Goal: Task Accomplishment & Management: Manage account settings

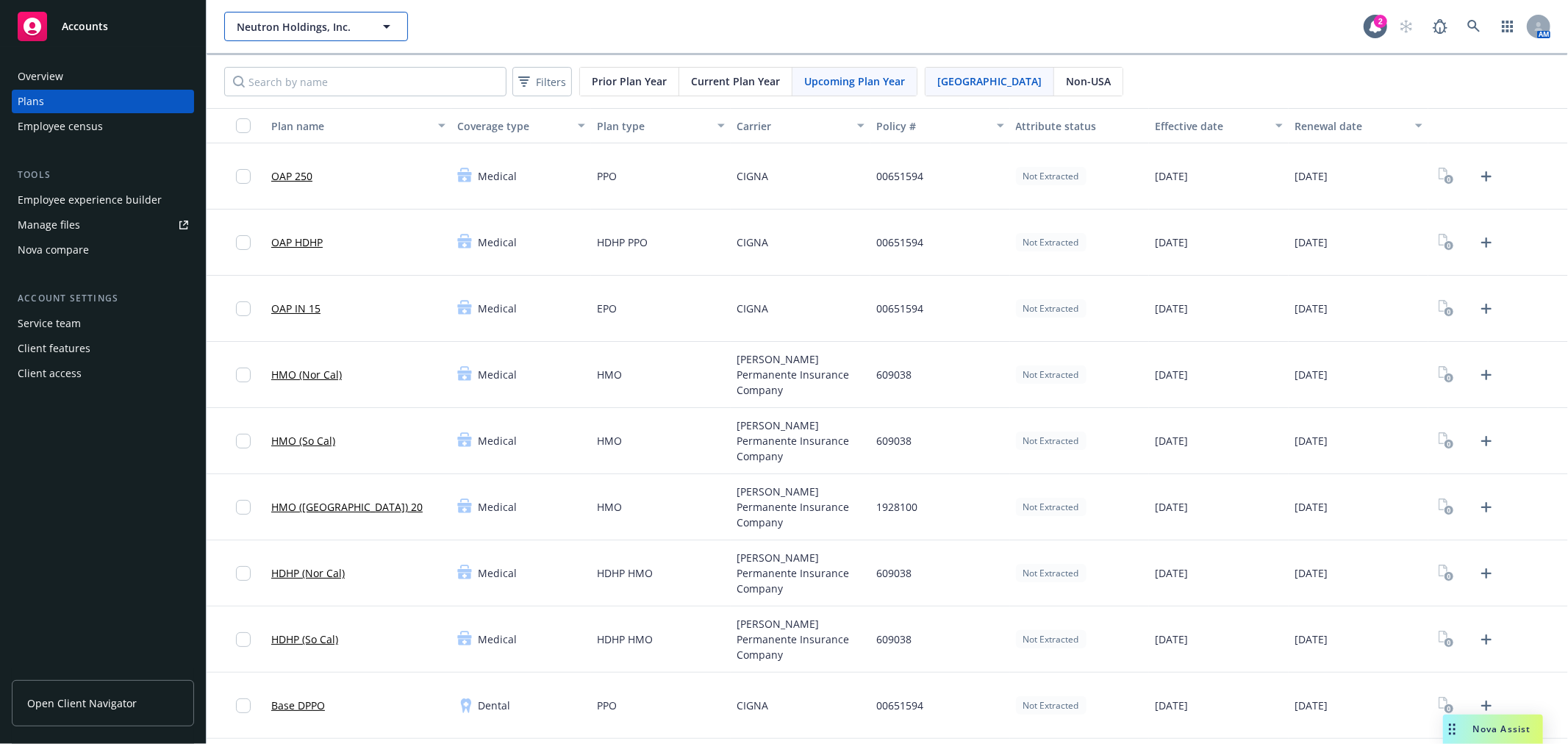
click at [284, 27] on span "Neutron Holdings, Inc." at bounding box center [301, 27] width 127 height 15
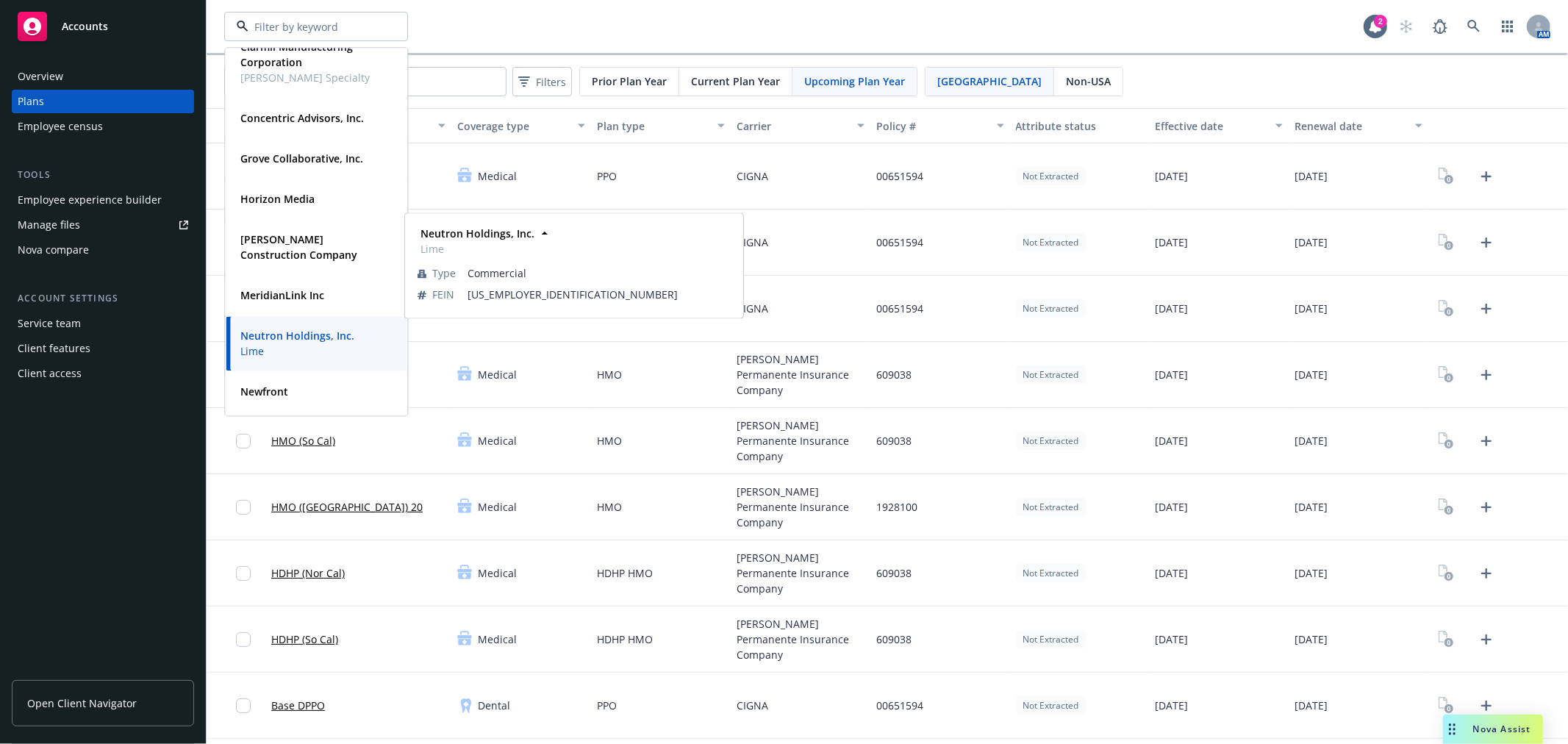
scroll to position [363, 0]
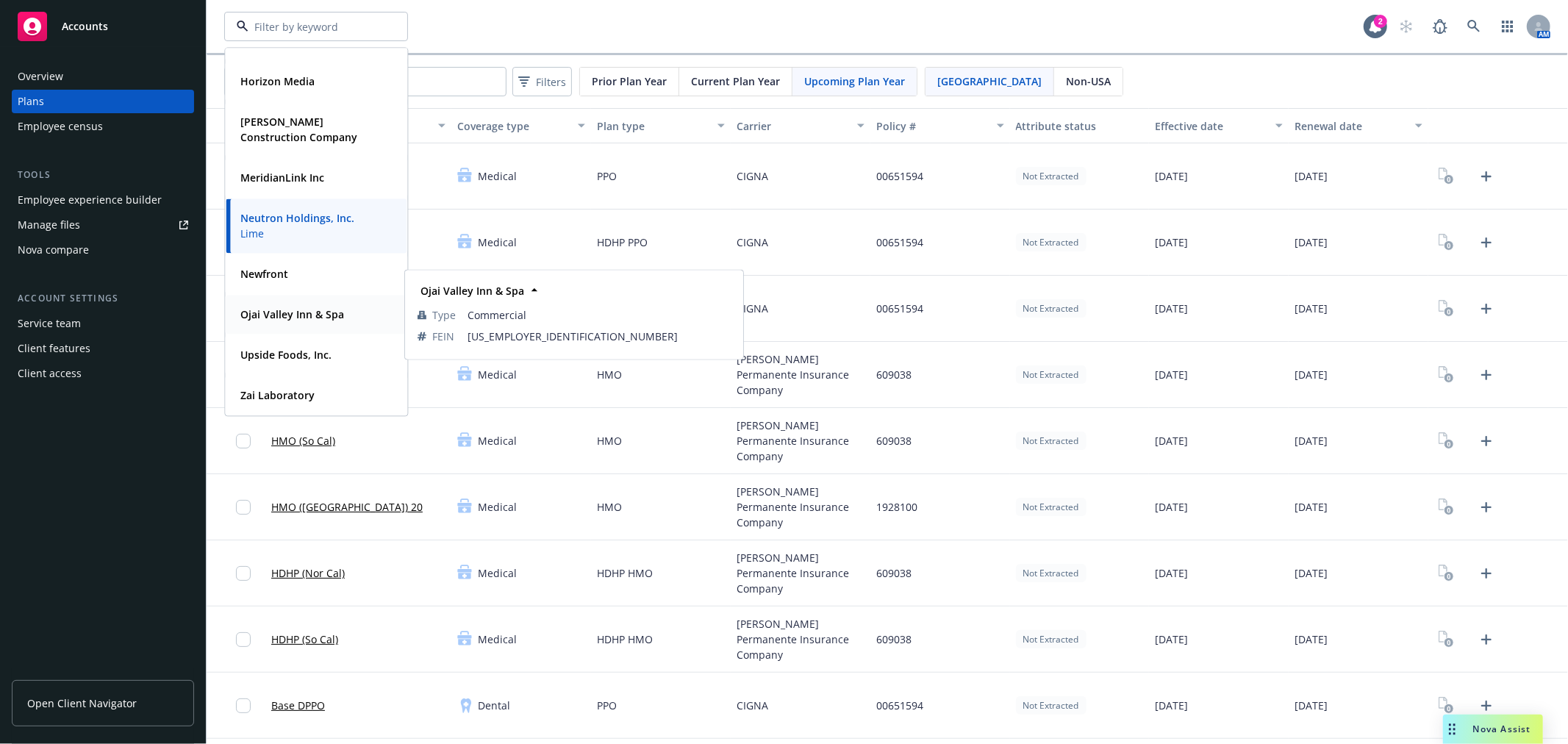
click at [284, 312] on strong "Ojai Valley Inn & Spa" at bounding box center [292, 314] width 104 height 14
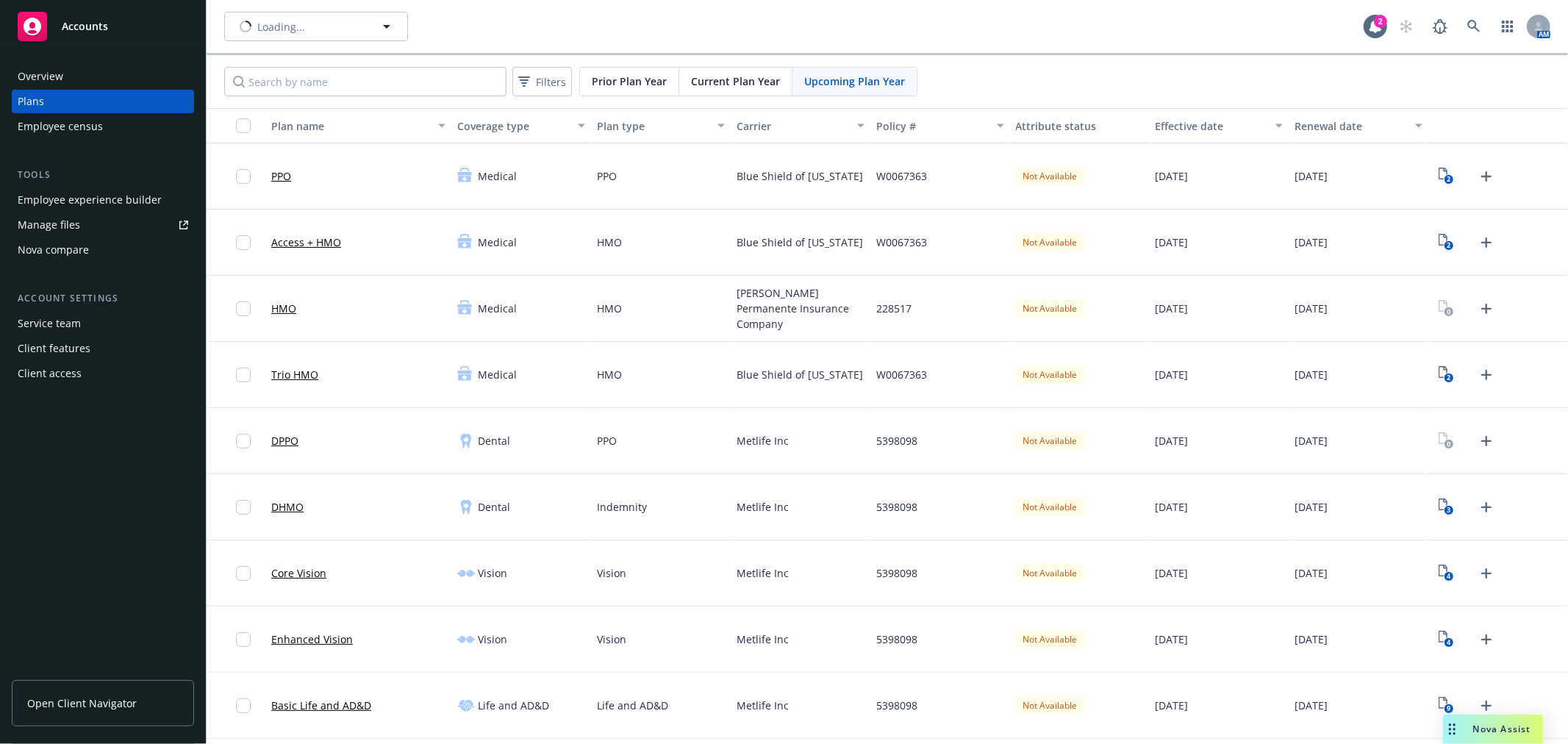
type input "Ojai Valley Inn & Spa"
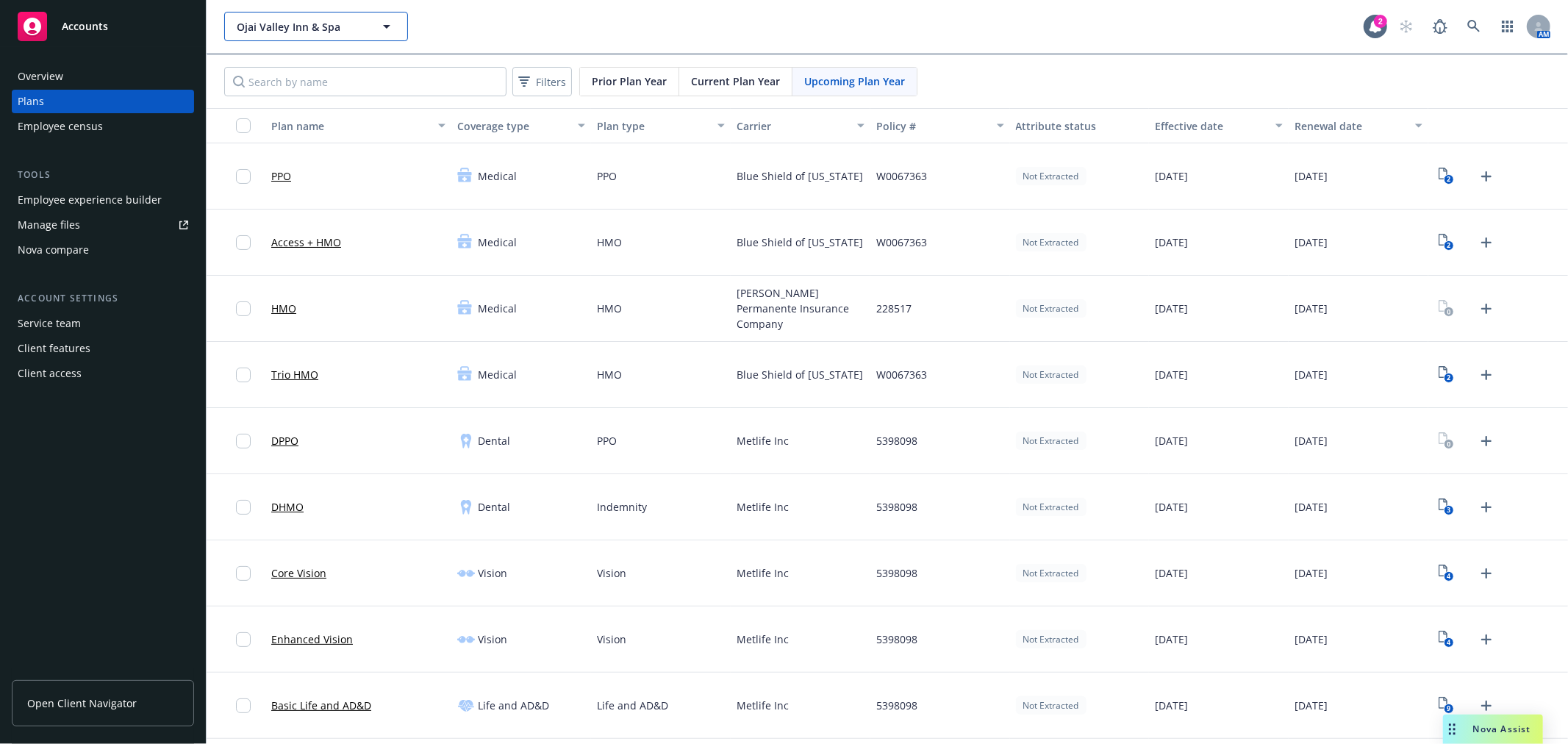
click at [379, 27] on icon "button" at bounding box center [387, 27] width 18 height 18
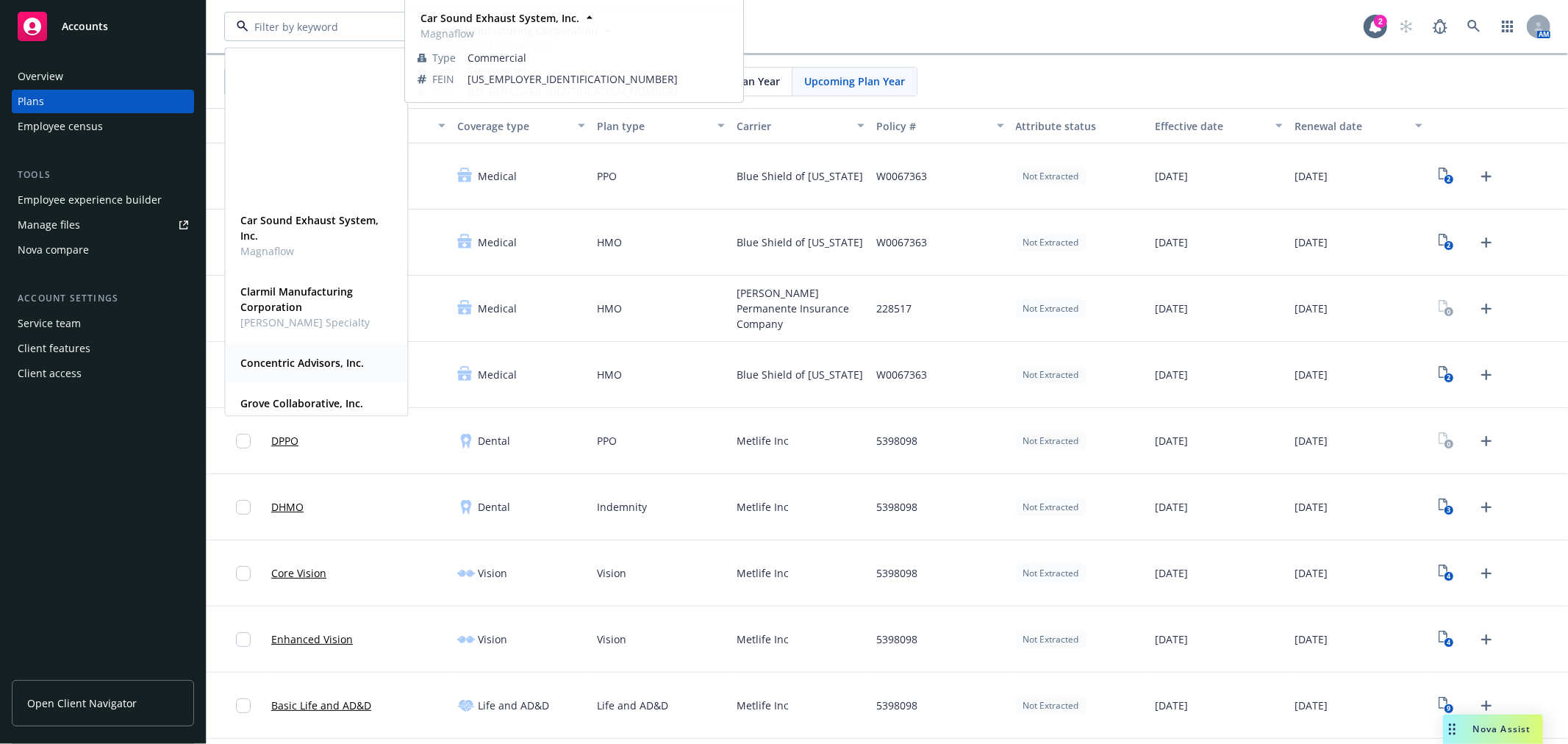
scroll to position [326, 0]
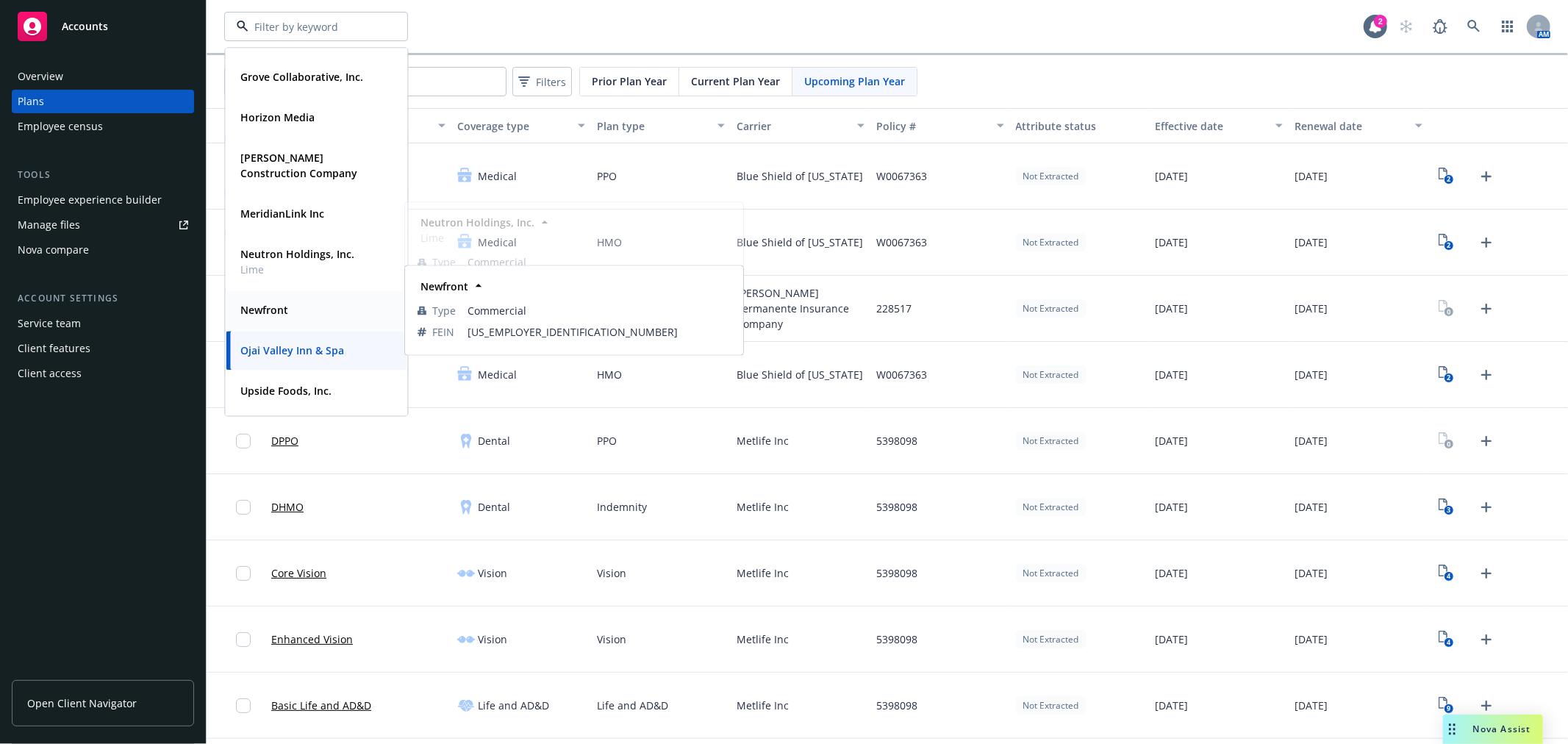
click at [258, 300] on div "Newfront" at bounding box center [263, 310] width 56 height 21
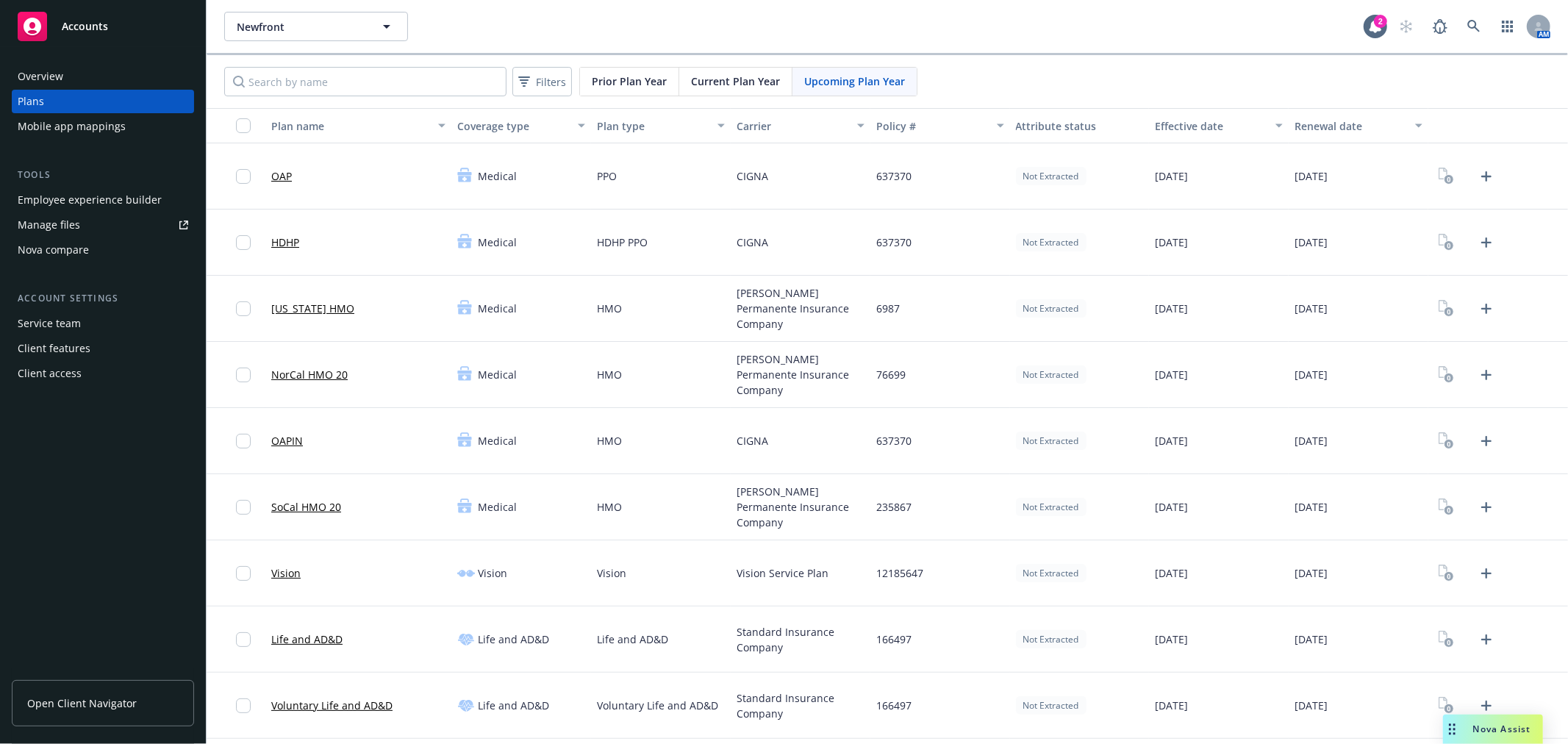
type input "Newfront"
click at [382, 31] on icon "button" at bounding box center [387, 27] width 18 height 18
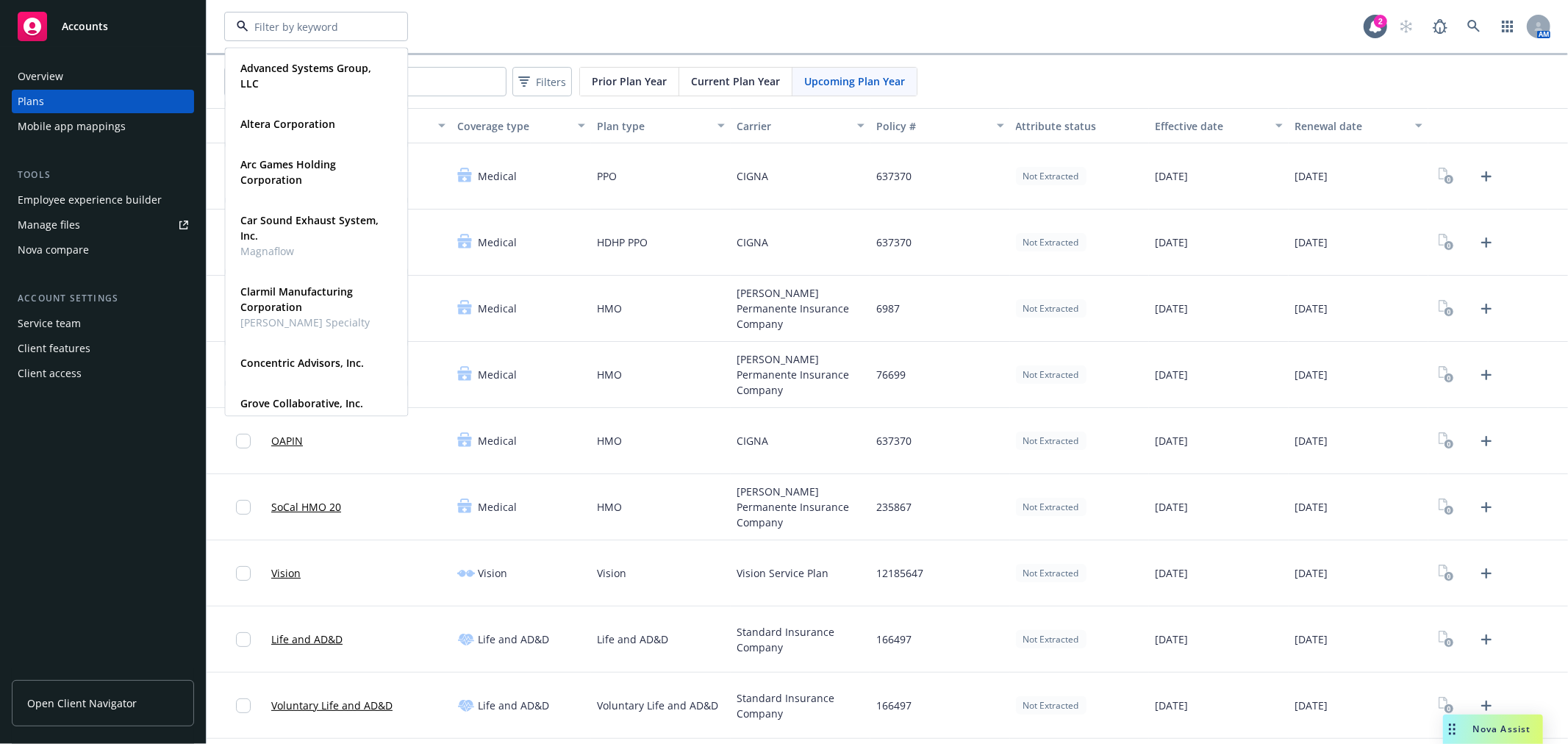
scroll to position [363, 0]
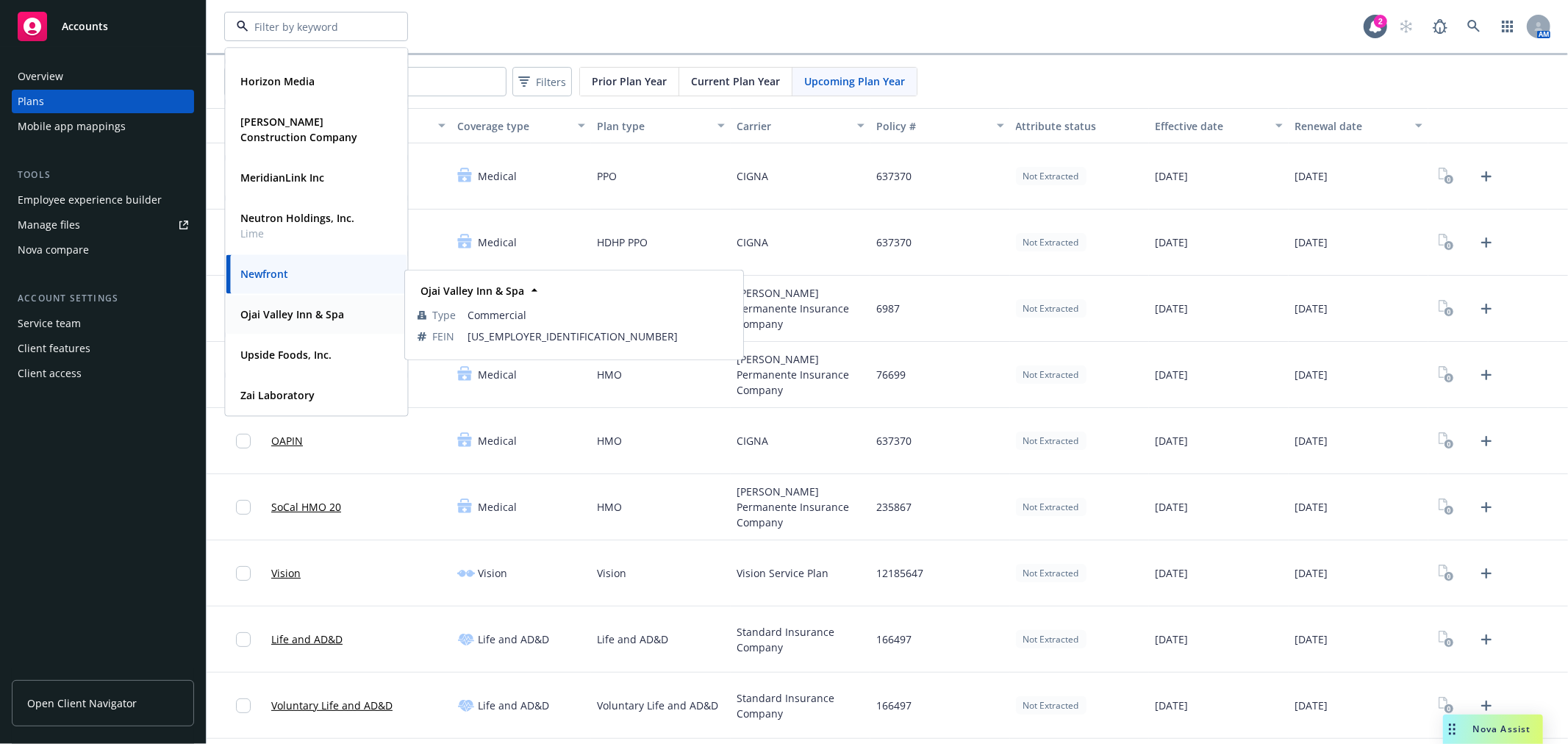
click at [273, 312] on strong "Ojai Valley Inn & Spa" at bounding box center [292, 314] width 104 height 14
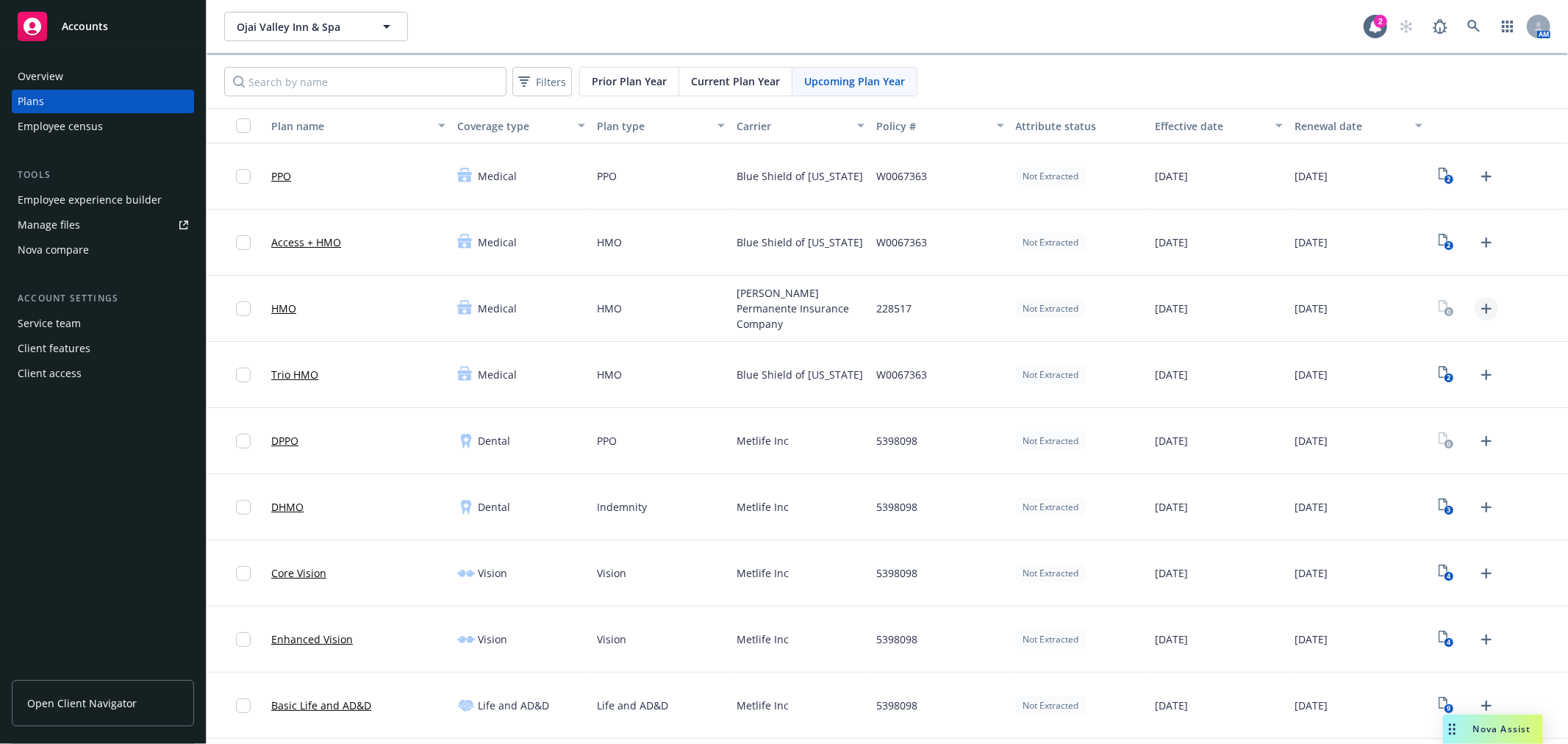
click at [1482, 309] on icon "Upload Plan Documents" at bounding box center [1487, 309] width 10 height 10
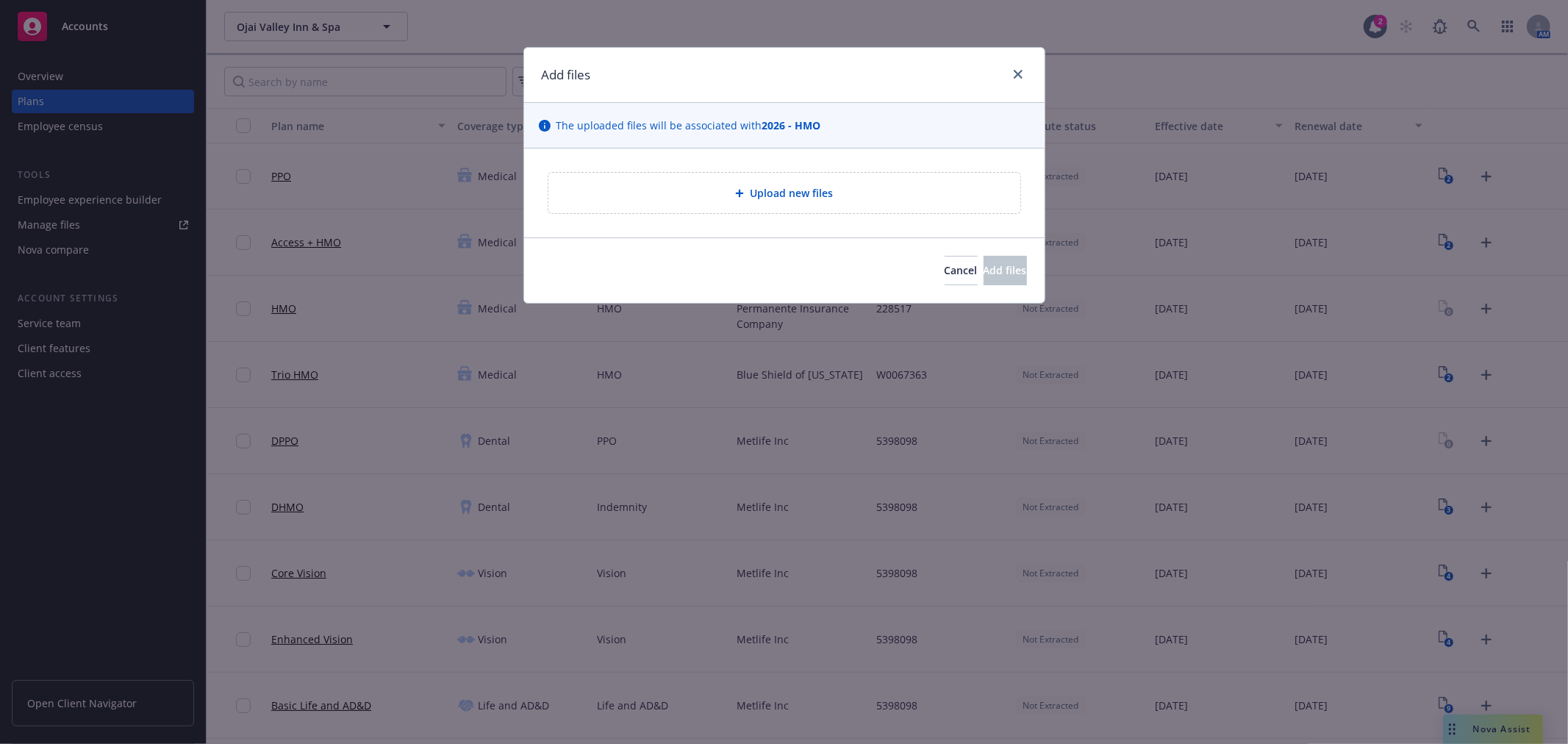
click at [672, 204] on div "Upload new files" at bounding box center [785, 193] width 472 height 40
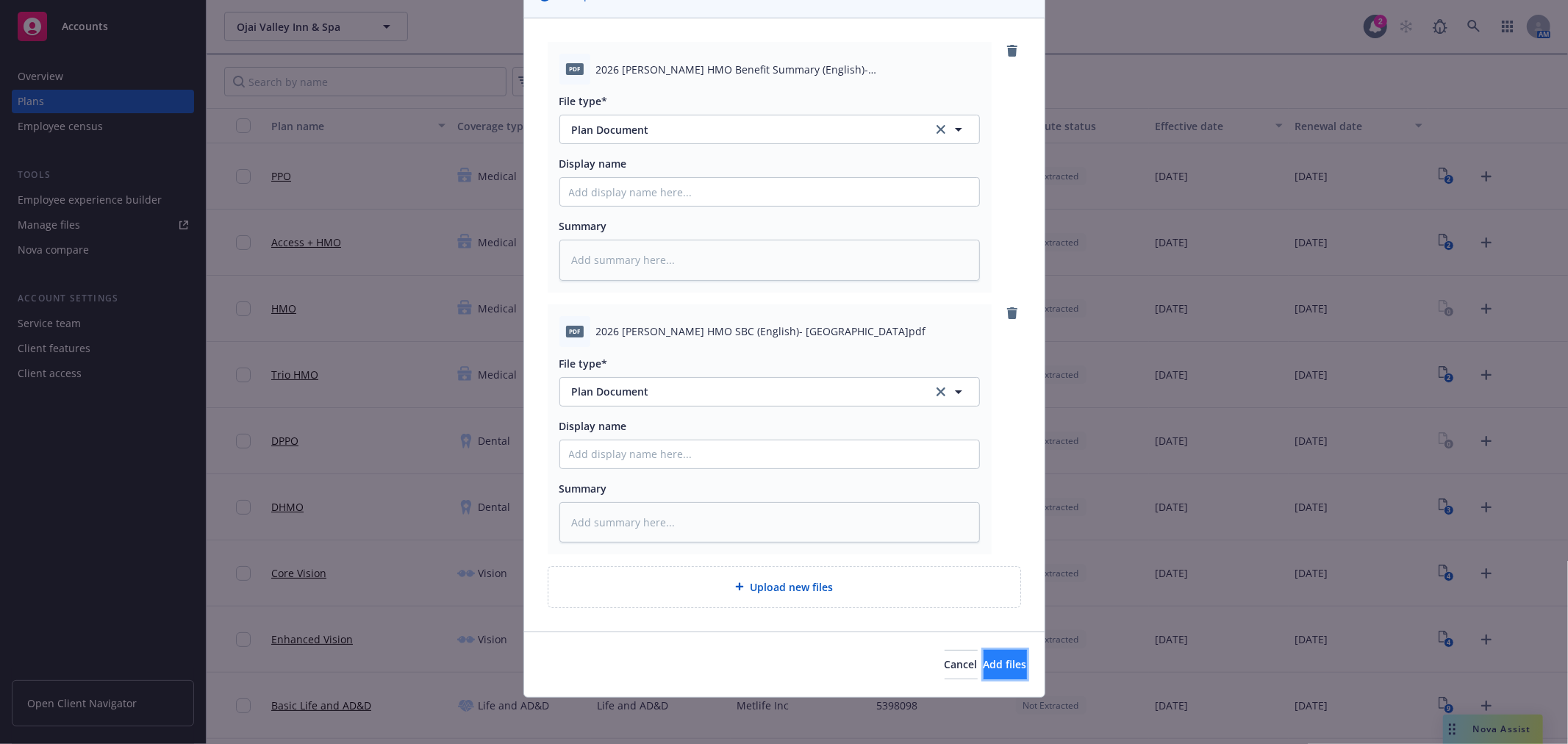
click at [984, 662] on span "Add files" at bounding box center [1006, 664] width 44 height 14
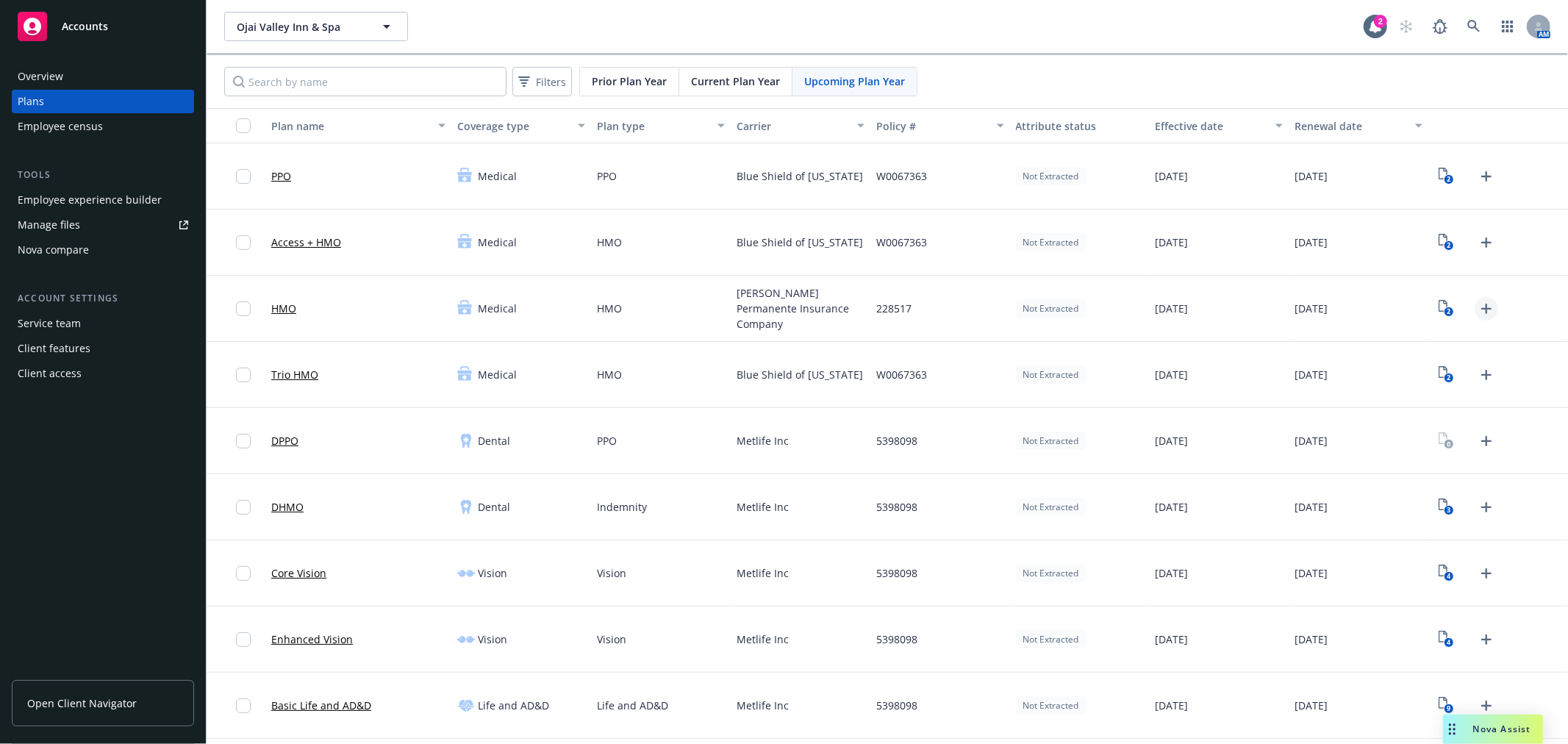
click at [1478, 302] on icon "Upload Plan Documents" at bounding box center [1487, 309] width 18 height 18
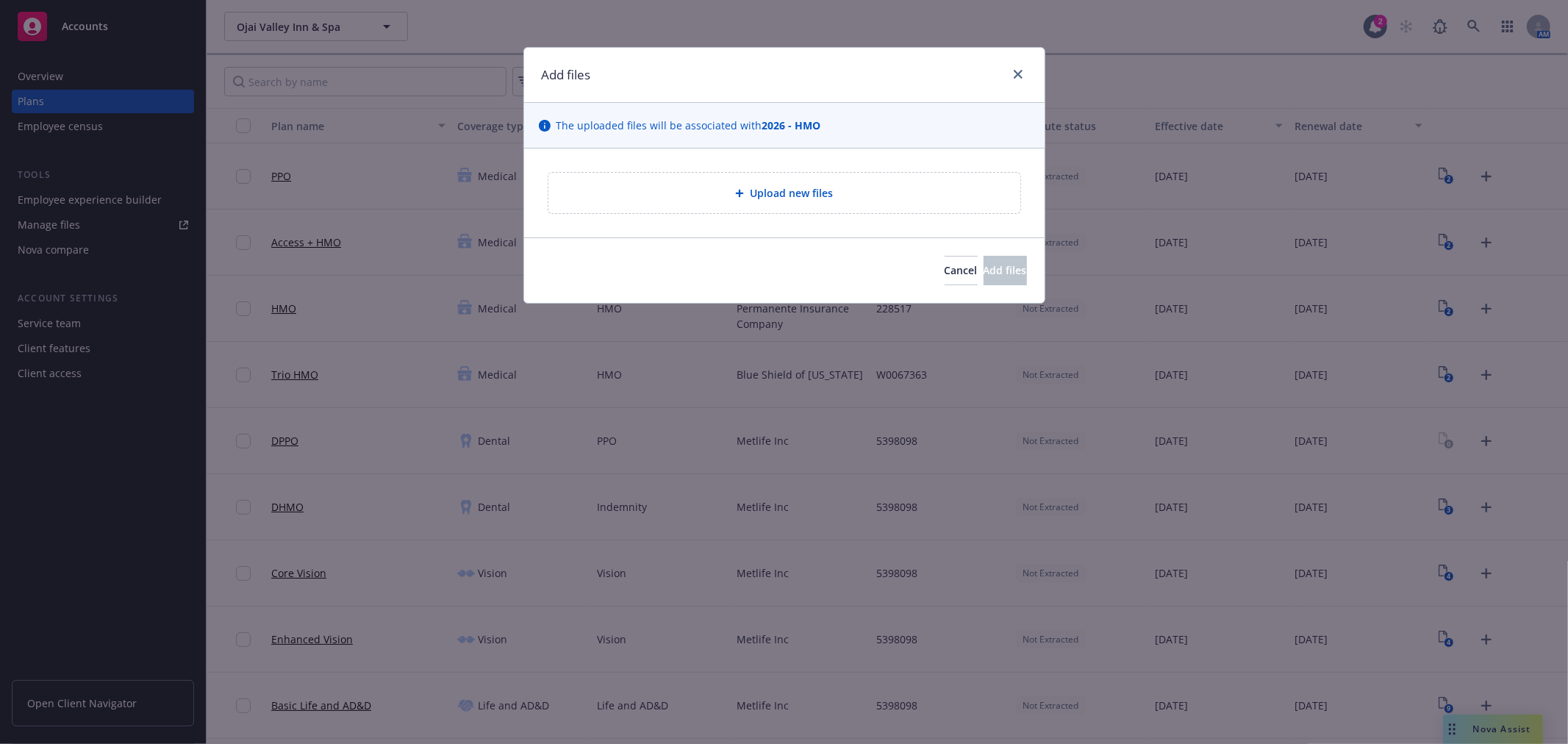
click at [810, 189] on span "Upload new files" at bounding box center [791, 193] width 83 height 15
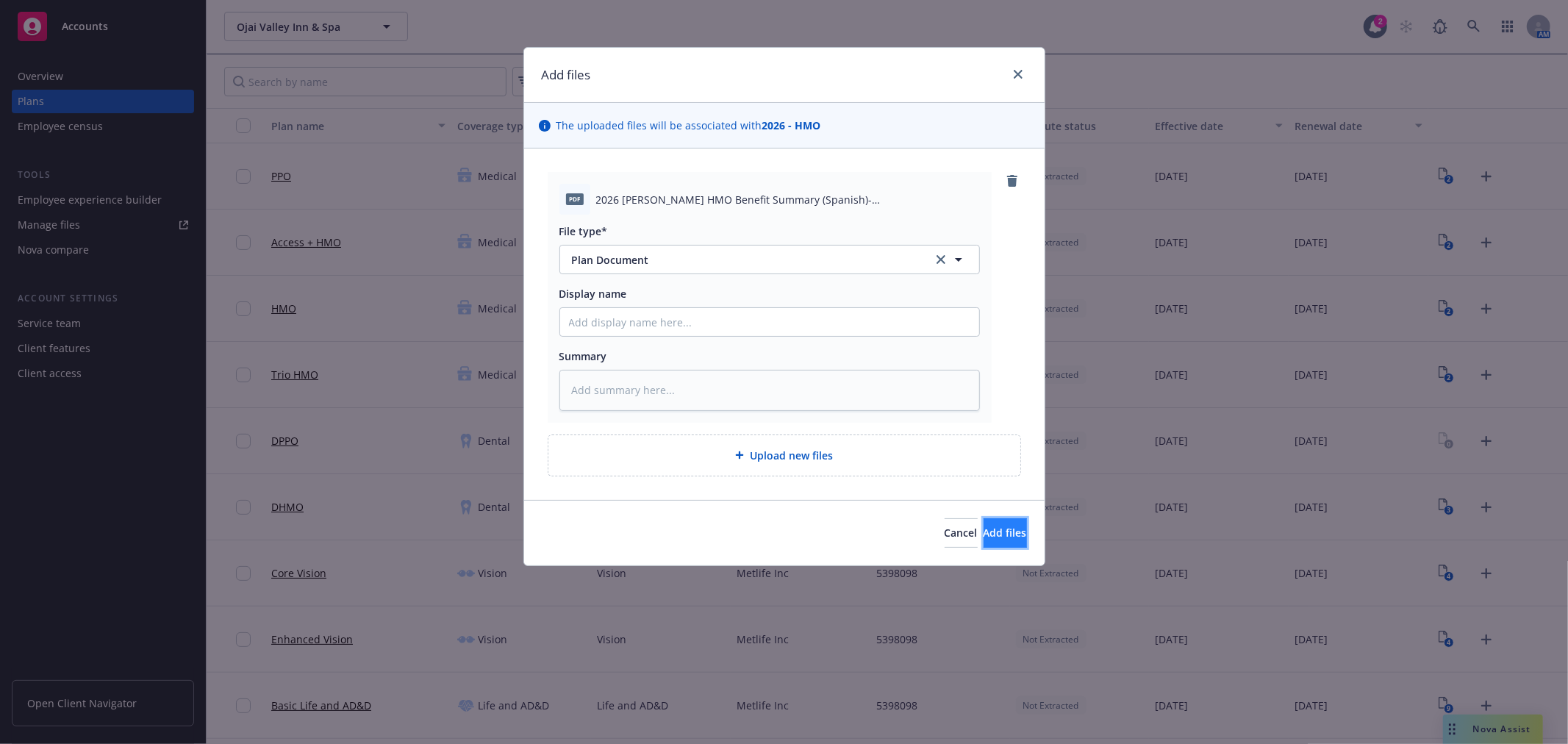
click at [1011, 538] on button "Add files" at bounding box center [1006, 533] width 44 height 29
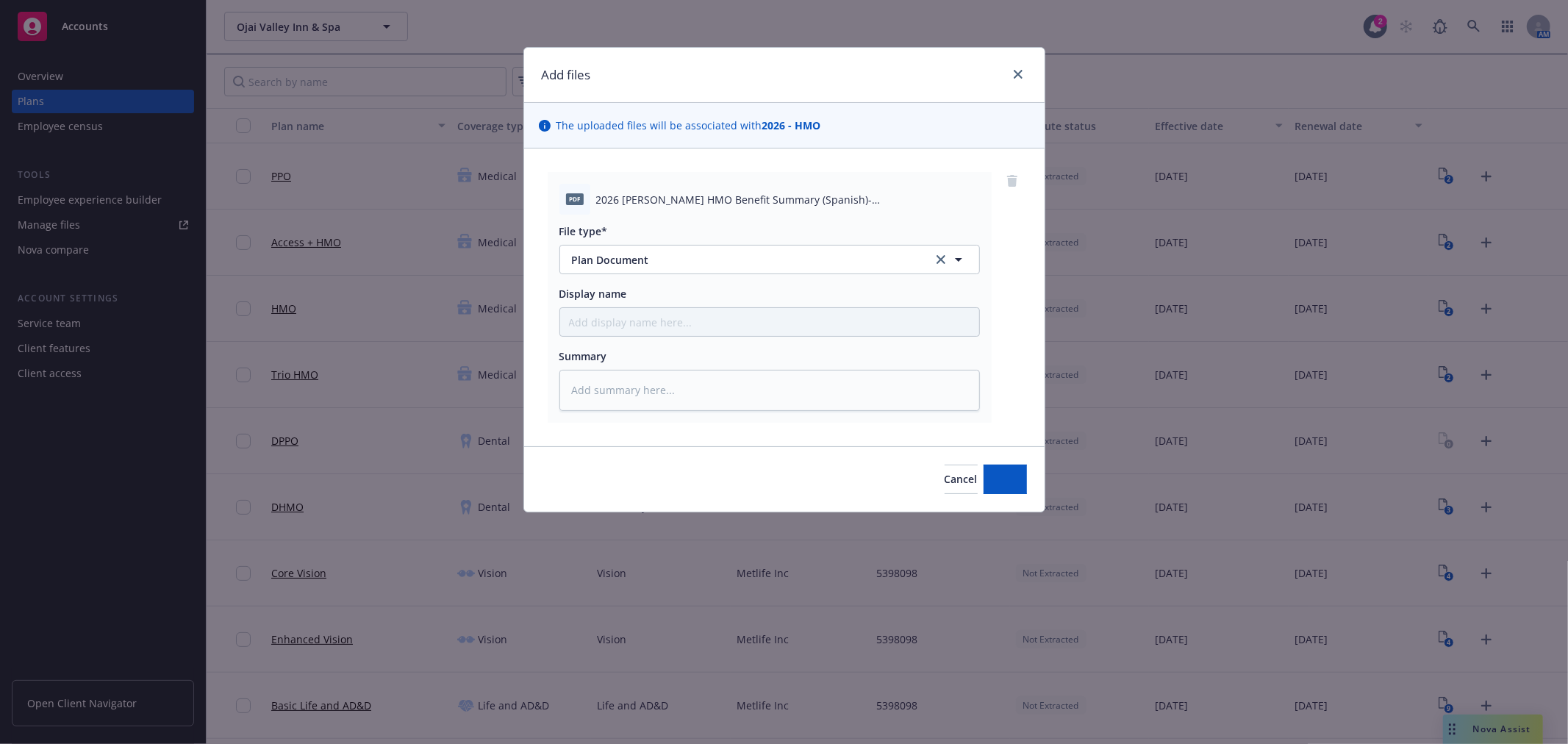
type textarea "x"
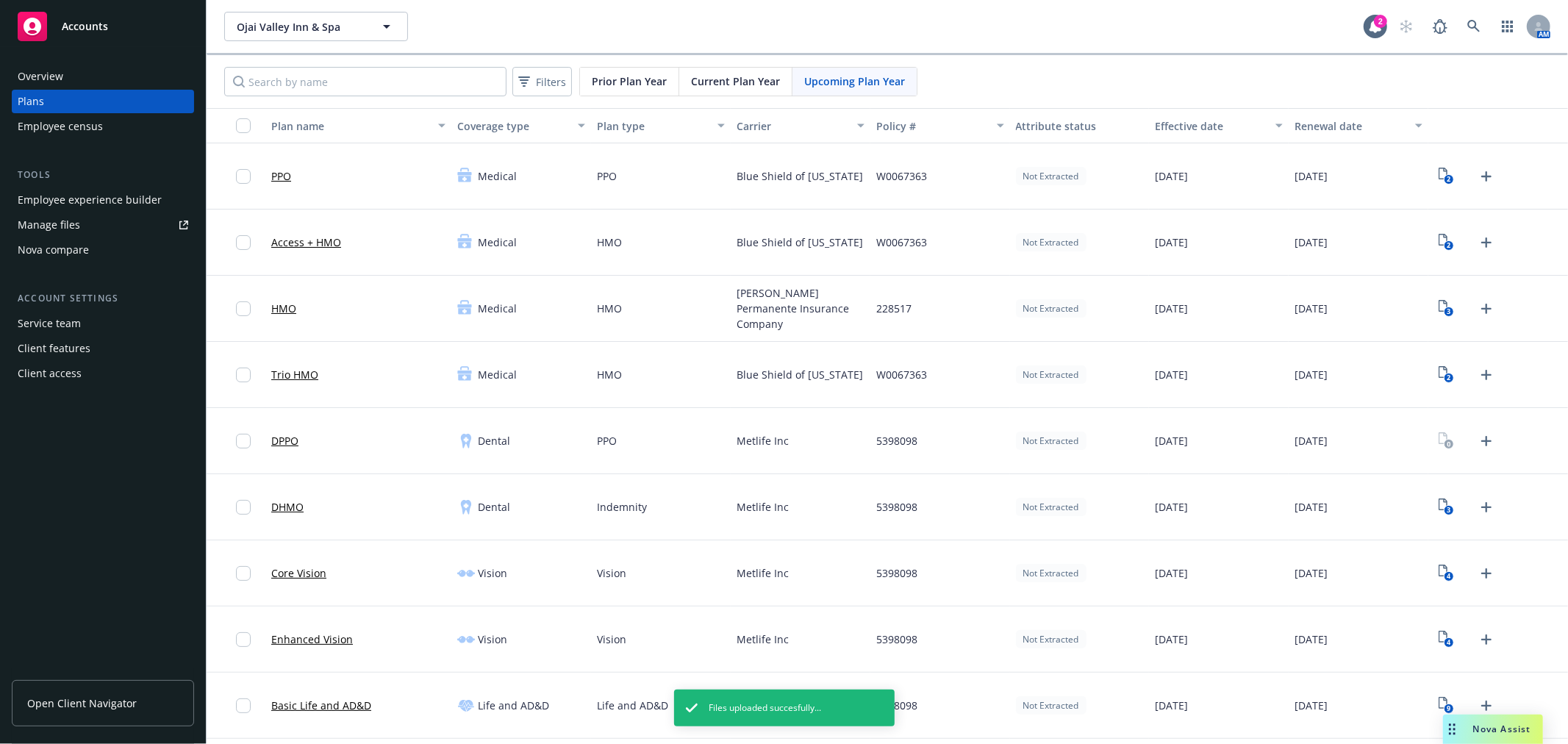
click at [145, 197] on div "Employee experience builder" at bounding box center [89, 200] width 144 height 23
click at [1439, 312] on icon "3" at bounding box center [1446, 308] width 15 height 17
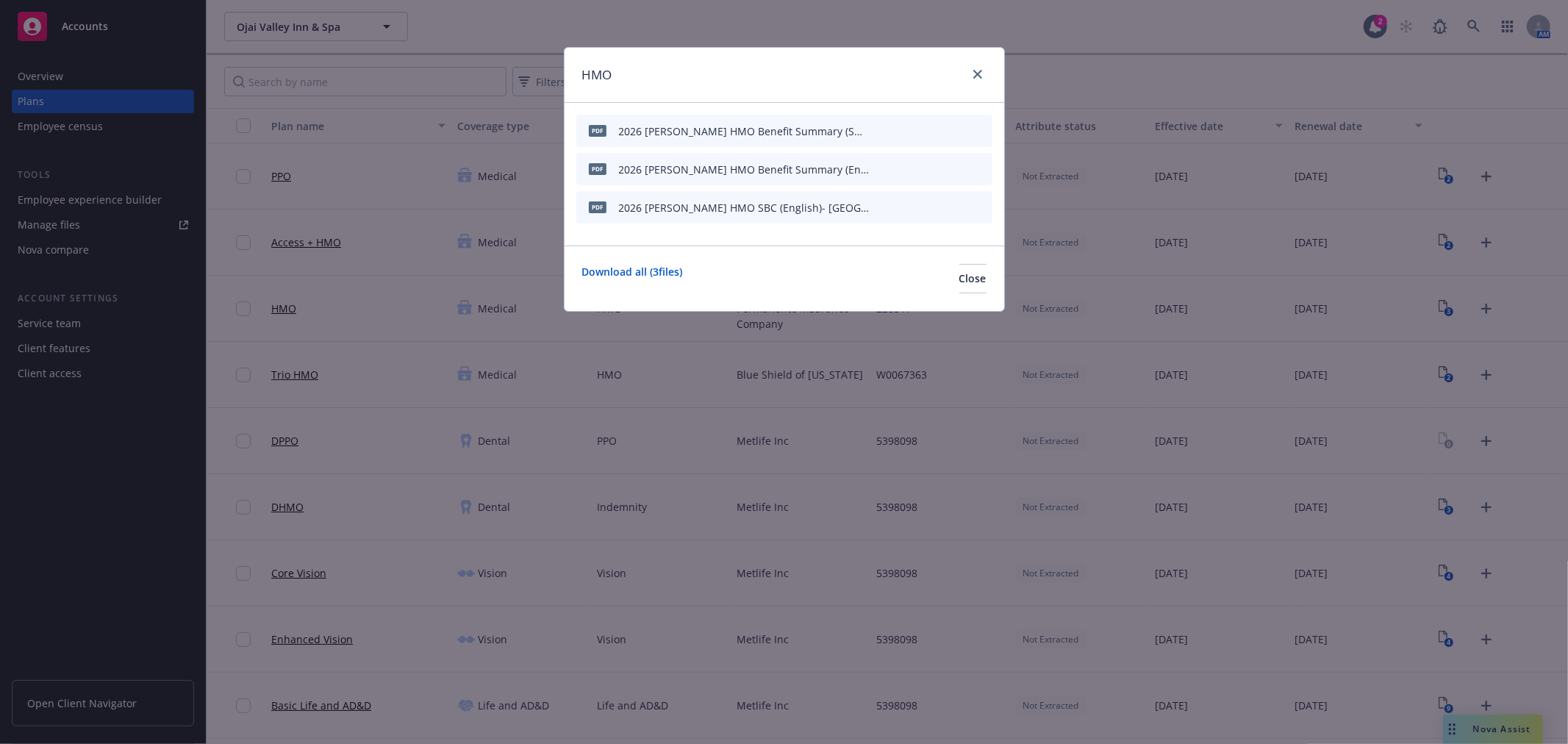
click at [881, 131] on icon "button" at bounding box center [879, 131] width 9 height 9
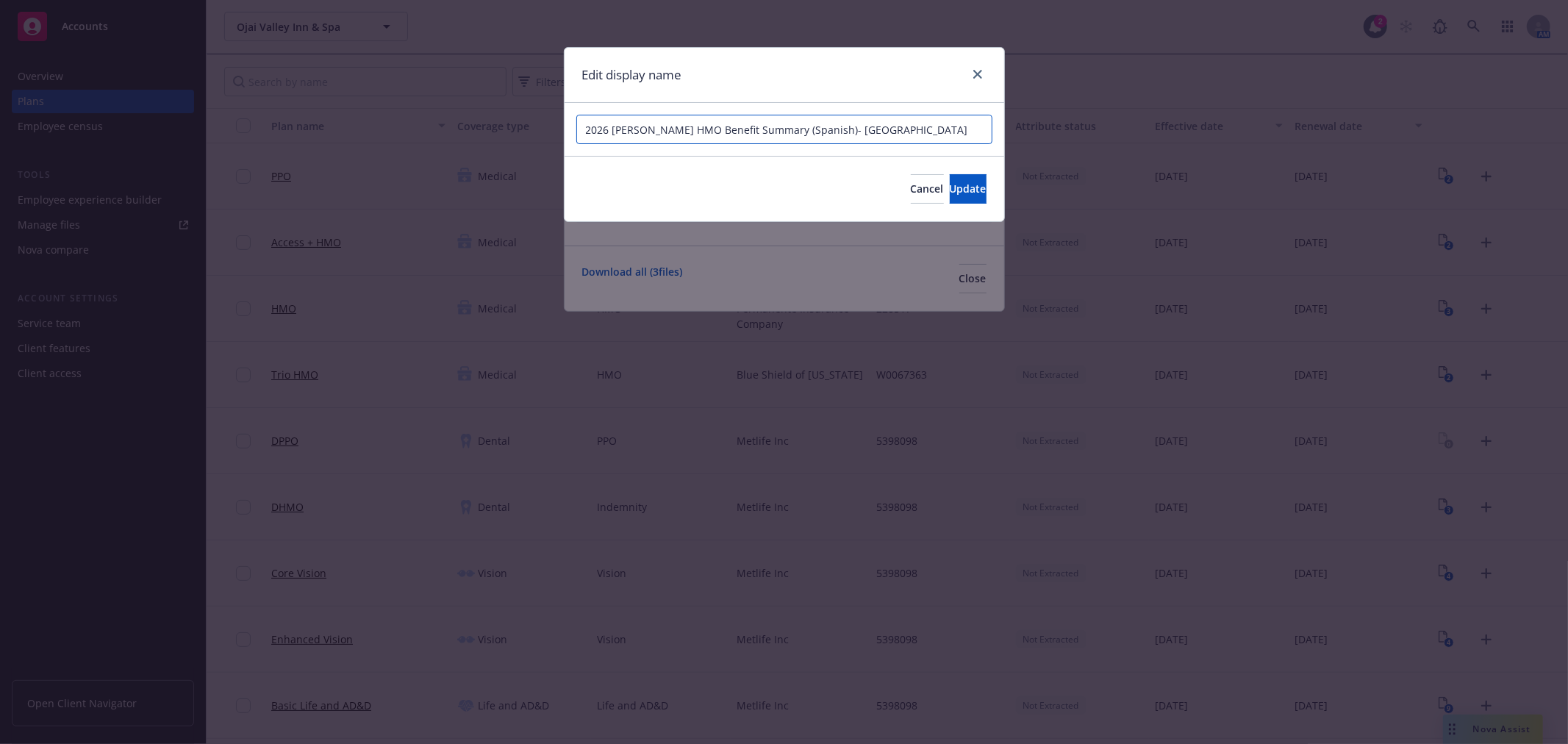
drag, startPoint x: 887, startPoint y: 131, endPoint x: 800, endPoint y: 135, distance: 87.1
click at [800, 135] on input "2026 Kaiser HMO Benefit Summary (Spanish)- Ojai Valley Inn" at bounding box center [784, 129] width 416 height 29
type input "2026 Kaiser HMO Benefit Summary (Spanish)"
click at [950, 177] on button "Update" at bounding box center [969, 189] width 37 height 29
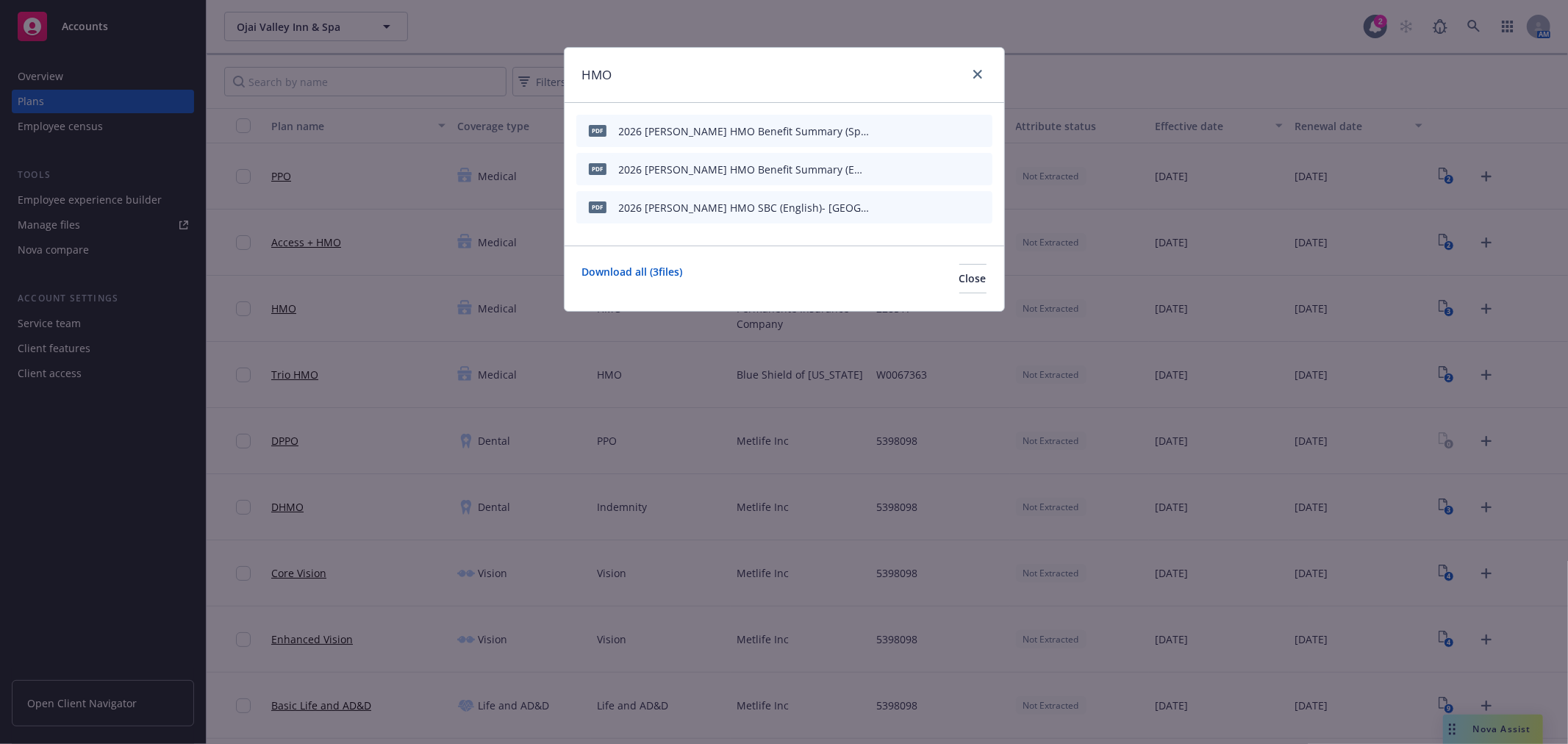
click at [877, 166] on icon "button" at bounding box center [879, 168] width 9 height 9
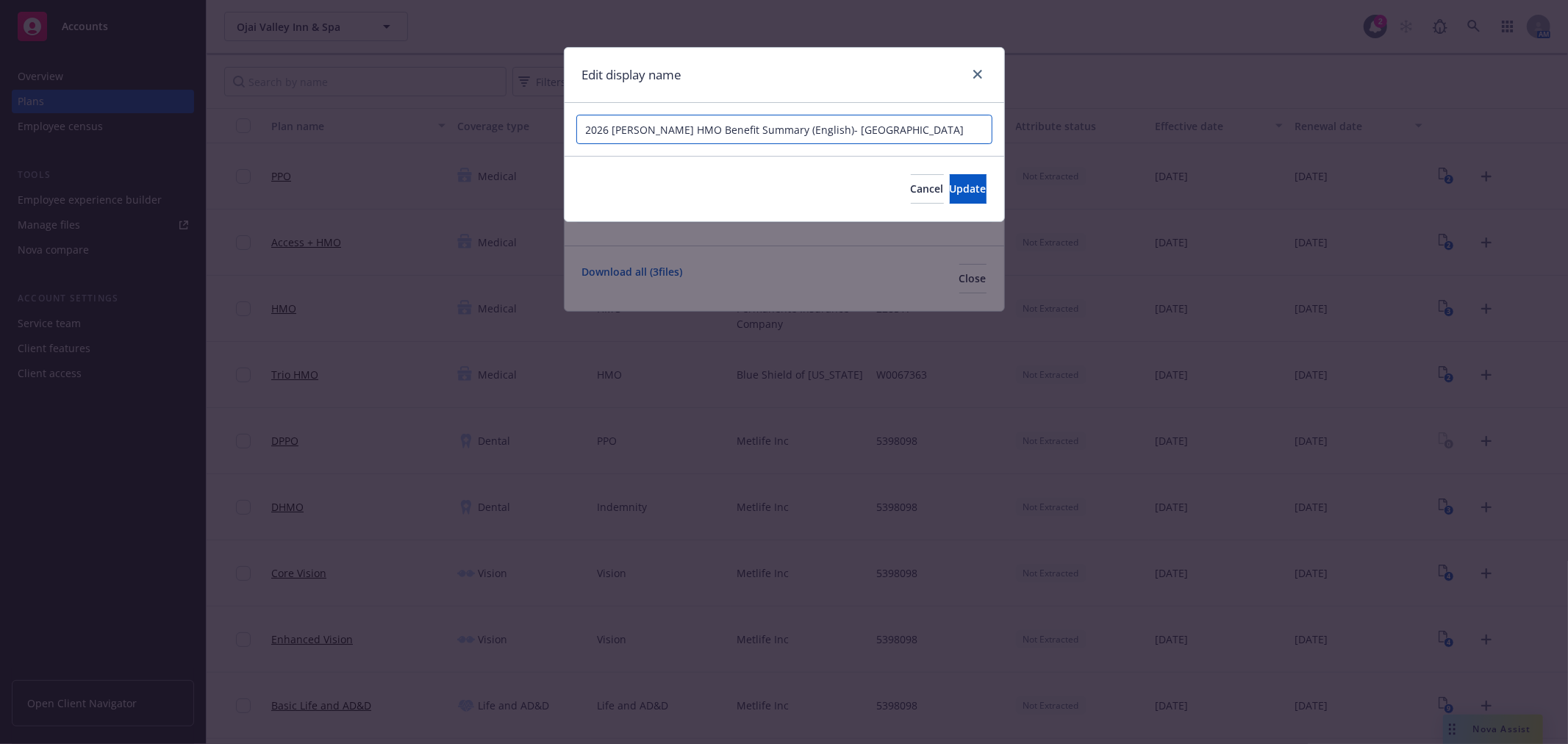
drag, startPoint x: 877, startPoint y: 130, endPoint x: 796, endPoint y: 136, distance: 81.2
click at [796, 136] on input "2026 Kaiser HMO Benefit Summary (English)- Ojai Valley Inn" at bounding box center [784, 129] width 416 height 29
type input "2026 Kaiser HMO Benefit Summary (English)"
click at [950, 186] on span "Update" at bounding box center [969, 188] width 37 height 14
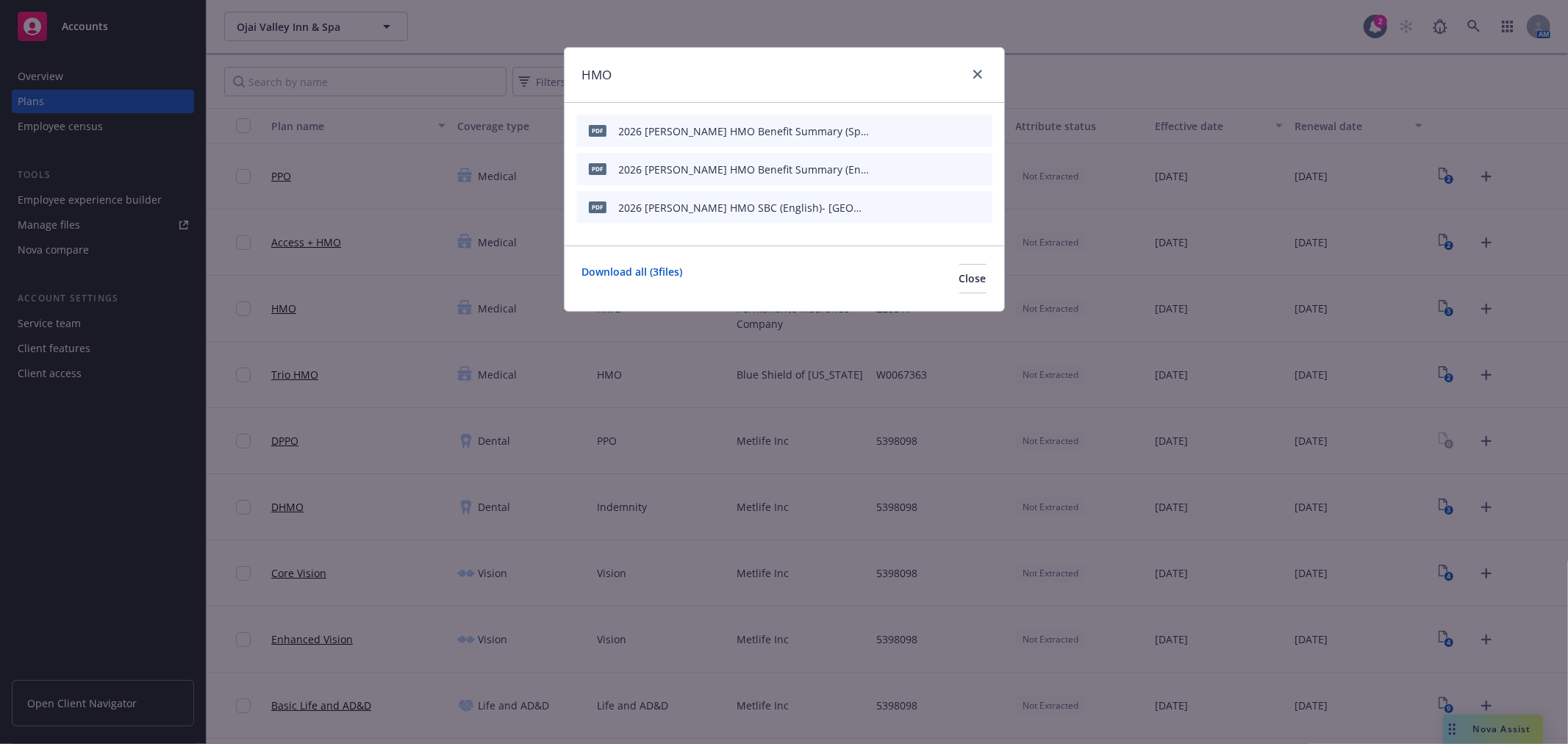
click at [877, 208] on icon "button" at bounding box center [878, 208] width 7 height 7
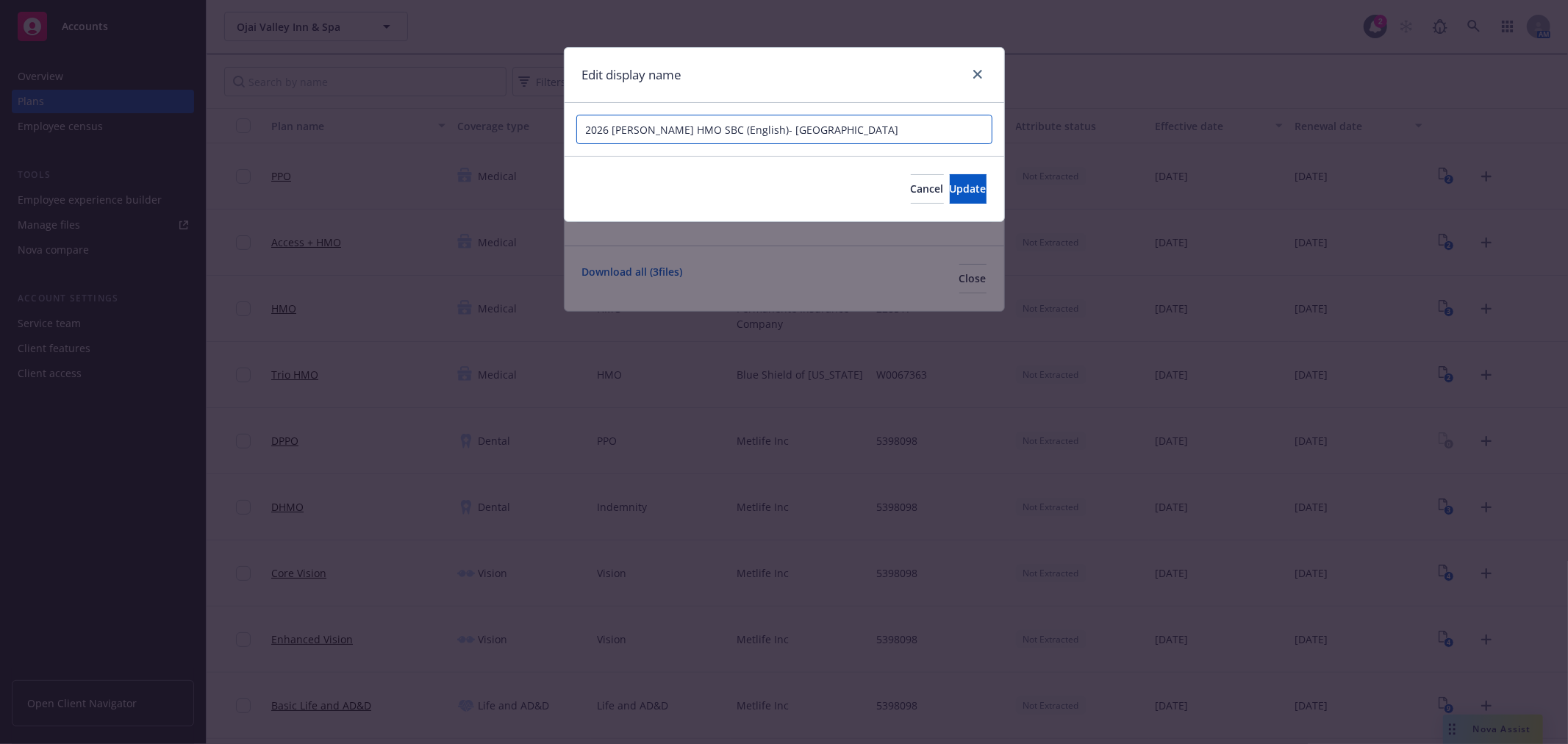
click at [859, 133] on input "2026 Kaiser HMO SBC (English)- Ojai Valley Inn" at bounding box center [784, 129] width 416 height 29
type input "2026 Kaiser HMO SBC (English)"
click at [950, 180] on button "Update" at bounding box center [969, 189] width 37 height 29
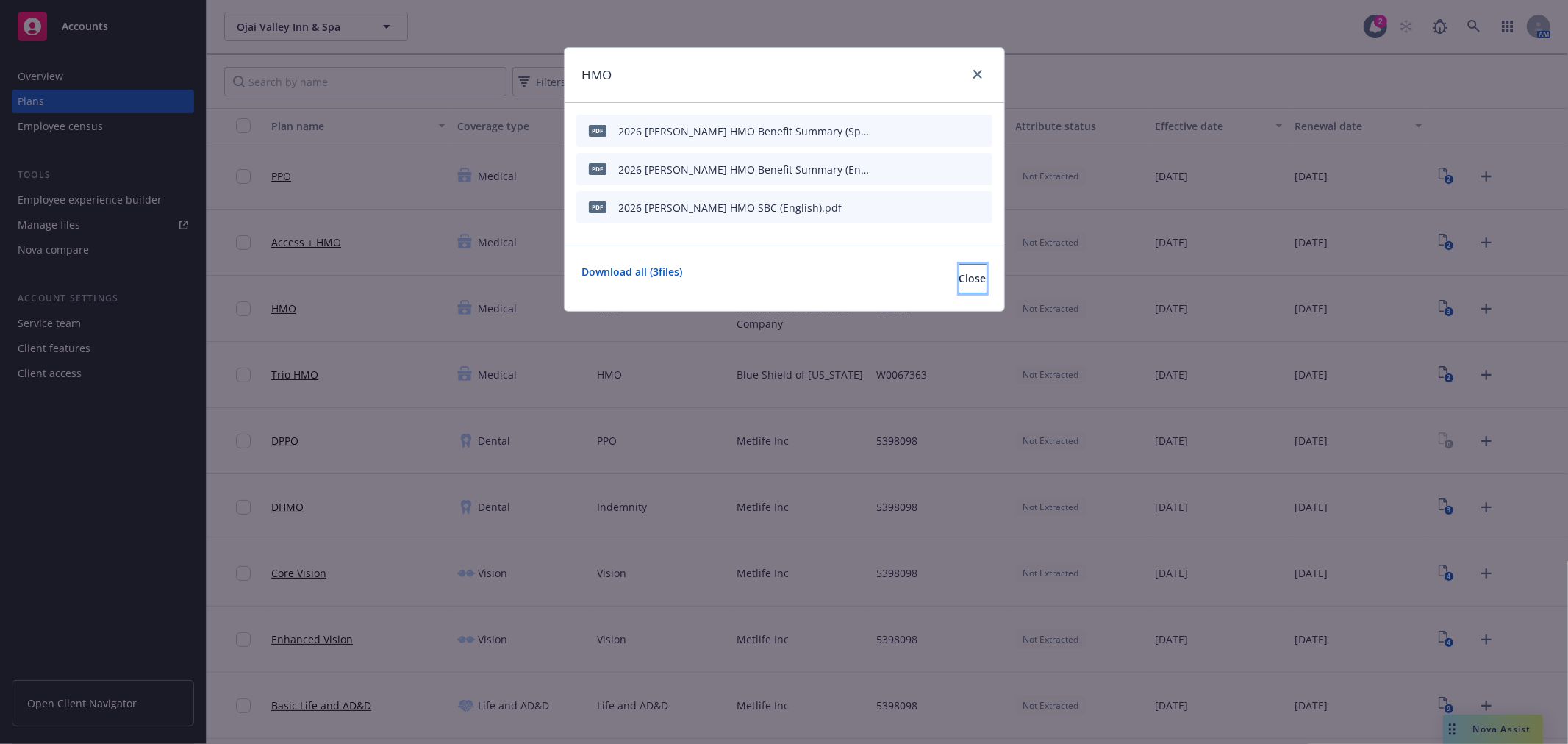
click at [960, 285] on button "Close" at bounding box center [973, 279] width 27 height 29
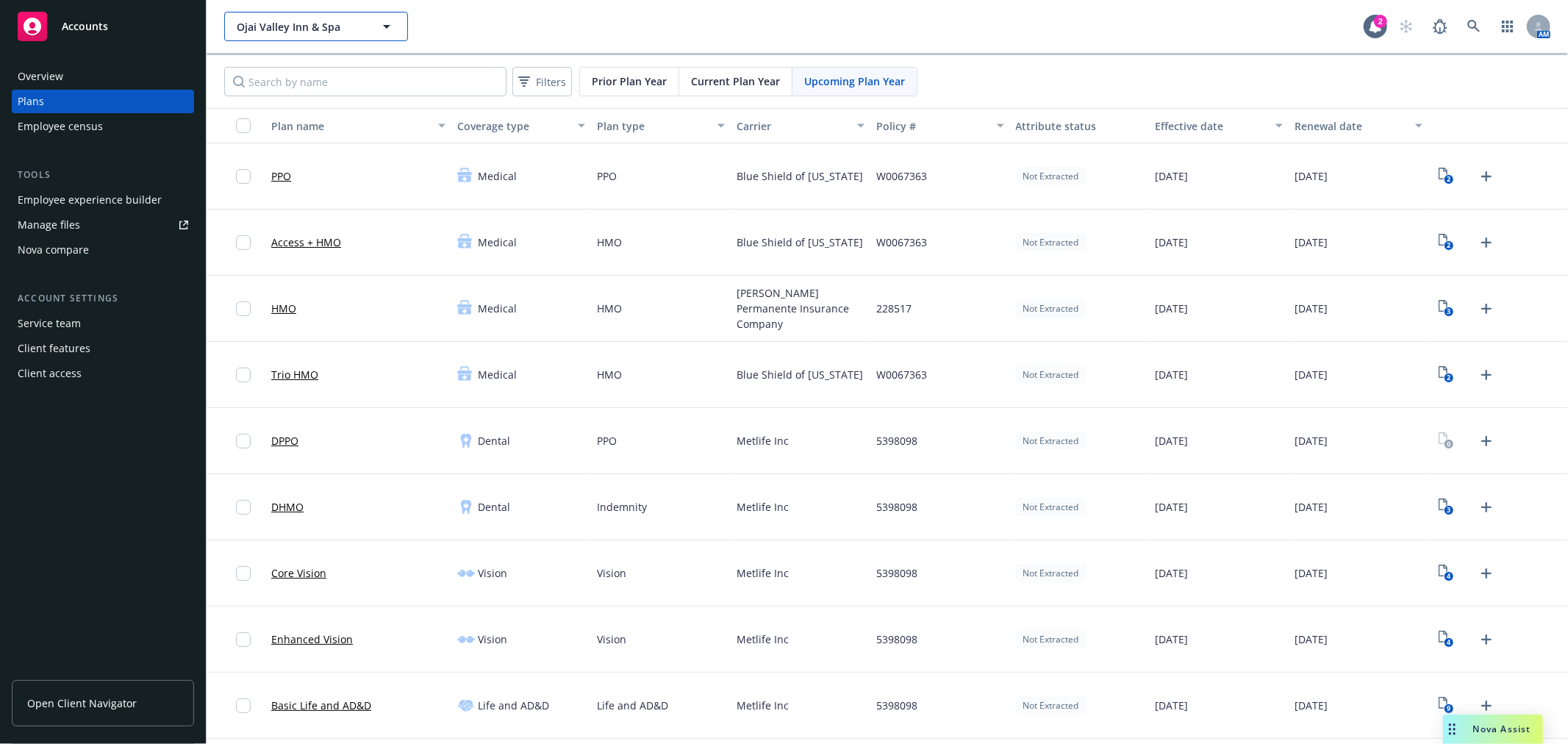
click at [313, 29] on span "Ojai Valley Inn & Spa" at bounding box center [301, 27] width 127 height 15
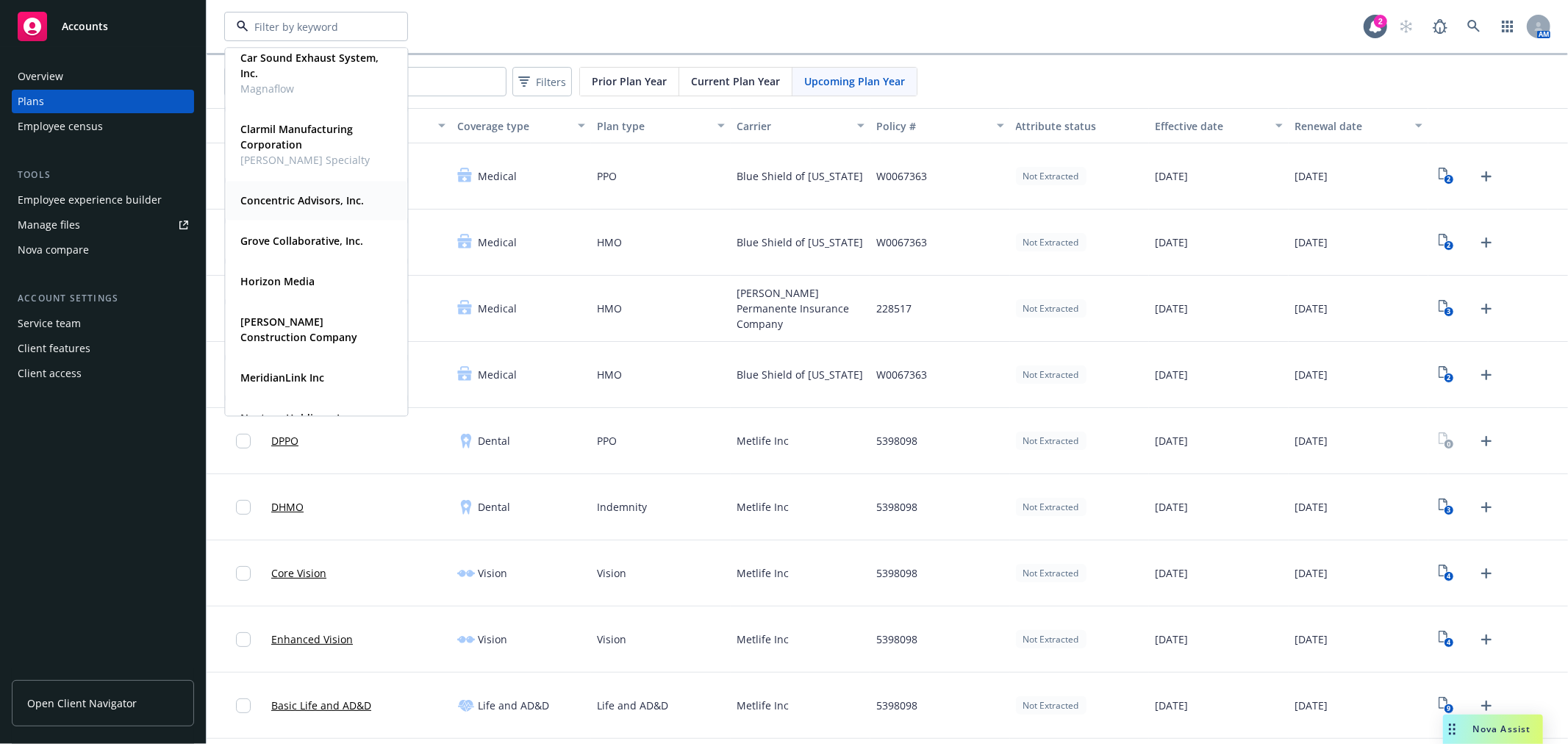
scroll to position [164, 0]
click at [290, 243] on strong "Grove Collaborative, Inc." at bounding box center [301, 239] width 122 height 14
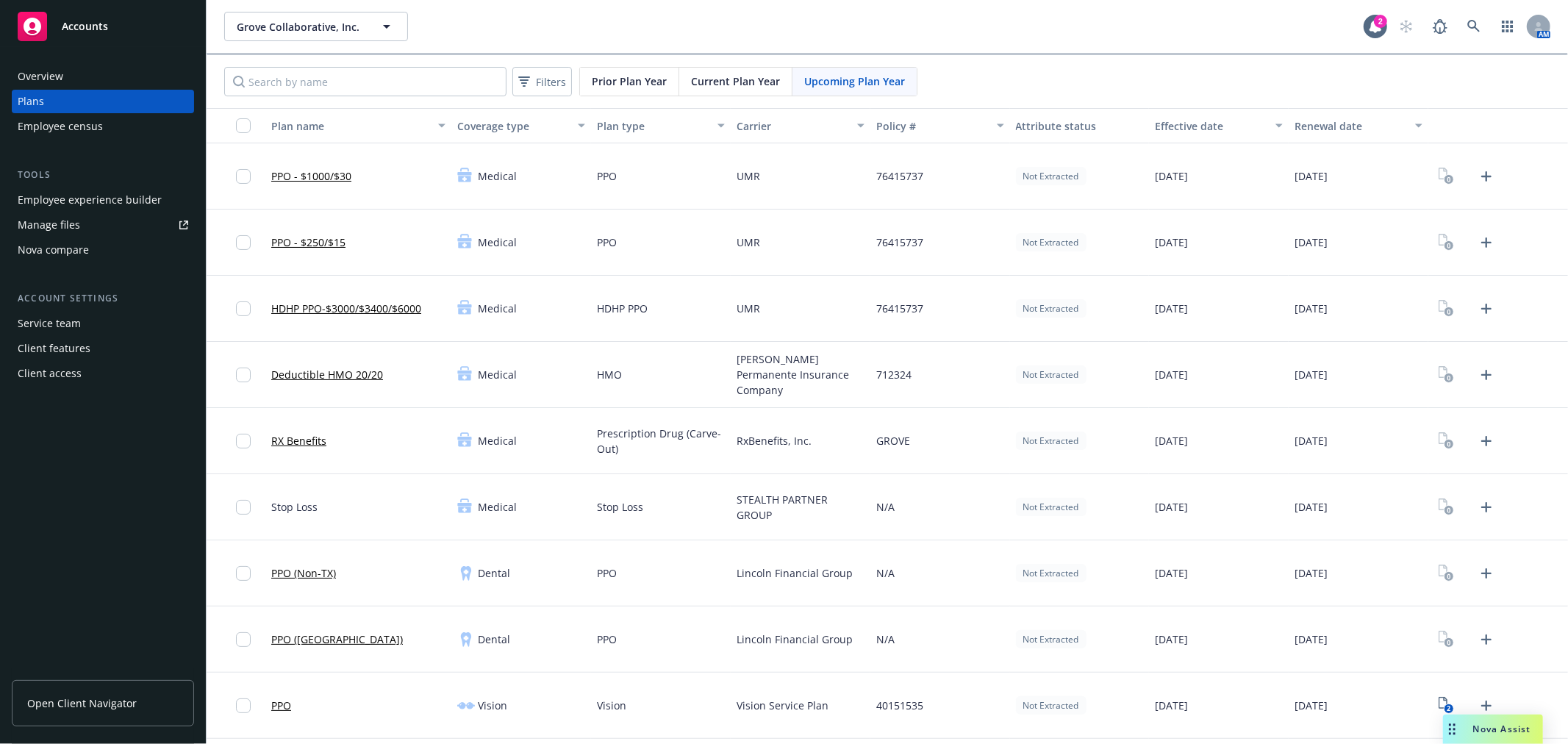
click at [131, 205] on div "Employee experience builder" at bounding box center [89, 200] width 144 height 23
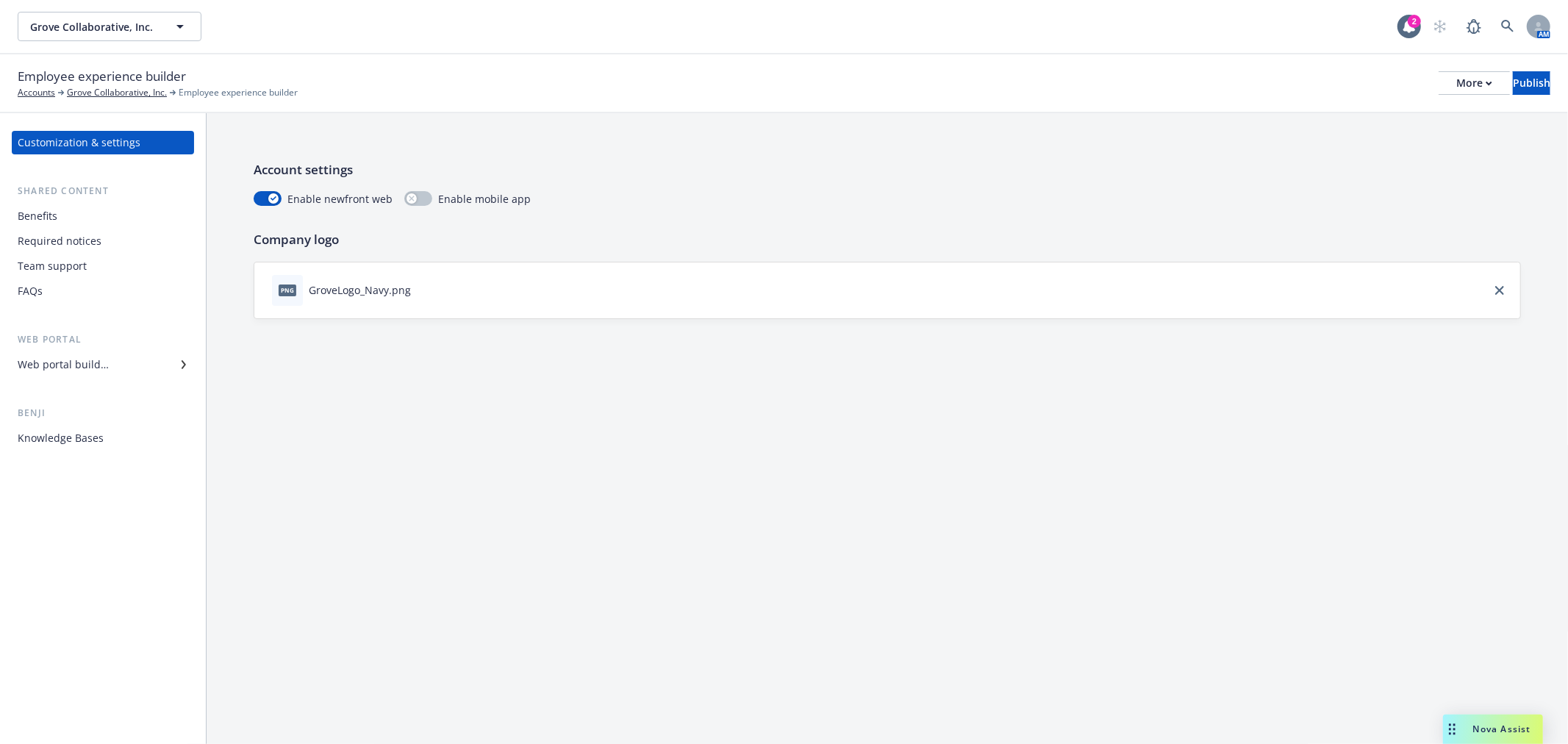
click at [109, 221] on div "Benefits" at bounding box center [103, 216] width 171 height 23
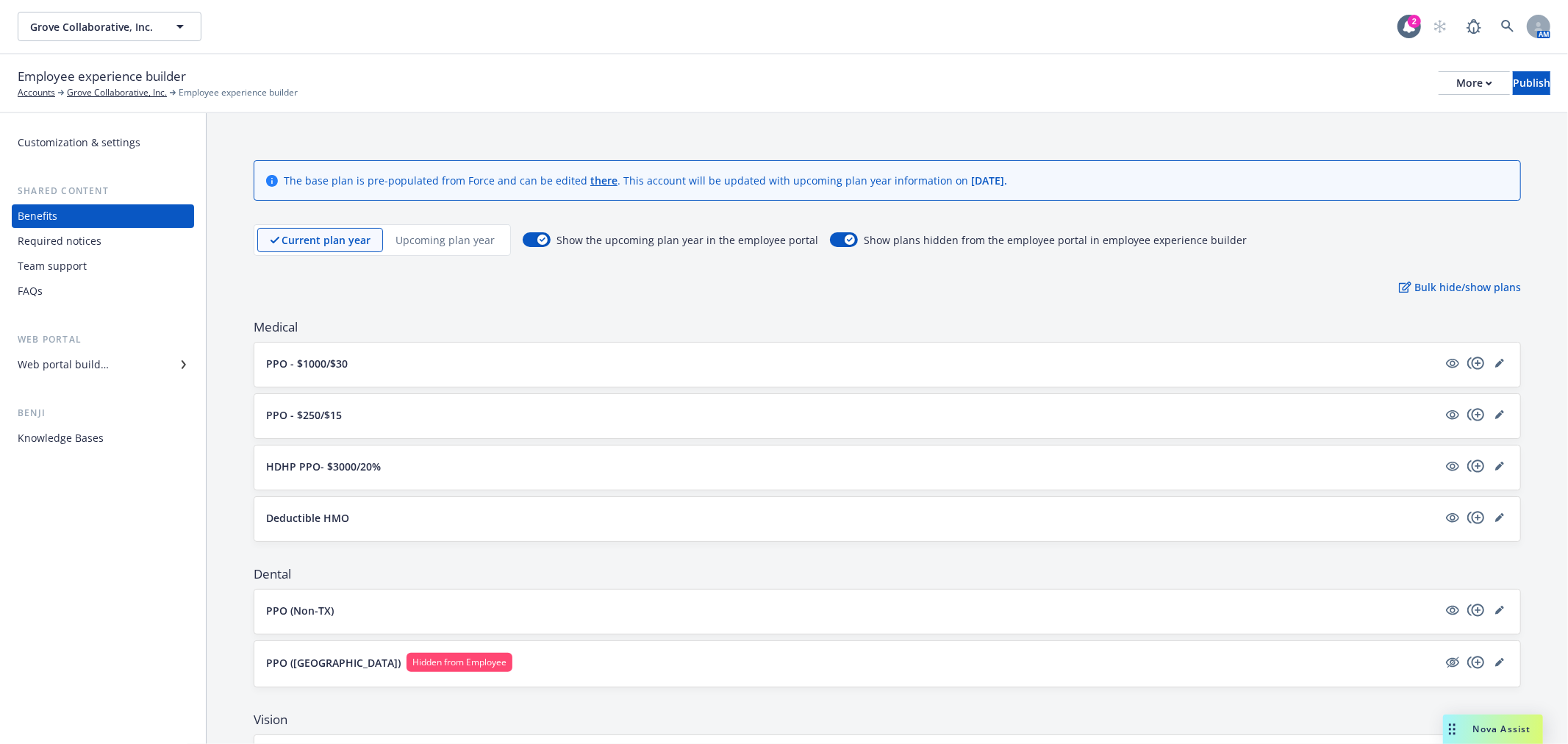
click at [414, 232] on p "Upcoming plan year" at bounding box center [445, 239] width 99 height 15
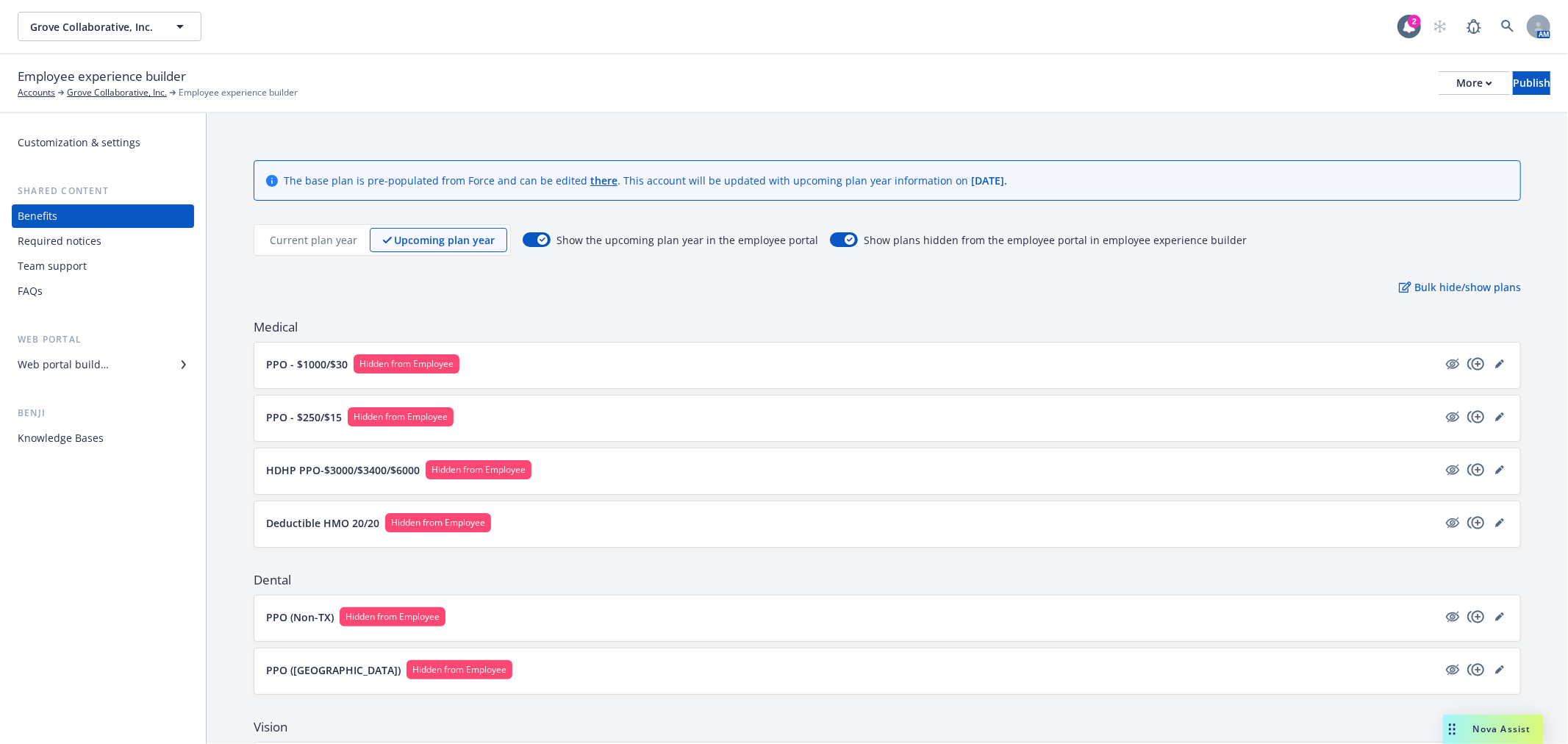
click at [326, 245] on p "Current plan year" at bounding box center [313, 239] width 88 height 15
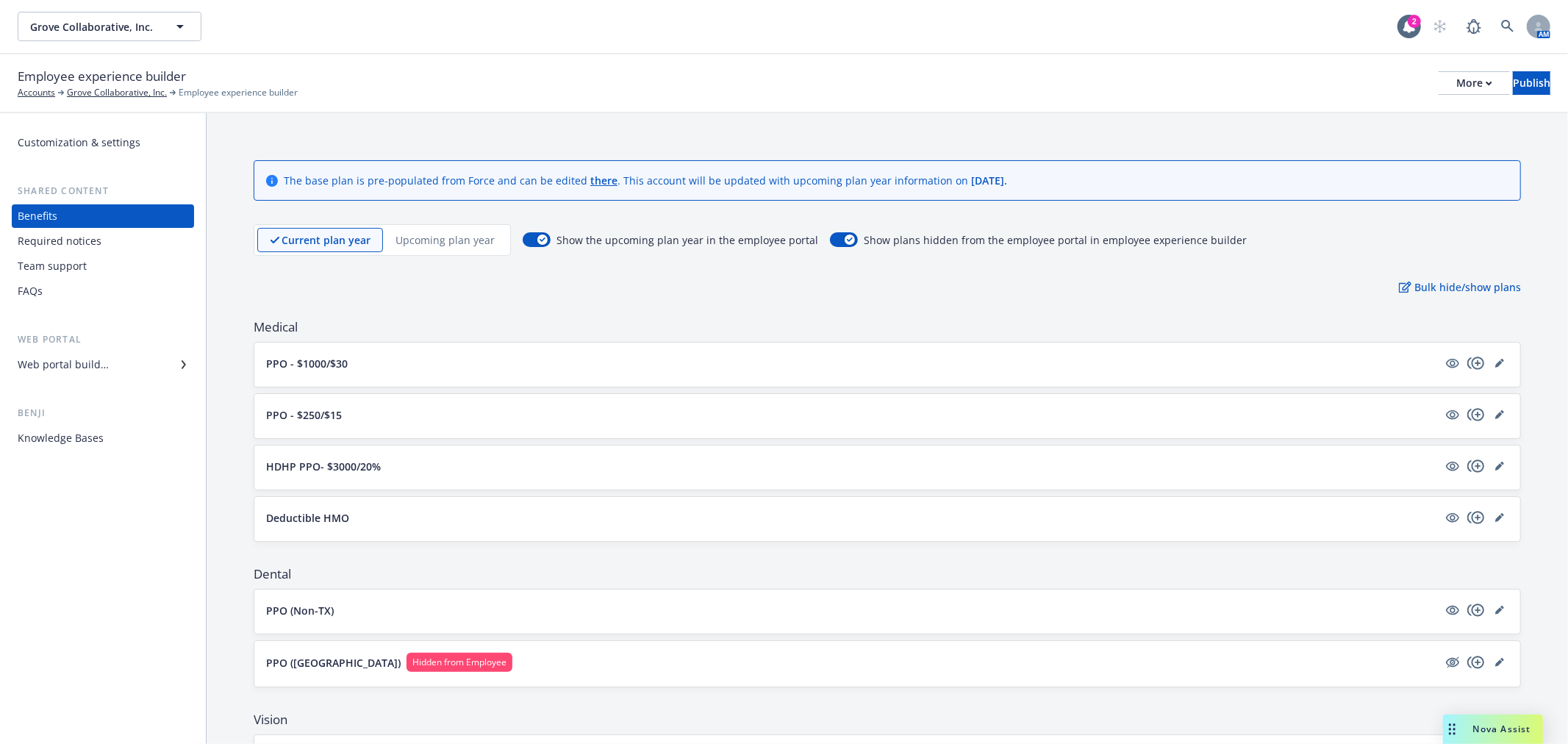
click at [409, 233] on p "Upcoming plan year" at bounding box center [445, 239] width 99 height 15
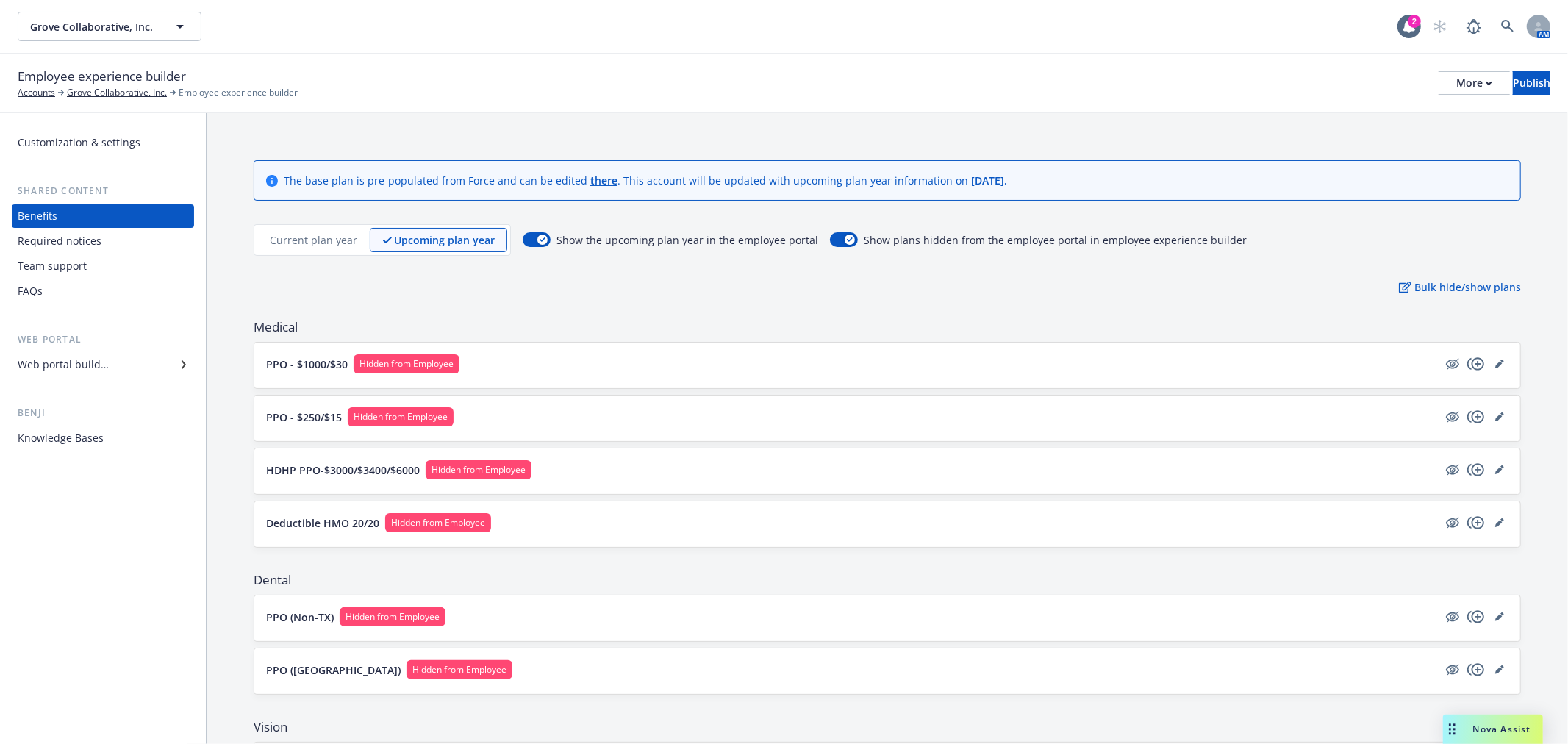
click at [271, 250] on div "Current plan year" at bounding box center [313, 240] width 113 height 24
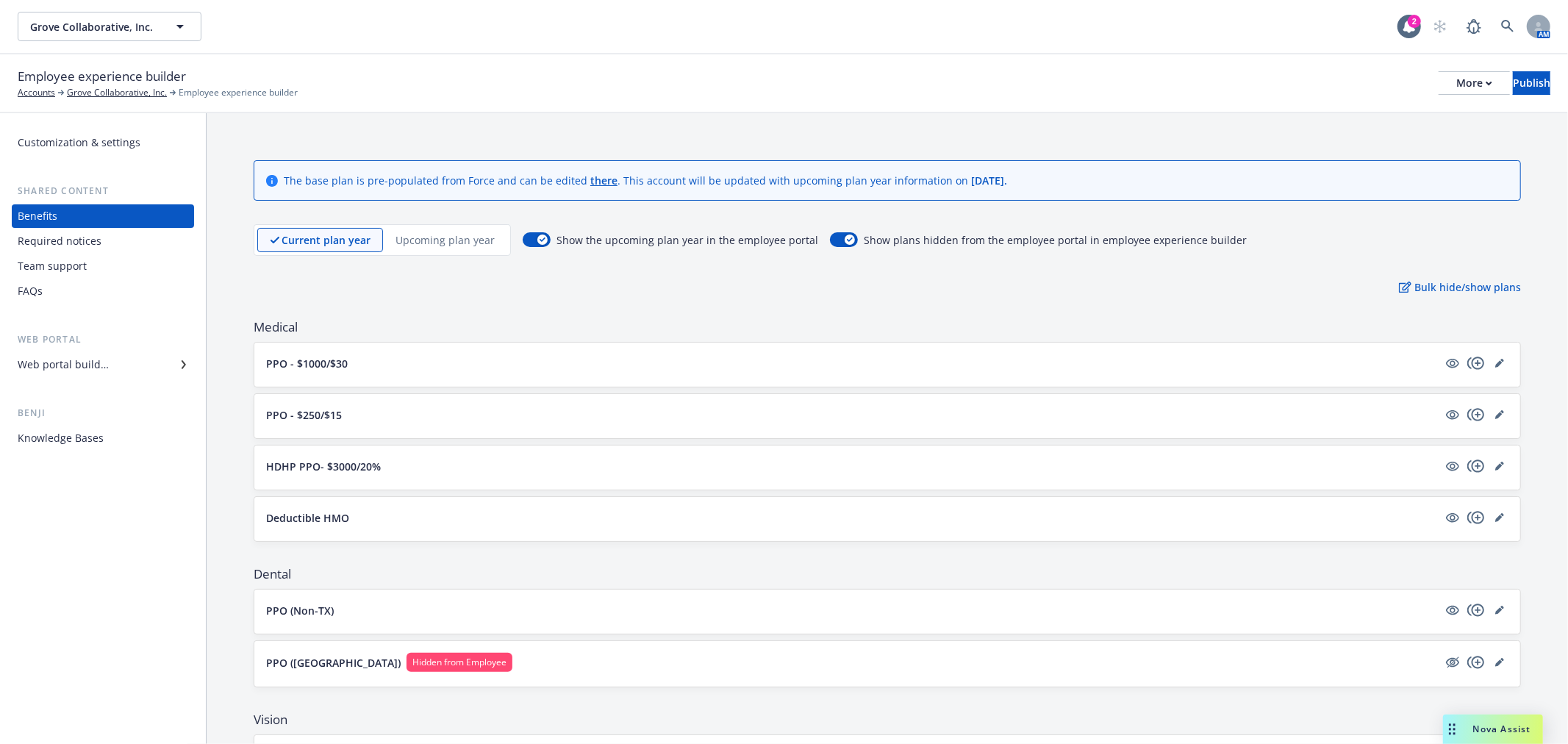
click at [392, 233] on div "Upcoming plan year" at bounding box center [445, 240] width 124 height 24
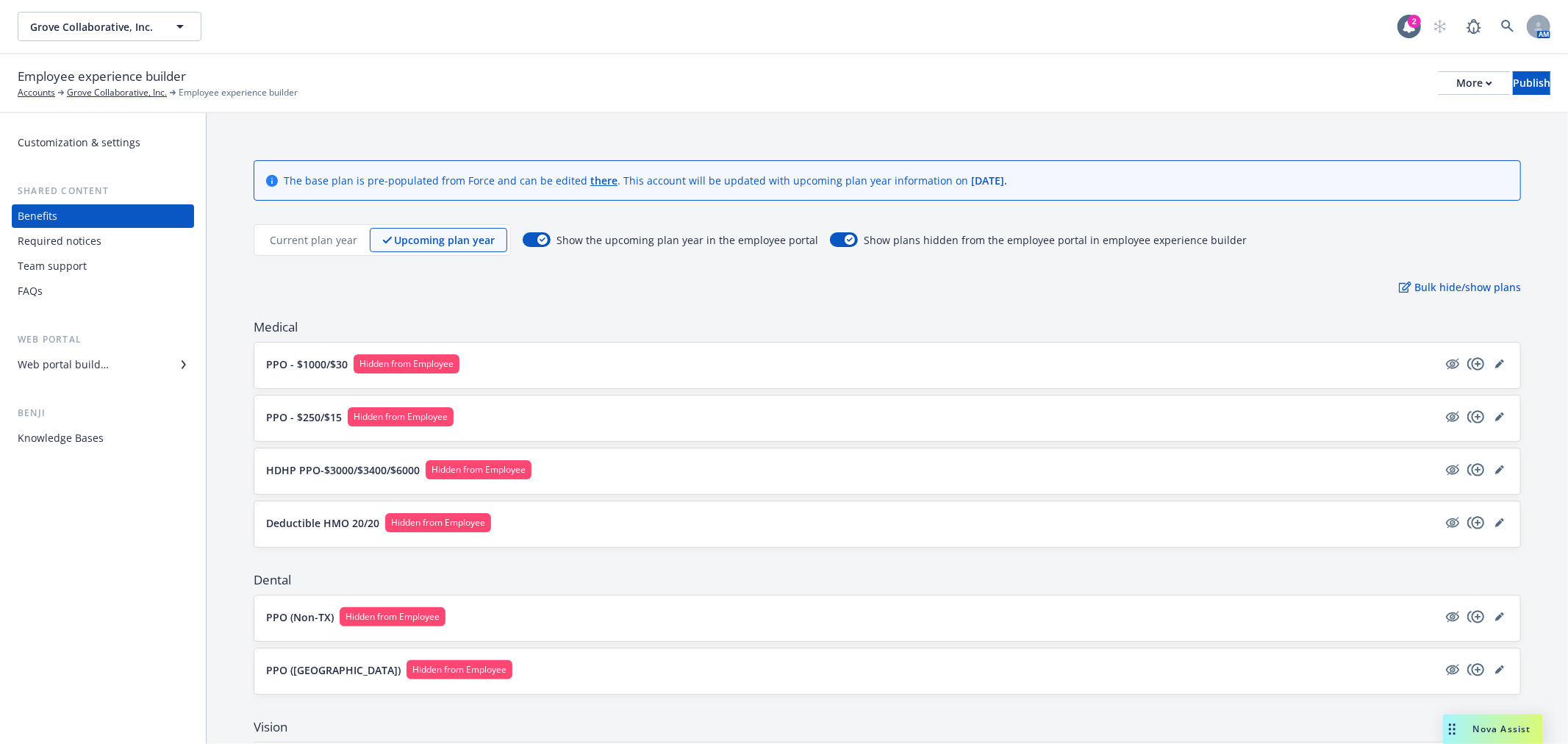
click at [289, 234] on p "Current plan year" at bounding box center [313, 239] width 88 height 15
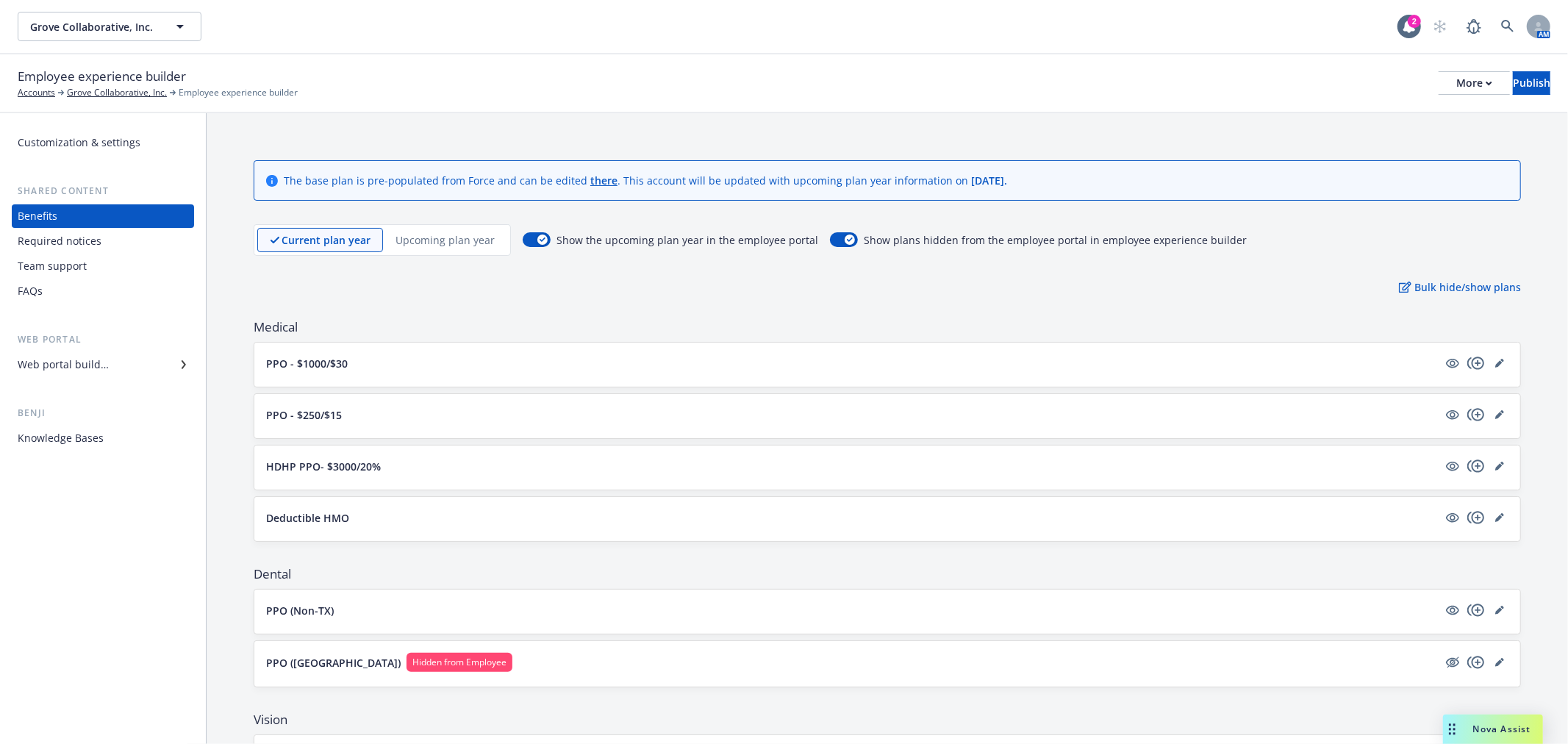
click at [469, 231] on div "Upcoming plan year" at bounding box center [445, 240] width 124 height 24
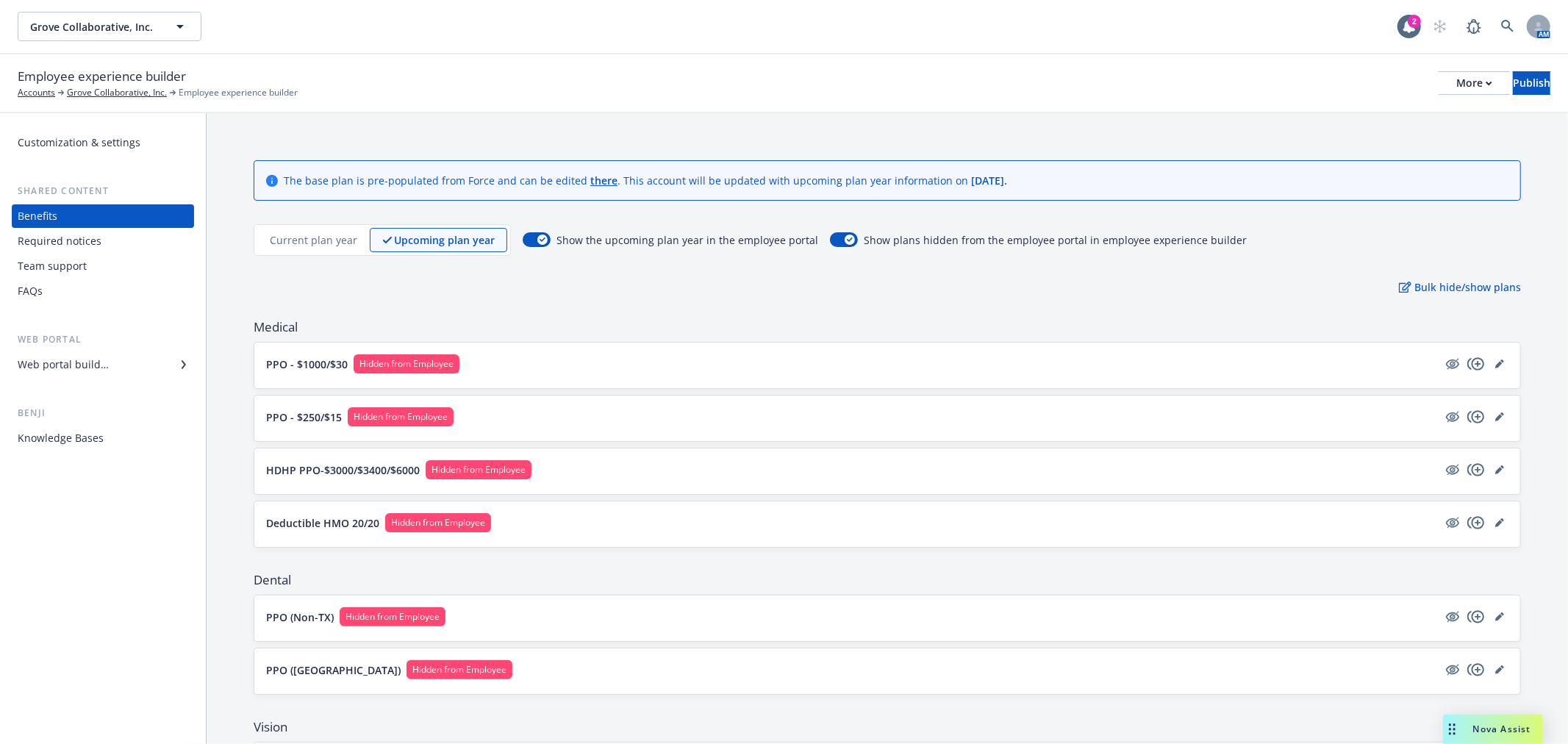
click at [993, 463] on button "HDHP PPO-$3000/$3400/$6000 Hidden from Employee" at bounding box center [852, 470] width 1172 height 19
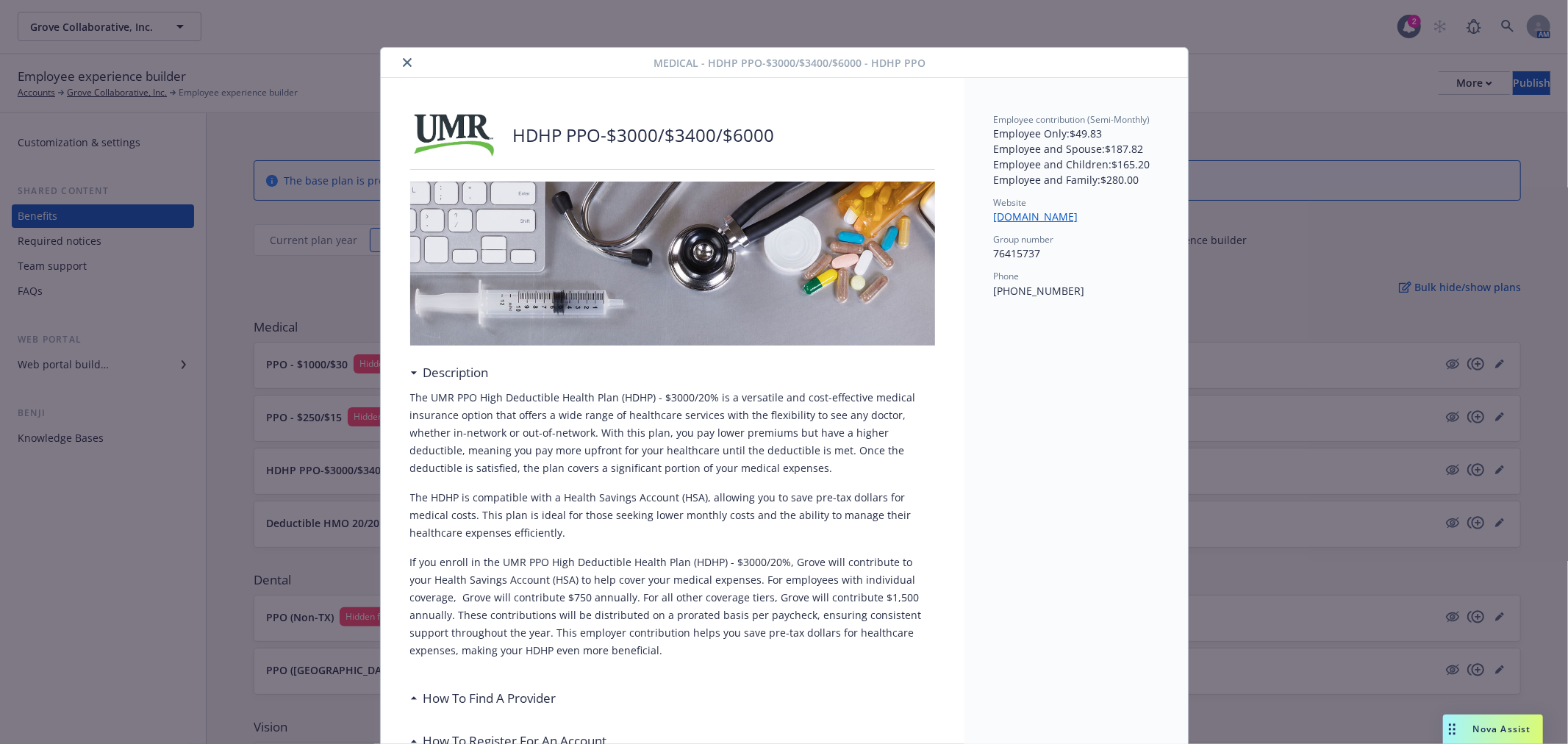
click at [399, 62] on button "close" at bounding box center [408, 63] width 18 height 18
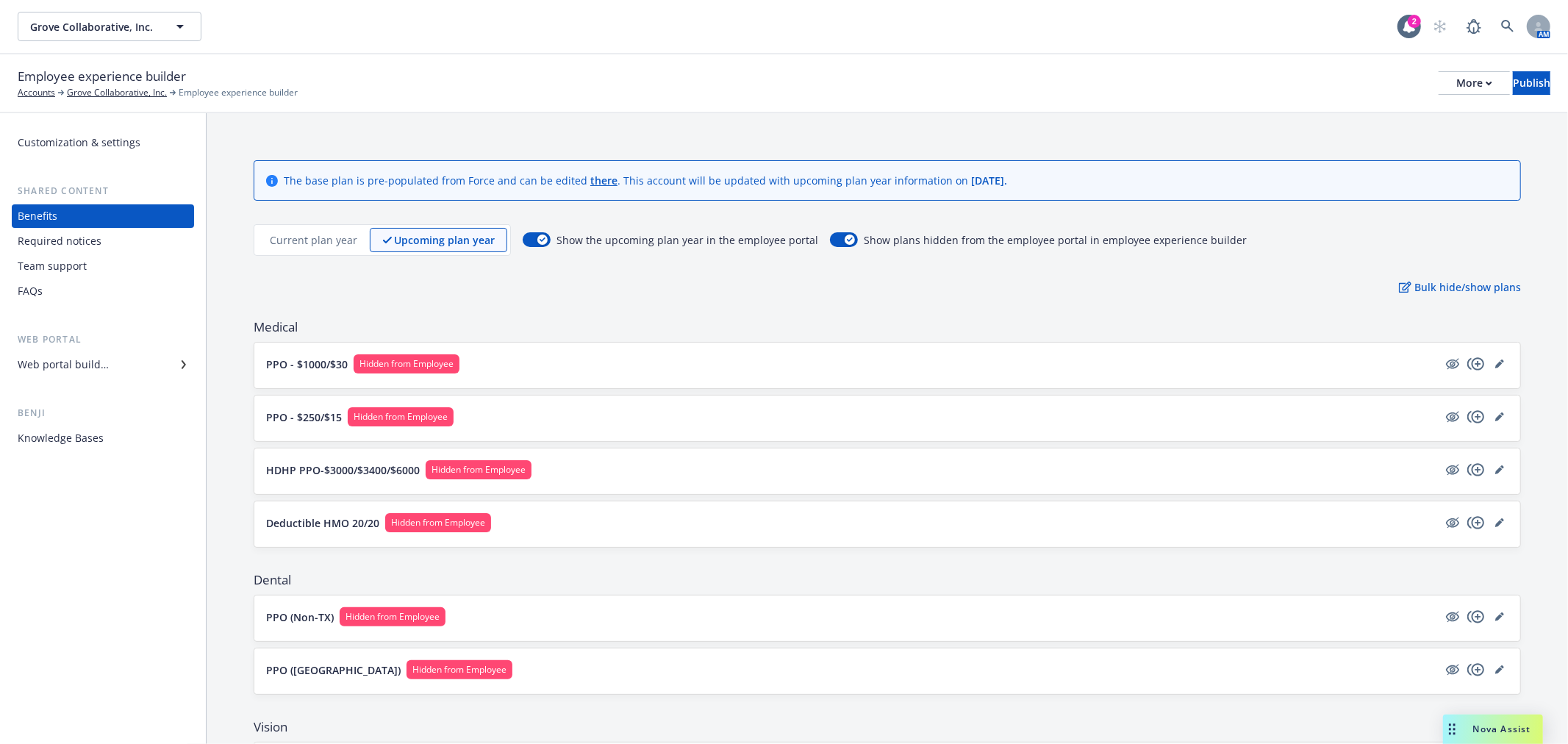
click at [334, 243] on p "Current plan year" at bounding box center [313, 239] width 88 height 15
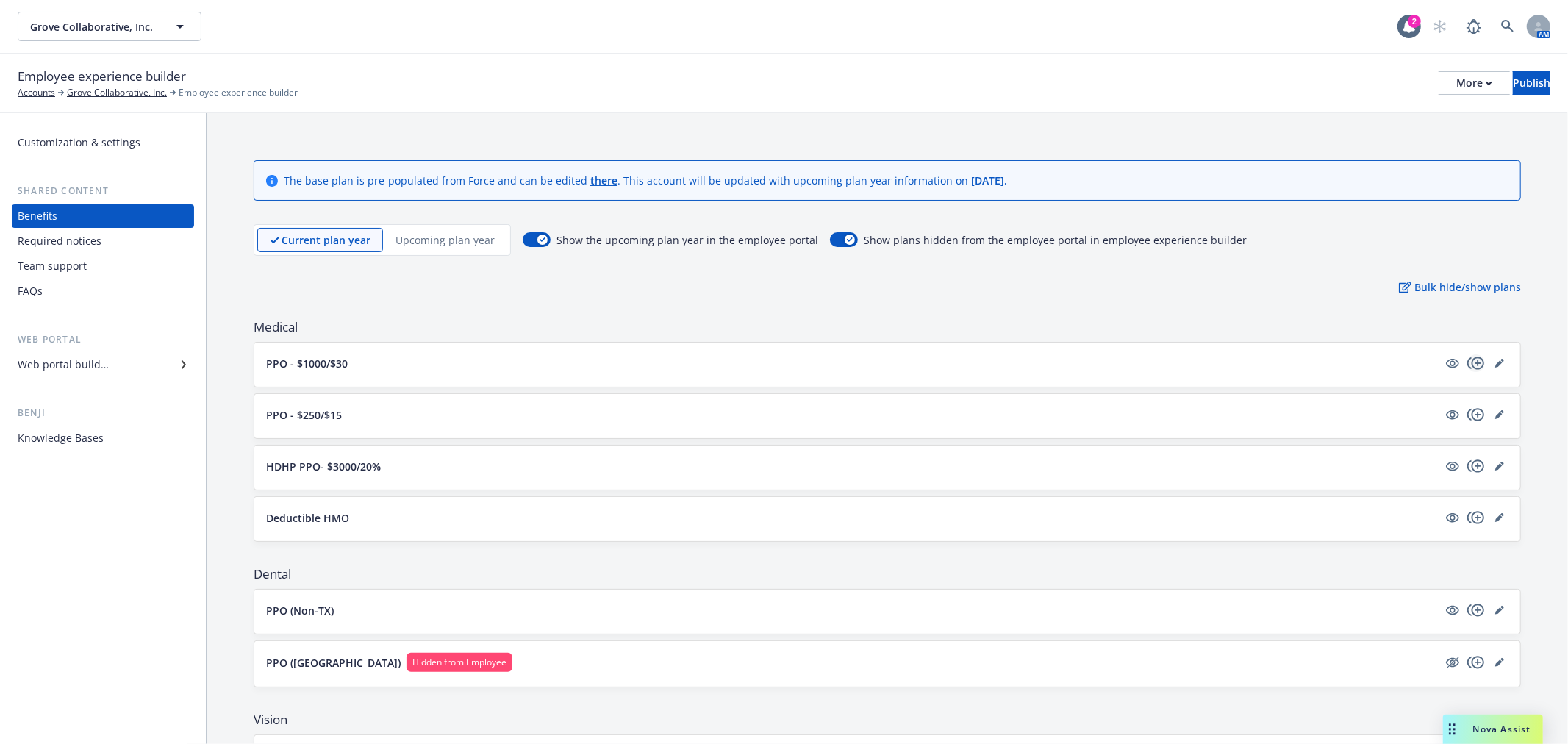
click at [1467, 365] on icon "copyPlus" at bounding box center [1475, 364] width 17 height 13
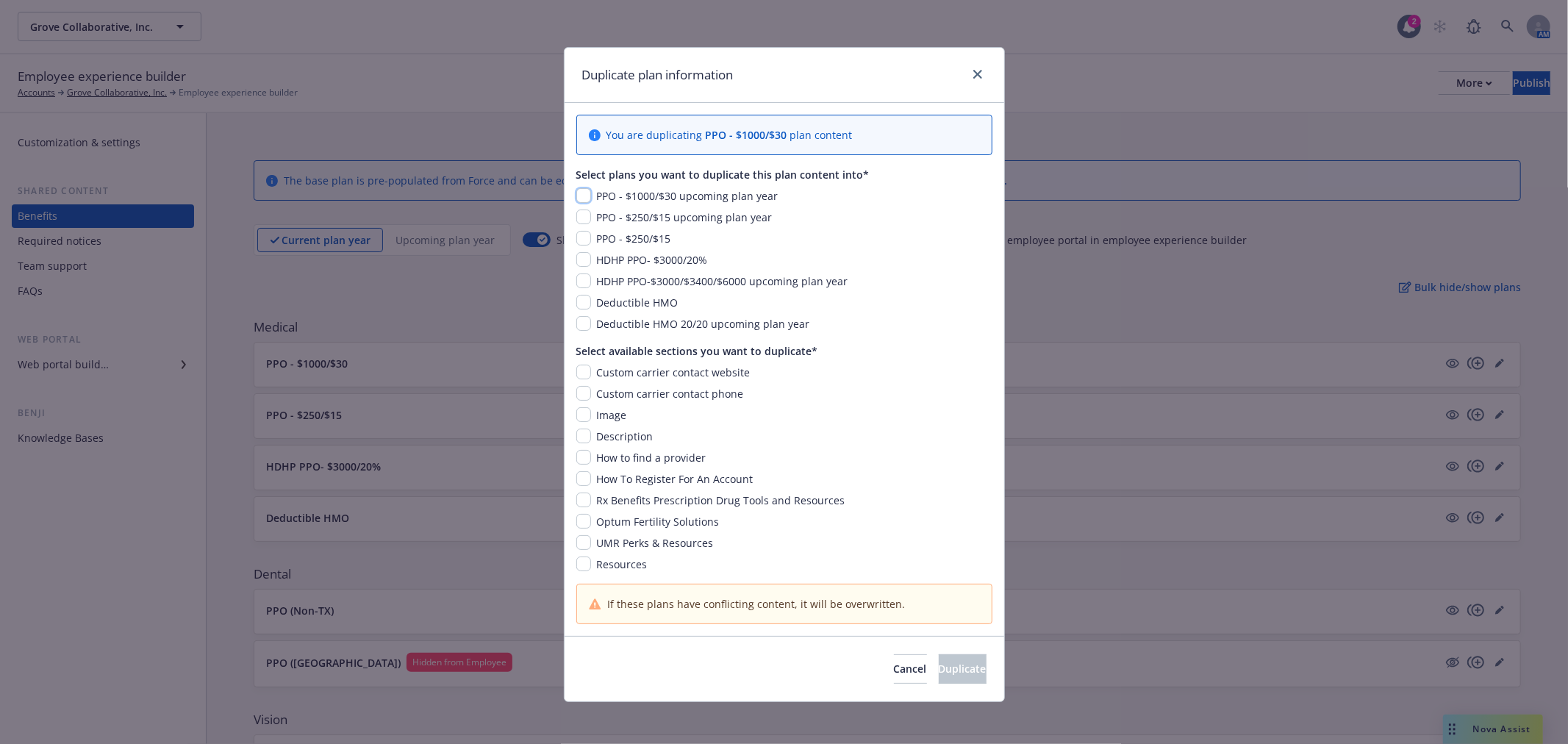
click at [577, 197] on input "checkbox" at bounding box center [583, 196] width 15 height 15
checkbox input "true"
click at [576, 374] on input "checkbox" at bounding box center [583, 372] width 15 height 15
checkbox input "true"
click at [576, 398] on input "checkbox" at bounding box center [583, 393] width 15 height 15
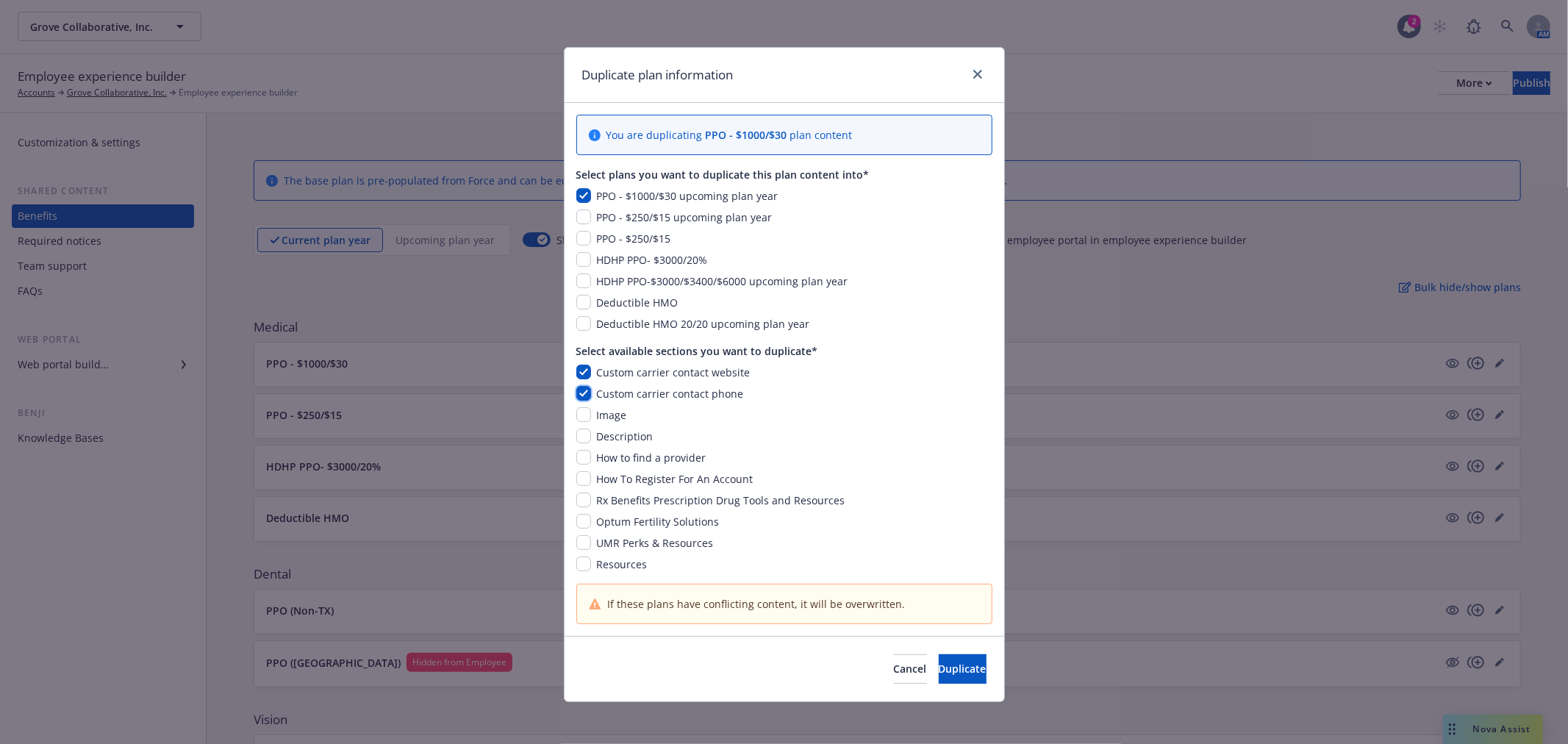
checkbox input "true"
click at [576, 418] on input "checkbox" at bounding box center [583, 415] width 15 height 15
checkbox input "true"
click at [578, 433] on input "checkbox" at bounding box center [583, 436] width 15 height 15
checkbox input "true"
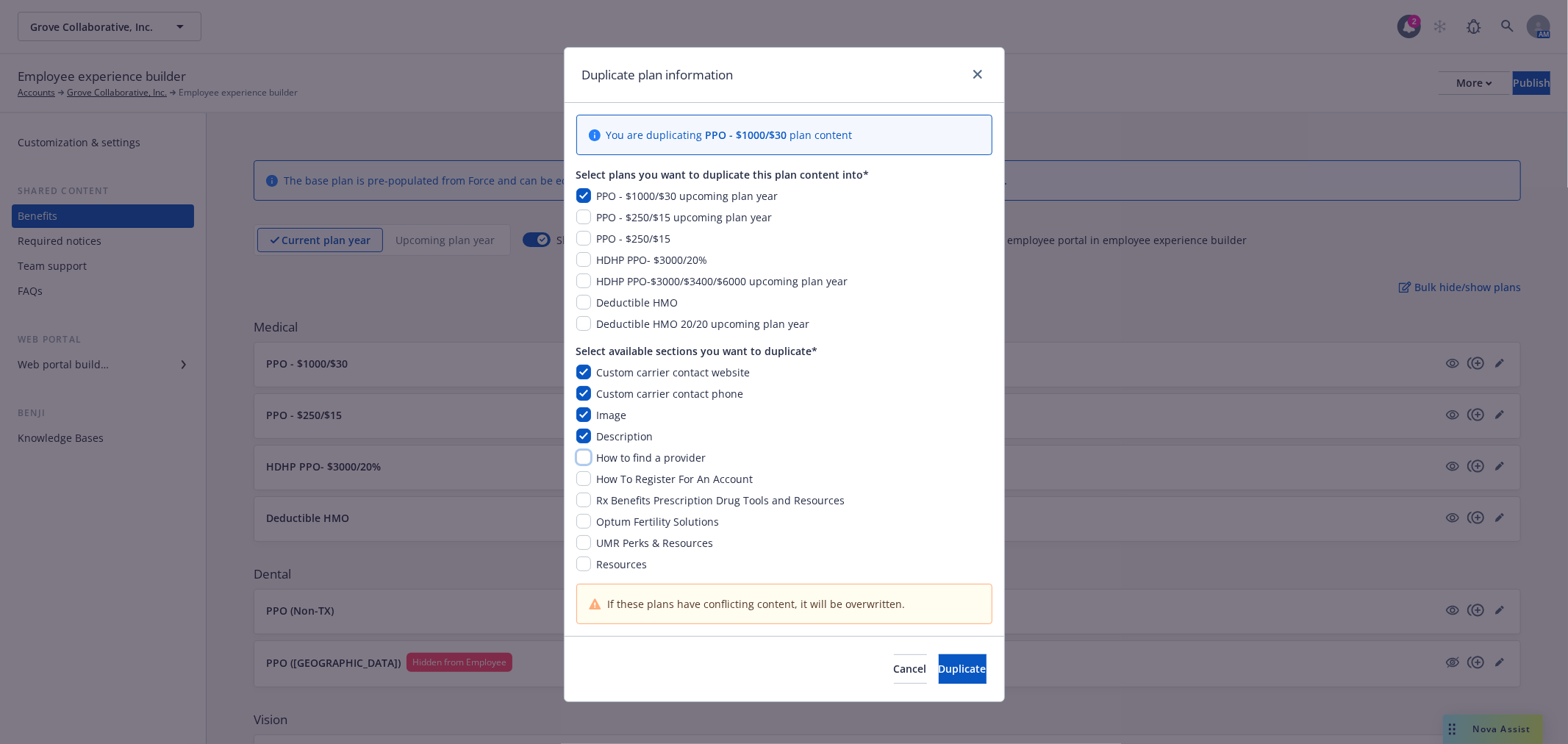
click at [578, 456] on input "checkbox" at bounding box center [583, 457] width 15 height 15
checkbox input "true"
click at [579, 472] on input "checkbox" at bounding box center [583, 479] width 15 height 15
click at [576, 486] on input "checkbox" at bounding box center [583, 479] width 15 height 15
checkbox input "false"
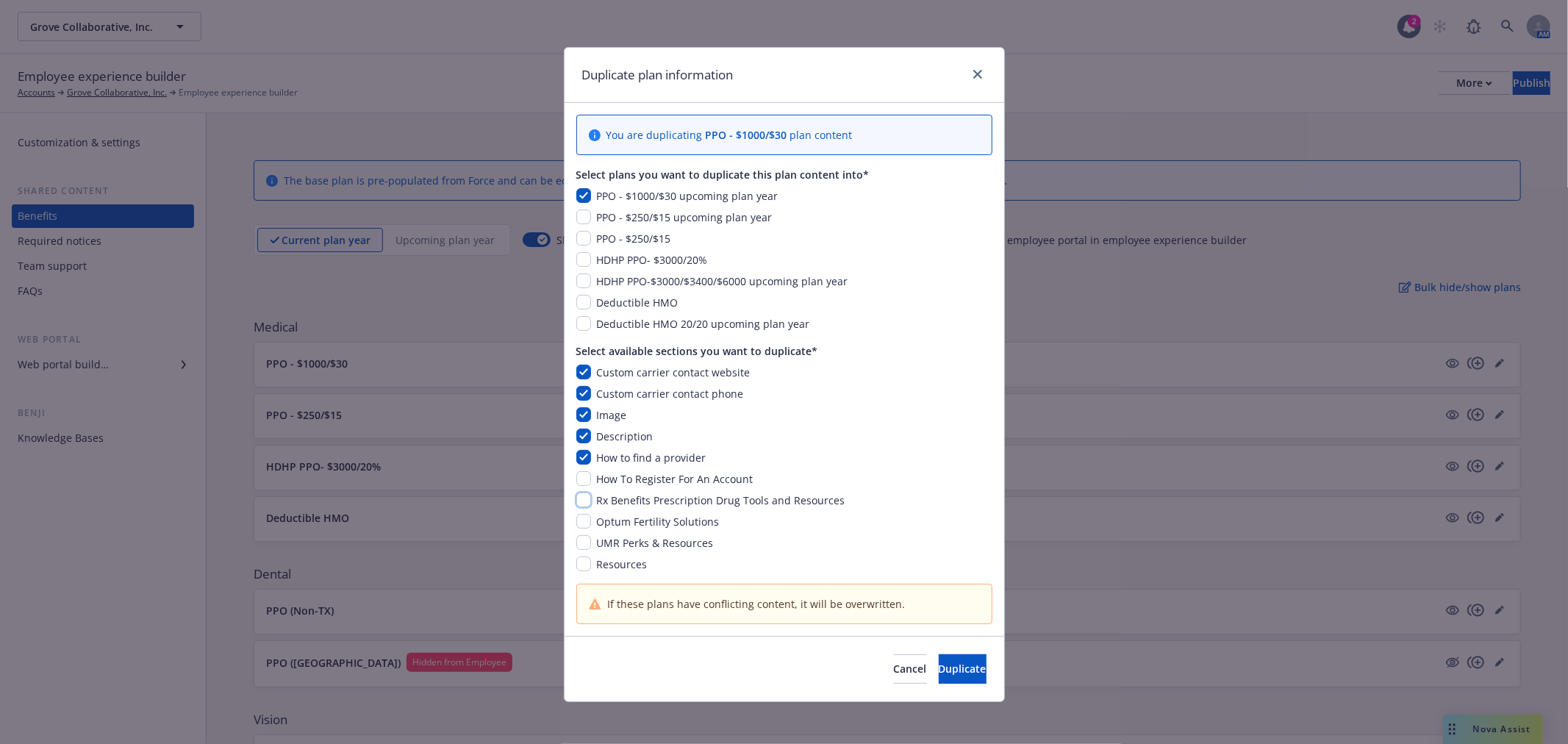
click at [576, 504] on input "checkbox" at bounding box center [583, 500] width 15 height 15
checkbox input "true"
click at [582, 482] on input "checkbox" at bounding box center [583, 479] width 15 height 15
checkbox input "true"
click at [583, 521] on input "checkbox" at bounding box center [583, 522] width 15 height 15
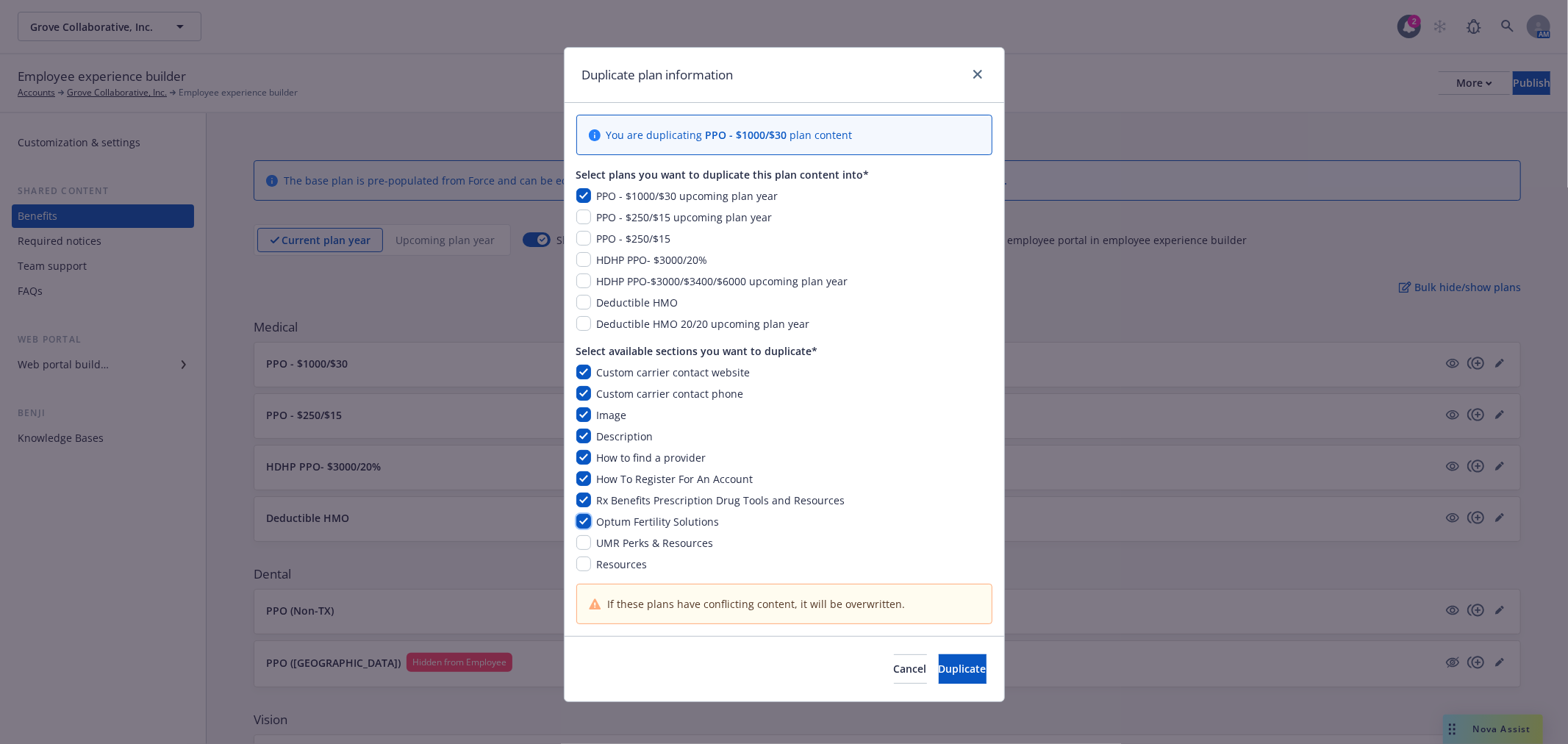
checkbox input "true"
click at [591, 538] on div "UMR Perks & Resources" at bounding box center [654, 542] width 126 height 15
click at [578, 549] on input "checkbox" at bounding box center [583, 542] width 15 height 15
checkbox input "true"
click at [578, 568] on input "checkbox" at bounding box center [583, 564] width 15 height 15
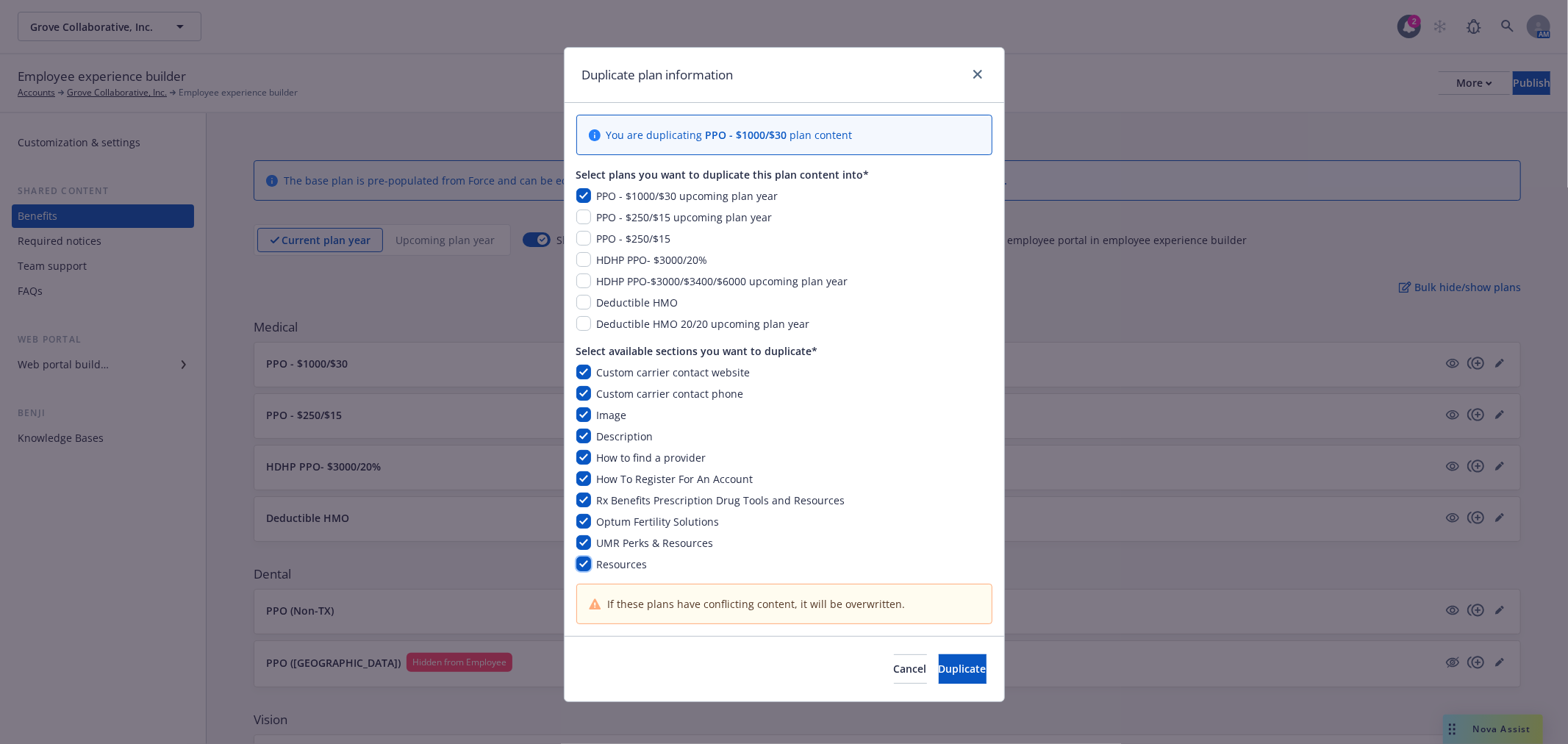
checkbox input "true"
click at [958, 674] on button "Duplicate" at bounding box center [962, 669] width 48 height 29
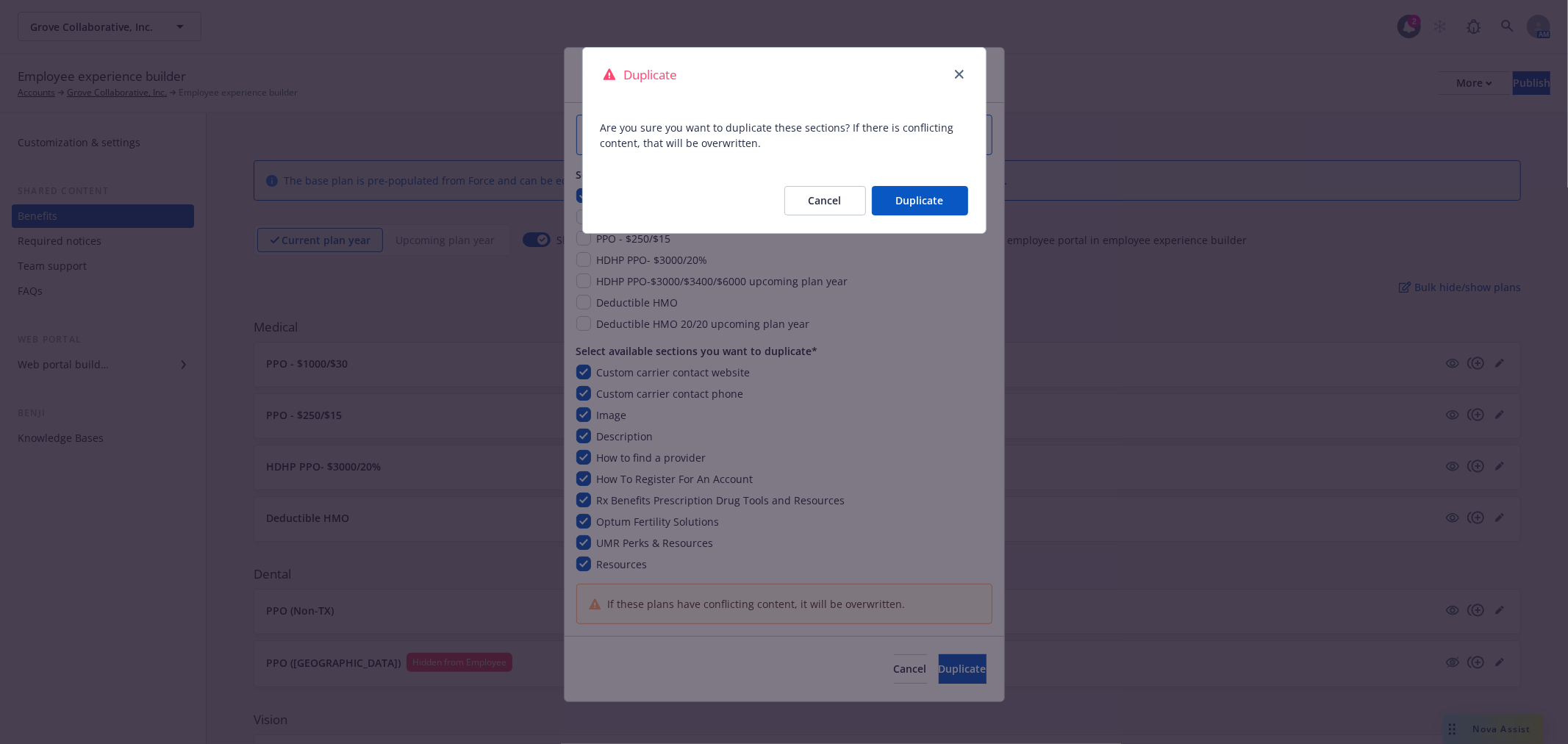
click at [930, 204] on button "Duplicate" at bounding box center [920, 201] width 97 height 29
click at [930, 204] on div "Cancel Duplicate" at bounding box center [864, 201] width 207 height 29
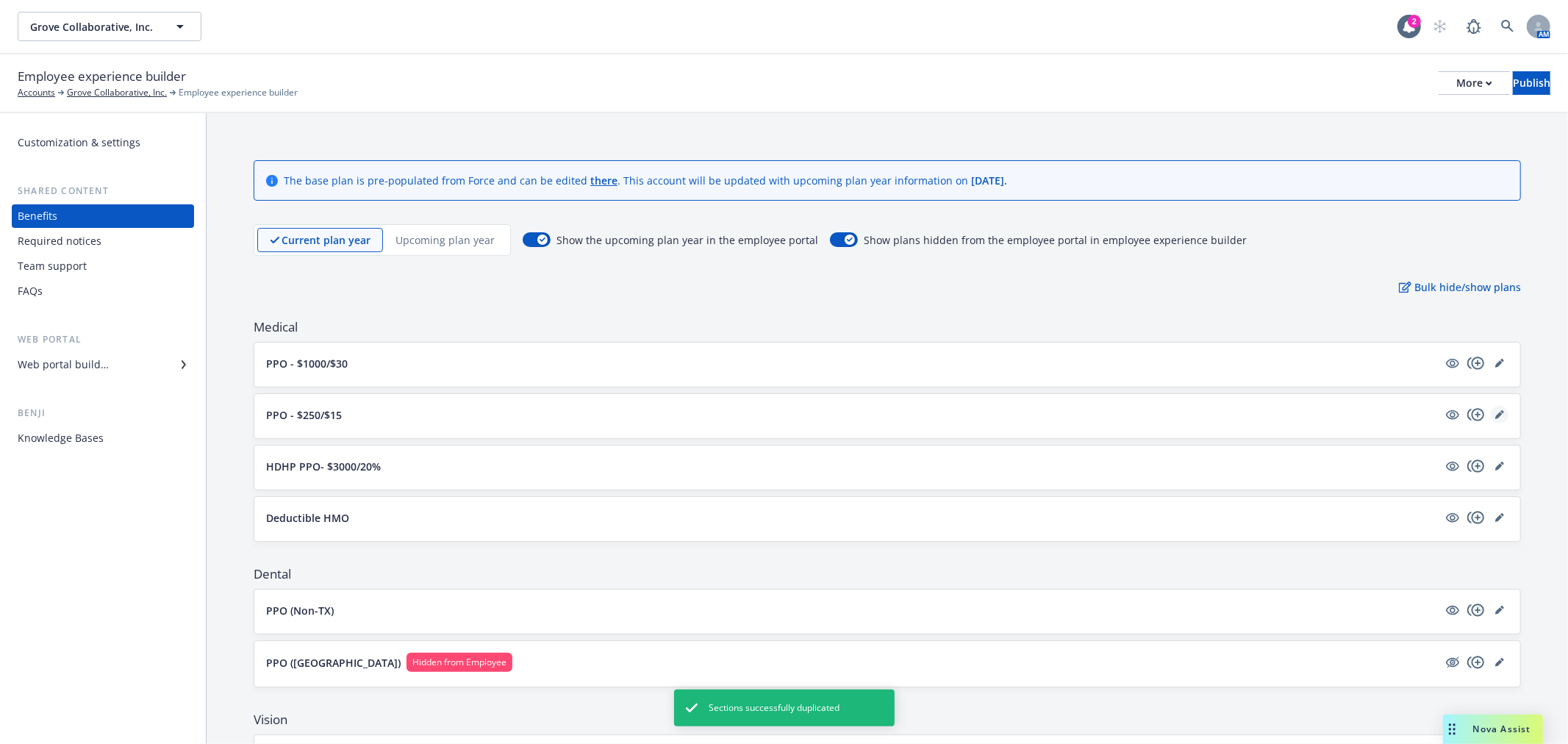
click at [1491, 419] on link "editPencil" at bounding box center [1500, 415] width 18 height 18
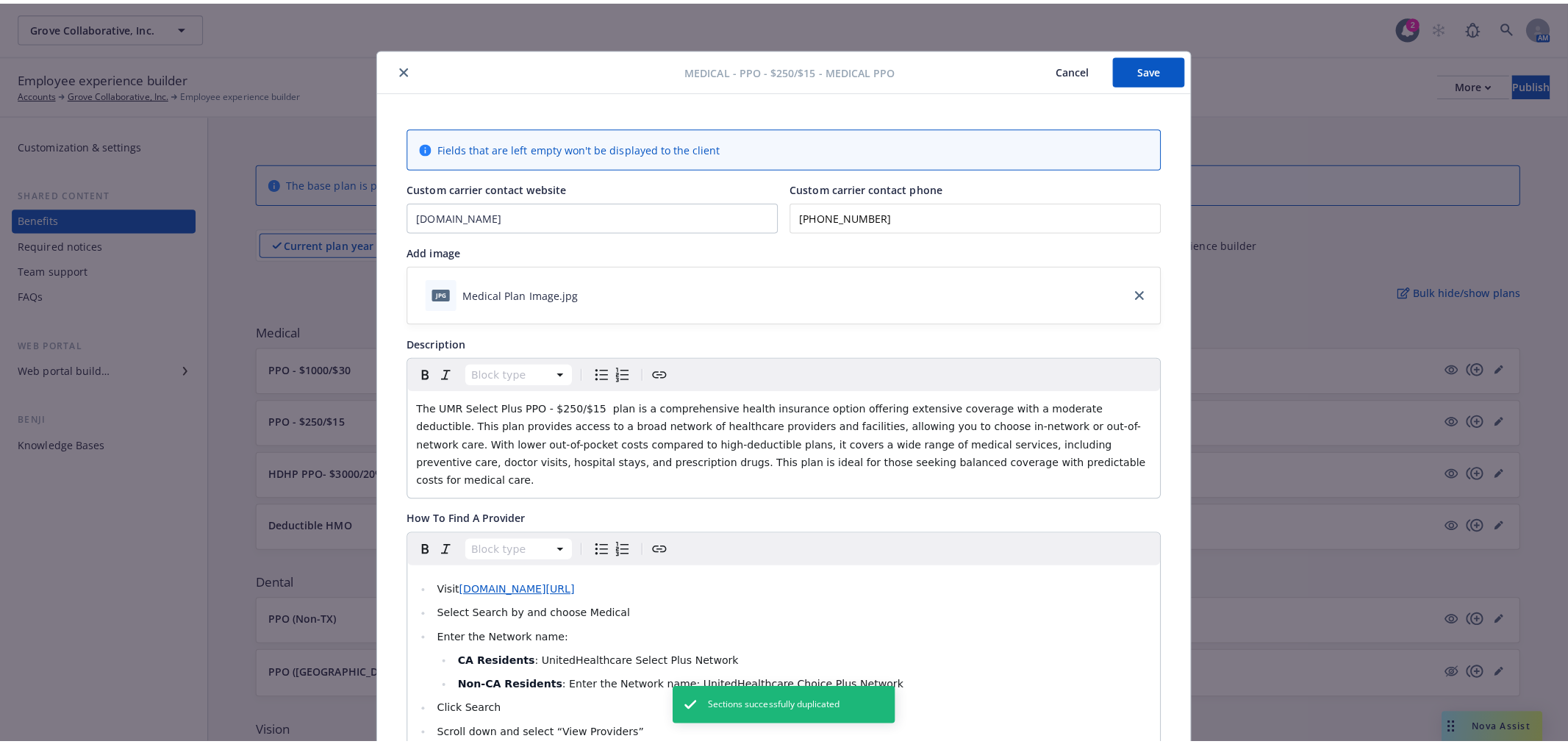
scroll to position [44, 0]
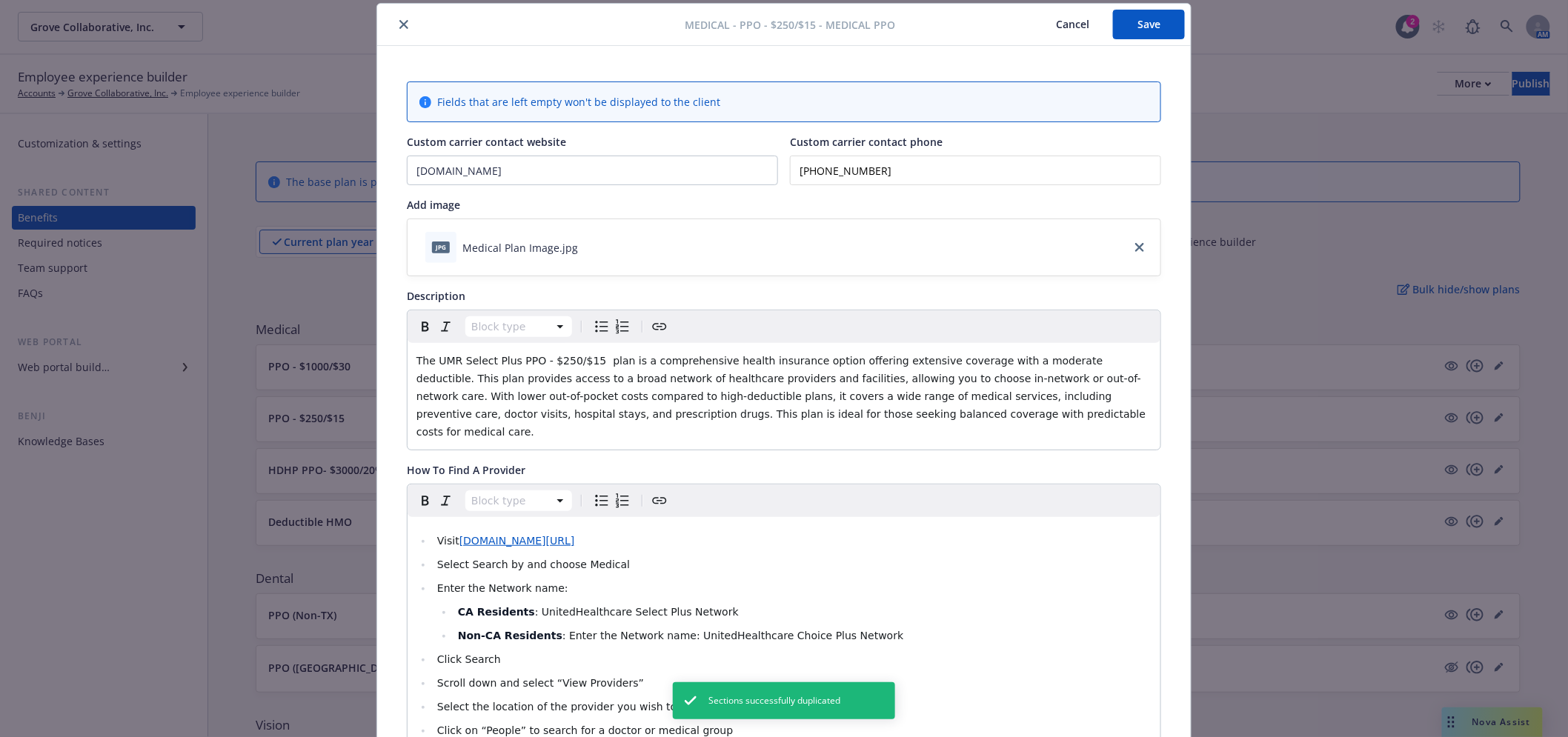
click at [1058, 24] on button "Cancel" at bounding box center [1072, 24] width 80 height 29
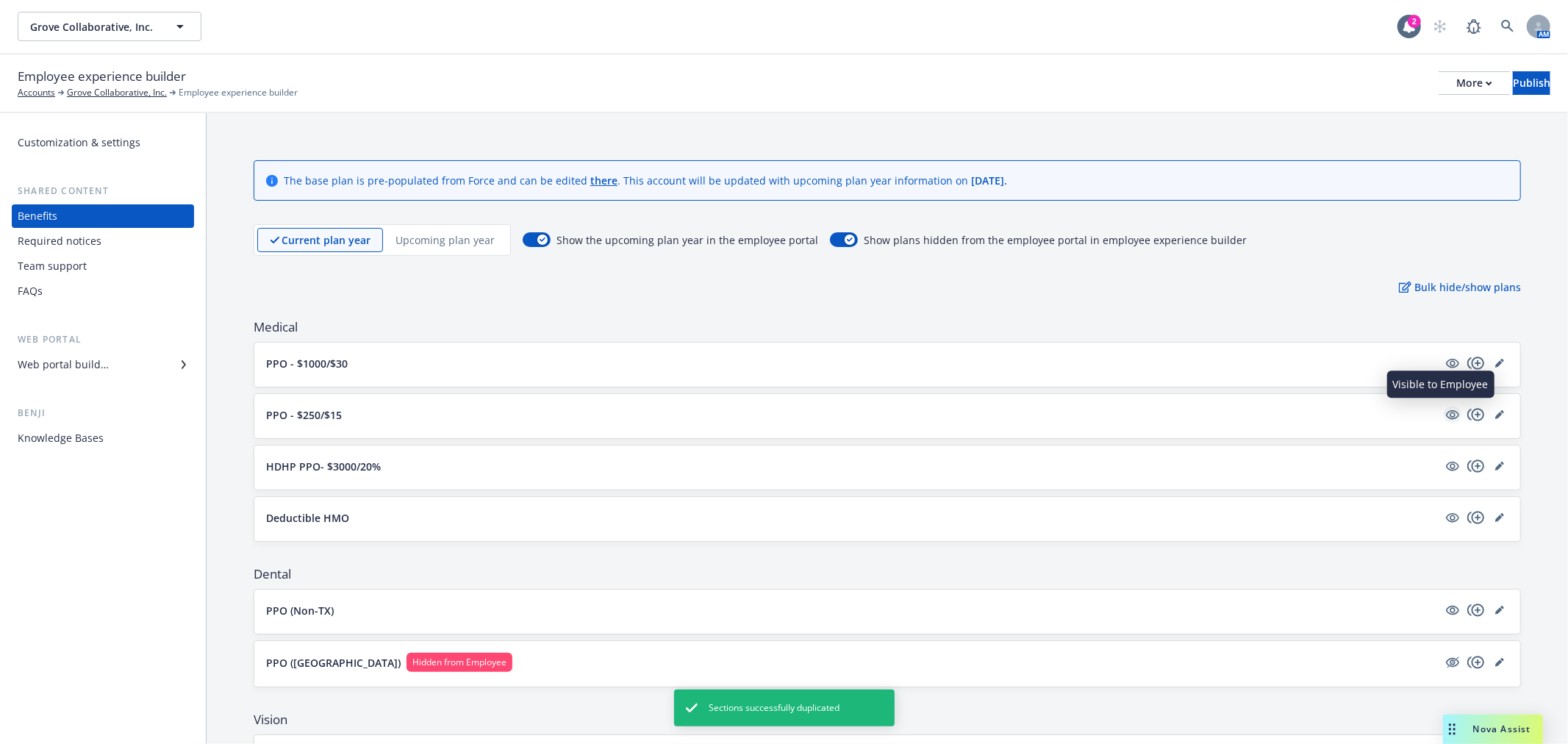
click at [1444, 422] on link "visible" at bounding box center [1453, 415] width 18 height 18
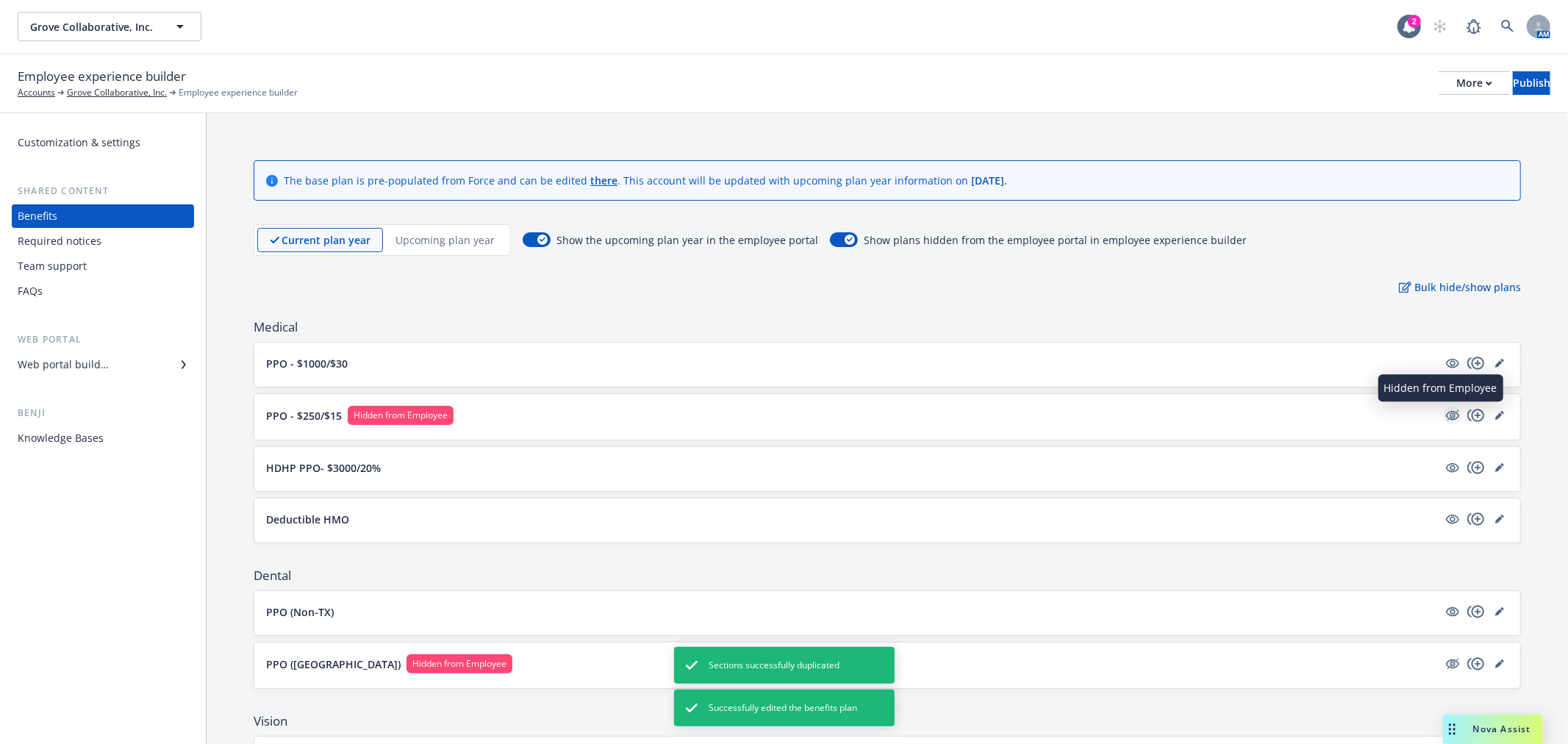
click at [1444, 416] on icon "hidden" at bounding box center [1453, 416] width 18 height 18
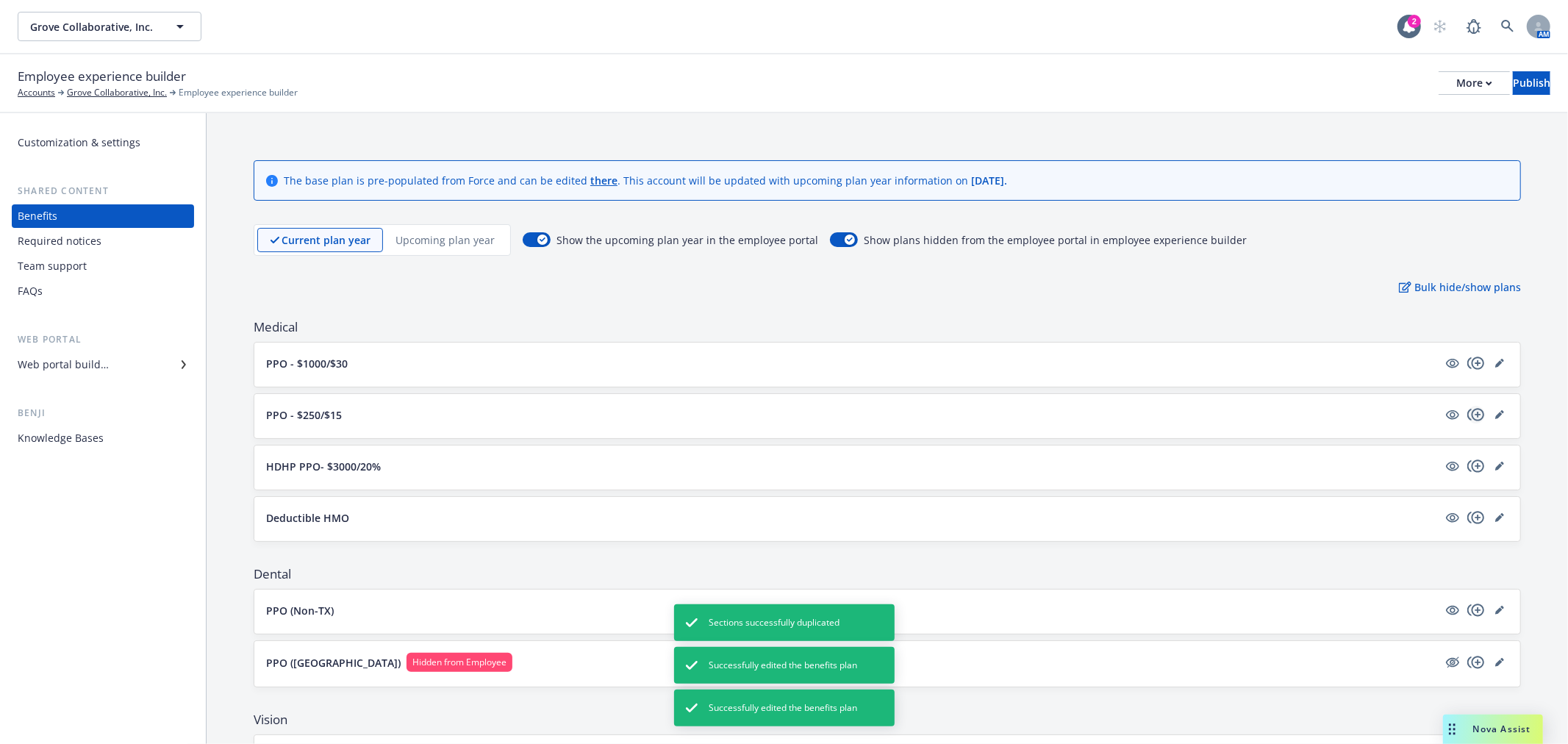
click at [1467, 416] on icon "copyPlus" at bounding box center [1476, 415] width 18 height 18
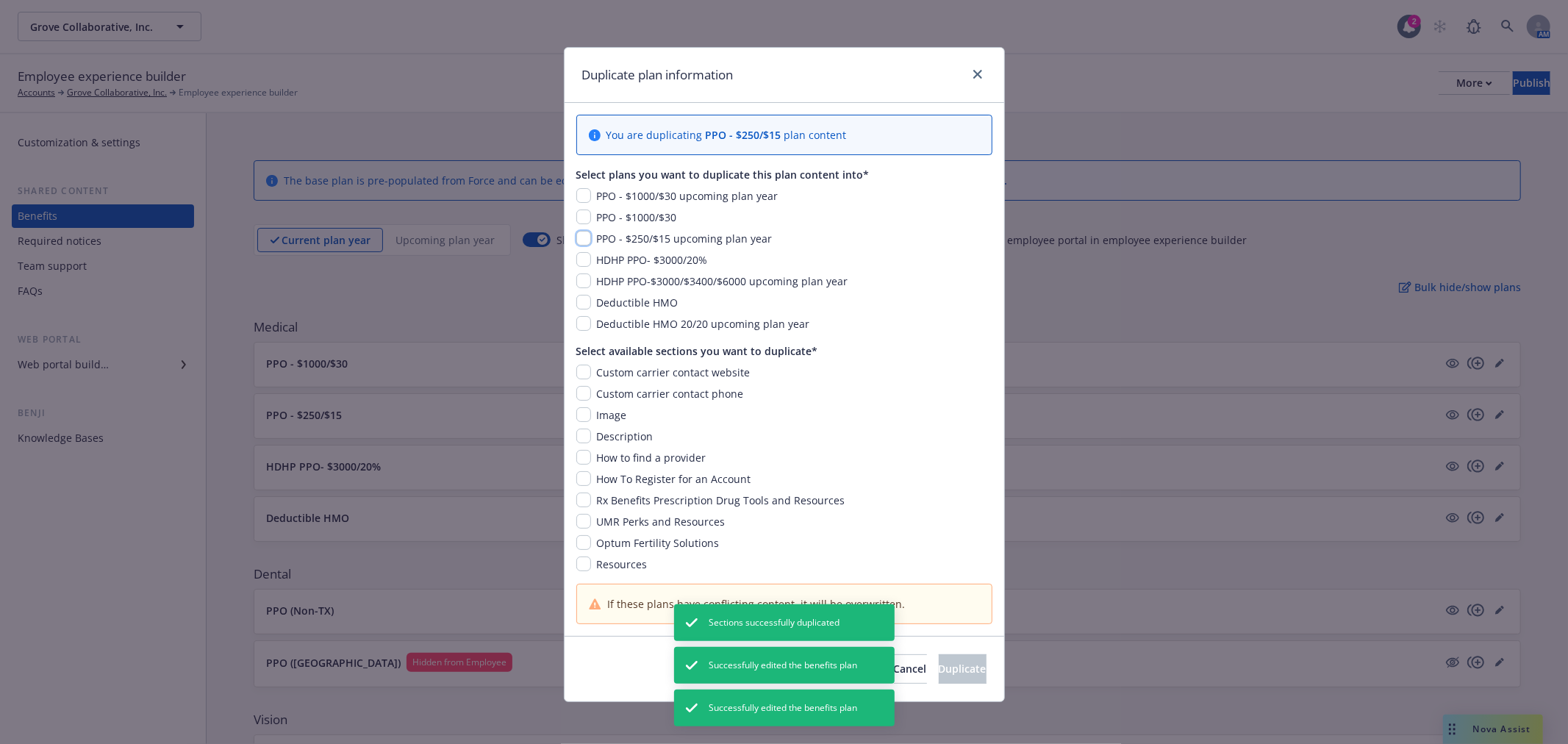
click at [576, 239] on input "checkbox" at bounding box center [583, 239] width 15 height 15
checkbox input "true"
click at [576, 371] on input "checkbox" at bounding box center [583, 372] width 15 height 15
checkbox input "true"
click at [576, 398] on input "checkbox" at bounding box center [583, 393] width 15 height 15
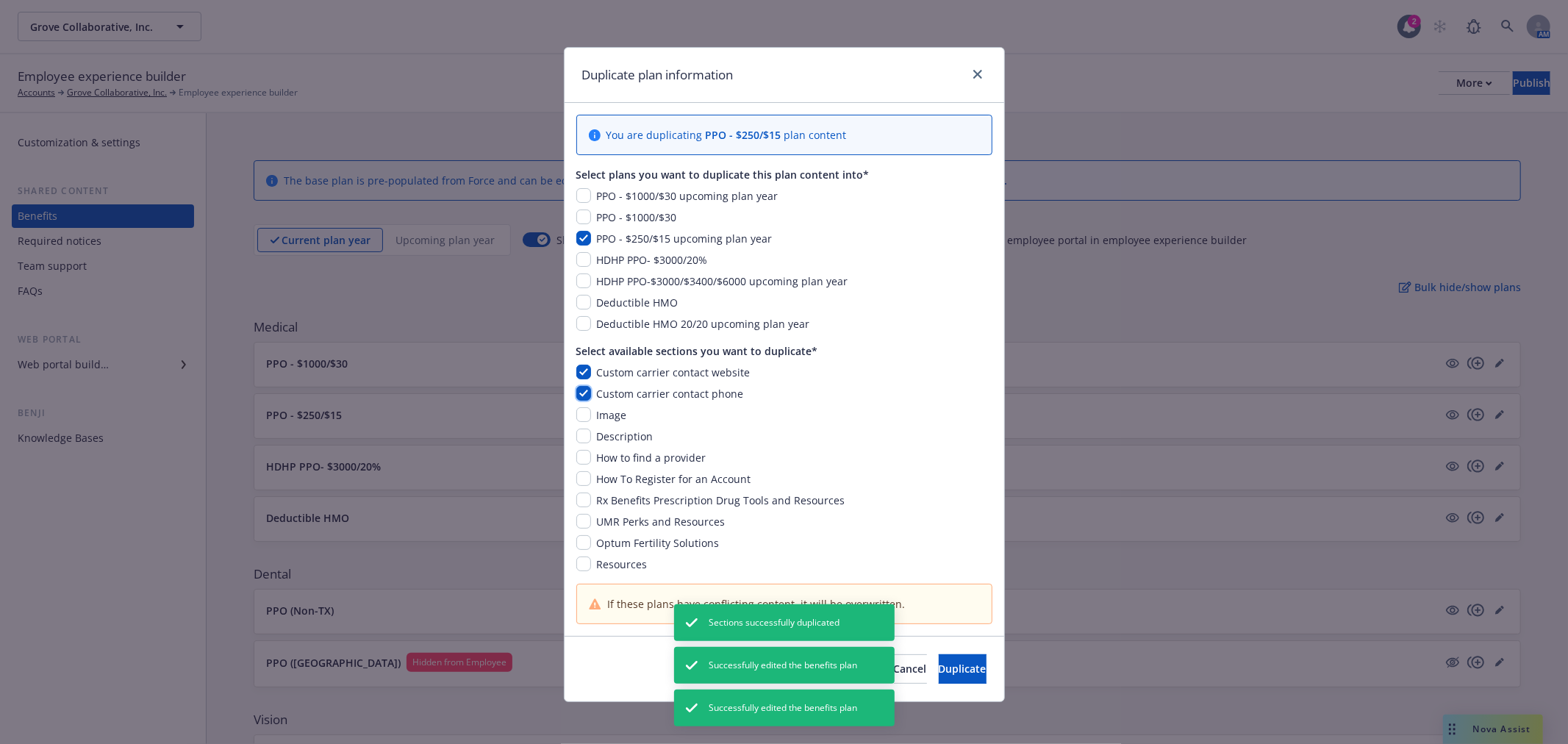
checkbox input "true"
click at [576, 416] on input "checkbox" at bounding box center [583, 415] width 15 height 15
checkbox input "true"
click at [576, 428] on div "Custom carrier contact website Custom carrier contact phone Image Description H…" at bounding box center [784, 468] width 416 height 207
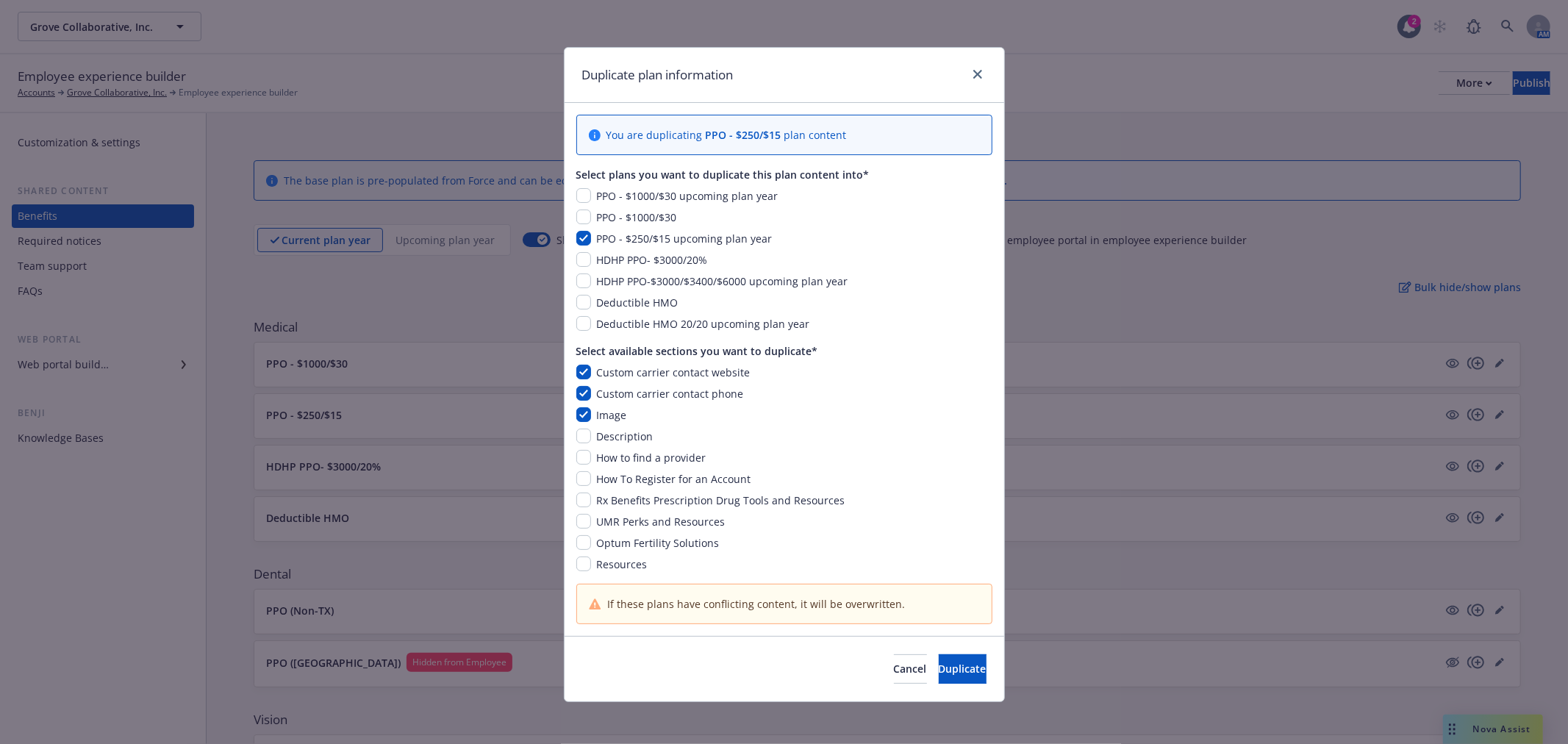
drag, startPoint x: 575, startPoint y: 428, endPoint x: 577, endPoint y: 436, distance: 8.2
click at [576, 434] on div "Custom carrier contact website Custom carrier contact phone Image Description H…" at bounding box center [784, 468] width 416 height 207
click at [579, 452] on input "checkbox" at bounding box center [583, 457] width 15 height 15
checkbox input "true"
click at [576, 432] on input "checkbox" at bounding box center [583, 436] width 15 height 15
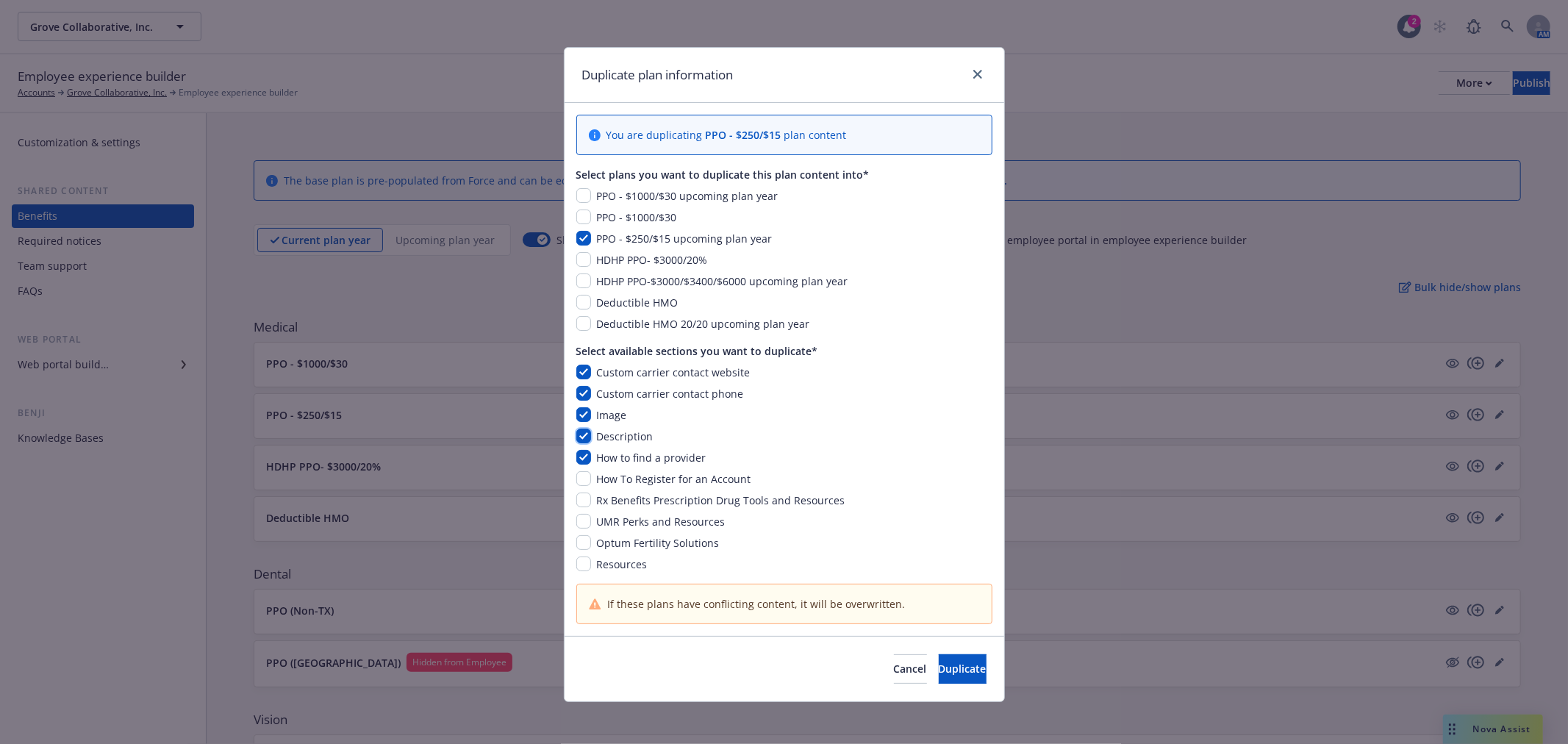
checkbox input "true"
click at [576, 480] on input "checkbox" at bounding box center [583, 479] width 15 height 15
checkbox input "true"
click at [576, 499] on input "checkbox" at bounding box center [583, 500] width 15 height 15
checkbox input "true"
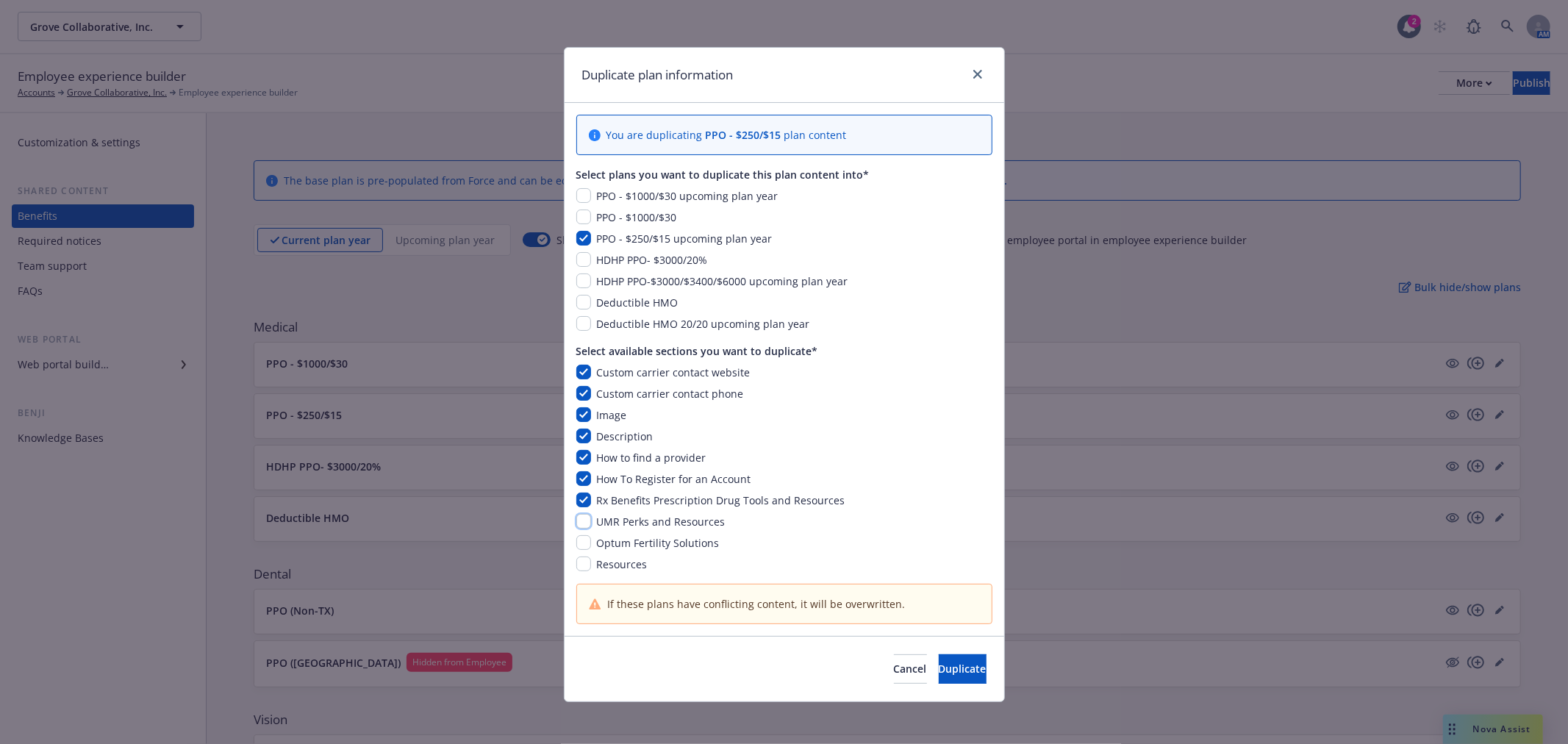
click at [577, 521] on input "checkbox" at bounding box center [583, 522] width 15 height 15
checkbox input "true"
click at [578, 541] on input "checkbox" at bounding box center [583, 542] width 15 height 15
checkbox input "true"
click at [577, 562] on input "checkbox" at bounding box center [583, 564] width 15 height 15
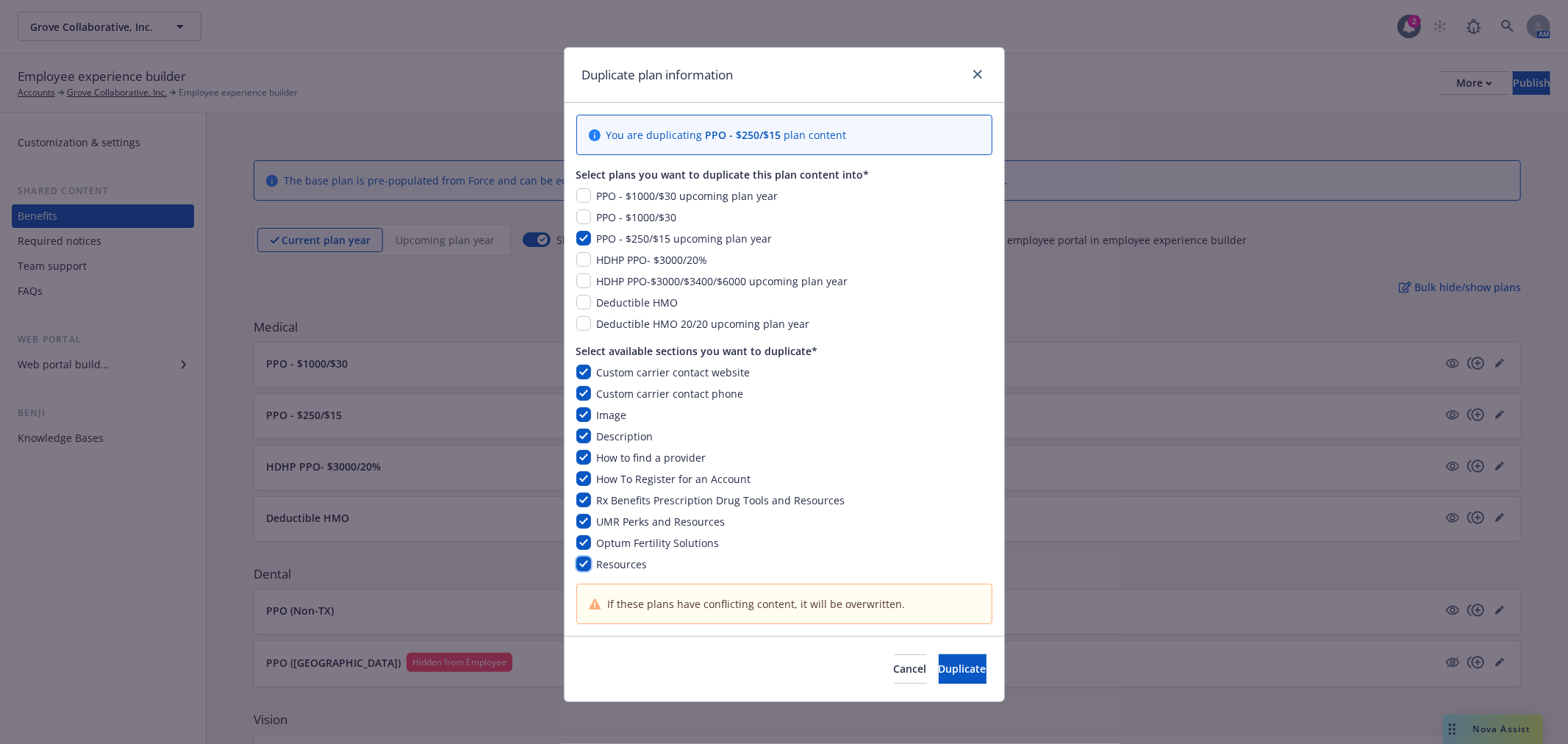
checkbox input "true"
click at [939, 666] on span "Duplicate" at bounding box center [962, 668] width 48 height 14
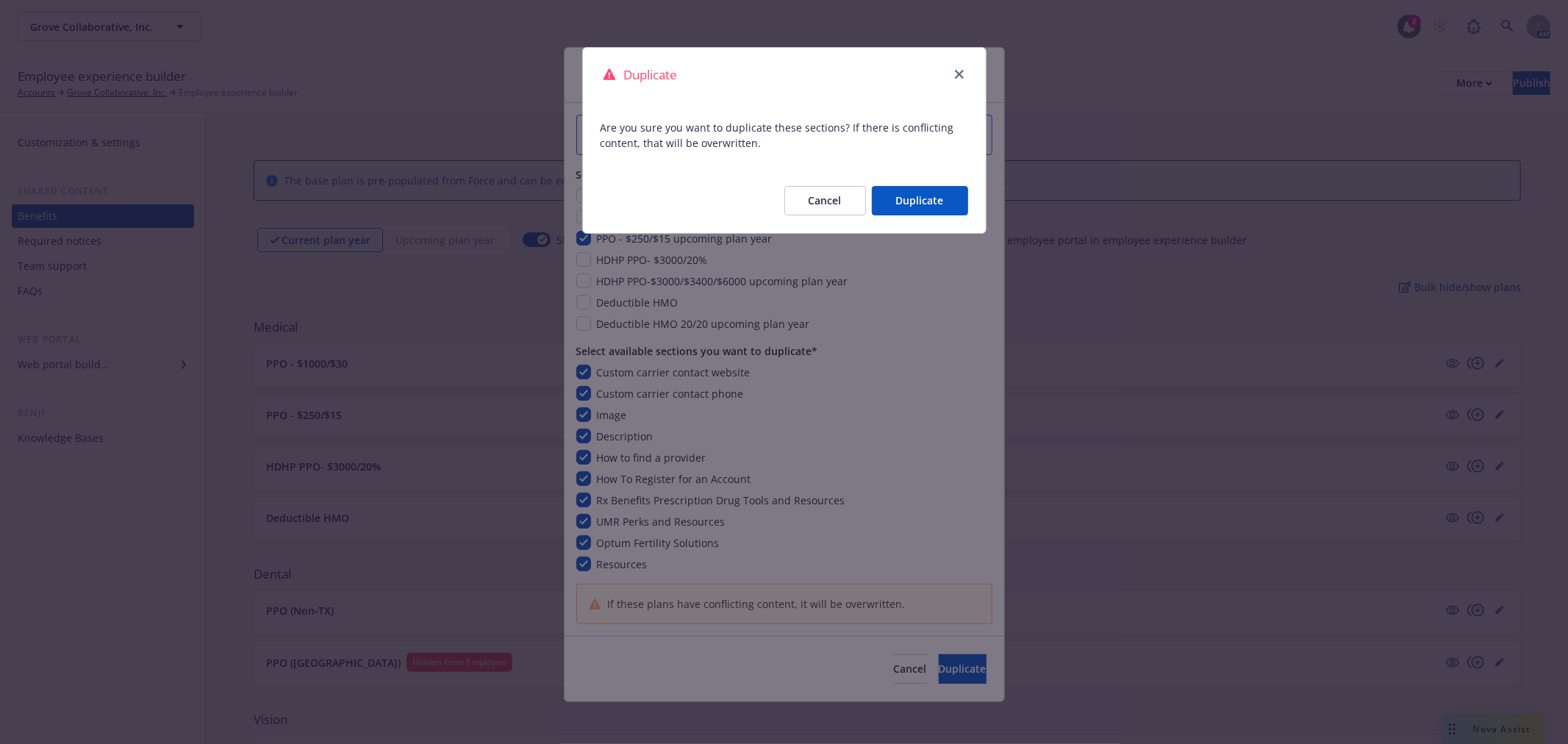
click at [915, 197] on button "Duplicate" at bounding box center [920, 201] width 97 height 29
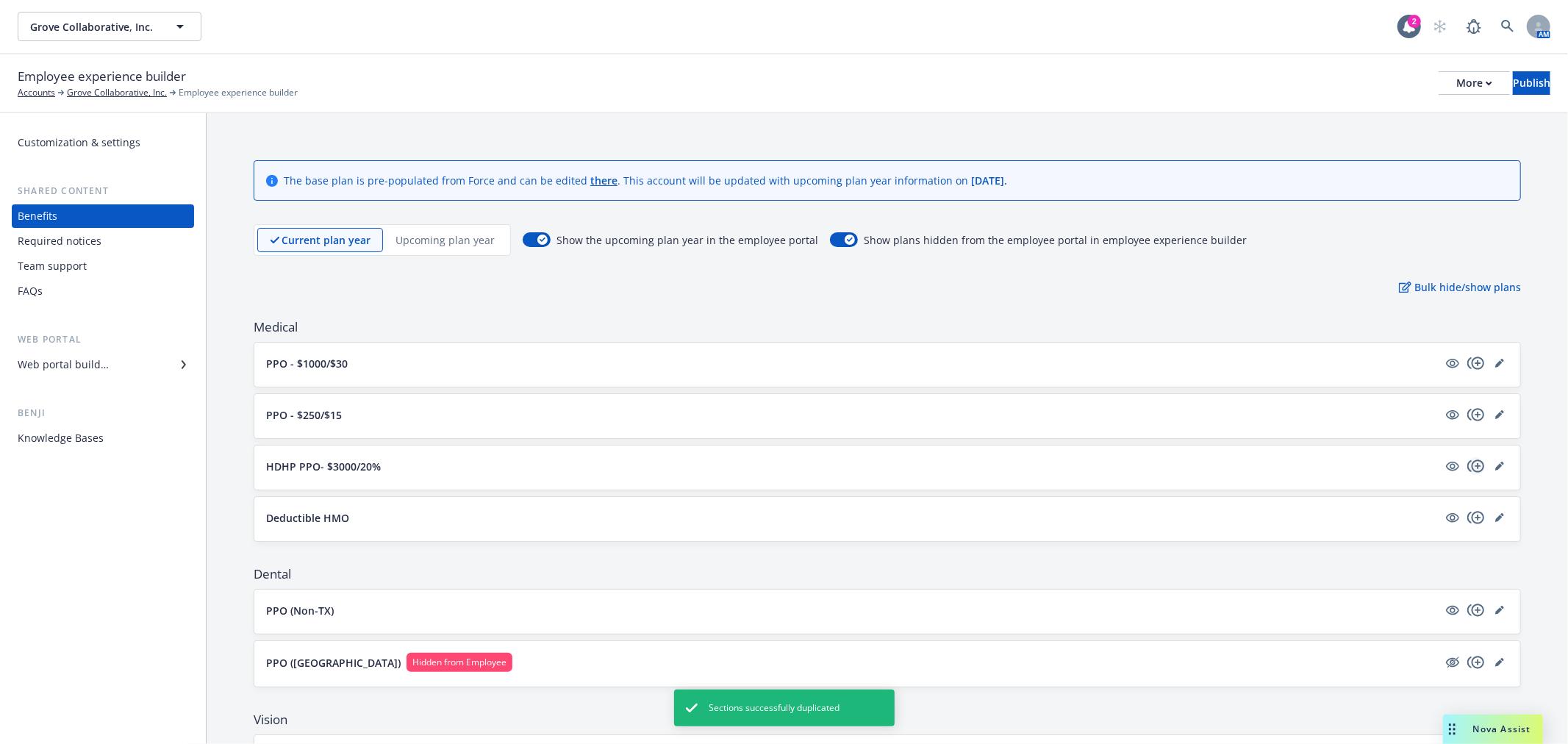
click at [1467, 468] on icon "copyPlus" at bounding box center [1476, 467] width 18 height 18
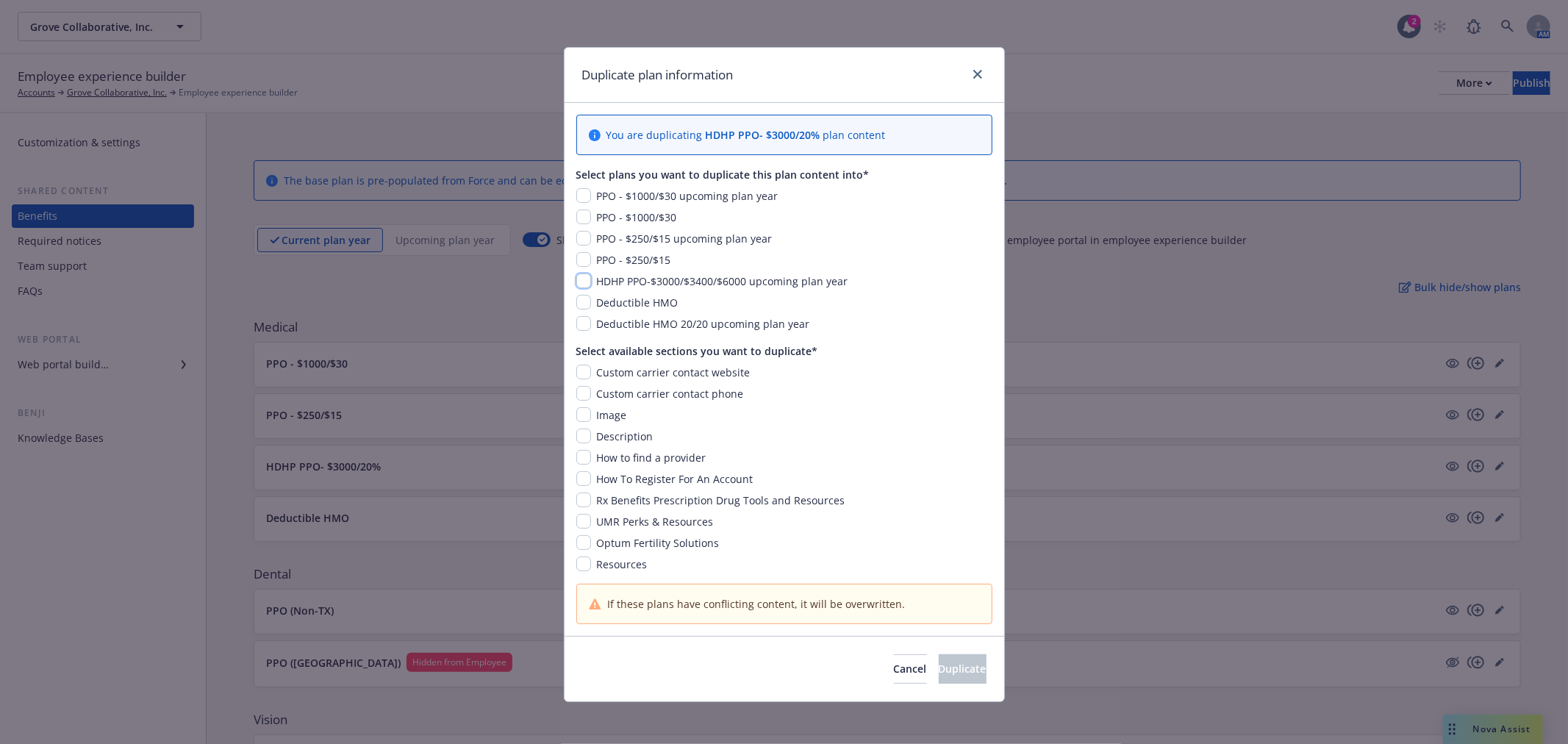
click at [577, 273] on input "checkbox" at bounding box center [583, 281] width 15 height 15
checkbox input "true"
click at [582, 368] on input "checkbox" at bounding box center [583, 372] width 15 height 15
checkbox input "true"
click at [579, 401] on div "Custom carrier contact phone" at bounding box center [784, 393] width 416 height 15
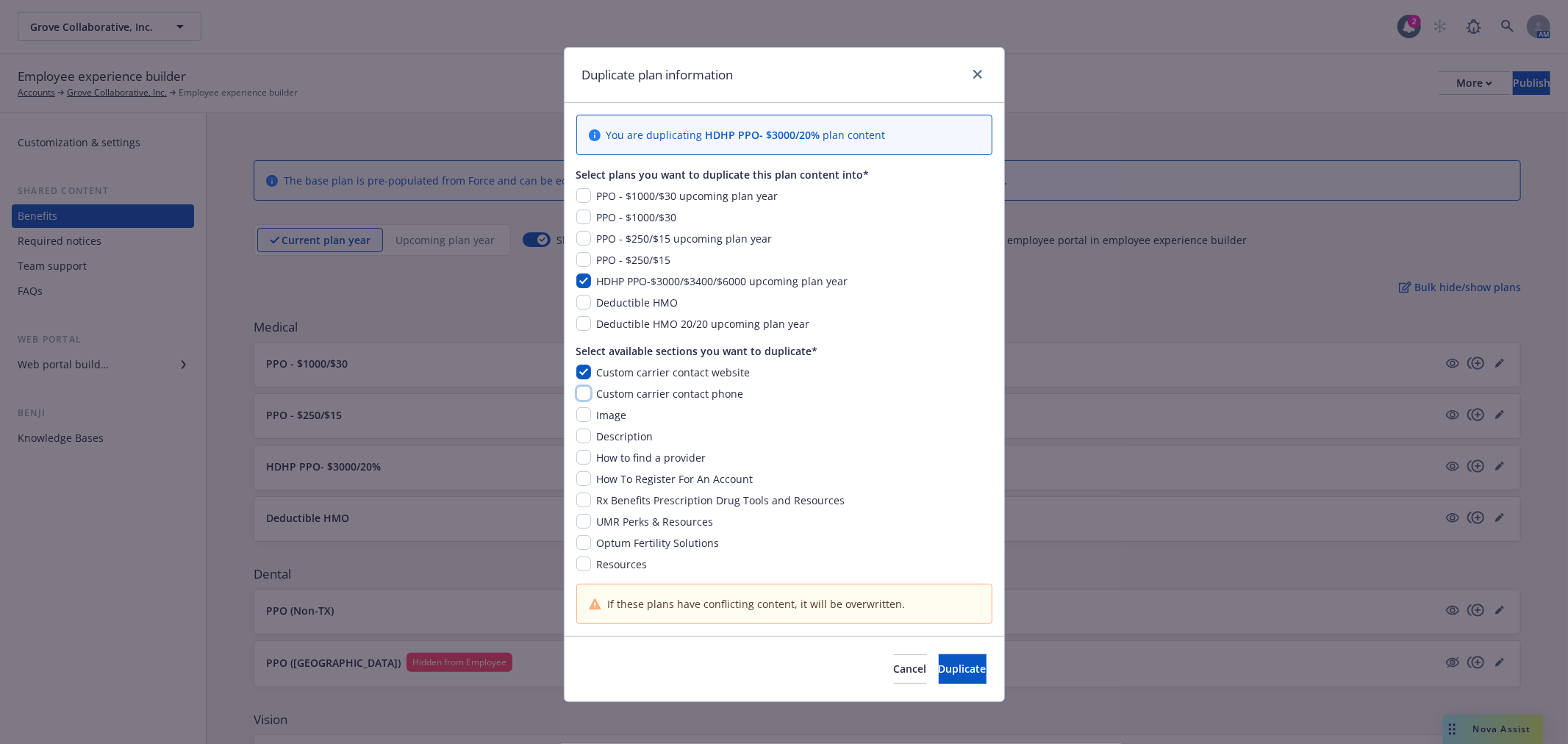
click at [576, 394] on input "checkbox" at bounding box center [583, 393] width 15 height 15
checkbox input "true"
click at [576, 416] on input "checkbox" at bounding box center [583, 415] width 15 height 15
checkbox input "true"
click at [576, 443] on div "Description" at bounding box center [784, 436] width 416 height 15
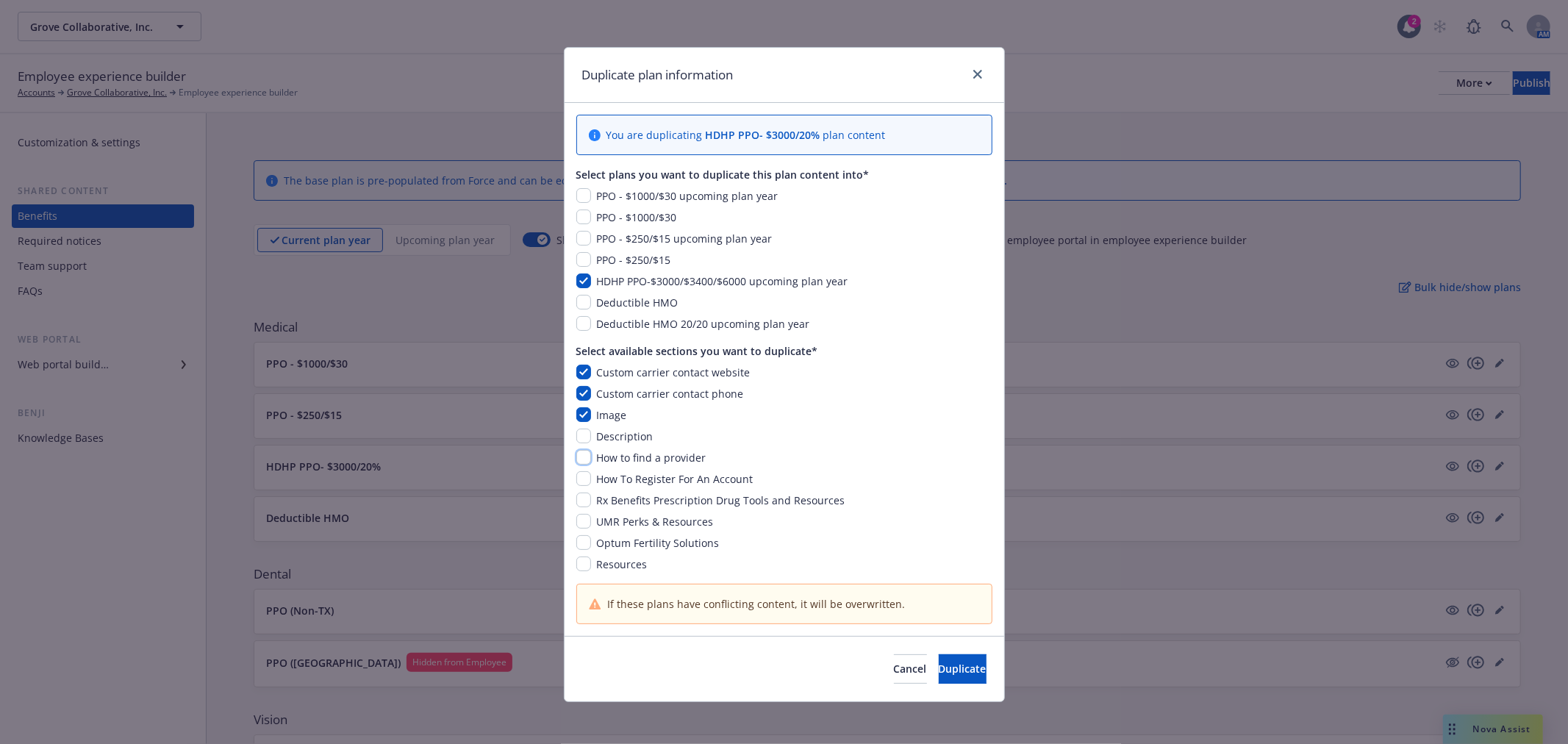
click at [576, 459] on input "checkbox" at bounding box center [583, 457] width 15 height 15
checkbox input "true"
click at [567, 434] on div "You are duplicating HDHP PPO- $3000/20% plan content Select plans you want to d…" at bounding box center [785, 370] width 440 height 534
click at [576, 439] on input "checkbox" at bounding box center [583, 436] width 15 height 15
checkbox input "true"
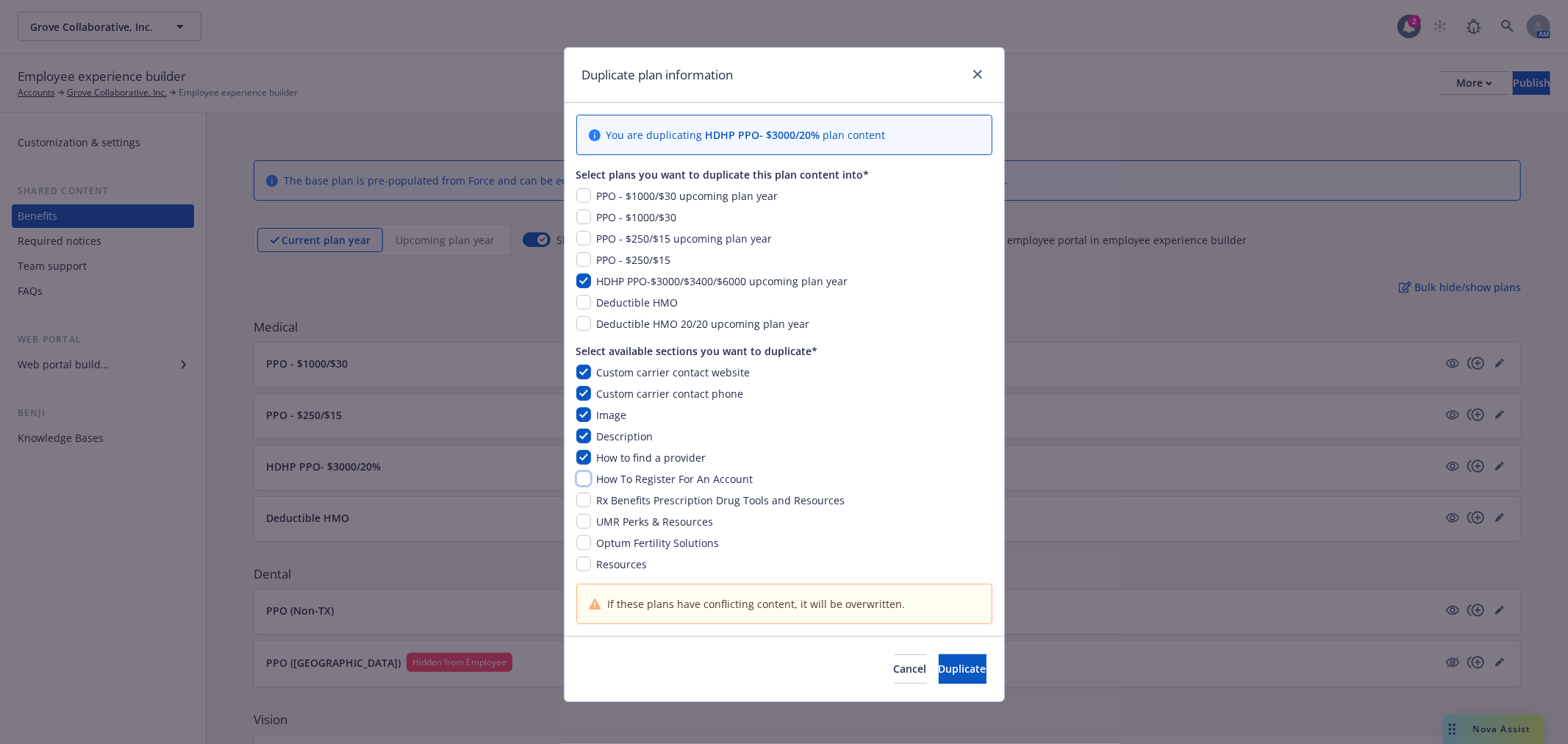
click at [576, 474] on input "checkbox" at bounding box center [583, 479] width 15 height 15
checkbox input "true"
click at [576, 493] on input "checkbox" at bounding box center [583, 500] width 15 height 15
checkbox input "true"
click at [576, 519] on input "checkbox" at bounding box center [583, 522] width 15 height 15
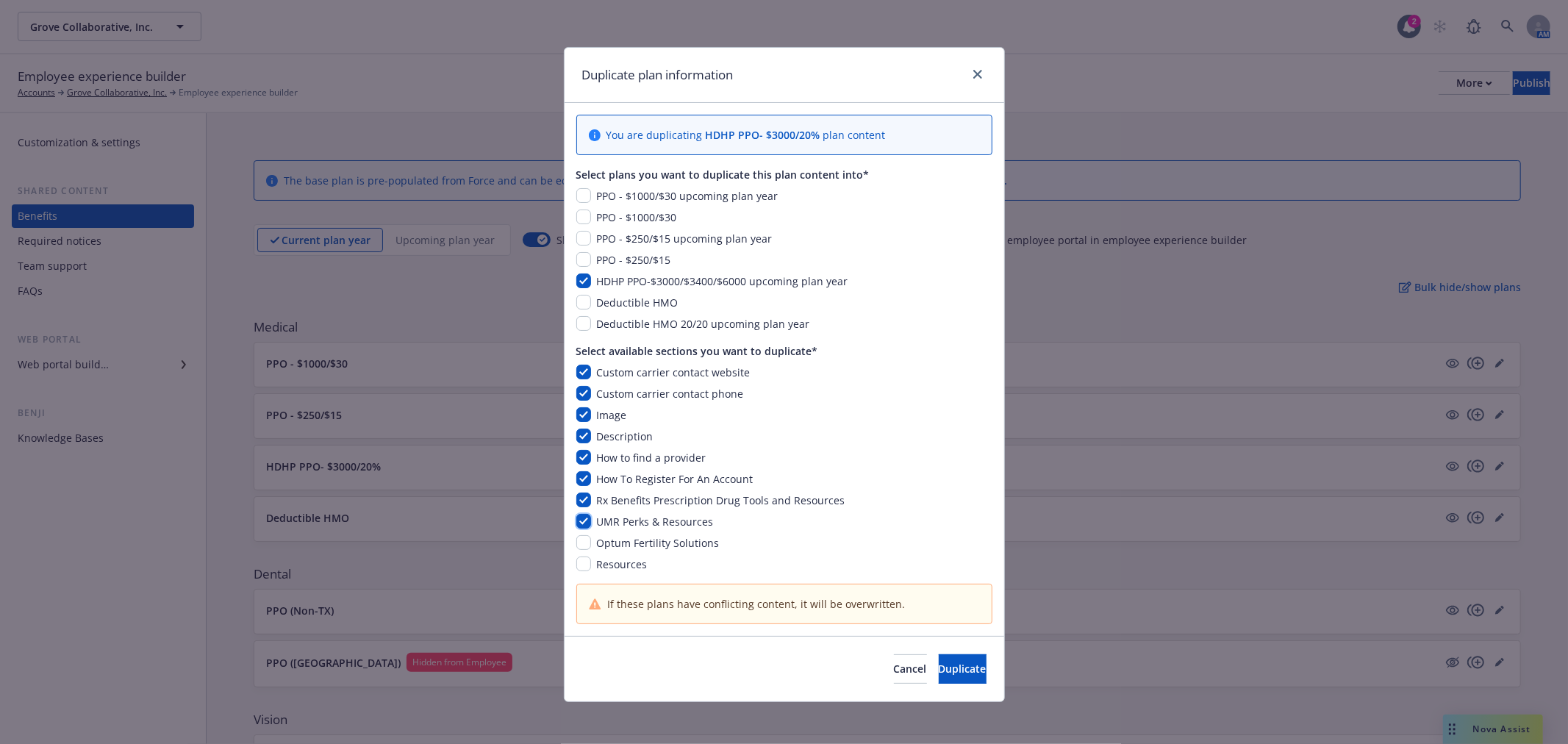
checkbox input "true"
click at [578, 559] on input "checkbox" at bounding box center [583, 564] width 15 height 15
checkbox input "true"
click at [576, 542] on input "checkbox" at bounding box center [583, 542] width 15 height 15
checkbox input "true"
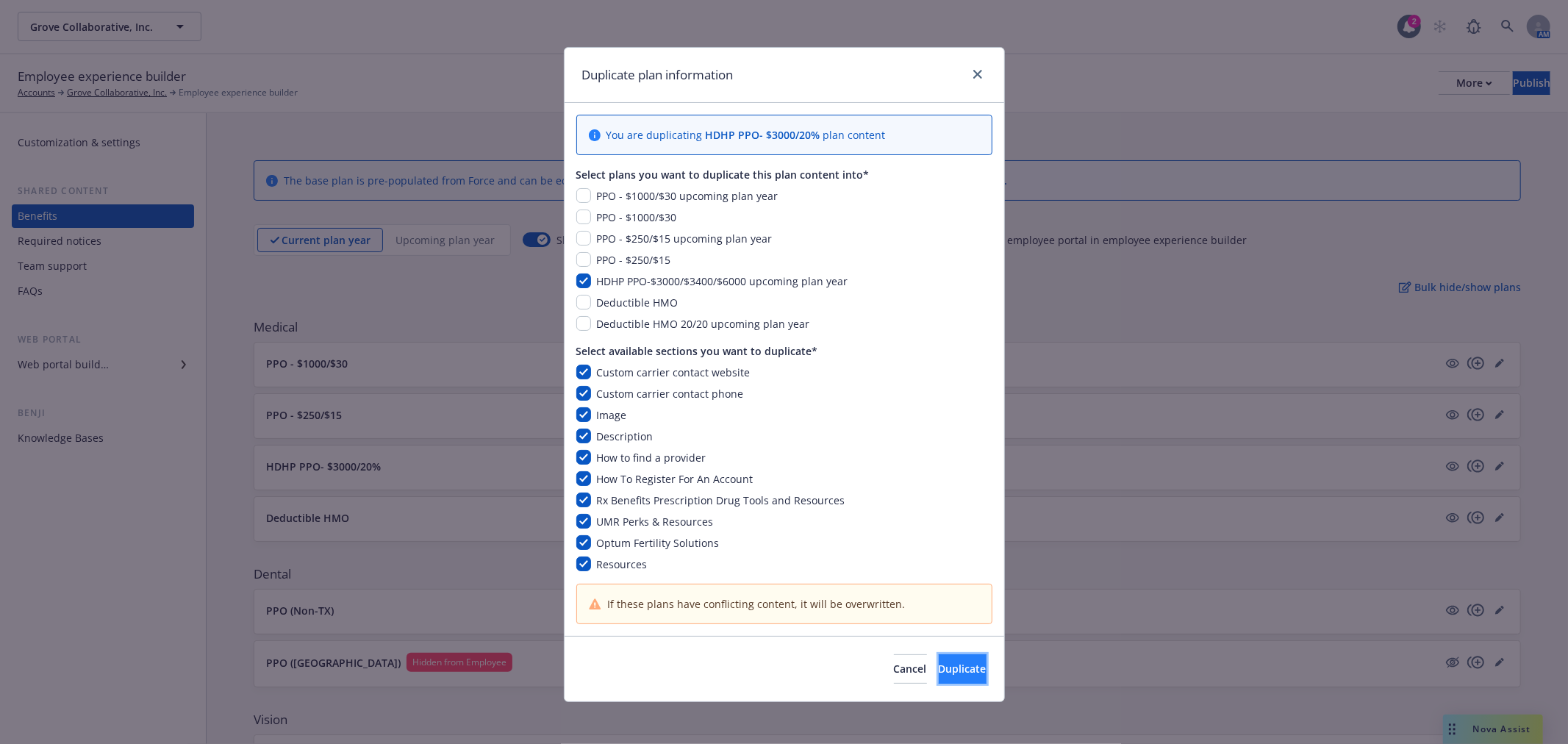
click at [939, 659] on button "Duplicate" at bounding box center [962, 669] width 48 height 29
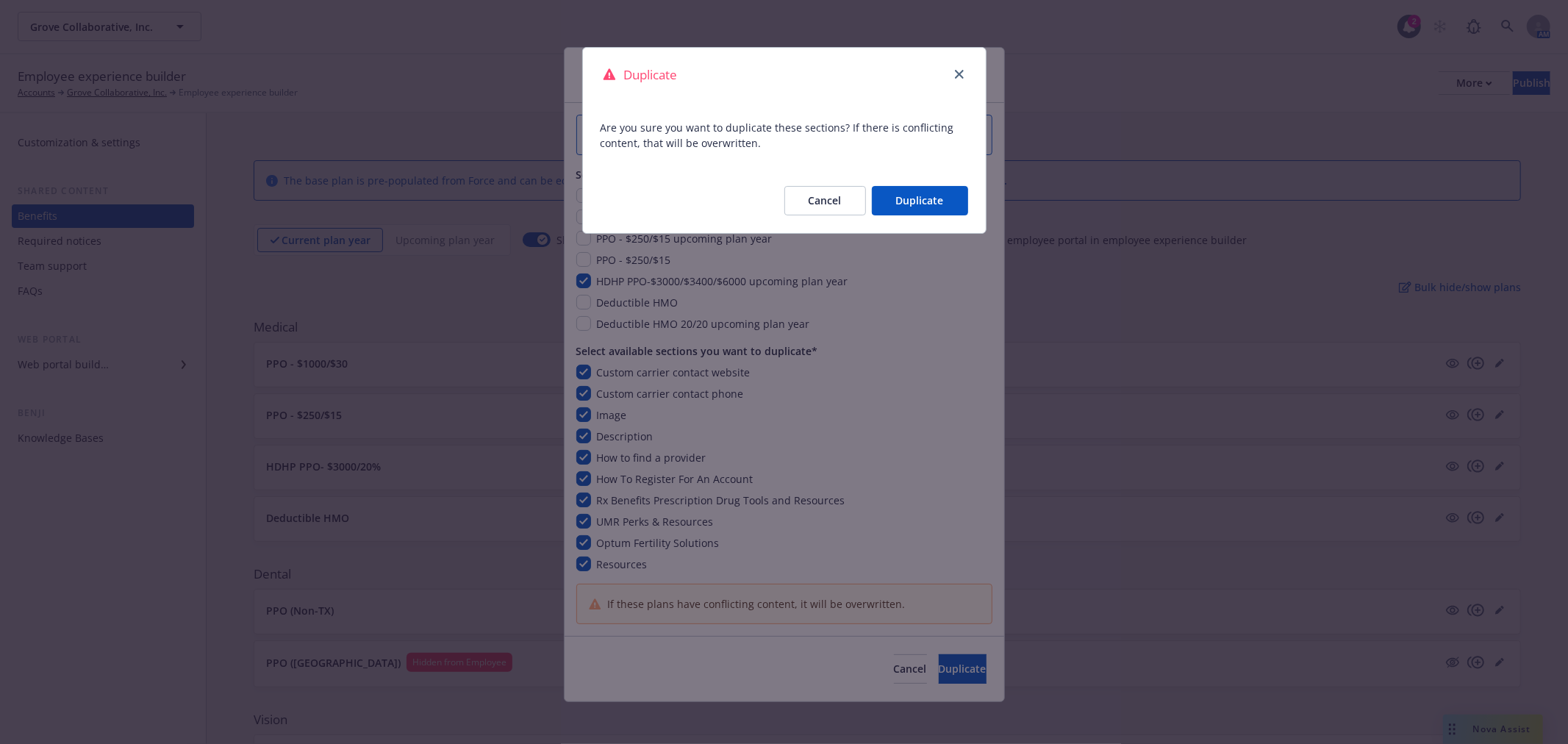
click at [932, 218] on div "Cancel Duplicate" at bounding box center [785, 201] width 403 height 64
click at [943, 206] on button "Duplicate" at bounding box center [920, 201] width 97 height 29
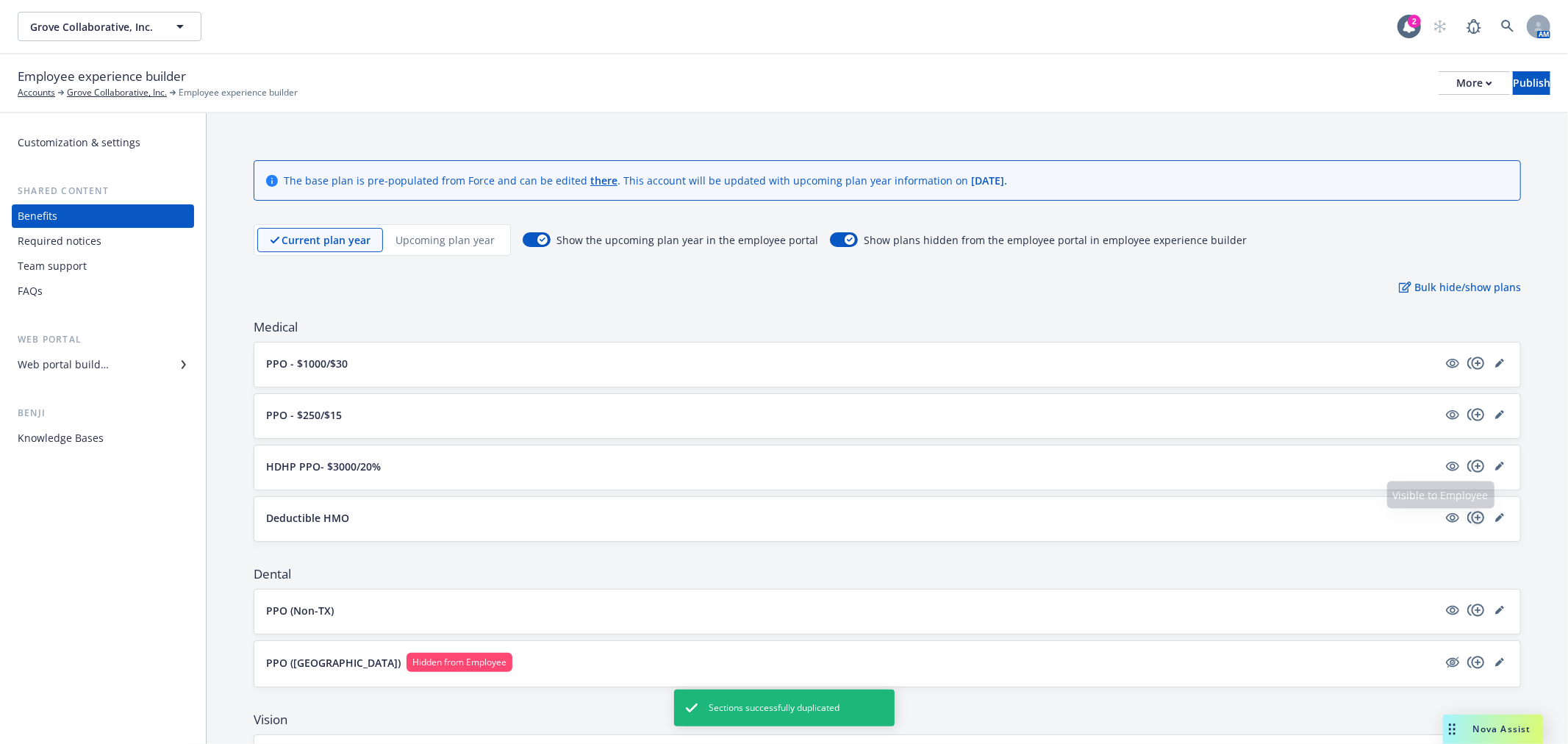
click at [1467, 513] on icon "copyPlus" at bounding box center [1475, 517] width 17 height 13
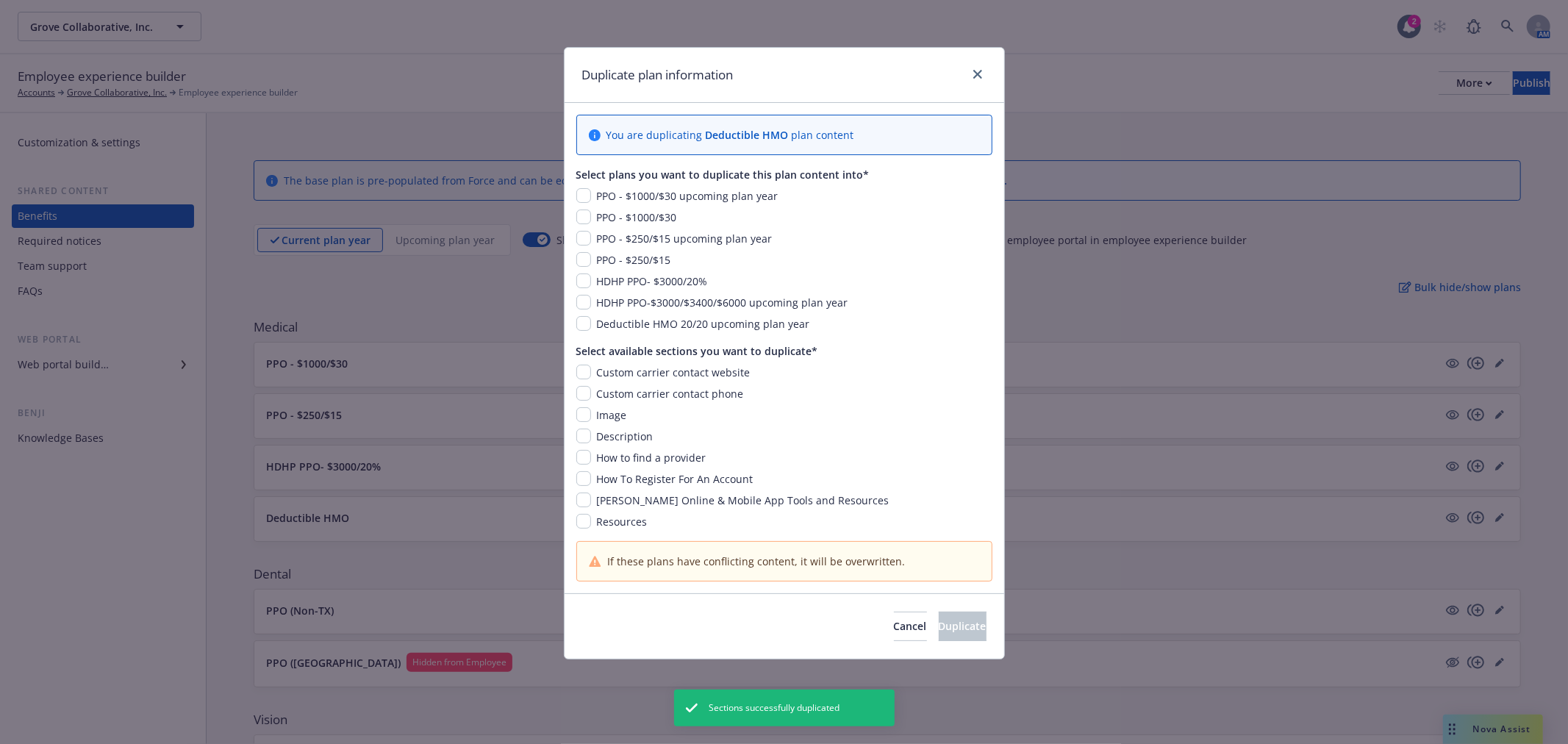
click at [585, 333] on div "You are duplicating Deductible HMO plan content Select plans you want to duplic…" at bounding box center [785, 348] width 440 height 491
click at [583, 326] on input "checkbox" at bounding box center [583, 323] width 15 height 15
checkbox input "true"
click at [584, 372] on input "checkbox" at bounding box center [583, 372] width 15 height 15
checkbox input "true"
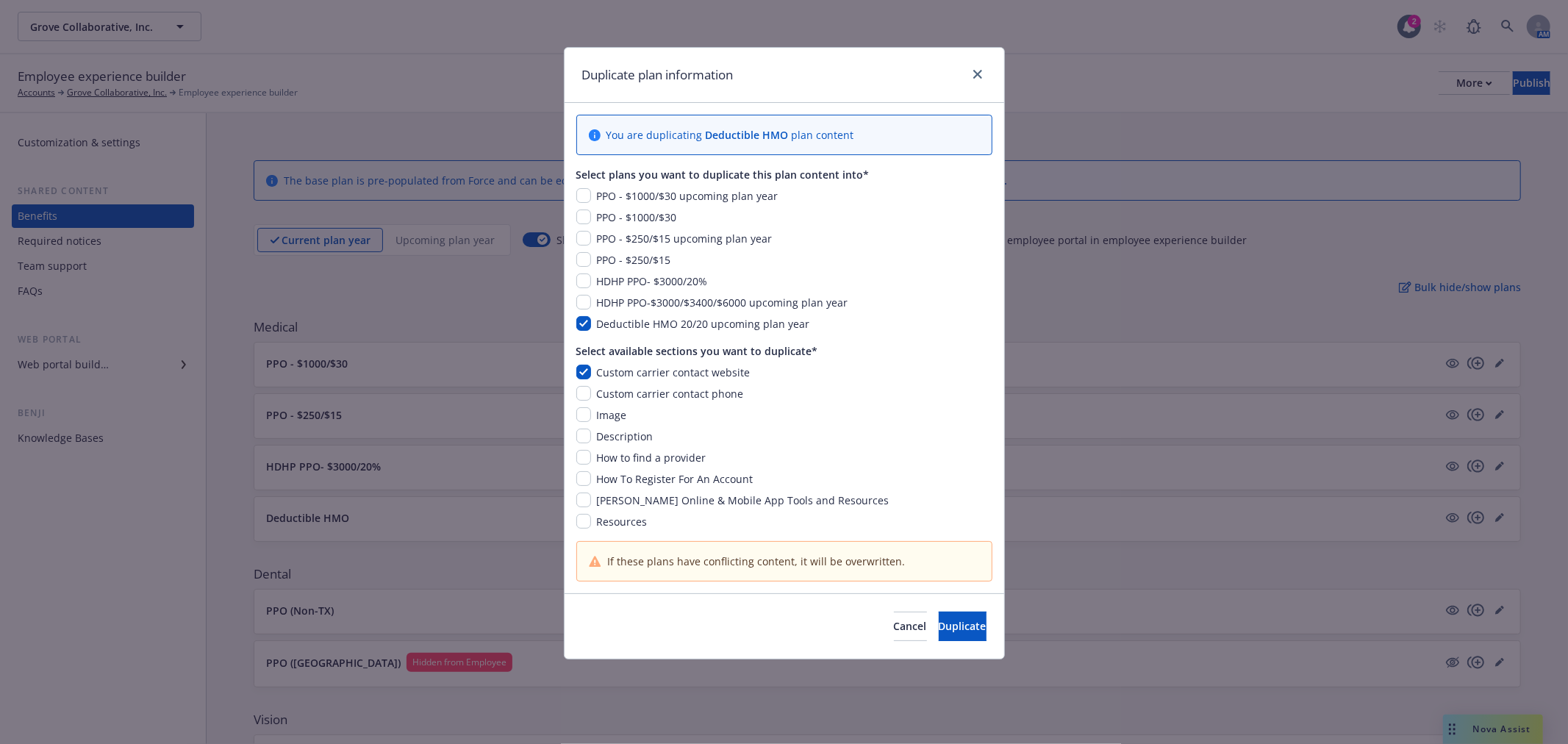
click at [582, 405] on div "Custom carrier contact website Custom carrier contact phone Image Description H…" at bounding box center [784, 447] width 416 height 164
drag, startPoint x: 579, startPoint y: 394, endPoint x: 579, endPoint y: 413, distance: 19.0
click at [578, 394] on input "checkbox" at bounding box center [583, 393] width 15 height 15
checkbox input "true"
click at [582, 424] on div "Custom carrier contact website Custom carrier contact phone Image Description H…" at bounding box center [784, 447] width 416 height 164
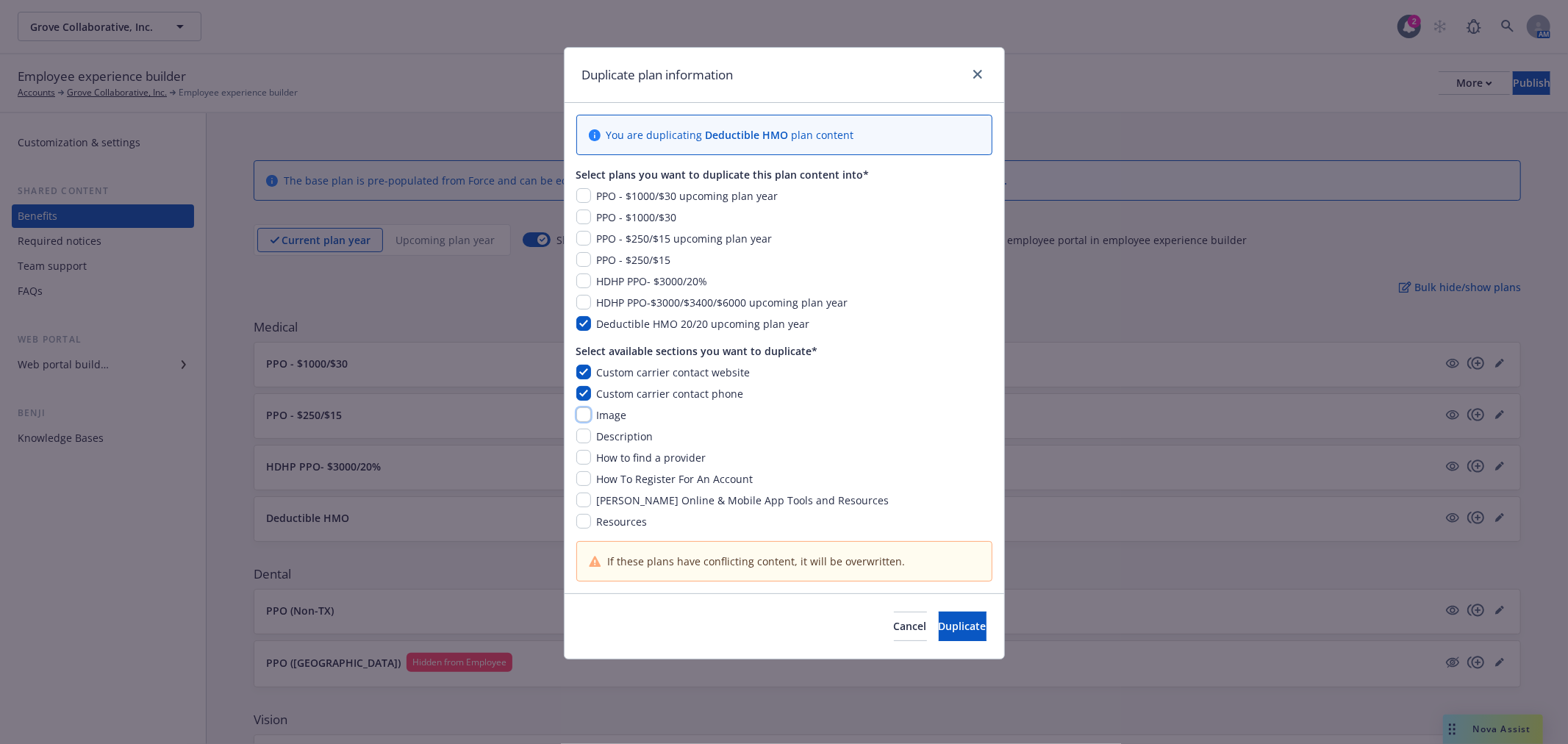
drag, startPoint x: 582, startPoint y: 412, endPoint x: 583, endPoint y: 439, distance: 27.0
click at [583, 412] on input "checkbox" at bounding box center [583, 415] width 15 height 15
checkbox input "true"
click at [583, 443] on input "checkbox" at bounding box center [583, 436] width 15 height 15
checkbox input "true"
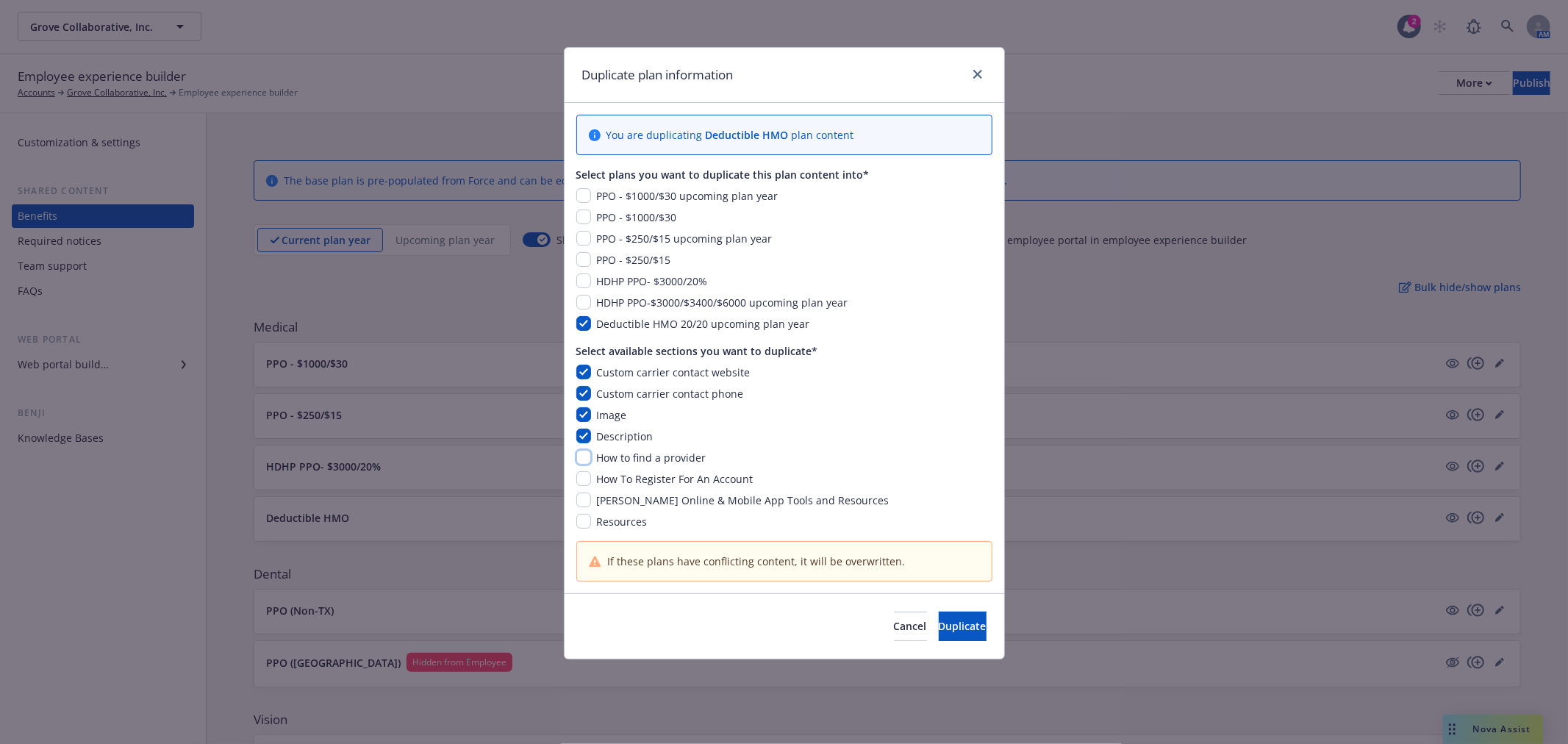
click at [583, 463] on input "checkbox" at bounding box center [583, 457] width 15 height 15
checkbox input "true"
click at [584, 487] on div "How To Register For An Account" at bounding box center [784, 479] width 416 height 15
drag, startPoint x: 576, startPoint y: 488, endPoint x: 577, endPoint y: 479, distance: 9.1
click at [576, 488] on div "Custom carrier contact website Custom carrier contact phone Image Description H…" at bounding box center [784, 447] width 416 height 164
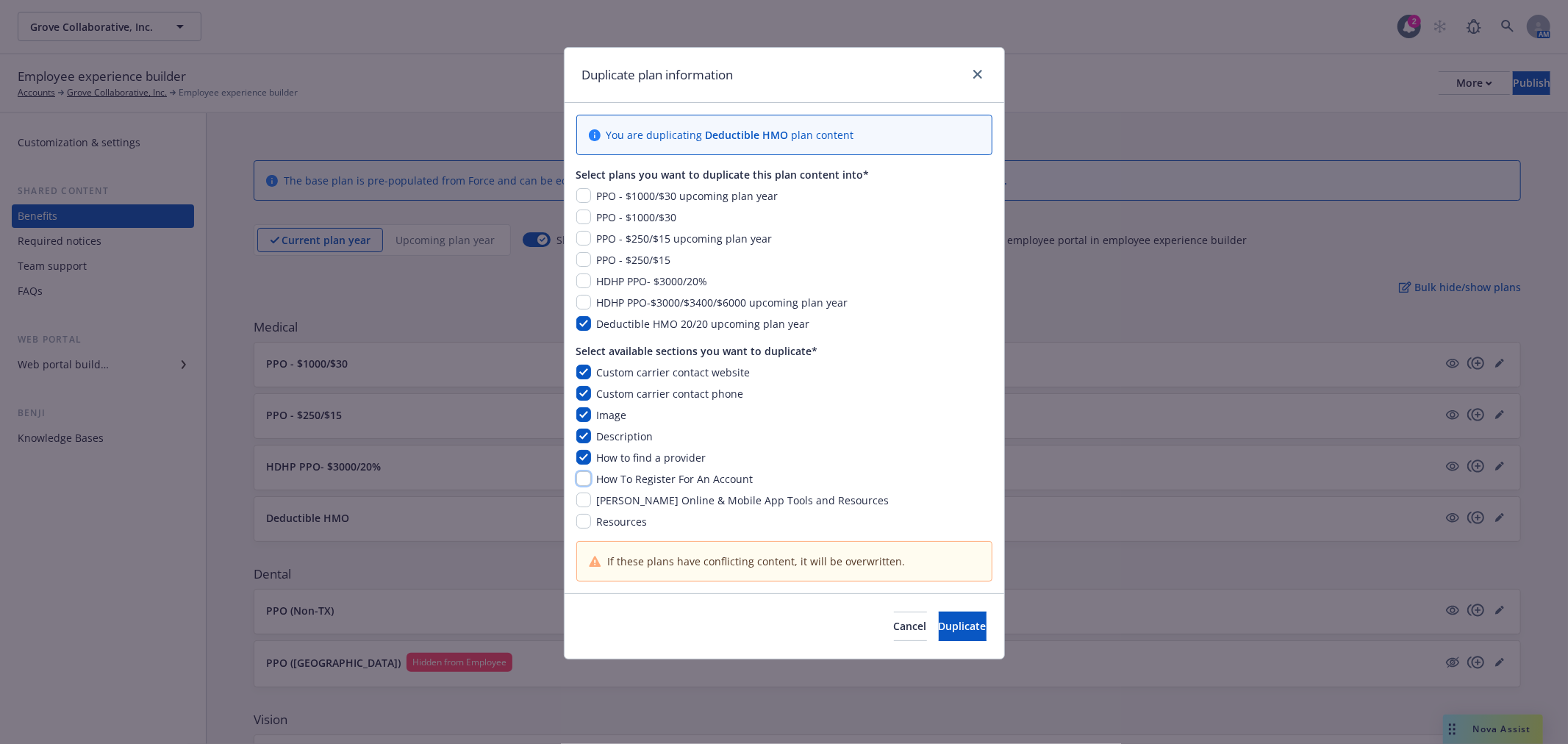
click at [577, 478] on input "checkbox" at bounding box center [583, 479] width 15 height 15
checkbox input "true"
click at [582, 504] on input "checkbox" at bounding box center [583, 500] width 15 height 15
checkbox input "true"
click at [583, 522] on input "checkbox" at bounding box center [583, 522] width 15 height 15
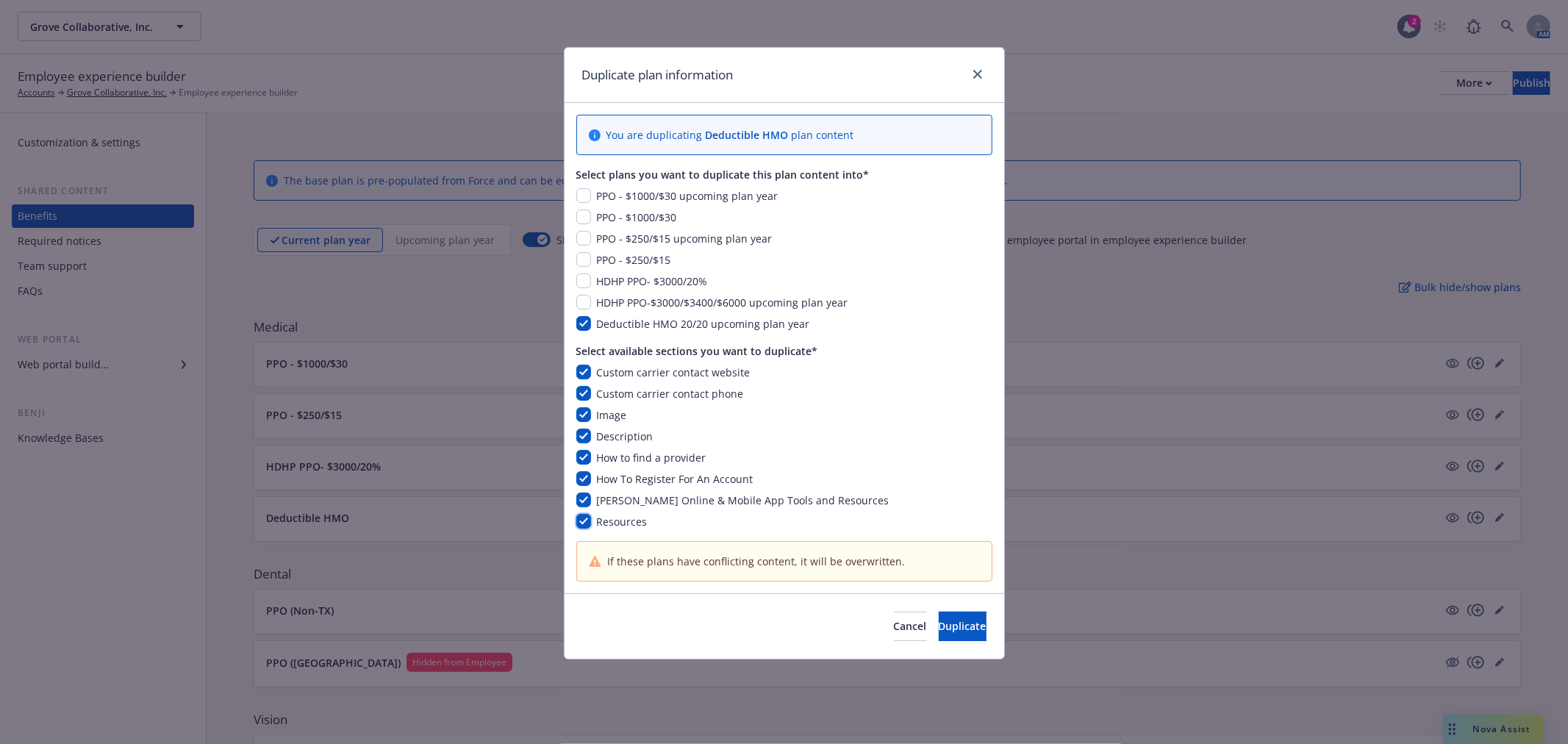
checkbox input "true"
click at [939, 619] on span "Duplicate" at bounding box center [962, 626] width 48 height 14
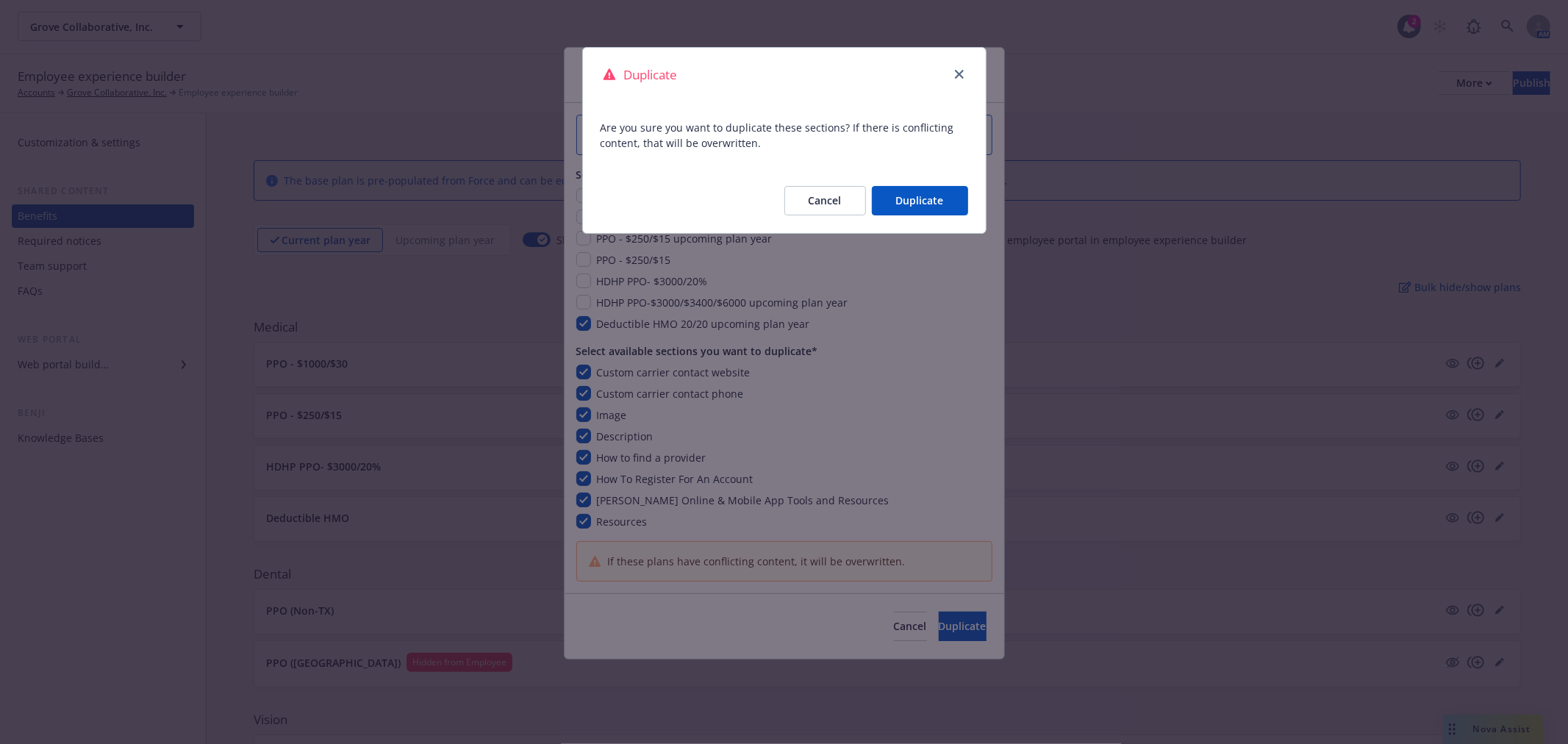
click at [924, 200] on button "Duplicate" at bounding box center [920, 201] width 97 height 29
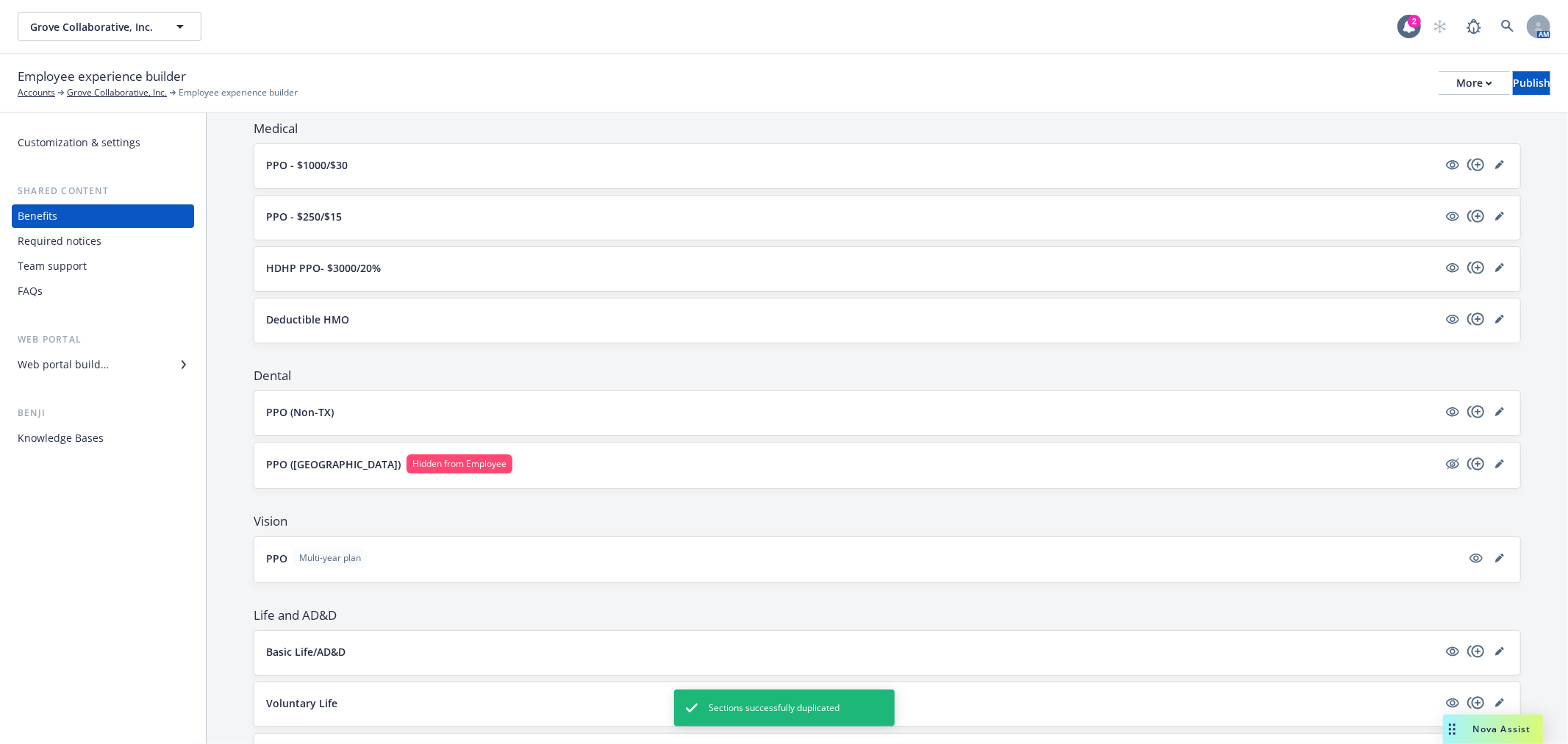
scroll to position [245, 0]
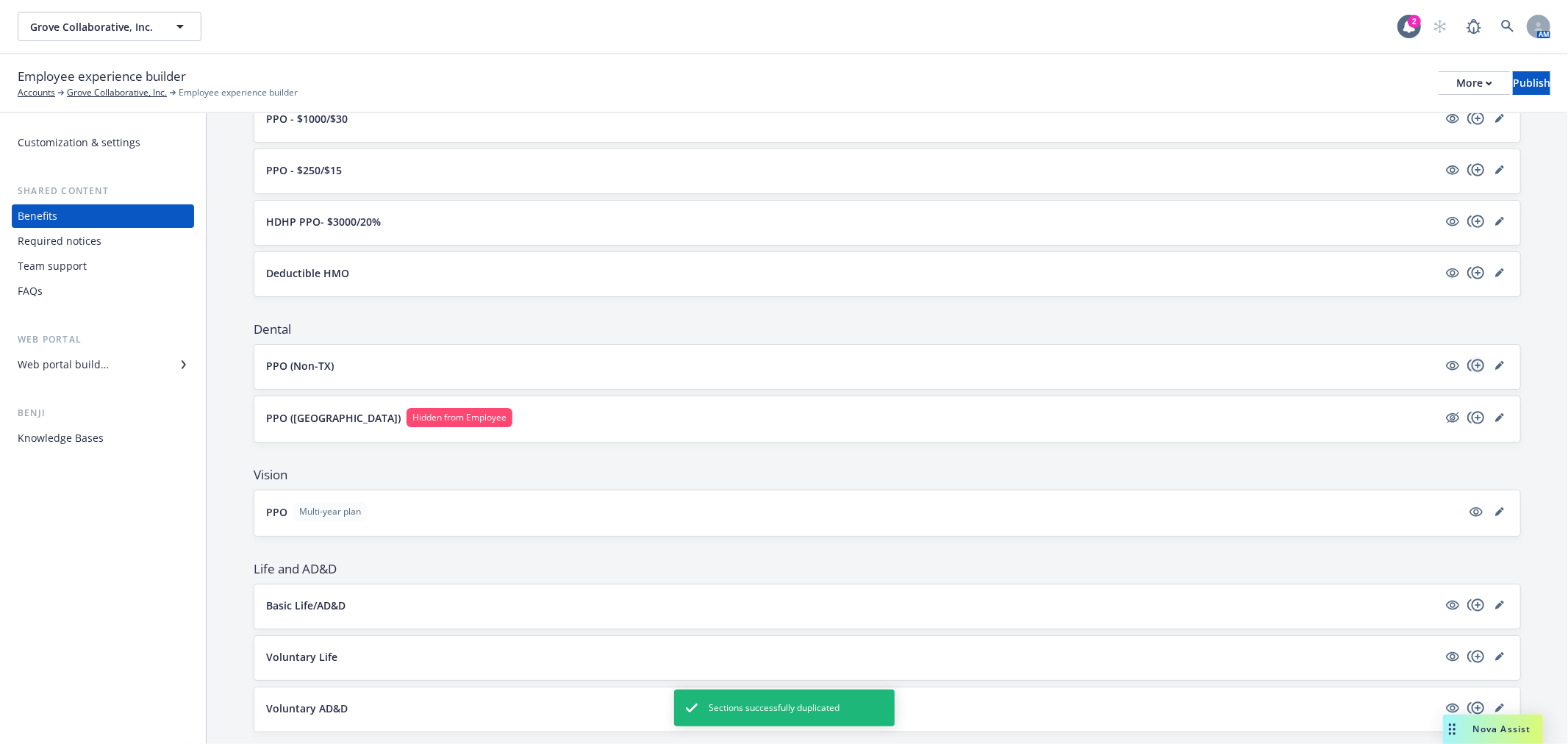
click at [1467, 364] on icon "copyPlus" at bounding box center [1476, 366] width 18 height 18
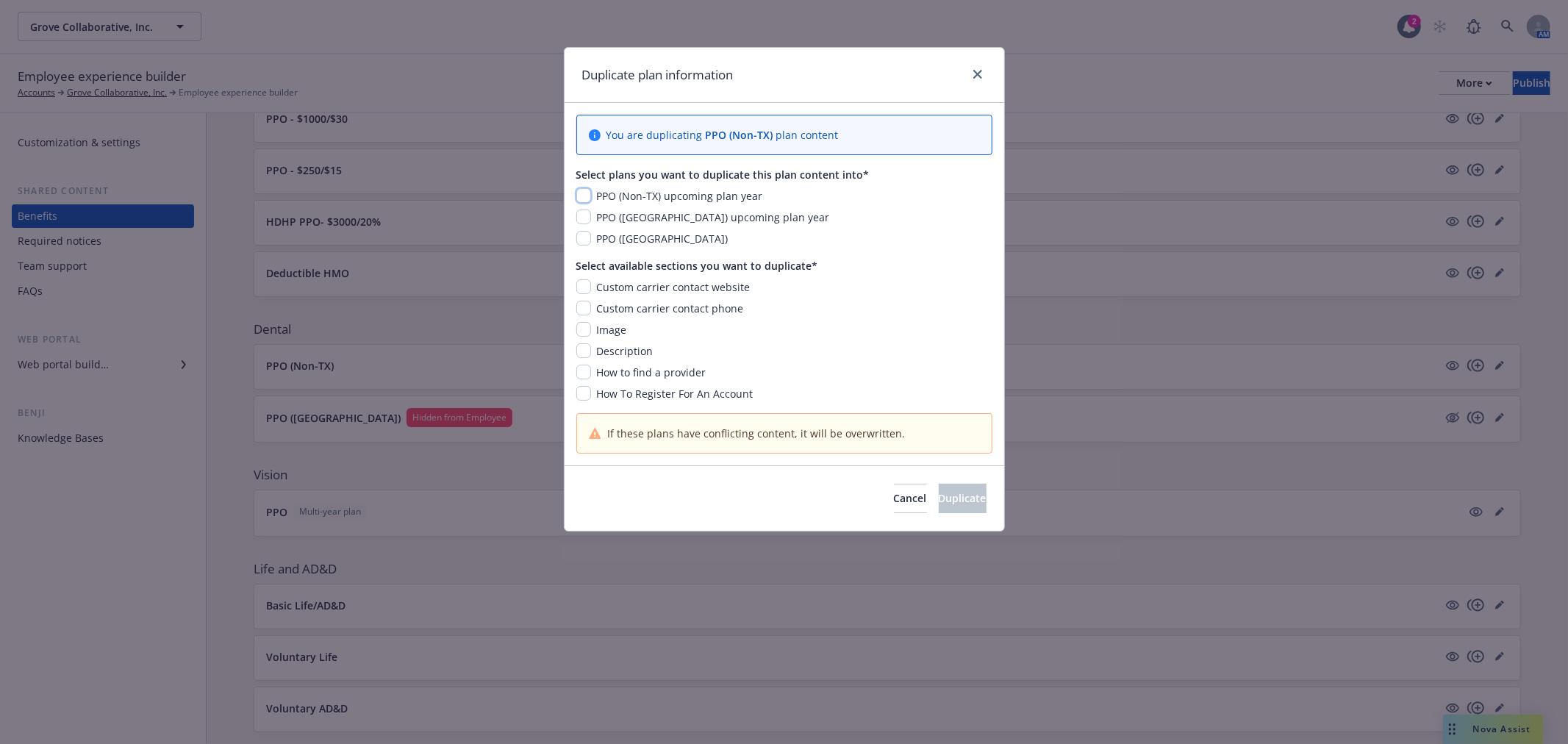
click at [584, 195] on input "checkbox" at bounding box center [583, 196] width 15 height 15
checkbox input "true"
click at [583, 289] on input "checkbox" at bounding box center [583, 287] width 15 height 15
checkbox input "true"
click at [578, 311] on input "checkbox" at bounding box center [583, 308] width 15 height 15
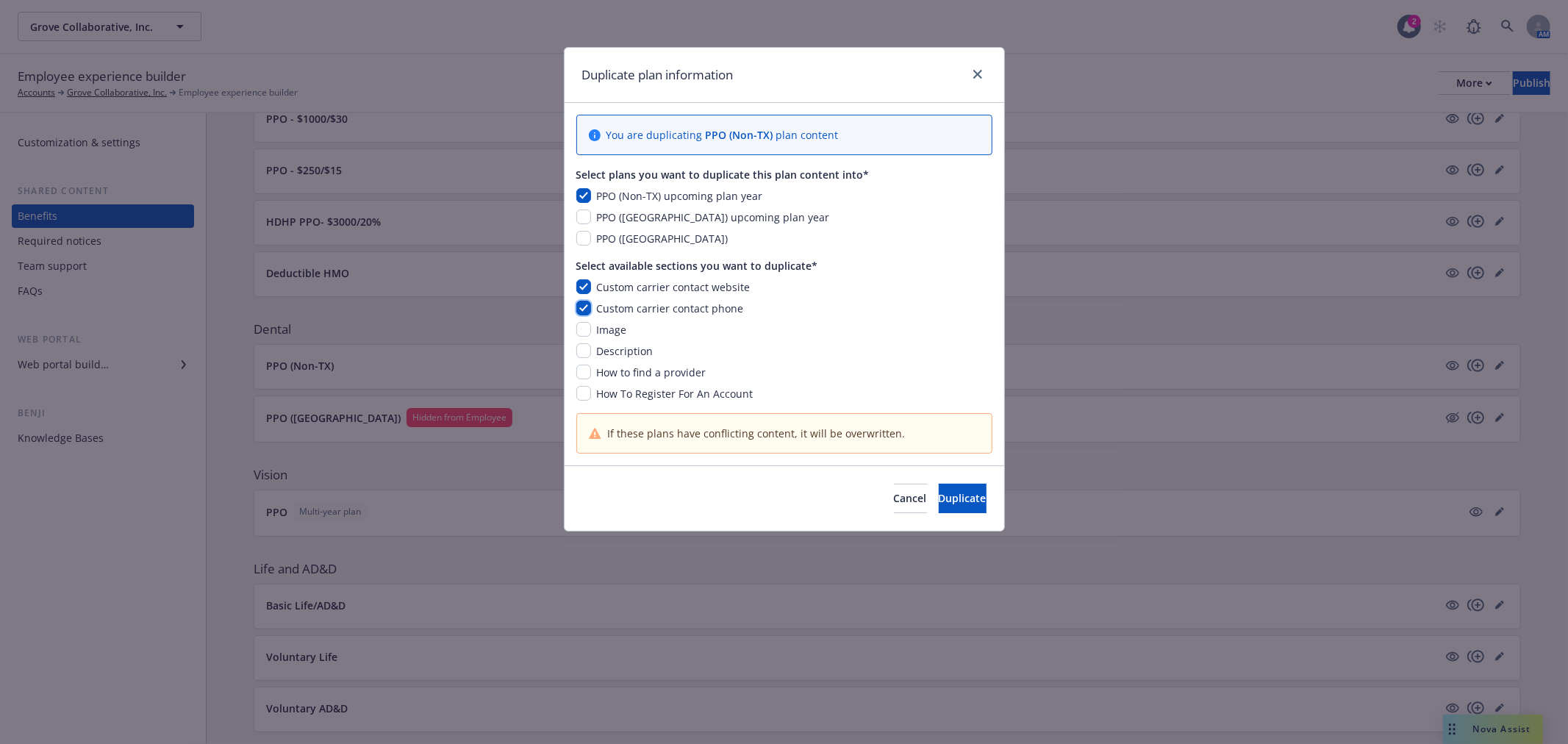
checkbox input "true"
click at [577, 332] on input "checkbox" at bounding box center [583, 330] width 15 height 15
checkbox input "true"
click at [582, 349] on input "checkbox" at bounding box center [583, 351] width 15 height 15
checkbox input "true"
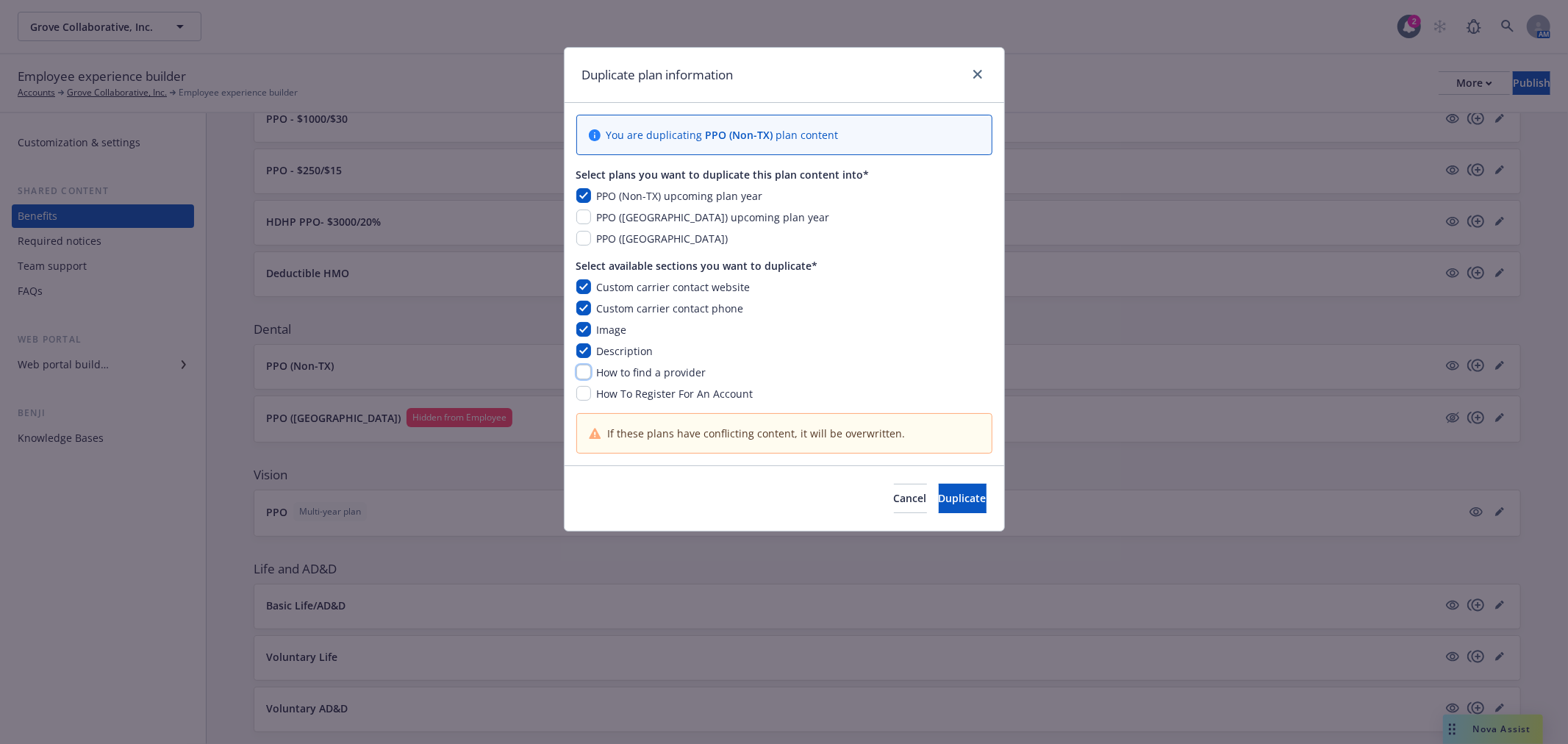
click at [583, 370] on input "checkbox" at bounding box center [583, 372] width 15 height 15
checkbox input "true"
click at [577, 397] on input "checkbox" at bounding box center [583, 393] width 15 height 15
checkbox input "true"
click at [939, 487] on button "Duplicate" at bounding box center [962, 498] width 48 height 29
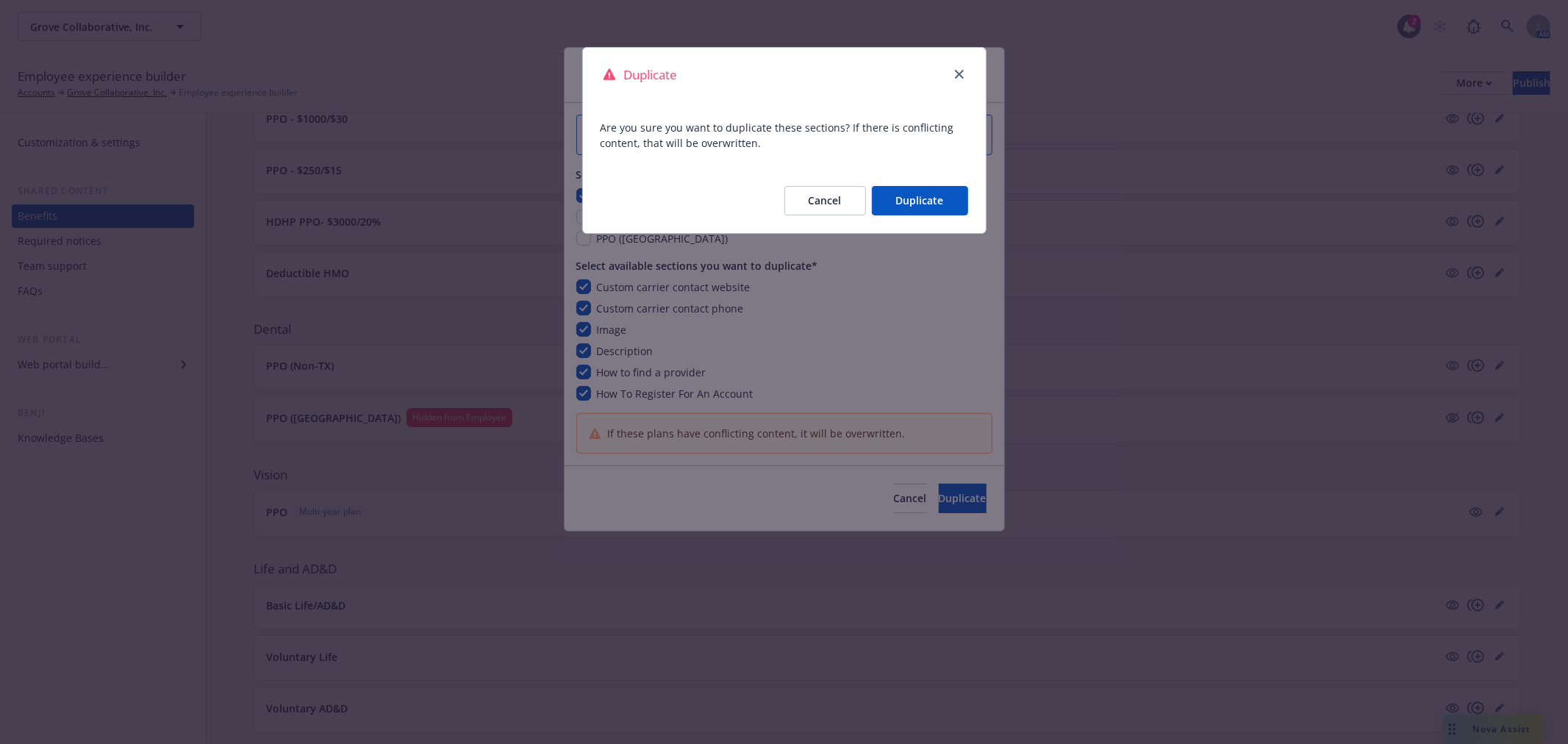
click at [884, 199] on button "Duplicate" at bounding box center [920, 201] width 97 height 29
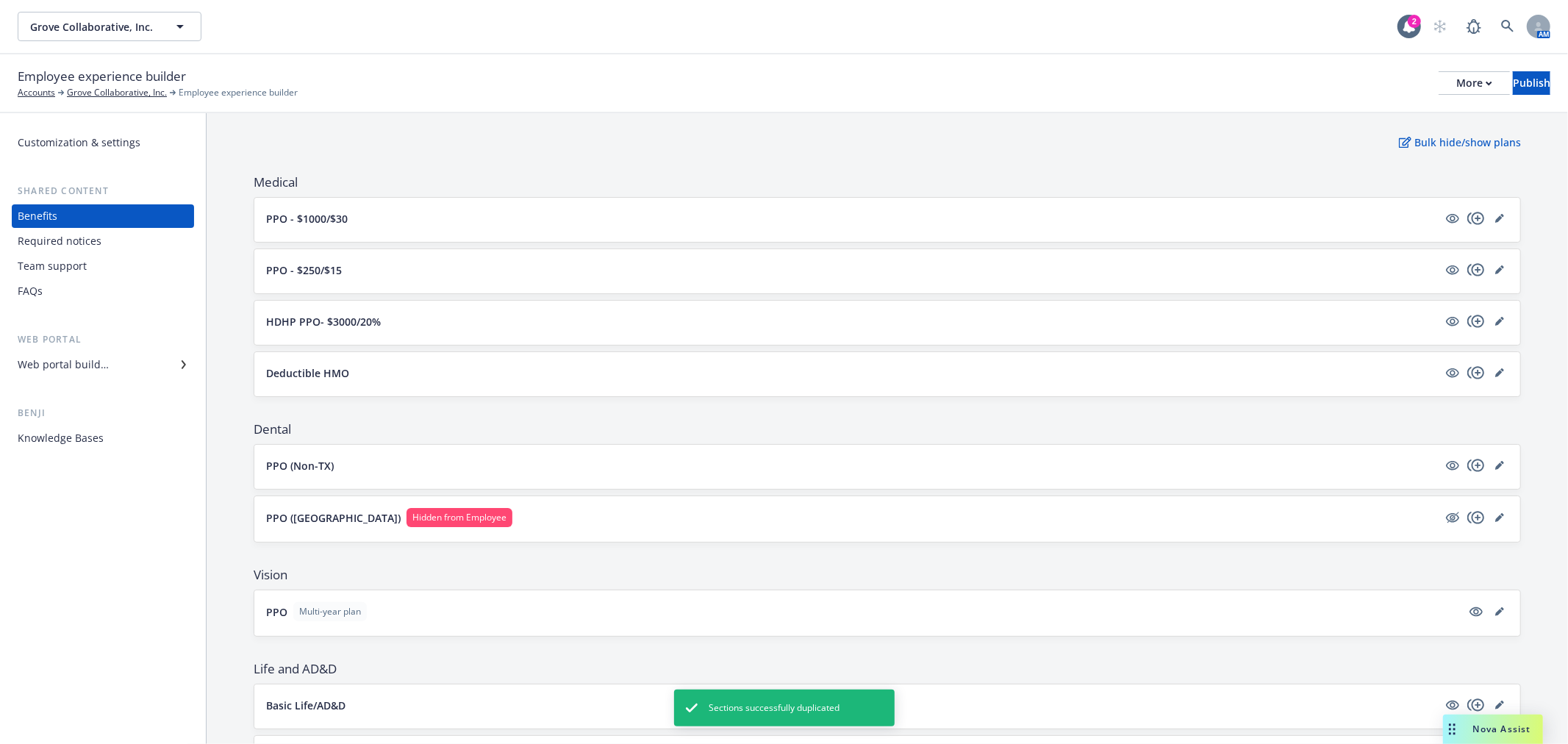
scroll to position [0, 0]
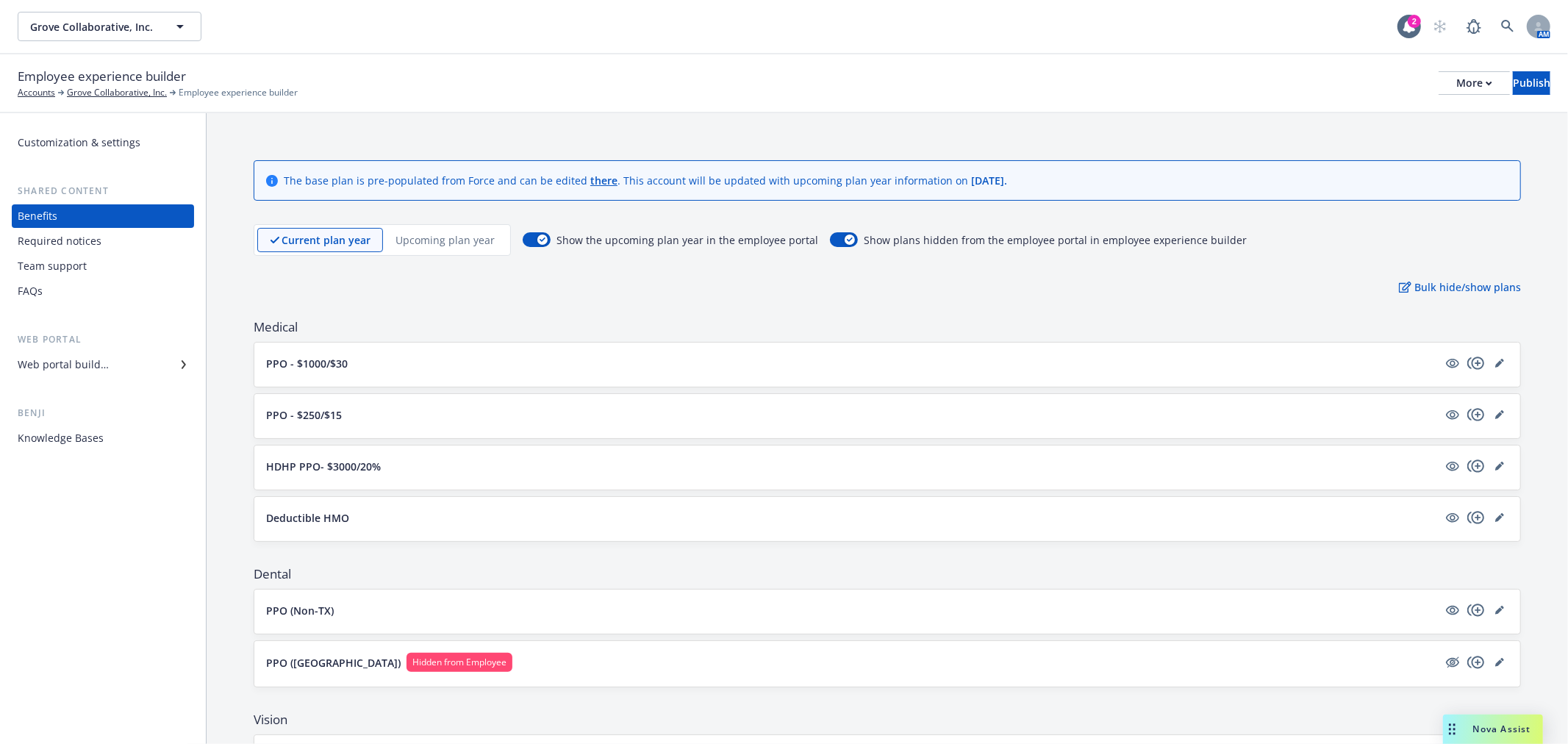
click at [433, 239] on p "Upcoming plan year" at bounding box center [445, 239] width 99 height 15
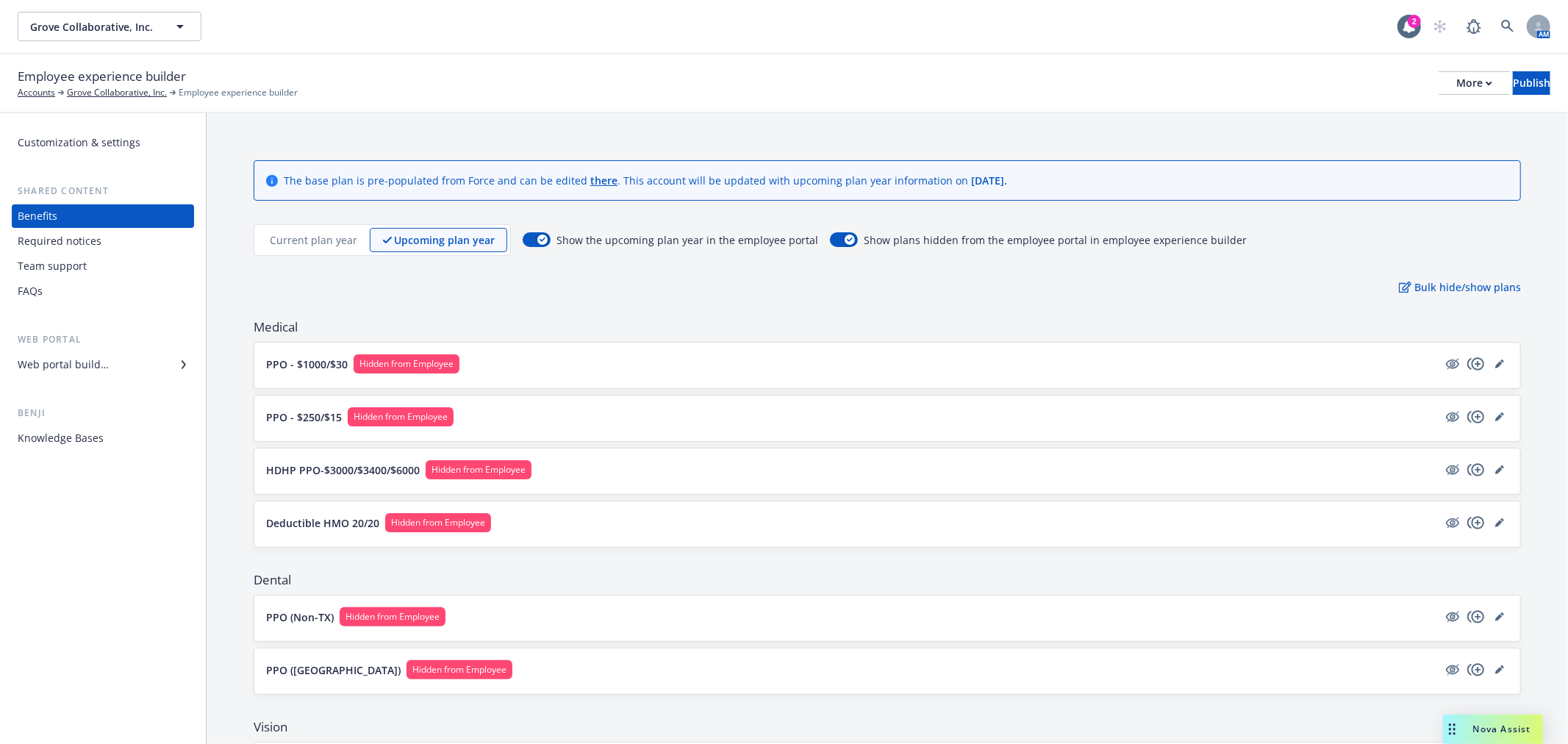
click at [332, 239] on p "Current plan year" at bounding box center [313, 239] width 88 height 15
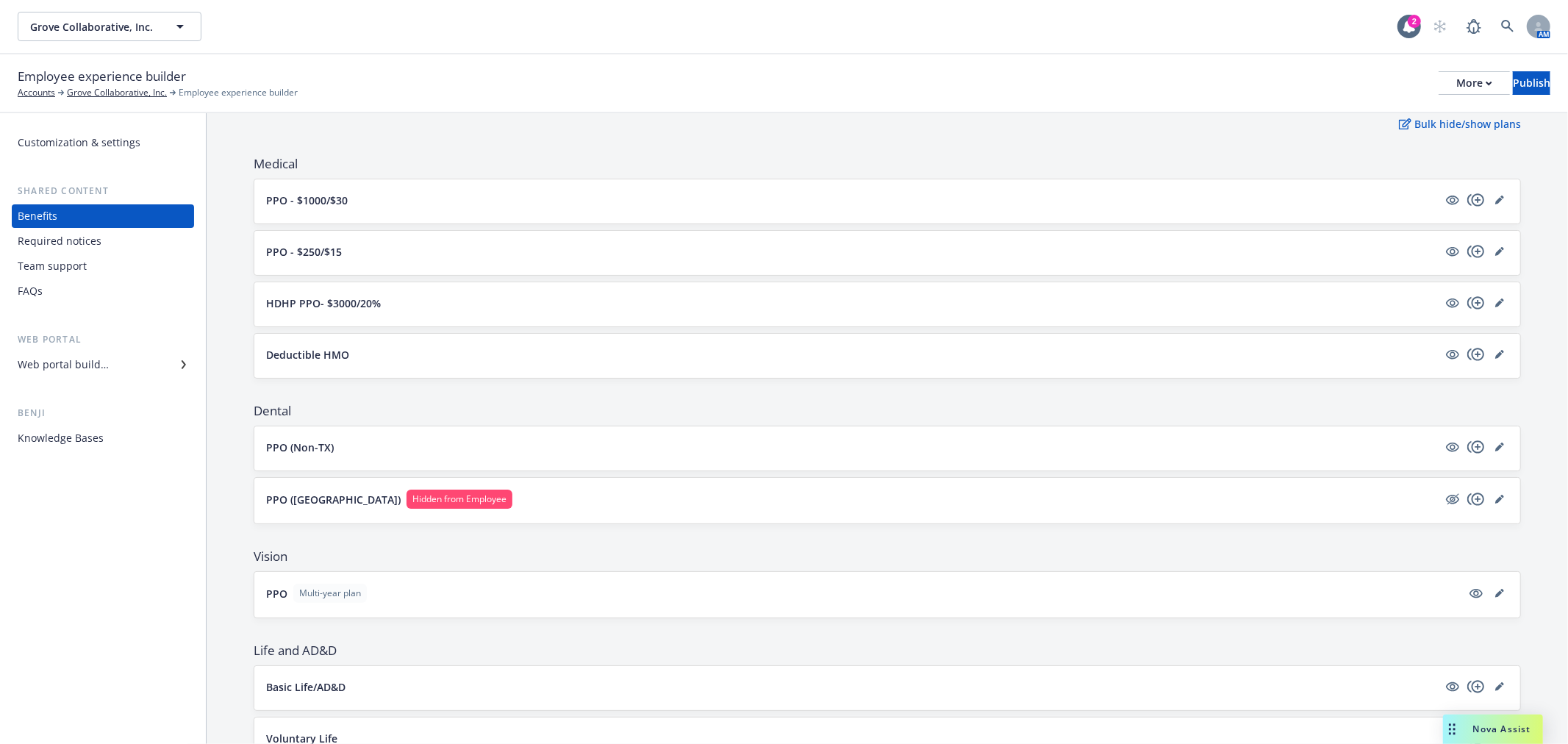
scroll to position [245, 0]
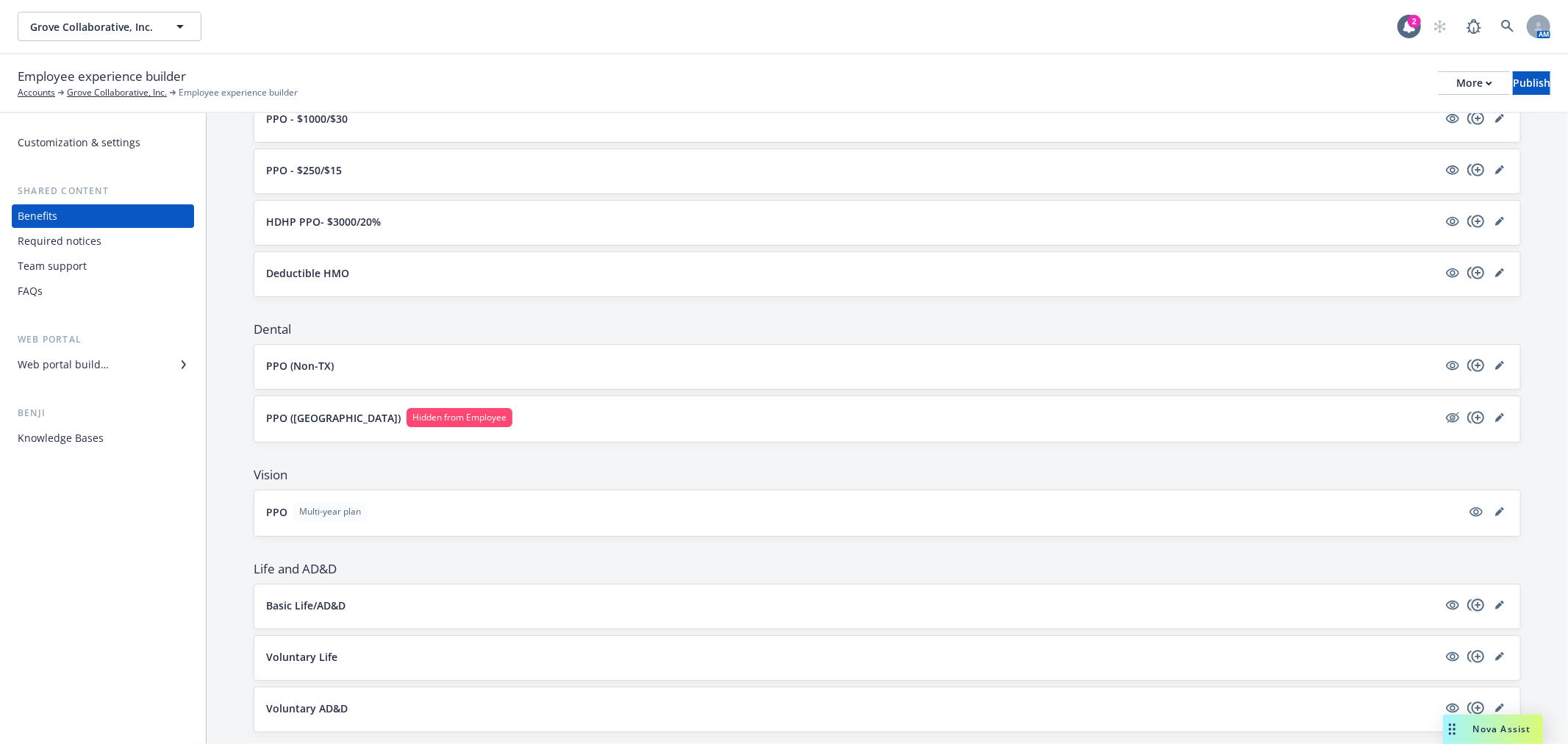
click at [1467, 601] on icon "copyPlus" at bounding box center [1476, 605] width 18 height 18
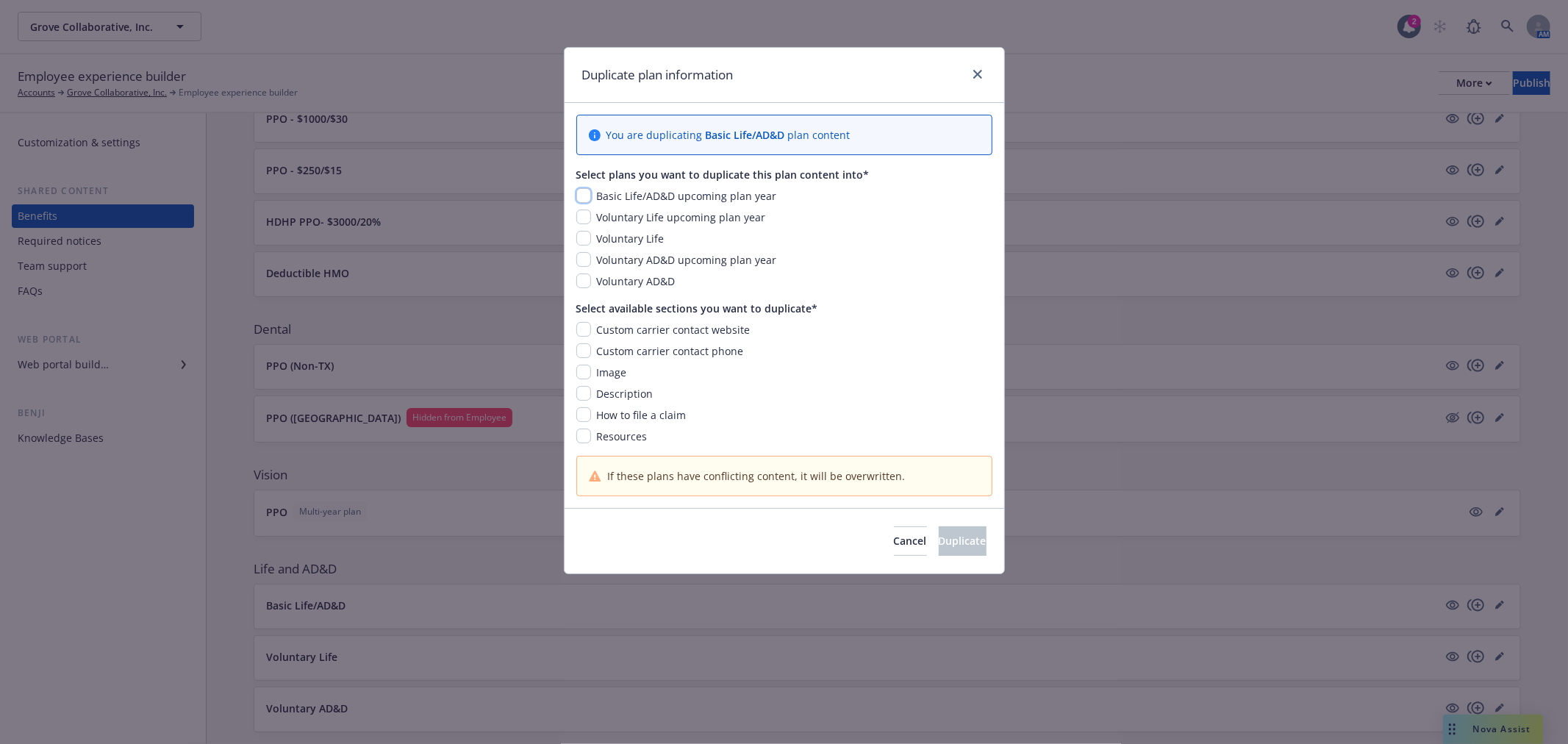
click at [585, 202] on input "checkbox" at bounding box center [583, 196] width 15 height 15
checkbox input "true"
click at [588, 371] on input "checkbox" at bounding box center [583, 372] width 15 height 15
checkbox input "true"
click at [583, 393] on input "checkbox" at bounding box center [583, 393] width 15 height 15
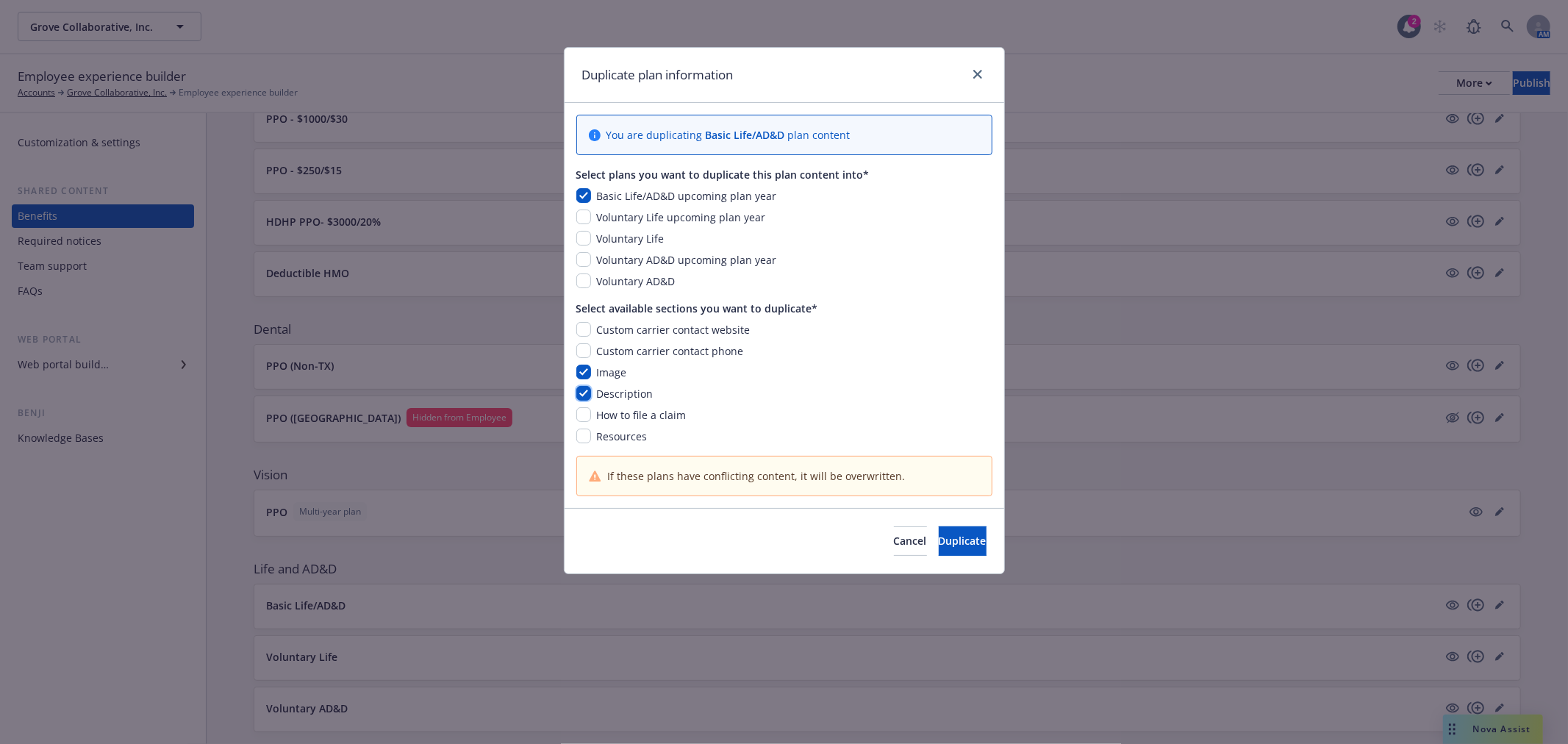
checkbox input "true"
click at [579, 435] on input "checkbox" at bounding box center [583, 436] width 15 height 15
checkbox input "true"
click at [939, 538] on span "Duplicate" at bounding box center [962, 540] width 48 height 14
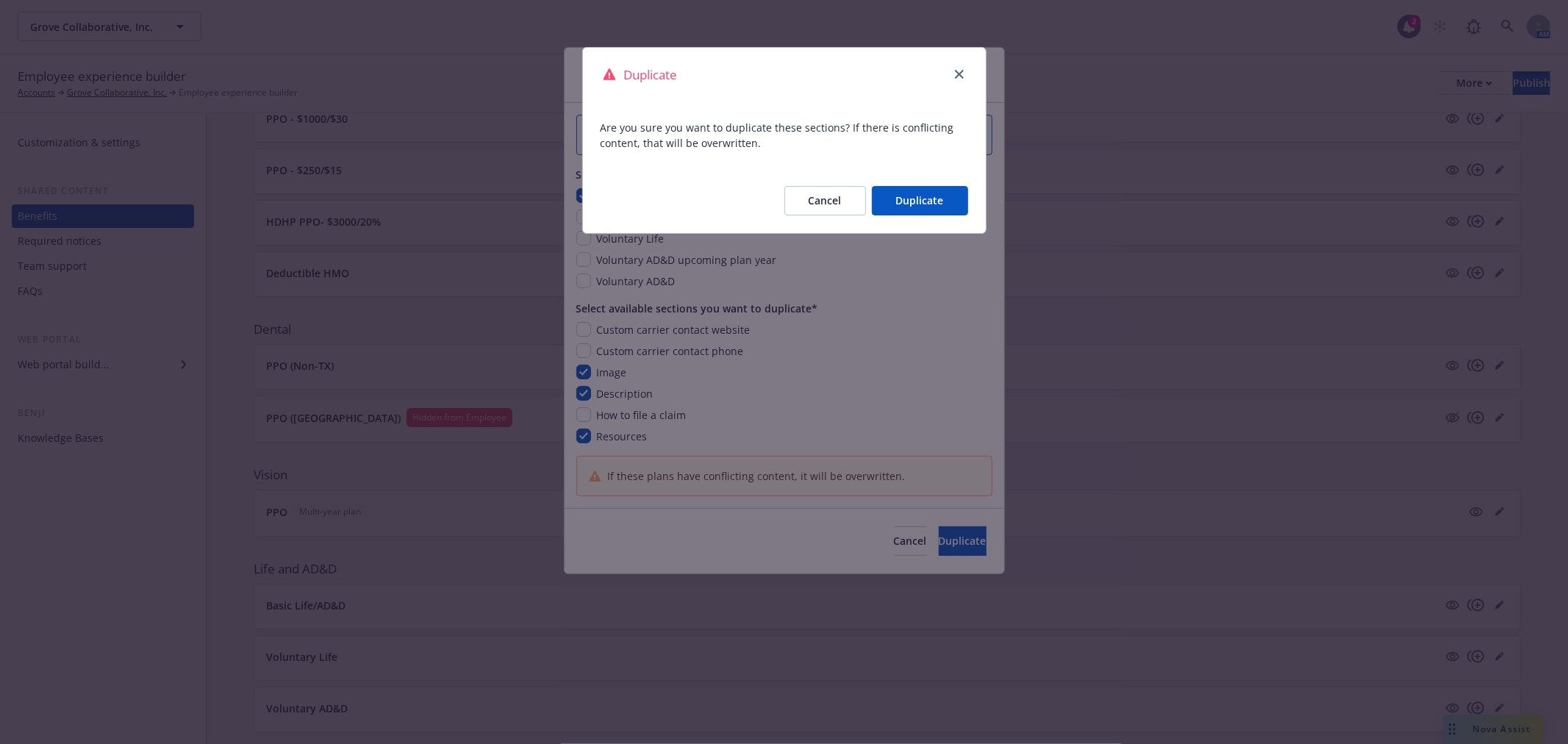
click at [907, 205] on button "Duplicate" at bounding box center [920, 201] width 97 height 29
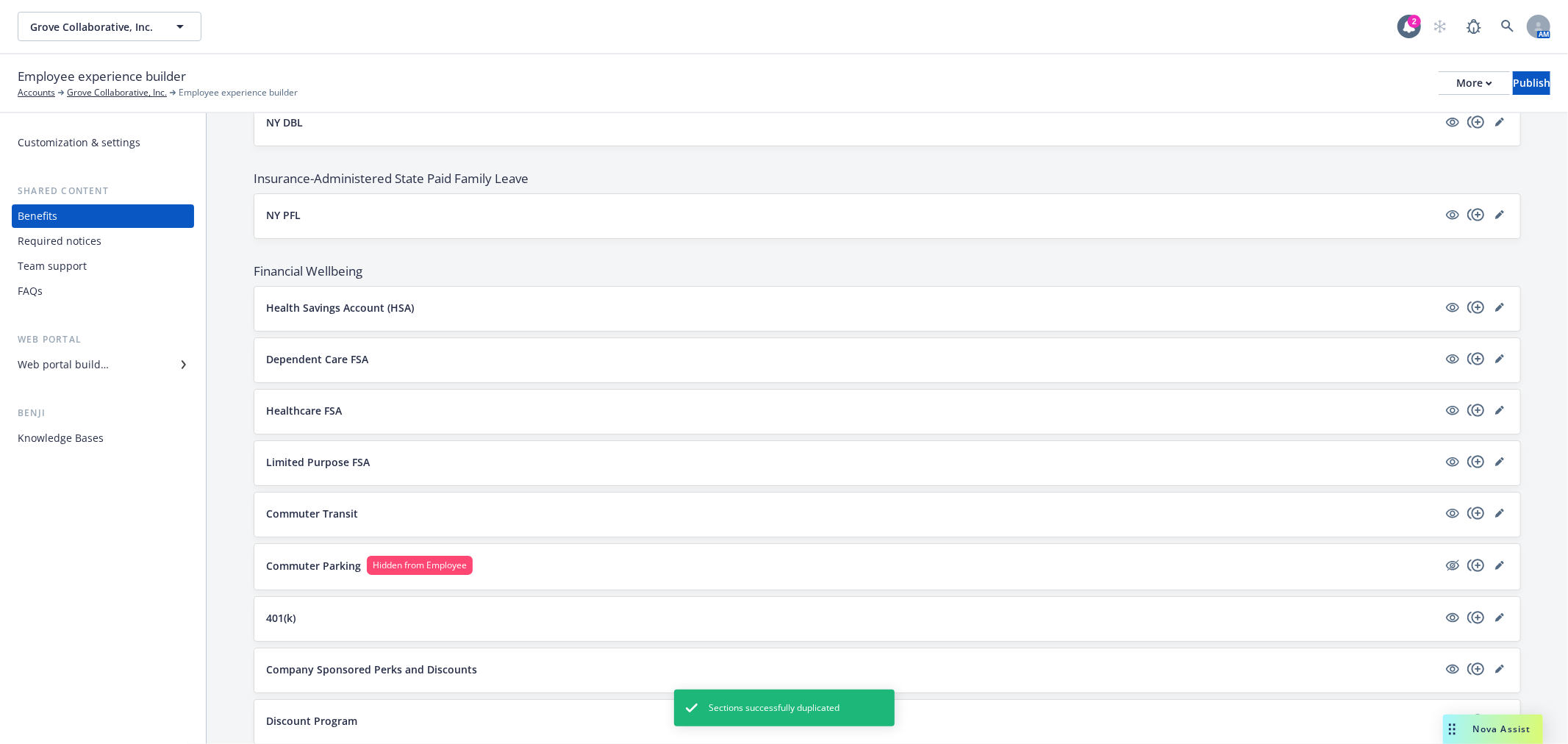
scroll to position [1062, 0]
click at [1467, 317] on icon "copyPlus" at bounding box center [1476, 314] width 18 height 18
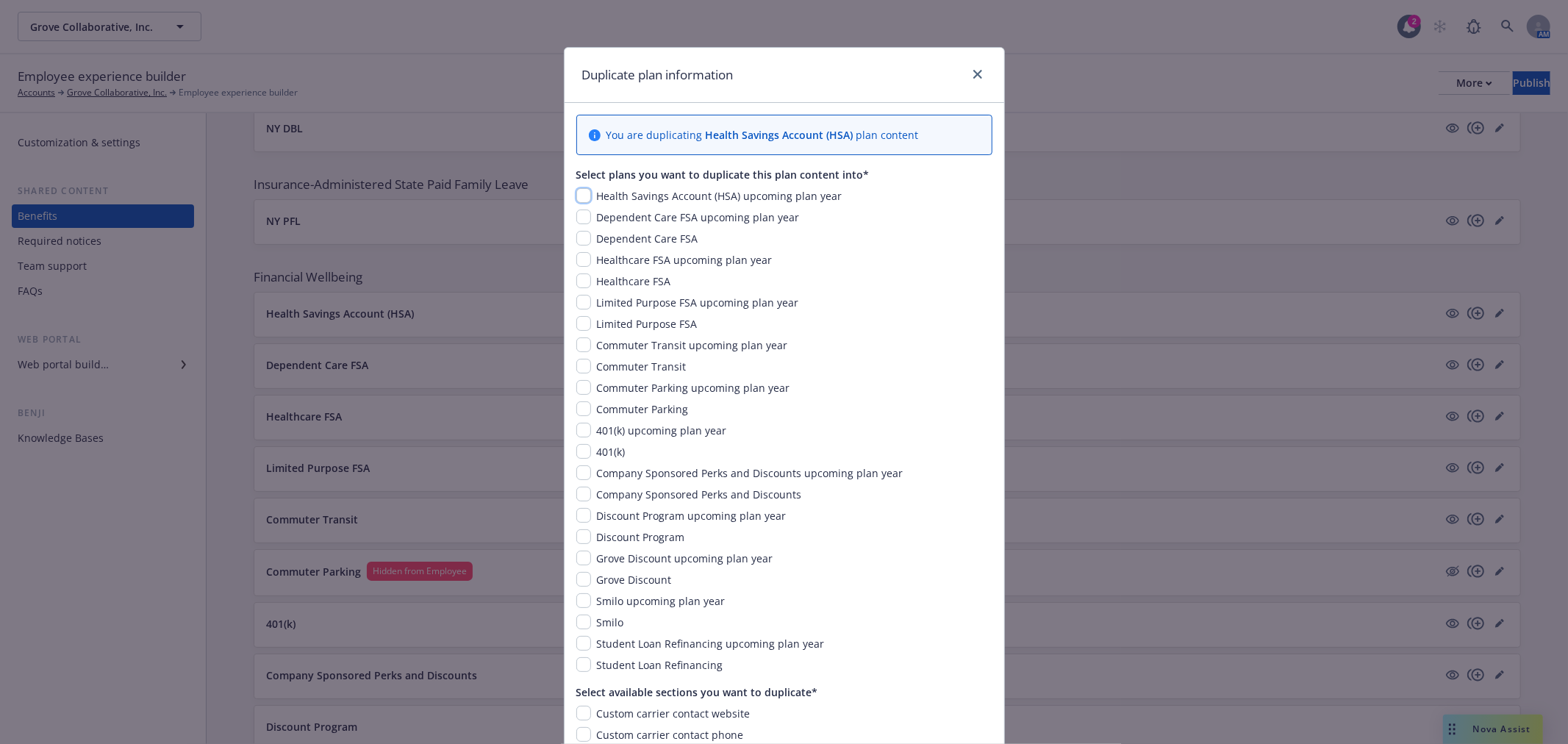
click at [576, 196] on input "checkbox" at bounding box center [583, 196] width 15 height 15
checkbox input "true"
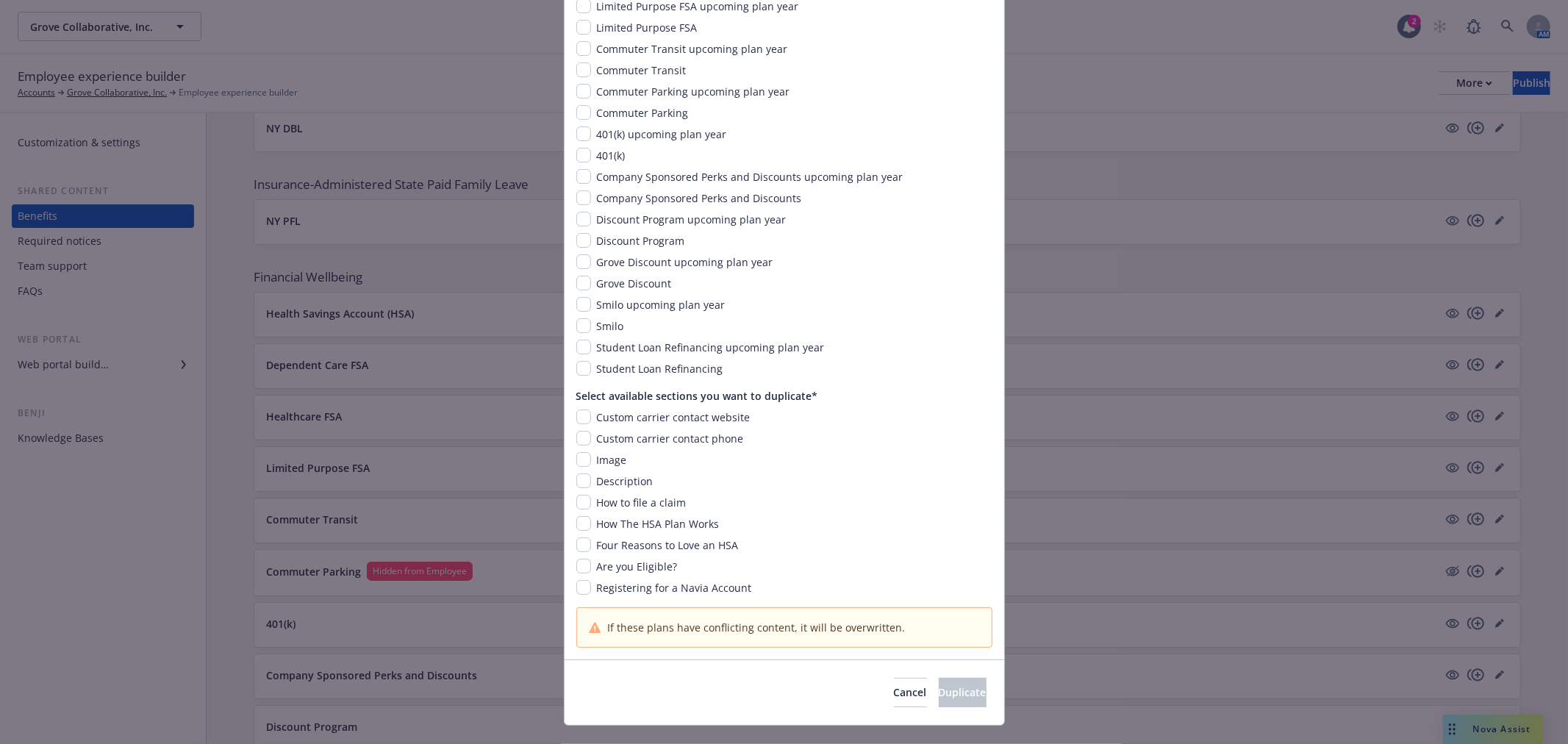
scroll to position [325, 0]
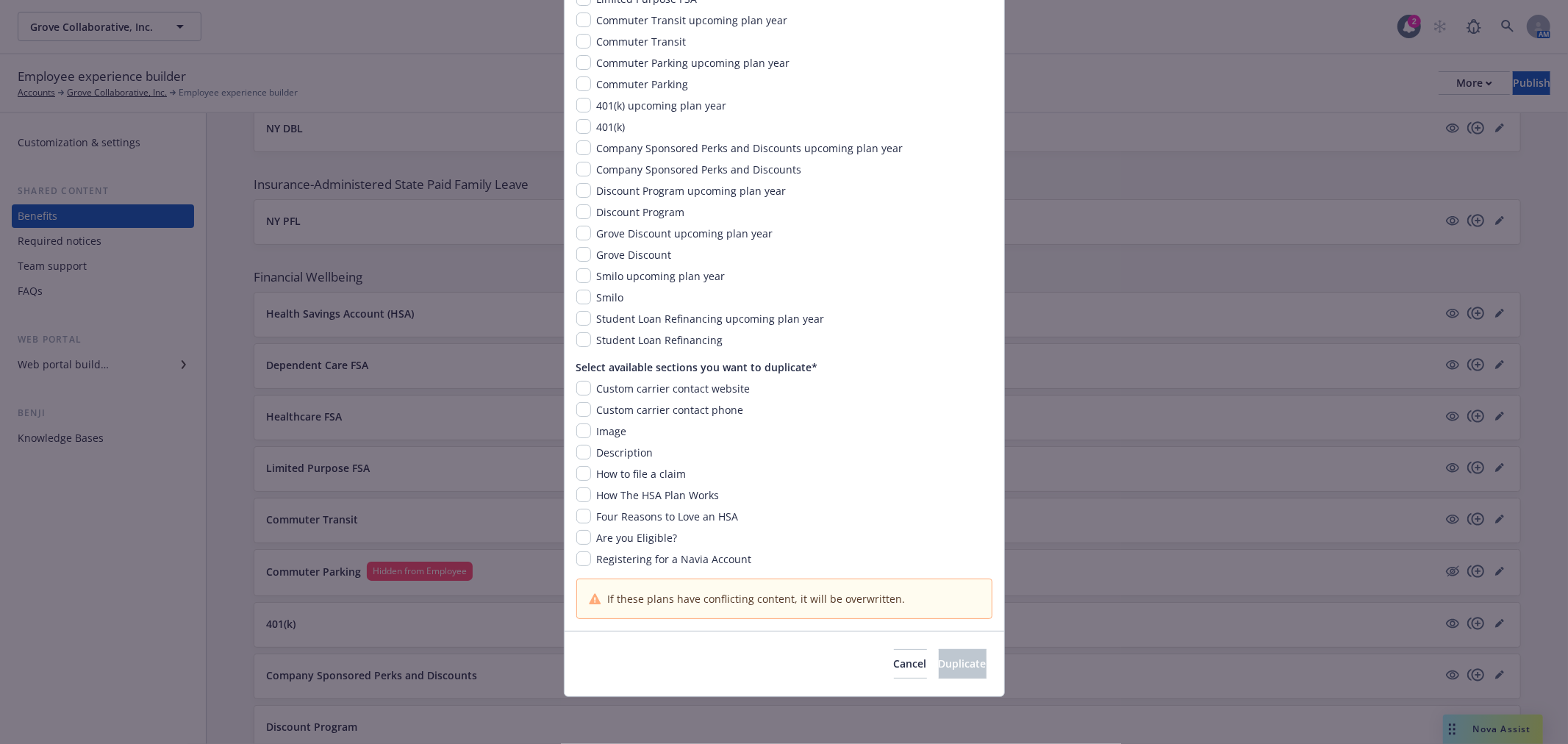
click at [591, 393] on div "Custom carrier contact website" at bounding box center [673, 389] width 163 height 15
click at [581, 391] on input "checkbox" at bounding box center [583, 389] width 15 height 15
checkbox input "true"
click at [581, 416] on div "Custom carrier contact phone" at bounding box center [784, 409] width 416 height 15
click at [576, 413] on input "checkbox" at bounding box center [583, 409] width 15 height 15
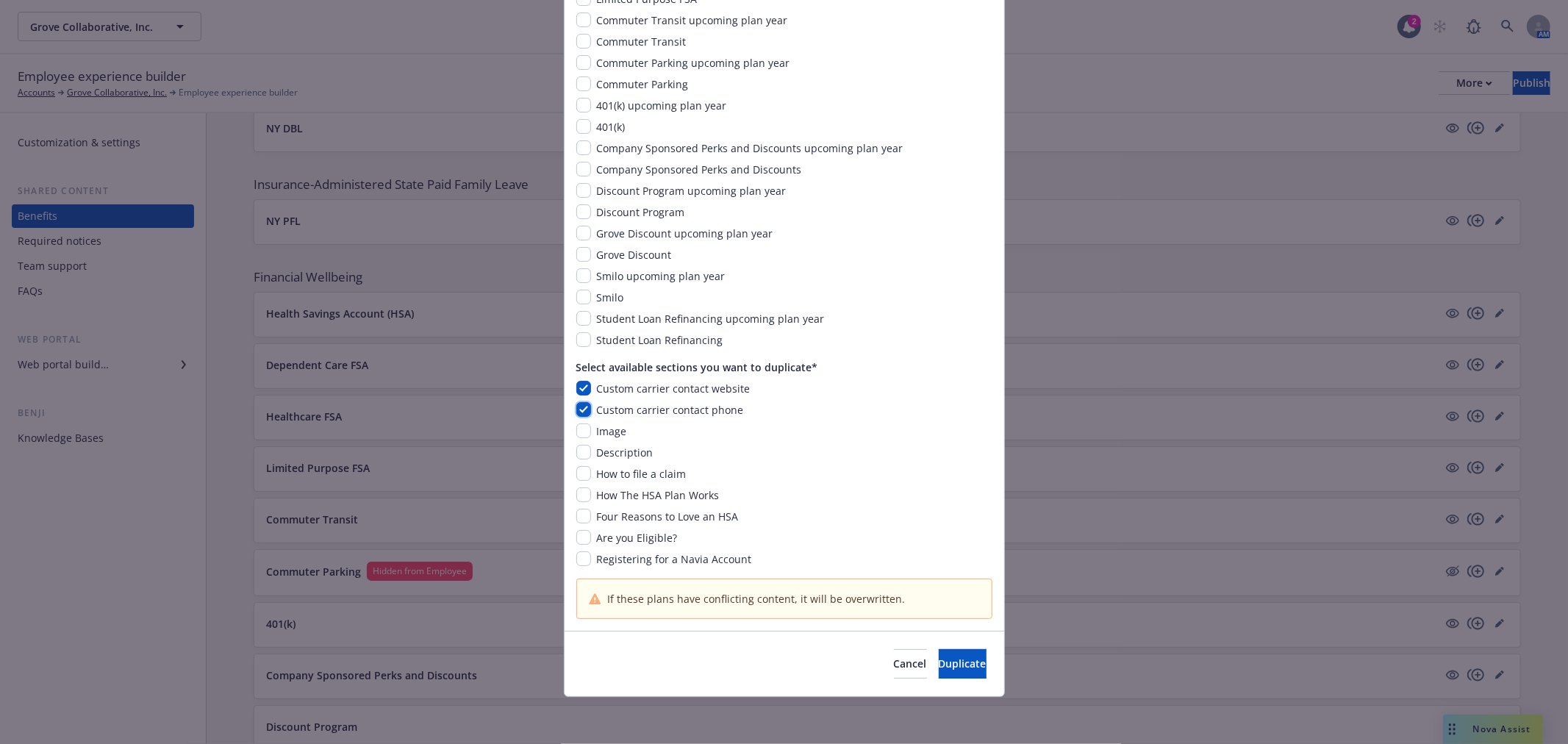
checkbox input "true"
click at [576, 430] on input "checkbox" at bounding box center [583, 431] width 15 height 15
checkbox input "true"
click at [577, 449] on input "checkbox" at bounding box center [583, 452] width 15 height 15
checkbox input "true"
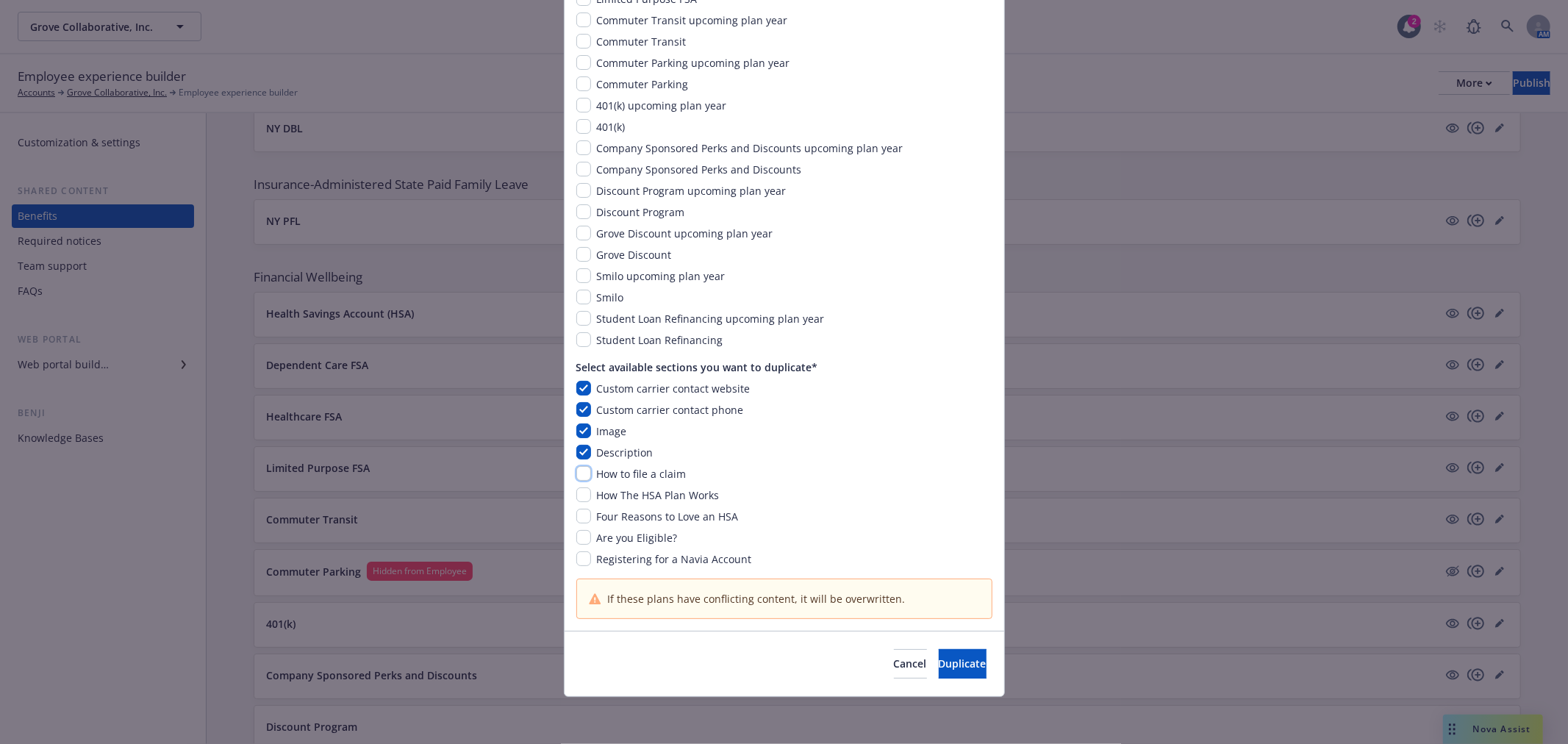
click at [576, 479] on input "checkbox" at bounding box center [583, 474] width 15 height 15
checkbox input "true"
click at [576, 508] on div "Custom carrier contact website Custom carrier contact phone Image Description H…" at bounding box center [784, 474] width 416 height 186
click at [576, 497] on input "checkbox" at bounding box center [583, 495] width 15 height 15
checkbox input "true"
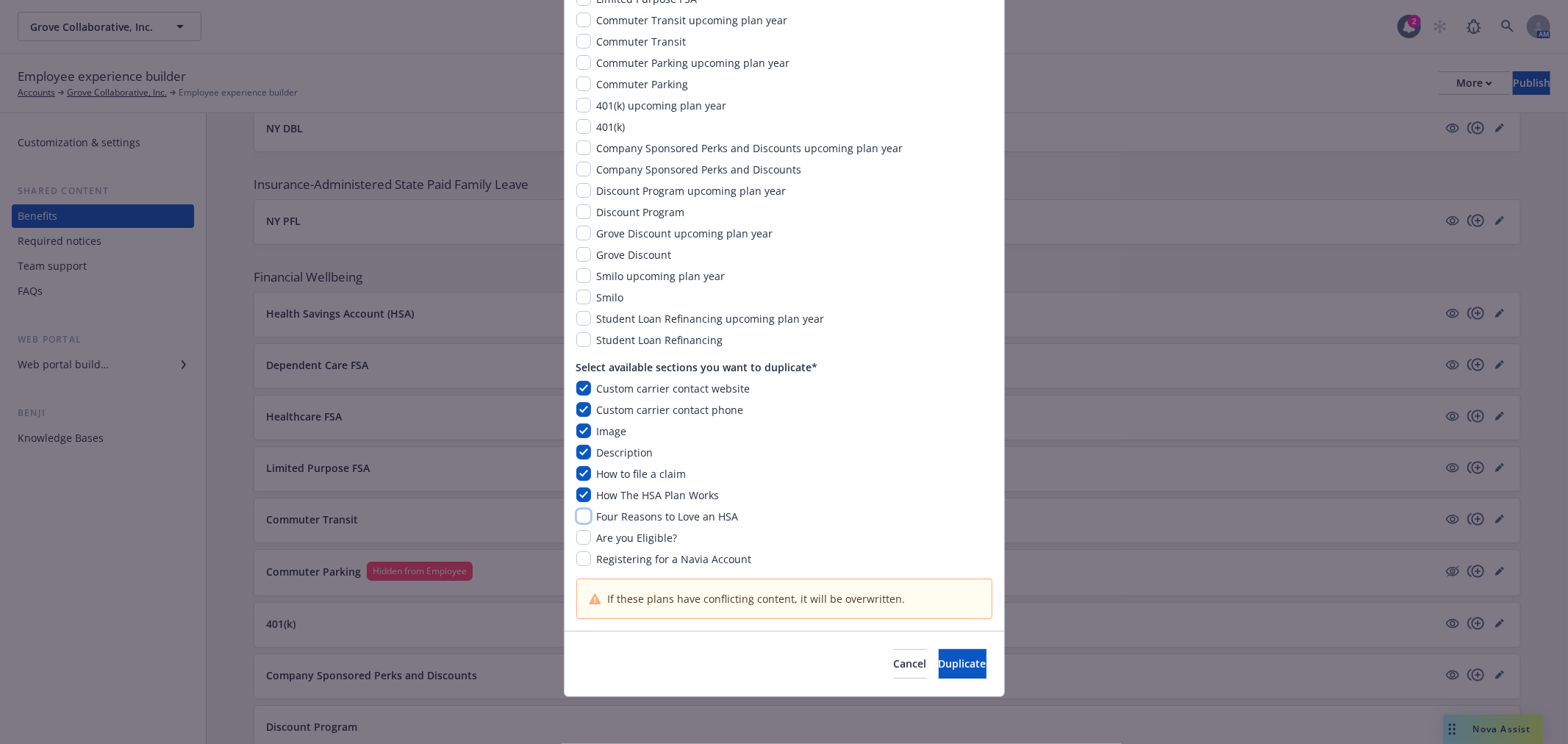
click at [577, 520] on input "checkbox" at bounding box center [583, 516] width 15 height 15
checkbox input "true"
click at [576, 542] on input "checkbox" at bounding box center [583, 538] width 15 height 15
checkbox input "true"
click at [576, 563] on input "checkbox" at bounding box center [583, 559] width 15 height 15
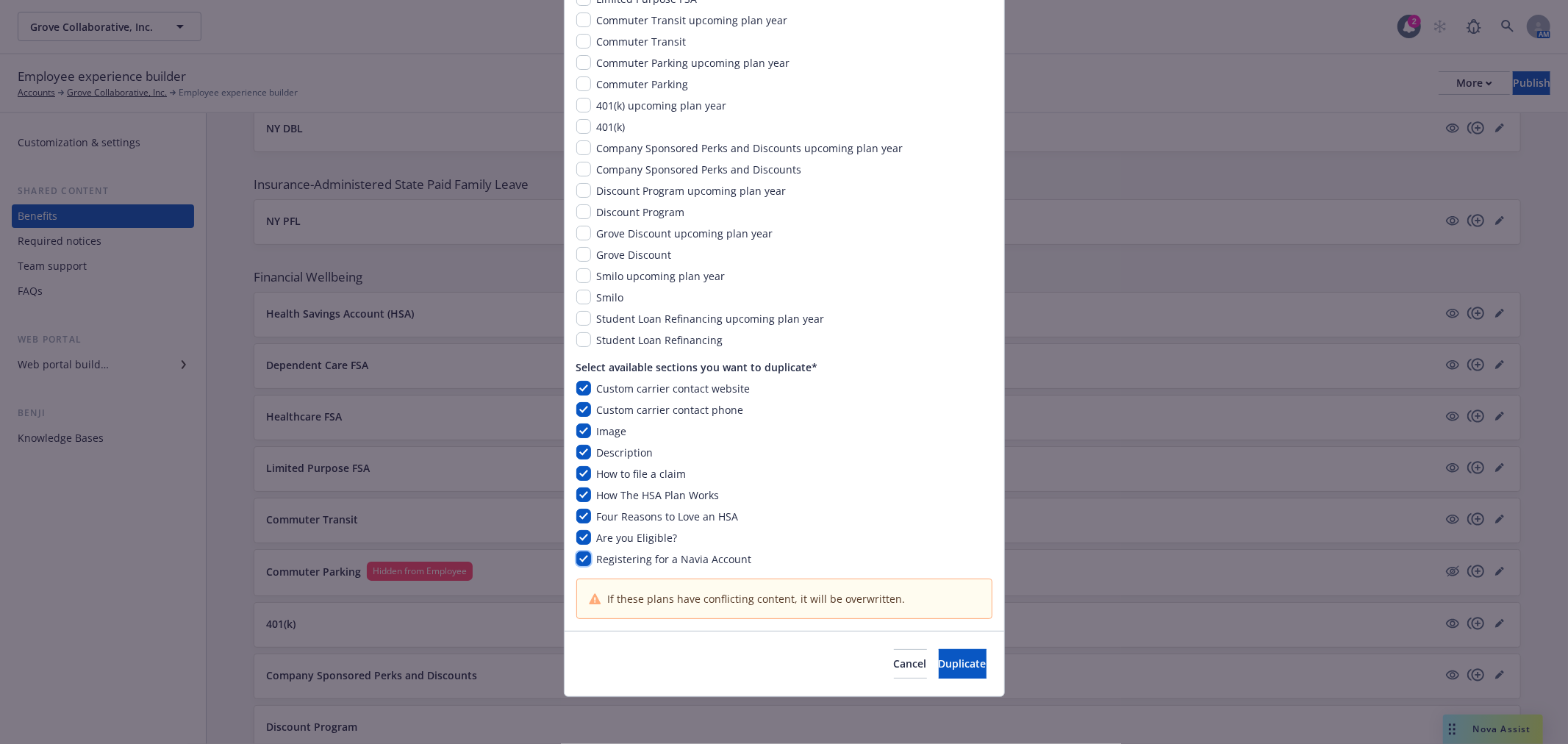
checkbox input "true"
click at [959, 655] on button "Duplicate" at bounding box center [962, 664] width 48 height 29
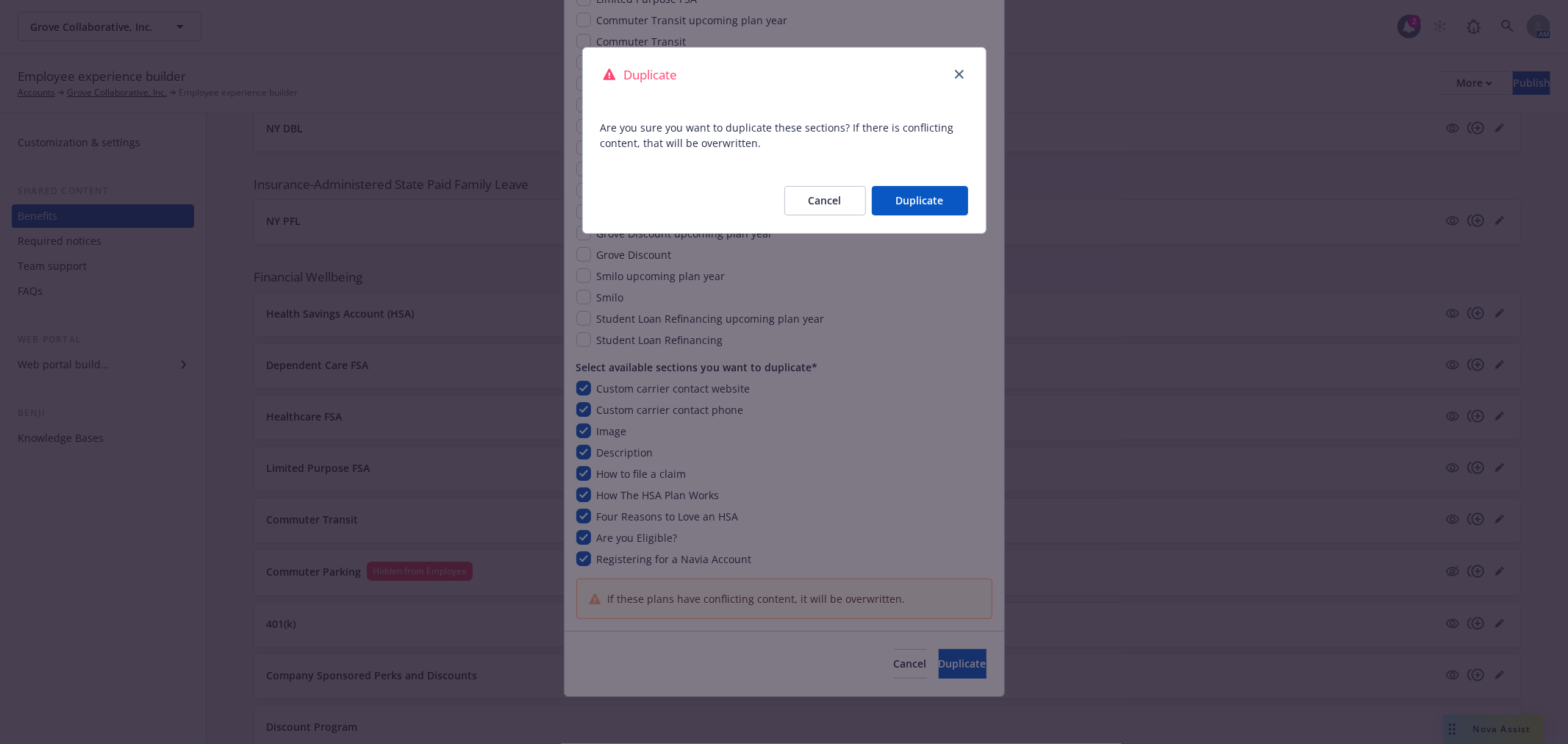
click at [923, 194] on button "Duplicate" at bounding box center [920, 201] width 97 height 29
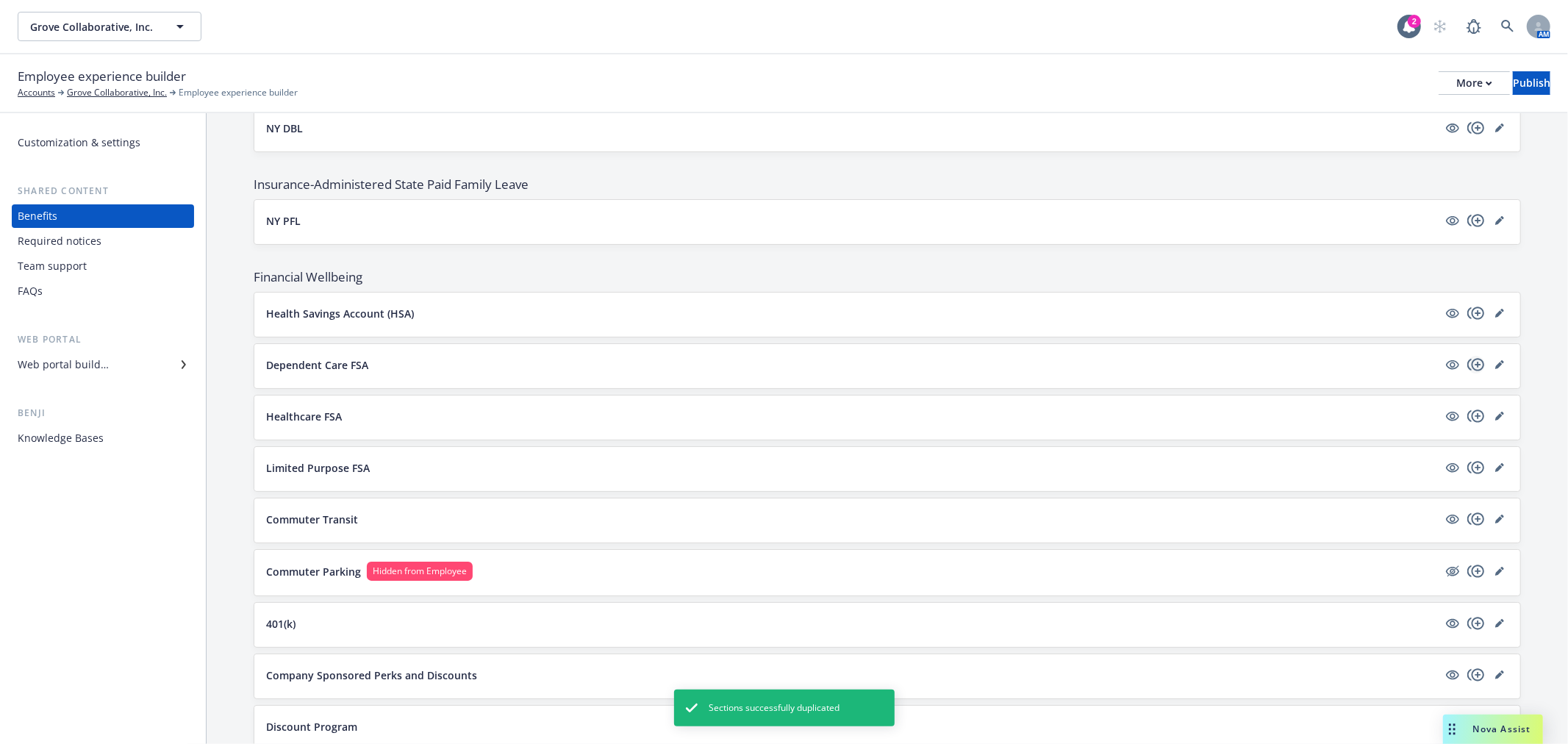
click at [1467, 368] on icon "copyPlus" at bounding box center [1476, 365] width 18 height 18
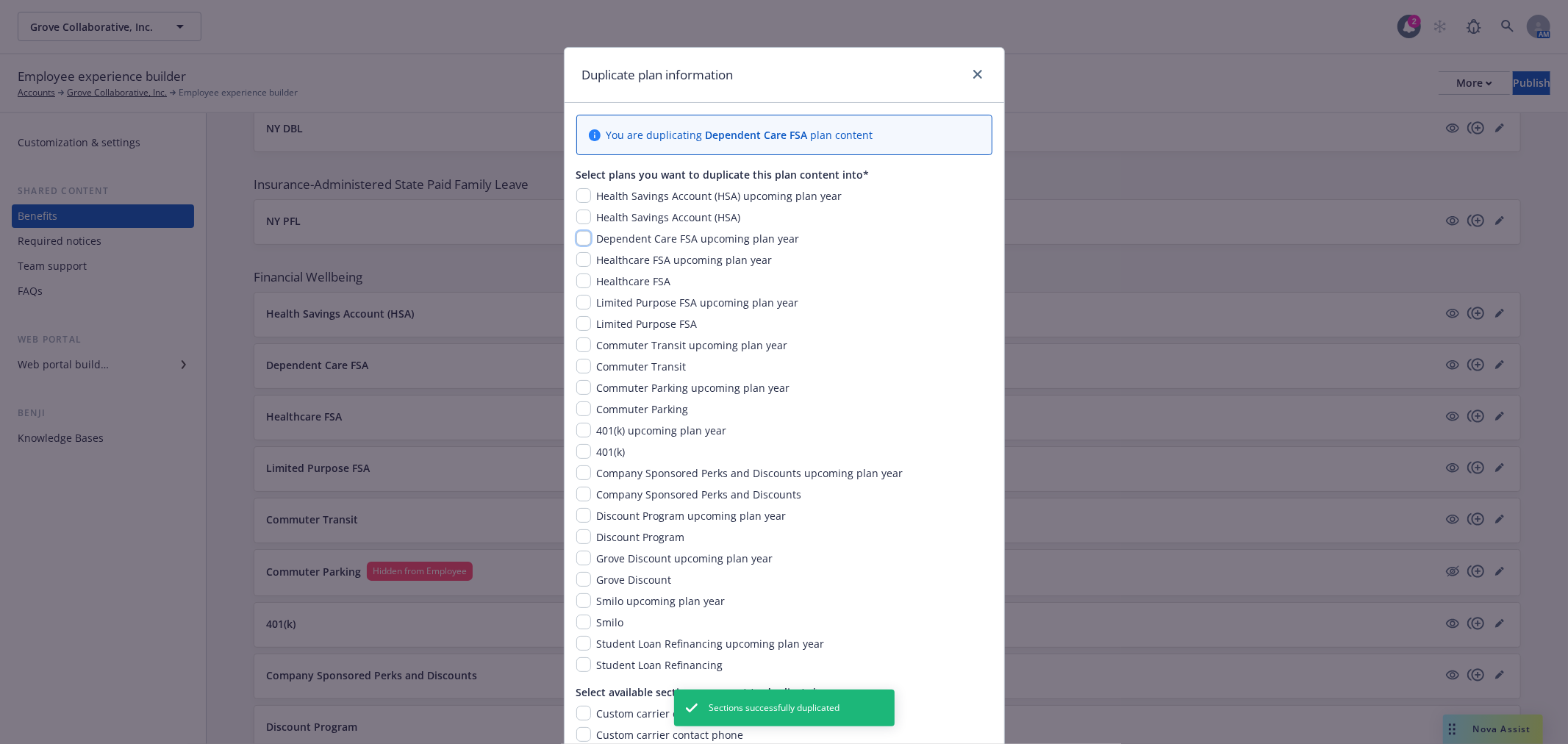
click at [576, 237] on input "checkbox" at bounding box center [583, 239] width 15 height 15
checkbox input "true"
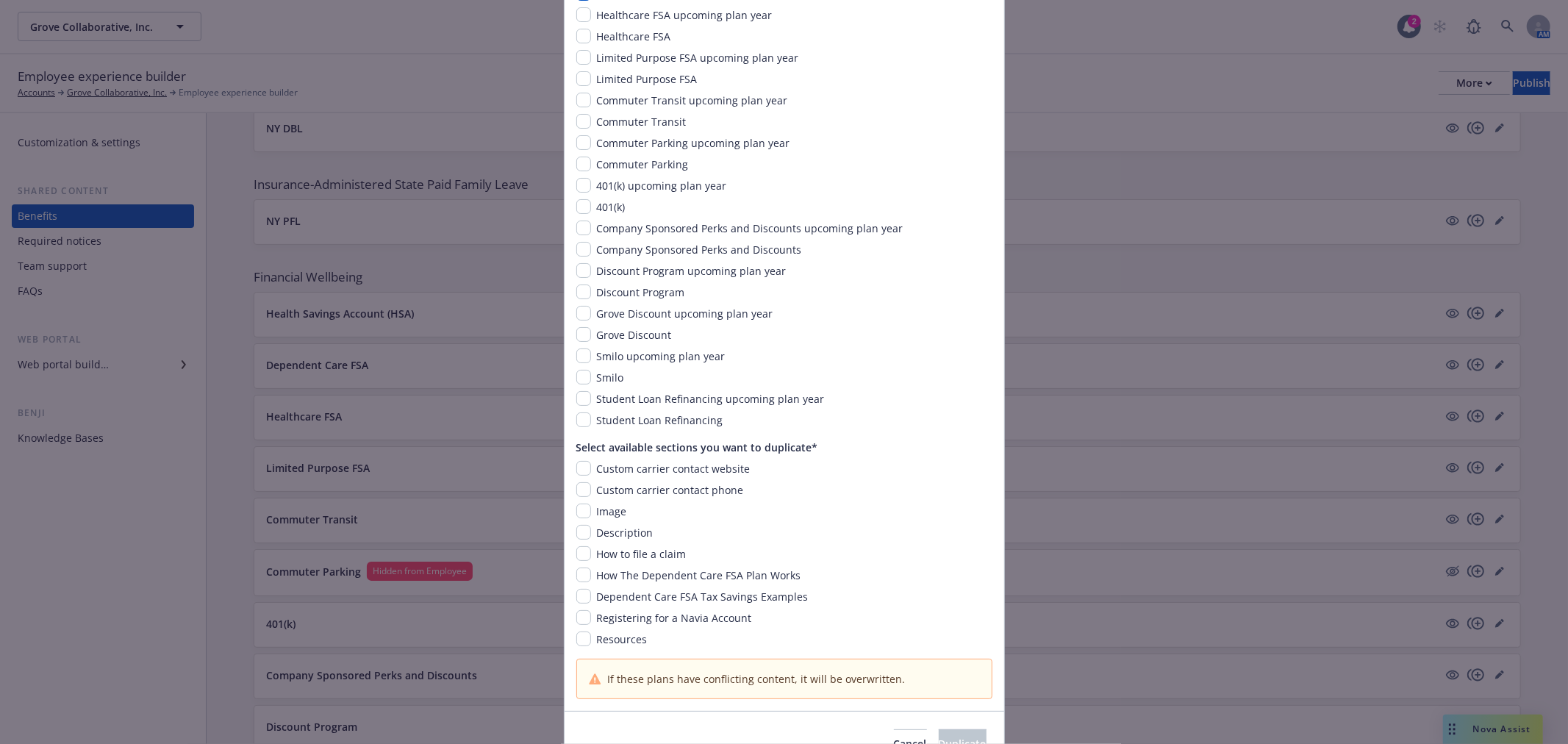
click at [568, 472] on div "You are duplicating Dependent Care FSA plan content Select plans you want to du…" at bounding box center [785, 285] width 440 height 853
click at [578, 474] on input "checkbox" at bounding box center [583, 468] width 15 height 15
checkbox input "true"
click at [577, 488] on input "checkbox" at bounding box center [583, 490] width 15 height 15
checkbox input "true"
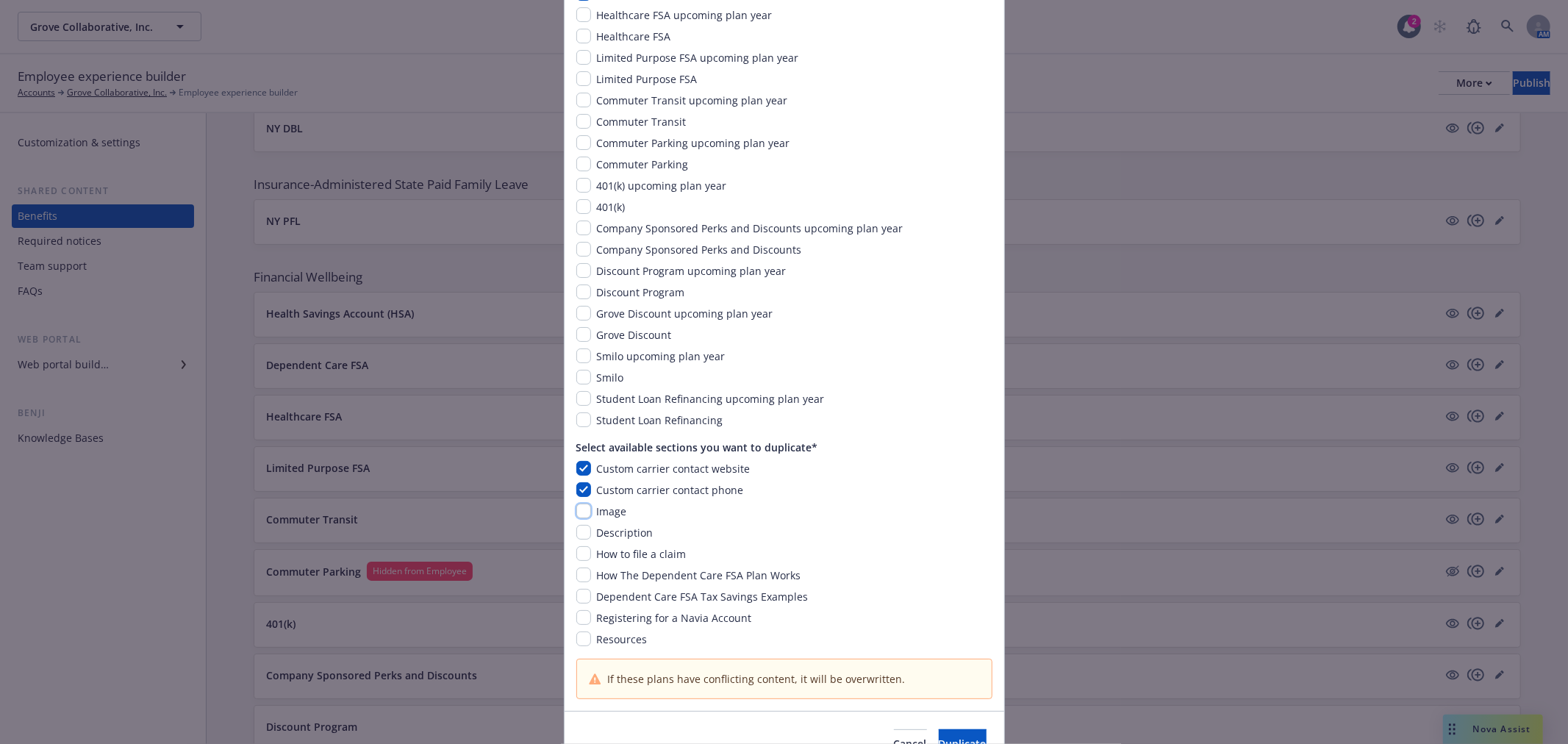
click at [576, 509] on input "checkbox" at bounding box center [583, 511] width 15 height 15
checkbox input "true"
click at [576, 532] on input "checkbox" at bounding box center [583, 533] width 15 height 15
checkbox input "true"
click at [576, 550] on input "checkbox" at bounding box center [583, 554] width 15 height 15
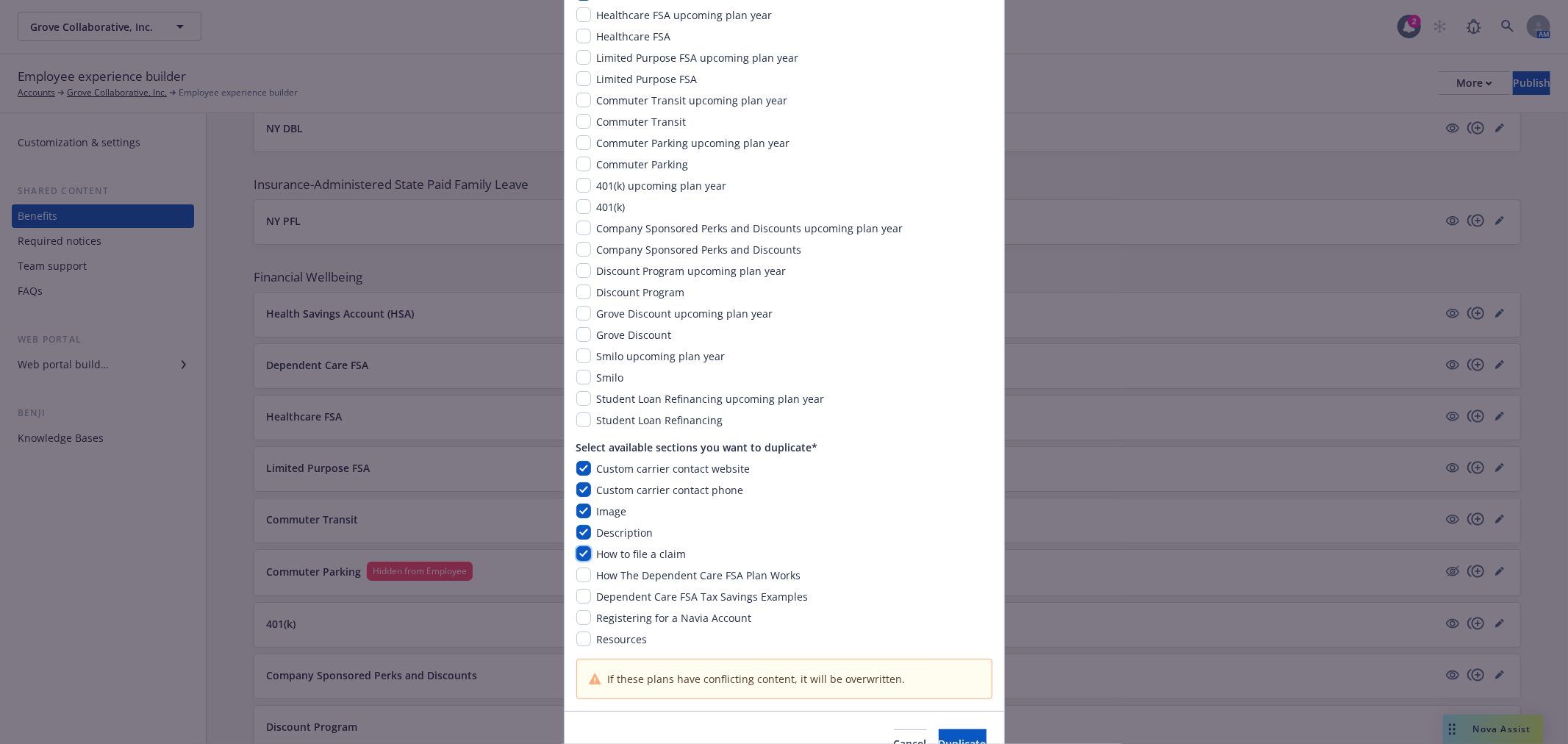
checkbox input "true"
click at [577, 575] on input "checkbox" at bounding box center [583, 575] width 15 height 15
checkbox input "true"
click at [576, 593] on input "checkbox" at bounding box center [583, 596] width 15 height 15
checkbox input "true"
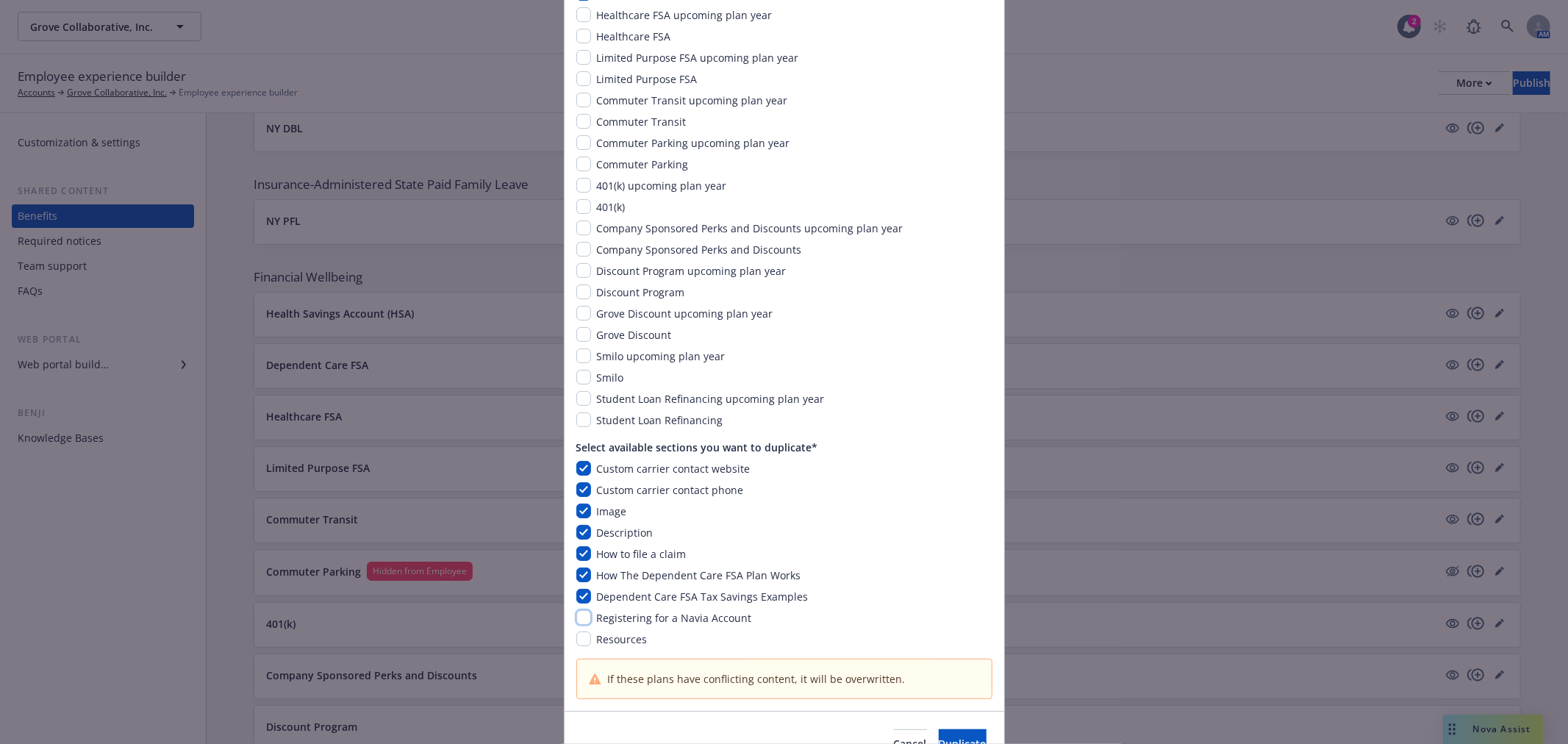
click at [576, 612] on input "checkbox" at bounding box center [583, 617] width 15 height 15
checkbox input "true"
click at [576, 636] on div "Resources" at bounding box center [784, 639] width 416 height 15
click at [576, 641] on input "checkbox" at bounding box center [583, 639] width 15 height 15
checkbox input "true"
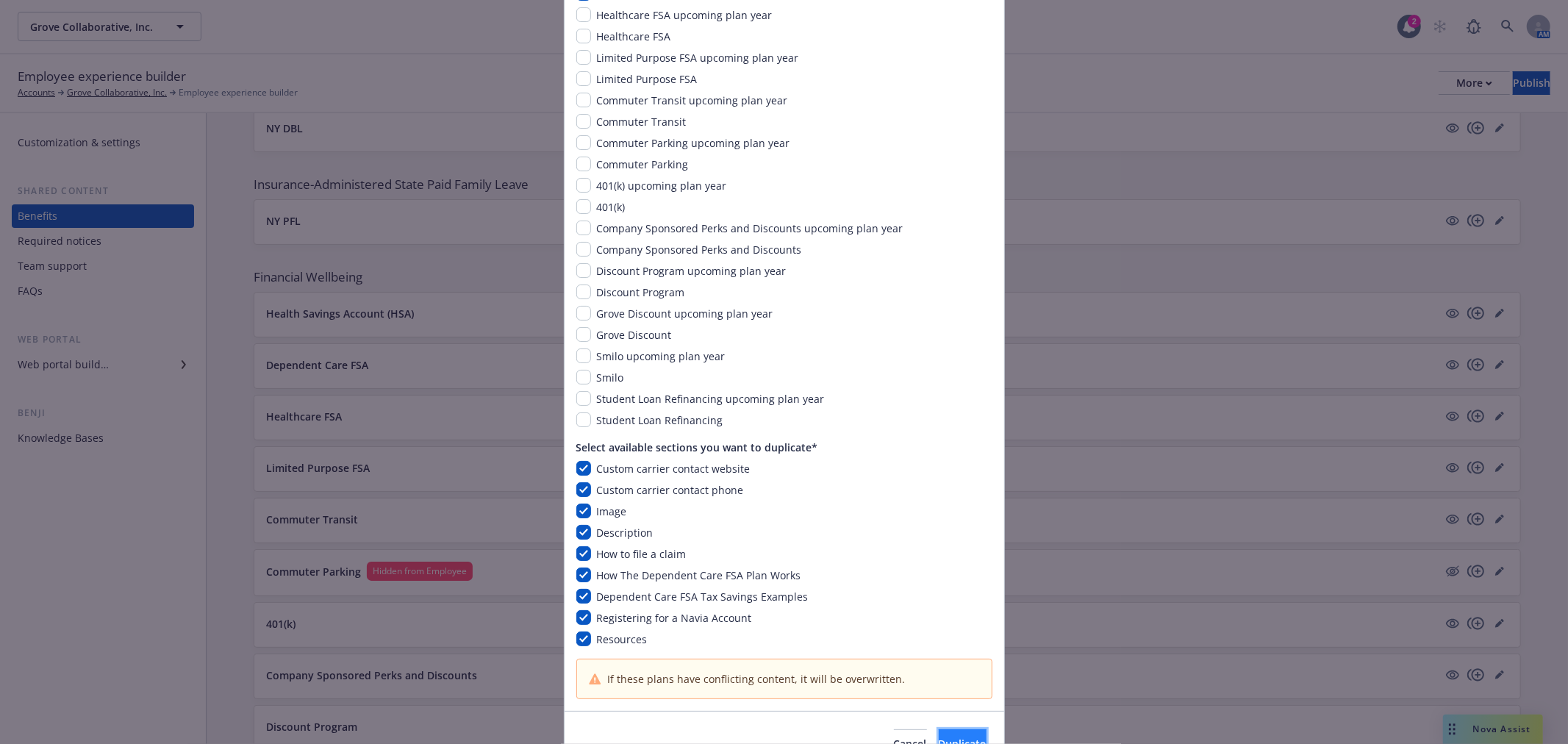
click at [939, 729] on button "Duplicate" at bounding box center [962, 744] width 48 height 29
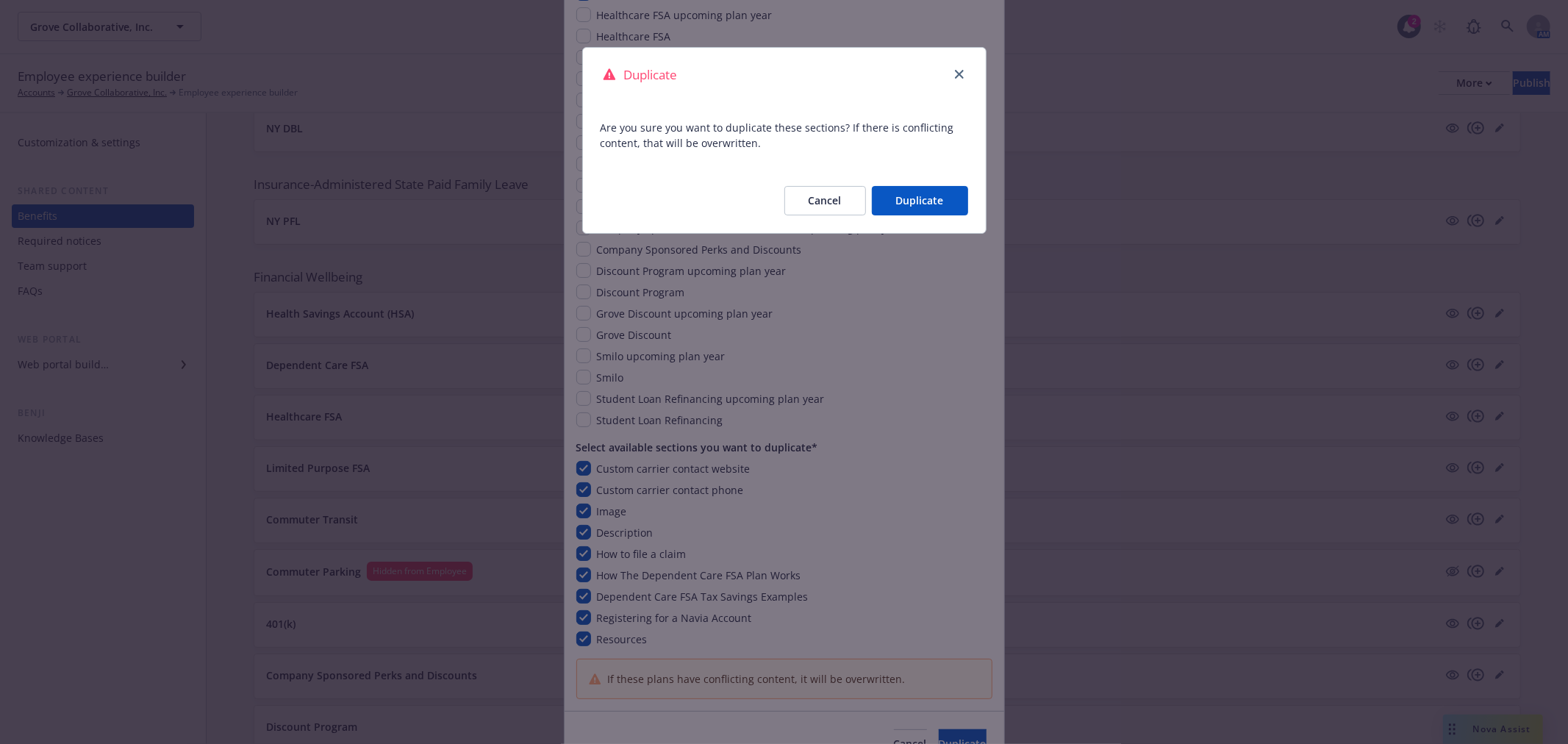
click at [916, 197] on button "Duplicate" at bounding box center [920, 201] width 97 height 29
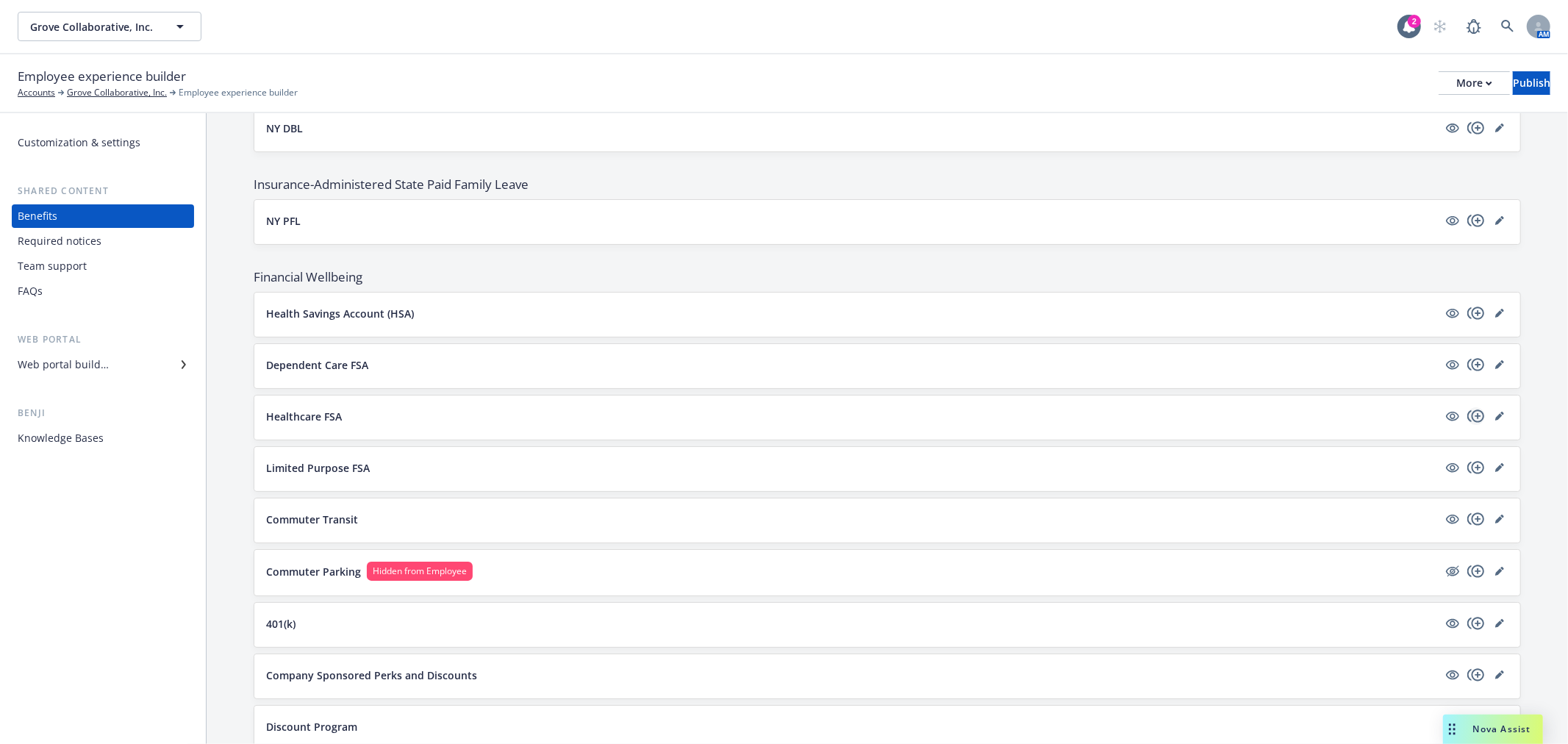
click at [1467, 416] on icon "copyPlus" at bounding box center [1476, 417] width 18 height 18
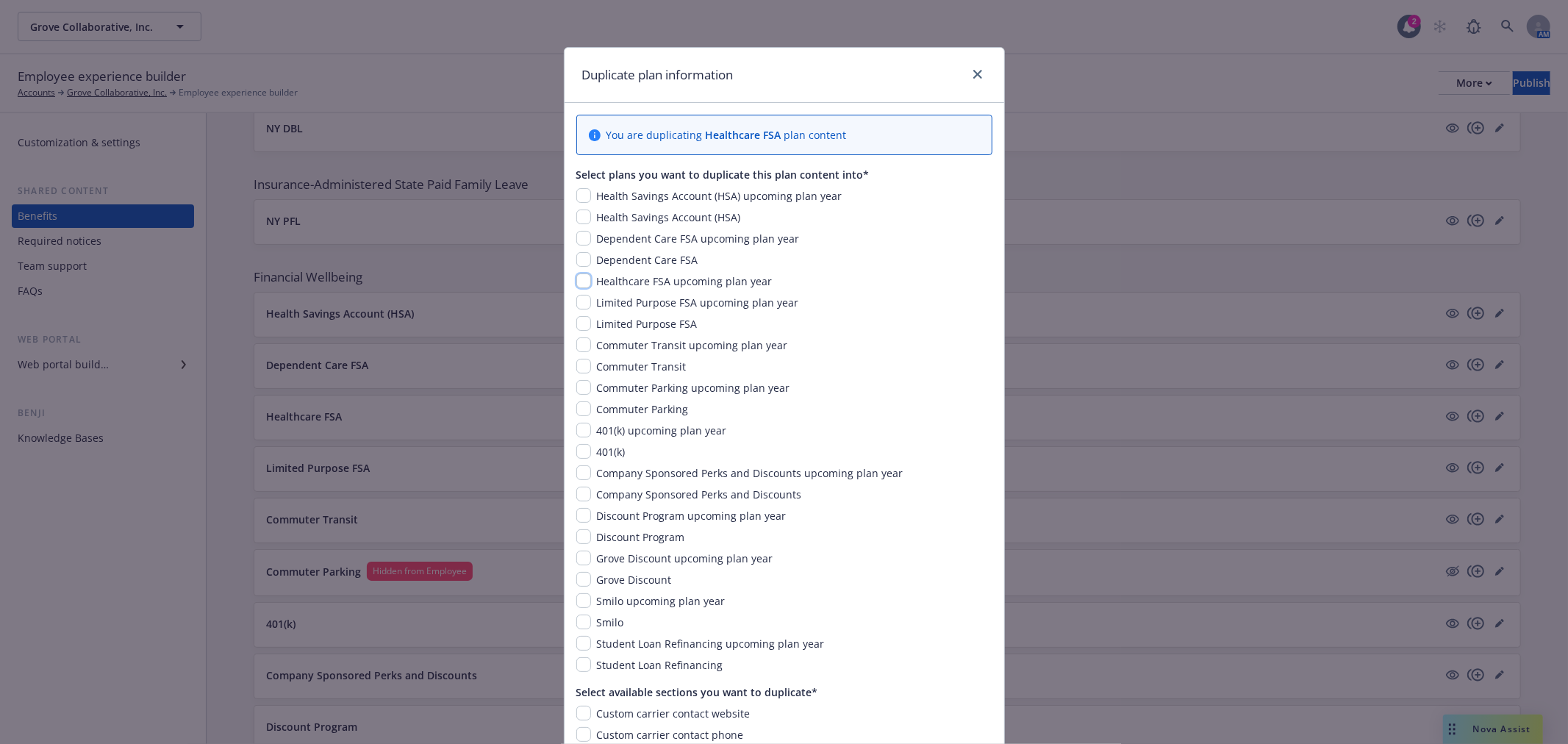
click at [576, 282] on input "checkbox" at bounding box center [583, 281] width 15 height 15
checkbox input "true"
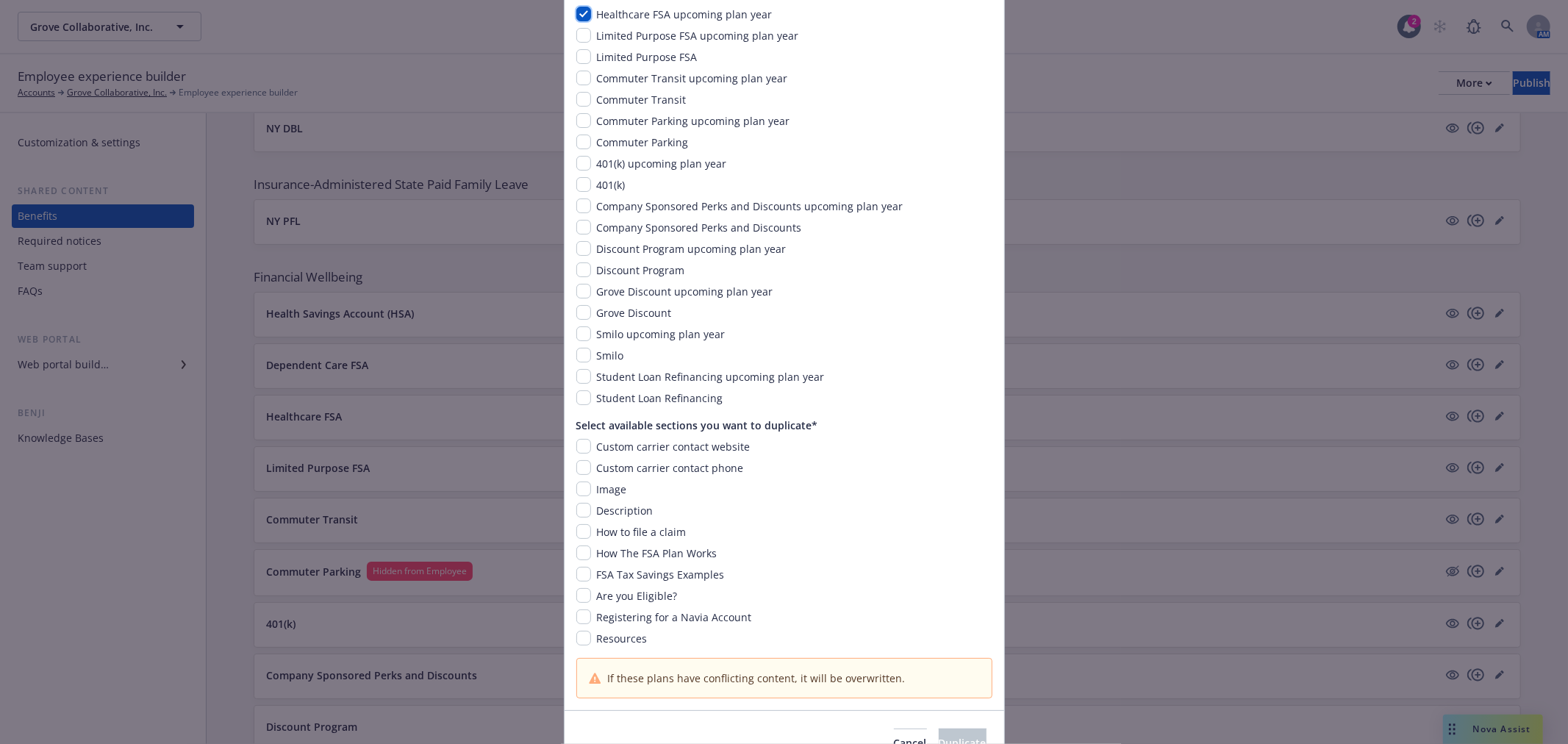
scroll to position [326, 0]
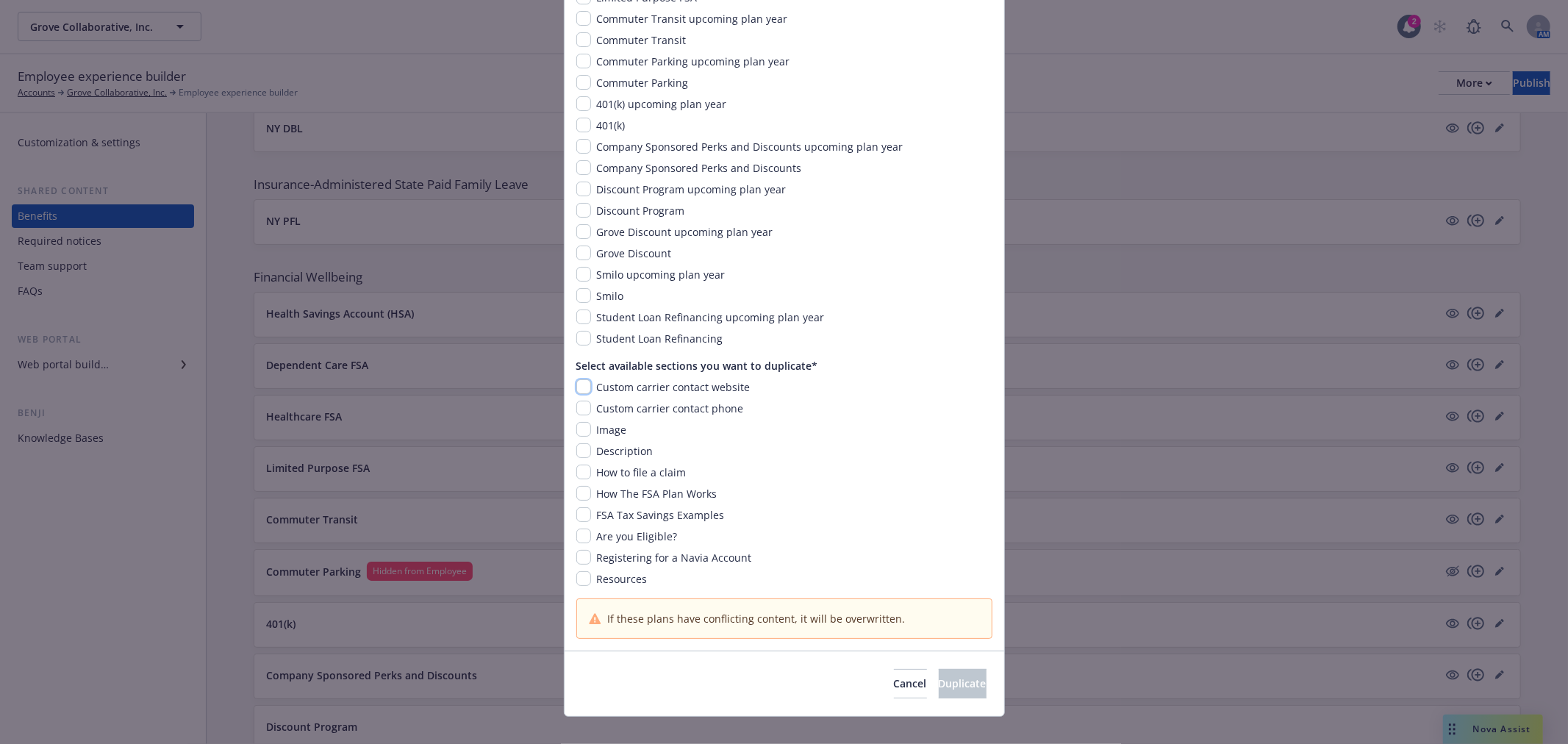
click at [576, 384] on input "checkbox" at bounding box center [583, 387] width 15 height 15
checkbox input "true"
click at [576, 408] on input "checkbox" at bounding box center [583, 408] width 15 height 15
checkbox input "true"
click at [576, 424] on input "checkbox" at bounding box center [583, 430] width 15 height 15
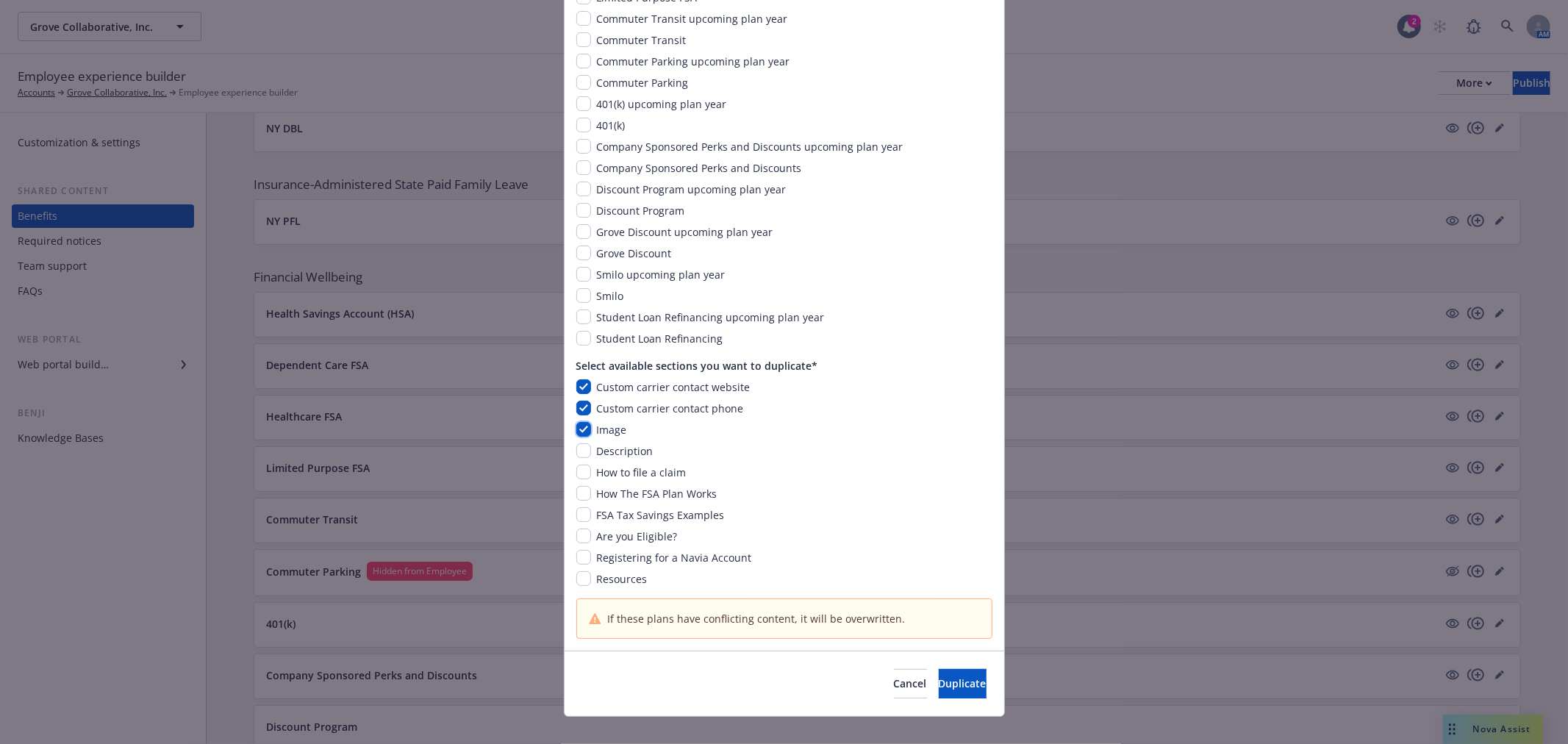
checkbox input "true"
click at [579, 446] on input "checkbox" at bounding box center [583, 451] width 15 height 15
checkbox input "true"
click at [581, 466] on input "checkbox" at bounding box center [583, 472] width 15 height 15
checkbox input "true"
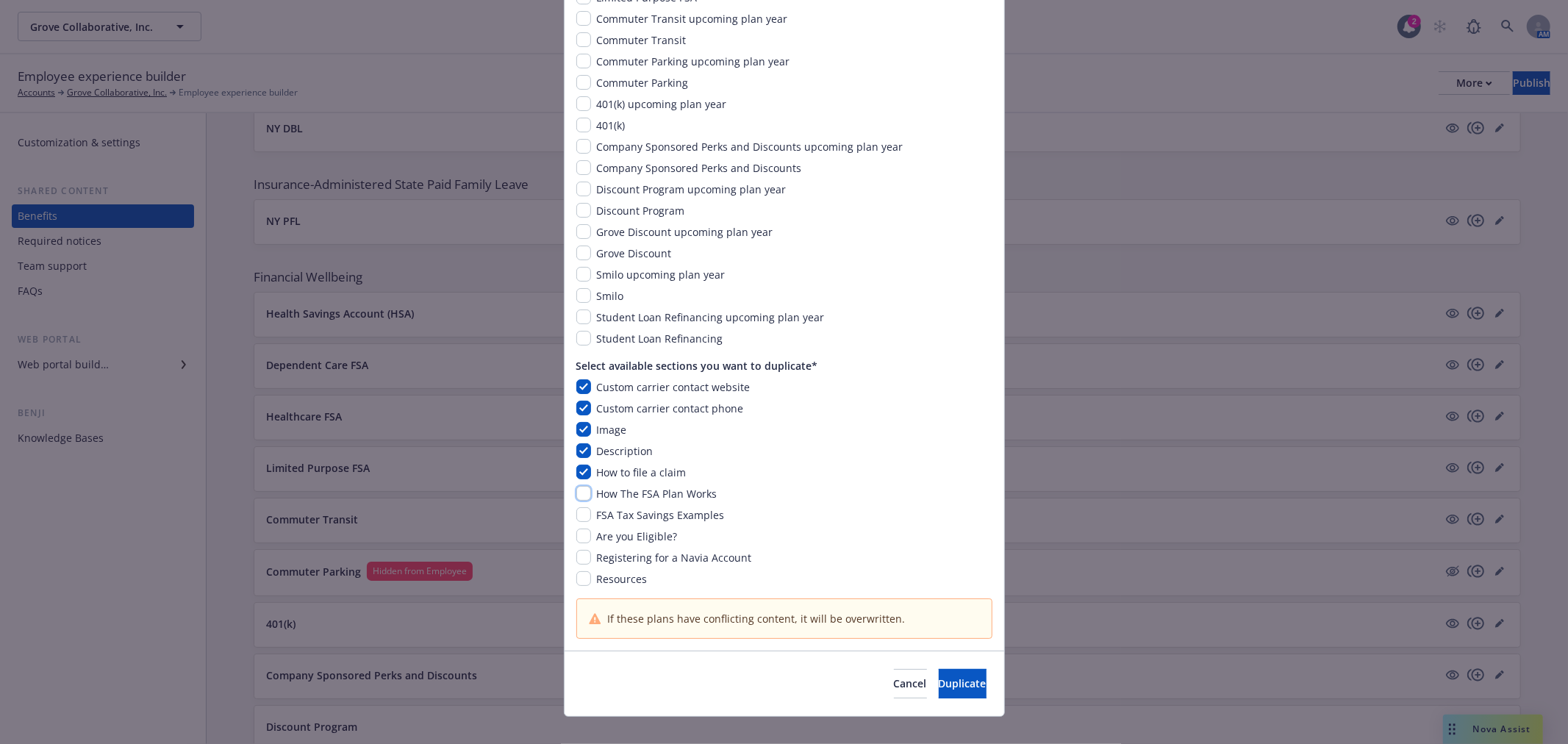
click at [576, 493] on input "checkbox" at bounding box center [583, 493] width 15 height 15
checkbox input "true"
click at [576, 515] on input "checkbox" at bounding box center [583, 515] width 15 height 15
checkbox input "true"
click at [582, 534] on input "checkbox" at bounding box center [583, 536] width 15 height 15
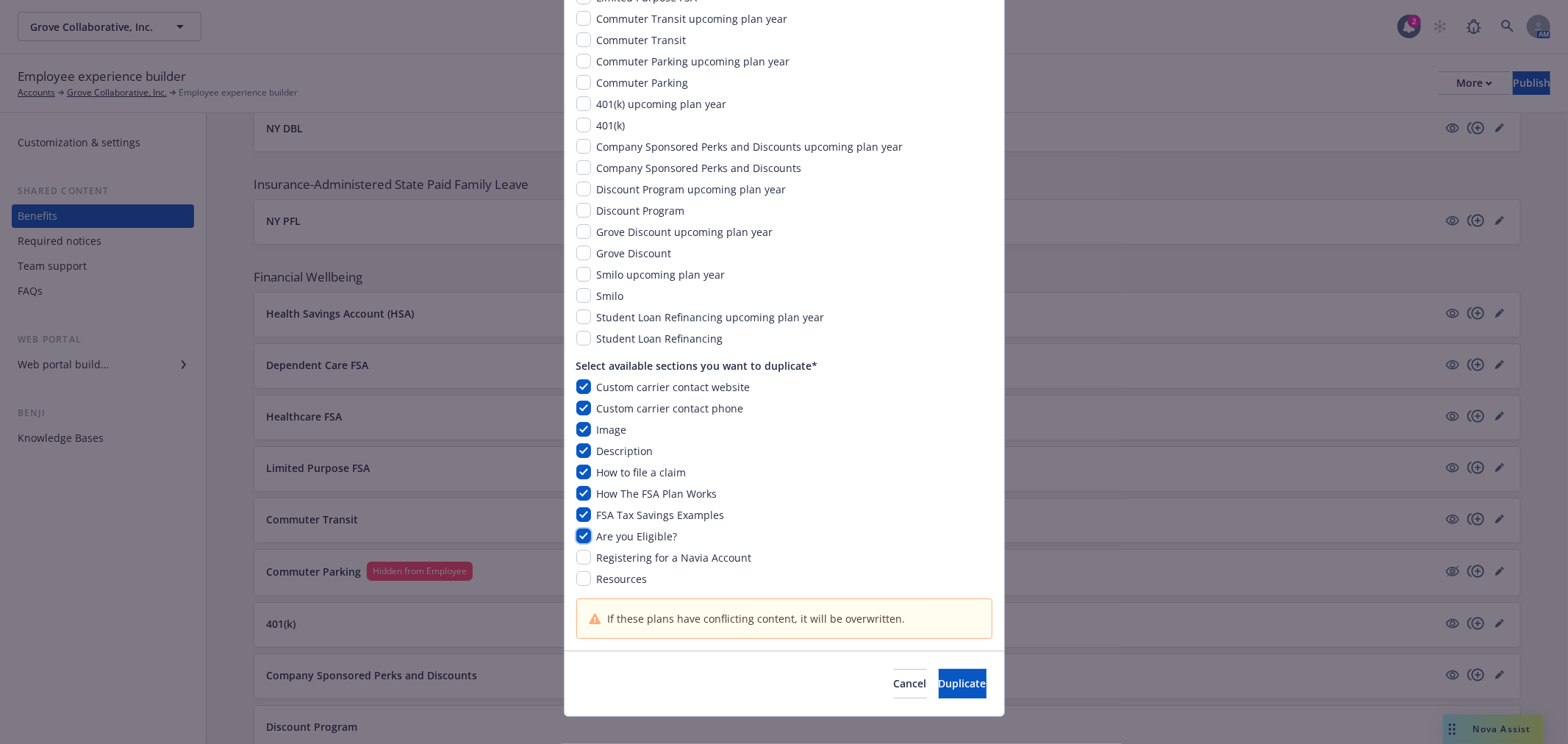
checkbox input "true"
click at [576, 561] on input "checkbox" at bounding box center [583, 558] width 15 height 15
checkbox input "false"
click at [576, 579] on input "checkbox" at bounding box center [583, 579] width 15 height 15
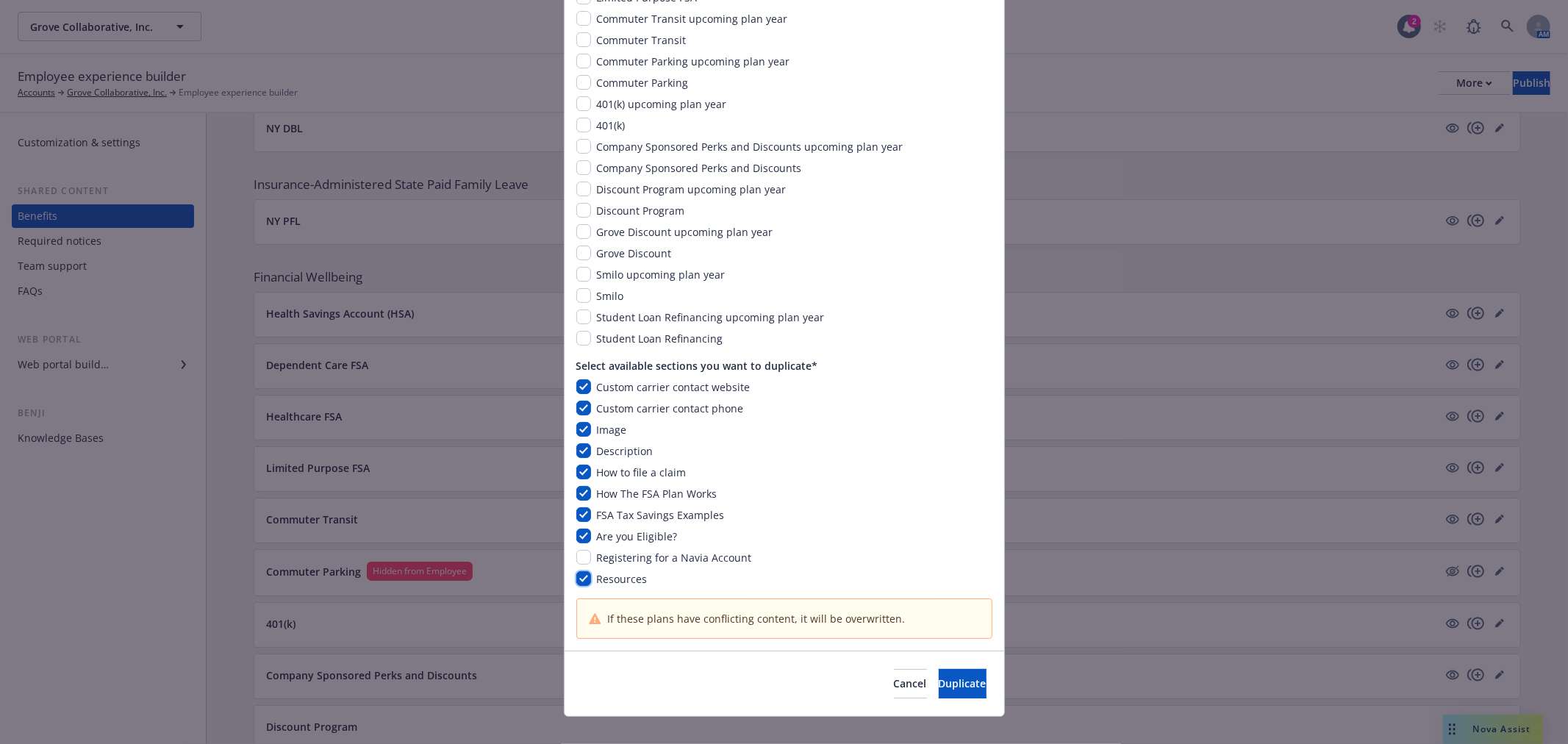
checkbox input "true"
click at [578, 555] on input "checkbox" at bounding box center [583, 558] width 15 height 15
checkbox input "true"
click at [939, 686] on button "Duplicate" at bounding box center [962, 684] width 48 height 29
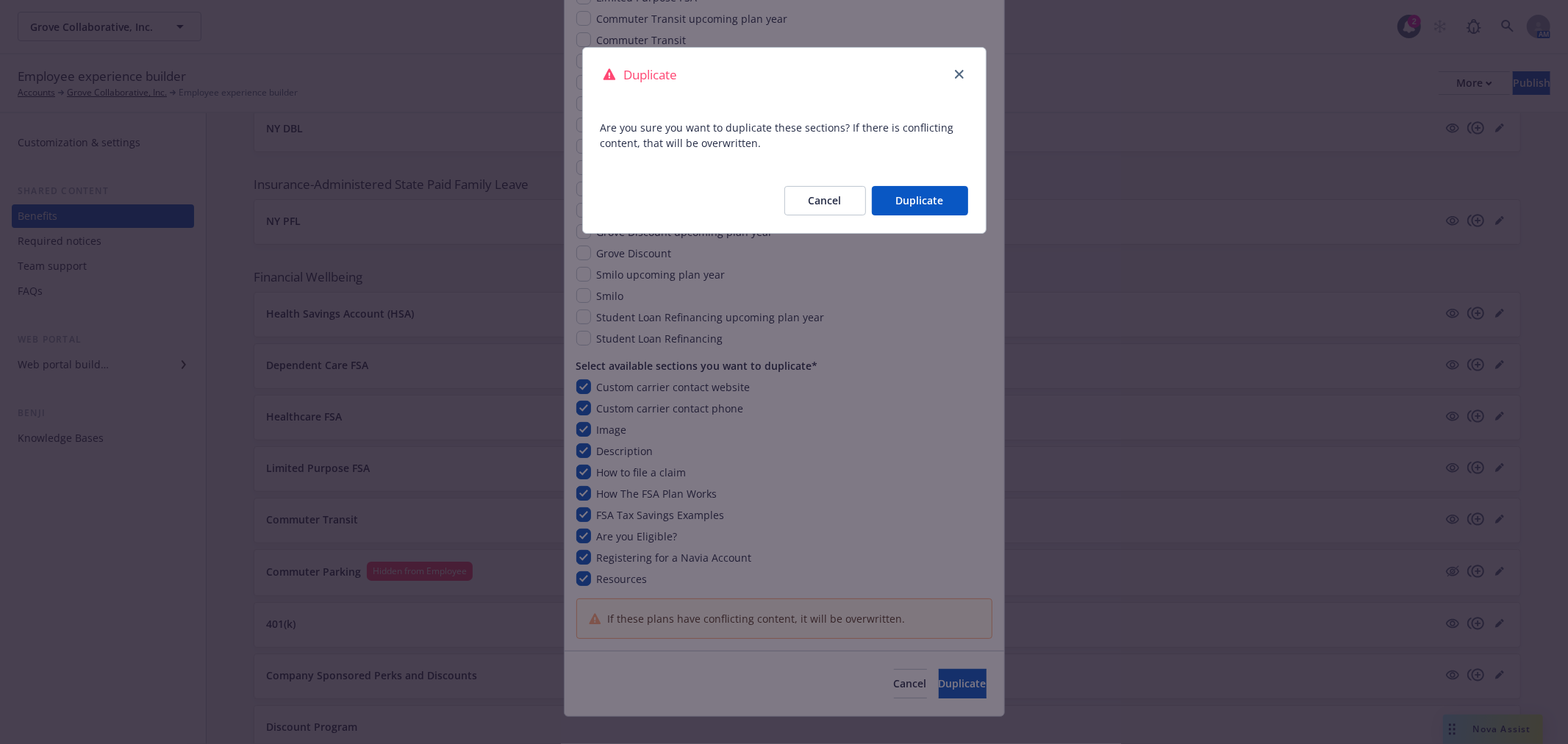
click at [930, 197] on button "Duplicate" at bounding box center [920, 201] width 97 height 29
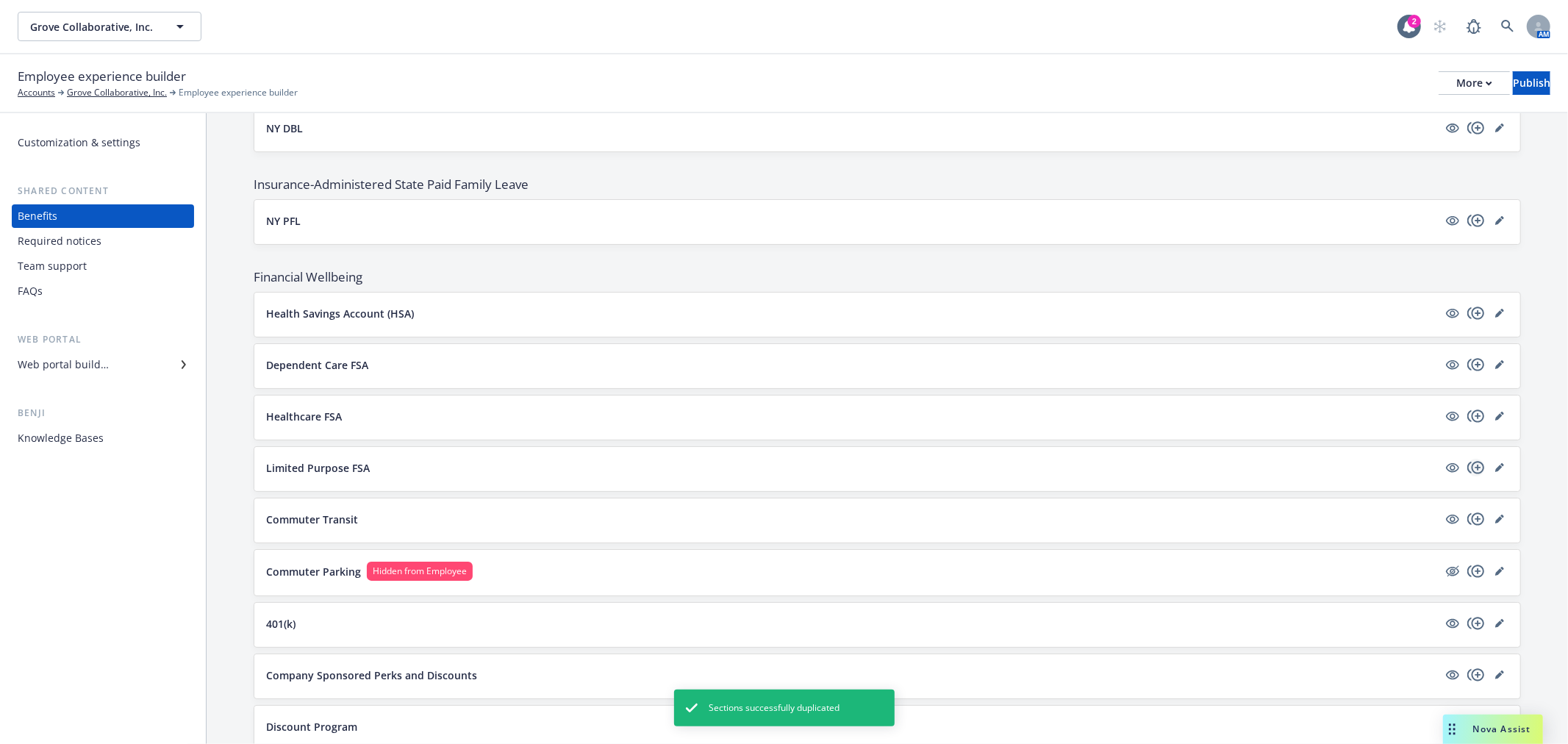
click at [1468, 469] on icon "copyPlus" at bounding box center [1475, 468] width 17 height 13
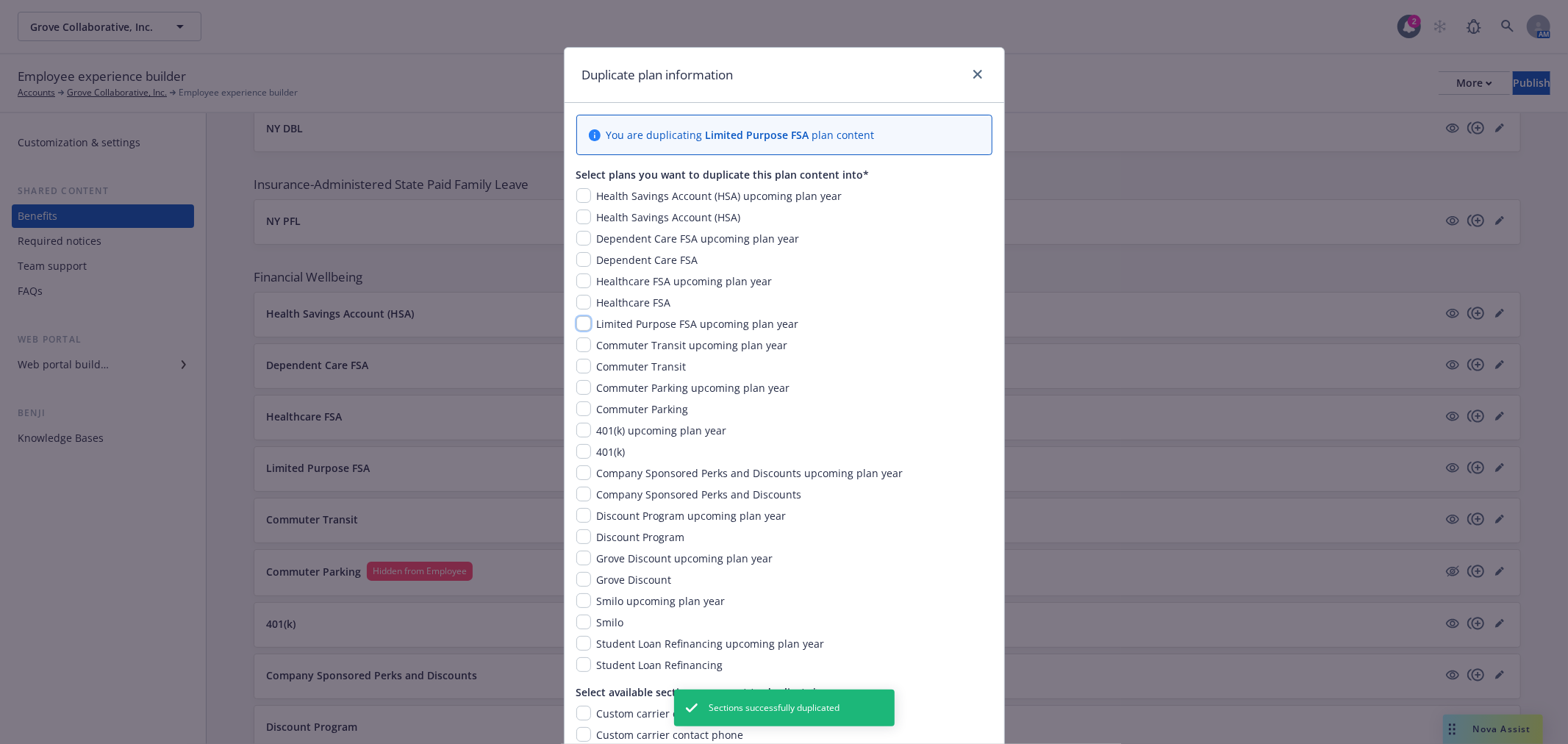
click at [579, 325] on input "checkbox" at bounding box center [583, 323] width 15 height 15
checkbox input "true"
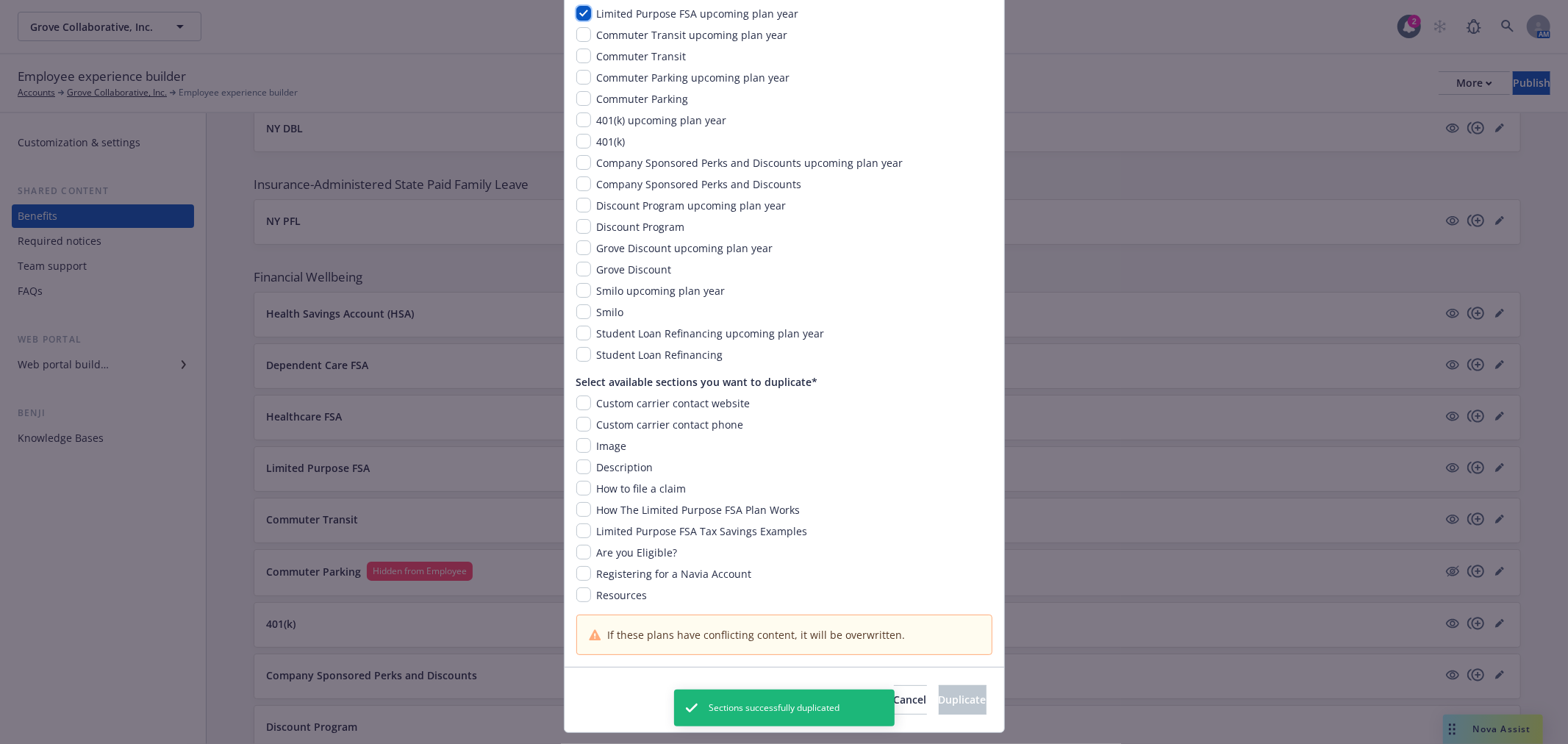
scroll to position [347, 0]
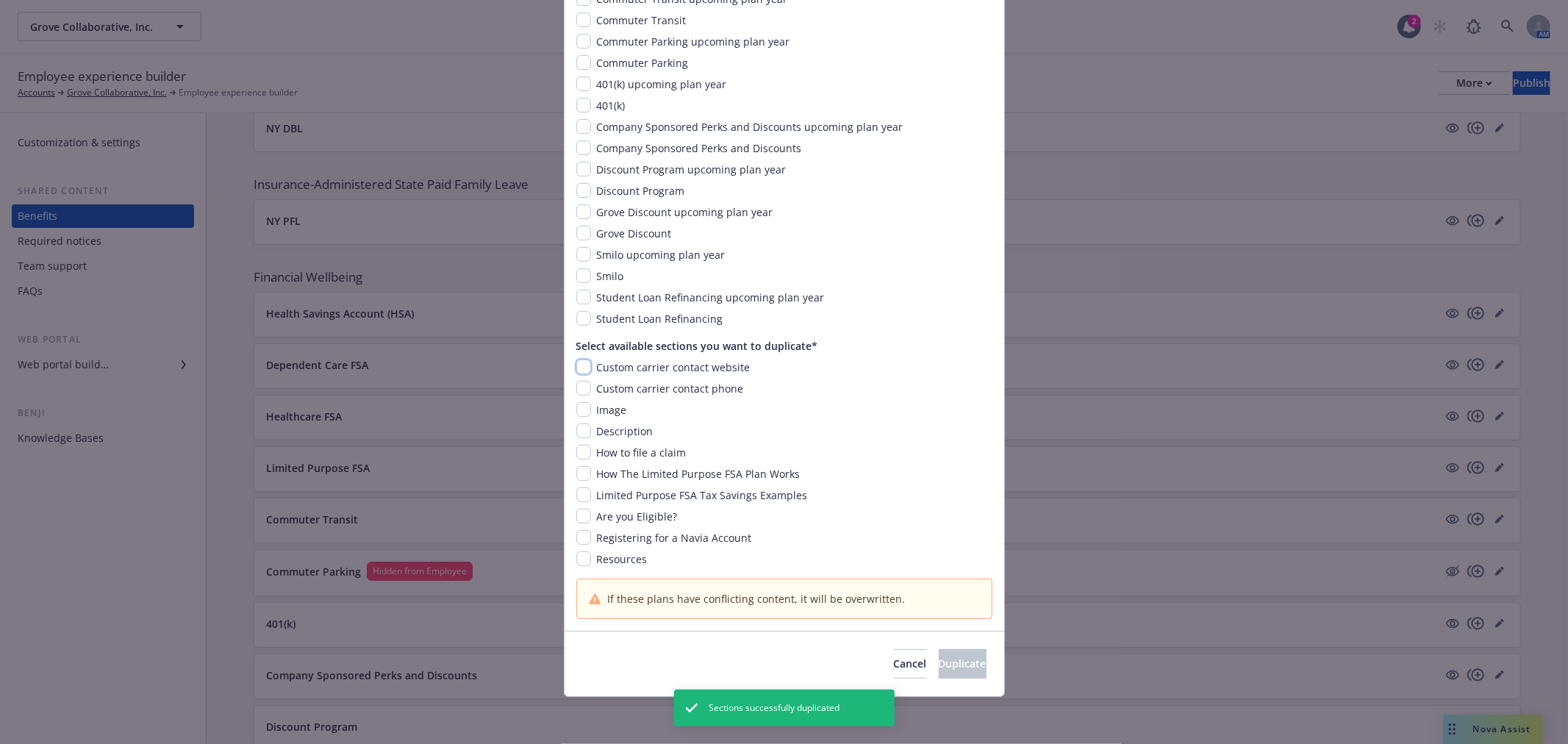
click at [579, 362] on input "checkbox" at bounding box center [583, 367] width 15 height 15
checkbox input "true"
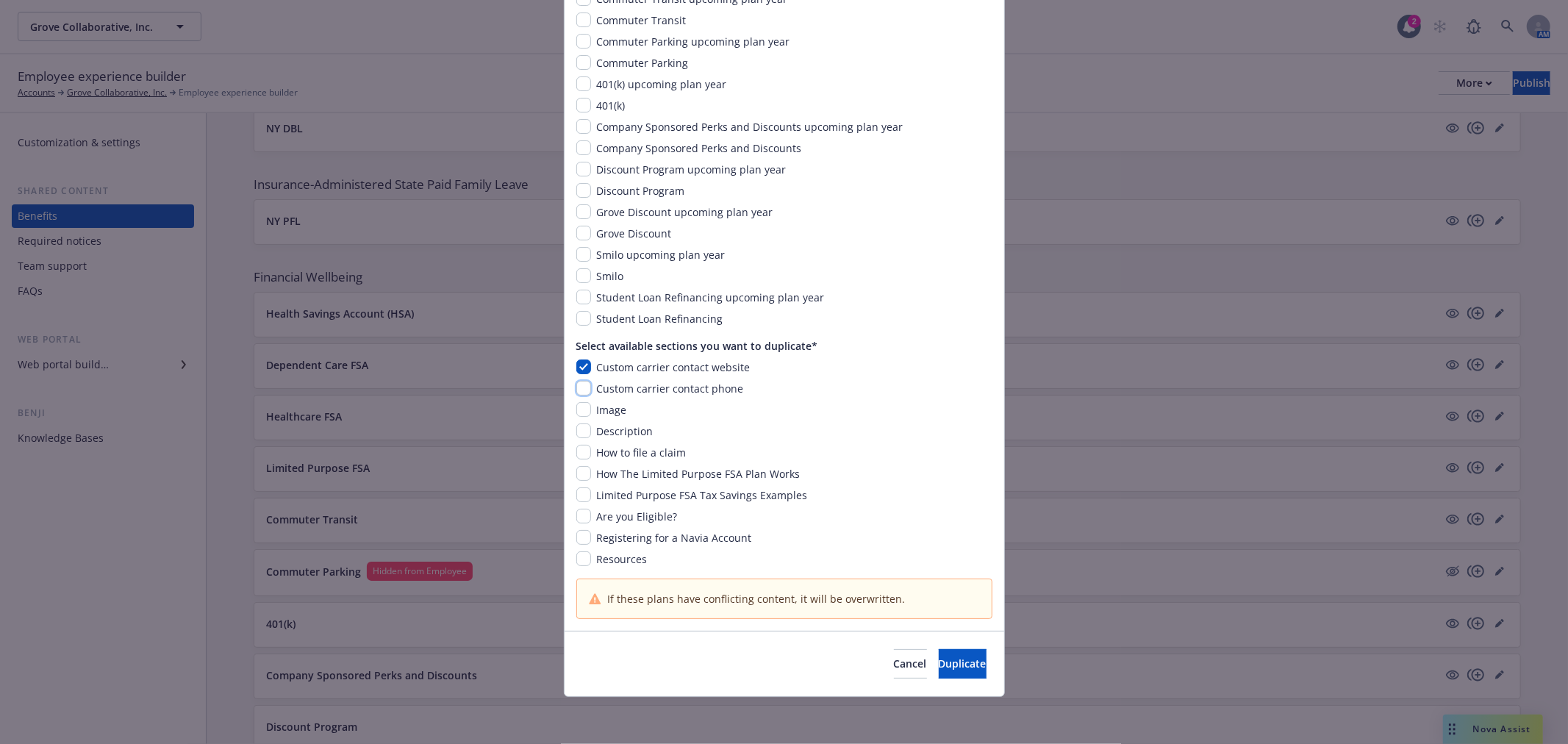
click at [578, 387] on input "checkbox" at bounding box center [583, 389] width 15 height 15
checkbox input "true"
click at [576, 408] on input "checkbox" at bounding box center [583, 409] width 15 height 15
checkbox input "true"
click at [576, 434] on input "checkbox" at bounding box center [583, 431] width 15 height 15
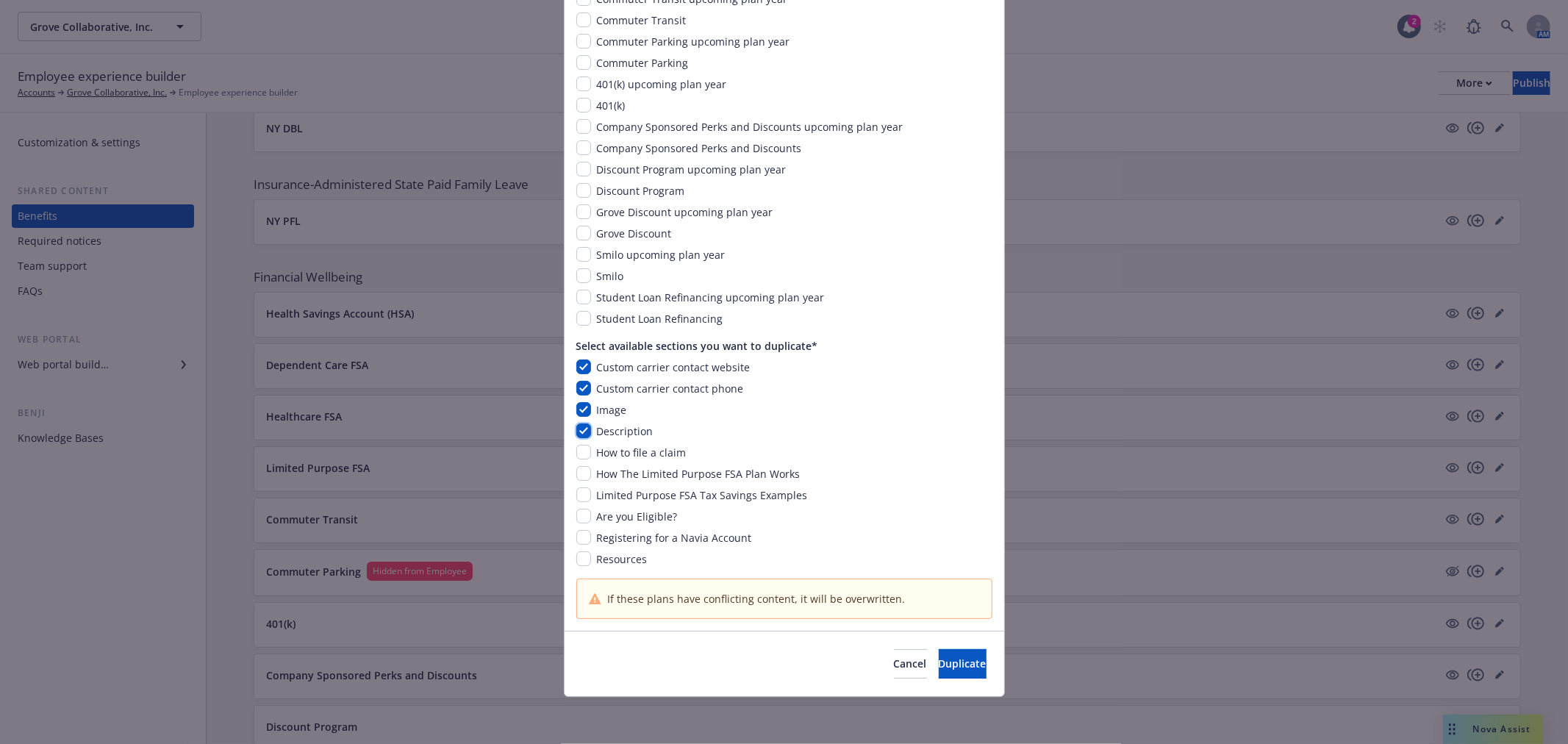
checkbox input "true"
click at [576, 453] on input "checkbox" at bounding box center [583, 452] width 15 height 15
checkbox input "true"
click at [576, 476] on input "checkbox" at bounding box center [583, 474] width 15 height 15
checkbox input "true"
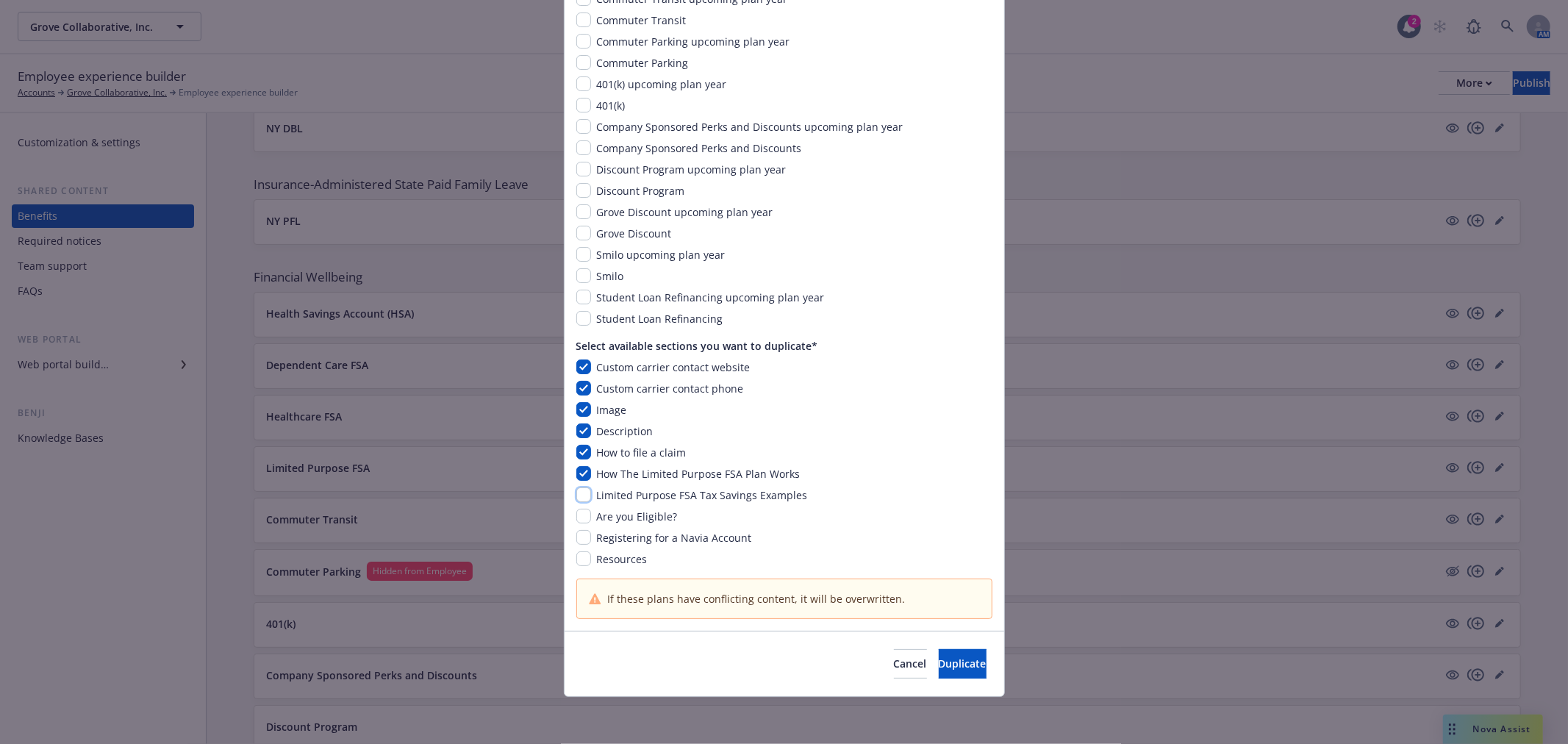
click at [576, 499] on input "checkbox" at bounding box center [583, 495] width 15 height 15
checkbox input "true"
click at [576, 523] on input "checkbox" at bounding box center [583, 516] width 15 height 15
checkbox input "true"
click at [579, 540] on input "checkbox" at bounding box center [583, 538] width 15 height 15
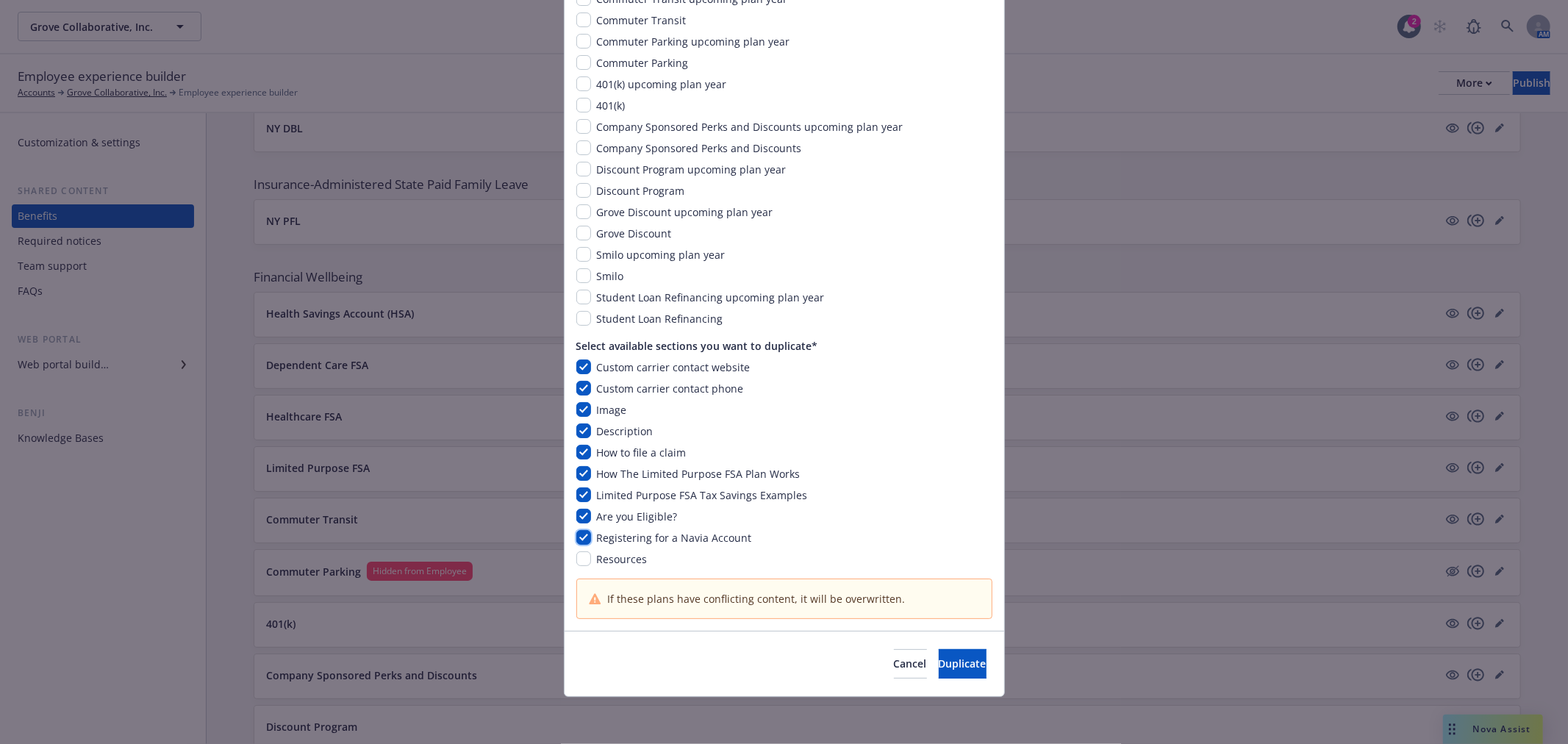
checkbox input "true"
click at [575, 567] on div "You are duplicating Limited Purpose FSA plan content Select plans you want to d…" at bounding box center [785, 193] width 440 height 875
click at [576, 559] on input "checkbox" at bounding box center [583, 559] width 15 height 15
checkbox input "true"
click at [939, 662] on span "Duplicate" at bounding box center [962, 663] width 48 height 14
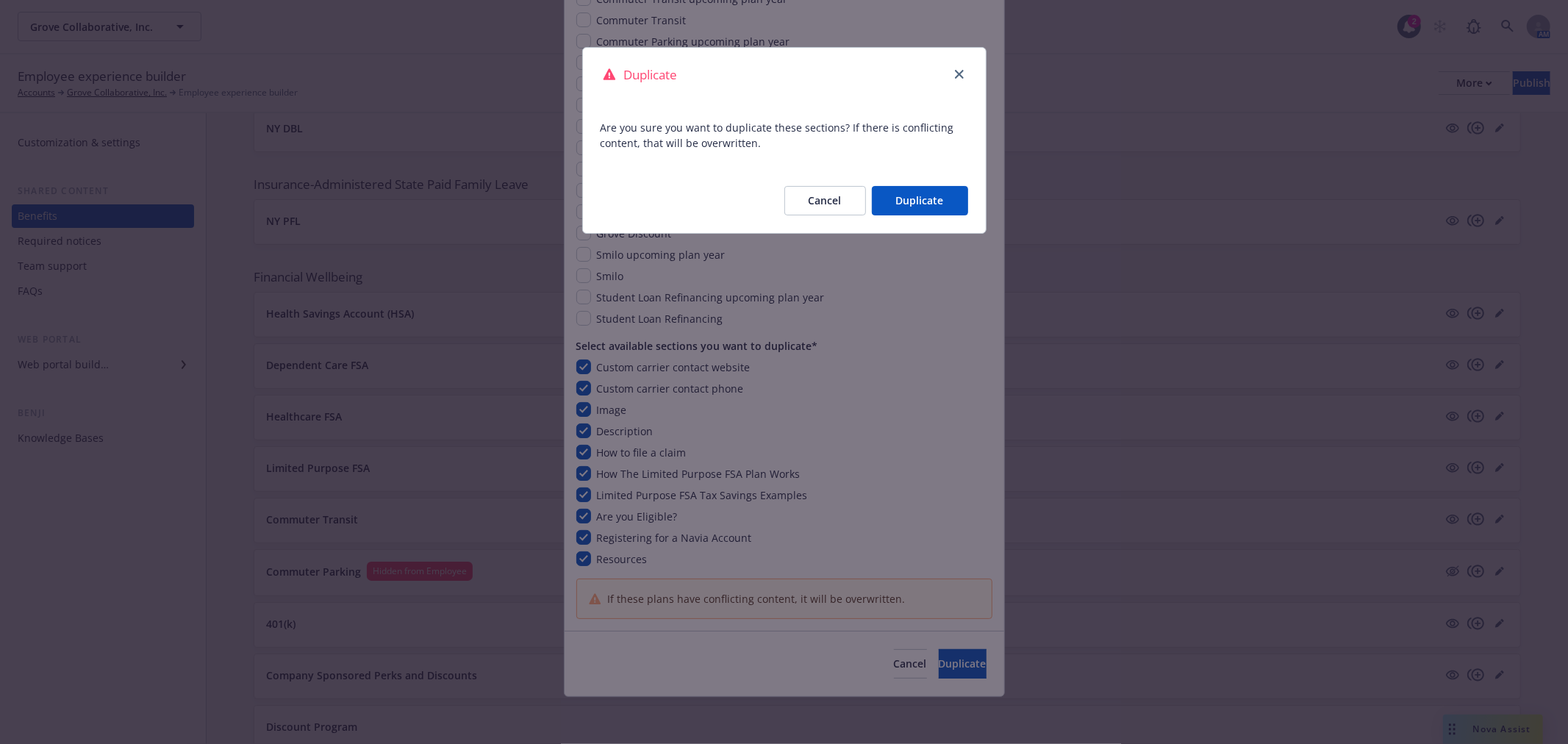
click at [923, 203] on button "Duplicate" at bounding box center [920, 201] width 97 height 29
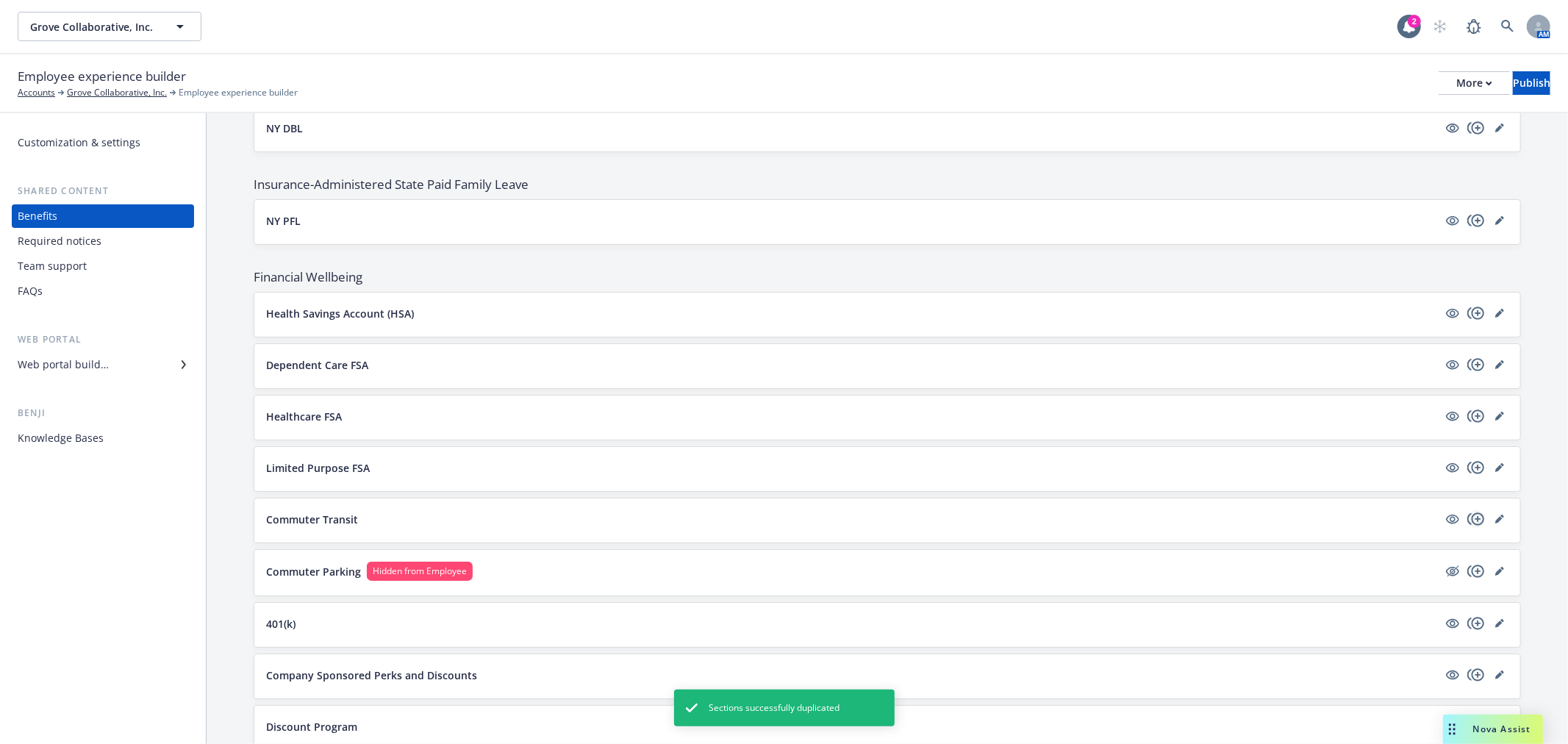
click at [1469, 524] on icon "copyPlus" at bounding box center [1476, 519] width 18 height 18
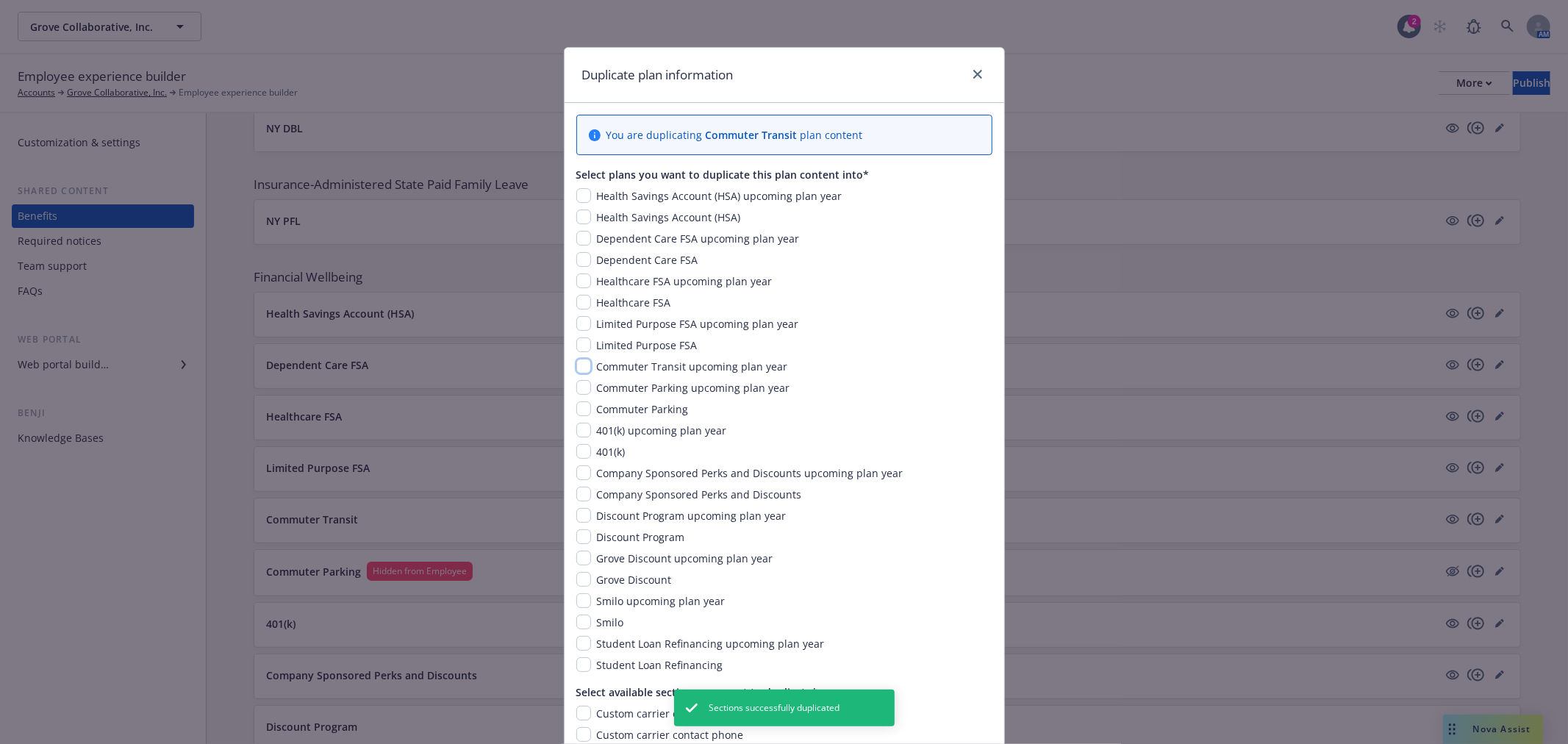
click at [576, 368] on input "checkbox" at bounding box center [583, 366] width 15 height 15
checkbox input "true"
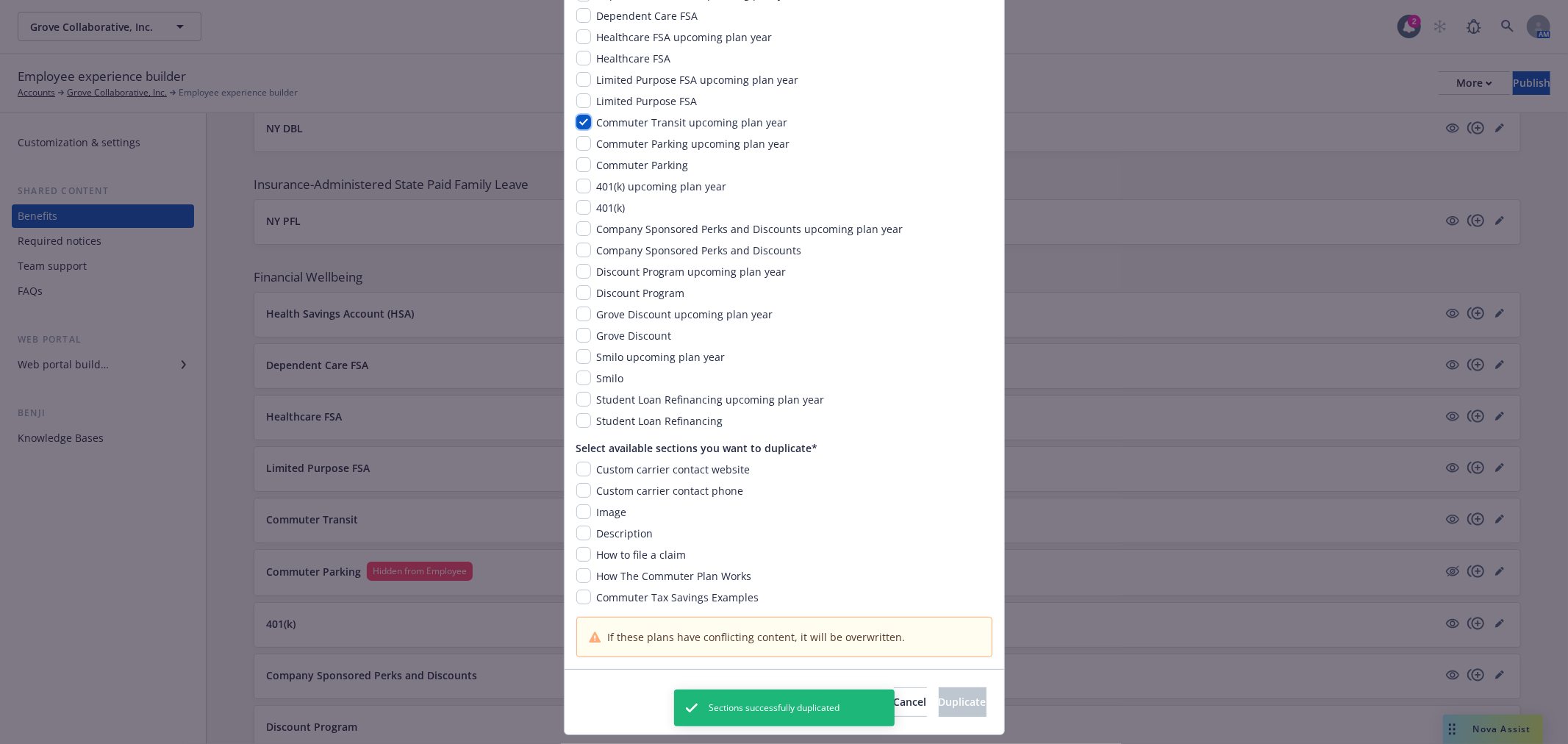
scroll to position [245, 0]
click at [576, 468] on input "checkbox" at bounding box center [583, 468] width 15 height 15
checkbox input "true"
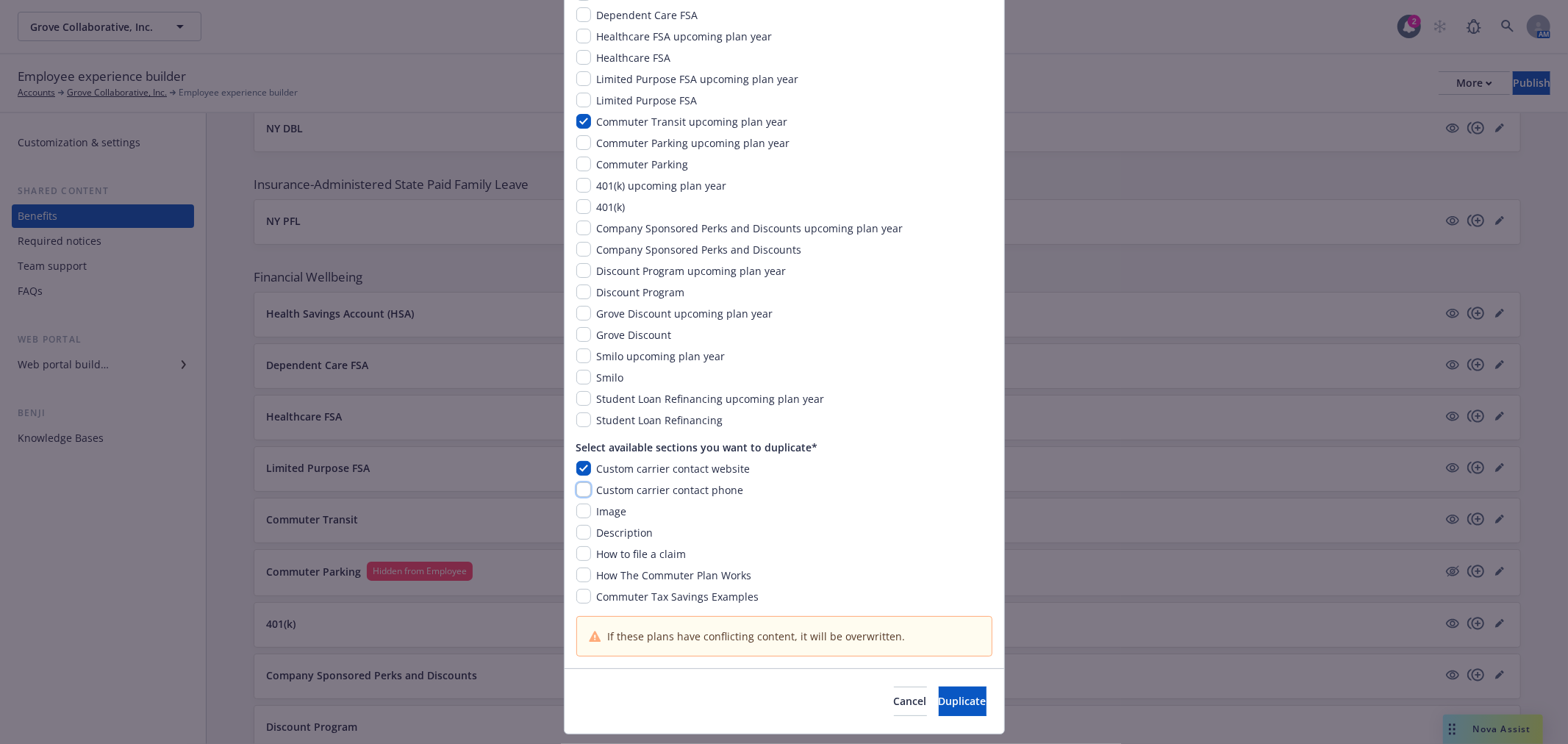
click at [576, 486] on input "checkbox" at bounding box center [583, 490] width 15 height 15
checkbox input "true"
click at [576, 505] on input "checkbox" at bounding box center [583, 511] width 15 height 15
checkbox input "true"
click at [579, 534] on input "checkbox" at bounding box center [583, 533] width 15 height 15
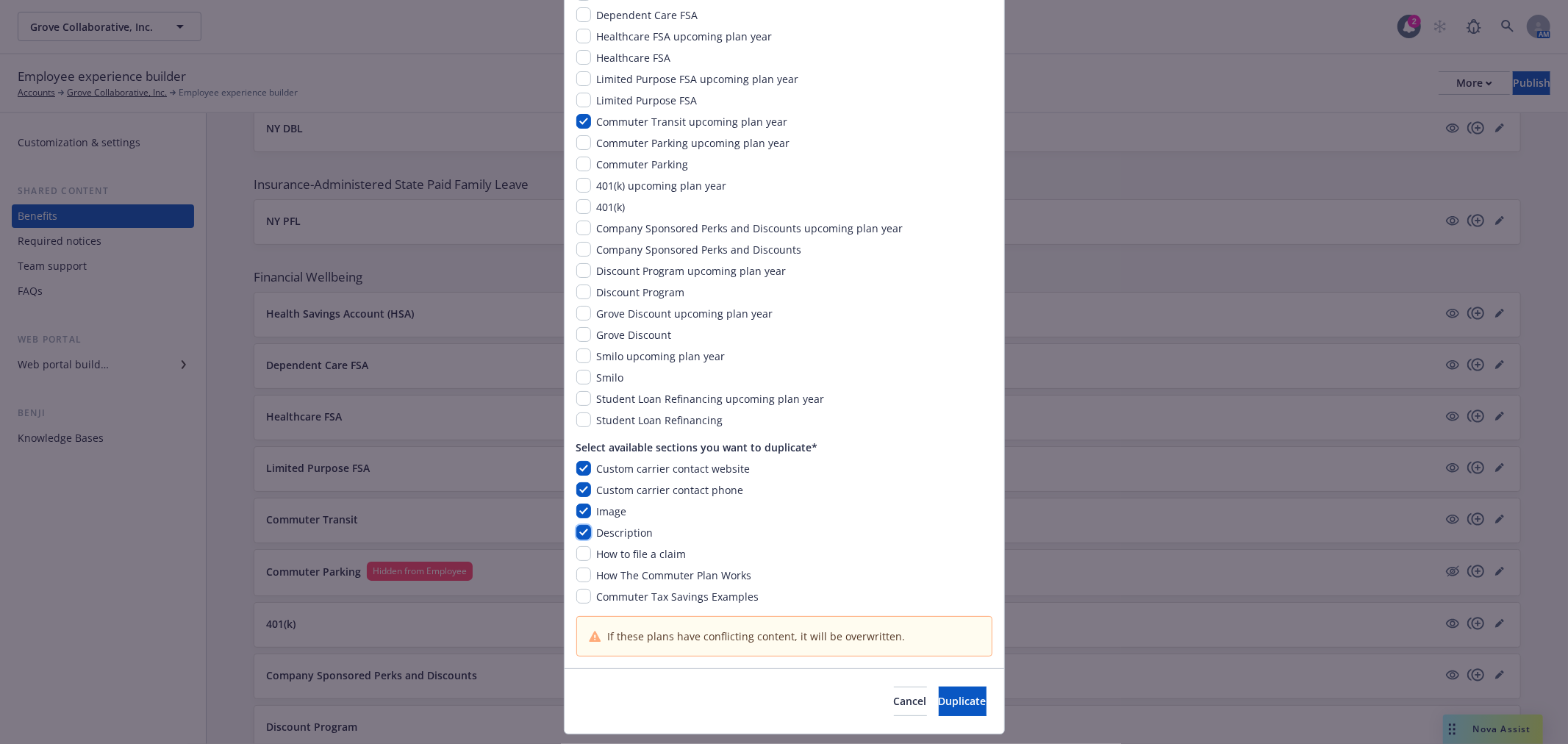
checkbox input "true"
click at [567, 561] on div "You are duplicating Commuter Transit plan content Select plans you want to dupl…" at bounding box center [785, 264] width 440 height 811
click at [576, 551] on input "checkbox" at bounding box center [583, 554] width 15 height 15
checkbox input "true"
click at [576, 572] on input "checkbox" at bounding box center [583, 575] width 15 height 15
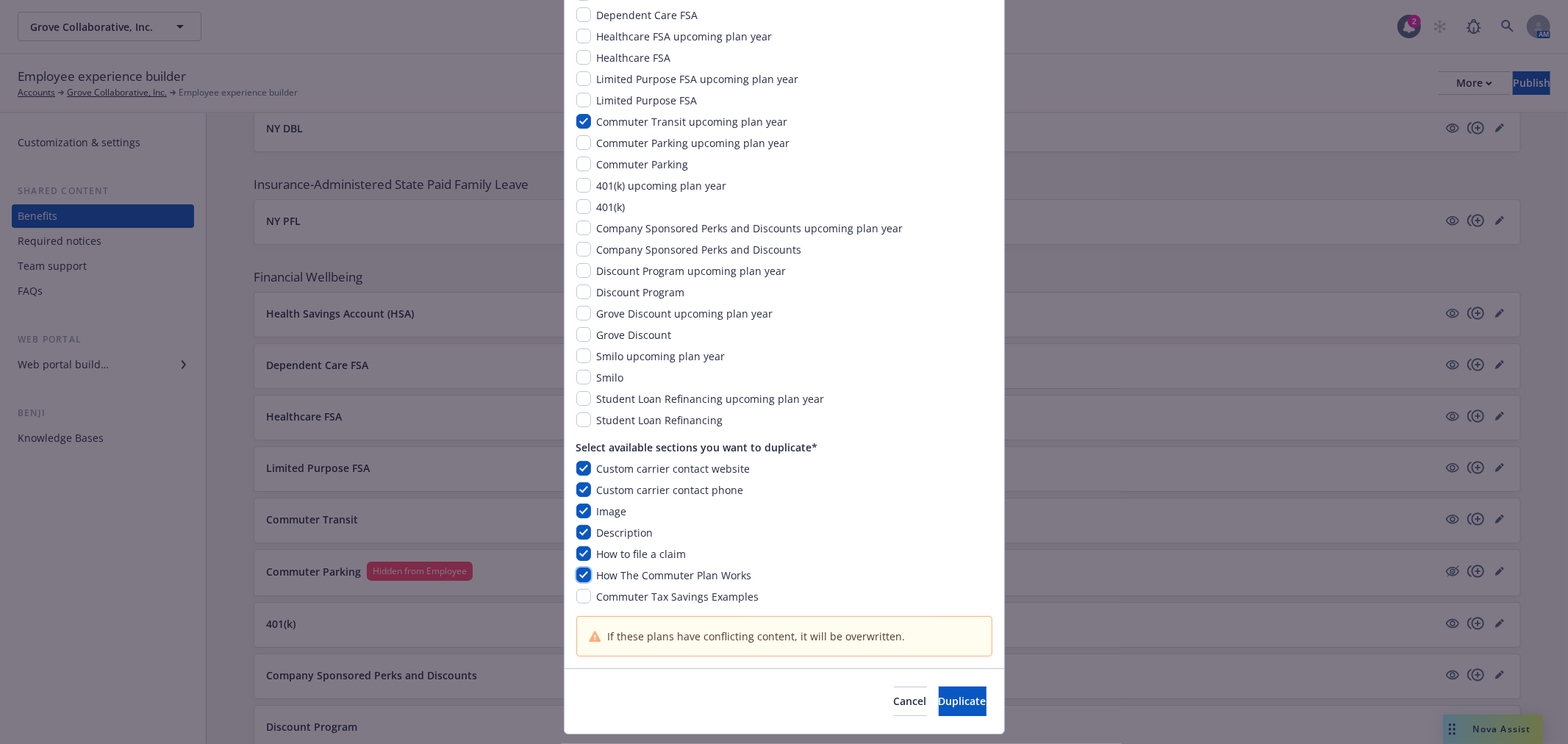
checkbox input "true"
click at [576, 596] on input "checkbox" at bounding box center [583, 596] width 15 height 15
checkbox input "true"
click at [939, 695] on span "Duplicate" at bounding box center [962, 700] width 48 height 14
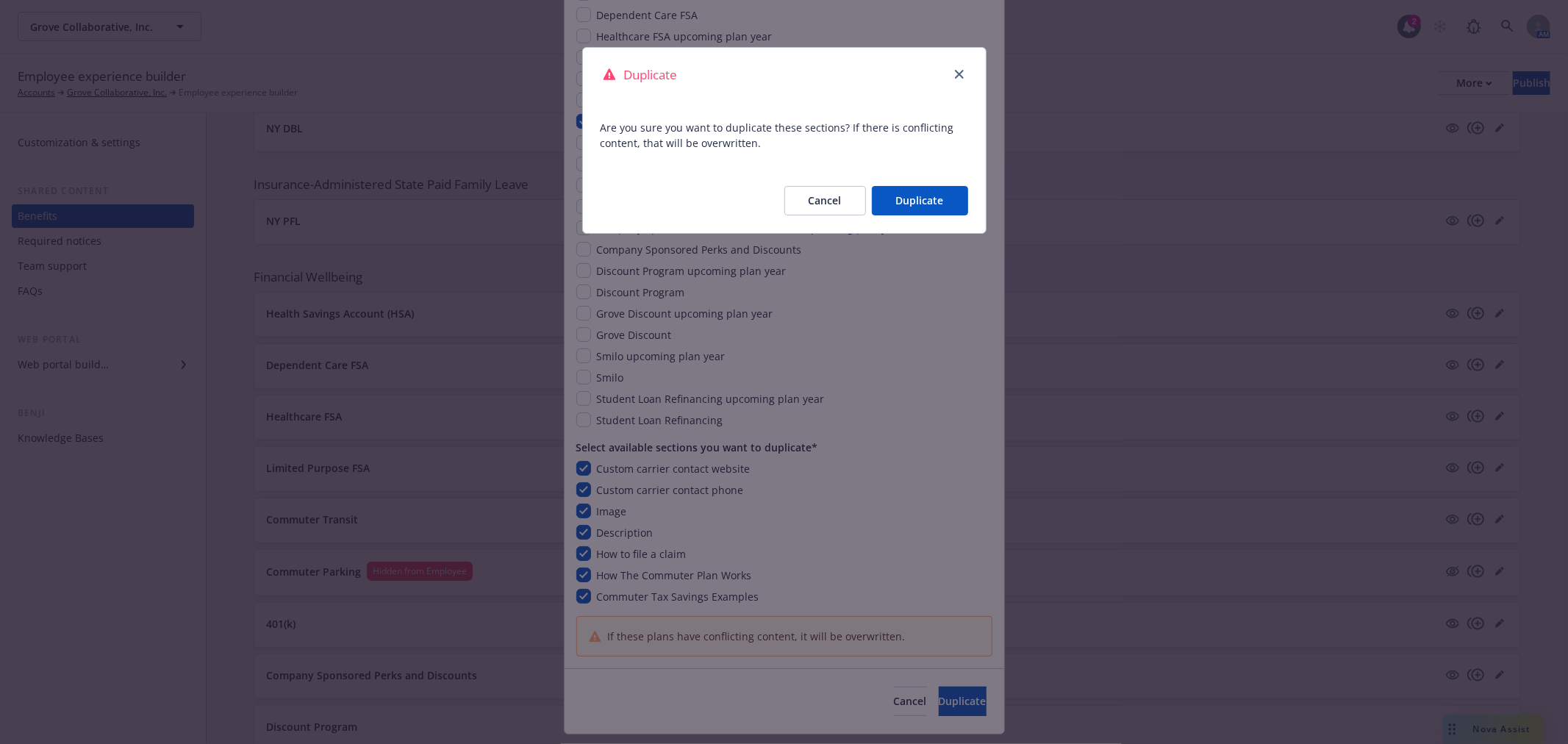
click at [945, 203] on button "Duplicate" at bounding box center [920, 201] width 97 height 29
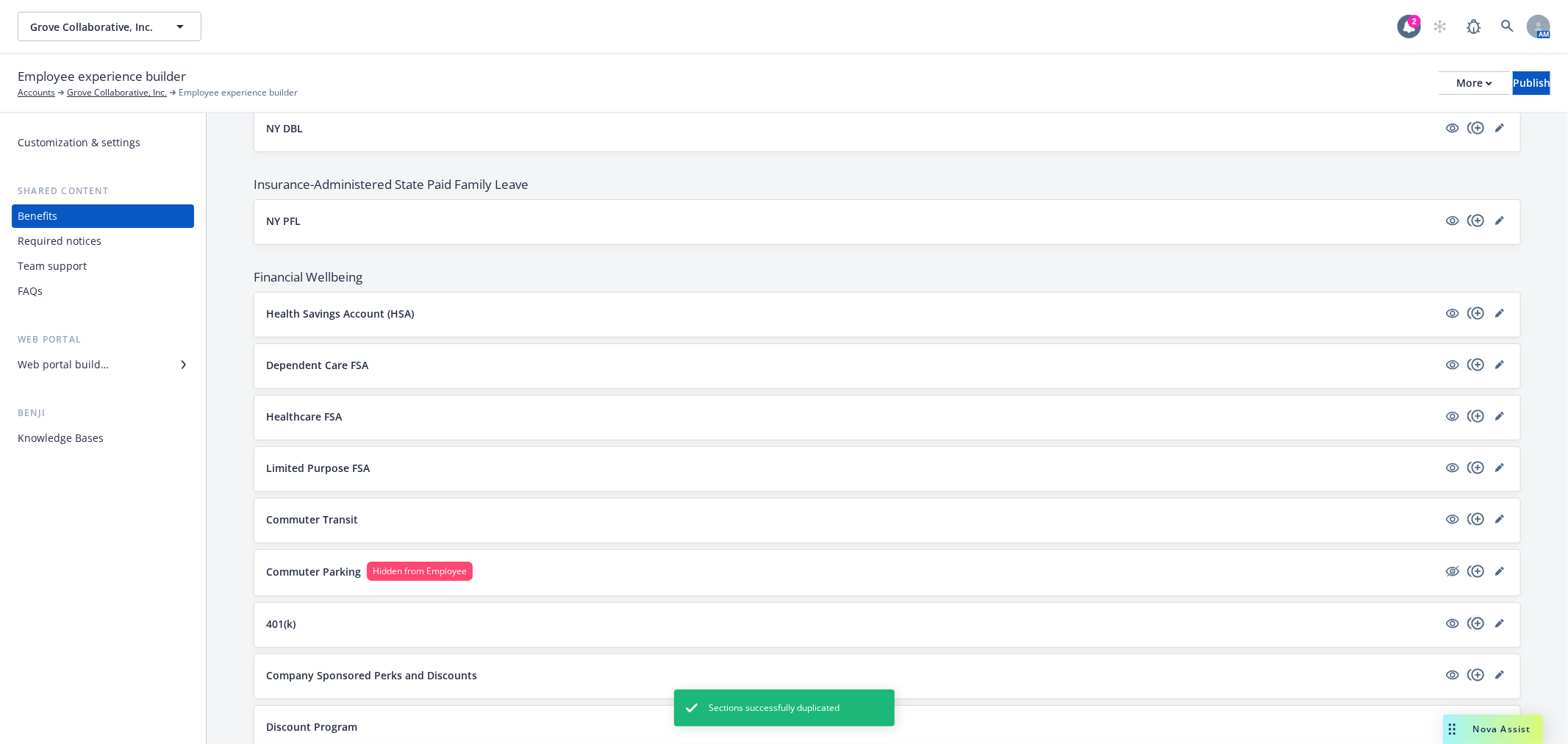
click at [1467, 629] on icon "copyPlus" at bounding box center [1476, 624] width 18 height 18
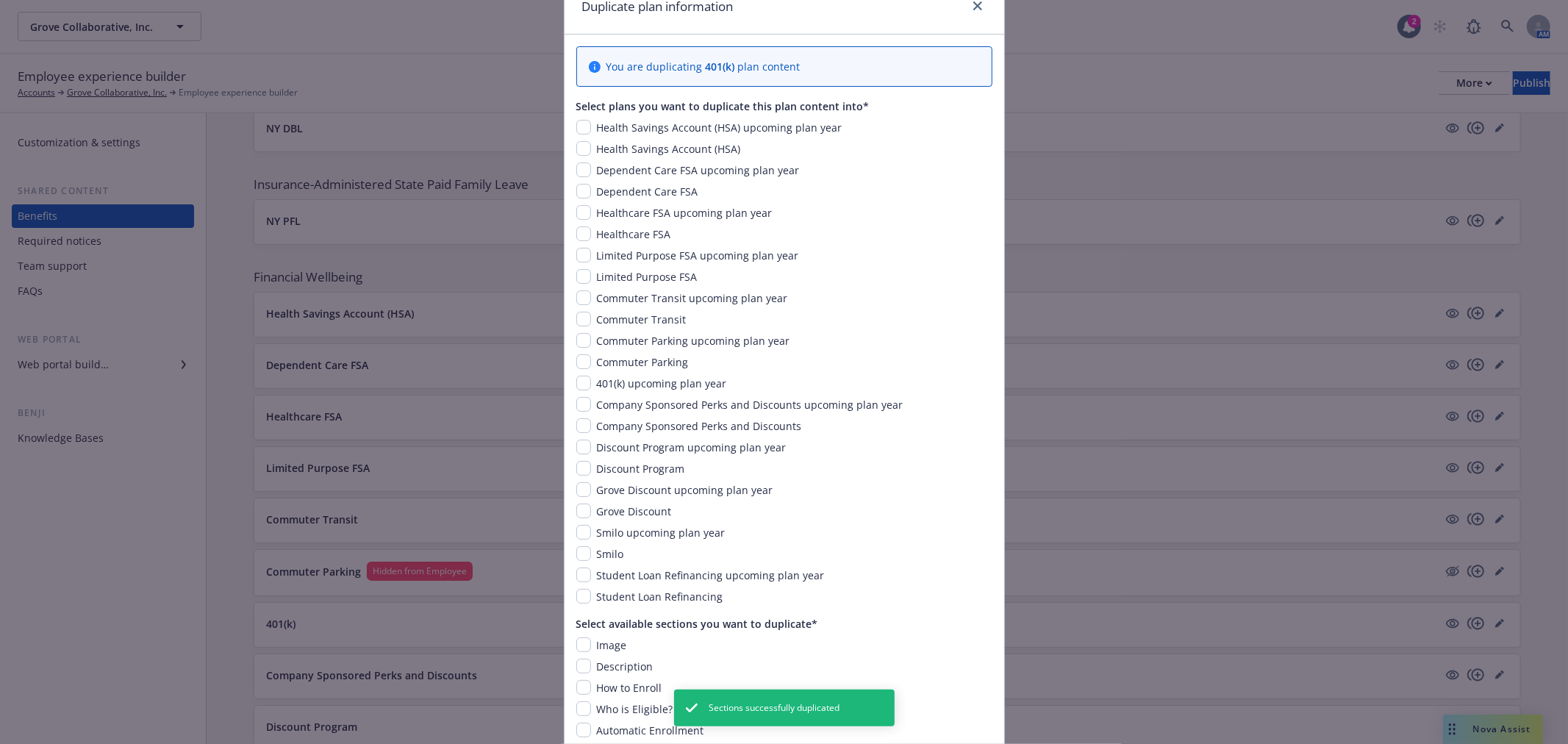
scroll to position [164, 0]
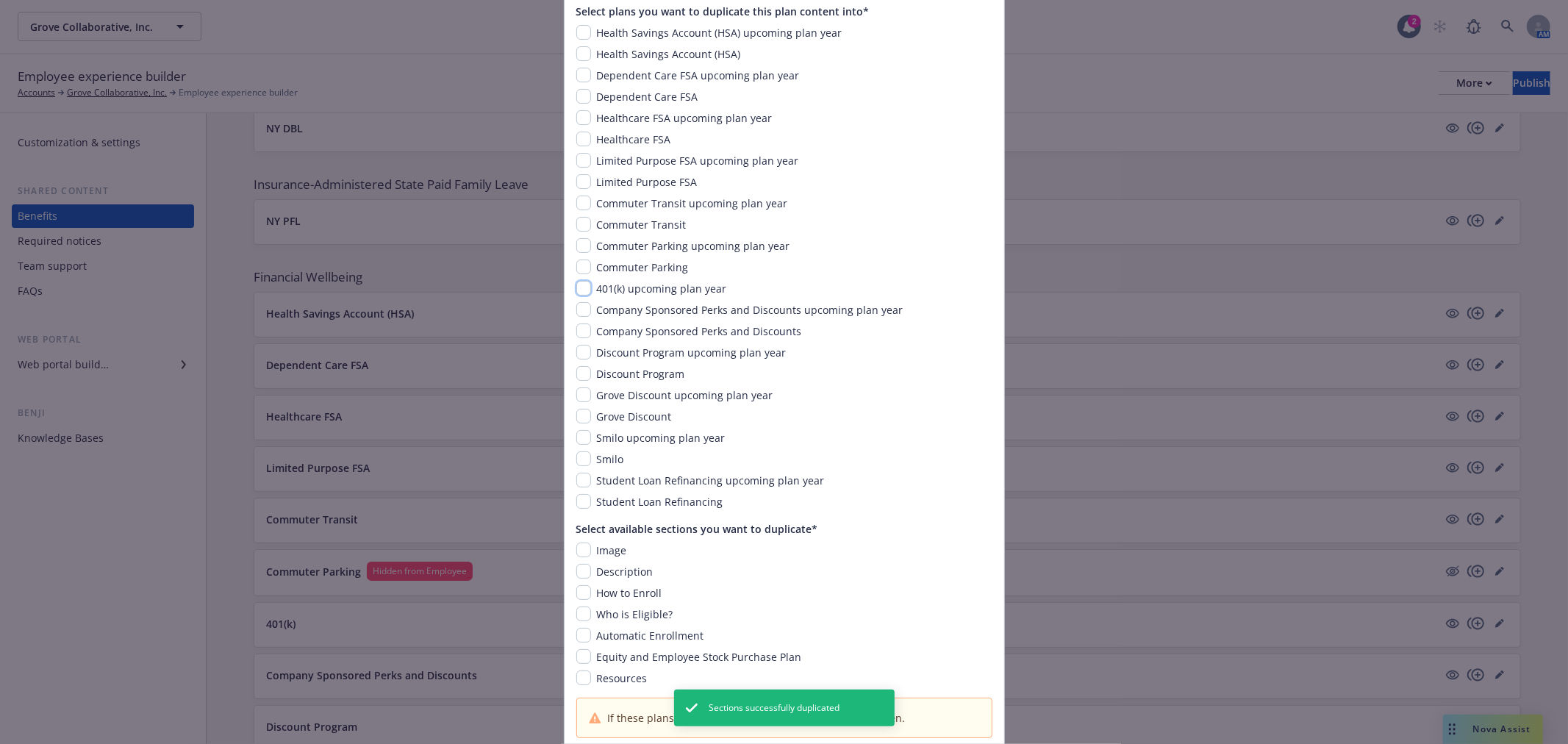
click at [579, 285] on input "checkbox" at bounding box center [583, 289] width 15 height 15
checkbox input "true"
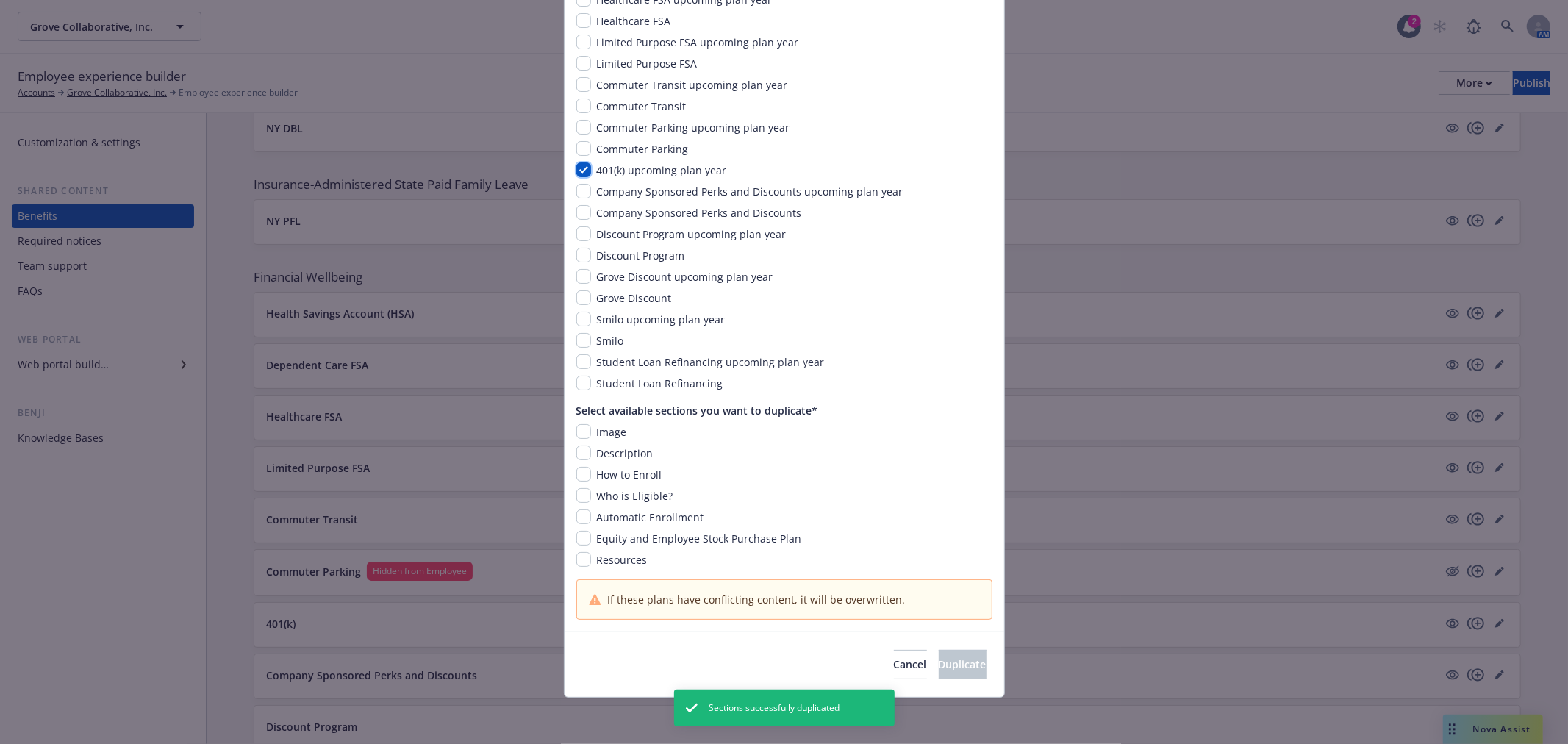
scroll to position [282, 0]
click at [576, 431] on input "checkbox" at bounding box center [583, 431] width 15 height 15
checkbox input "true"
drag, startPoint x: 574, startPoint y: 447, endPoint x: 575, endPoint y: 459, distance: 12.0
click at [576, 449] on input "checkbox" at bounding box center [583, 452] width 15 height 15
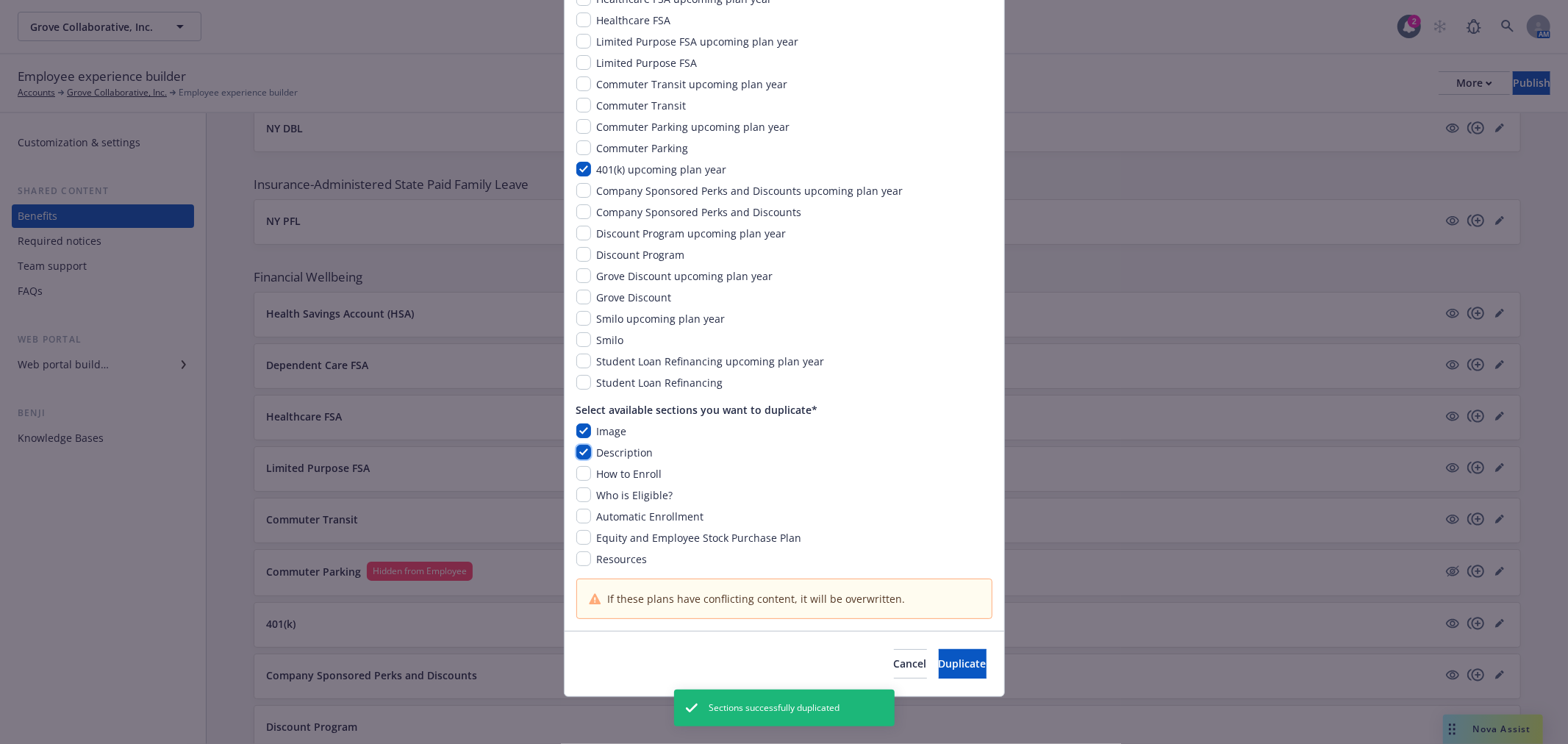
checkbox input "true"
click at [579, 472] on input "checkbox" at bounding box center [583, 474] width 15 height 15
checkbox input "true"
click at [577, 493] on input "checkbox" at bounding box center [583, 495] width 15 height 15
checkbox input "true"
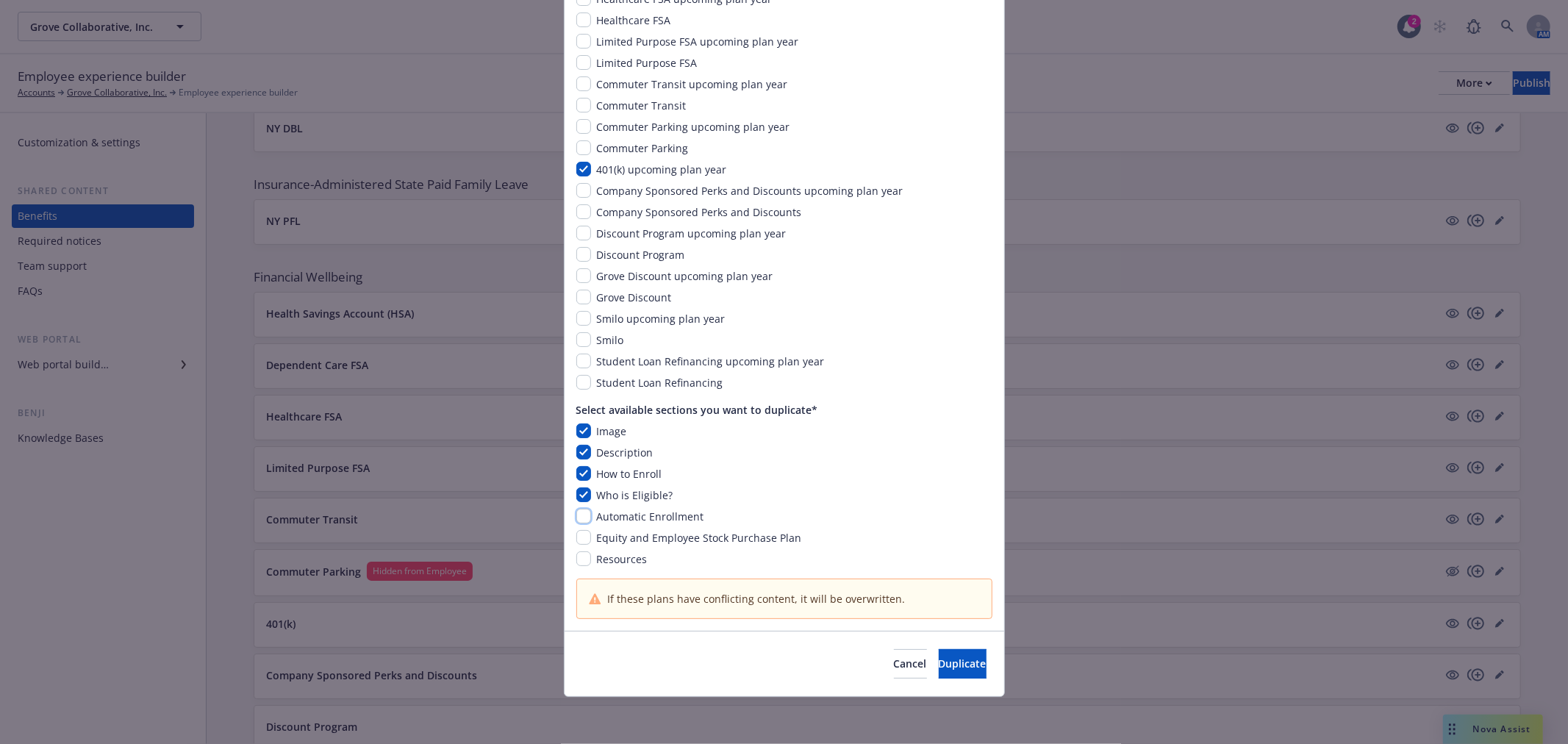
click at [576, 517] on input "checkbox" at bounding box center [583, 516] width 15 height 15
checkbox input "true"
click at [577, 539] on input "checkbox" at bounding box center [583, 538] width 15 height 15
checkbox input "true"
click at [577, 560] on input "checkbox" at bounding box center [583, 559] width 15 height 15
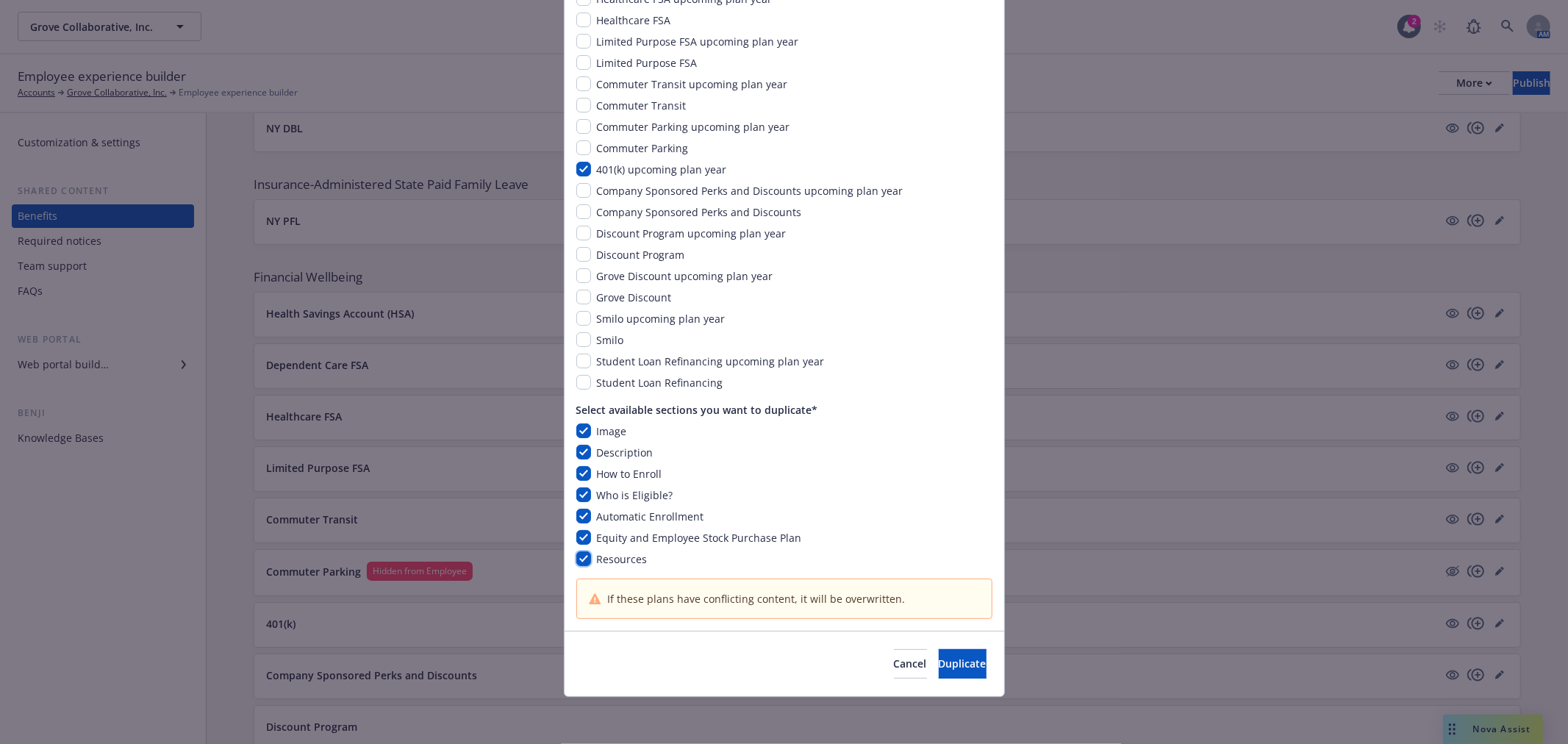
checkbox input "true"
click at [939, 663] on span "Duplicate" at bounding box center [962, 663] width 48 height 14
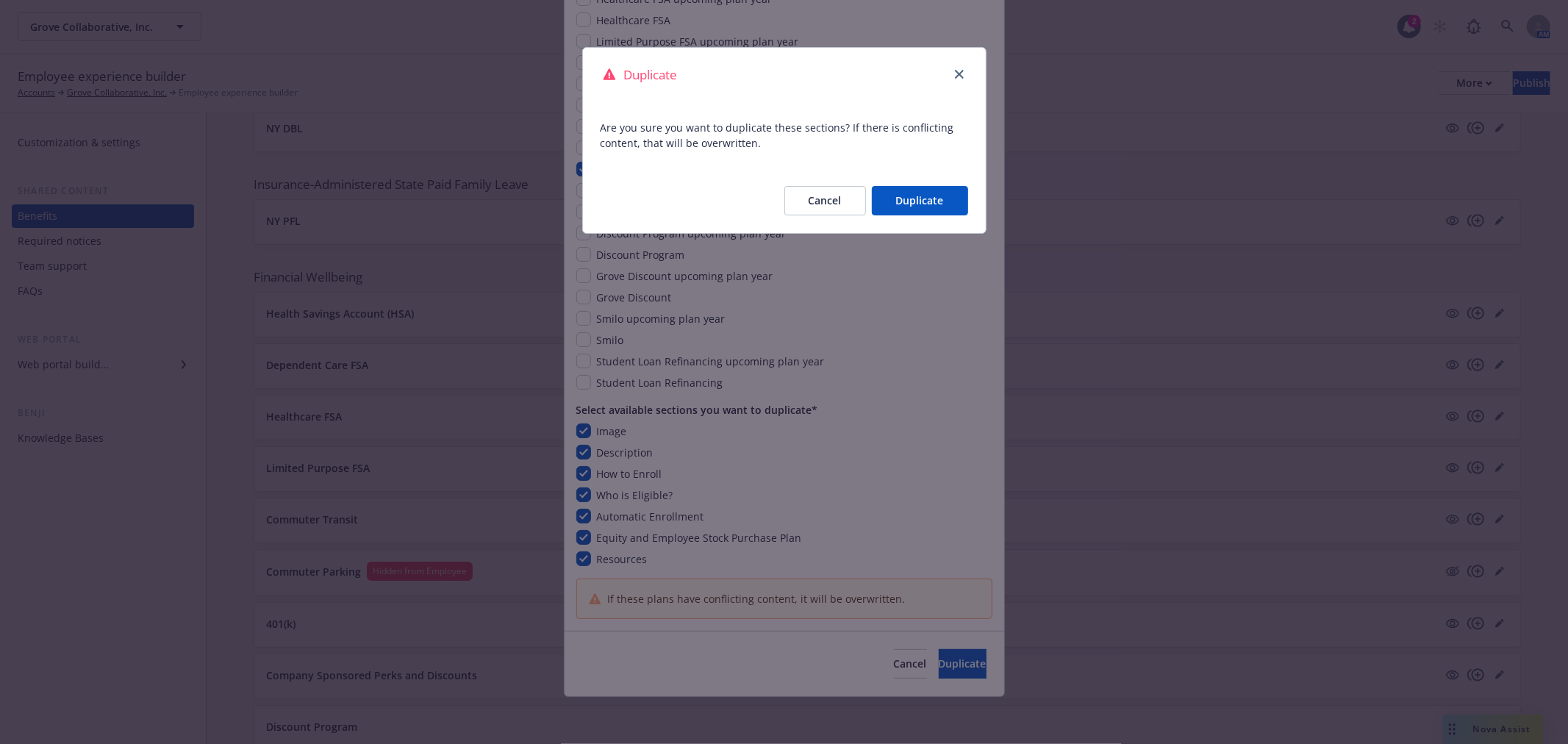
click at [937, 203] on button "Duplicate" at bounding box center [920, 201] width 97 height 29
click at [937, 203] on div "Cancel Duplicate" at bounding box center [864, 201] width 207 height 29
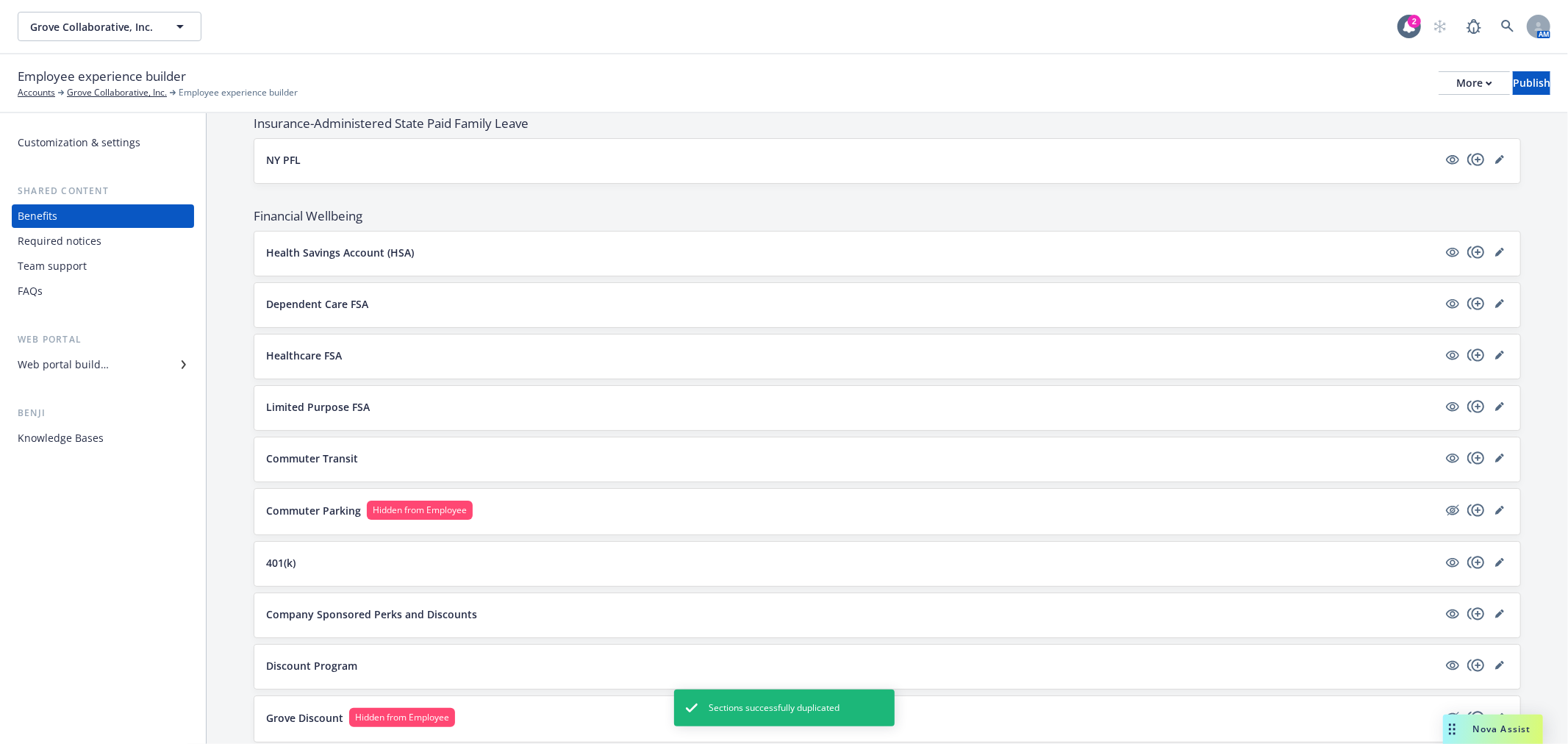
scroll to position [1307, 0]
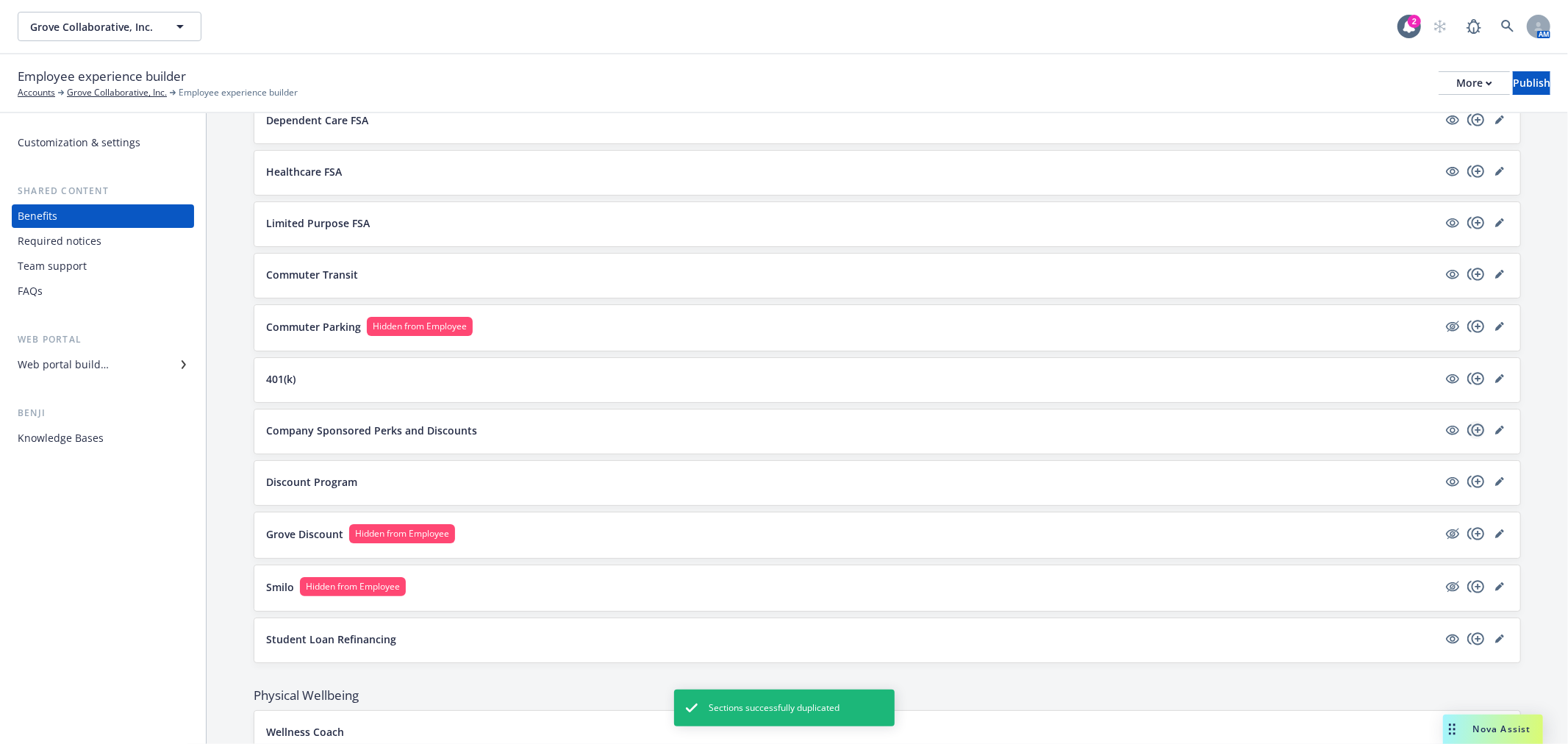
click at [1467, 434] on icon "copyPlus" at bounding box center [1476, 430] width 18 height 18
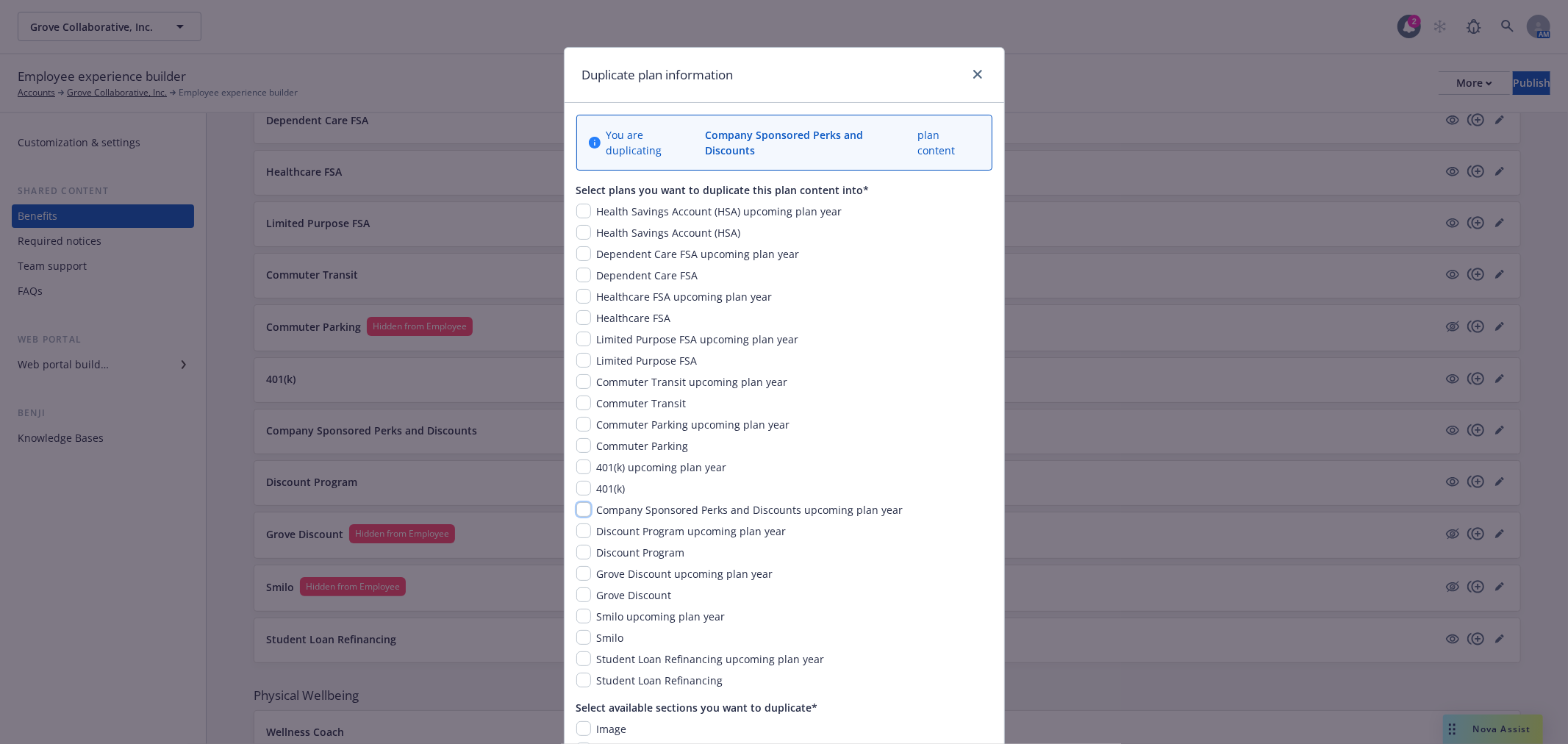
click at [576, 502] on input "checkbox" at bounding box center [583, 509] width 15 height 15
checkbox input "true"
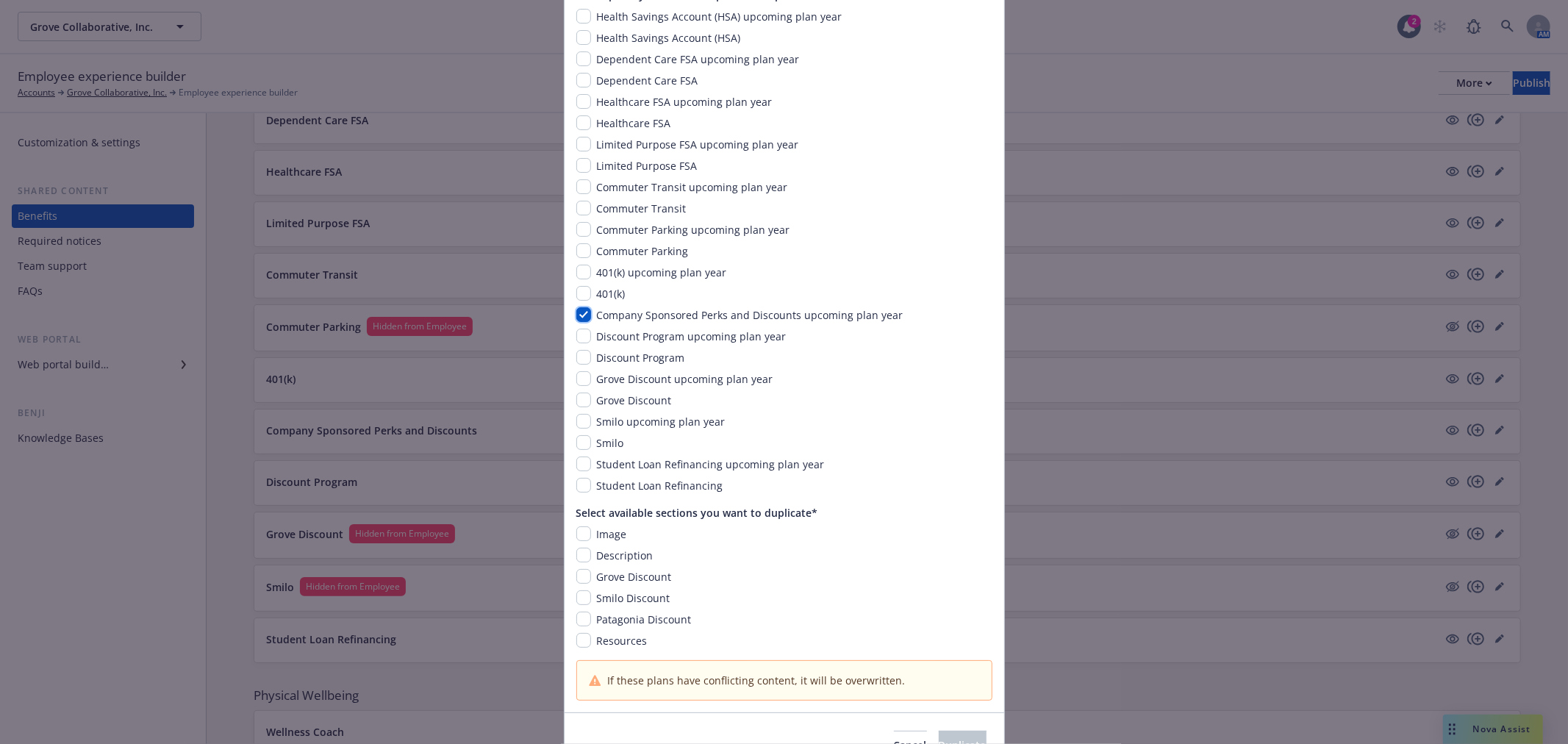
scroll to position [261, 0]
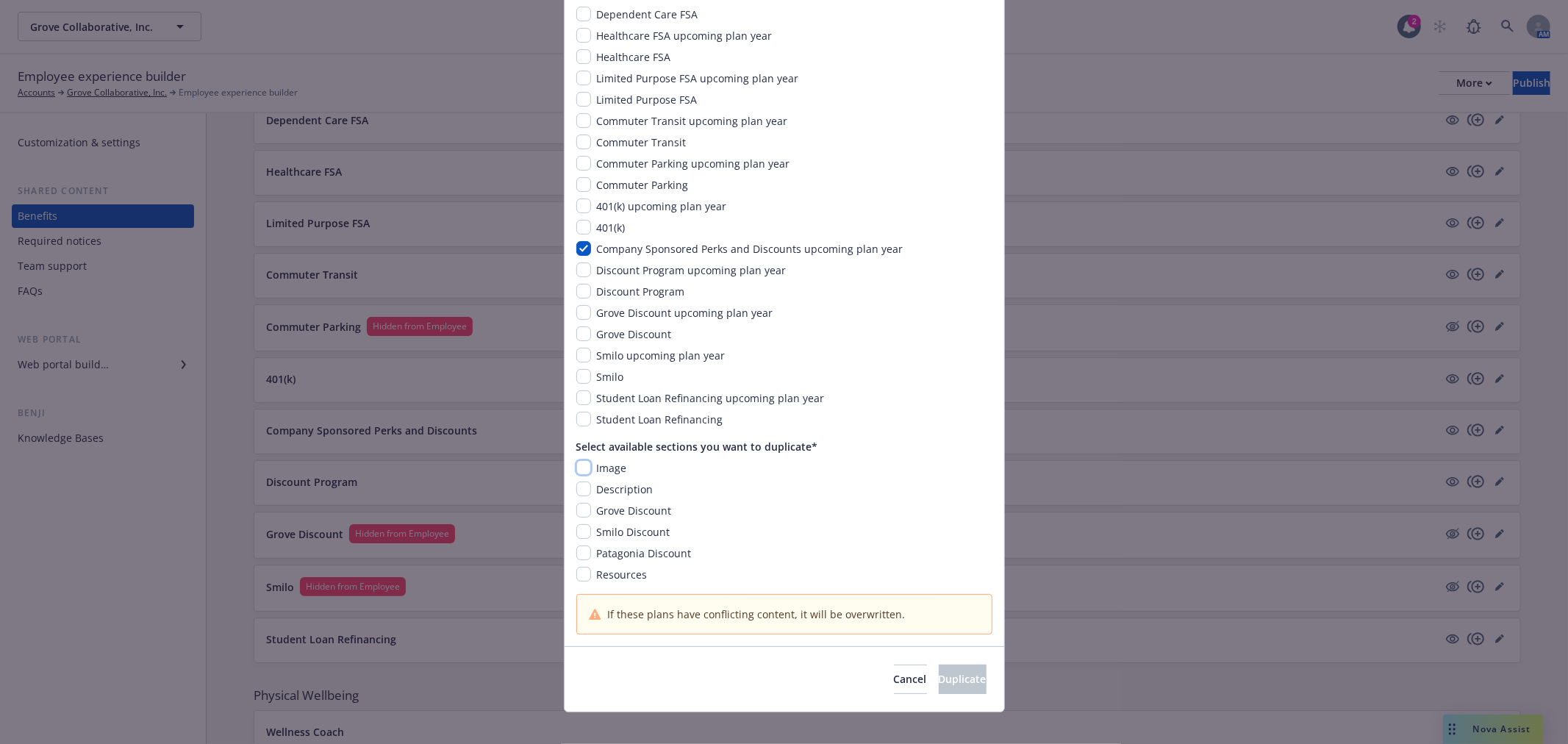
click at [579, 460] on input "checkbox" at bounding box center [583, 468] width 15 height 15
checkbox input "true"
click at [576, 482] on input "checkbox" at bounding box center [583, 489] width 15 height 15
checkbox input "true"
click at [578, 503] on input "checkbox" at bounding box center [583, 510] width 15 height 15
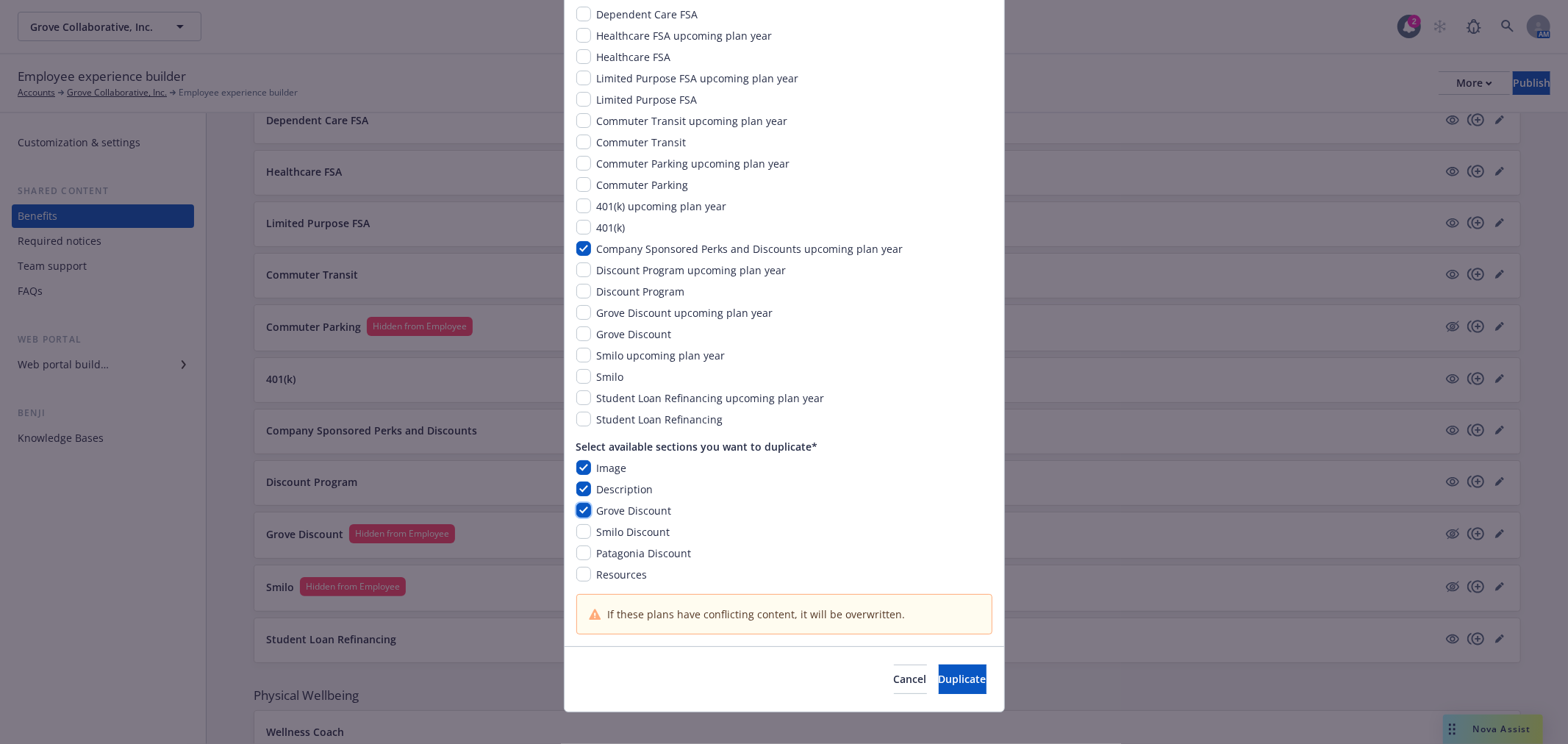
checkbox input "true"
click at [578, 525] on input "checkbox" at bounding box center [583, 532] width 15 height 15
checkbox input "true"
click at [576, 546] on input "checkbox" at bounding box center [583, 553] width 15 height 15
checkbox input "true"
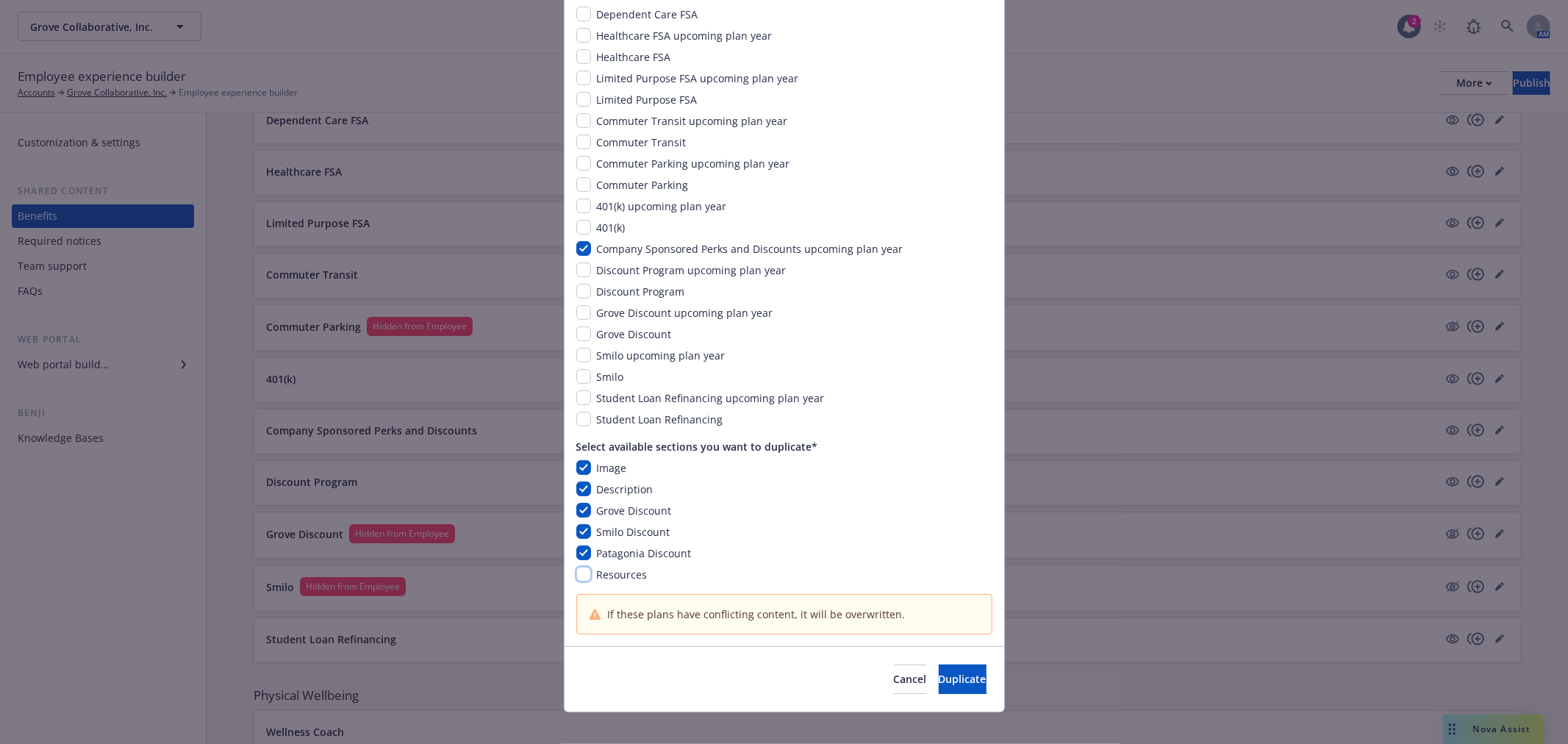
click at [576, 567] on input "checkbox" at bounding box center [583, 575] width 15 height 15
checkbox input "true"
click at [939, 672] on span "Duplicate" at bounding box center [962, 679] width 48 height 14
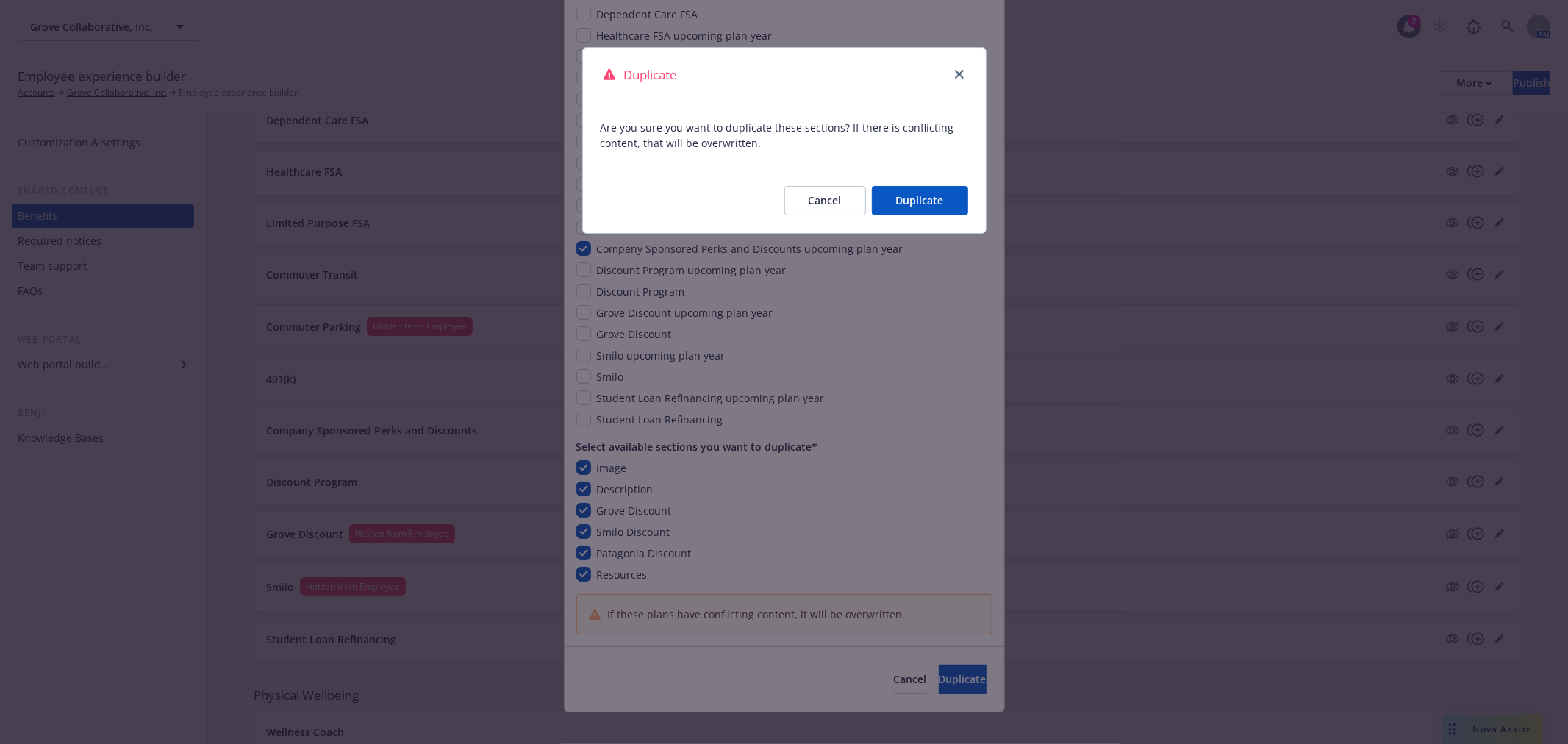
click at [909, 201] on button "Duplicate" at bounding box center [920, 201] width 97 height 29
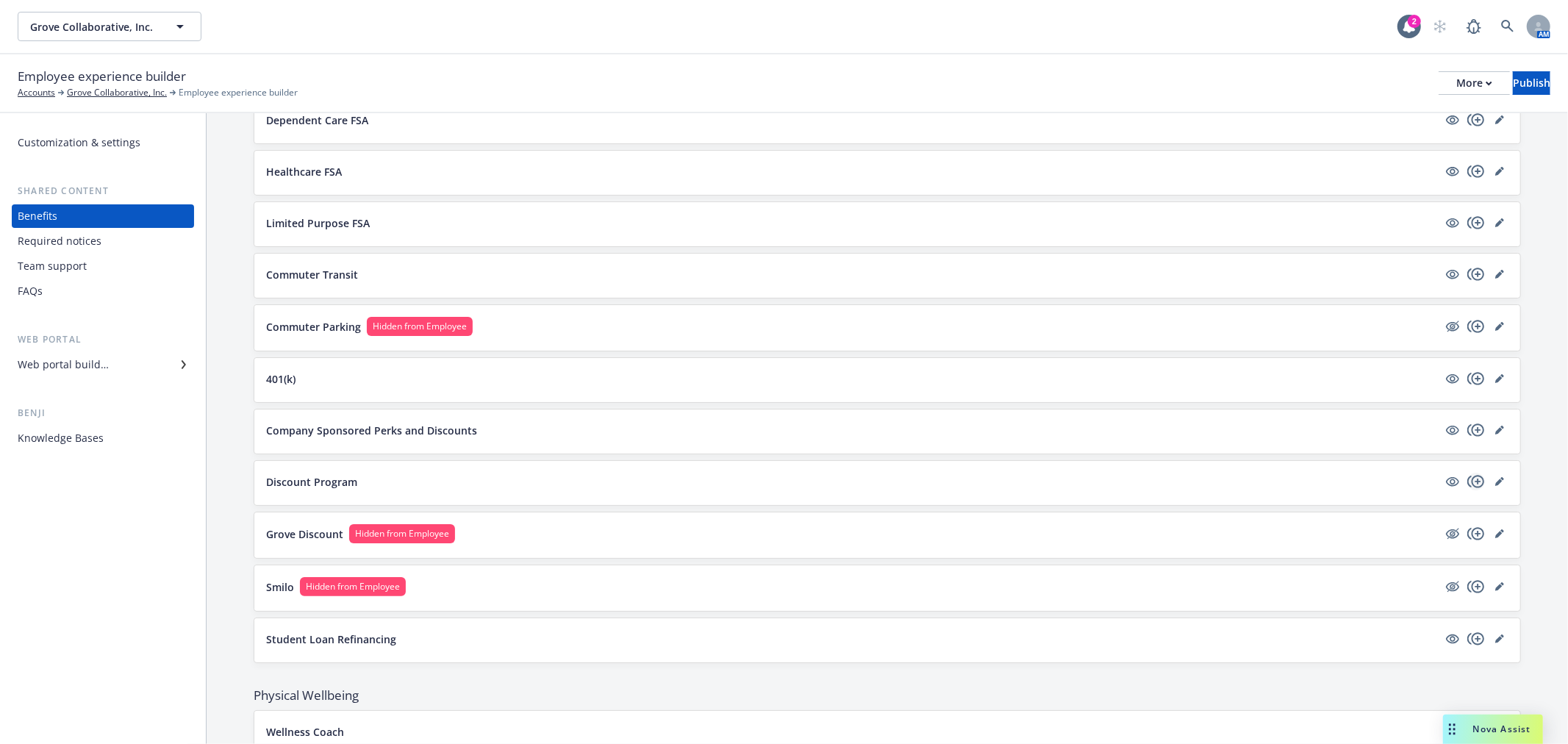
click at [1467, 476] on icon "copyPlus" at bounding box center [1476, 482] width 18 height 18
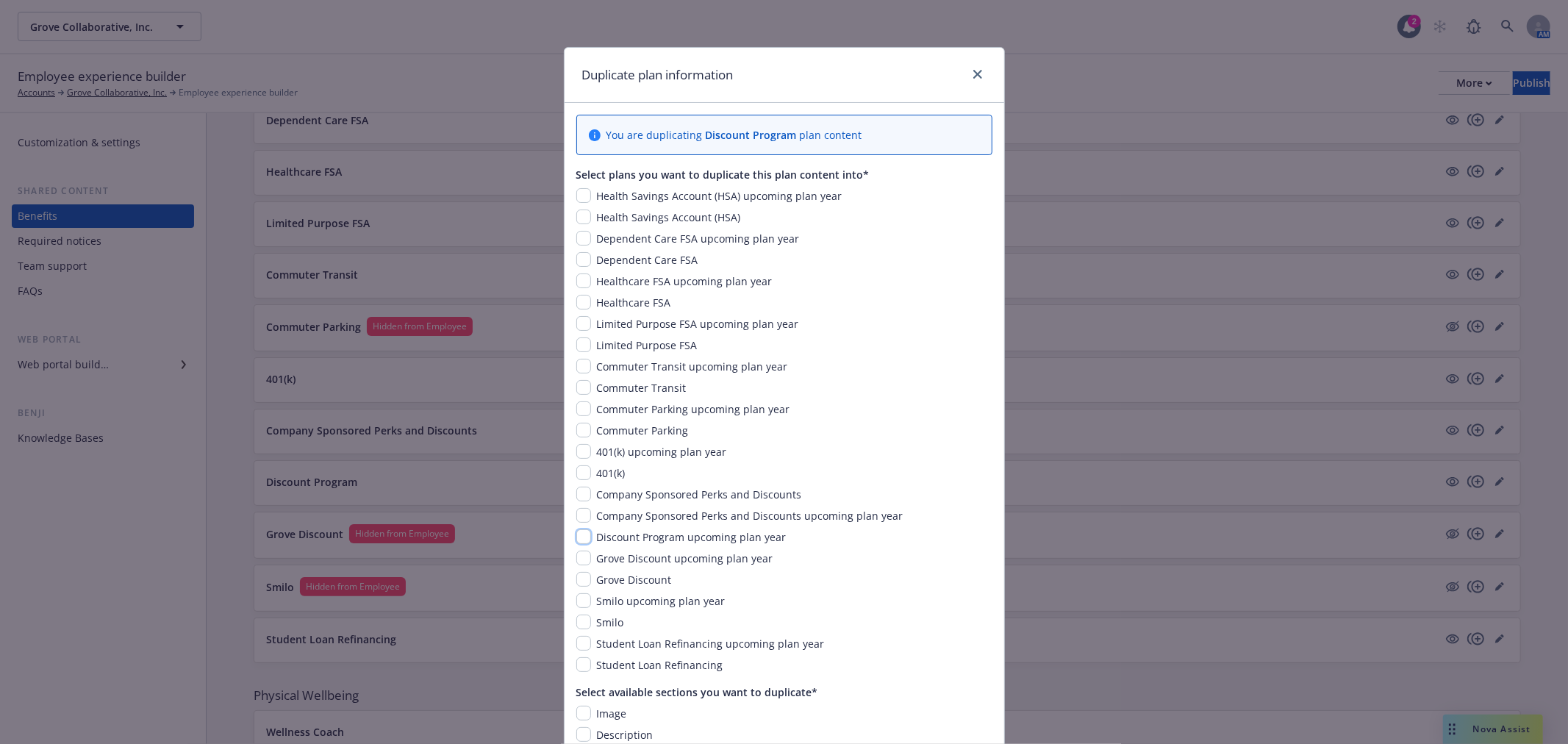
click at [579, 534] on input "checkbox" at bounding box center [583, 537] width 15 height 15
checkbox input "true"
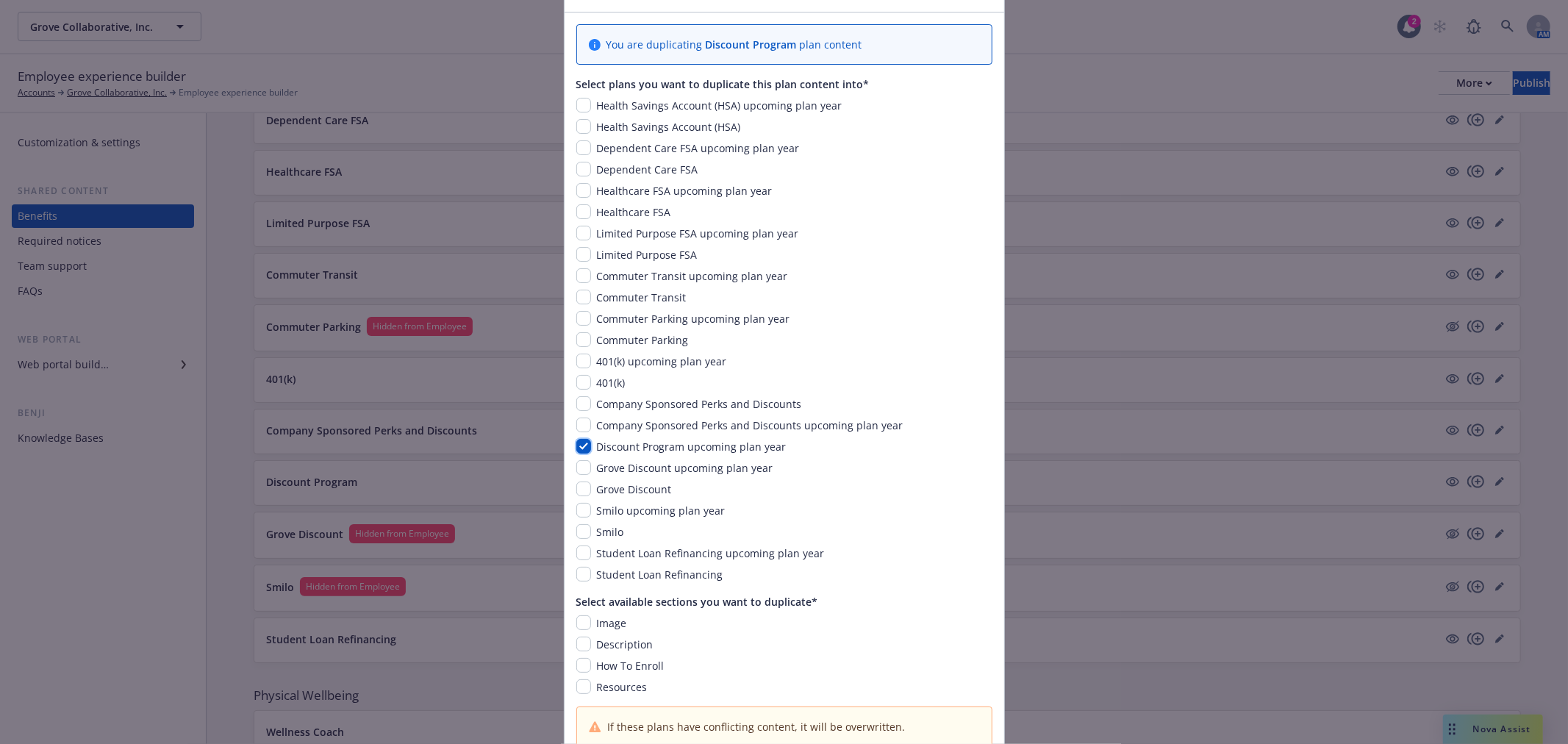
scroll to position [218, 0]
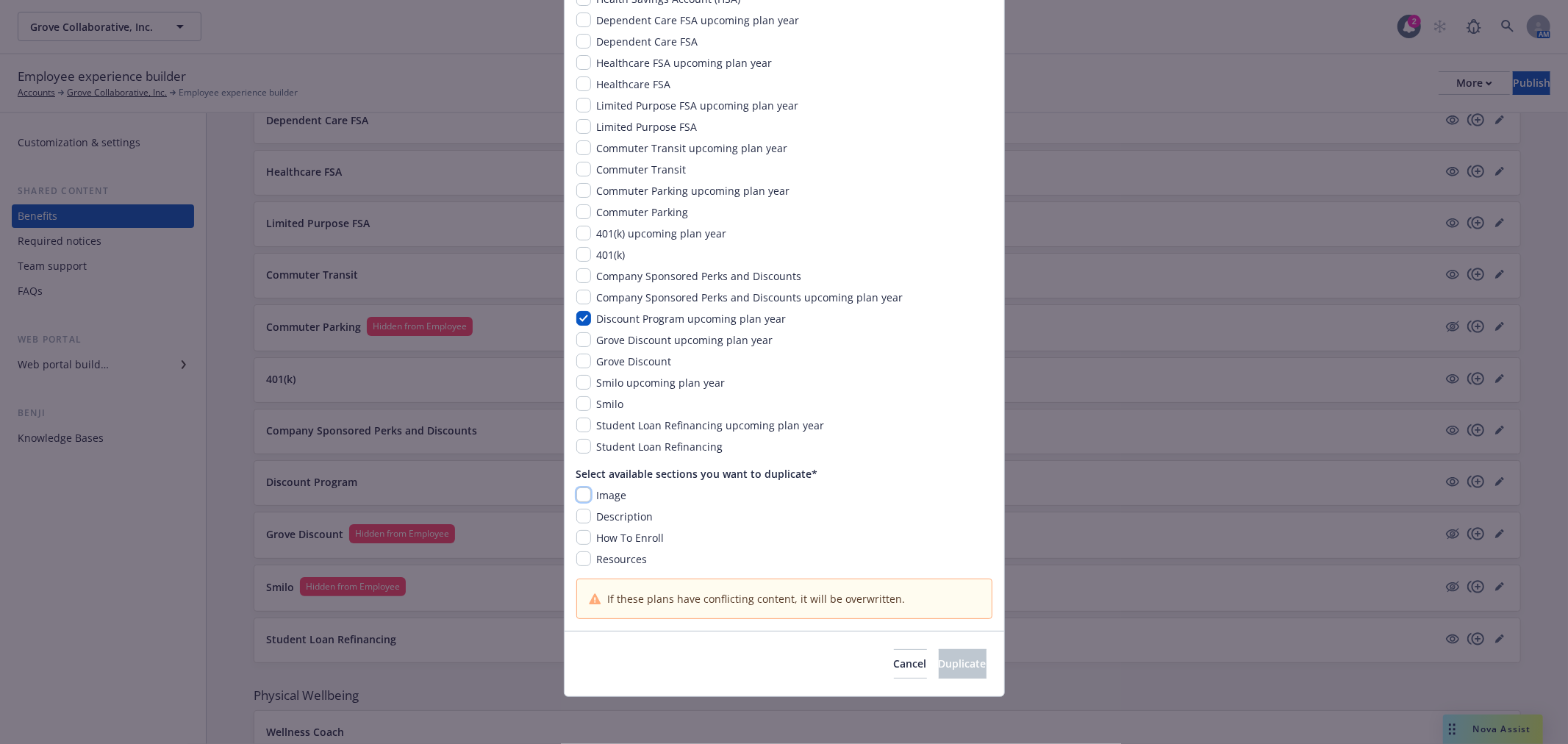
click at [579, 488] on input "checkbox" at bounding box center [583, 495] width 15 height 15
checkbox input "true"
click at [579, 517] on input "checkbox" at bounding box center [583, 516] width 15 height 15
checkbox input "true"
click at [579, 532] on input "checkbox" at bounding box center [583, 538] width 15 height 15
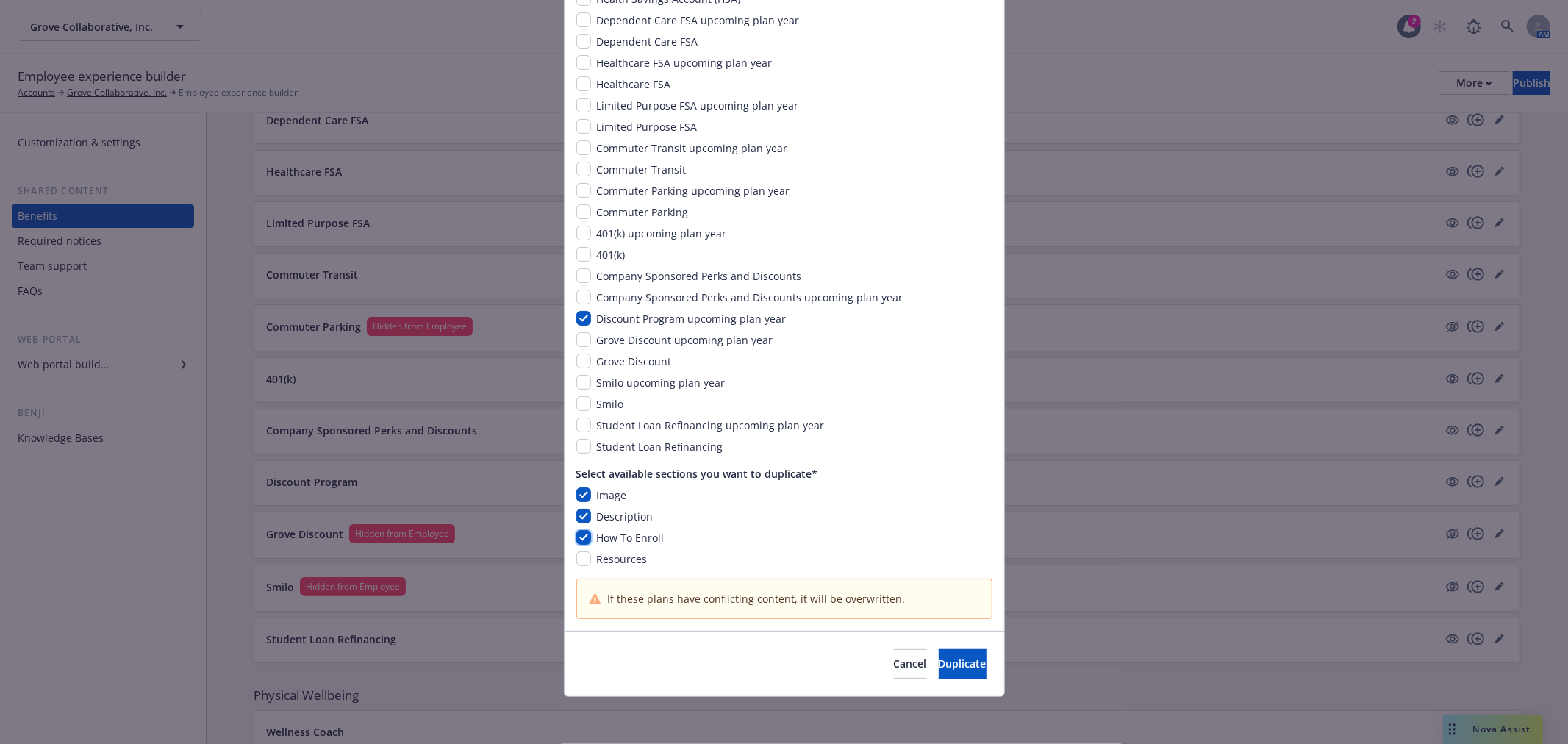
checkbox input "true"
click at [582, 555] on input "checkbox" at bounding box center [583, 559] width 15 height 15
checkbox input "true"
click at [962, 664] on button "Duplicate" at bounding box center [962, 664] width 48 height 29
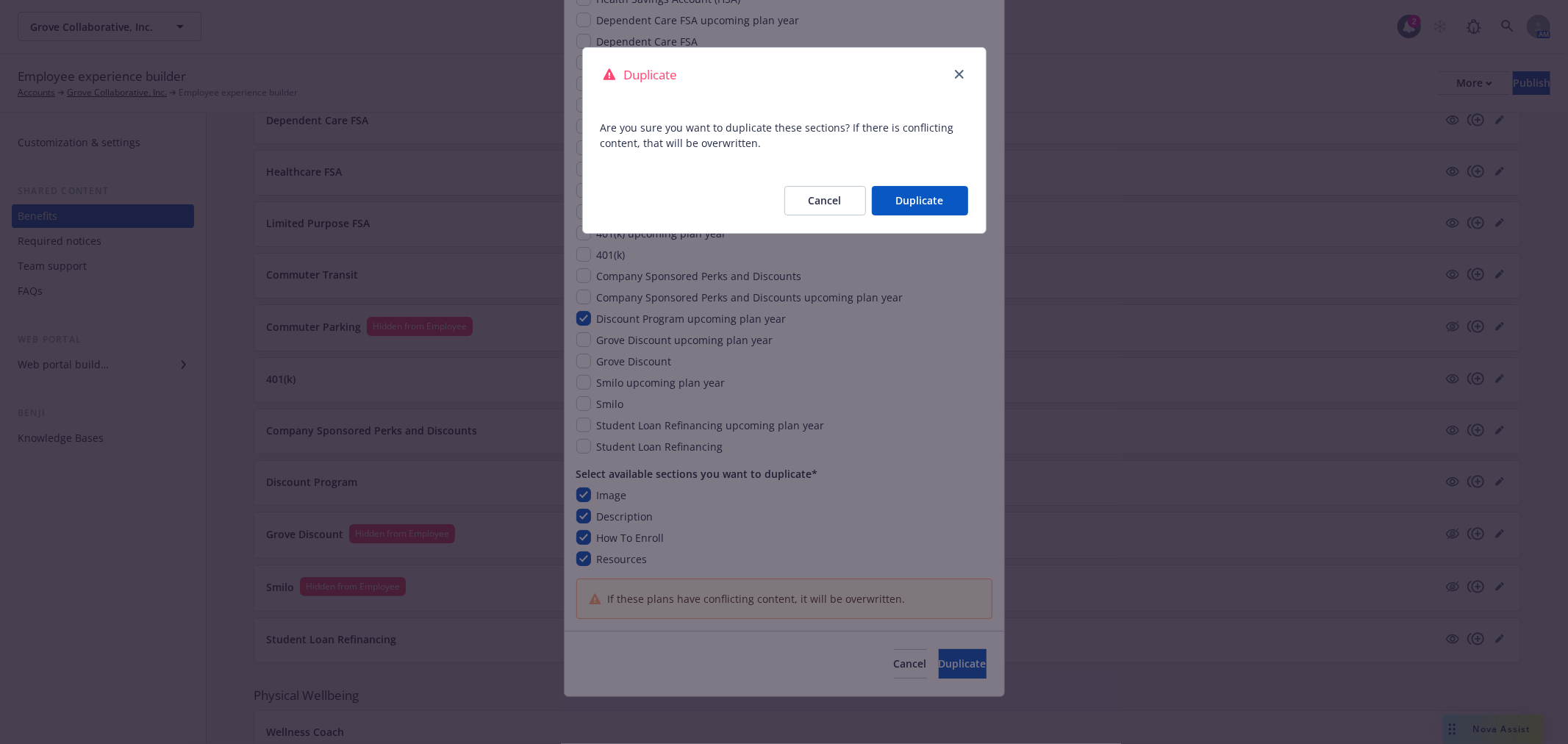
click at [938, 202] on button "Duplicate" at bounding box center [920, 201] width 97 height 29
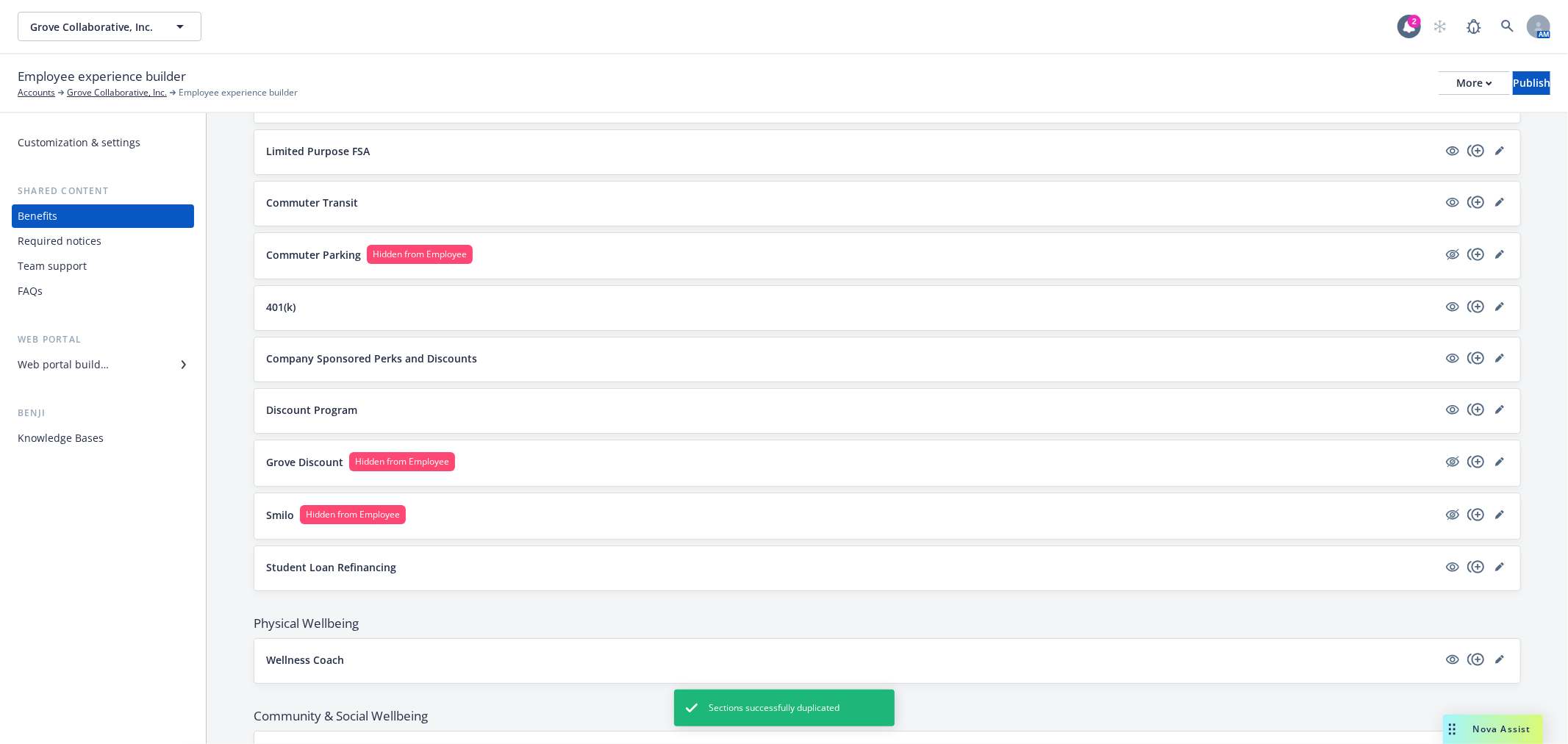
scroll to position [1461, 0]
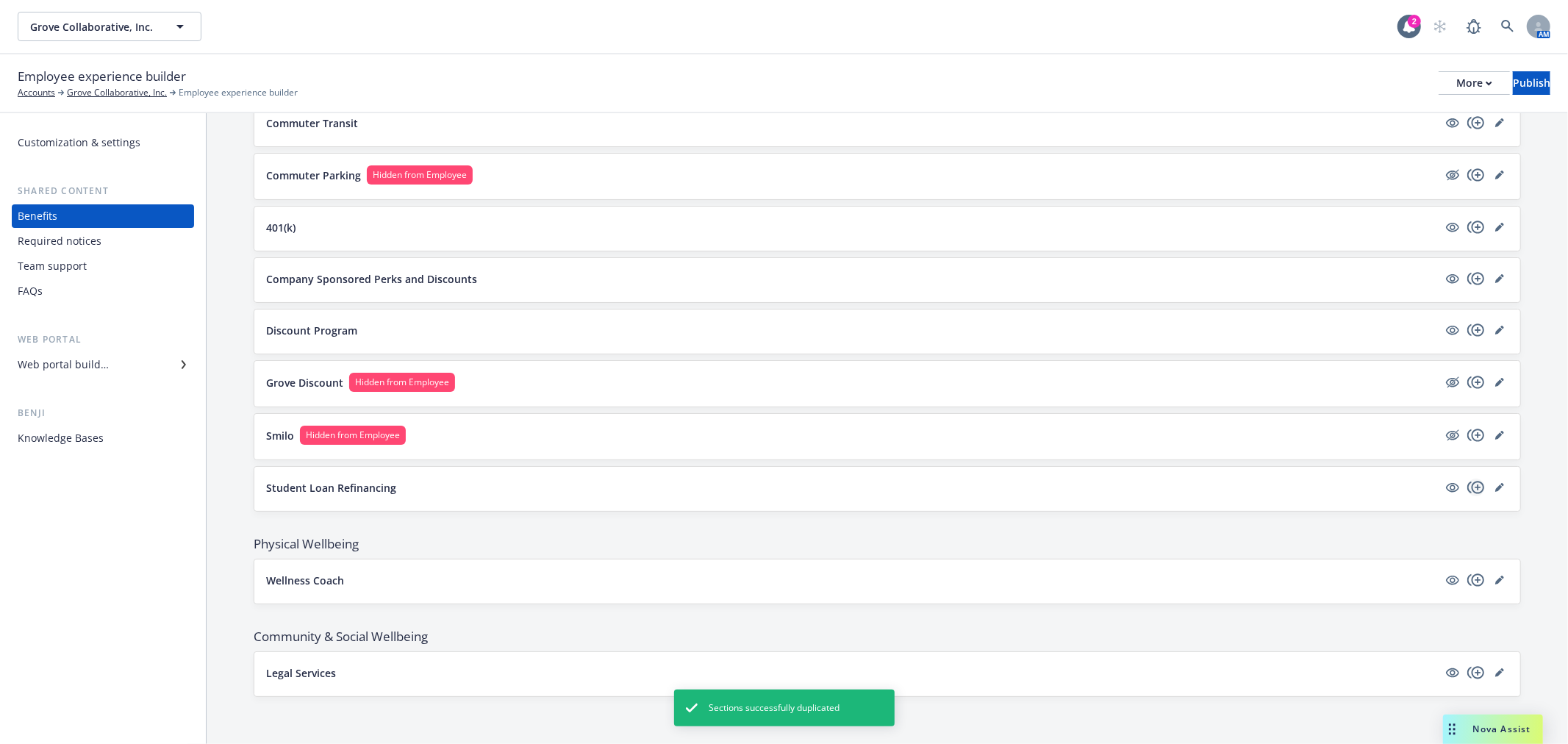
click at [1467, 484] on icon "copyPlus" at bounding box center [1476, 488] width 18 height 18
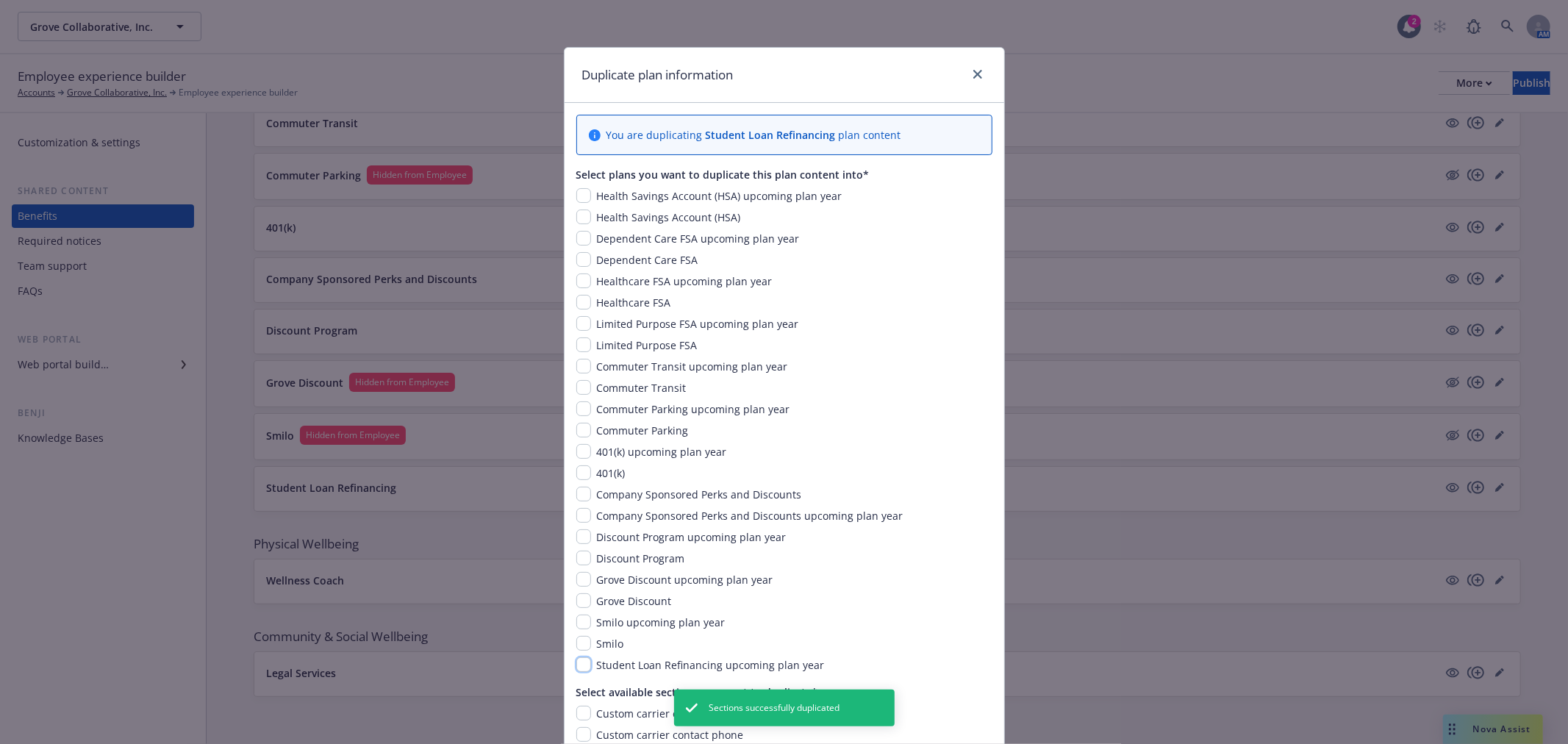
click at [583, 659] on input "checkbox" at bounding box center [583, 665] width 15 height 15
checkbox input "true"
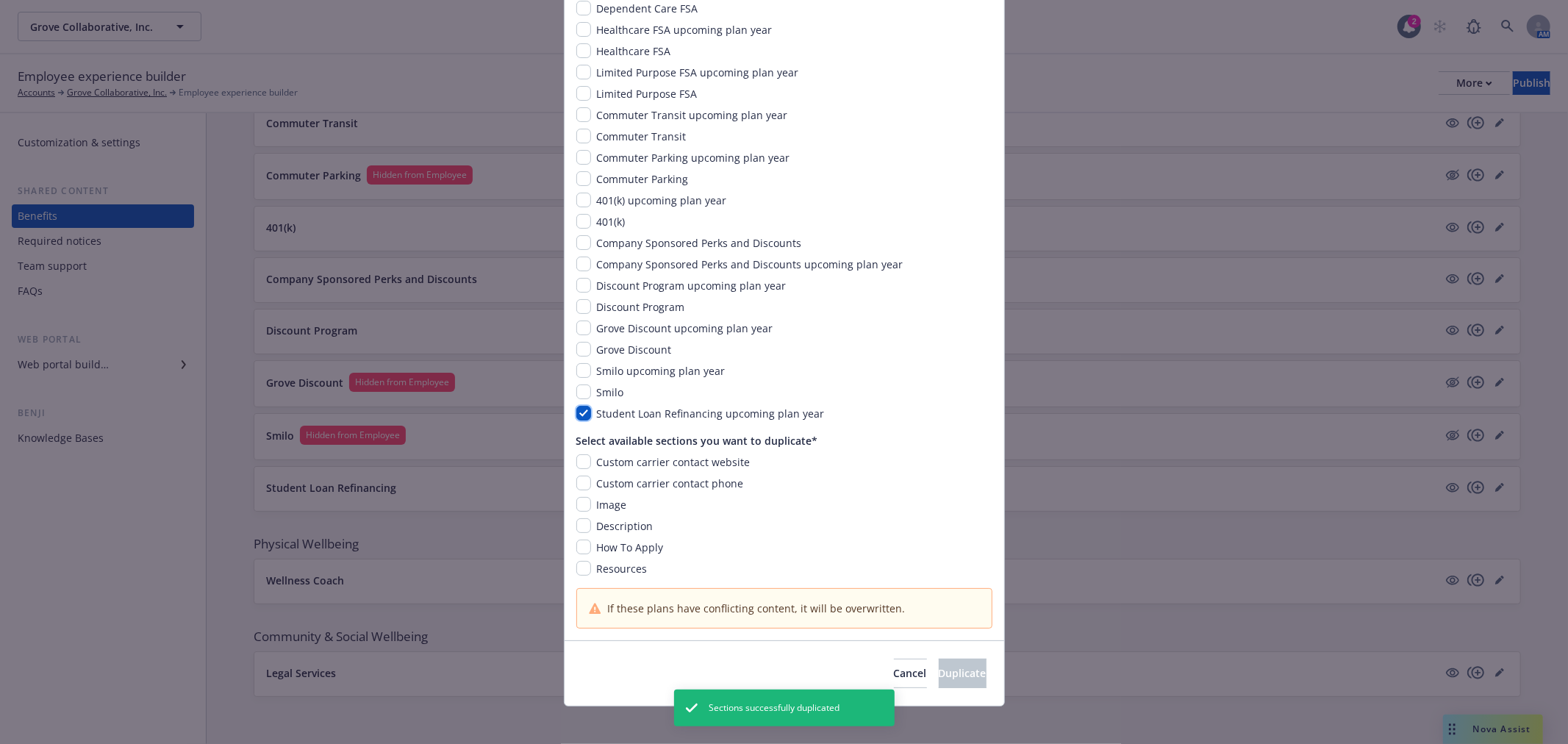
scroll to position [261, 0]
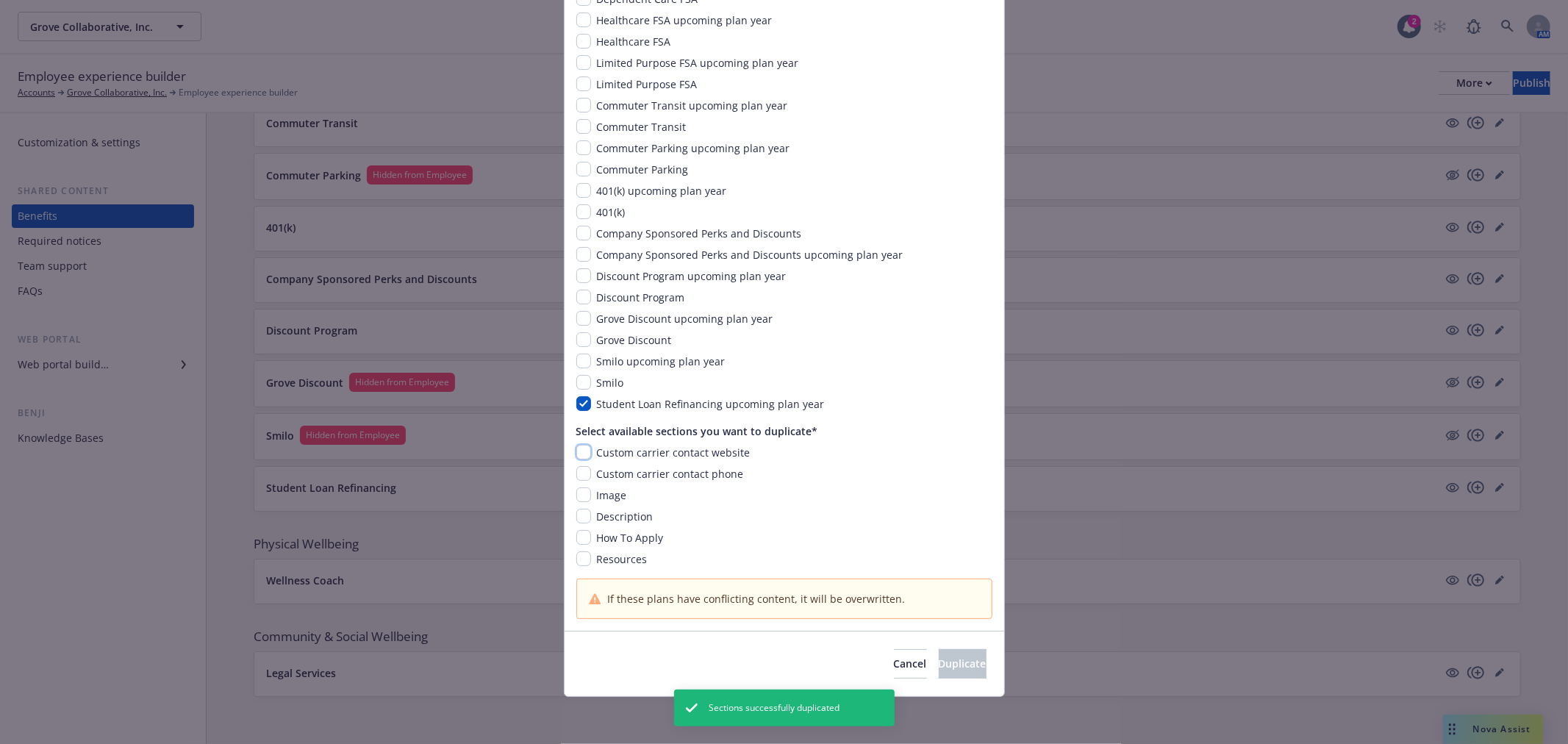
click at [578, 446] on input "checkbox" at bounding box center [583, 452] width 15 height 15
checkbox input "true"
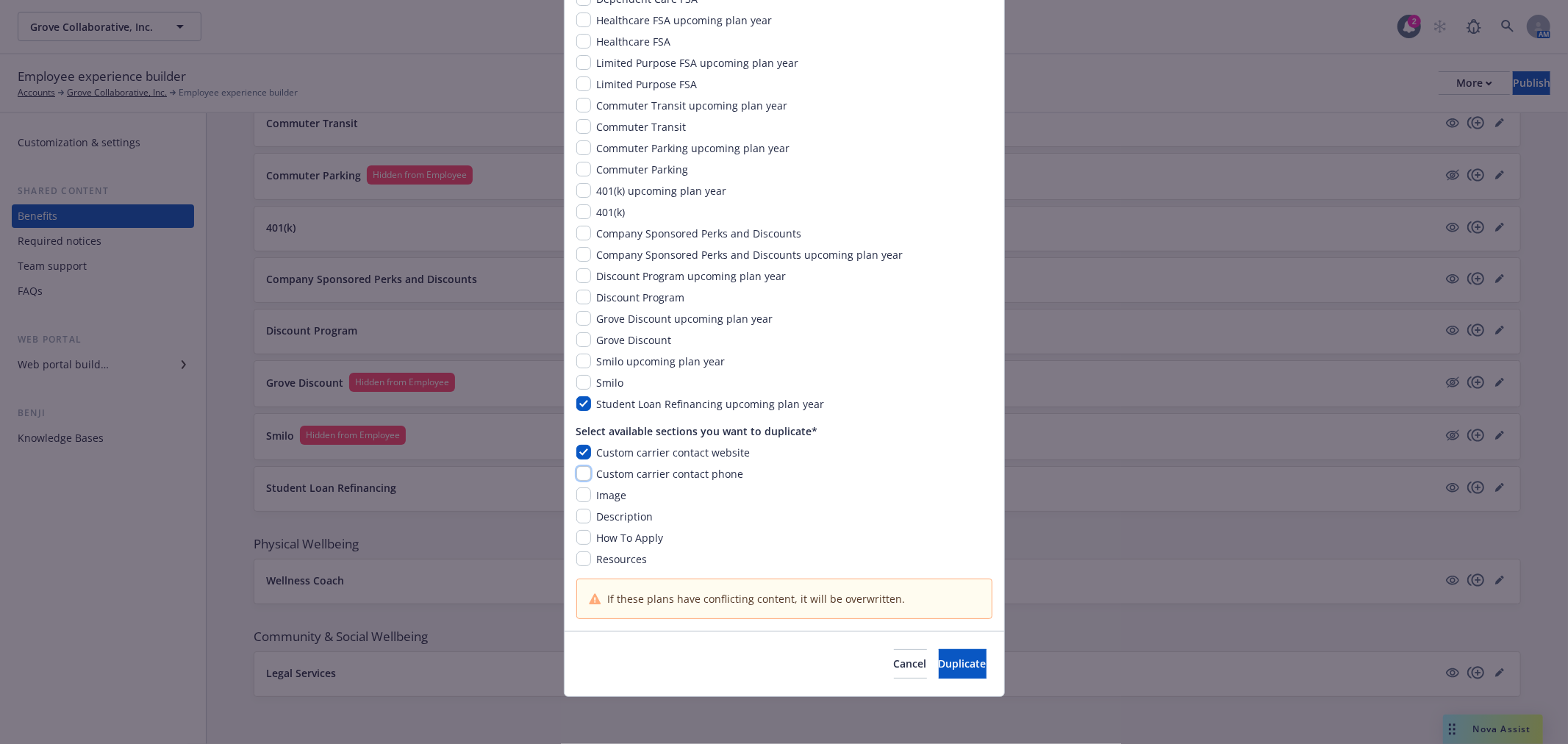
click at [576, 468] on input "checkbox" at bounding box center [583, 474] width 15 height 15
checkbox input "true"
drag, startPoint x: 578, startPoint y: 488, endPoint x: 578, endPoint y: 509, distance: 21.0
click at [578, 493] on input "checkbox" at bounding box center [583, 495] width 15 height 15
checkbox input "true"
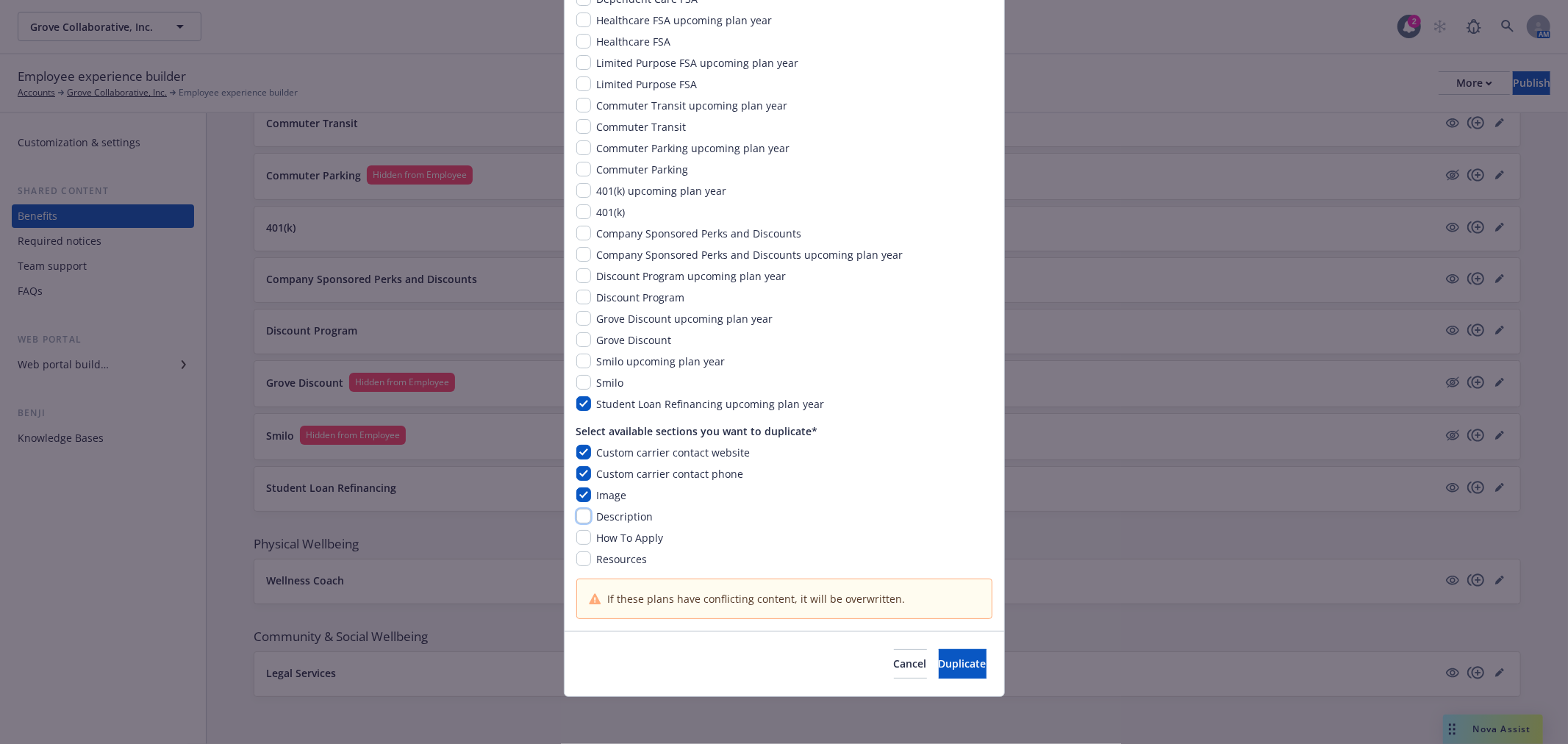
click at [578, 513] on input "checkbox" at bounding box center [583, 516] width 15 height 15
click at [578, 517] on input "checkbox" at bounding box center [583, 516] width 15 height 15
checkbox input "false"
click at [578, 535] on input "checkbox" at bounding box center [583, 538] width 15 height 15
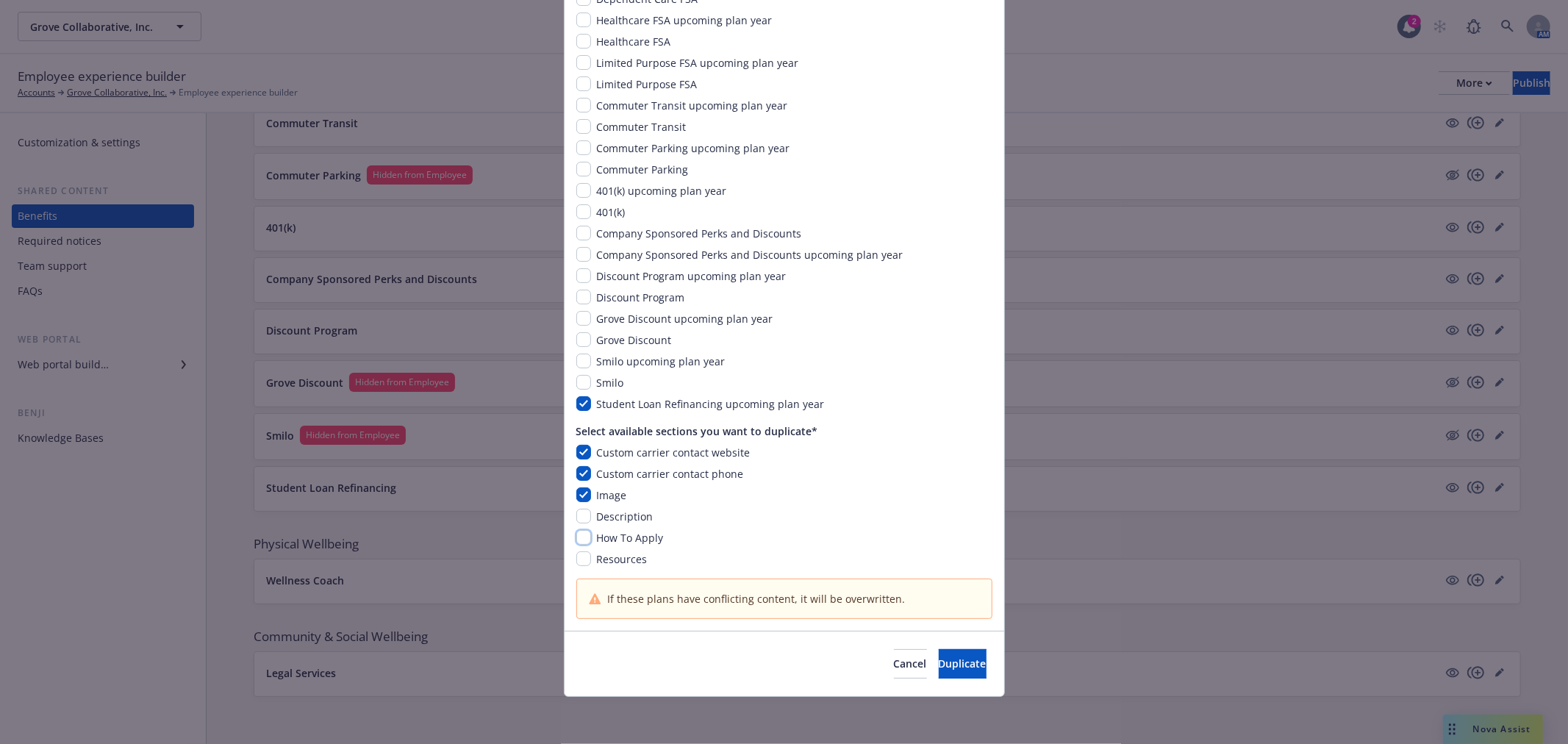
checkbox input "false"
click at [579, 553] on input "checkbox" at bounding box center [583, 559] width 15 height 15
checkbox input "true"
click at [579, 526] on div "Custom carrier contact website Custom carrier contact phone Image Description H…" at bounding box center [784, 505] width 416 height 122
click at [581, 513] on input "checkbox" at bounding box center [583, 516] width 15 height 15
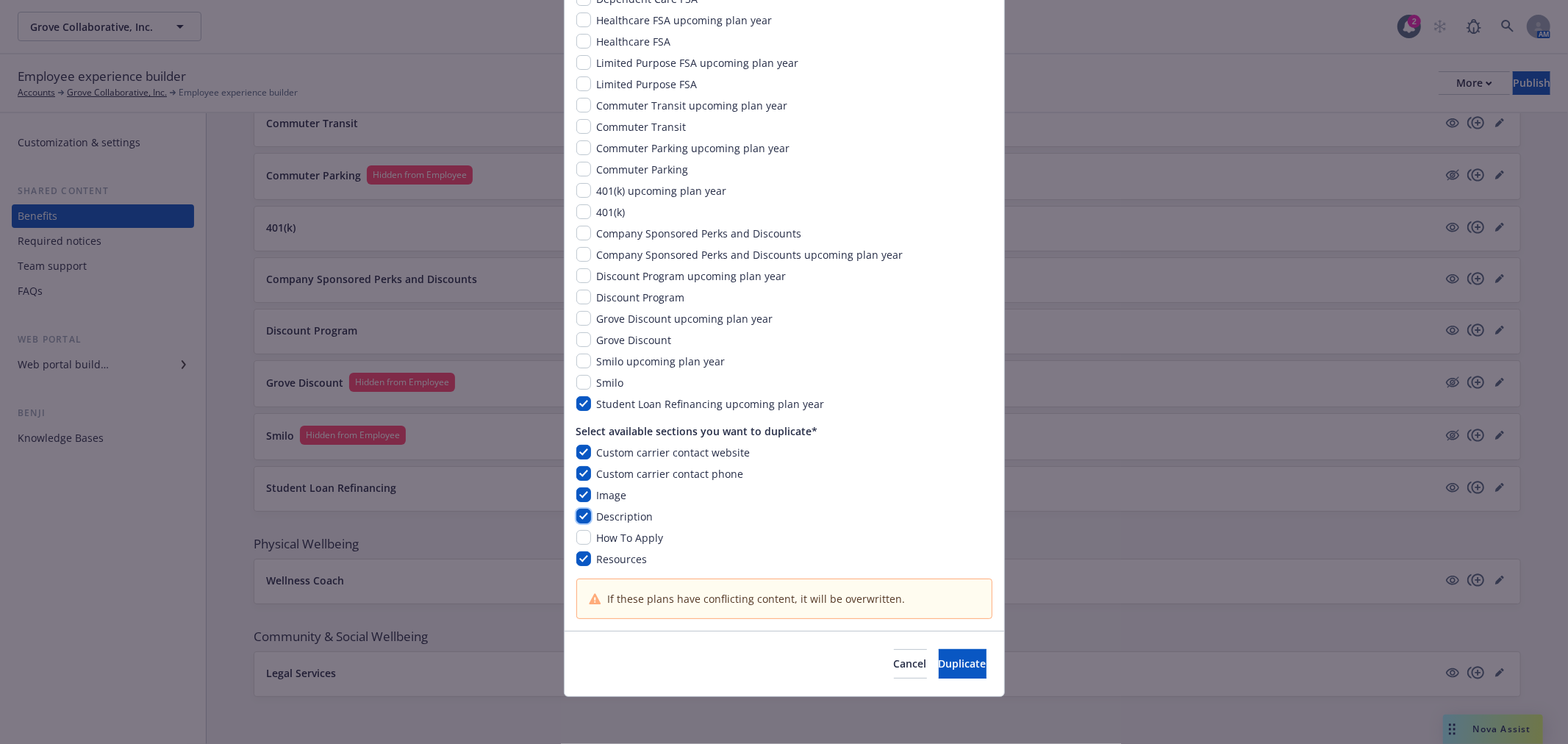
checkbox input "true"
click at [579, 534] on input "checkbox" at bounding box center [583, 538] width 15 height 15
checkbox input "true"
click at [939, 668] on span "Duplicate" at bounding box center [962, 663] width 48 height 14
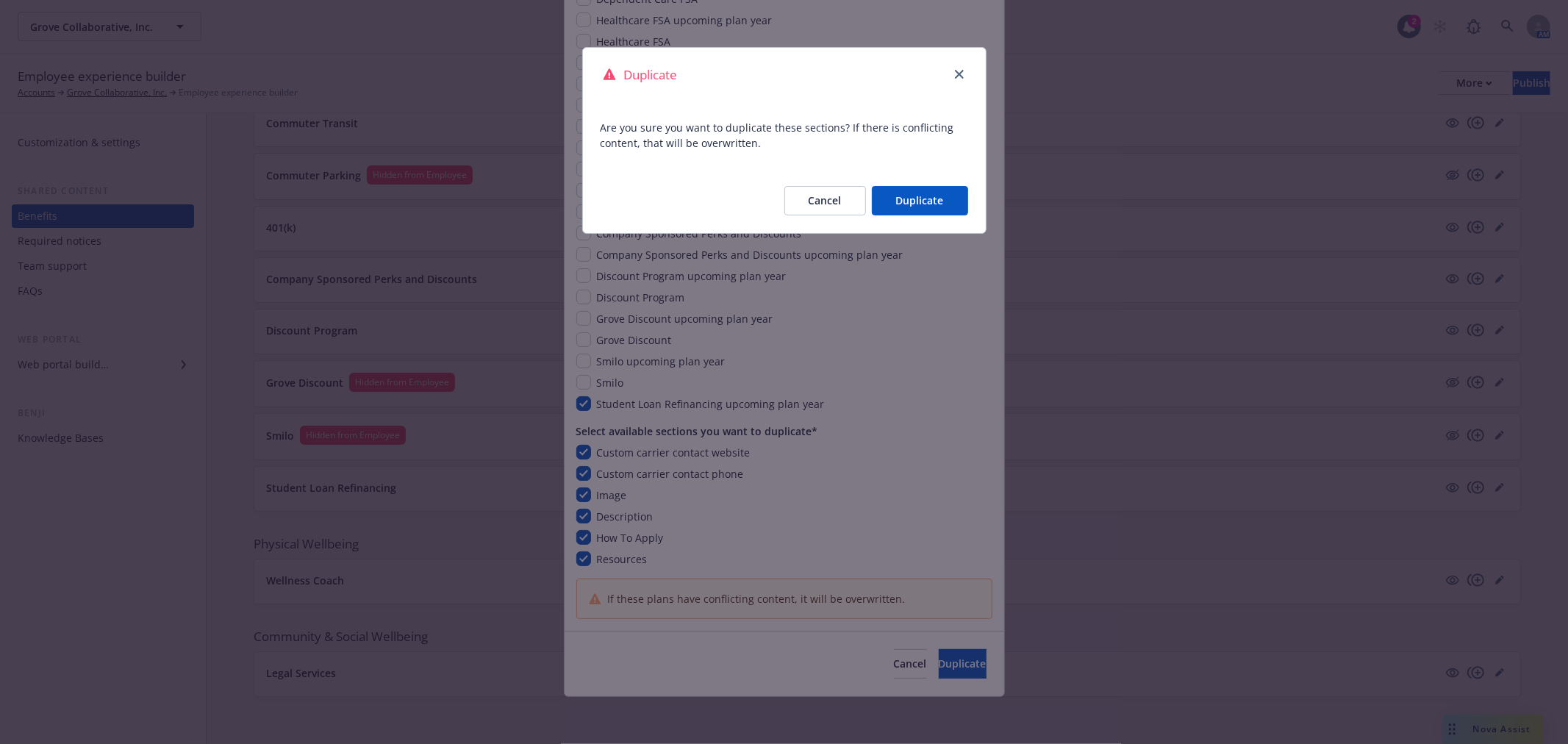
click at [901, 204] on button "Duplicate" at bounding box center [920, 201] width 97 height 29
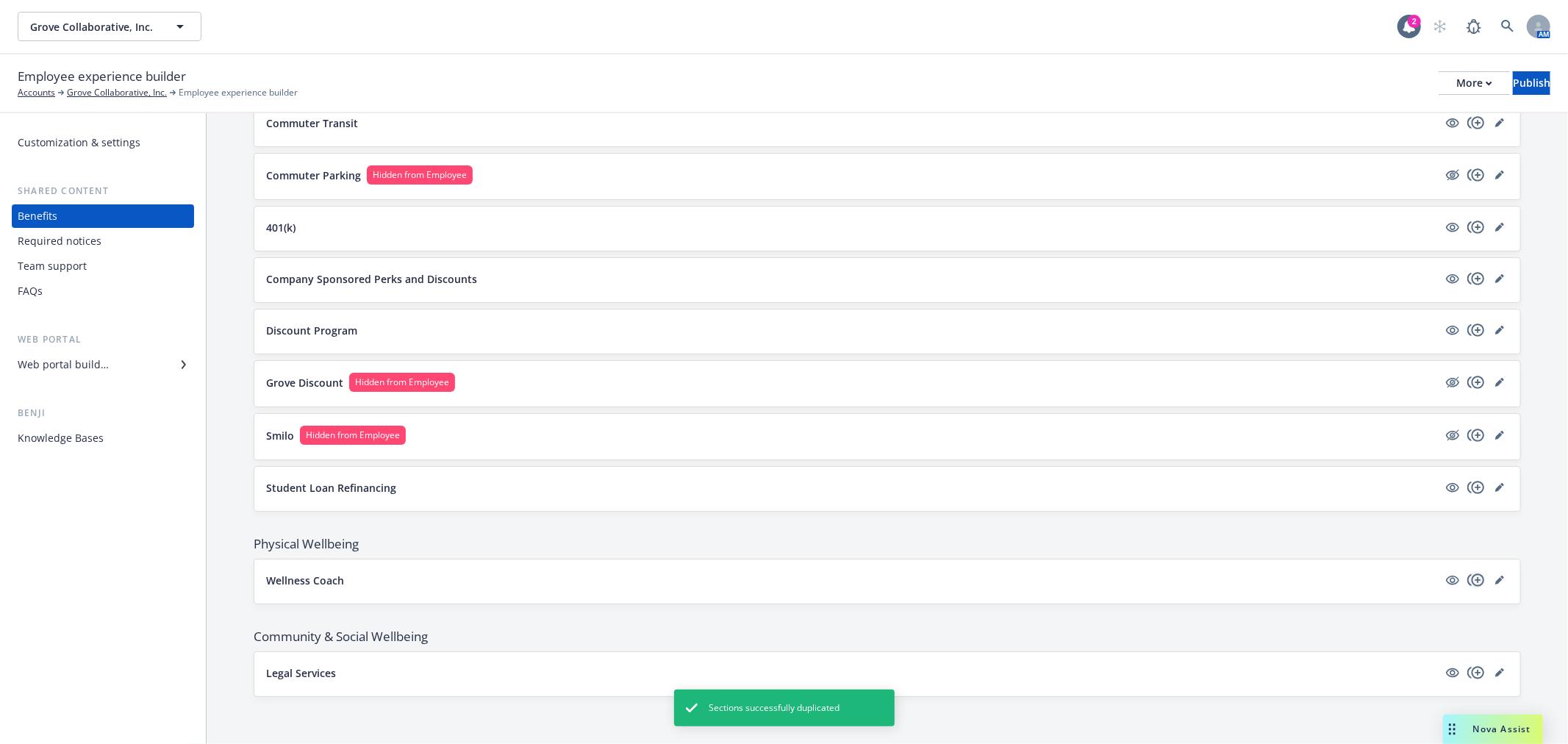
click at [1467, 578] on icon "copyPlus" at bounding box center [1476, 580] width 18 height 18
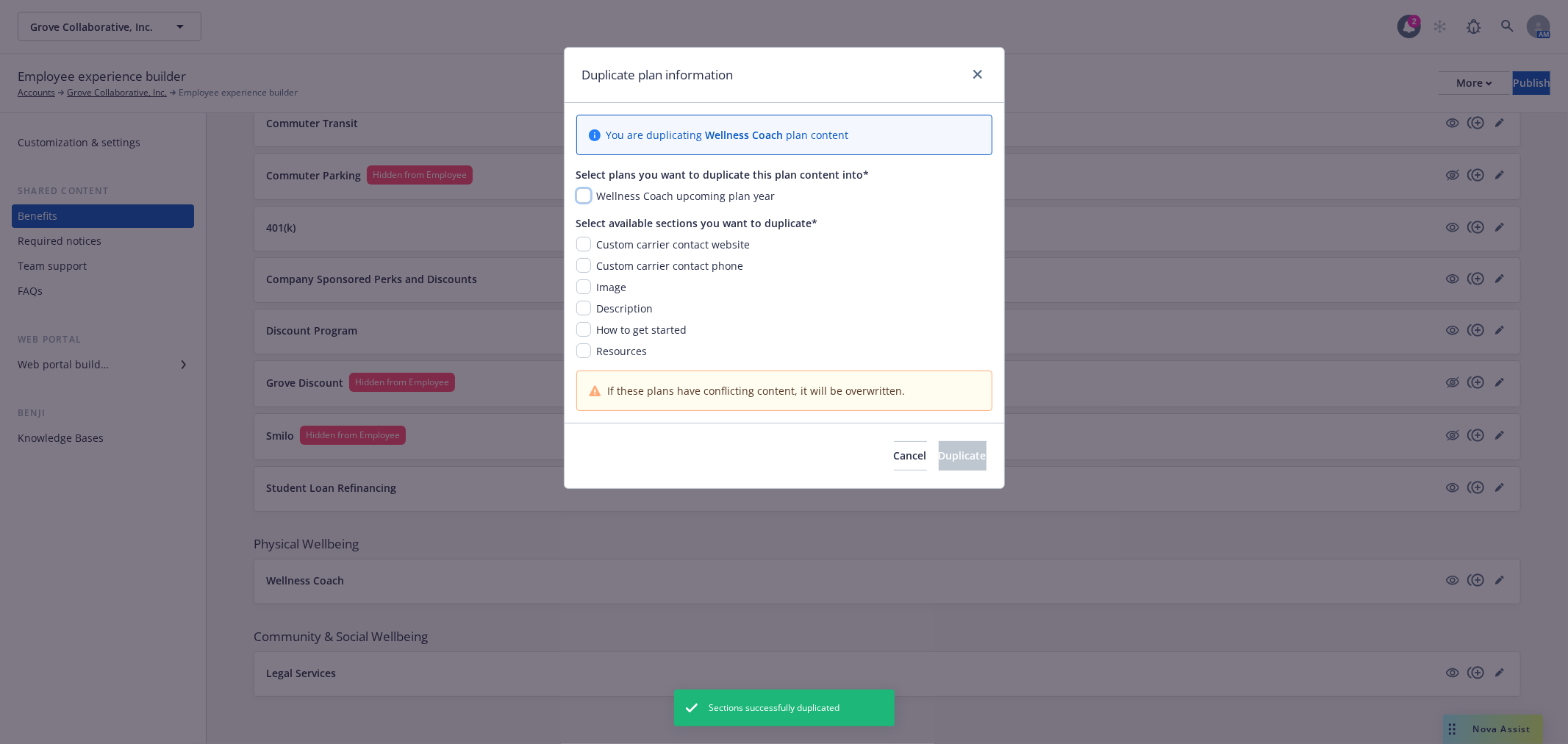
click at [583, 199] on input "checkbox" at bounding box center [583, 196] width 15 height 15
checkbox input "true"
click at [584, 244] on input "checkbox" at bounding box center [583, 244] width 15 height 15
checkbox input "true"
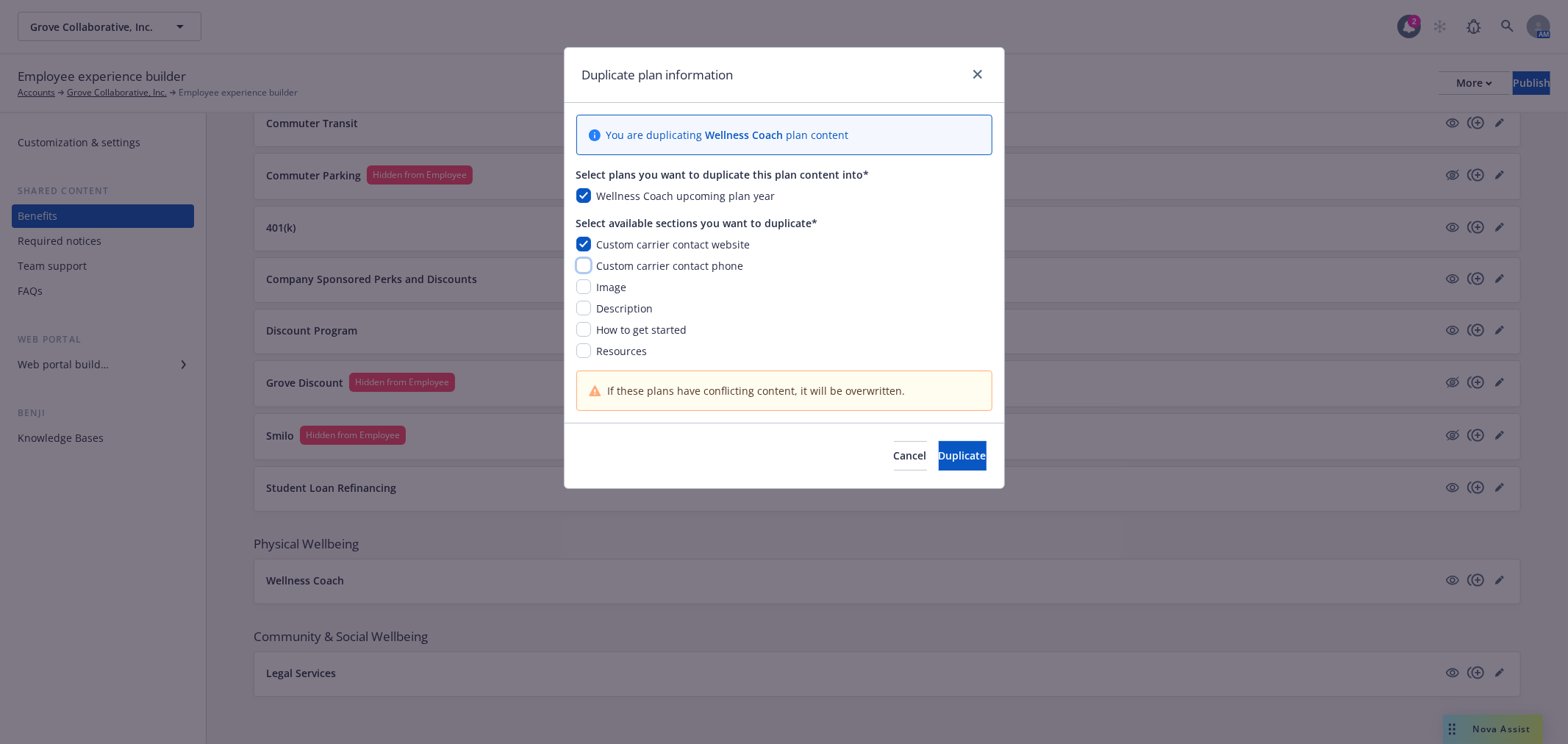
click at [585, 269] on input "checkbox" at bounding box center [583, 265] width 15 height 15
checkbox input "true"
click at [585, 288] on input "checkbox" at bounding box center [583, 287] width 15 height 15
checkbox input "true"
click at [583, 307] on input "checkbox" at bounding box center [583, 308] width 15 height 15
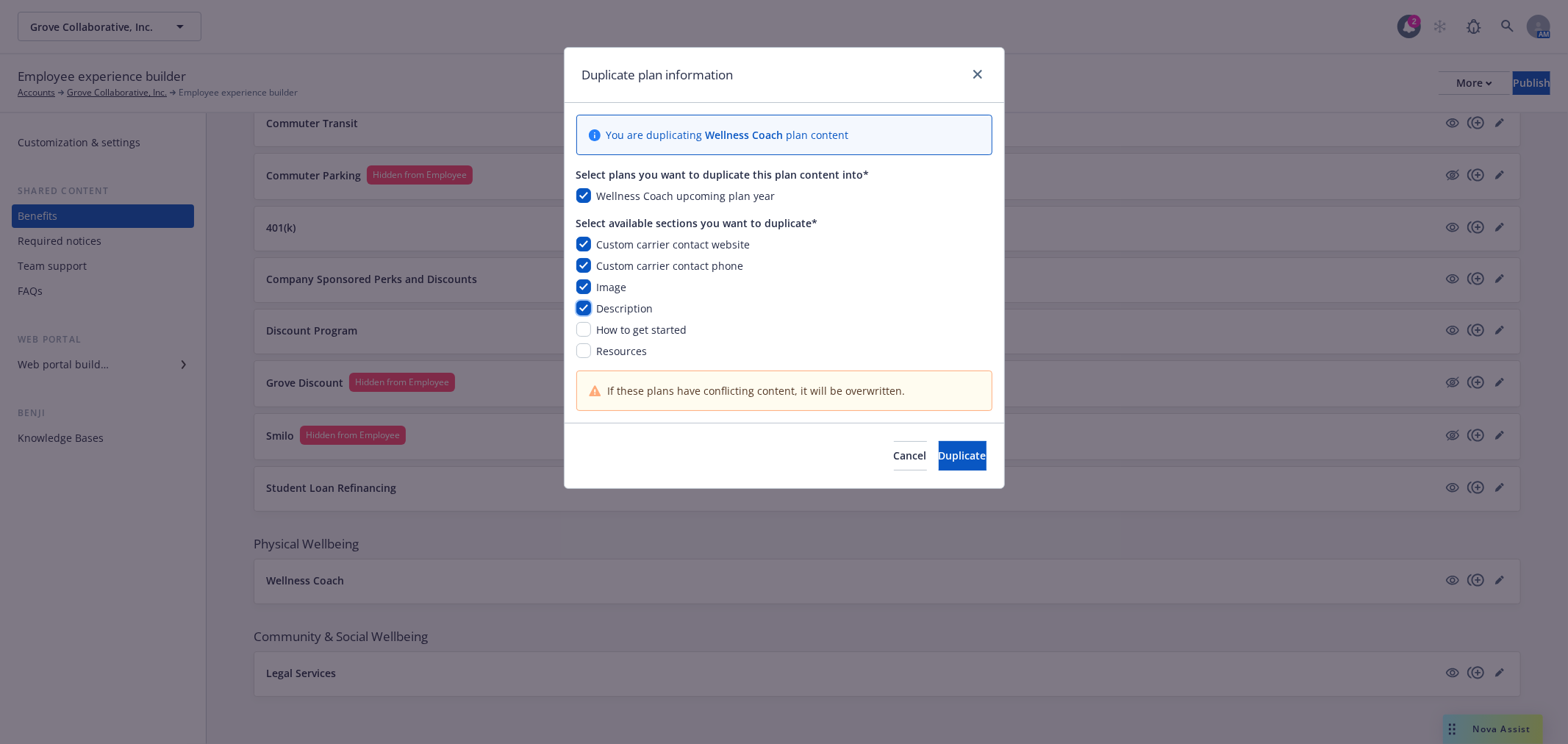
checkbox input "true"
click at [584, 334] on input "checkbox" at bounding box center [583, 330] width 15 height 15
checkbox input "true"
click at [584, 351] on input "checkbox" at bounding box center [583, 351] width 15 height 15
checkbox input "true"
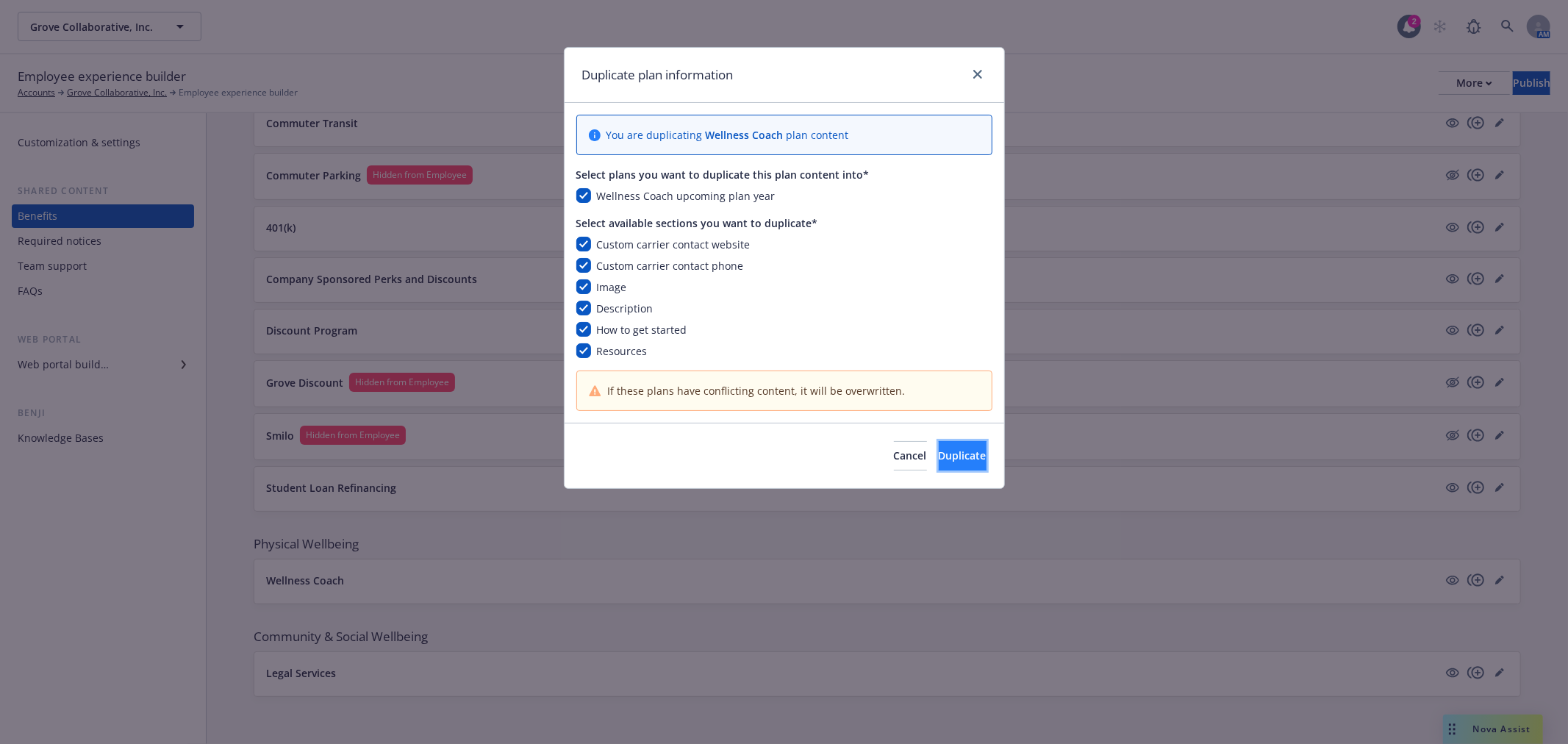
click at [939, 454] on span "Duplicate" at bounding box center [962, 455] width 48 height 14
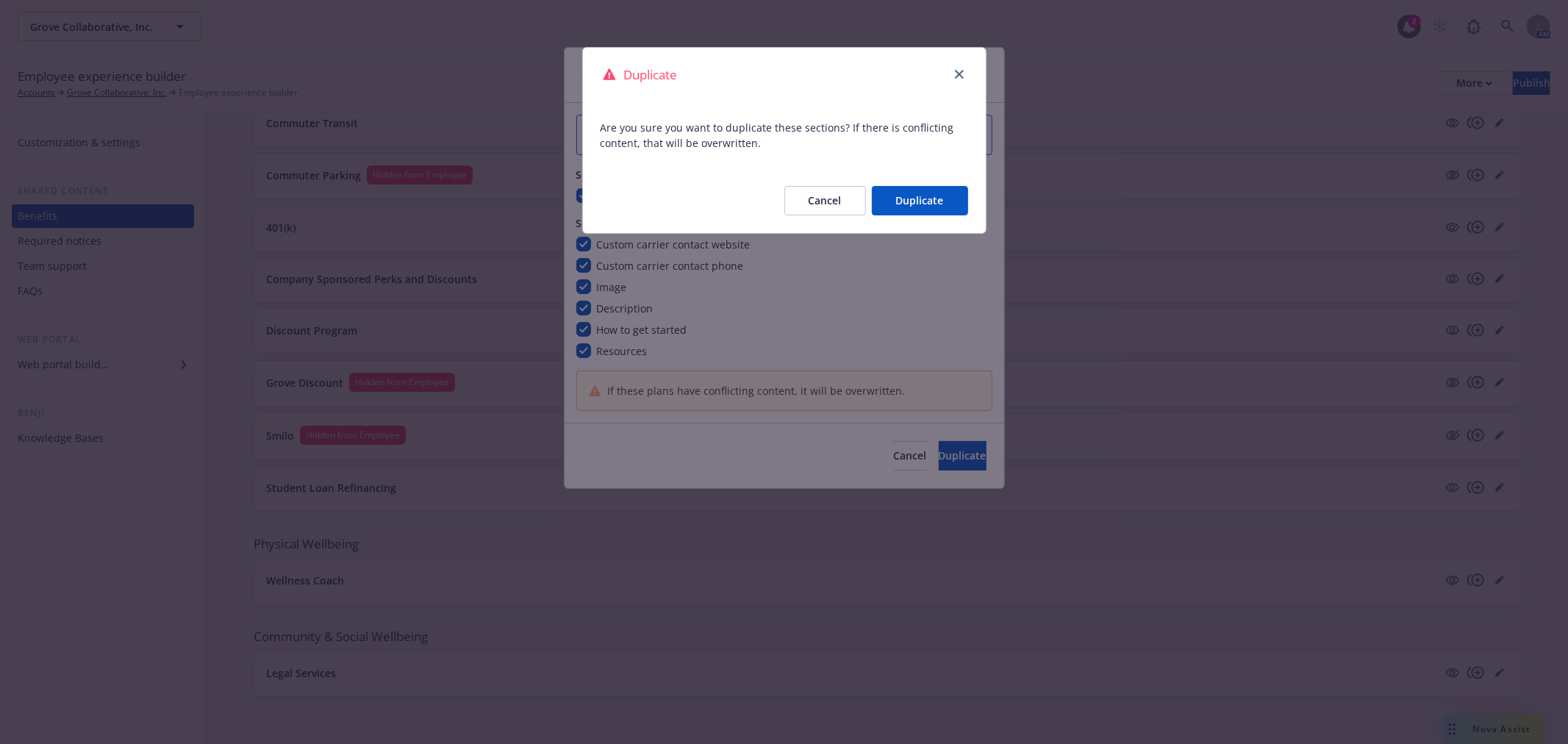
click at [910, 204] on button "Duplicate" at bounding box center [920, 201] width 97 height 29
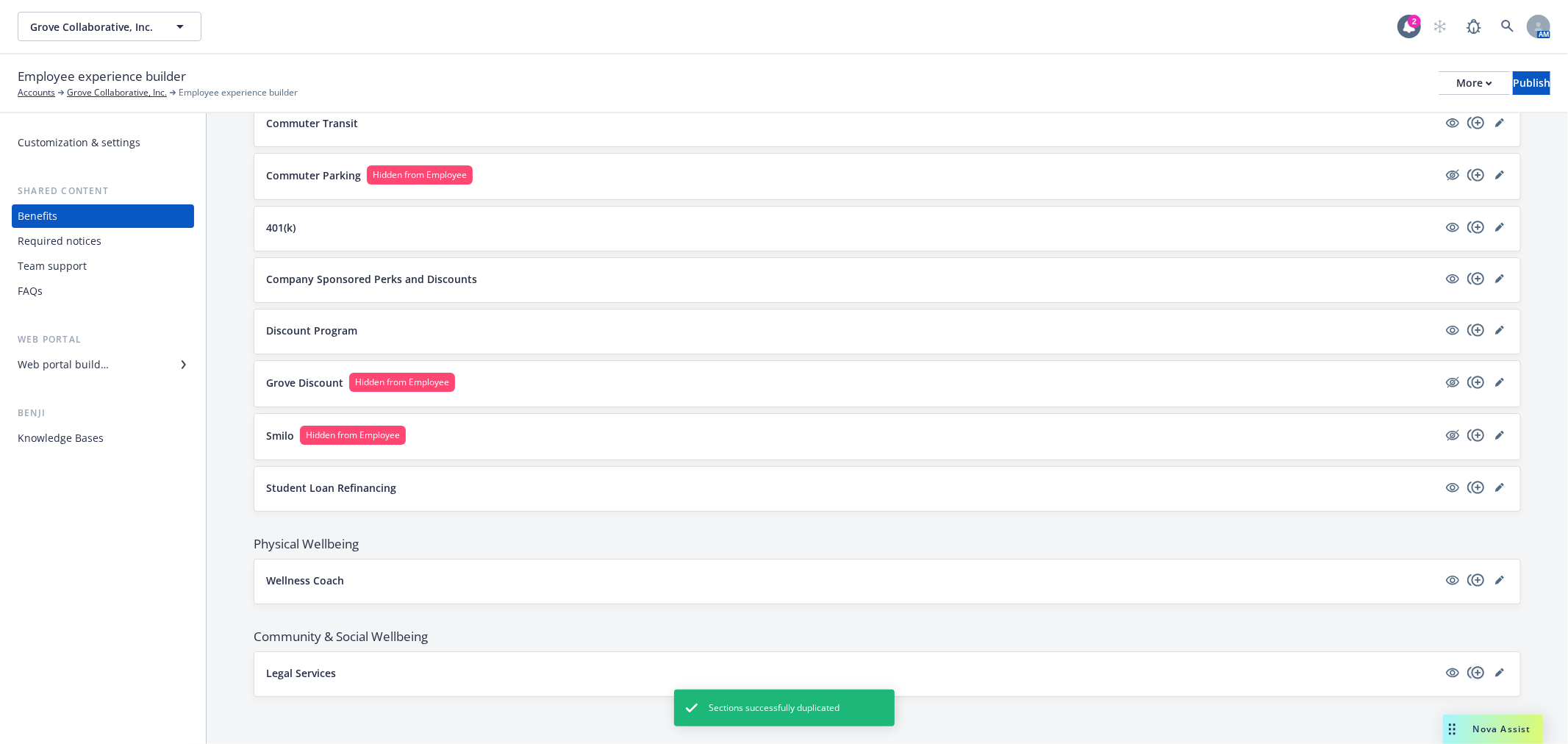
click at [1467, 674] on icon "copyPlus" at bounding box center [1476, 673] width 18 height 18
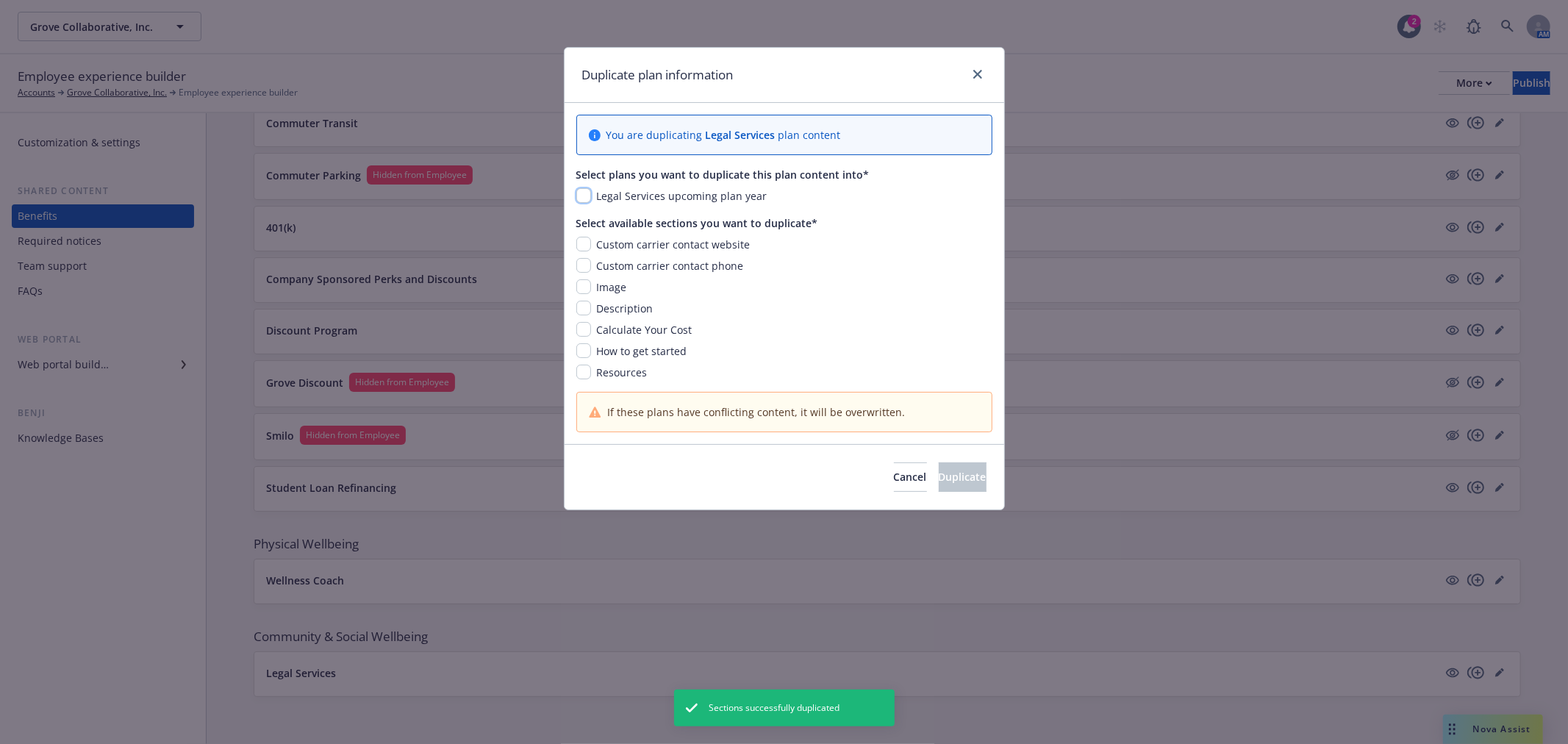
click at [584, 196] on input "checkbox" at bounding box center [583, 196] width 15 height 15
checkbox input "true"
click at [581, 243] on input "checkbox" at bounding box center [583, 244] width 15 height 15
checkbox input "true"
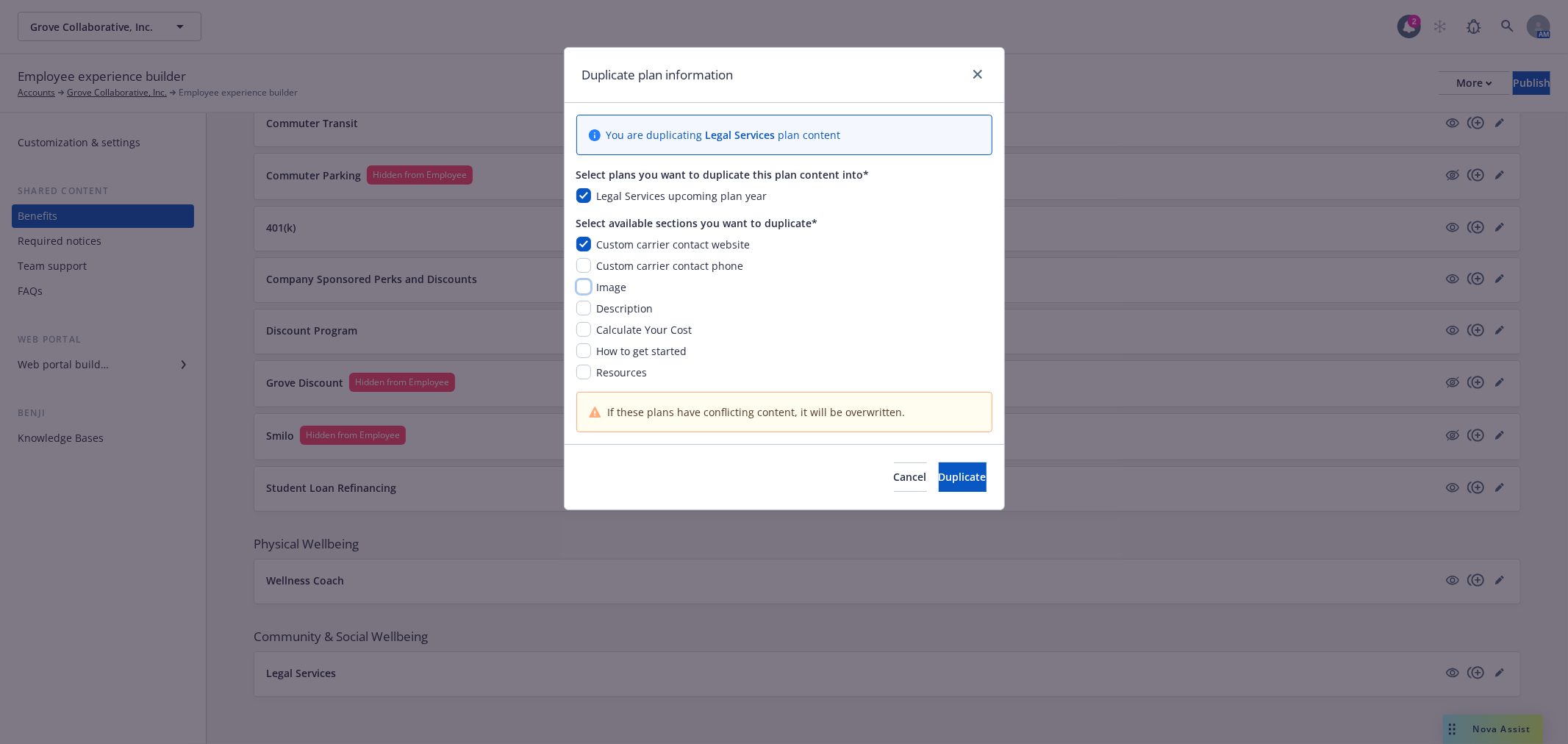
click at [578, 284] on input "checkbox" at bounding box center [583, 287] width 15 height 15
checkbox input "true"
click at [574, 265] on div "You are duplicating Legal Services plan content Select plans you want to duplic…" at bounding box center [785, 273] width 440 height 341
click at [597, 264] on span "Custom carrier contact phone" at bounding box center [670, 265] width 147 height 14
click at [585, 266] on input "checkbox" at bounding box center [583, 265] width 15 height 15
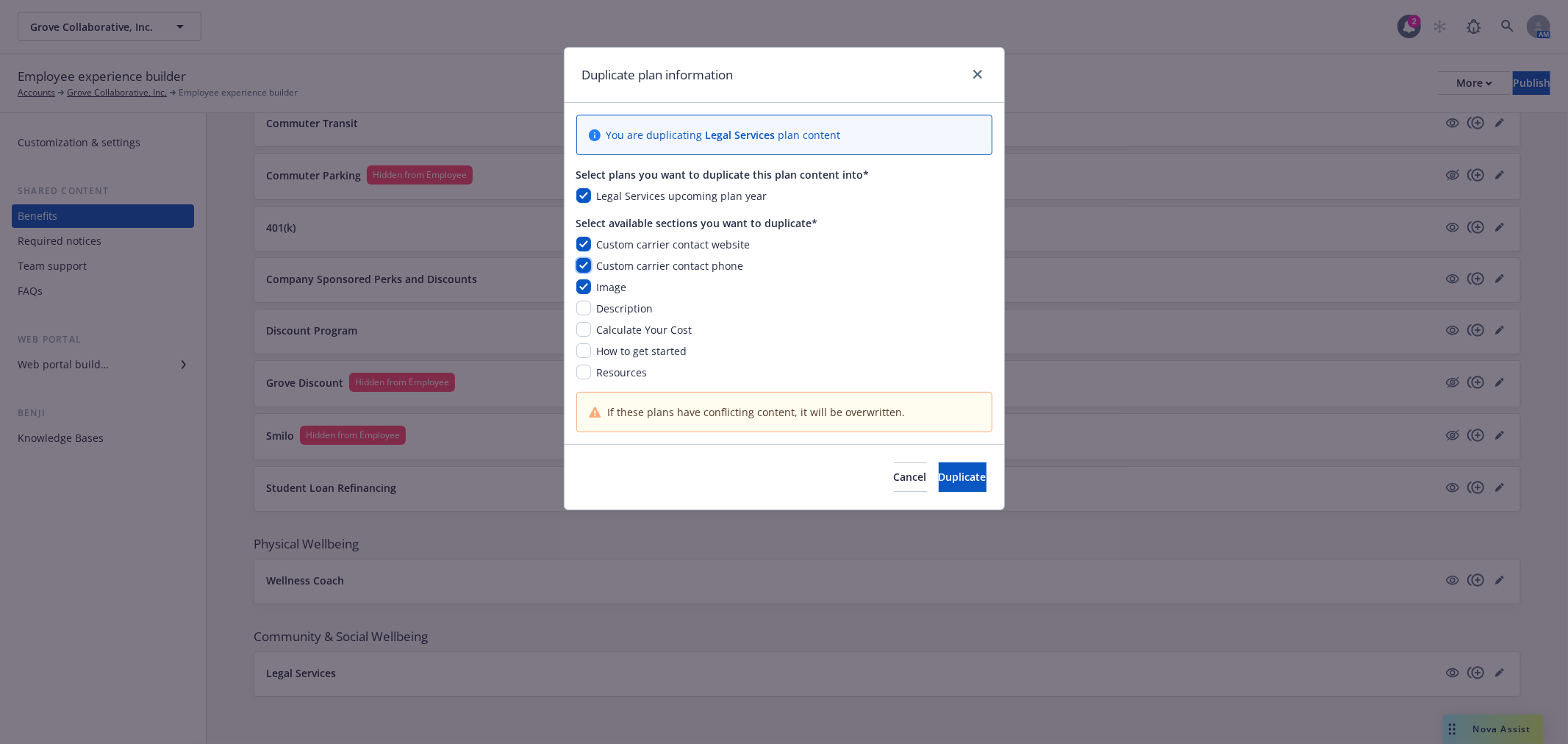
checkbox input "true"
click at [581, 305] on input "checkbox" at bounding box center [583, 308] width 15 height 15
checkbox input "true"
click at [579, 328] on input "checkbox" at bounding box center [583, 330] width 15 height 15
checkbox input "true"
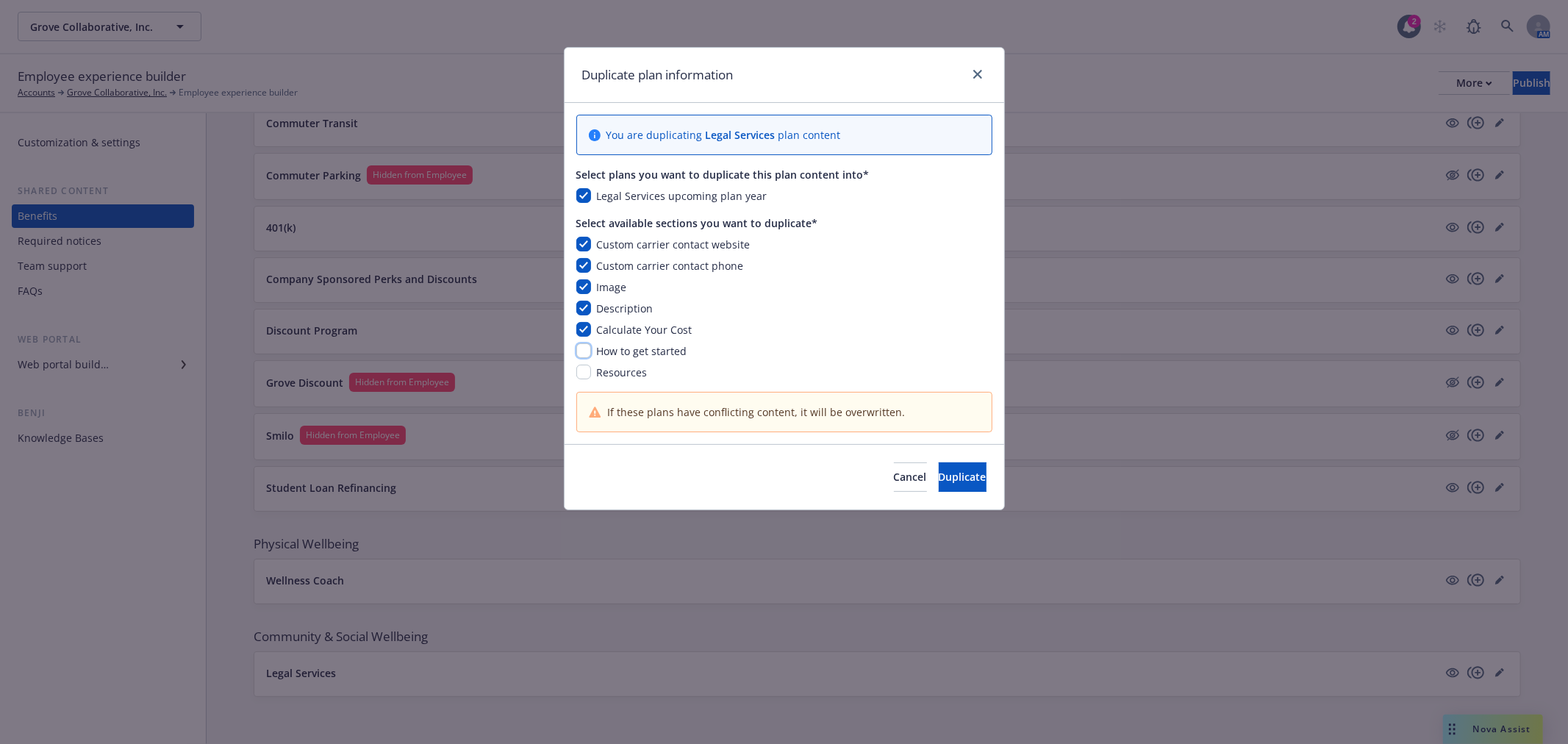
click at [579, 349] on input "checkbox" at bounding box center [583, 351] width 15 height 15
checkbox input "true"
click at [578, 370] on input "checkbox" at bounding box center [583, 372] width 15 height 15
checkbox input "true"
click at [939, 473] on span "Duplicate" at bounding box center [962, 476] width 48 height 14
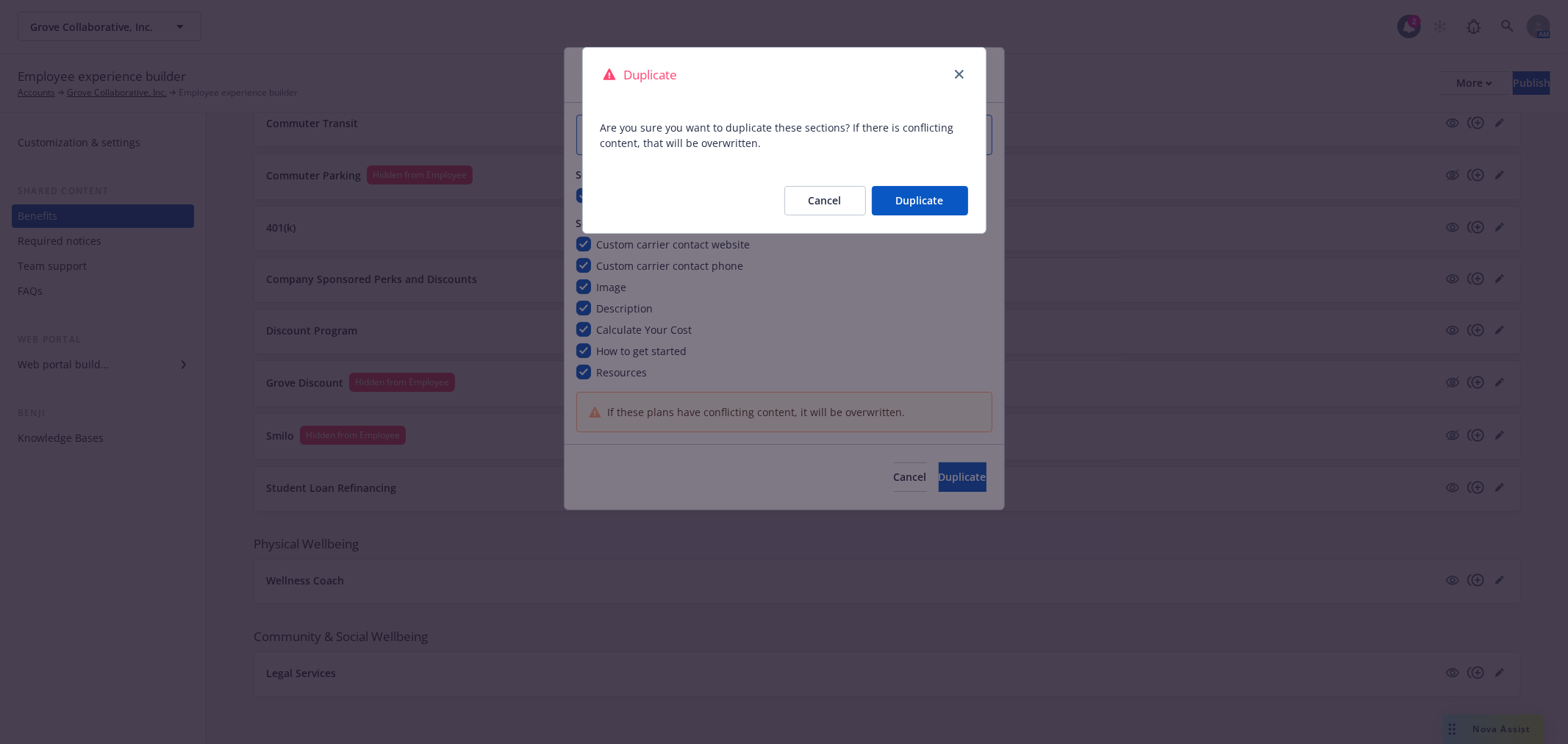
click at [899, 202] on button "Duplicate" at bounding box center [920, 201] width 97 height 29
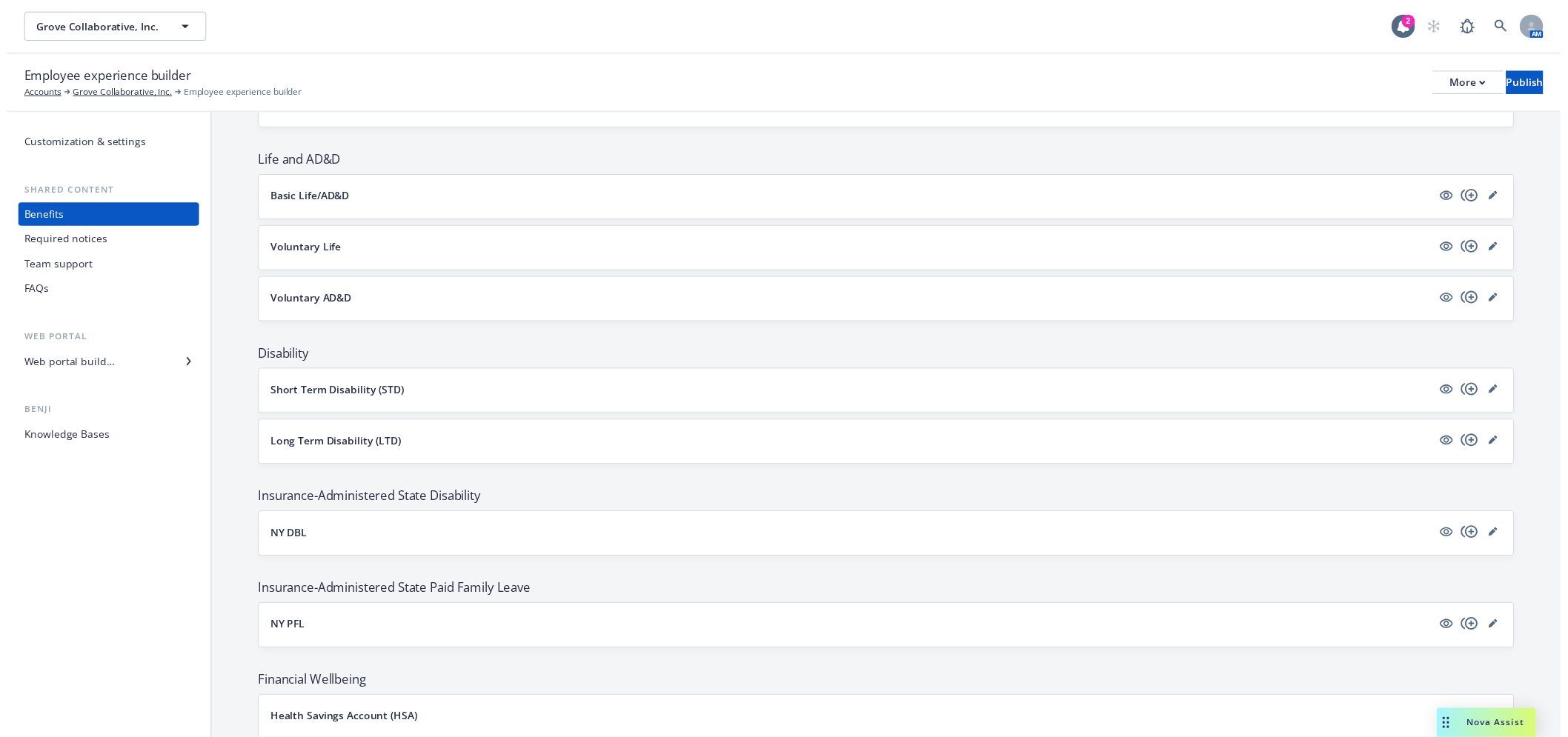
scroll to position [575, 0]
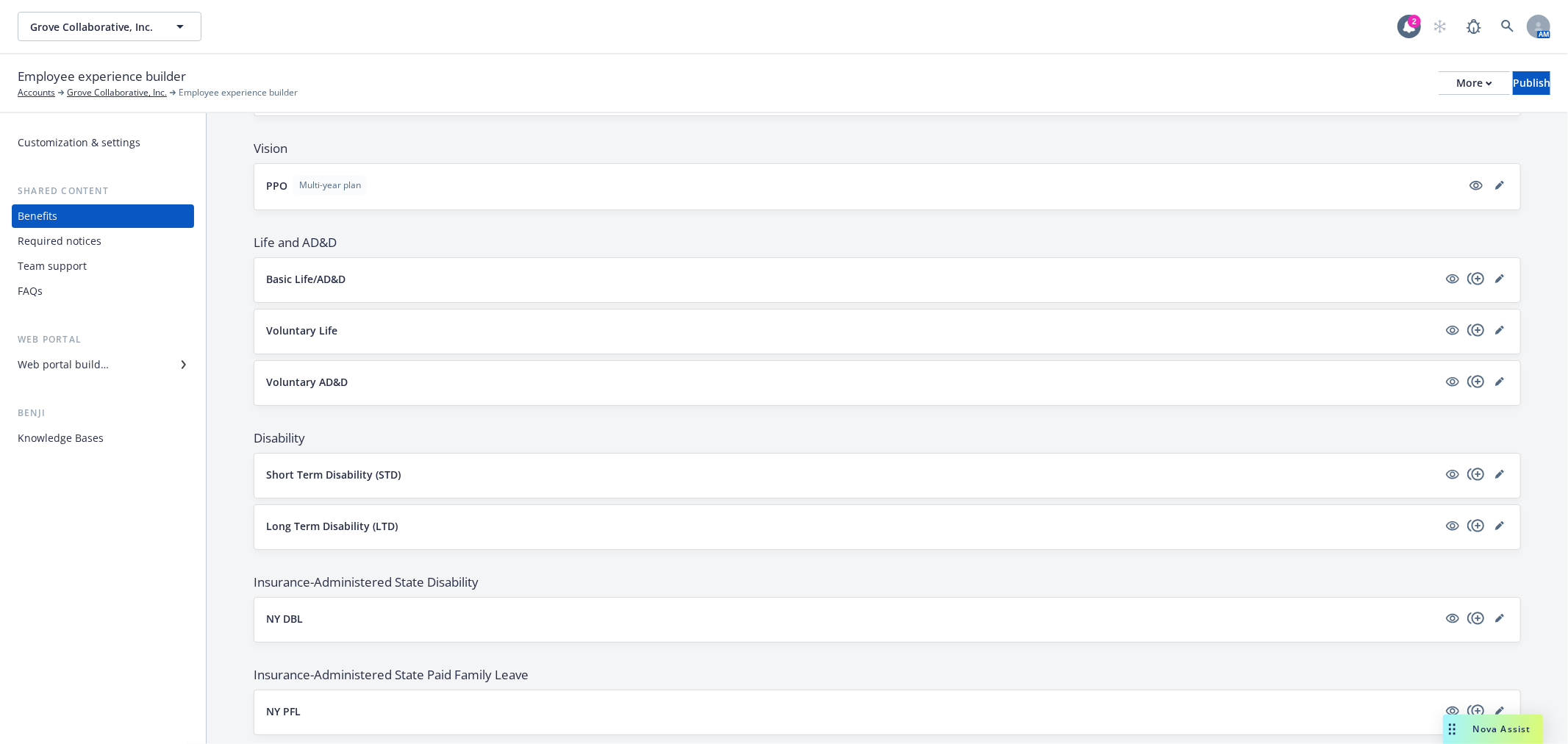
click at [1496, 281] on div at bounding box center [1476, 279] width 64 height 18
click at [1495, 281] on link "editPencil" at bounding box center [1500, 279] width 18 height 18
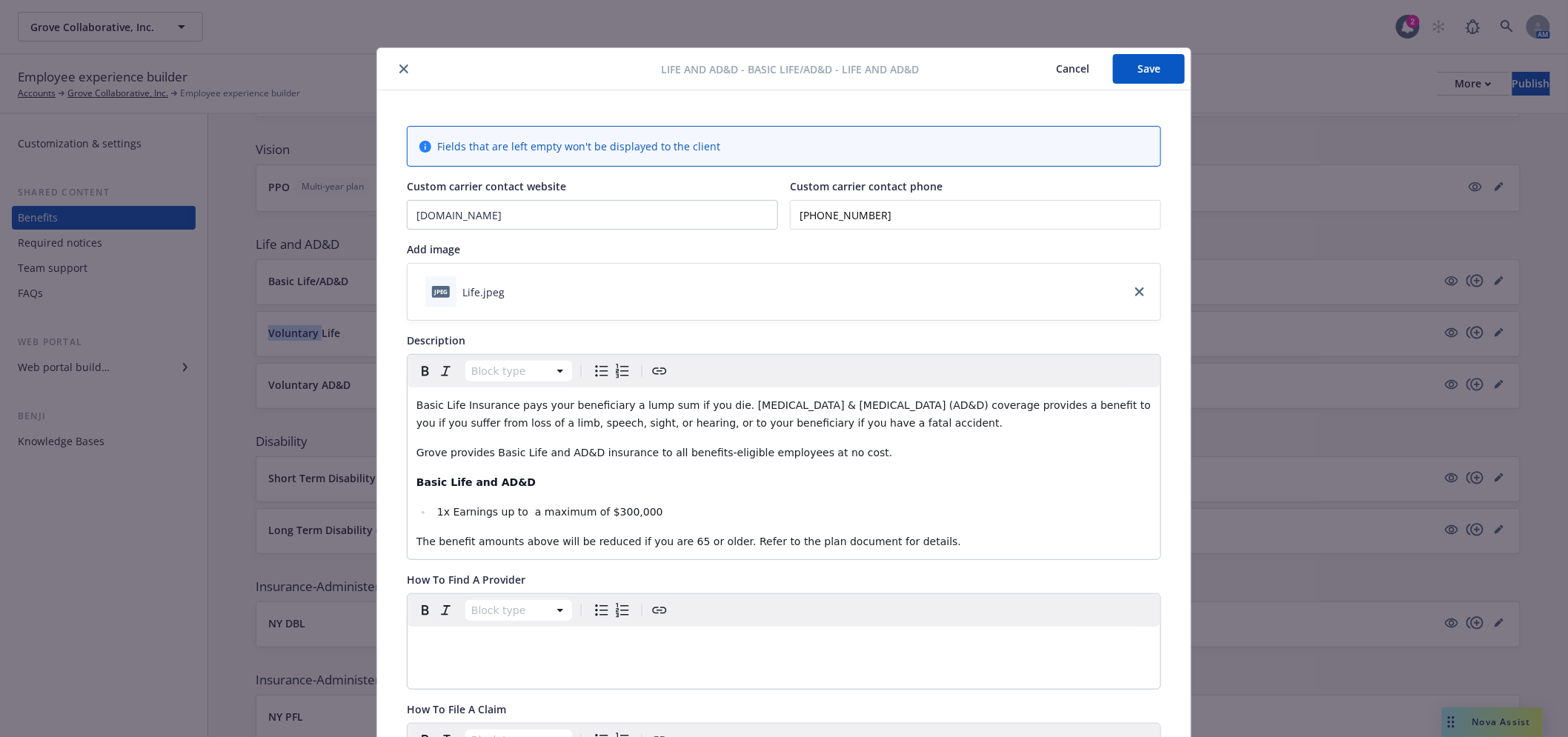
click at [400, 67] on icon "close" at bounding box center [404, 68] width 9 height 9
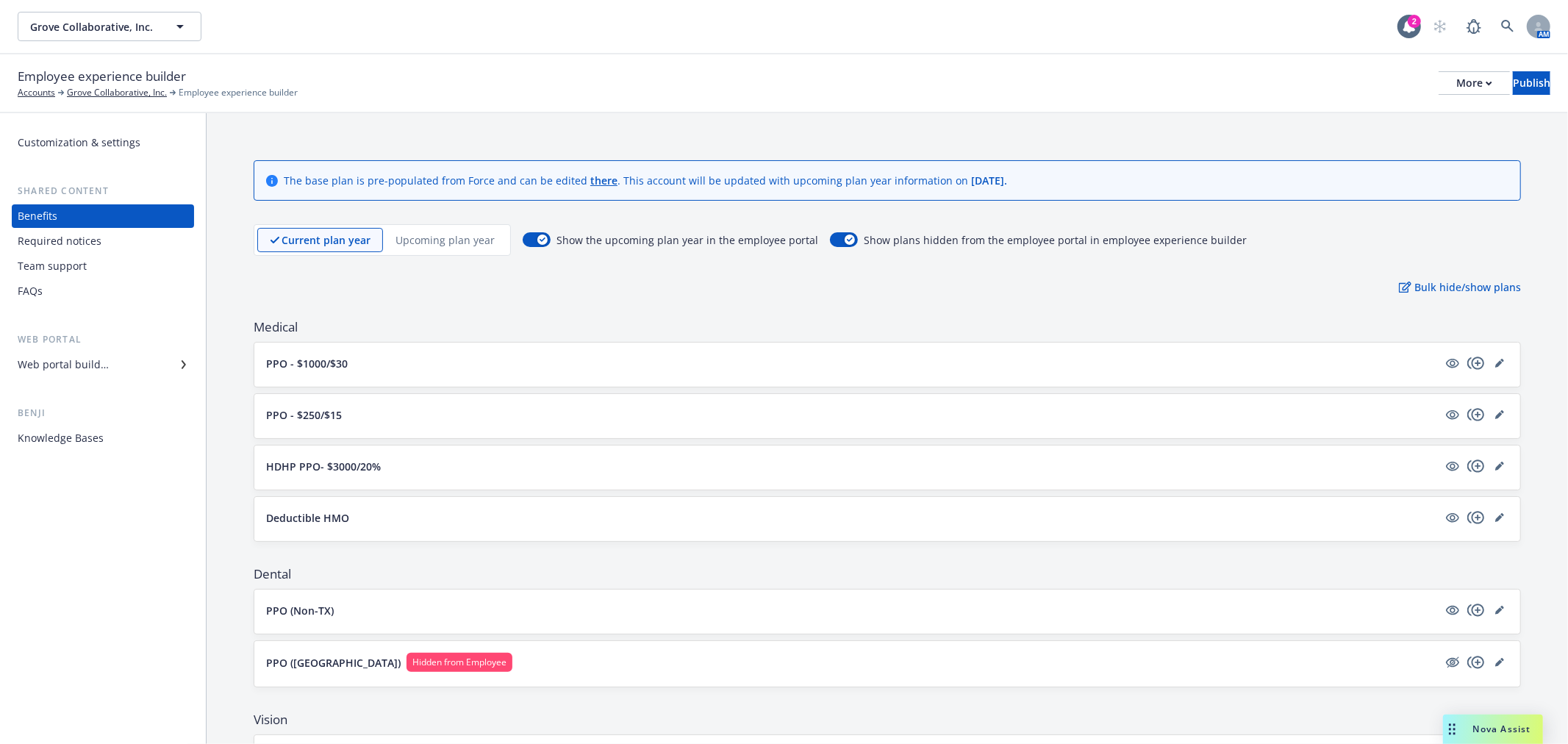
click at [416, 234] on p "Upcoming plan year" at bounding box center [445, 239] width 99 height 15
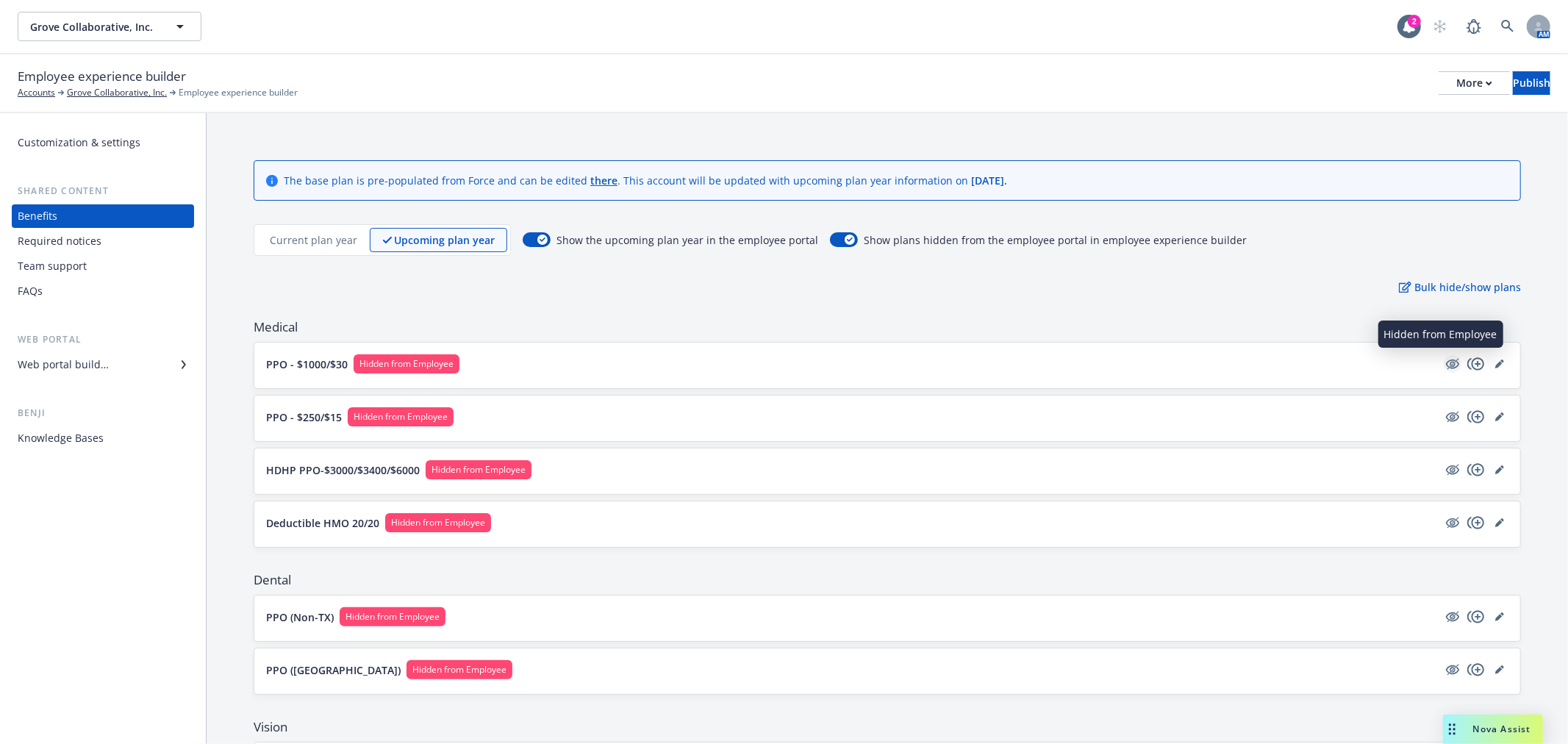
click at [1446, 365] on icon "hidden" at bounding box center [1453, 364] width 13 height 10
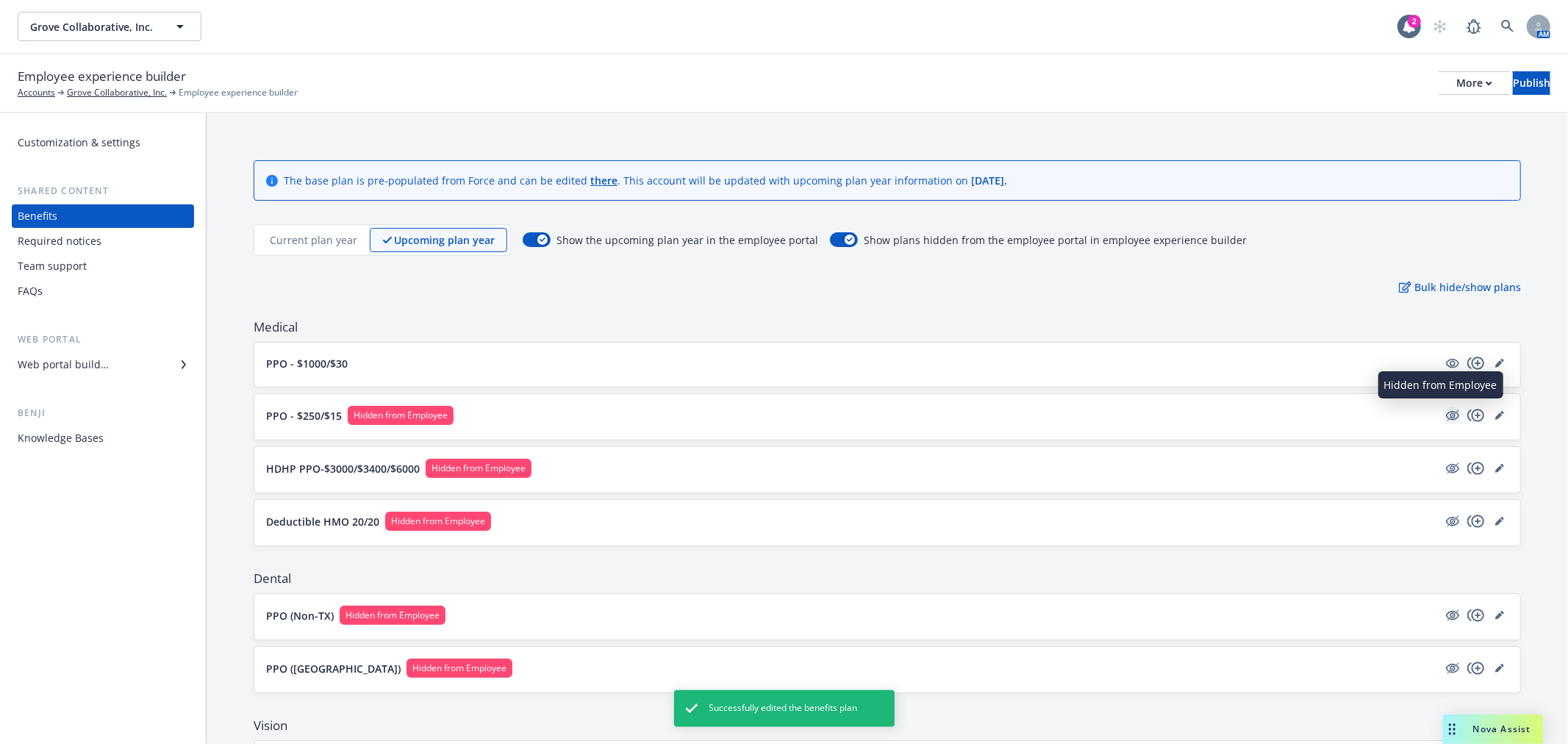
click at [1446, 414] on icon "hidden" at bounding box center [1453, 416] width 13 height 10
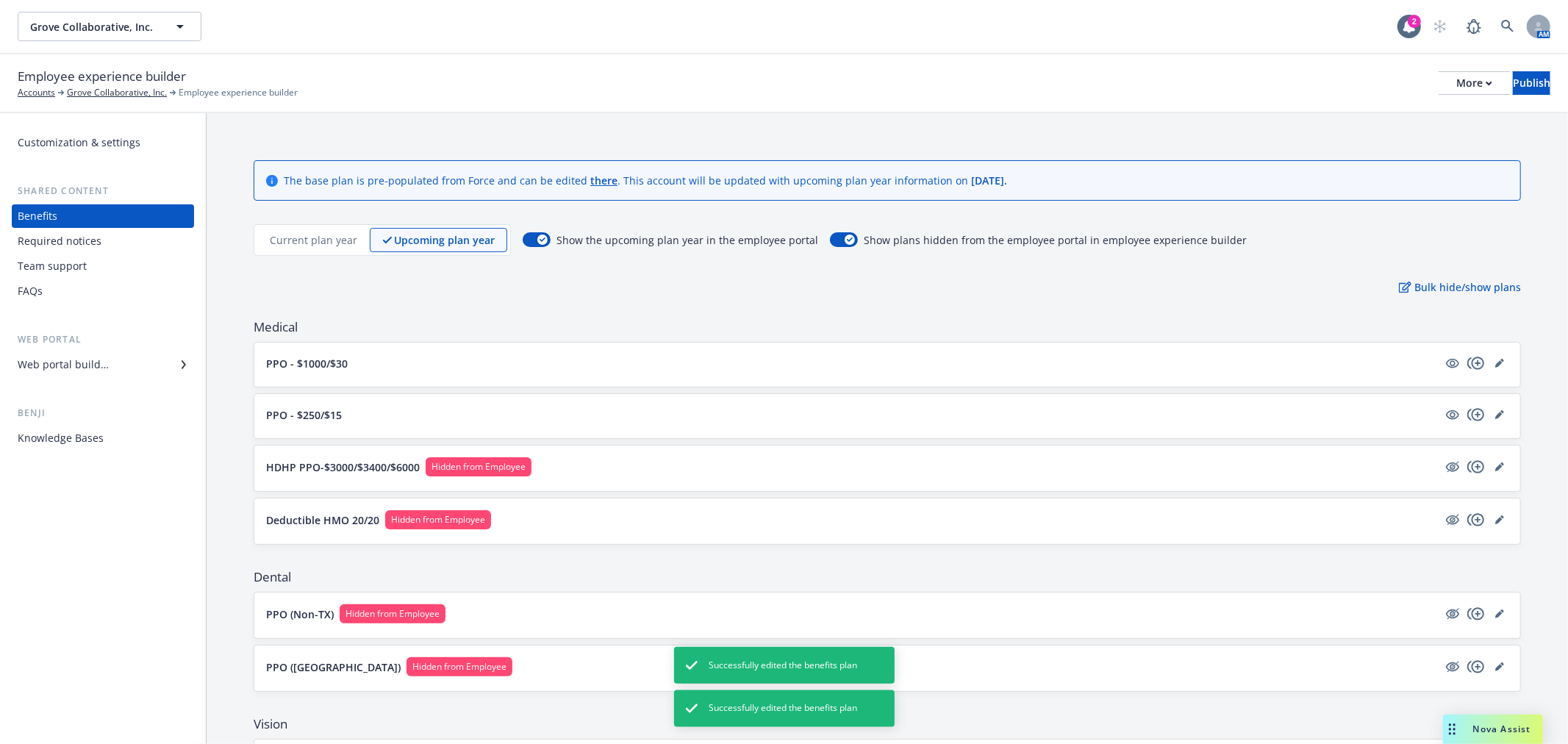
click at [1437, 447] on div "HDHP PPO-$3000/$3400/$6000 Hidden from Employee" at bounding box center [887, 468] width 1266 height 46
click at [1444, 473] on icon "hidden" at bounding box center [1453, 467] width 18 height 18
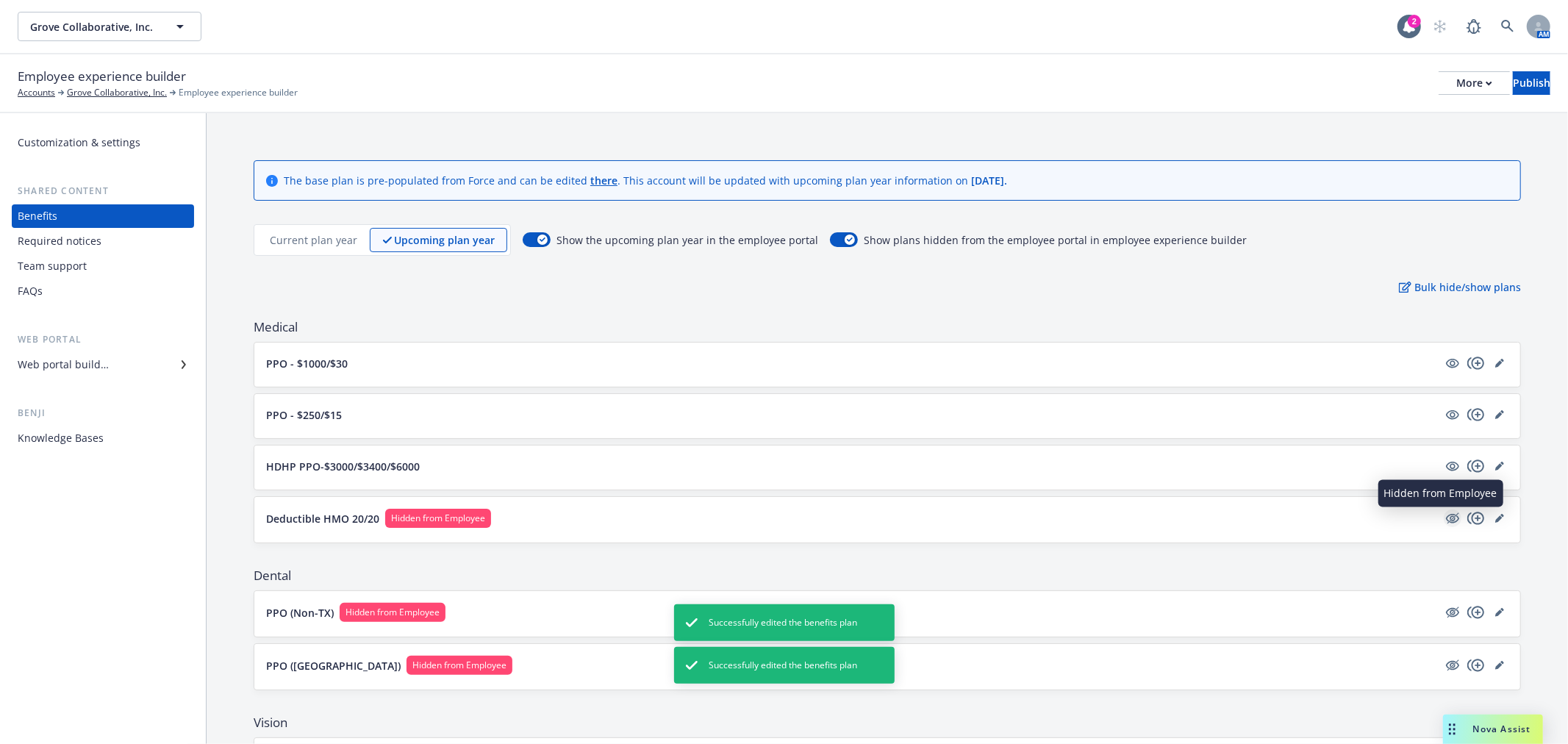
click at [1444, 518] on icon "hidden" at bounding box center [1453, 518] width 18 height 18
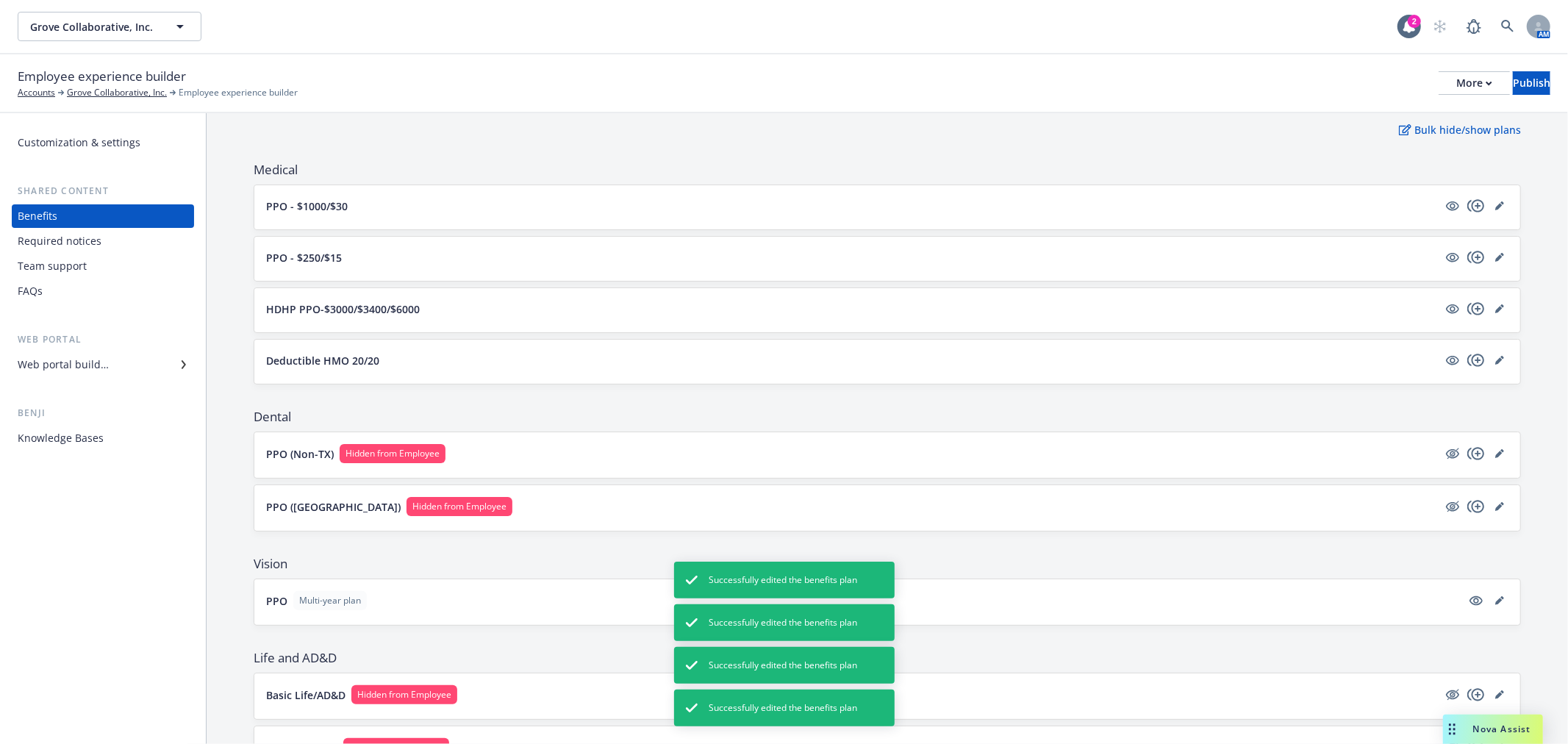
scroll to position [164, 0]
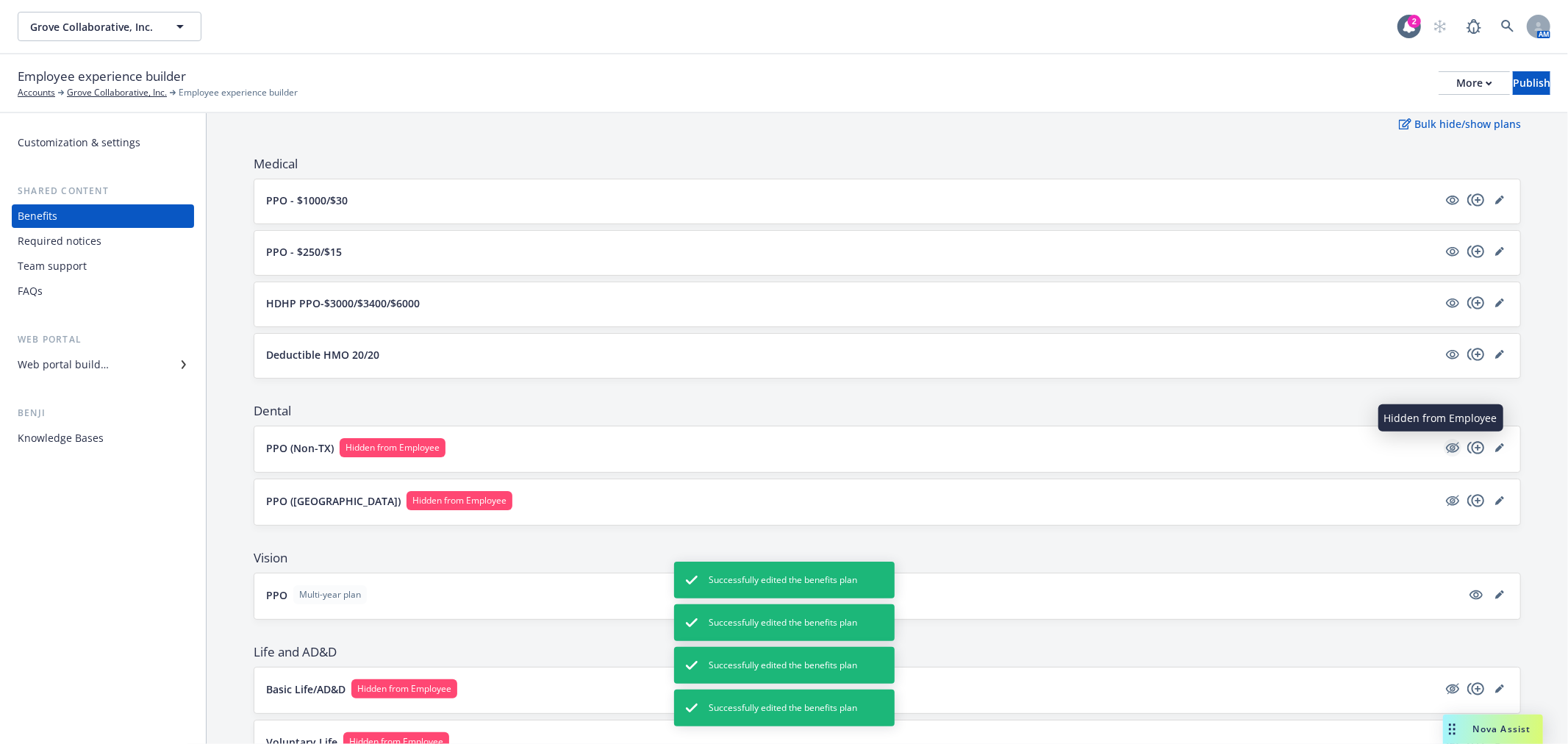
click at [1446, 451] on icon "hidden" at bounding box center [1453, 448] width 13 height 10
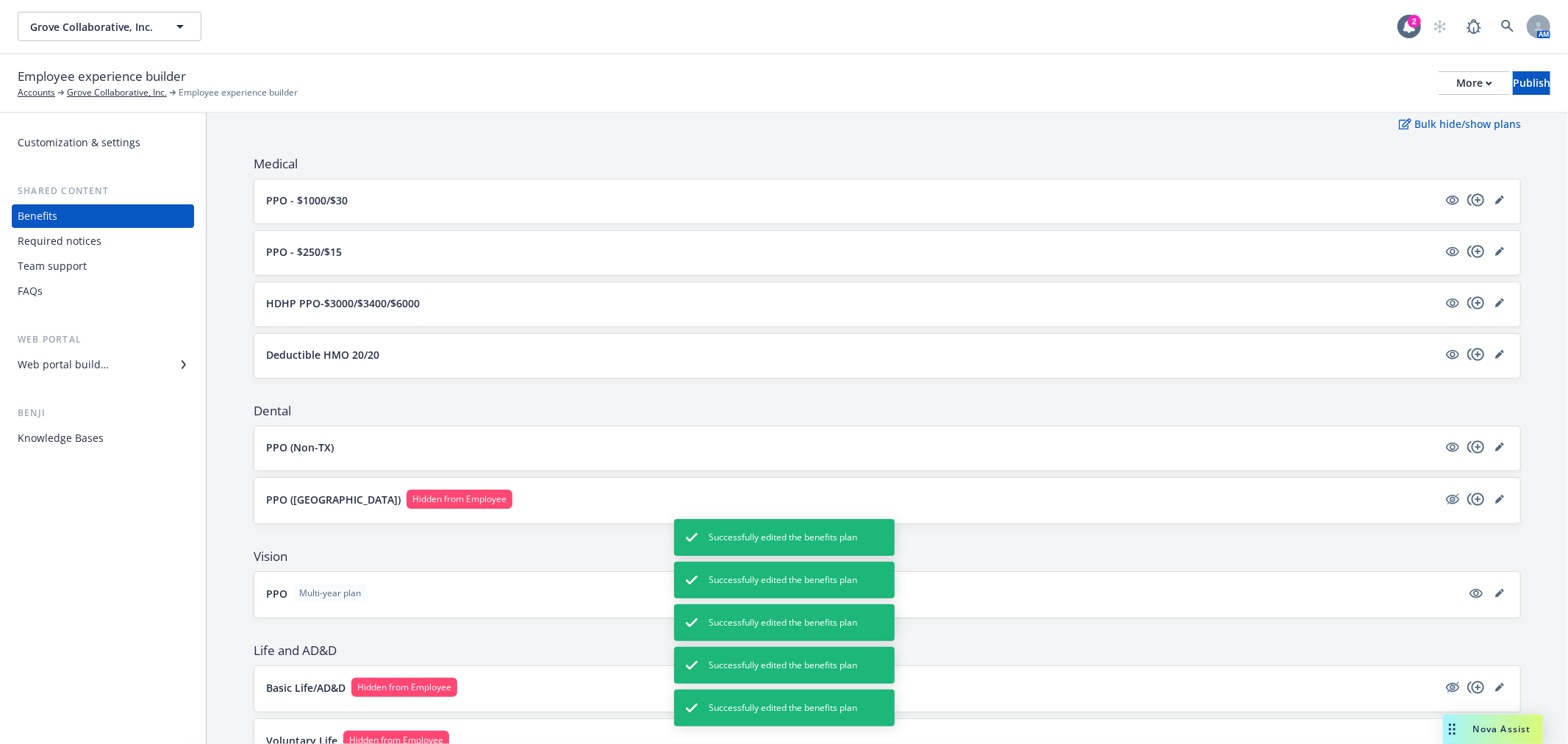
click at [1439, 510] on div "PPO ([GEOGRAPHIC_DATA]) Hidden from Employee" at bounding box center [887, 501] width 1242 height 22
click at [1448, 501] on icon "hidden" at bounding box center [1454, 499] width 12 height 11
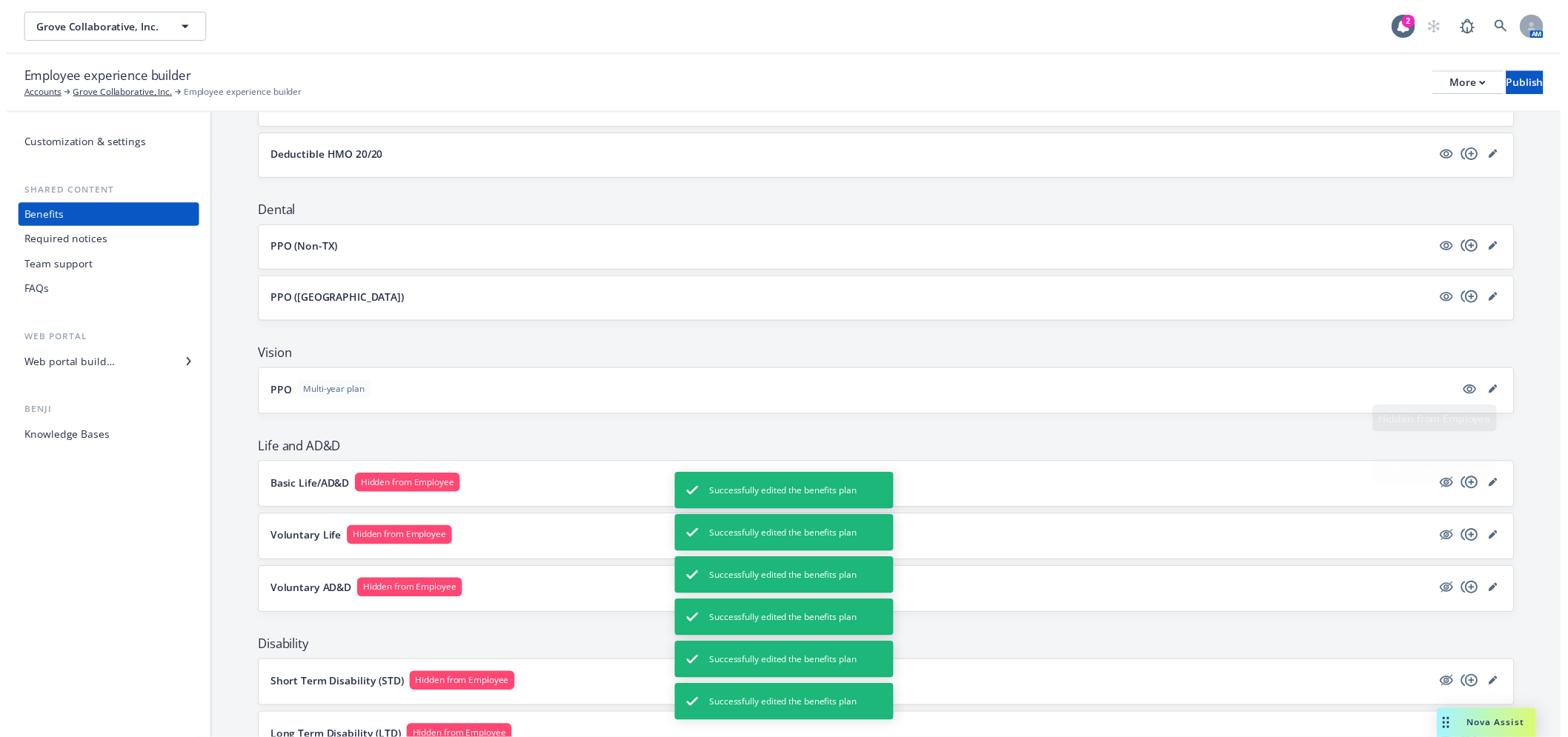
scroll to position [411, 0]
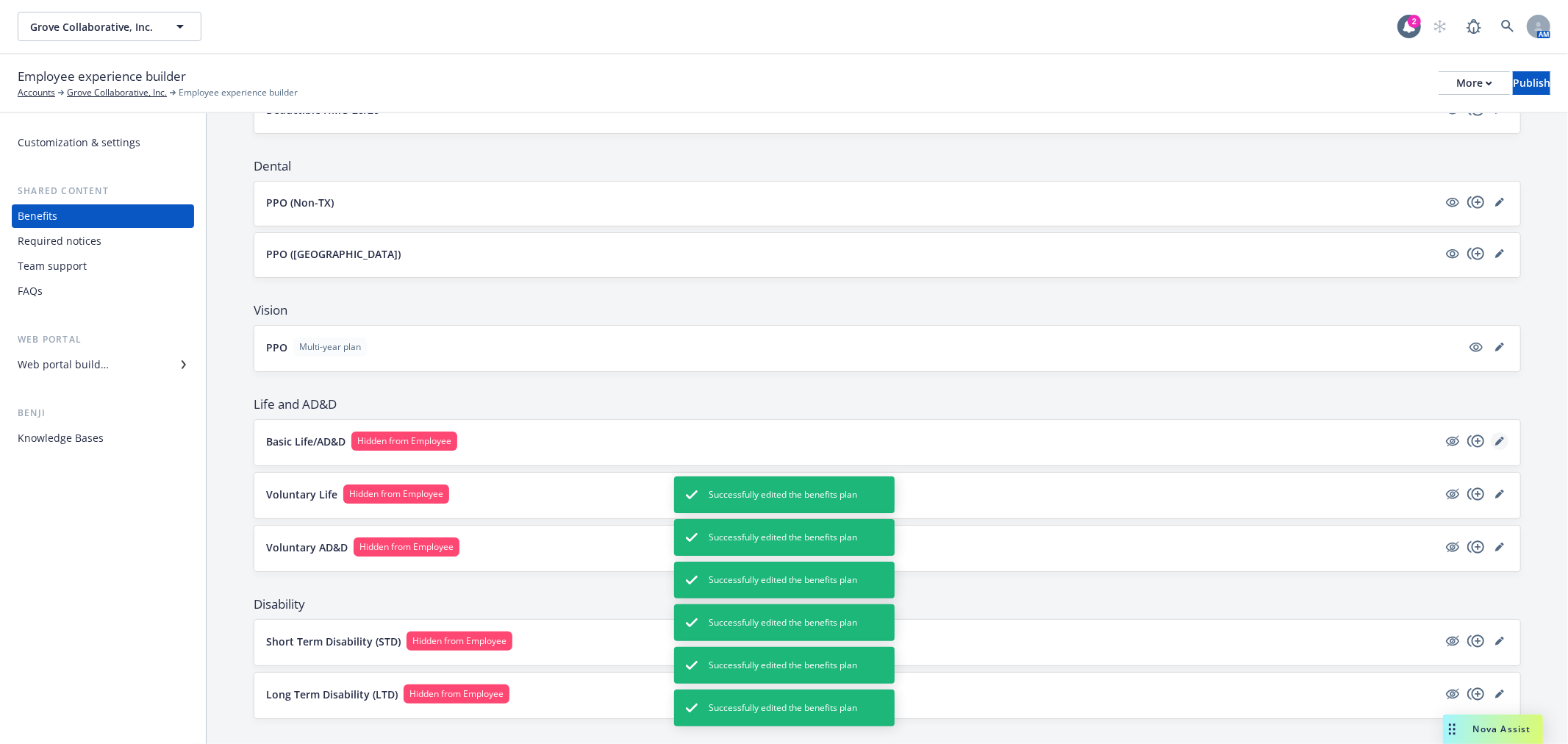
click at [1491, 447] on link "editPencil" at bounding box center [1500, 442] width 18 height 18
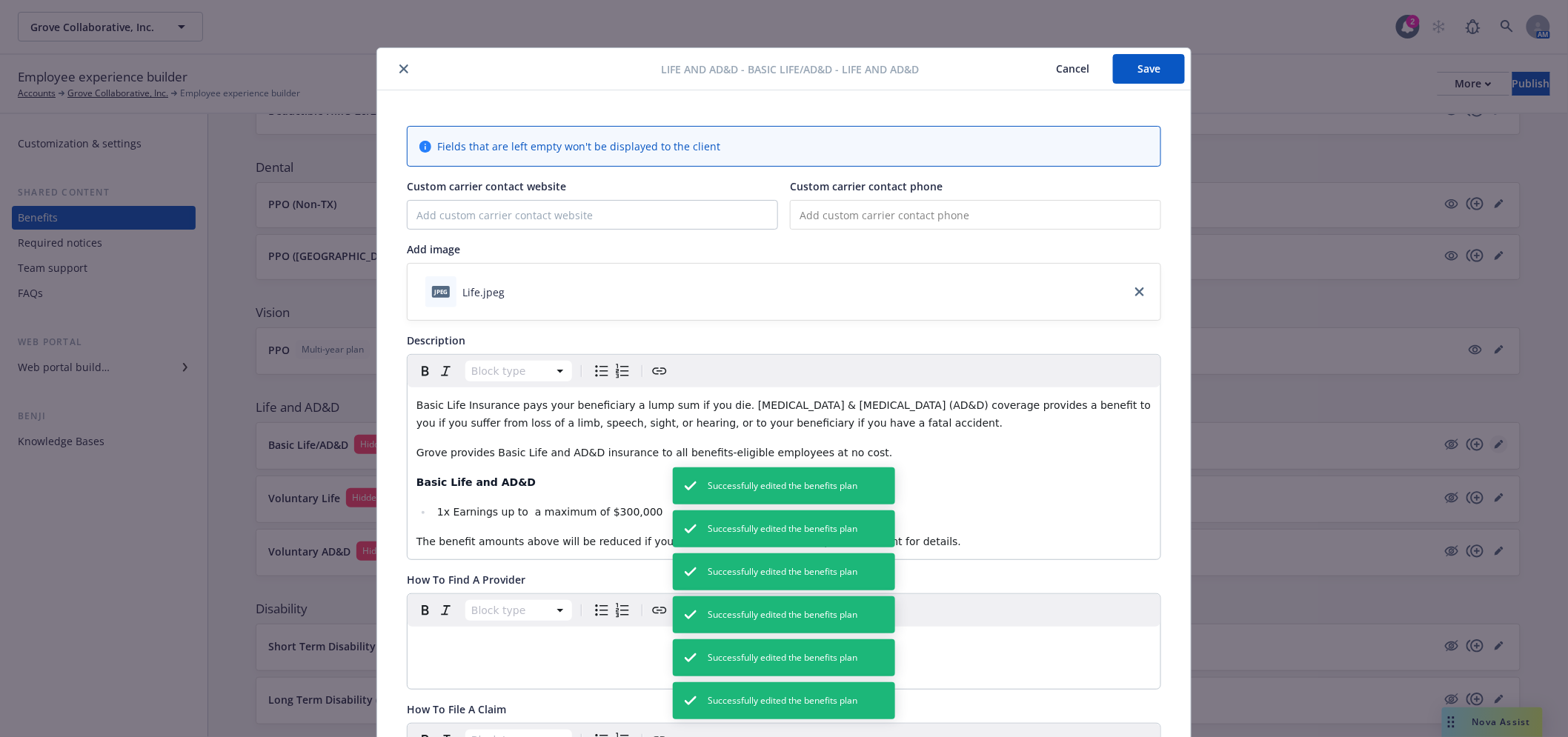
scroll to position [45, 0]
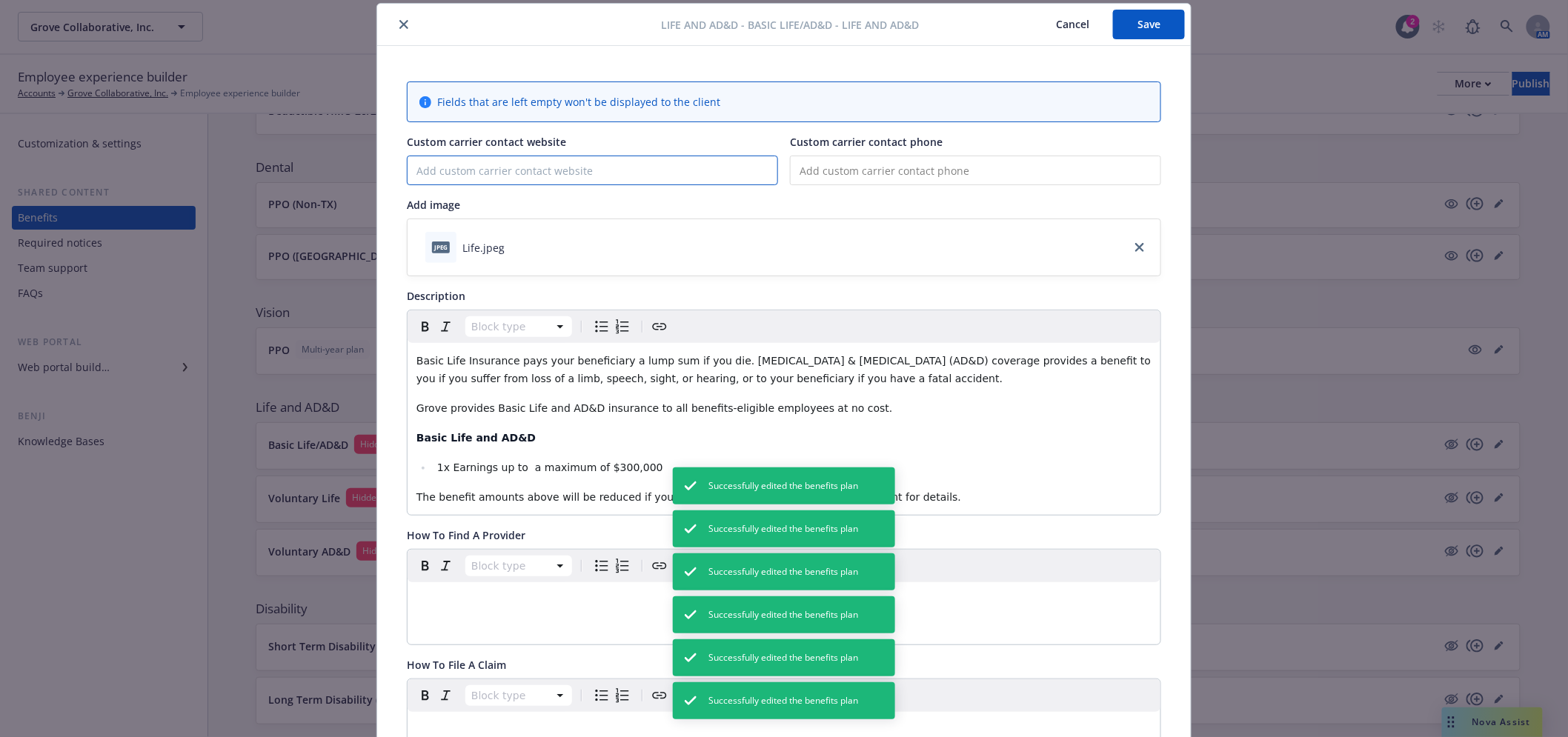
click at [682, 163] on input "Custom carrier contact website" at bounding box center [592, 170] width 369 height 28
paste input "[URL][DOMAIN_NAME]"
type input "[URL][DOMAIN_NAME]"
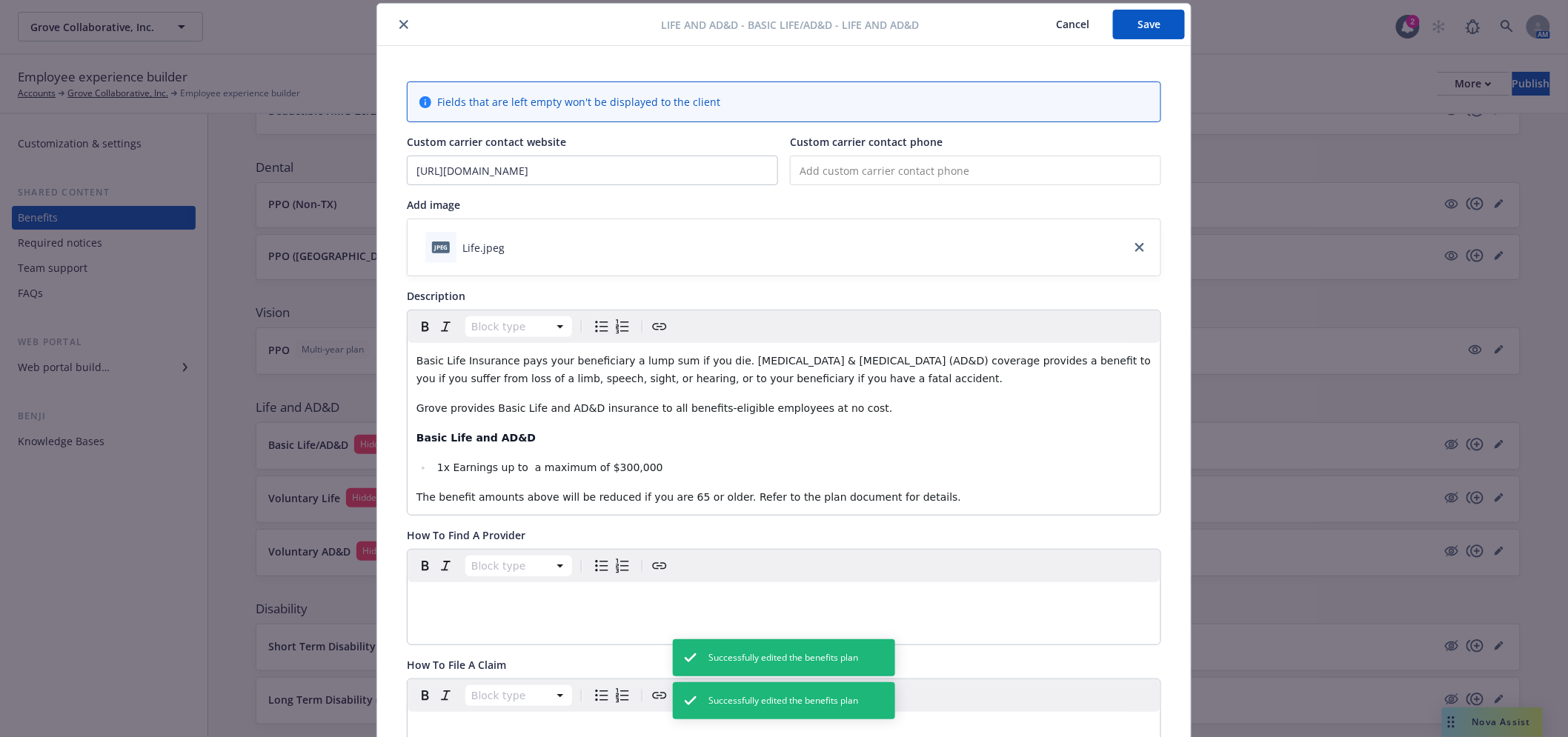
click at [978, 171] on input "tel" at bounding box center [975, 170] width 371 height 29
paste input "[PHONE_NUMBER]"
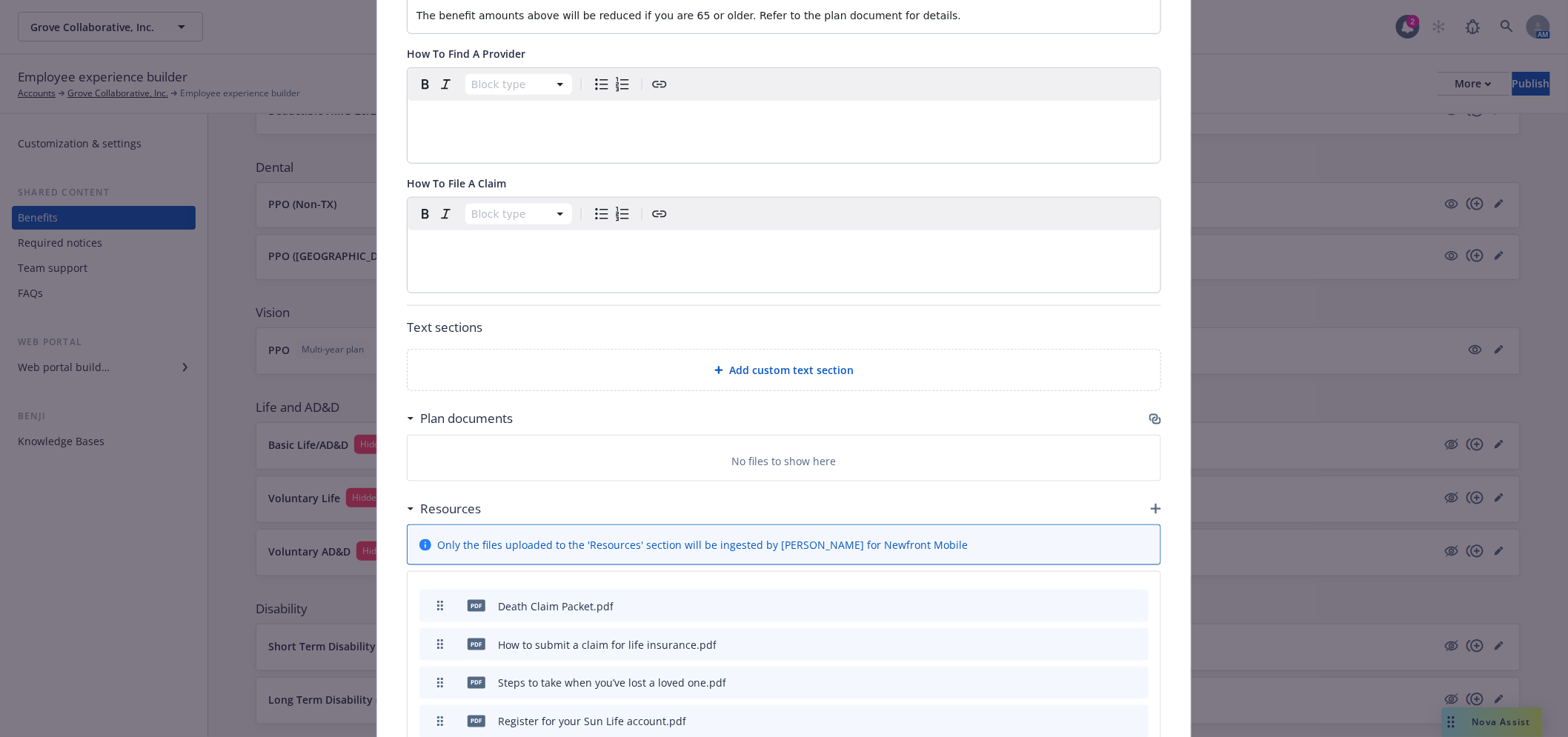
scroll to position [537, 0]
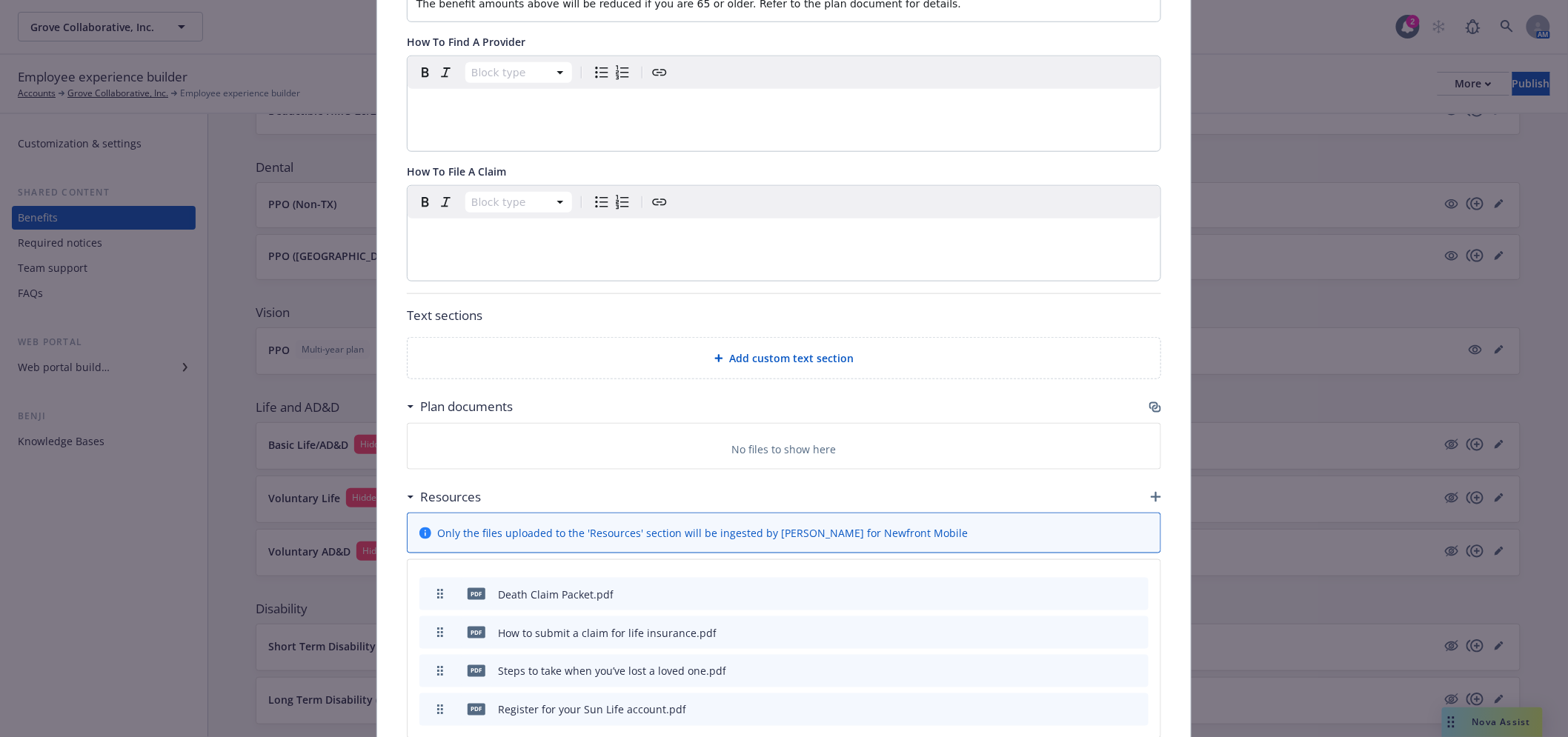
type input "[PHONE_NUMBER]"
click at [778, 354] on span "Add custom text section" at bounding box center [791, 358] width 124 height 15
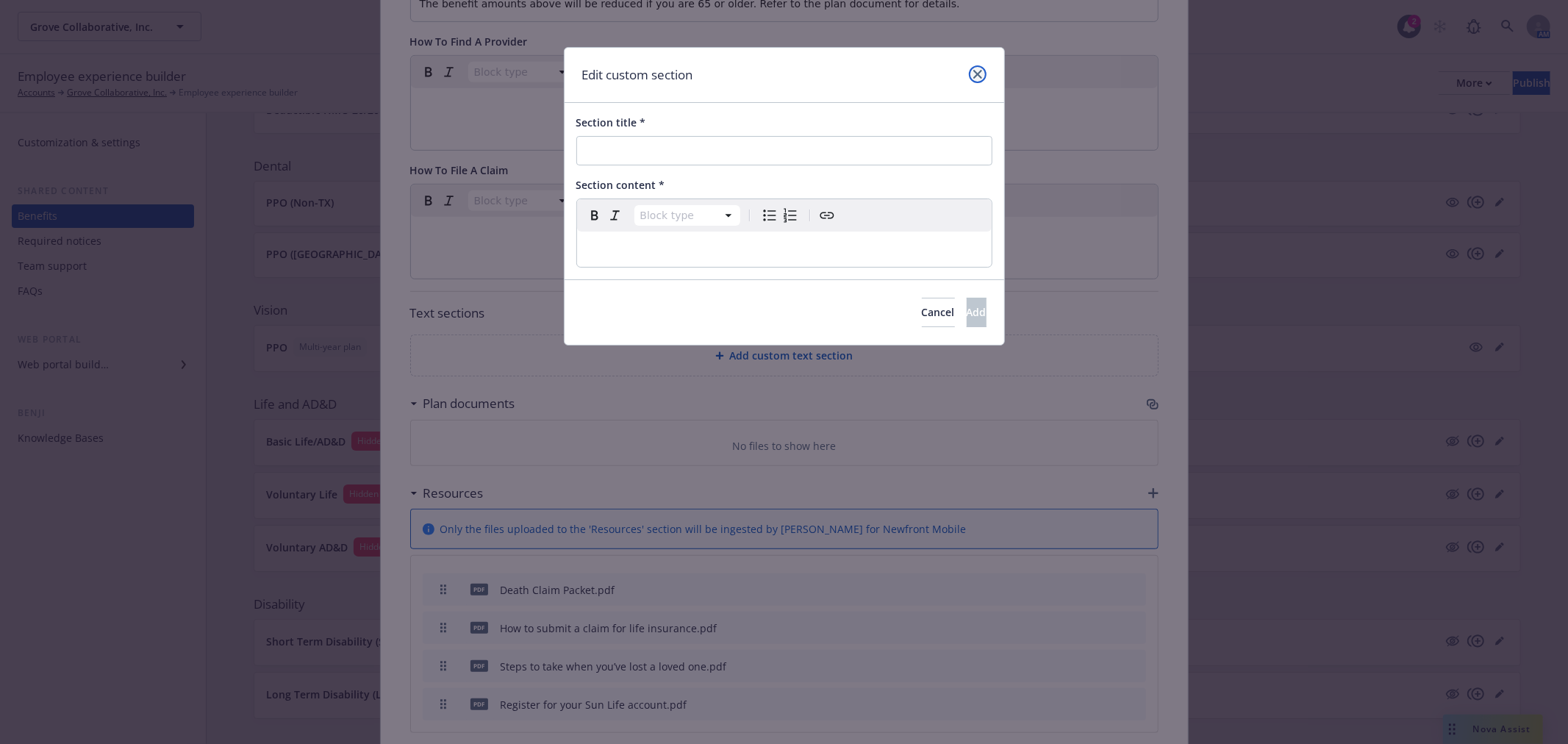
click at [984, 75] on link "close" at bounding box center [978, 74] width 18 height 18
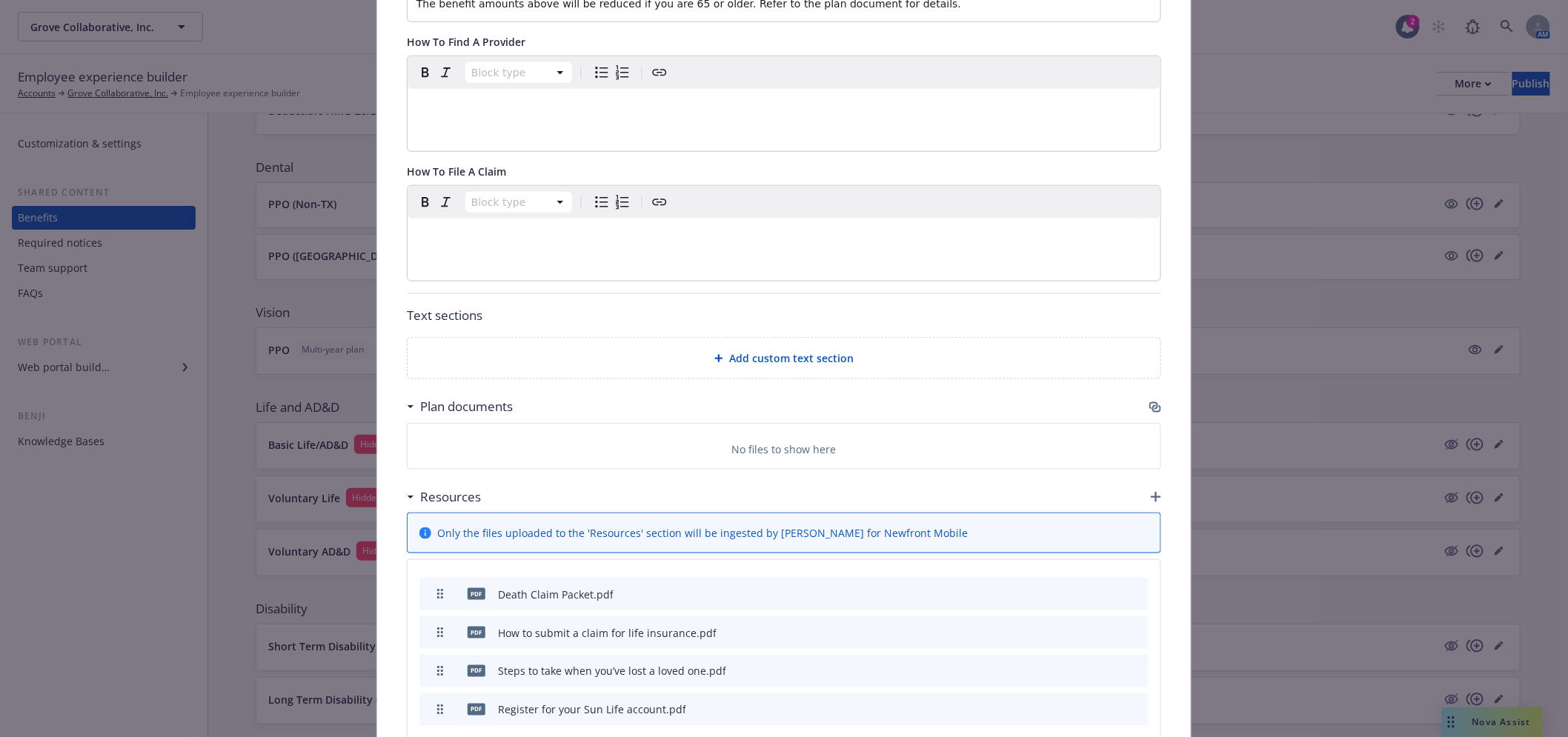
click at [747, 256] on div "Block type" at bounding box center [784, 233] width 753 height 95
click at [754, 241] on p "editable markdown" at bounding box center [784, 236] width 735 height 18
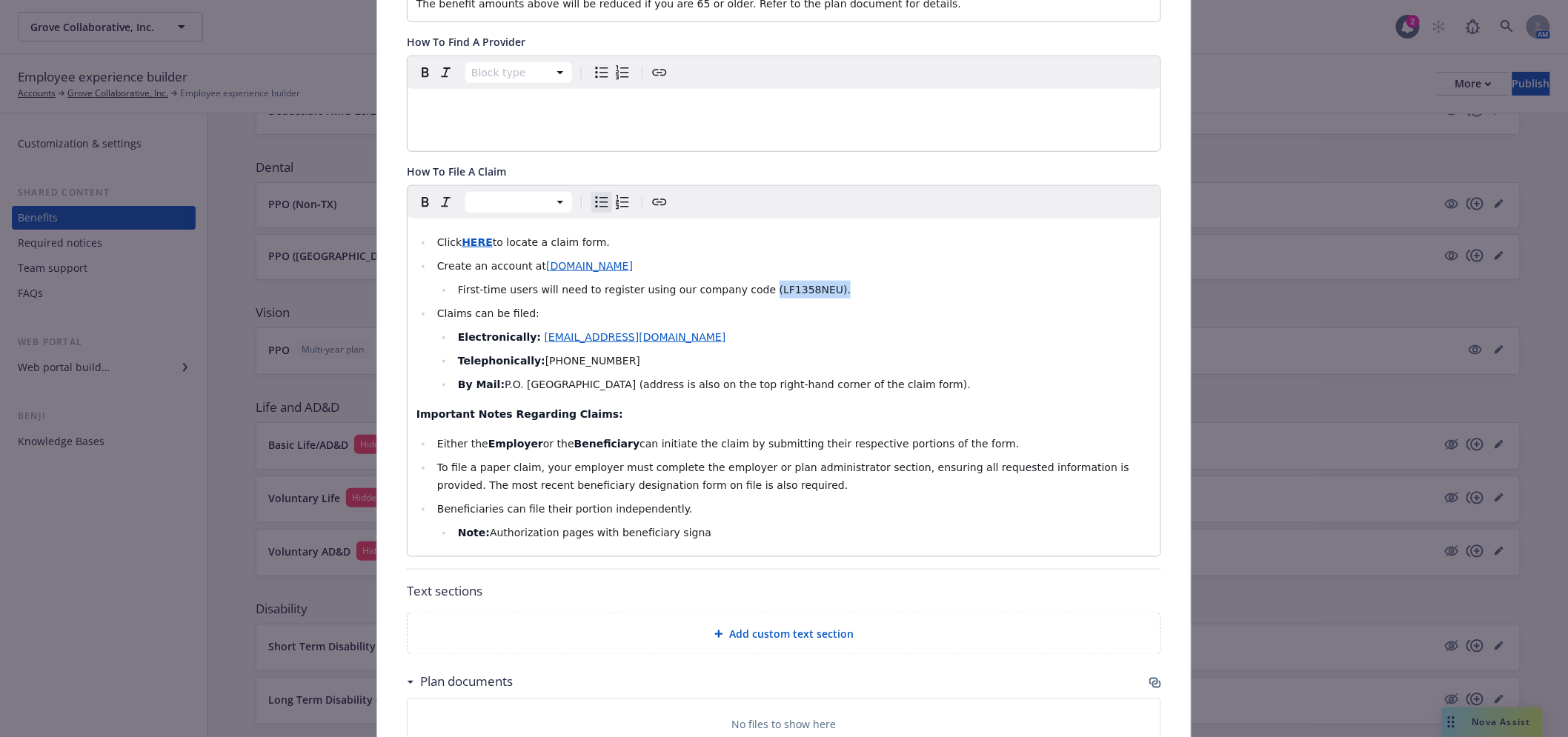
drag, startPoint x: 803, startPoint y: 291, endPoint x: 735, endPoint y: 291, distance: 68.0
click at [735, 291] on li "First-time users will need to register using our company code (LF1358NEU)." at bounding box center [802, 290] width 698 height 18
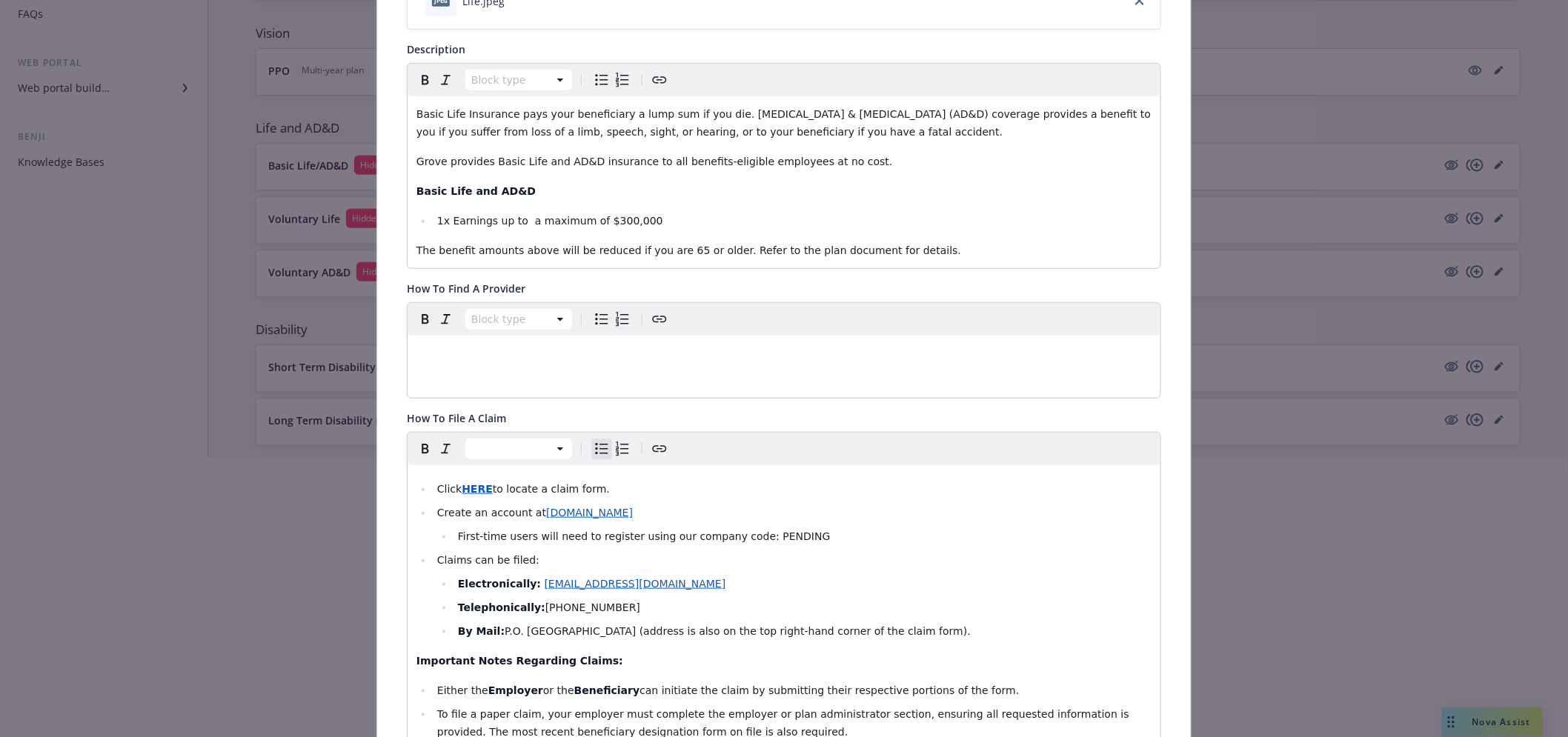
scroll to position [297, 0]
click at [639, 704] on div at bounding box center [784, 689] width 1568 height 95
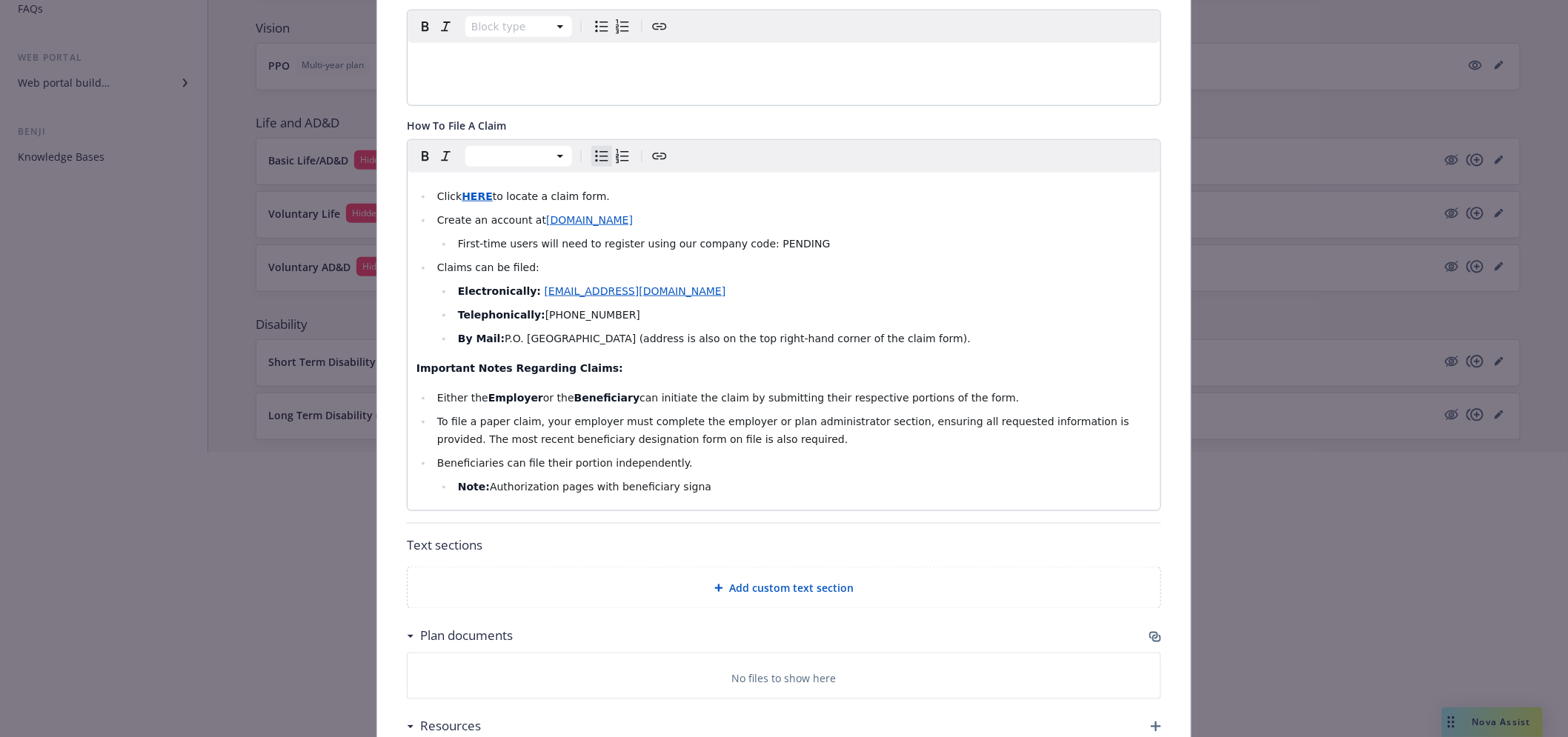
scroll to position [620, 0]
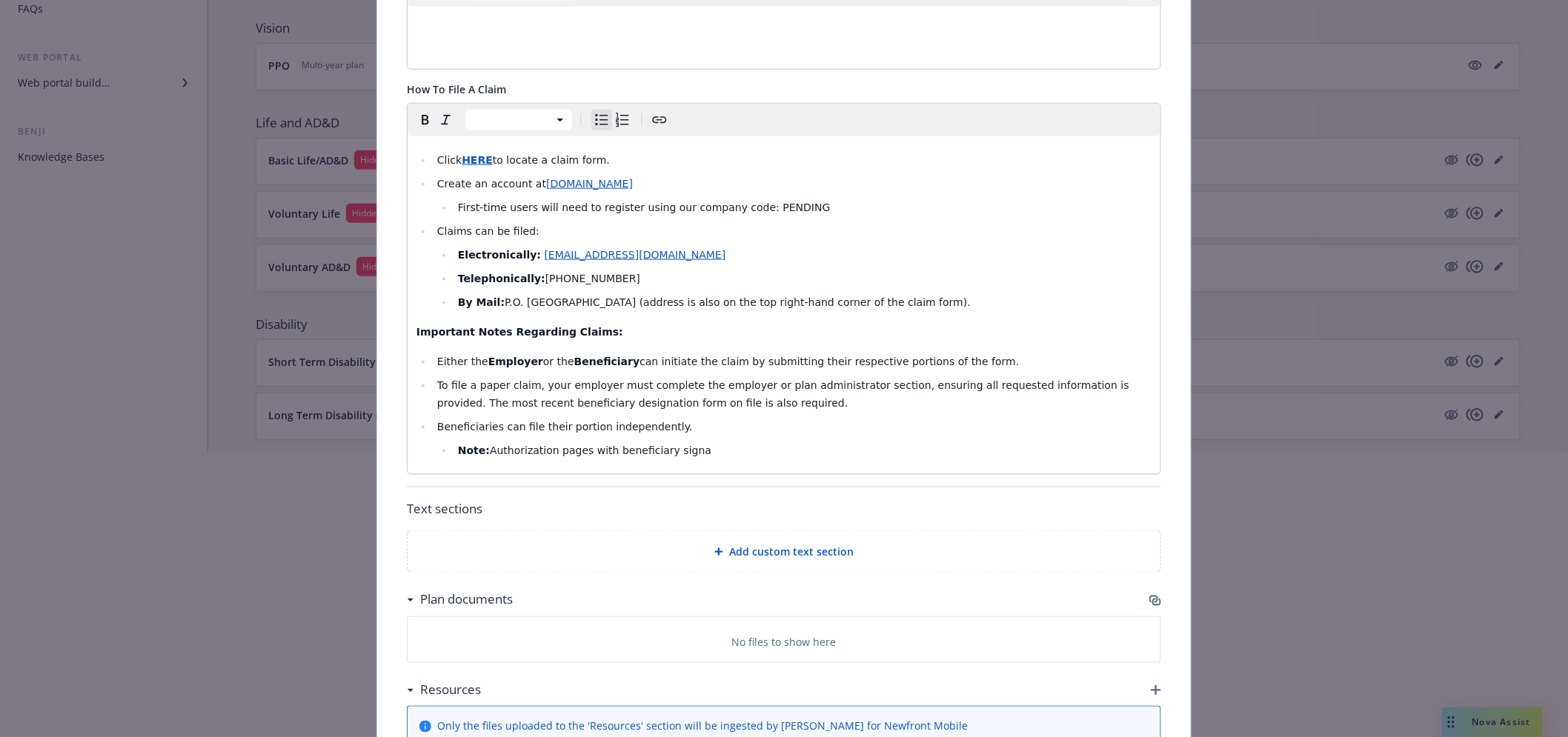
click at [714, 453] on div at bounding box center [784, 500] width 1568 height 95
click at [724, 461] on div at bounding box center [784, 500] width 1568 height 95
click at [722, 452] on body "Grove Collaborative, Inc. Grove Collaborative, Inc. 2 AM Employee experience bu…" at bounding box center [784, 226] width 1568 height 1021
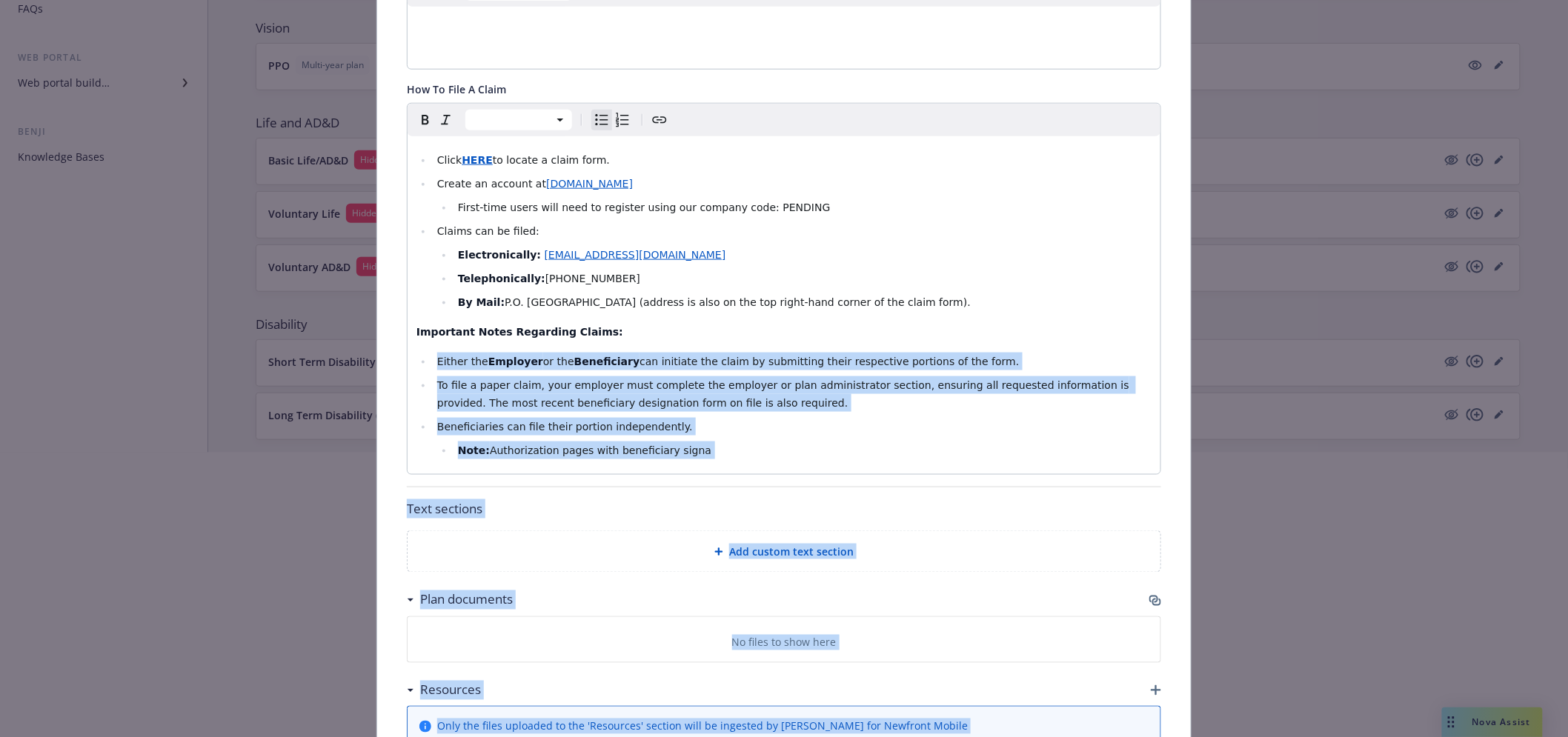
click at [722, 452] on li "Note: Authorization pages with beneficiary signa" at bounding box center [802, 450] width 698 height 18
click at [706, 446] on li "Note: Authorization pages with beneficiary signa" at bounding box center [802, 450] width 698 height 18
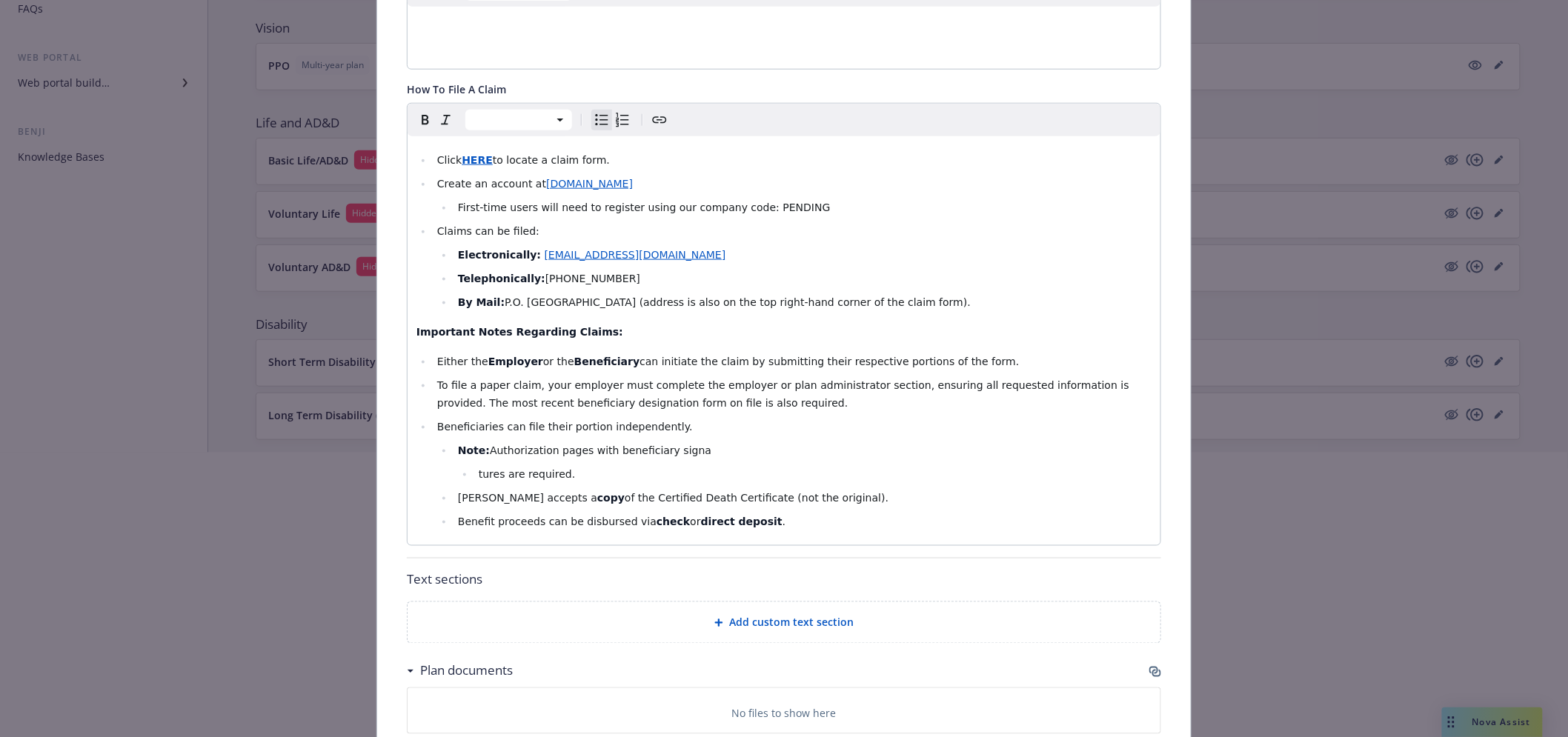
click at [473, 475] on div at bounding box center [784, 500] width 1568 height 95
click at [470, 475] on div at bounding box center [784, 500] width 1568 height 95
click at [480, 474] on div at bounding box center [784, 500] width 1568 height 95
click at [470, 476] on div at bounding box center [784, 500] width 1568 height 95
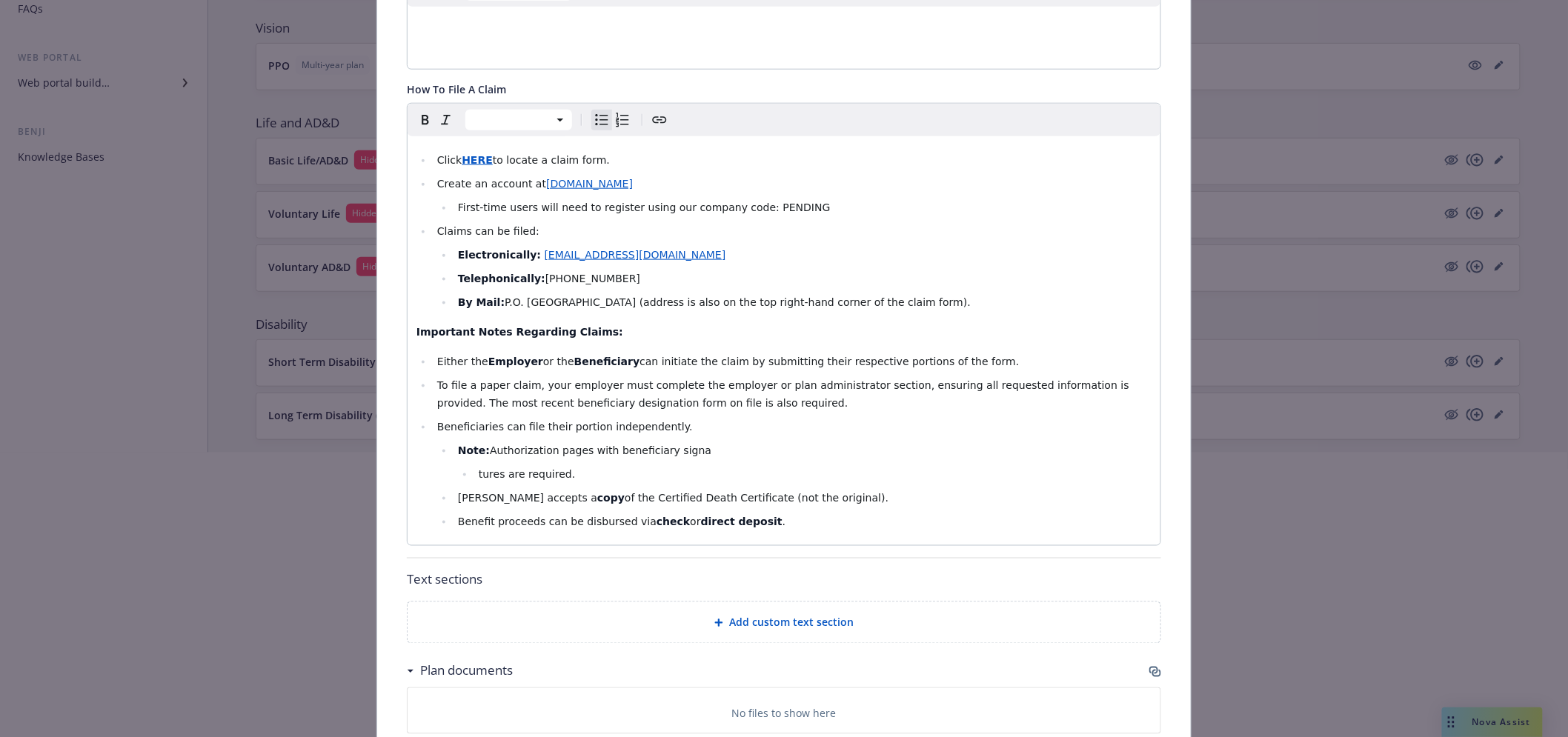
click at [546, 485] on div at bounding box center [784, 500] width 1568 height 95
click at [538, 520] on div at bounding box center [784, 500] width 1568 height 95
click at [538, 498] on div at bounding box center [784, 500] width 1568 height 95
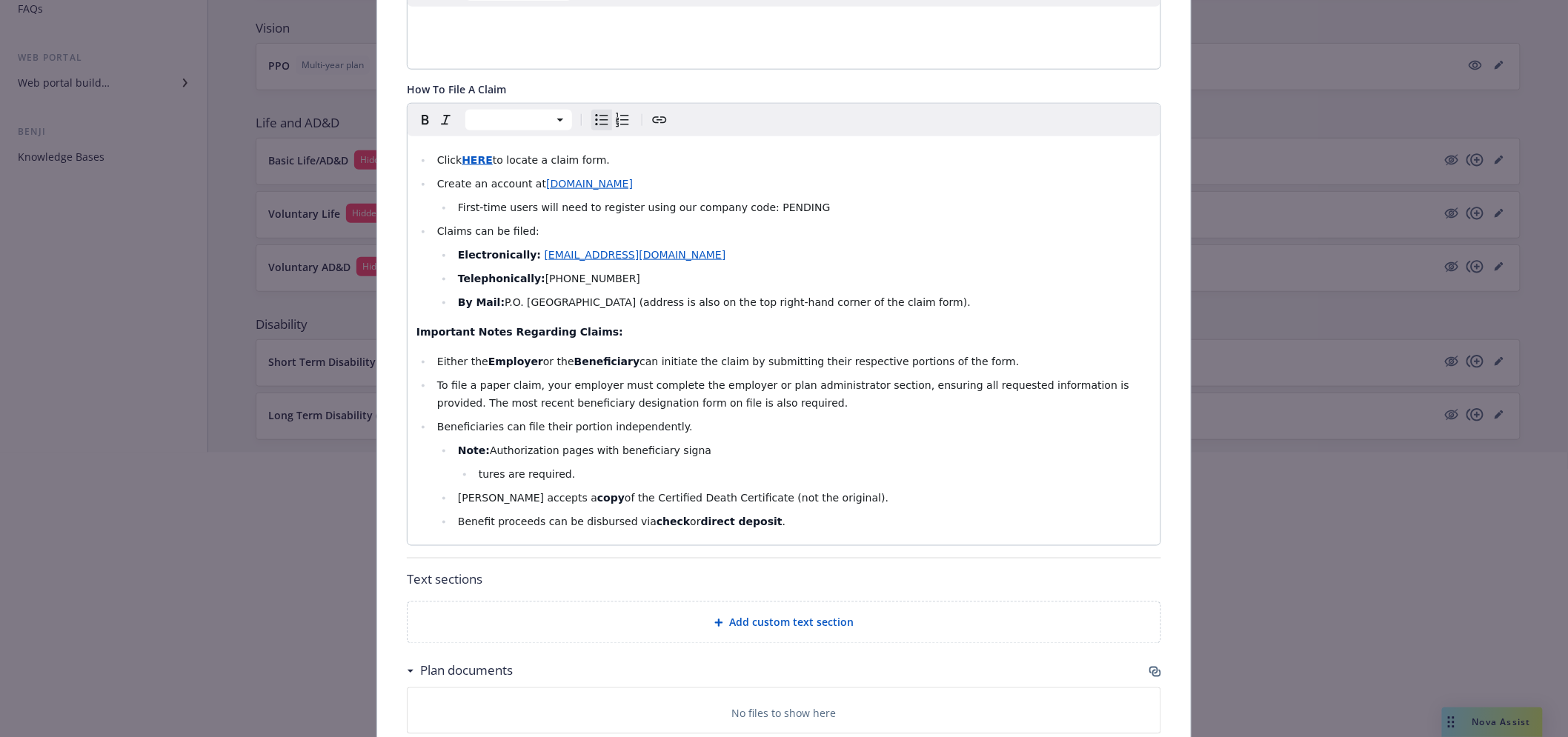
click at [479, 472] on div at bounding box center [784, 500] width 1568 height 95
click at [468, 478] on div at bounding box center [784, 500] width 1568 height 95
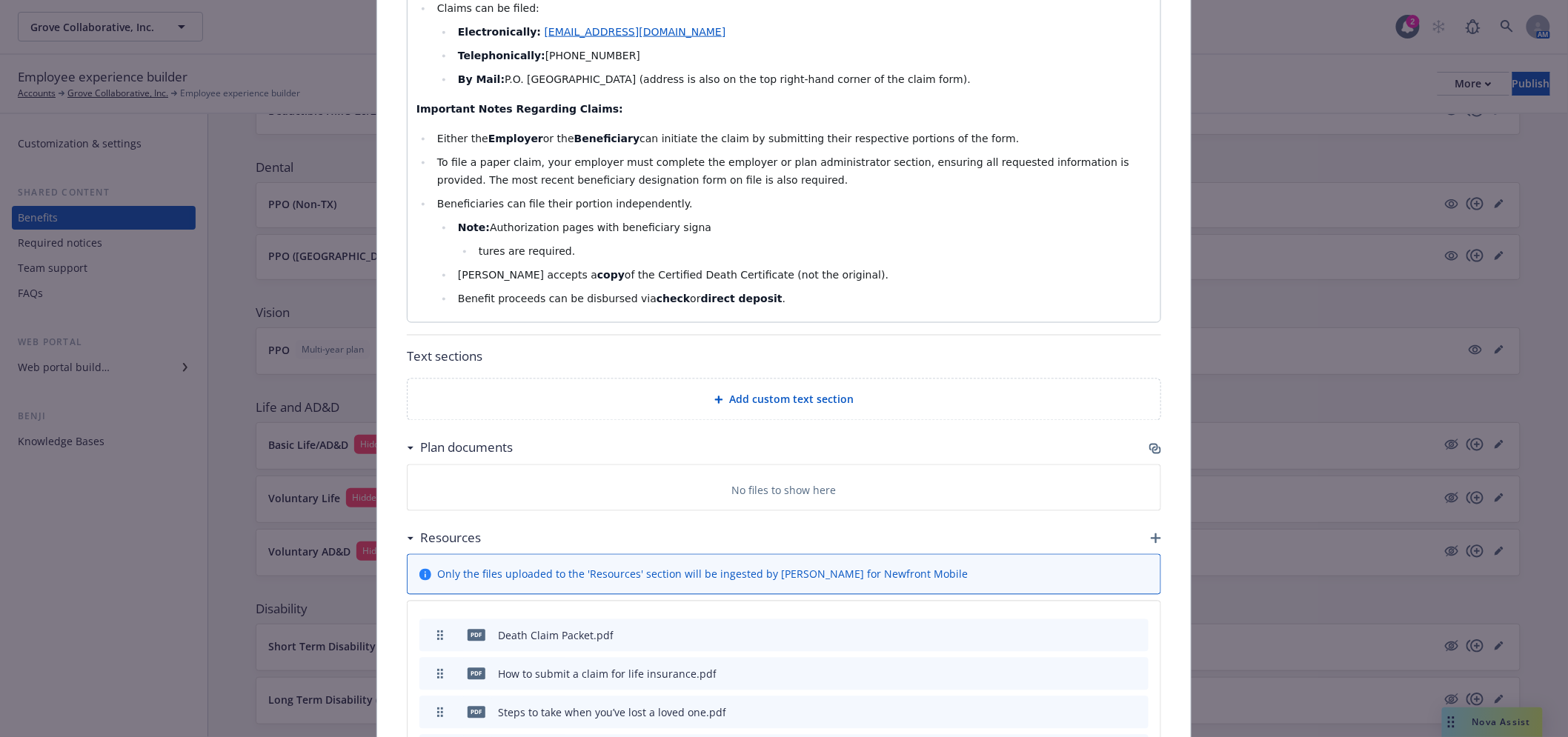
scroll to position [612, 0]
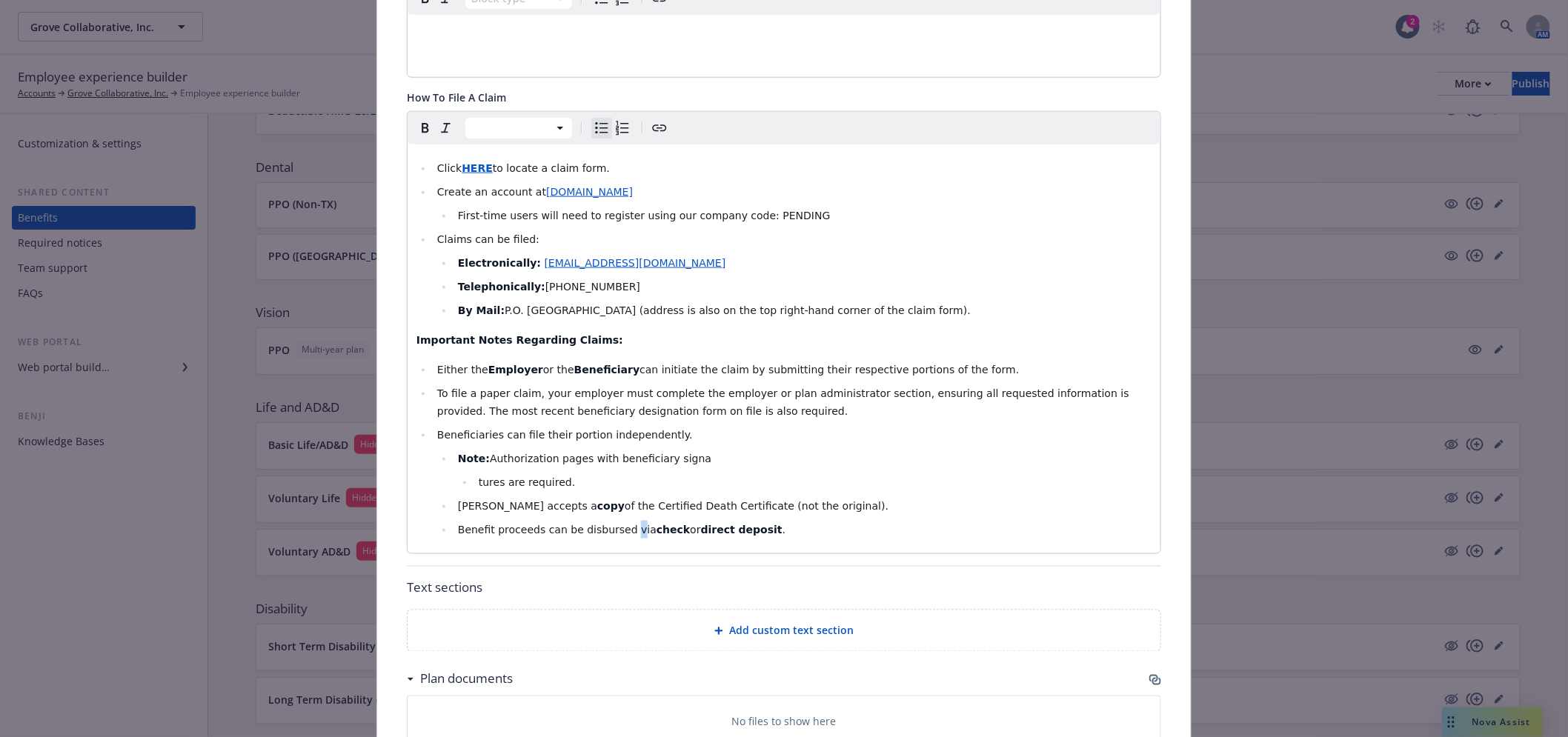
click at [615, 532] on span "Benefit proceeds can be disbursed via" at bounding box center [557, 529] width 199 height 12
click at [506, 505] on span "[PERSON_NAME] accepts a" at bounding box center [528, 506] width 140 height 12
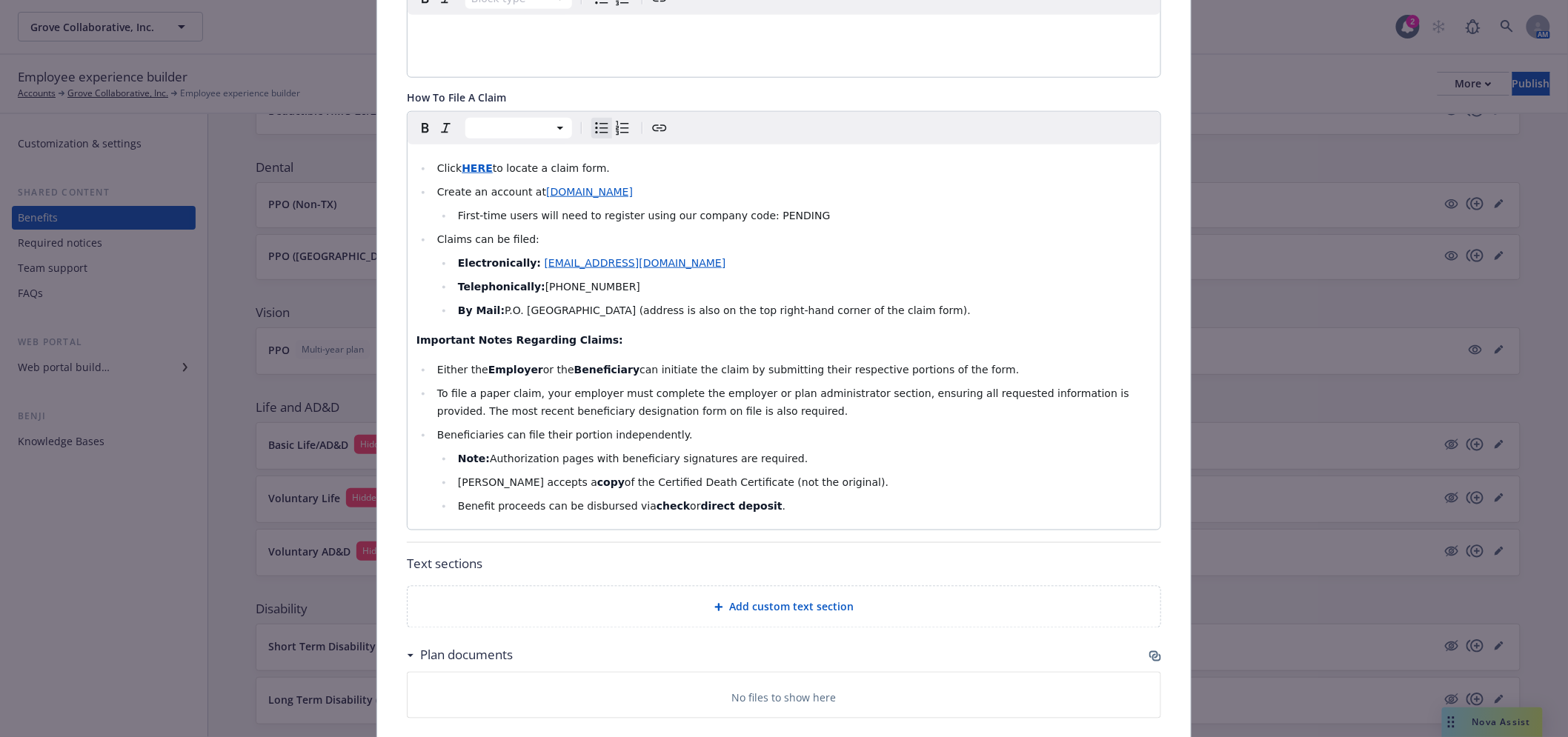
click at [793, 616] on div "Add custom text section" at bounding box center [784, 607] width 753 height 41
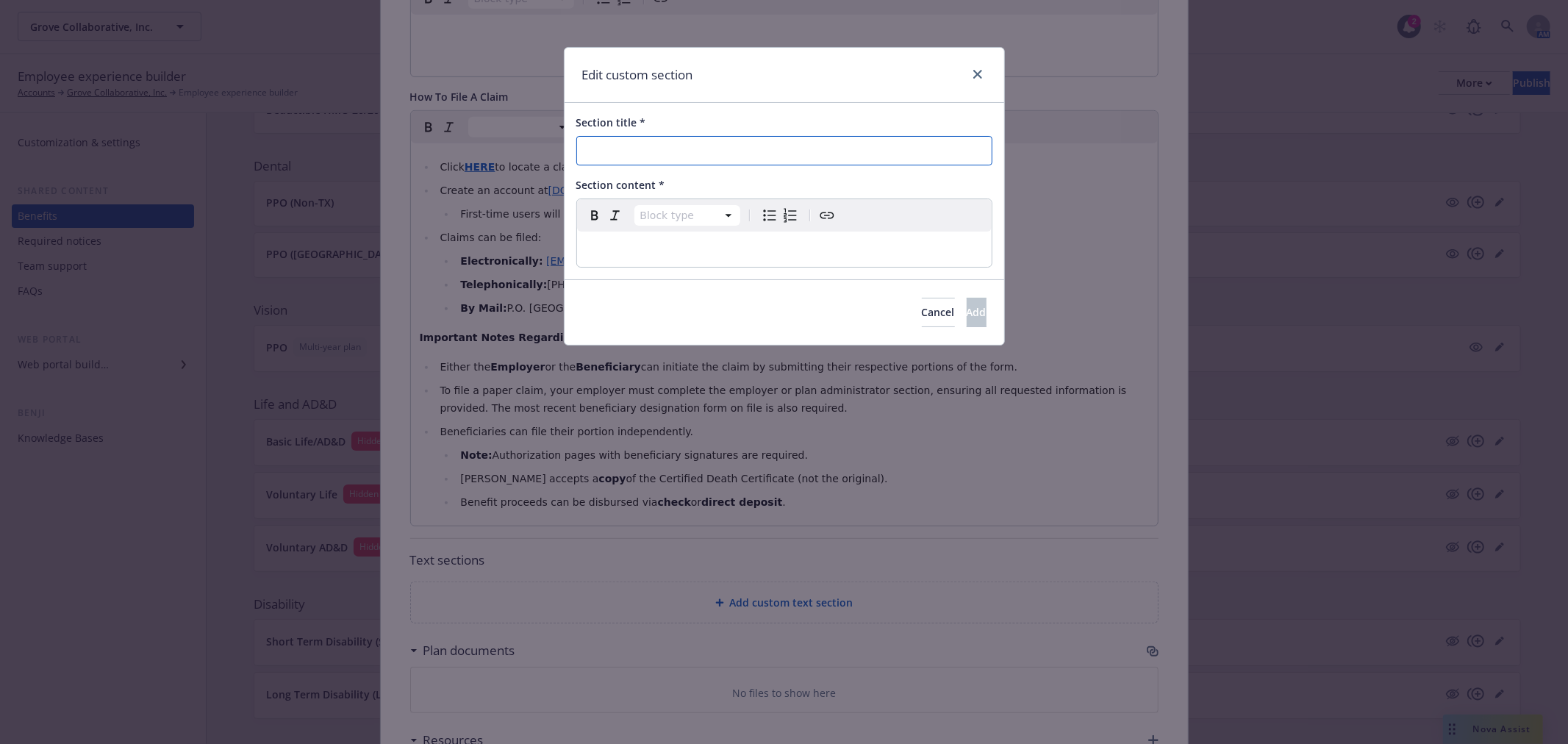
click at [738, 146] on input "Section title *" at bounding box center [784, 151] width 416 height 29
type input "How to Create an Account"
click at [662, 264] on div "editable markdown" at bounding box center [784, 249] width 415 height 35
select select
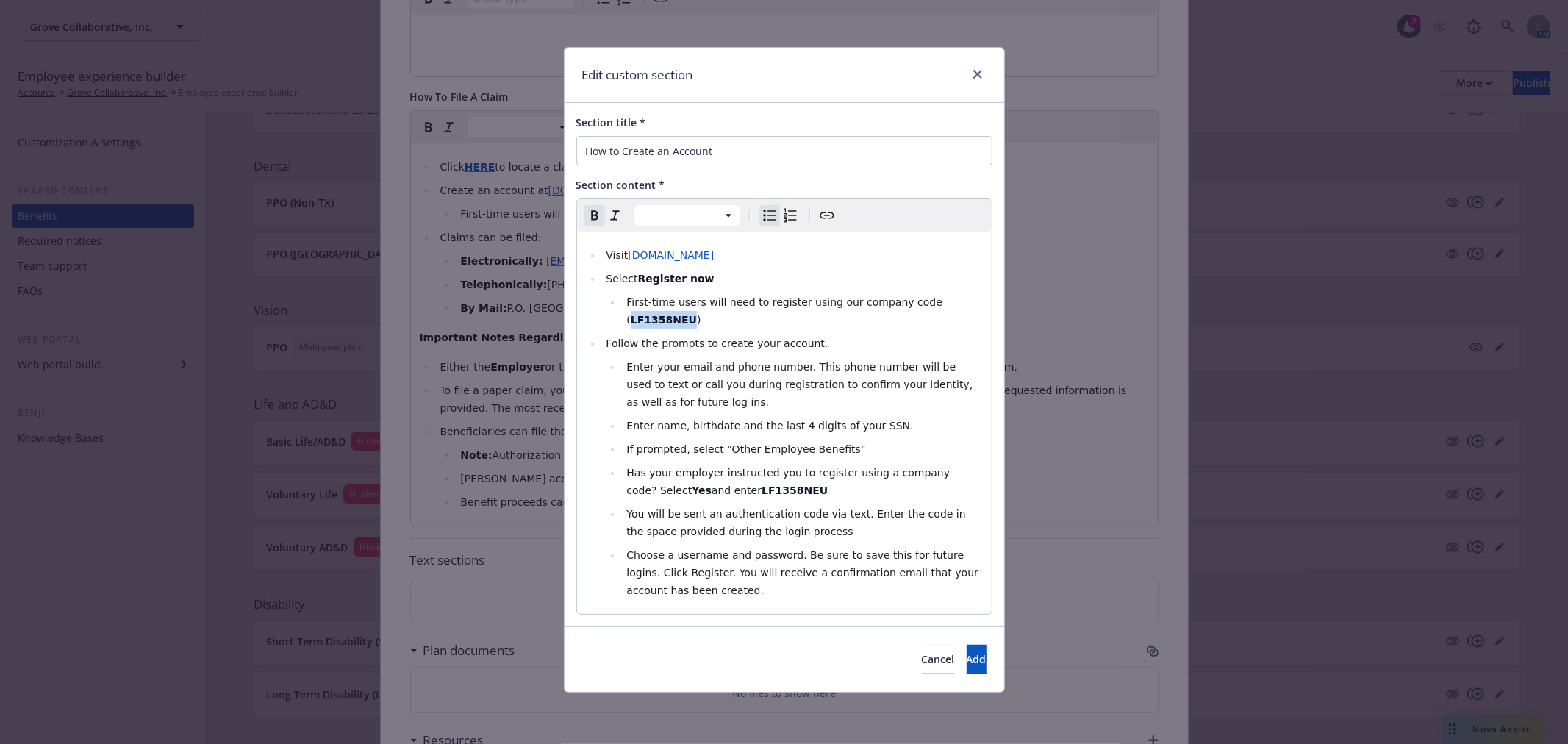
drag, startPoint x: 966, startPoint y: 303, endPoint x: 911, endPoint y: 310, distance: 55.4
click at [911, 310] on li "First-time users will need to register using our company code ( LF1358NEU )" at bounding box center [802, 311] width 360 height 35
drag, startPoint x: 800, startPoint y: 472, endPoint x: 720, endPoint y: 480, distance: 80.4
click at [720, 480] on li "Has your employer instructed you to register using a company code? Select Yes a…" at bounding box center [802, 482] width 360 height 35
click at [967, 652] on span "Add" at bounding box center [977, 659] width 20 height 14
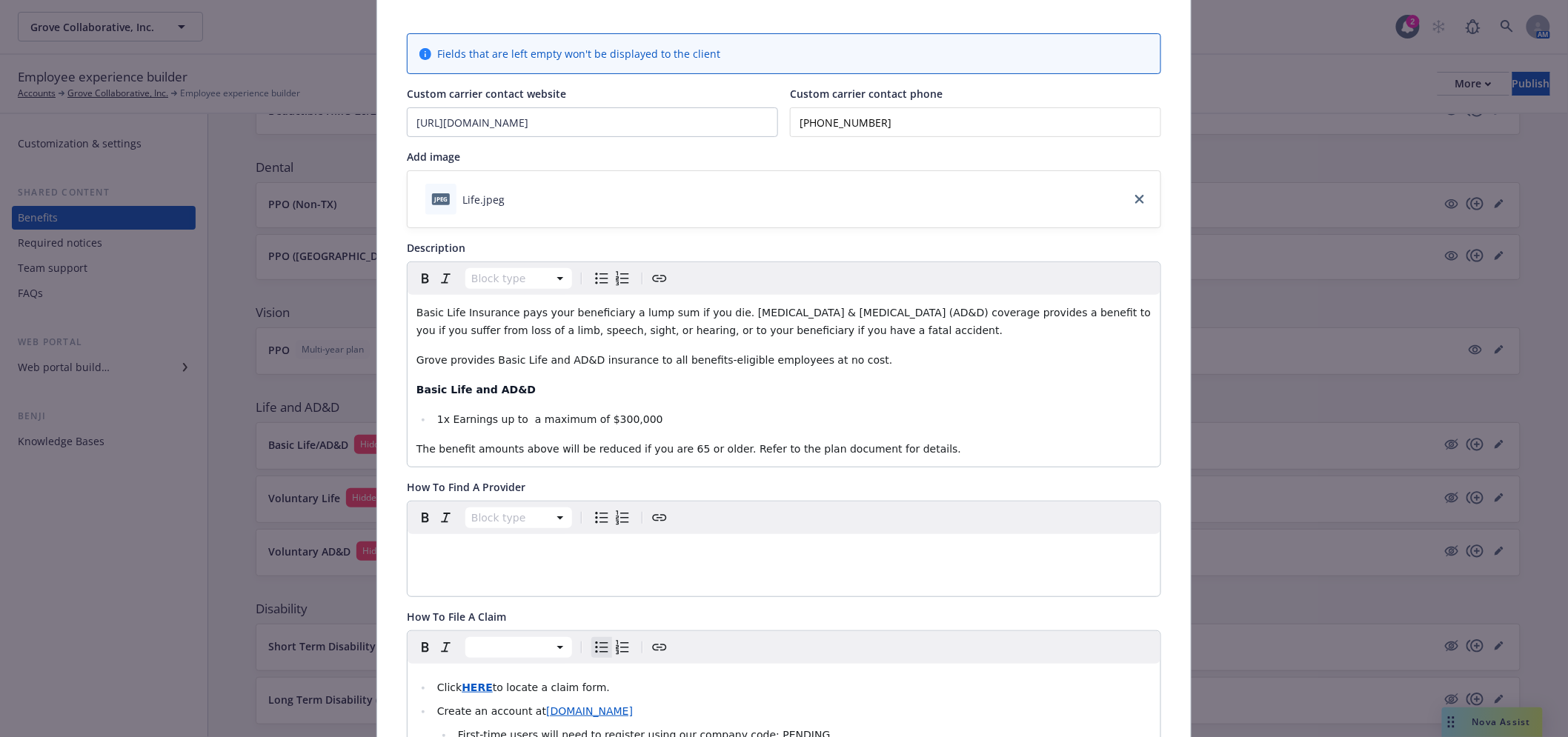
scroll to position [0, 0]
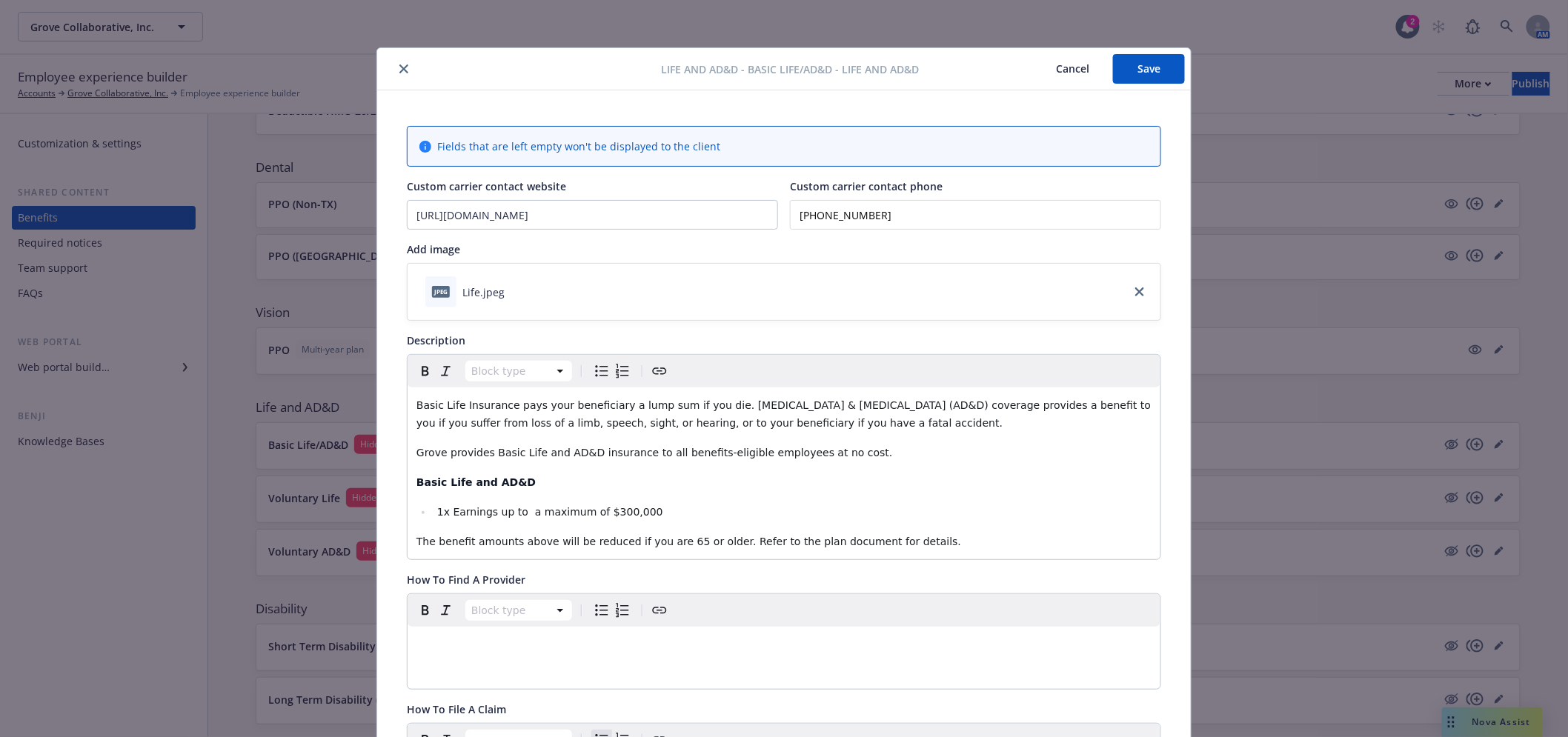
click at [1150, 76] on button "Save" at bounding box center [1149, 69] width 72 height 29
click at [400, 65] on icon "close" at bounding box center [404, 68] width 9 height 9
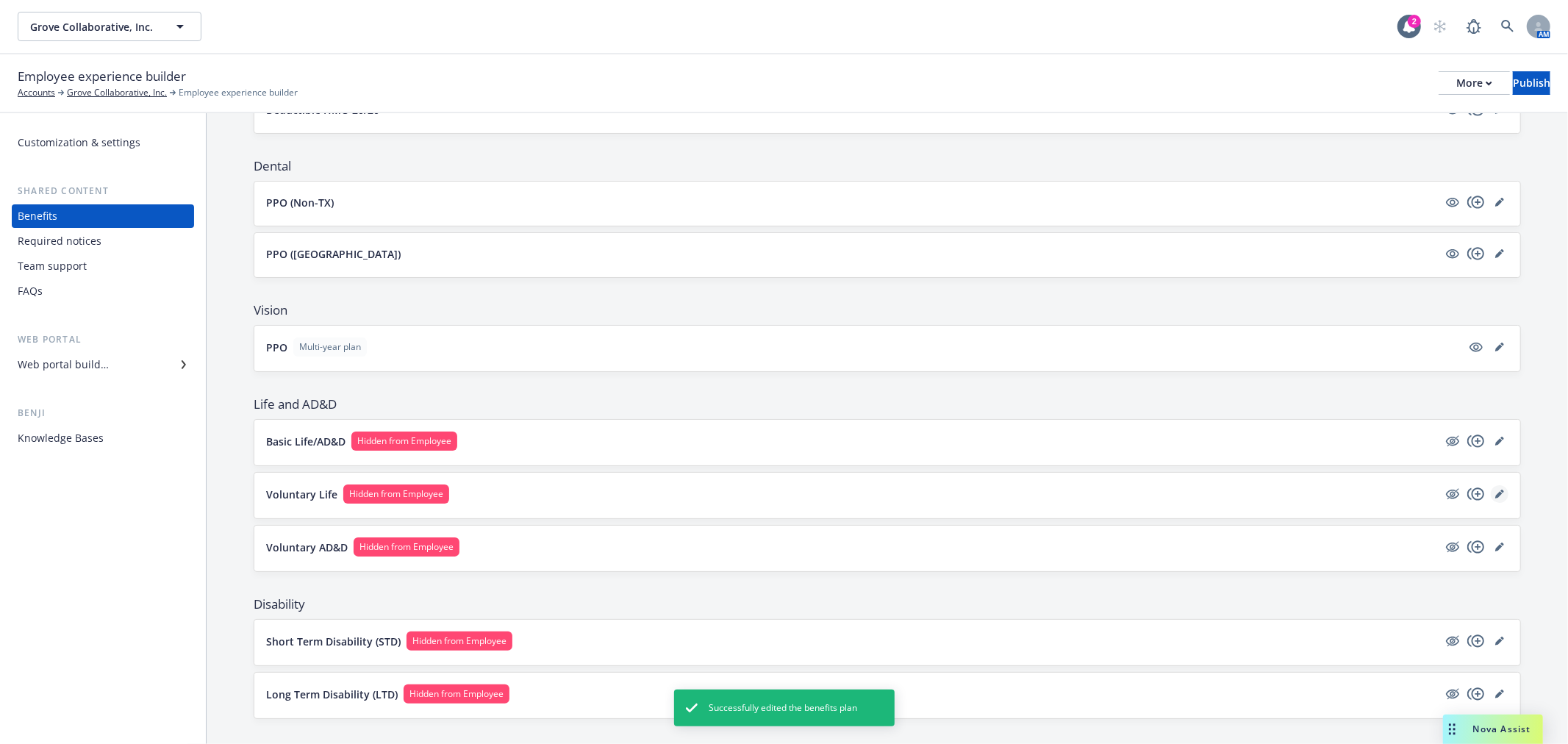
click at [1495, 493] on icon "editPencil" at bounding box center [1500, 494] width 9 height 9
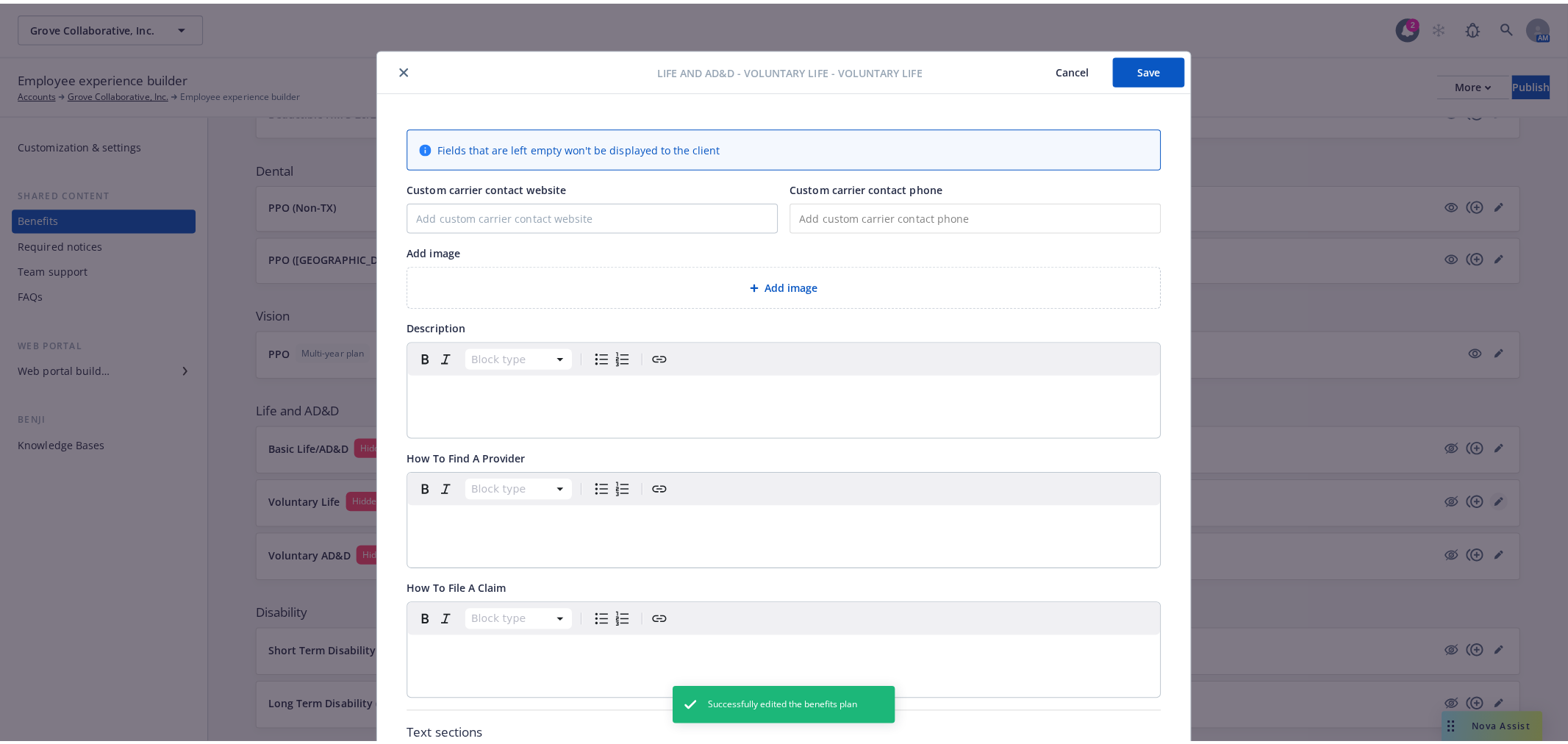
scroll to position [44, 0]
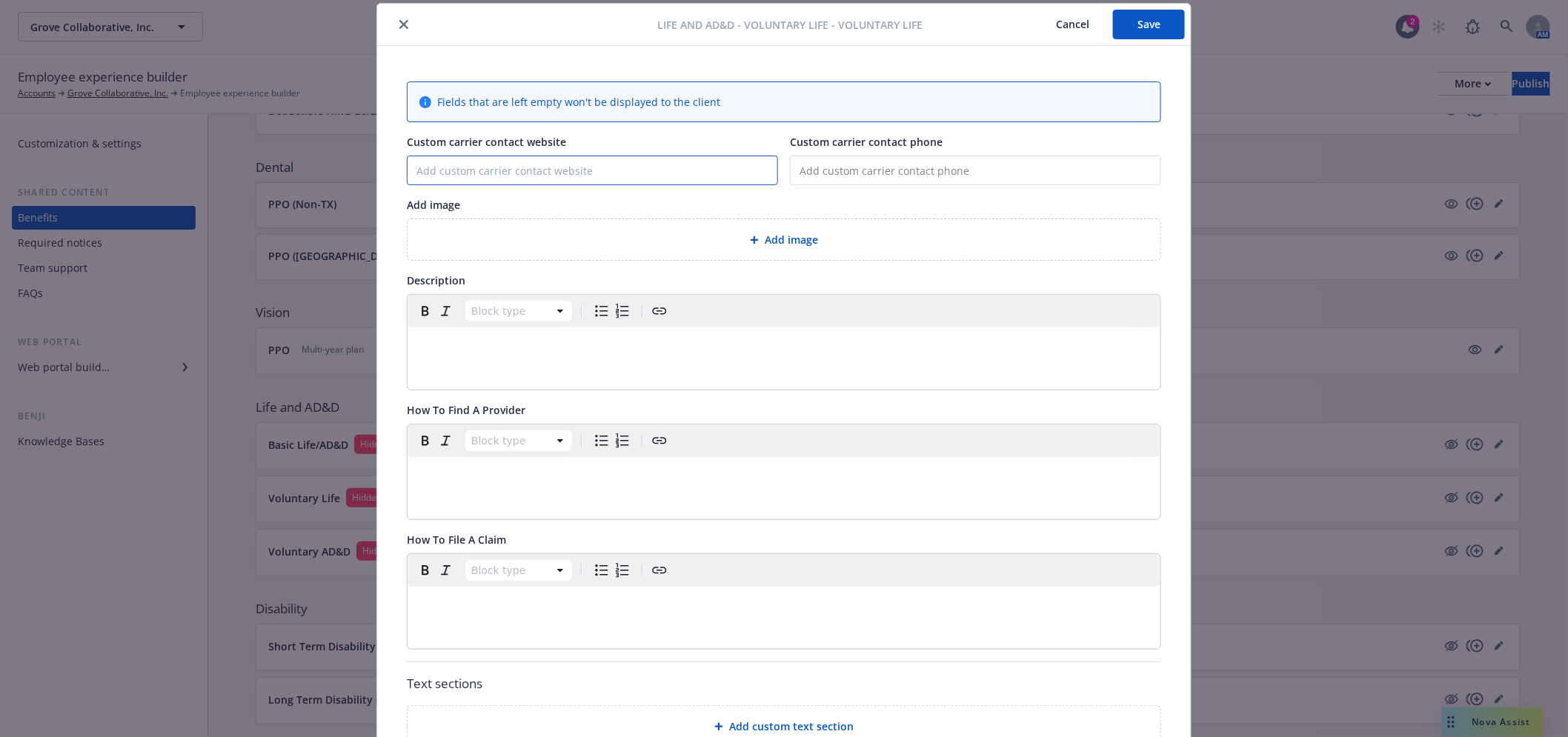
click at [538, 161] on input "Custom carrier contact website" at bounding box center [592, 170] width 369 height 28
paste input "[URL][DOMAIN_NAME]"
type input "[URL][DOMAIN_NAME]"
click at [400, 28] on icon "close" at bounding box center [404, 24] width 9 height 9
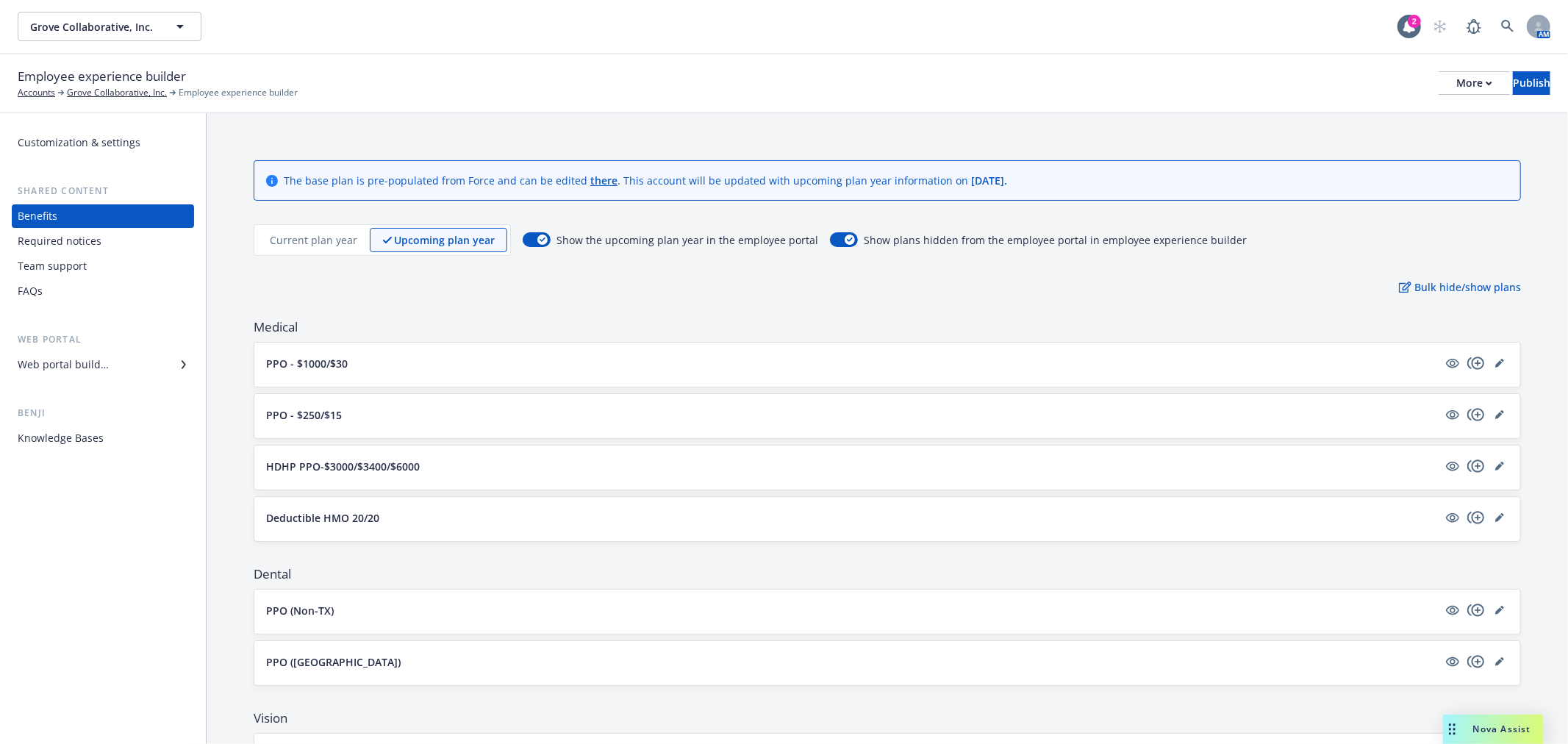
click at [280, 234] on p "Current plan year" at bounding box center [313, 239] width 88 height 15
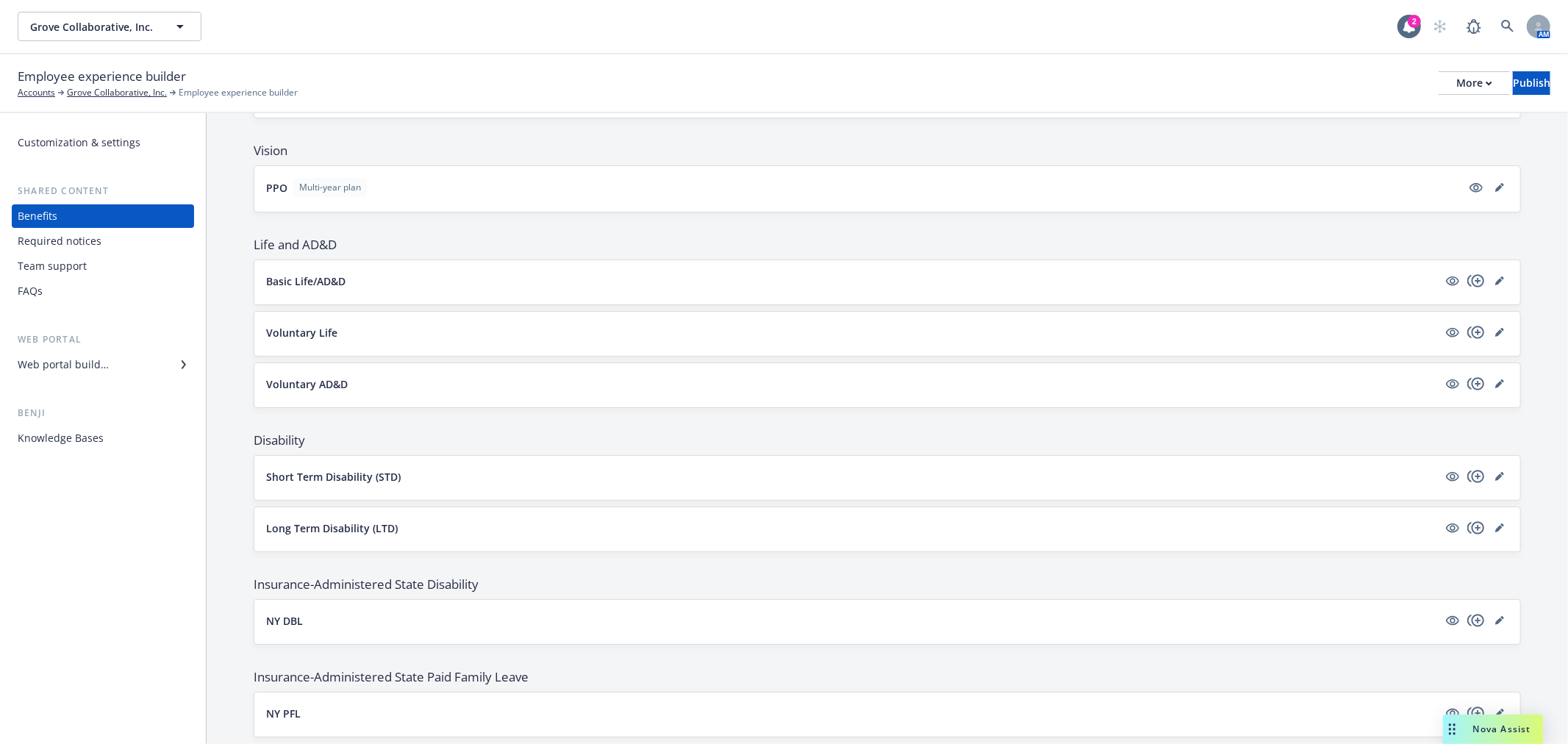
scroll to position [563, 0]
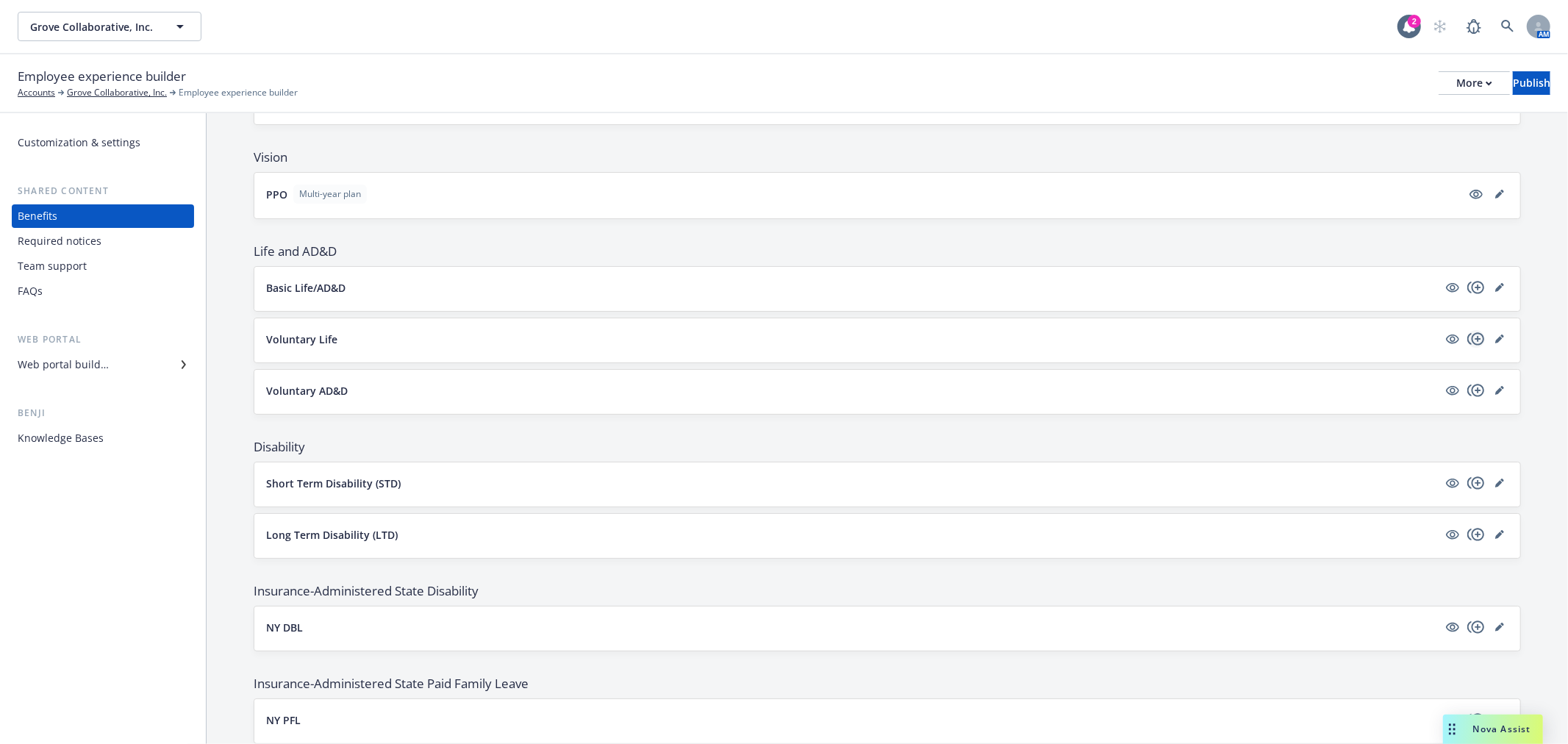
click at [1467, 332] on icon "copyPlus" at bounding box center [1476, 339] width 18 height 18
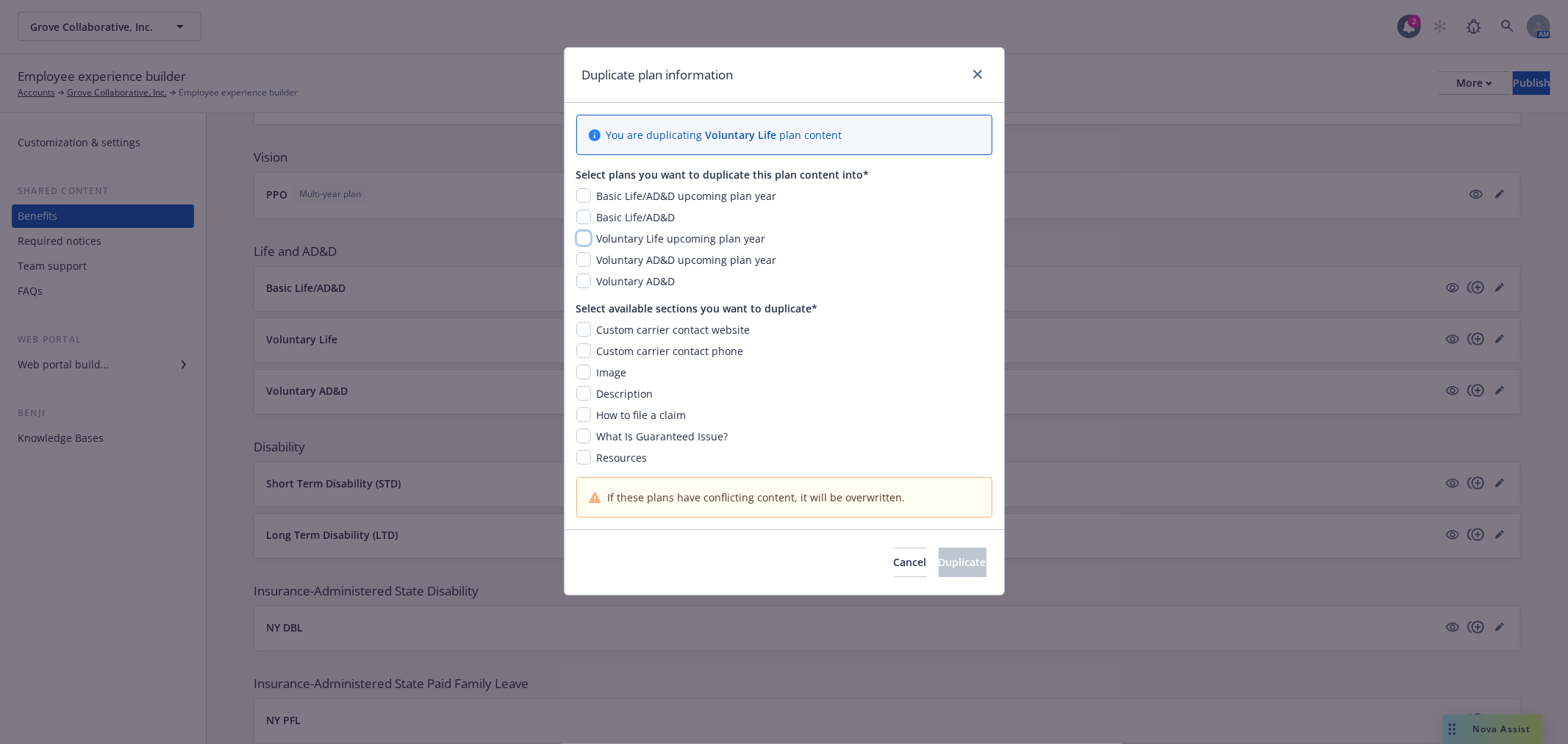
click at [579, 236] on input "checkbox" at bounding box center [583, 239] width 15 height 15
checkbox input "true"
click at [583, 376] on input "checkbox" at bounding box center [583, 372] width 15 height 15
checkbox input "true"
click at [582, 394] on input "checkbox" at bounding box center [583, 393] width 15 height 15
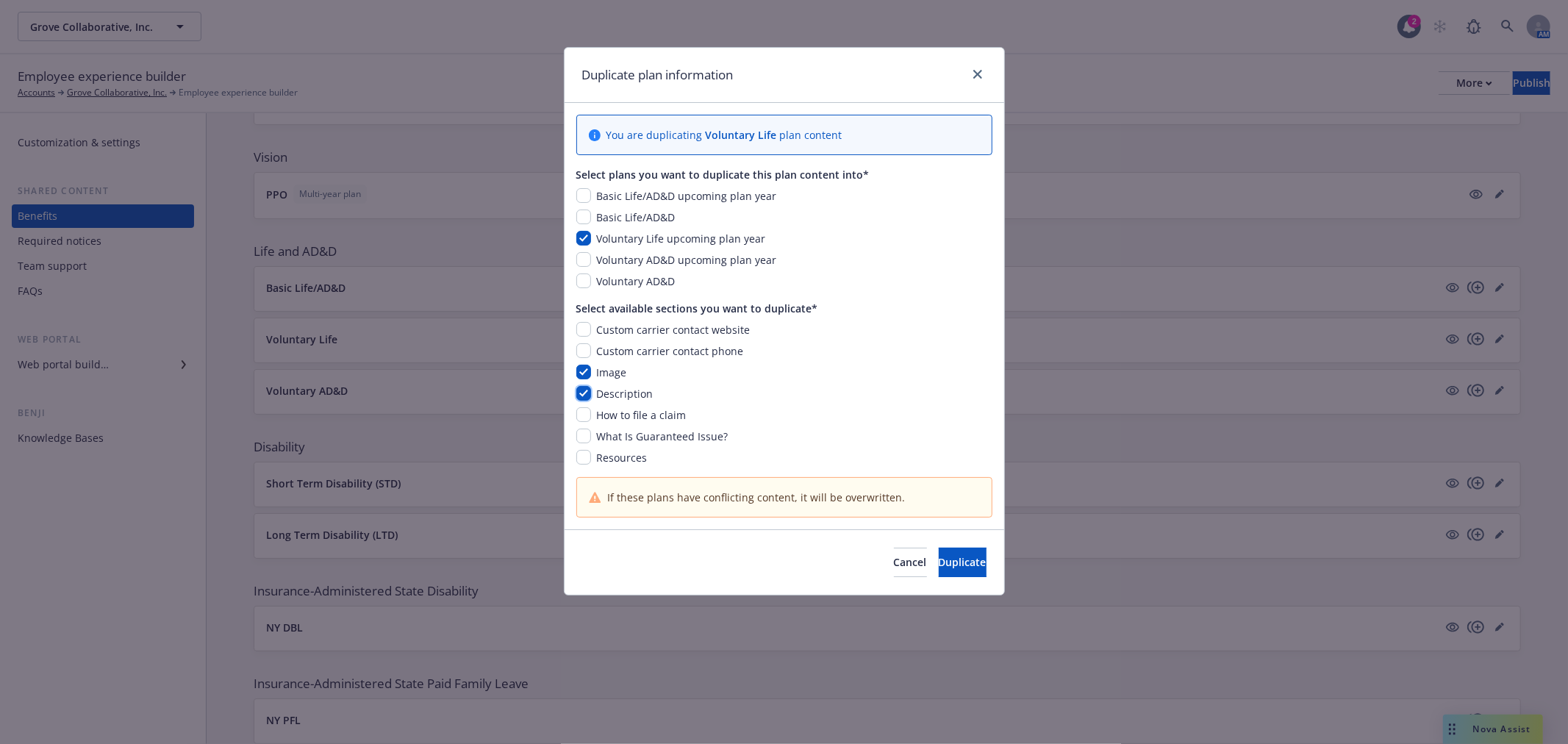
checkbox input "true"
click at [582, 415] on input "checkbox" at bounding box center [583, 415] width 15 height 15
checkbox input "true"
click at [579, 438] on input "checkbox" at bounding box center [583, 436] width 15 height 15
checkbox input "true"
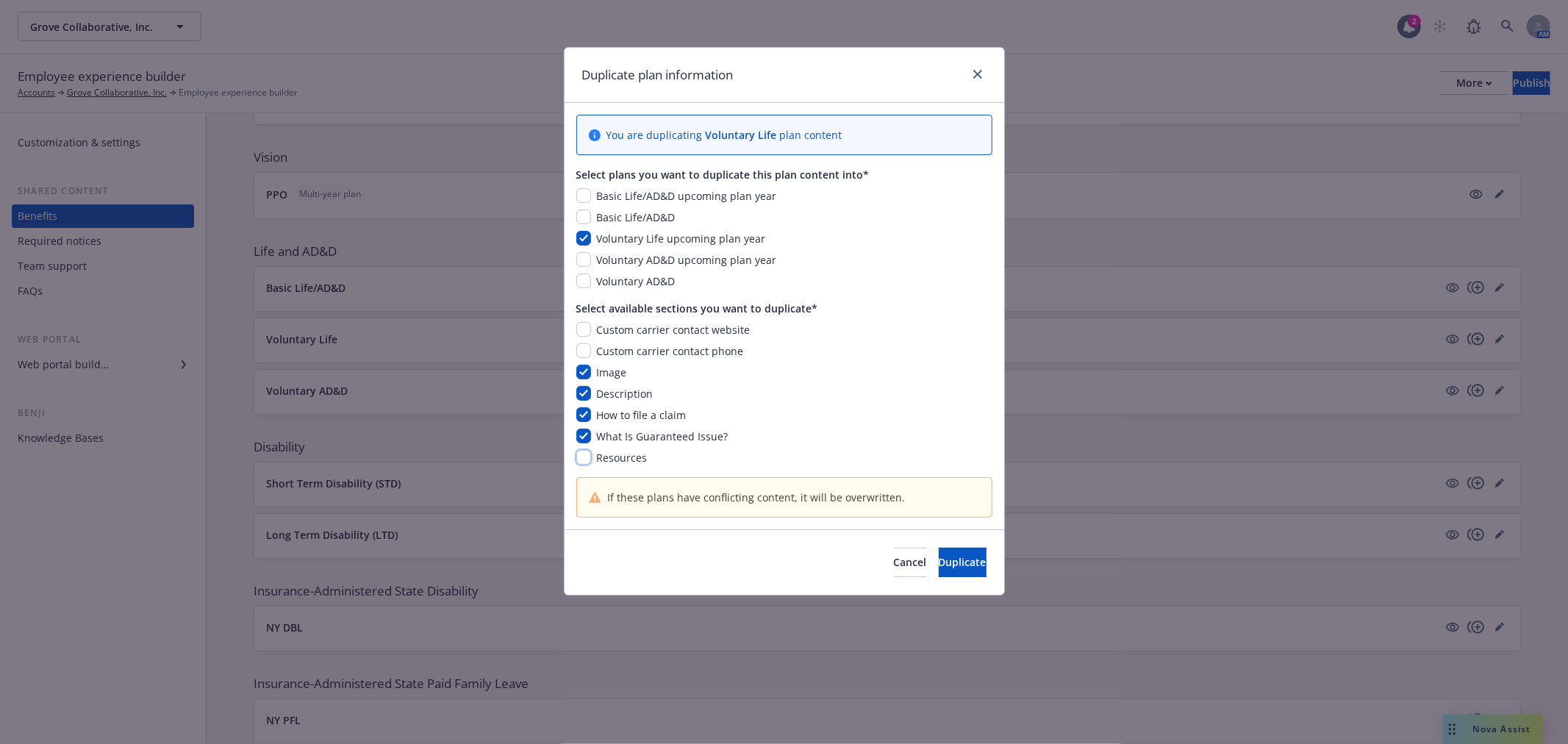
click at [579, 456] on input "checkbox" at bounding box center [583, 457] width 15 height 15
checkbox input "true"
click at [589, 415] on input "checkbox" at bounding box center [583, 415] width 15 height 15
checkbox input "false"
click at [964, 559] on button "Duplicate" at bounding box center [962, 563] width 48 height 29
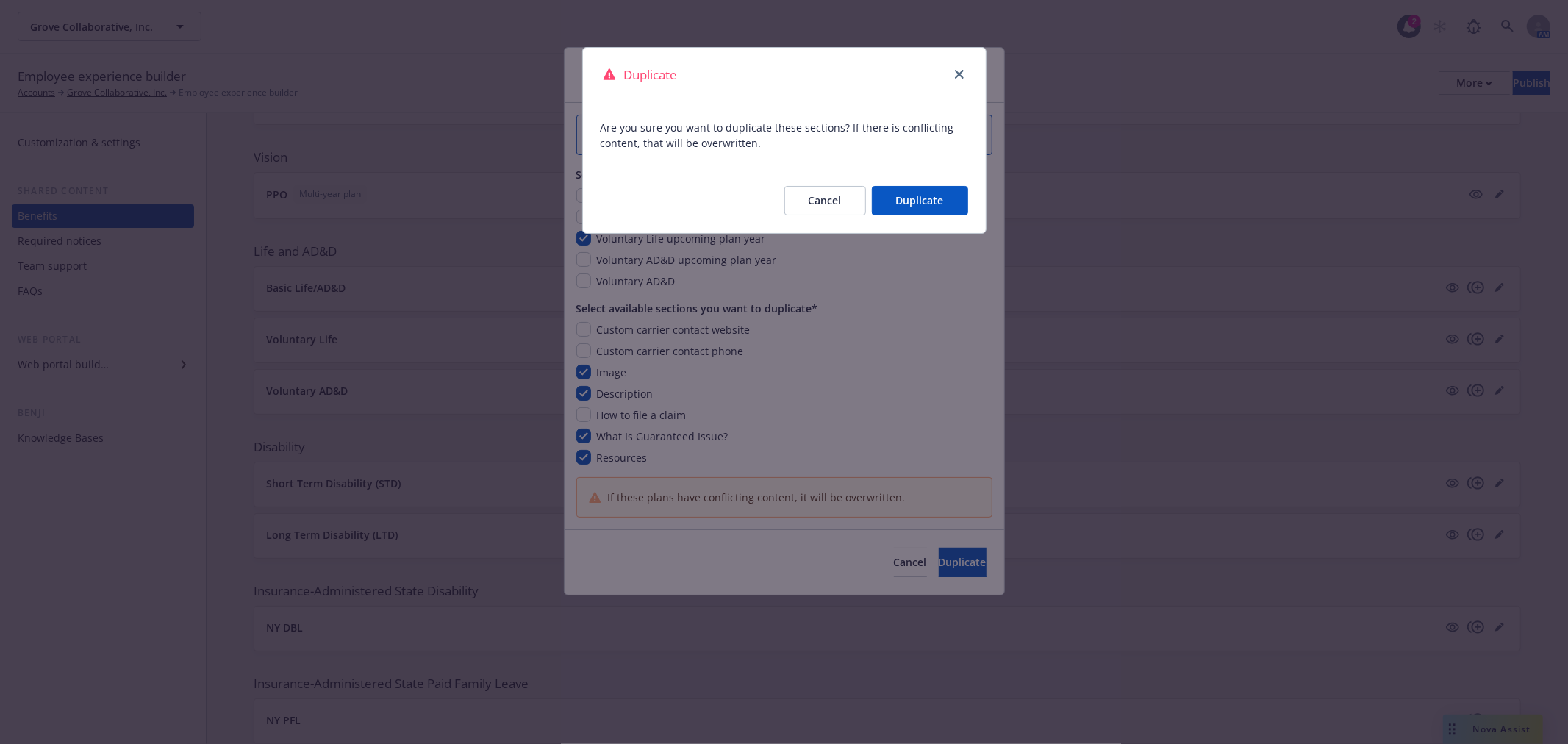
click at [819, 198] on button "Cancel" at bounding box center [825, 201] width 81 height 29
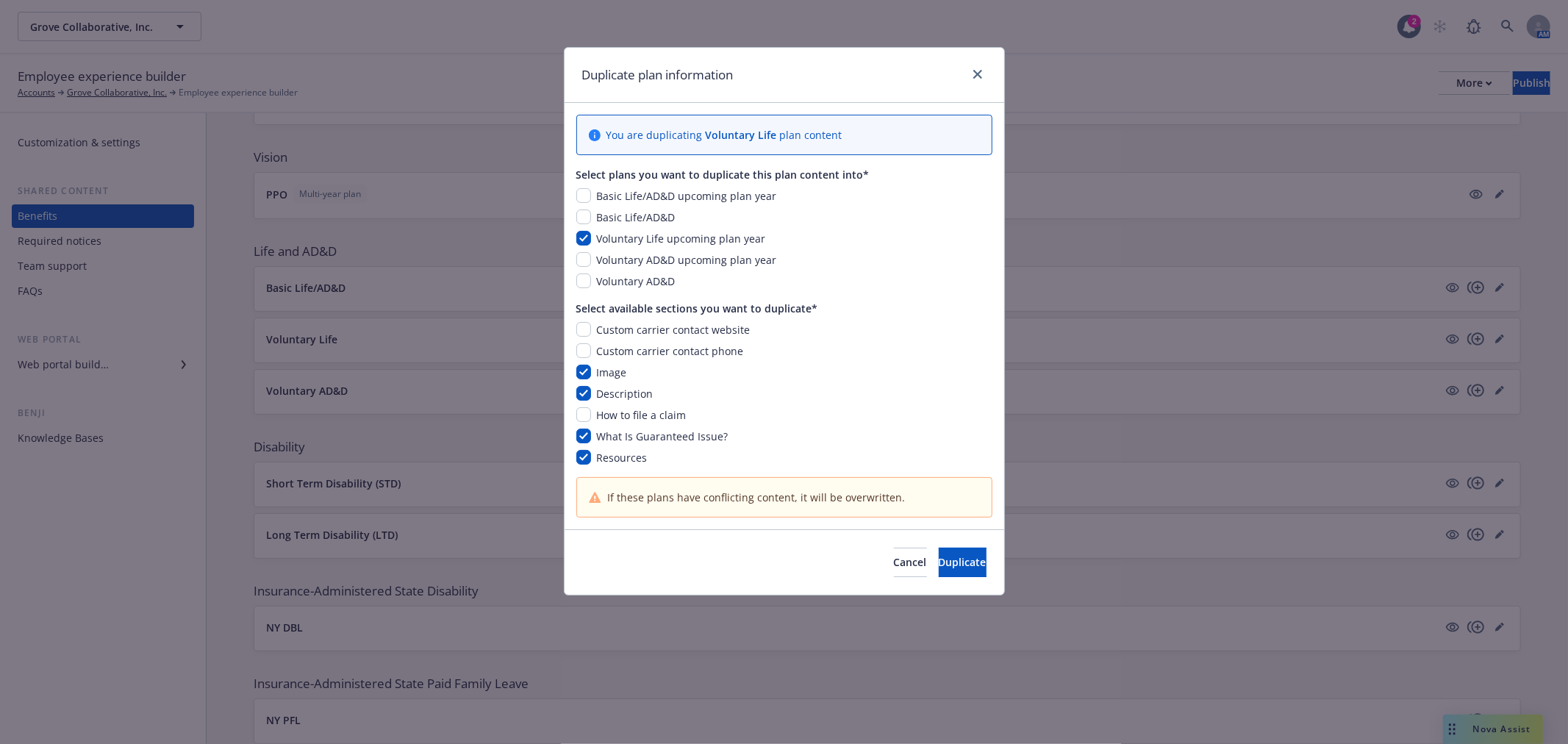
click at [570, 464] on div "You are duplicating Voluntary Life plan content Select plans you want to duplic…" at bounding box center [785, 316] width 440 height 426
click at [579, 459] on input "checkbox" at bounding box center [583, 457] width 15 height 15
checkbox input "false"
click at [952, 563] on span "Duplicate" at bounding box center [962, 562] width 48 height 14
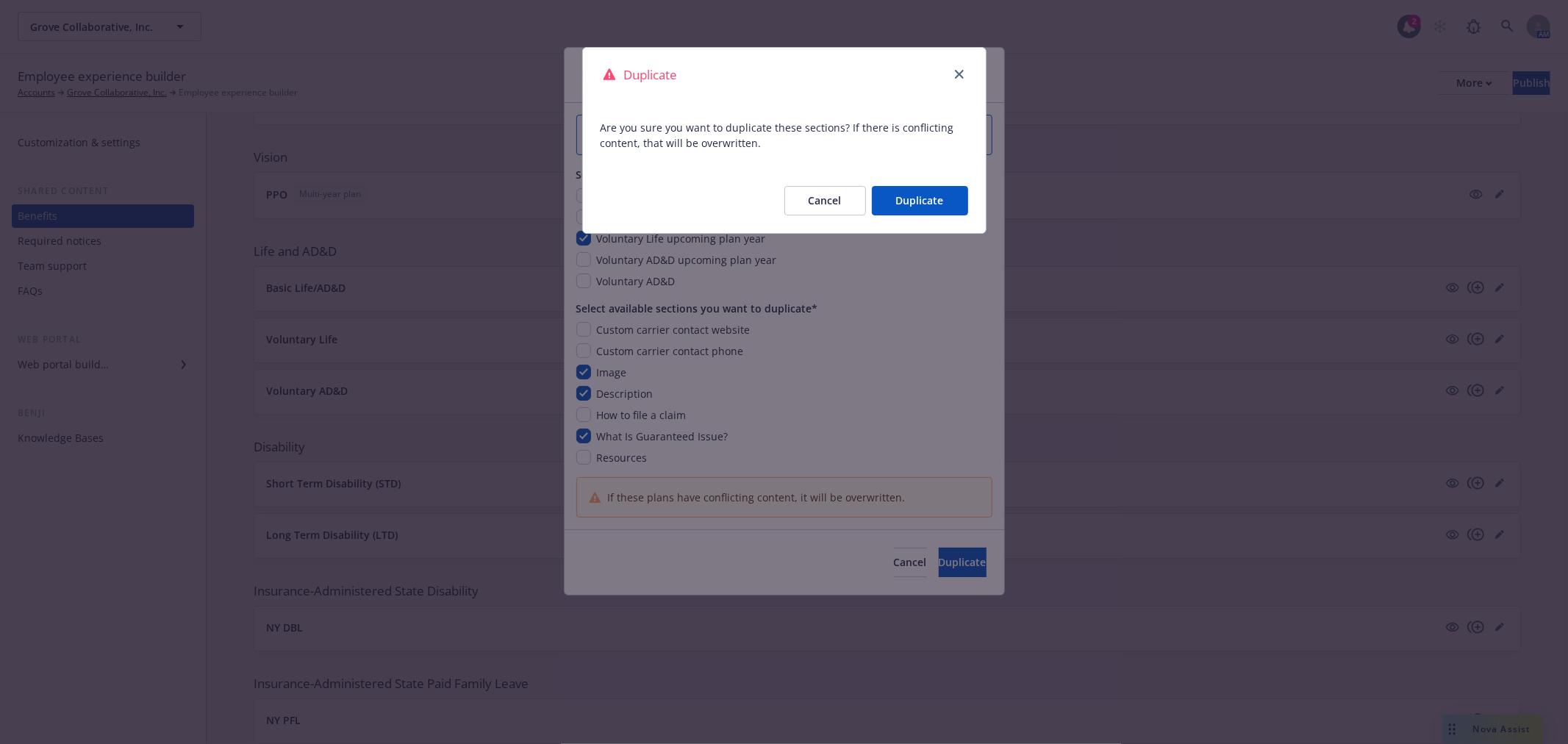
click at [886, 199] on button "Duplicate" at bounding box center [920, 201] width 97 height 29
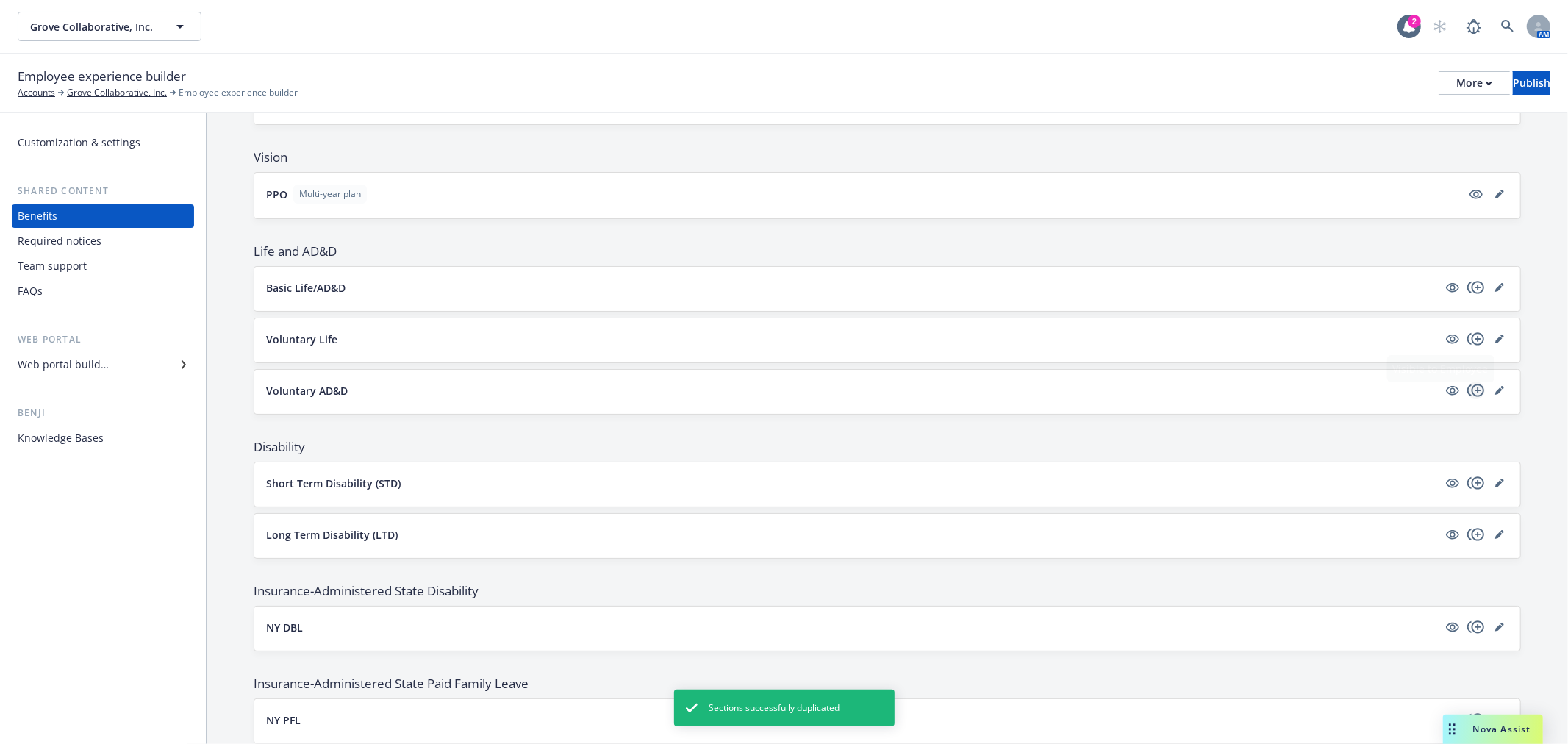
click at [1467, 393] on icon "copyPlus" at bounding box center [1476, 391] width 18 height 18
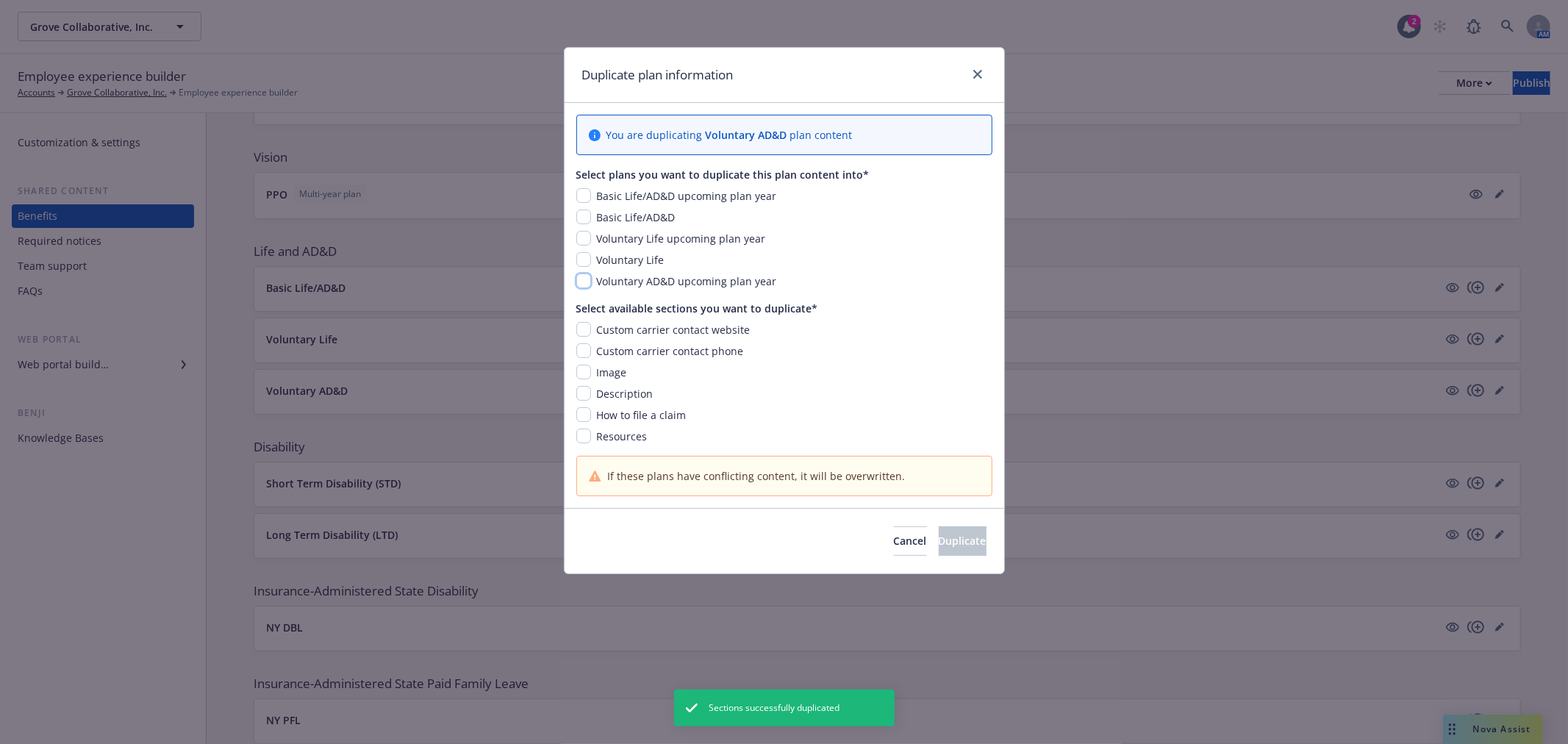
click at [579, 276] on input "checkbox" at bounding box center [583, 281] width 15 height 15
checkbox input "true"
click at [584, 368] on input "checkbox" at bounding box center [583, 372] width 15 height 15
checkbox input "true"
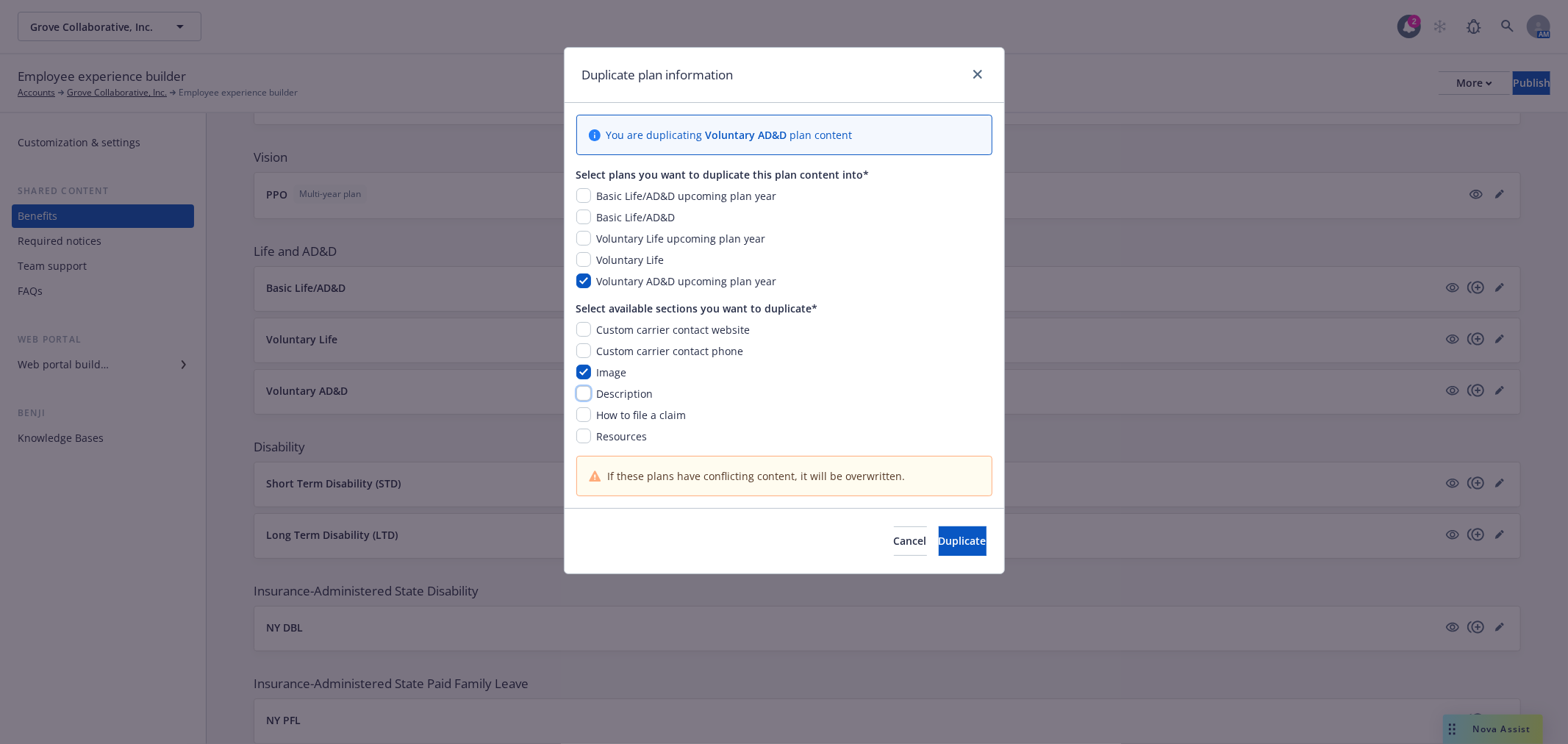
click at [578, 396] on input "checkbox" at bounding box center [583, 393] width 15 height 15
checkbox input "true"
click at [583, 445] on div "You are duplicating Voluntary AD&D plan content Select plans you want to duplic…" at bounding box center [785, 305] width 440 height 405
click at [952, 545] on span "Duplicate" at bounding box center [962, 540] width 48 height 14
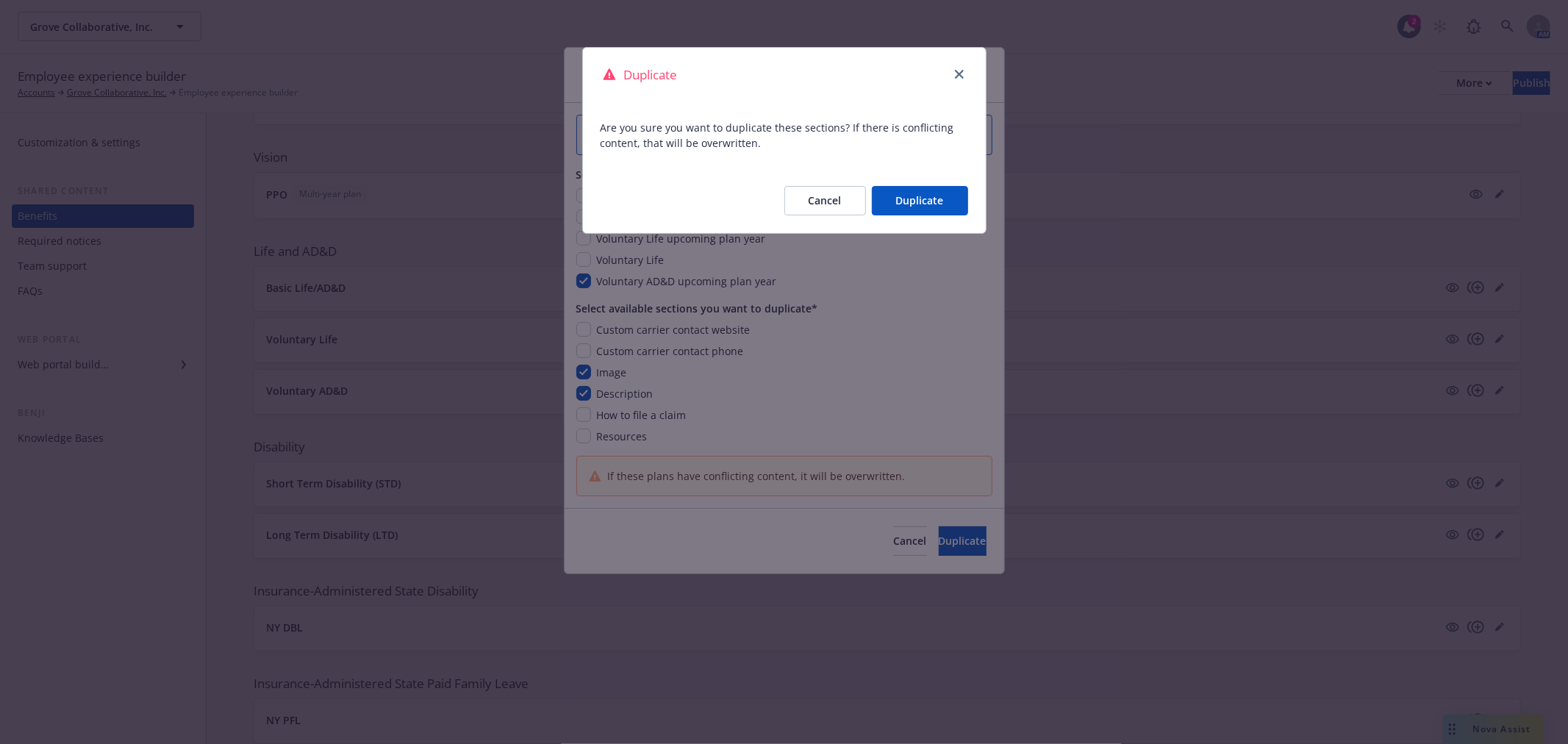
click at [892, 210] on button "Duplicate" at bounding box center [920, 201] width 97 height 29
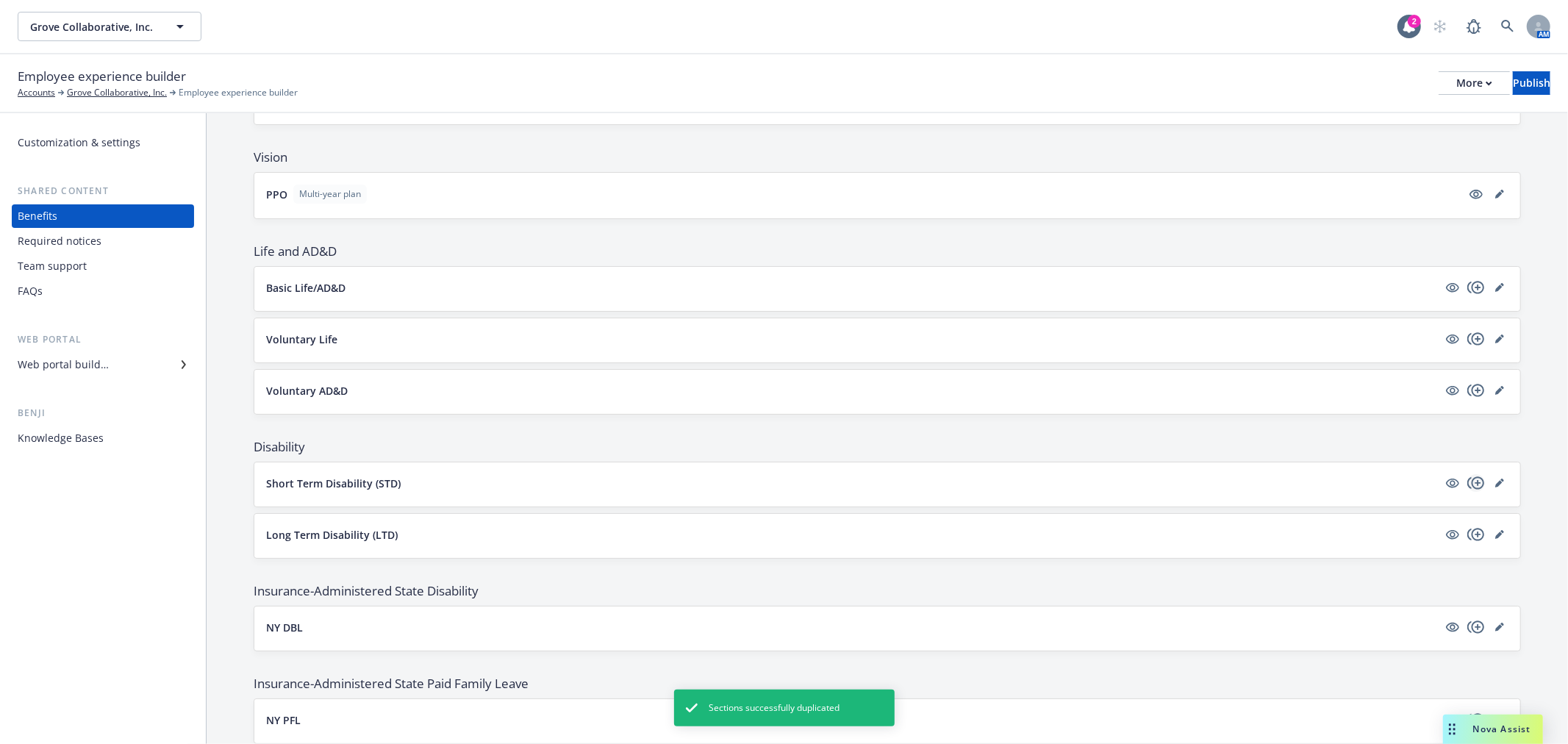
click at [1467, 475] on icon "copyPlus" at bounding box center [1476, 484] width 18 height 18
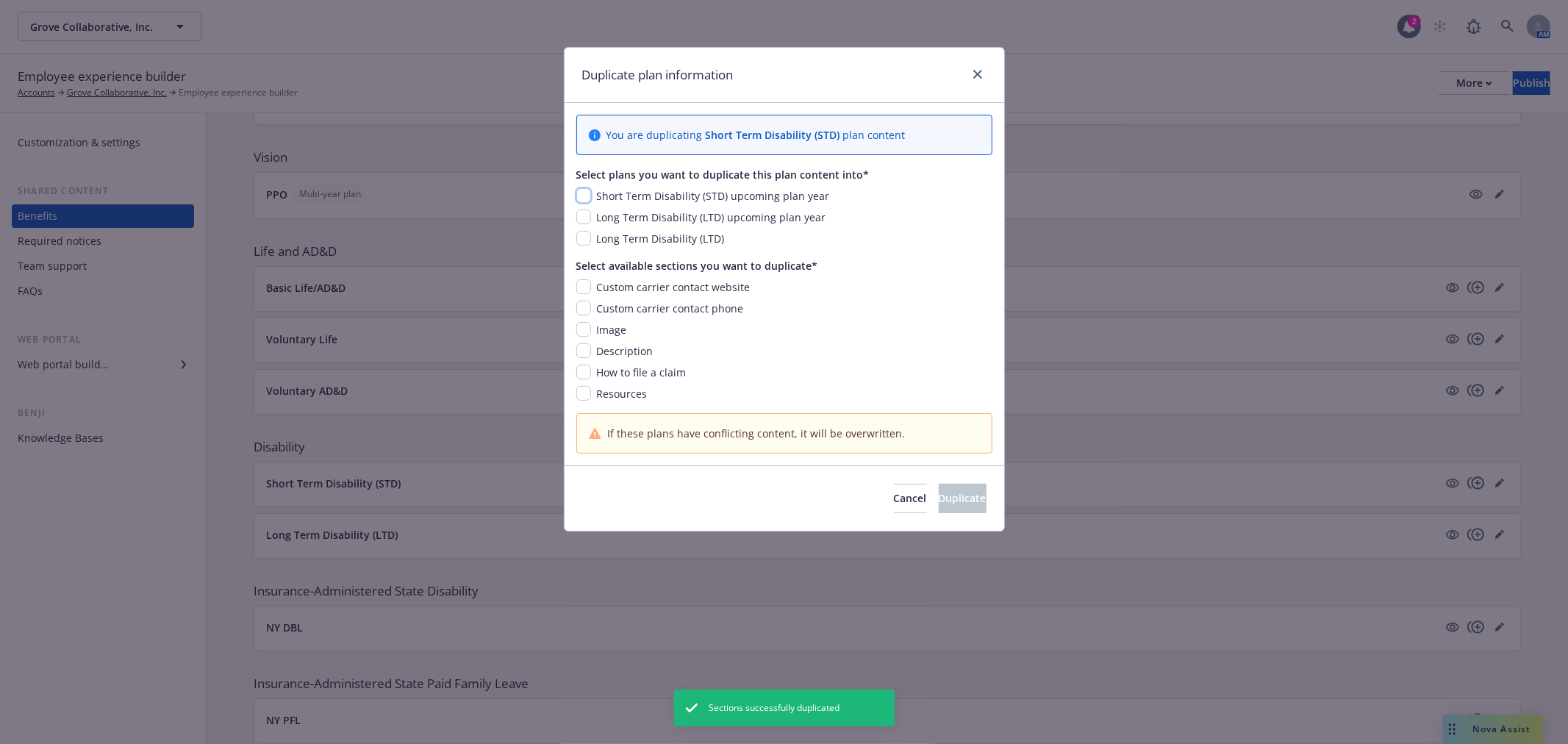
click at [583, 194] on input "checkbox" at bounding box center [583, 196] width 15 height 15
checkbox input "true"
click at [584, 329] on input "checkbox" at bounding box center [583, 330] width 15 height 15
checkbox input "true"
click at [585, 357] on input "checkbox" at bounding box center [583, 351] width 15 height 15
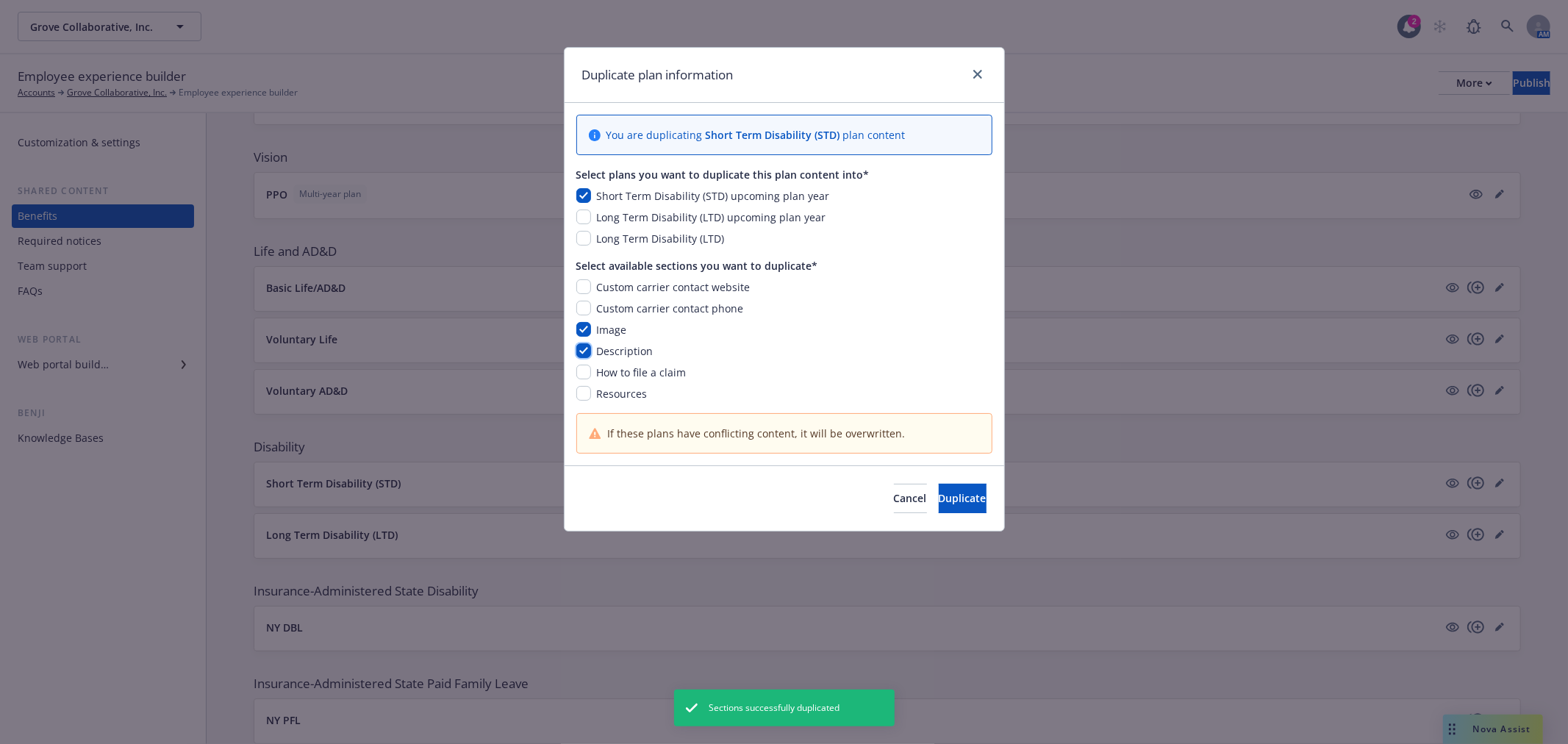
checkbox input "true"
click at [939, 493] on button "Duplicate" at bounding box center [962, 498] width 48 height 29
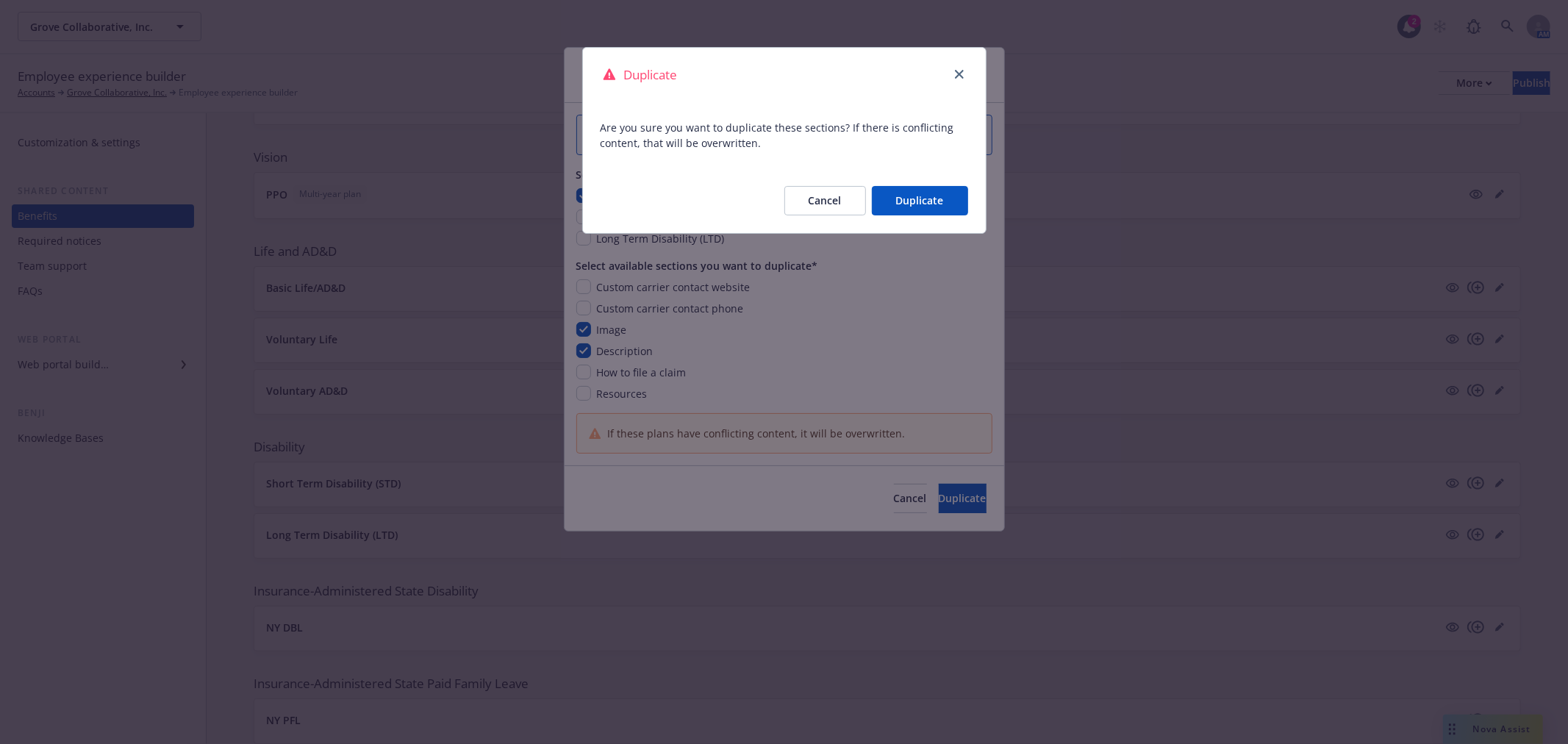
click at [922, 194] on button "Duplicate" at bounding box center [920, 201] width 97 height 29
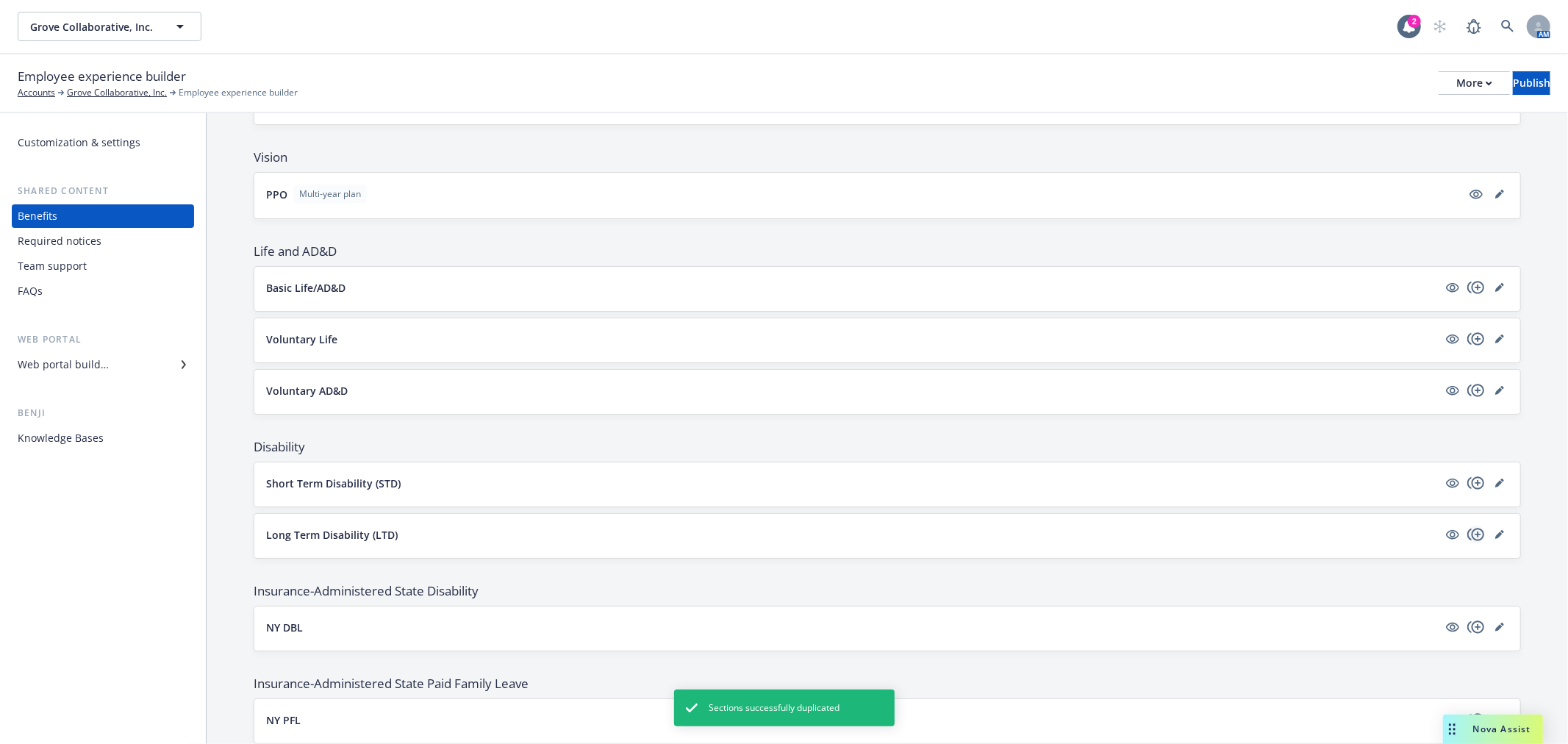
click at [1467, 538] on icon "copyPlus" at bounding box center [1476, 534] width 18 height 18
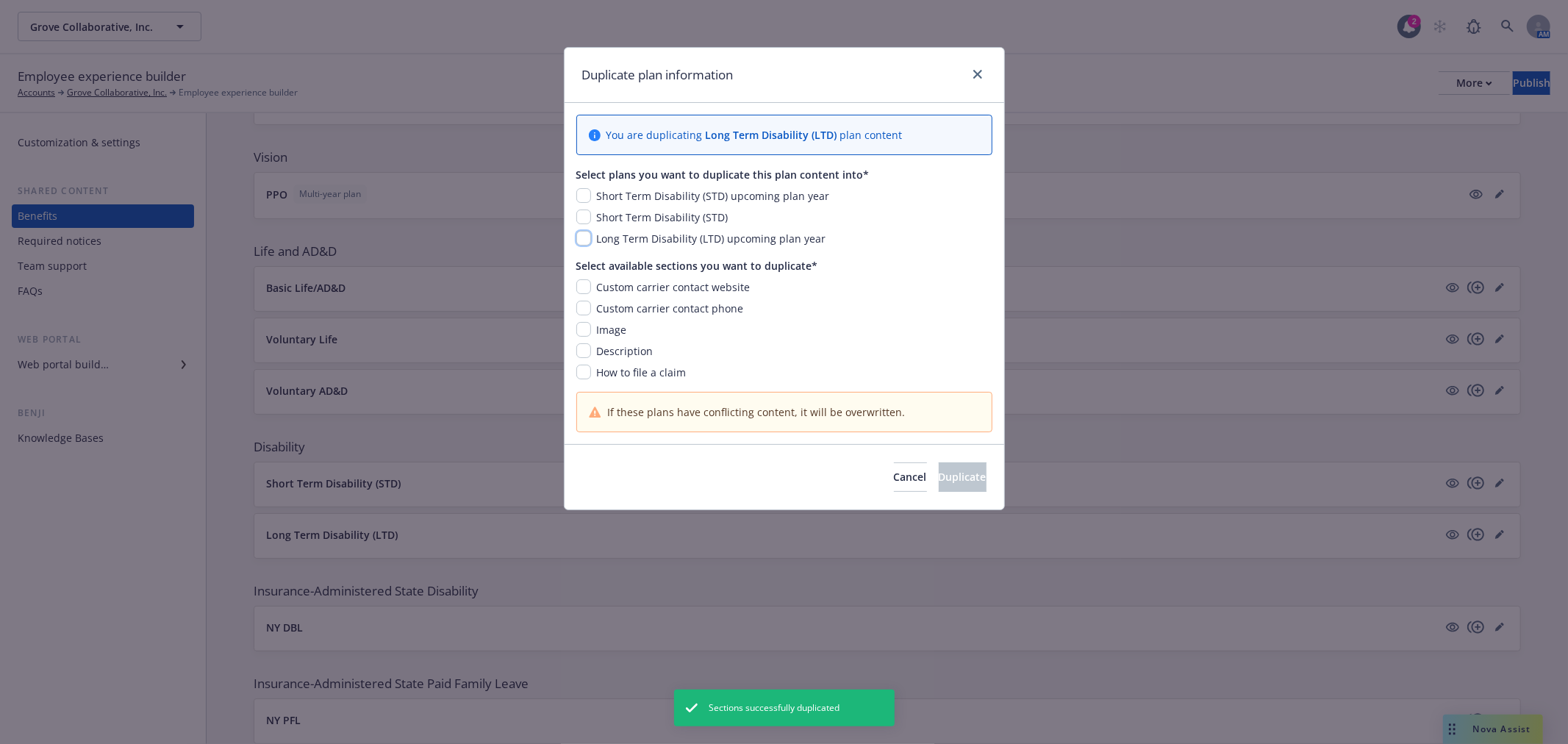
click at [581, 241] on input "checkbox" at bounding box center [583, 239] width 15 height 15
checkbox input "true"
drag, startPoint x: 579, startPoint y: 290, endPoint x: 579, endPoint y: 305, distance: 15.0
click at [579, 289] on input "checkbox" at bounding box center [583, 287] width 15 height 15
click at [577, 290] on input "checkbox" at bounding box center [583, 287] width 15 height 15
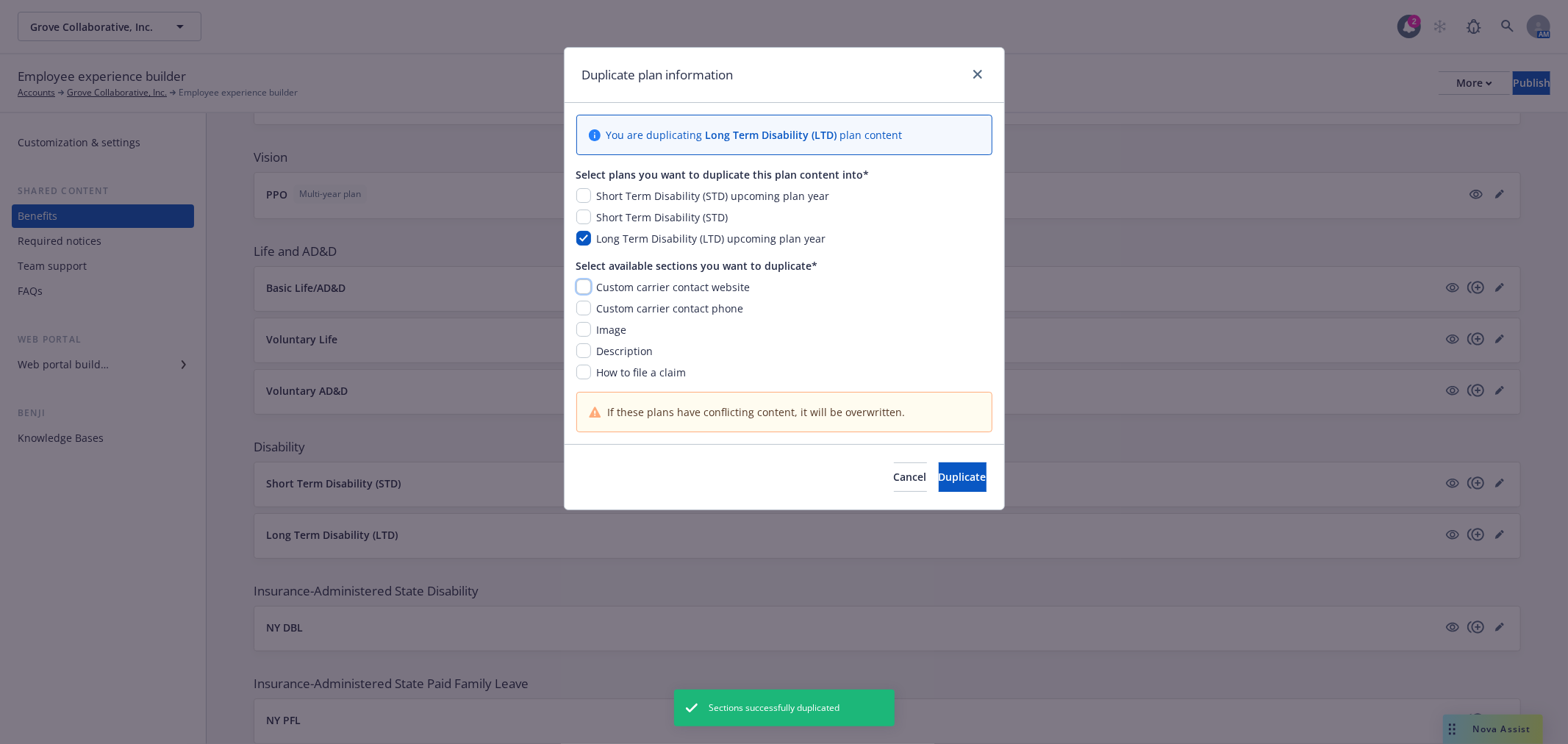
checkbox input "false"
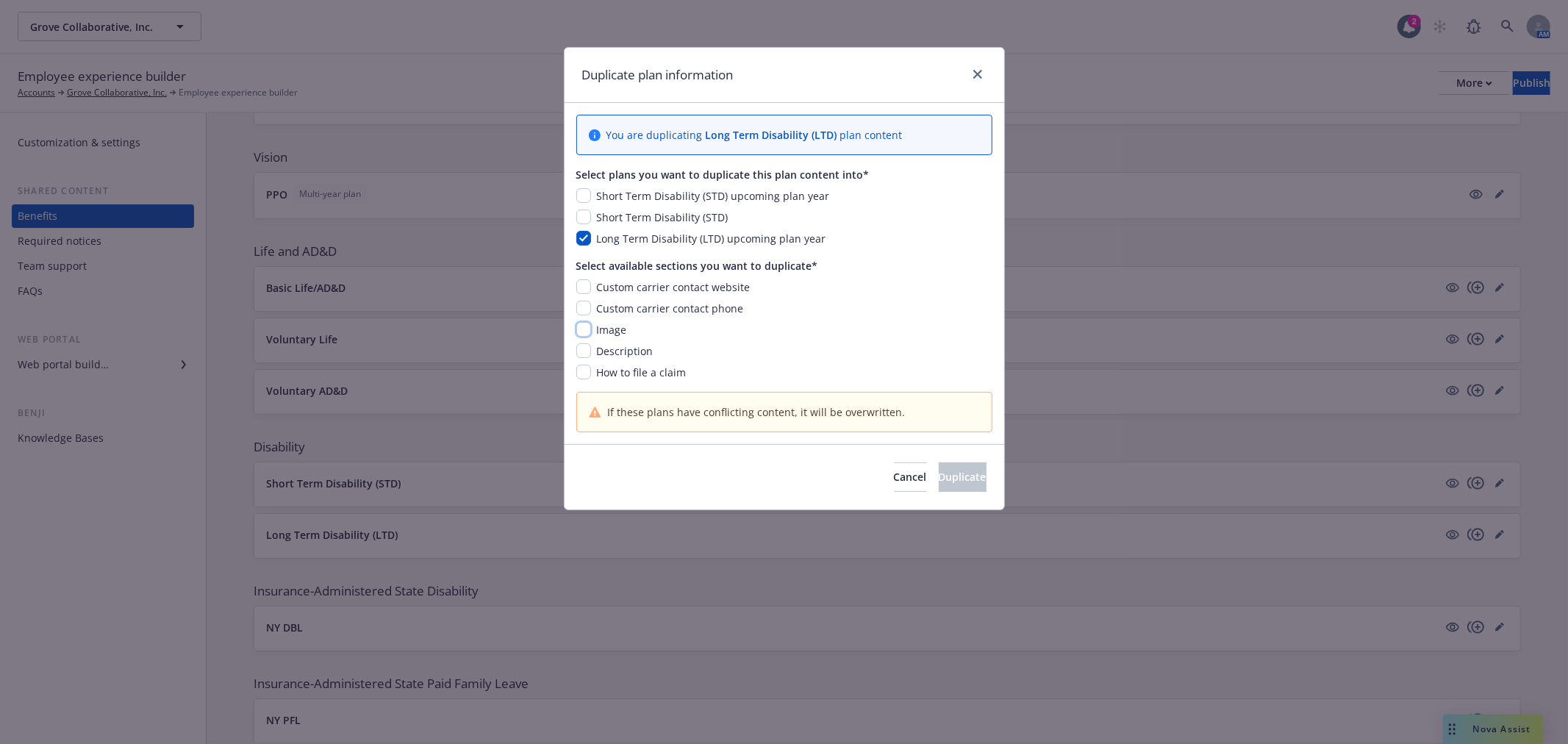
click at [577, 329] on input "checkbox" at bounding box center [583, 330] width 15 height 15
checkbox input "true"
click at [577, 351] on input "checkbox" at bounding box center [583, 351] width 15 height 15
checkbox input "true"
click at [939, 481] on span "Duplicate" at bounding box center [962, 476] width 48 height 14
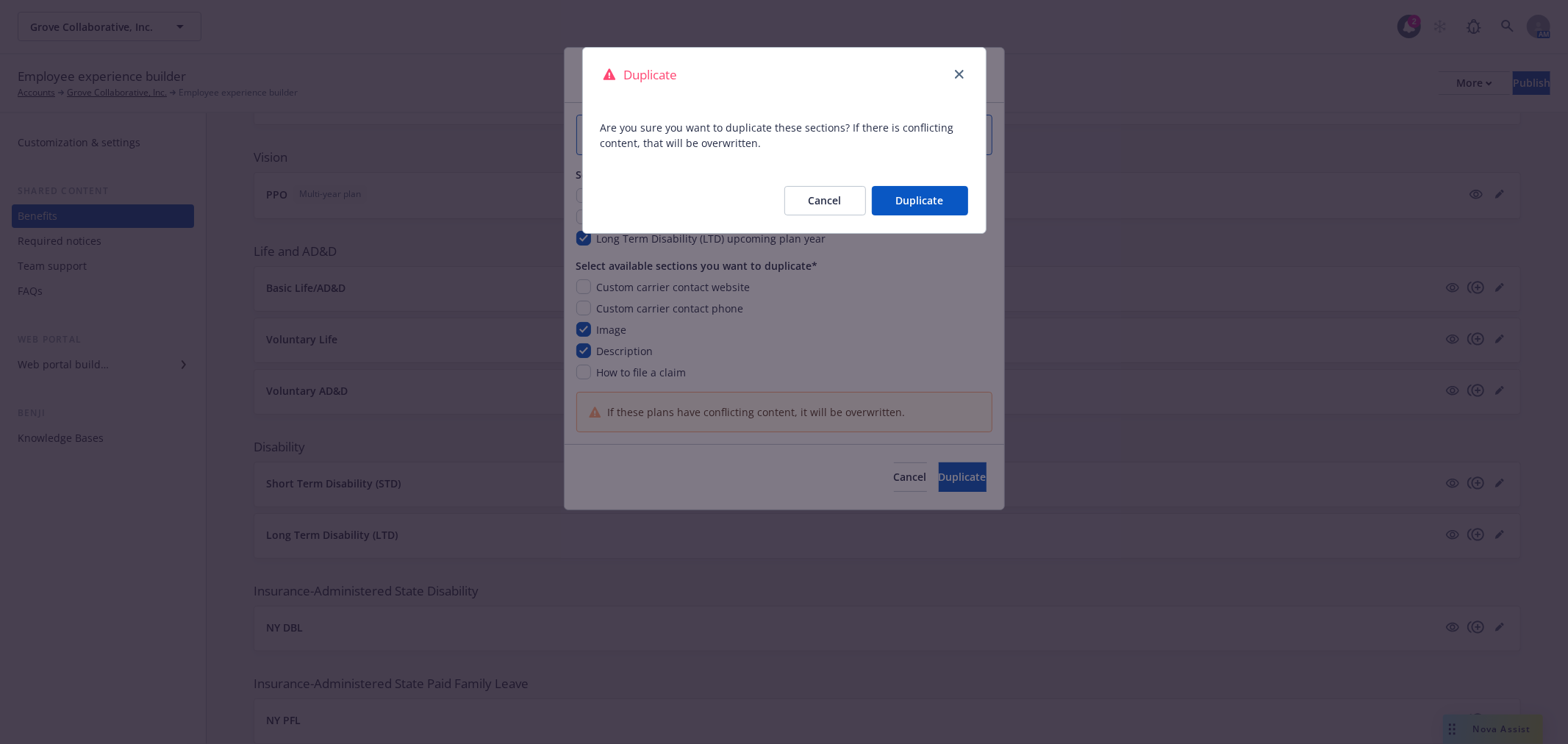
click at [890, 203] on button "Duplicate" at bounding box center [920, 201] width 97 height 29
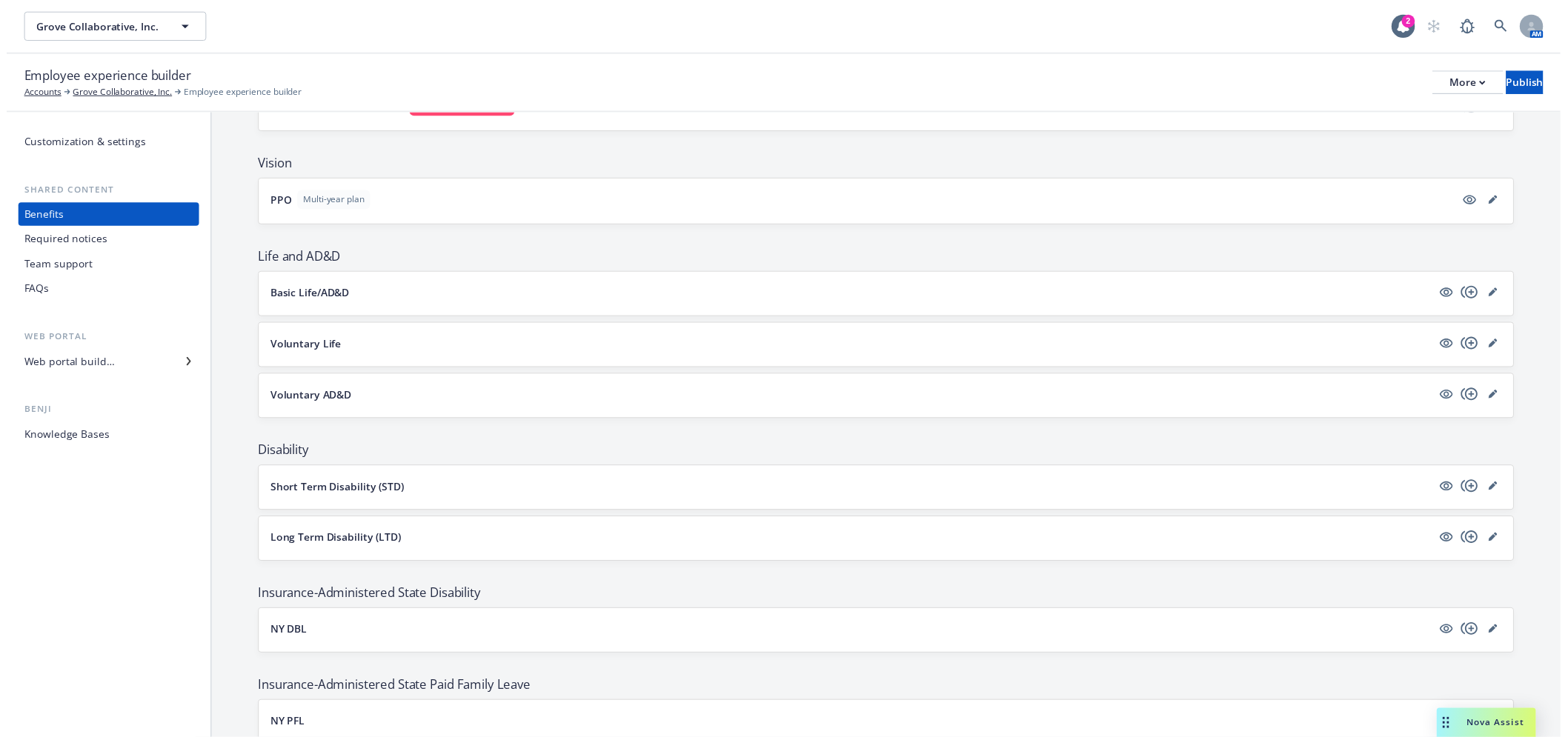
scroll to position [575, 0]
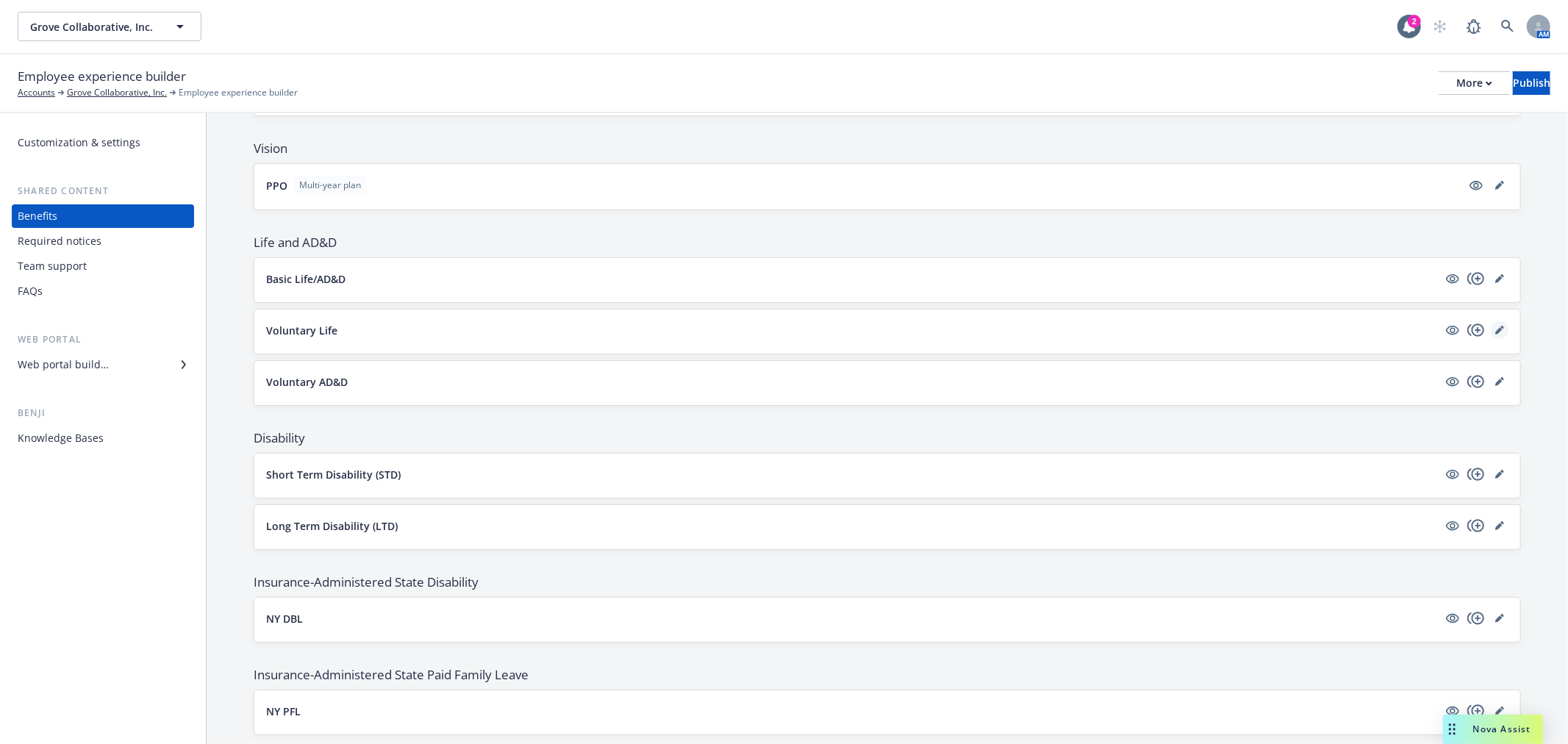
click at [1495, 329] on icon "editPencil" at bounding box center [1500, 330] width 9 height 9
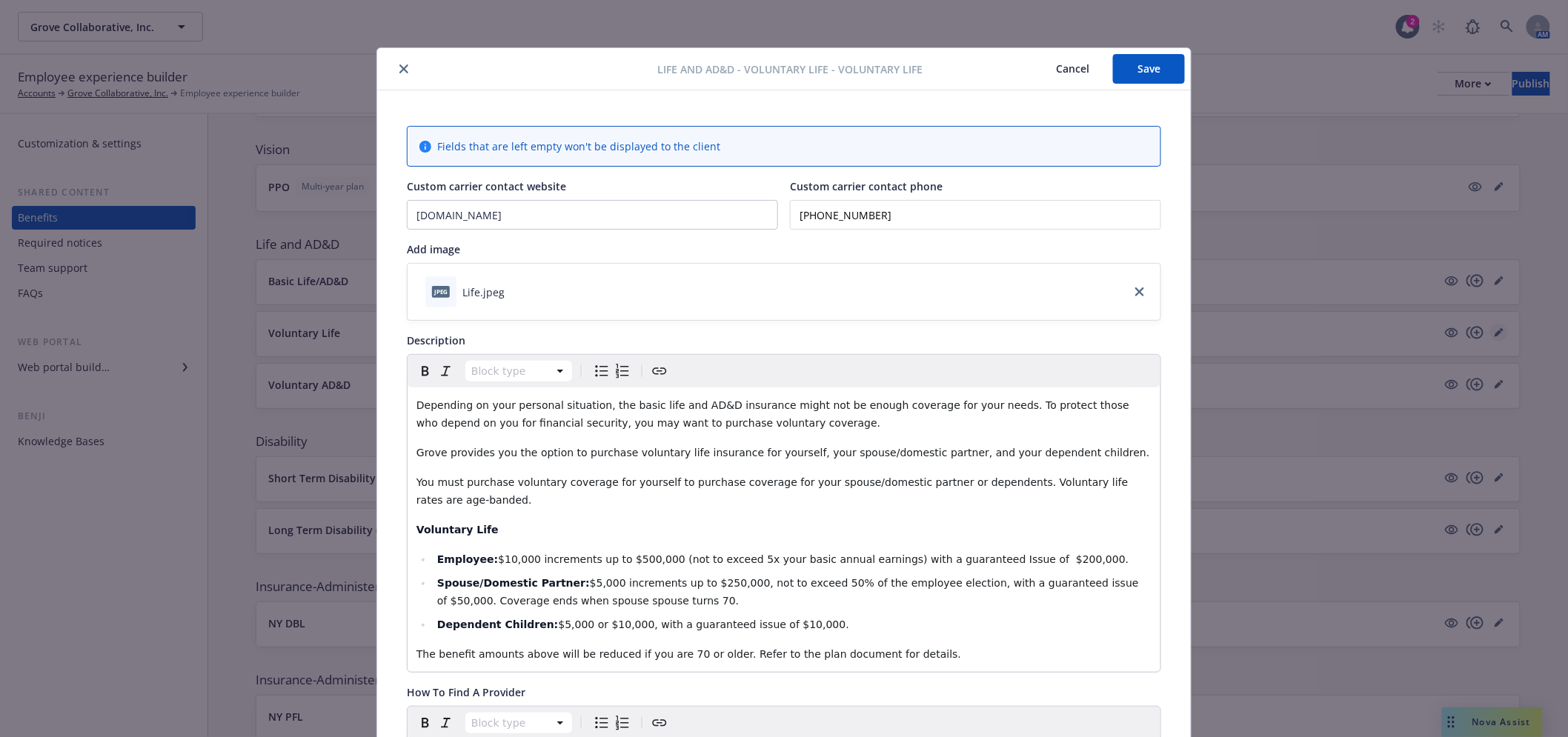
scroll to position [45, 0]
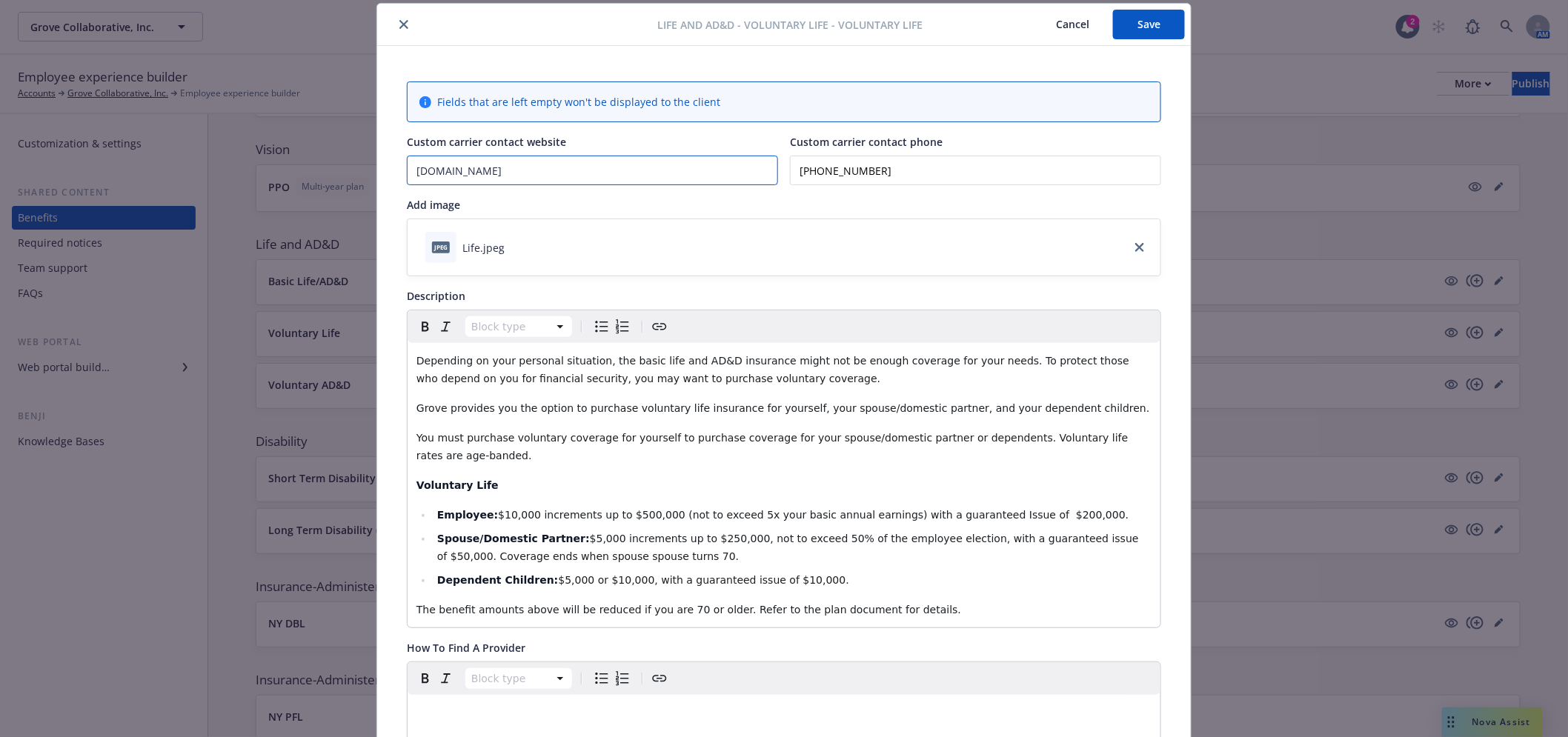
drag, startPoint x: 616, startPoint y: 179, endPoint x: 88, endPoint y: 187, distance: 528.1
click at [88, 187] on div "Life and AD&D - Voluntary Life - Voluntary Life Cancel Save Fields that are lef…" at bounding box center [784, 368] width 1568 height 737
paste input "[URL]"
type input "[URL][DOMAIN_NAME]"
drag, startPoint x: 810, startPoint y: 165, endPoint x: 672, endPoint y: 163, distance: 138.0
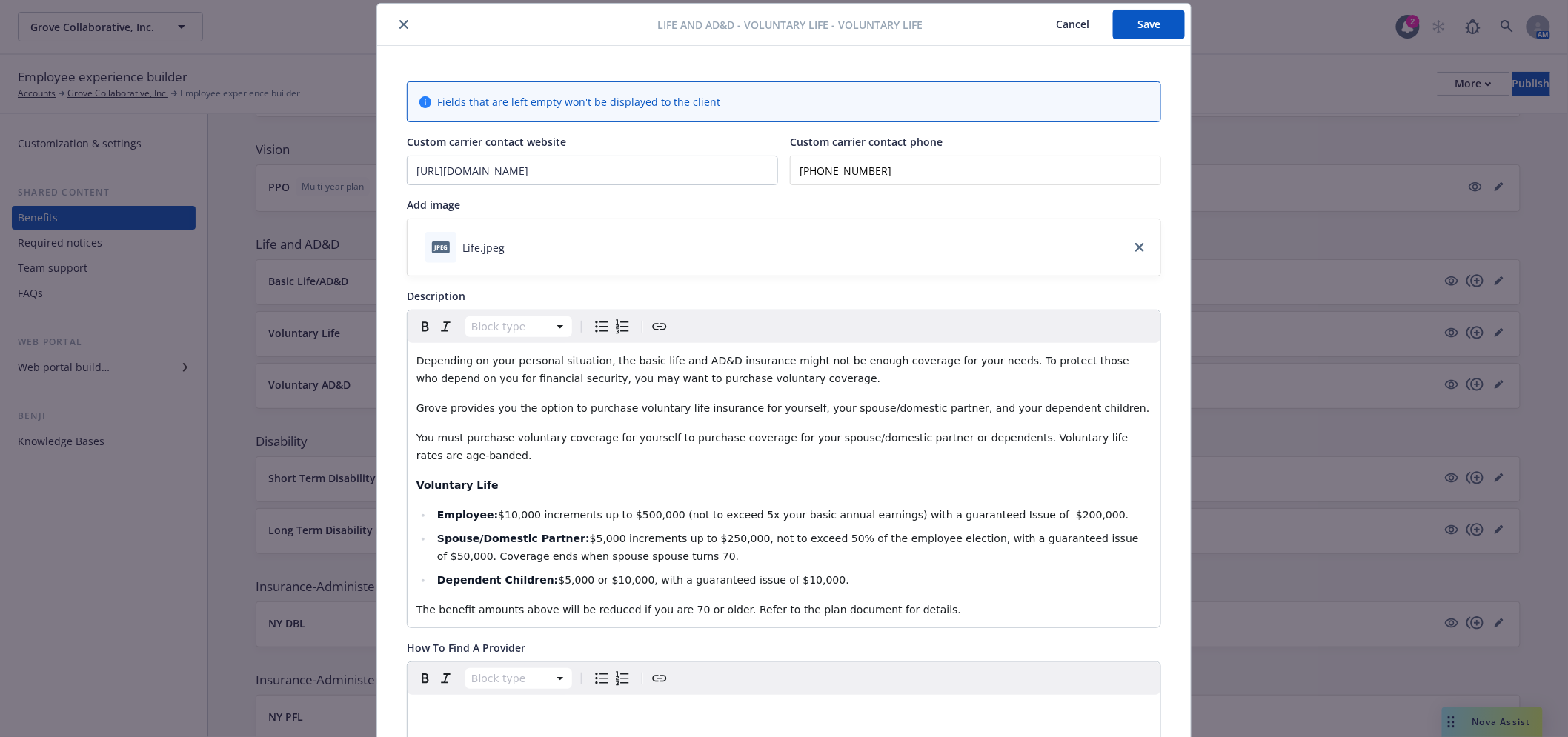
click at [672, 163] on div "Custom carrier contact website [URL][DOMAIN_NAME] Custom carrier contact phone …" at bounding box center [784, 159] width 754 height 51
paste input "33) 261-3816"
type input "[PHONE_NUMBER]"
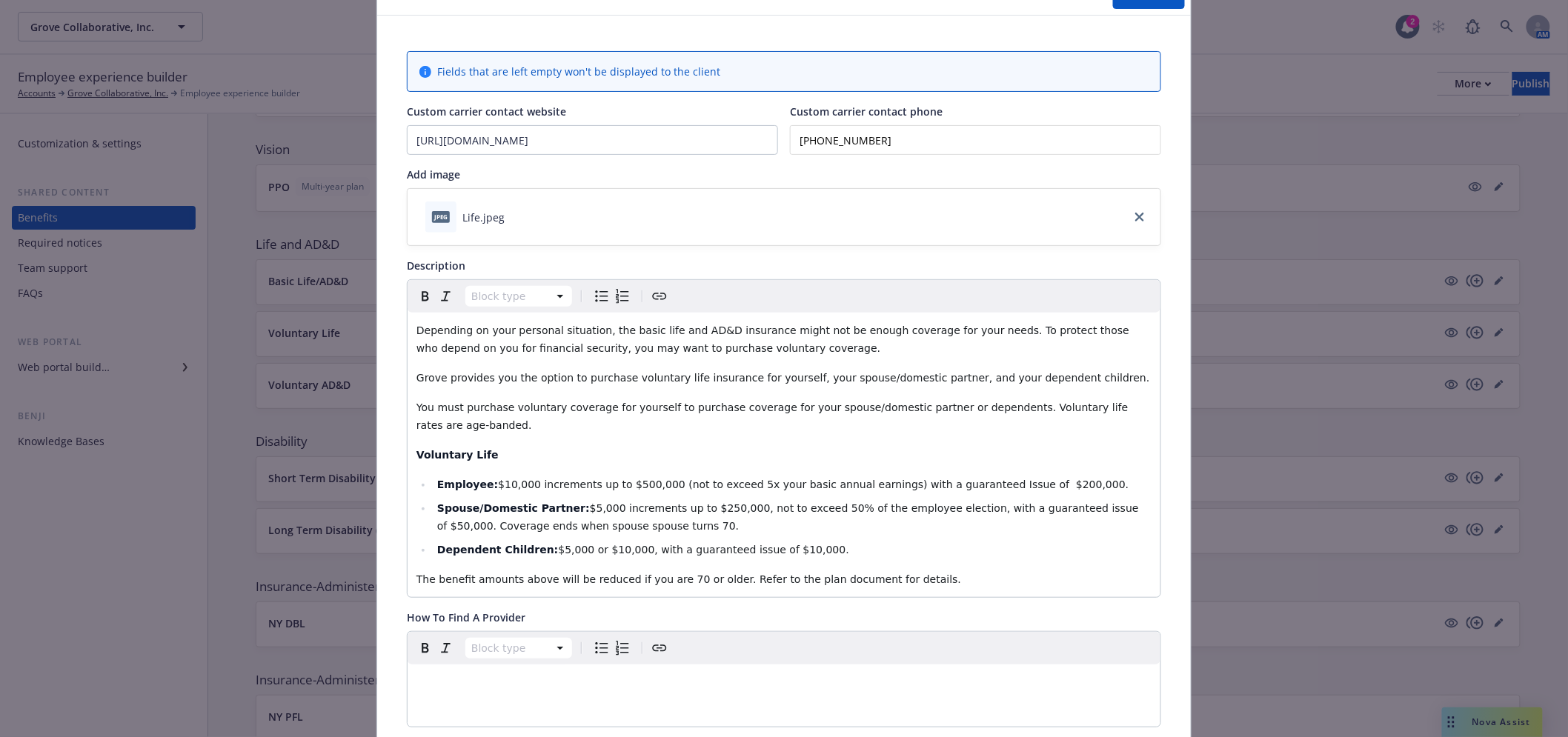
scroll to position [0, 0]
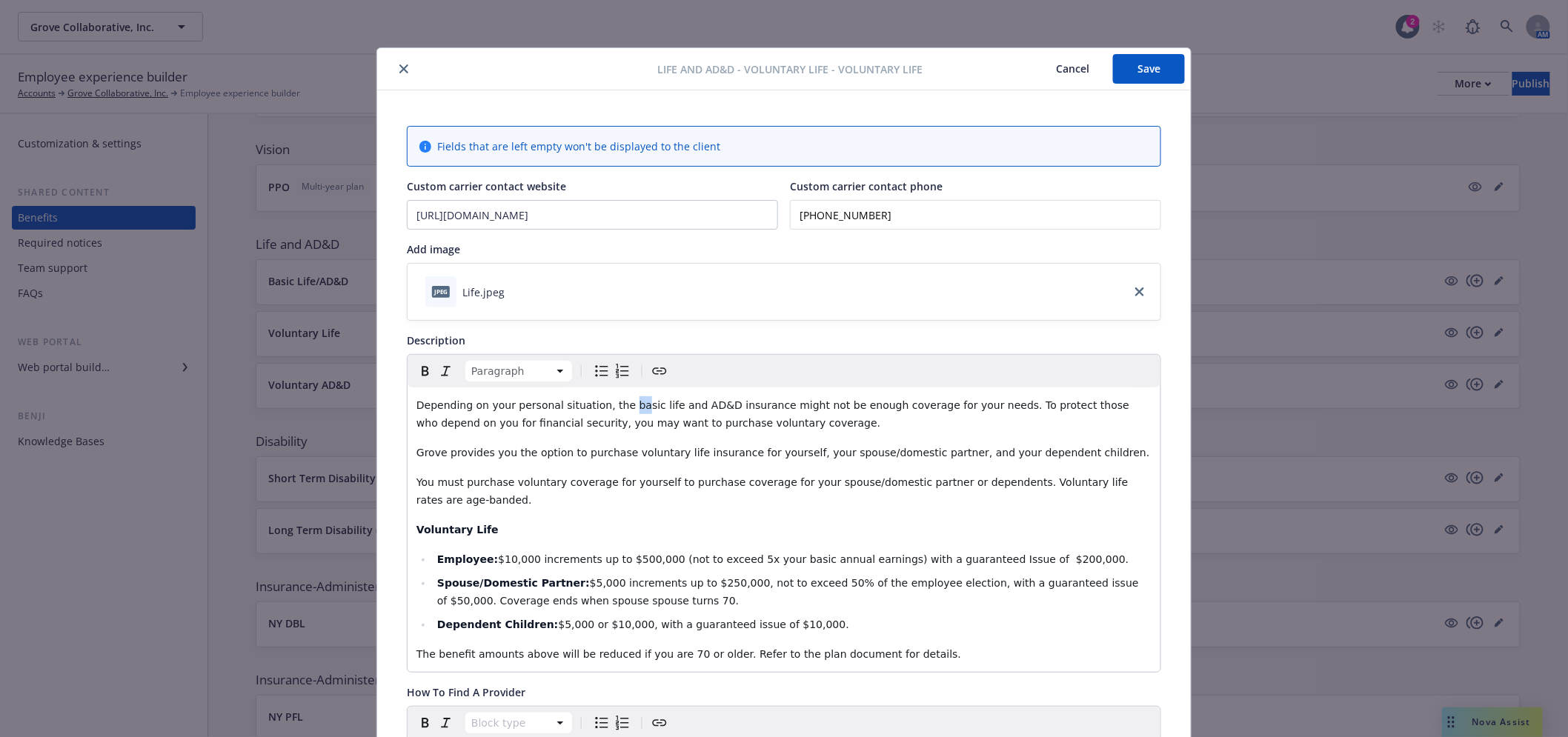
drag, startPoint x: 616, startPoint y: 411, endPoint x: 606, endPoint y: 409, distance: 10.2
click at [606, 409] on span "Depending on your personal situation, the basic life and AD&D insurance might n…" at bounding box center [775, 414] width 716 height 29
click at [631, 406] on span "Depending on your personal situation, the Basic life and AD&D insurance might n…" at bounding box center [775, 414] width 716 height 29
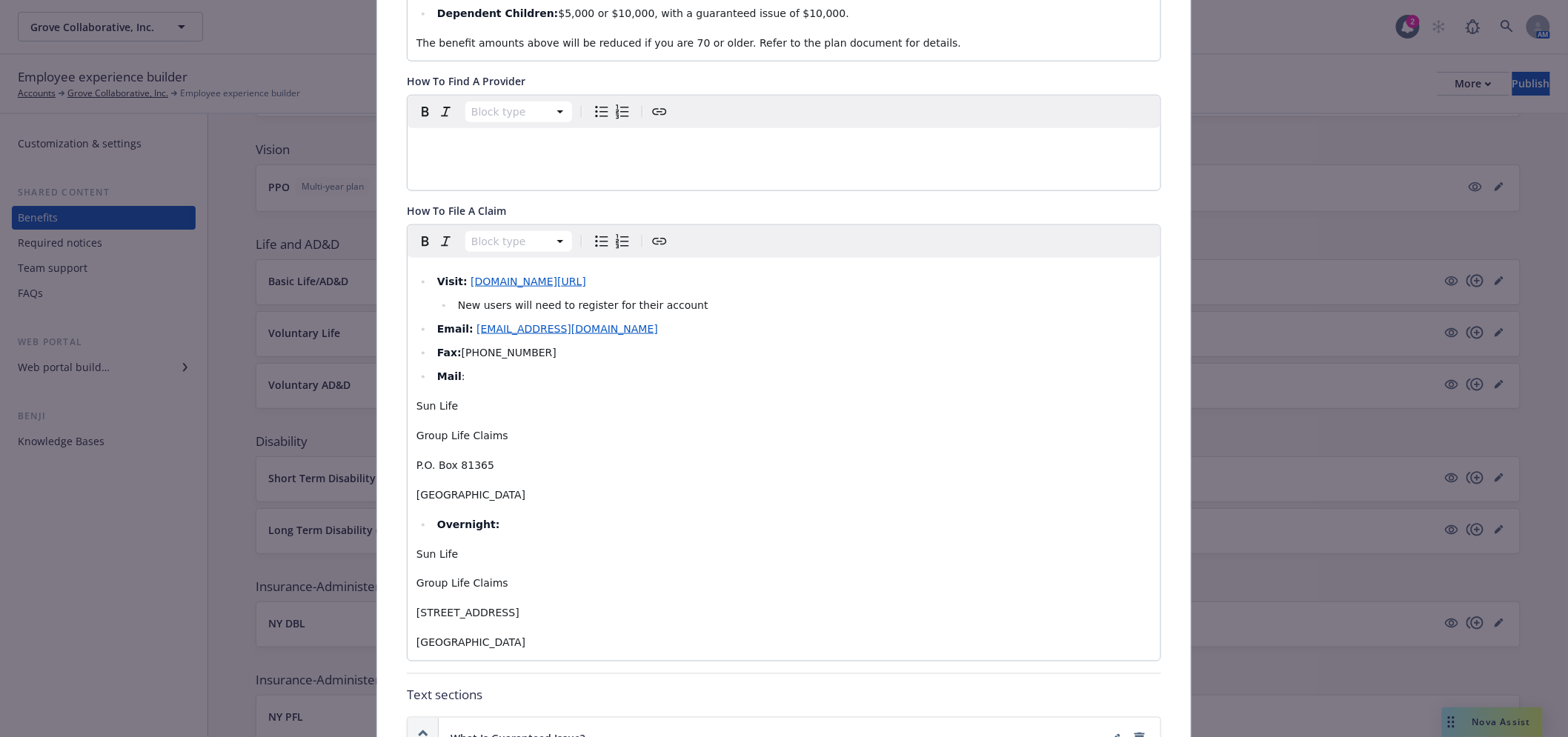
scroll to position [740, 0]
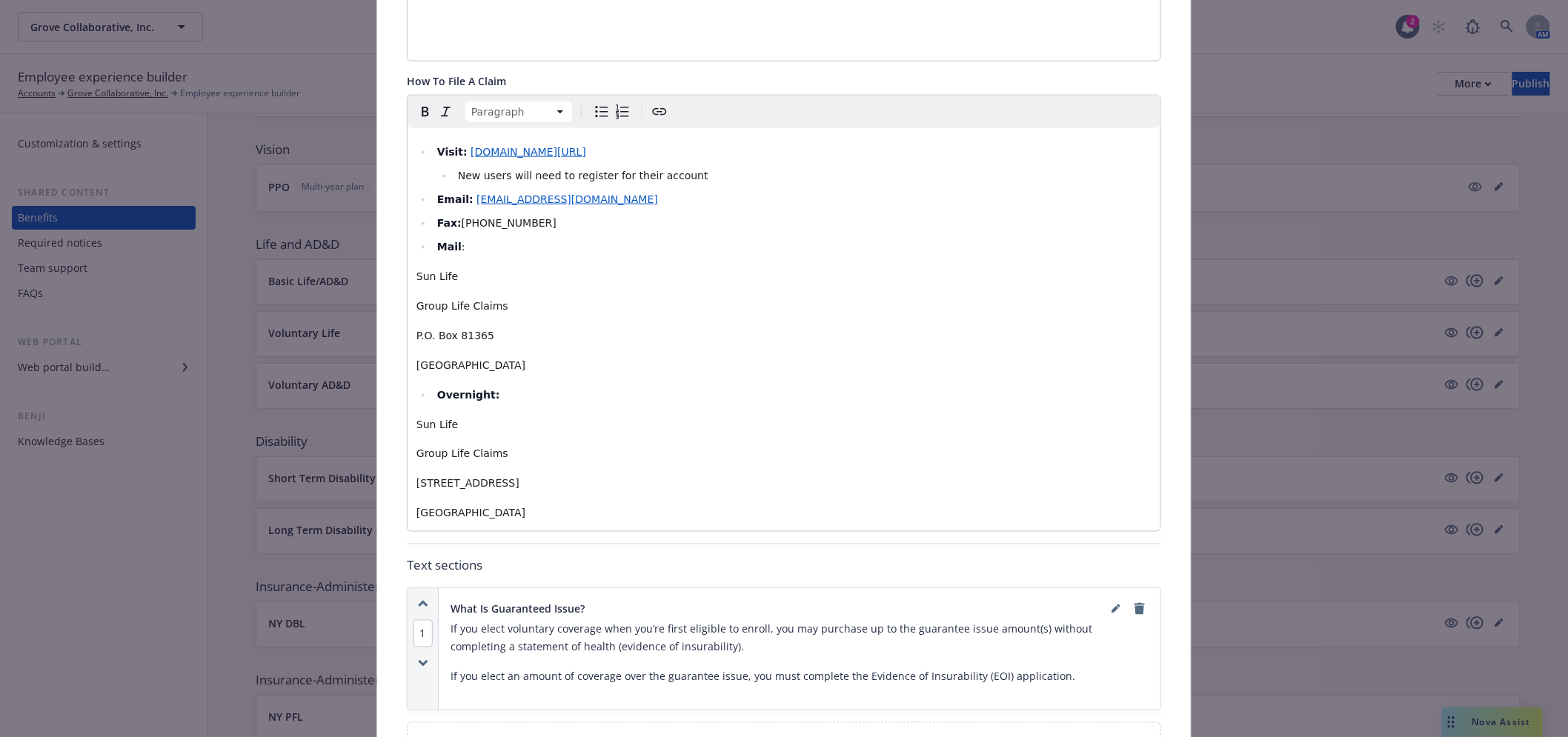
drag, startPoint x: 667, startPoint y: 495, endPoint x: 352, endPoint y: 94, distance: 509.9
click at [352, 94] on div "Life and AD&D - Voluntary Life - Voluntary Life Cancel Save Fields that are lef…" at bounding box center [784, 368] width 1568 height 737
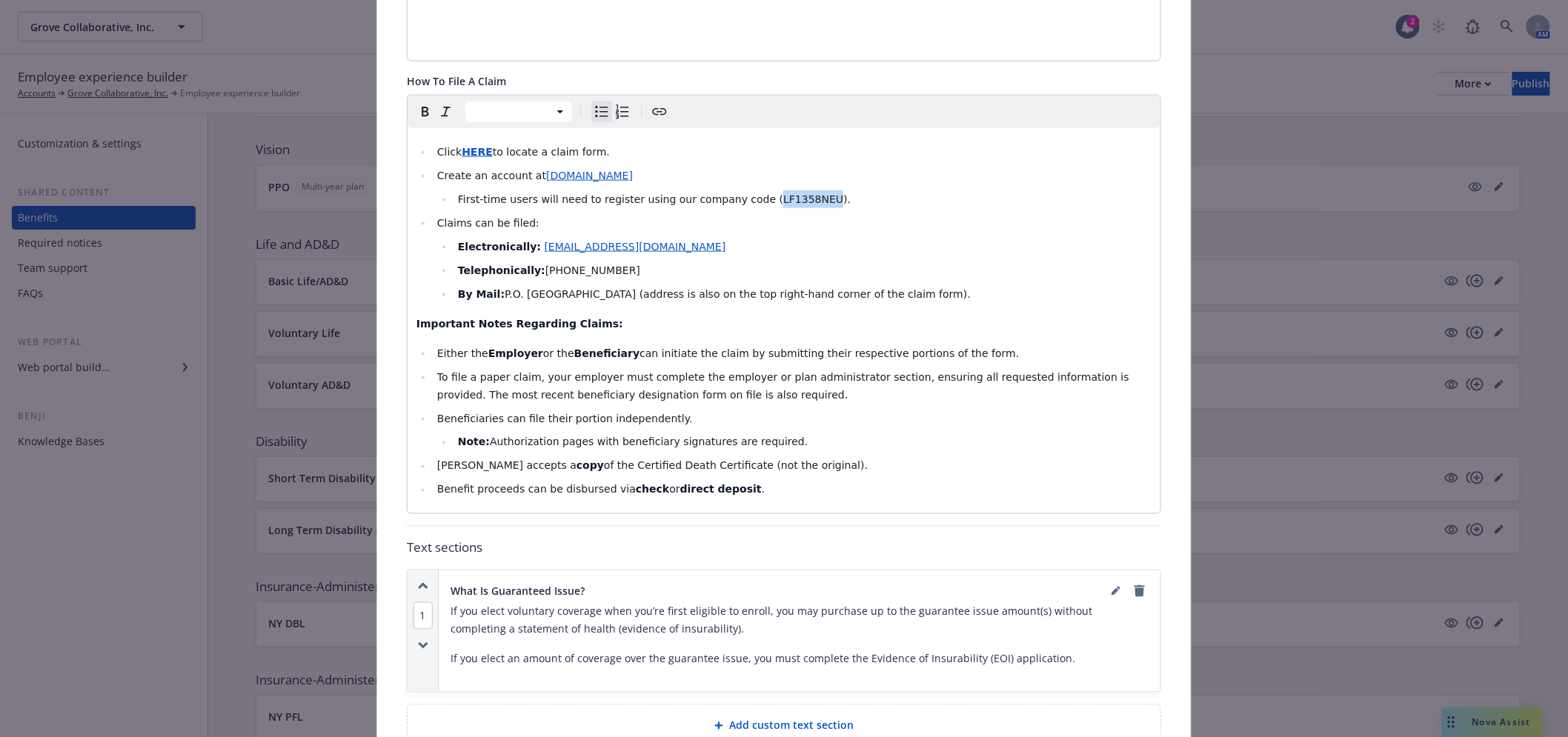
drag, startPoint x: 789, startPoint y: 182, endPoint x: 738, endPoint y: 178, distance: 51.2
click at [738, 193] on span "First-time users will need to register using our company code (LF1358NEU)." at bounding box center [654, 199] width 393 height 12
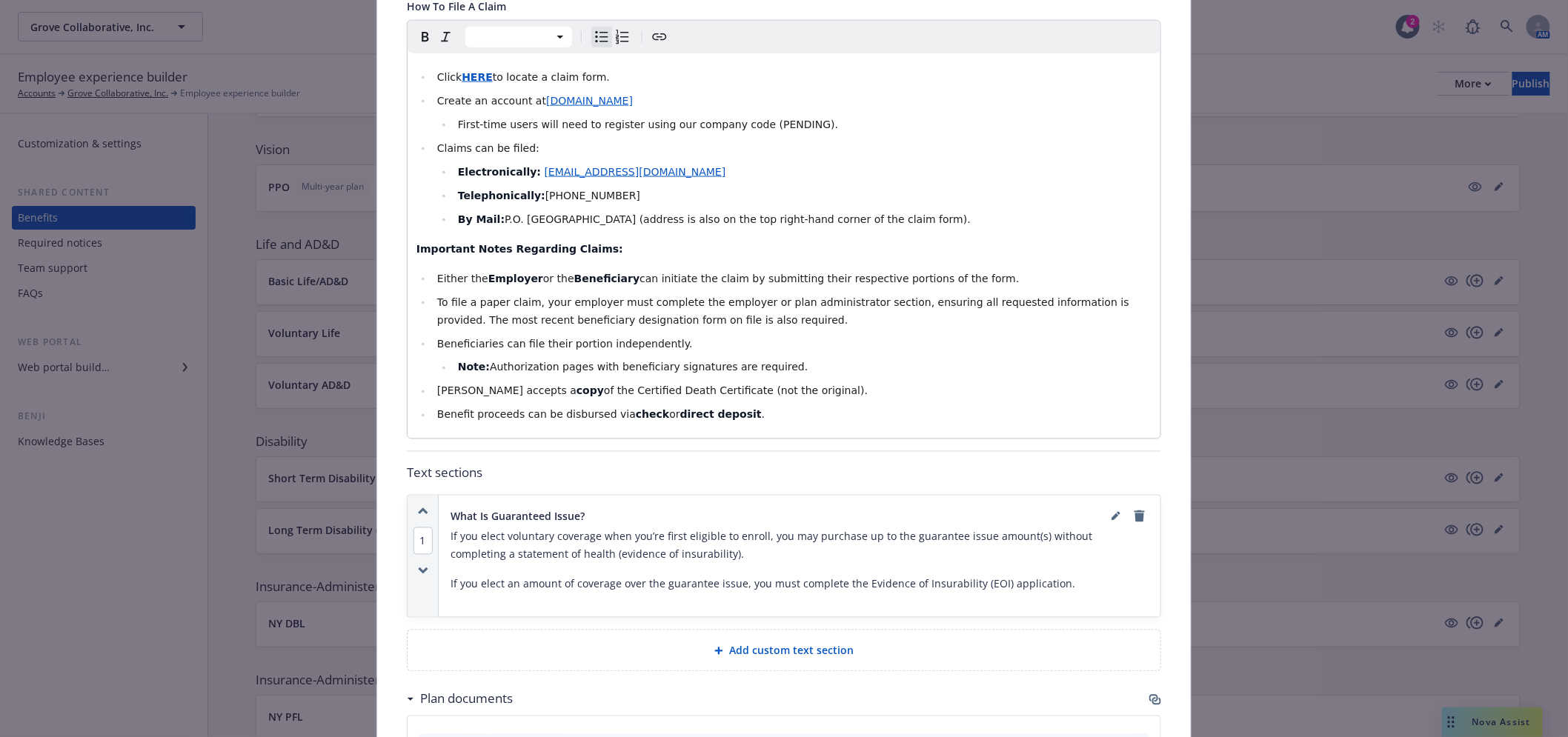
scroll to position [905, 0]
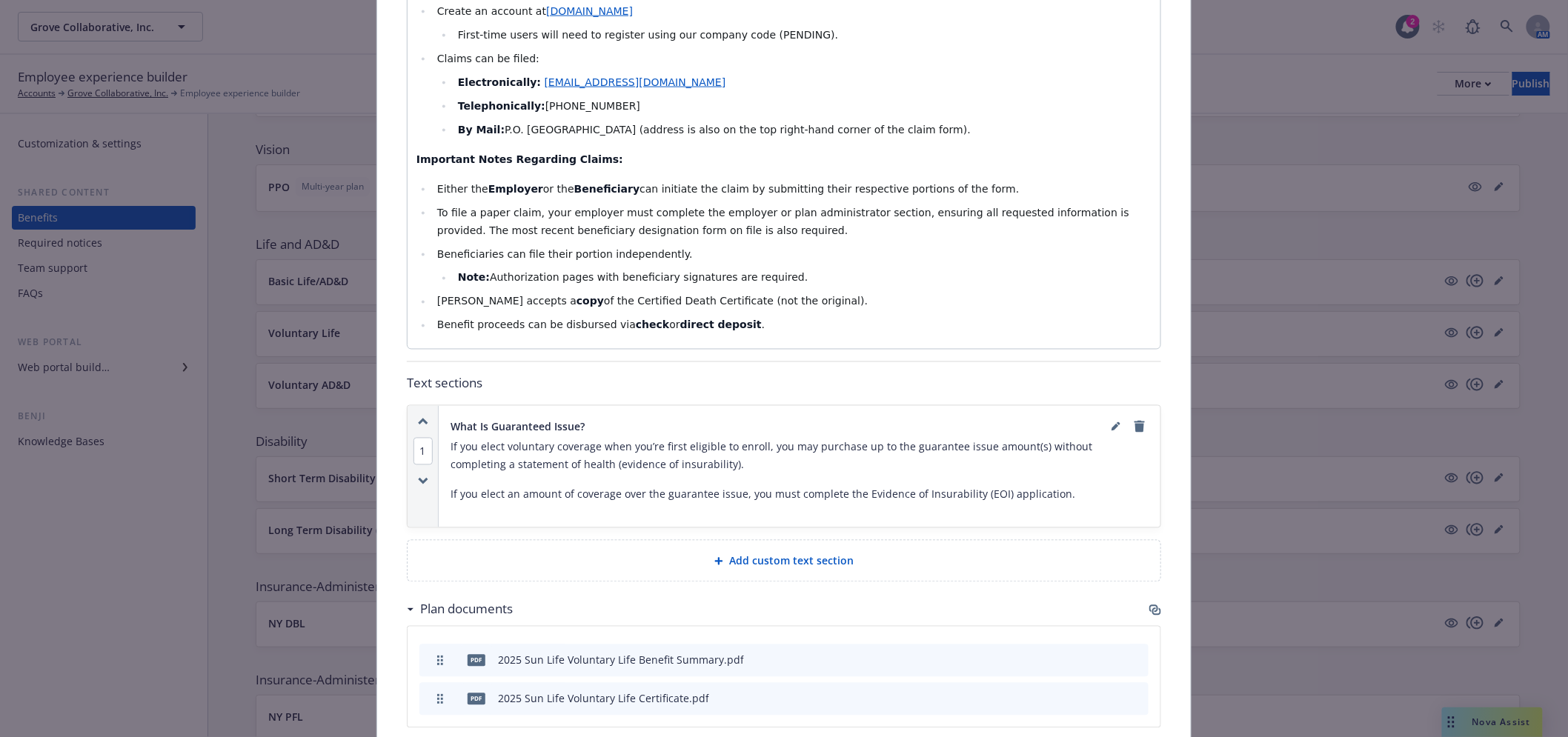
click at [815, 541] on div "Add custom text section" at bounding box center [784, 561] width 753 height 41
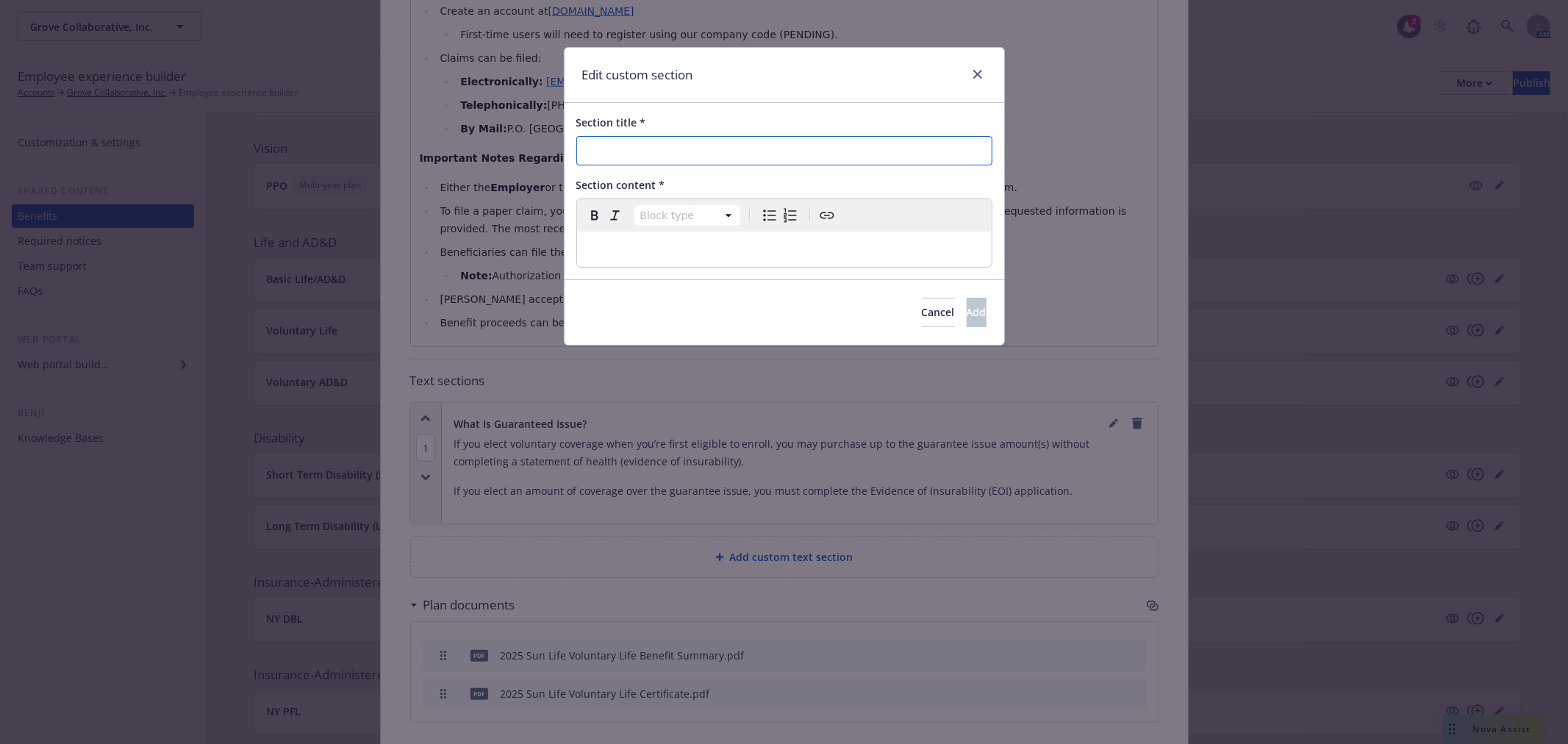
click at [774, 152] on input "Section title *" at bounding box center [784, 151] width 416 height 29
type input "How to Create an Account"
select select
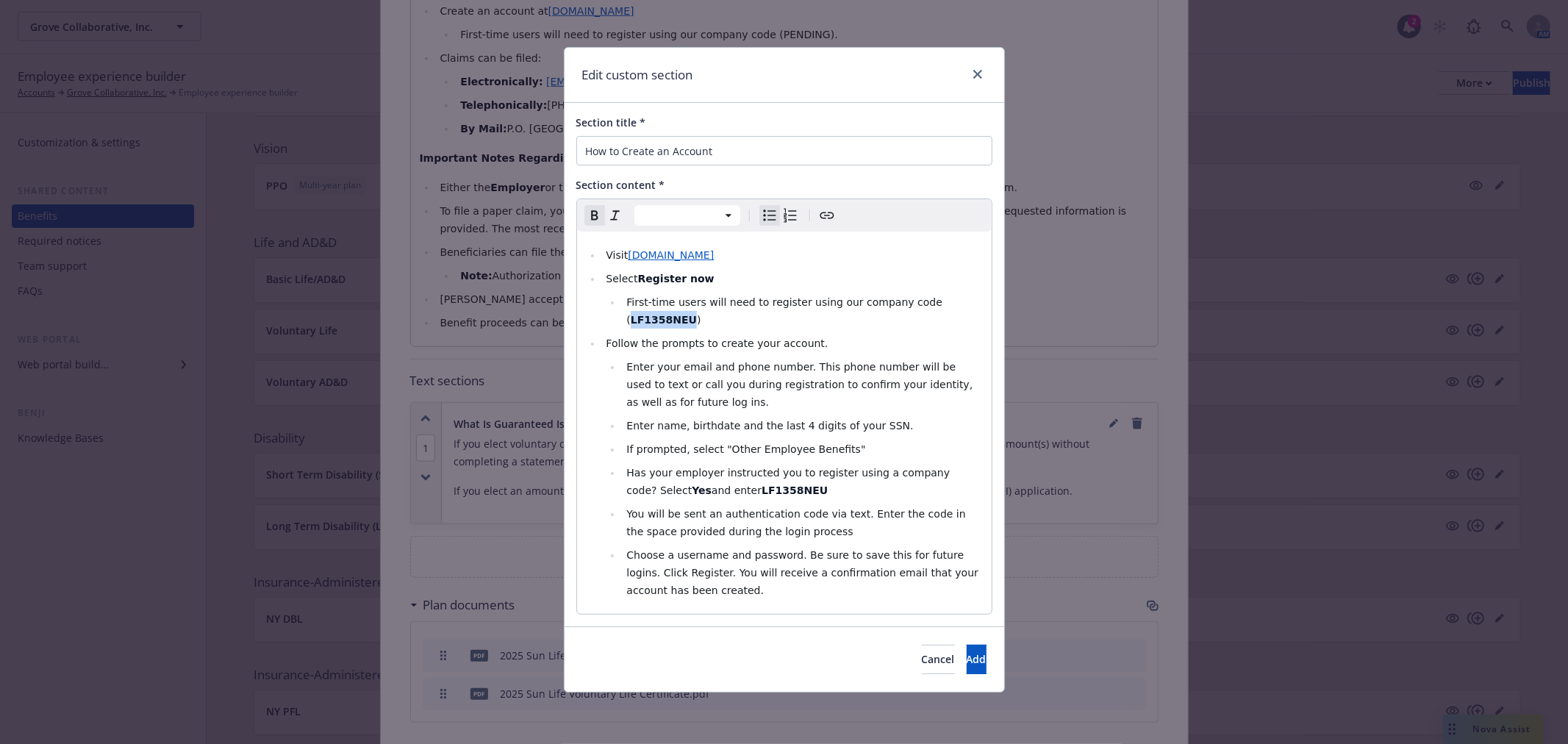
drag, startPoint x: 964, startPoint y: 304, endPoint x: 911, endPoint y: 305, distance: 53.0
click at [697, 314] on strong "LF1358NEU" at bounding box center [664, 320] width 66 height 12
drag, startPoint x: 781, startPoint y: 473, endPoint x: 720, endPoint y: 468, distance: 61.2
click at [720, 468] on li "Has your employer instructed you to register using a company code? Select Yes a…" at bounding box center [802, 482] width 360 height 35
click at [967, 650] on button "Add" at bounding box center [977, 659] width 20 height 29
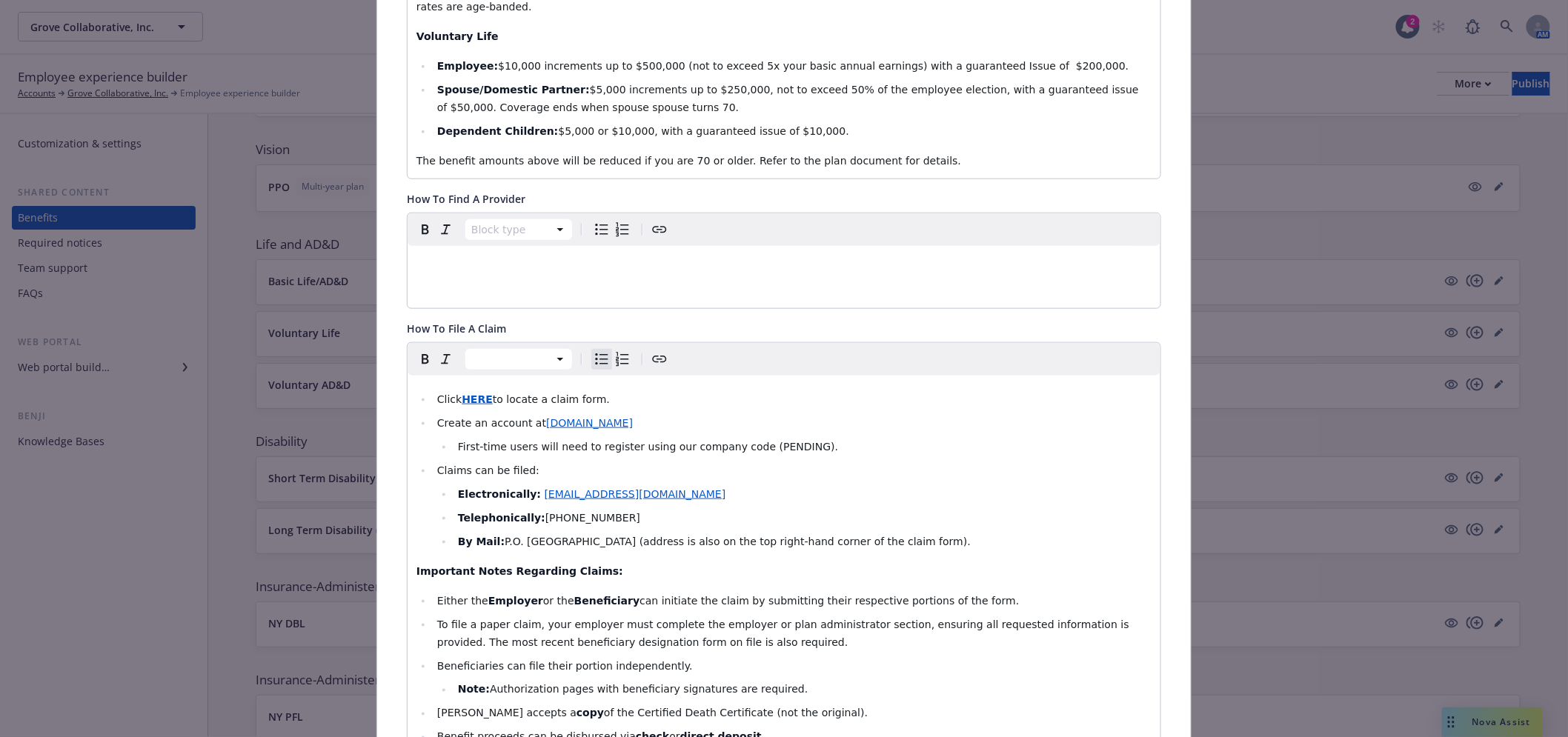
scroll to position [1485, 0]
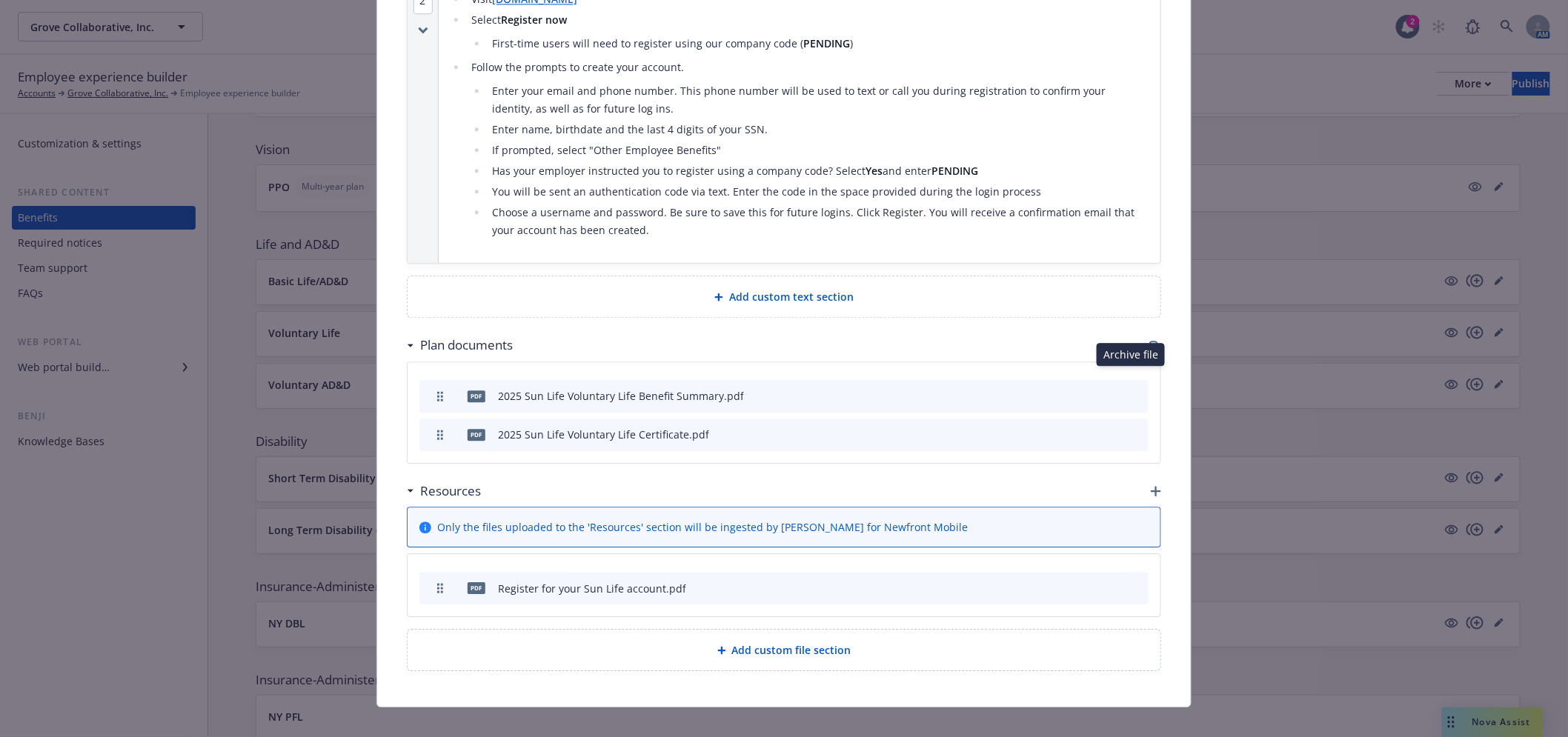
click at [1132, 389] on icon "archive file" at bounding box center [1135, 394] width 11 height 12
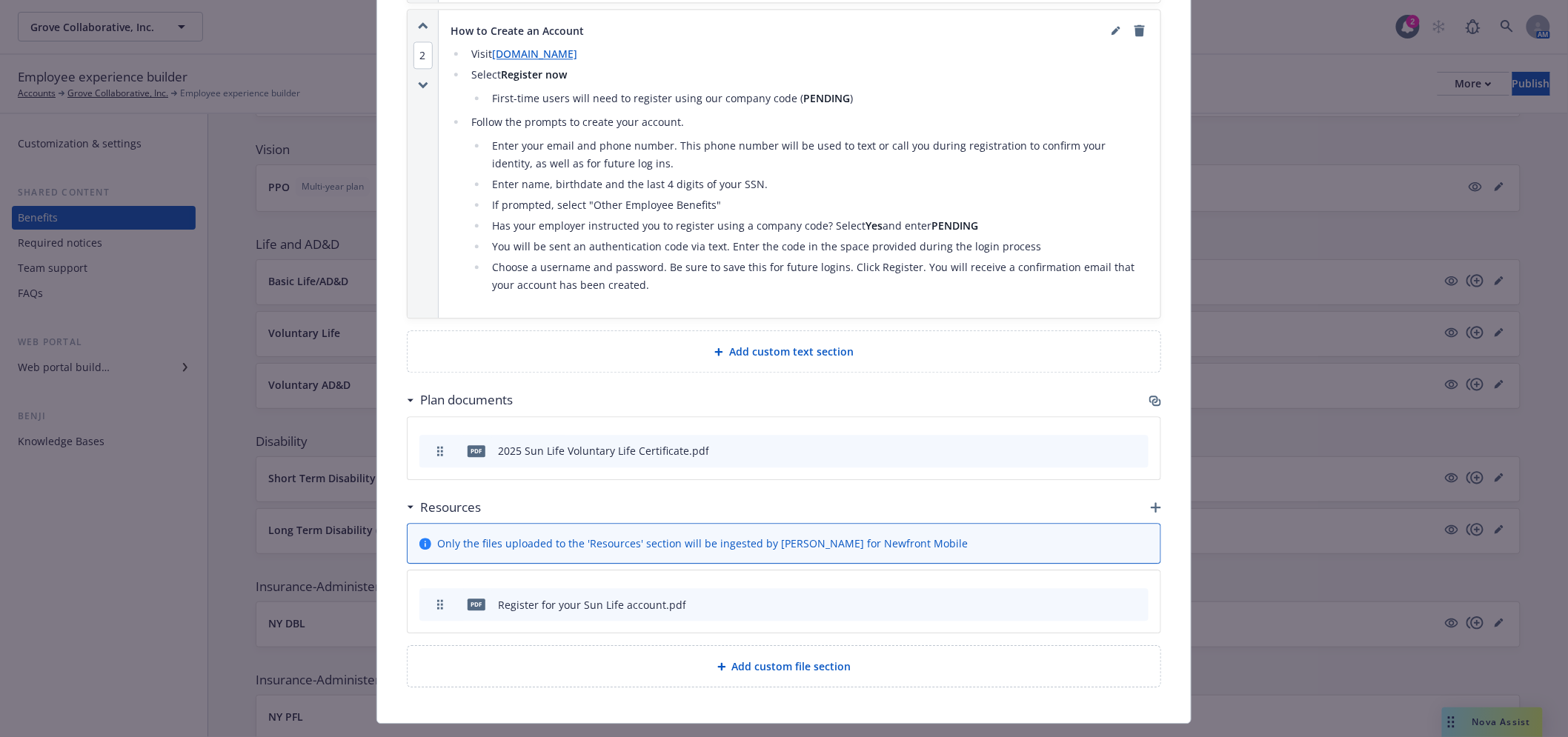
scroll to position [1446, 0]
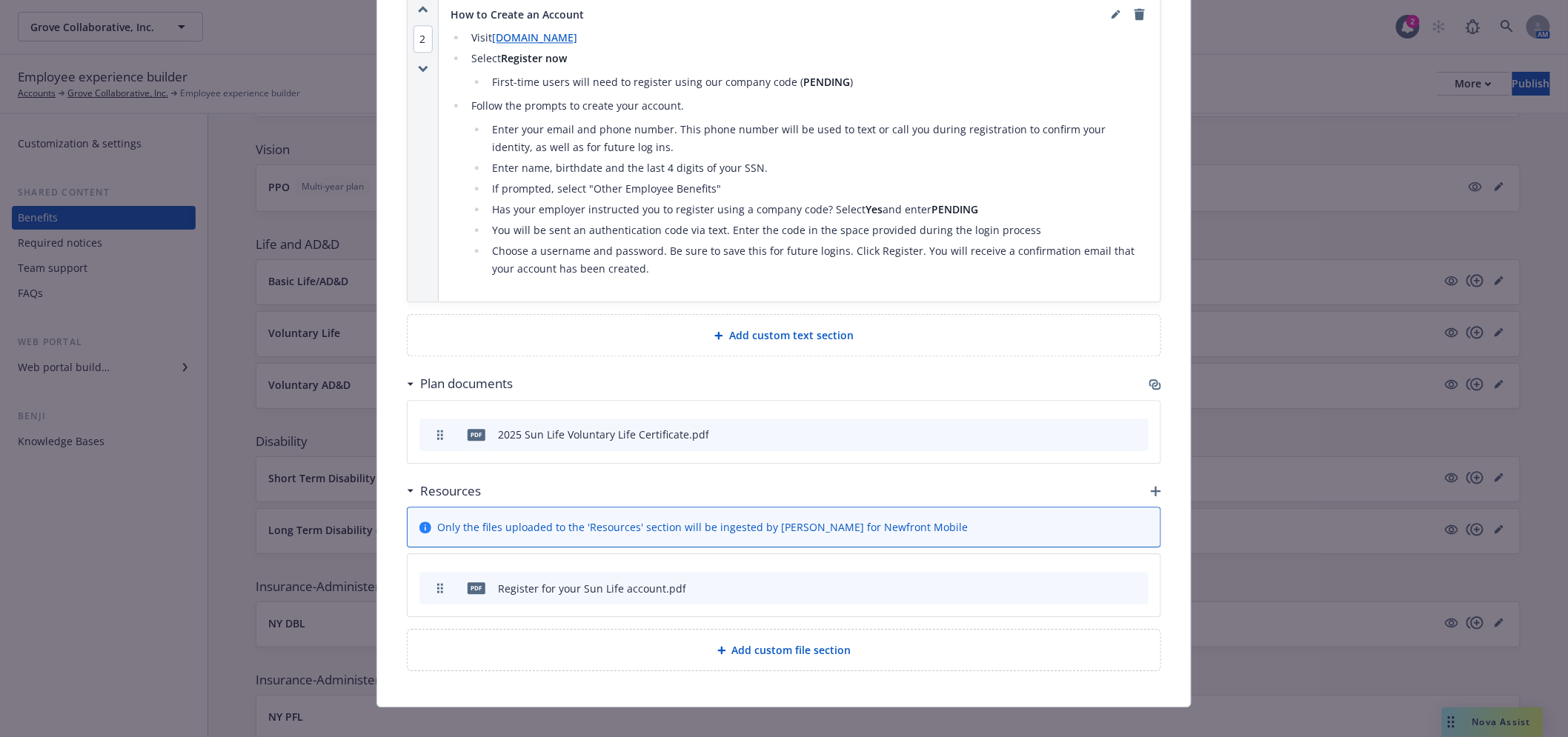
click at [1134, 427] on icon "archive file" at bounding box center [1135, 433] width 12 height 12
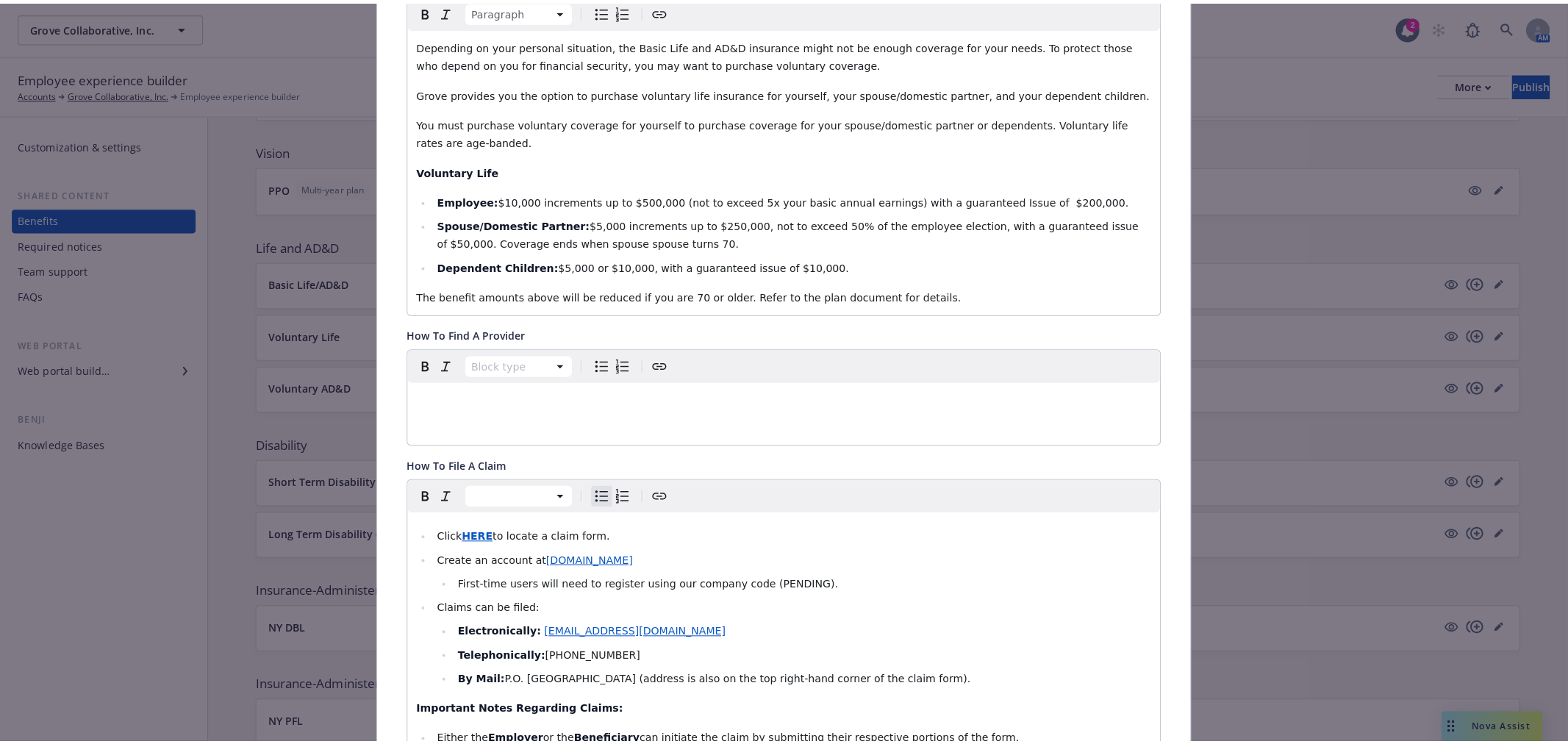
scroll to position [0, 0]
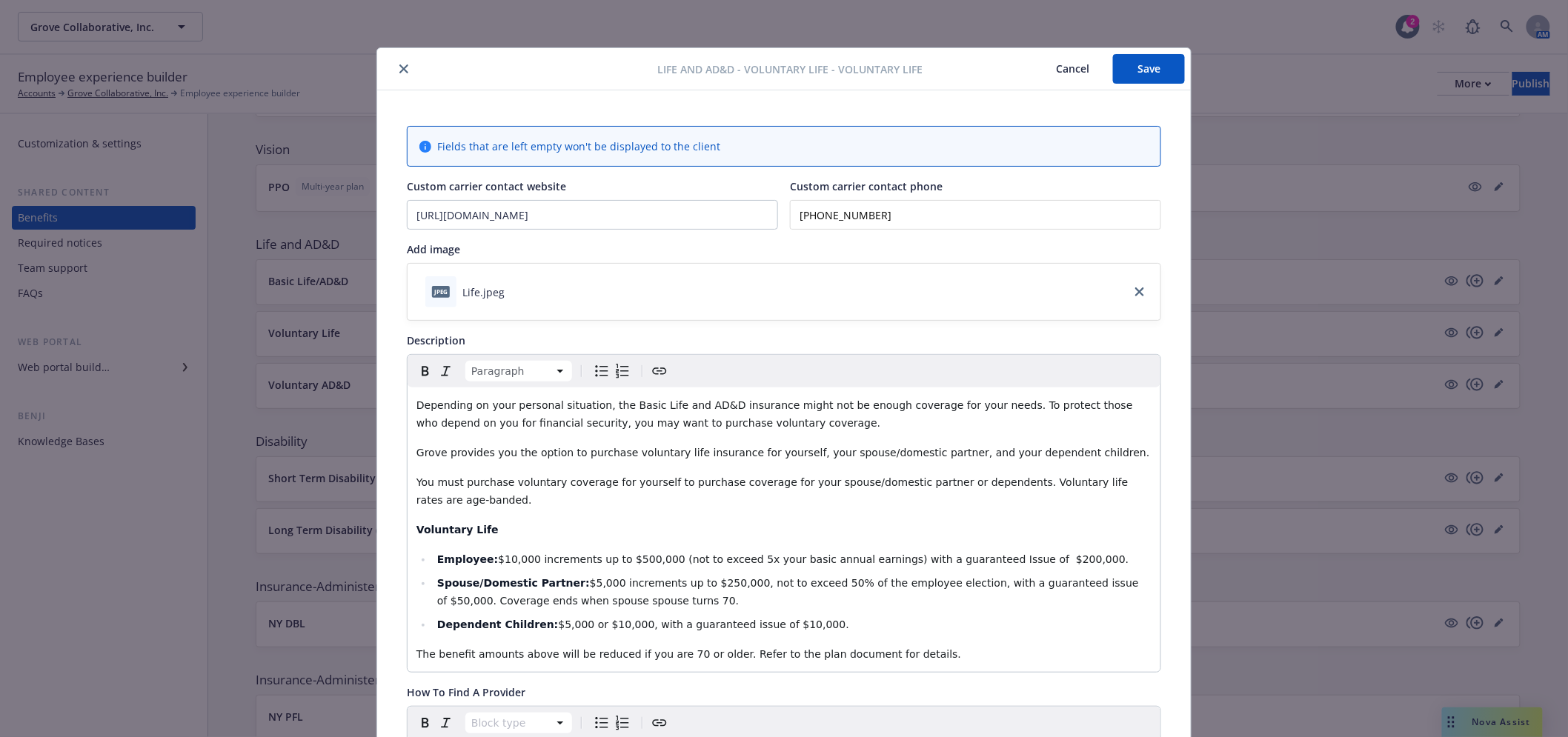
click at [1130, 62] on button "Save" at bounding box center [1149, 69] width 72 height 29
click at [400, 69] on icon "close" at bounding box center [404, 68] width 9 height 9
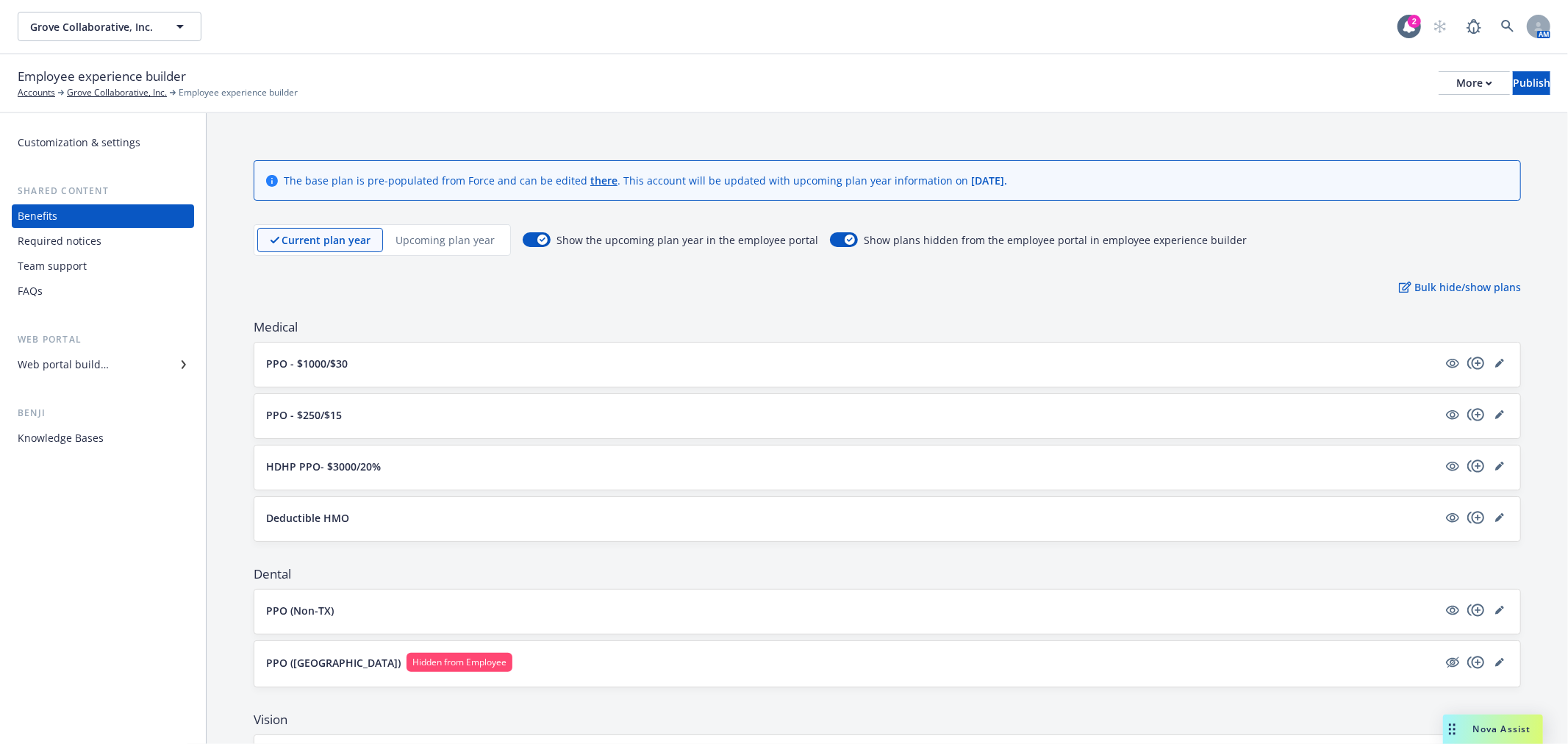
click at [317, 246] on p "Current plan year" at bounding box center [326, 239] width 89 height 15
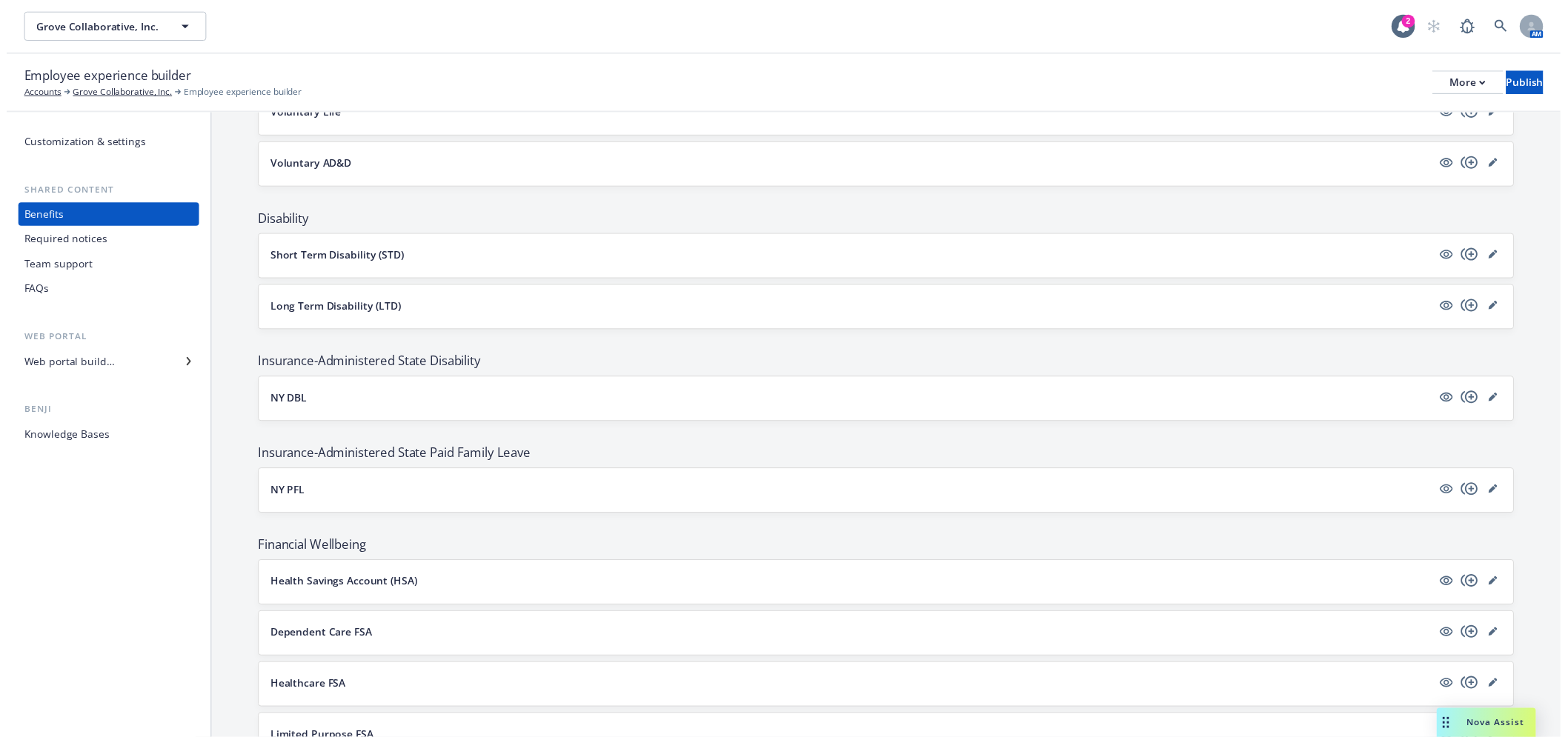
scroll to position [823, 0]
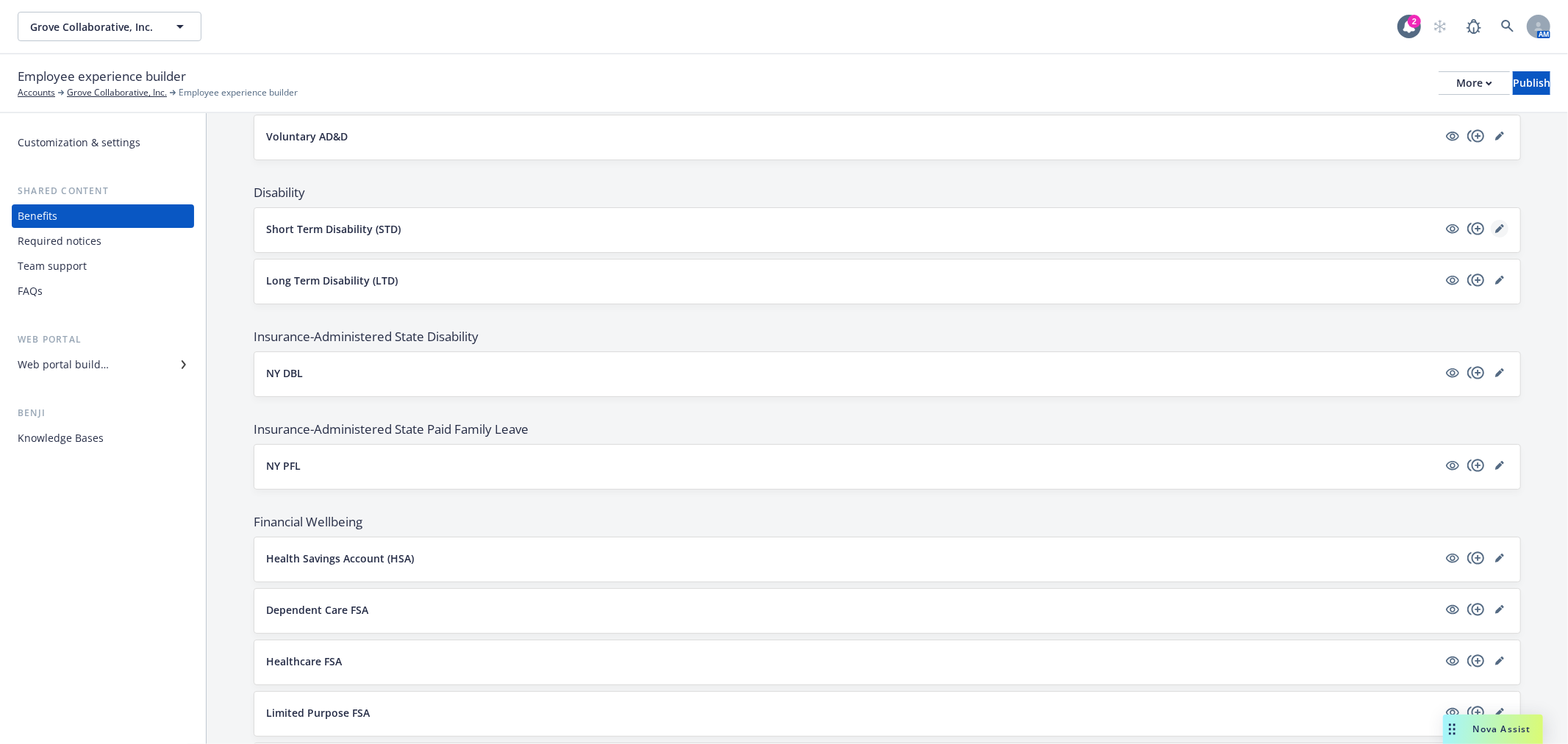
click at [1493, 228] on link "editPencil" at bounding box center [1500, 229] width 18 height 18
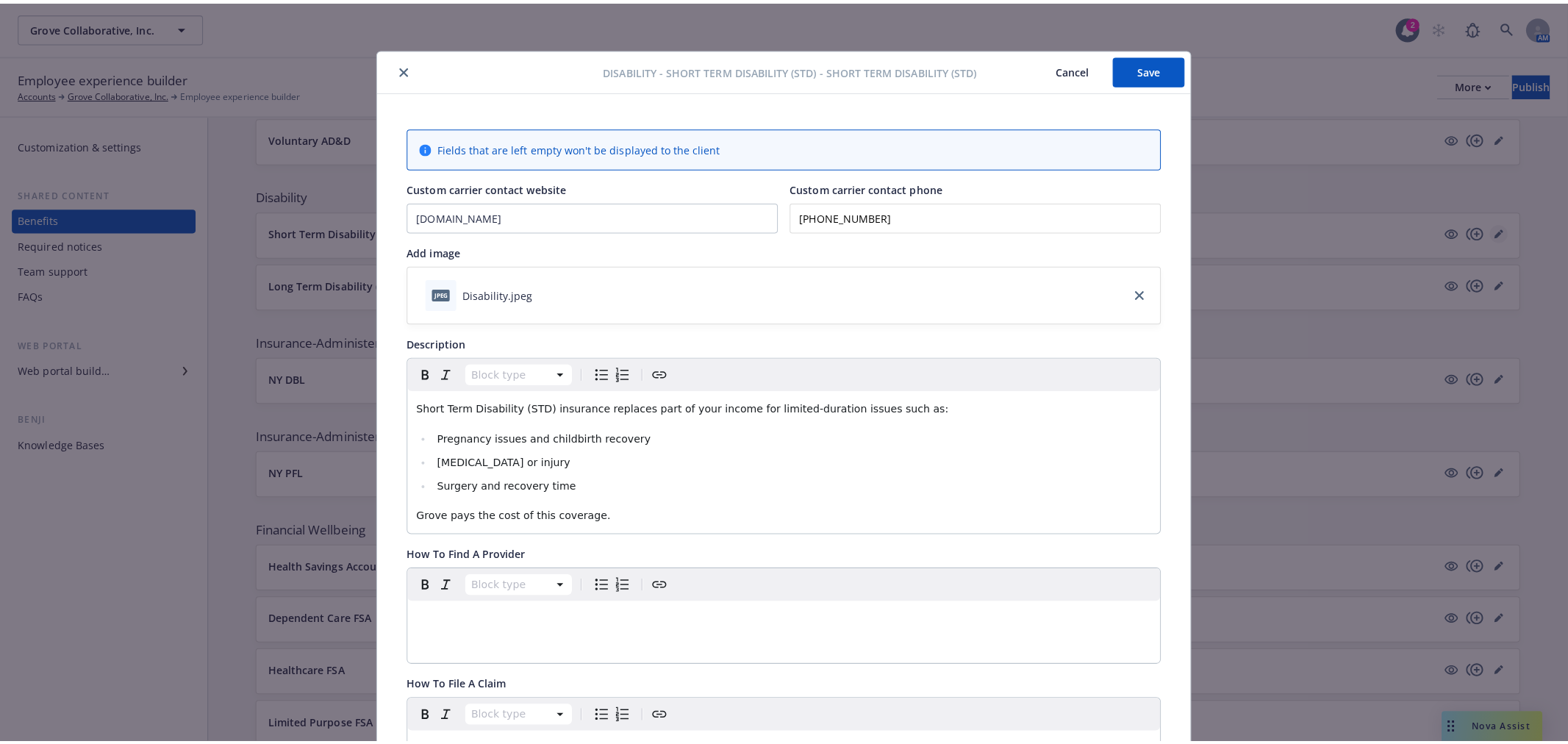
scroll to position [44, 0]
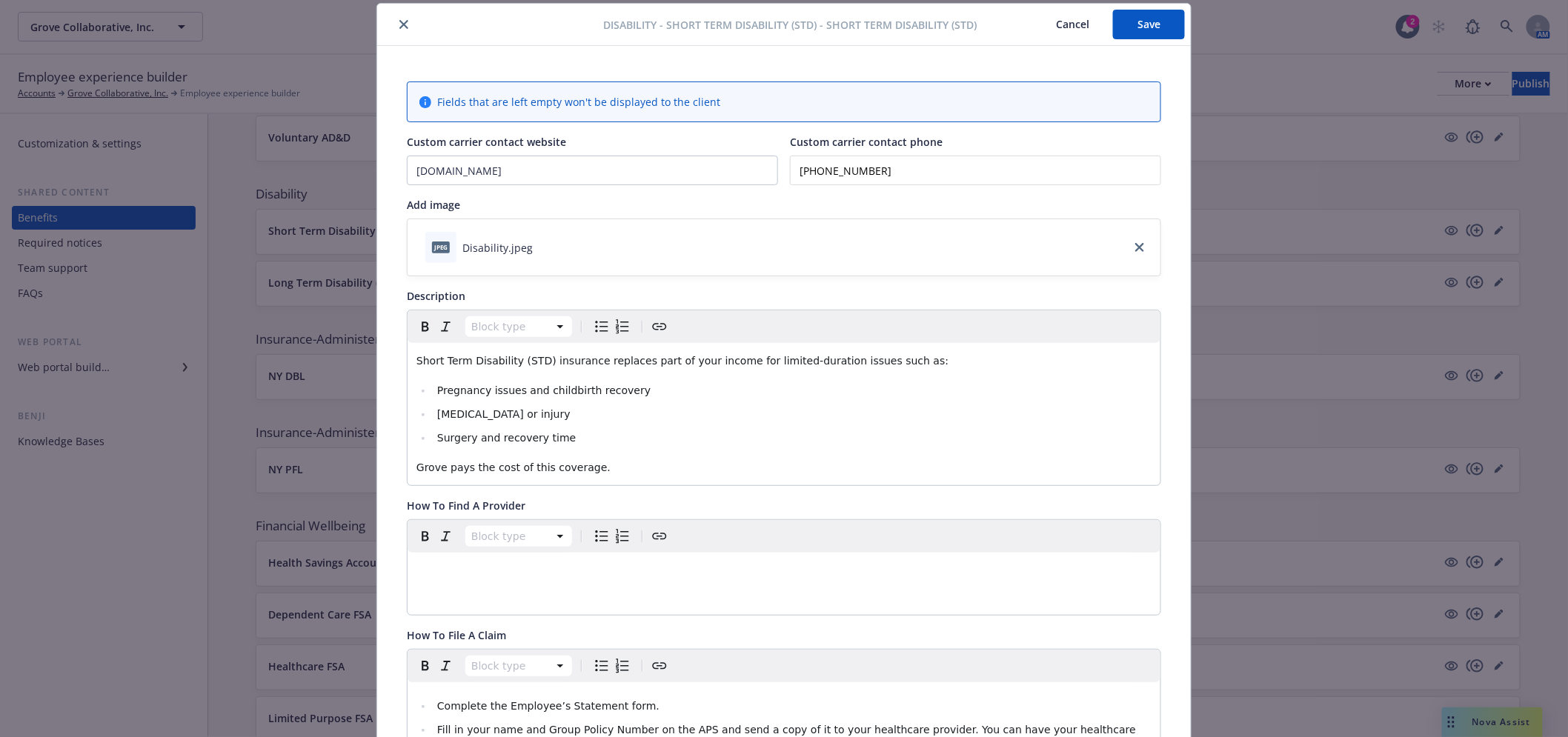
click at [395, 23] on button "close" at bounding box center [404, 24] width 18 height 18
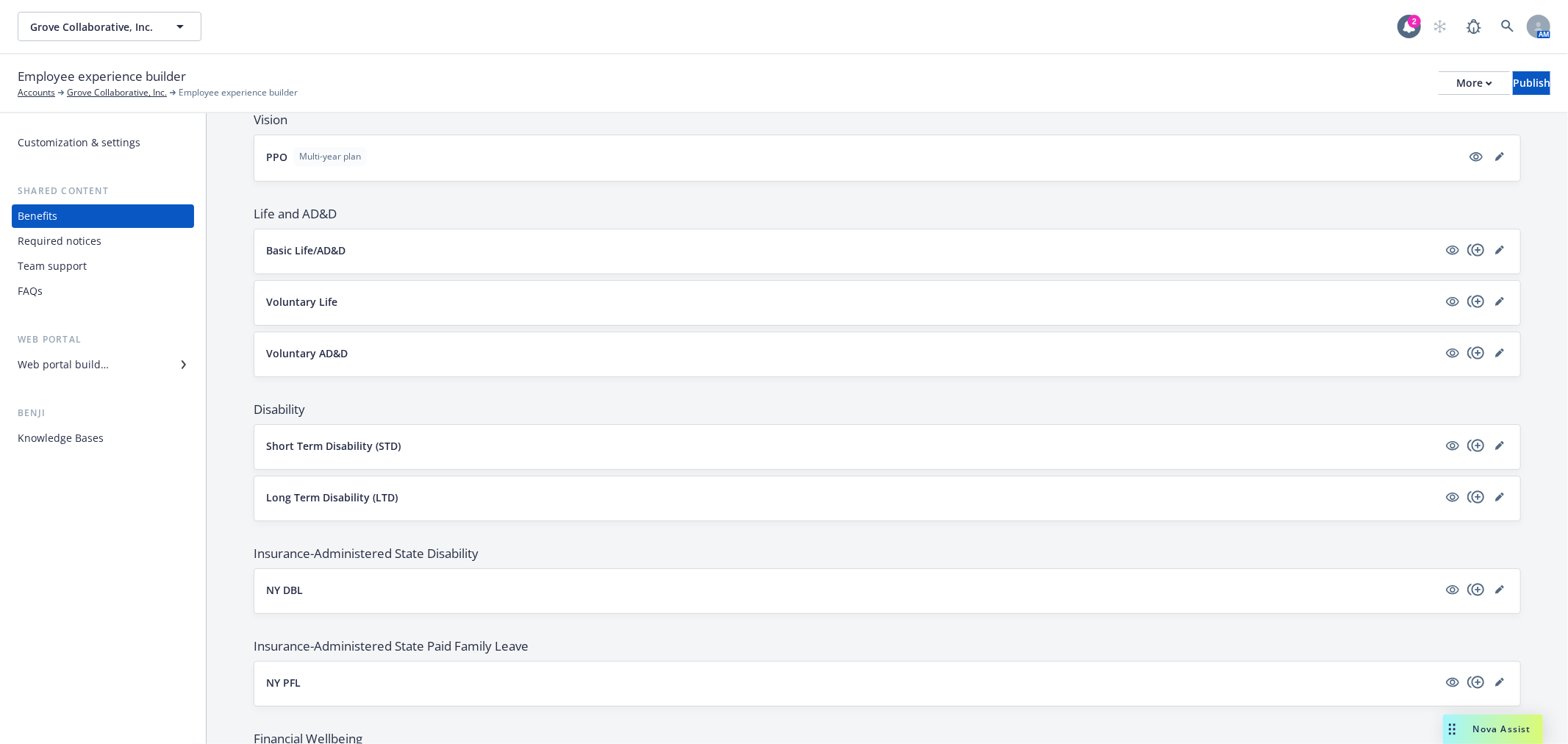
scroll to position [572, 0]
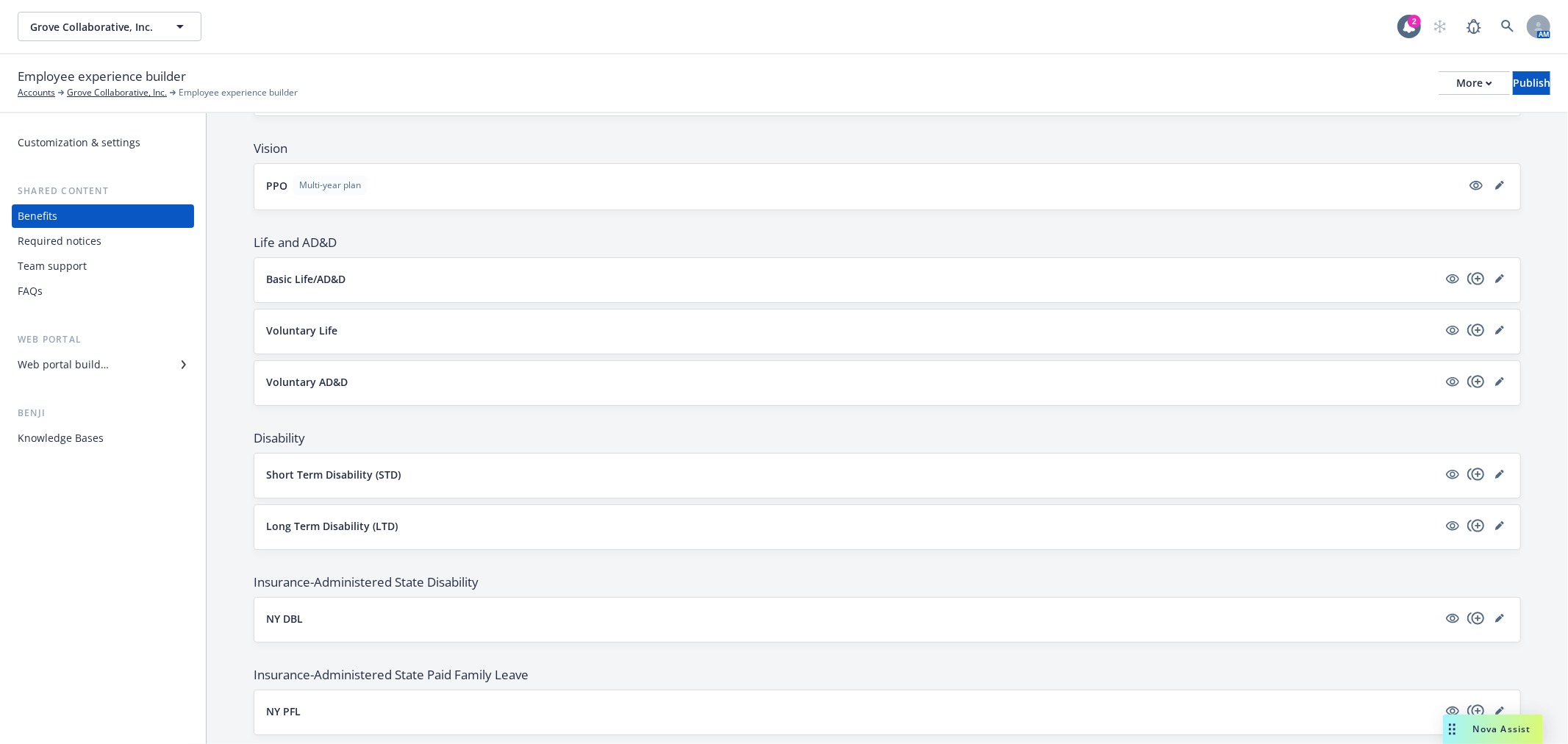
click at [1388, 323] on button "Voluntary Life" at bounding box center [852, 330] width 1172 height 15
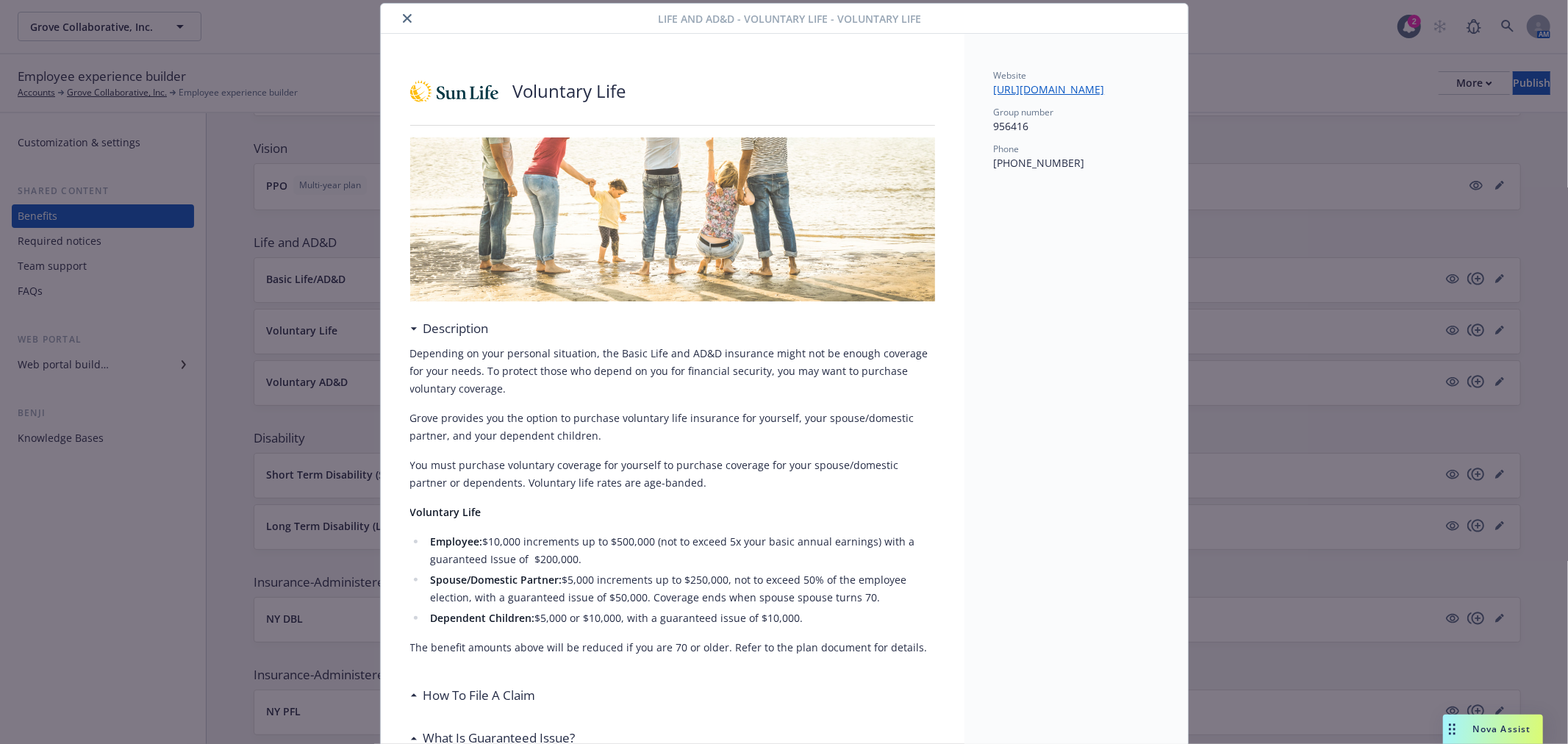
scroll to position [207, 0]
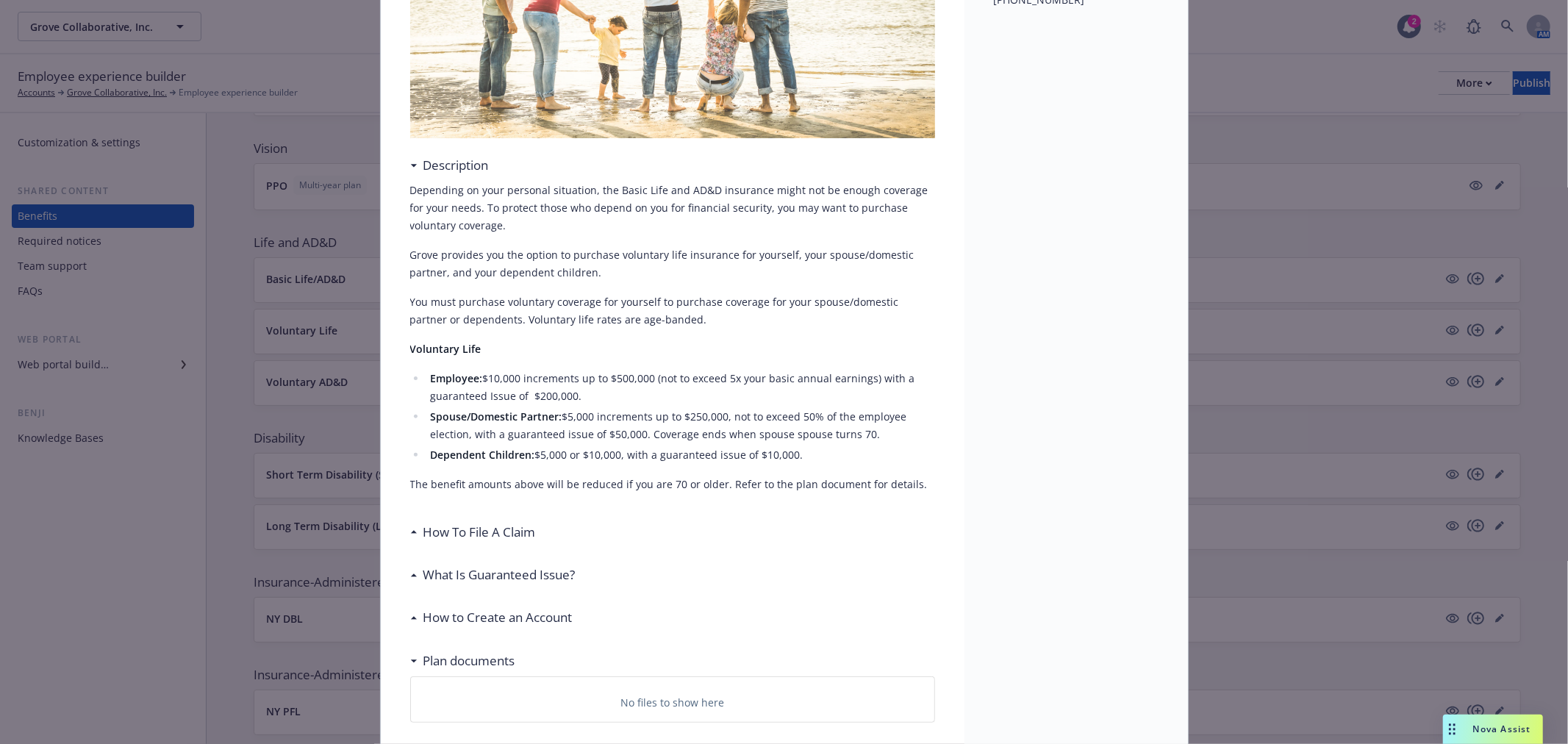
click at [525, 621] on h3 "How to Create an Account" at bounding box center [498, 618] width 149 height 19
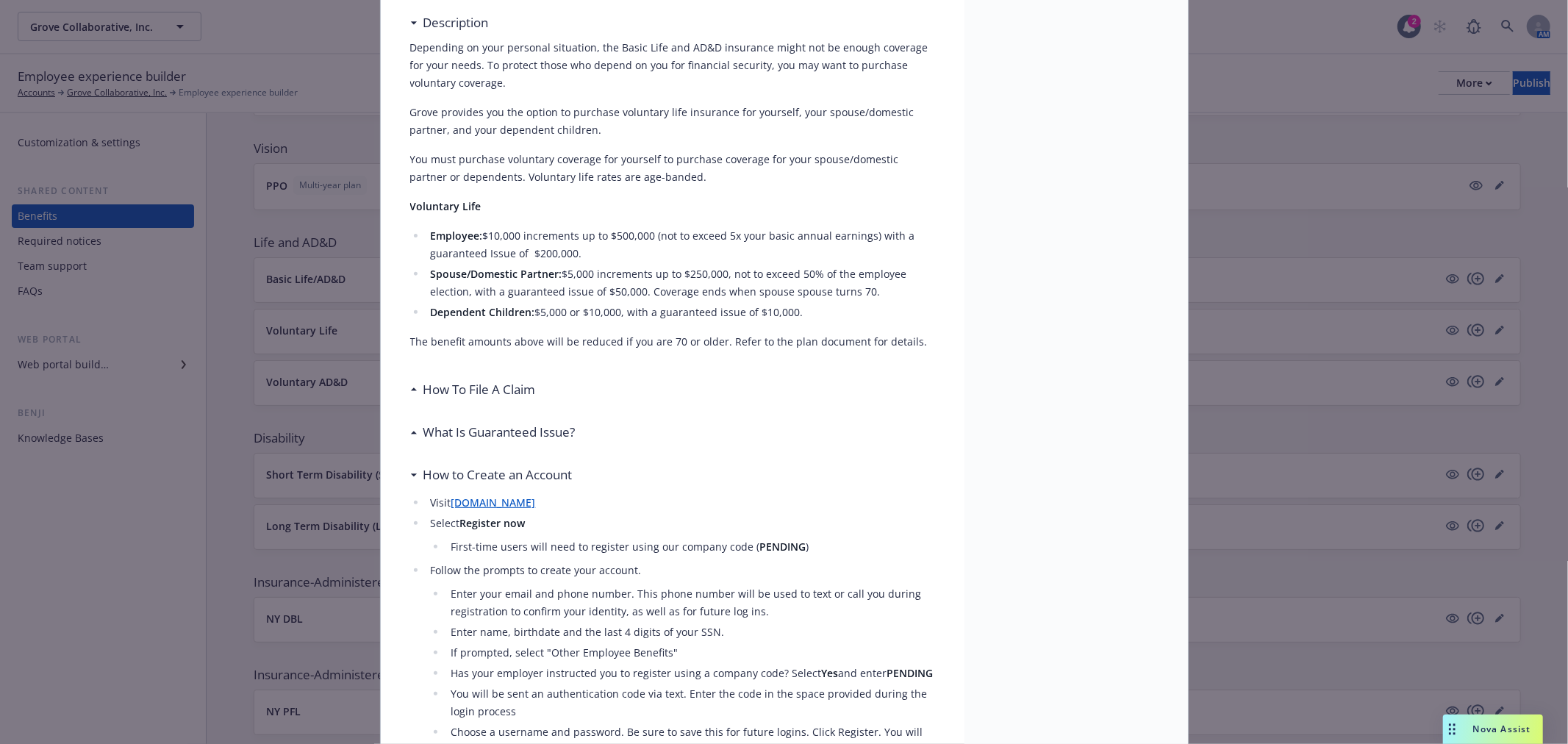
scroll to position [44, 0]
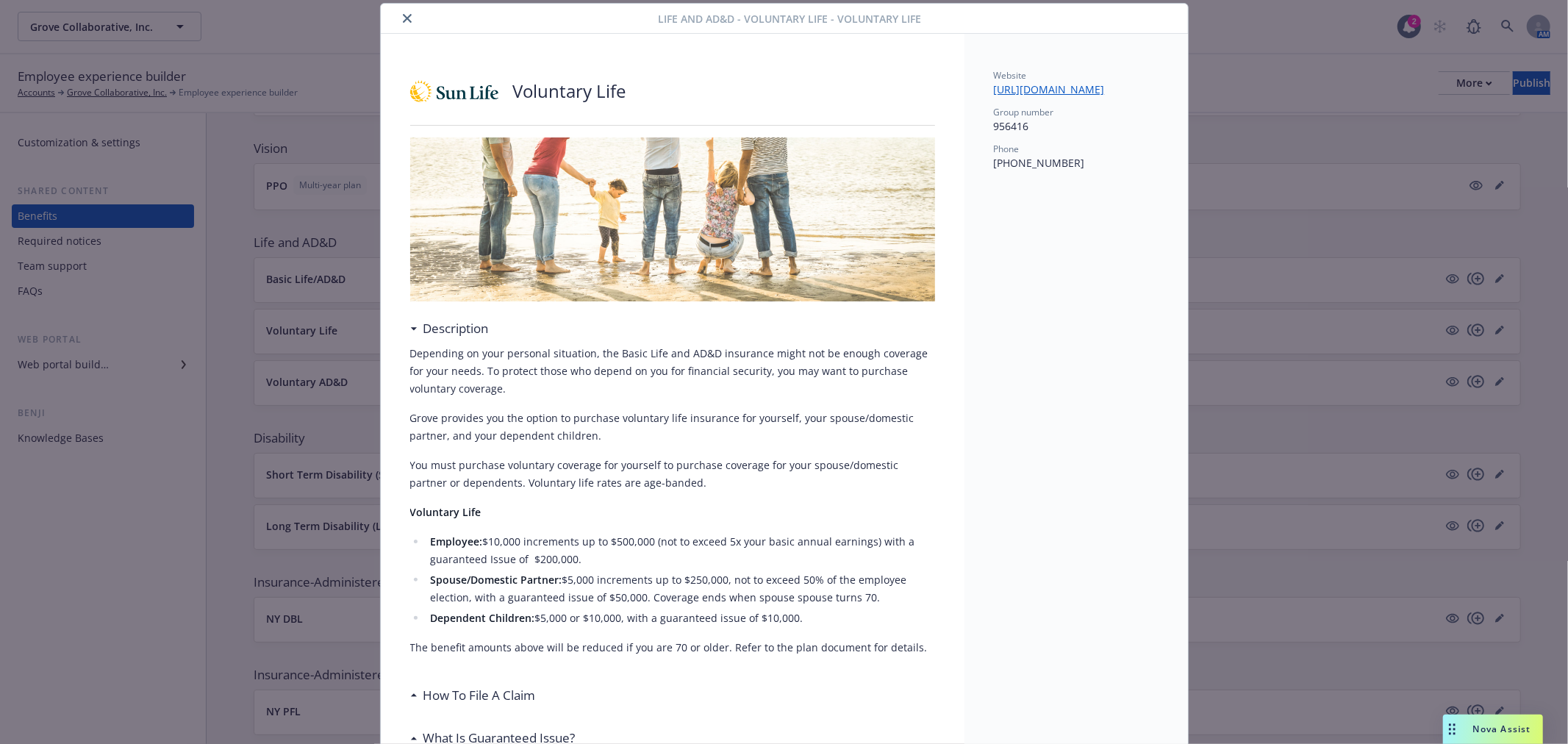
click at [399, 13] on button "close" at bounding box center [408, 19] width 18 height 18
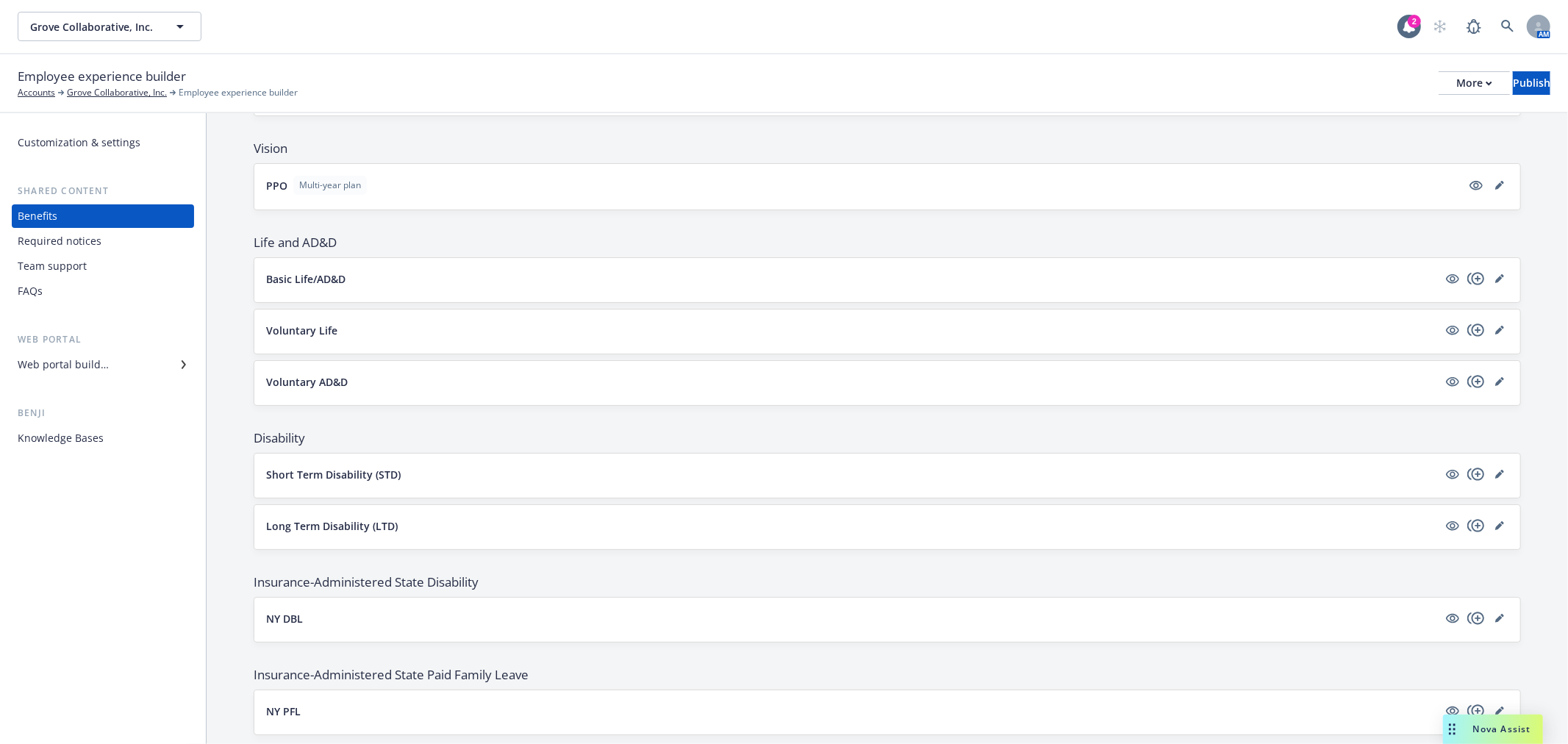
click at [370, 283] on button "Basic Life/AD&D" at bounding box center [852, 279] width 1172 height 15
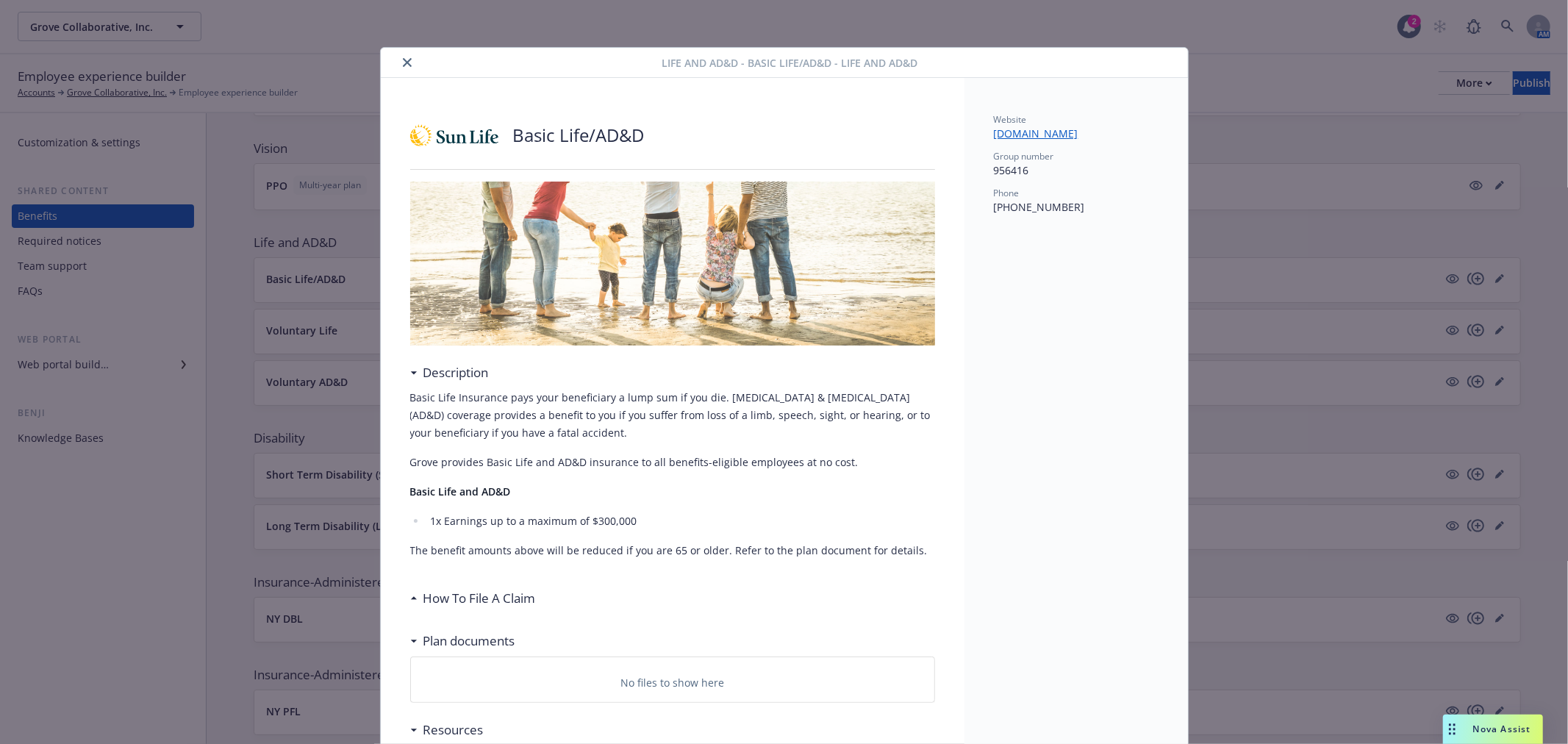
scroll to position [44, 0]
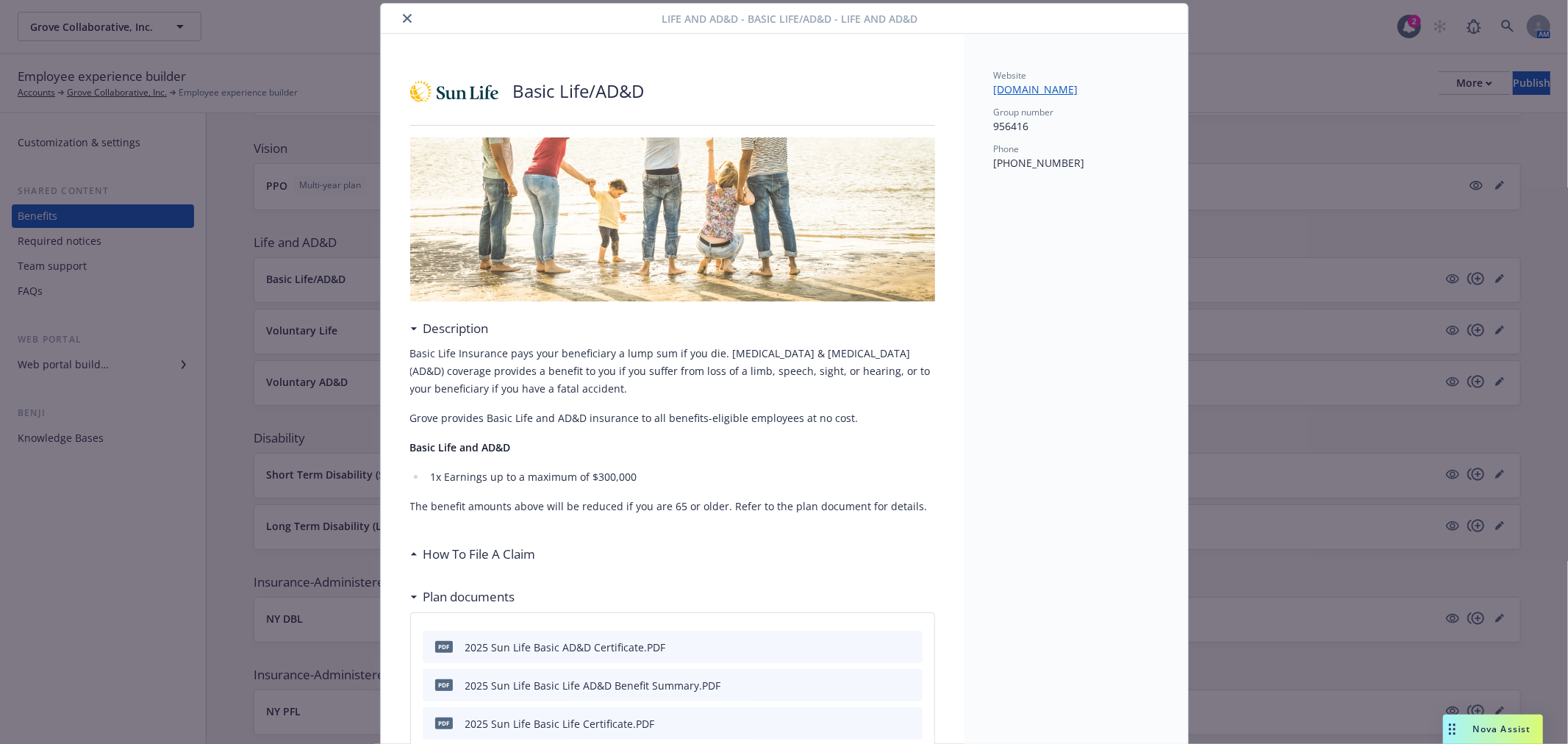
click at [445, 552] on h3 "How To File A Claim" at bounding box center [480, 555] width 113 height 19
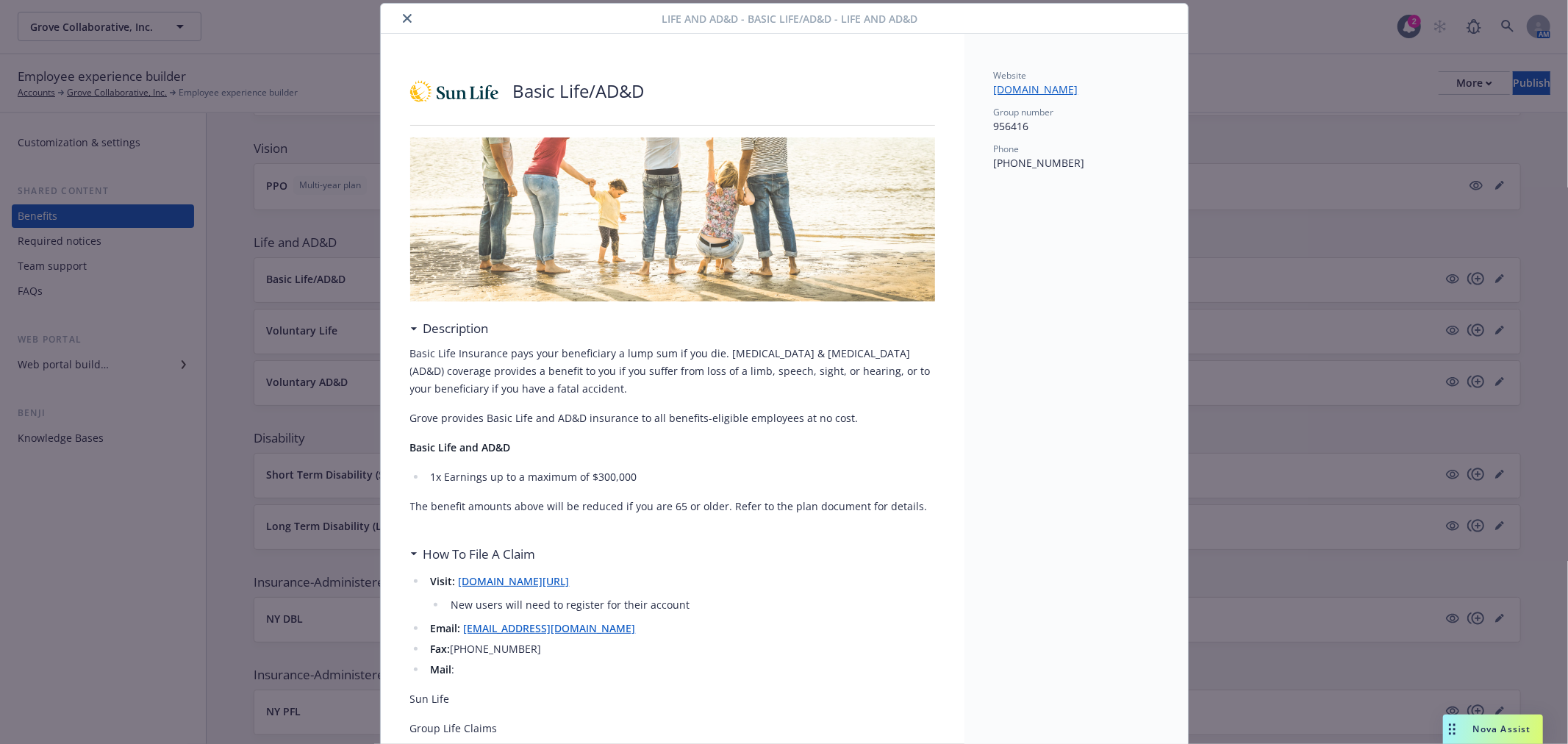
click at [403, 20] on icon "close" at bounding box center [407, 18] width 9 height 9
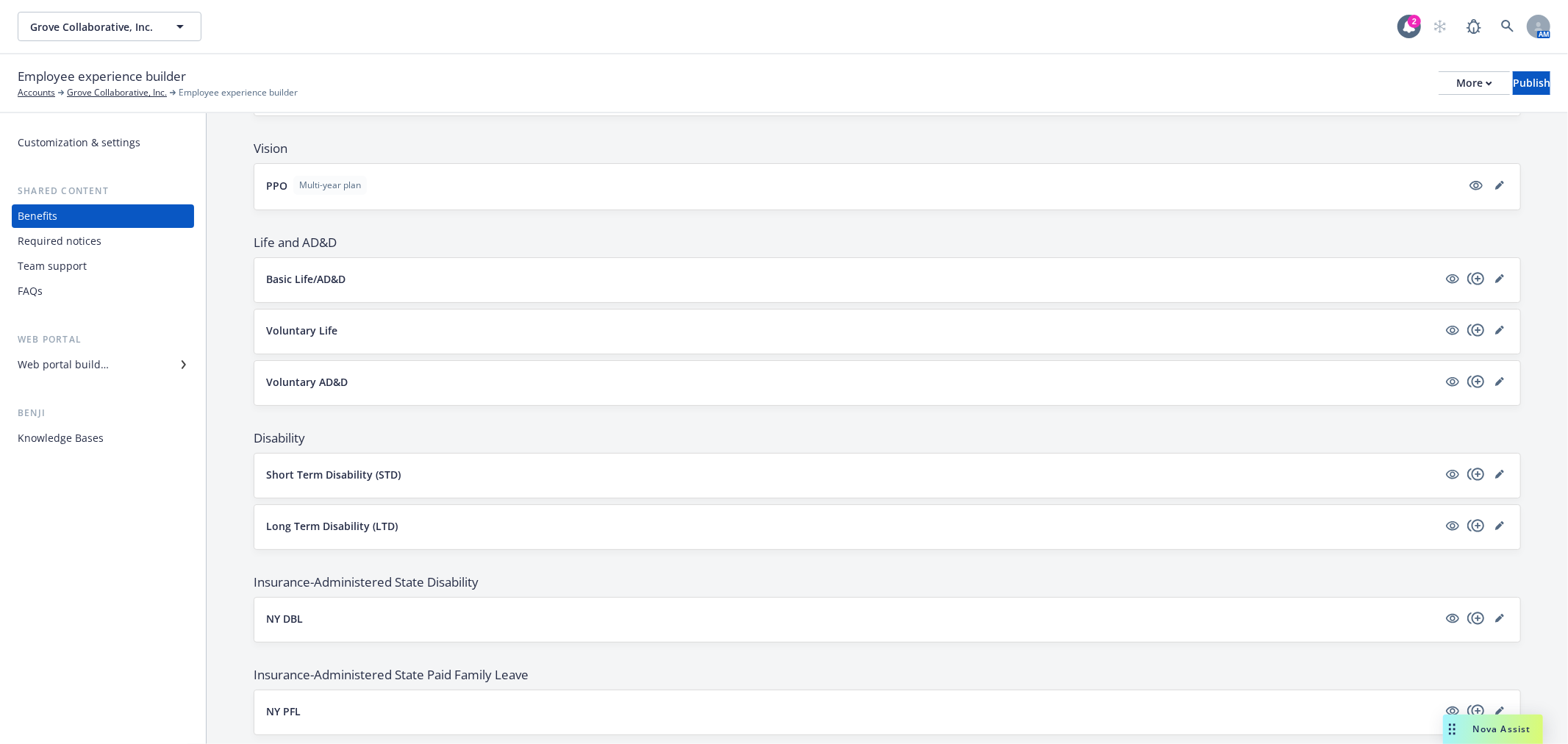
click at [321, 329] on p "Voluntary Life" at bounding box center [301, 330] width 72 height 15
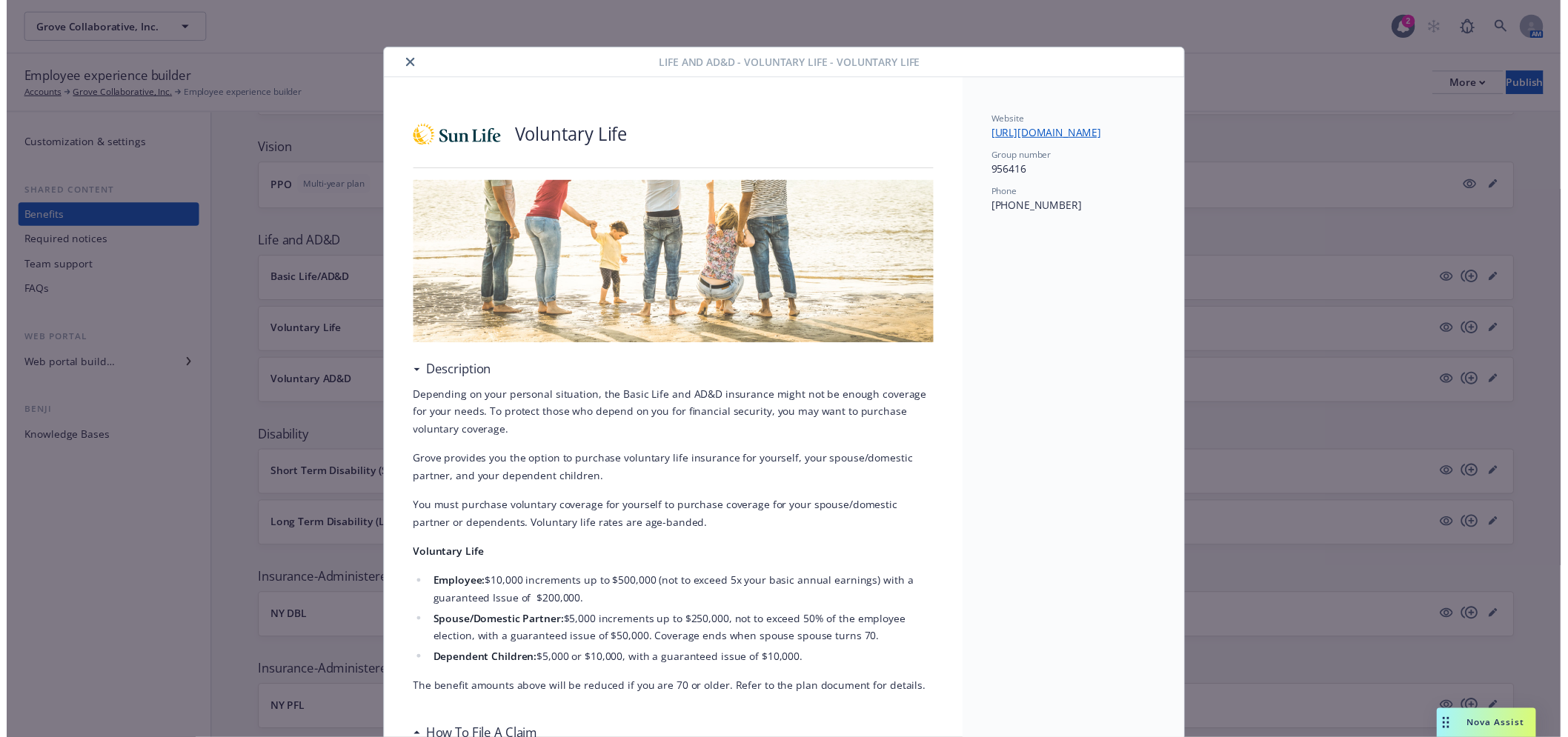
scroll to position [45, 0]
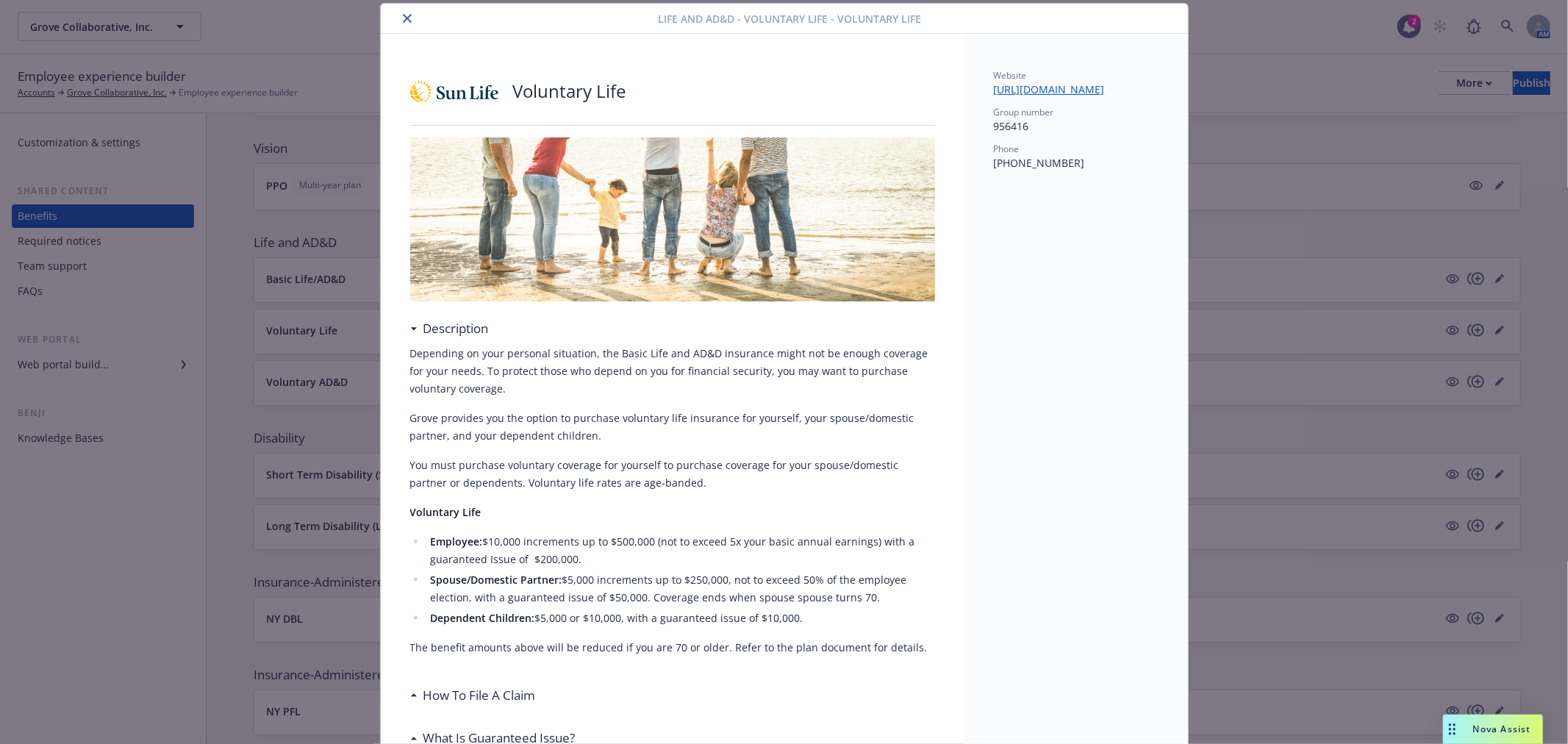
click at [403, 16] on icon "close" at bounding box center [407, 18] width 9 height 9
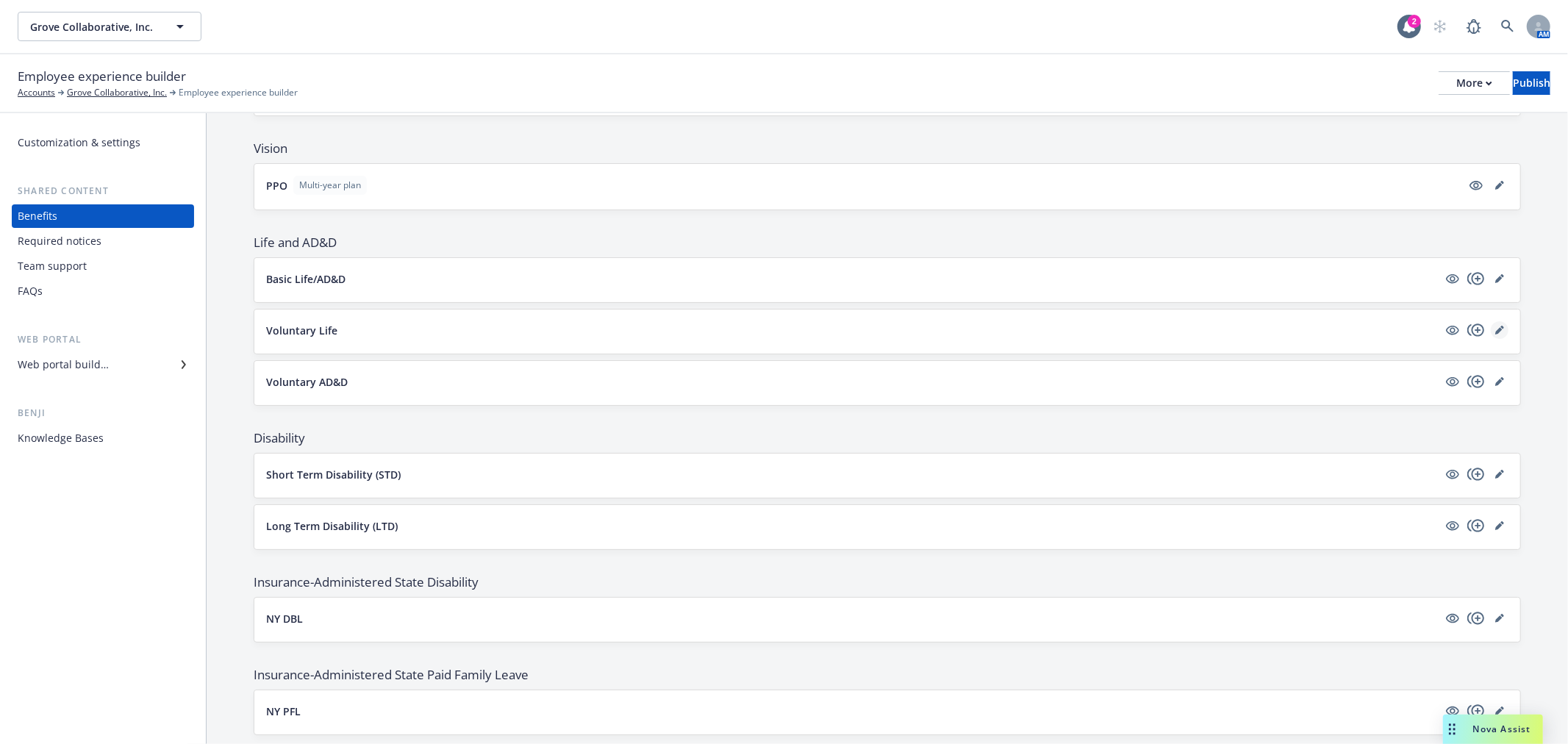
click at [1495, 326] on icon "editPencil" at bounding box center [1500, 330] width 9 height 9
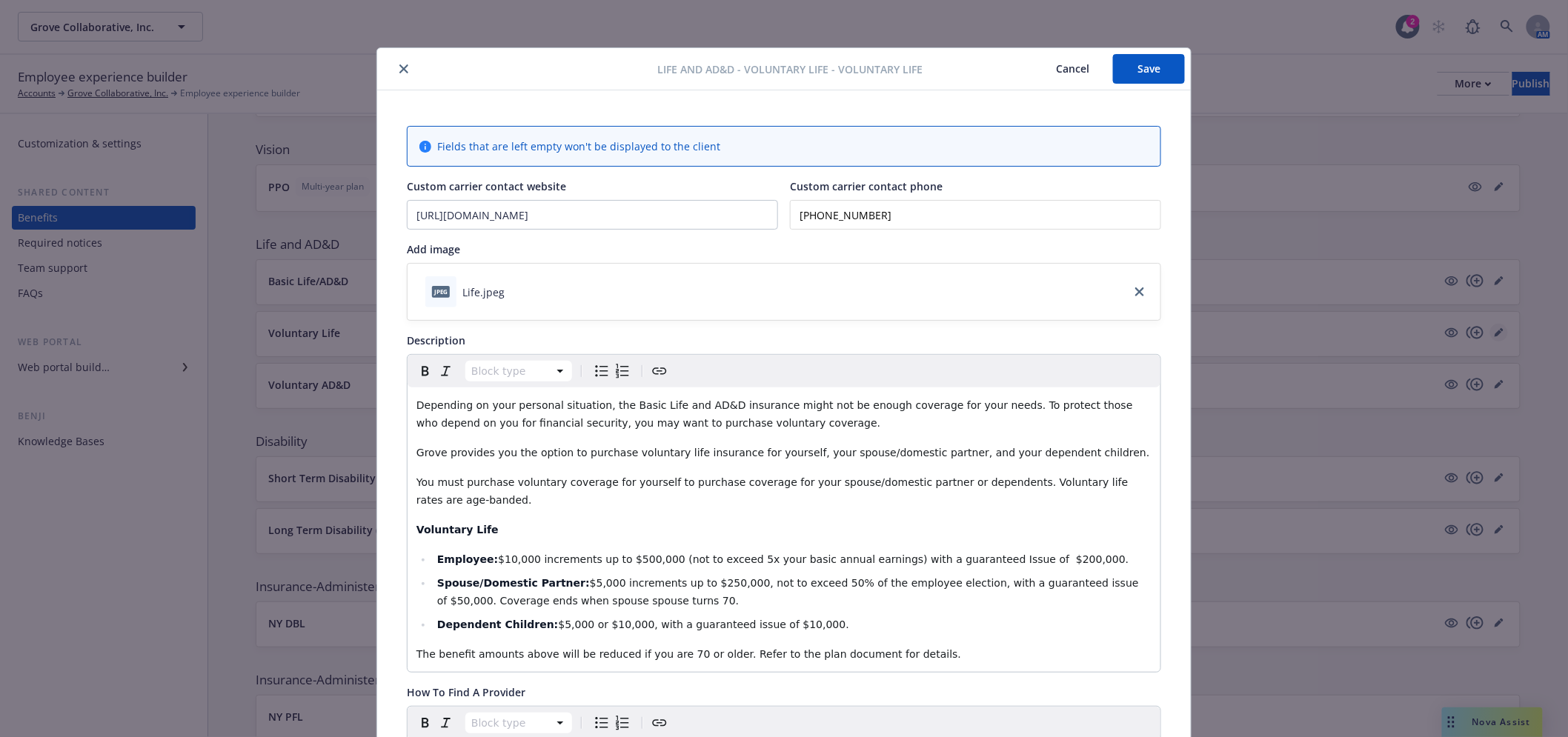
scroll to position [45, 0]
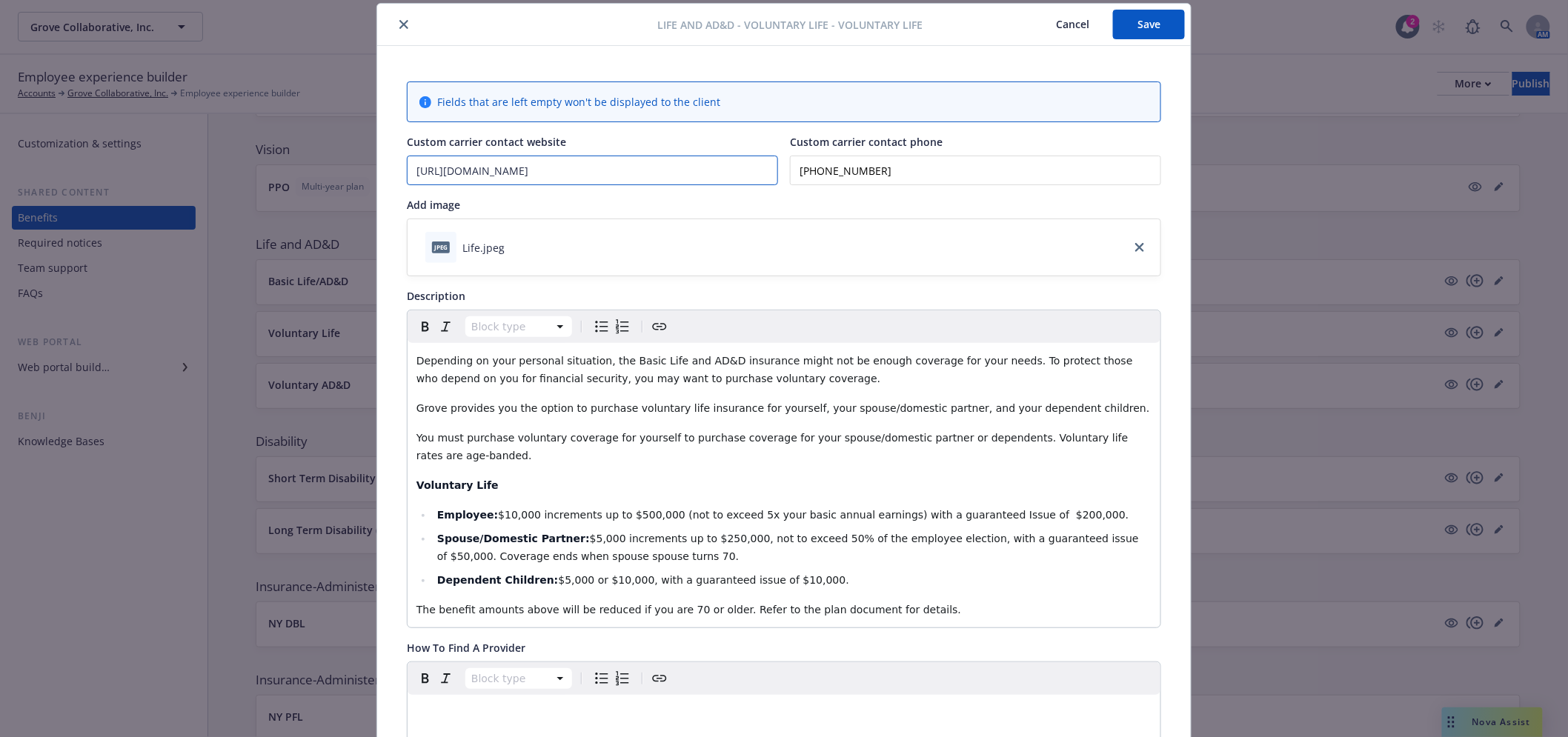
drag, startPoint x: 667, startPoint y: 170, endPoint x: 195, endPoint y: 176, distance: 472.0
click at [195, 176] on div "Life and AD&D - Voluntary Life - Voluntary Life Cancel Save Fields that are lef…" at bounding box center [784, 368] width 1568 height 737
paste input "www.sunlife"
type input "[DOMAIN_NAME]"
click at [895, 170] on input "[PHONE_NUMBER]" at bounding box center [975, 170] width 371 height 29
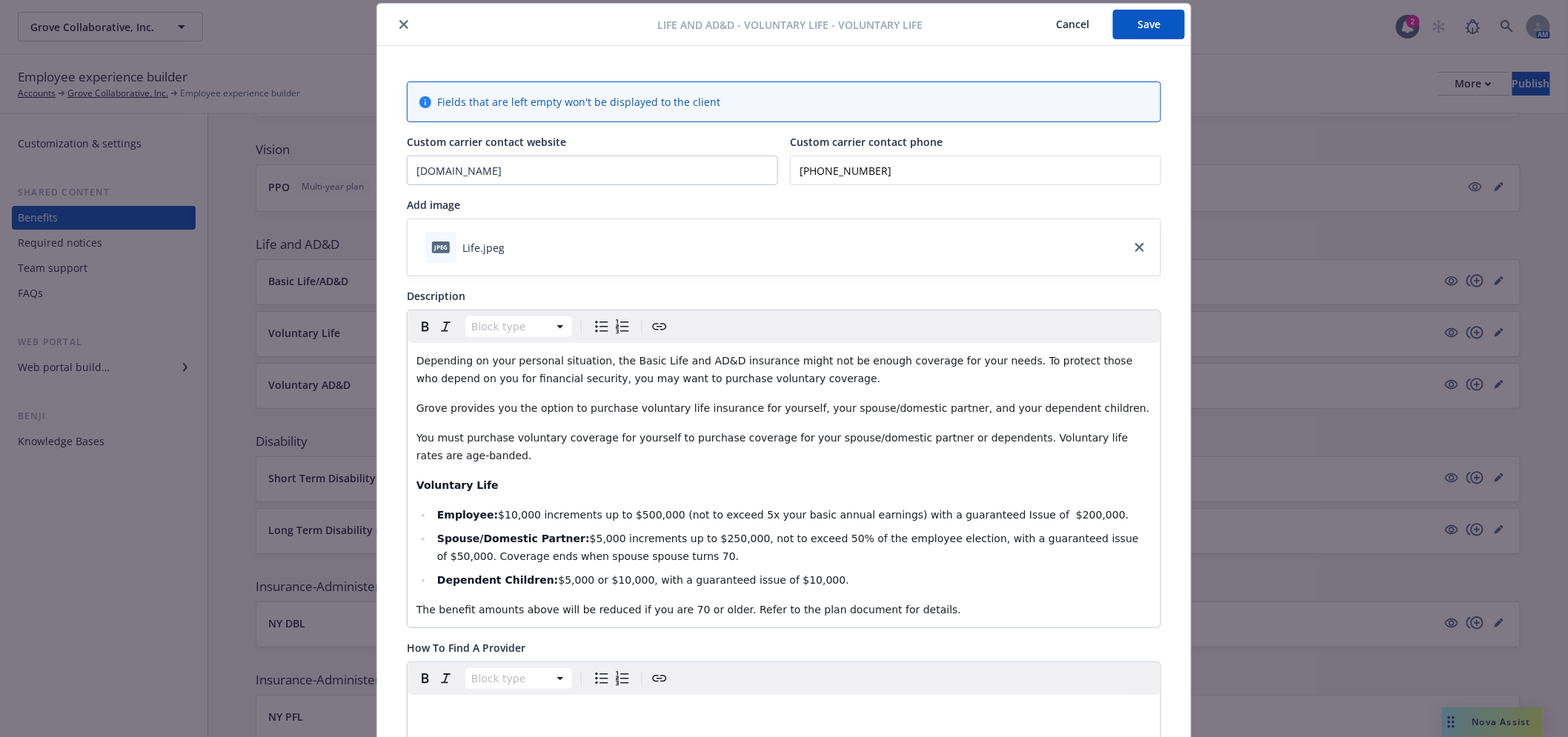
drag, startPoint x: 895, startPoint y: 170, endPoint x: 702, endPoint y: 163, distance: 193.1
click at [702, 163] on div "Custom carrier contact website [DOMAIN_NAME] Custom carrier contact phone [PHON…" at bounding box center [784, 159] width 754 height 51
paste input "tel"
click at [905, 164] on input "tel" at bounding box center [975, 170] width 371 height 29
paste input "[PHONE_NUMBER]"
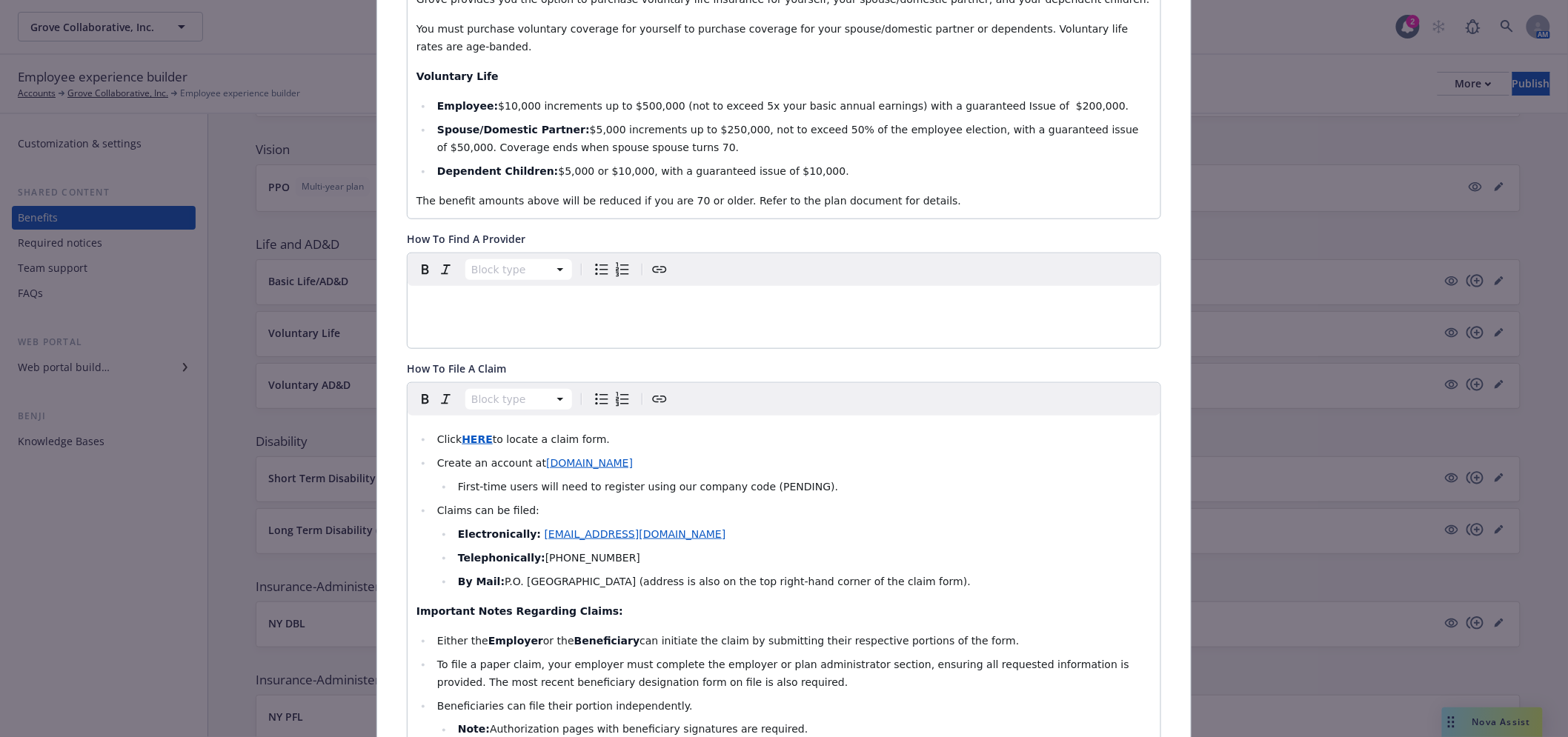
scroll to position [537, 0]
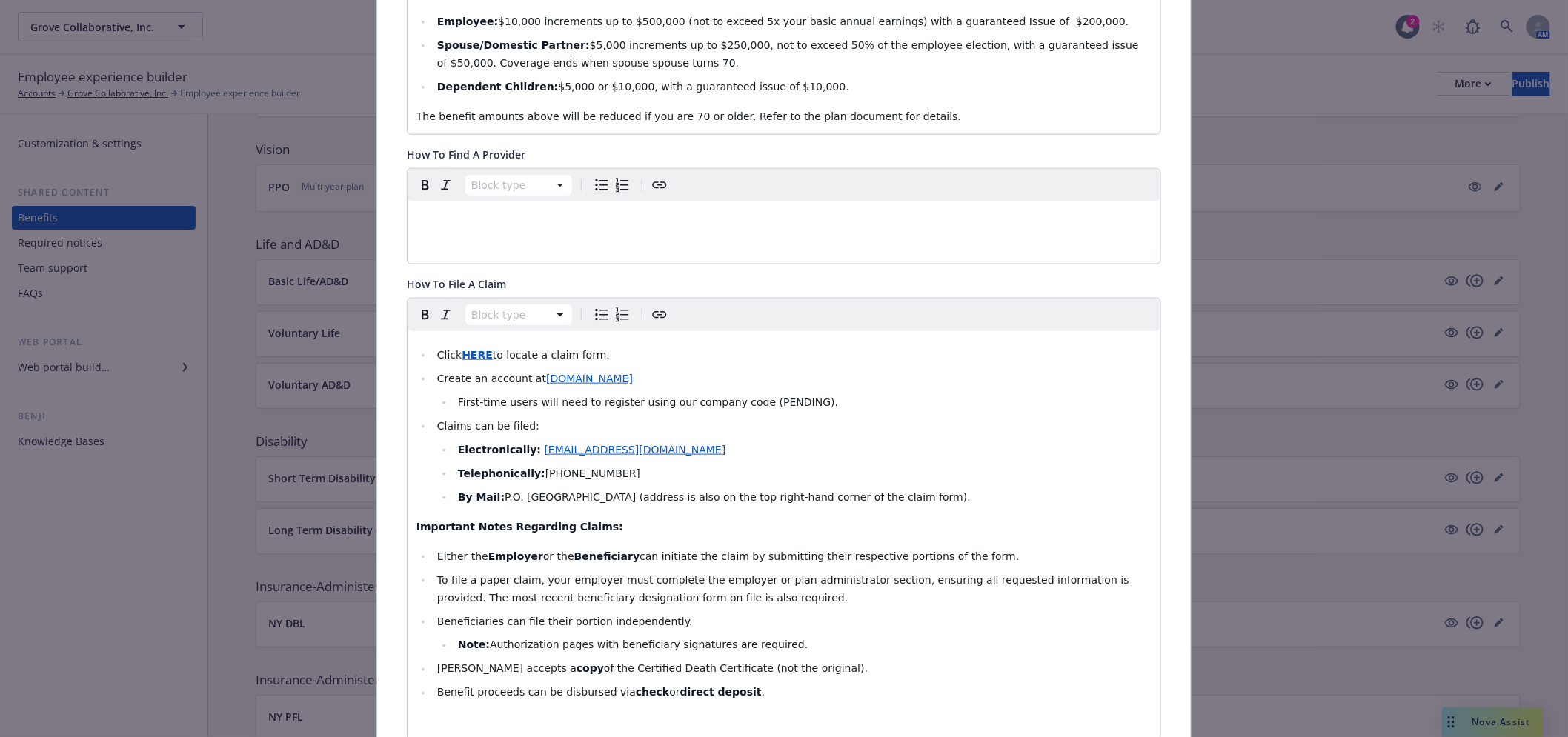
type input "[PHONE_NUMBER]"
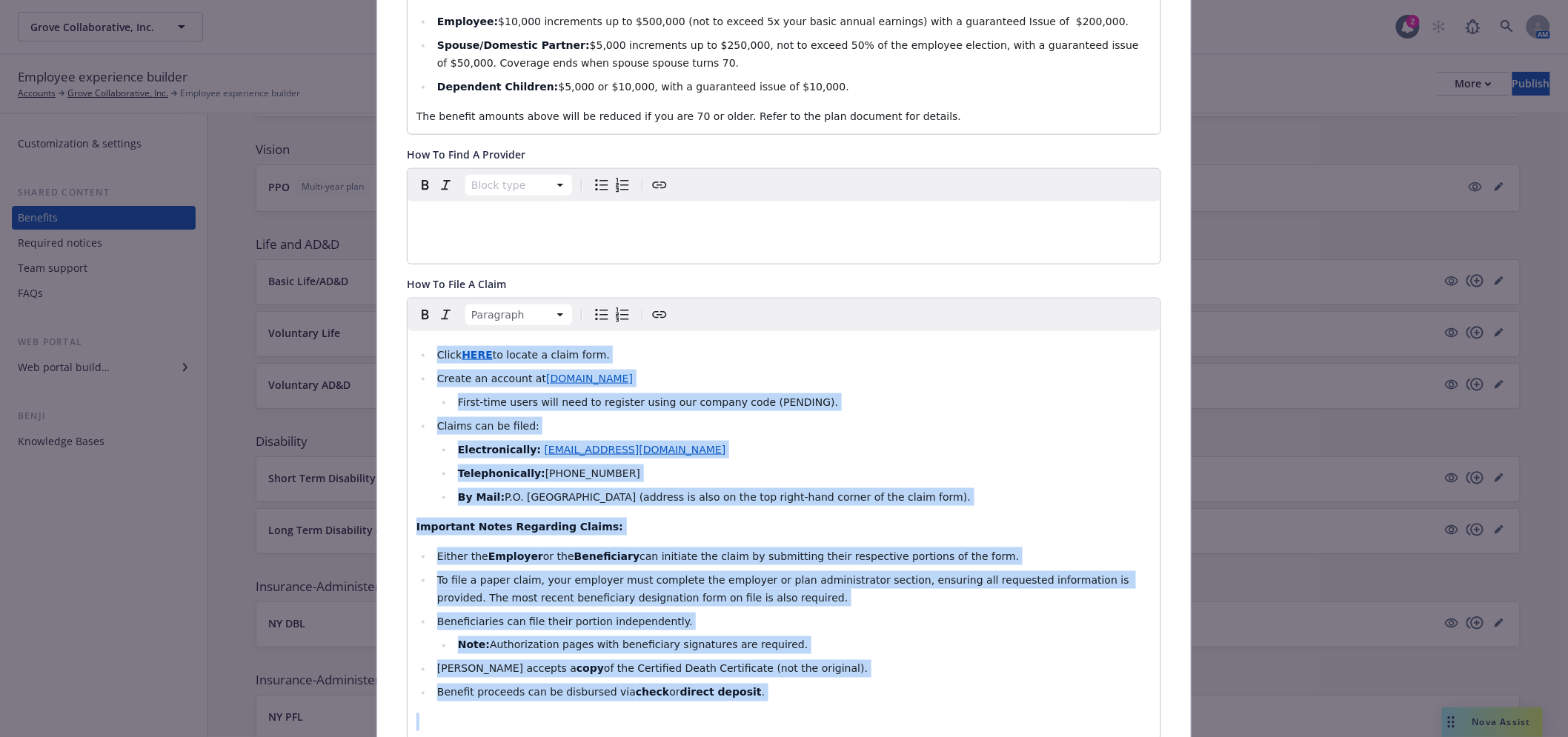
drag, startPoint x: 738, startPoint y: 685, endPoint x: 391, endPoint y: 325, distance: 500.0
click at [391, 325] on div "Fields that are left empty won't be displayed to the client Custom carrier cont…" at bounding box center [784, 587] width 814 height 2069
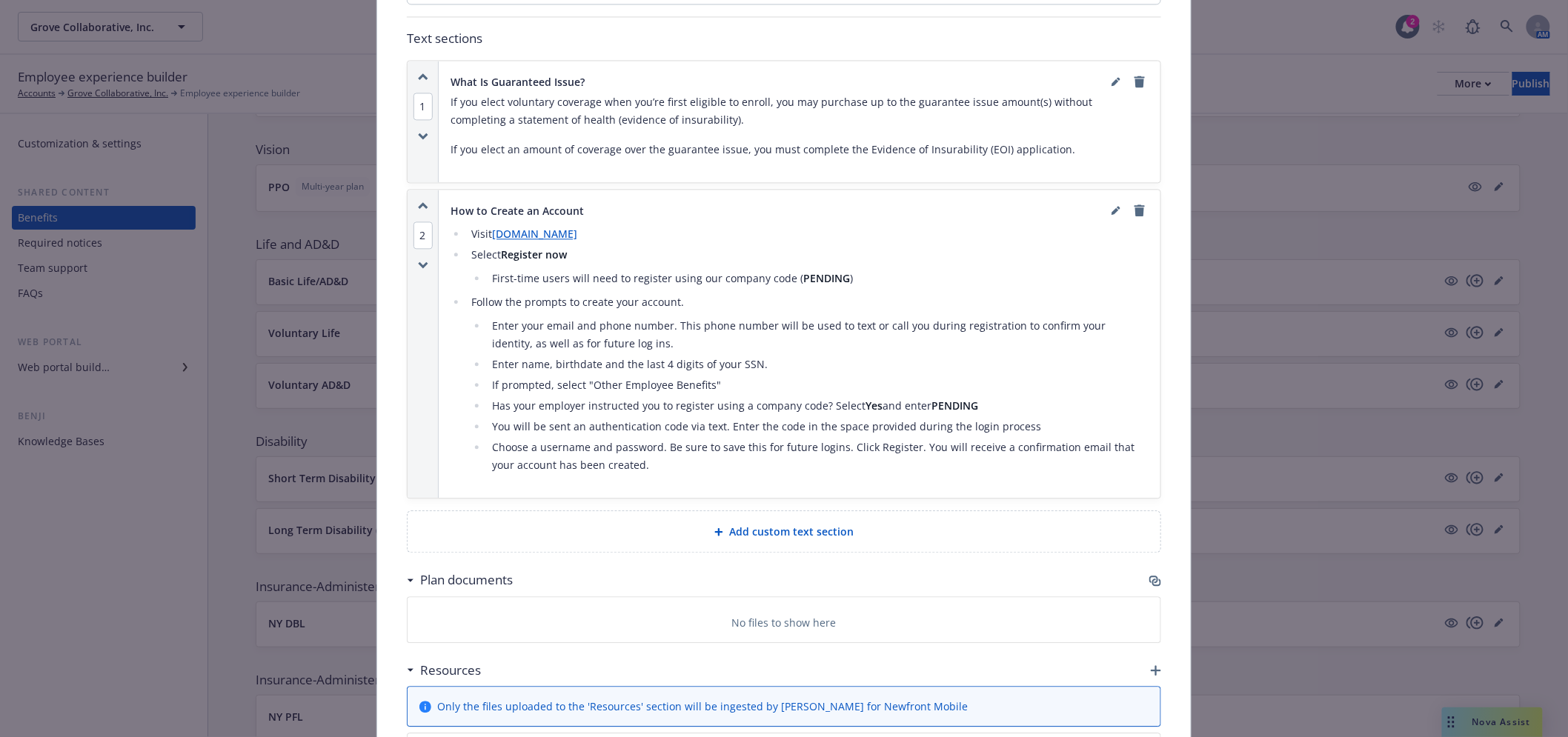
scroll to position [1278, 0]
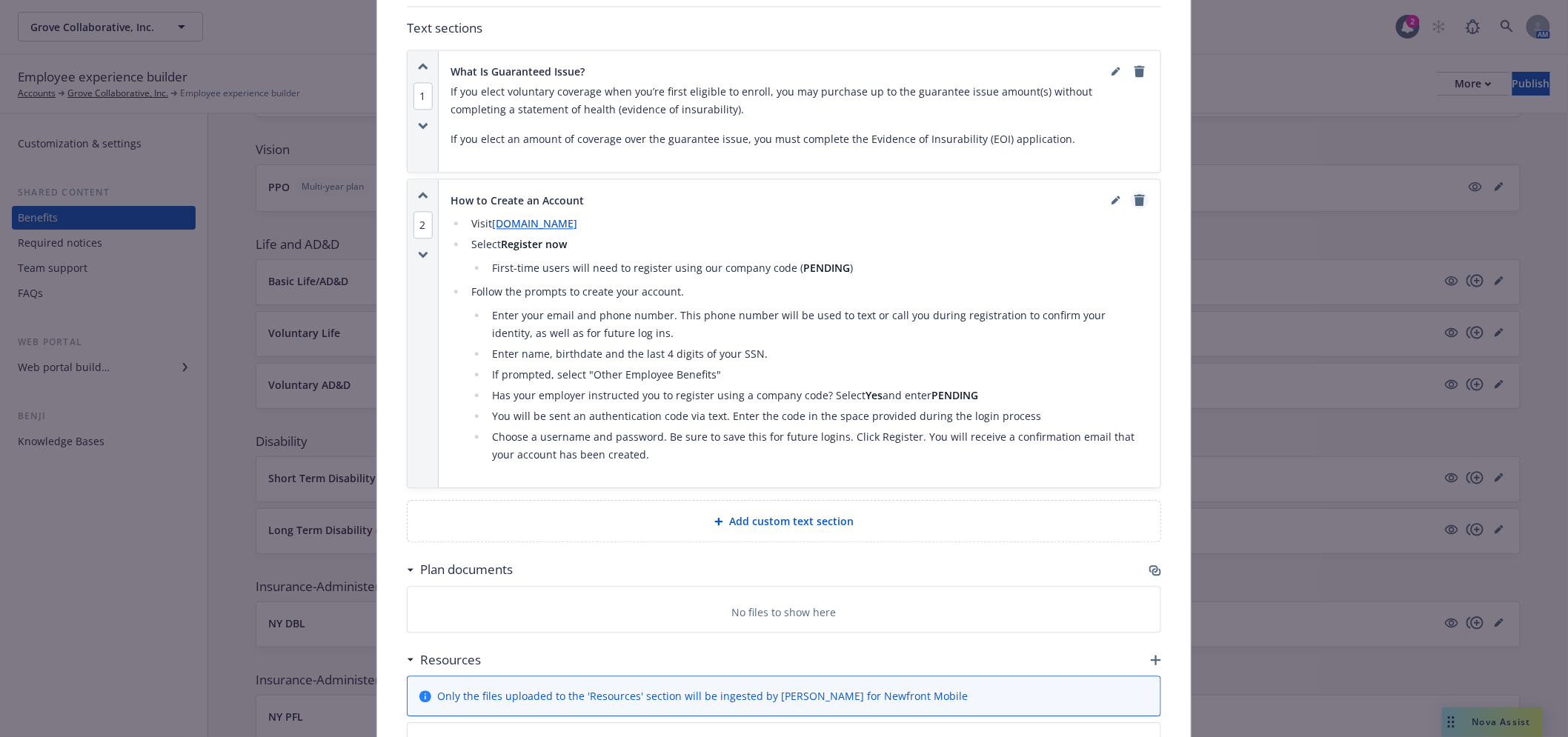
click at [1134, 194] on icon "remove" at bounding box center [1139, 200] width 12 height 12
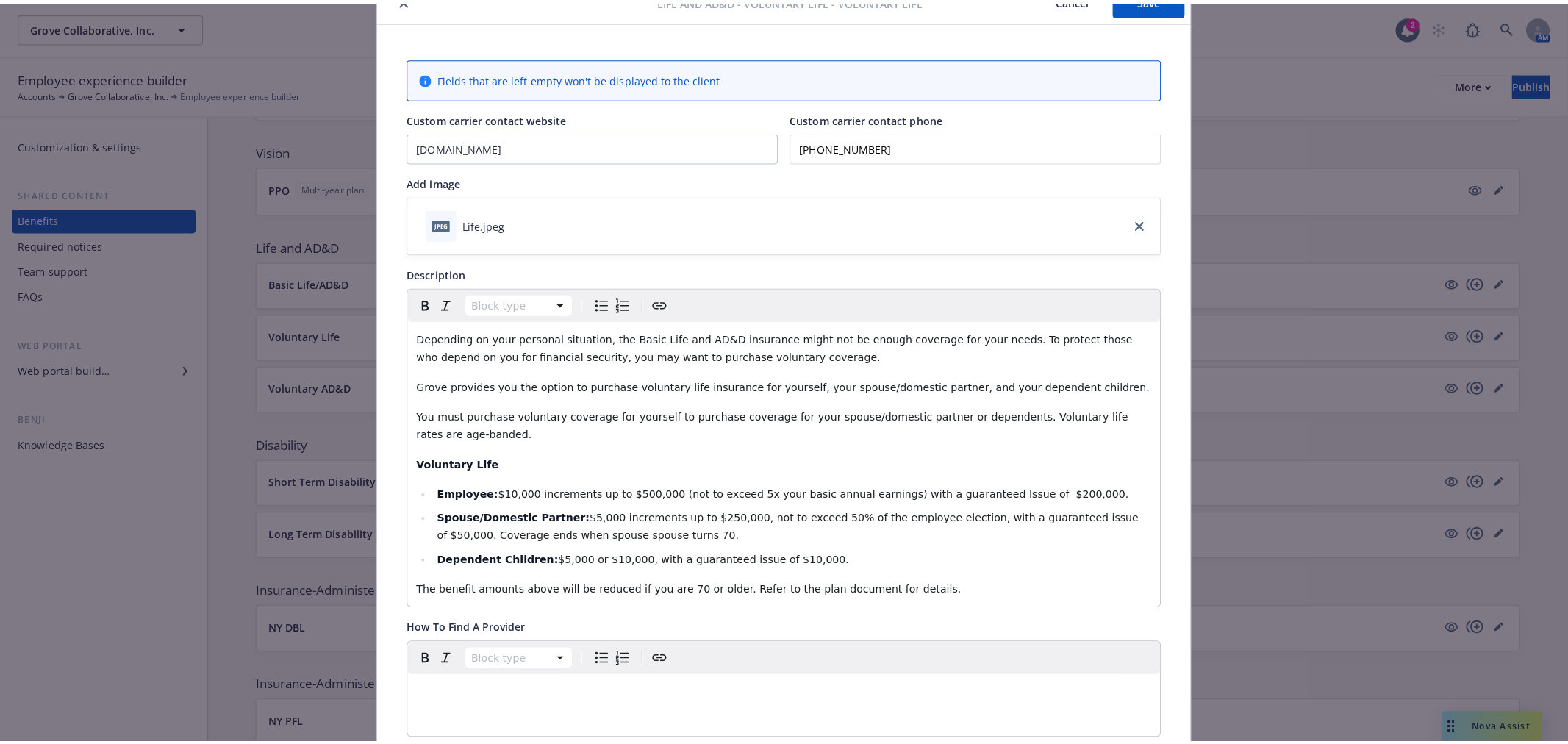
scroll to position [0, 0]
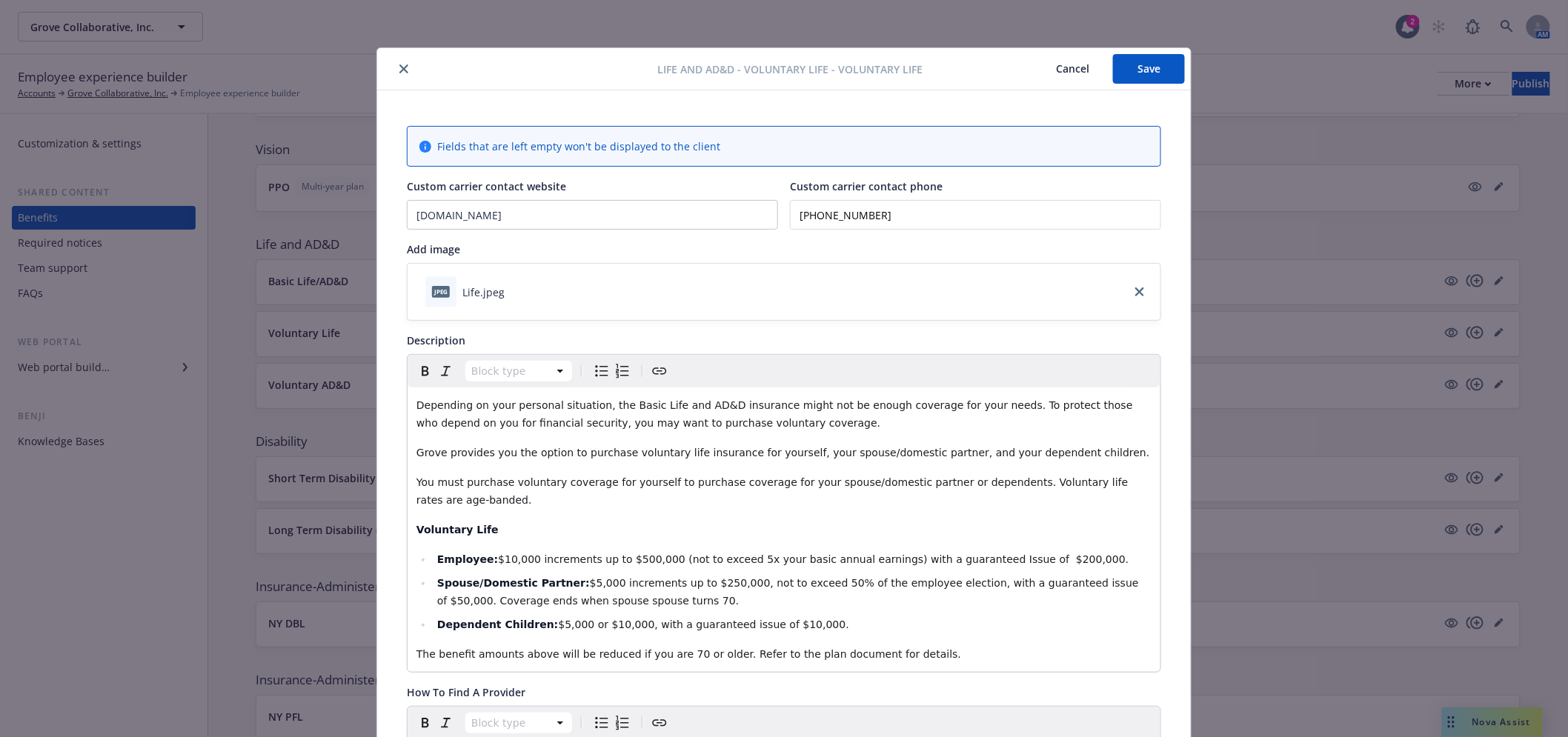
click at [1160, 64] on button "Save" at bounding box center [1149, 69] width 72 height 29
click at [403, 72] on button "close" at bounding box center [404, 69] width 18 height 18
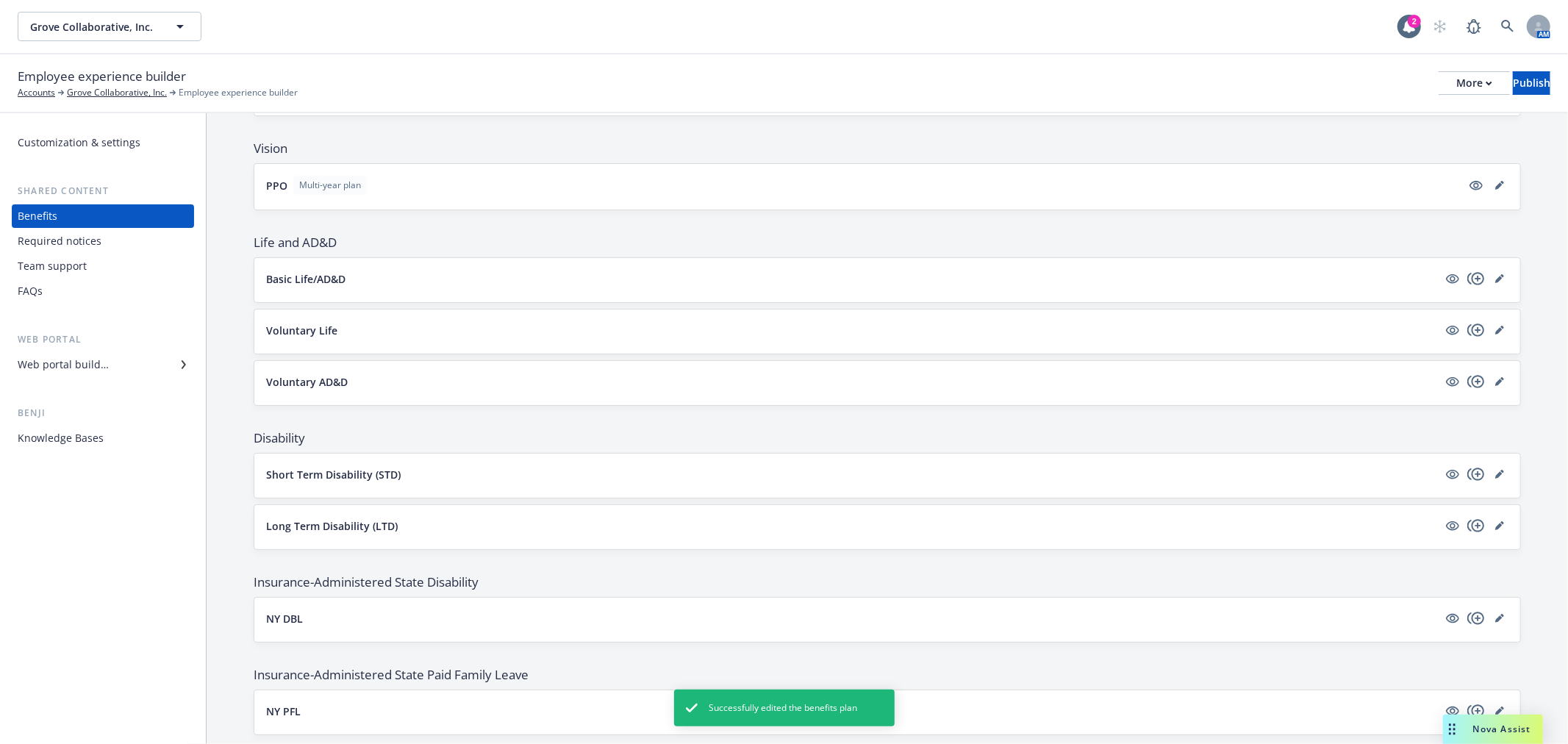
click at [487, 384] on button "Voluntary AD&D" at bounding box center [852, 381] width 1172 height 15
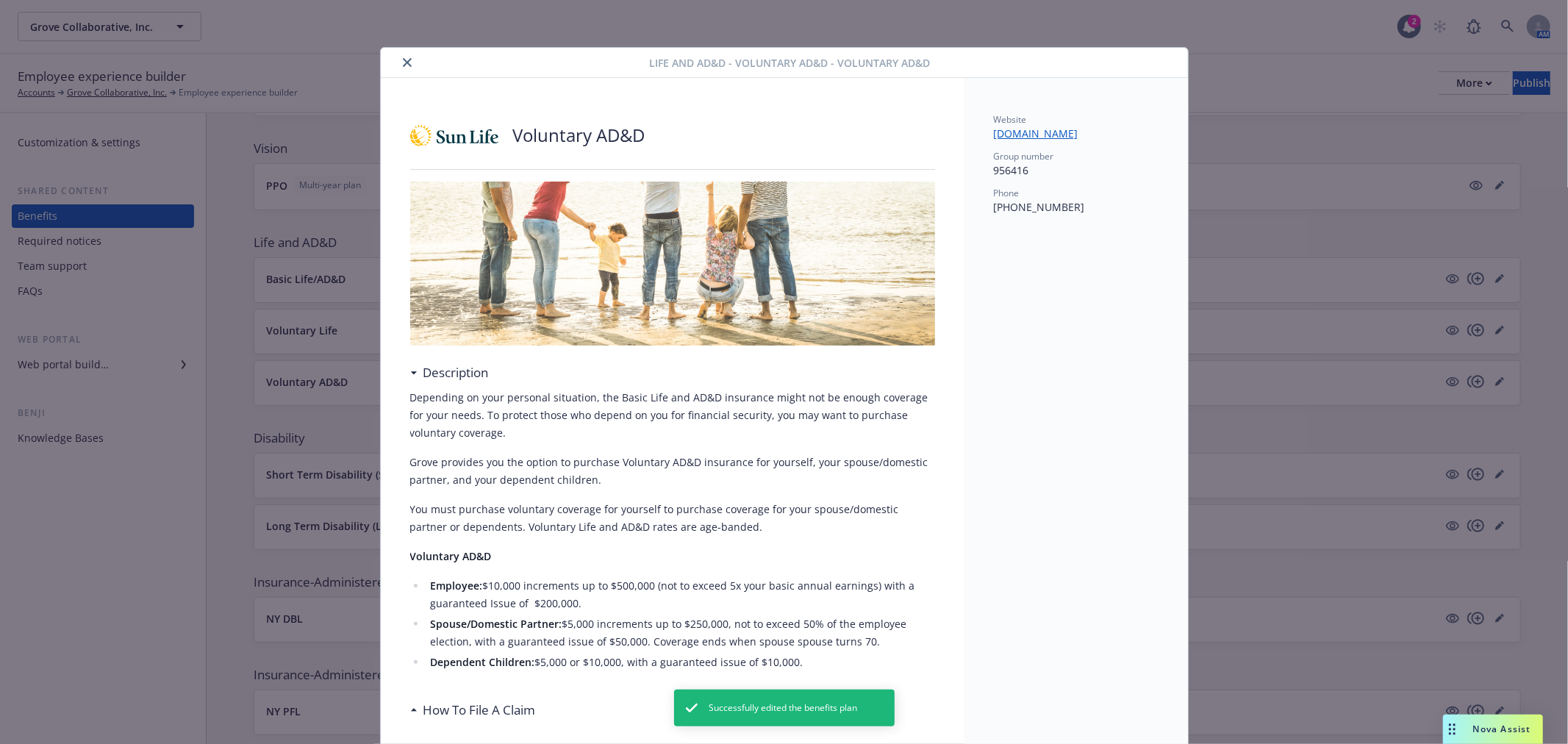
scroll to position [44, 0]
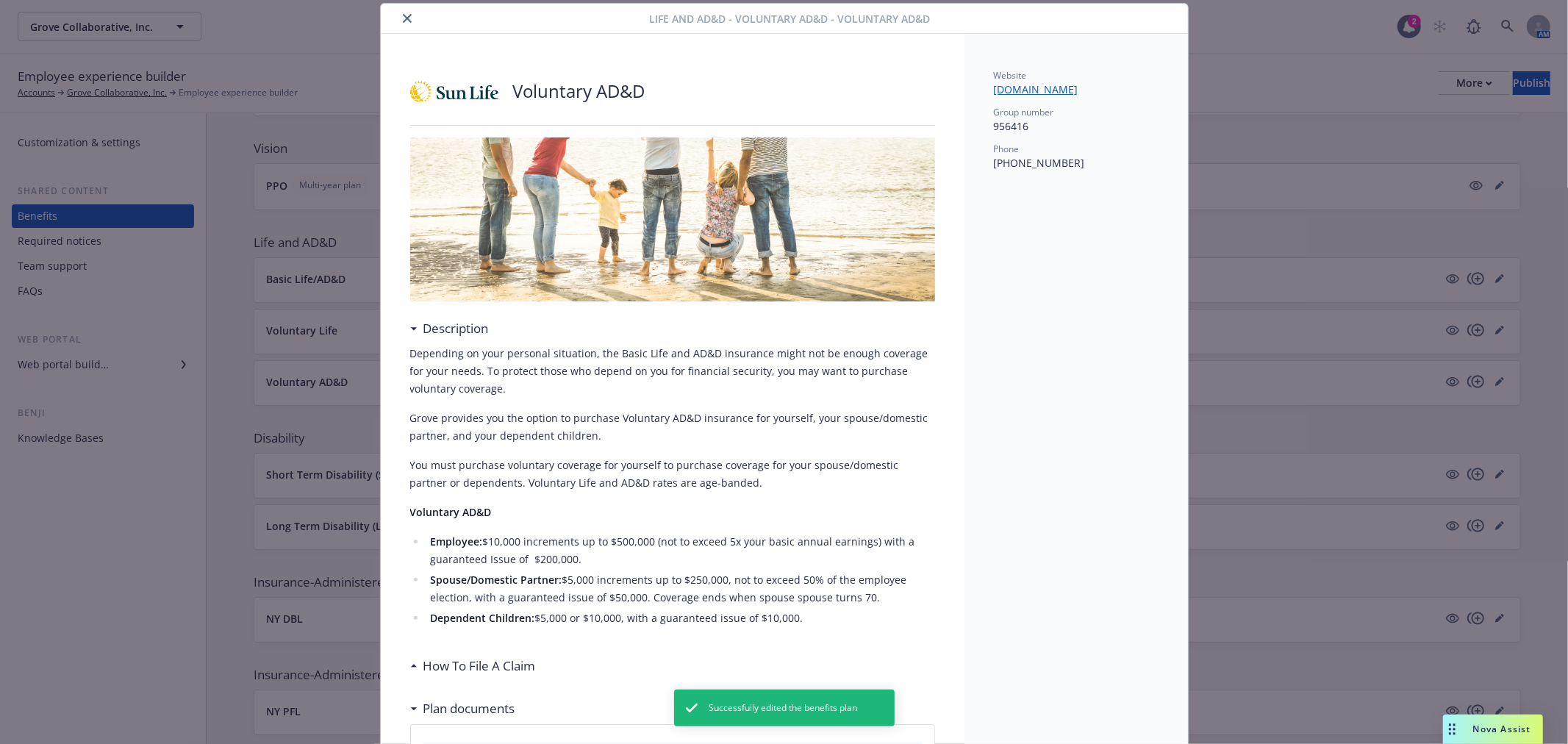
click at [407, 26] on div at bounding box center [518, 19] width 263 height 18
click at [403, 18] on icon "close" at bounding box center [407, 18] width 9 height 9
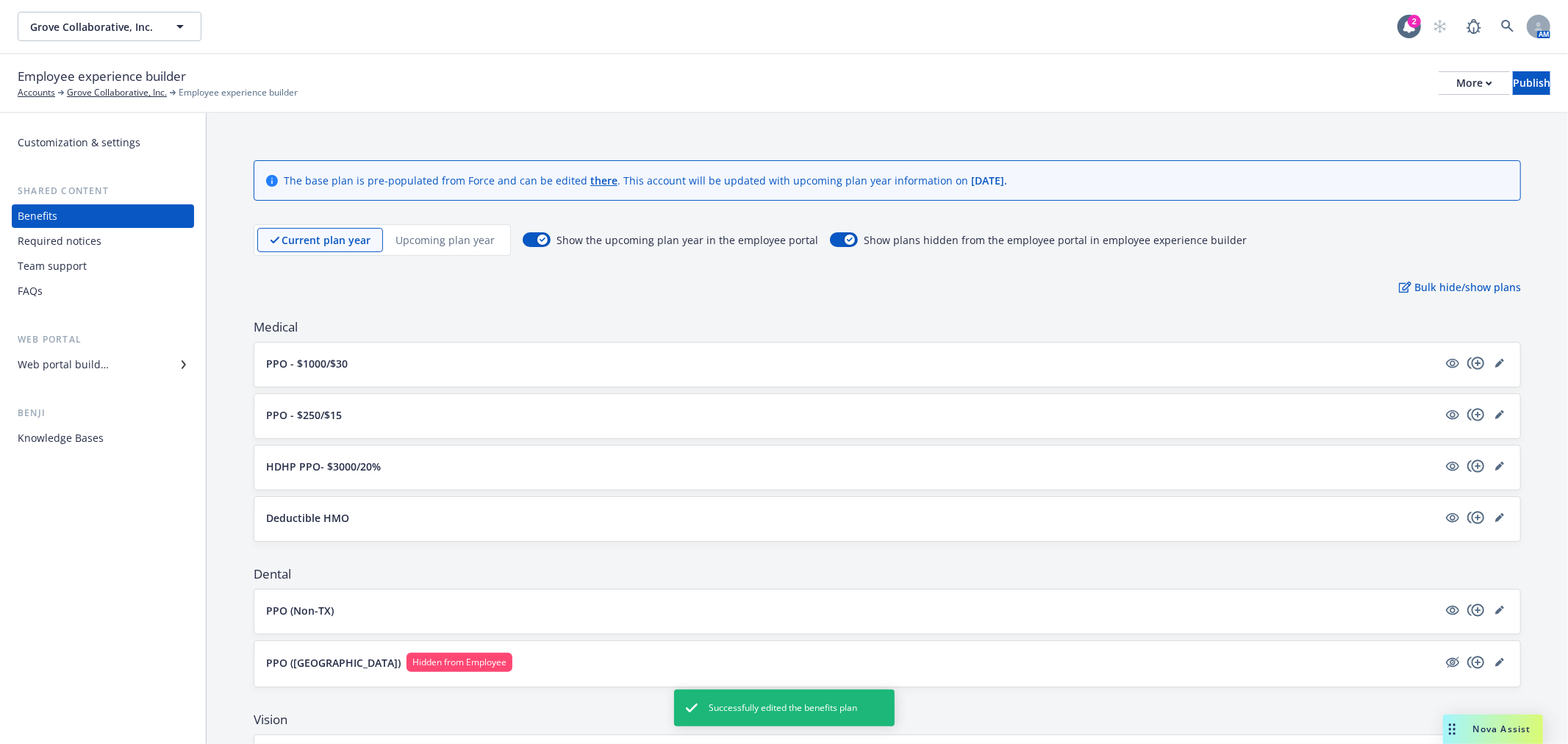
click at [436, 244] on p "Upcoming plan year" at bounding box center [445, 239] width 99 height 15
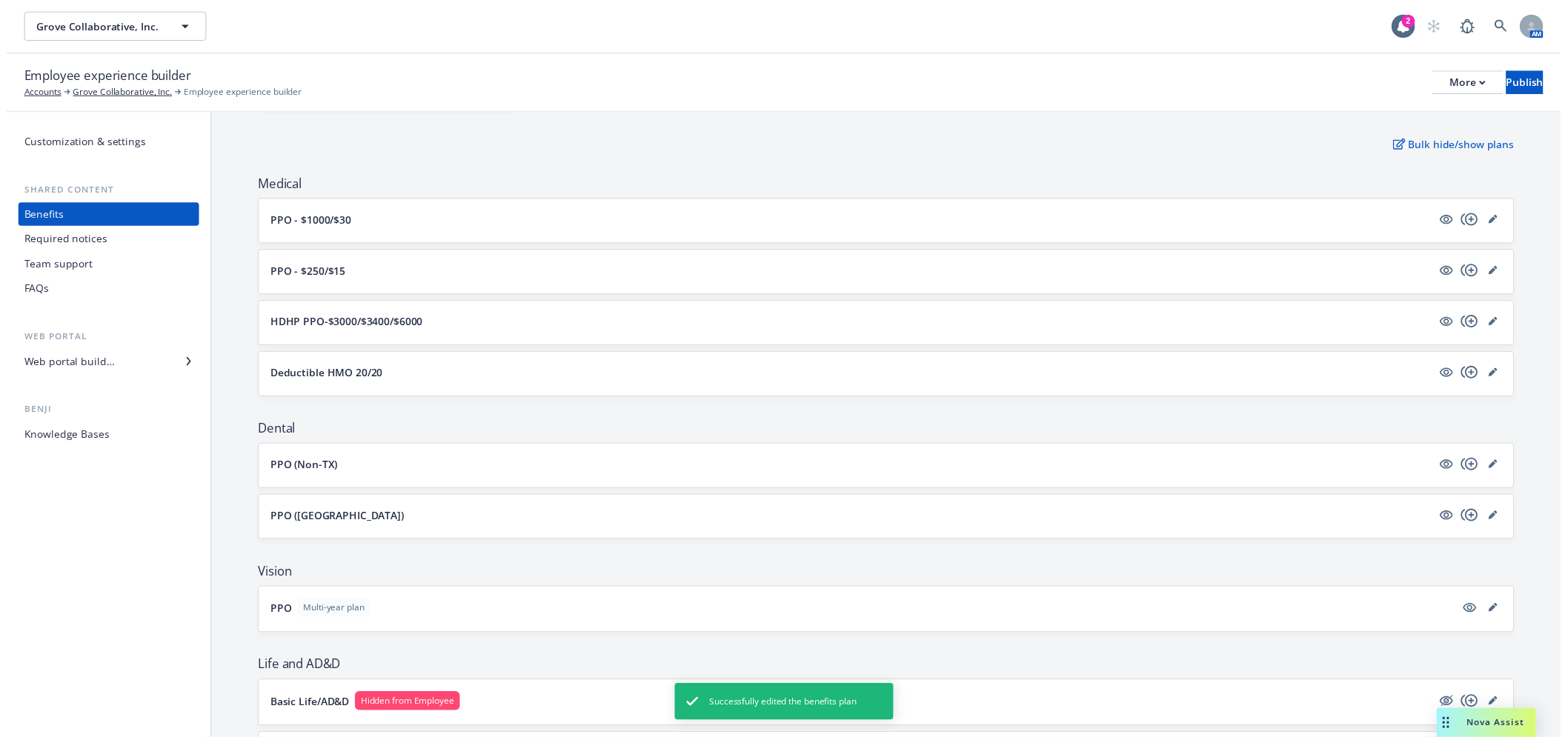
scroll to position [493, 0]
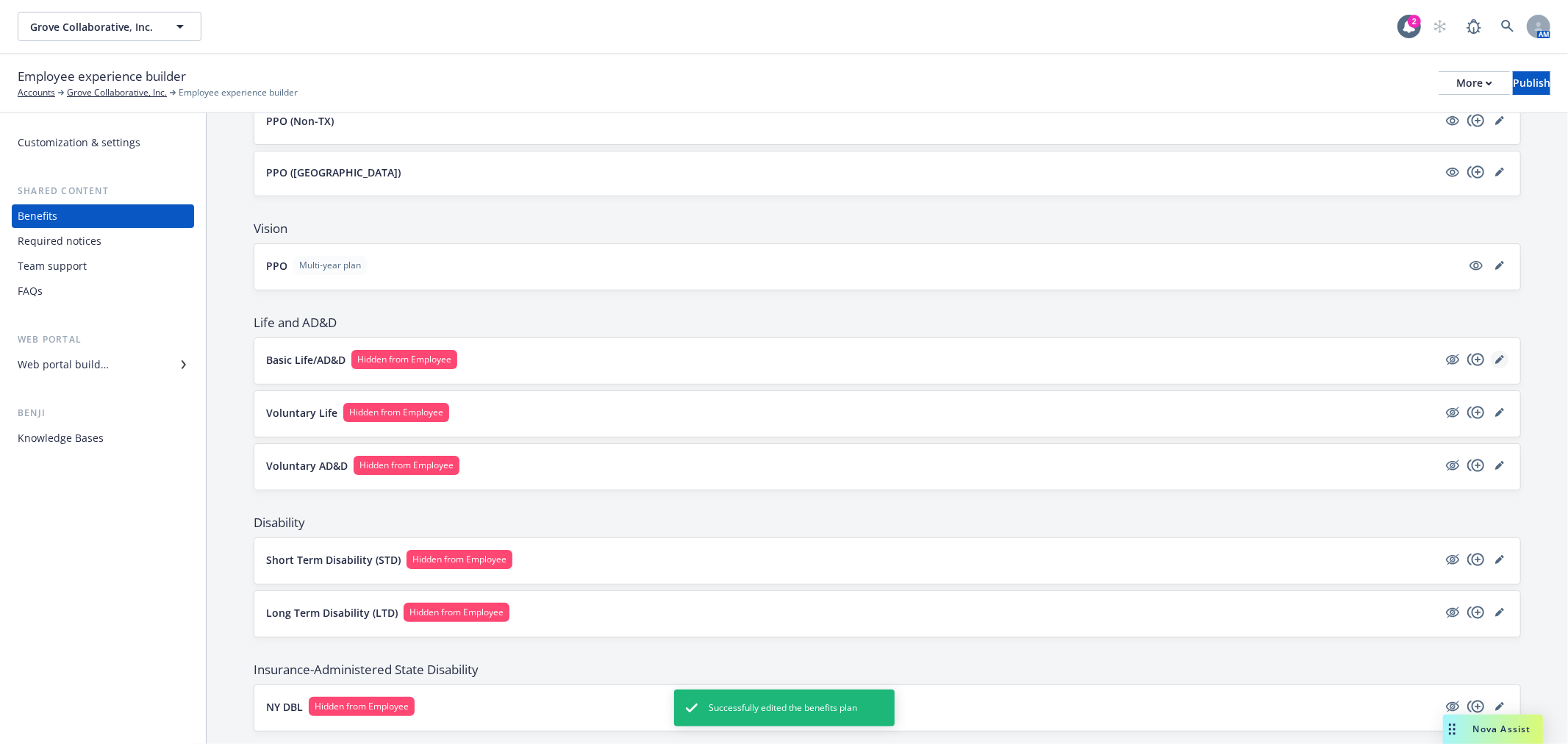
click at [1495, 358] on icon "editPencil" at bounding box center [1500, 360] width 9 height 9
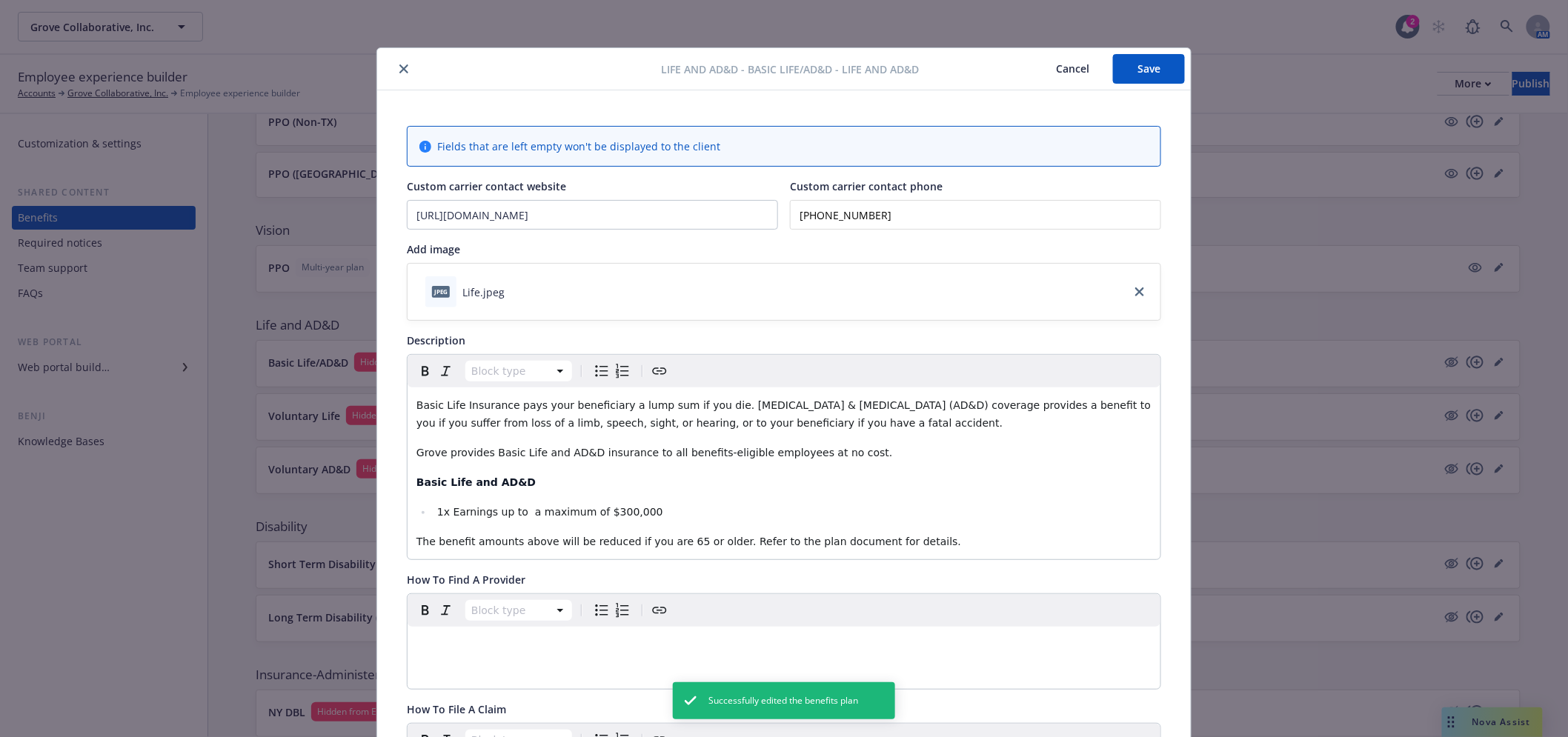
click at [398, 63] on button "close" at bounding box center [404, 69] width 18 height 18
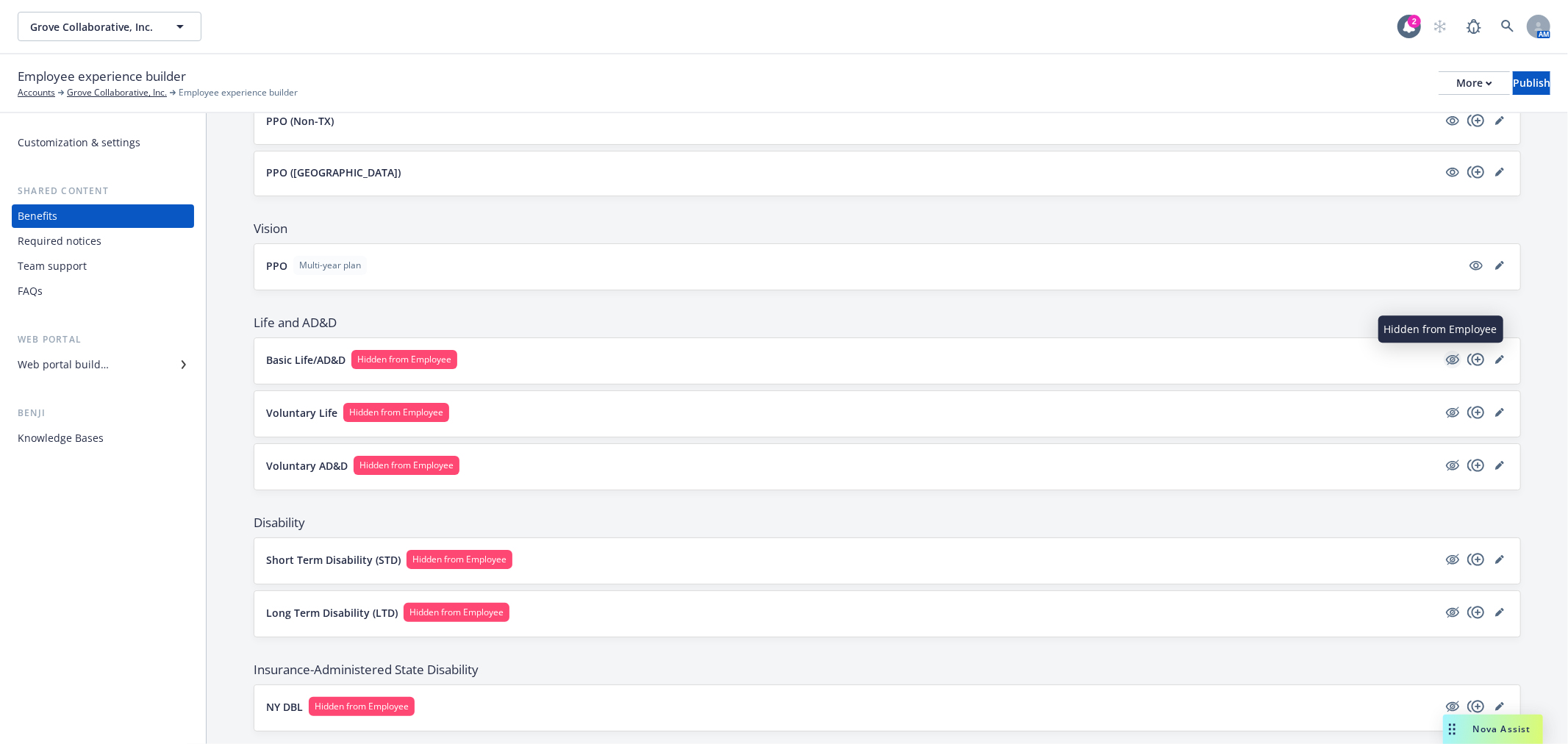
click at [1445, 359] on icon "hidden" at bounding box center [1453, 360] width 18 height 18
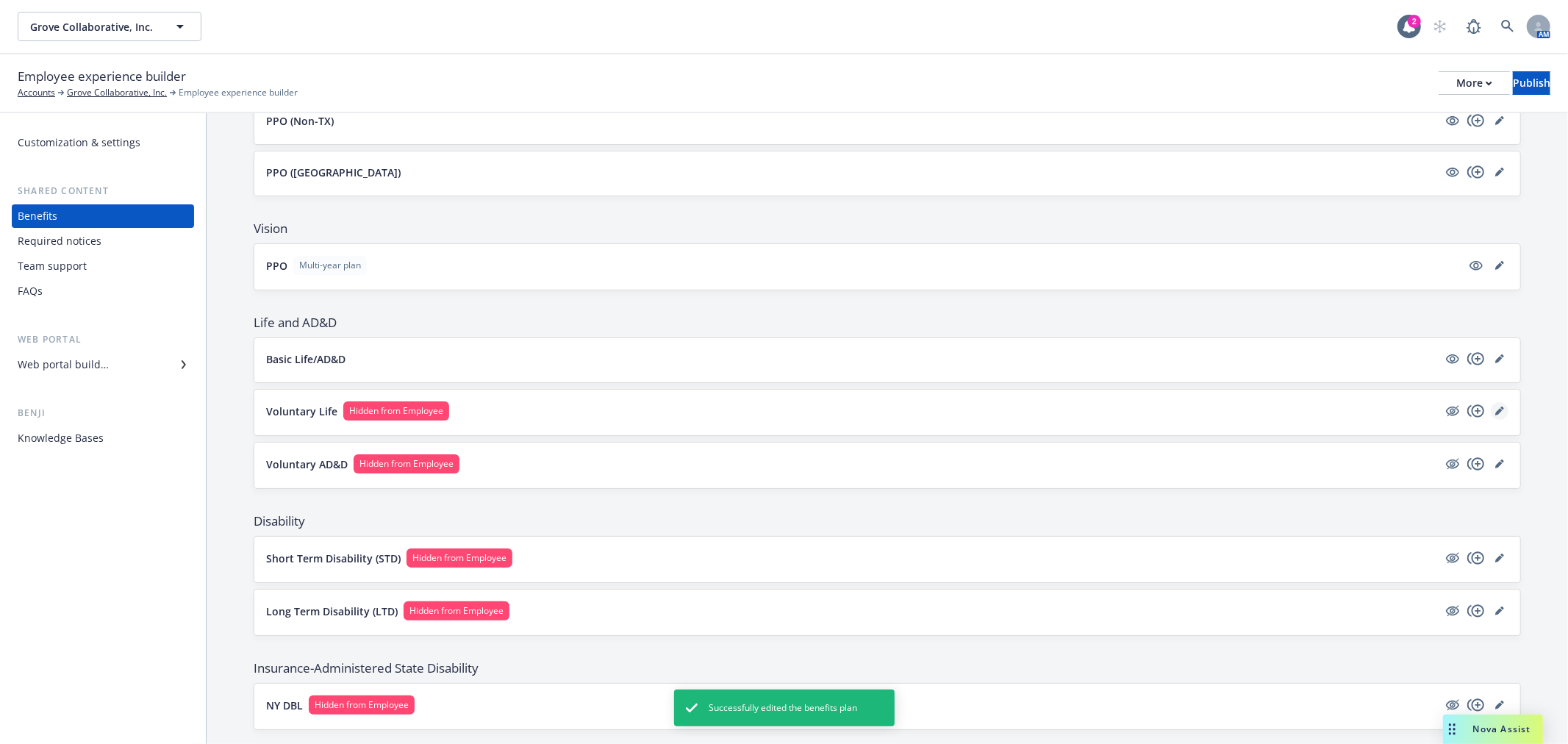
click at [1495, 412] on icon "editPencil" at bounding box center [1499, 411] width 7 height 7
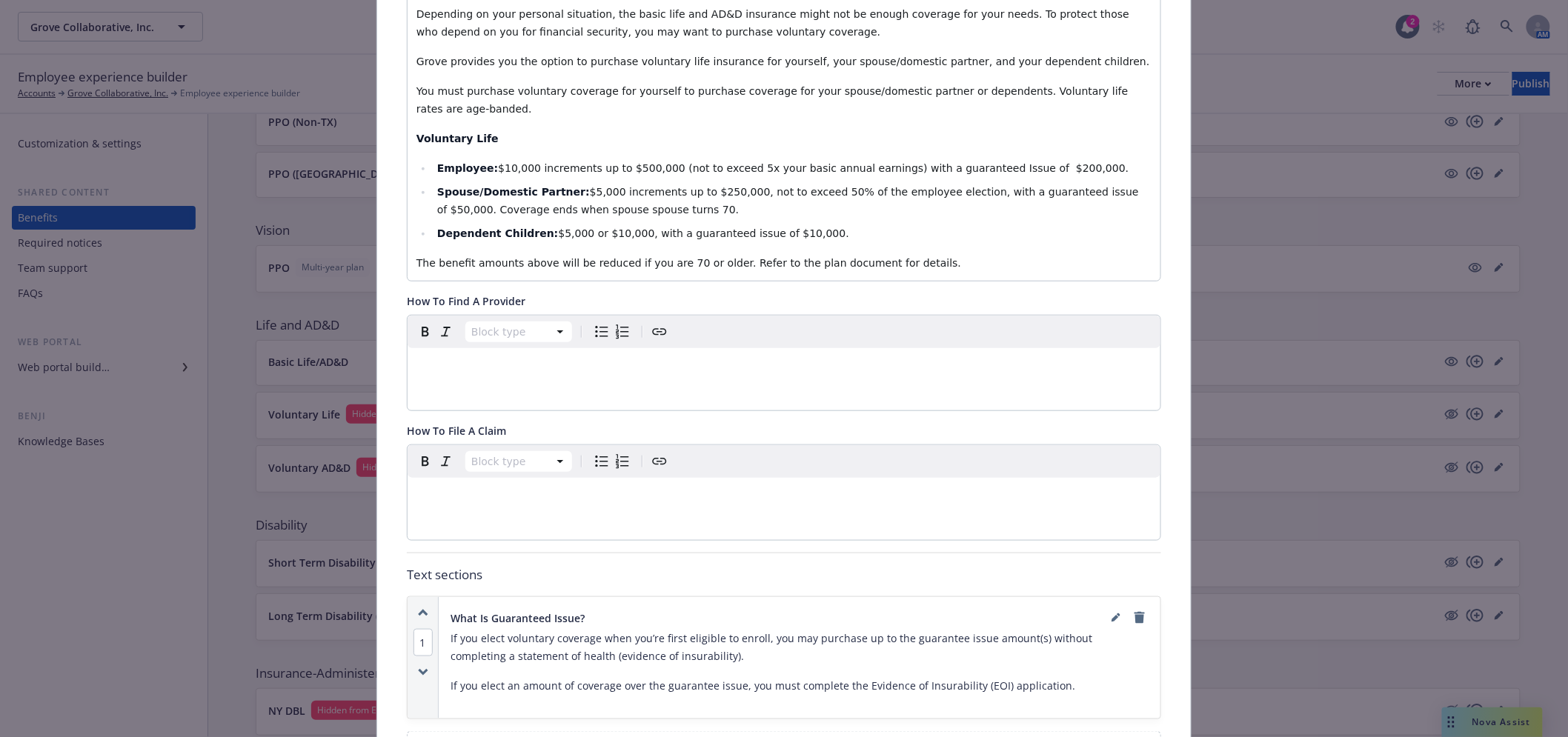
scroll to position [537, 0]
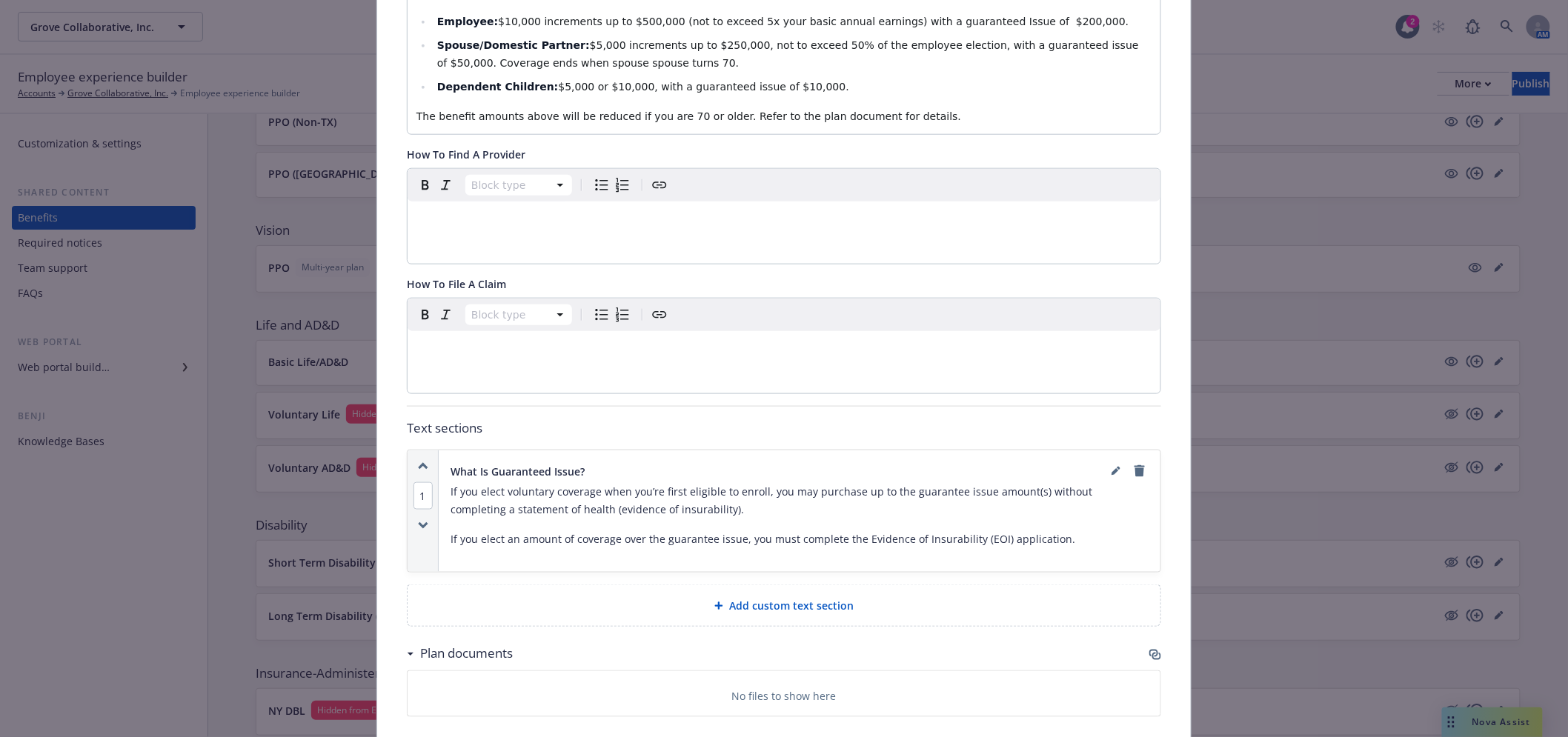
click at [587, 345] on div "editable markdown" at bounding box center [784, 349] width 753 height 36
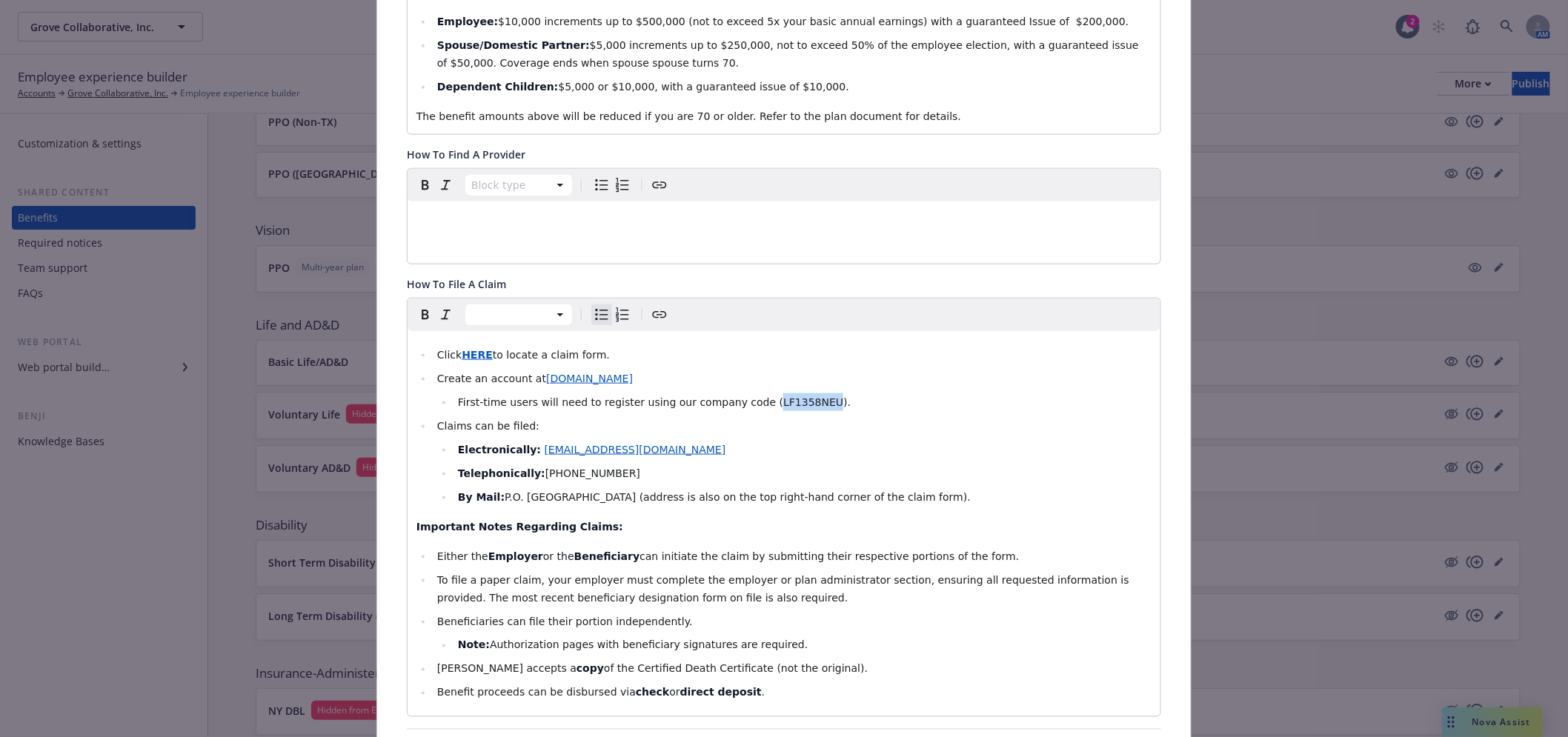
drag, startPoint x: 789, startPoint y: 382, endPoint x: 737, endPoint y: 388, distance: 52.3
click at [737, 396] on span "First-time users will need to register using our company code (LF1358NEU)." at bounding box center [654, 402] width 393 height 12
drag, startPoint x: 783, startPoint y: 381, endPoint x: 740, endPoint y: 381, distance: 43.0
click at [740, 396] on span "First-time users will need to register using our company code (PENDING)." at bounding box center [648, 402] width 380 height 12
click at [769, 518] on p "Important Notes Regarding Claims:" at bounding box center [784, 527] width 735 height 18
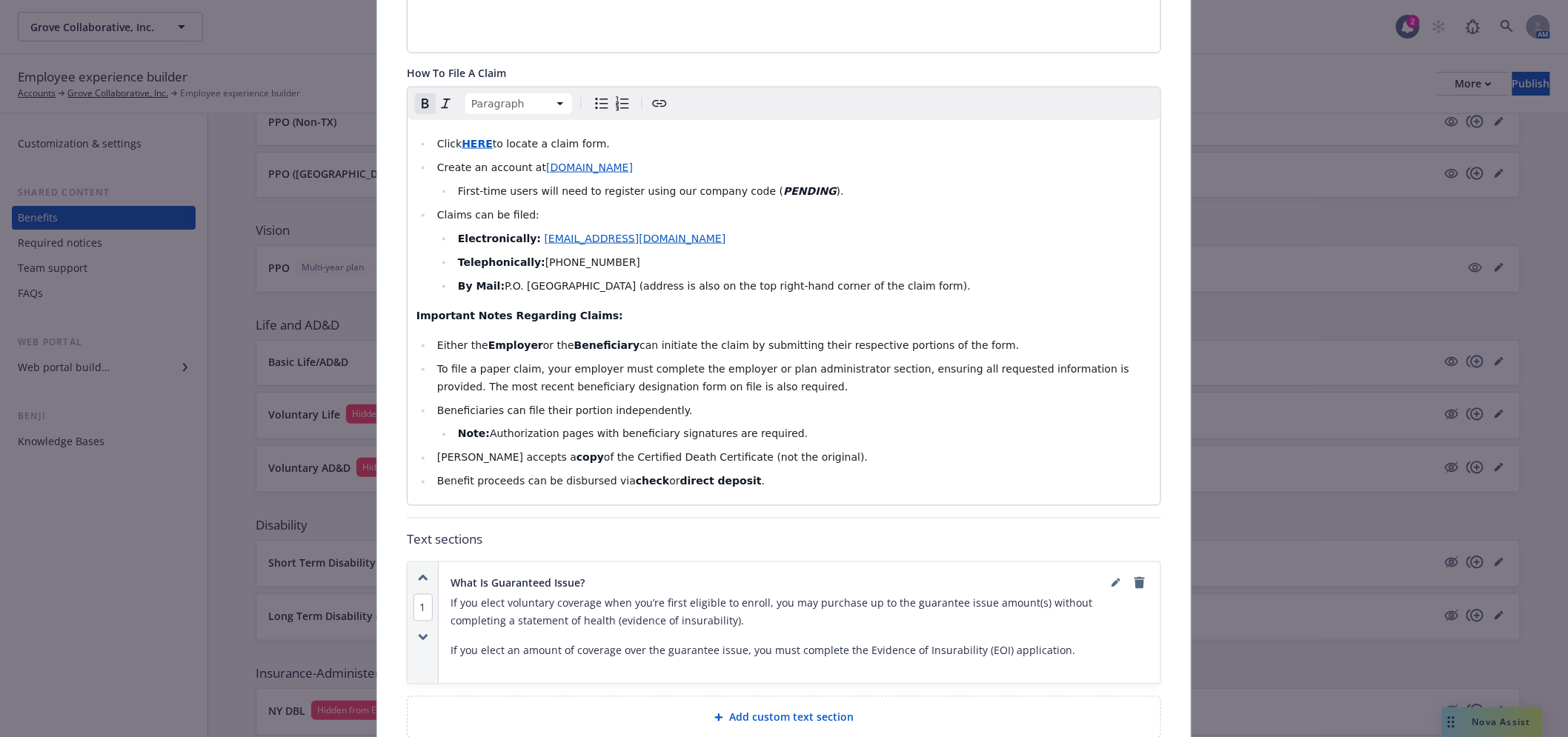
scroll to position [785, 0]
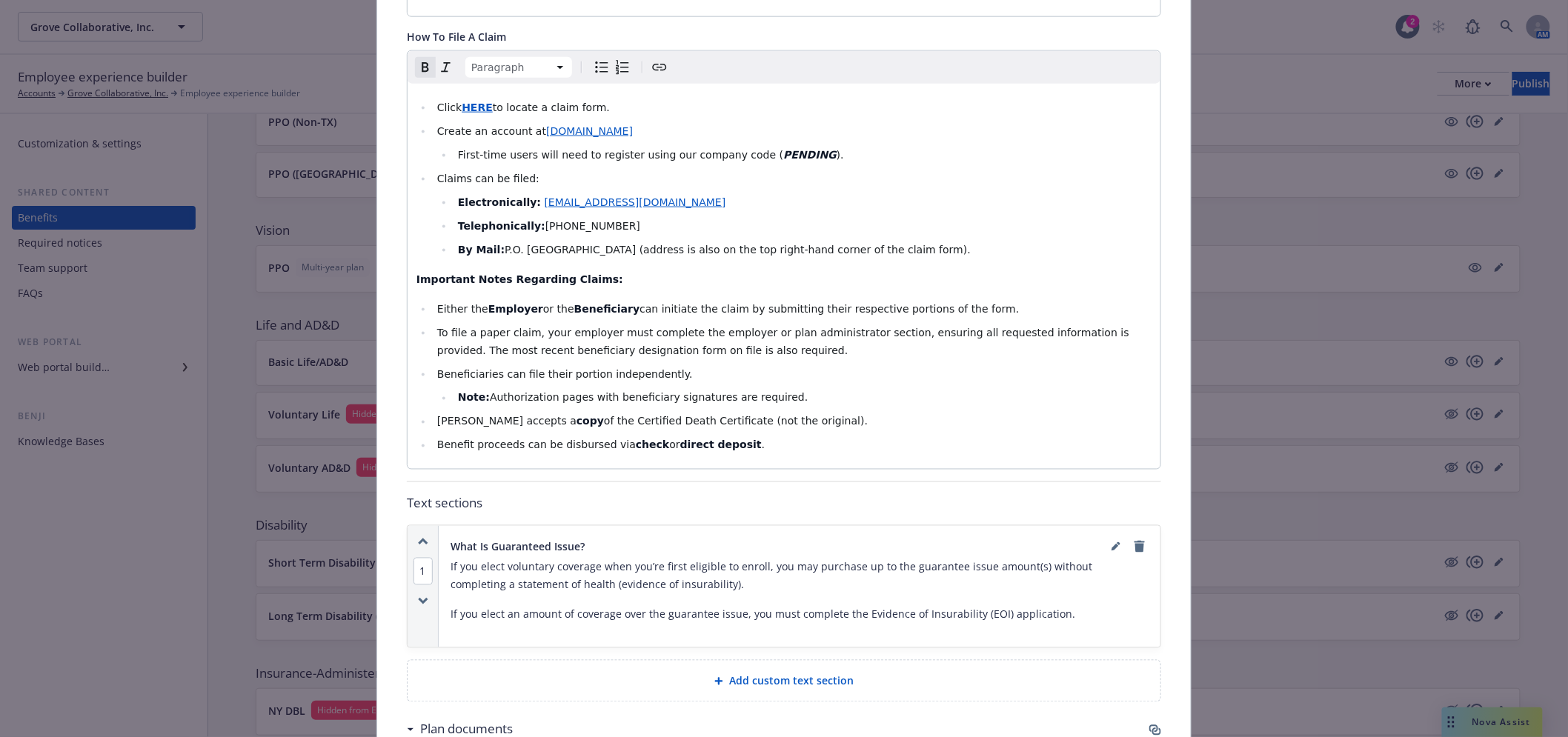
click at [767, 673] on span "Add custom text section" at bounding box center [791, 680] width 124 height 15
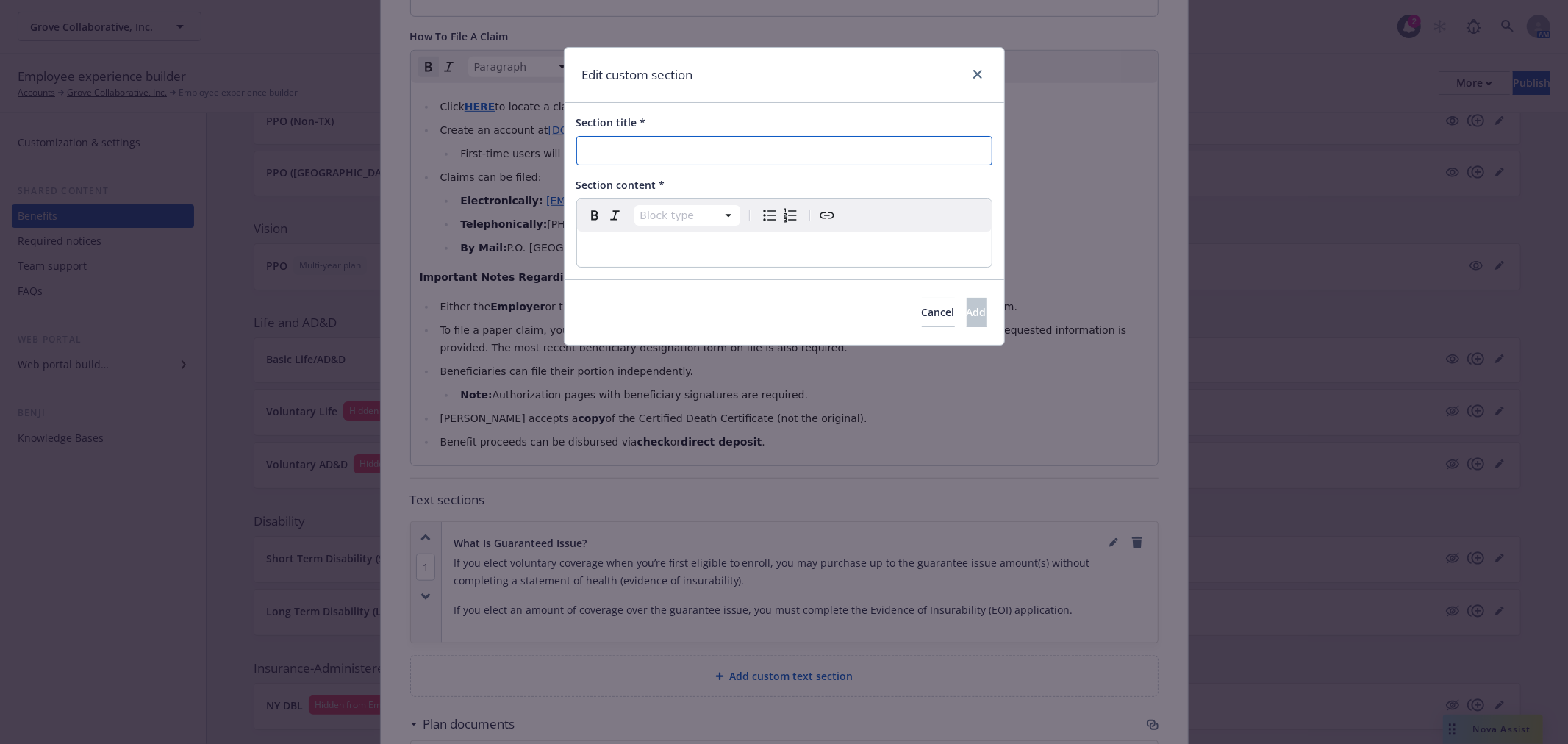
click at [669, 145] on input "Section title *" at bounding box center [784, 151] width 416 height 29
type input "How to Create an Account"
select select
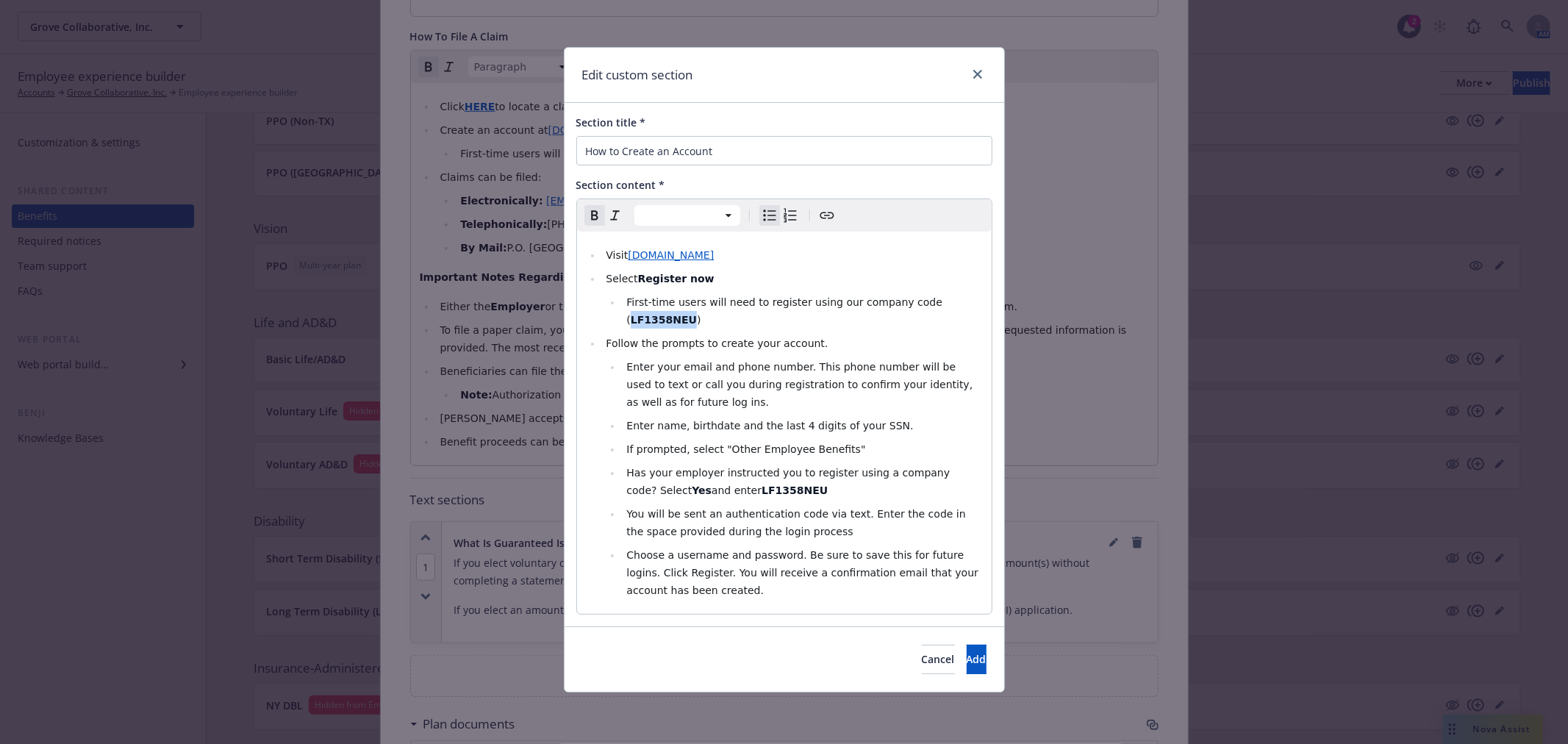
drag, startPoint x: 966, startPoint y: 300, endPoint x: 911, endPoint y: 303, distance: 55.1
click at [911, 303] on li "First-time users will need to register using our company code ( LF1358NEU )" at bounding box center [802, 311] width 360 height 35
drag, startPoint x: 911, startPoint y: 303, endPoint x: 973, endPoint y: 335, distance: 69.8
click at [956, 311] on li "First-time users will need to register using our company code ( PENDING )" at bounding box center [802, 311] width 360 height 35
drag, startPoint x: 972, startPoint y: 306, endPoint x: 906, endPoint y: 305, distance: 66.0
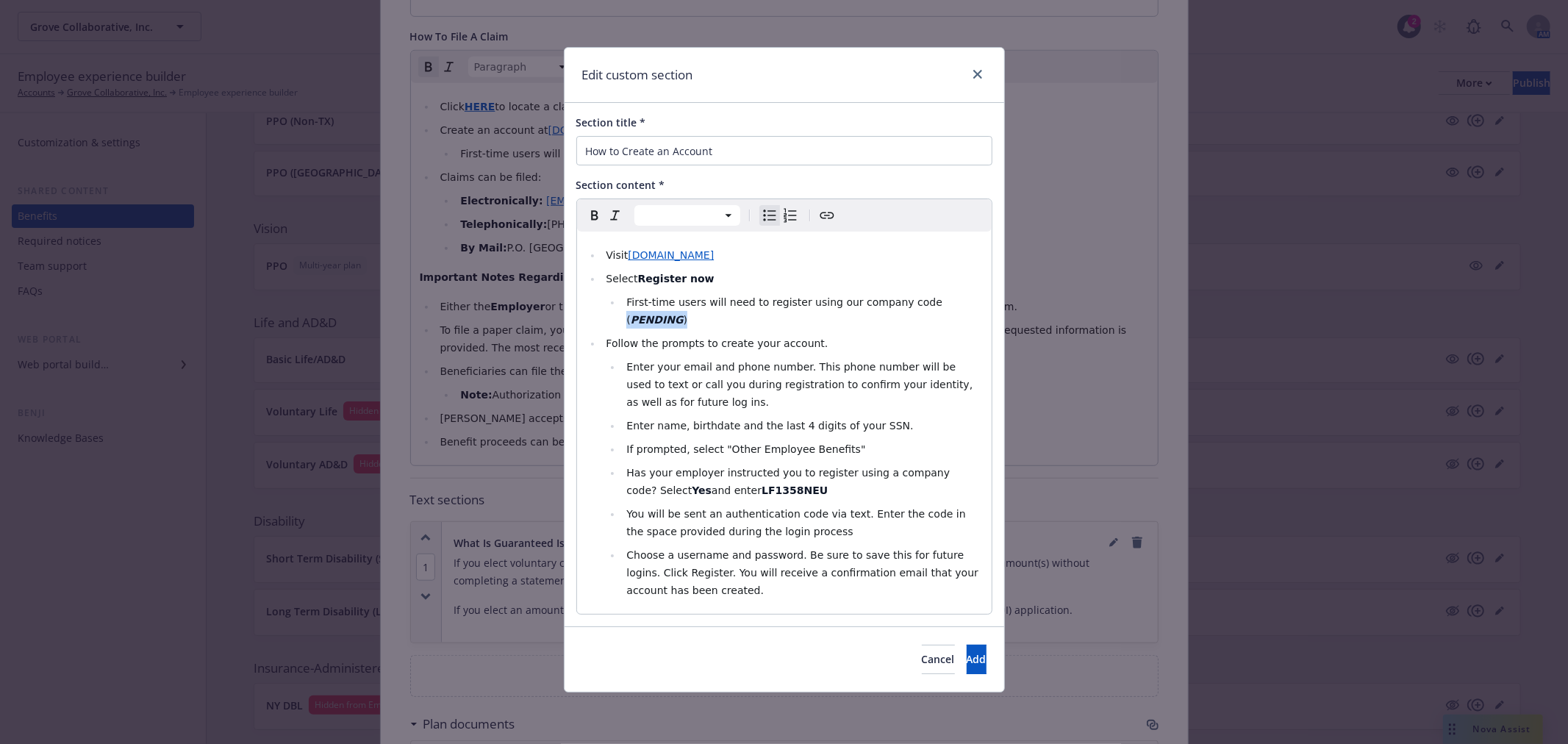
click at [906, 305] on li "First-time users will need to register using our company code ( PENDING )" at bounding box center [802, 311] width 360 height 35
copy li "( PENDING )"
drag, startPoint x: 782, startPoint y: 475, endPoint x: 719, endPoint y: 472, distance: 63.1
click at [719, 472] on li "Has your employer instructed you to register using a company code? Select Yes a…" at bounding box center [802, 482] width 360 height 35
click at [766, 484] on strong "PENDING" at bounding box center [793, 490] width 53 height 12
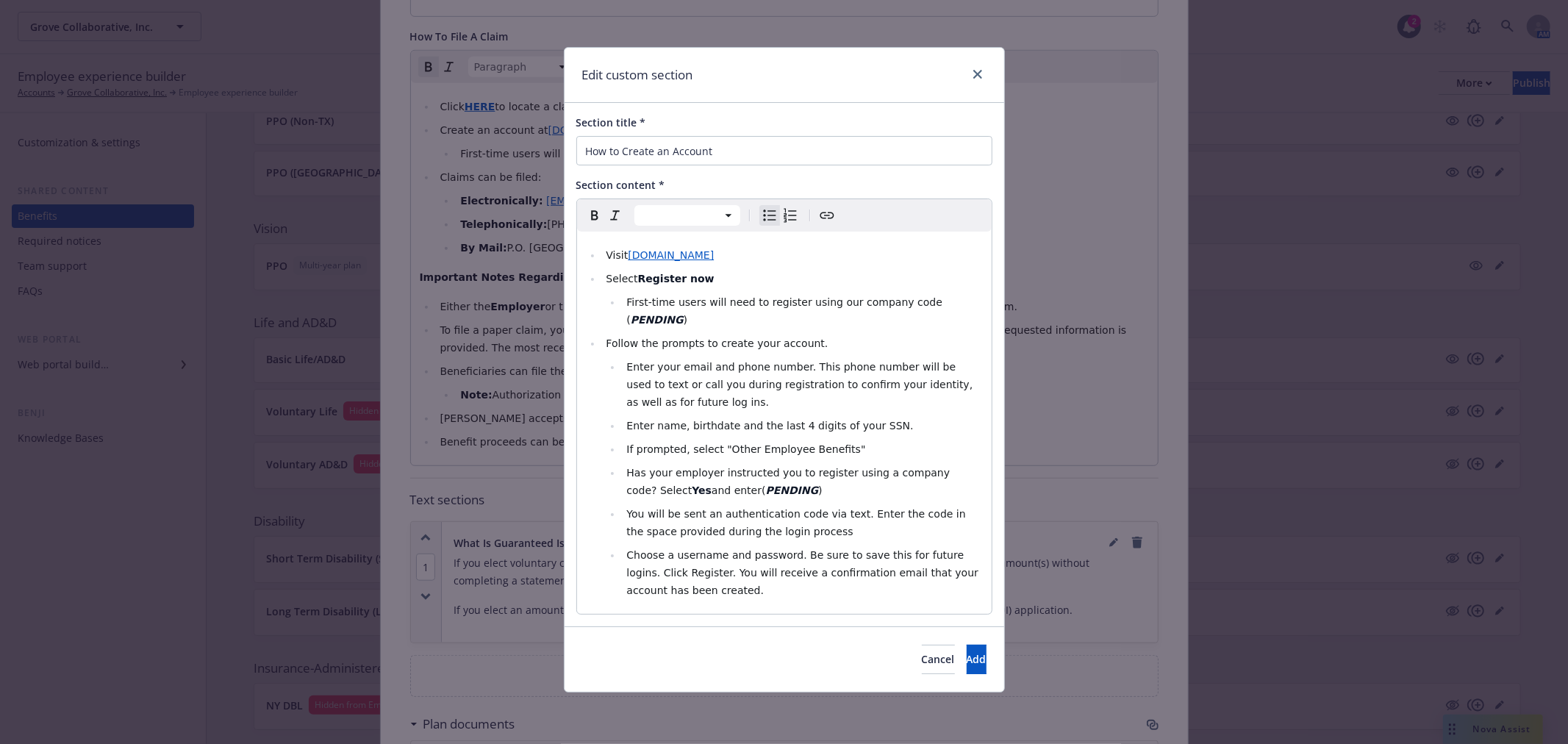
click at [718, 484] on span "and enter(" at bounding box center [739, 490] width 55 height 12
click at [984, 650] on button "Add" at bounding box center [977, 659] width 20 height 29
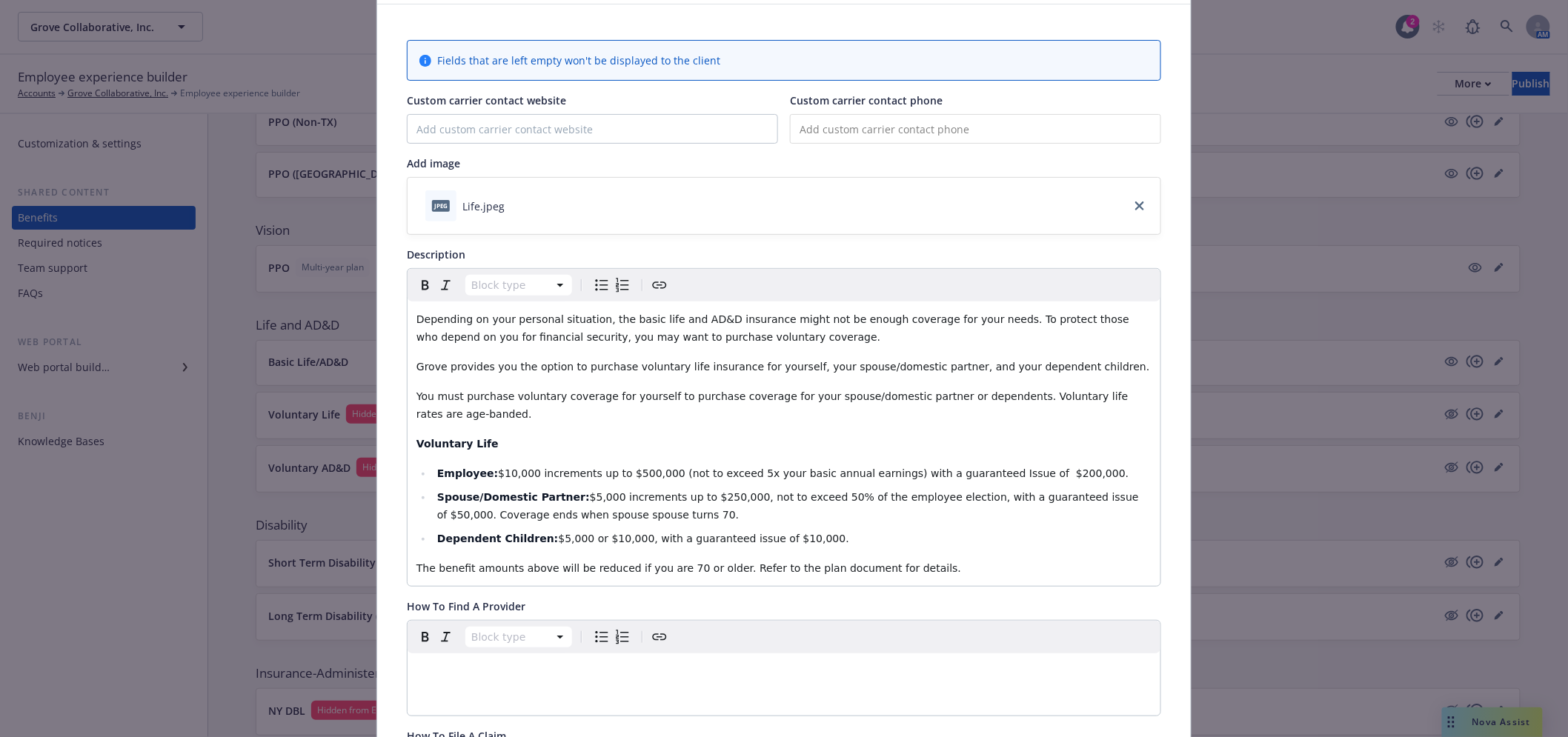
scroll to position [0, 0]
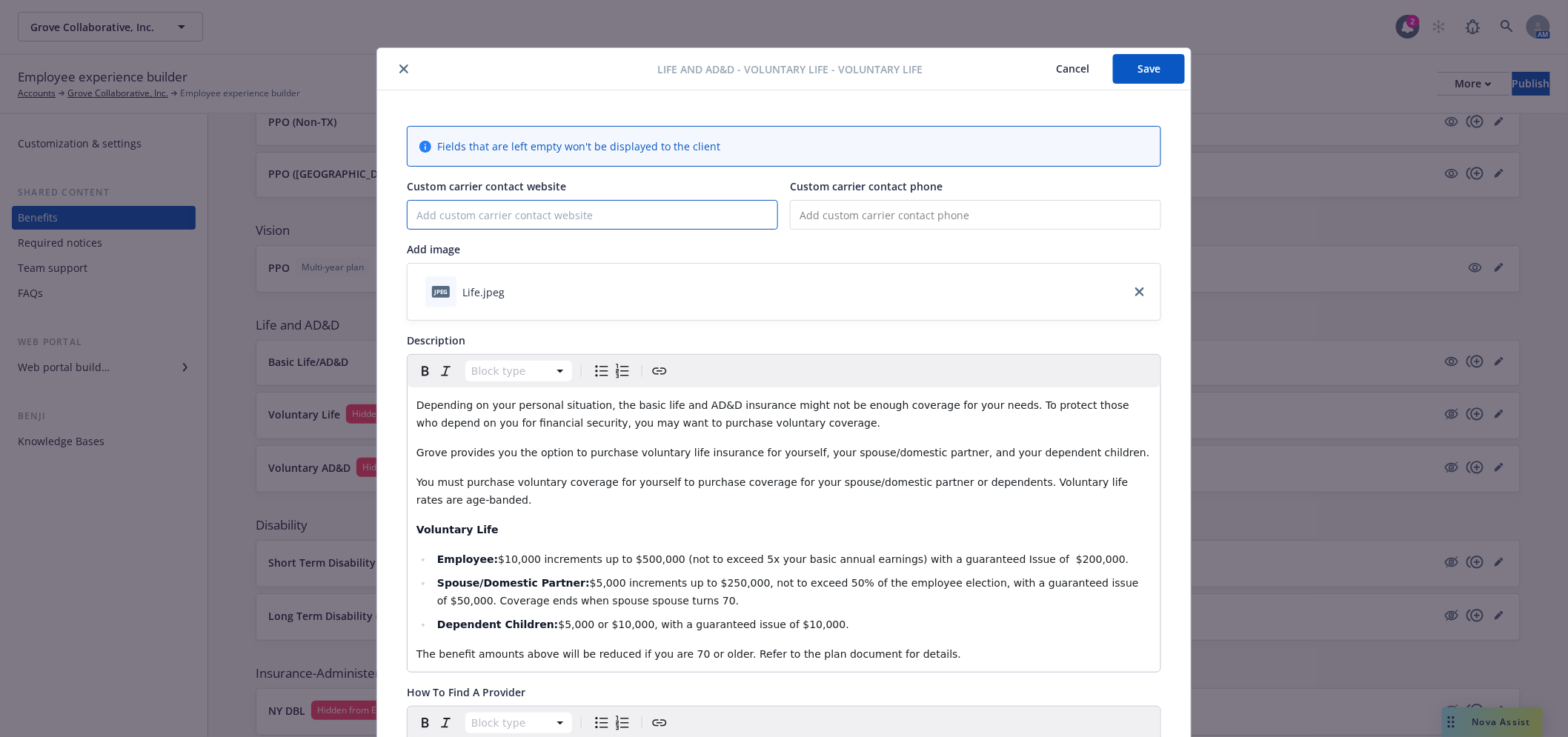
click at [528, 213] on input "Custom carrier contact website" at bounding box center [592, 214] width 369 height 28
paste input "[URL][DOMAIN_NAME]"
type input "[URL][DOMAIN_NAME]"
click at [871, 216] on input "tel" at bounding box center [975, 214] width 371 height 29
paste input "[PHONE_NUMBER]"
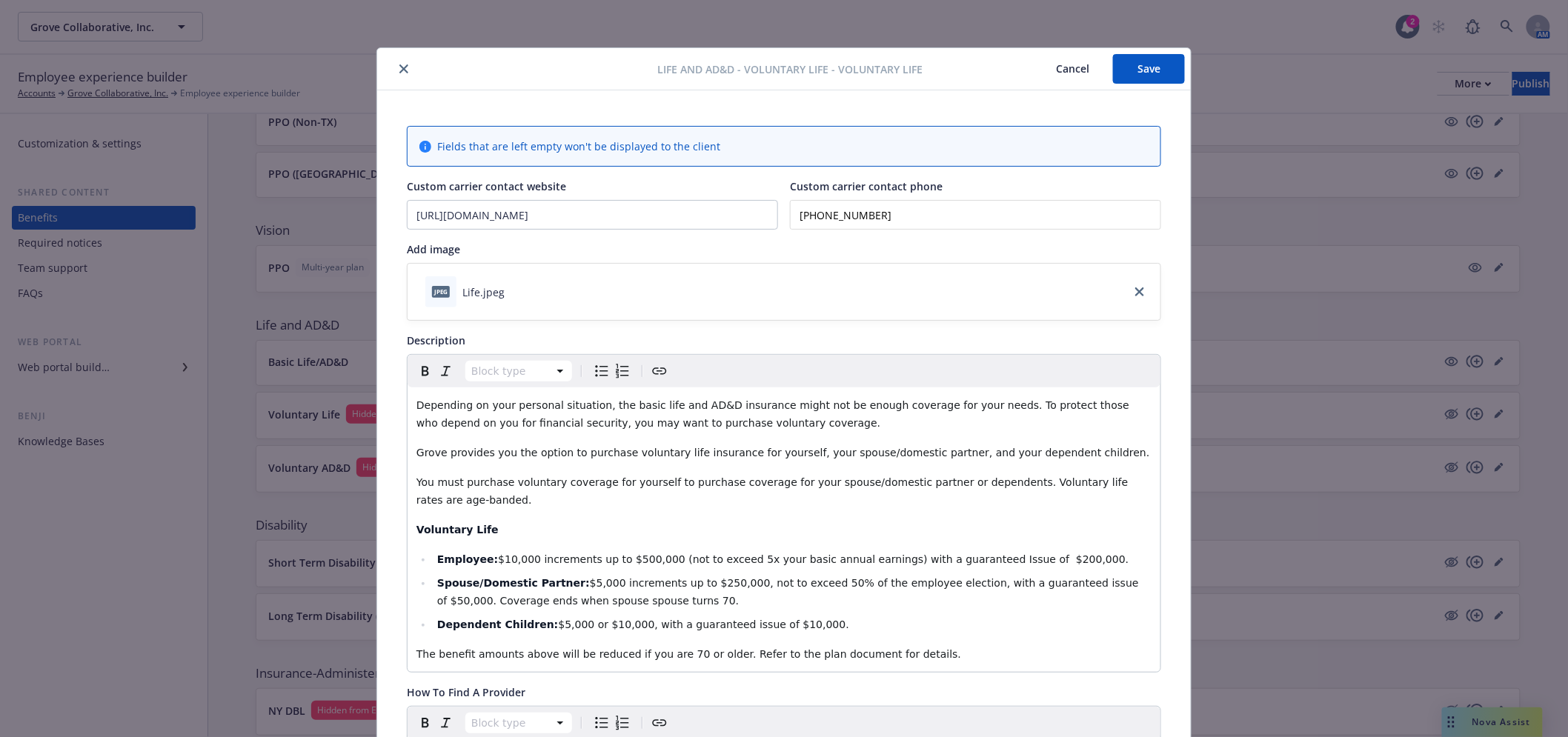
type input "[PHONE_NUMBER]"
click at [1146, 76] on button "Save" at bounding box center [1149, 69] width 72 height 29
click at [610, 411] on span "Depending on your personal situation, the basic life and AD&D insurance might n…" at bounding box center [775, 414] width 716 height 29
click at [632, 409] on span "Depending on your personal situation, the Basic life and AD&D insurance might n…" at bounding box center [775, 414] width 716 height 29
click at [1129, 64] on button "Save" at bounding box center [1149, 69] width 72 height 29
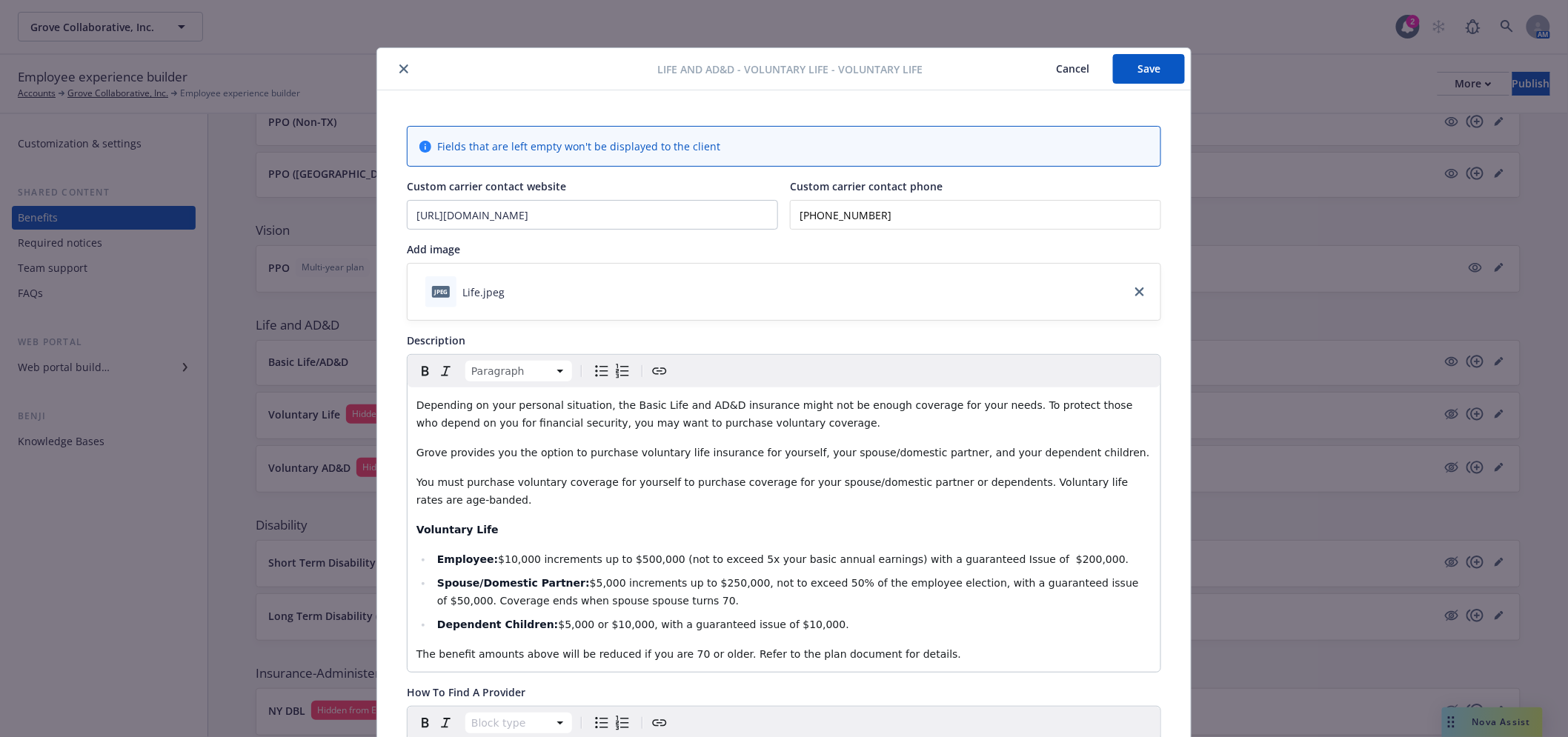
click at [1129, 64] on button "Save" at bounding box center [1149, 69] width 72 height 29
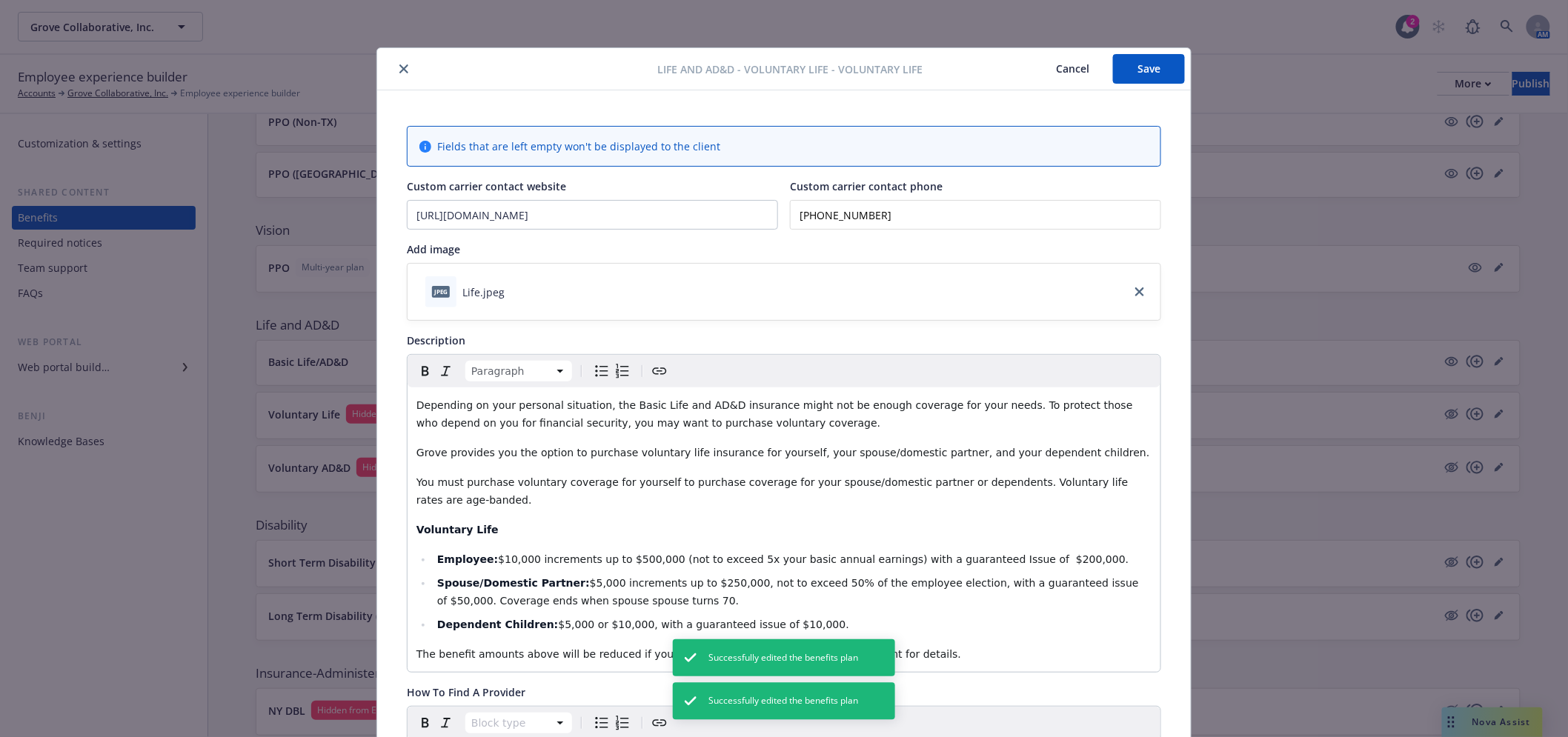
click at [400, 67] on icon "close" at bounding box center [404, 68] width 9 height 9
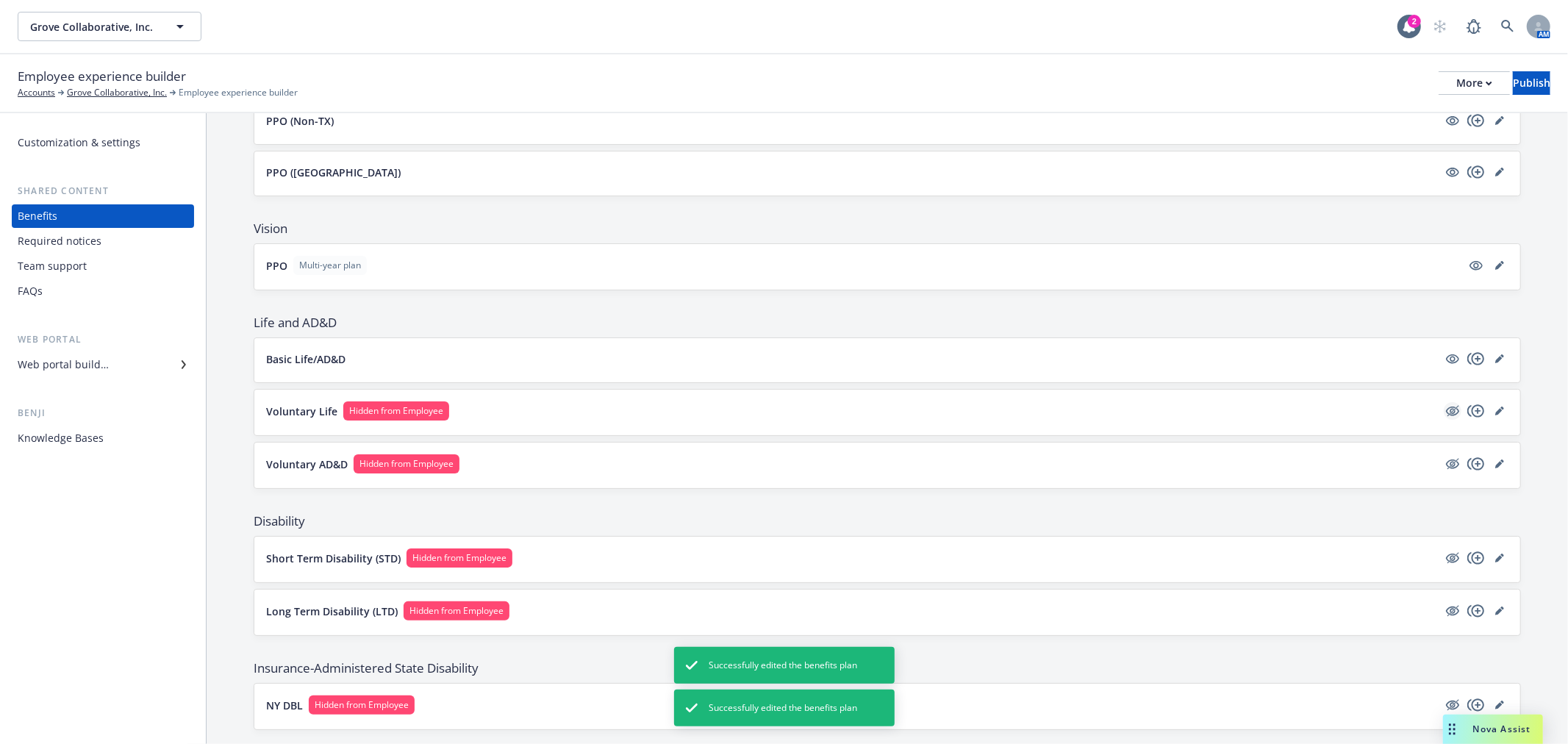
click at [1446, 410] on icon "hidden" at bounding box center [1453, 412] width 13 height 10
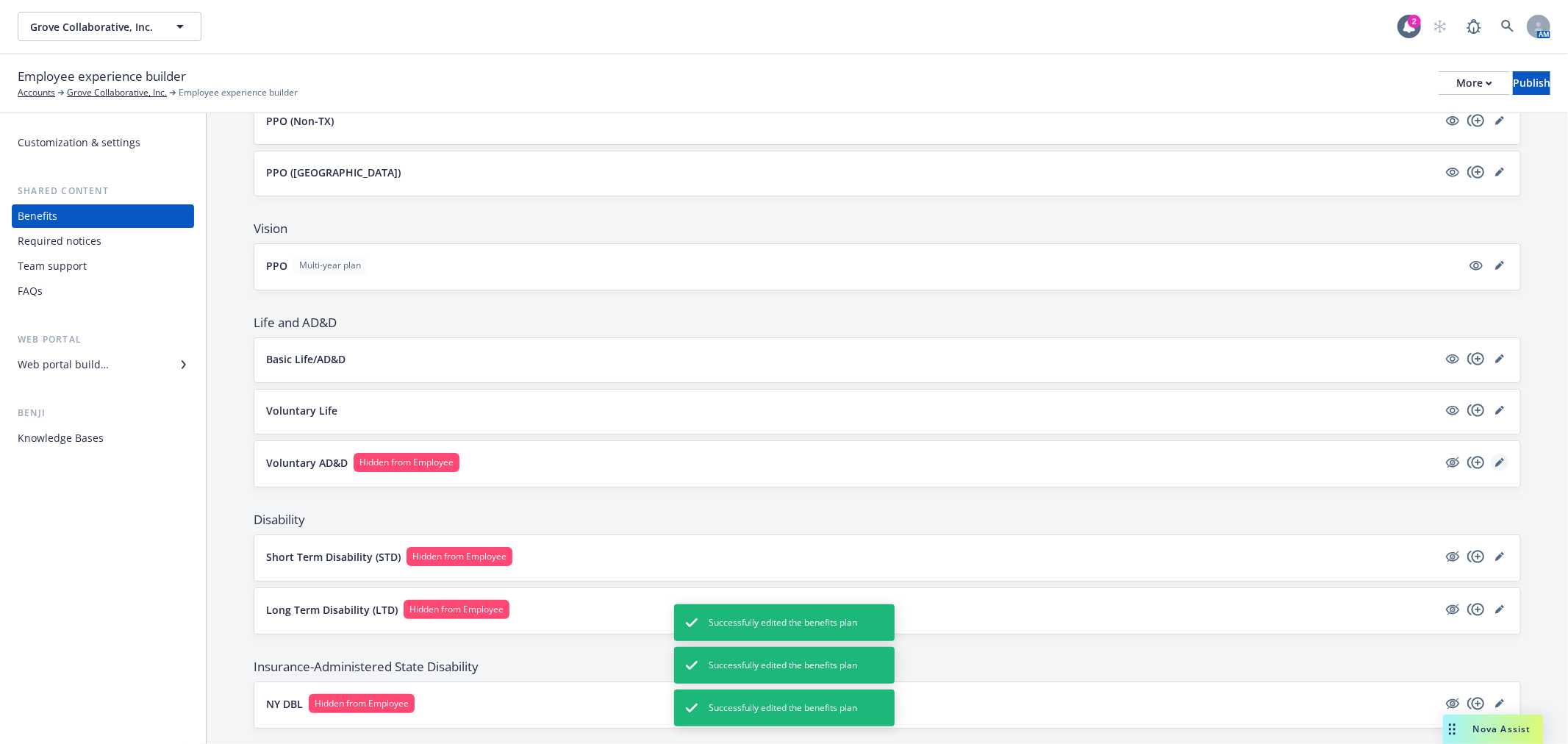
click at [1495, 460] on icon "editPencil" at bounding box center [1500, 462] width 9 height 9
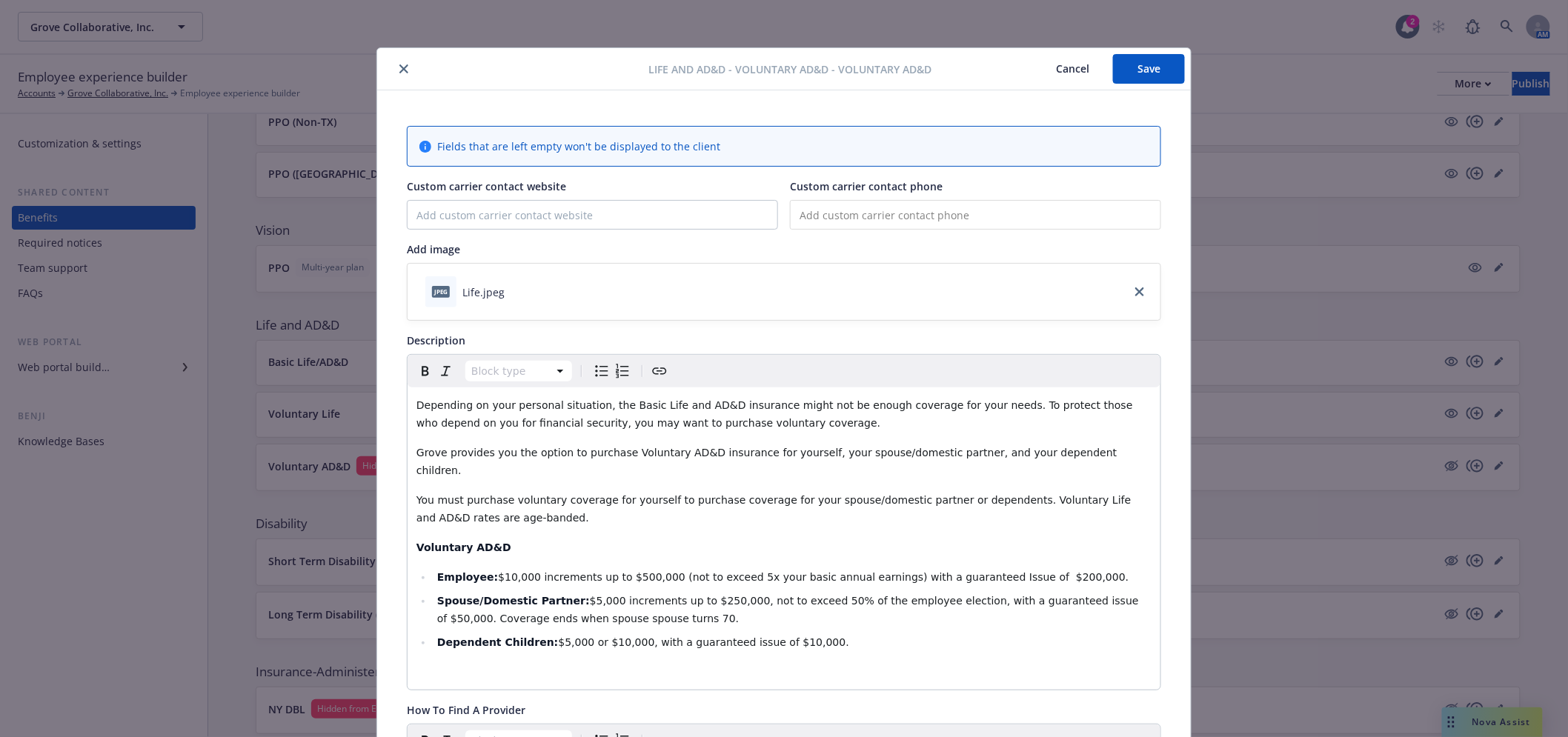
click at [395, 63] on button "close" at bounding box center [404, 69] width 18 height 18
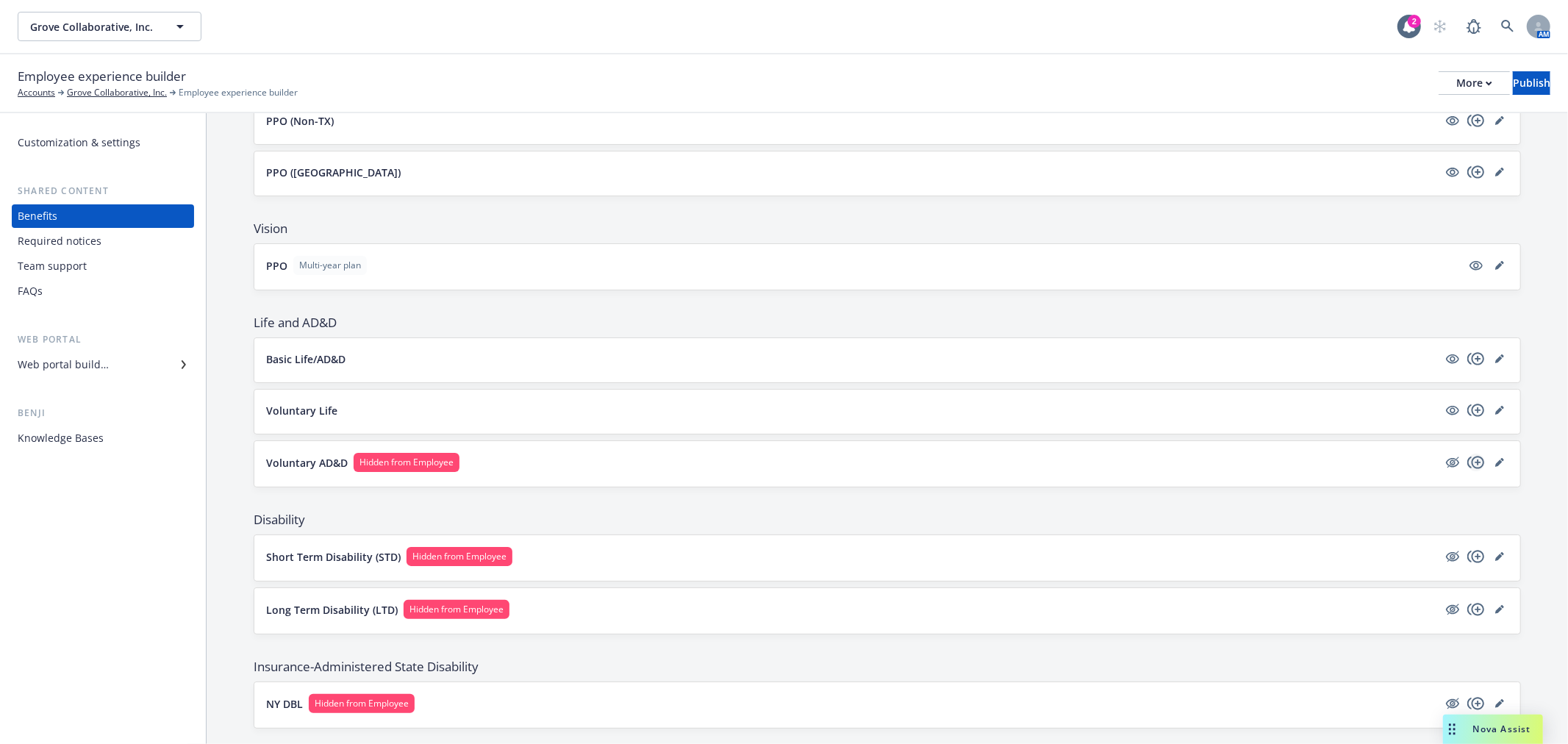
click at [1467, 459] on icon "copyPlus" at bounding box center [1476, 463] width 18 height 18
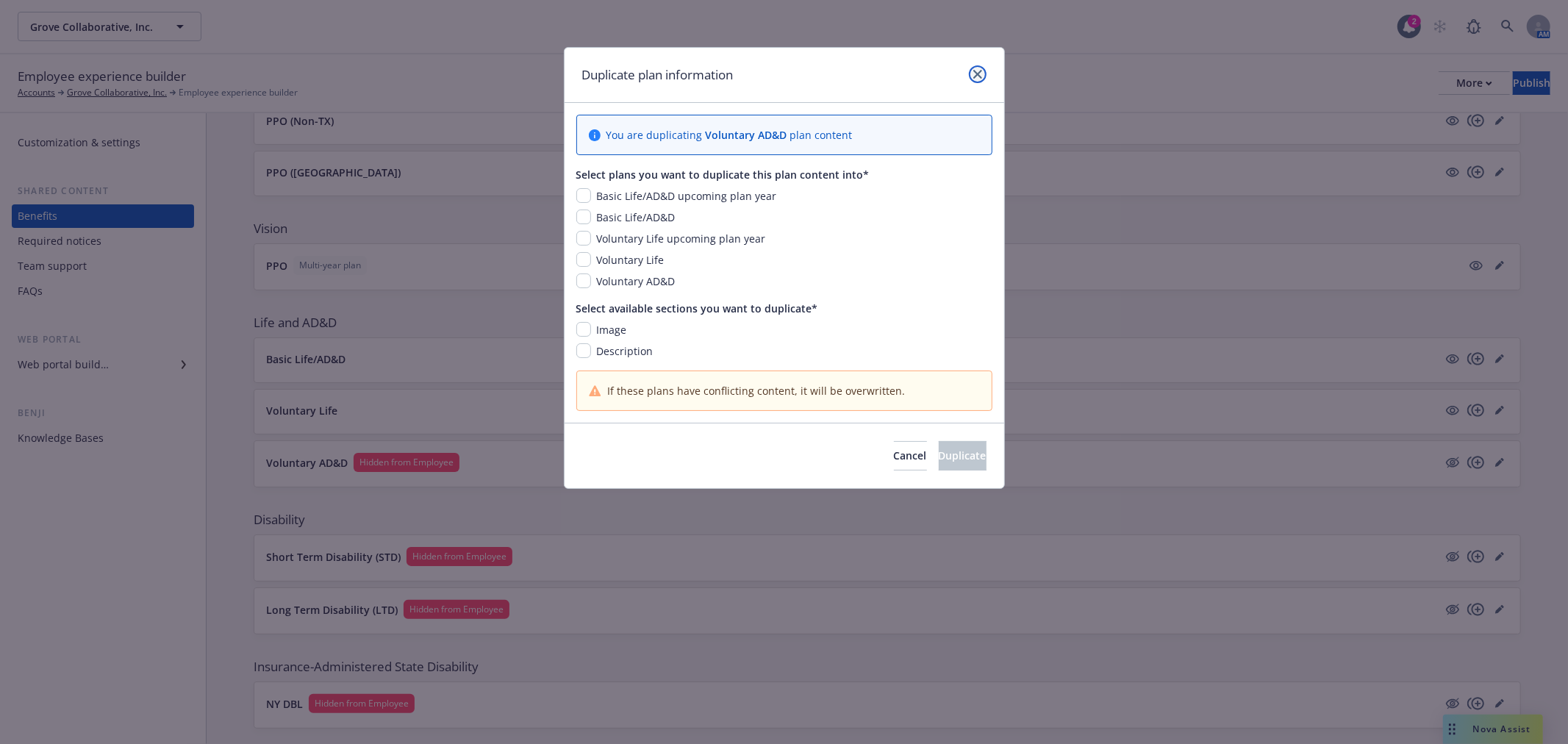
click at [980, 71] on icon "close" at bounding box center [977, 74] width 9 height 9
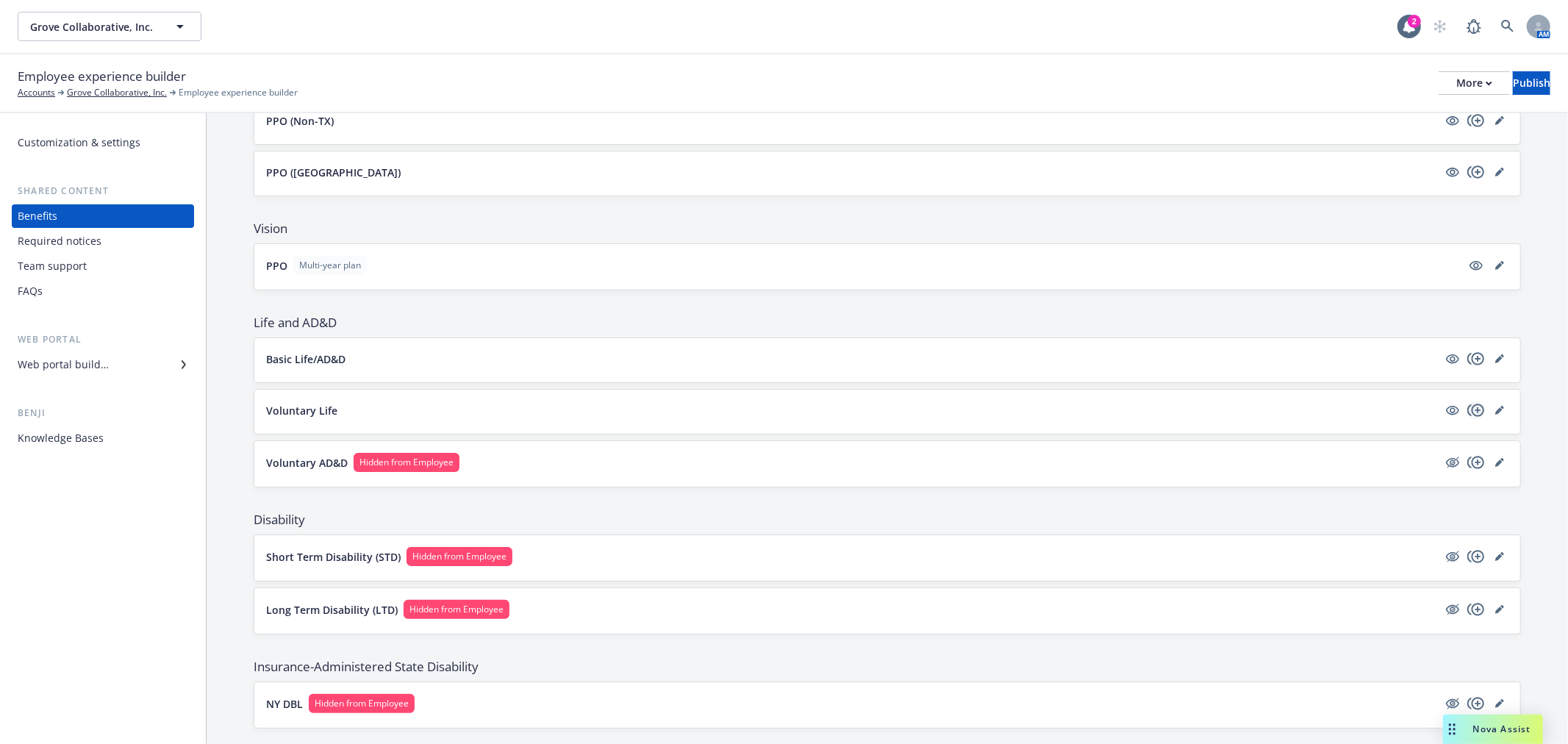
click at [1467, 412] on icon "copyPlus" at bounding box center [1475, 410] width 17 height 13
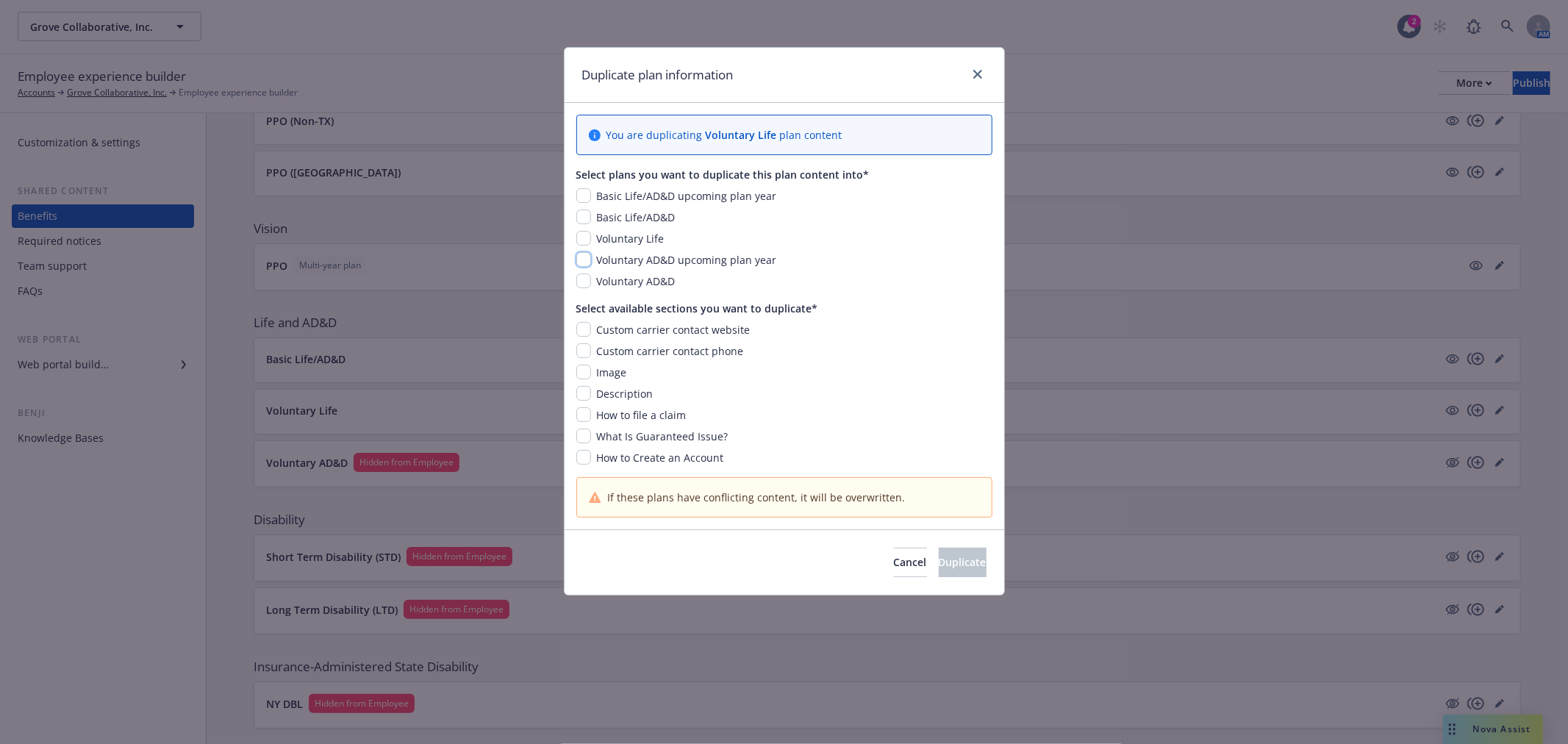
click at [585, 262] on input "checkbox" at bounding box center [583, 260] width 15 height 15
checkbox input "true"
click at [583, 412] on input "checkbox" at bounding box center [583, 415] width 15 height 15
checkbox input "true"
click at [584, 461] on input "checkbox" at bounding box center [583, 457] width 15 height 15
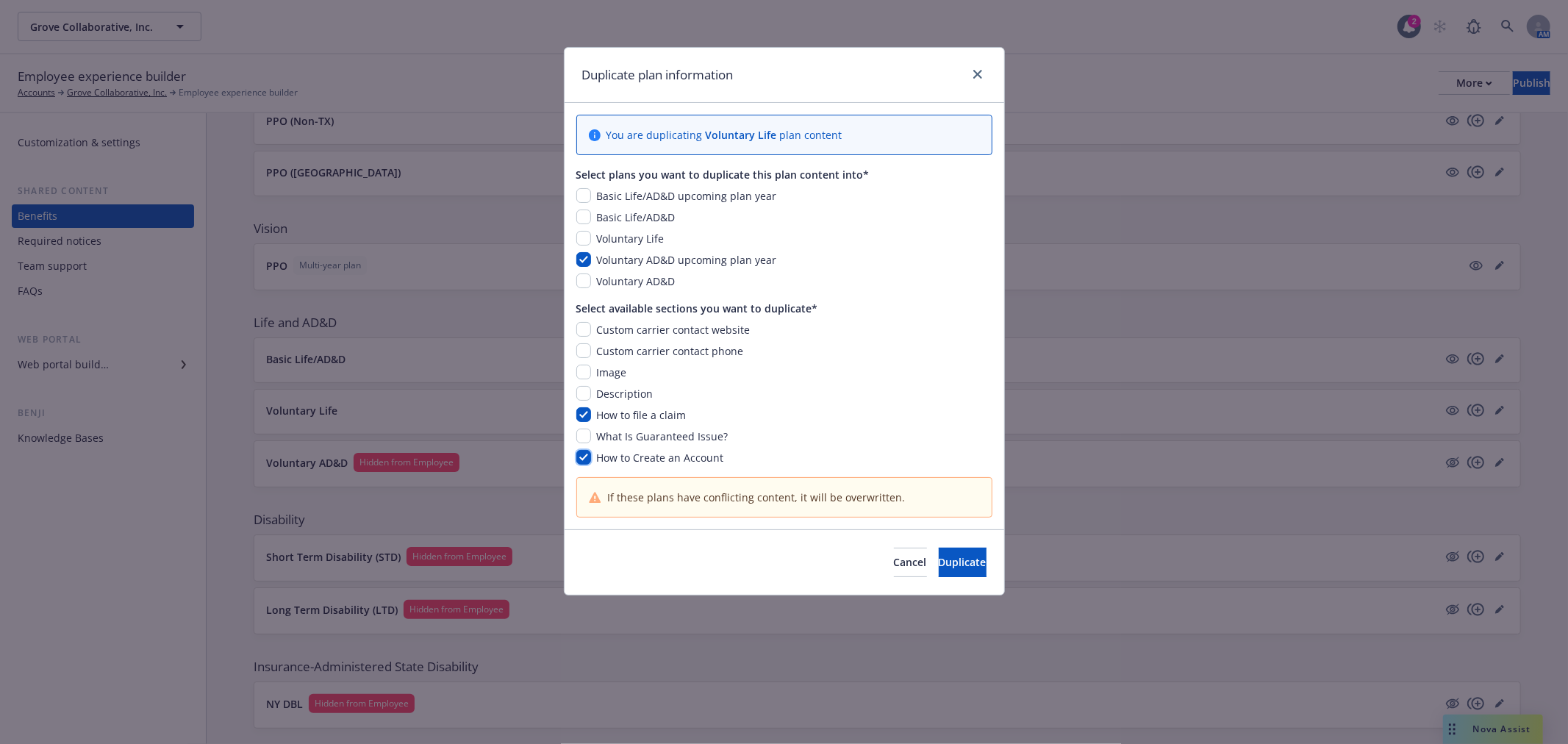
checkbox input "true"
click at [939, 560] on span "Duplicate" at bounding box center [962, 562] width 48 height 14
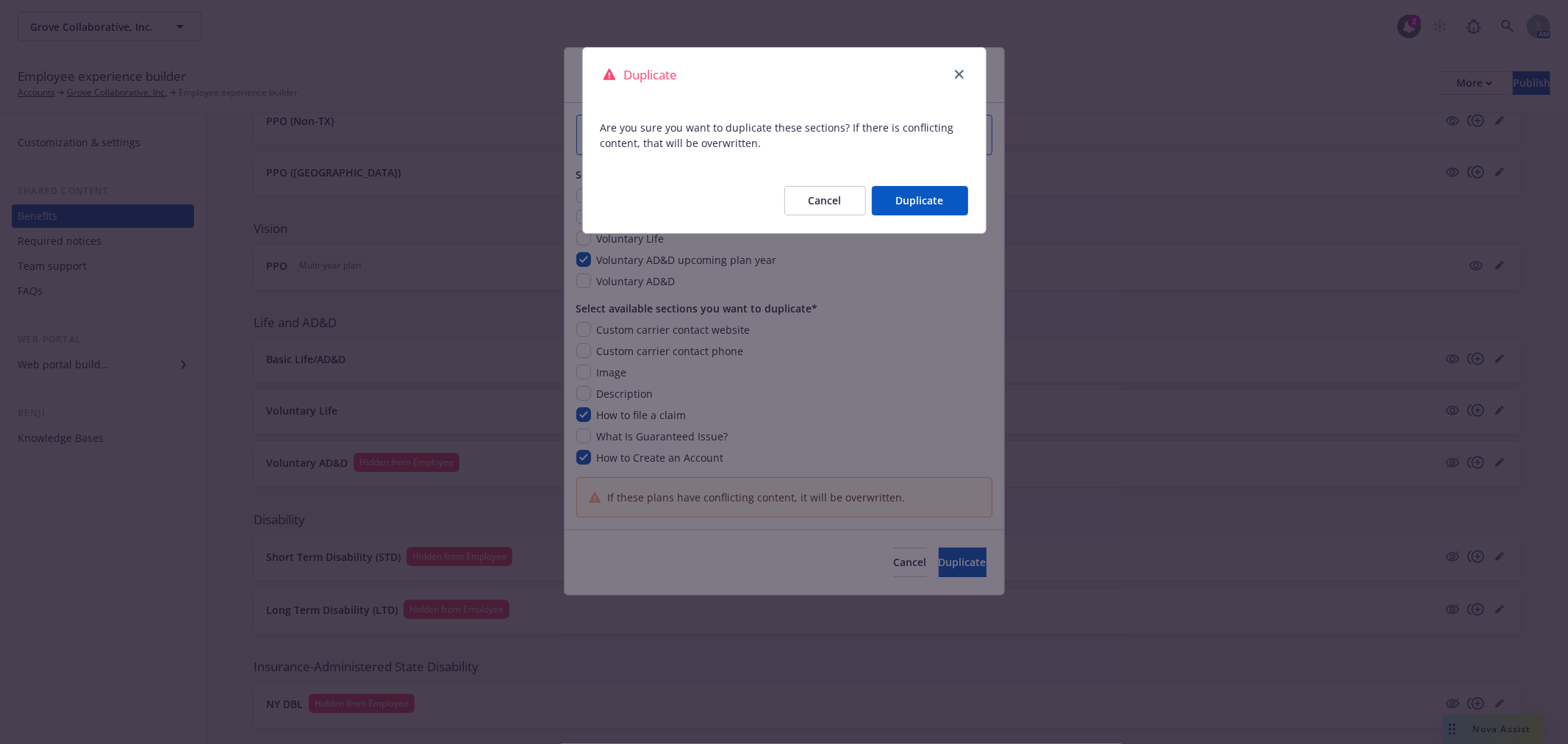
click at [919, 202] on button "Duplicate" at bounding box center [920, 201] width 97 height 29
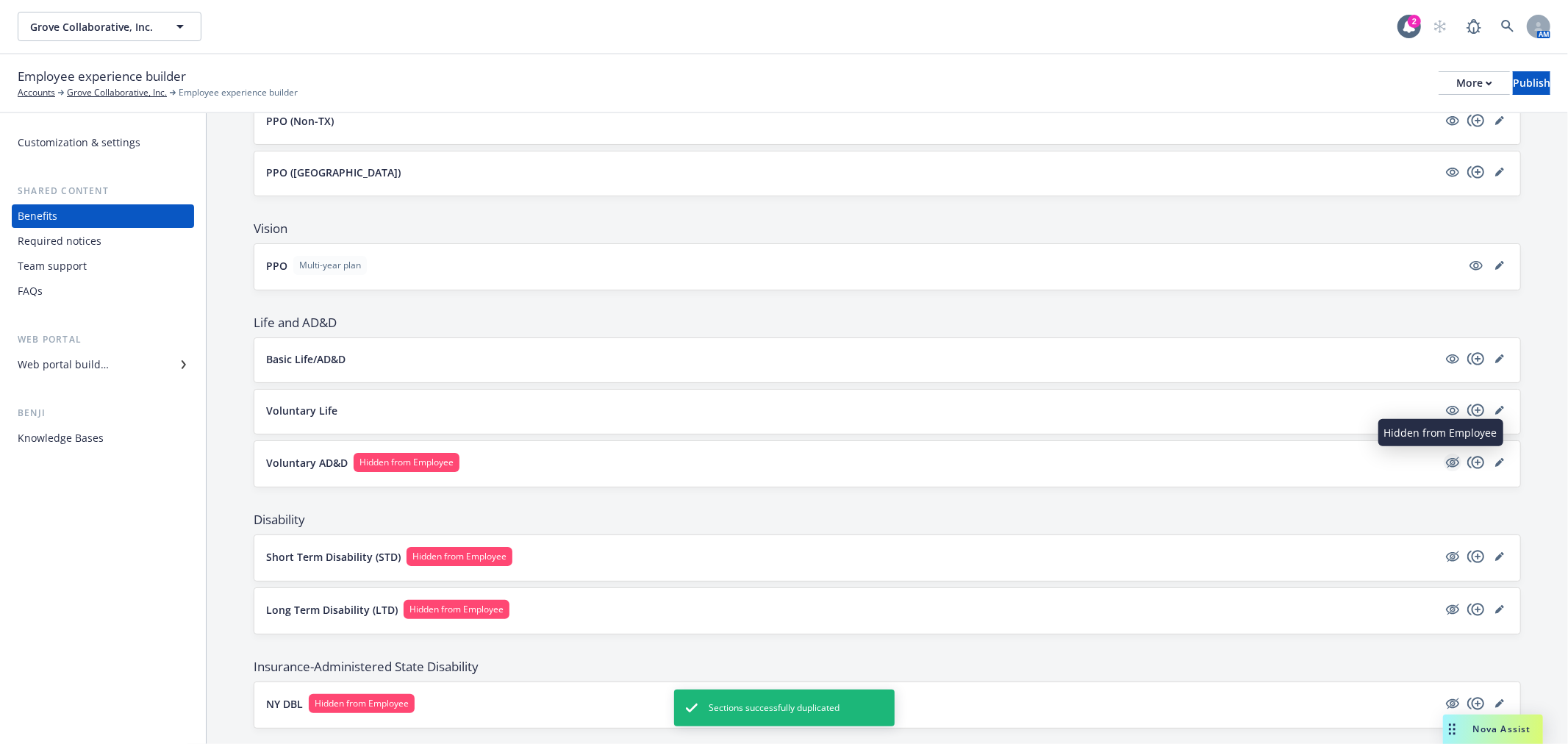
click at [1446, 457] on icon "hidden" at bounding box center [1453, 463] width 18 height 18
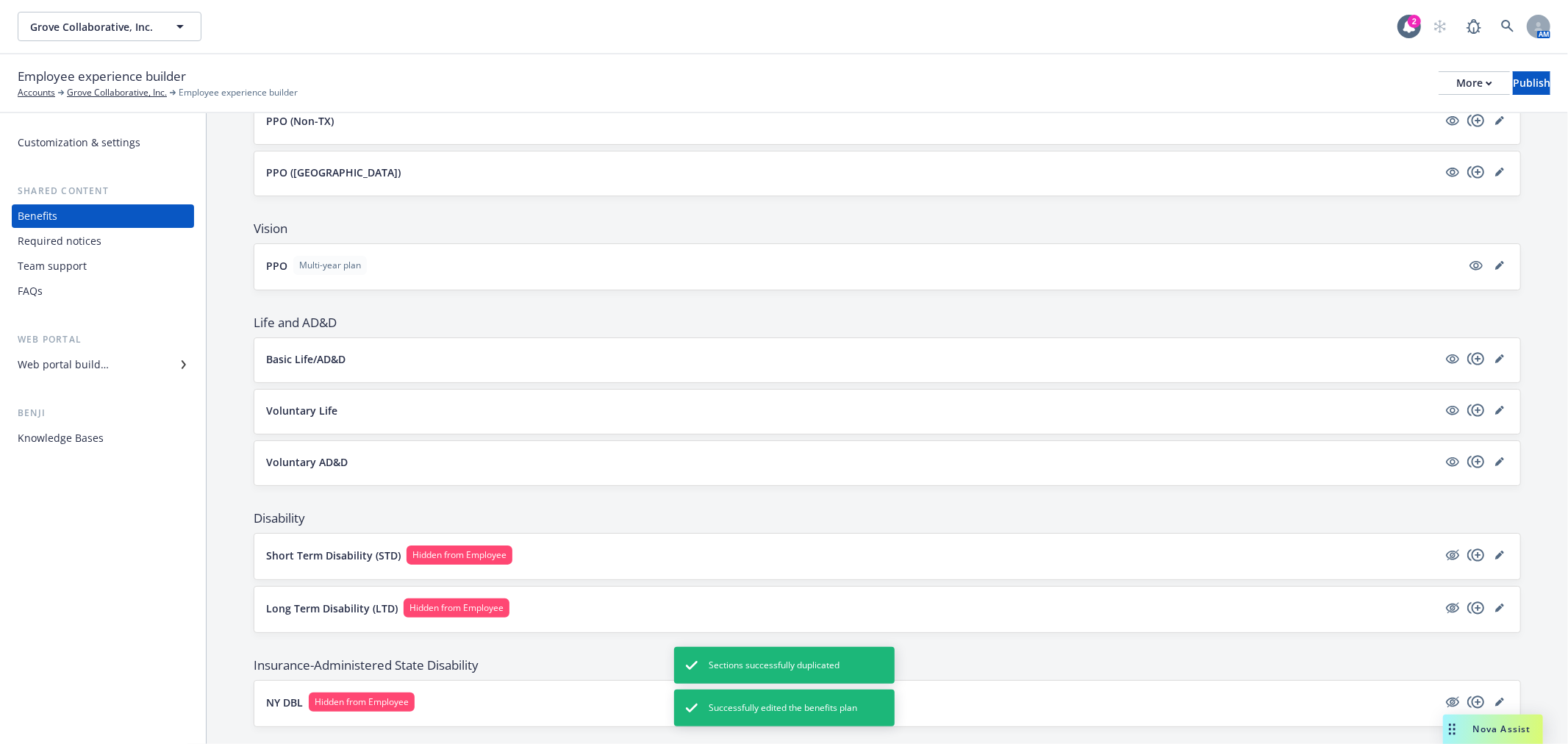
click at [1231, 459] on button "Voluntary AD&D" at bounding box center [852, 462] width 1172 height 15
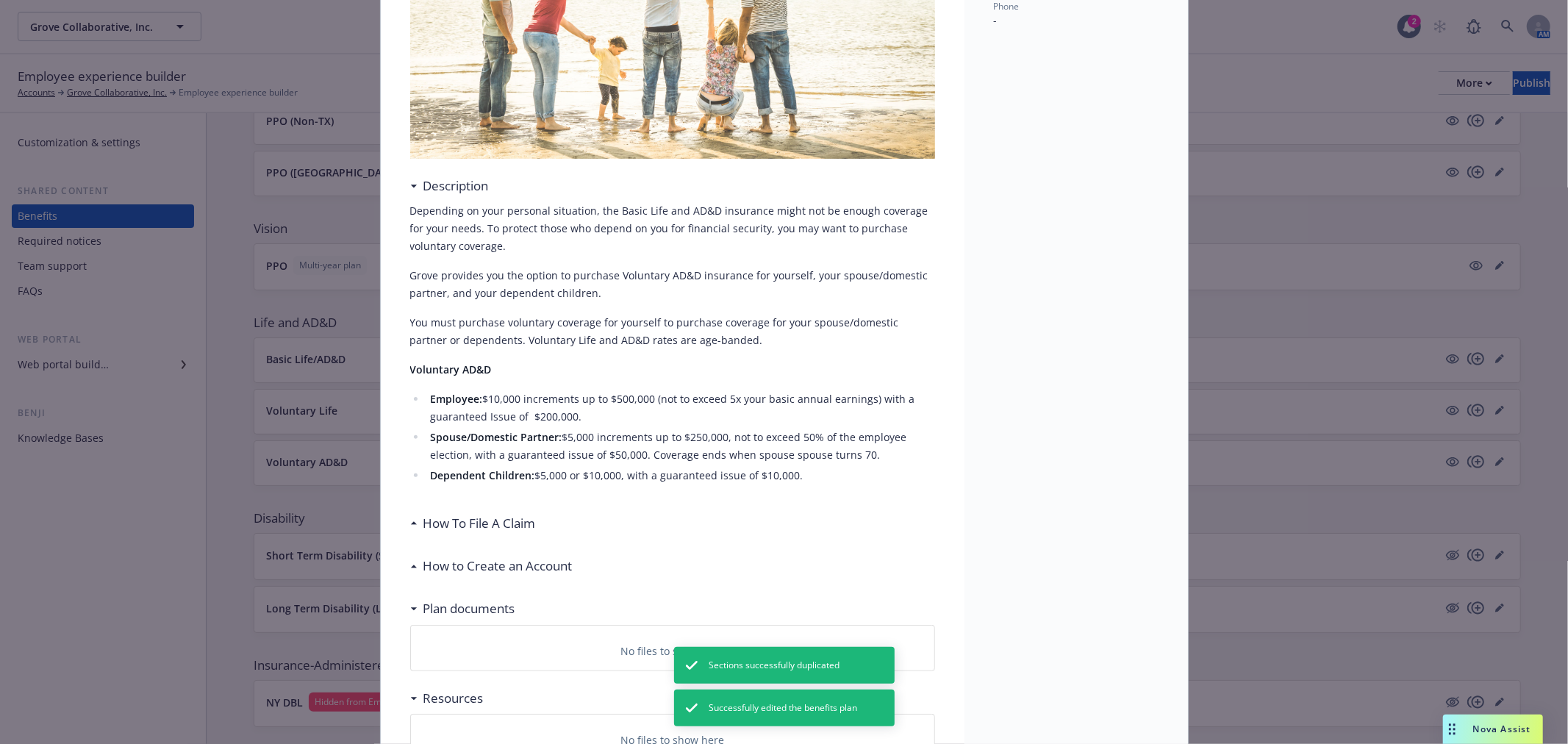
scroll to position [207, 0]
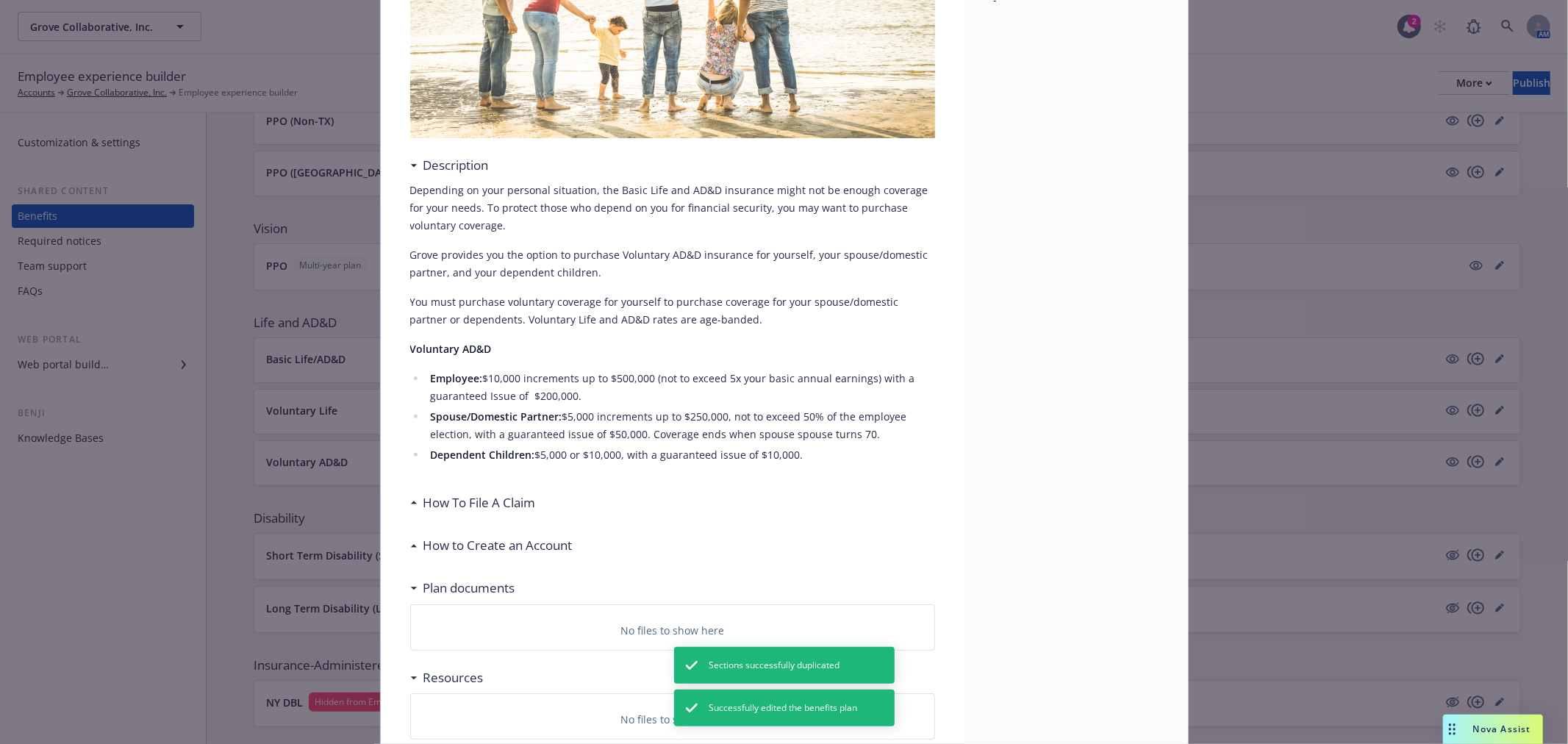
click at [446, 542] on h3 "How to Create an Account" at bounding box center [498, 546] width 149 height 19
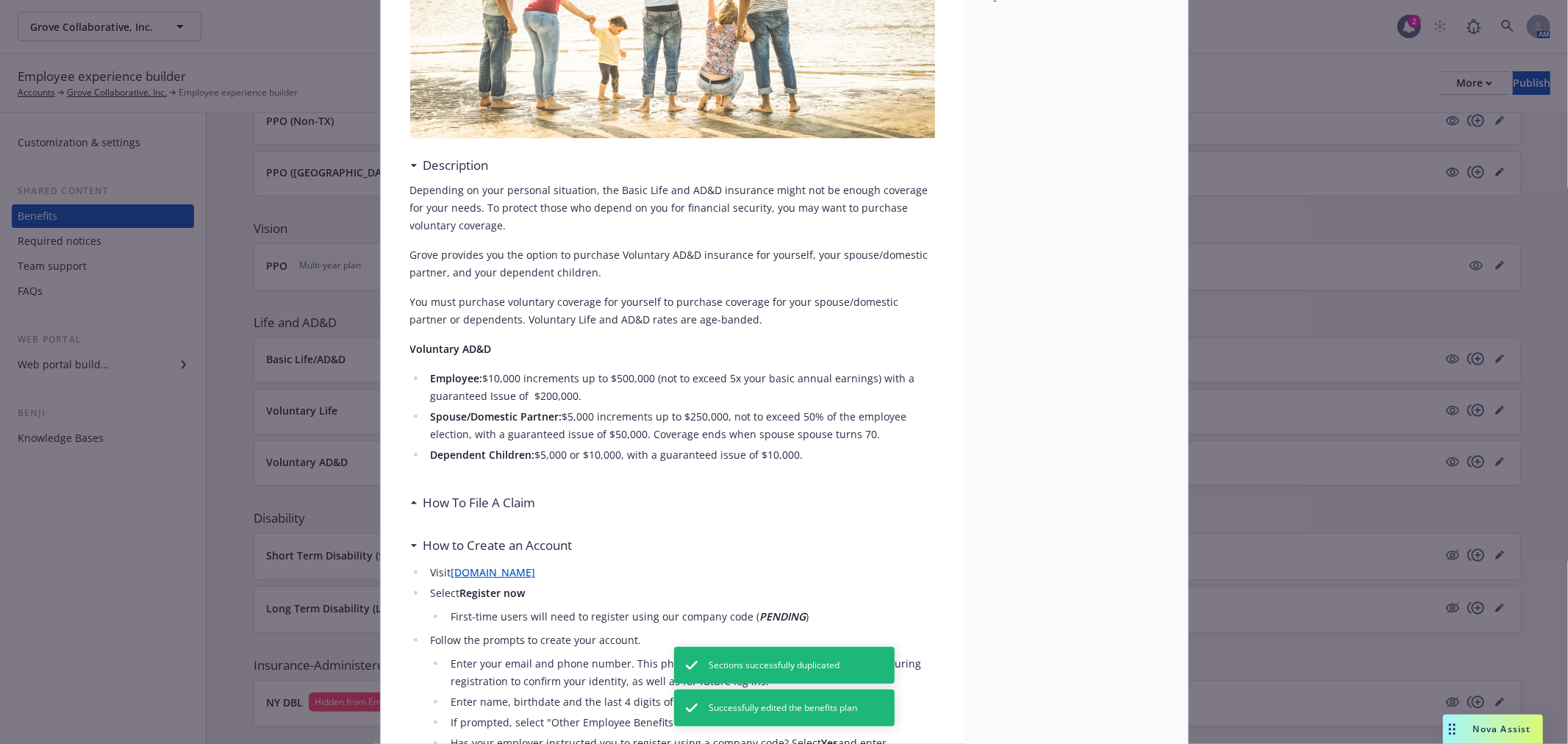
click at [447, 503] on h3 "How To File A Claim" at bounding box center [480, 503] width 113 height 19
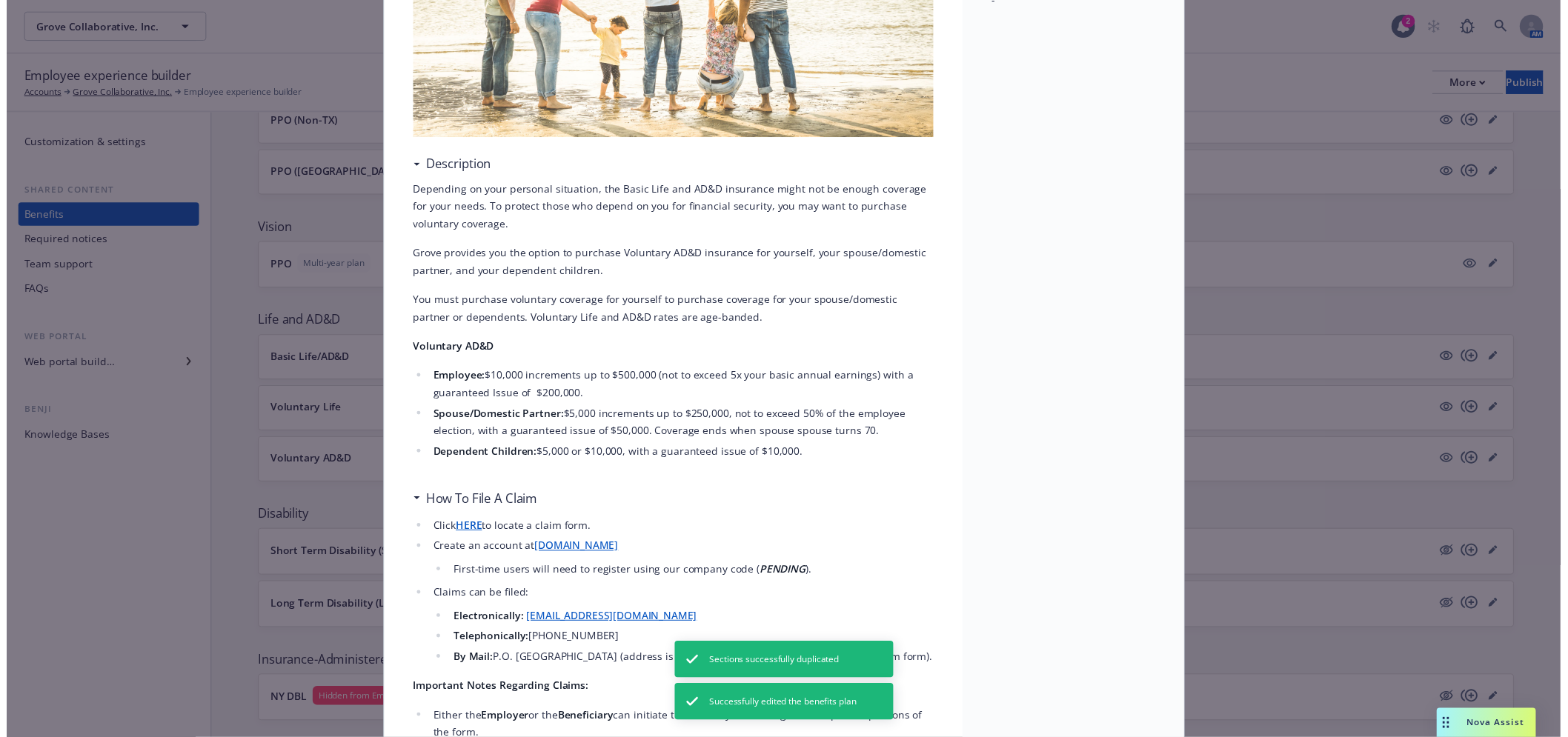
scroll to position [0, 0]
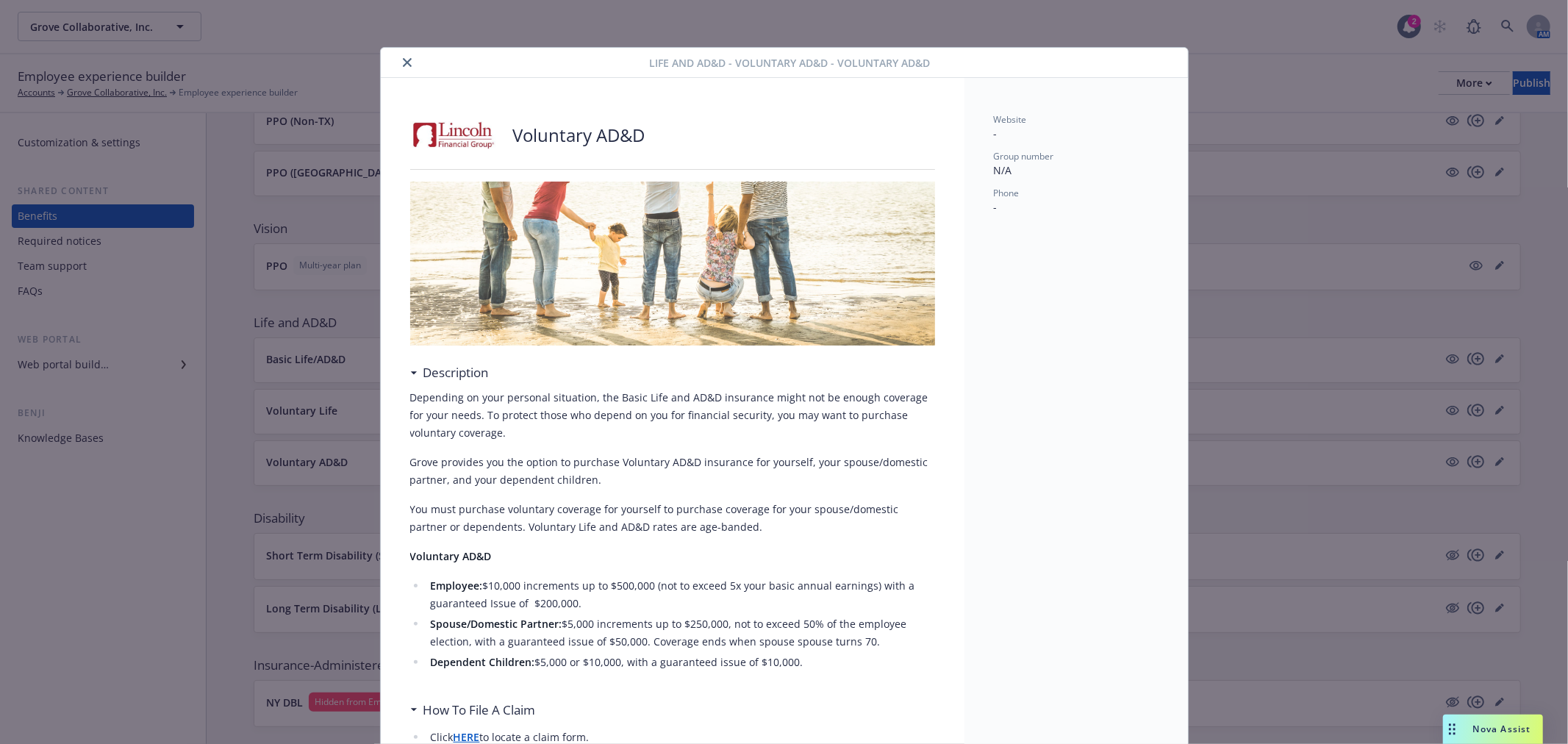
click at [403, 62] on icon "close" at bounding box center [407, 62] width 9 height 9
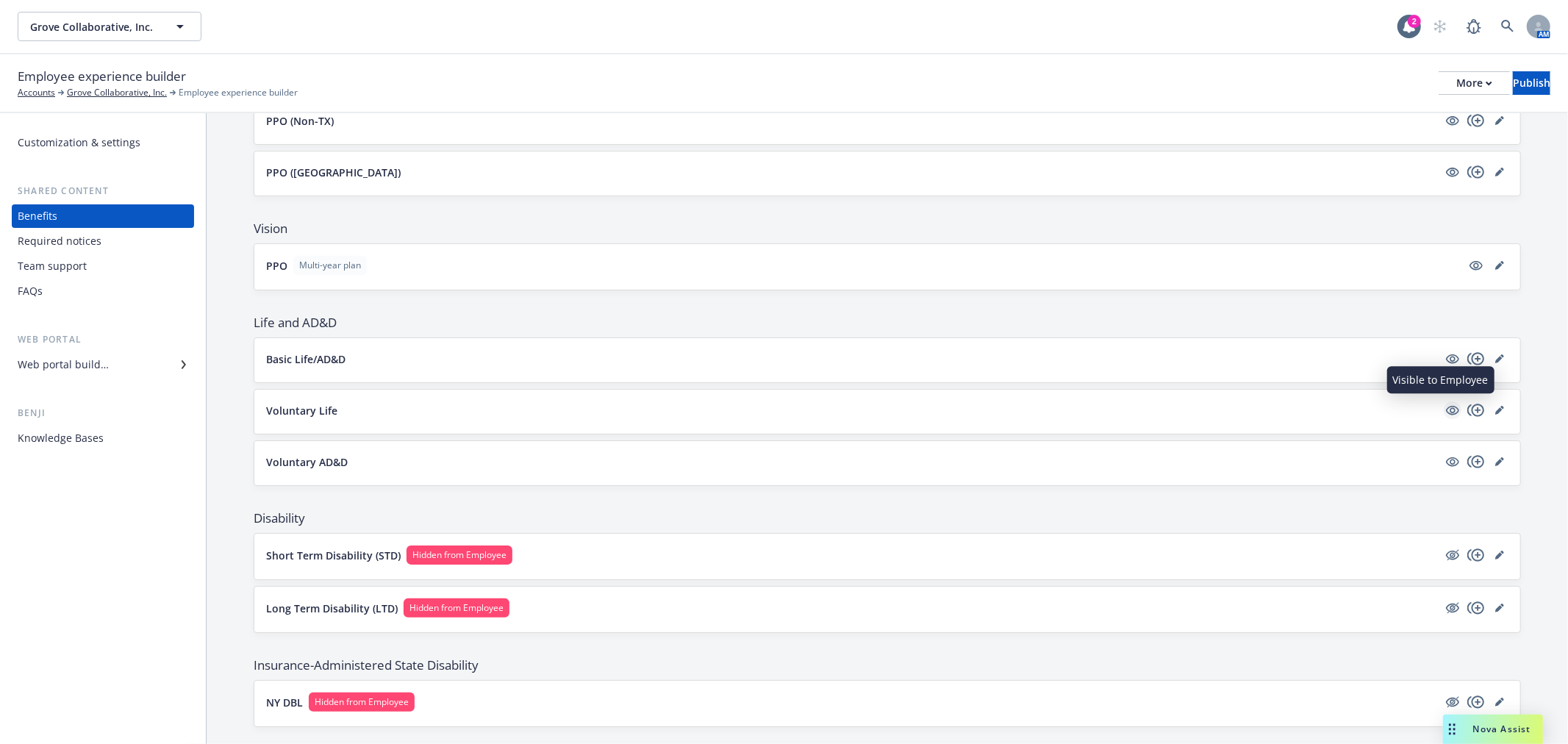
click at [1446, 409] on icon "visible" at bounding box center [1453, 410] width 13 height 13
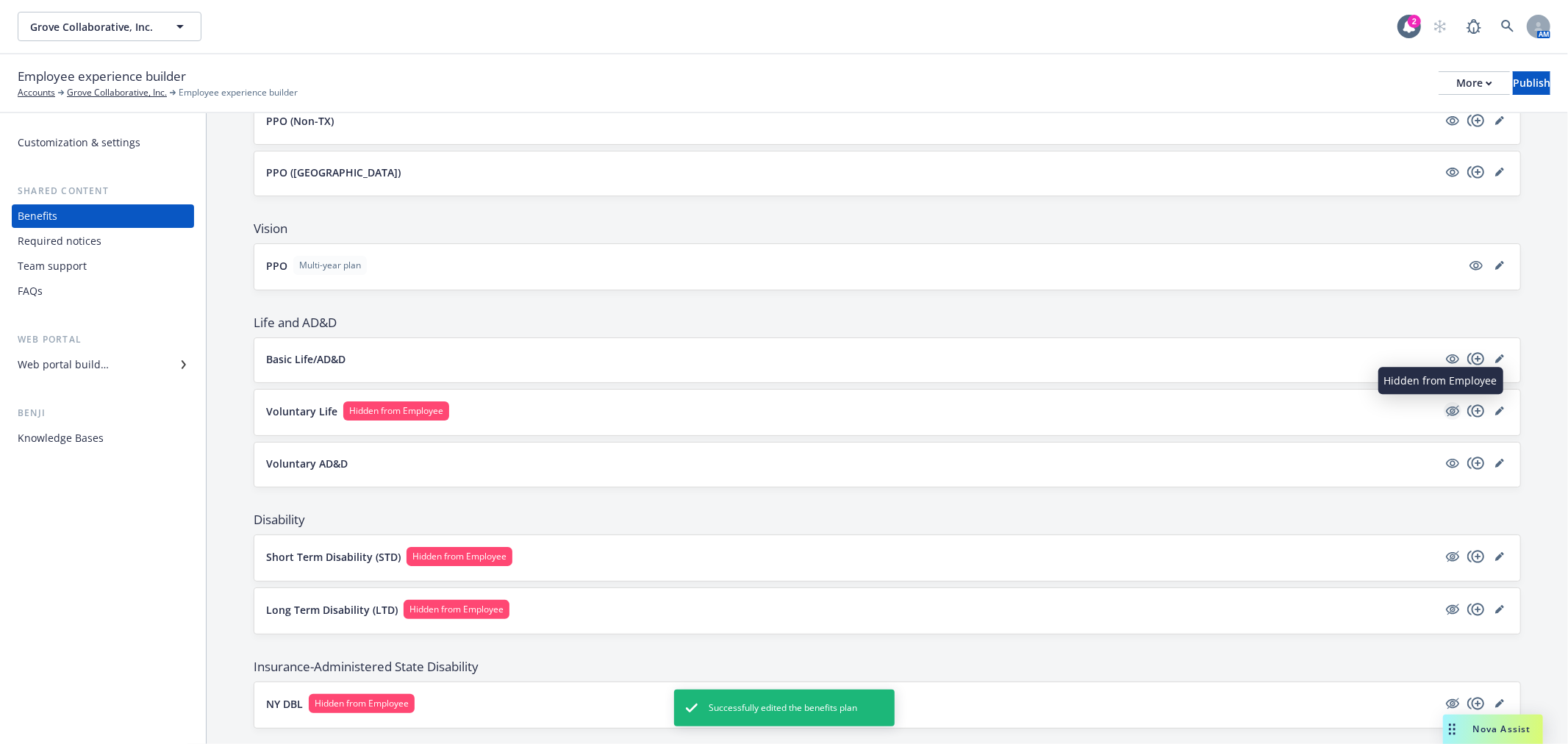
click at [1446, 408] on icon "hidden" at bounding box center [1453, 412] width 13 height 10
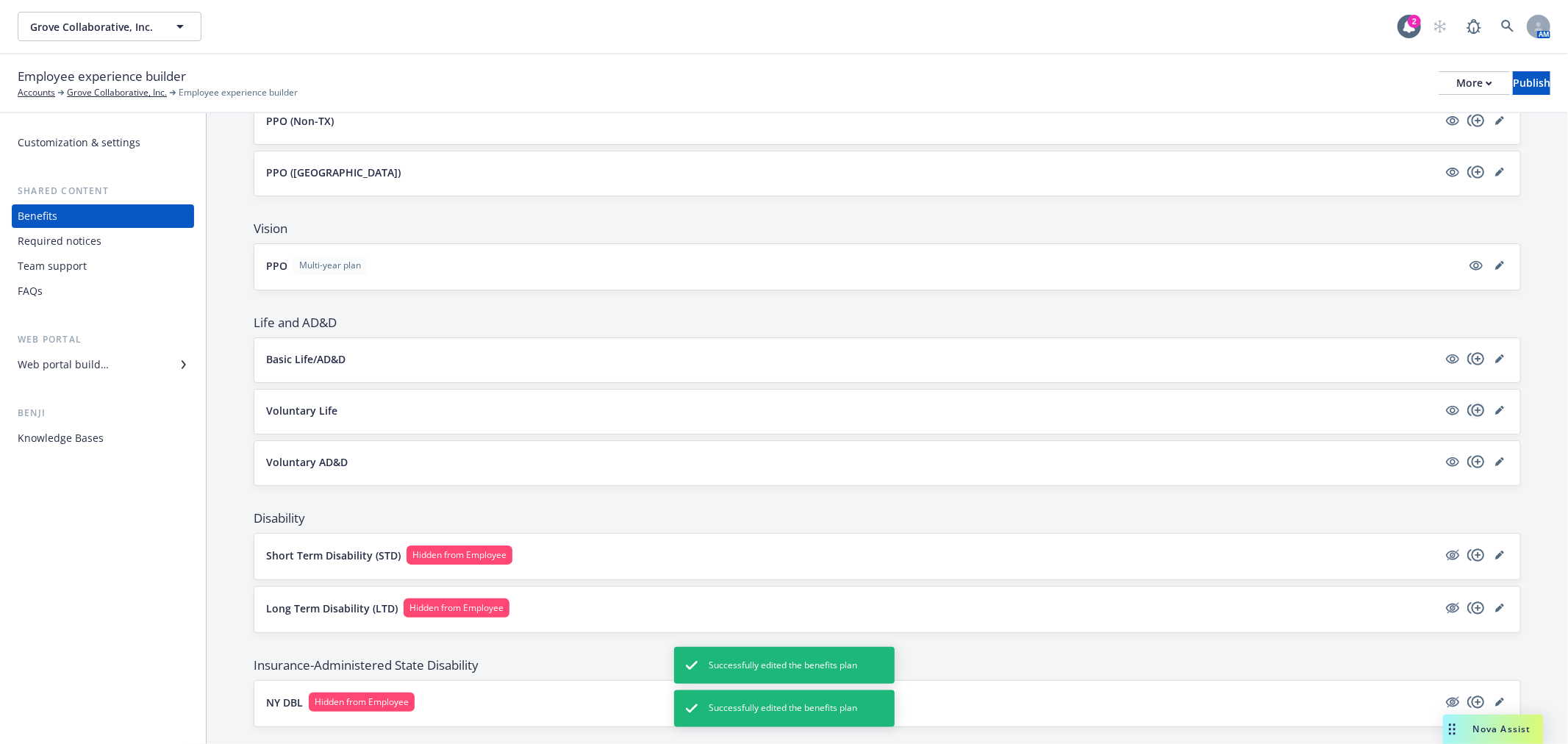
click at [1467, 408] on icon "copyPlus" at bounding box center [1476, 410] width 18 height 18
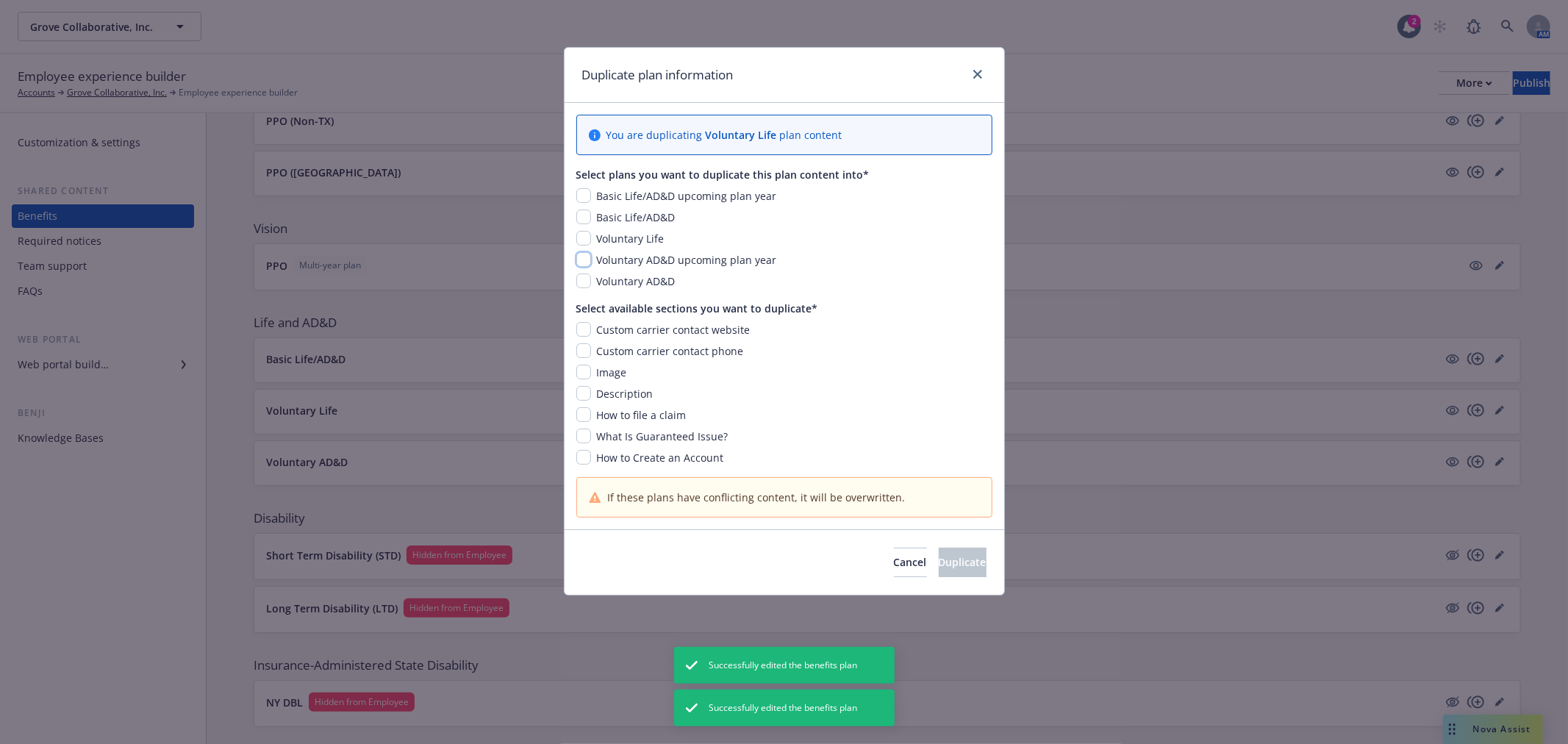
click at [582, 257] on input "checkbox" at bounding box center [583, 260] width 15 height 15
checkbox input "true"
click at [583, 320] on div "Select available sections you want to duplicate* Custom carrier contact website…" at bounding box center [784, 383] width 416 height 164
click at [581, 349] on input "checkbox" at bounding box center [583, 351] width 15 height 15
checkbox input "true"
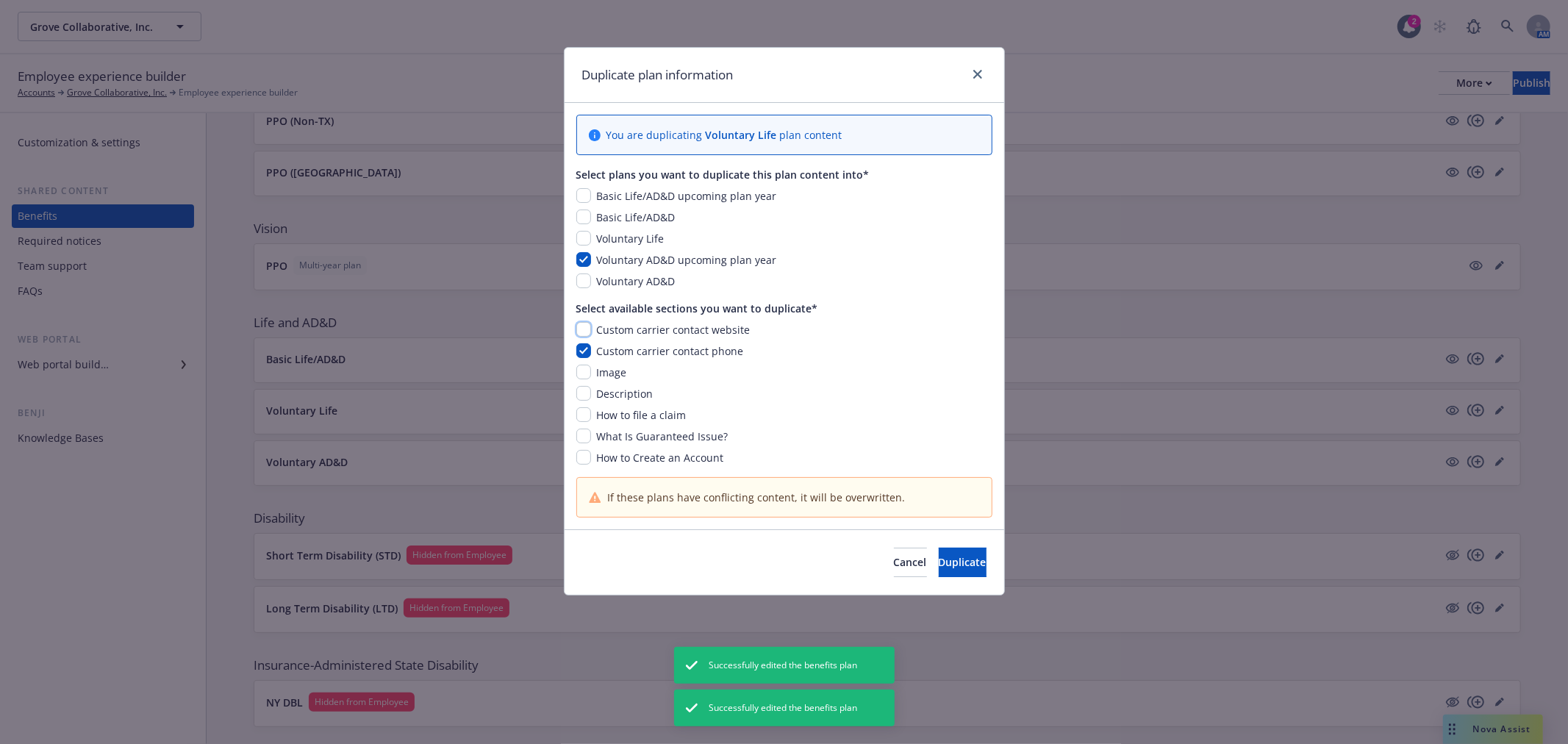
click at [583, 327] on input "checkbox" at bounding box center [583, 330] width 15 height 15
checkbox input "true"
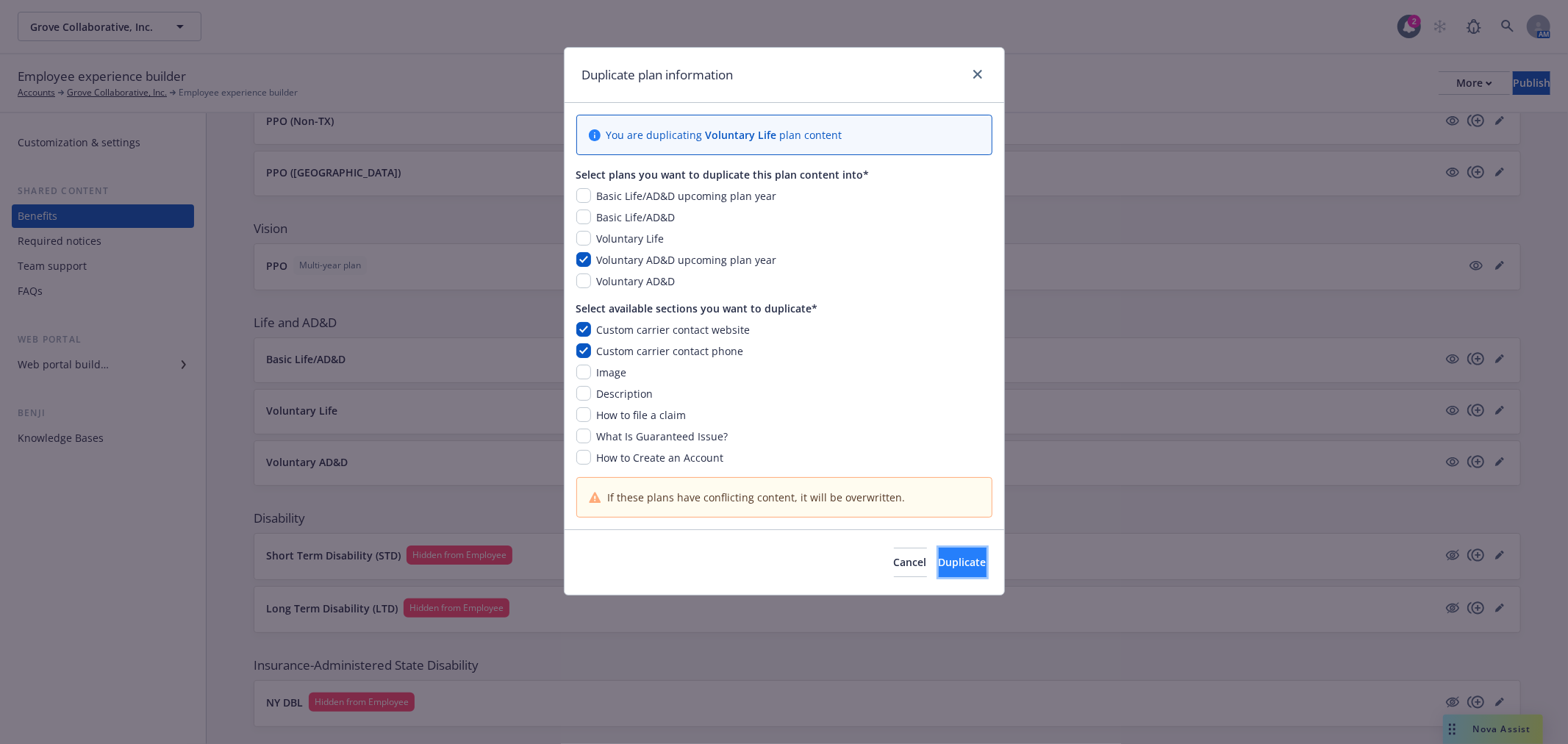
click at [954, 576] on button "Duplicate" at bounding box center [962, 563] width 48 height 29
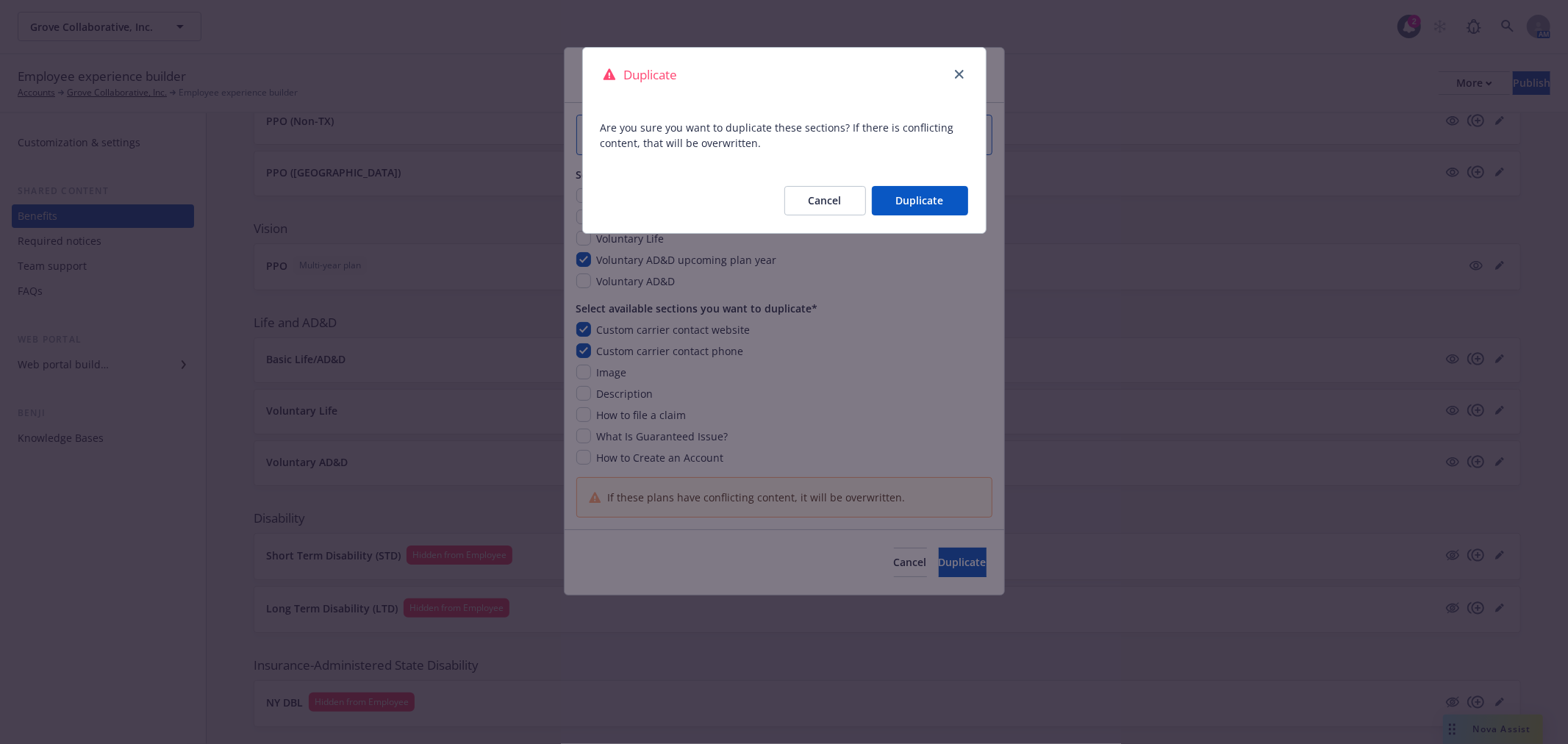
click at [916, 197] on button "Duplicate" at bounding box center [920, 201] width 97 height 29
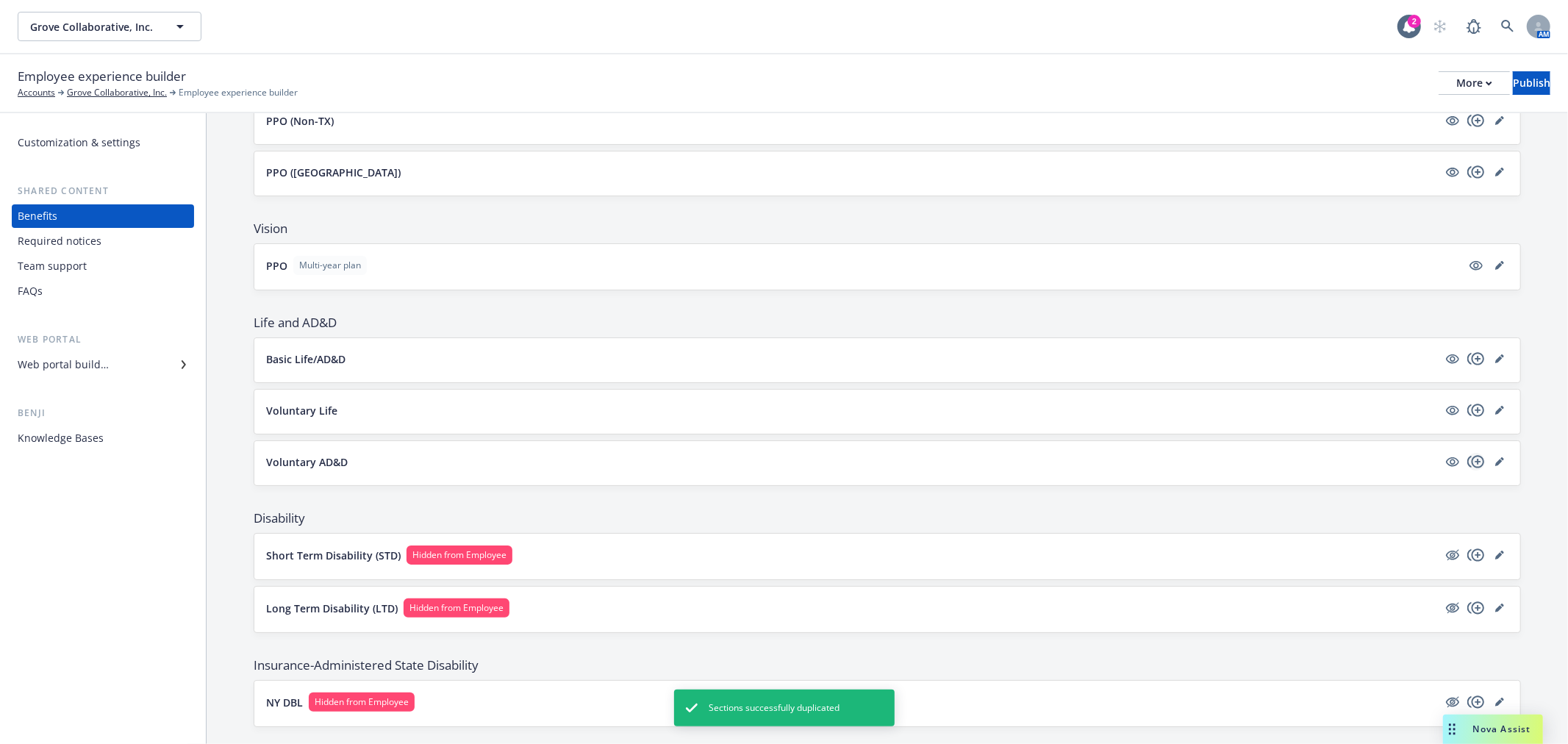
click at [1467, 463] on icon "copyPlus" at bounding box center [1476, 462] width 18 height 18
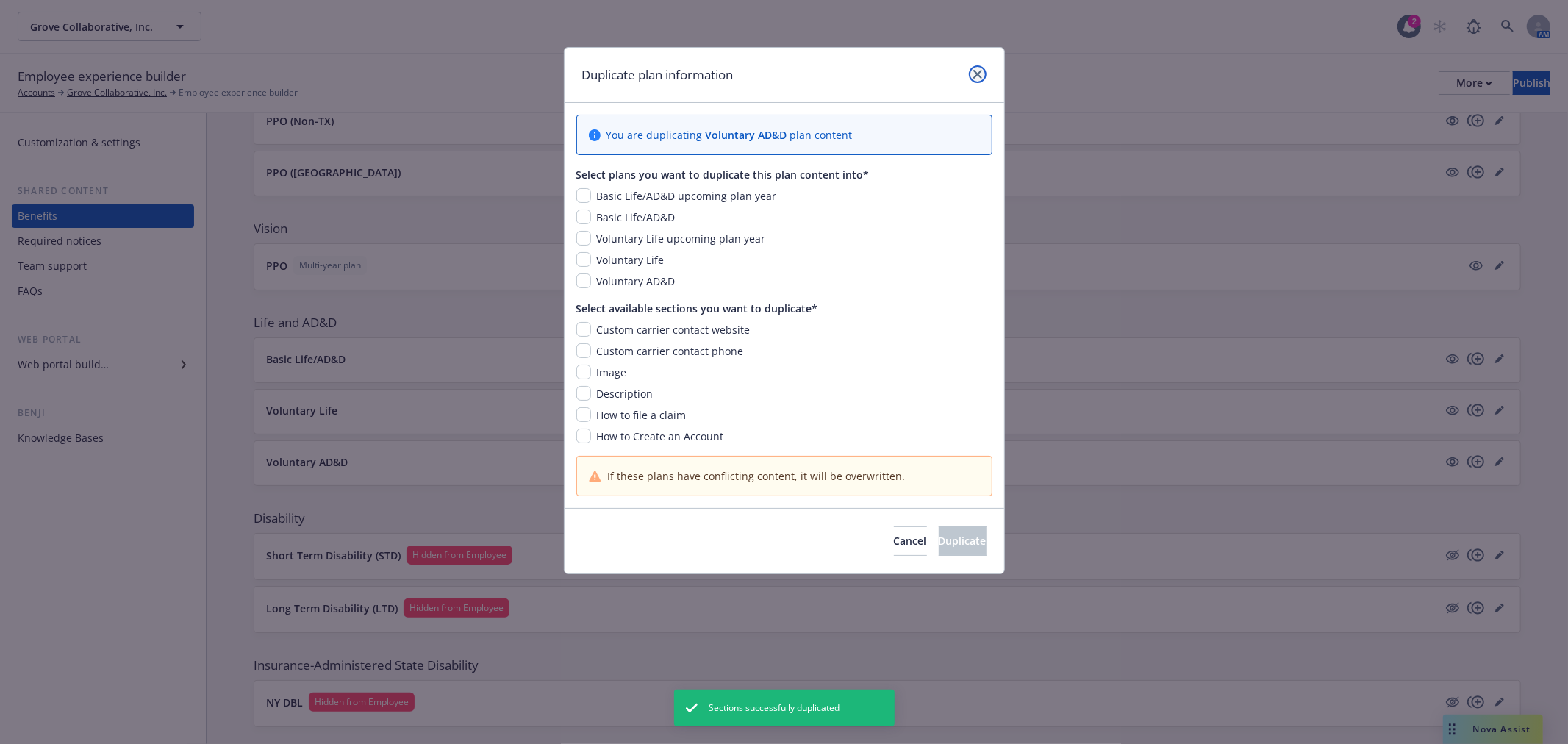
click at [975, 70] on icon "close" at bounding box center [977, 74] width 9 height 9
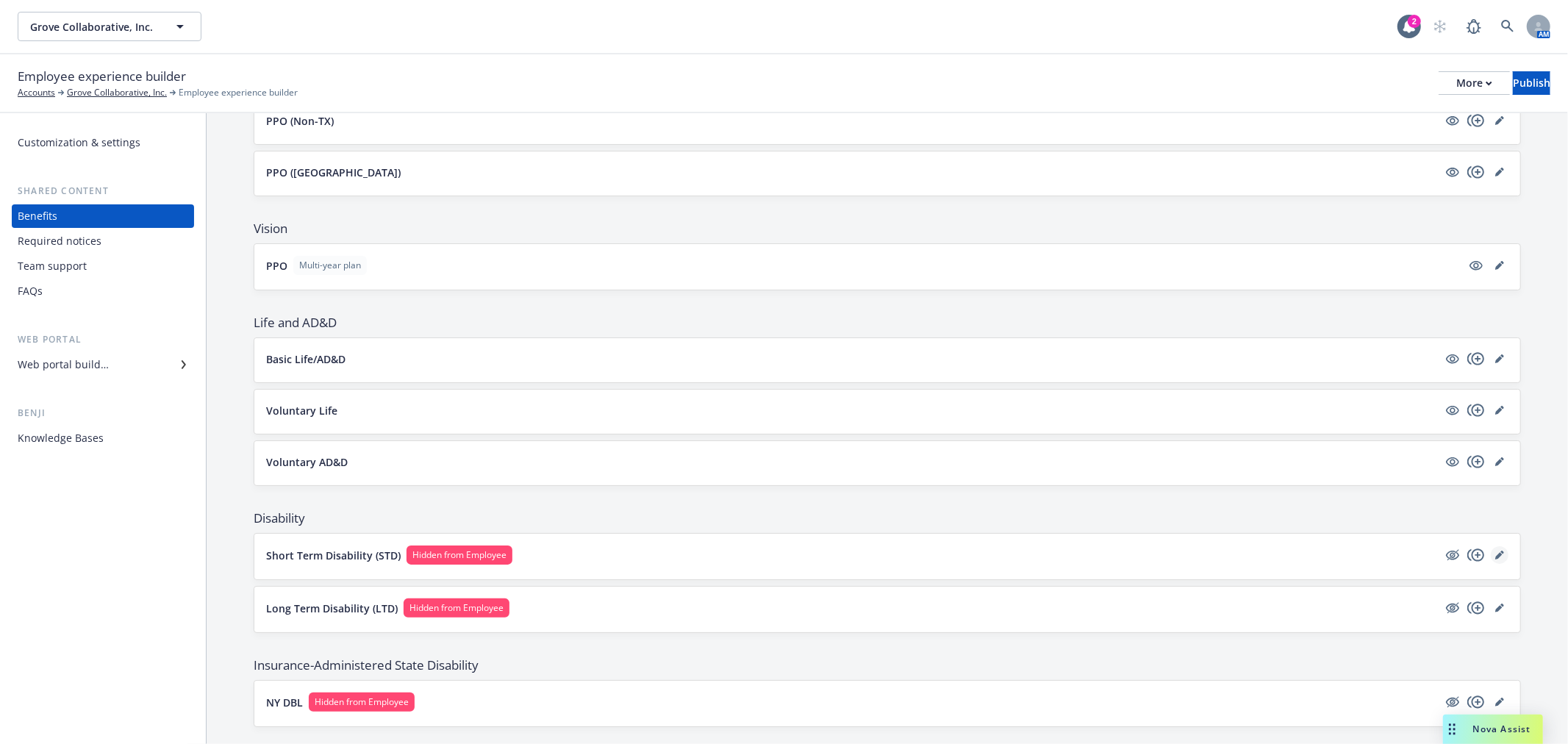
click at [1491, 555] on link "editPencil" at bounding box center [1500, 555] width 18 height 18
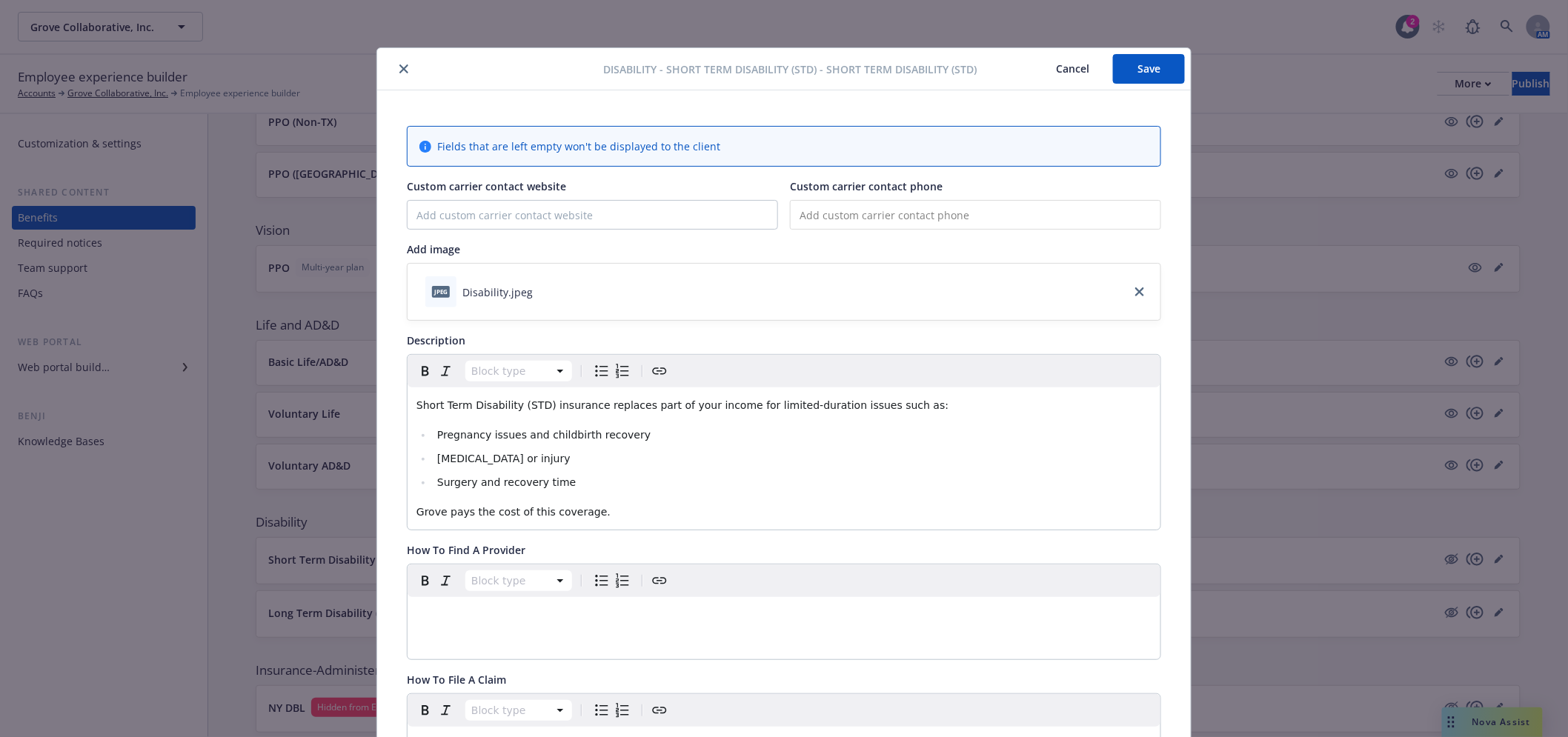
scroll to position [45, 0]
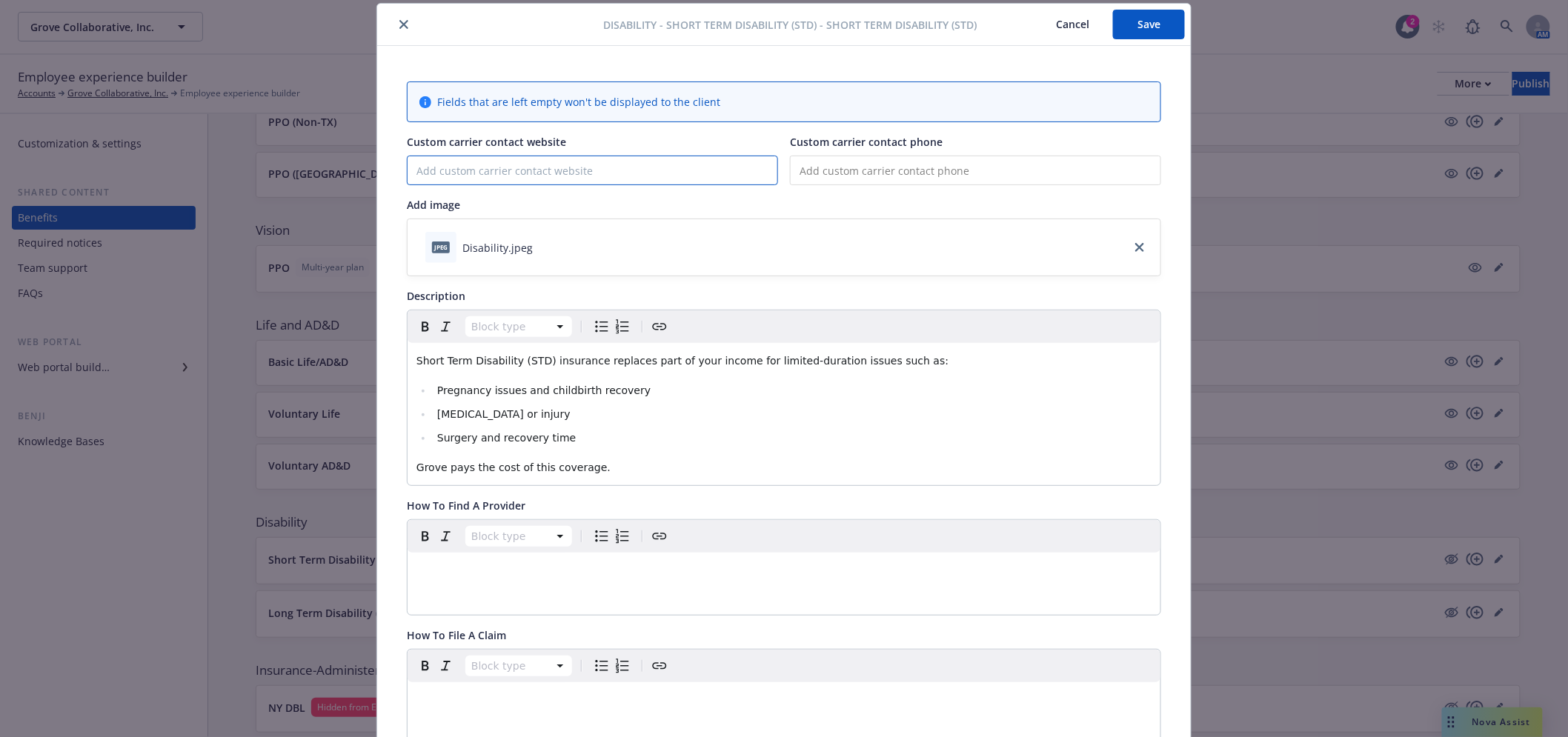
click at [438, 172] on input "Custom carrier contact website" at bounding box center [592, 170] width 369 height 28
paste input "[URL][DOMAIN_NAME]"
click at [857, 166] on input "tel" at bounding box center [975, 170] width 371 height 29
paste input "[PHONE_NUMBER]"
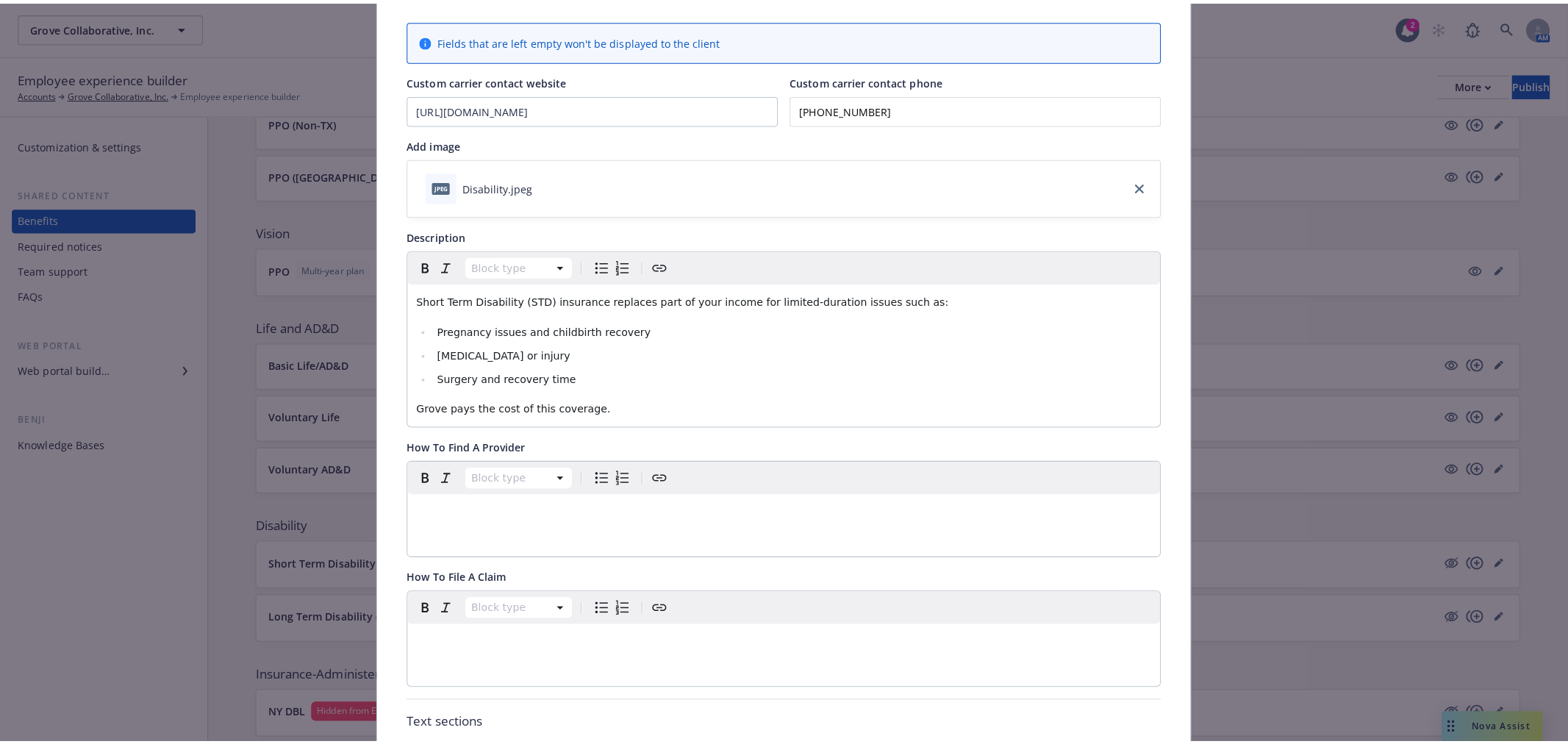
scroll to position [0, 0]
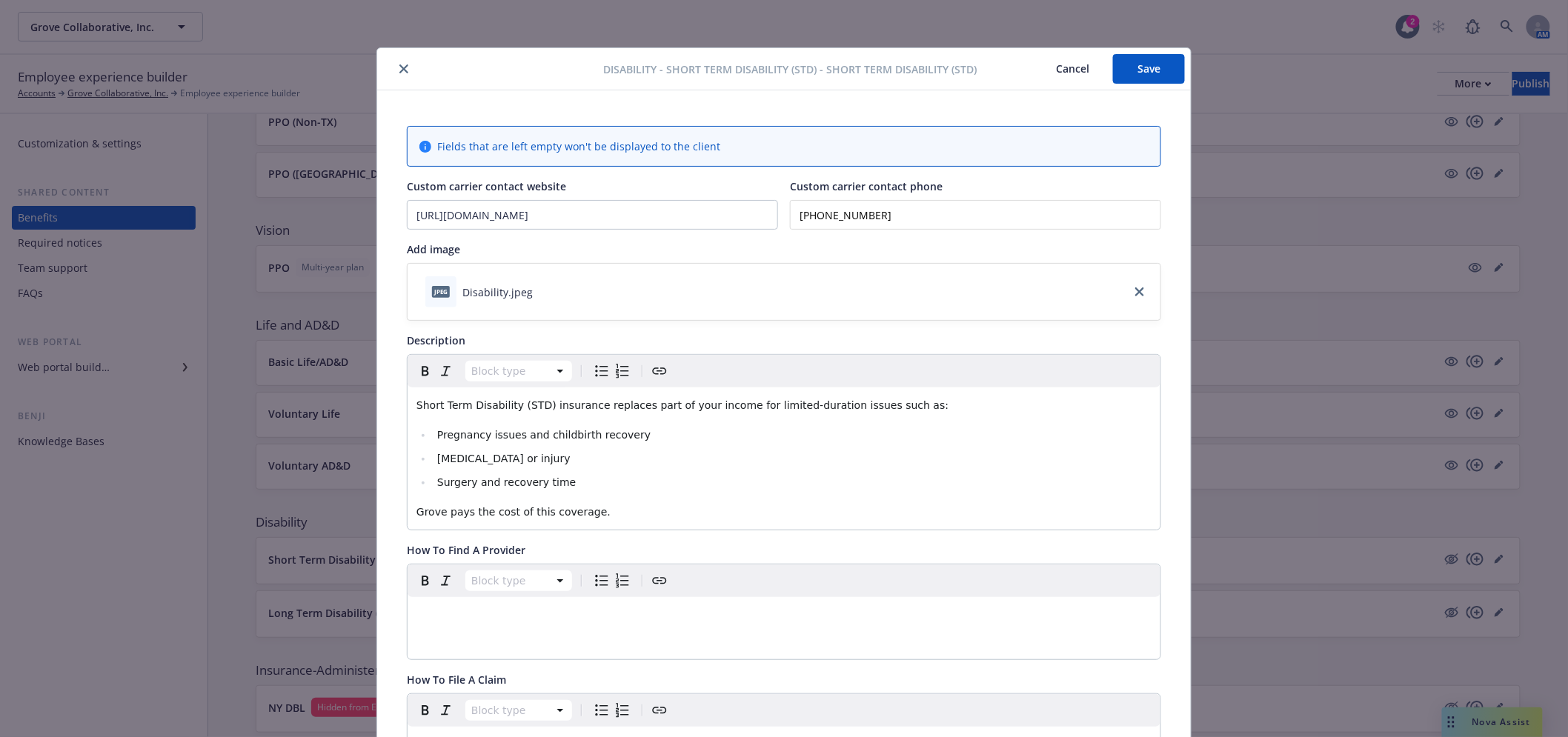
click at [1143, 64] on button "Save" at bounding box center [1149, 69] width 72 height 29
click at [397, 76] on button "close" at bounding box center [404, 69] width 18 height 18
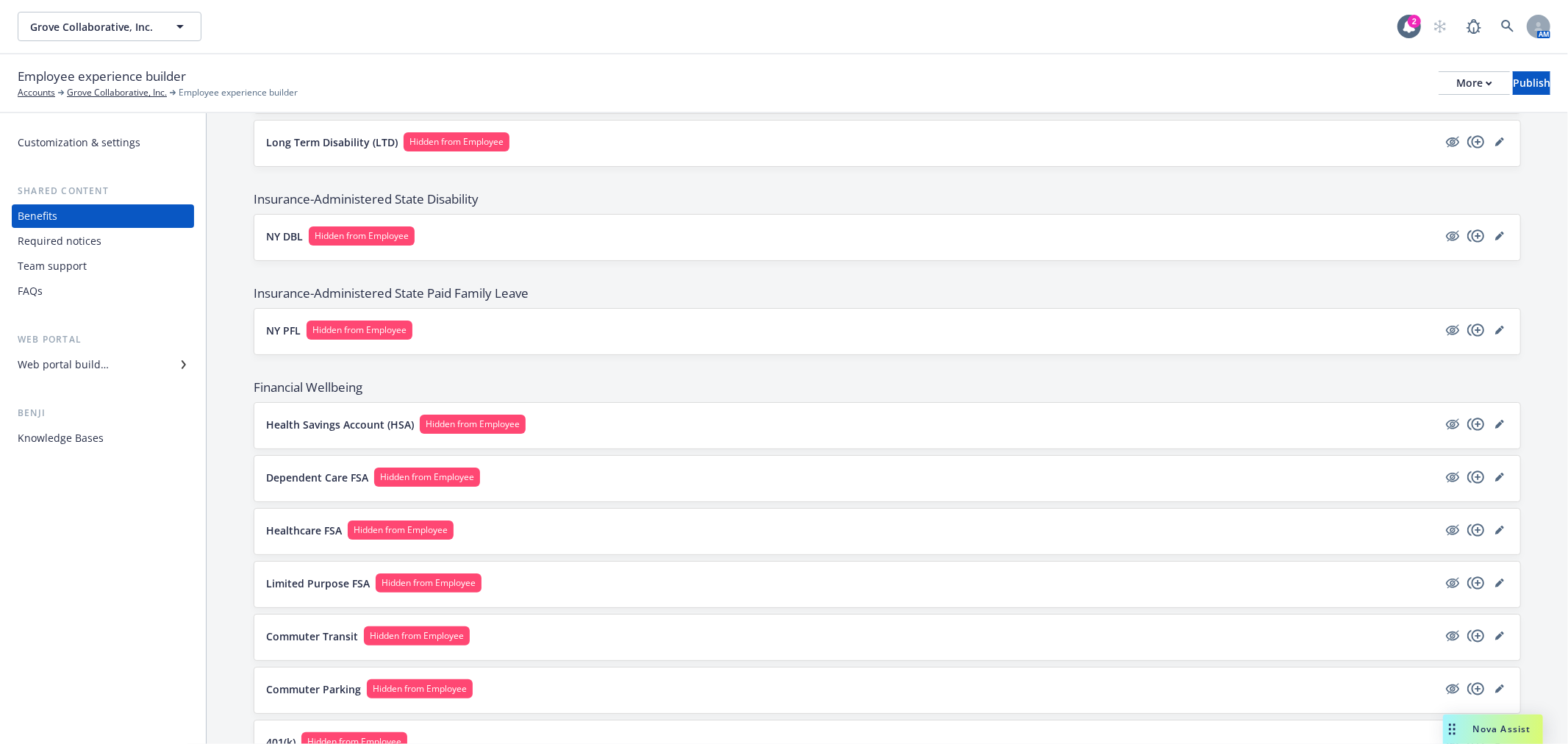
scroll to position [980, 0]
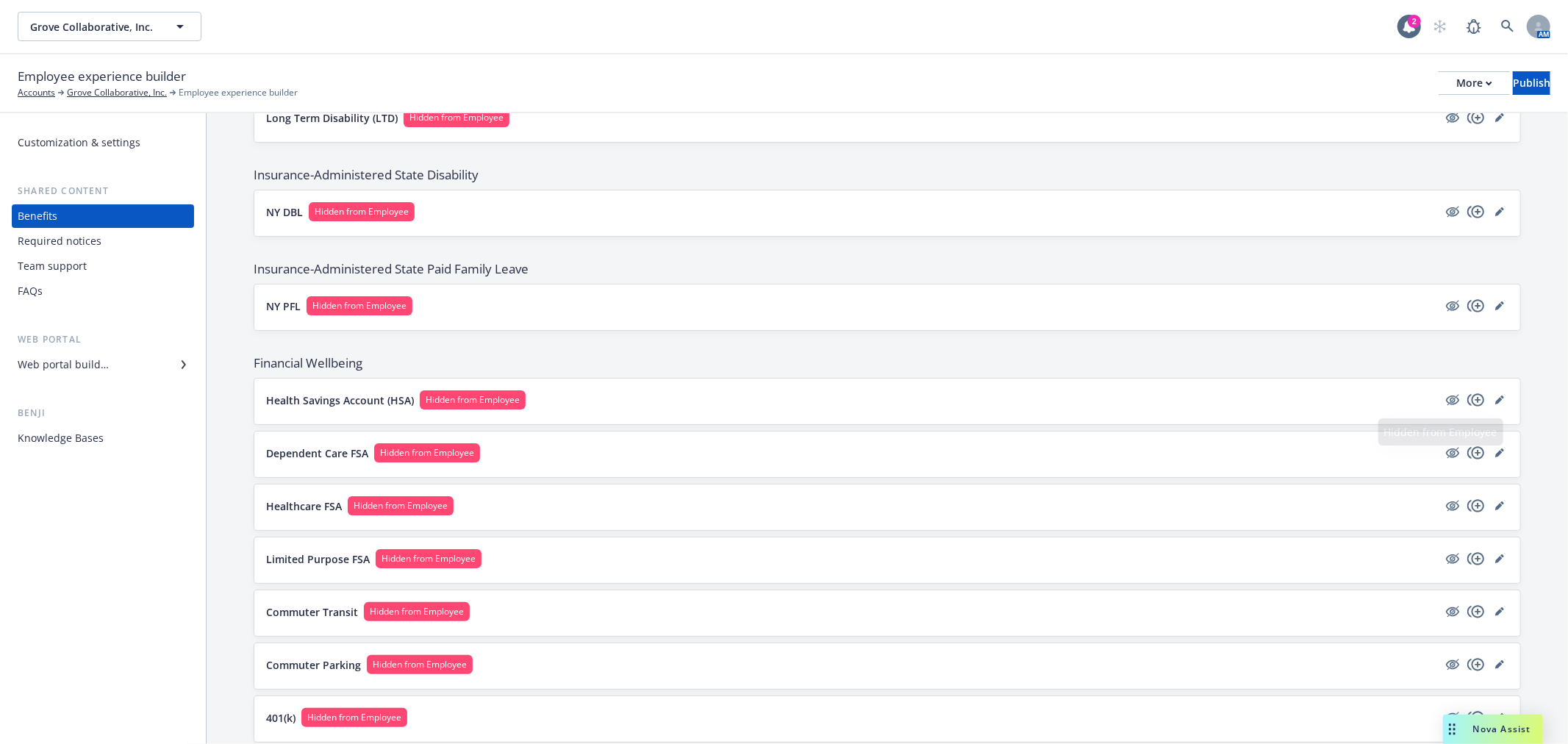
click at [1370, 405] on button "Health Savings Account (HSA) Hidden from Employee" at bounding box center [852, 401] width 1172 height 19
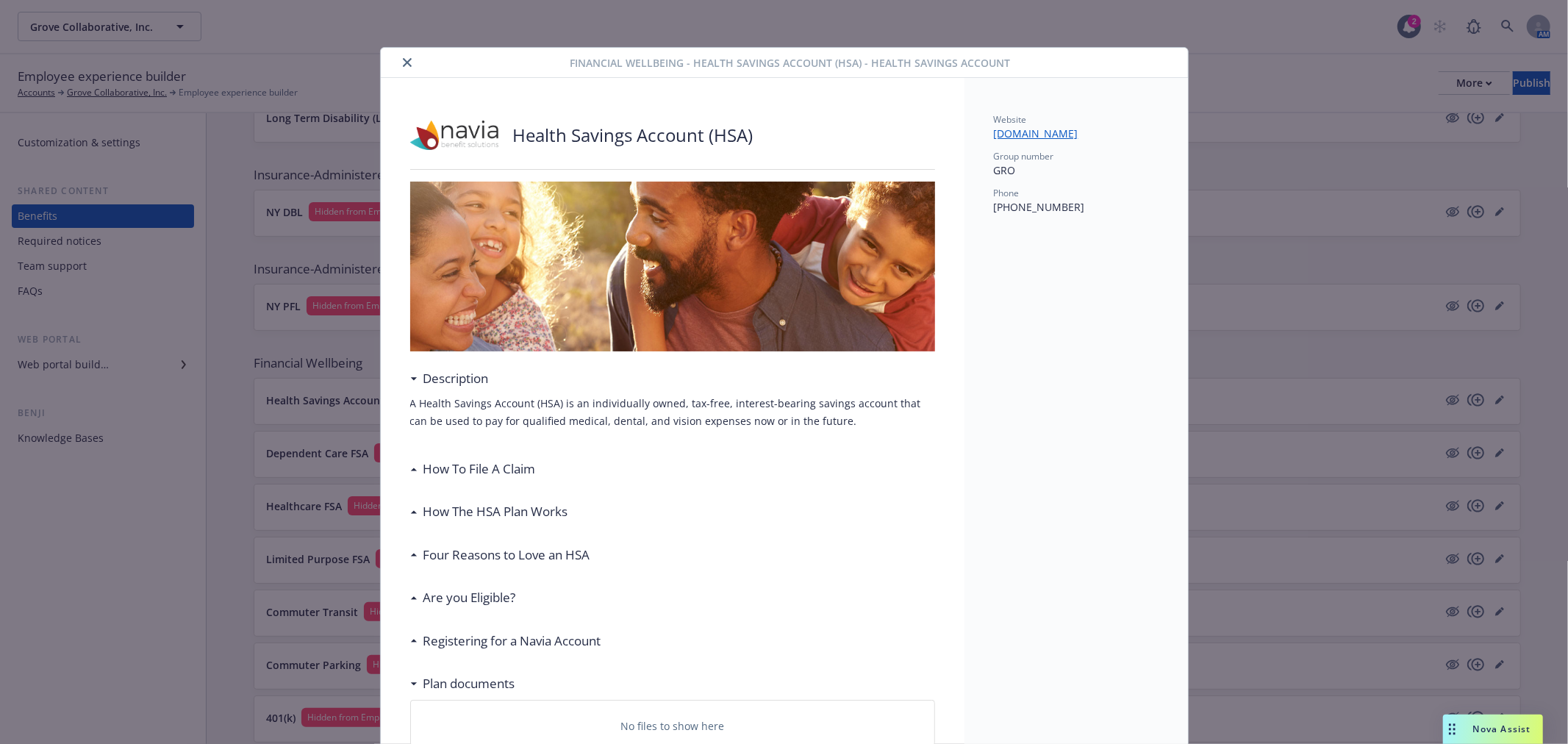
click at [497, 471] on h3 "How To File A Claim" at bounding box center [480, 469] width 113 height 19
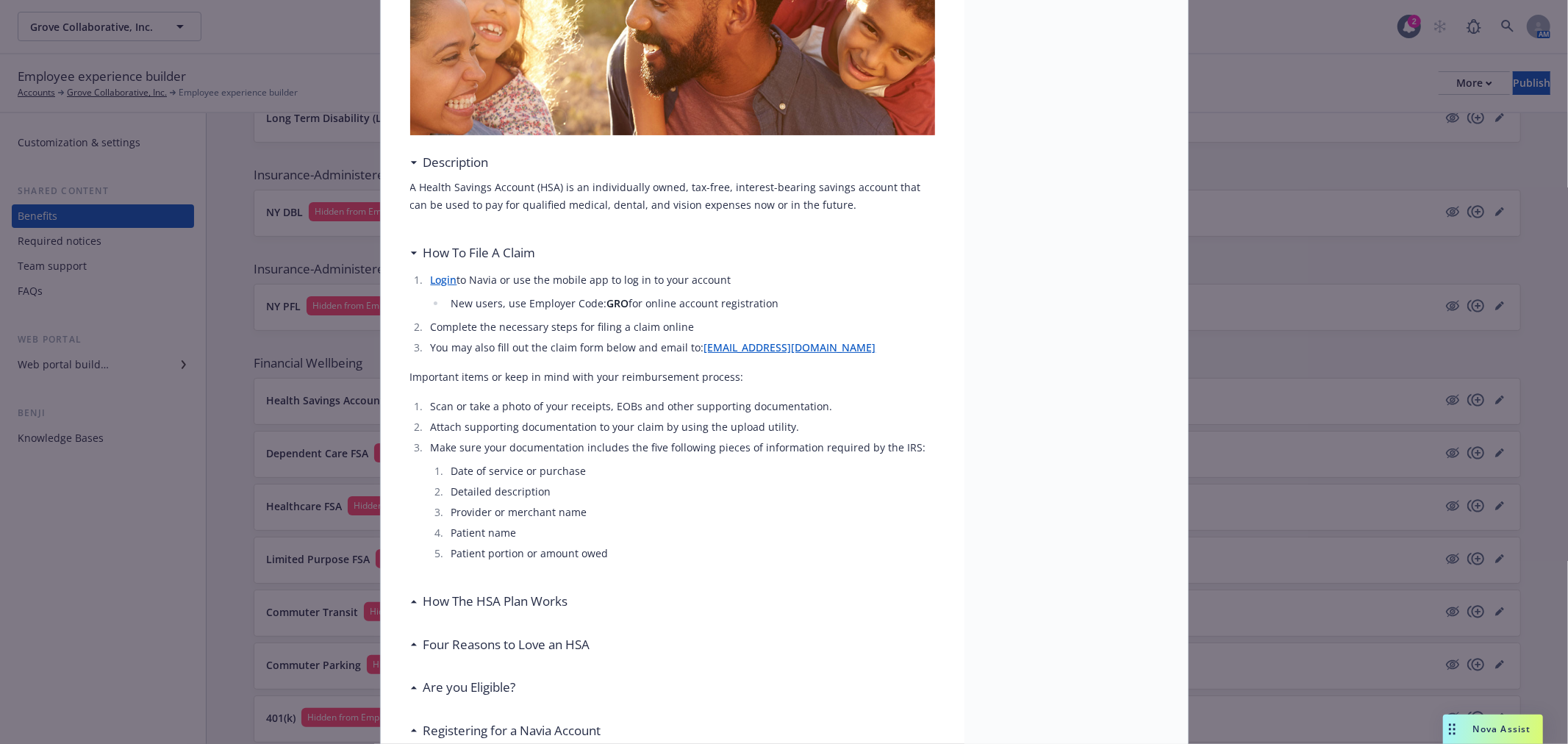
scroll to position [245, 0]
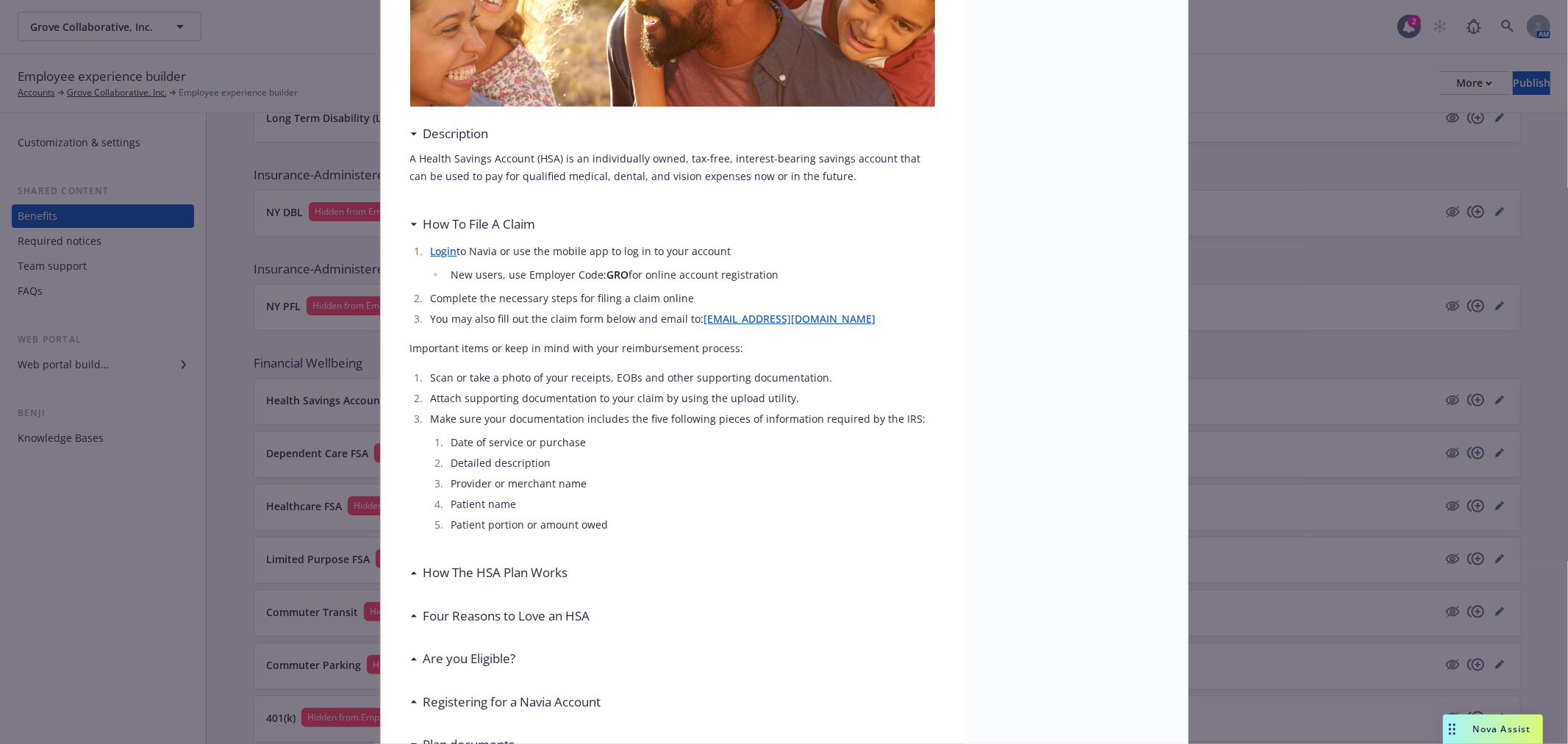
click at [502, 565] on h3 "How The HSA Plan Works" at bounding box center [496, 573] width 145 height 19
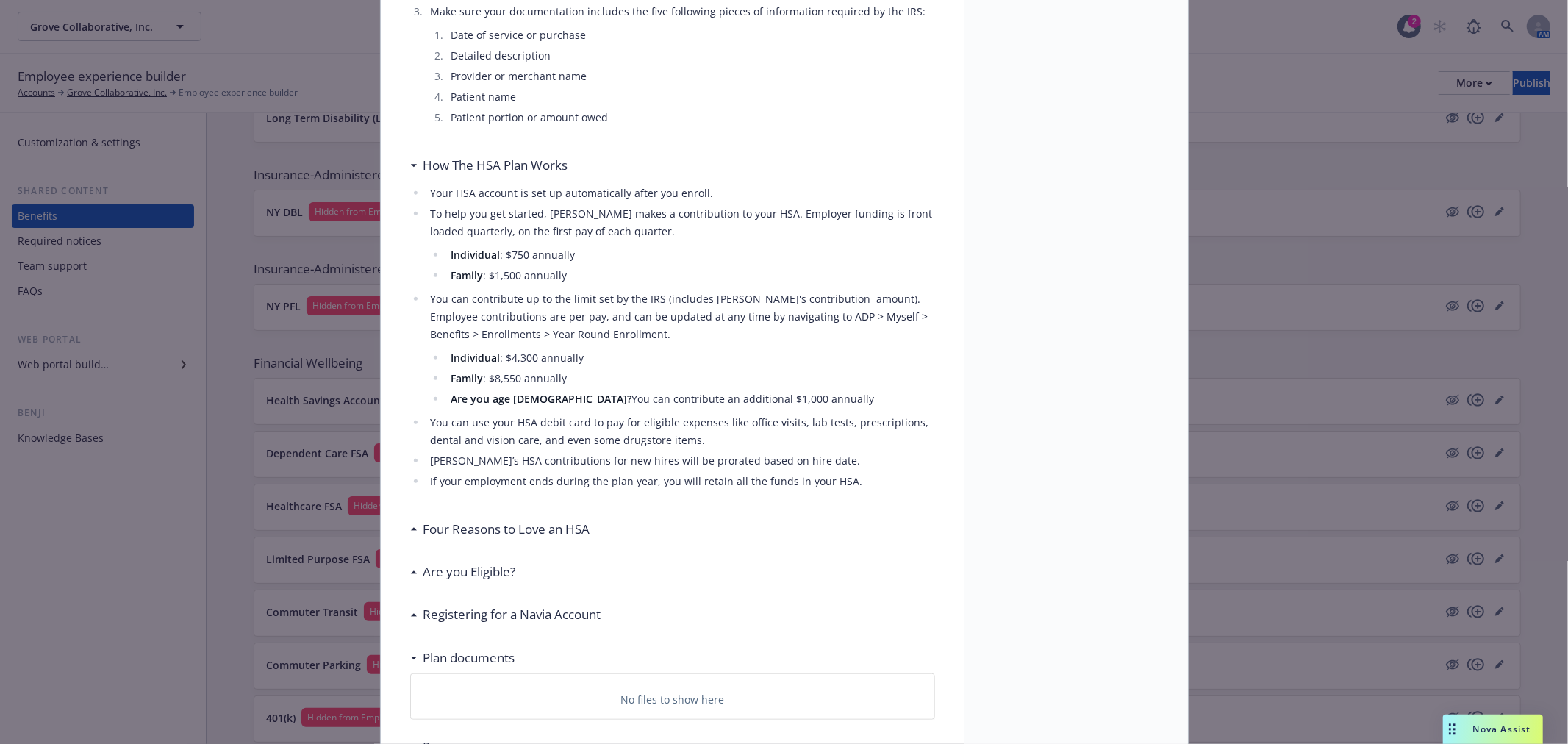
scroll to position [653, 0]
click at [504, 531] on h3 "Four Reasons to Love an HSA" at bounding box center [507, 529] width 167 height 19
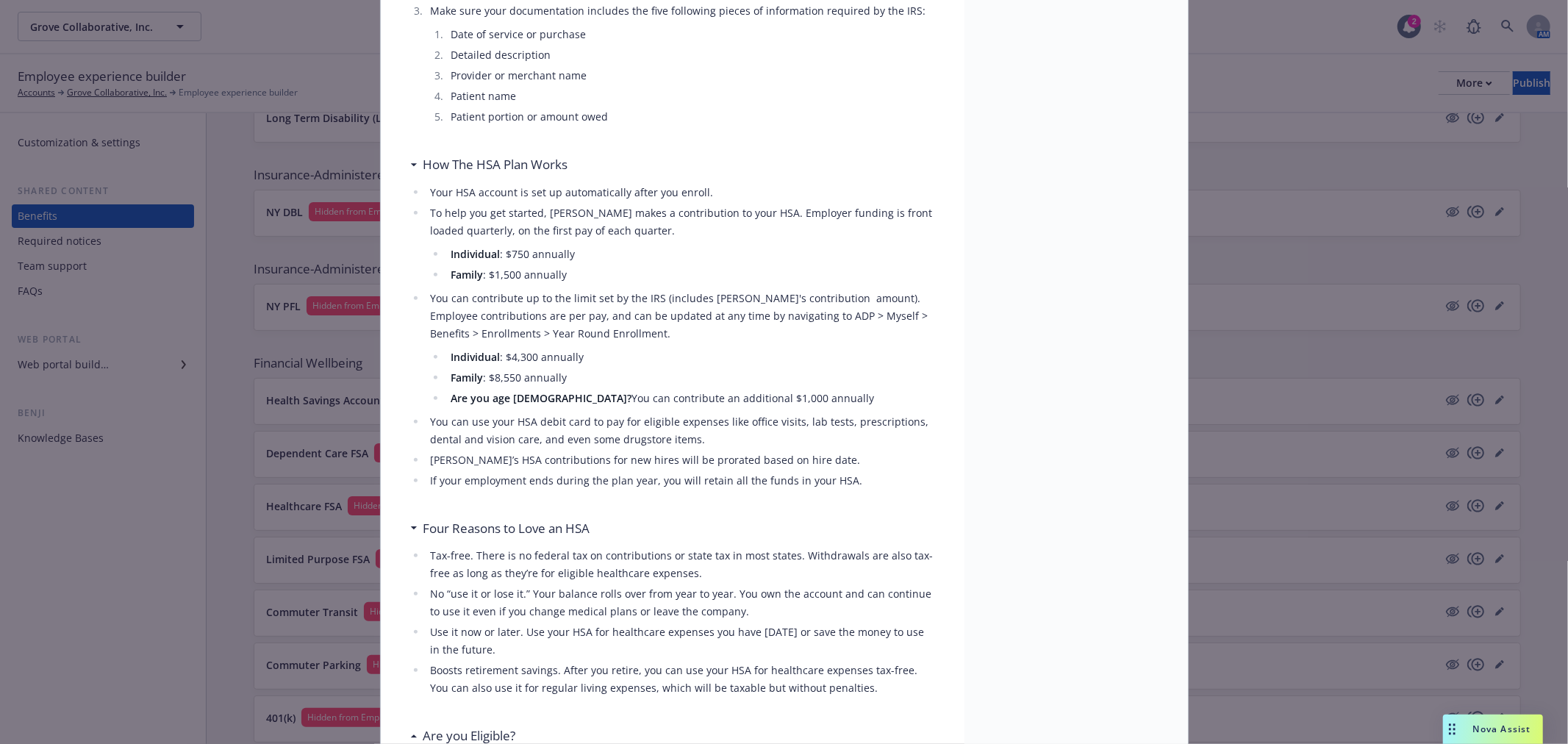
scroll to position [817, 0]
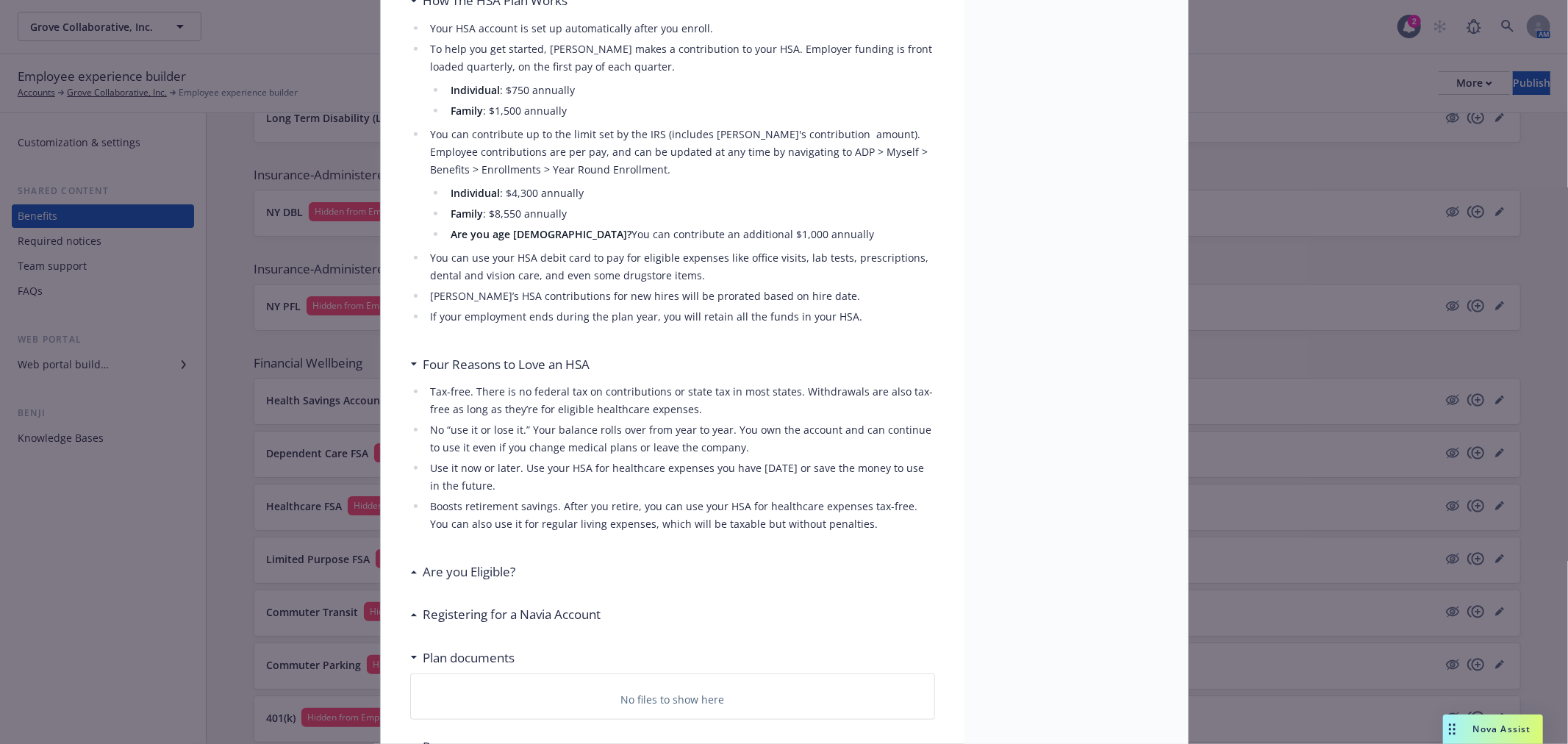
click at [467, 571] on h3 "Are you Eligible?" at bounding box center [470, 572] width 93 height 19
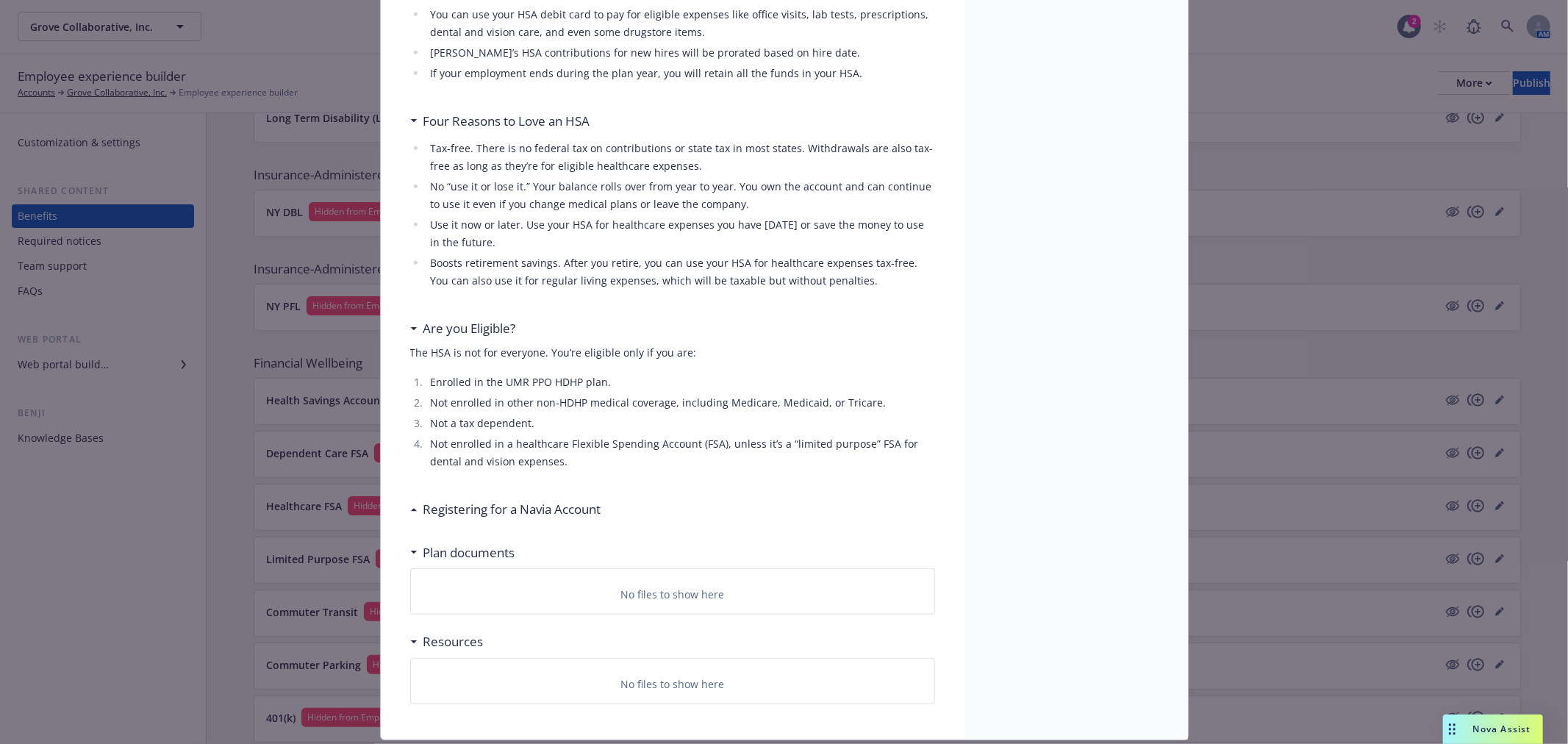
scroll to position [1062, 0]
click at [503, 508] on h3 "Registering for a Navia Account" at bounding box center [512, 509] width 178 height 19
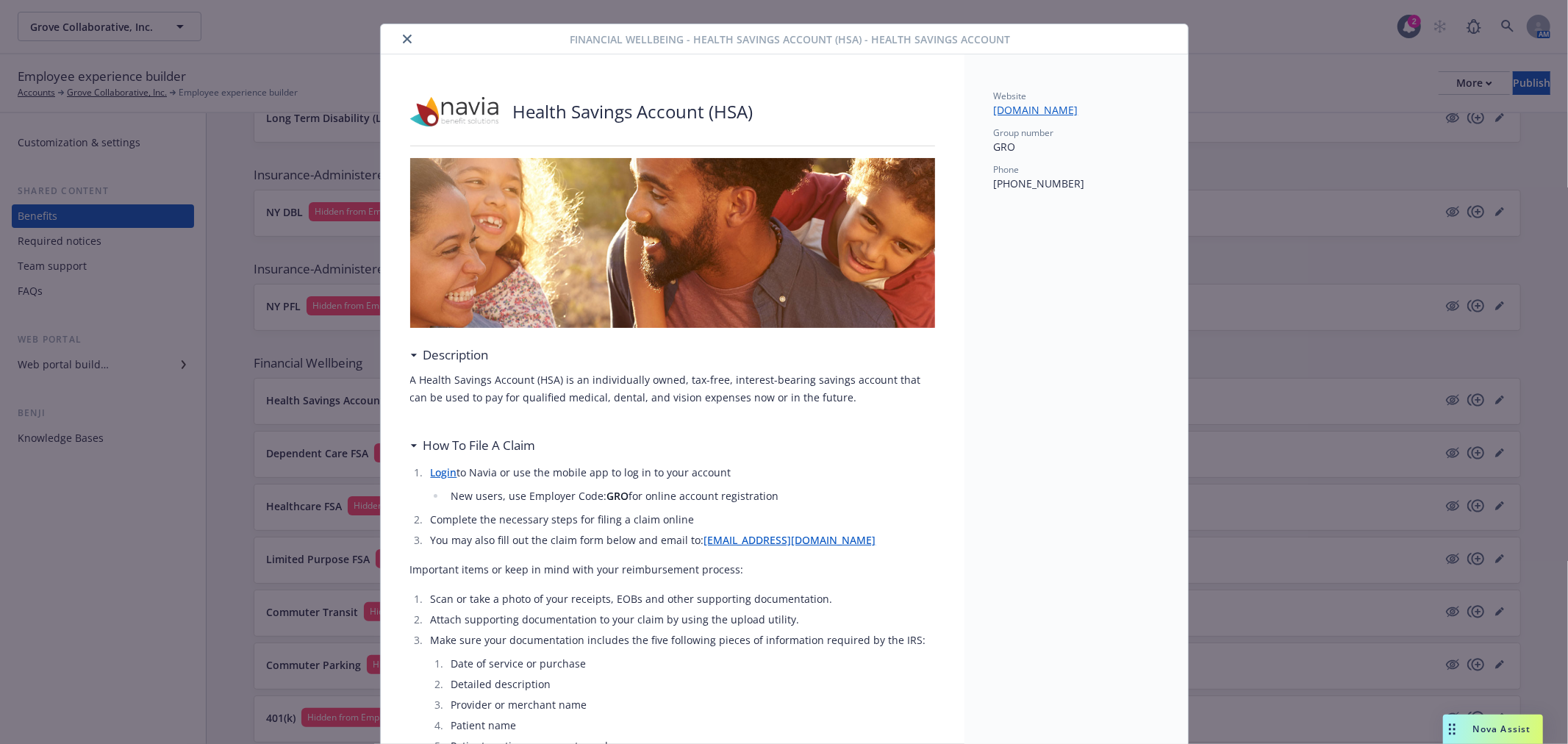
scroll to position [0, 0]
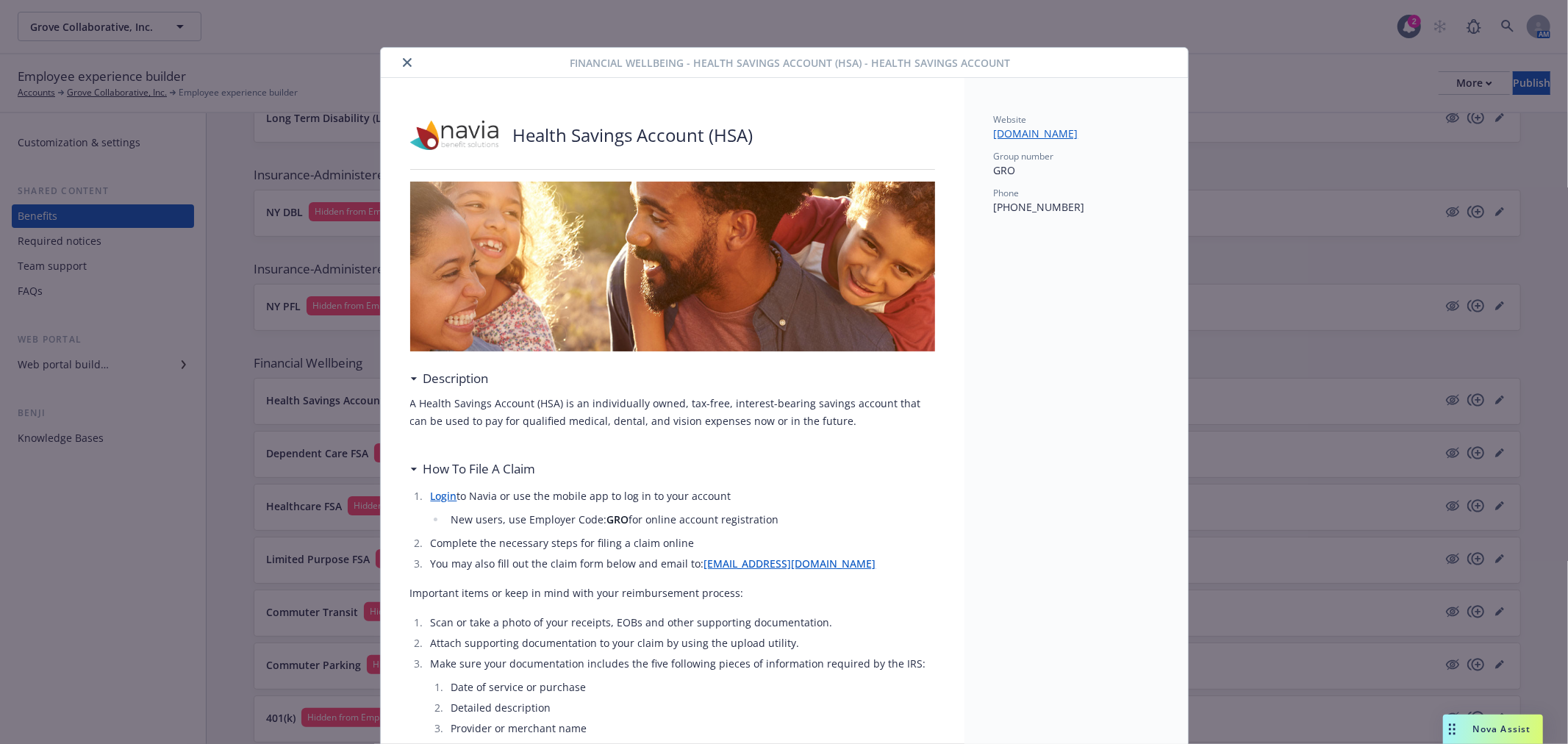
click at [403, 60] on icon "close" at bounding box center [407, 62] width 9 height 9
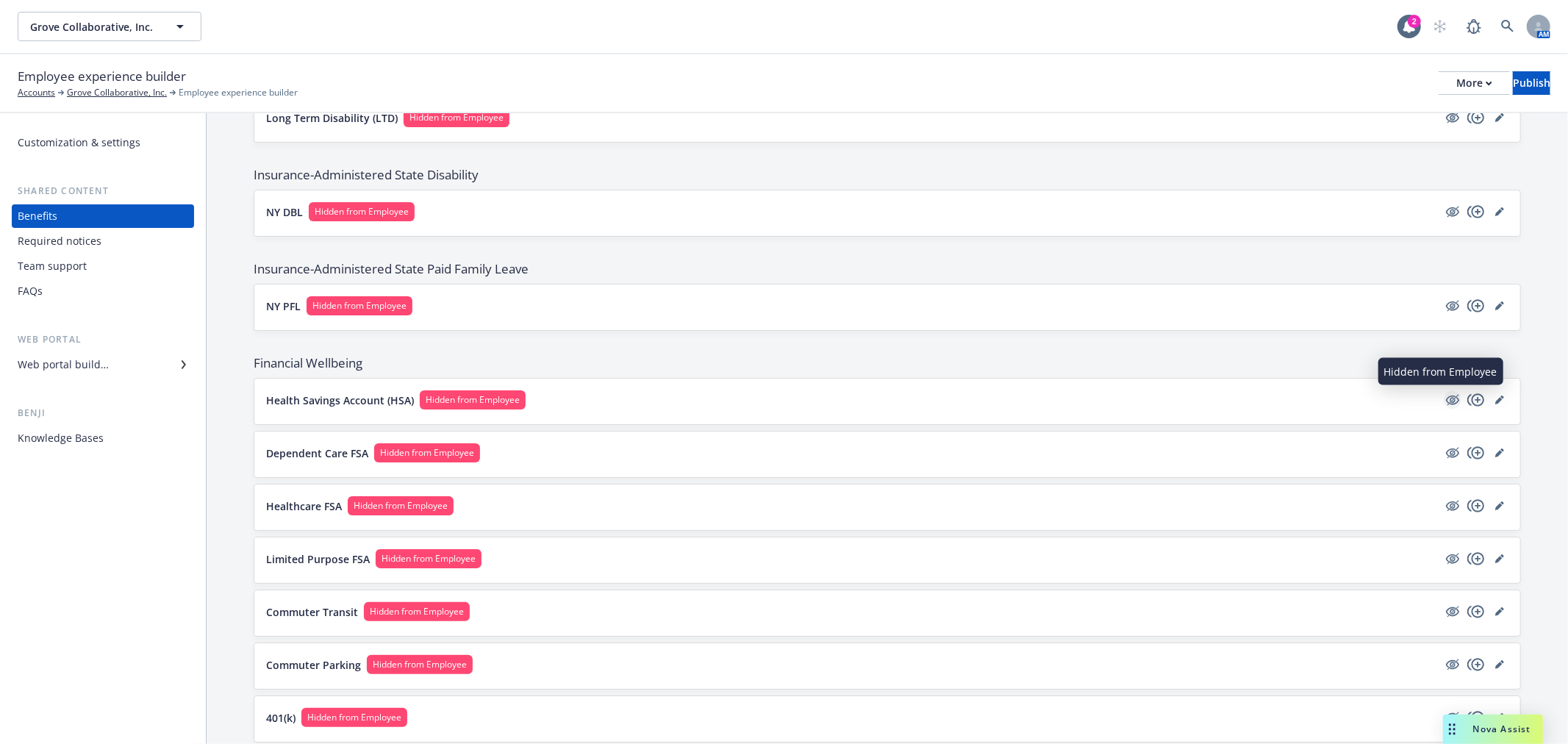
click at [1444, 399] on icon "hidden" at bounding box center [1453, 400] width 18 height 18
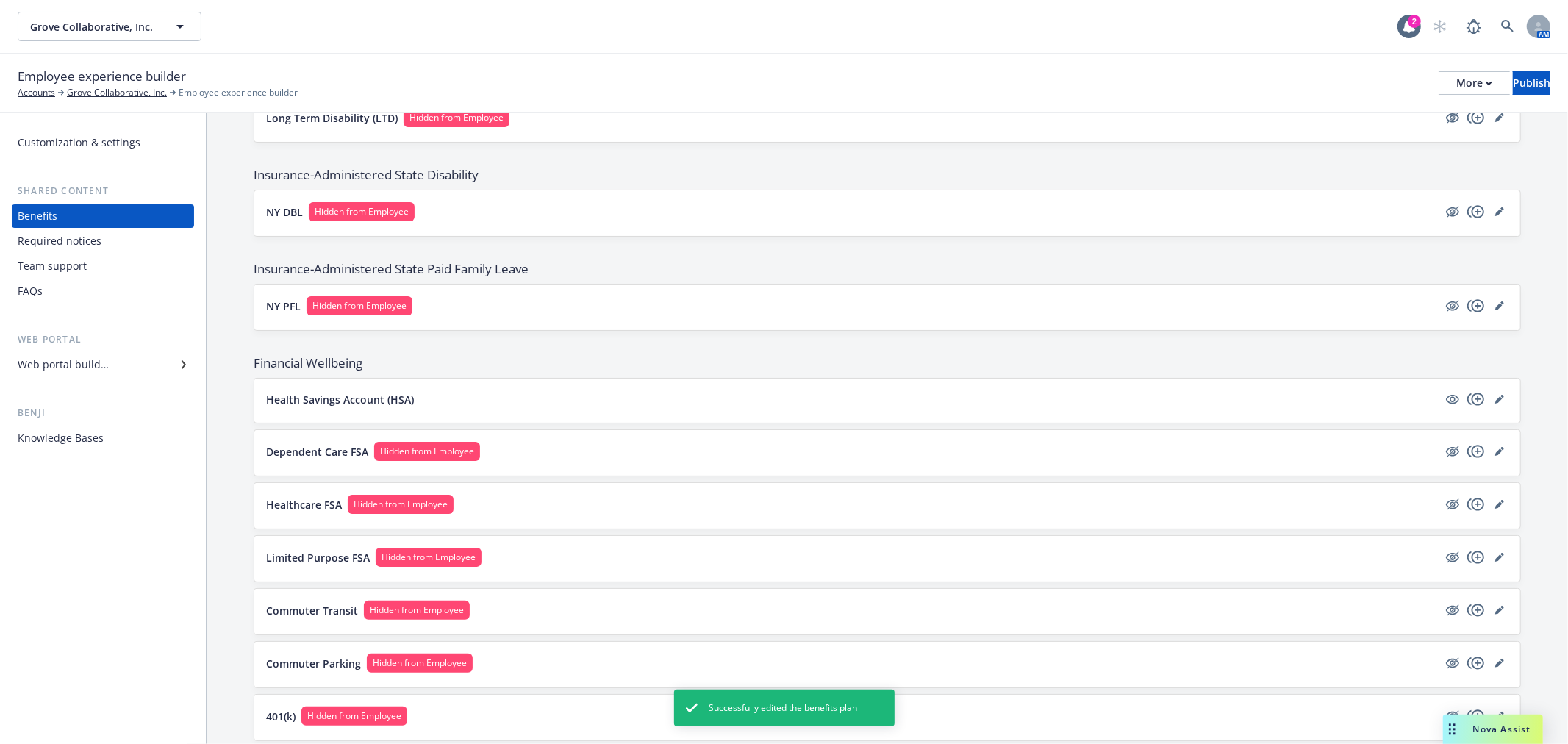
click at [1359, 460] on button "Dependent Care FSA Hidden from Employee" at bounding box center [852, 451] width 1172 height 19
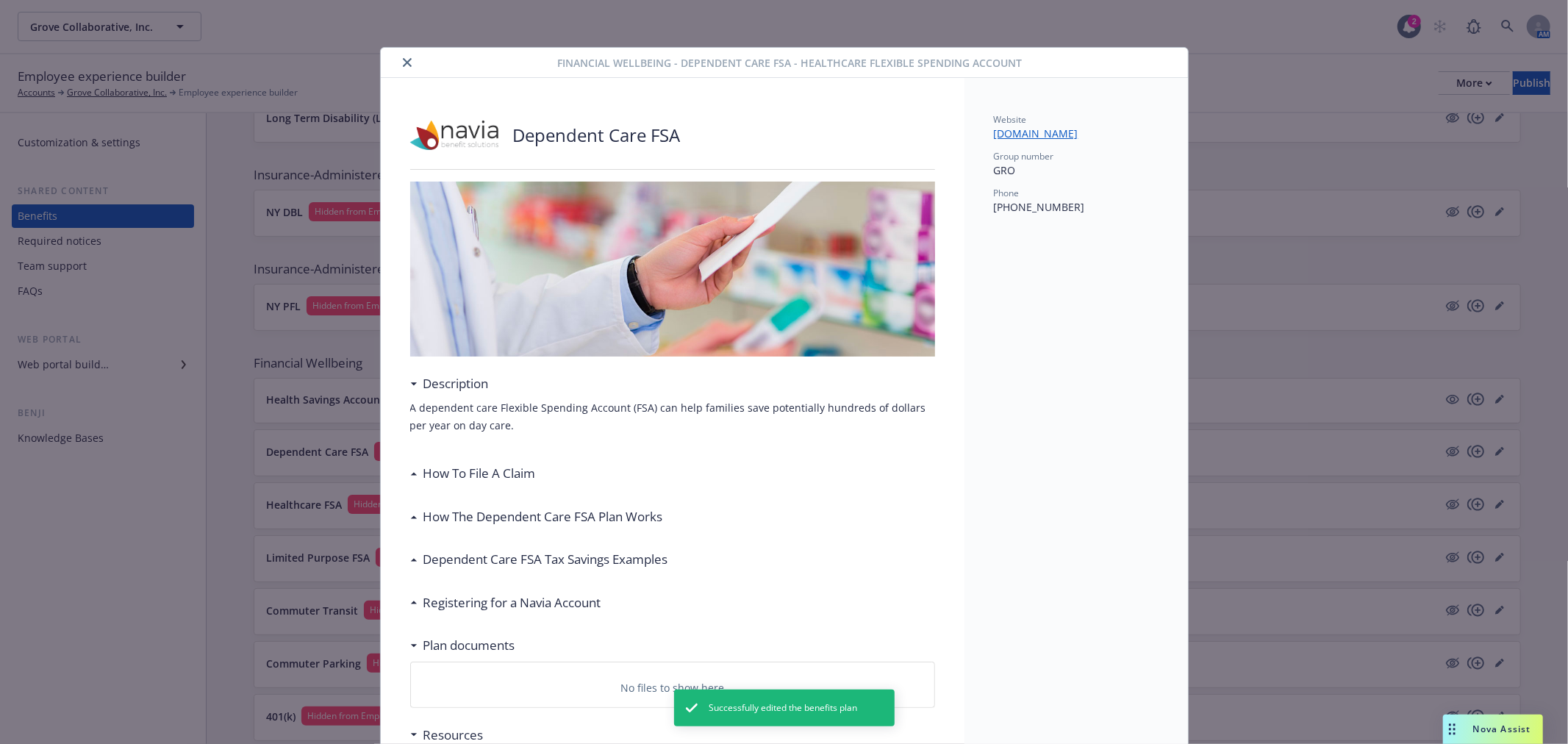
click at [499, 475] on h3 "How To File A Claim" at bounding box center [480, 474] width 113 height 19
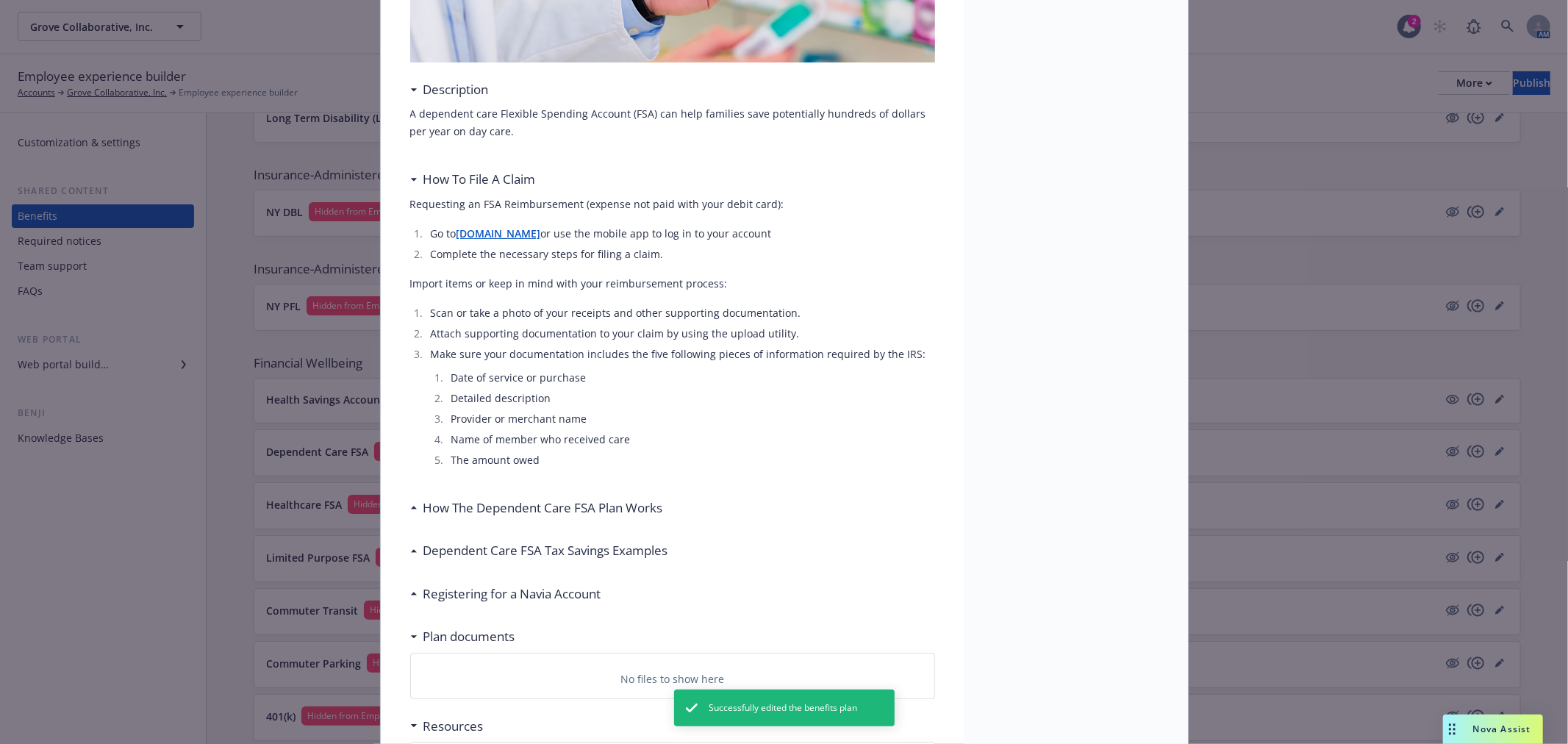
scroll to position [326, 0]
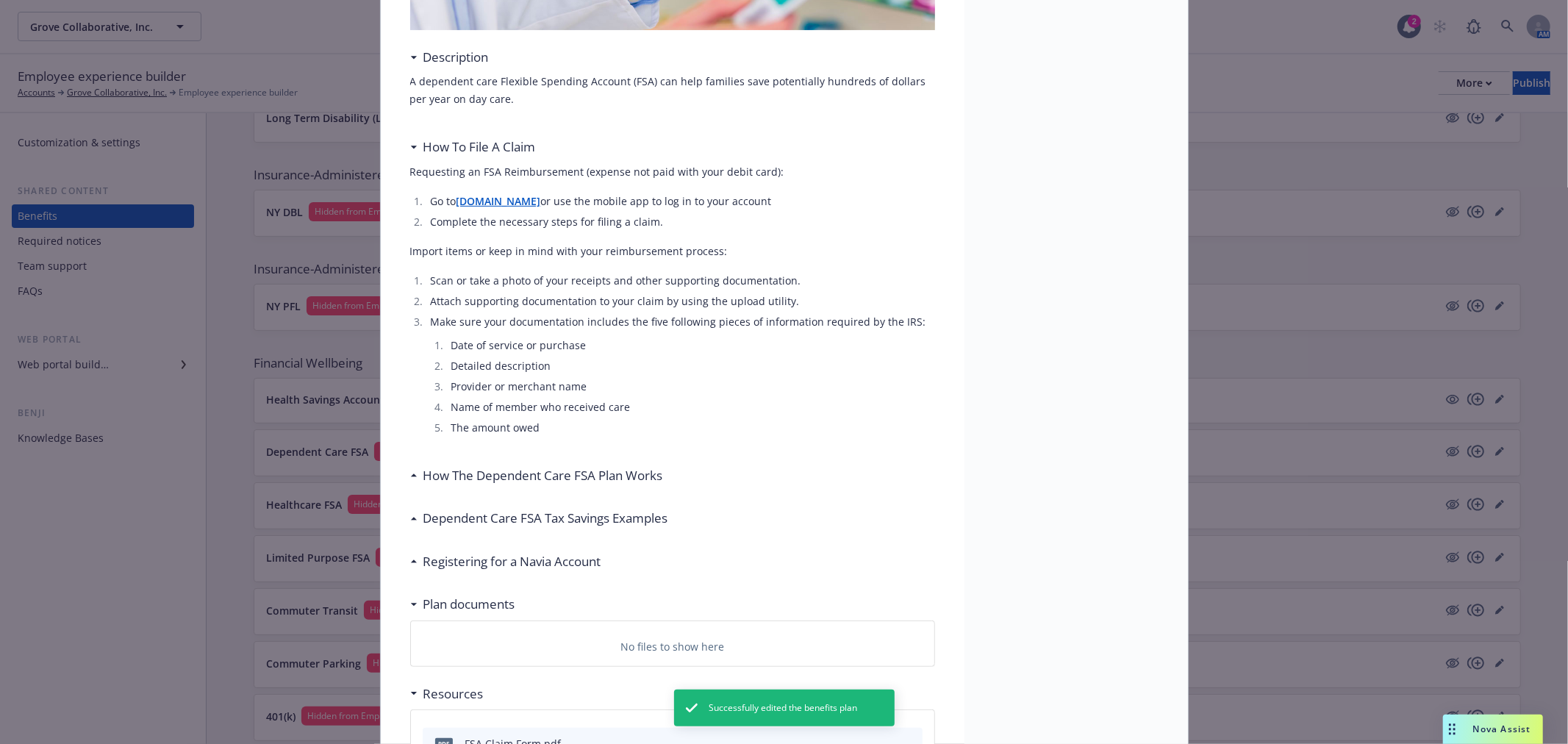
click at [506, 472] on h3 "How The Dependent Care FSA Plan Works" at bounding box center [543, 476] width 239 height 19
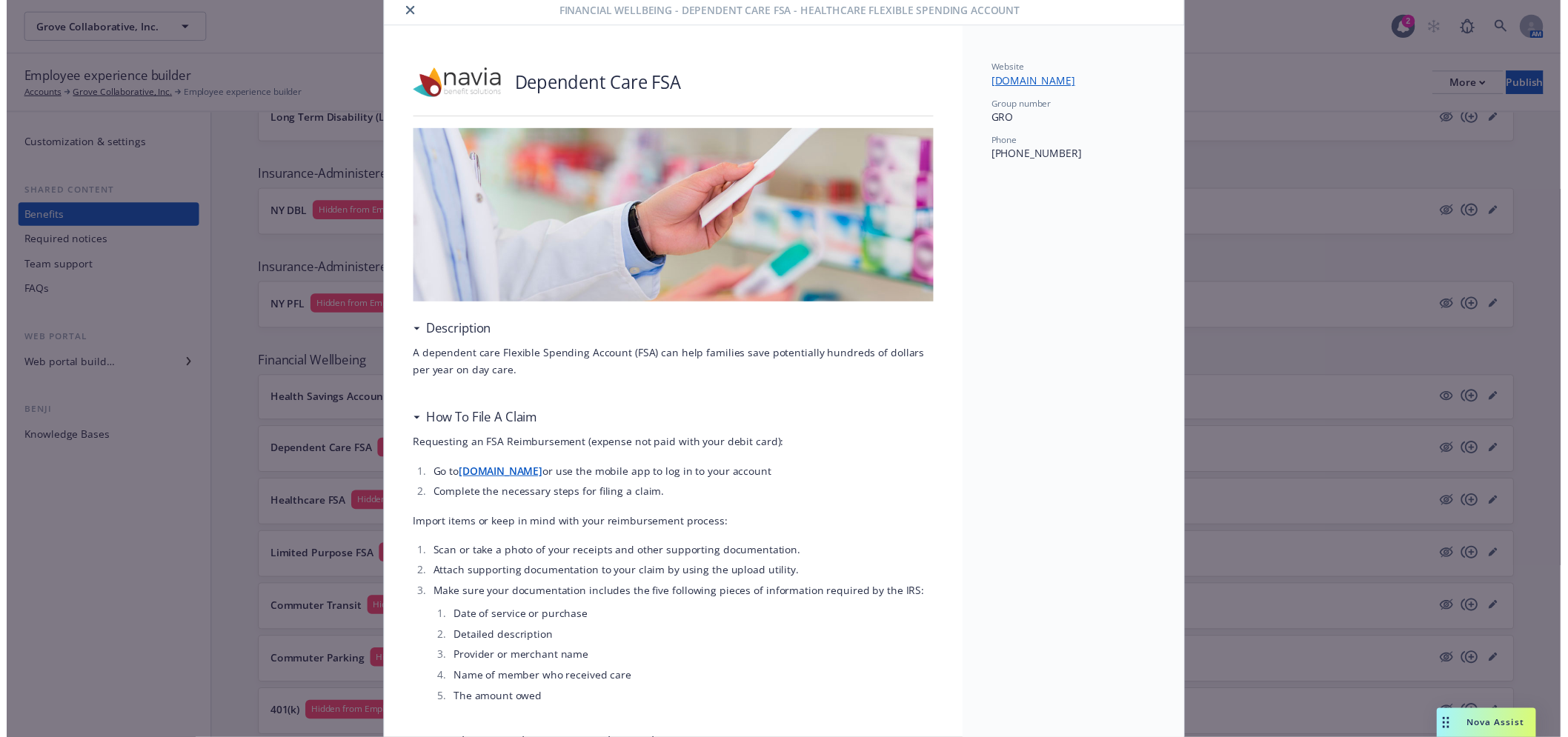
scroll to position [0, 0]
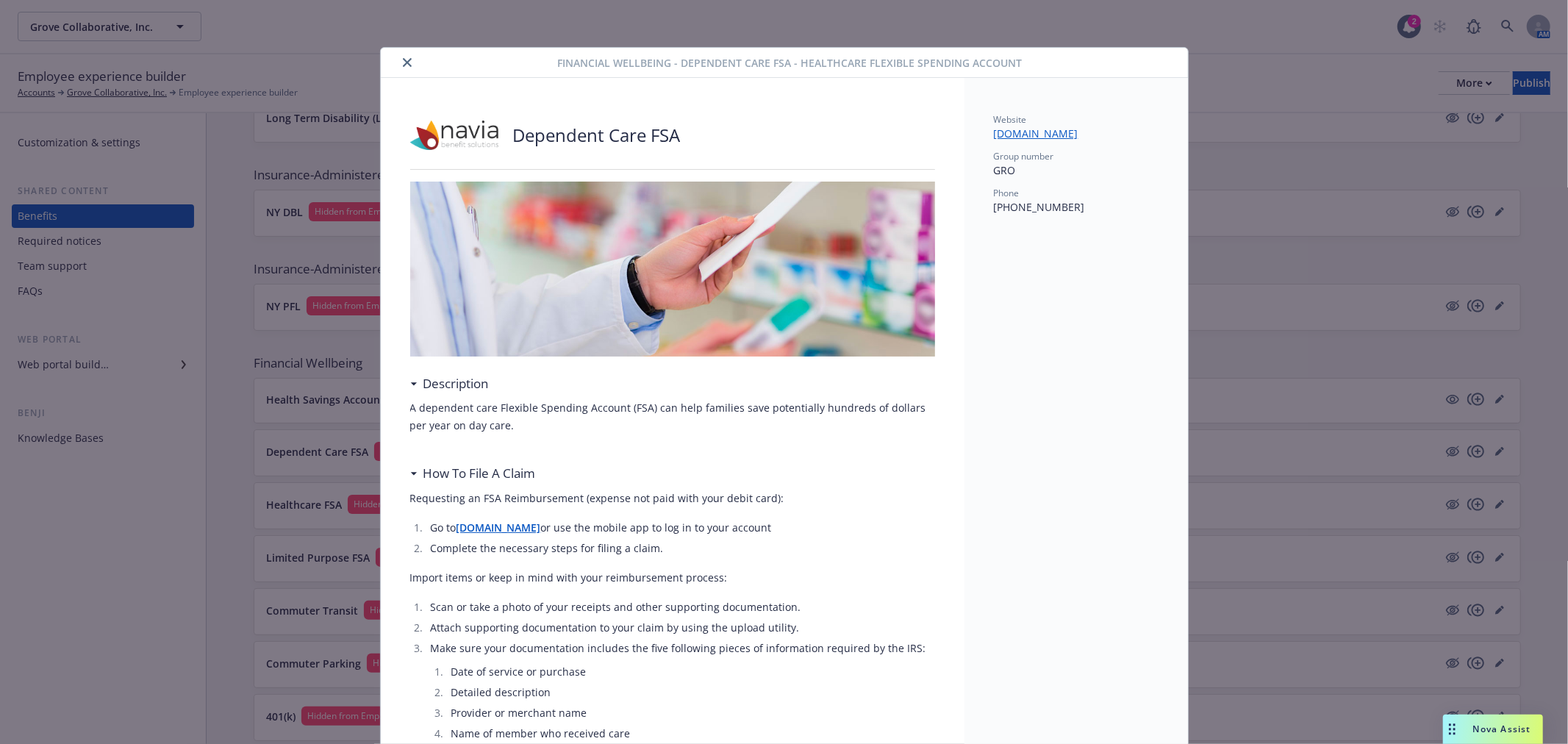
click at [403, 63] on icon "close" at bounding box center [407, 62] width 9 height 9
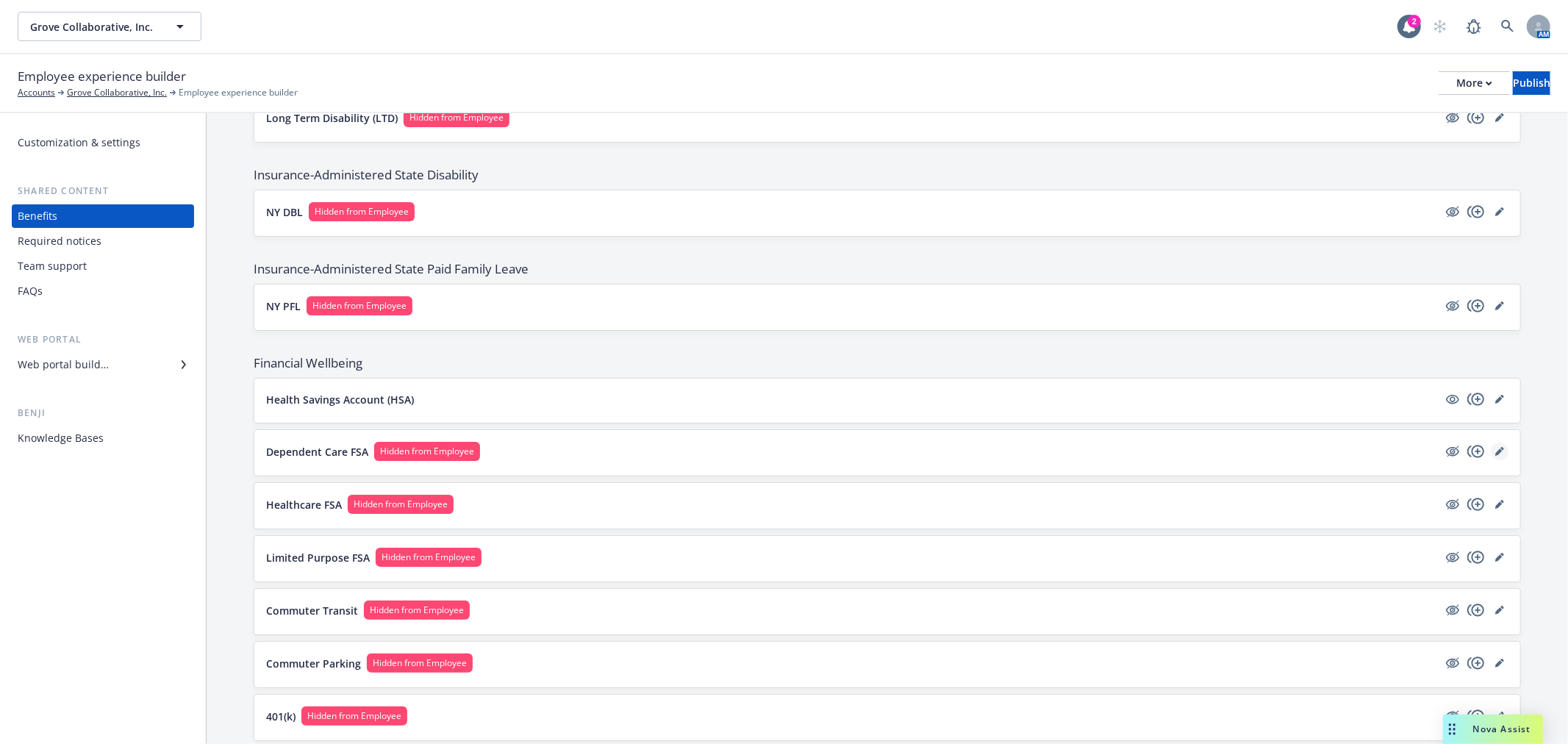
click at [1495, 452] on icon "editPencil" at bounding box center [1499, 452] width 7 height 7
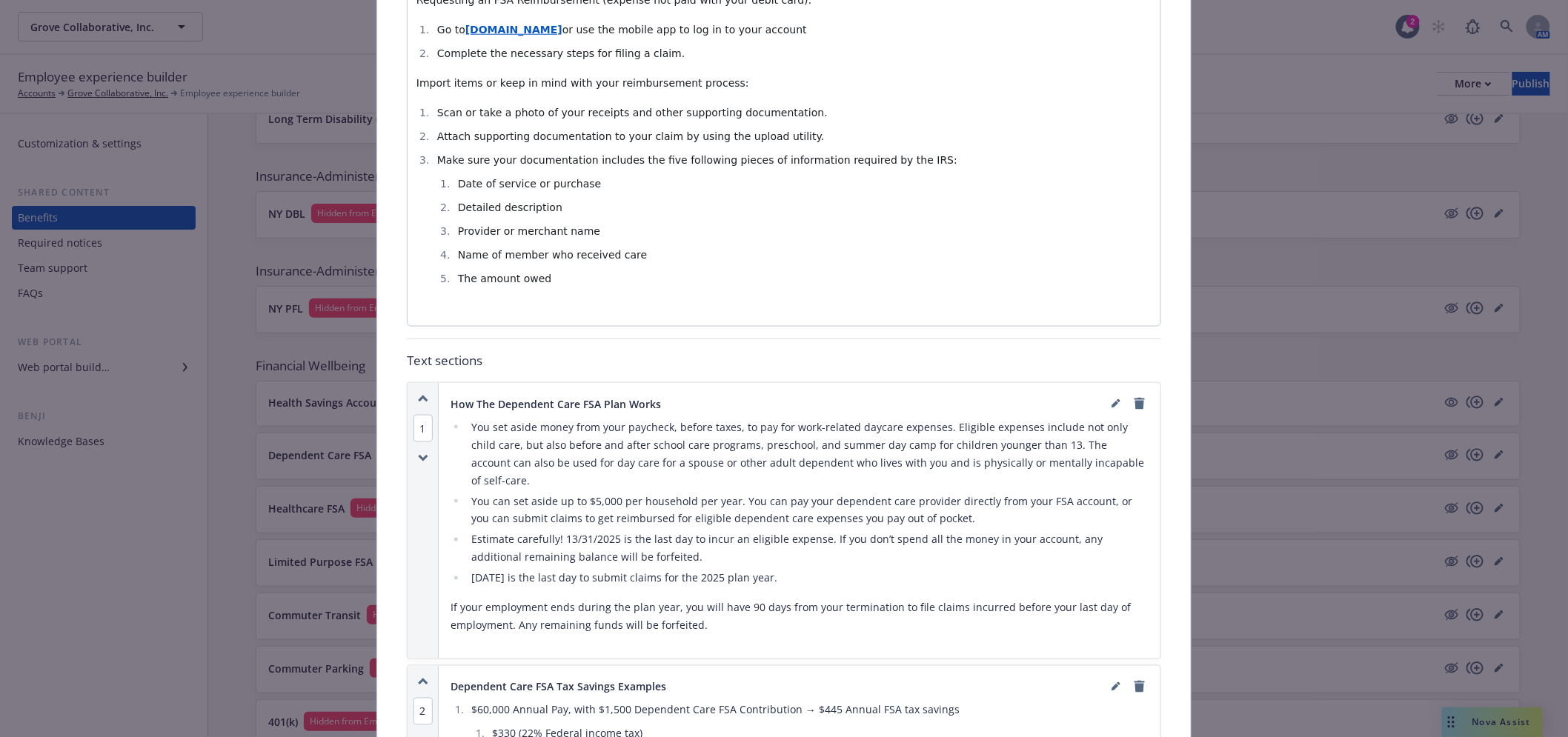
scroll to position [702, 0]
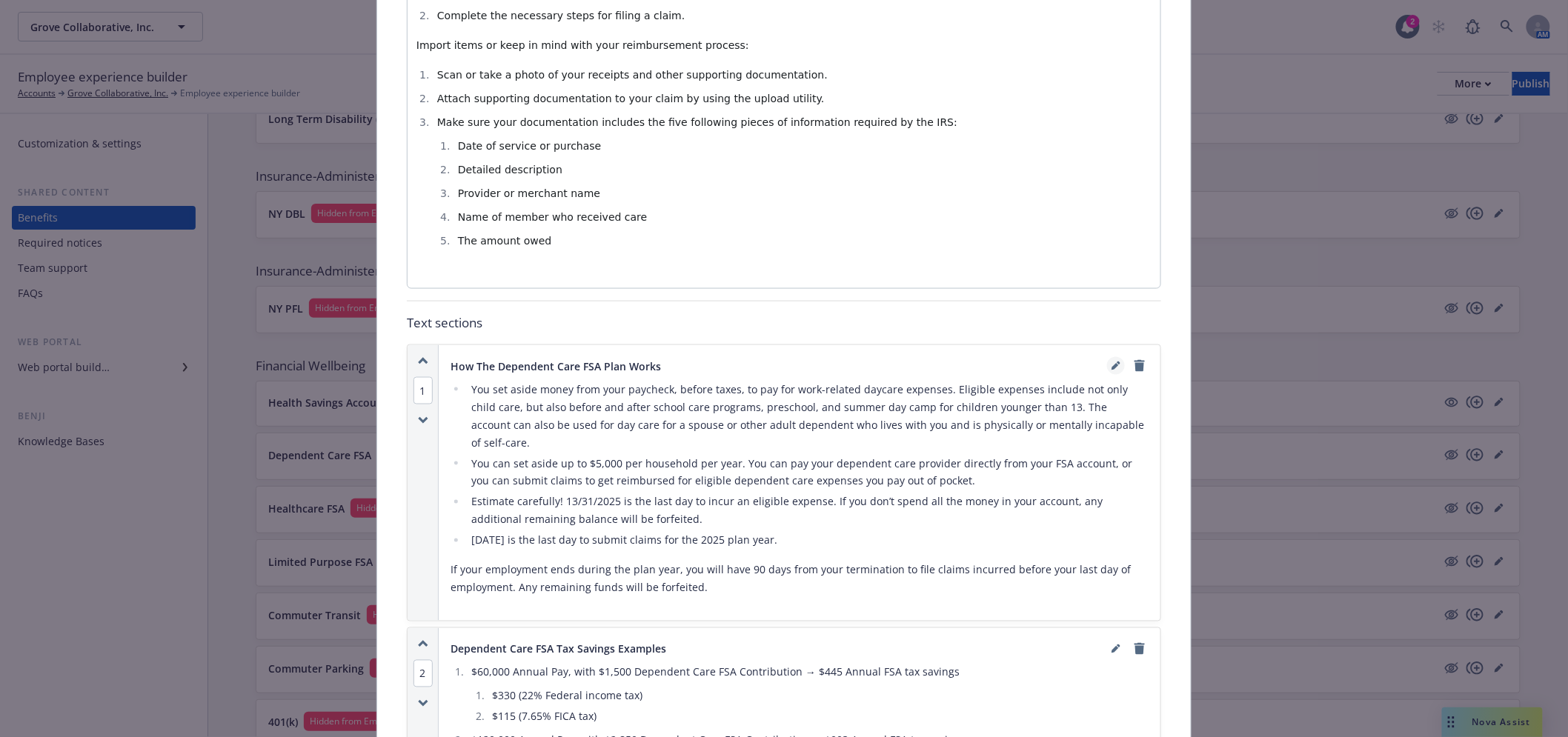
click at [1112, 364] on icon "editPencil" at bounding box center [1115, 367] width 7 height 7
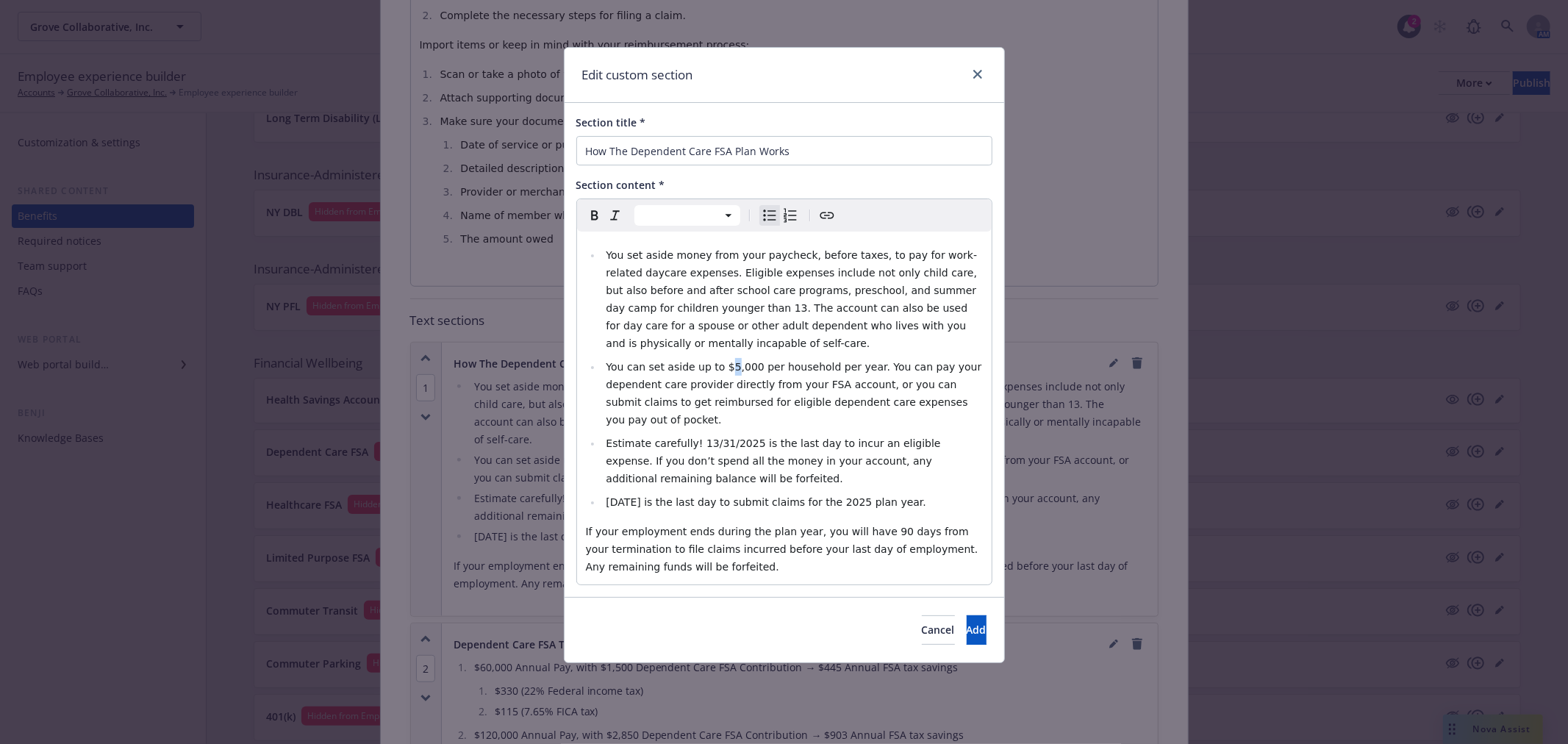
click at [723, 370] on span "You can set aside up to $5,000 per household per year. You can pay your depende…" at bounding box center [795, 393] width 379 height 64
click at [728, 371] on span "You can set aside up to $7,000 per household per year. You can pay your depende…" at bounding box center [795, 393] width 379 height 64
click at [744, 438] on span "Estimate carefully! 13/31/2025 is the last day to incur an eligible expense. If…" at bounding box center [775, 461] width 338 height 47
click at [651, 497] on span "[DATE] is the last day to submit claims for the 2025 plan year." at bounding box center [766, 502] width 321 height 12
click at [851, 497] on span "[DATE] is the last day to submit claims for the 2025 plan year." at bounding box center [766, 502] width 321 height 12
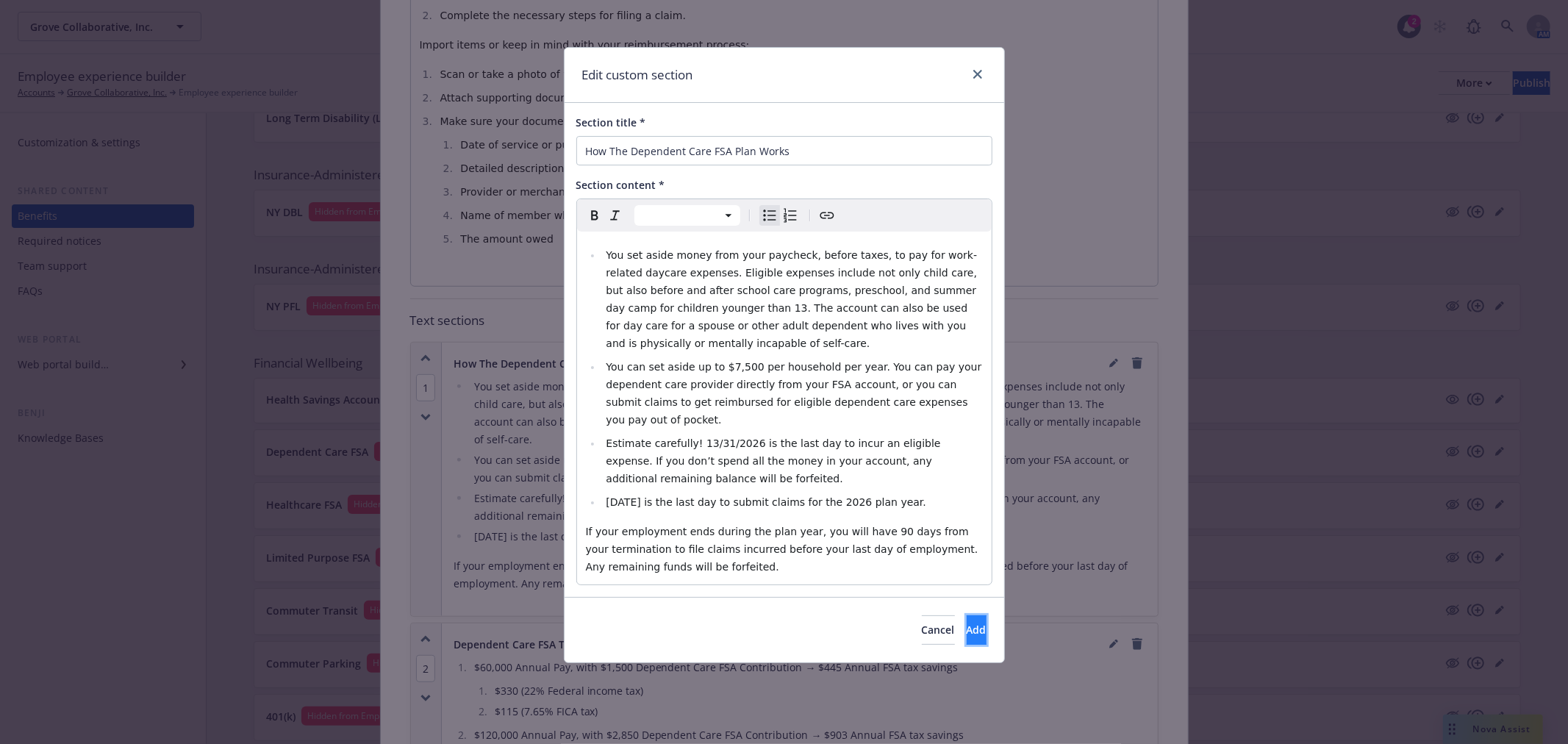
click at [967, 616] on button "Add" at bounding box center [977, 630] width 20 height 29
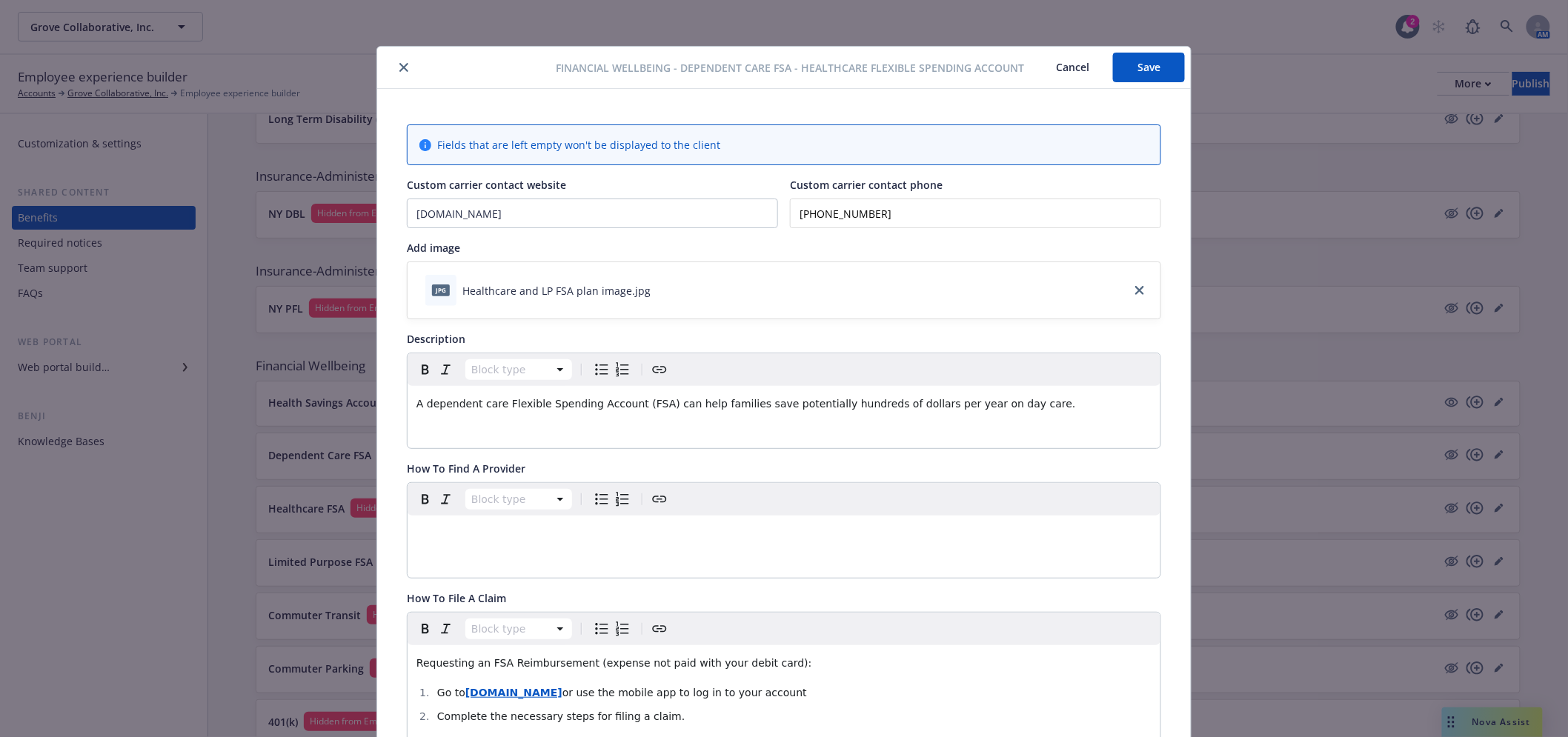
scroll to position [0, 0]
click at [1151, 64] on button "Save" at bounding box center [1149, 69] width 72 height 29
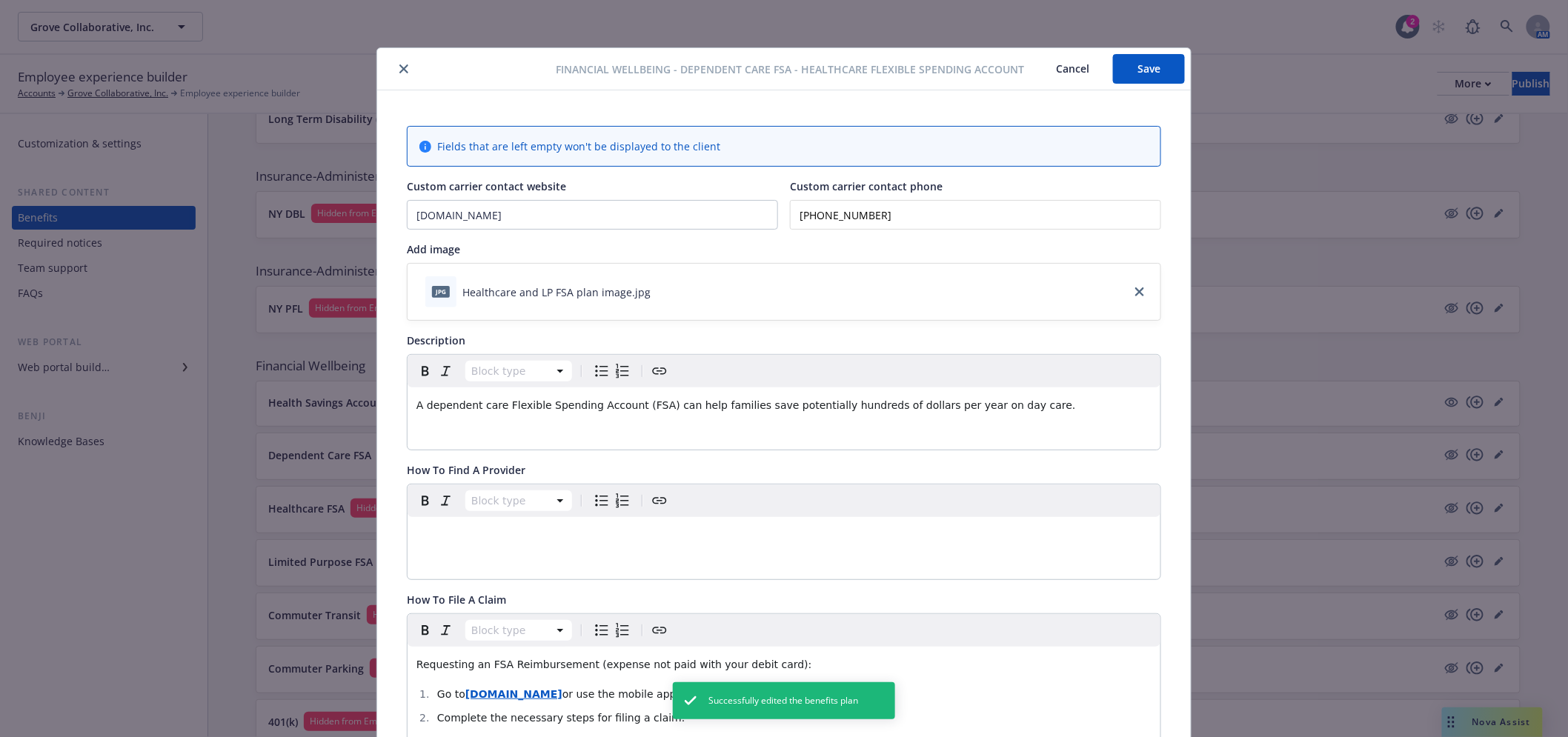
click at [400, 67] on icon "close" at bounding box center [404, 68] width 9 height 9
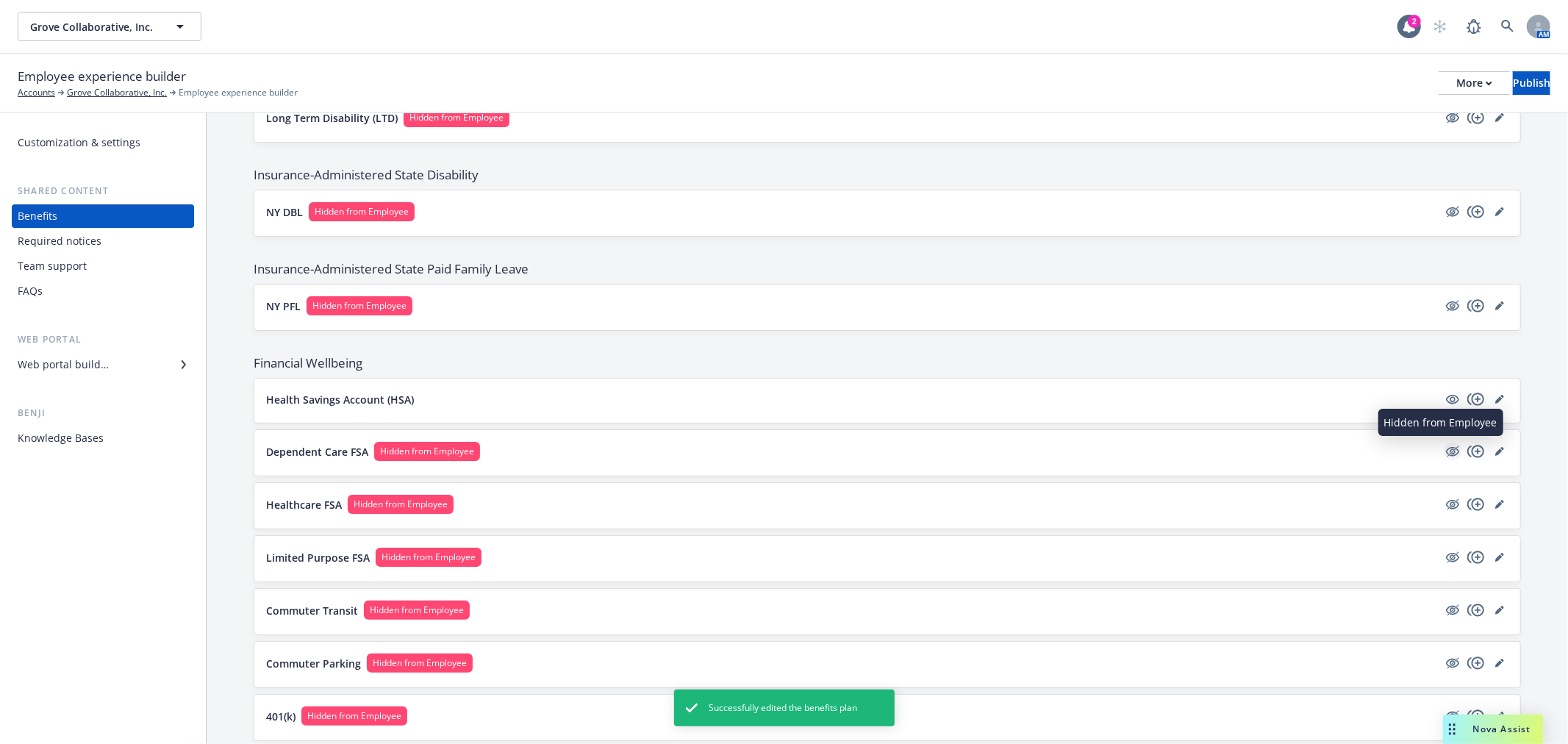
click at [1446, 447] on icon "hidden" at bounding box center [1453, 451] width 18 height 18
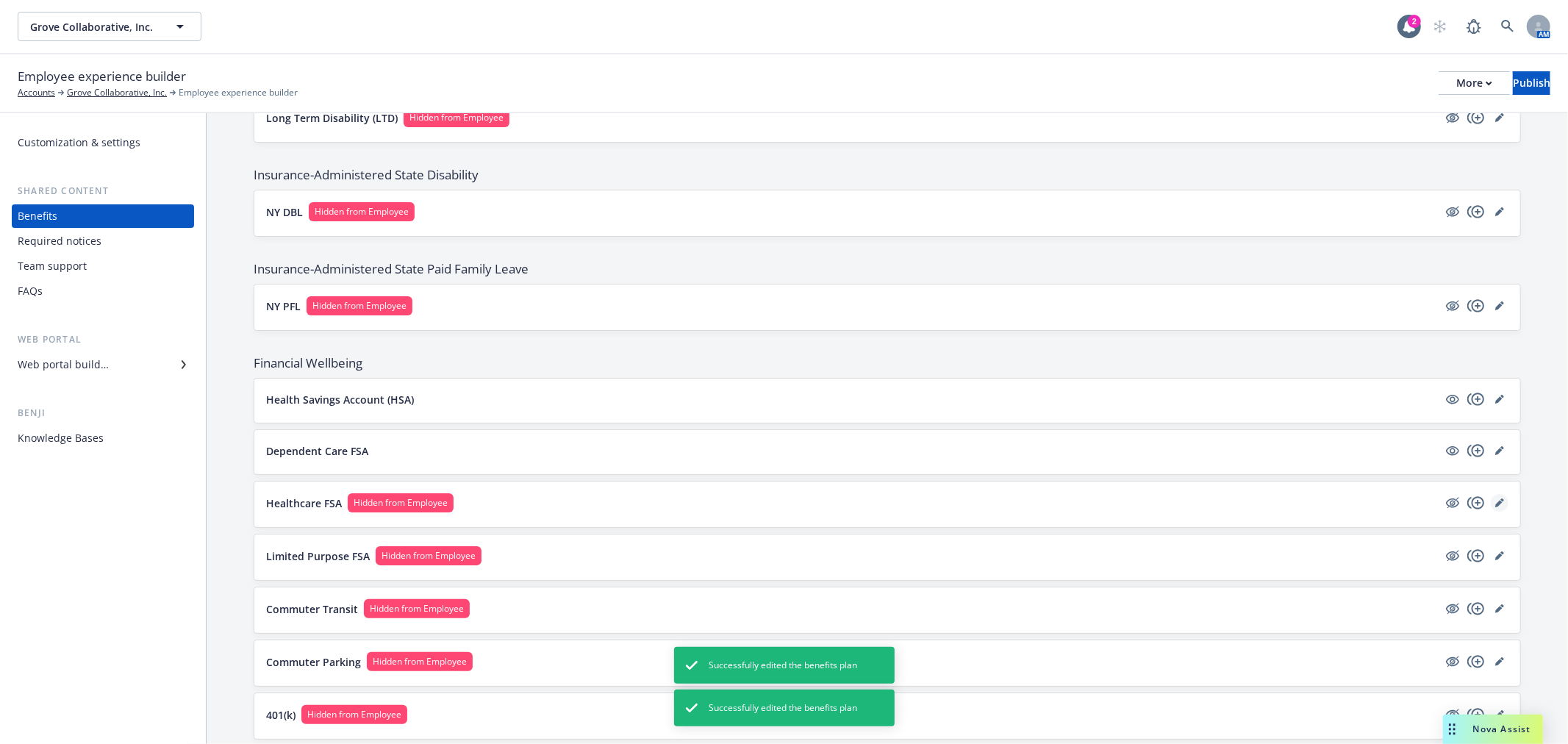
click at [1495, 505] on icon "editPencil" at bounding box center [1499, 503] width 7 height 7
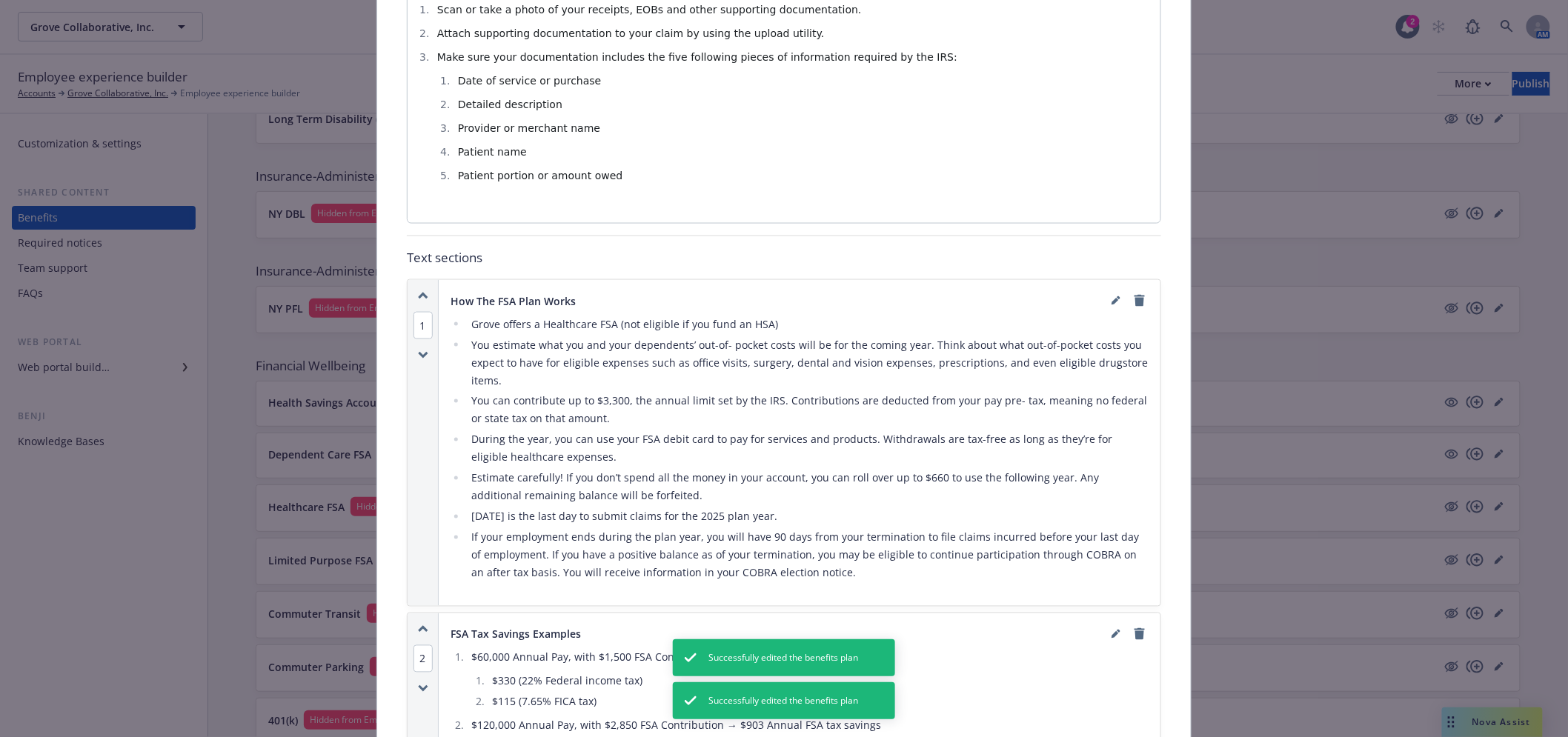
scroll to position [785, 0]
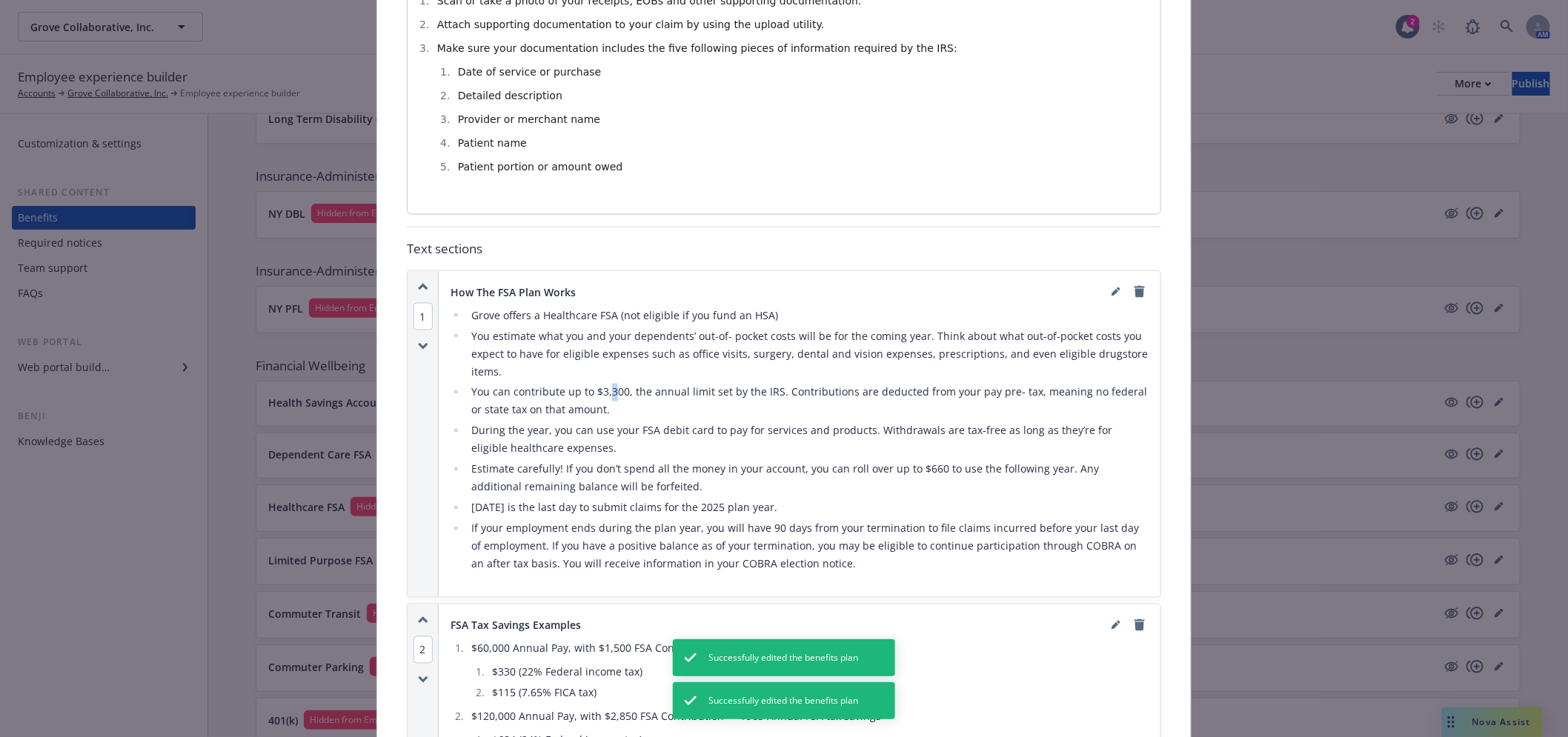
click at [603, 386] on li "You can contribute up to $3,300, the annual limit set by the IRS. Contributions…" at bounding box center [807, 402] width 681 height 36
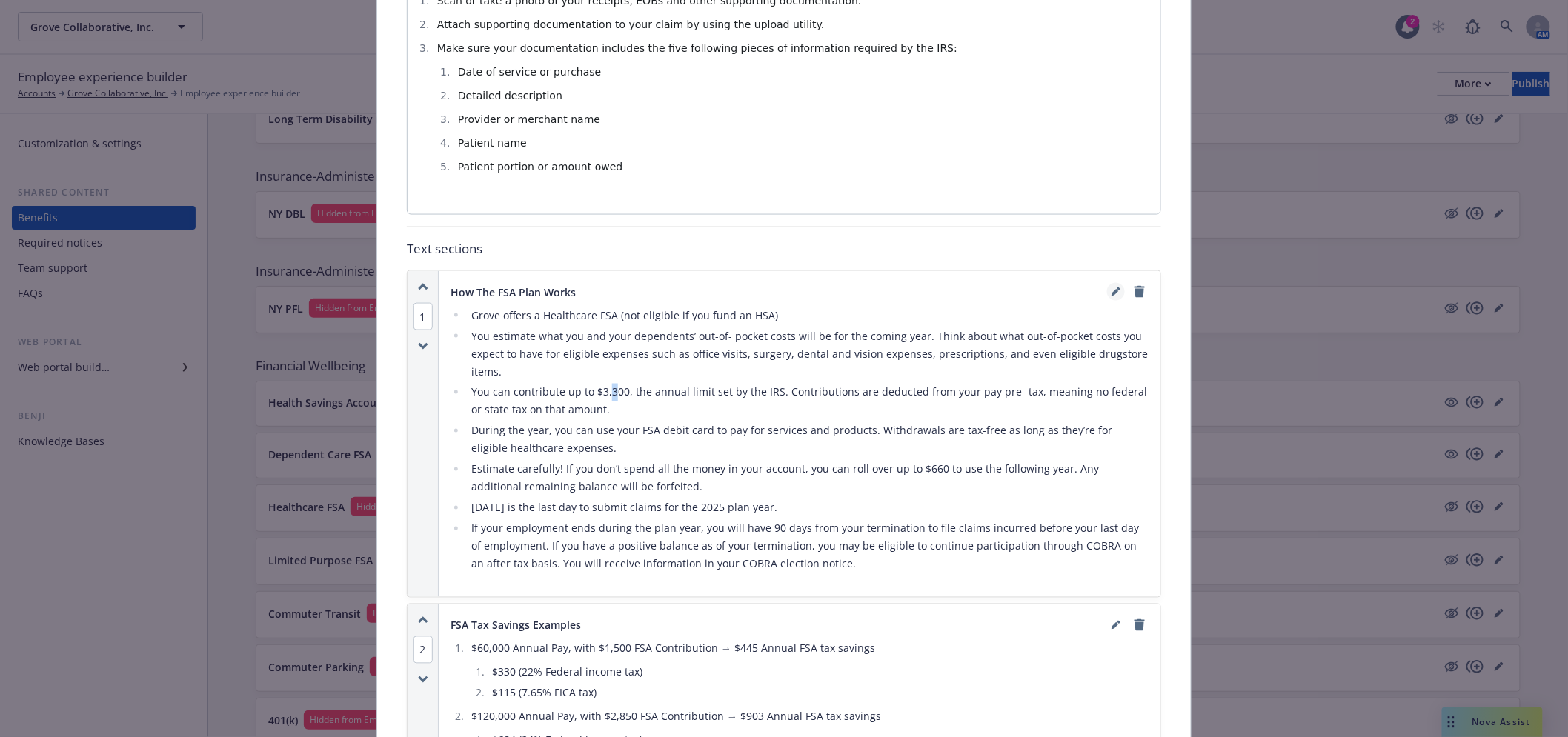
click at [1107, 287] on link "editPencil" at bounding box center [1116, 292] width 18 height 18
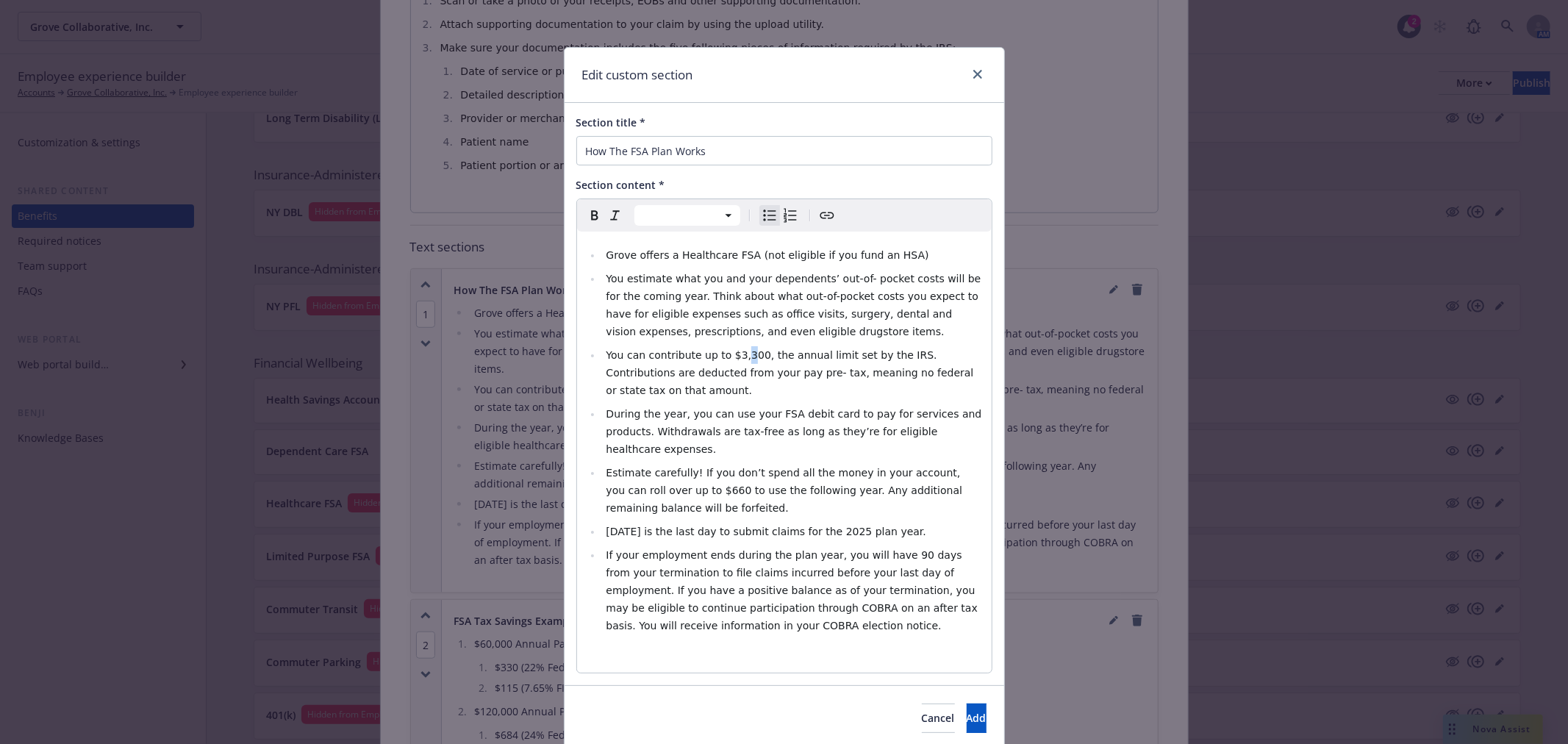
click at [733, 356] on span "You can contribute up to $3,300, the annual limit set by the IRS. Contributions…" at bounding box center [791, 372] width 371 height 47
click at [662, 467] on span "Estimate carefully! If you don’t spend all the money in your account, you can r…" at bounding box center [786, 490] width 359 height 47
click at [645, 526] on span "[DATE] is the last day to submit claims for the 2025 plan year." at bounding box center [766, 531] width 321 height 12
click at [841, 526] on span "[DATE] is the last day to submit claims for the 2025 plan year." at bounding box center [766, 531] width 321 height 12
click at [967, 704] on button "Add" at bounding box center [977, 718] width 20 height 29
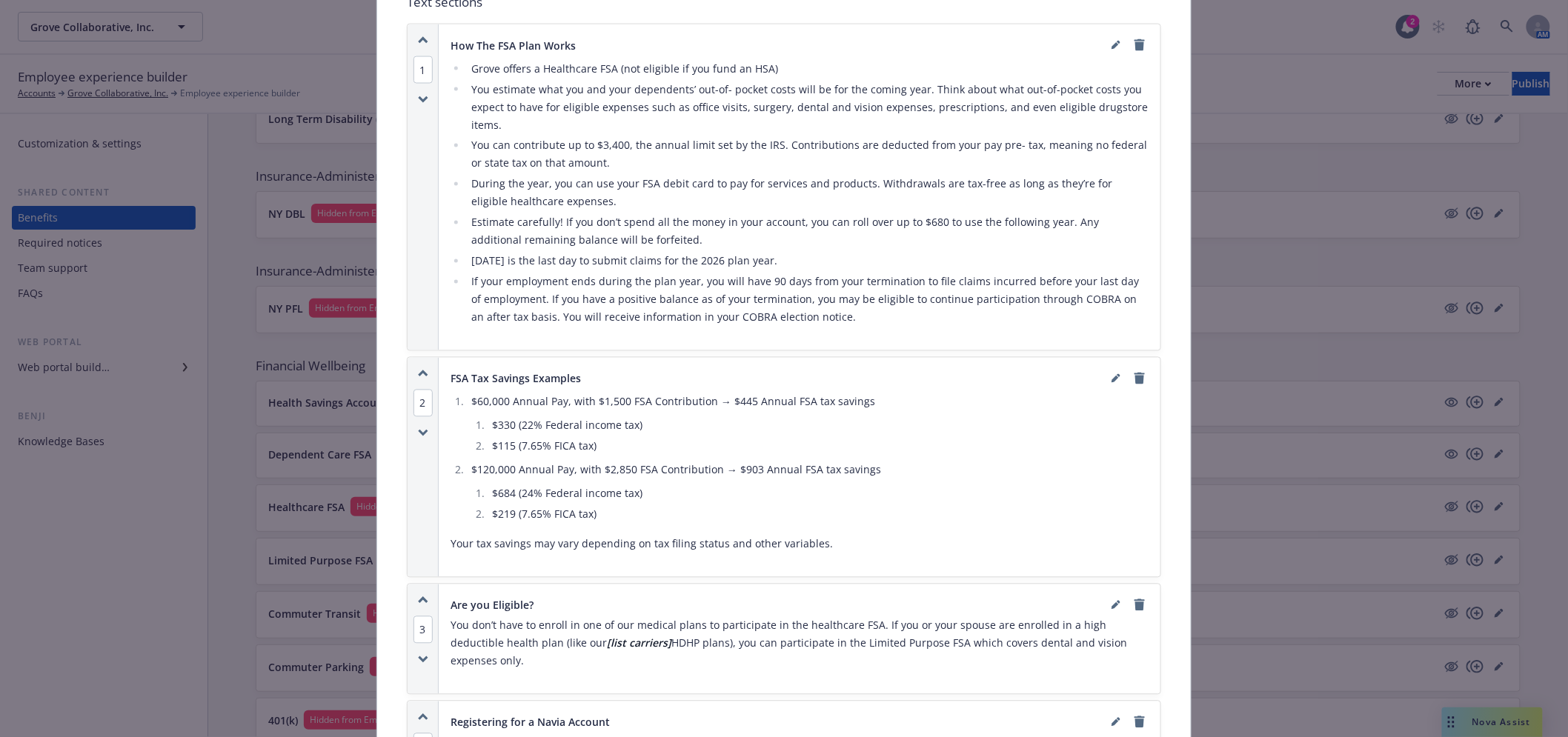
scroll to position [1114, 0]
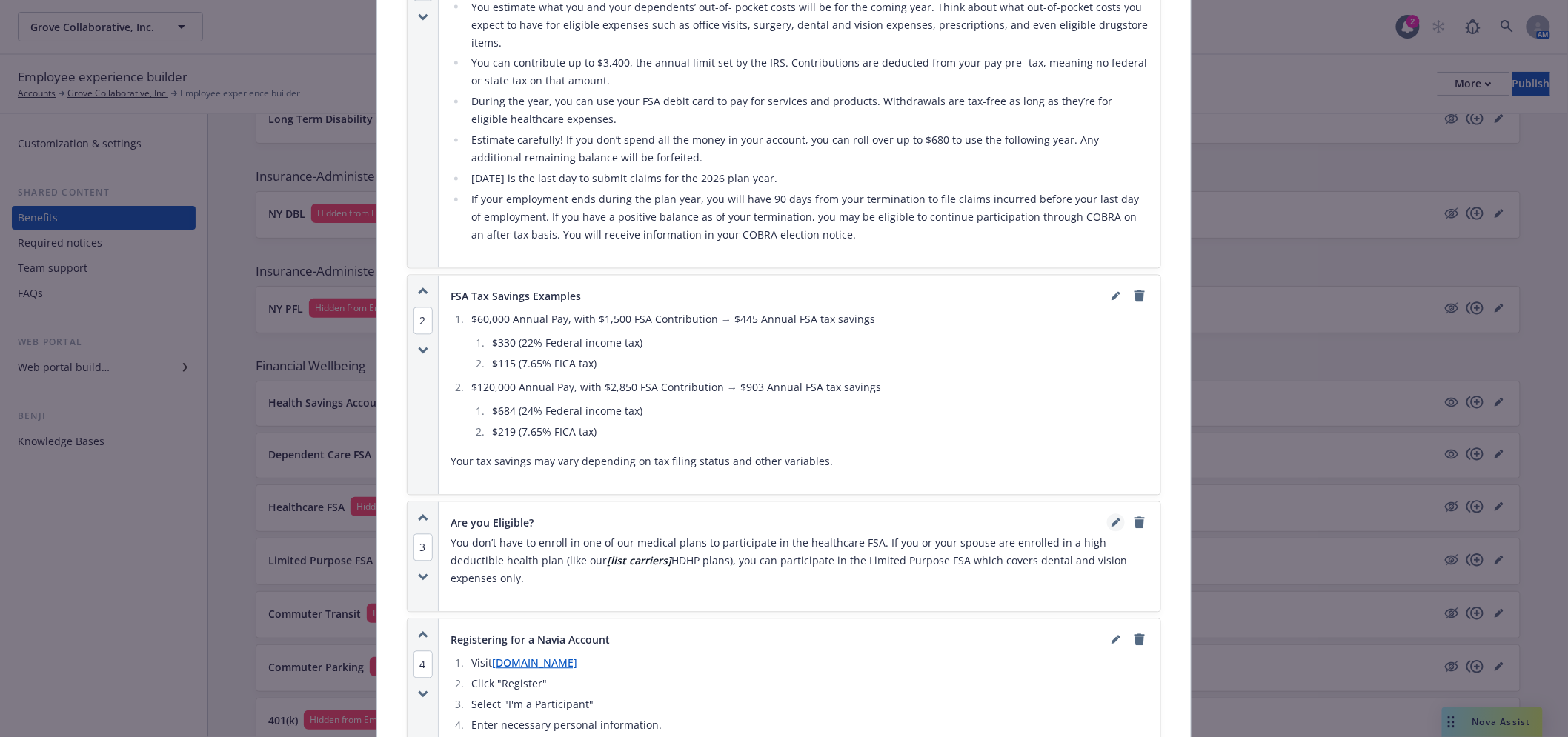
click at [1112, 520] on icon "editPencil" at bounding box center [1115, 524] width 7 height 7
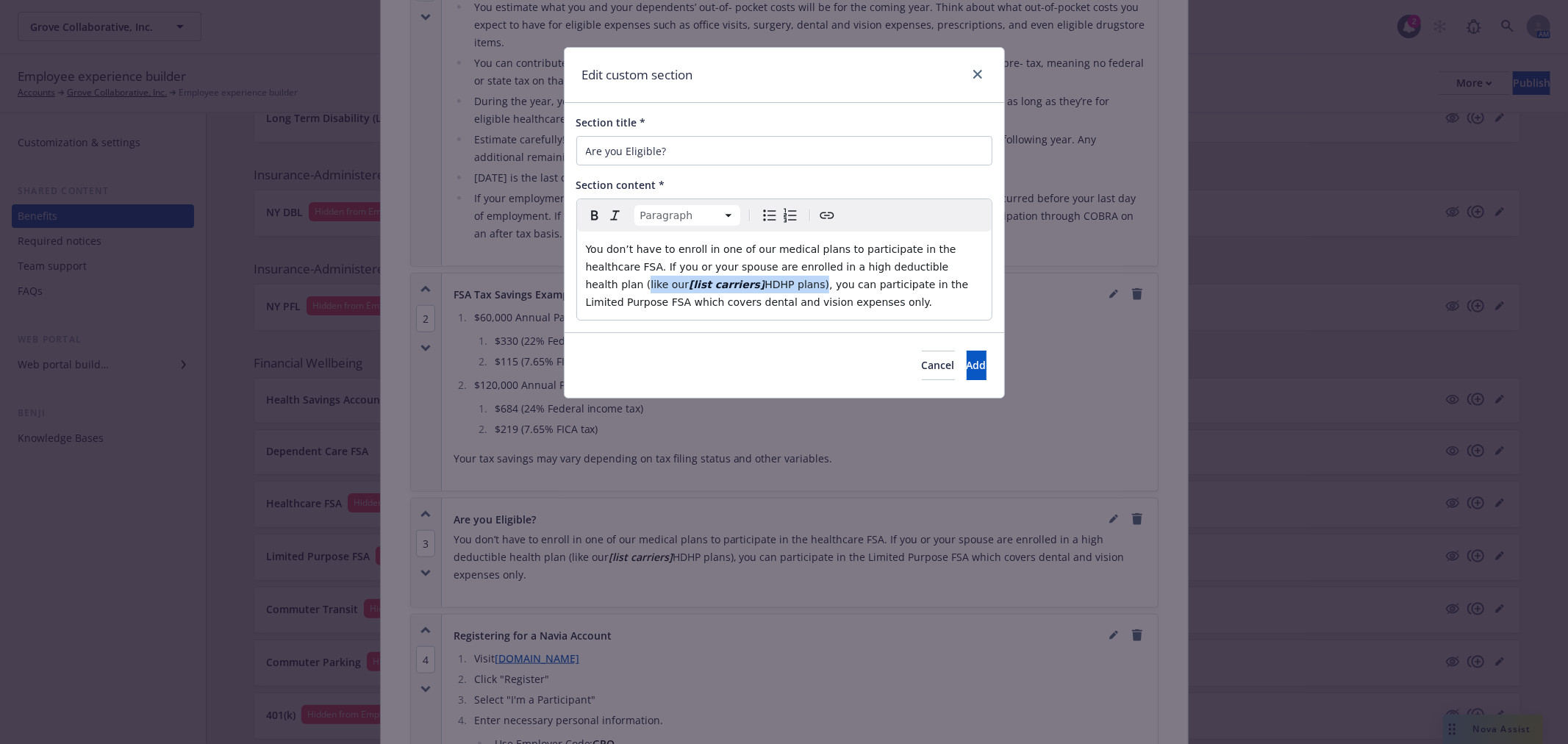
drag, startPoint x: 915, startPoint y: 268, endPoint x: 684, endPoint y: 289, distance: 232.0
click at [684, 289] on p "You don’t have to enroll in one of our medical plans to participate in the heal…" at bounding box center [784, 276] width 397 height 71
click at [967, 372] on button "Add" at bounding box center [977, 365] width 20 height 29
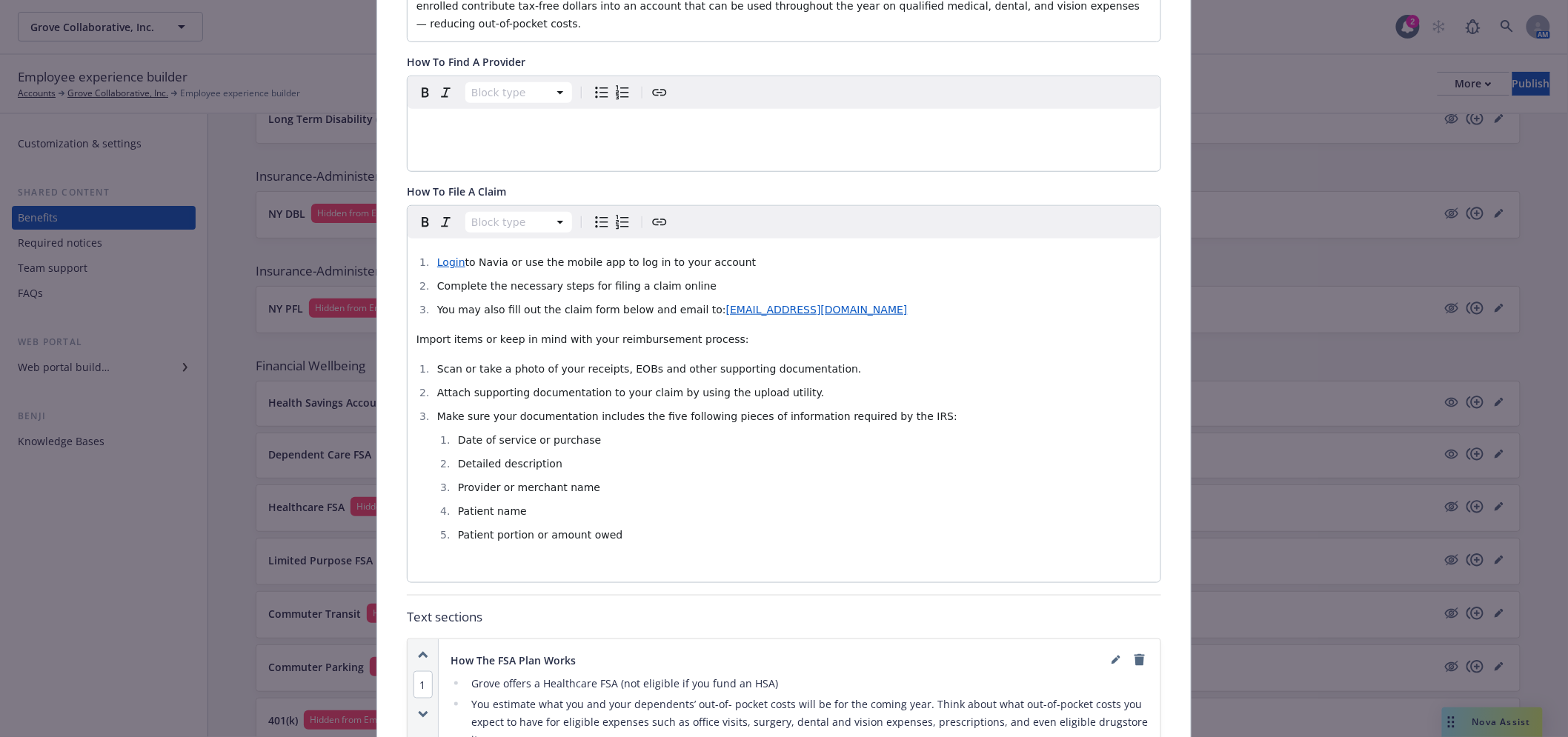
scroll to position [0, 0]
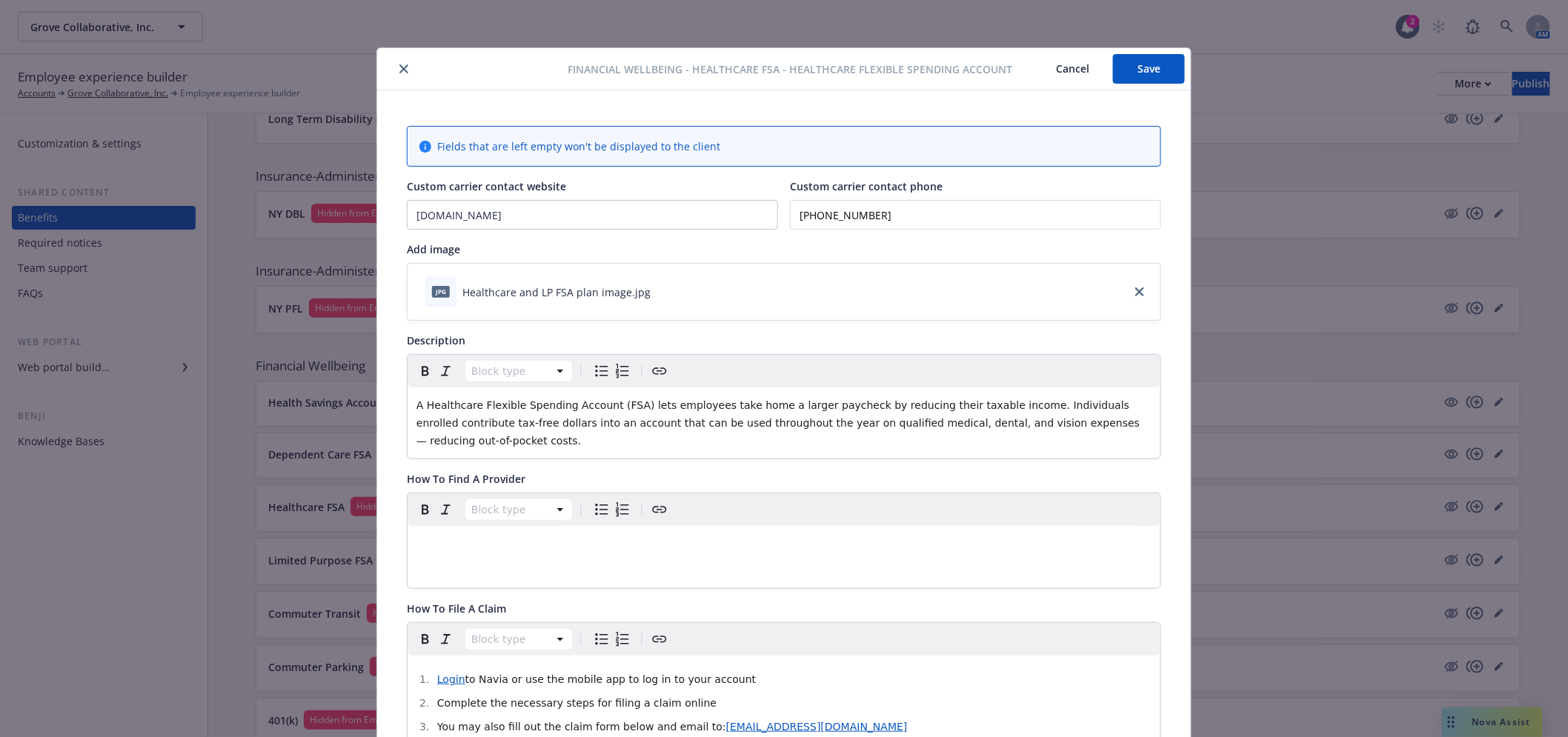
click at [1120, 69] on button "Save" at bounding box center [1149, 69] width 72 height 29
click at [400, 70] on icon "close" at bounding box center [404, 68] width 9 height 9
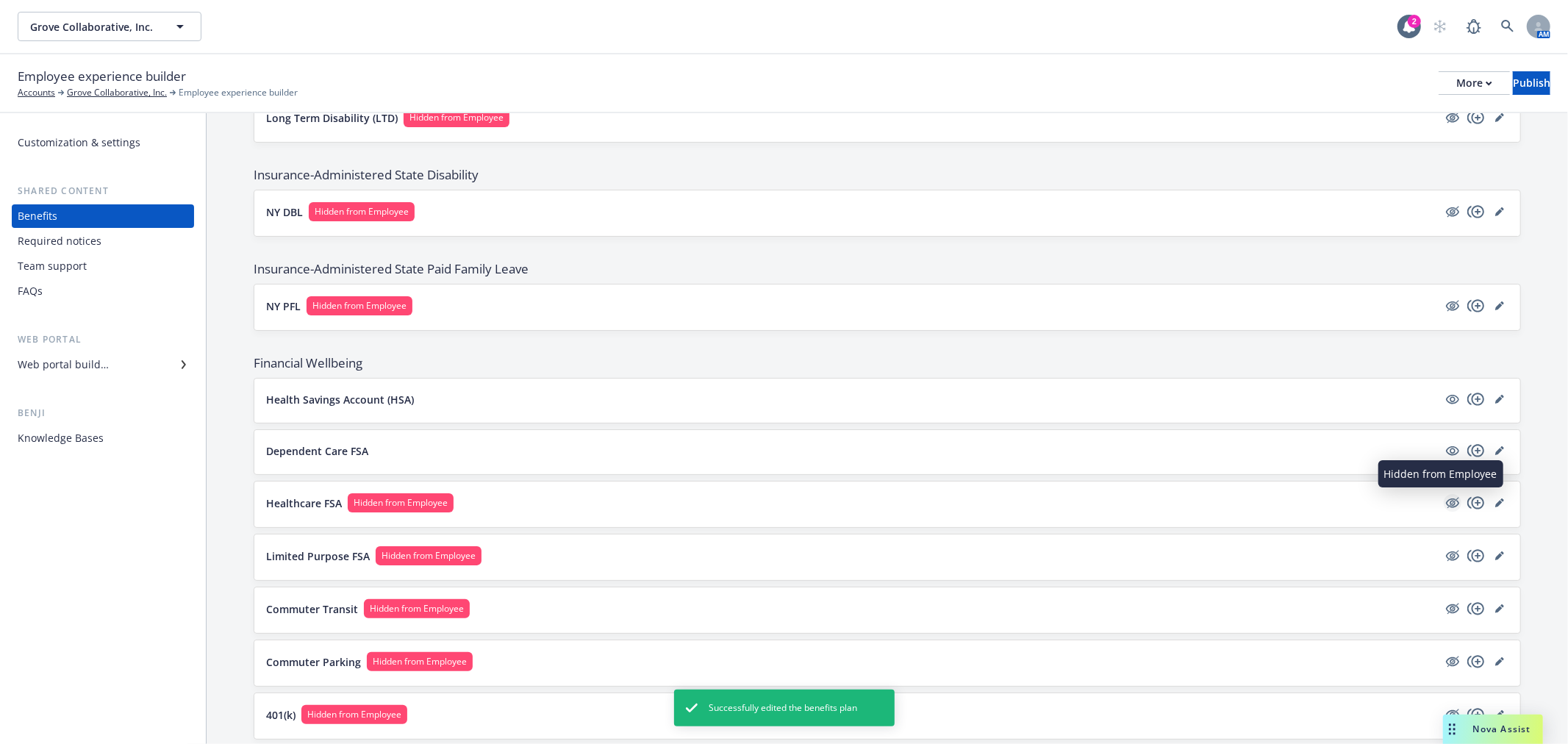
click at [1448, 506] on icon "hidden" at bounding box center [1454, 503] width 12 height 11
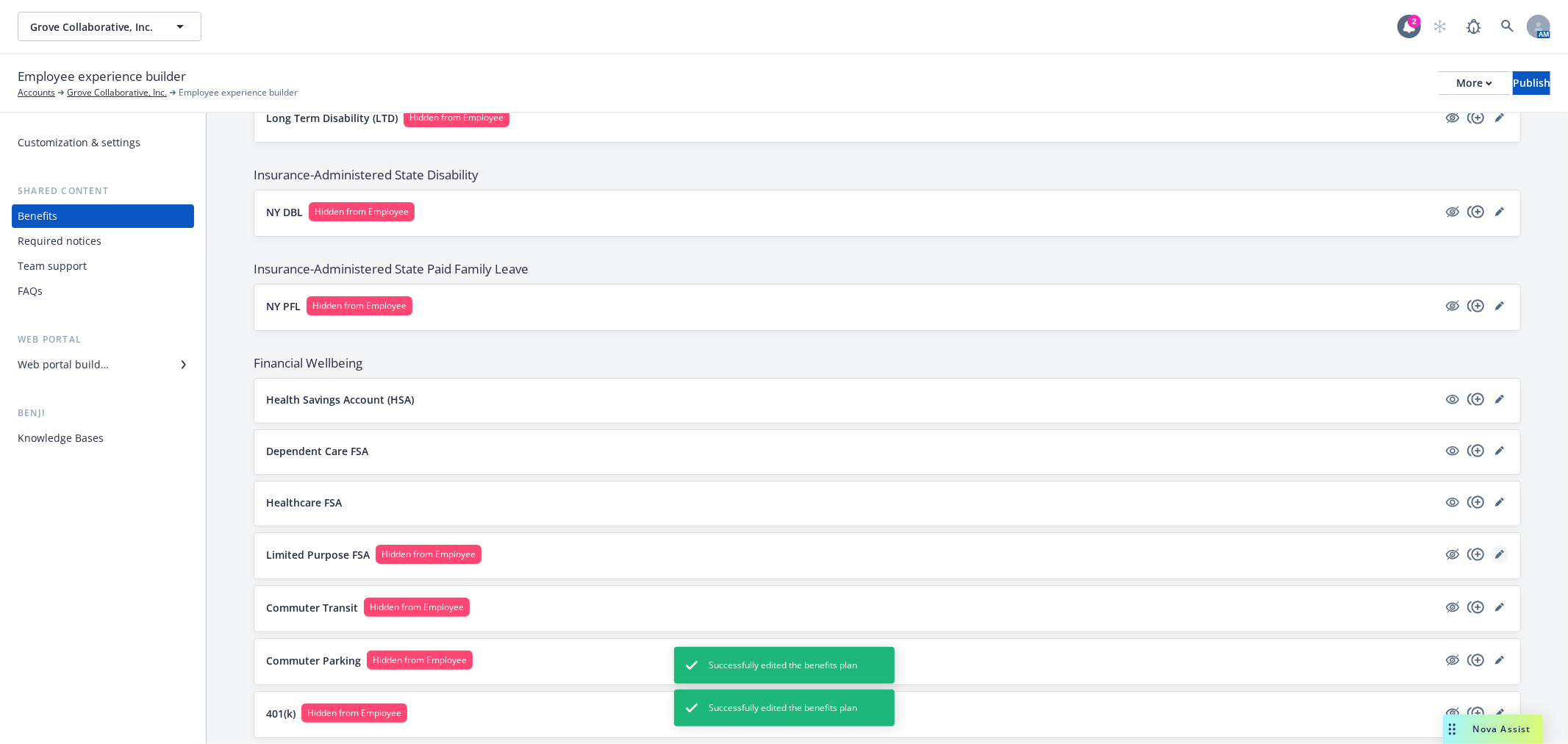
click at [1495, 556] on icon "editPencil" at bounding box center [1499, 555] width 7 height 7
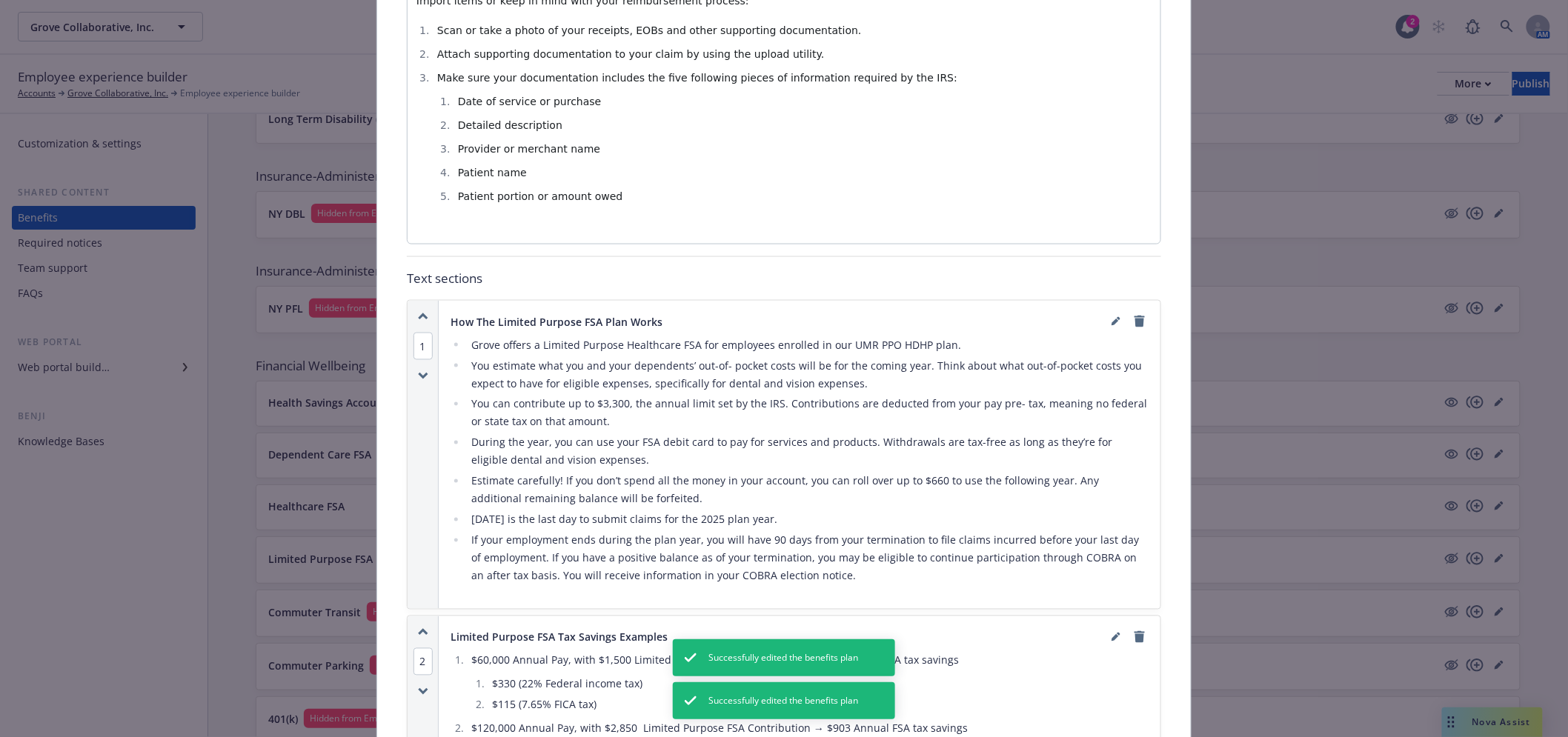
scroll to position [785, 0]
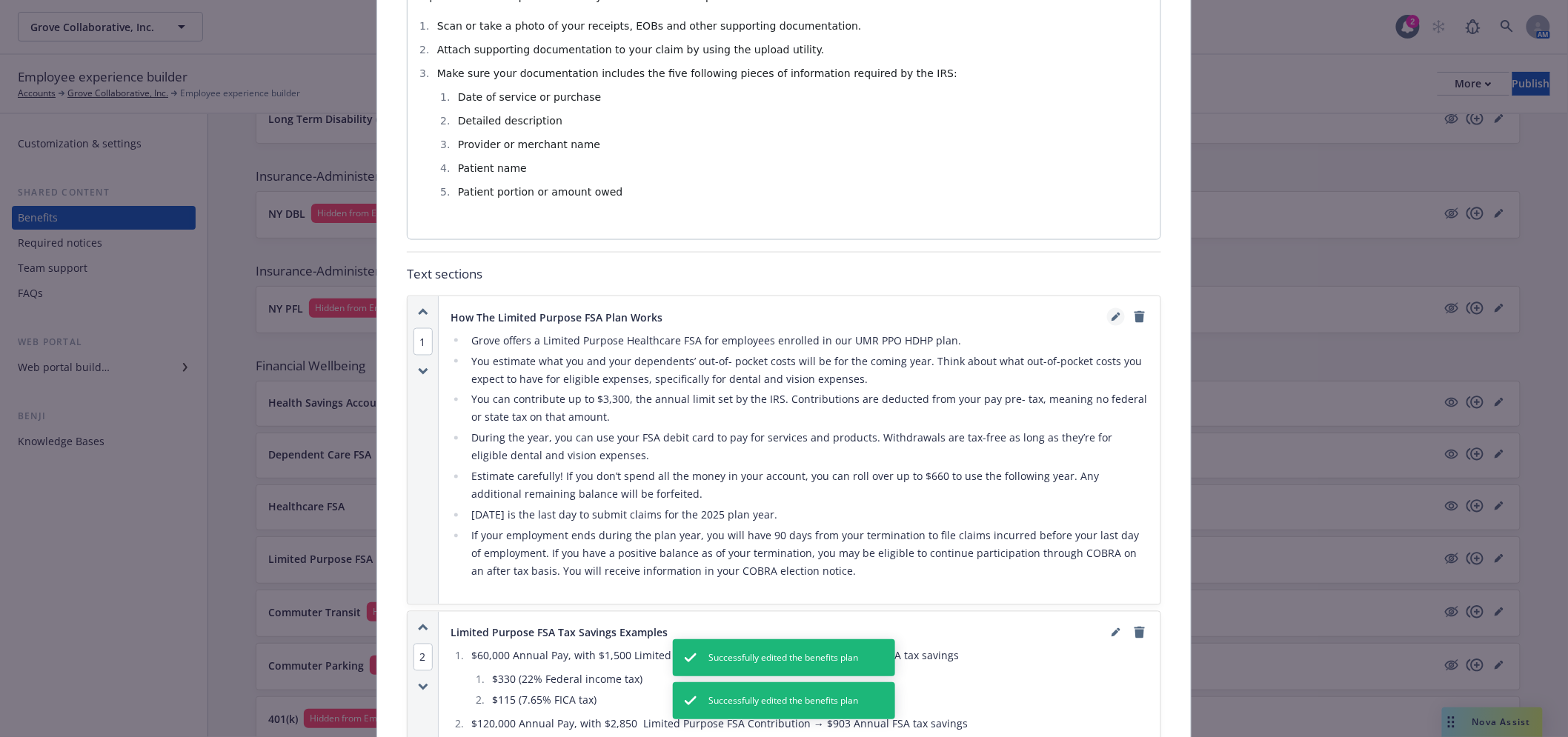
click at [1112, 317] on icon "editPencil" at bounding box center [1115, 318] width 7 height 7
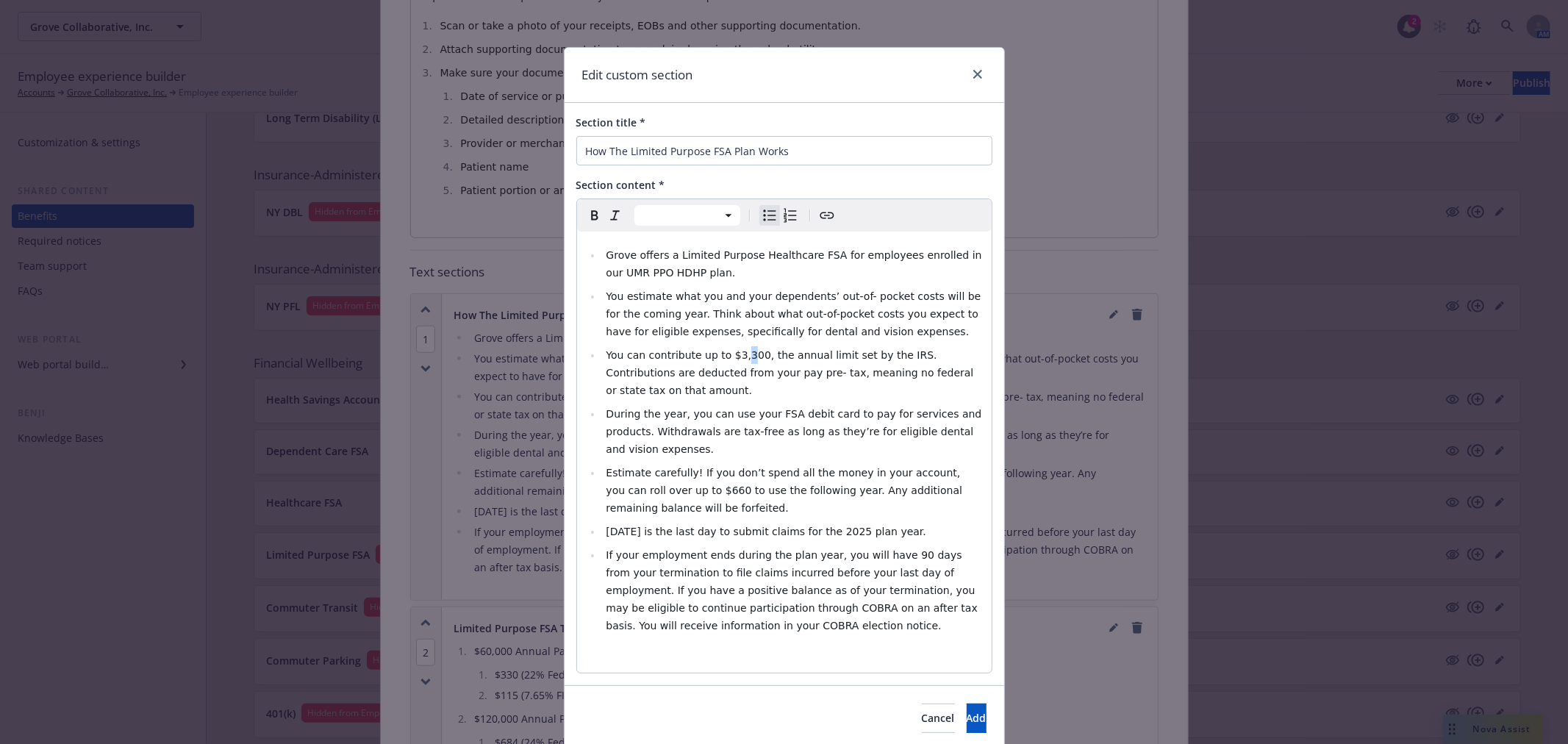
click at [731, 355] on span "You can contribute up to $3,300, the annual limit set by the IRS. Contributions…" at bounding box center [791, 372] width 371 height 47
click at [665, 467] on span "Estimate carefully! If you don’t spend all the money in your account, you can r…" at bounding box center [786, 490] width 359 height 47
click at [644, 523] on li "[DATE] is the last day to submit claims for the 2025 plan year." at bounding box center [792, 532] width 381 height 18
click at [842, 526] on span "[DATE] is the last day to submit claims for the 2025 plan year." at bounding box center [766, 531] width 321 height 12
click at [967, 704] on button "Add" at bounding box center [977, 718] width 20 height 29
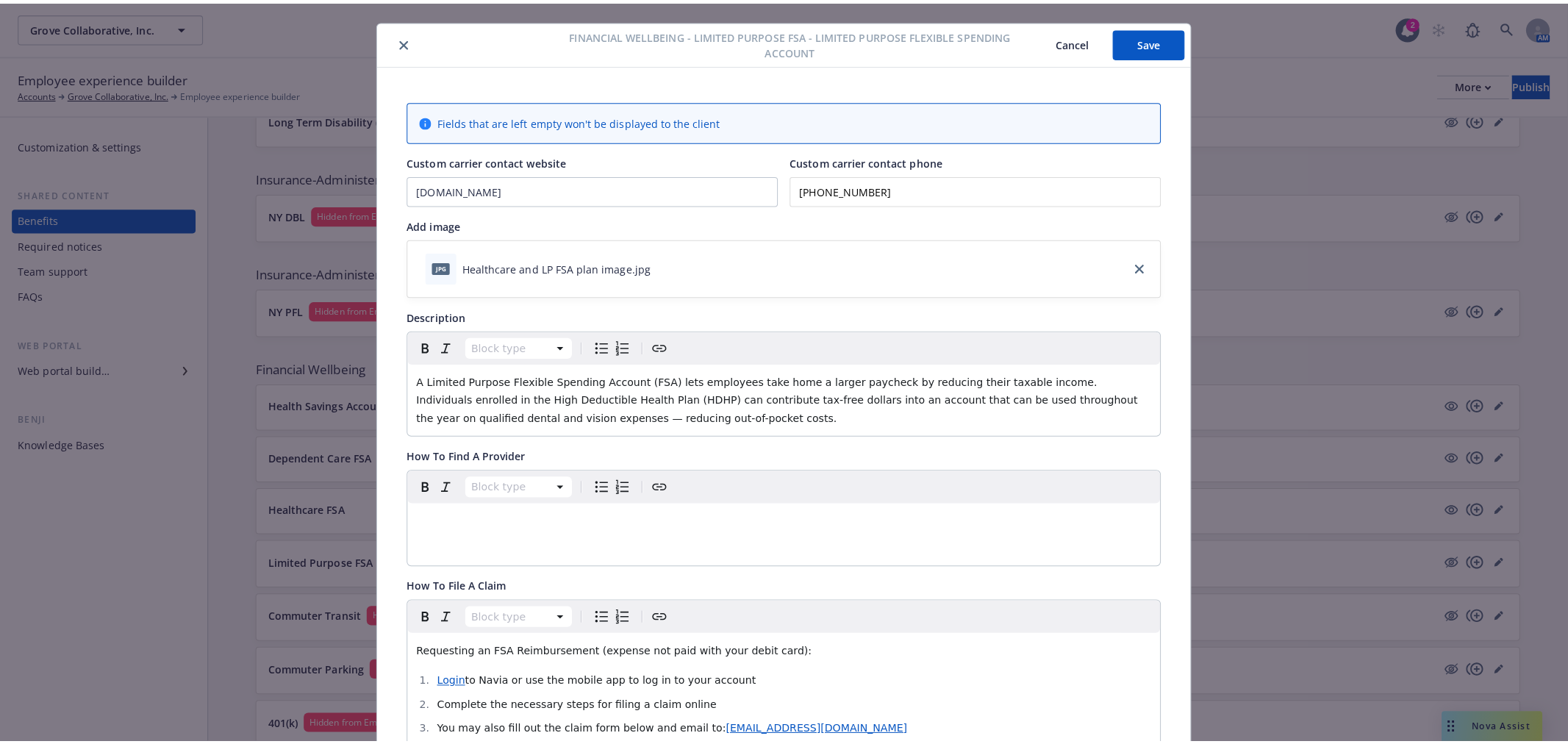
scroll to position [0, 0]
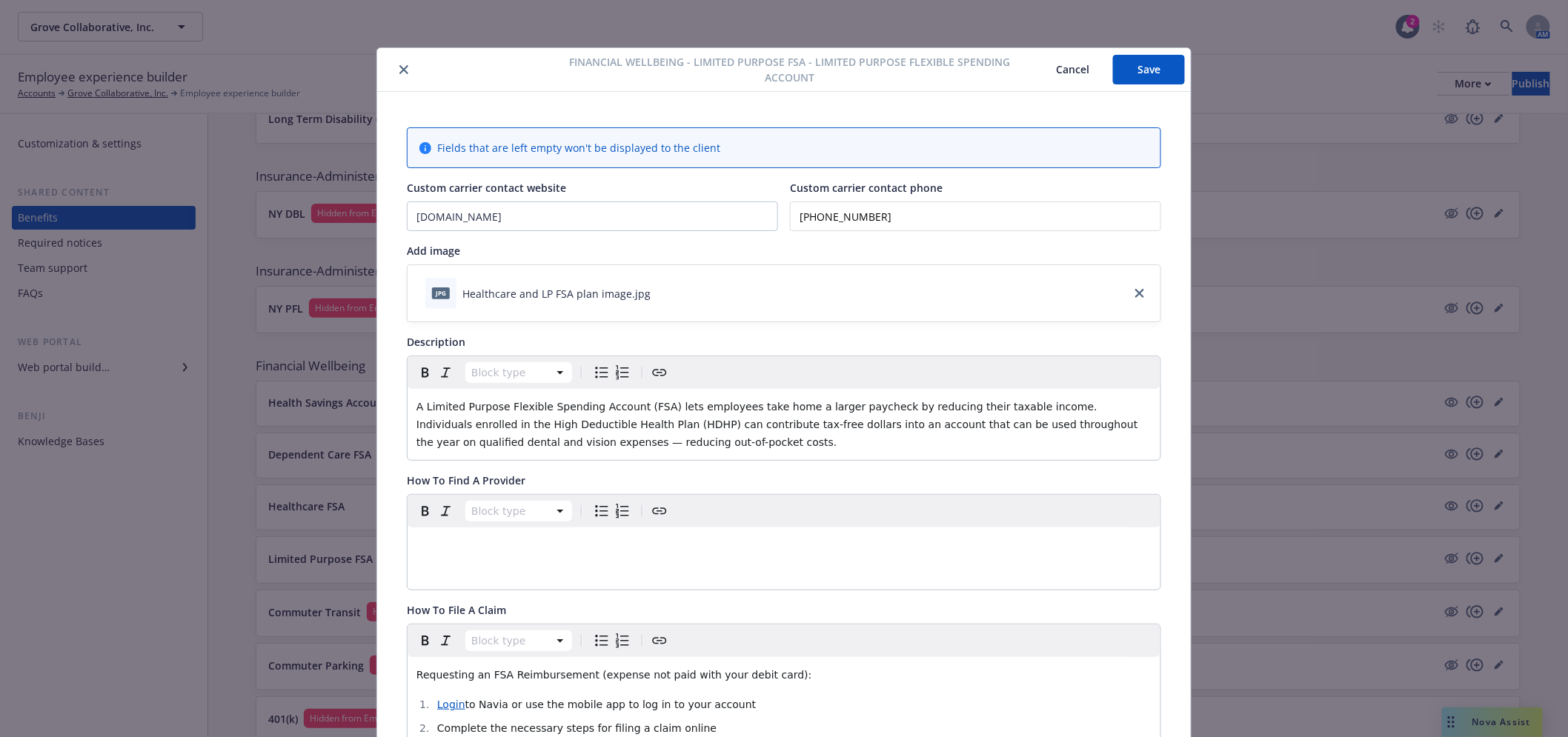
click at [1143, 74] on button "Save" at bounding box center [1149, 70] width 72 height 29
click at [402, 68] on button "close" at bounding box center [404, 70] width 18 height 18
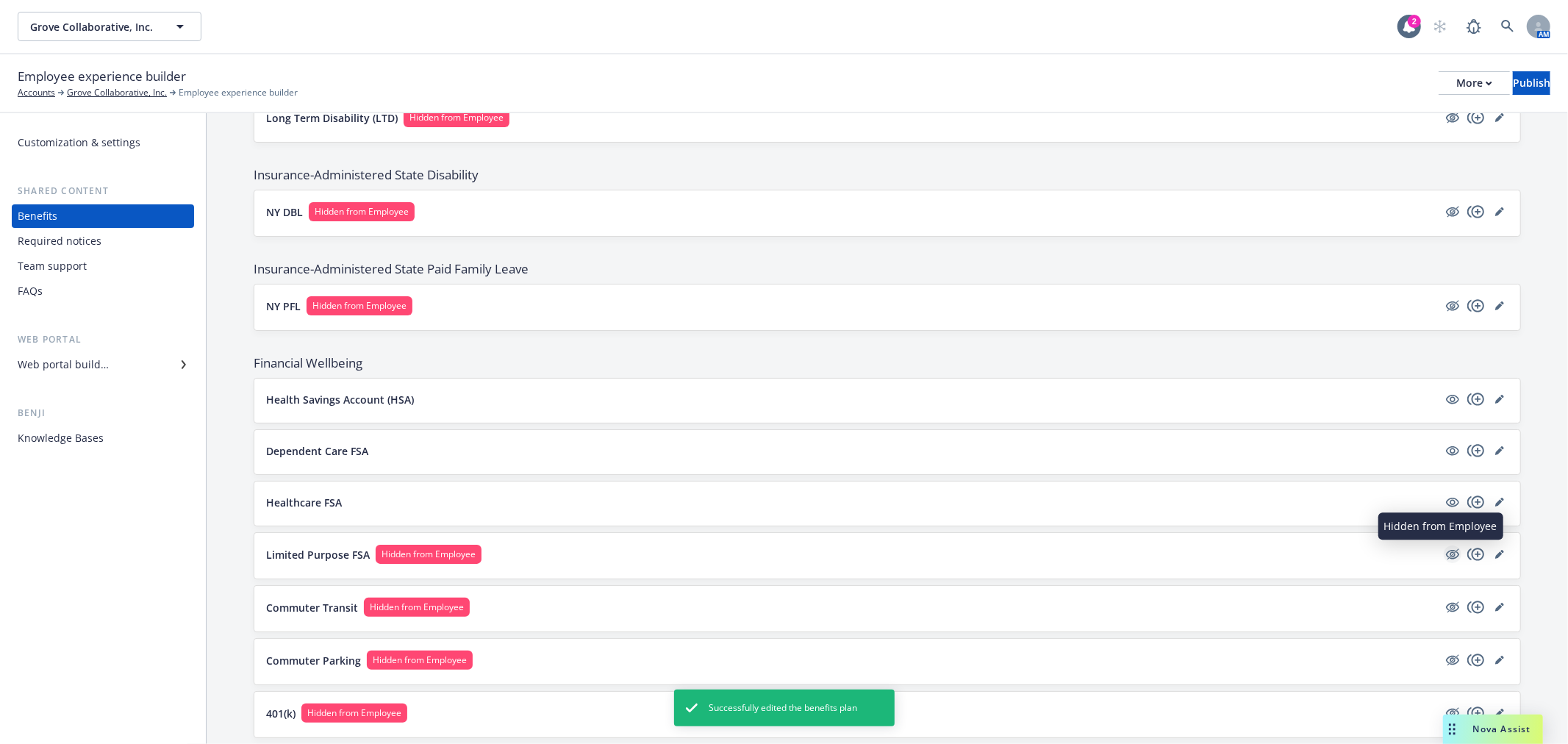
click at [1446, 555] on icon "hidden" at bounding box center [1453, 555] width 13 height 10
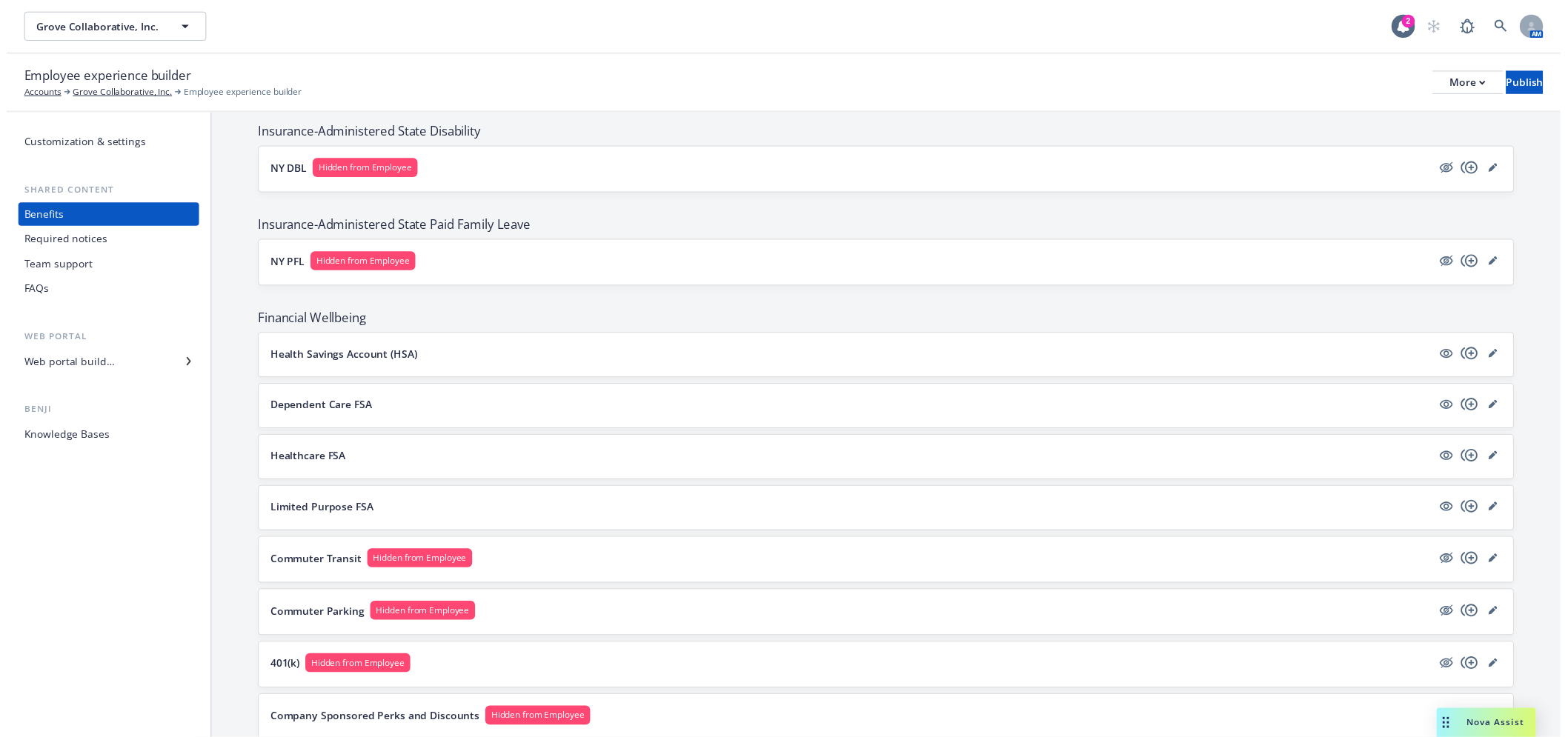
scroll to position [1152, 0]
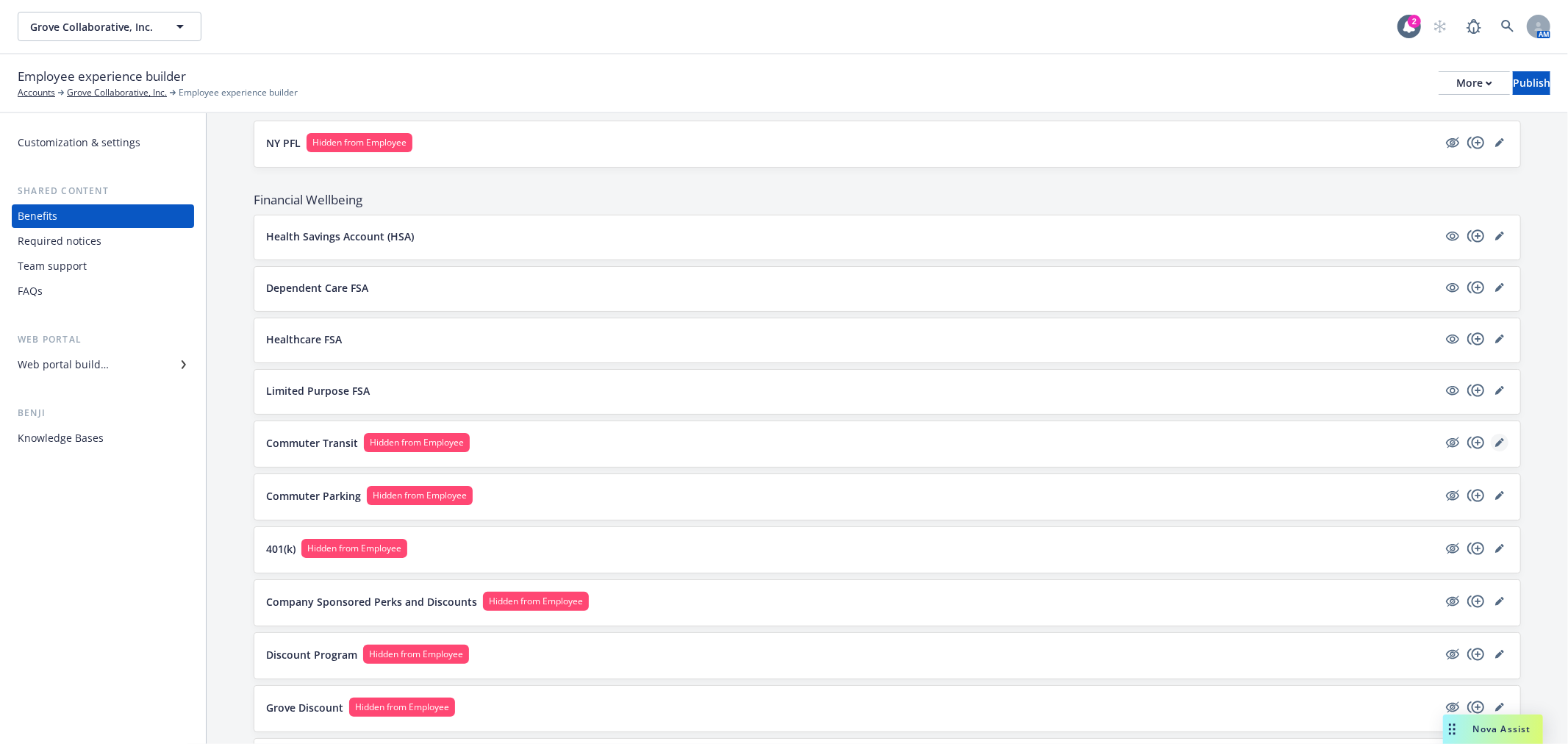
click at [1500, 441] on icon "editPencil" at bounding box center [1502, 440] width 4 height 4
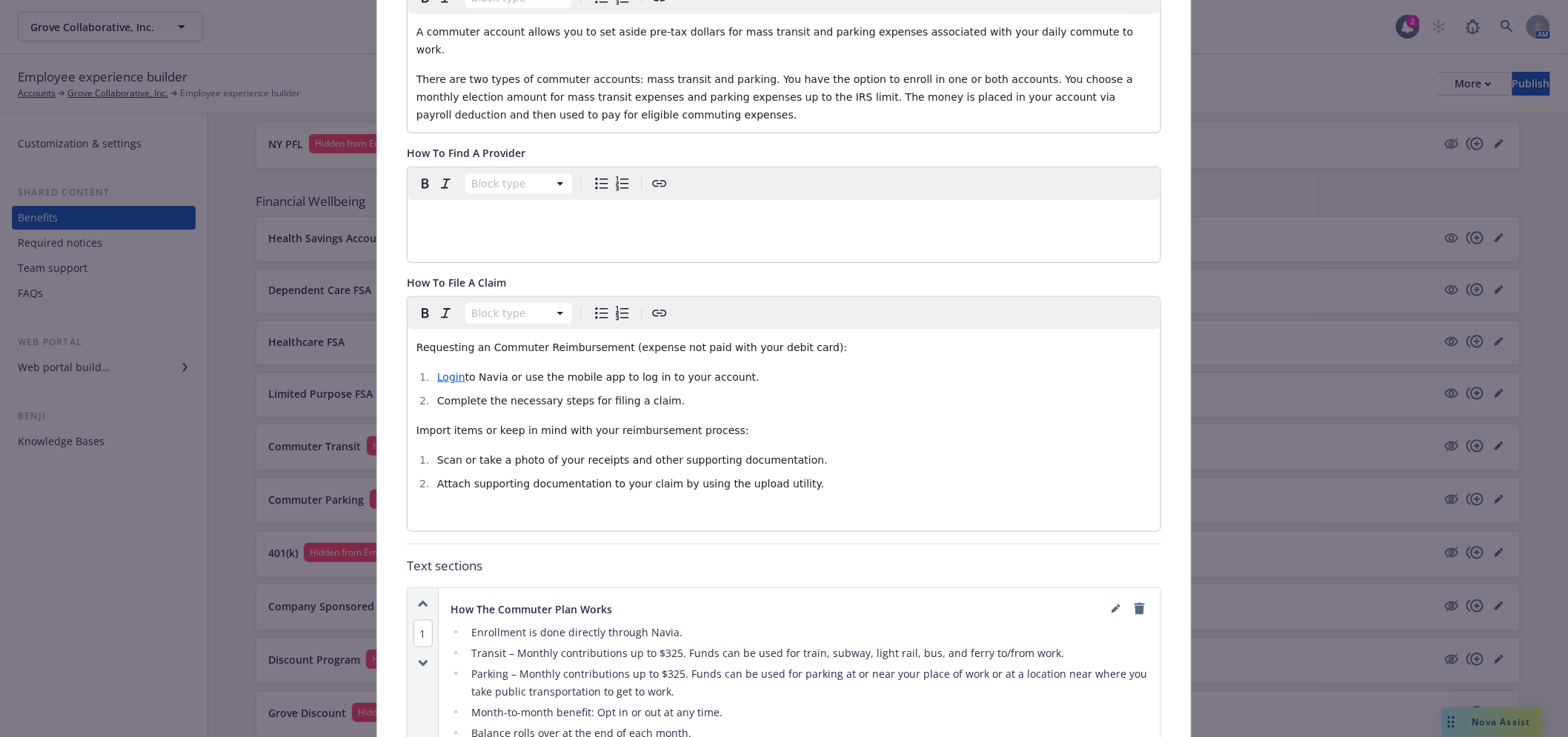
scroll to position [455, 0]
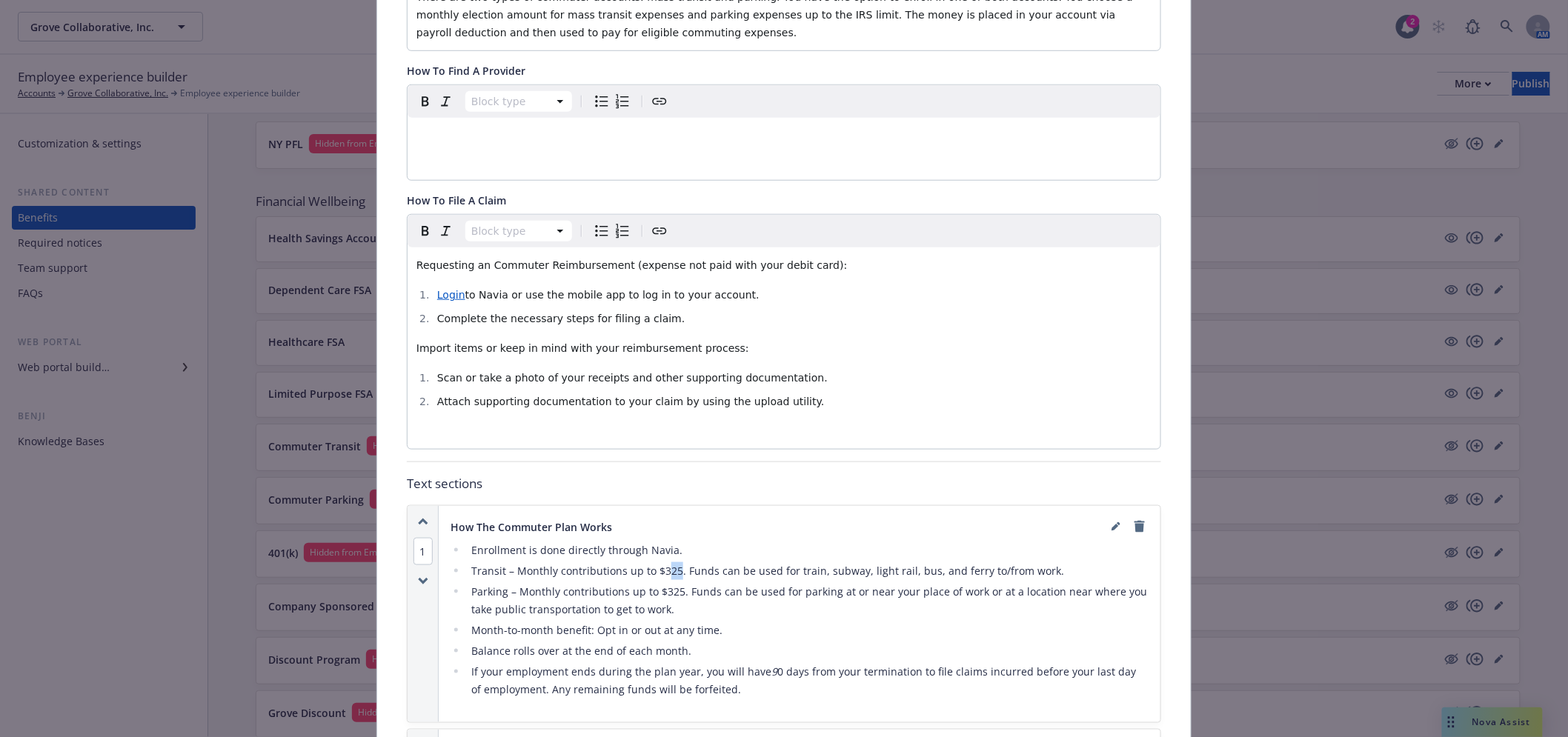
drag, startPoint x: 672, startPoint y: 551, endPoint x: 661, endPoint y: 551, distance: 11.0
click at [661, 562] on li "Transit – Monthly contributions up to $325. Funds can be used for train, subway…" at bounding box center [807, 571] width 681 height 18
click at [1112, 522] on icon "editPencil" at bounding box center [1116, 526] width 9 height 9
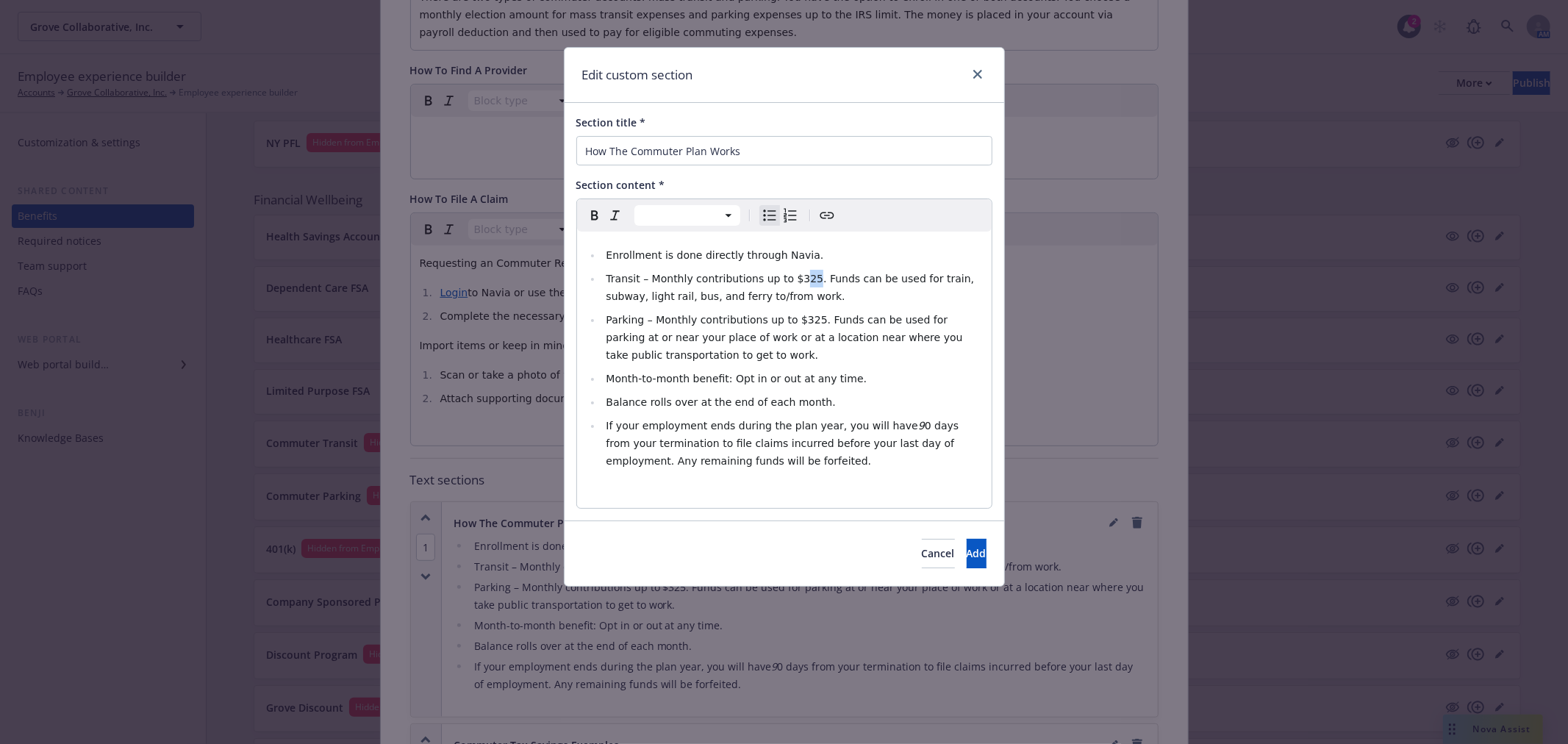
drag, startPoint x: 789, startPoint y: 281, endPoint x: 799, endPoint y: 280, distance: 10.0
click at [799, 280] on span "Transit – Monthly contributions up to $325. Funds can be used for train, subway…" at bounding box center [791, 288] width 371 height 29
drag, startPoint x: 790, startPoint y: 322, endPoint x: 802, endPoint y: 322, distance: 12.0
click at [802, 322] on span "Parking – Monthly contributions up to $325. Funds can be used for parking at or…" at bounding box center [786, 338] width 360 height 47
click at [967, 554] on span "Add" at bounding box center [977, 553] width 20 height 14
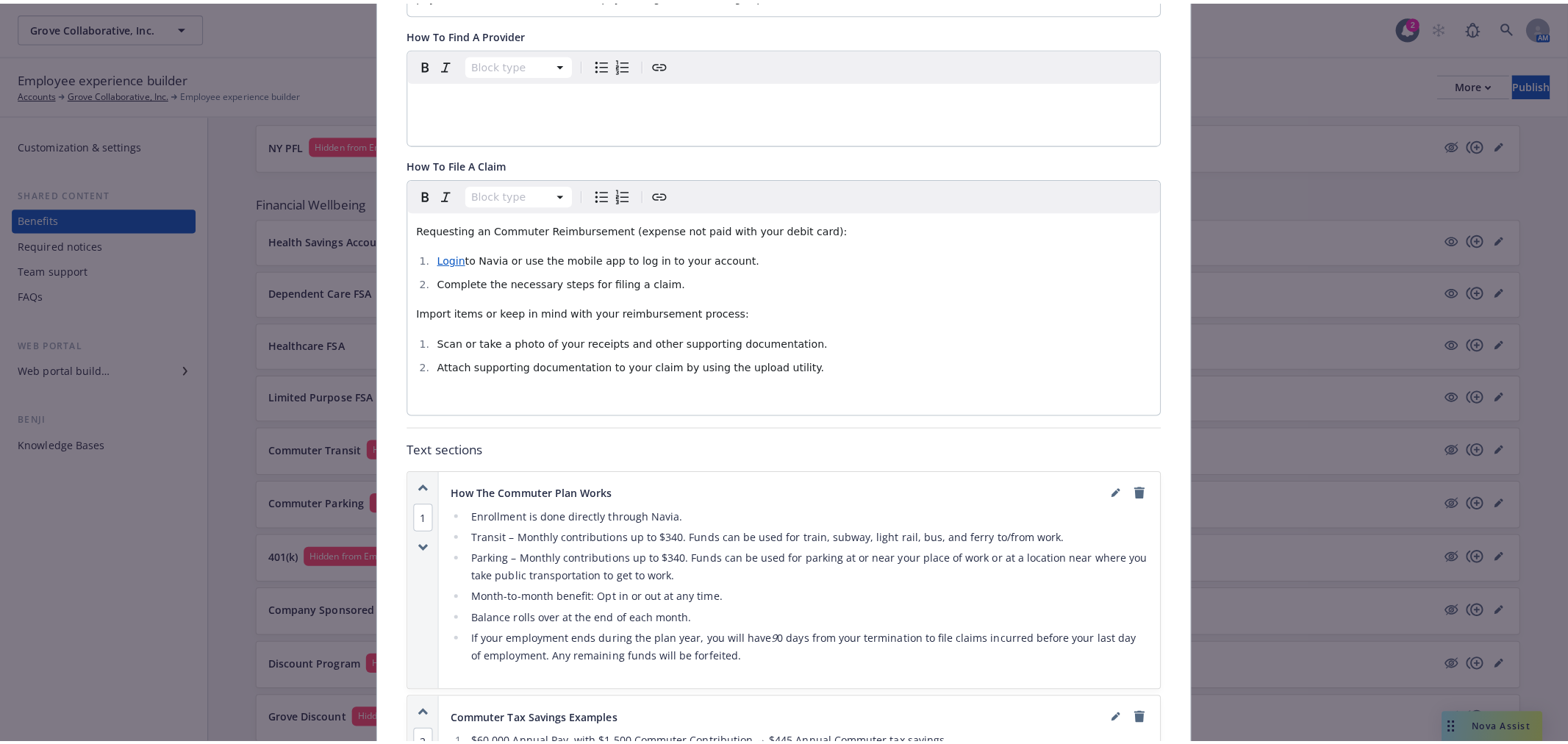
scroll to position [0, 0]
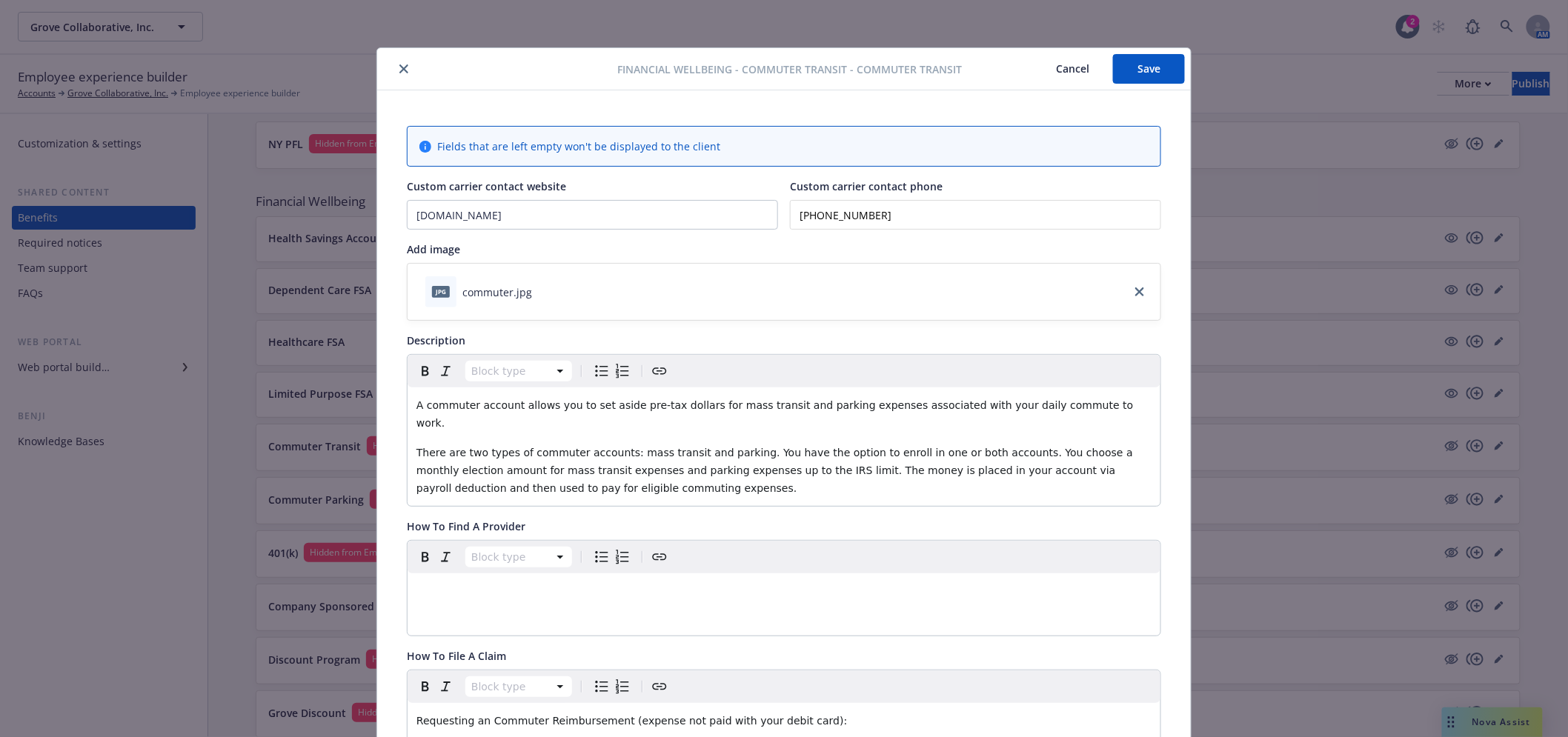
click at [1153, 79] on button "Save" at bounding box center [1149, 69] width 72 height 29
click at [400, 65] on icon "close" at bounding box center [404, 68] width 9 height 9
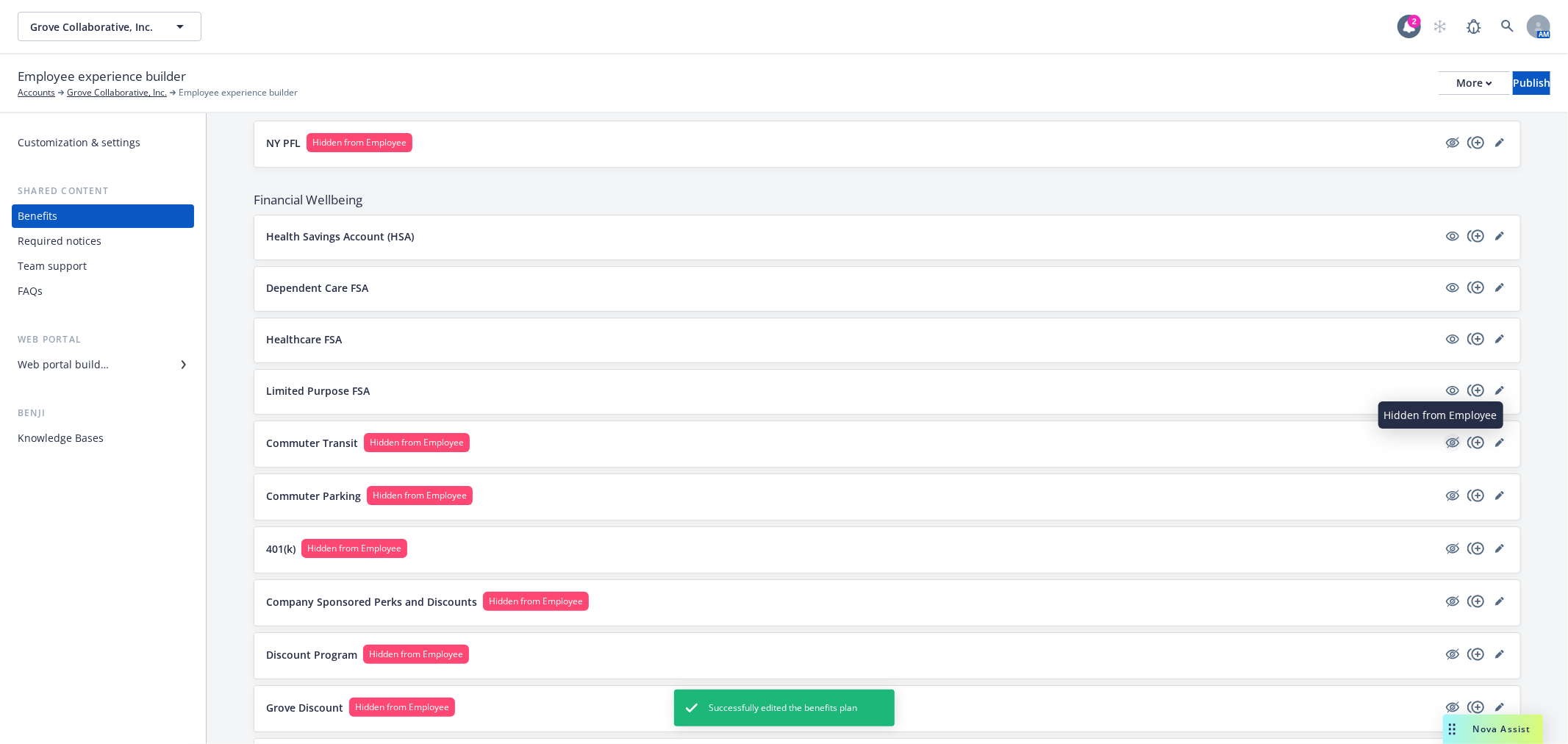
click at [1444, 439] on icon "hidden" at bounding box center [1453, 443] width 18 height 18
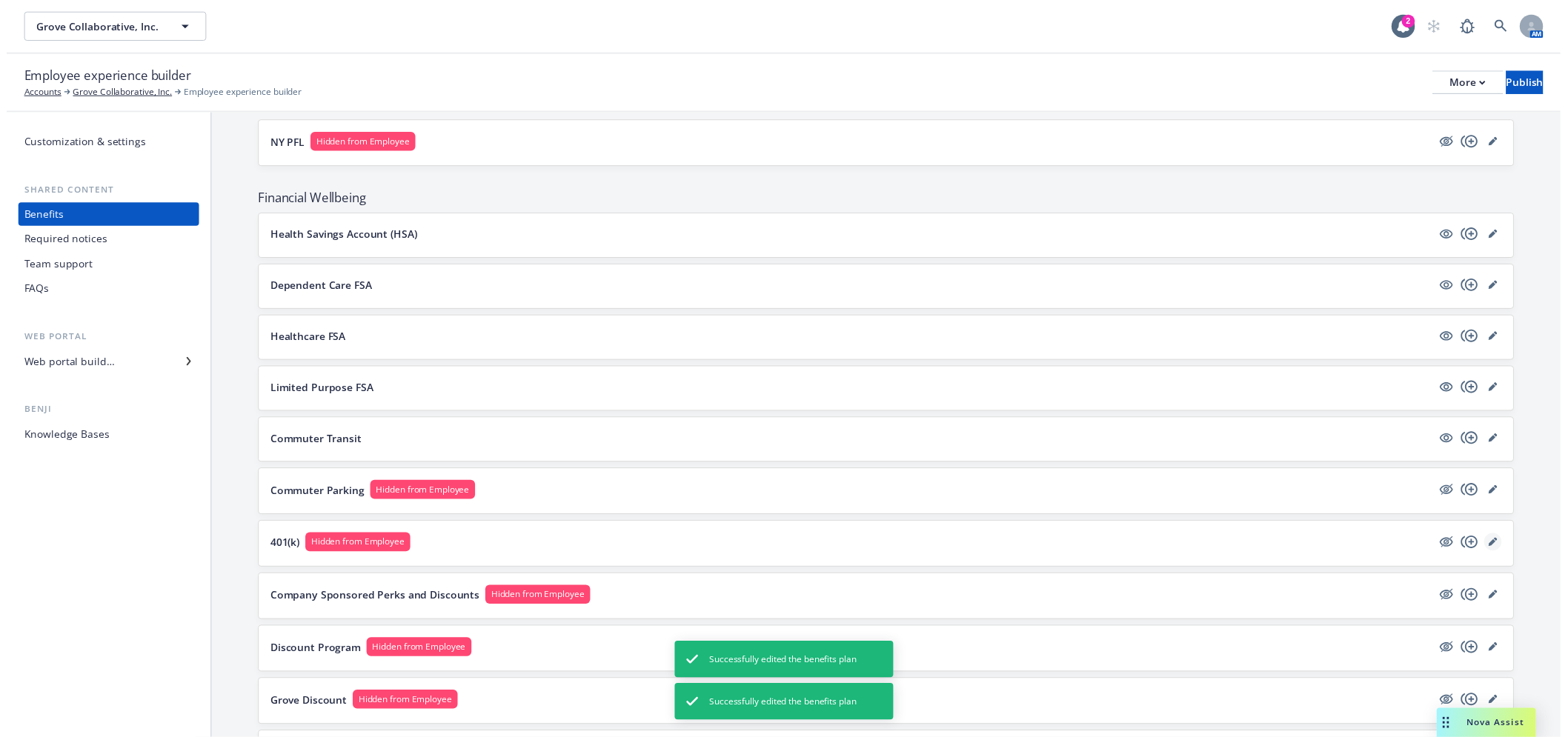
scroll to position [1234, 0]
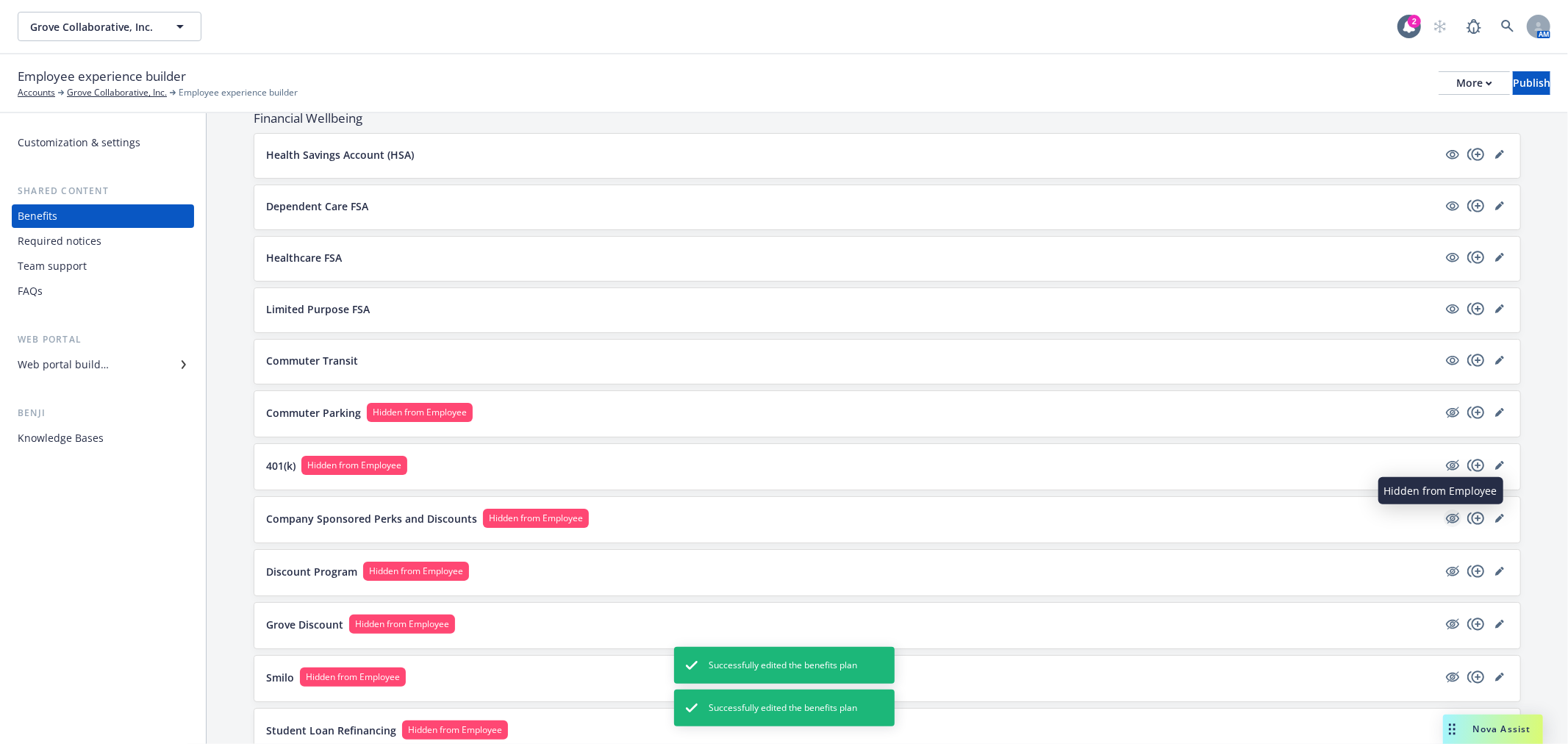
click at [1448, 517] on icon "hidden" at bounding box center [1454, 518] width 12 height 11
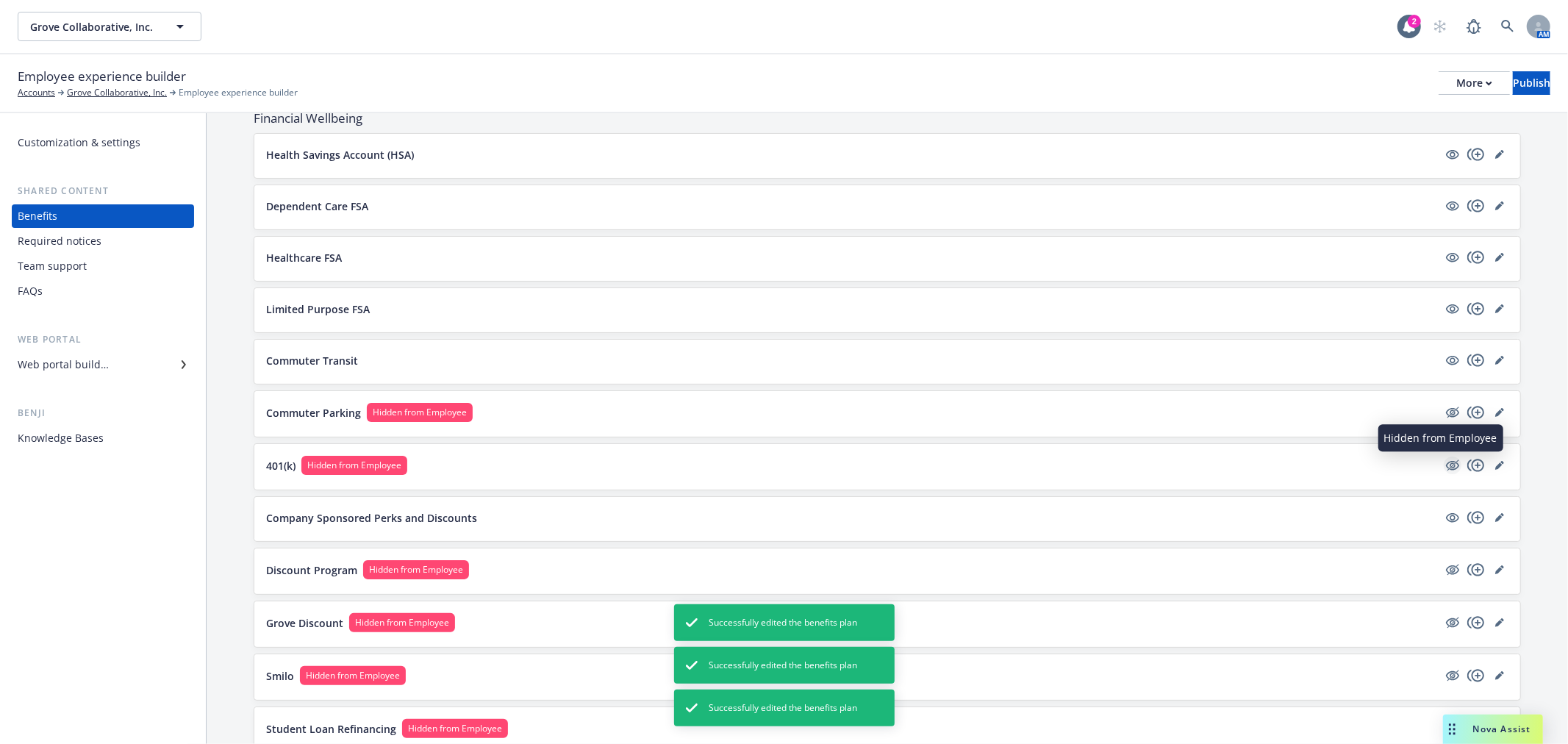
click at [1445, 468] on icon "hidden" at bounding box center [1453, 466] width 18 height 18
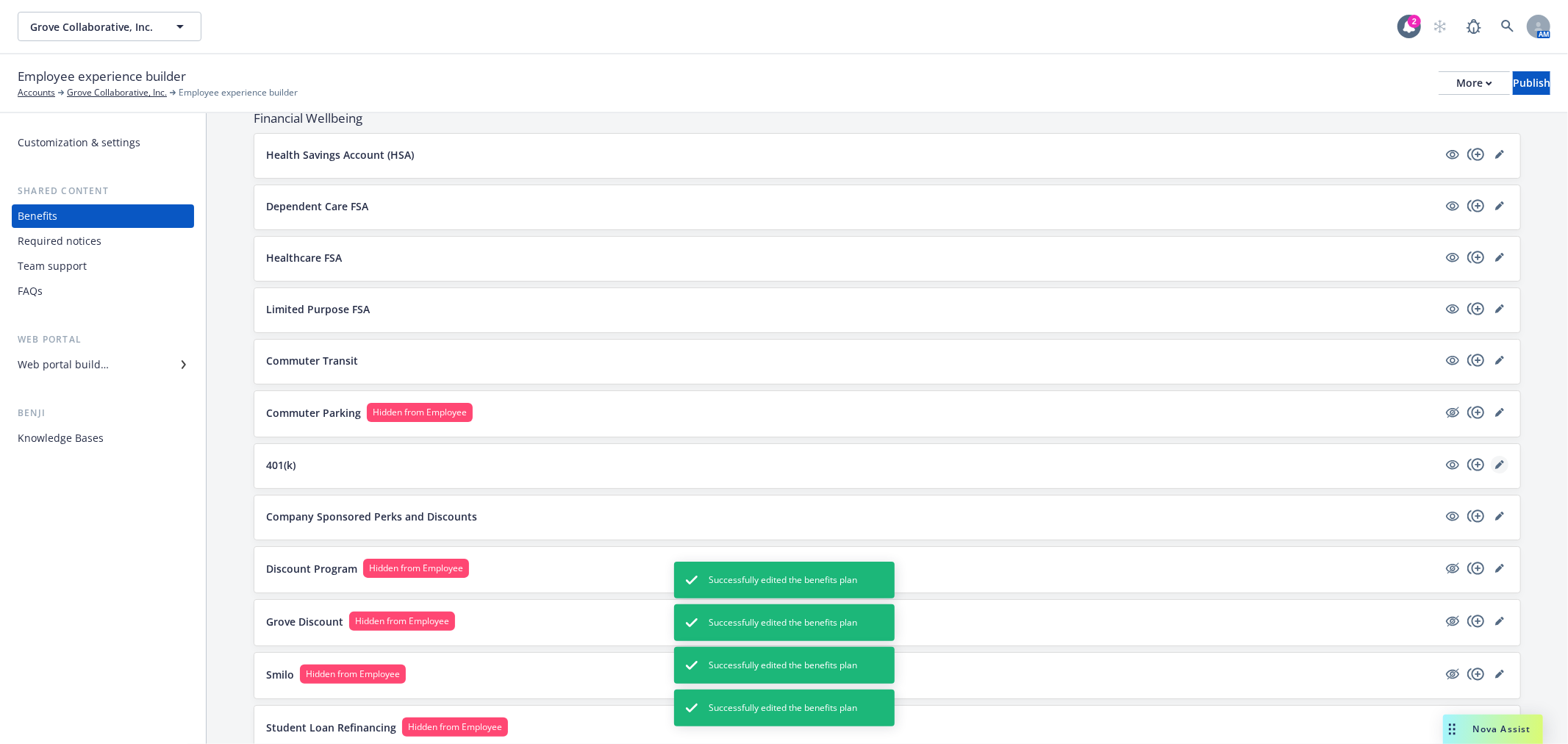
click at [1495, 461] on icon "editPencil" at bounding box center [1500, 464] width 9 height 9
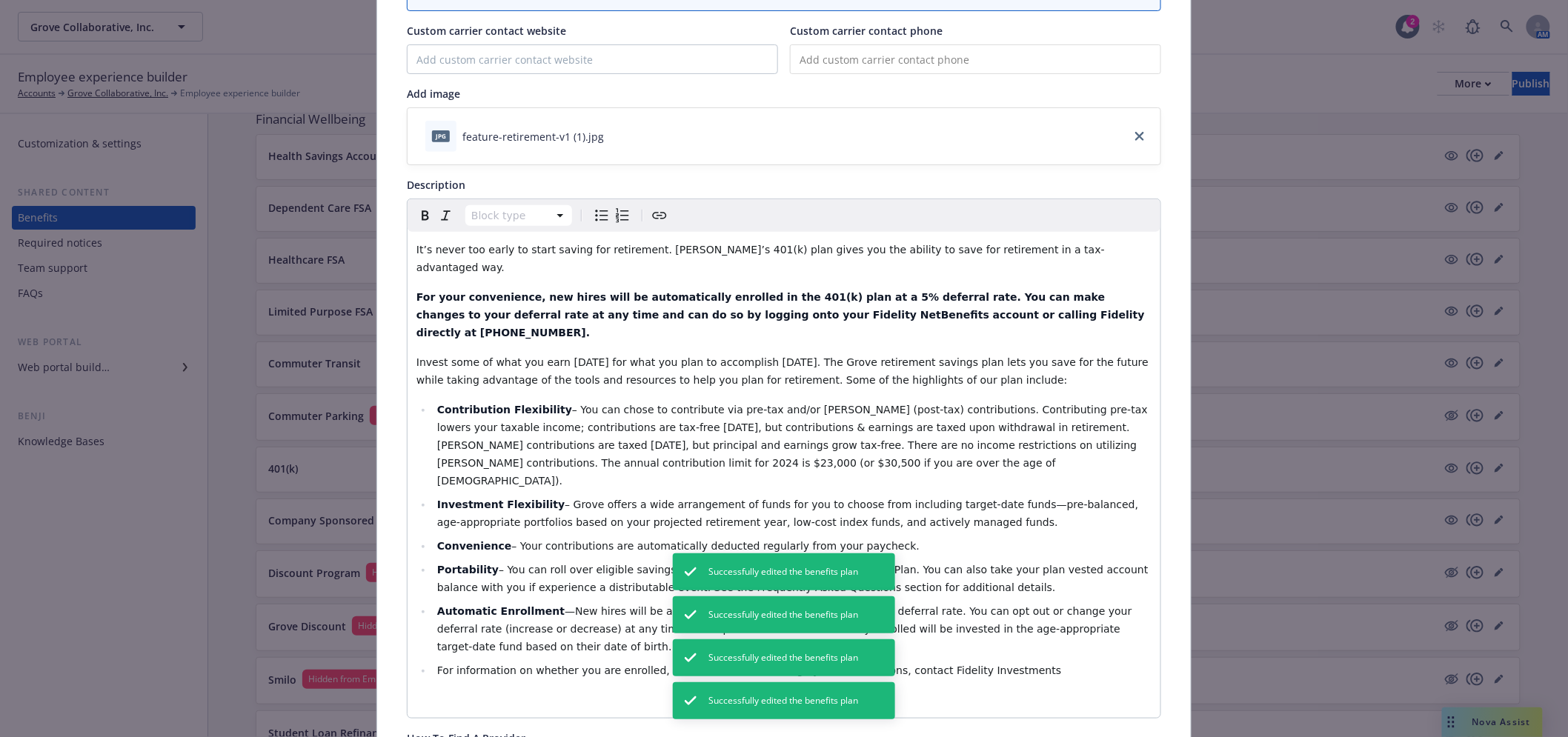
scroll to position [209, 0]
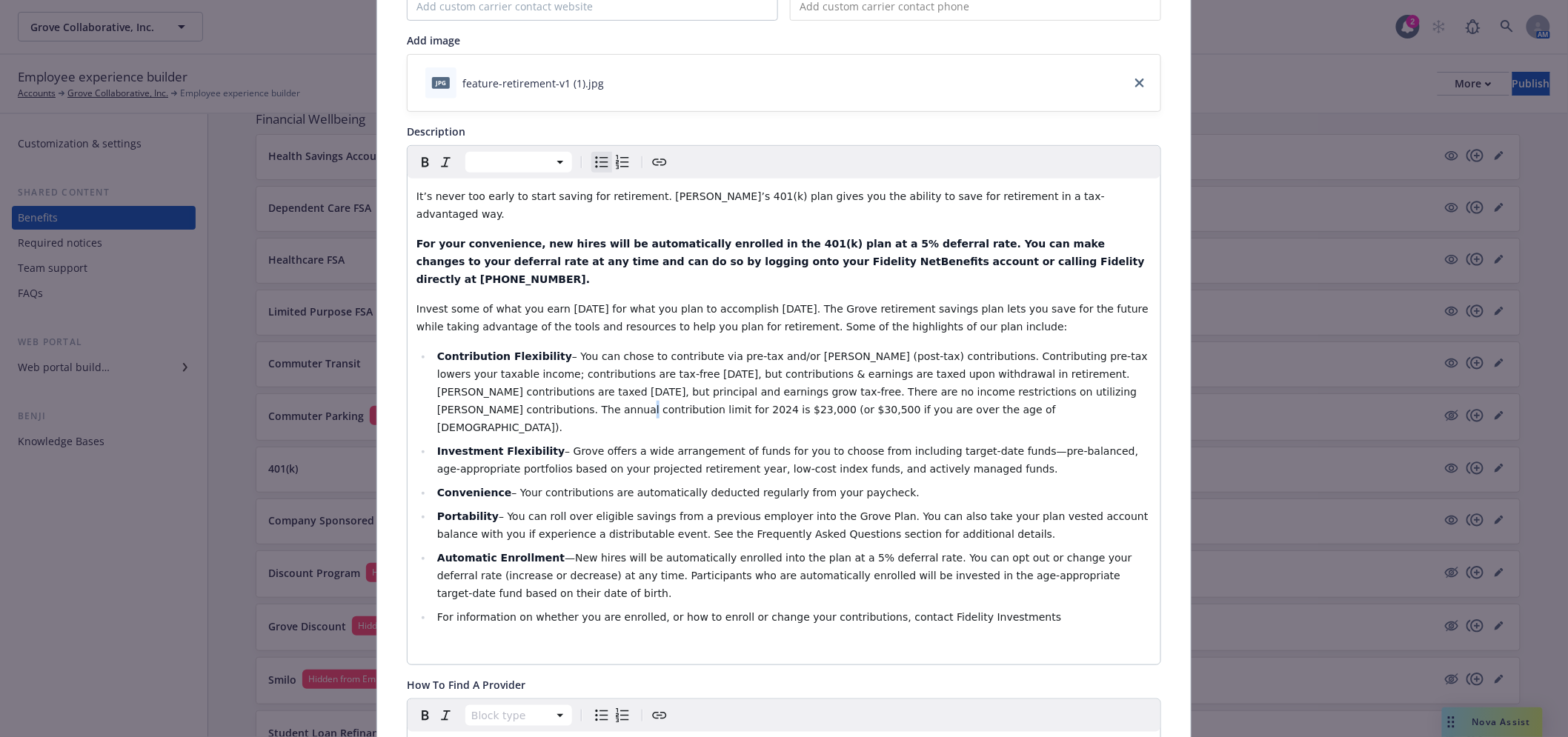
click at [1026, 358] on span "– You can chose to contribute via pre-tax and/or [PERSON_NAME] (post-tax) contr…" at bounding box center [793, 392] width 714 height 83
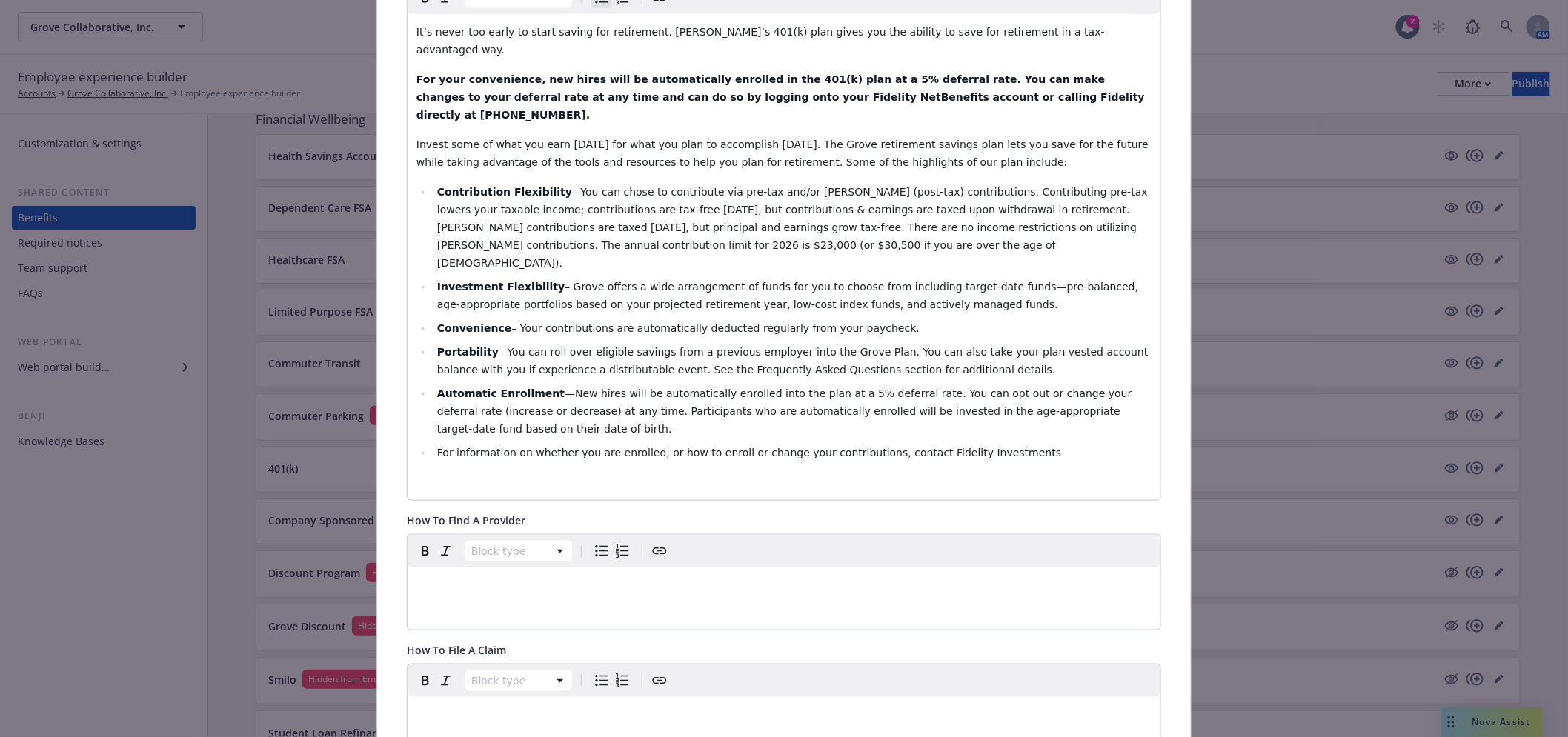
scroll to position [291, 0]
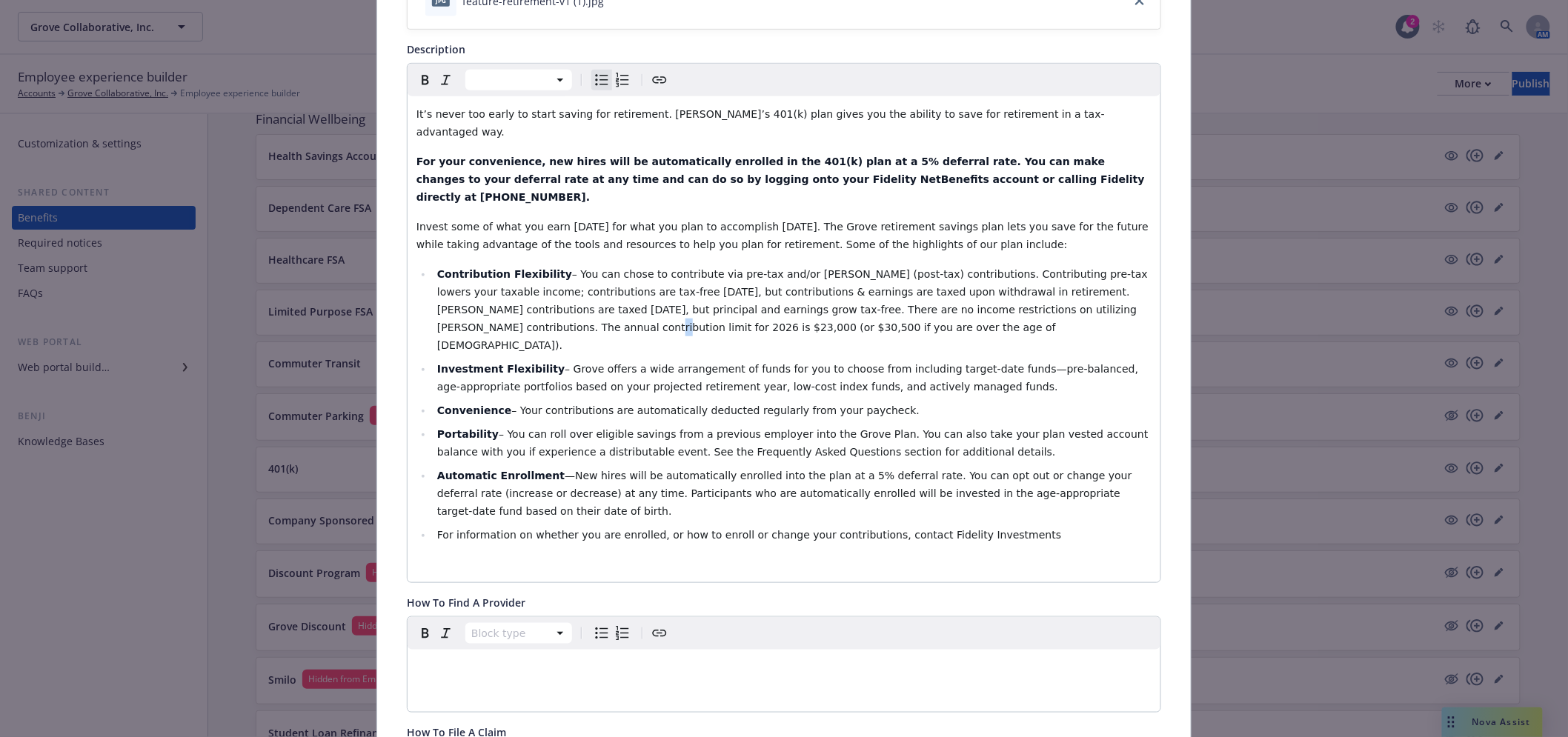
click at [1055, 275] on span "– You can chose to contribute via pre-tax and/or [PERSON_NAME] (post-tax) contr…" at bounding box center [793, 309] width 714 height 83
click at [1108, 274] on span "– You can chose to contribute via pre-tax and/or [PERSON_NAME] (post-tax) contr…" at bounding box center [793, 309] width 714 height 83
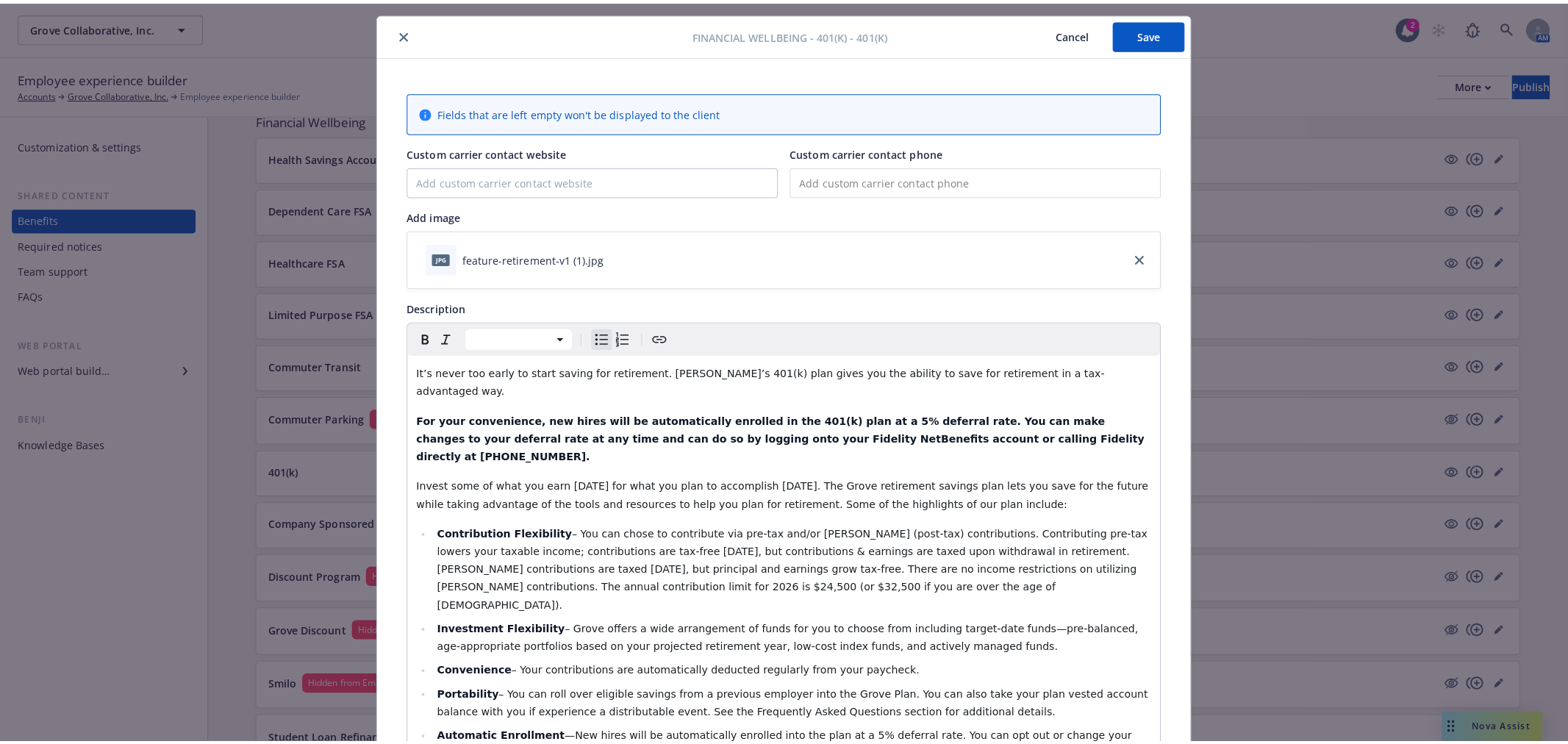
scroll to position [0, 0]
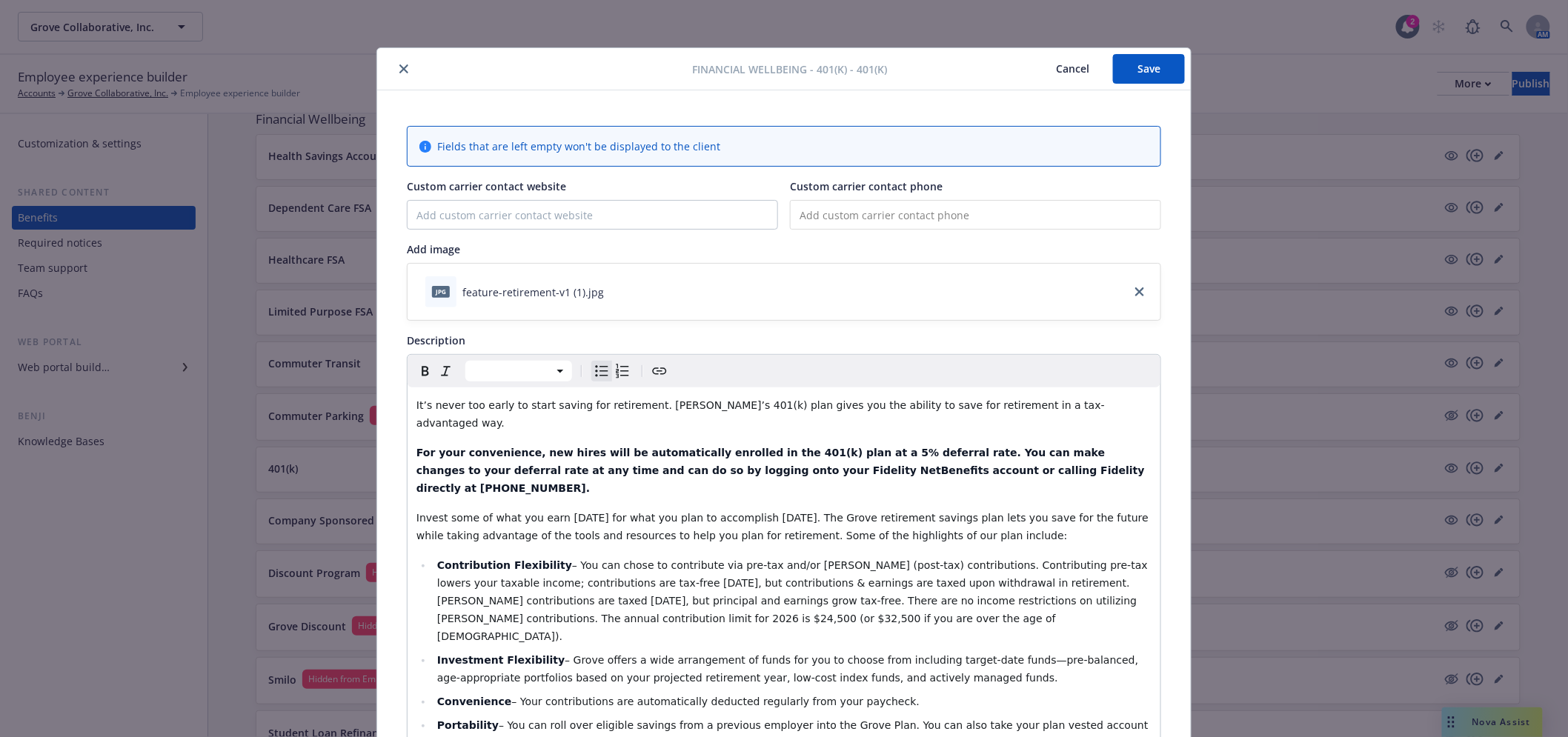
click at [1151, 63] on button "Save" at bounding box center [1149, 69] width 72 height 29
click at [400, 67] on icon "close" at bounding box center [404, 68] width 9 height 9
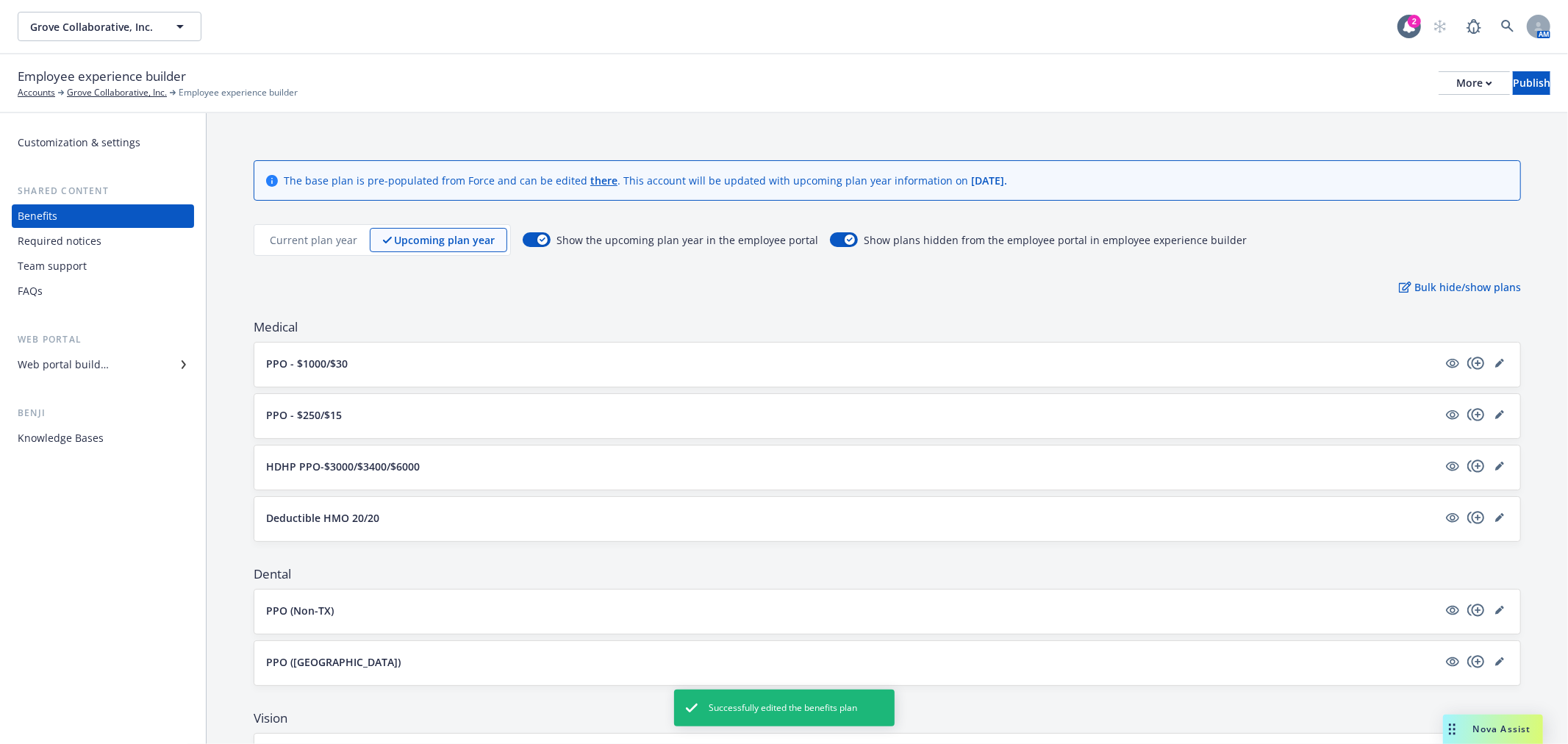
click at [298, 237] on p "Current plan year" at bounding box center [313, 239] width 88 height 15
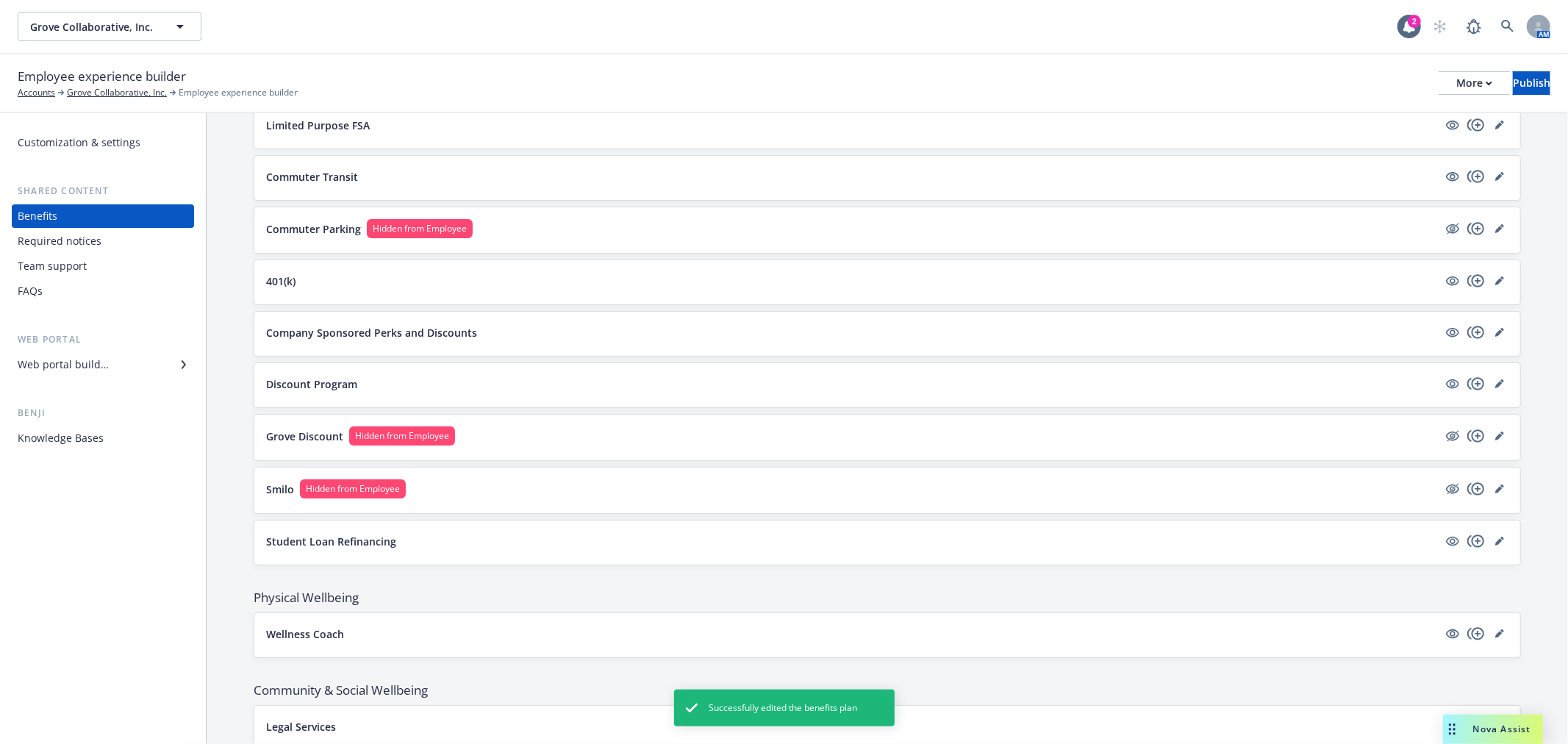
scroll to position [1380, 0]
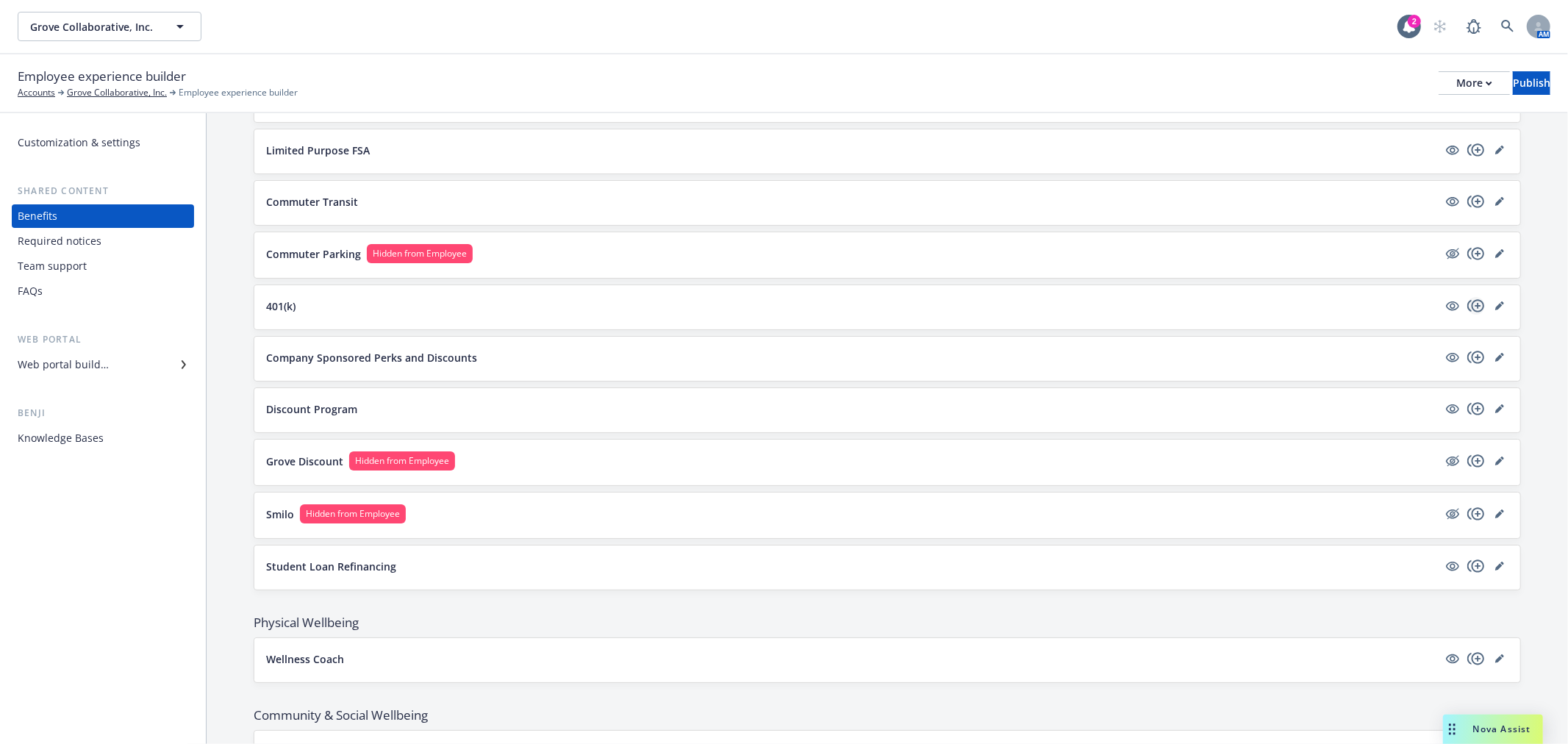
click at [1467, 309] on icon "copyPlus" at bounding box center [1475, 305] width 17 height 13
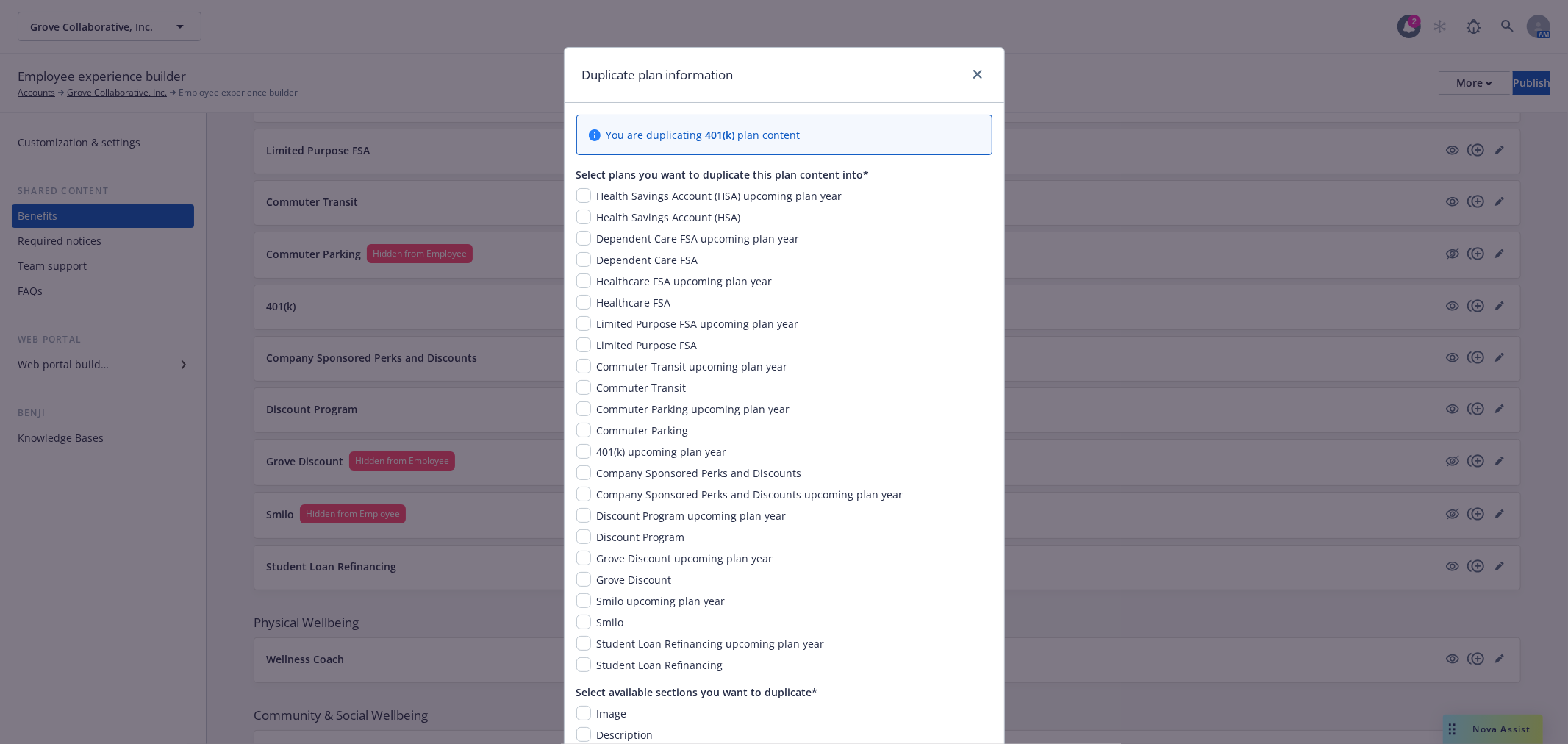
click at [619, 462] on div "Health Savings Account (HSA) upcoming plan year Health Savings Account (HSA) De…" at bounding box center [784, 430] width 416 height 484
click at [618, 457] on span "401(k) upcoming plan year" at bounding box center [662, 451] width 131 height 14
click at [576, 449] on input "checkbox" at bounding box center [583, 451] width 15 height 15
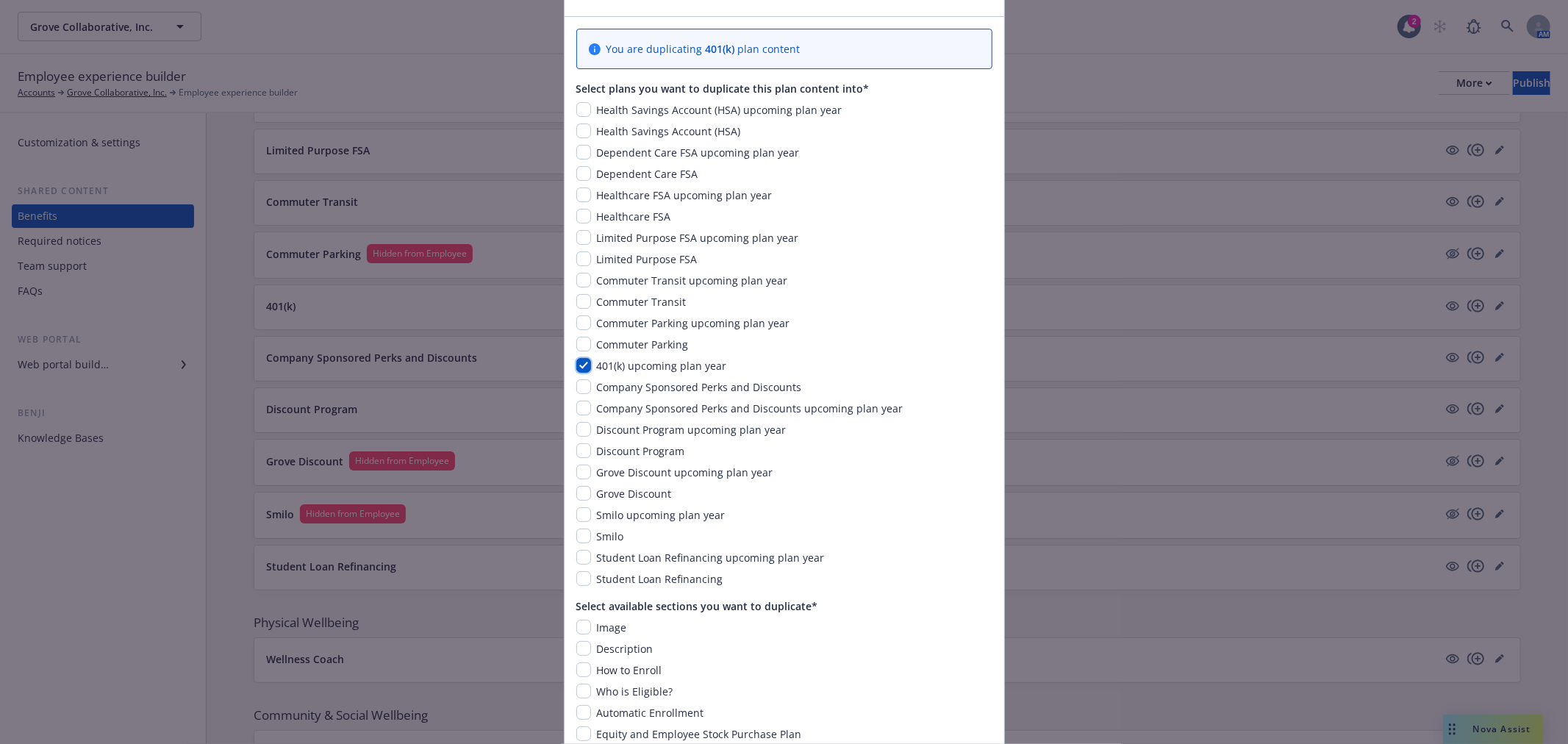
scroll to position [0, 0]
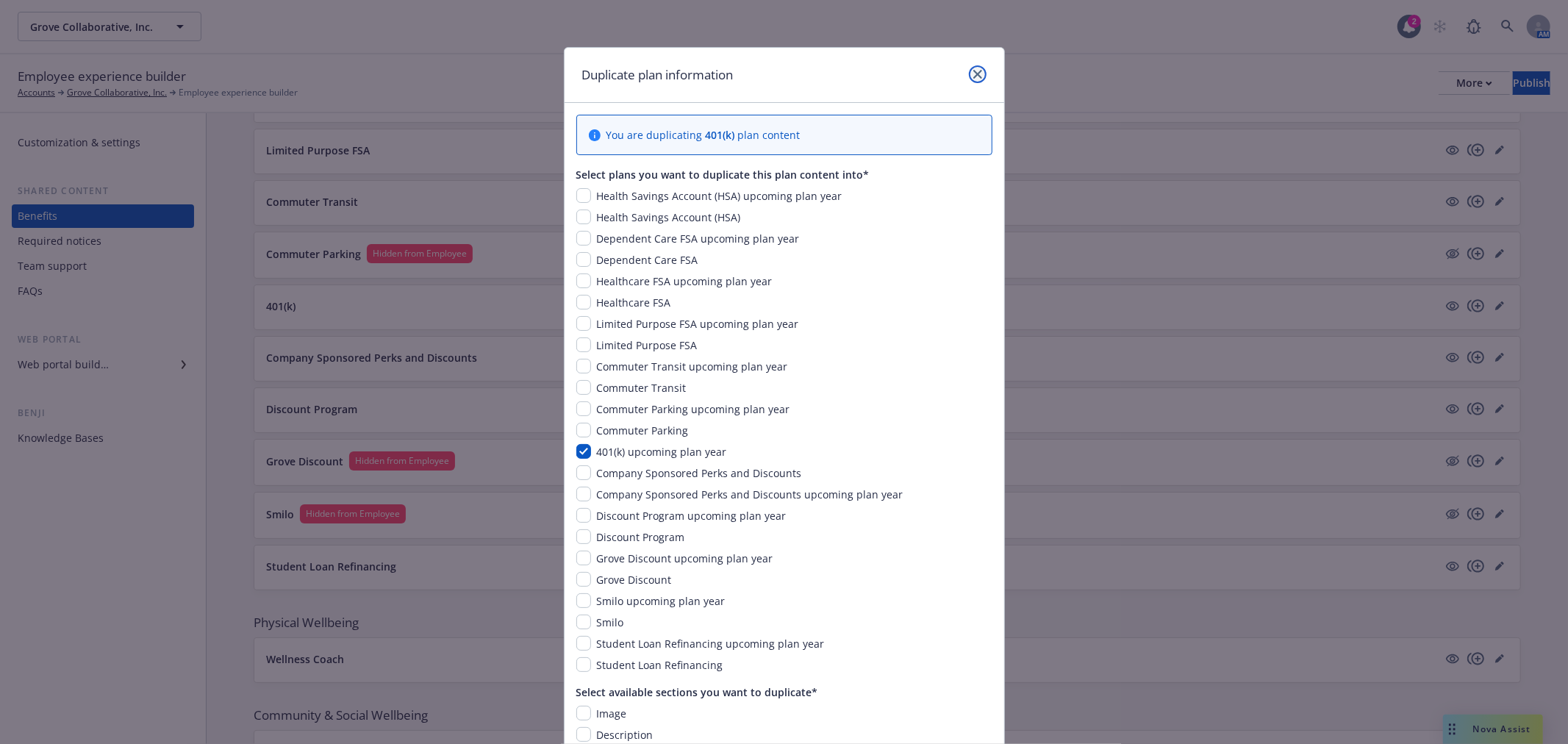
click at [979, 77] on link "close" at bounding box center [978, 74] width 18 height 18
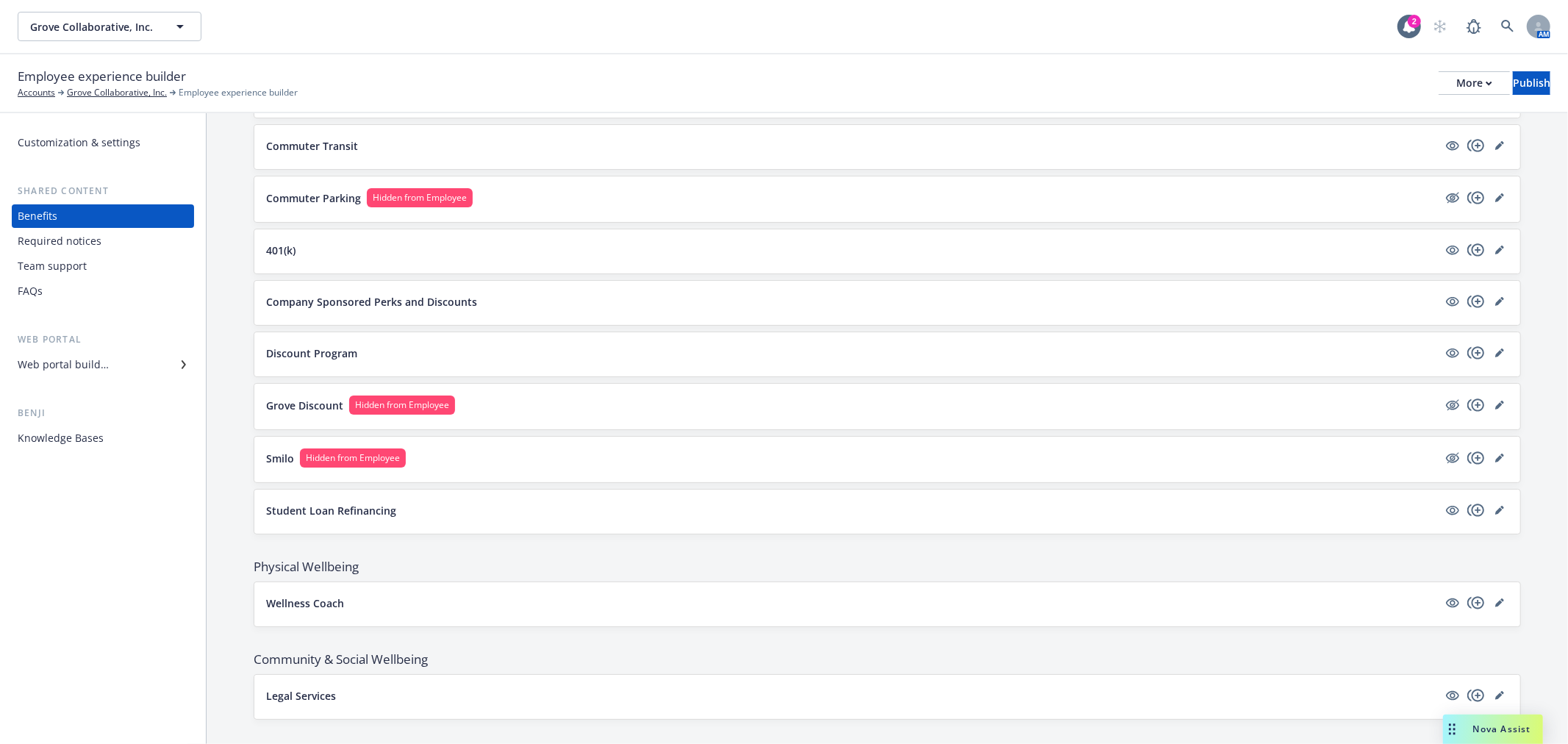
scroll to position [1461, 0]
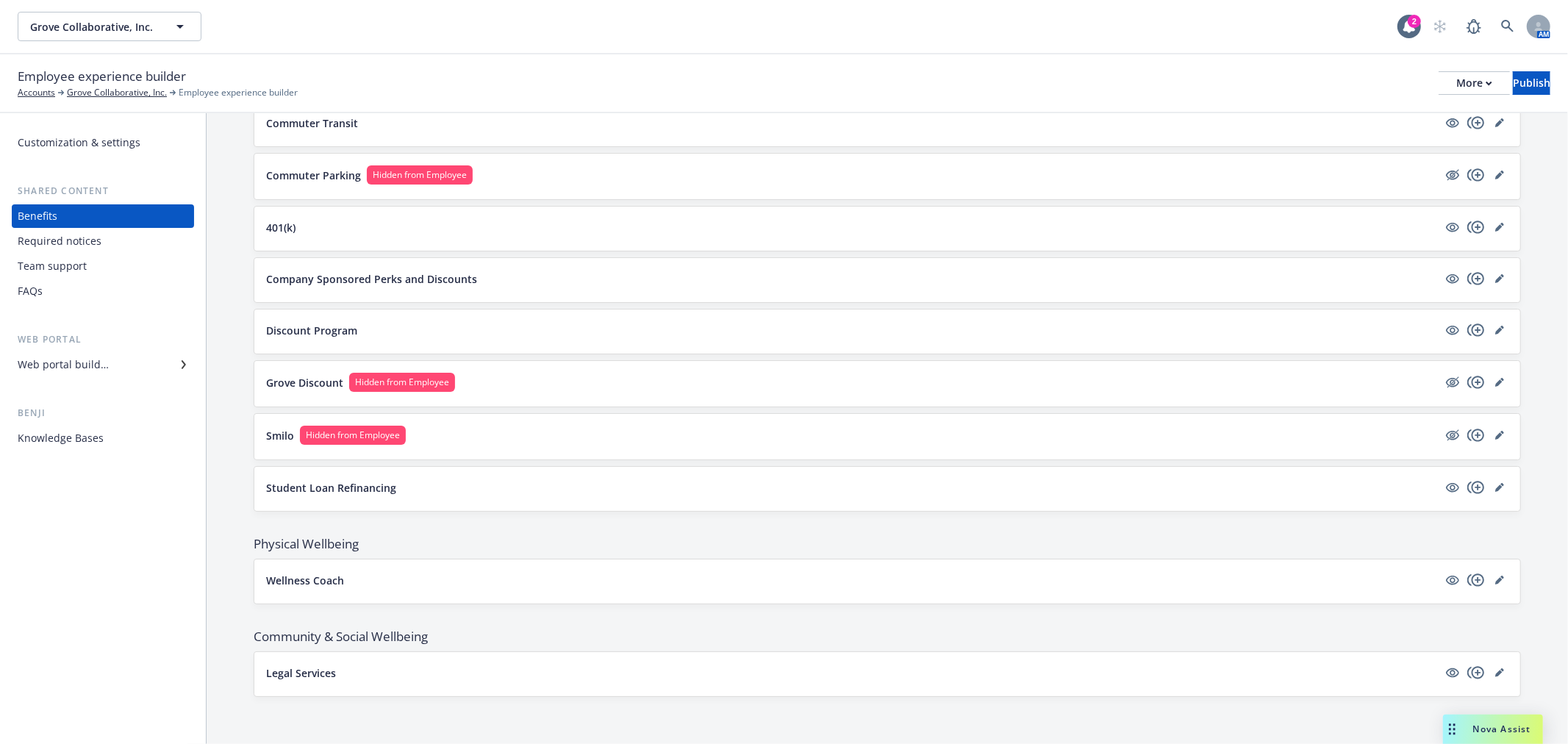
click at [294, 229] on p "401(k)" at bounding box center [280, 227] width 29 height 15
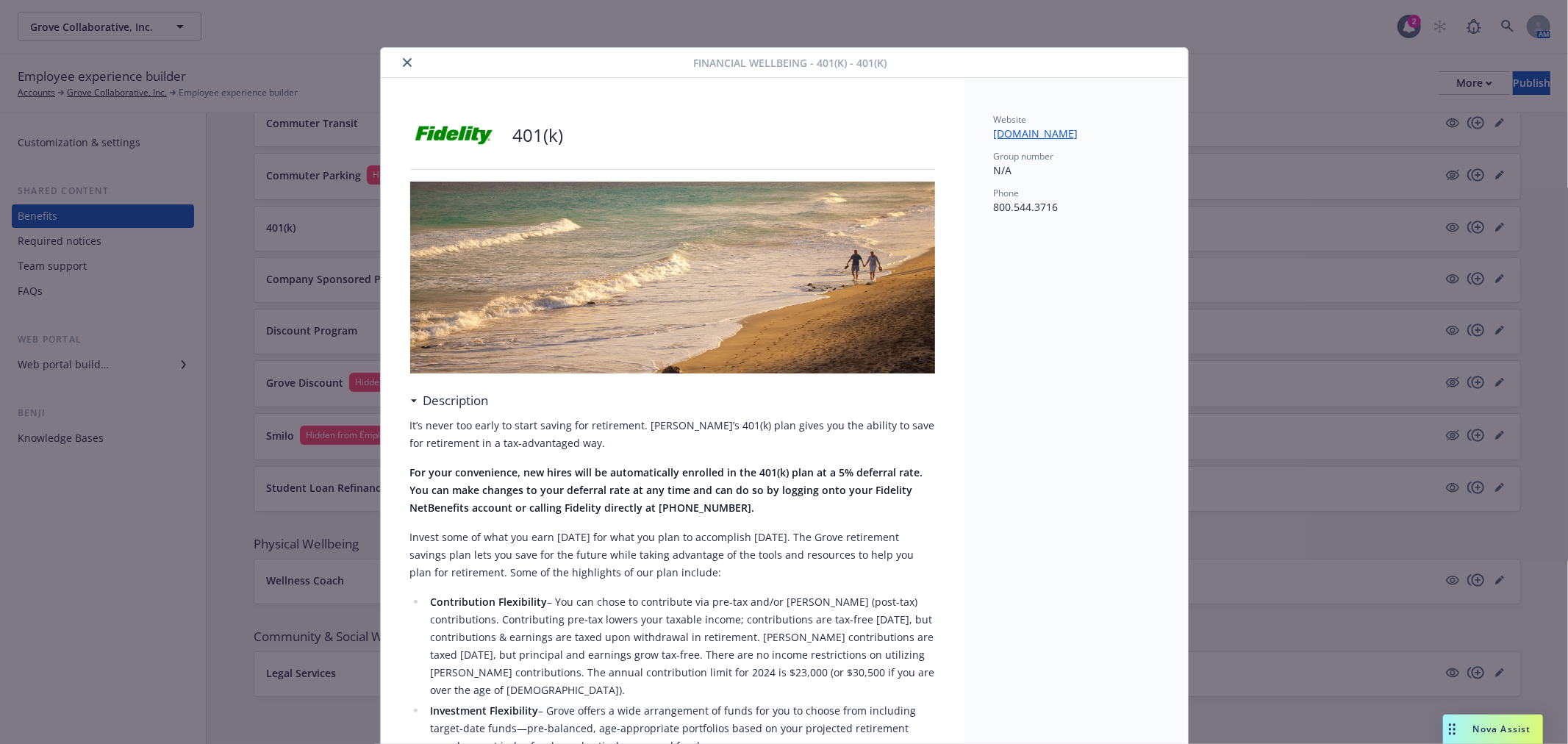
scroll to position [44, 0]
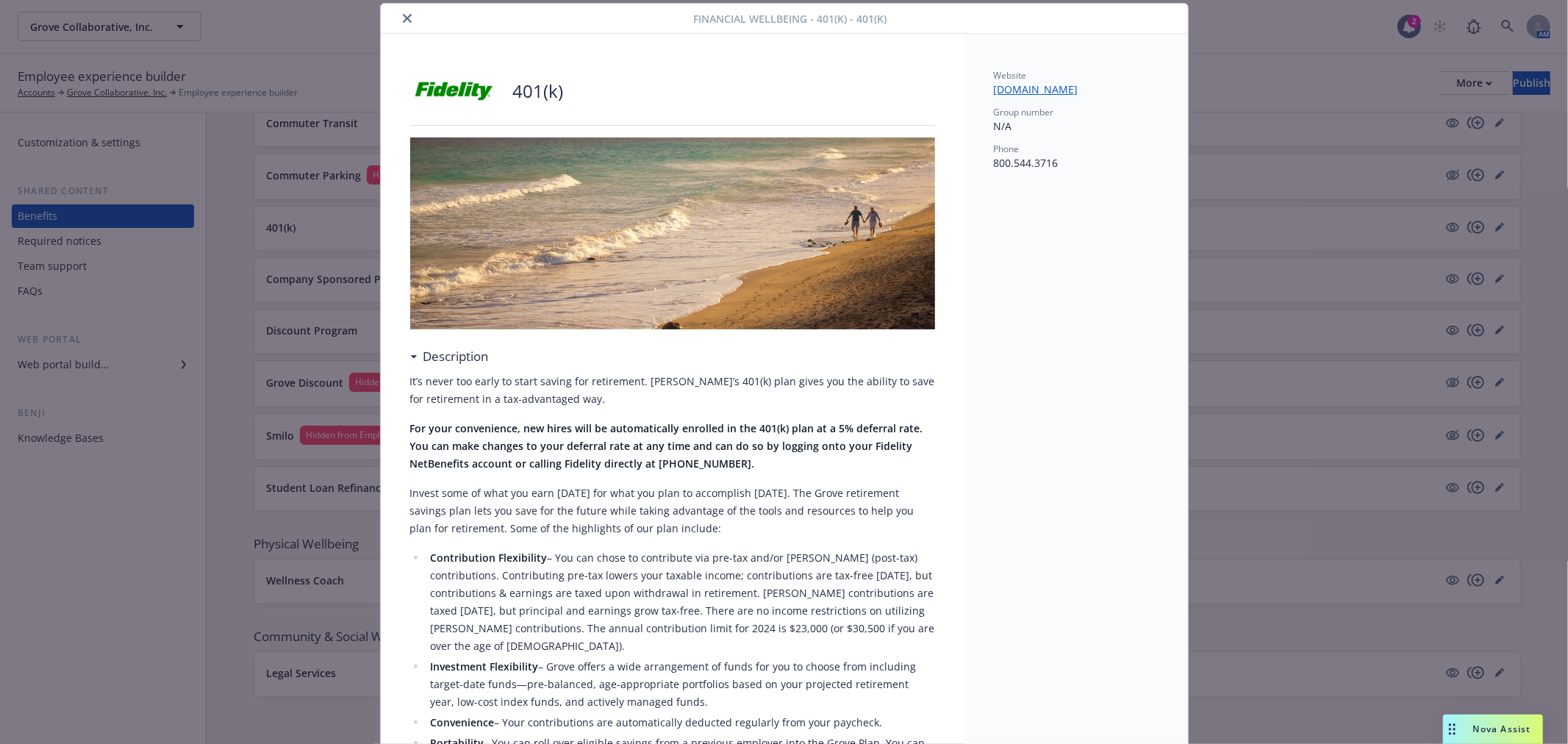
click at [399, 17] on button "close" at bounding box center [408, 19] width 18 height 18
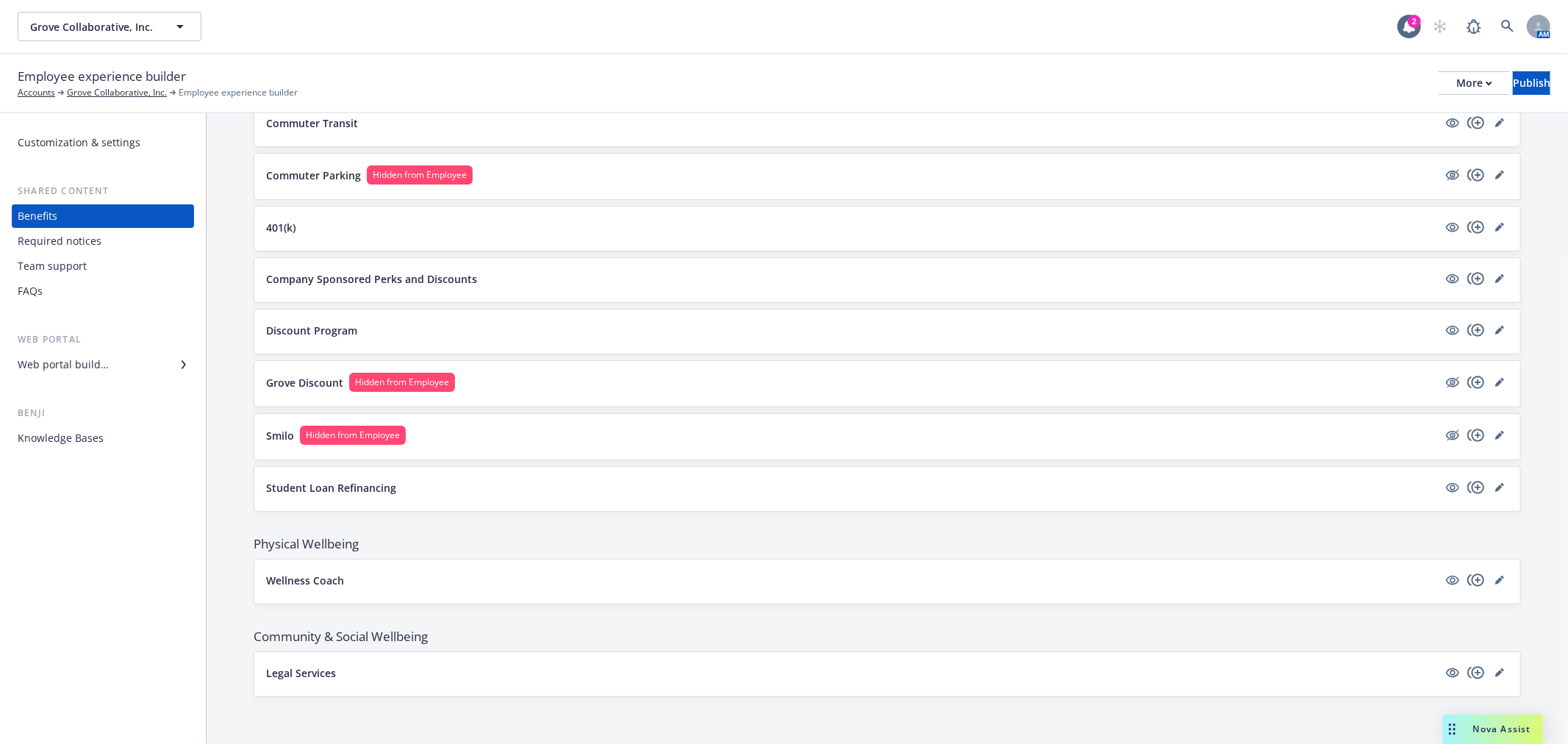
click at [398, 13] on div "Grove Collaborative, Inc. Grove Collaborative, Inc." at bounding box center [707, 27] width 1380 height 29
click at [1467, 226] on icon "copyPlus" at bounding box center [1475, 227] width 17 height 13
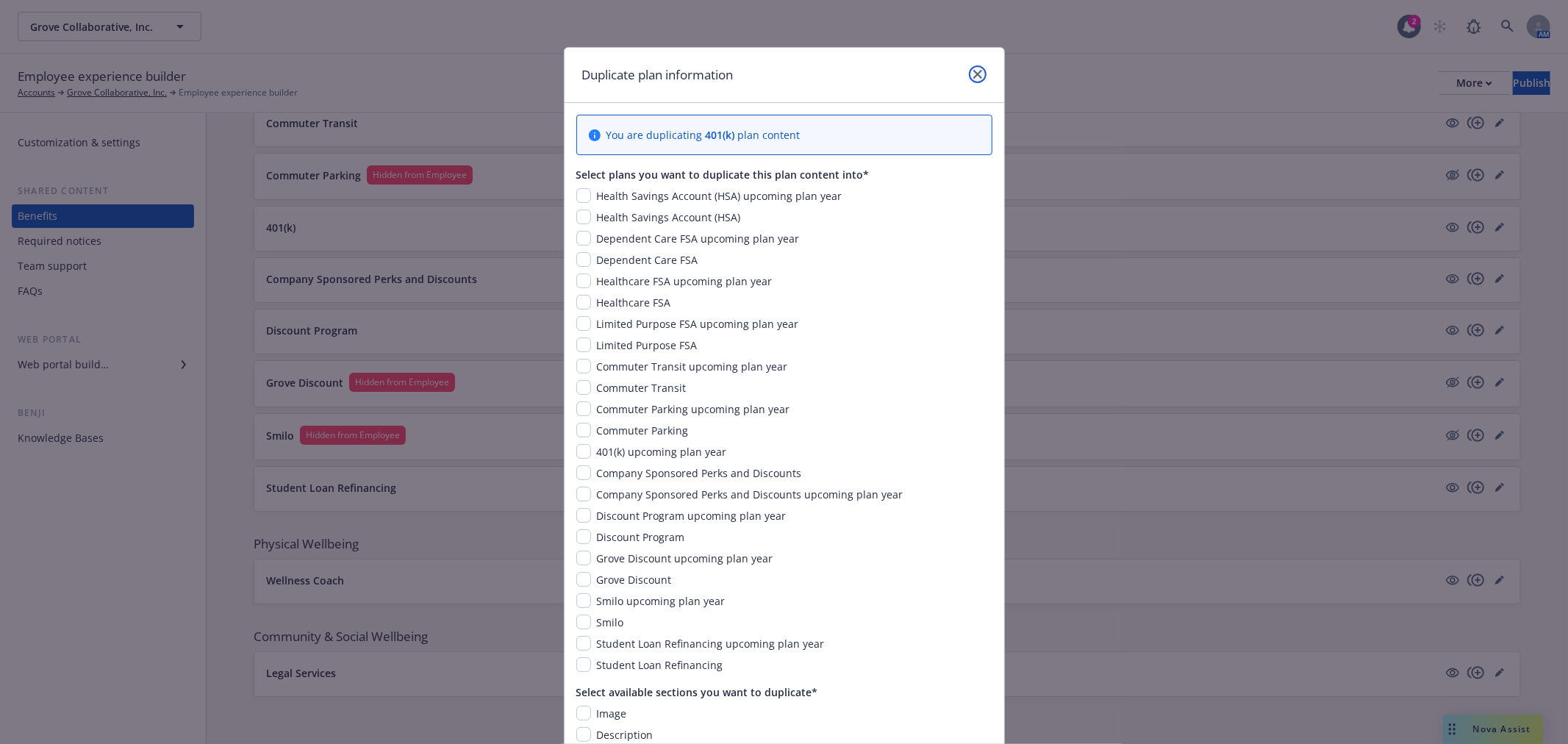
click at [973, 70] on icon "close" at bounding box center [977, 74] width 9 height 9
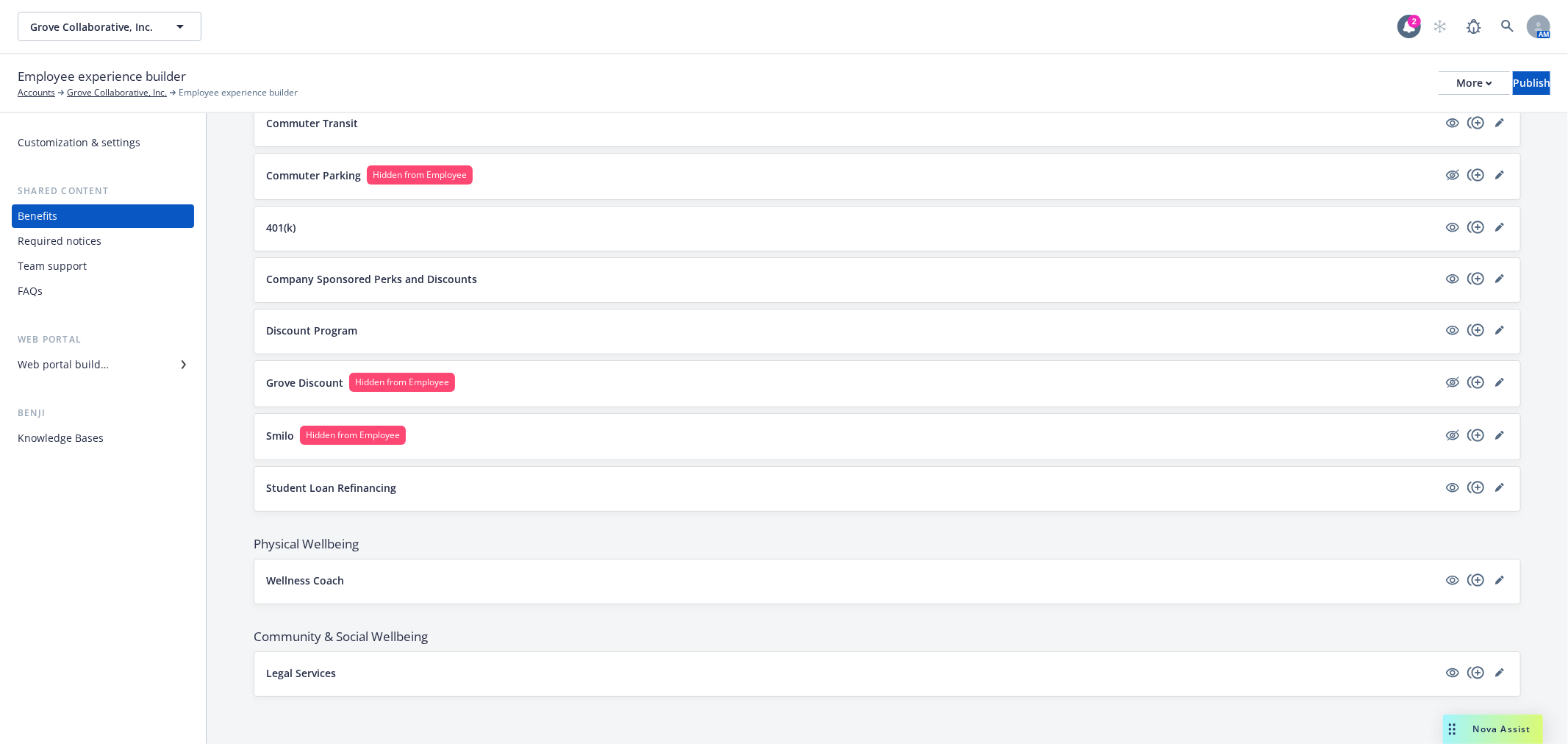
click at [391, 235] on div "401(k)" at bounding box center [887, 229] width 1242 height 21
click at [347, 223] on button "401(k)" at bounding box center [852, 227] width 1172 height 15
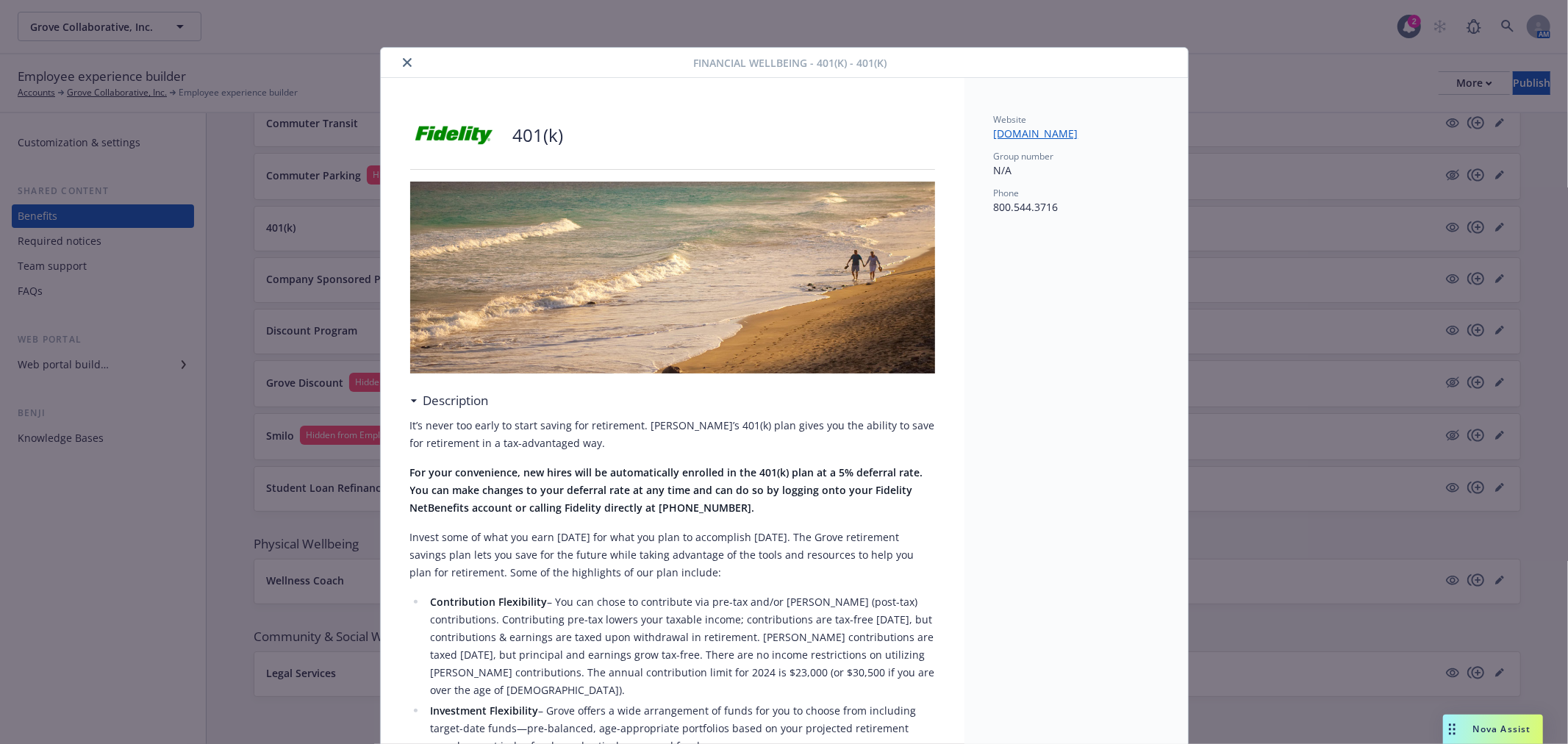
scroll to position [44, 0]
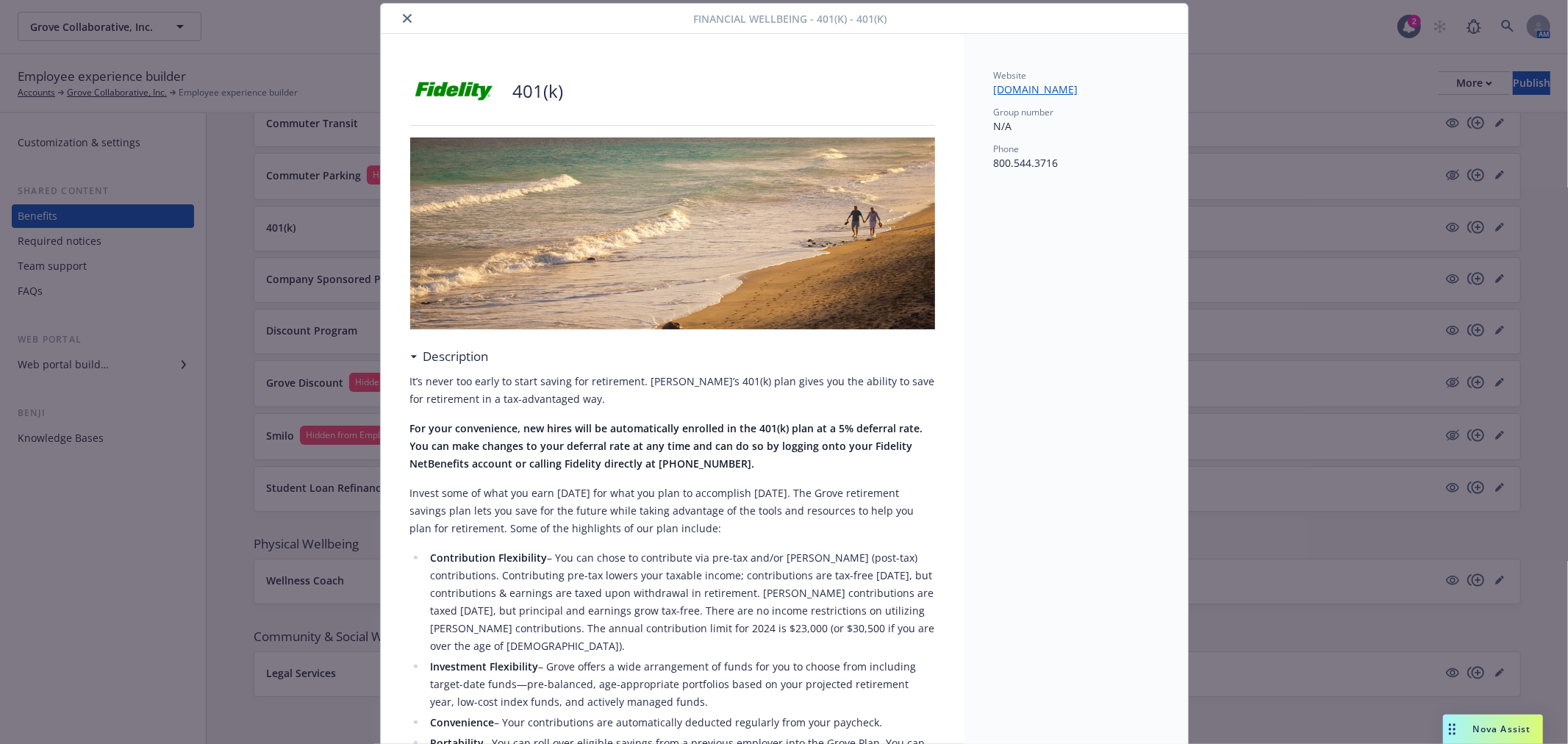
drag, startPoint x: 1105, startPoint y: 90, endPoint x: 986, endPoint y: 92, distance: 119.0
click at [986, 92] on div "Website [DOMAIN_NAME] Group number N/A Phone [PHONE_NUMBER]" at bounding box center [1076, 692] width 223 height 1318
copy link "[DOMAIN_NAME]"
drag, startPoint x: 1087, startPoint y: 172, endPoint x: 986, endPoint y: 164, distance: 101.3
click at [986, 164] on div "Website [DOMAIN_NAME] Group number N/A Phone [PHONE_NUMBER]" at bounding box center [1076, 692] width 223 height 1318
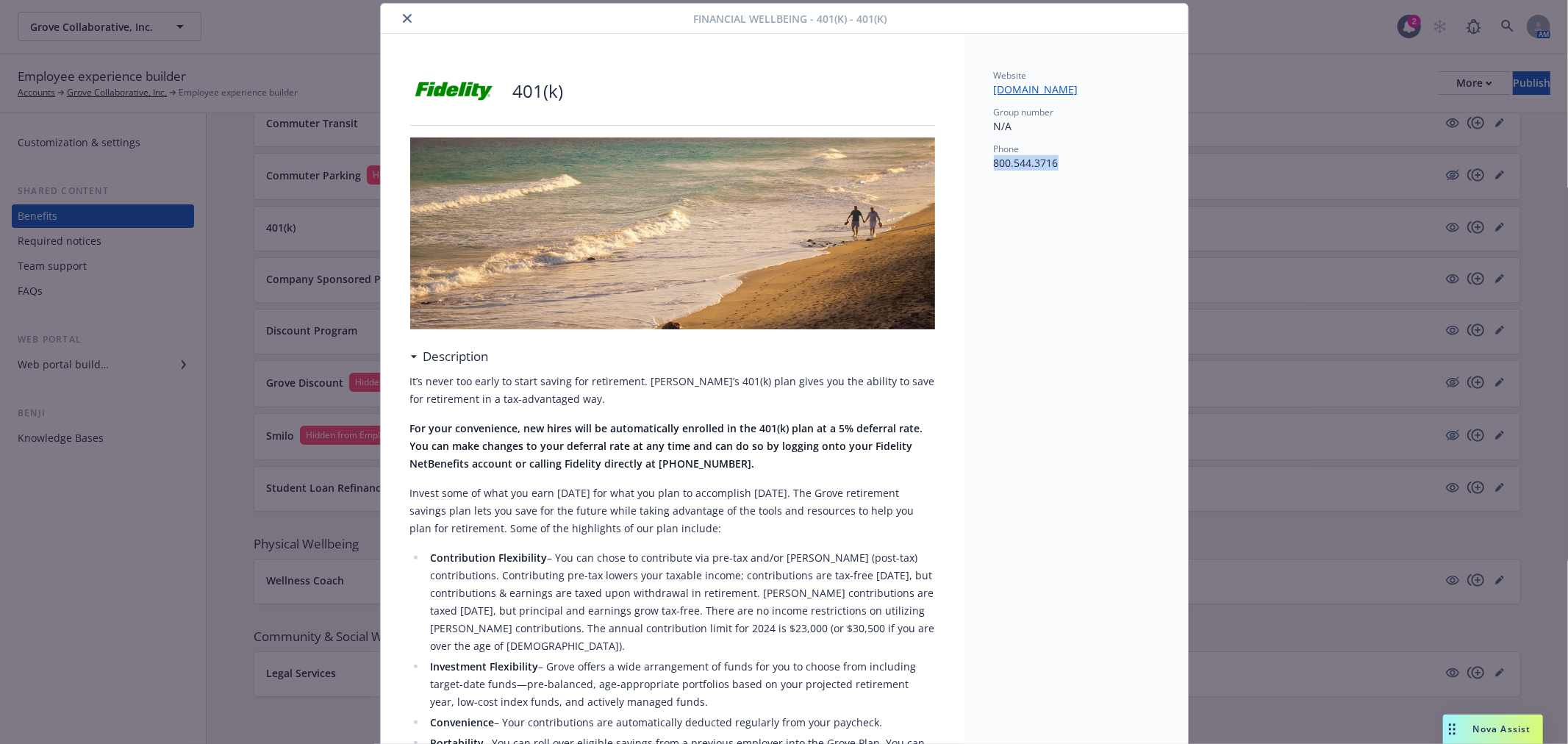
copy p "800.544.3716"
click at [391, 19] on div at bounding box center [540, 19] width 307 height 18
click at [399, 18] on button "close" at bounding box center [408, 19] width 18 height 18
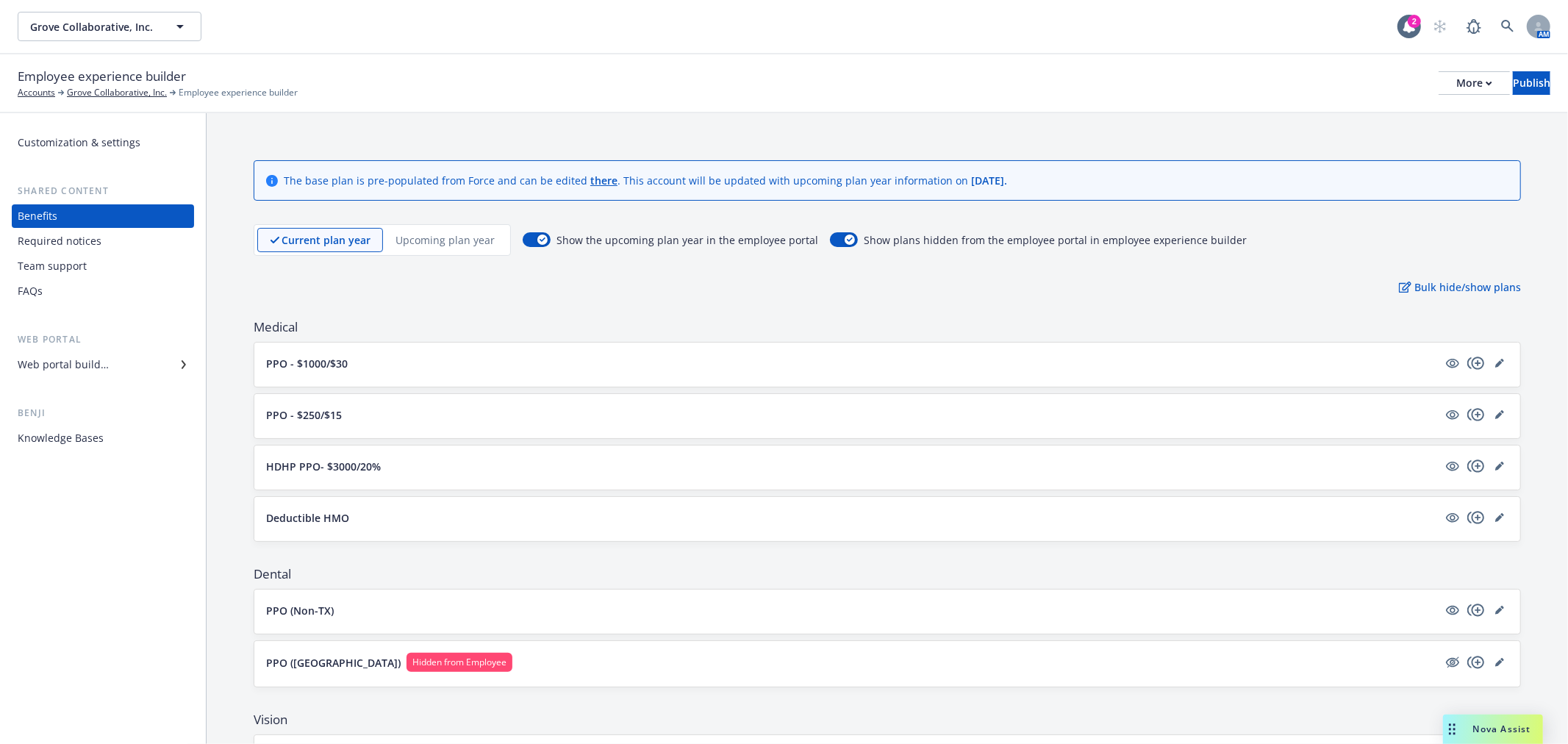
click at [450, 241] on p "Upcoming plan year" at bounding box center [445, 239] width 99 height 15
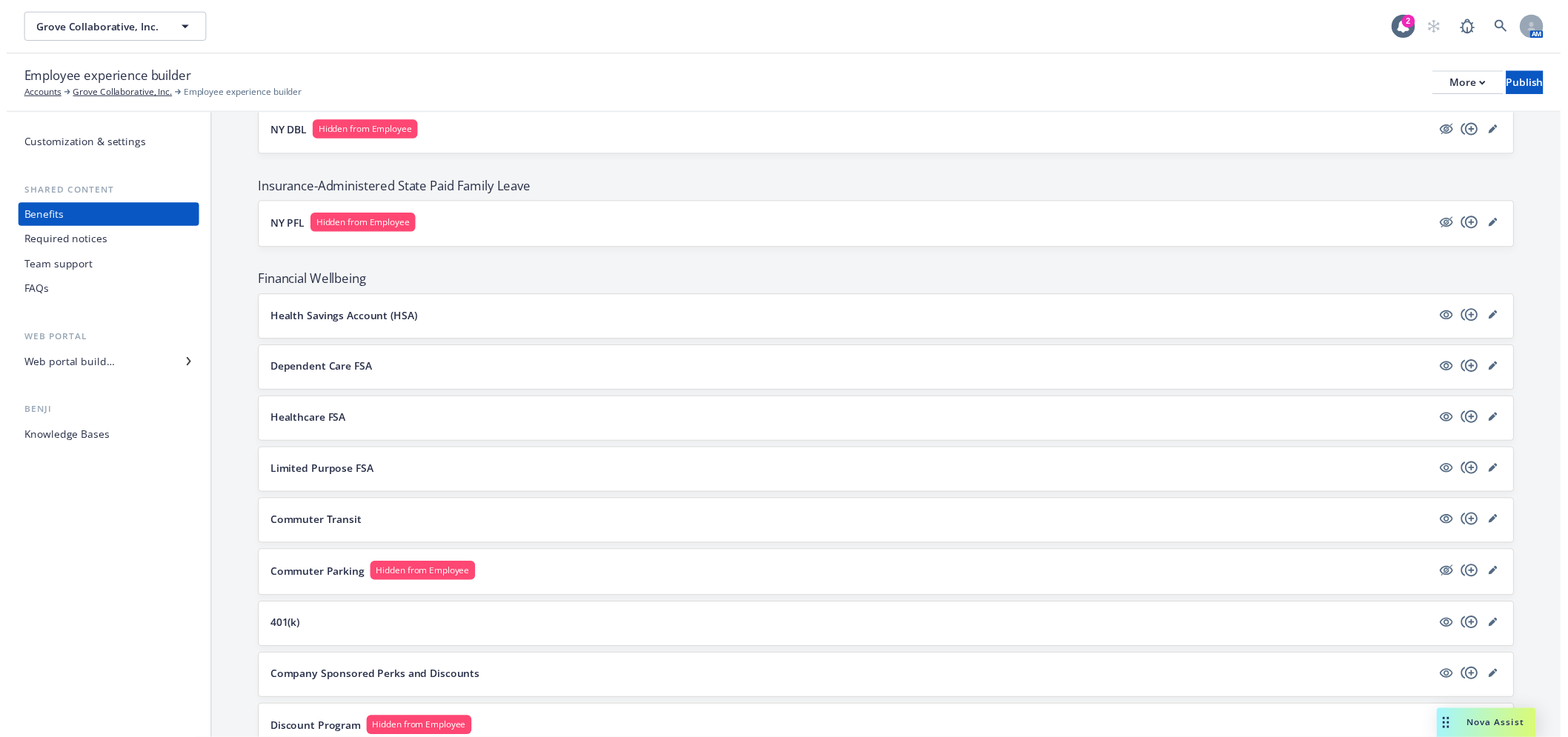
scroll to position [1234, 0]
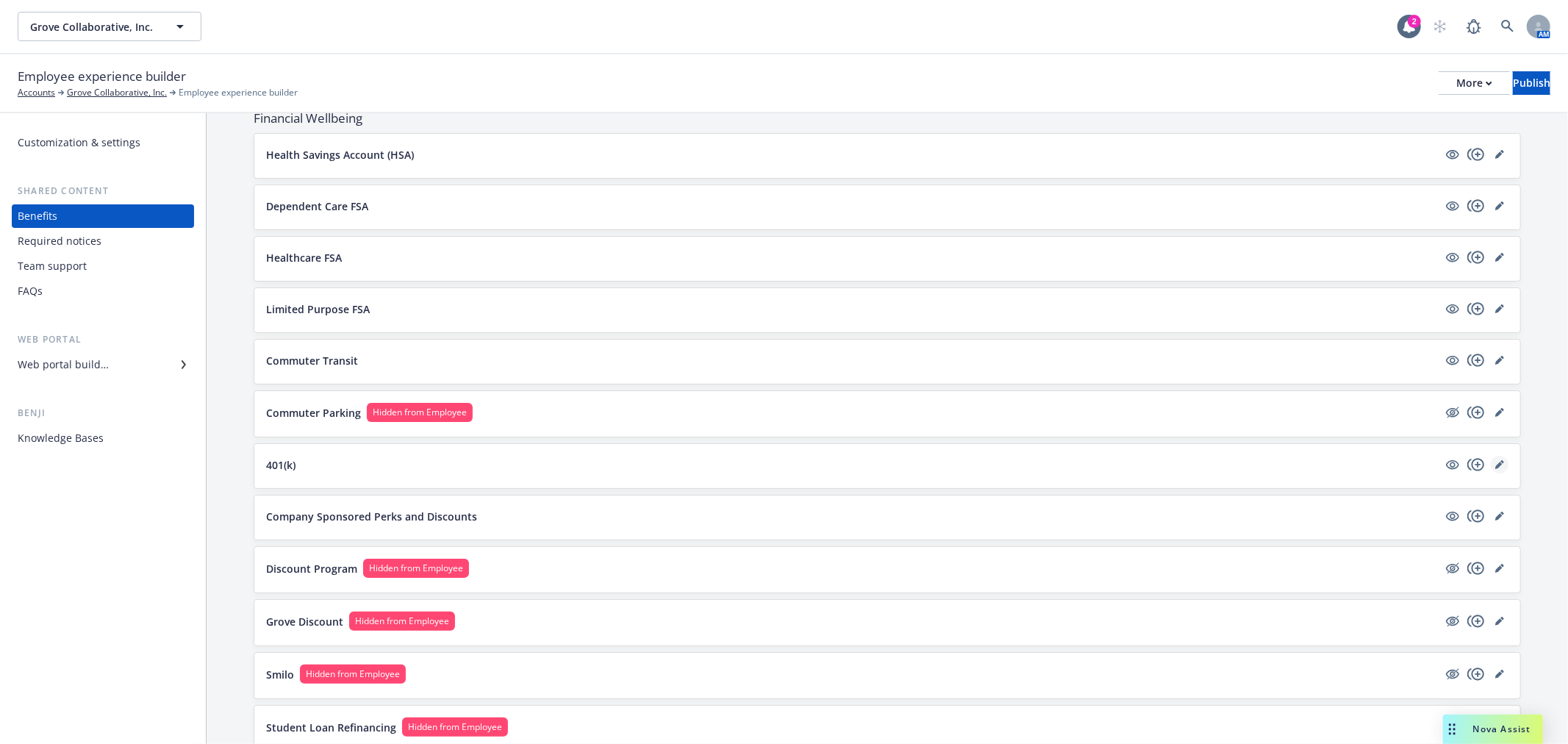
click at [1495, 463] on icon "editPencil" at bounding box center [1500, 464] width 9 height 9
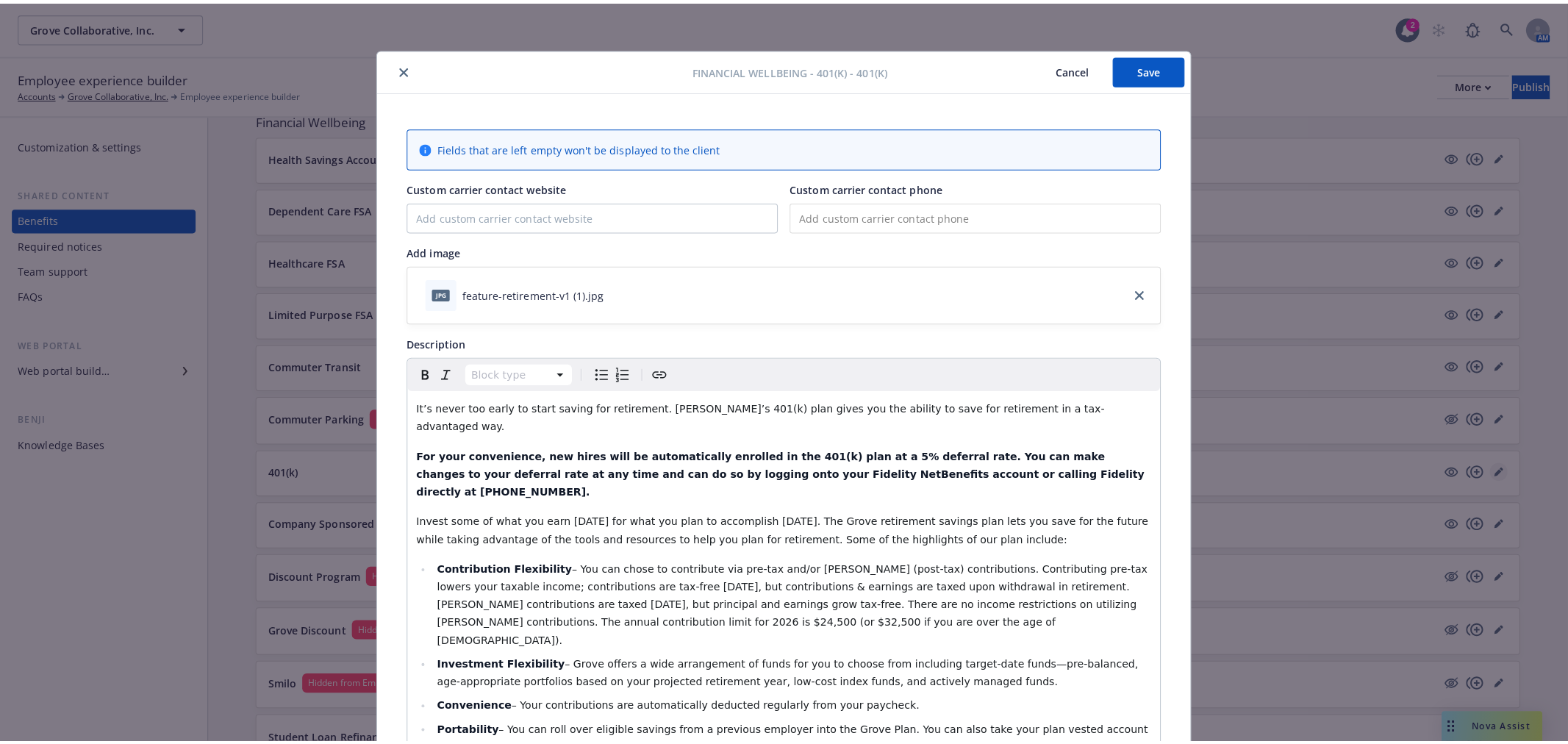
scroll to position [44, 0]
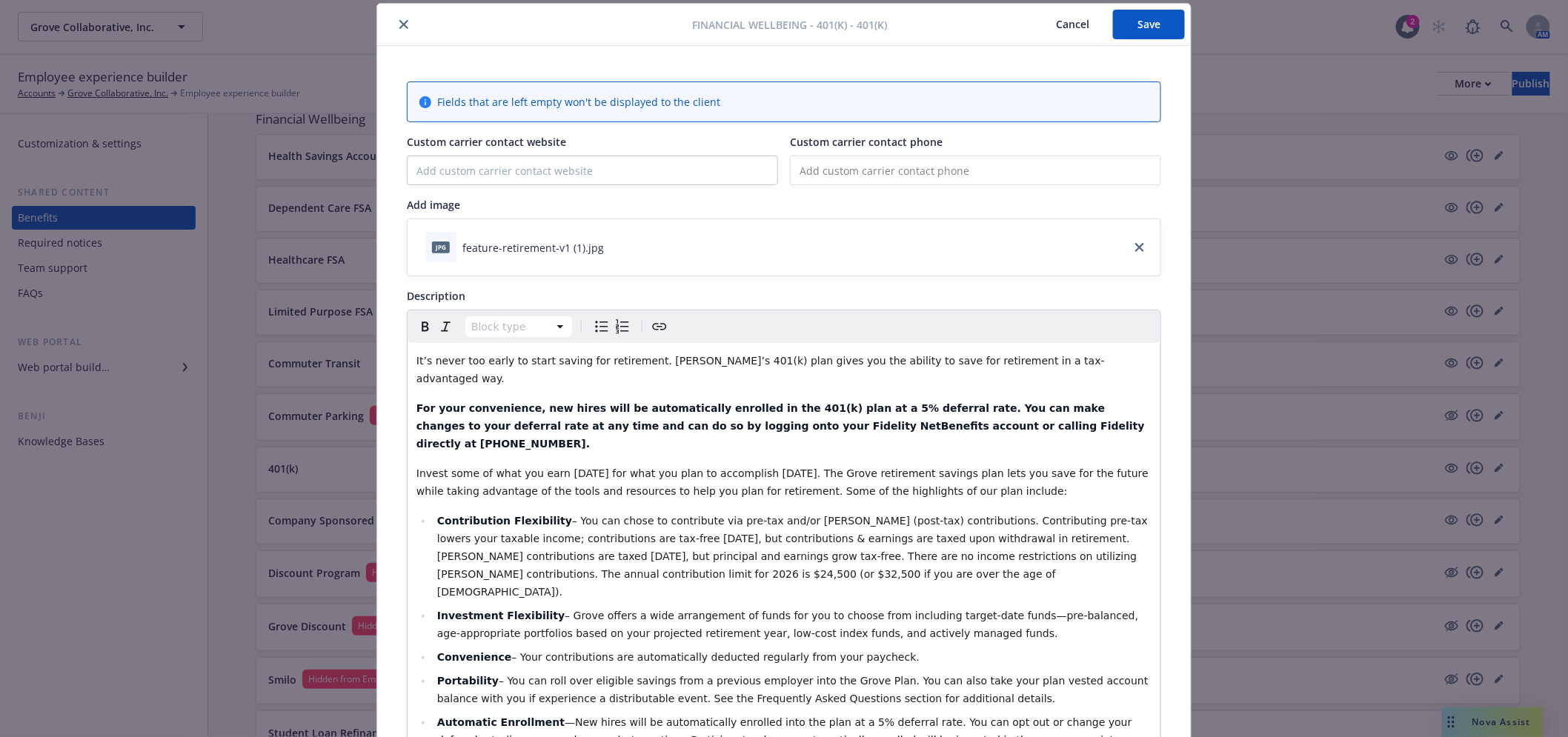
click at [860, 166] on input "tel" at bounding box center [975, 170] width 371 height 29
paste input "[PHONE_NUMBER]"
click at [548, 171] on input "Custom carrier contact website" at bounding box center [592, 170] width 369 height 28
paste input "[DOMAIN_NAME]"
click at [1116, 32] on button "Save" at bounding box center [1149, 24] width 72 height 29
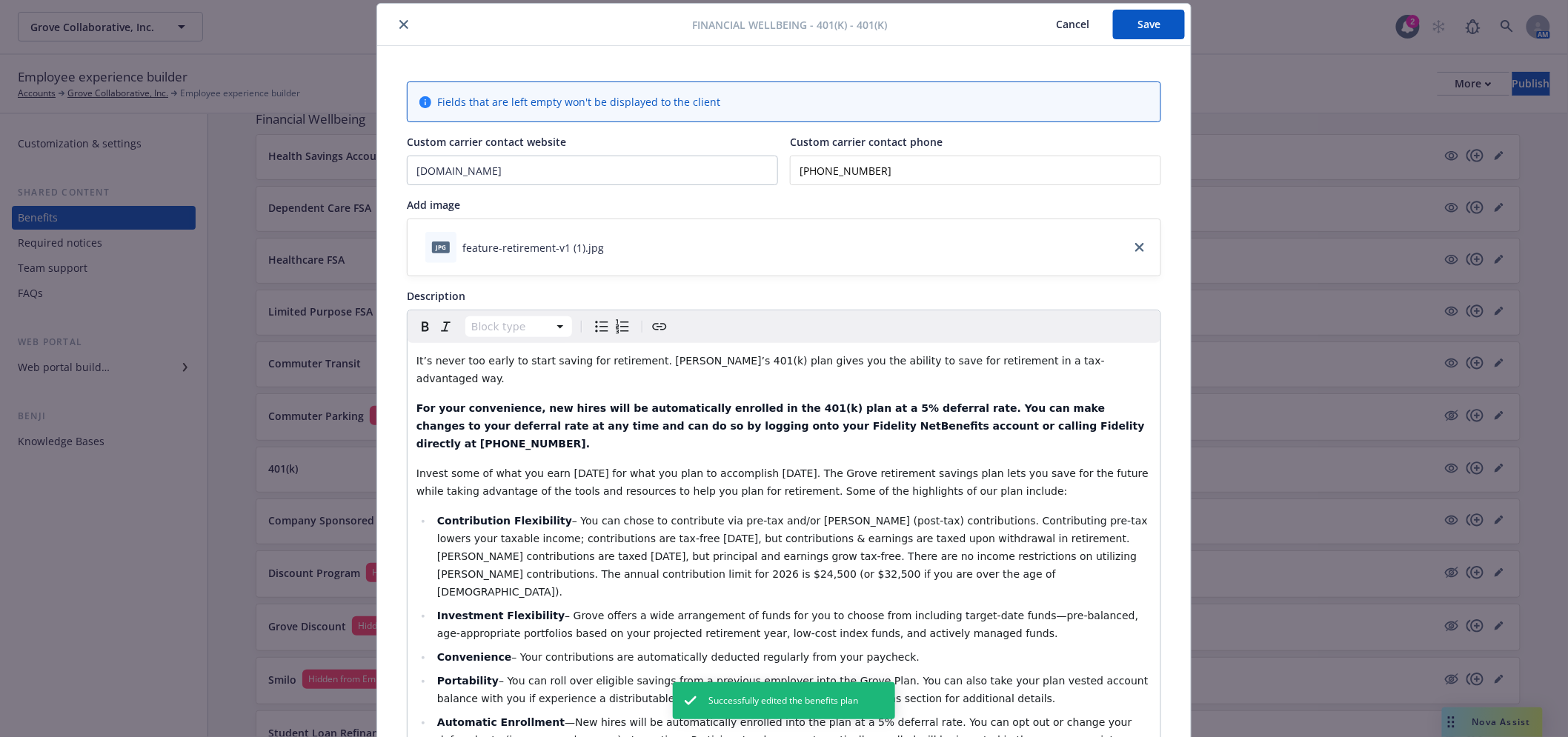
click at [400, 24] on icon "close" at bounding box center [404, 24] width 9 height 9
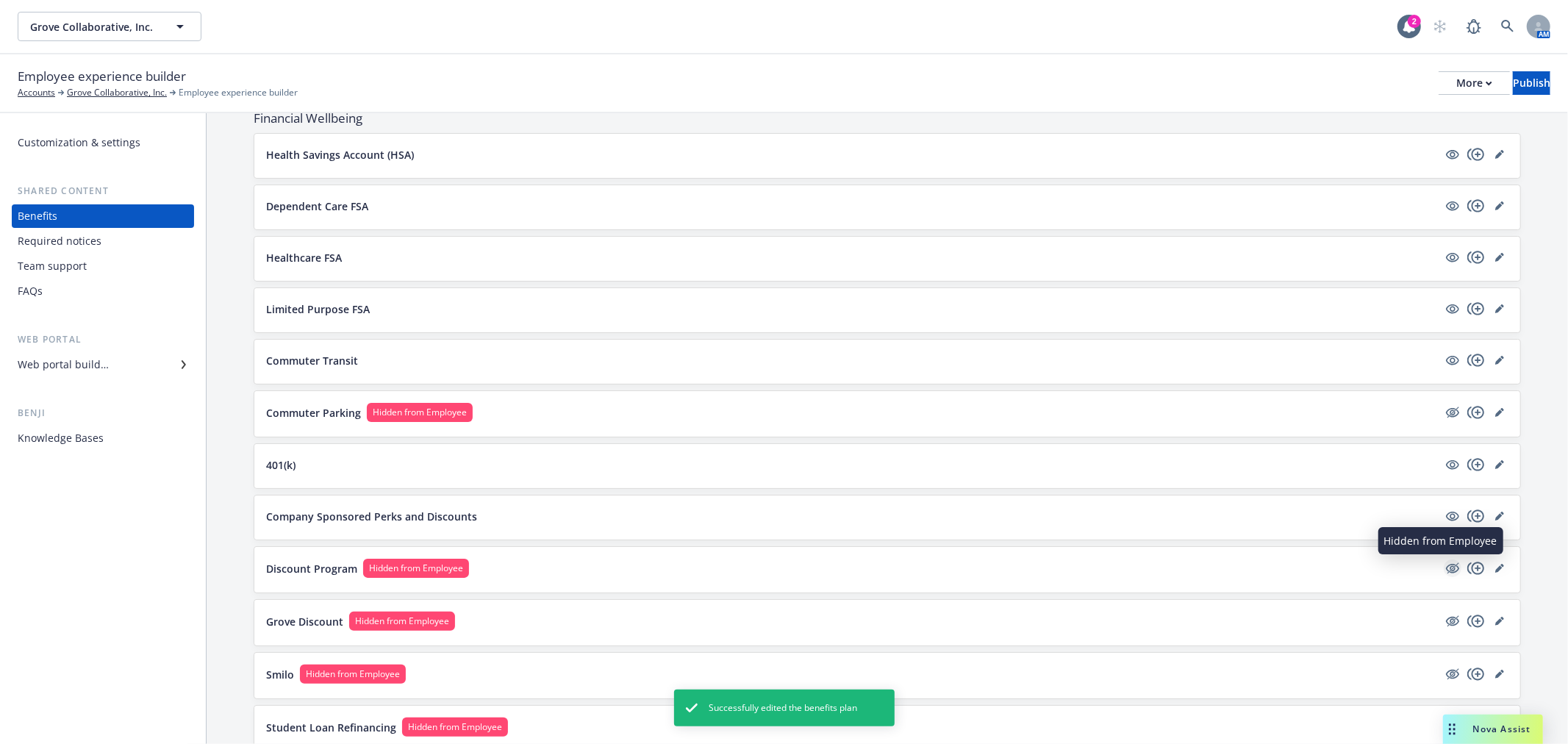
click at [1446, 574] on icon "hidden" at bounding box center [1453, 569] width 13 height 10
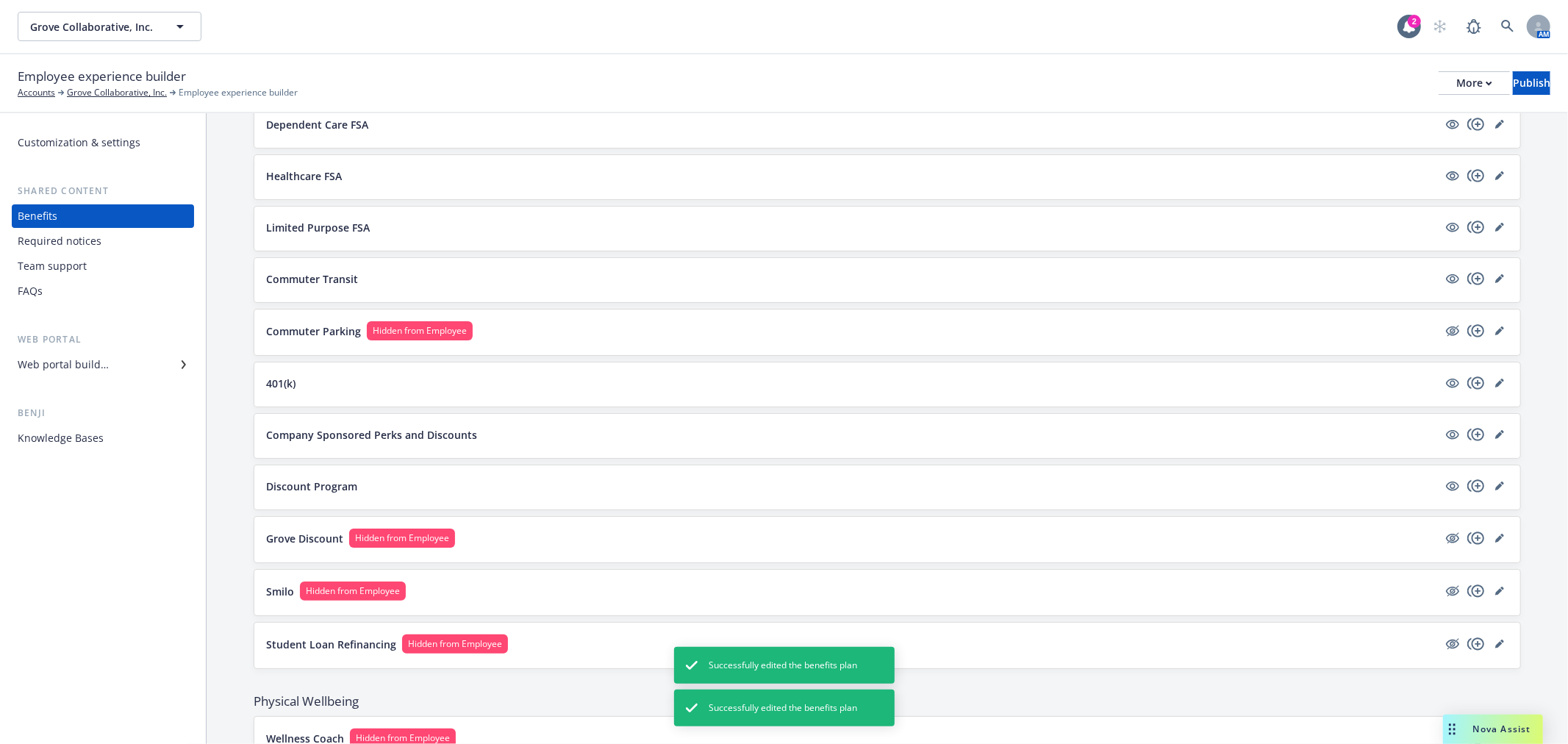
scroll to position [1389, 0]
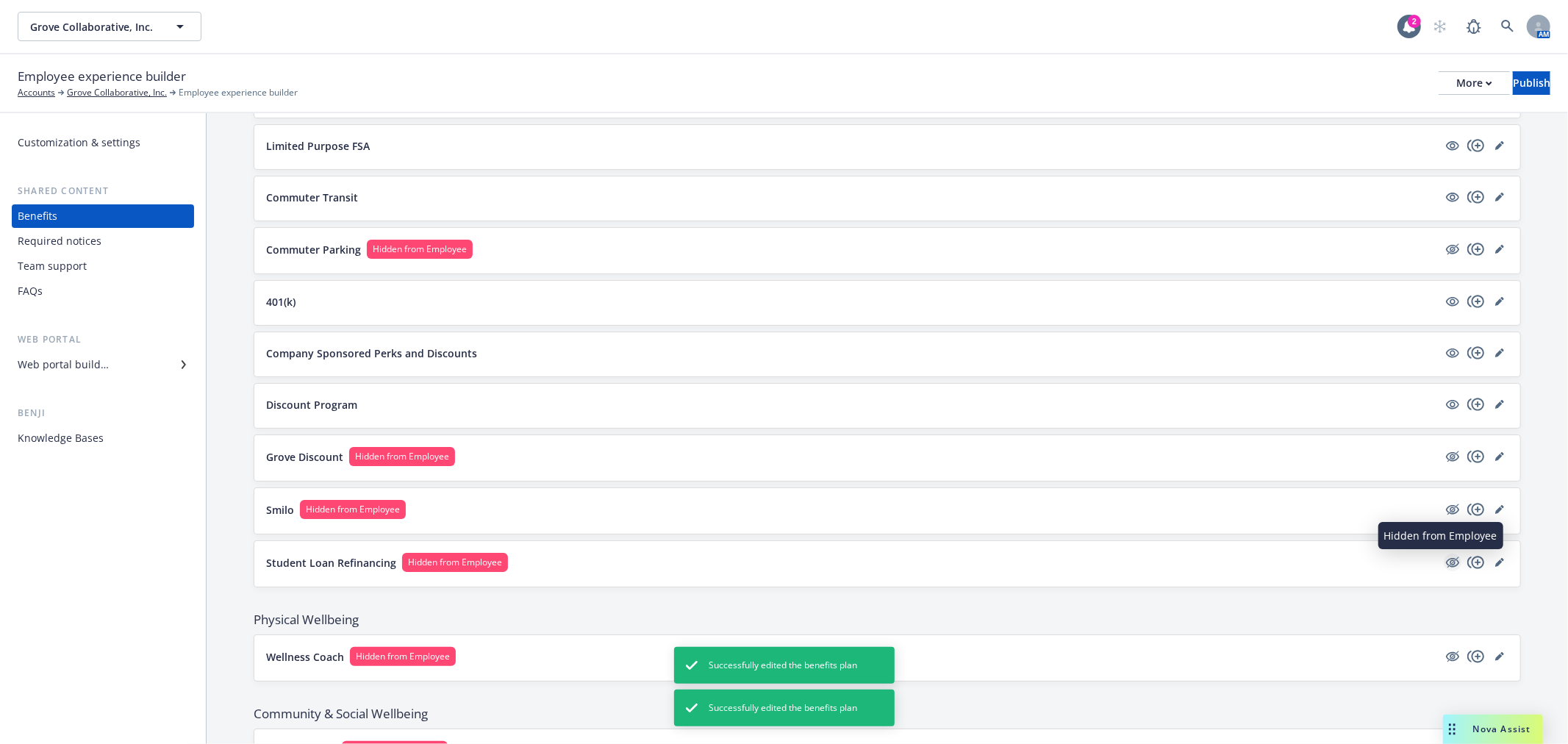
click at [1448, 564] on icon "hidden" at bounding box center [1454, 563] width 12 height 11
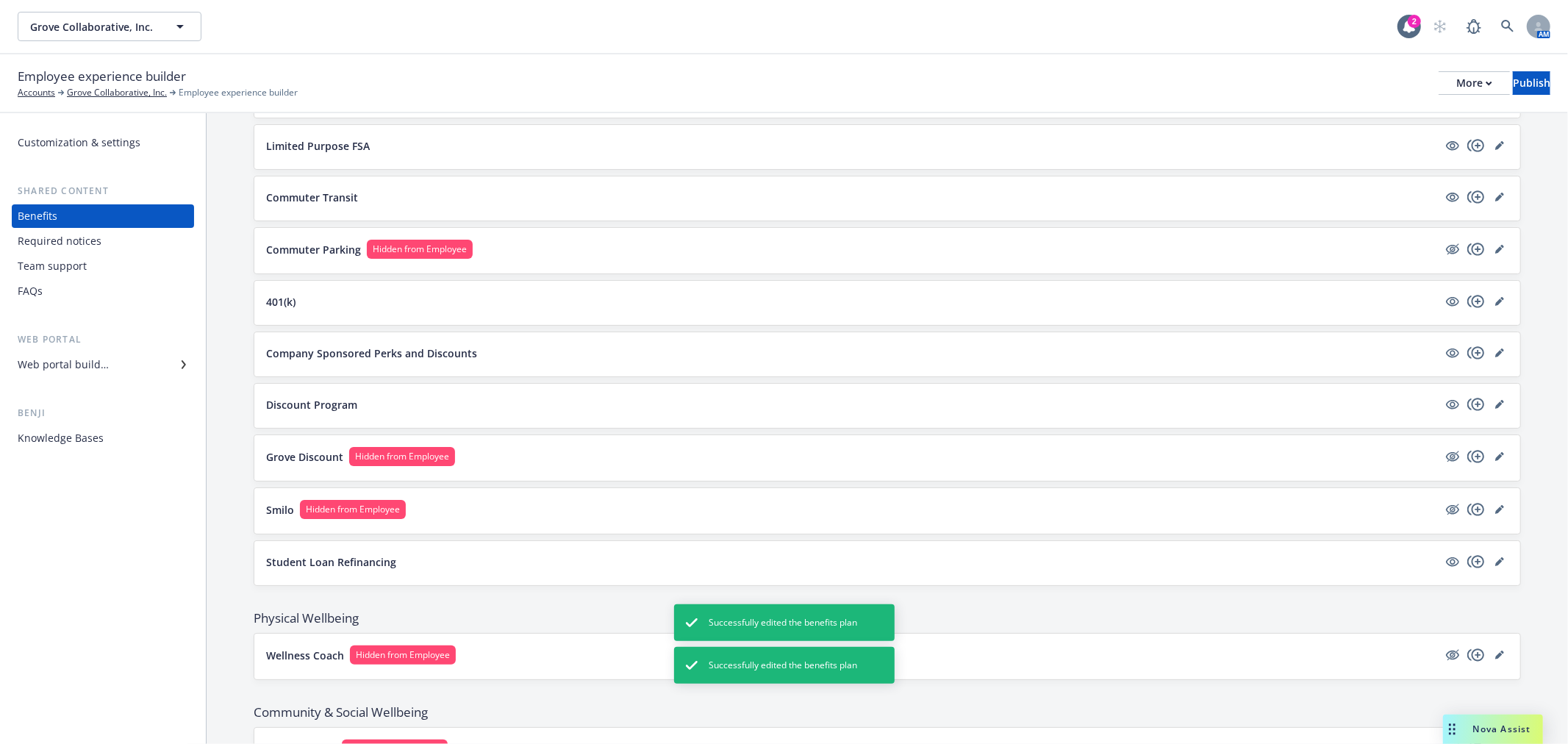
scroll to position [1468, 0]
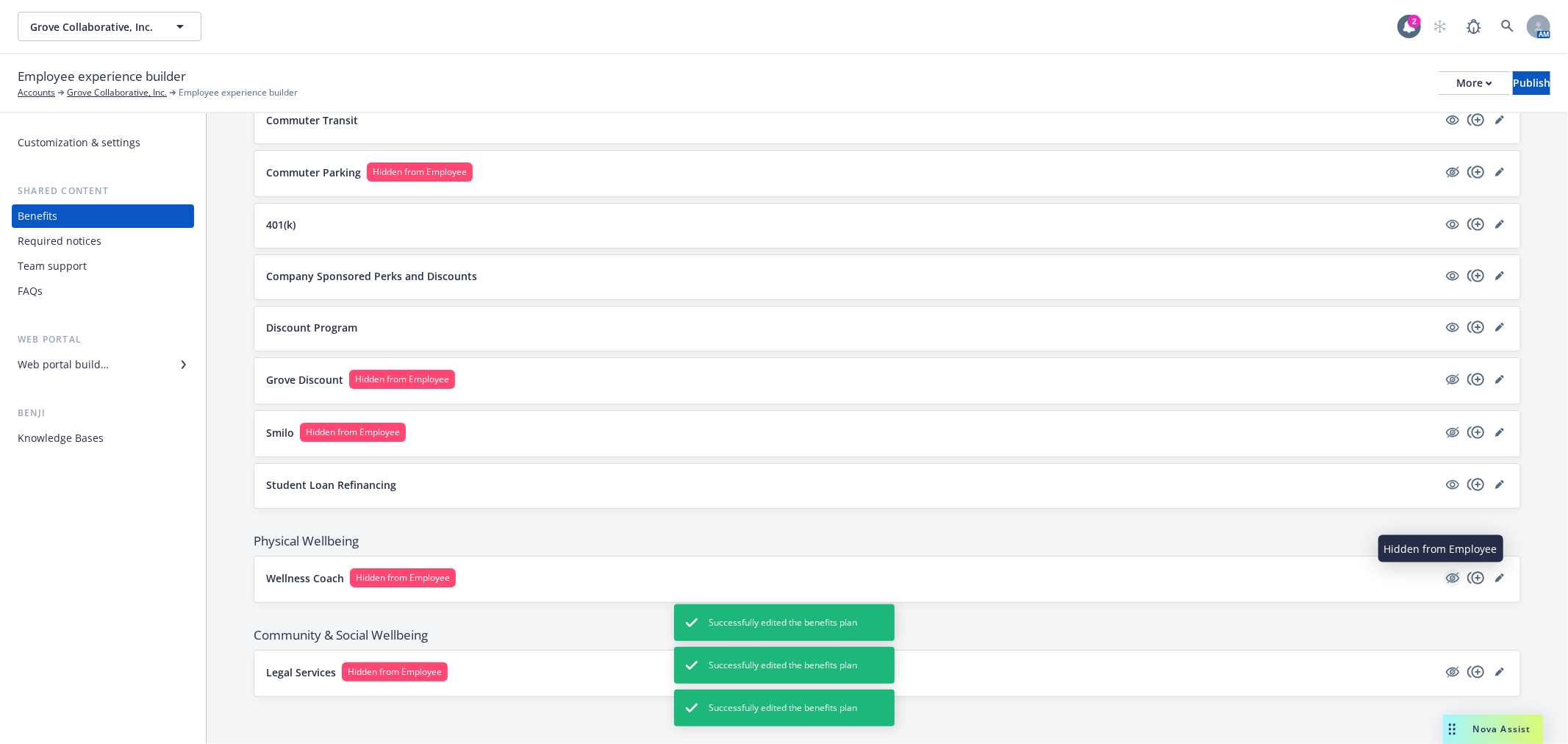
click at [1444, 580] on icon "hidden" at bounding box center [1453, 578] width 18 height 18
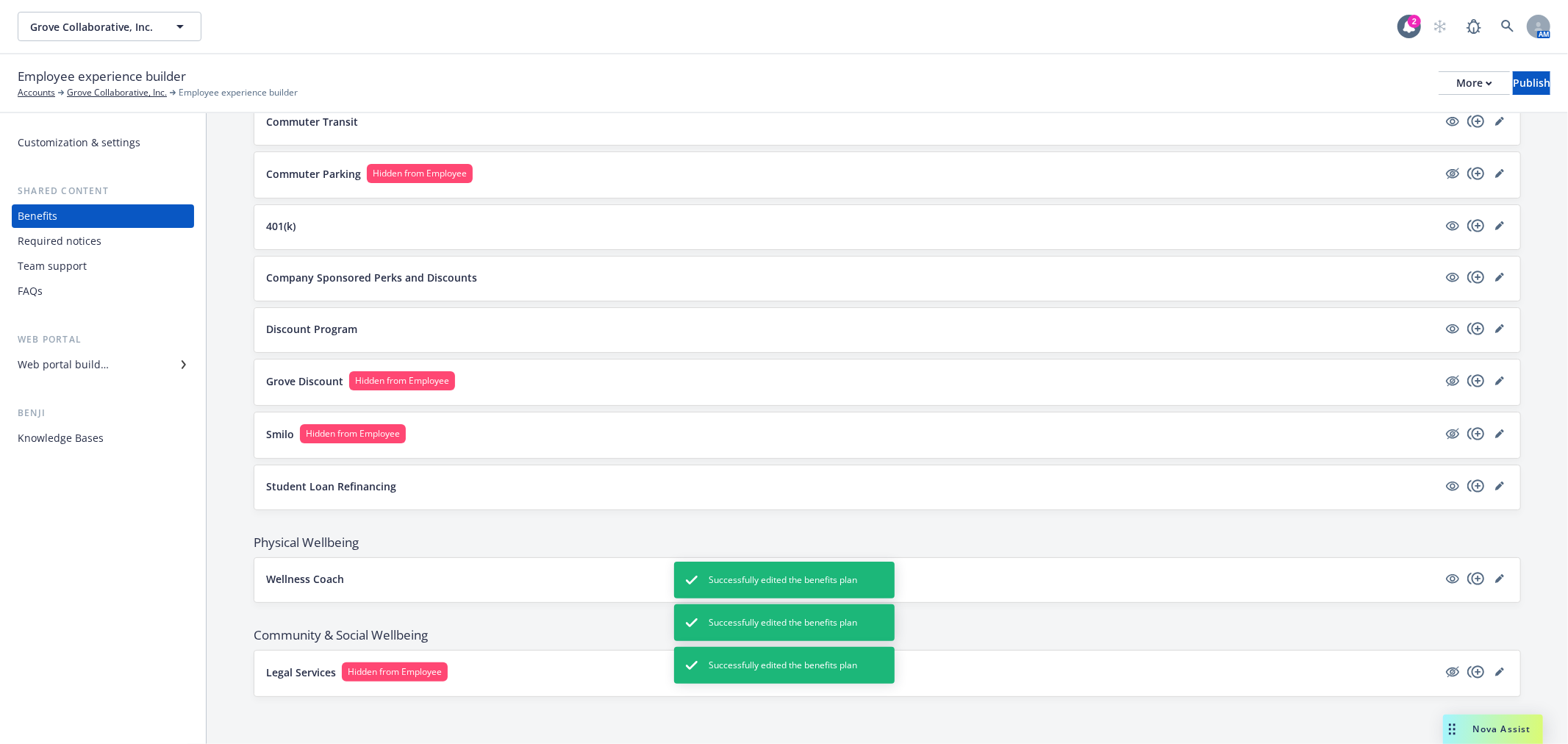
scroll to position [1467, 0]
click at [1444, 675] on icon "hidden" at bounding box center [1453, 672] width 18 height 18
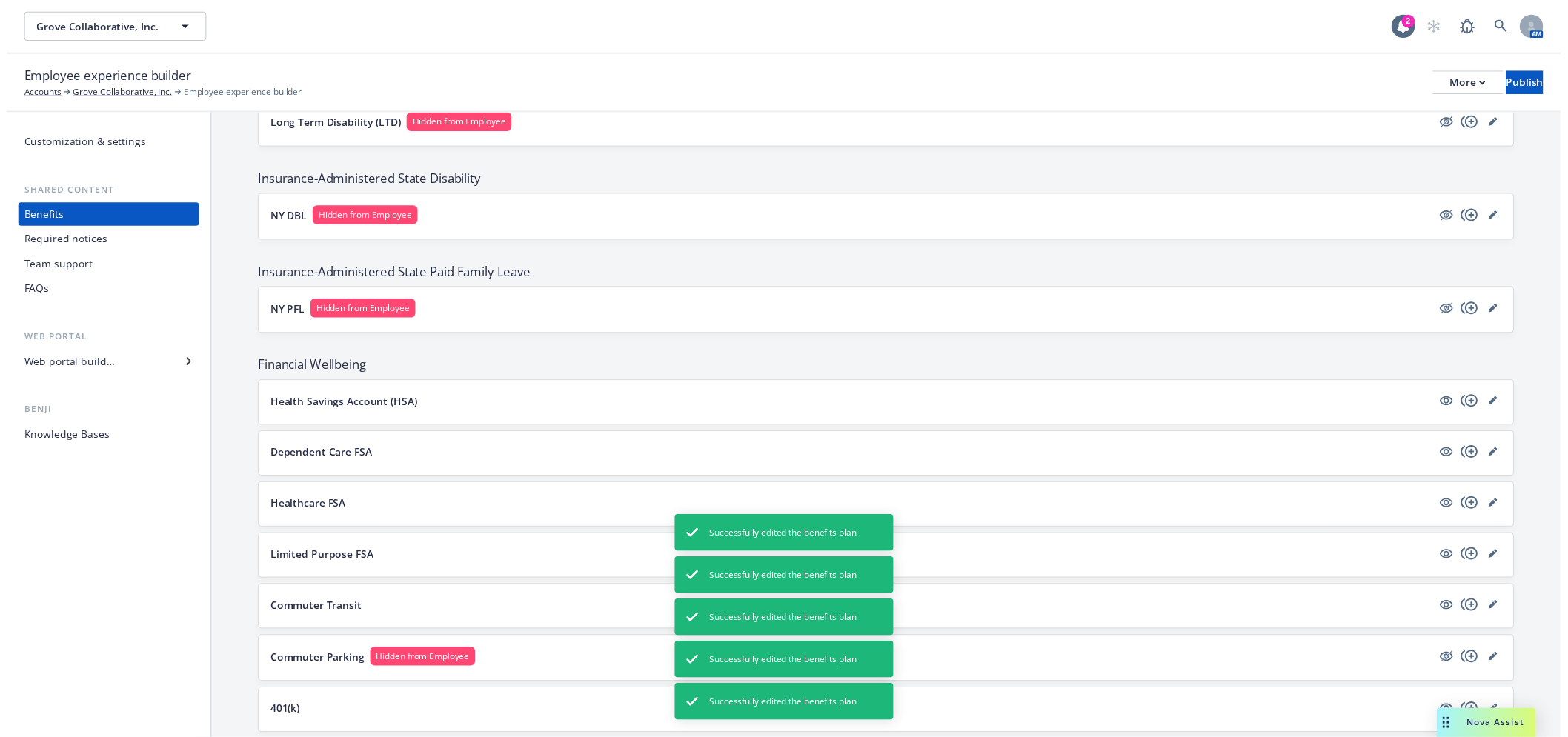
scroll to position [900, 0]
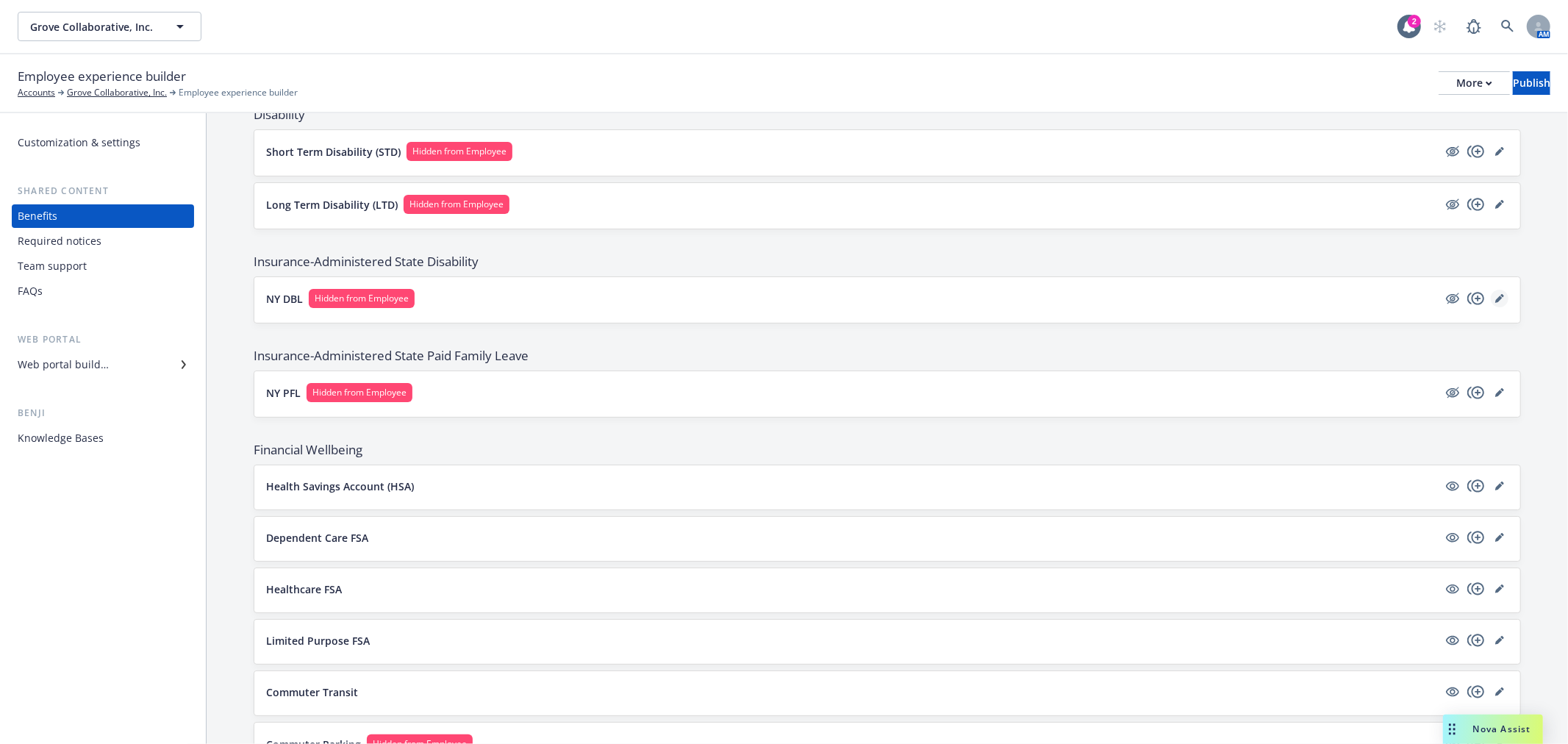
click at [1491, 305] on link "editPencil" at bounding box center [1500, 299] width 18 height 18
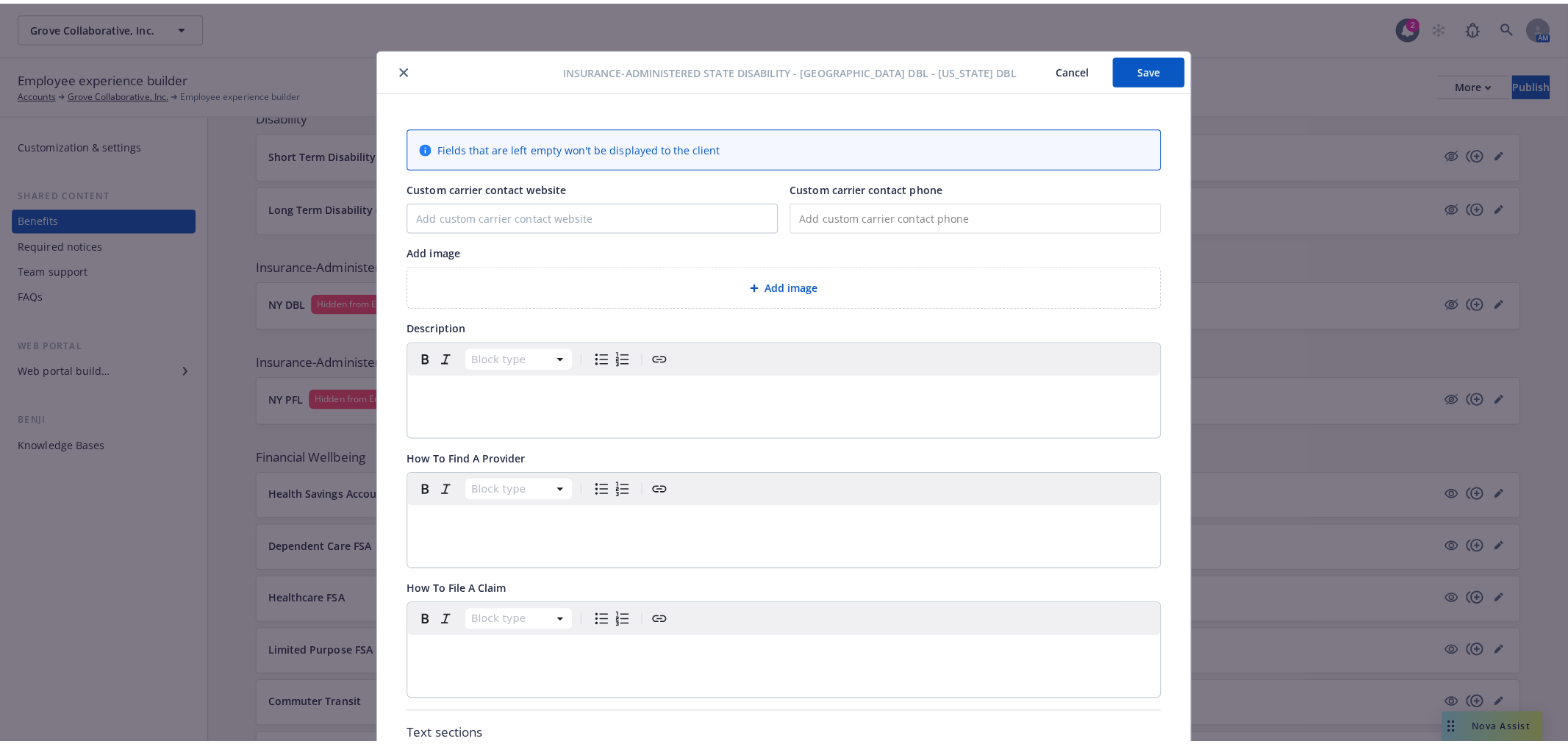
scroll to position [44, 0]
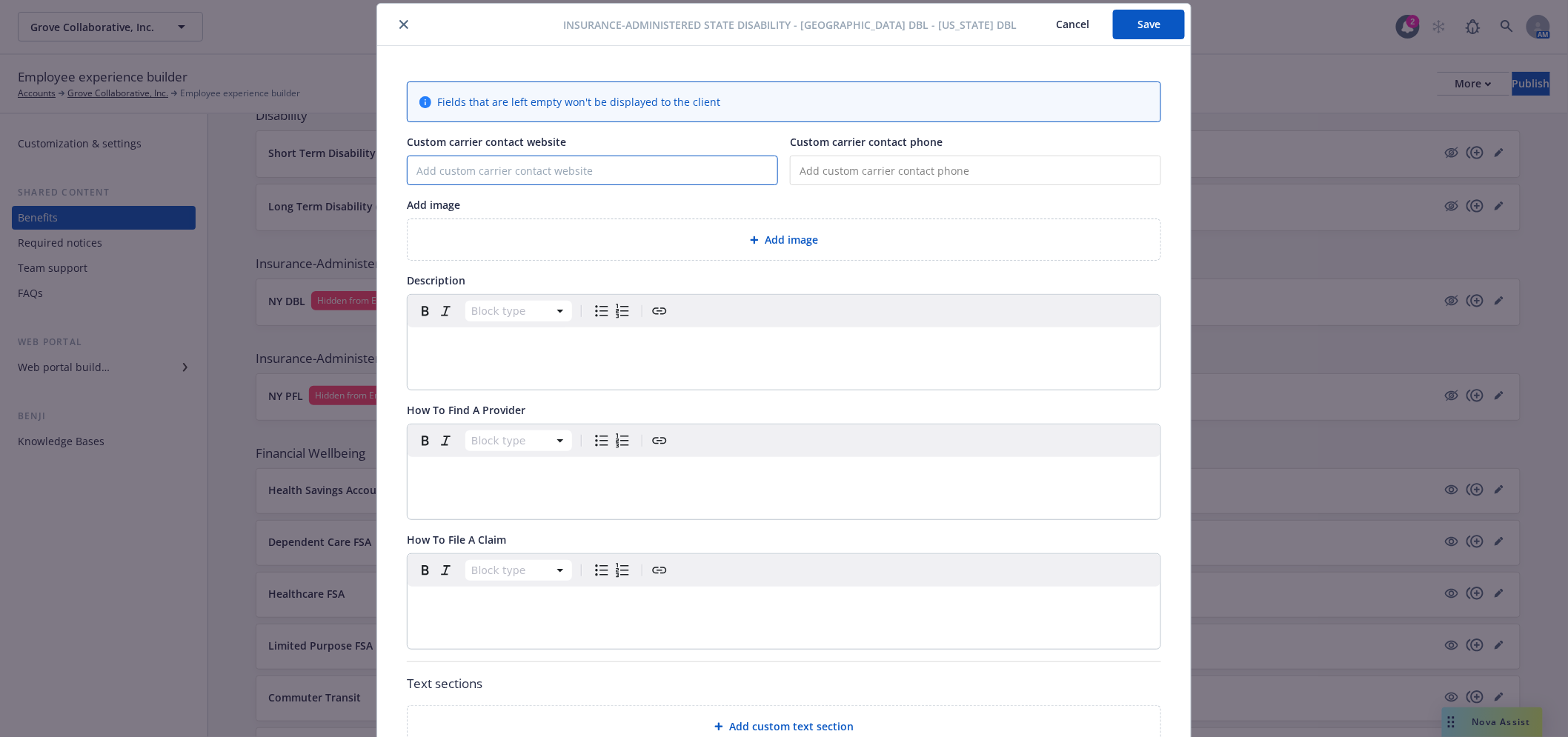
click at [490, 164] on input "Custom carrier contact website" at bounding box center [592, 170] width 369 height 28
paste input "[DOMAIN_NAME]"
drag, startPoint x: 884, startPoint y: 187, endPoint x: 894, endPoint y: 171, distance: 18.9
click at [884, 187] on div "Fields that are left empty won't be displayed to the client Custom carrier cont…" at bounding box center [784, 554] width 754 height 946
click at [894, 170] on input "tel" at bounding box center [975, 170] width 371 height 29
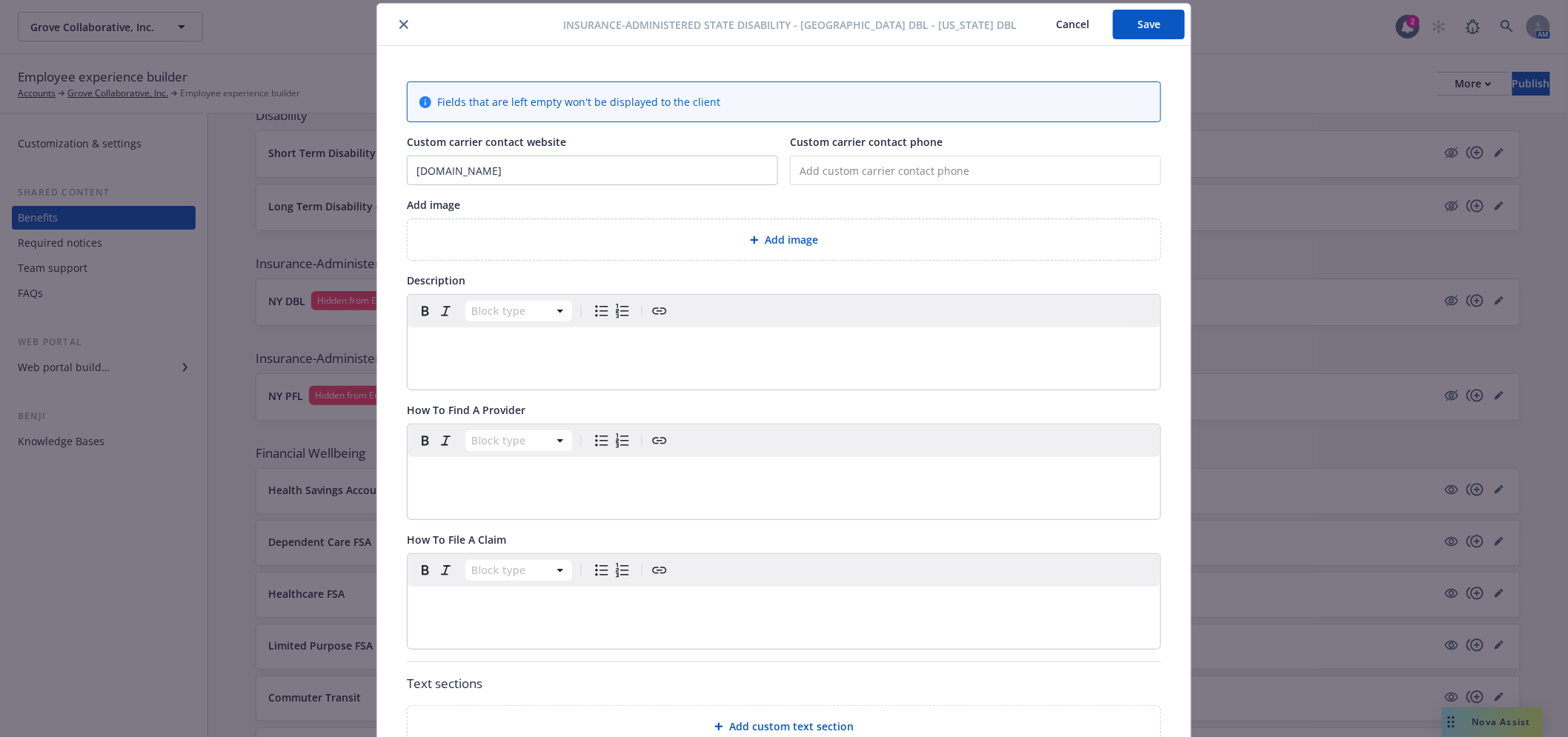
paste input "[PHONE_NUMBER]"
click at [738, 250] on div "Add image" at bounding box center [784, 239] width 753 height 41
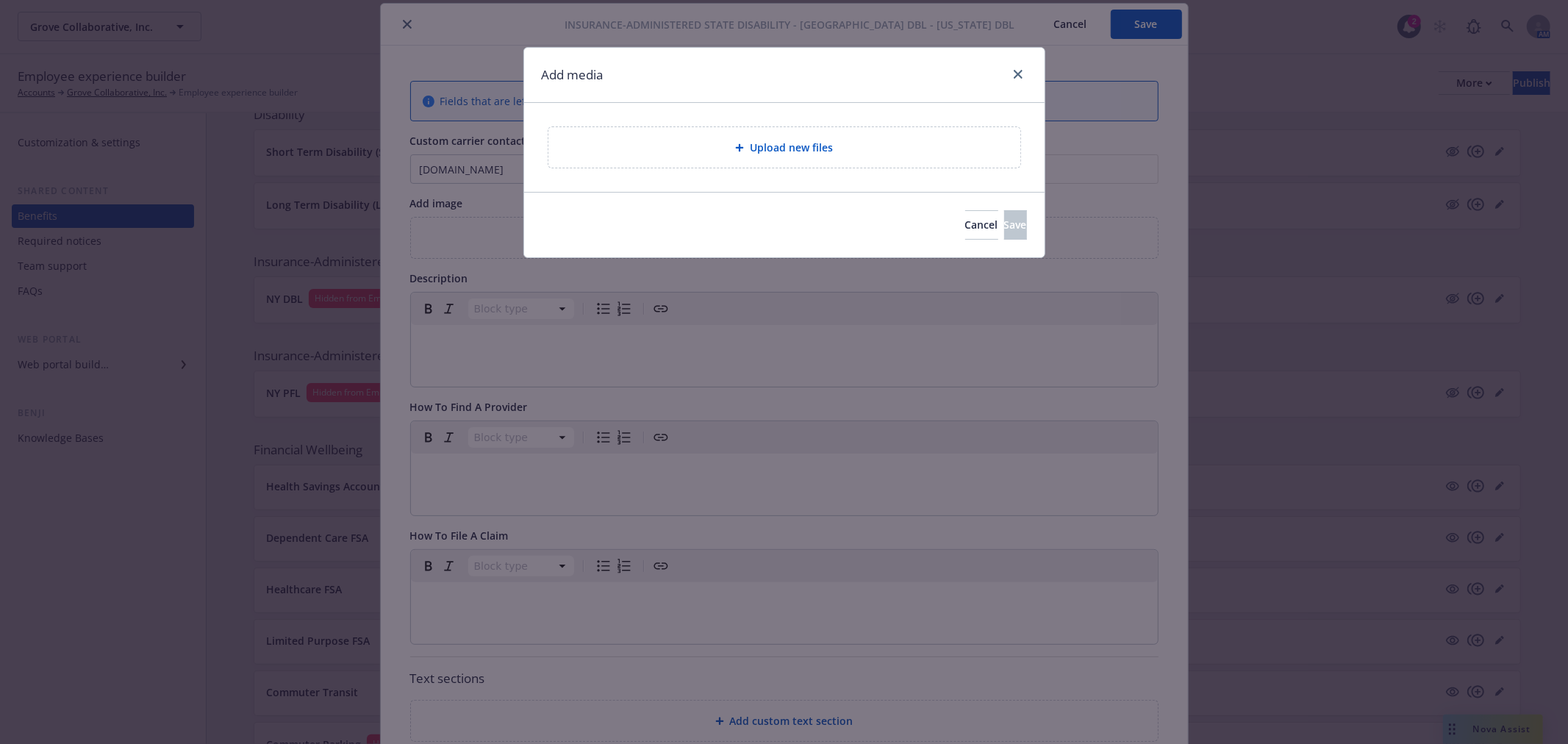
click at [710, 148] on div "Upload new files" at bounding box center [784, 147] width 449 height 17
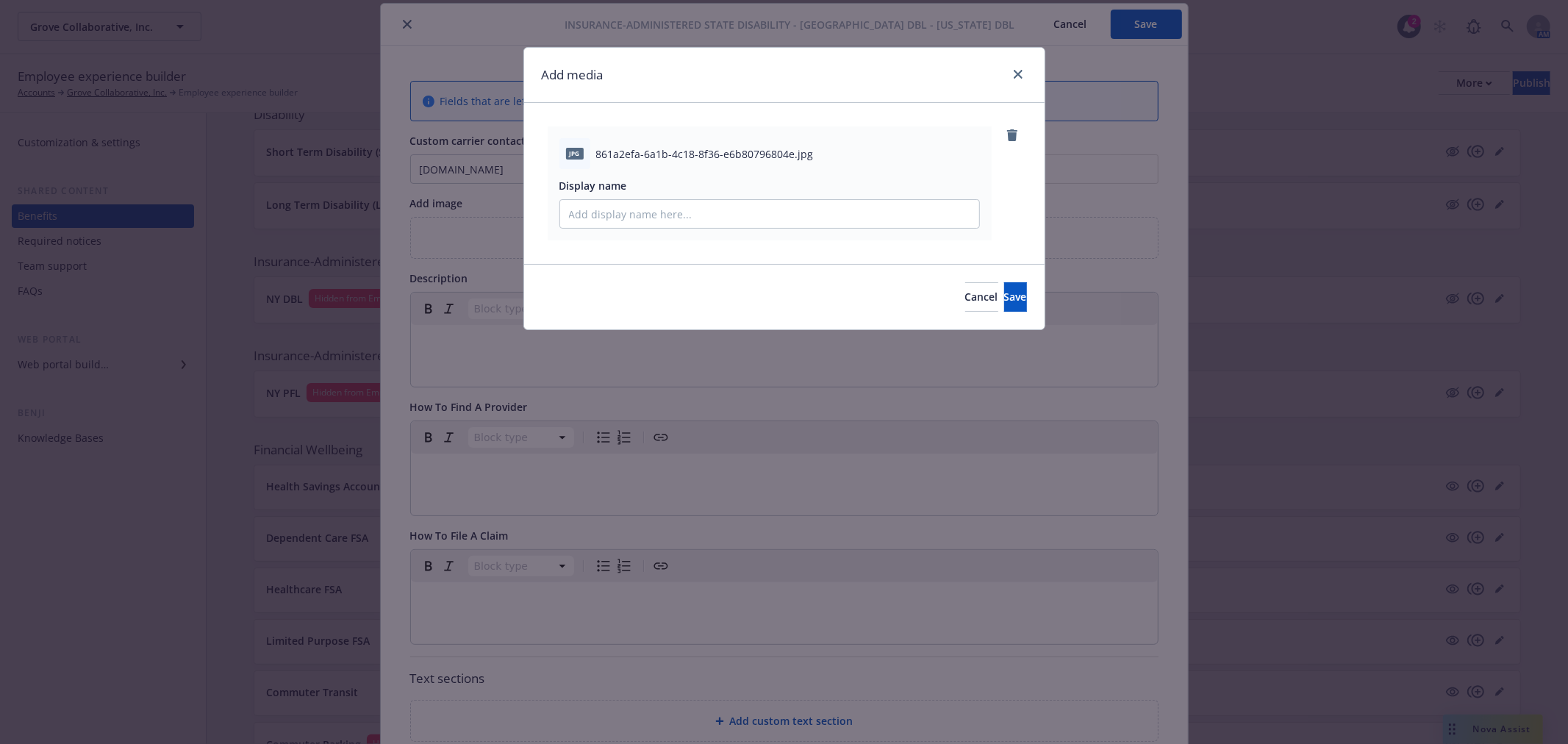
click at [1033, 298] on div "Cancel Save" at bounding box center [785, 297] width 521 height 65
click at [1014, 301] on button "Save" at bounding box center [1015, 297] width 23 height 29
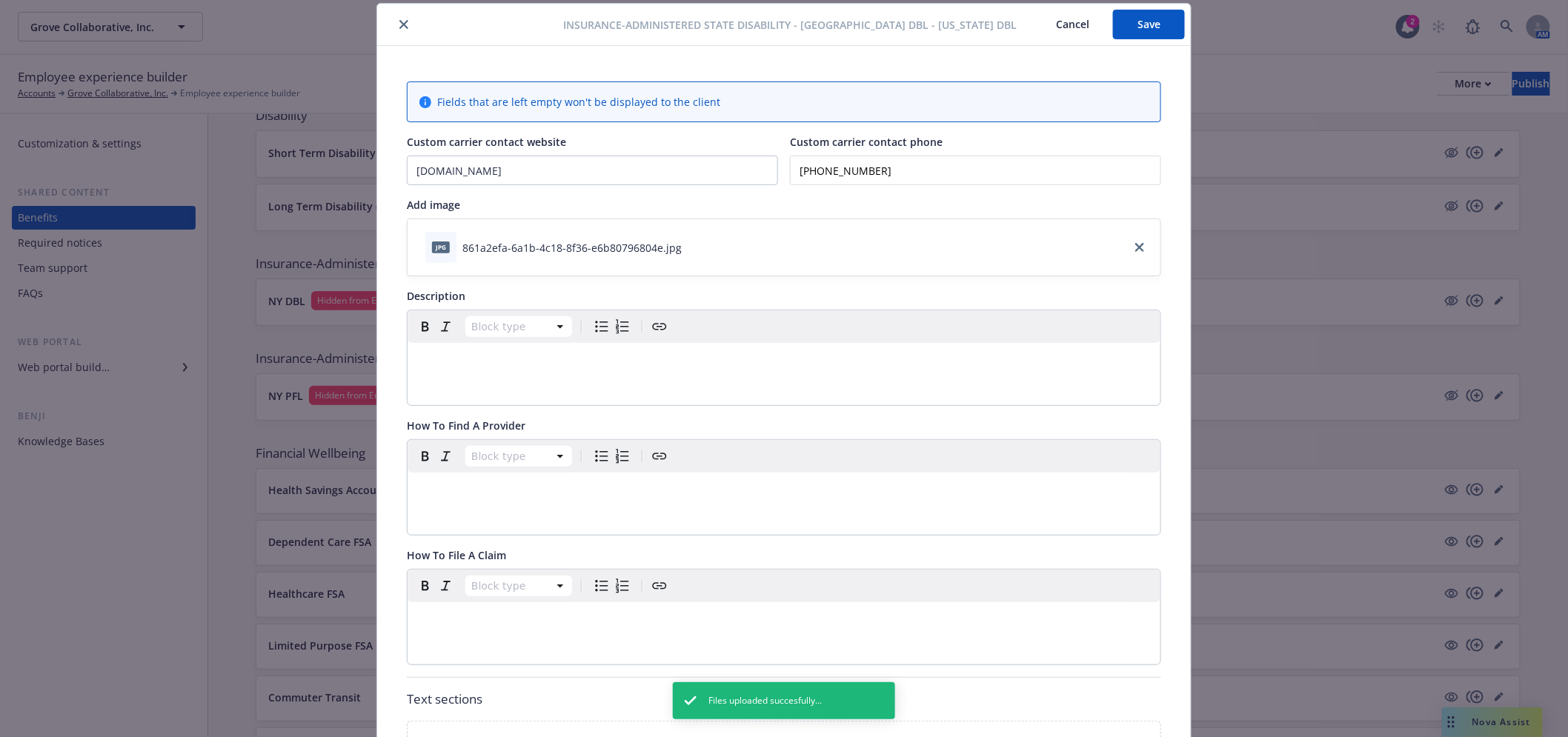
click at [1143, 27] on button "Save" at bounding box center [1149, 24] width 72 height 29
click at [396, 19] on button "close" at bounding box center [404, 24] width 18 height 18
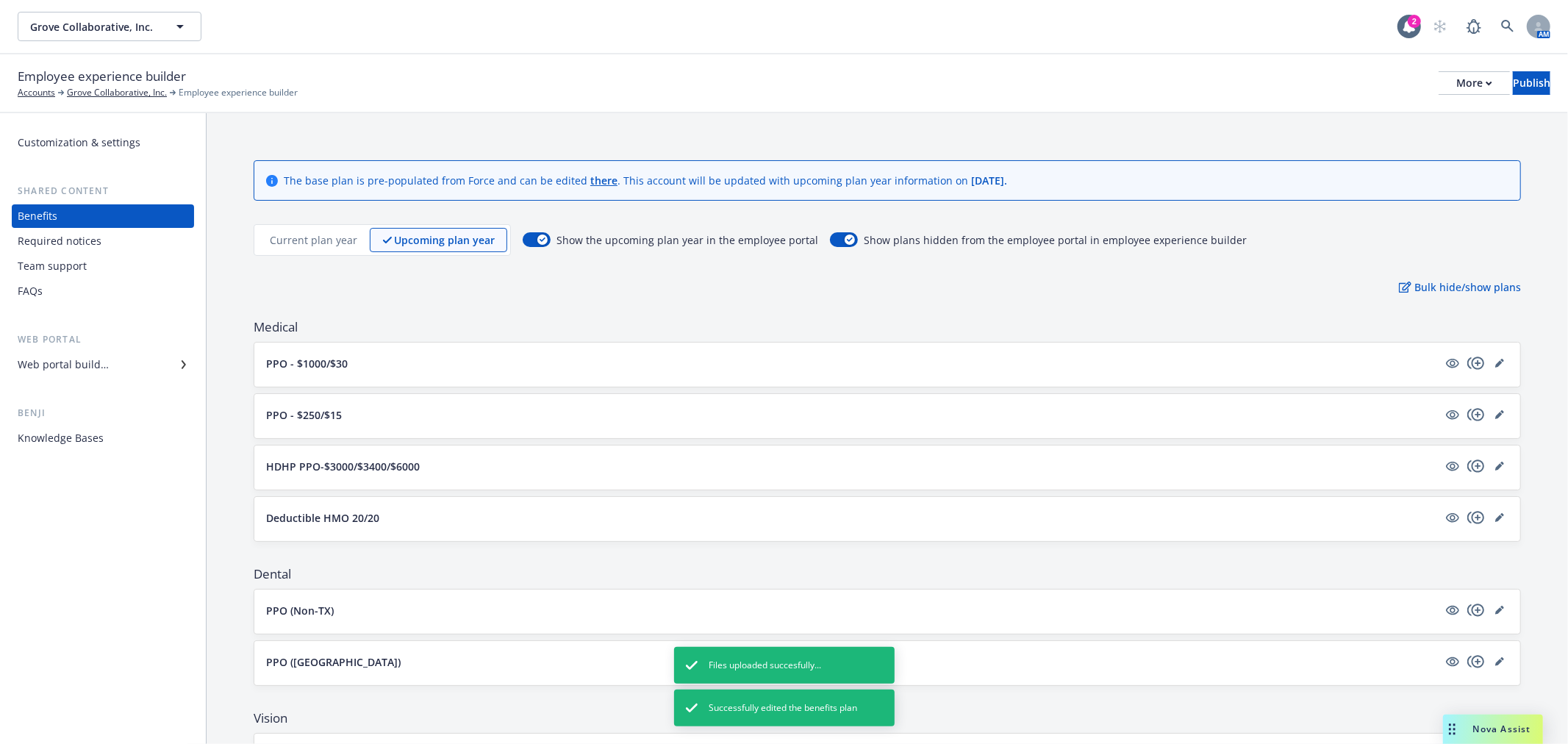
click at [295, 245] on p "Current plan year" at bounding box center [313, 239] width 88 height 15
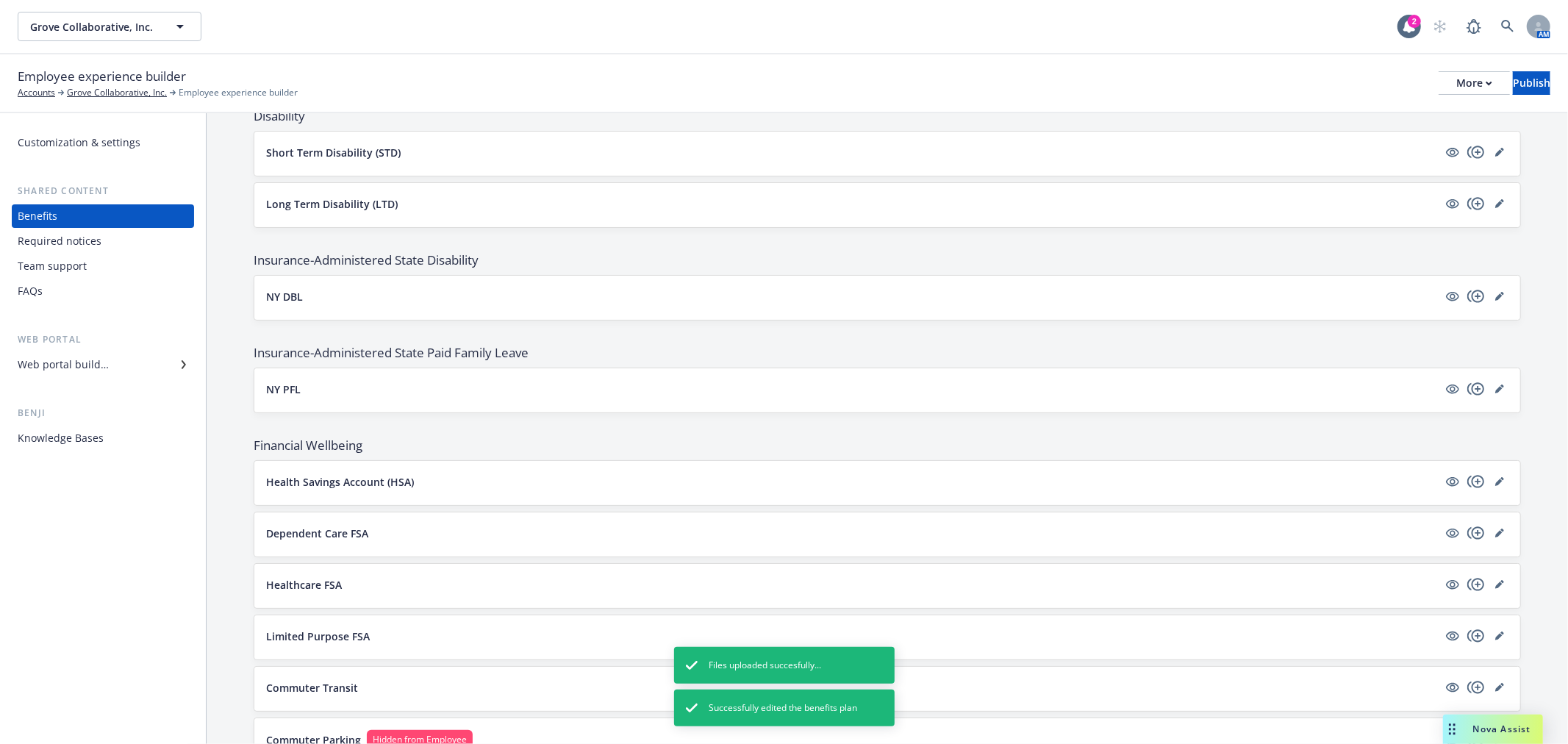
scroll to position [899, 0]
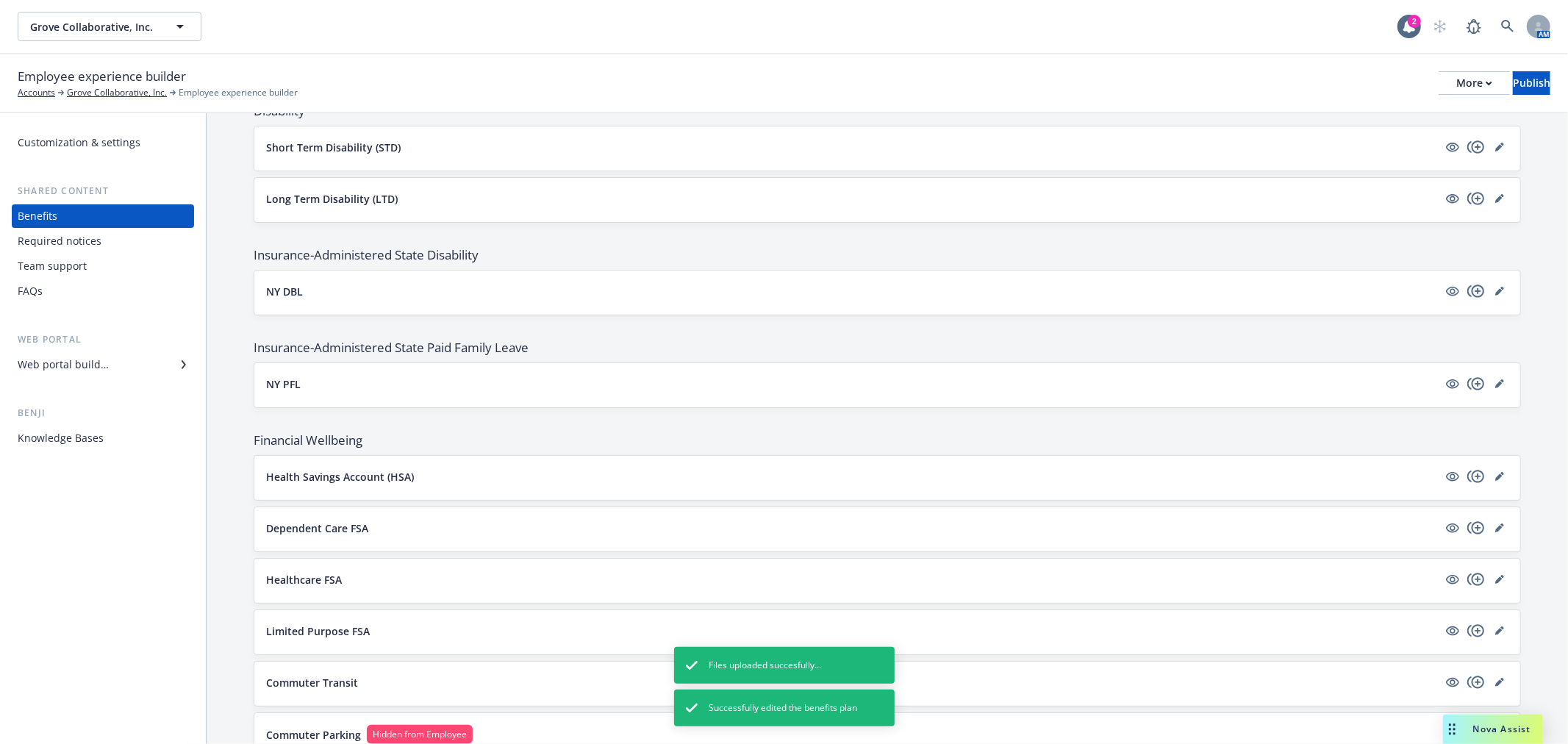
click at [1467, 295] on icon "copyPlus" at bounding box center [1475, 291] width 17 height 13
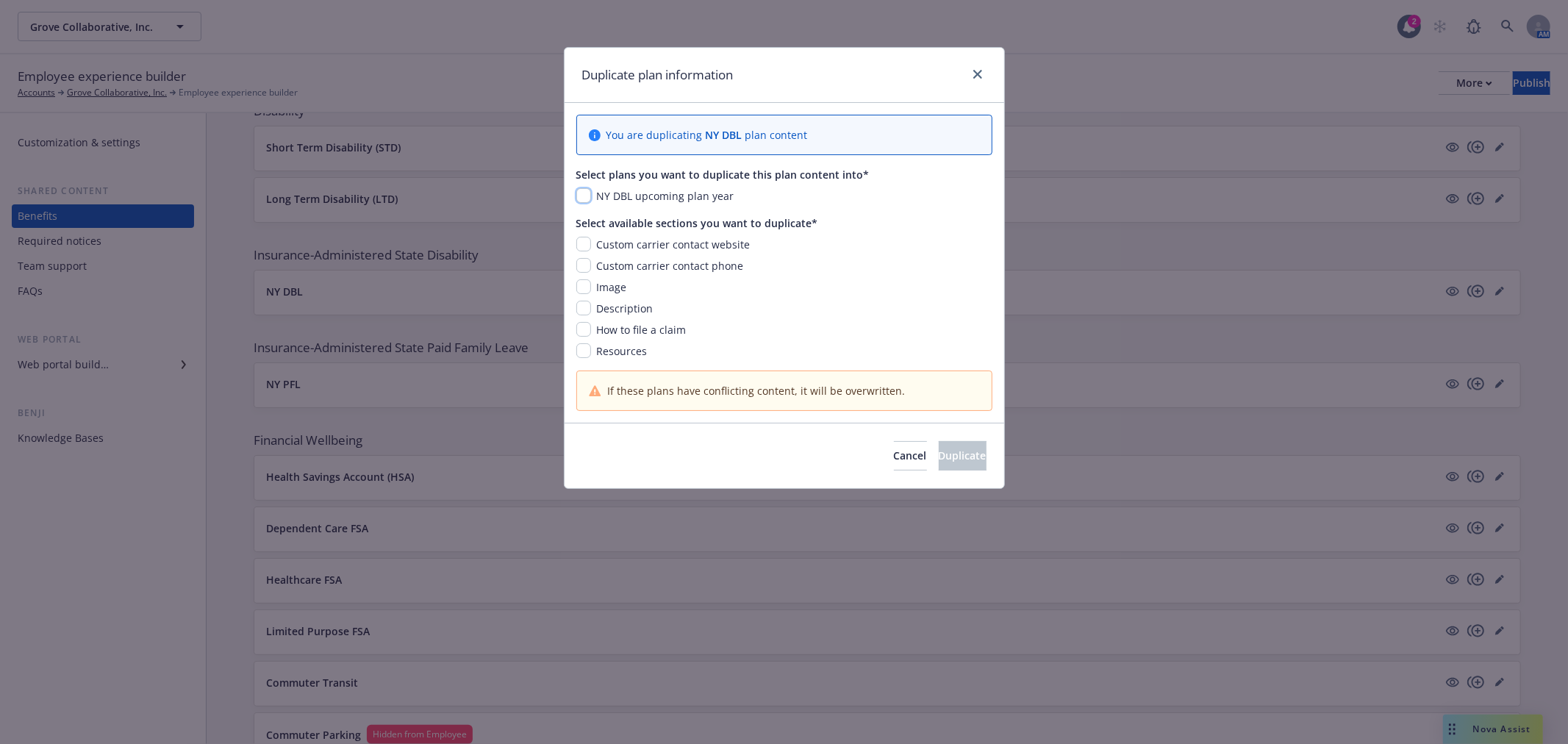
click at [578, 193] on input "checkbox" at bounding box center [583, 196] width 15 height 15
click at [584, 310] on input "checkbox" at bounding box center [583, 308] width 15 height 15
click at [939, 454] on span "Duplicate" at bounding box center [962, 455] width 48 height 14
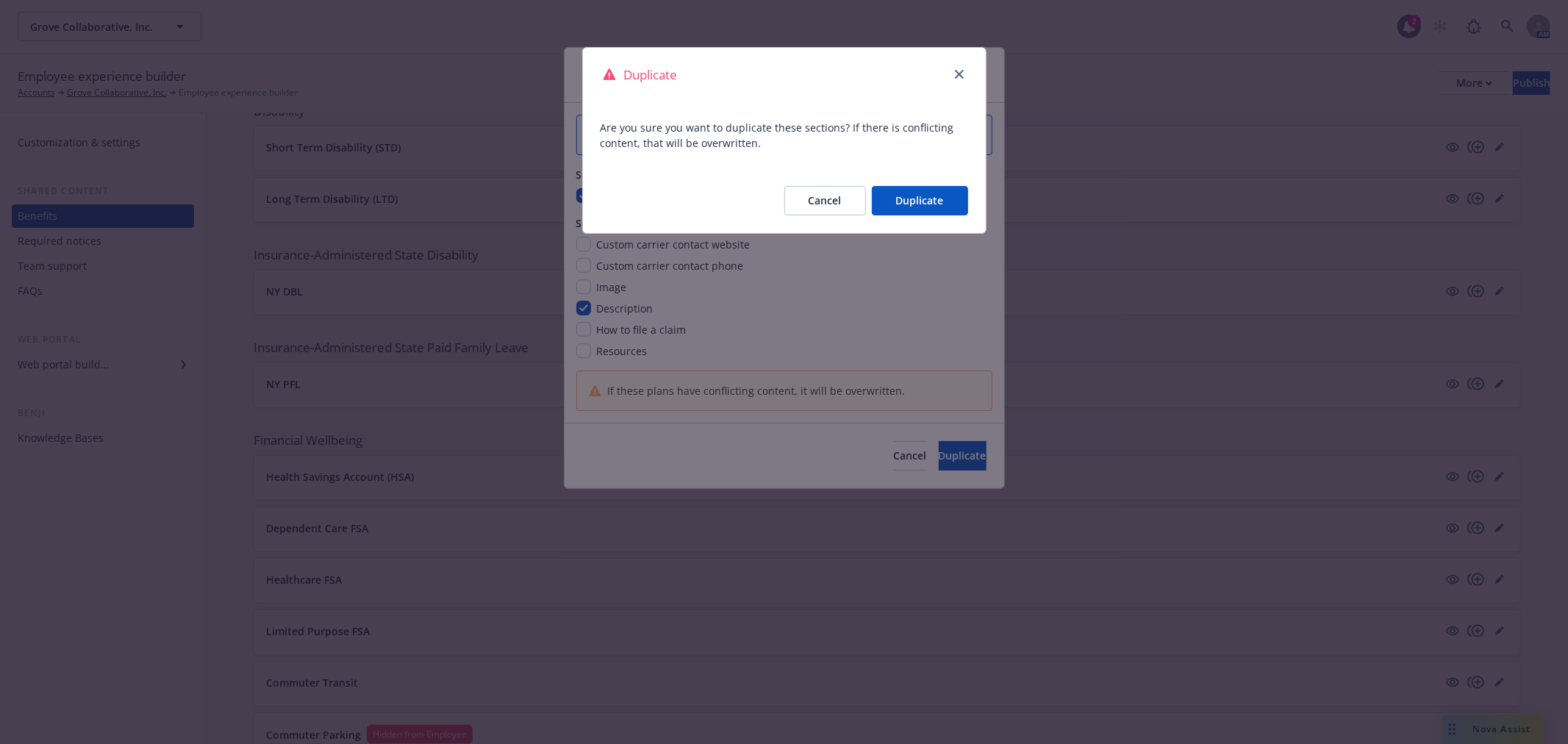
click at [918, 203] on button "Duplicate" at bounding box center [920, 201] width 97 height 29
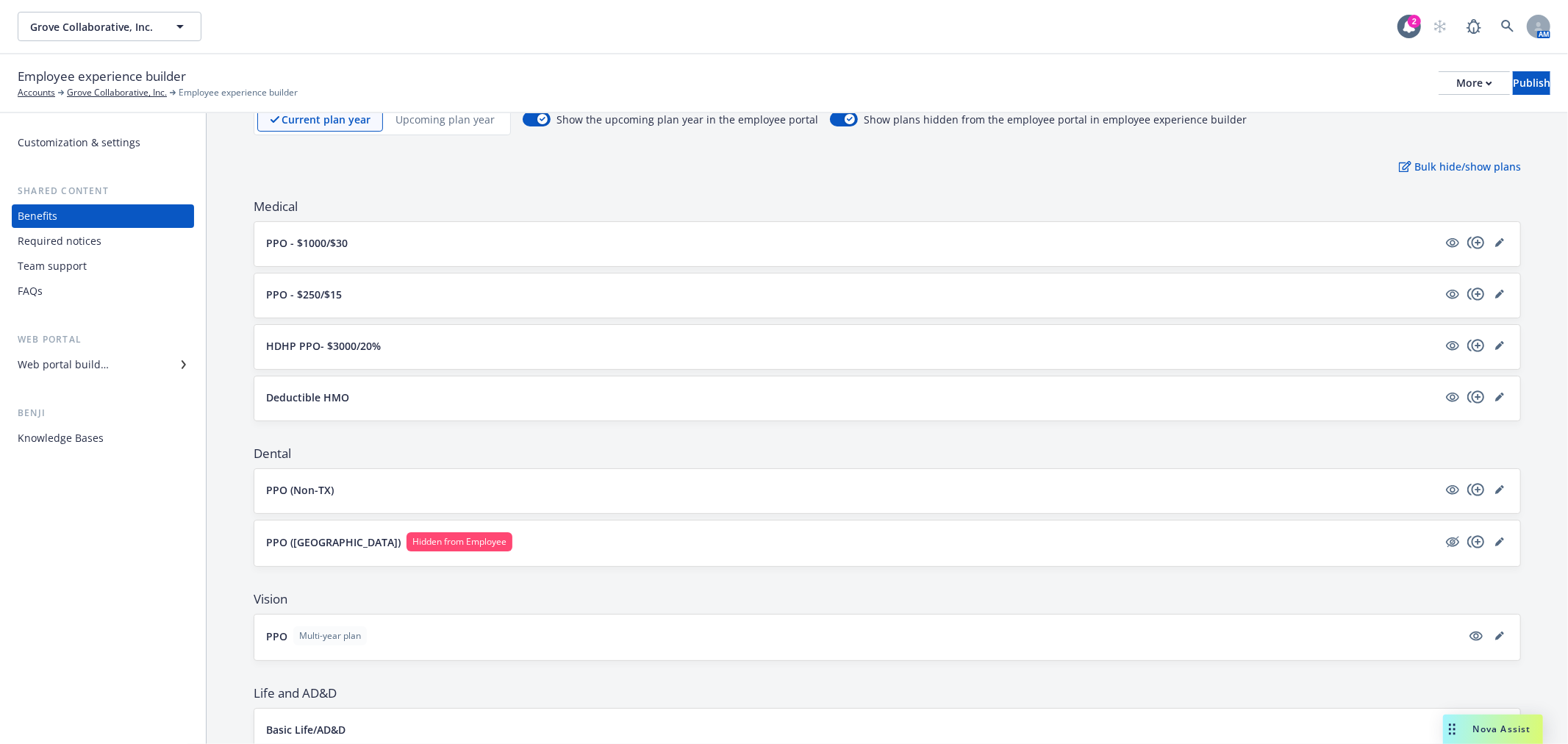
scroll to position [0, 0]
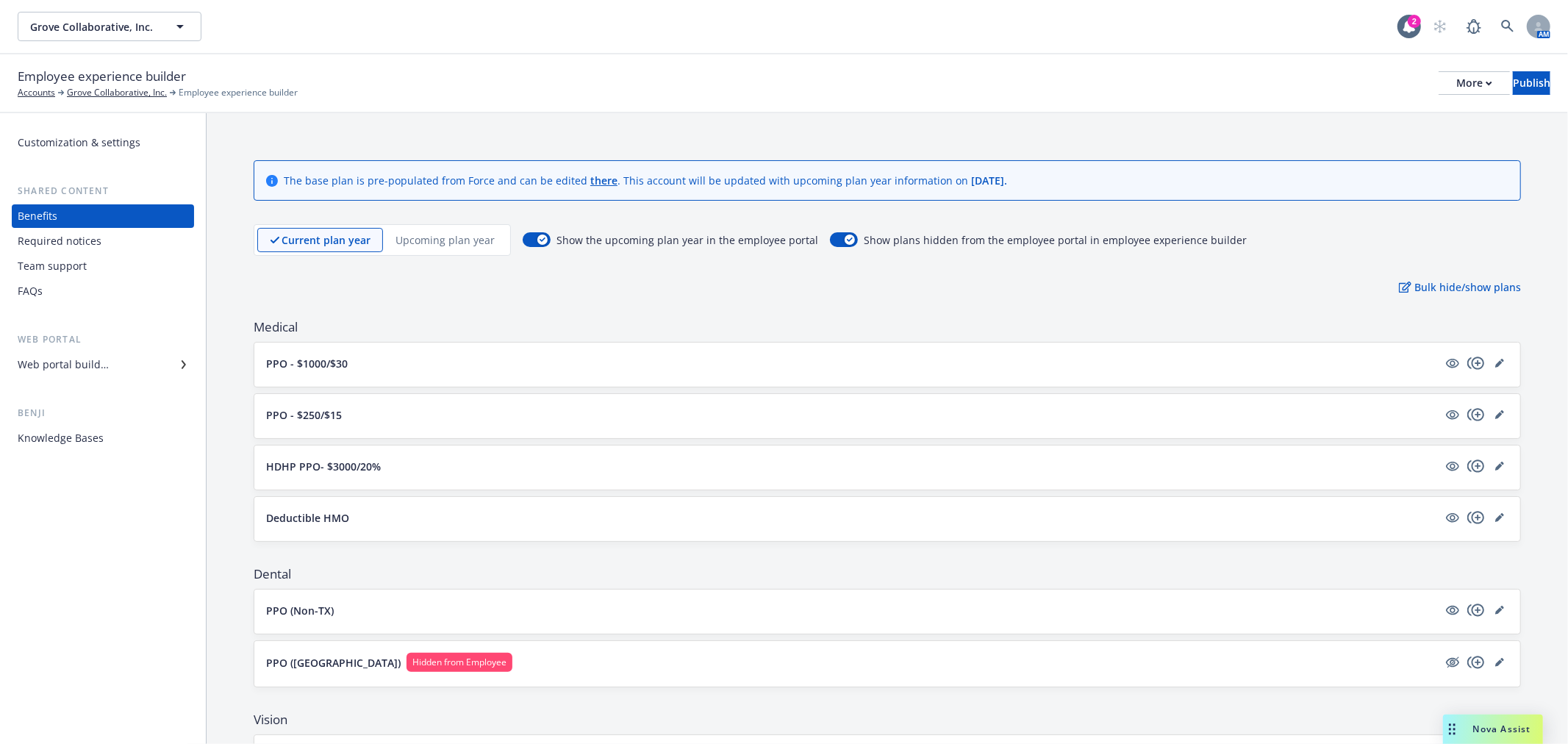
click at [93, 354] on div "Web portal builder" at bounding box center [63, 364] width 91 height 23
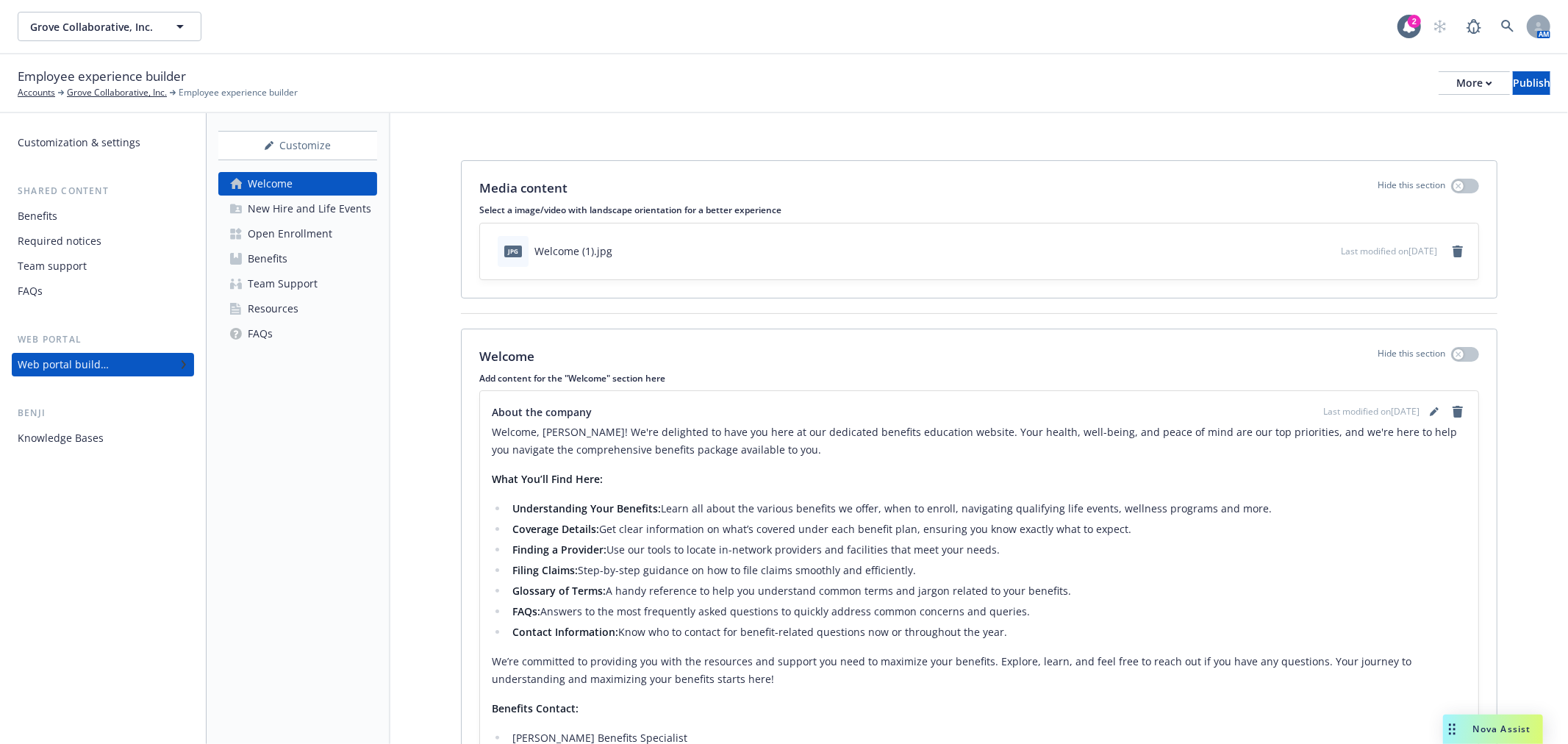
click at [287, 233] on div "Open Enrollment" at bounding box center [290, 234] width 85 height 23
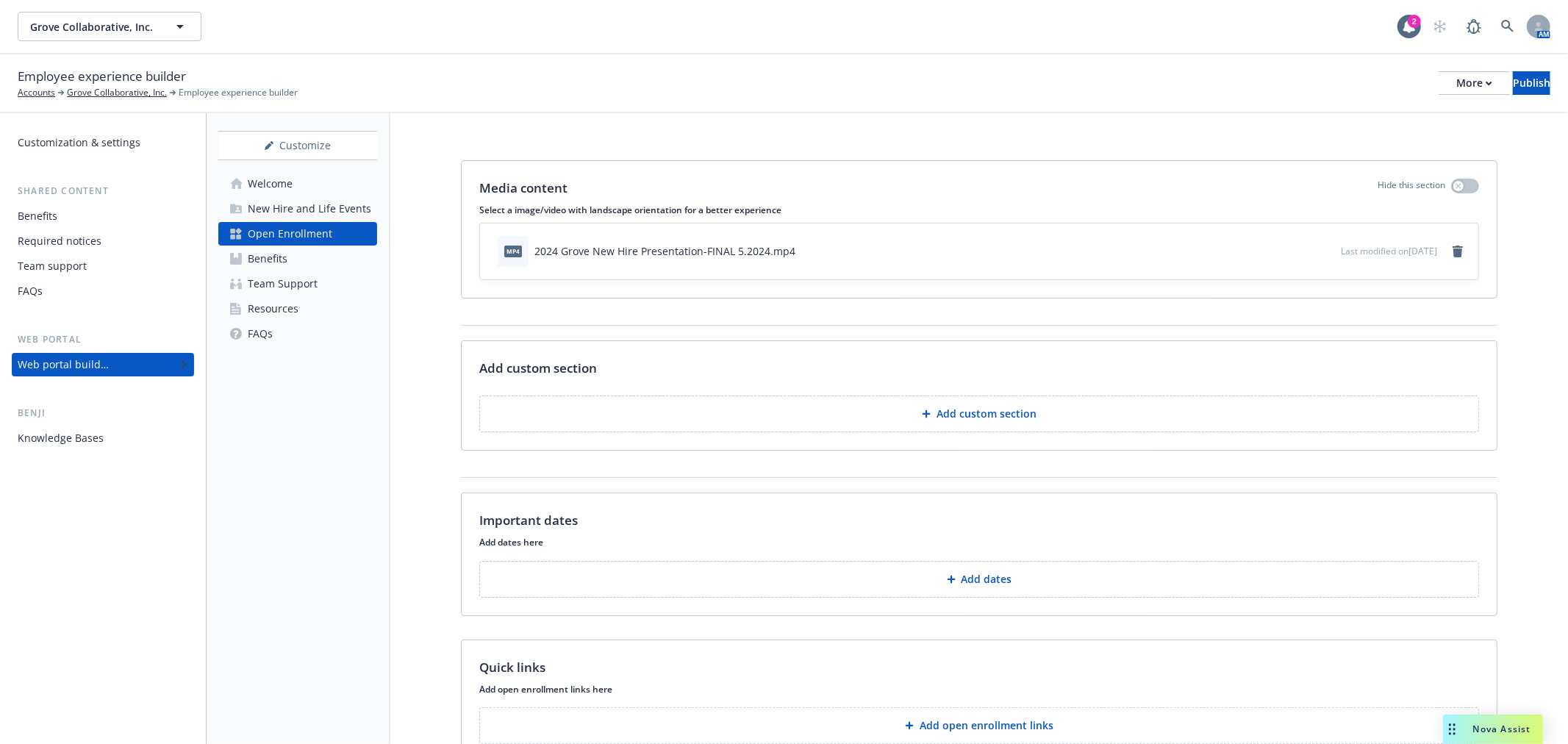
scroll to position [224, 0]
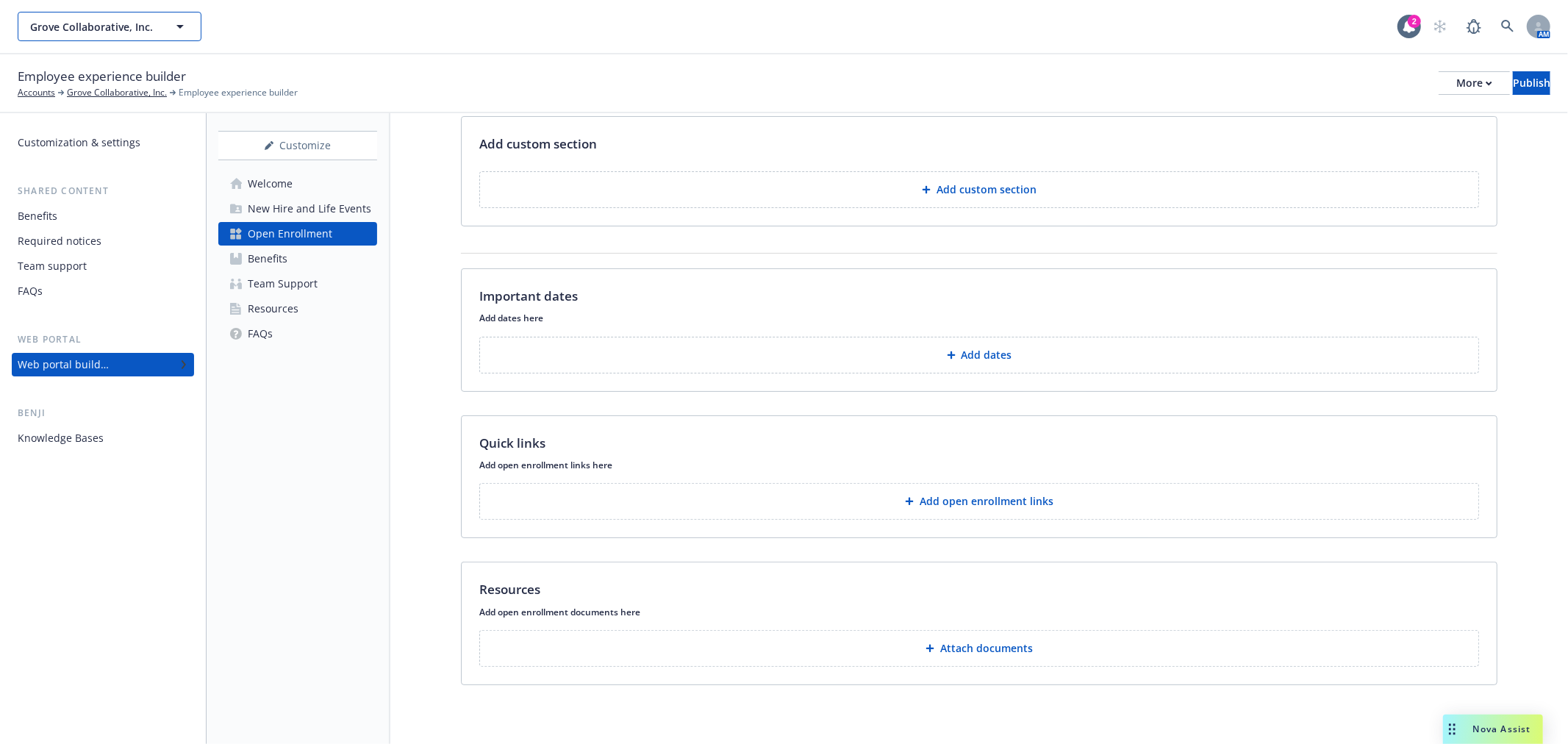
click at [118, 24] on span "Grove Collaborative, Inc." at bounding box center [93, 27] width 127 height 15
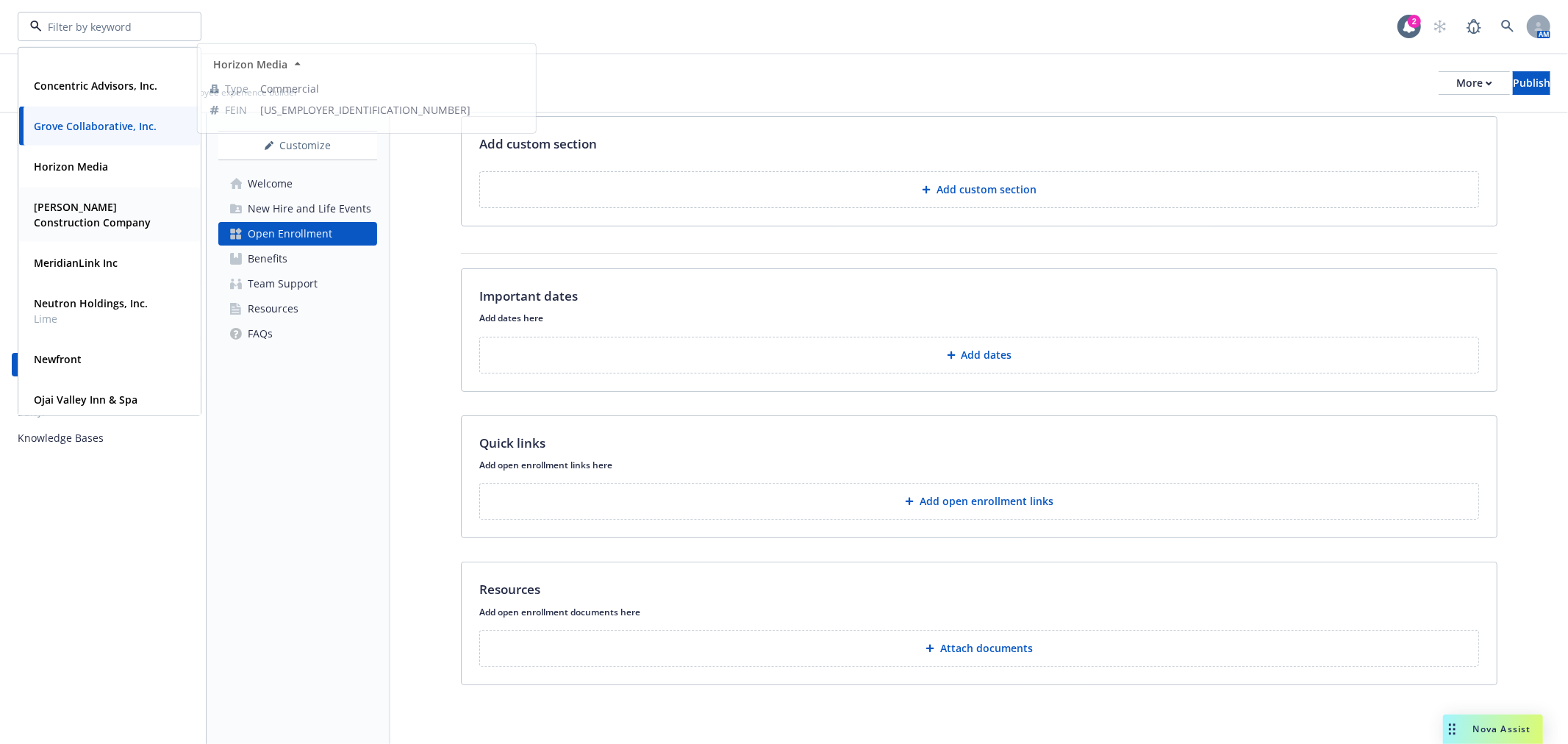
scroll to position [363, 0]
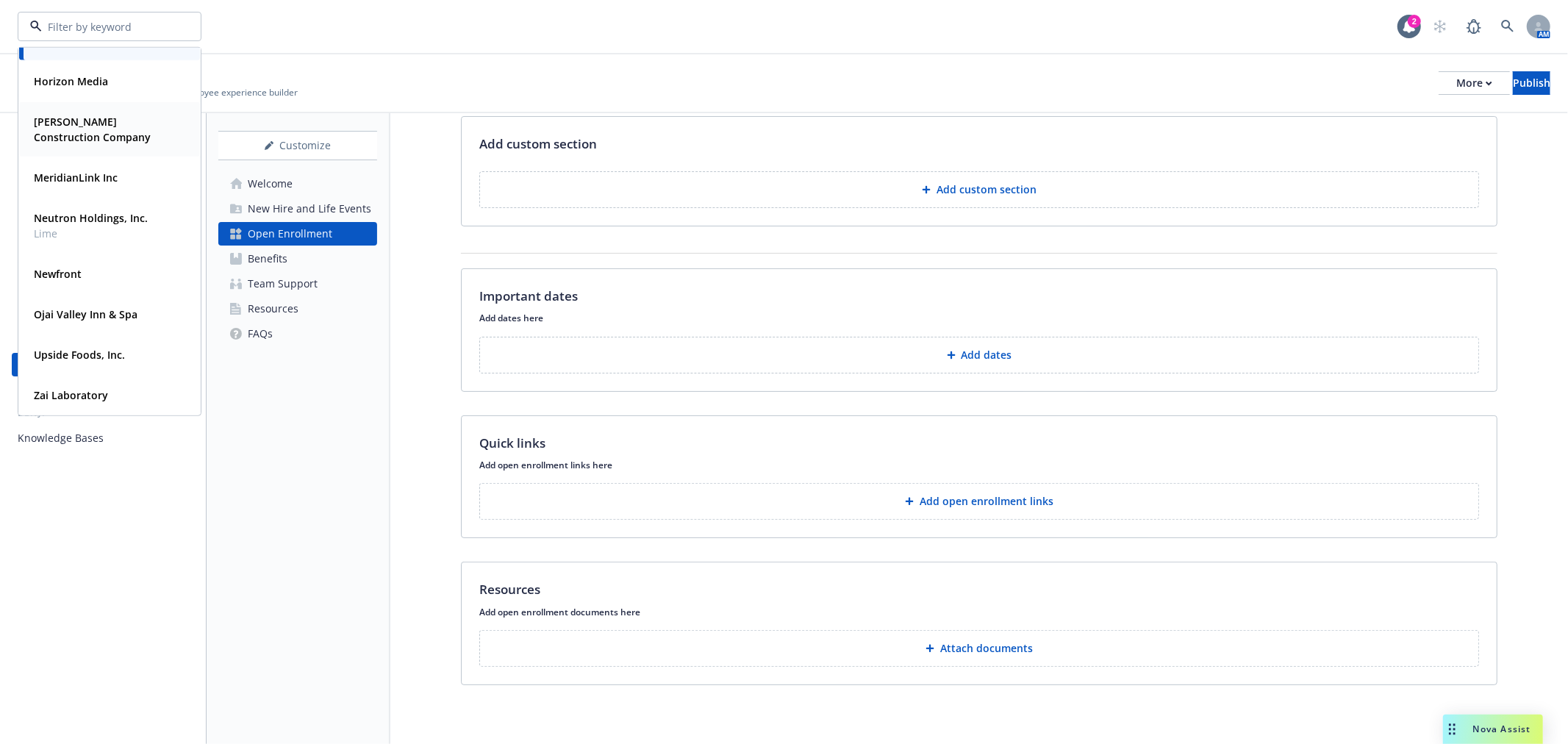
click at [80, 118] on strong "[PERSON_NAME] Construction Company" at bounding box center [92, 129] width 117 height 29
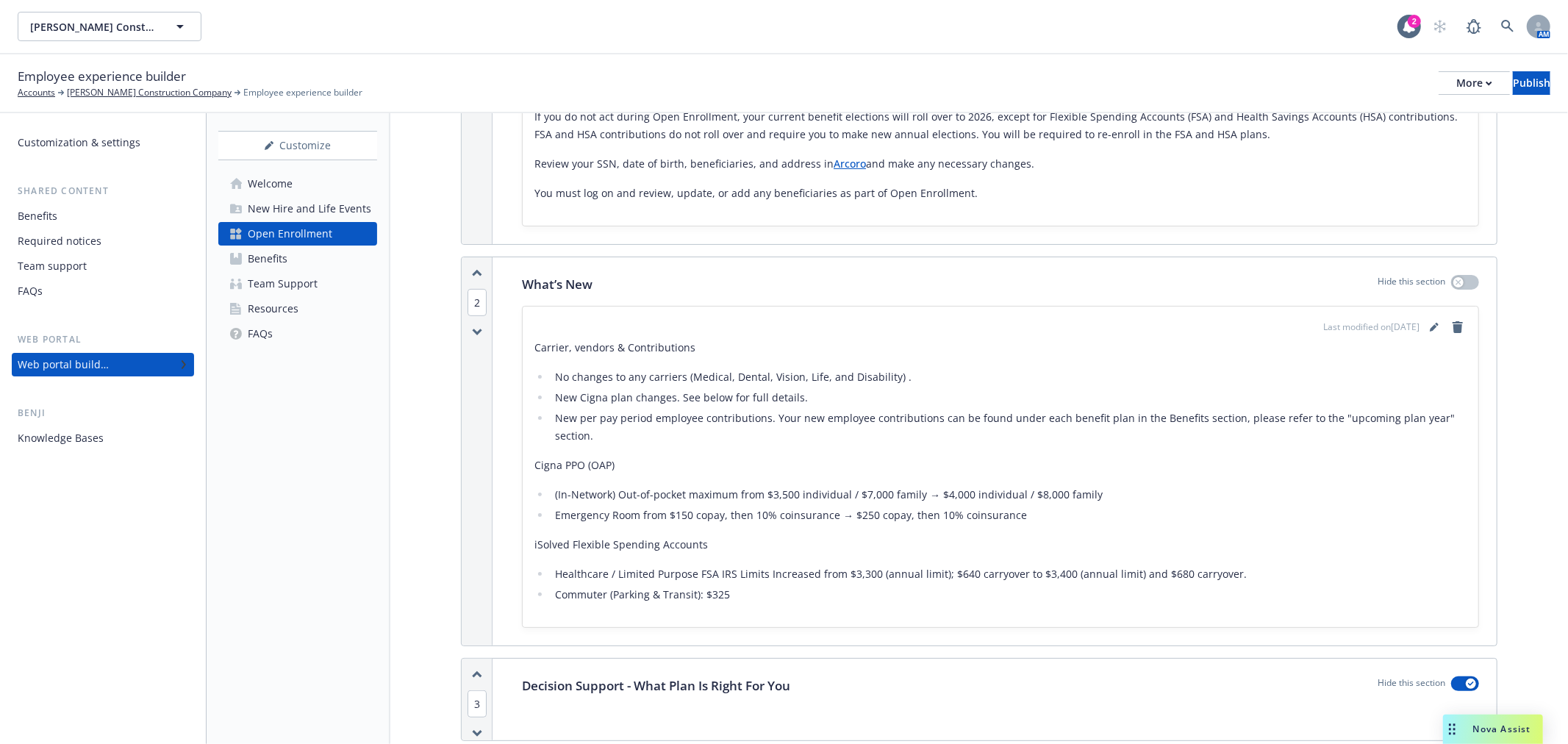
scroll to position [551, 0]
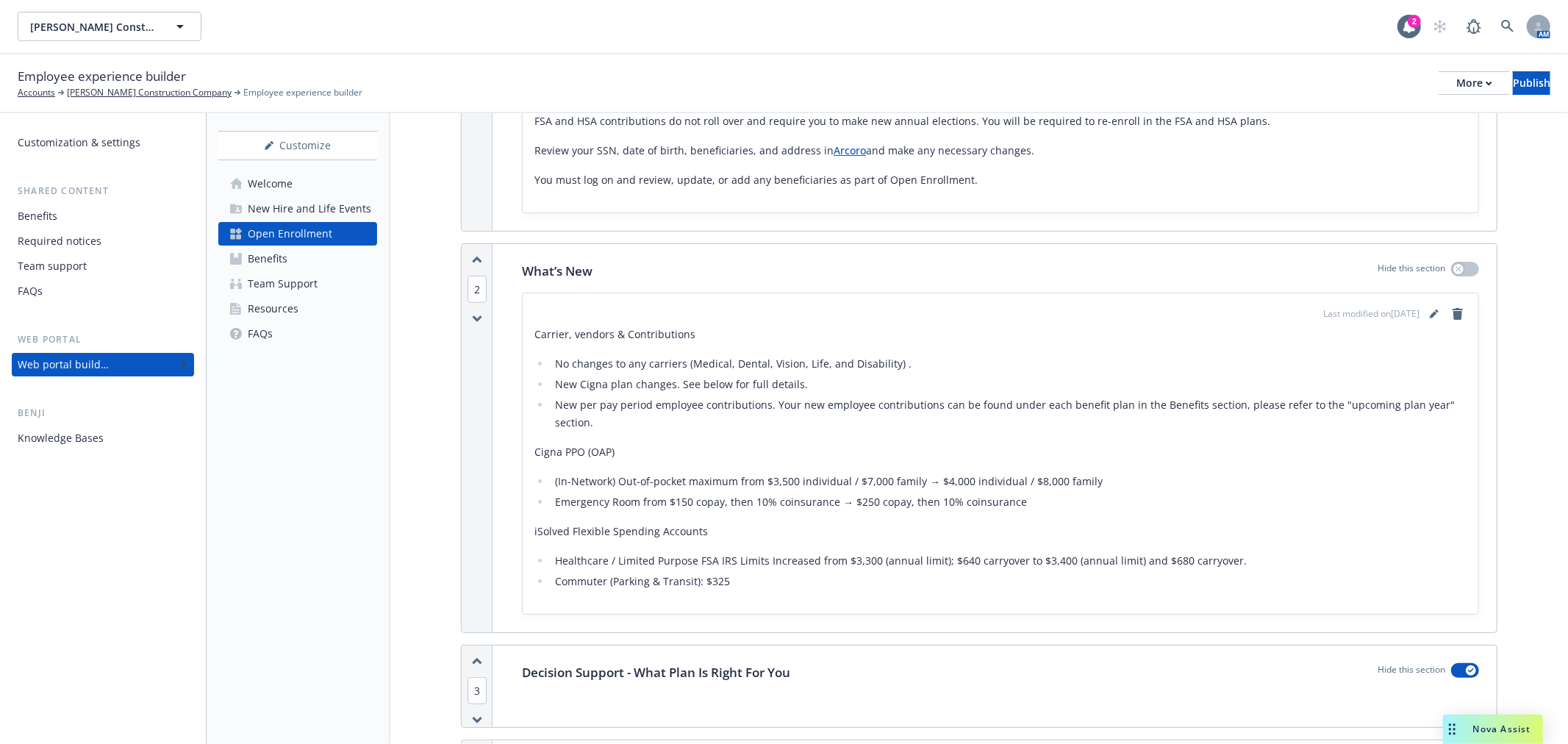
click at [1420, 323] on div "Last modified on [DATE] Carrier, vendors & Contributions No changes to any carr…" at bounding box center [1000, 454] width 932 height 297
click at [1430, 315] on icon "editPencil" at bounding box center [1433, 315] width 7 height 7
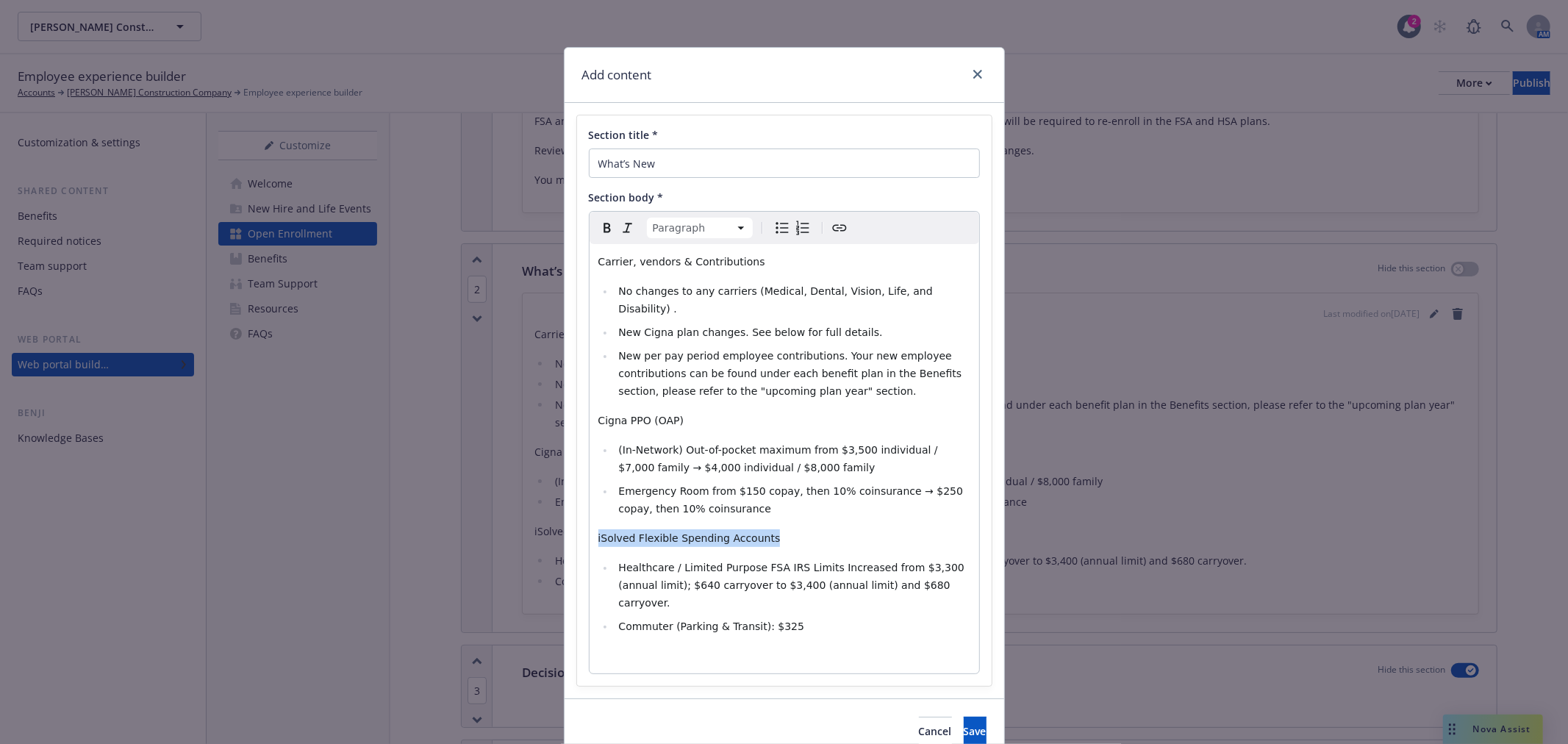
drag, startPoint x: 761, startPoint y: 525, endPoint x: 577, endPoint y: 517, distance: 184.2
click at [577, 517] on div "Section title * What’s New Section body * Paragraph Paragraph Heading 1 Heading…" at bounding box center [784, 401] width 415 height 571
drag, startPoint x: 668, startPoint y: 403, endPoint x: 623, endPoint y: 402, distance: 45.0
click at [623, 415] on span "Cigna PPO (OAP)" at bounding box center [641, 421] width 86 height 12
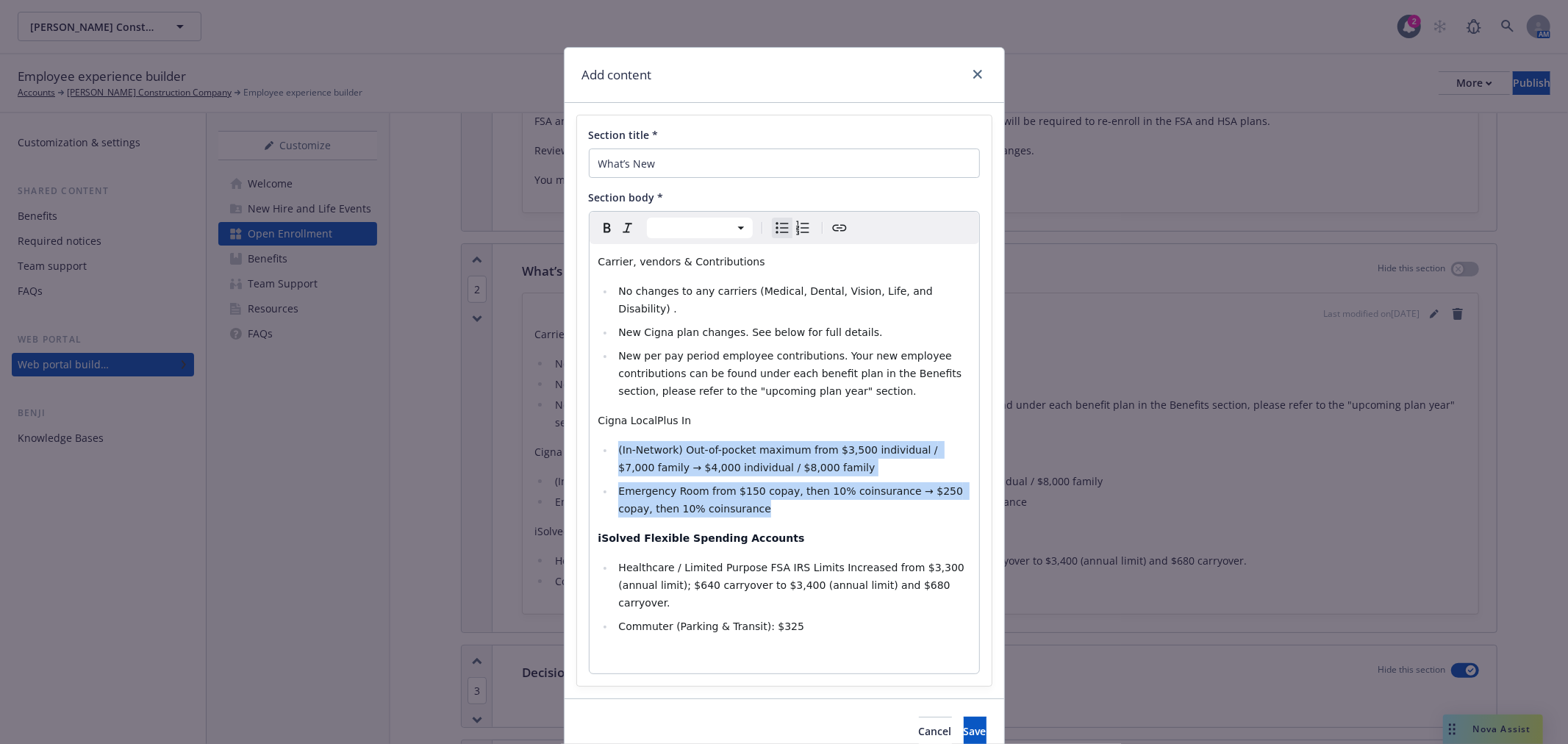
drag, startPoint x: 723, startPoint y: 496, endPoint x: 611, endPoint y: 430, distance: 130.0
click at [611, 441] on ul "(In-Network) Out-of-pocket maximum from $3,500 individual / $7,000 family​ → $4…" at bounding box center [785, 479] width 372 height 77
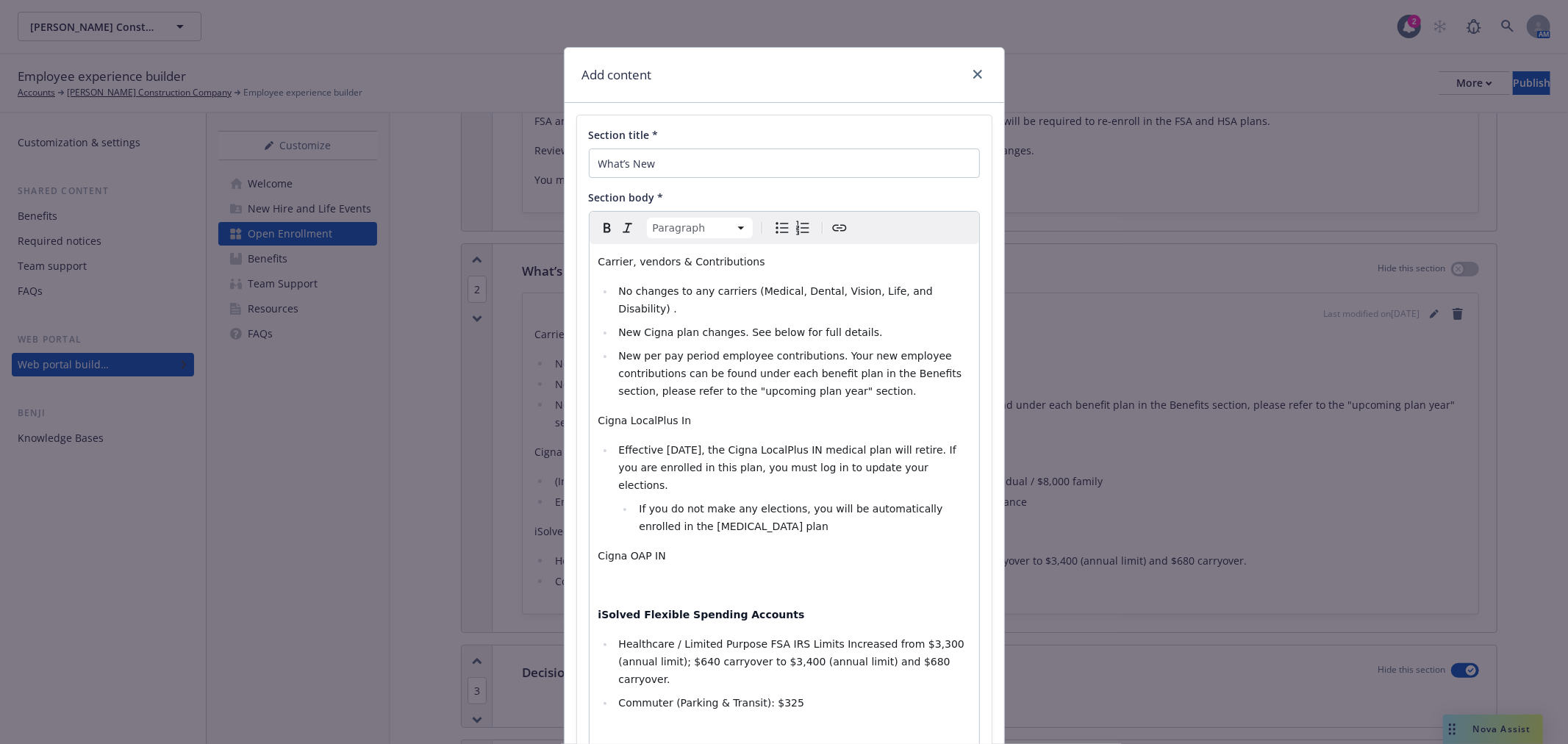
click at [774, 230] on icon "Bulleted list" at bounding box center [782, 228] width 18 height 18
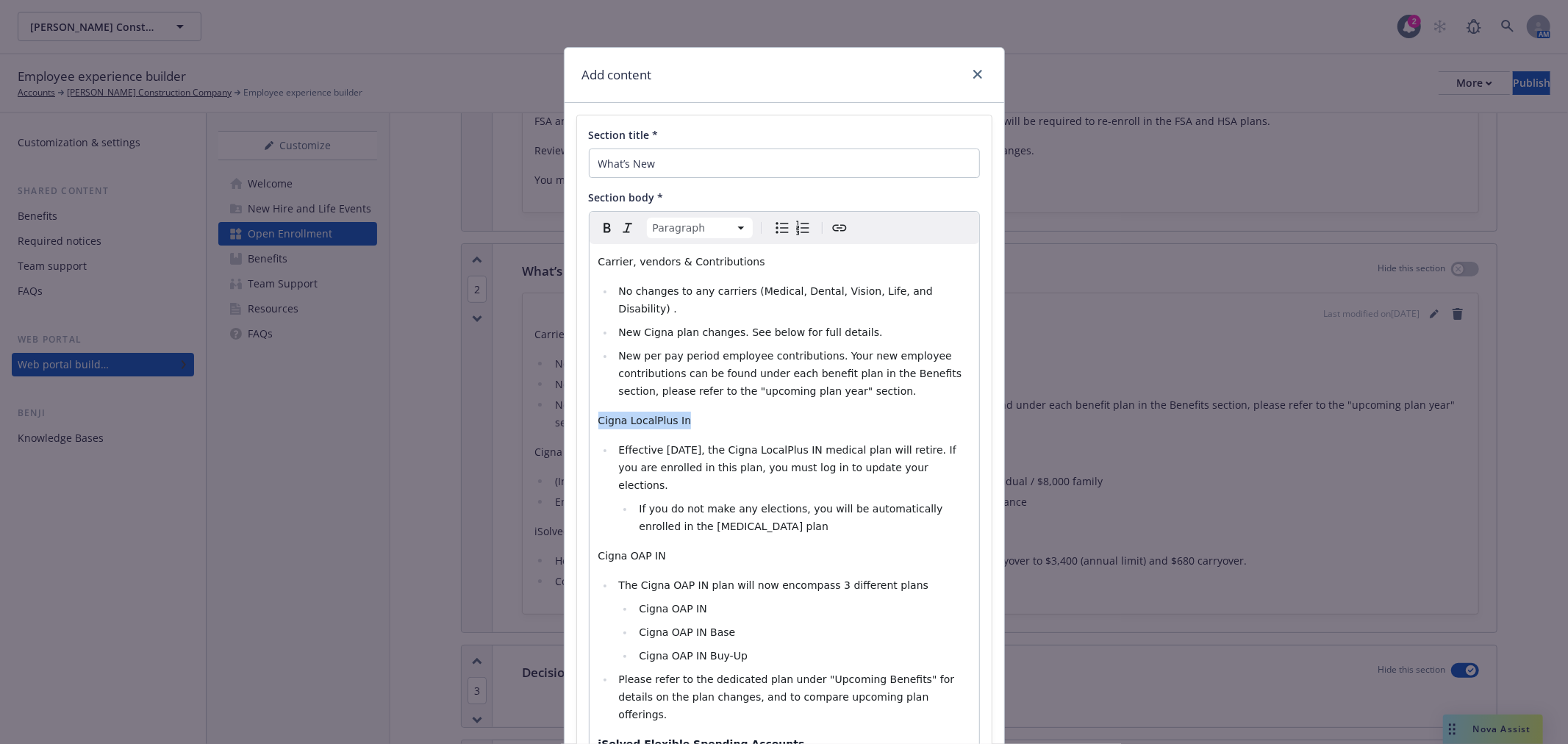
drag, startPoint x: 688, startPoint y: 409, endPoint x: 589, endPoint y: 407, distance: 99.0
click at [590, 407] on div "Carrier, vendors & Contributions No changes to any carriers (Medical, Dental, V…" at bounding box center [785, 562] width 390 height 635
drag, startPoint x: 673, startPoint y: 513, endPoint x: 552, endPoint y: 522, distance: 121.3
click at [552, 522] on div "Add content Section title * What’s New Section body * Paragraph Paragraph Headi…" at bounding box center [784, 372] width 1568 height 744
drag, startPoint x: 685, startPoint y: 403, endPoint x: 669, endPoint y: 403, distance: 16.0
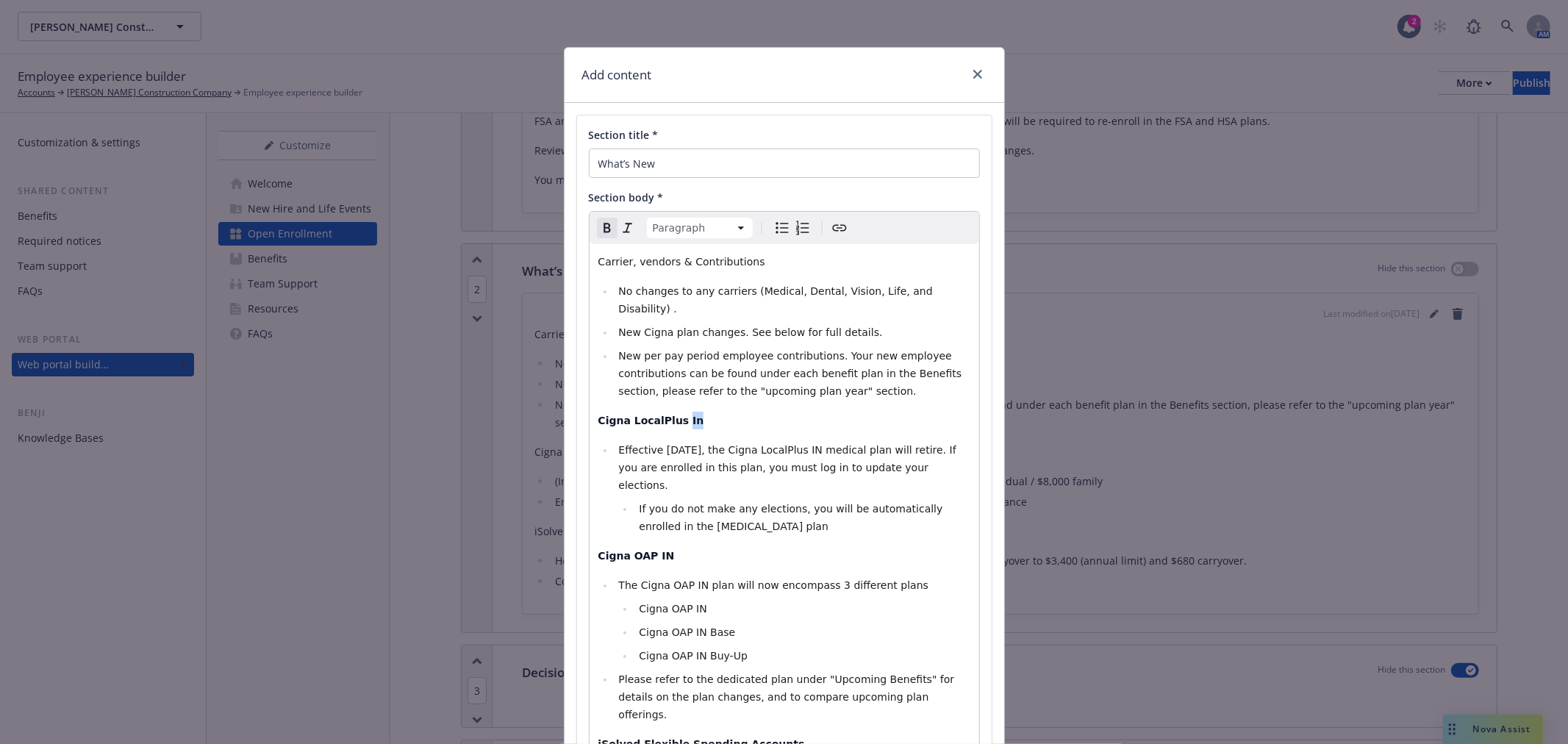
click at [669, 412] on p "Cigna LocalPlus In" at bounding box center [785, 421] width 372 height 18
drag, startPoint x: 753, startPoint y: 260, endPoint x: 559, endPoint y: 256, distance: 194.0
click at [565, 256] on div "Section title * What’s New Section body * Paragraph Paragraph Heading 1 Heading…" at bounding box center [785, 504] width 440 height 802
click at [630, 264] on strong "Carrier, vendors & Contributions" at bounding box center [693, 262] width 189 height 12
click at [637, 260] on strong "Carrier, vendors & Contributions" at bounding box center [693, 262] width 189 height 12
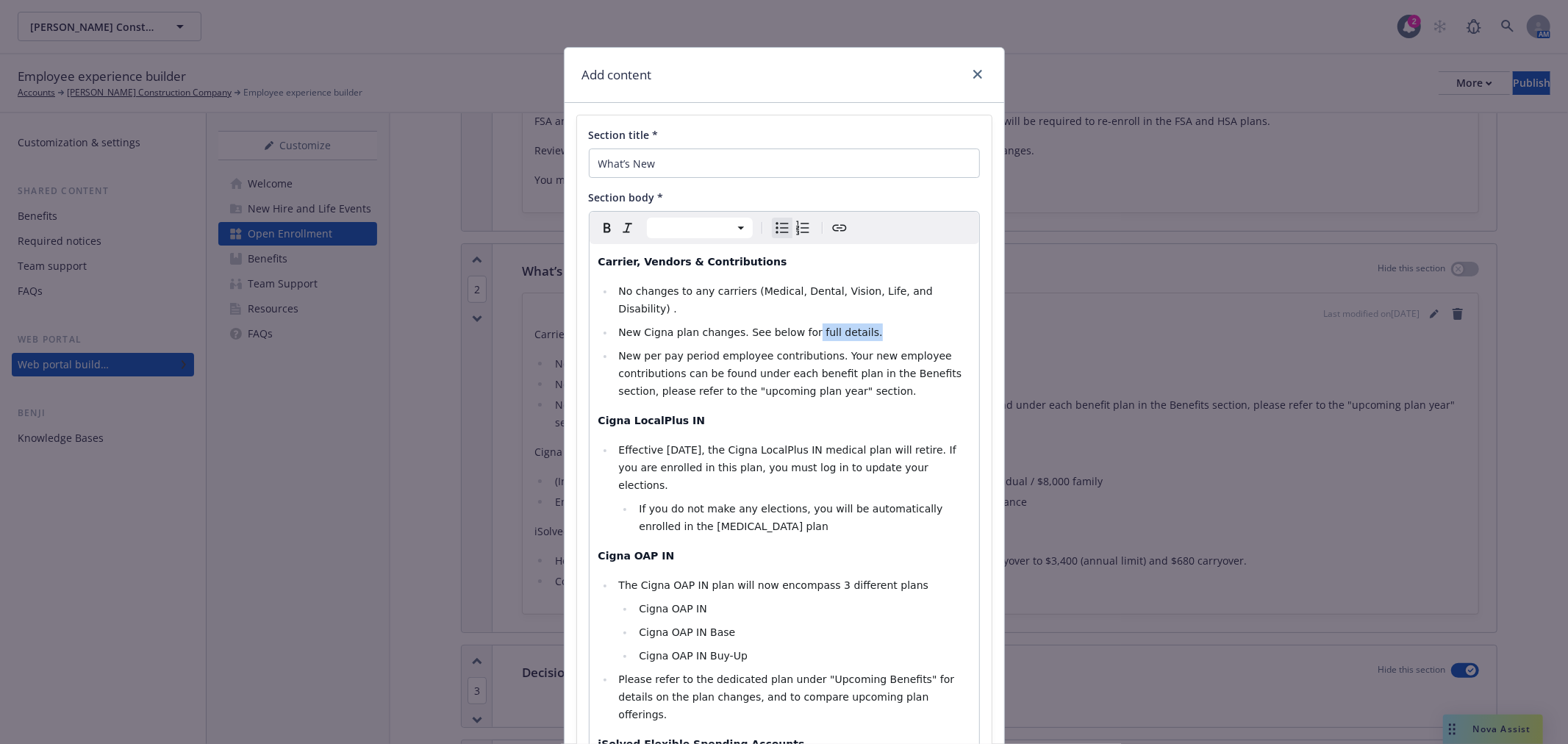
drag, startPoint x: 843, startPoint y: 315, endPoint x: 793, endPoint y: 313, distance: 50.0
click at [793, 326] on span "New Cigna plan changes. See below for full details." at bounding box center [750, 332] width 264 height 12
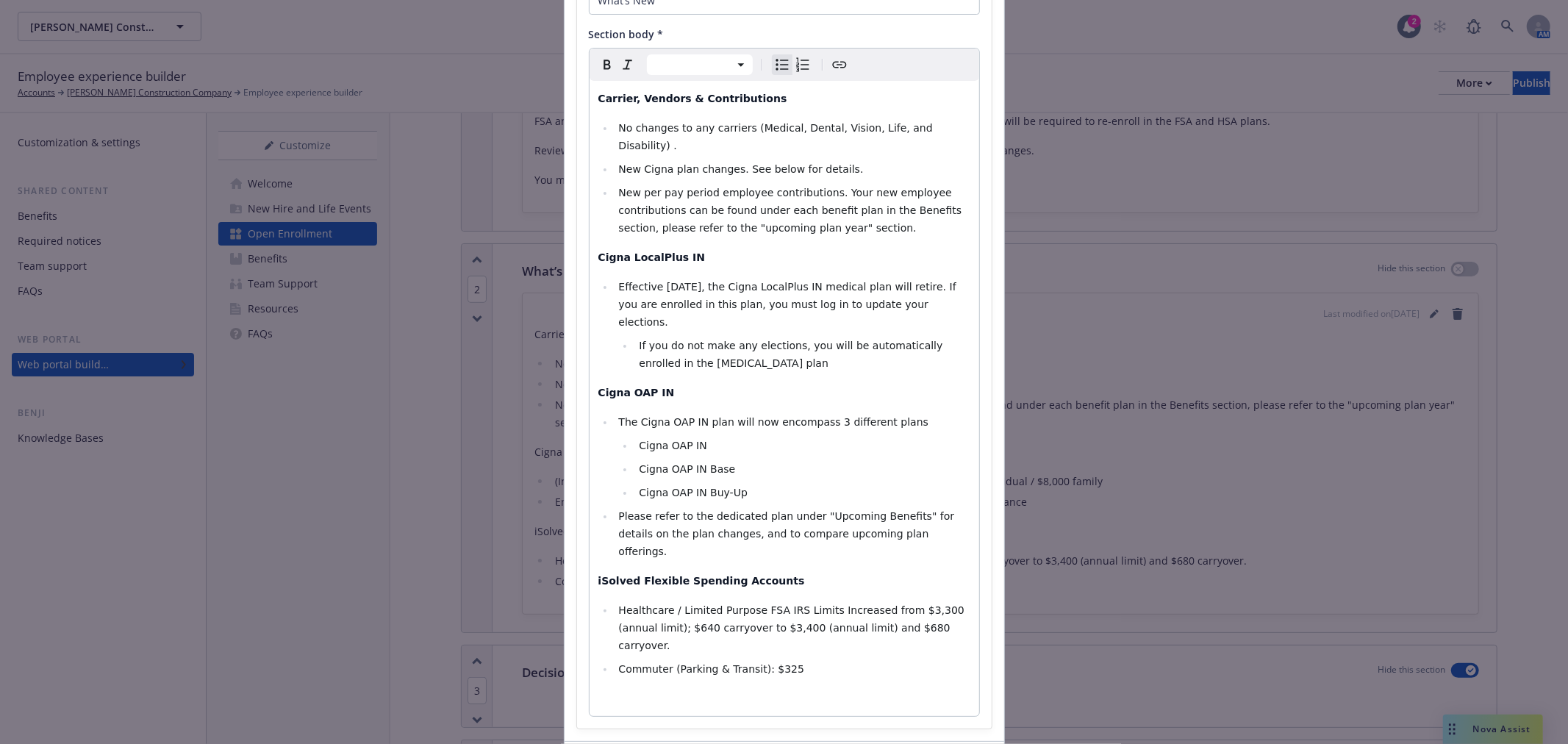
scroll to position [203, 0]
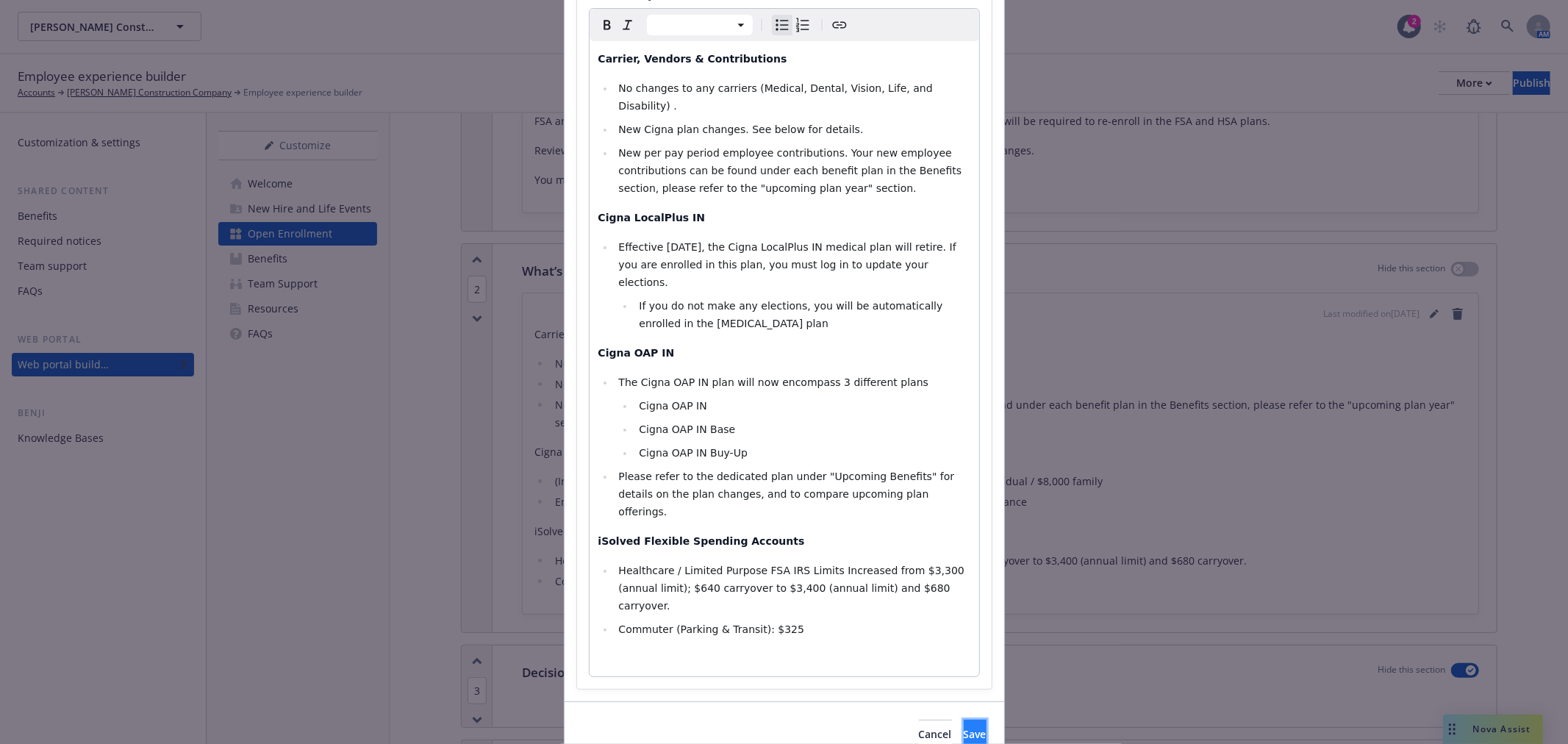
click at [964, 720] on button "Save" at bounding box center [975, 734] width 23 height 29
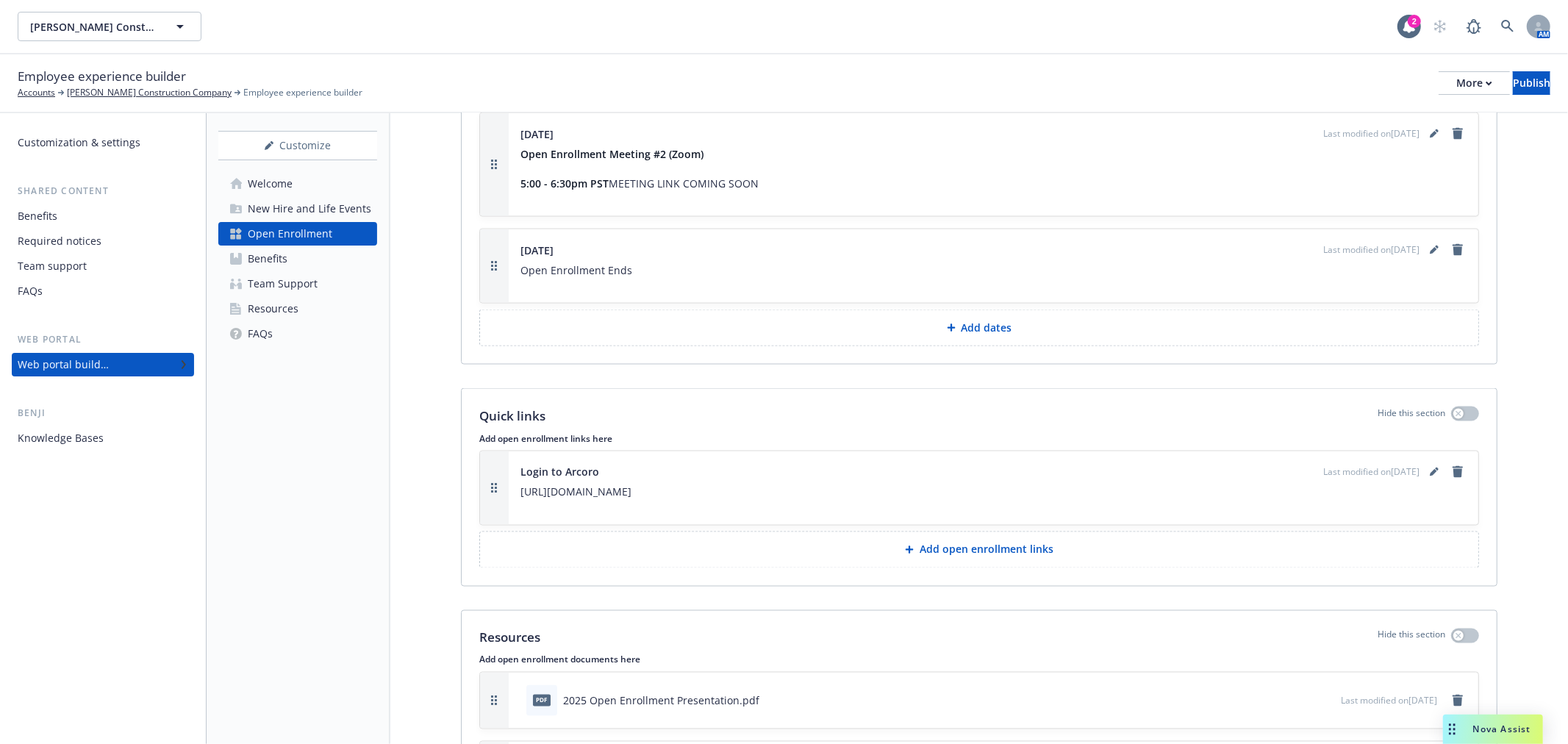
scroll to position [2234, 0]
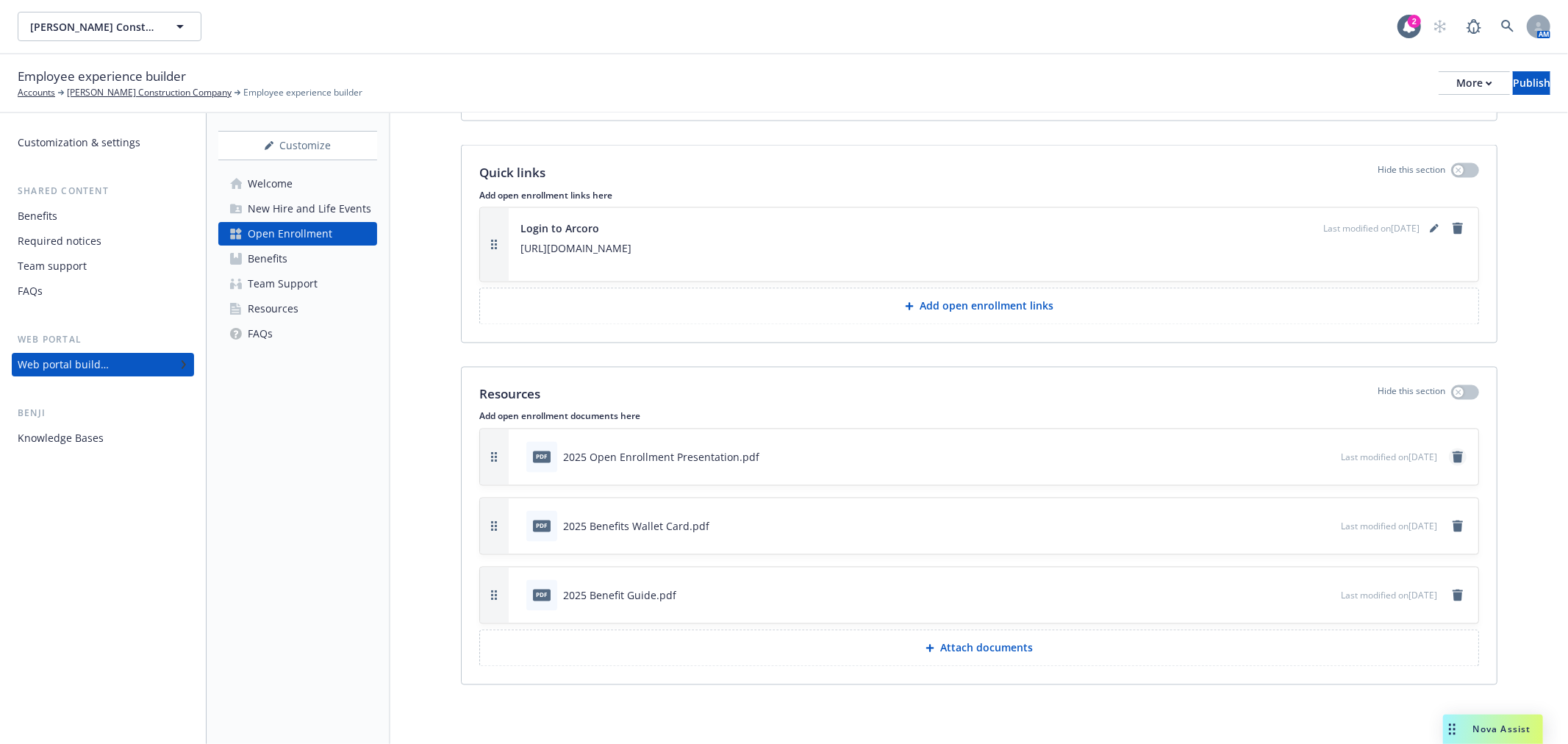
click at [1453, 452] on icon "remove" at bounding box center [1458, 457] width 10 height 12
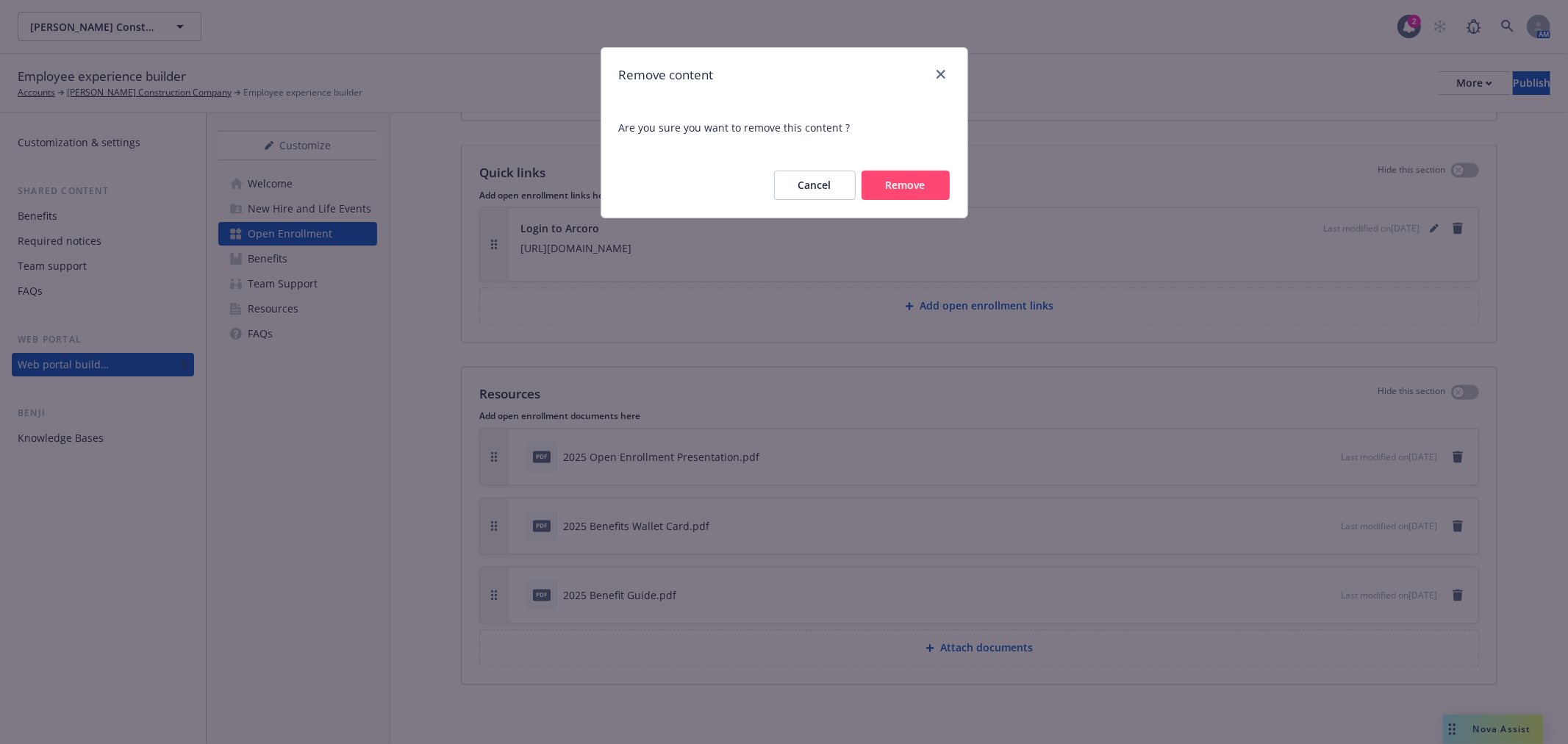
click at [902, 191] on button "Remove" at bounding box center [905, 185] width 88 height 29
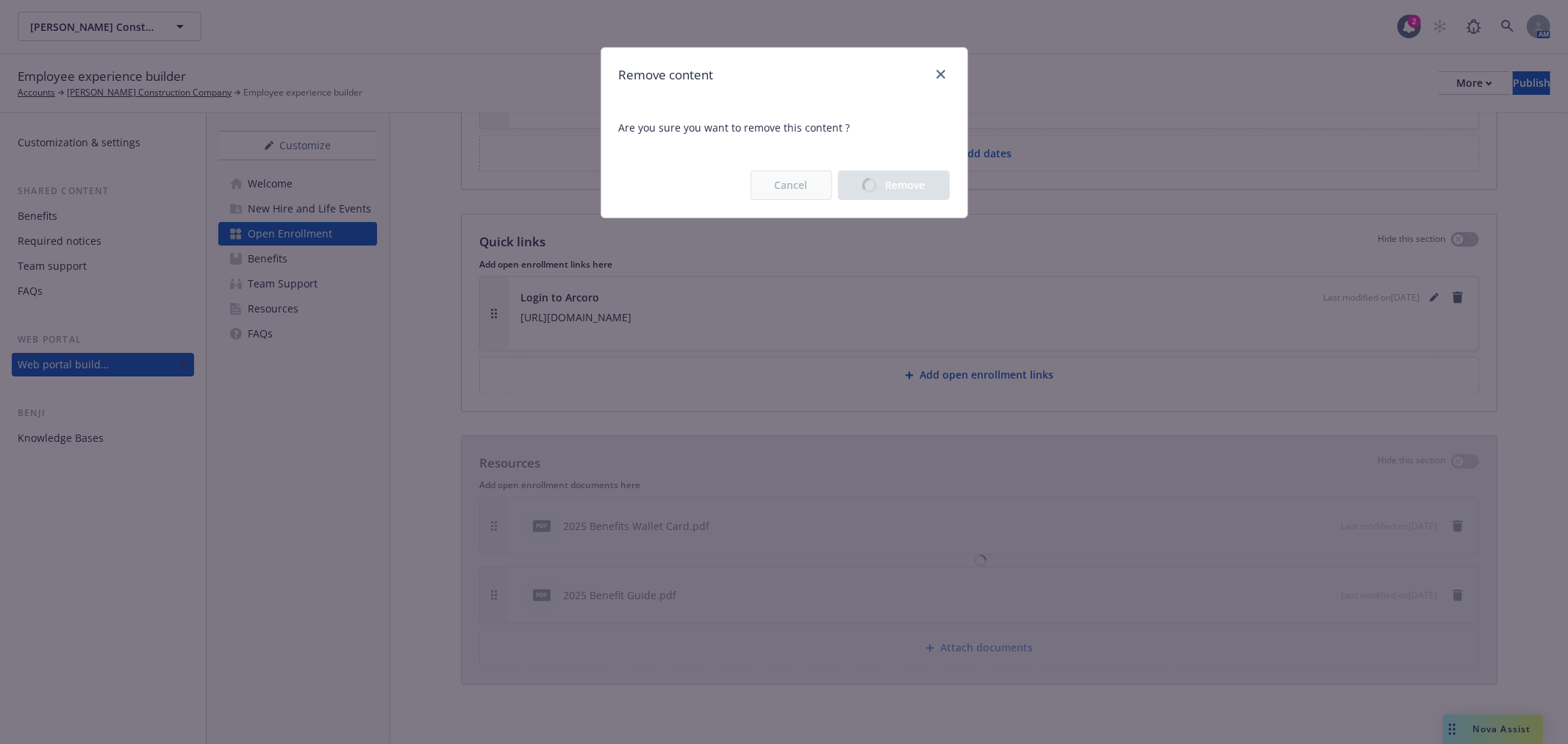
scroll to position [2164, 0]
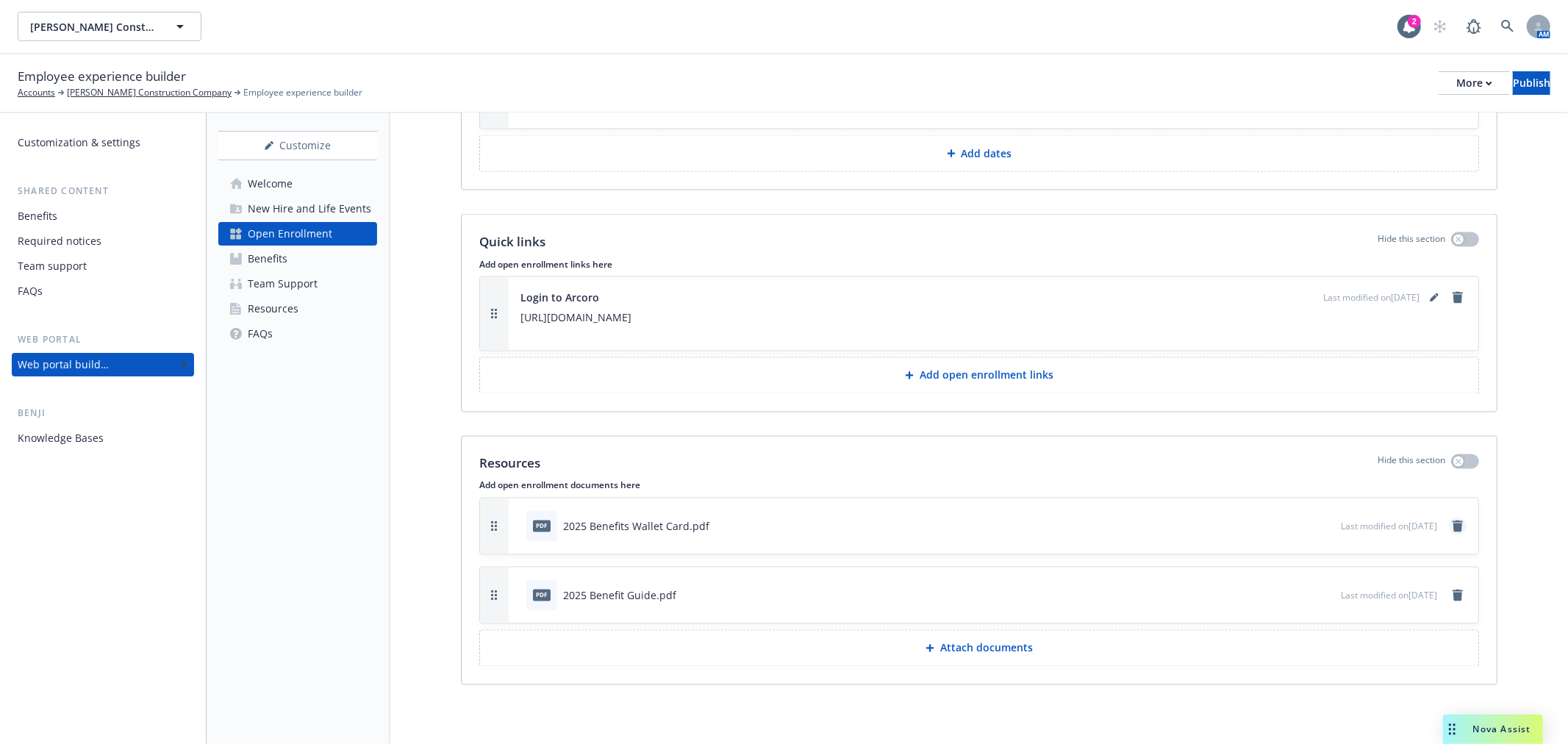
click at [1452, 526] on icon "remove" at bounding box center [1458, 526] width 12 height 12
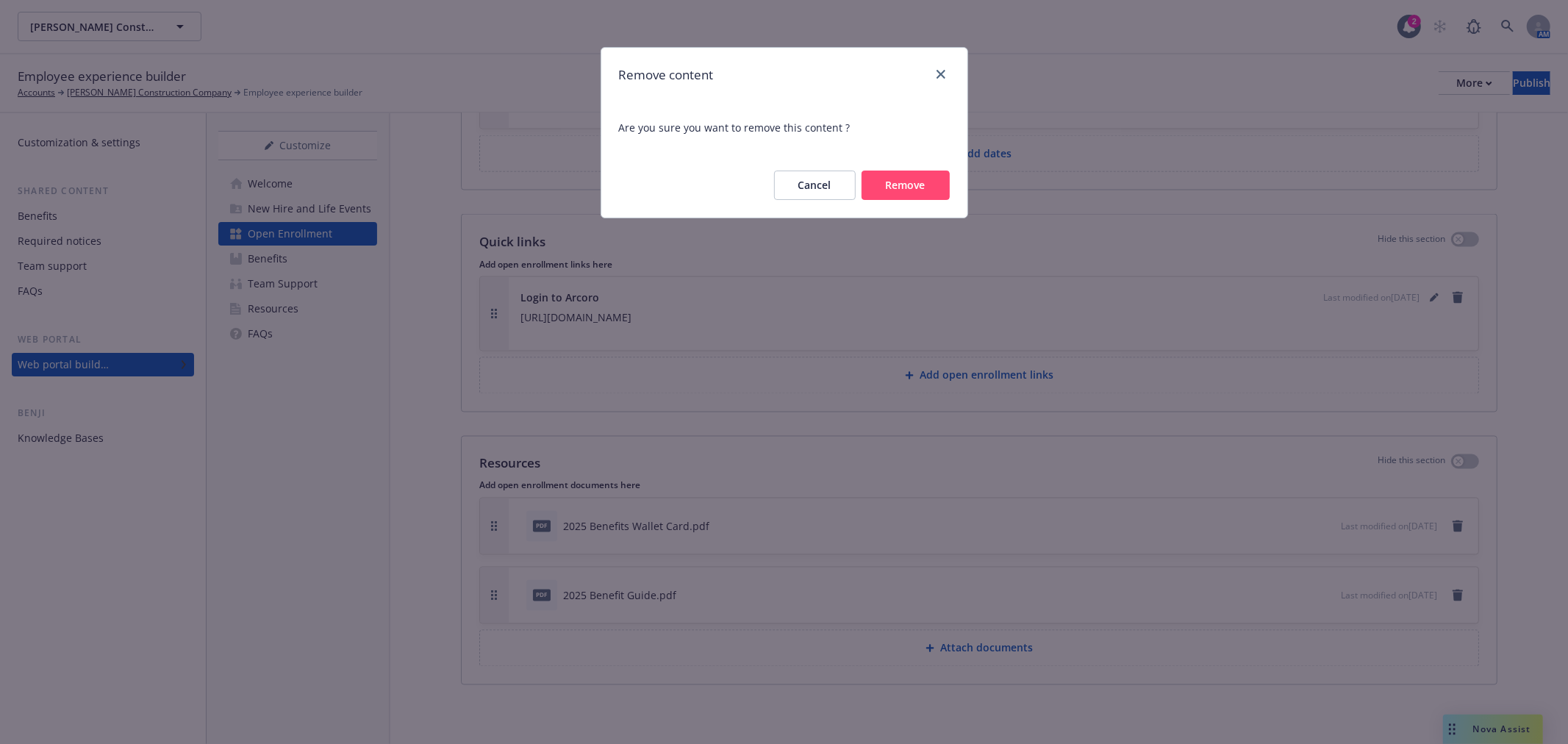
click at [875, 181] on button "Remove" at bounding box center [905, 185] width 88 height 29
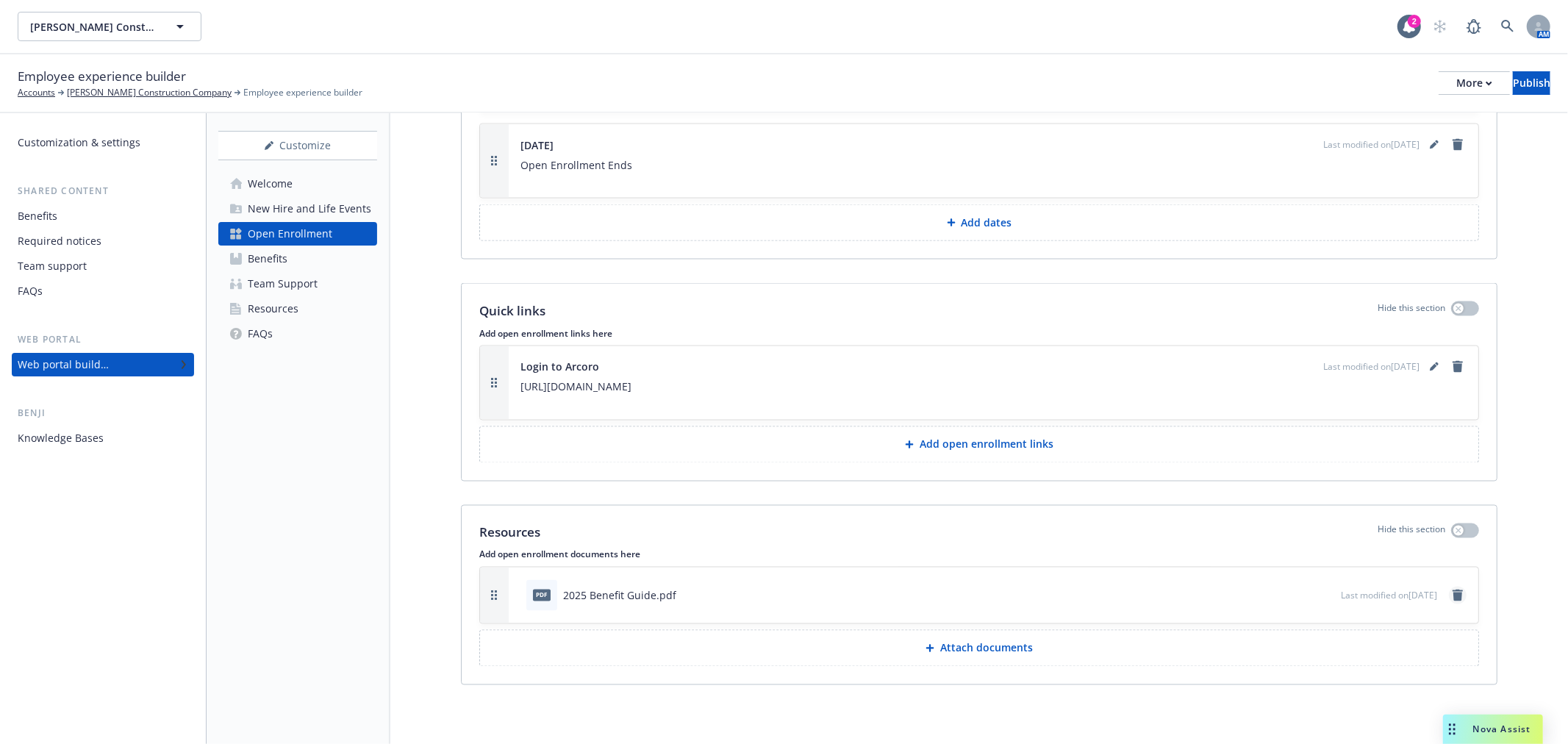
click at [1453, 598] on icon "remove" at bounding box center [1458, 596] width 10 height 12
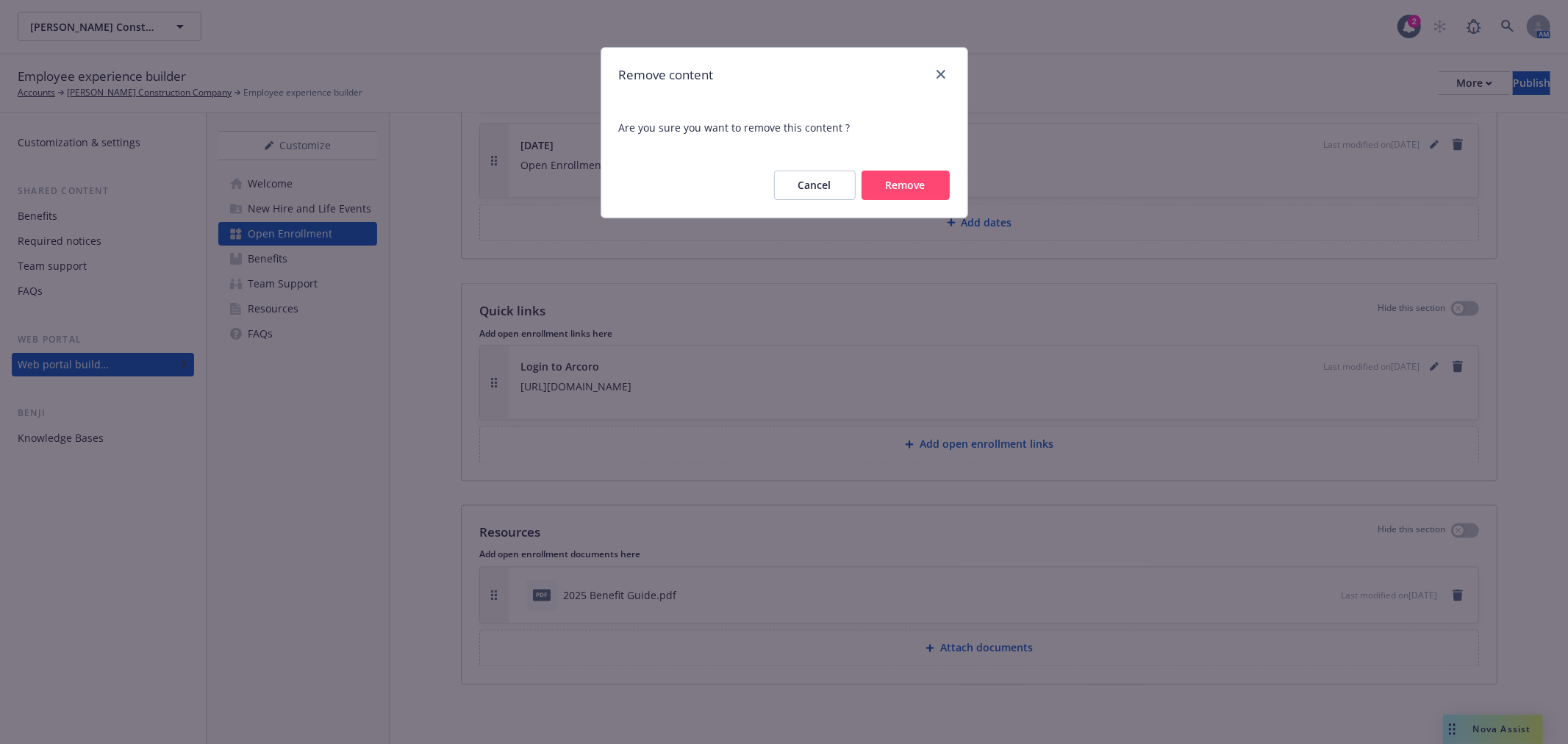
click at [893, 185] on button "Remove" at bounding box center [905, 185] width 88 height 29
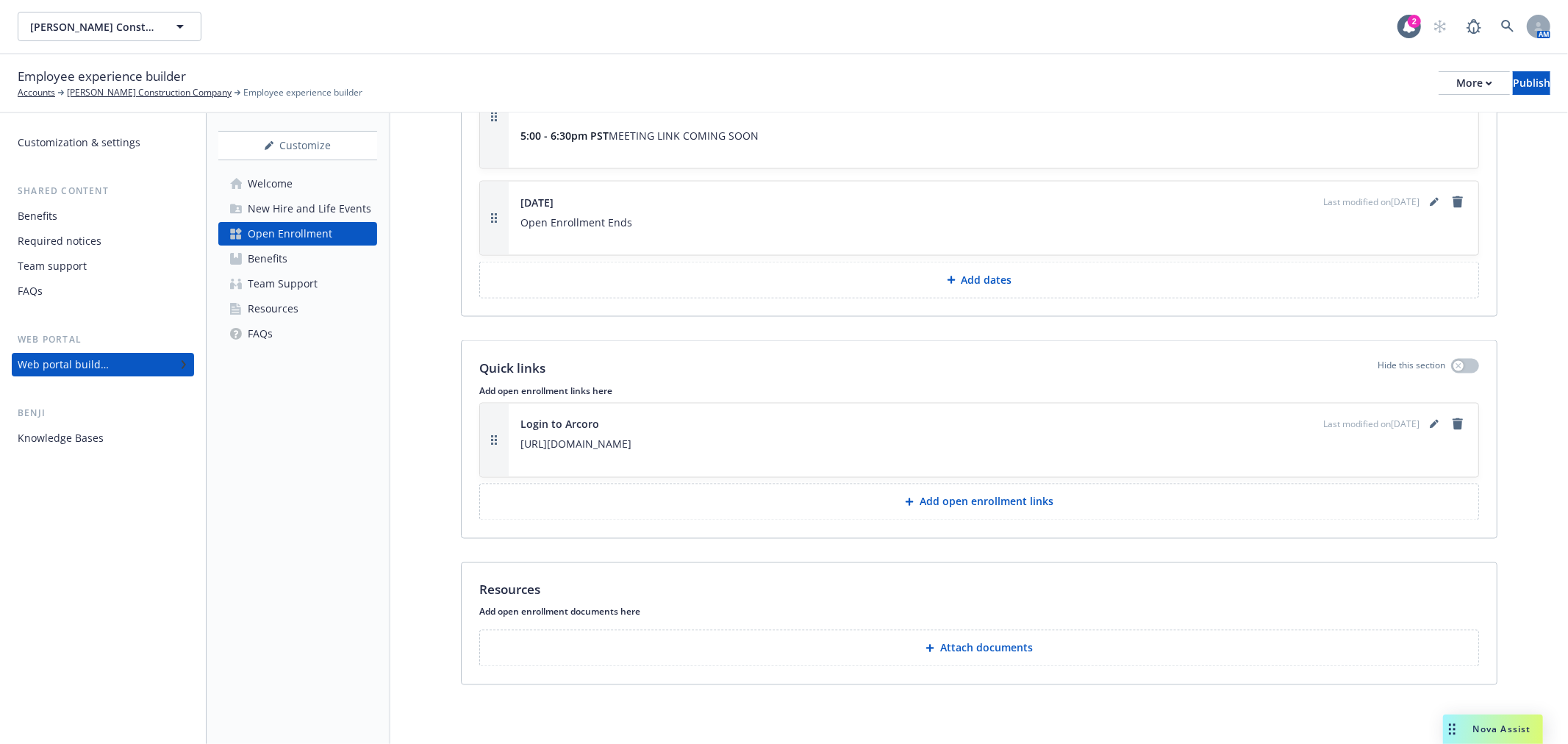
click at [953, 643] on p "Attach documents" at bounding box center [986, 649] width 93 height 15
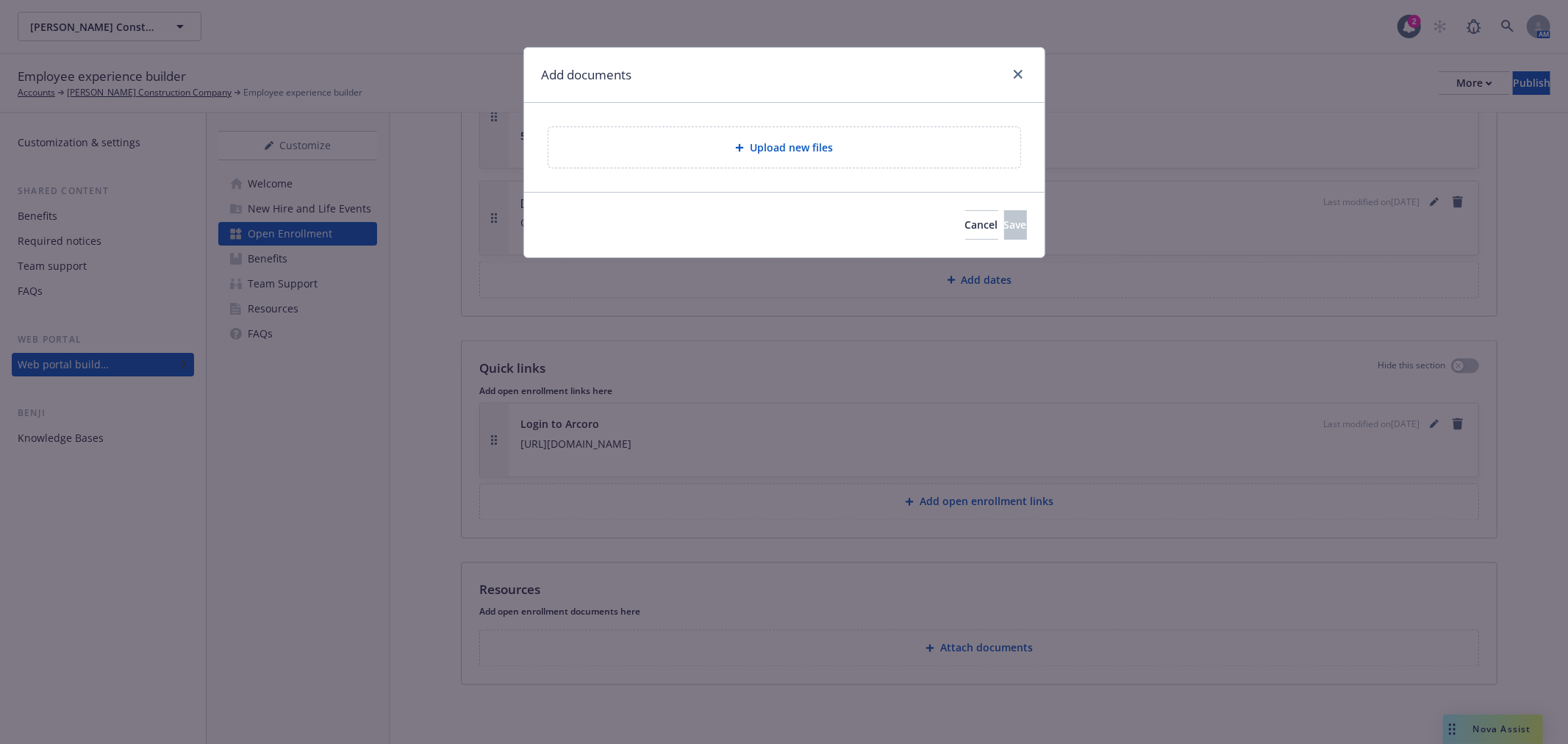
click at [707, 148] on div "Upload new files" at bounding box center [784, 147] width 449 height 17
click at [1014, 72] on icon "close" at bounding box center [1018, 74] width 9 height 9
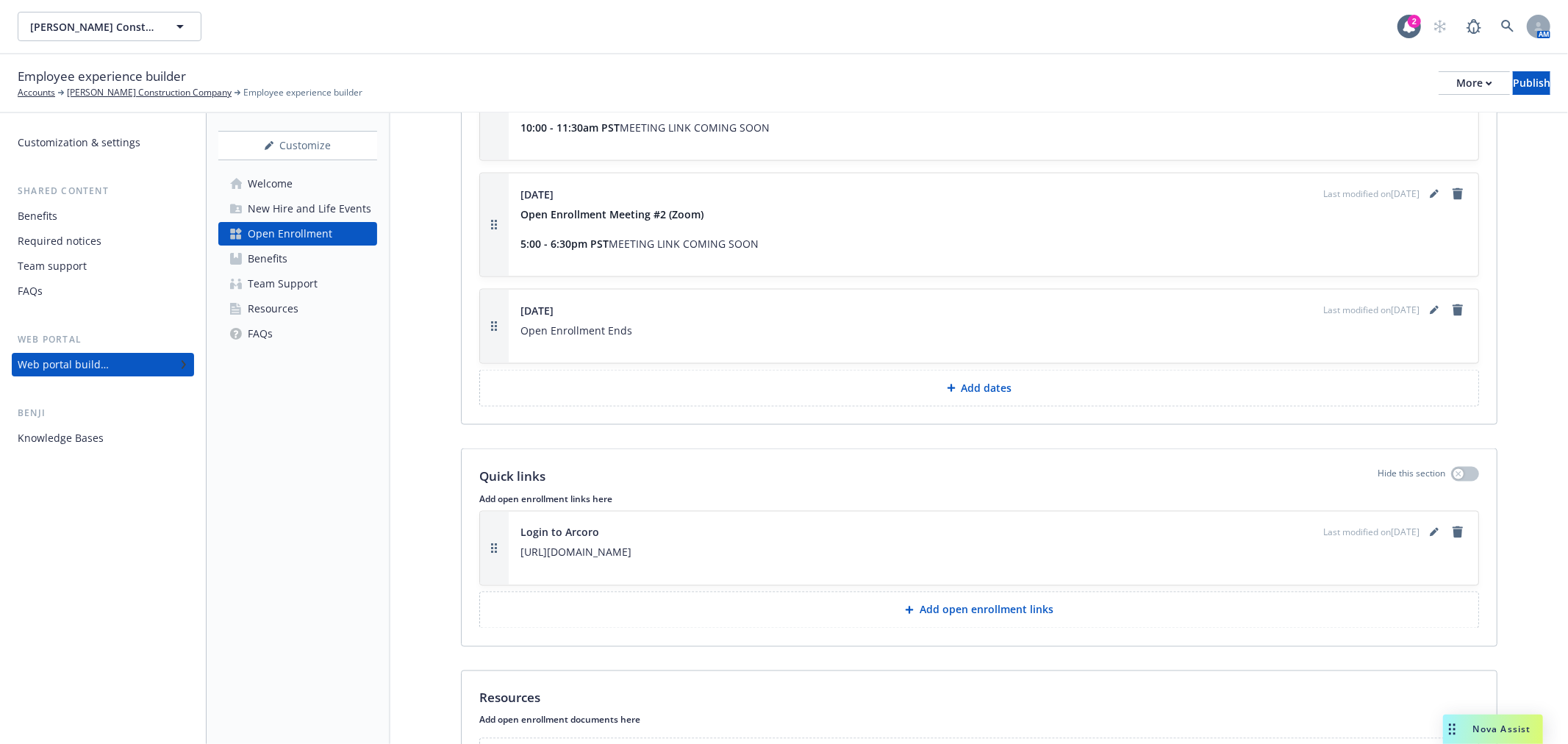
scroll to position [1793, 0]
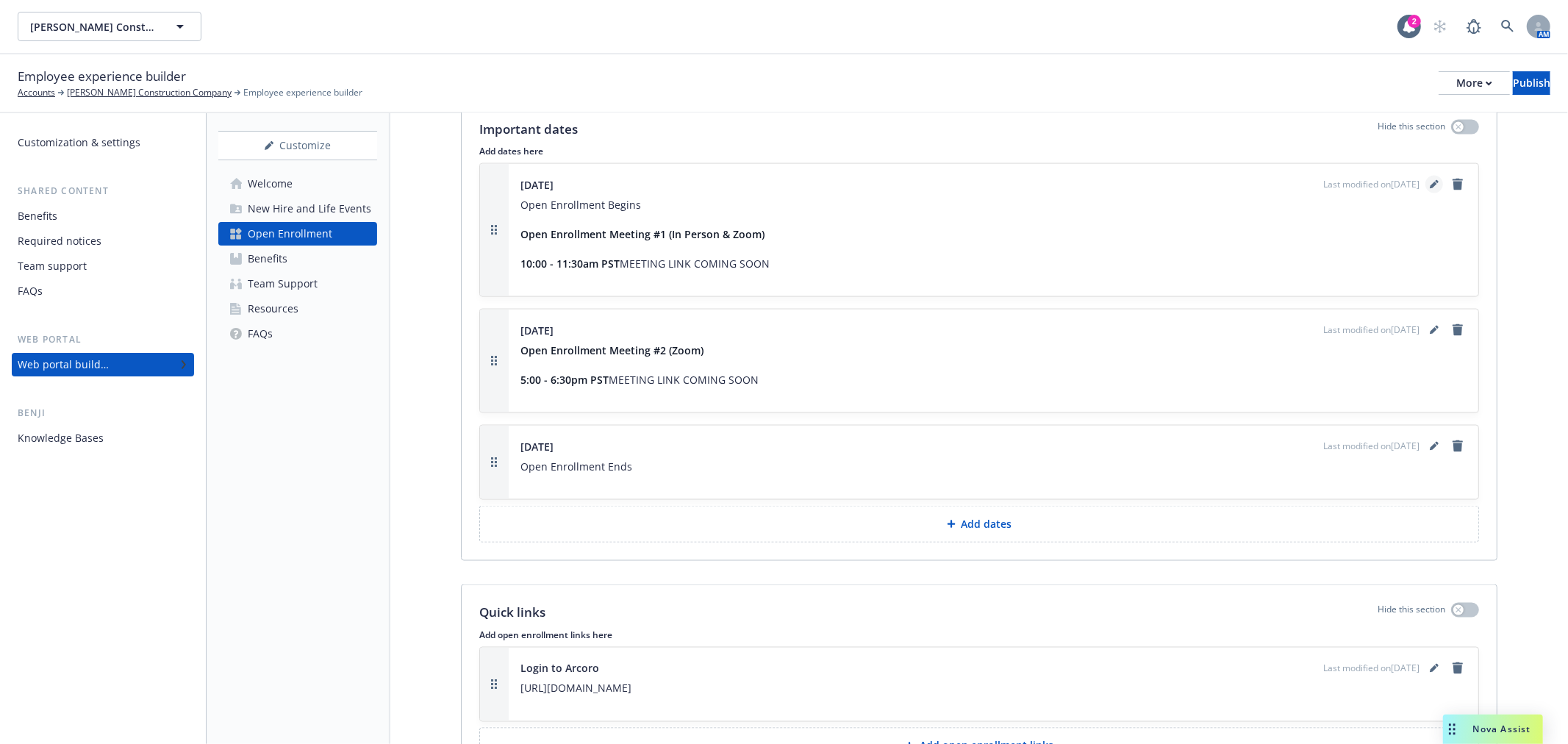
click at [1430, 181] on icon "editPencil" at bounding box center [1434, 185] width 9 height 9
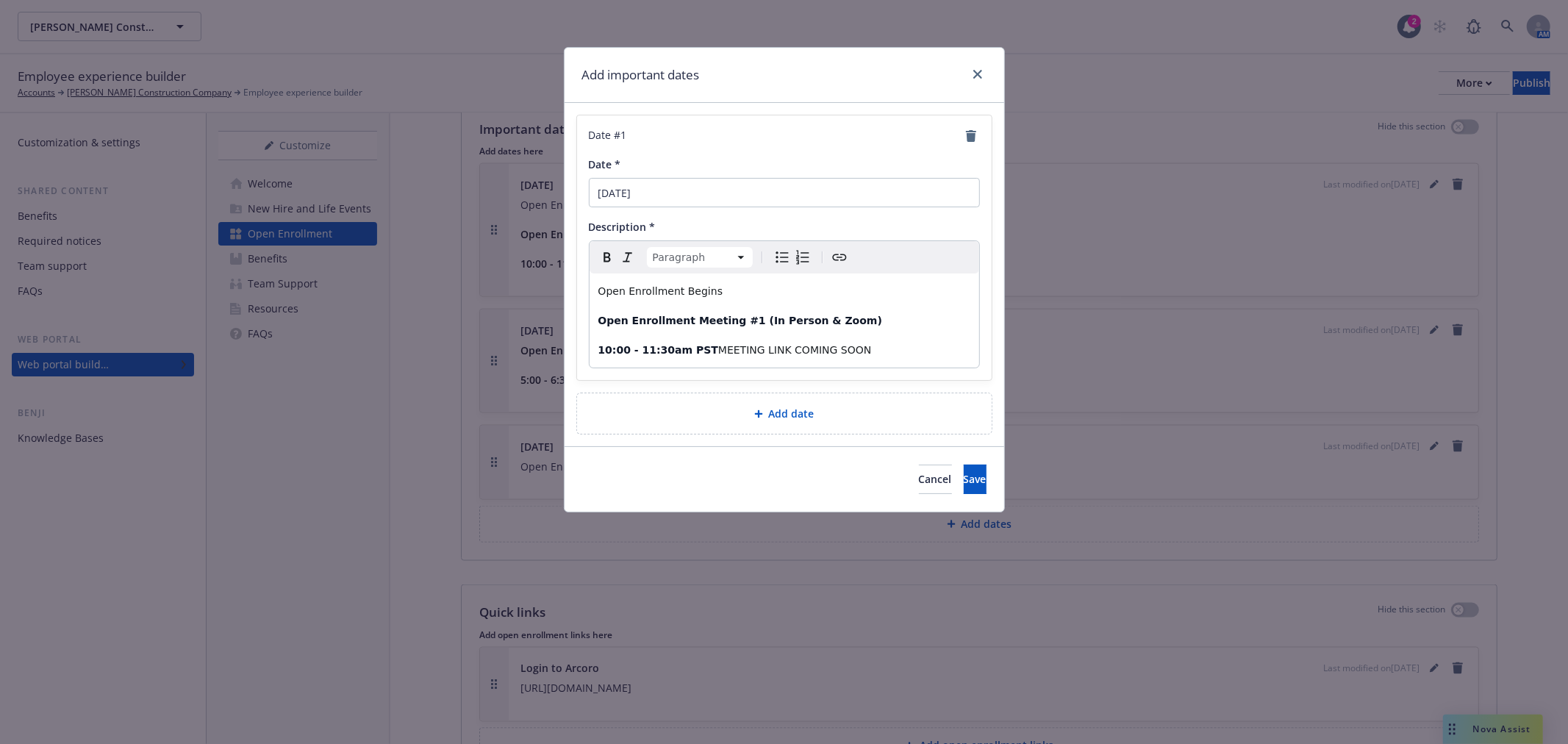
drag, startPoint x: 854, startPoint y: 343, endPoint x: 700, endPoint y: 351, distance: 154.2
click at [700, 351] on p "10:00 - 11:30am PST MEETING LINK COMING SOON" at bounding box center [785, 350] width 372 height 18
drag, startPoint x: 735, startPoint y: 349, endPoint x: 699, endPoint y: 351, distance: 36.1
click at [699, 351] on p "10:00 - 11:30am PST ZOOM" at bounding box center [785, 350] width 372 height 18
click at [838, 259] on icon "Create link" at bounding box center [840, 257] width 18 height 18
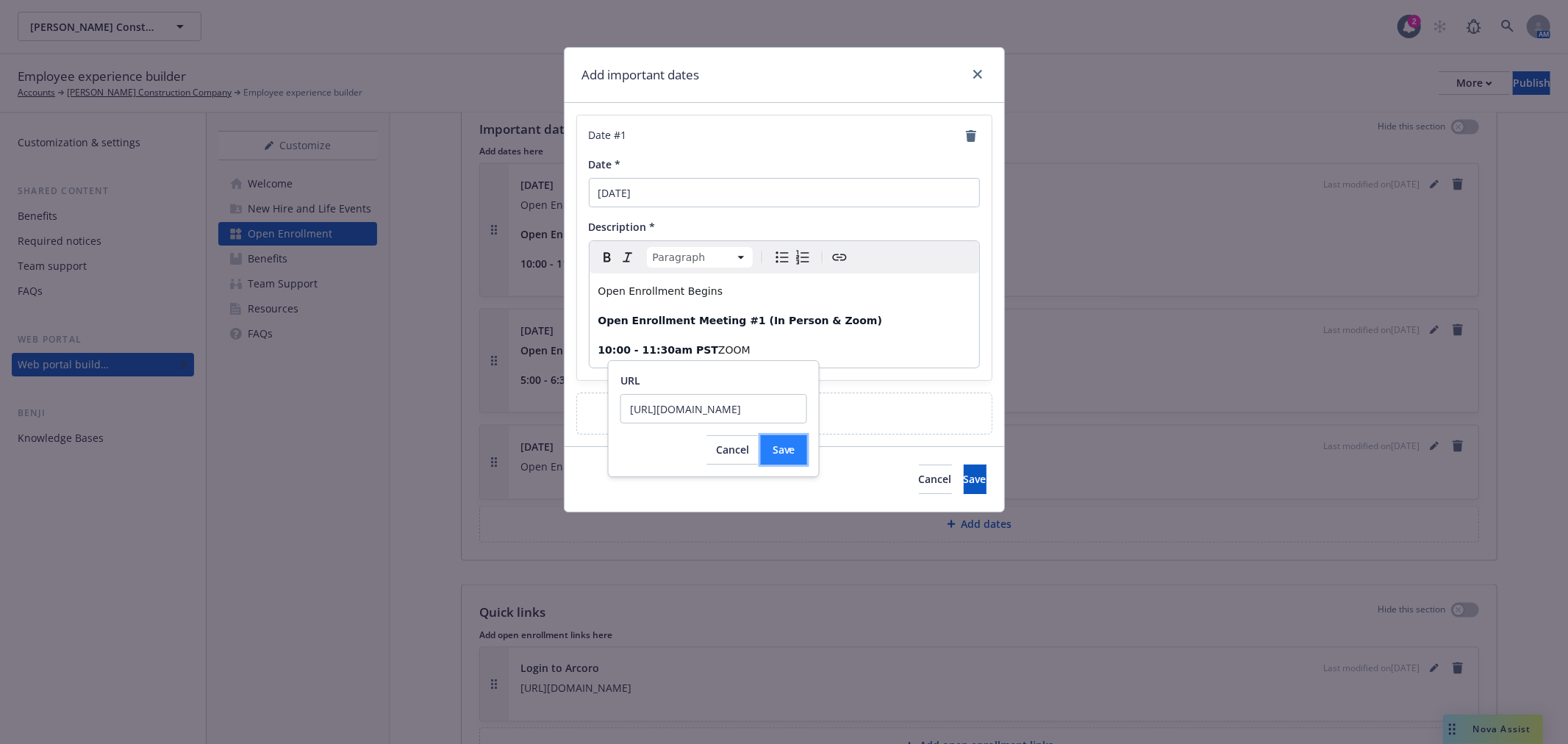
scroll to position [0, 0]
click at [782, 440] on button "Save" at bounding box center [783, 450] width 46 height 29
click at [745, 349] on p "10:00 - 11:30am PST ZOOM" at bounding box center [785, 350] width 372 height 18
click at [695, 349] on p "10:00 - 11:30am PST ZOOM" at bounding box center [785, 350] width 372 height 18
click at [748, 378] on icon "button" at bounding box center [752, 380] width 9 height 9
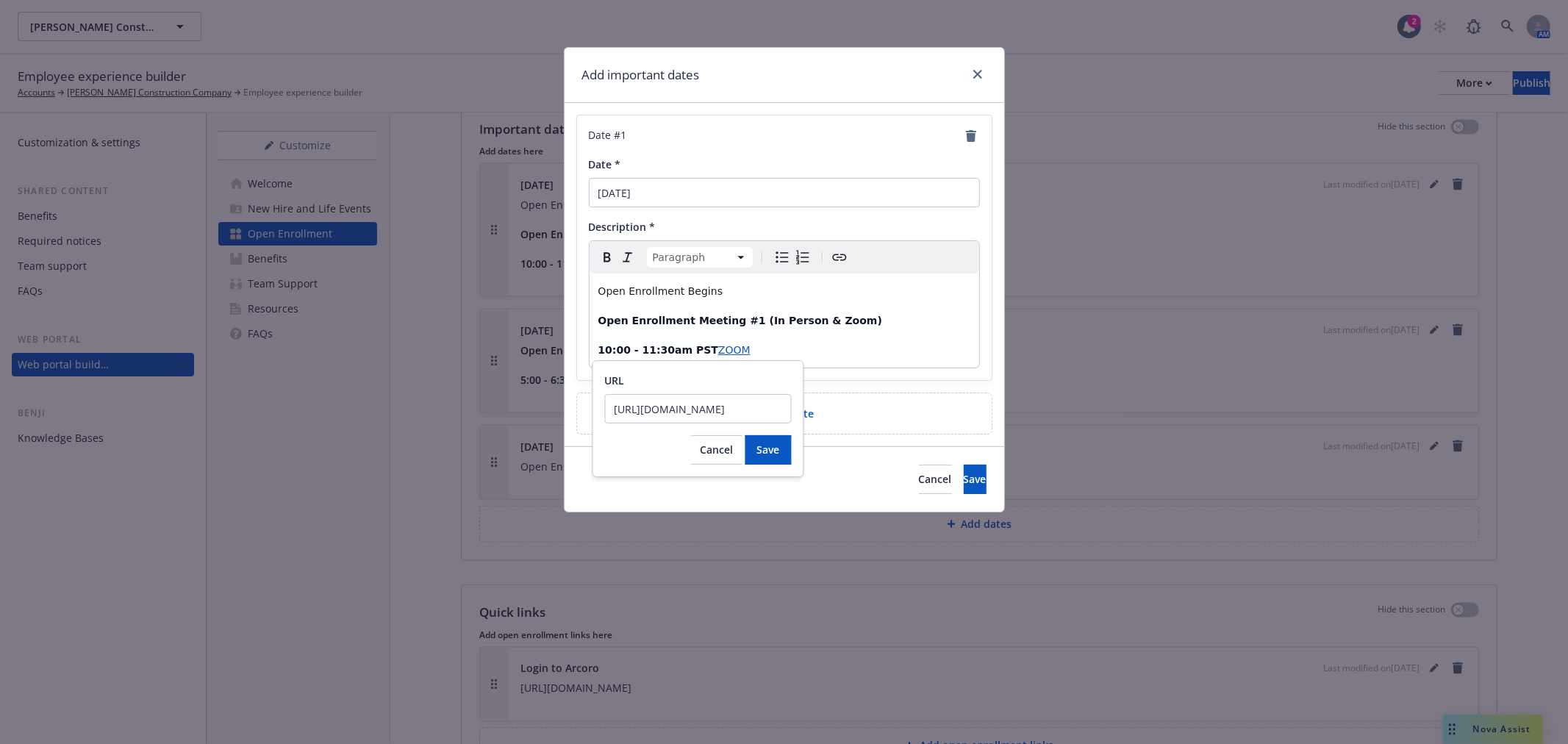
scroll to position [0, 189]
click at [692, 459] on button "Cancel" at bounding box center [717, 450] width 51 height 29
click at [768, 353] on p "10:00 - 11:30am PST ZOOM" at bounding box center [785, 350] width 372 height 18
click at [718, 353] on span "ZOOM" at bounding box center [734, 350] width 32 height 12
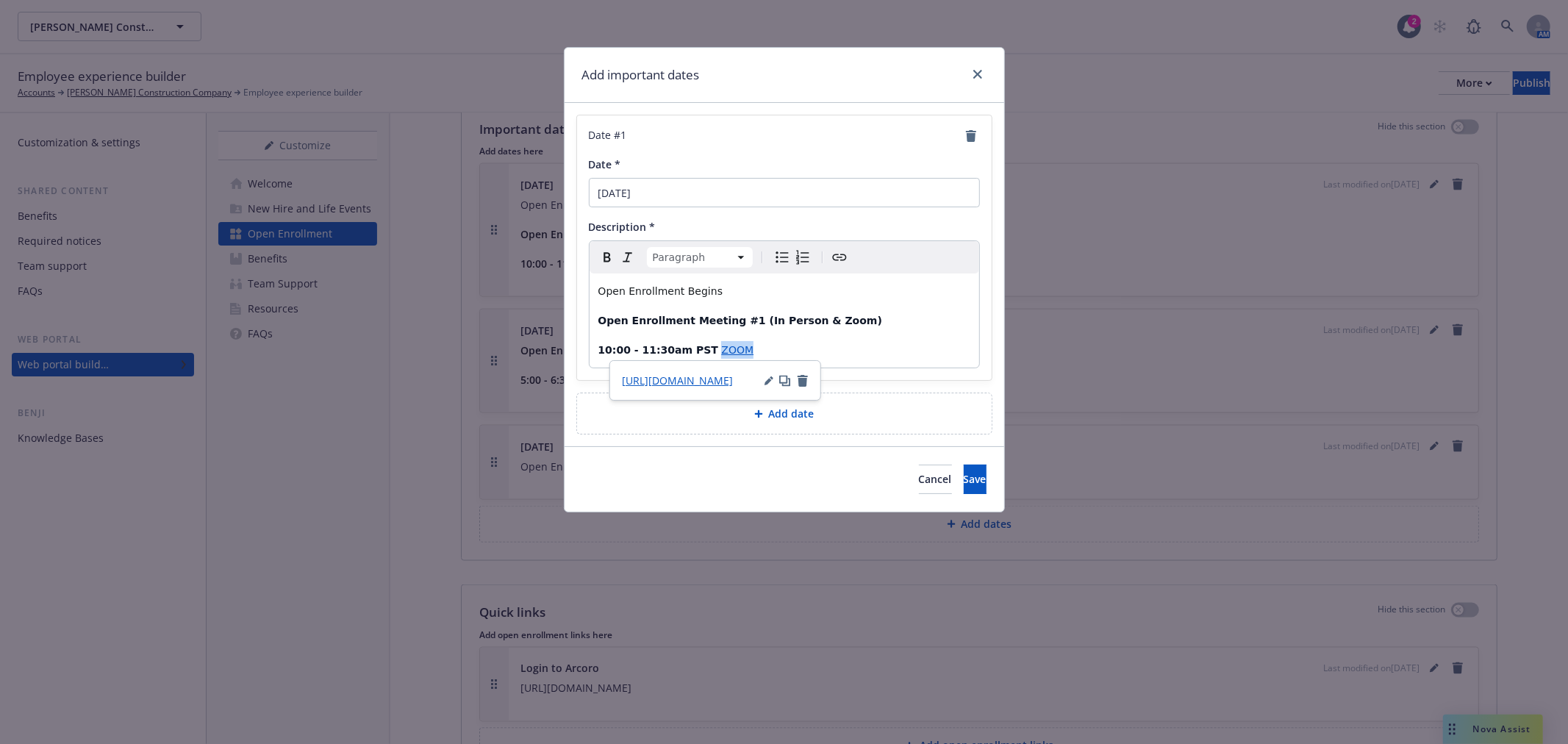
drag, startPoint x: 758, startPoint y: 356, endPoint x: 699, endPoint y: 360, distance: 59.1
click at [699, 360] on body "[PERSON_NAME] Construction Company [PERSON_NAME] Construction Company 2 AM Empl…" at bounding box center [784, 372] width 1568 height 744
click at [616, 260] on icon "Bold" at bounding box center [608, 257] width 18 height 18
click at [964, 475] on span "Save" at bounding box center [975, 479] width 23 height 14
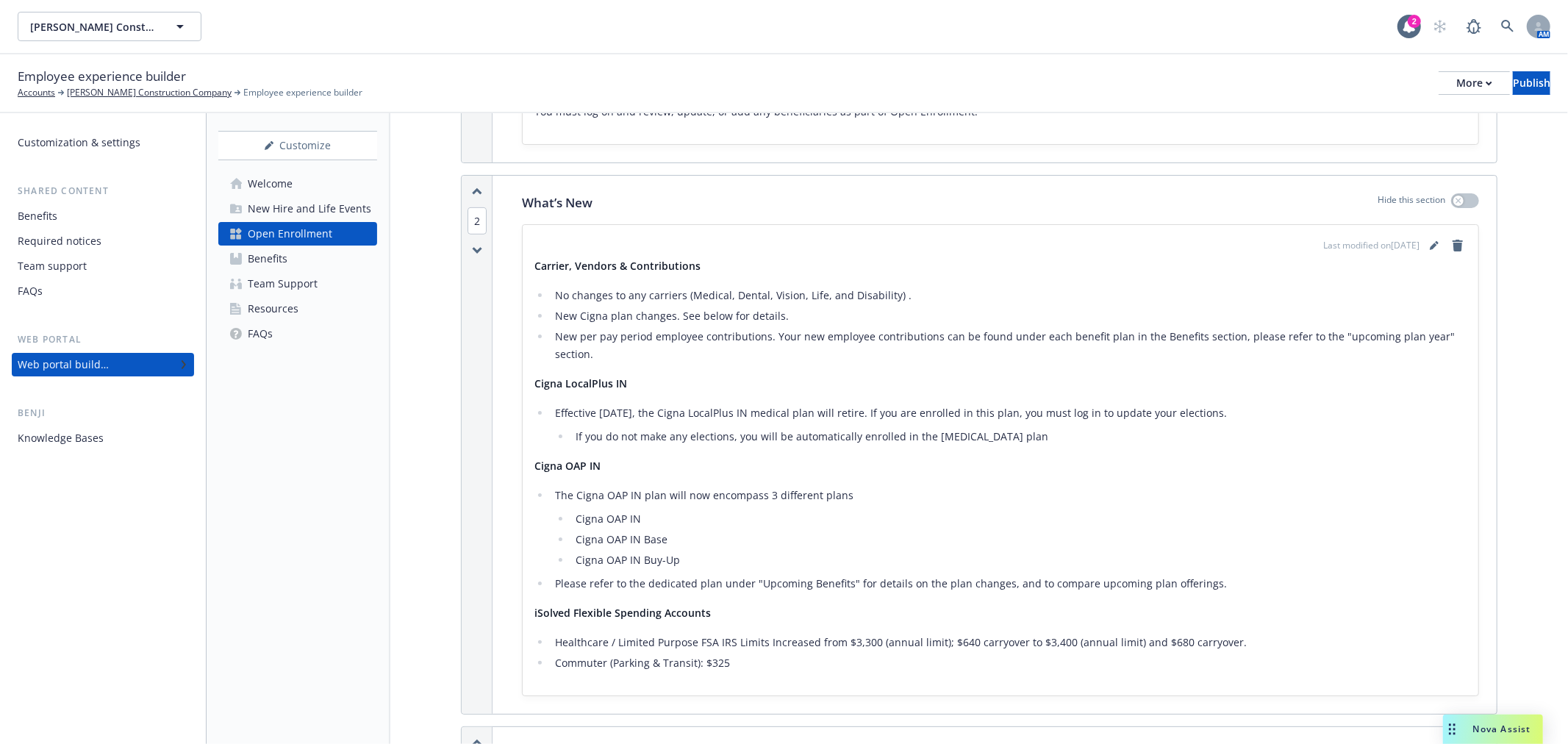
scroll to position [649, 0]
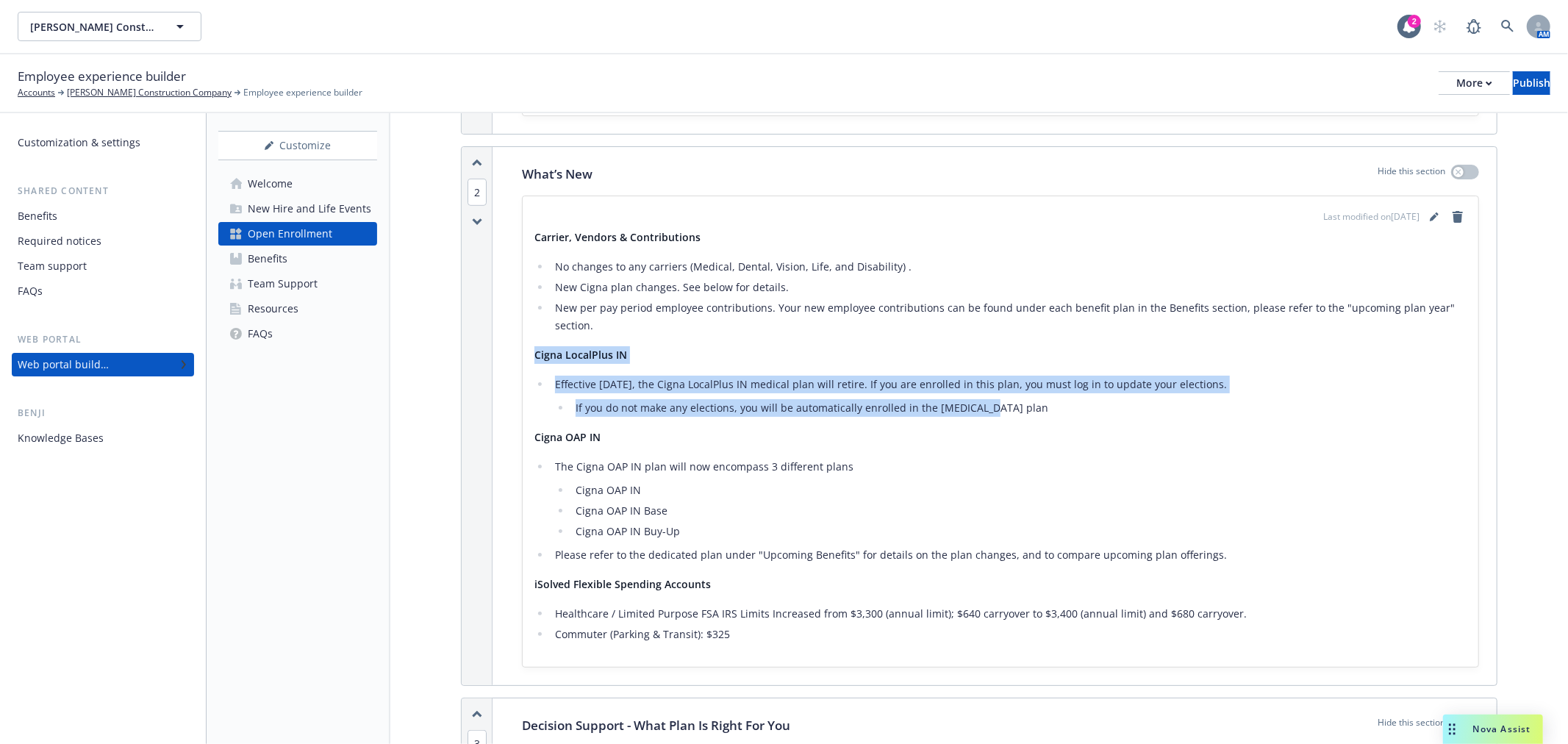
drag, startPoint x: 535, startPoint y: 350, endPoint x: 1105, endPoint y: 409, distance: 573.0
click at [1105, 409] on div "Carrier, Vendors & Contributions No changes to any carriers (Medical, Dental, V…" at bounding box center [1000, 436] width 932 height 415
click at [1105, 409] on li "If you do not make any elections, you will be automatically enrolled in the [ME…" at bounding box center [1018, 408] width 895 height 18
drag, startPoint x: 1105, startPoint y: 409, endPoint x: 504, endPoint y: 391, distance: 601.3
click at [504, 391] on div "What’s New Hide this section Last modified on [DATE] Carrier, Vendors & Contrib…" at bounding box center [1001, 416] width 993 height 538
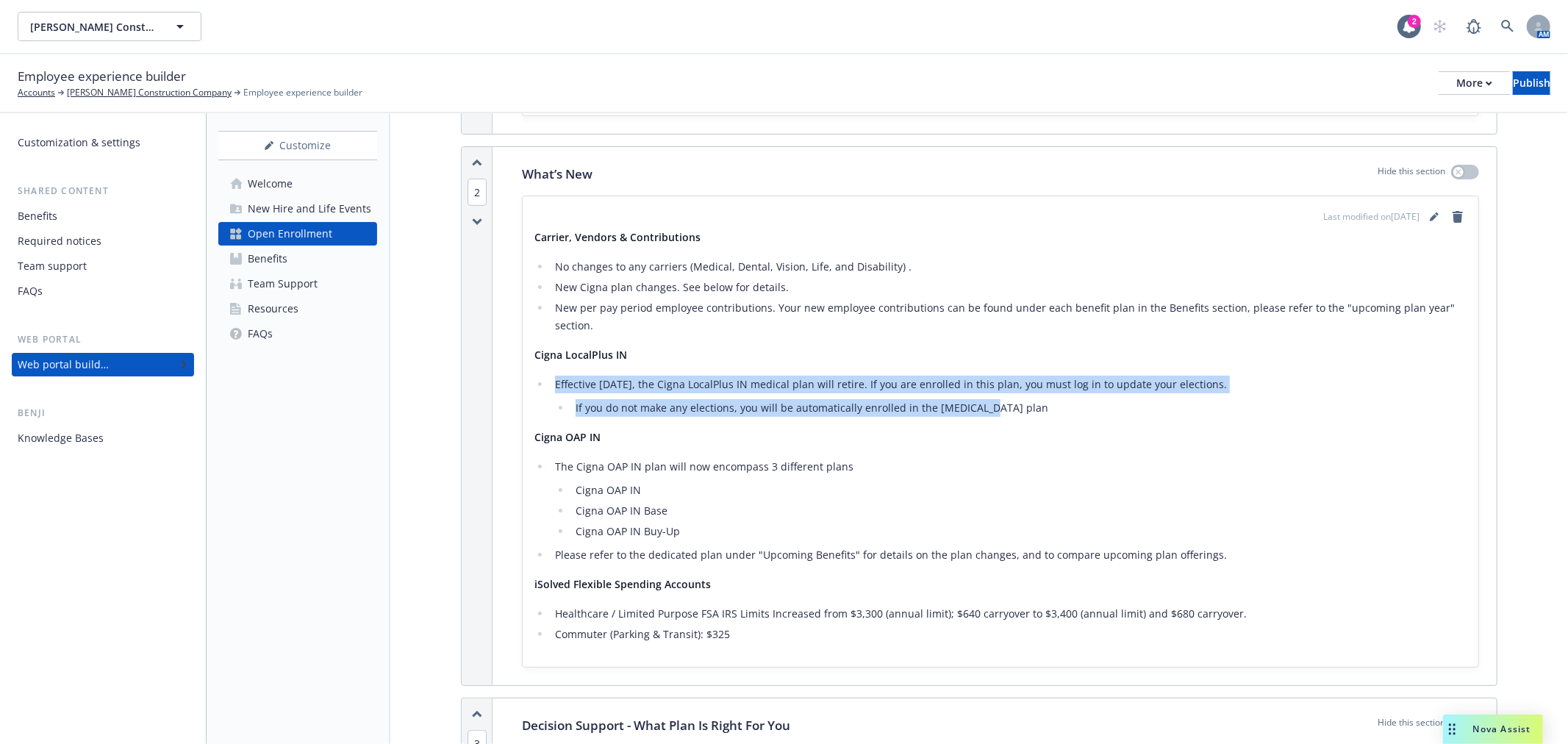
click at [620, 382] on li "Effective [DATE], the Cigna LocalPlus IN medical plan will retire. If you are e…" at bounding box center [1008, 396] width 916 height 41
drag, startPoint x: 634, startPoint y: 384, endPoint x: 1248, endPoint y: 397, distance: 614.1
click at [1248, 397] on li "Effective [DATE], the Cigna LocalPlus IN medical plan will retire. If you are e…" at bounding box center [1008, 396] width 916 height 41
click at [1247, 397] on li "Effective [DATE], the Cigna LocalPlus IN medical plan will retire. If you are e…" at bounding box center [1008, 396] width 916 height 41
drag, startPoint x: 869, startPoint y: 383, endPoint x: 1026, endPoint y: 406, distance: 158.7
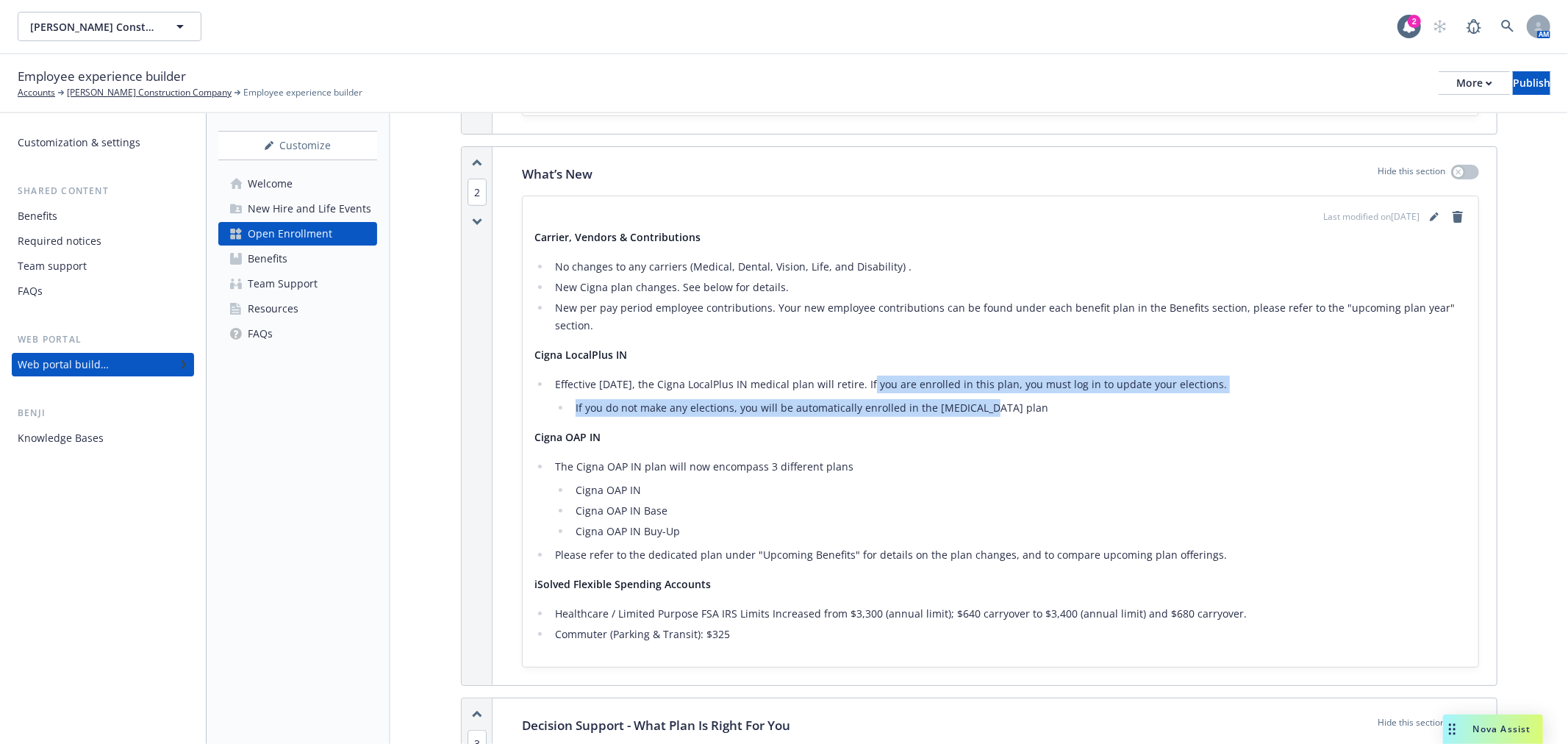
click at [1026, 406] on li "Effective [DATE], the Cigna LocalPlus IN medical plan will retire. If you are e…" at bounding box center [1008, 396] width 916 height 41
click at [1026, 406] on li "If you do not make any elections, you will be automatically enrolled in the [ME…" at bounding box center [1018, 408] width 895 height 18
drag, startPoint x: 1026, startPoint y: 406, endPoint x: 869, endPoint y: 384, distance: 158.5
click at [869, 384] on li "Effective [DATE], the Cigna LocalPlus IN medical plan will retire. If you are e…" at bounding box center [1008, 396] width 916 height 41
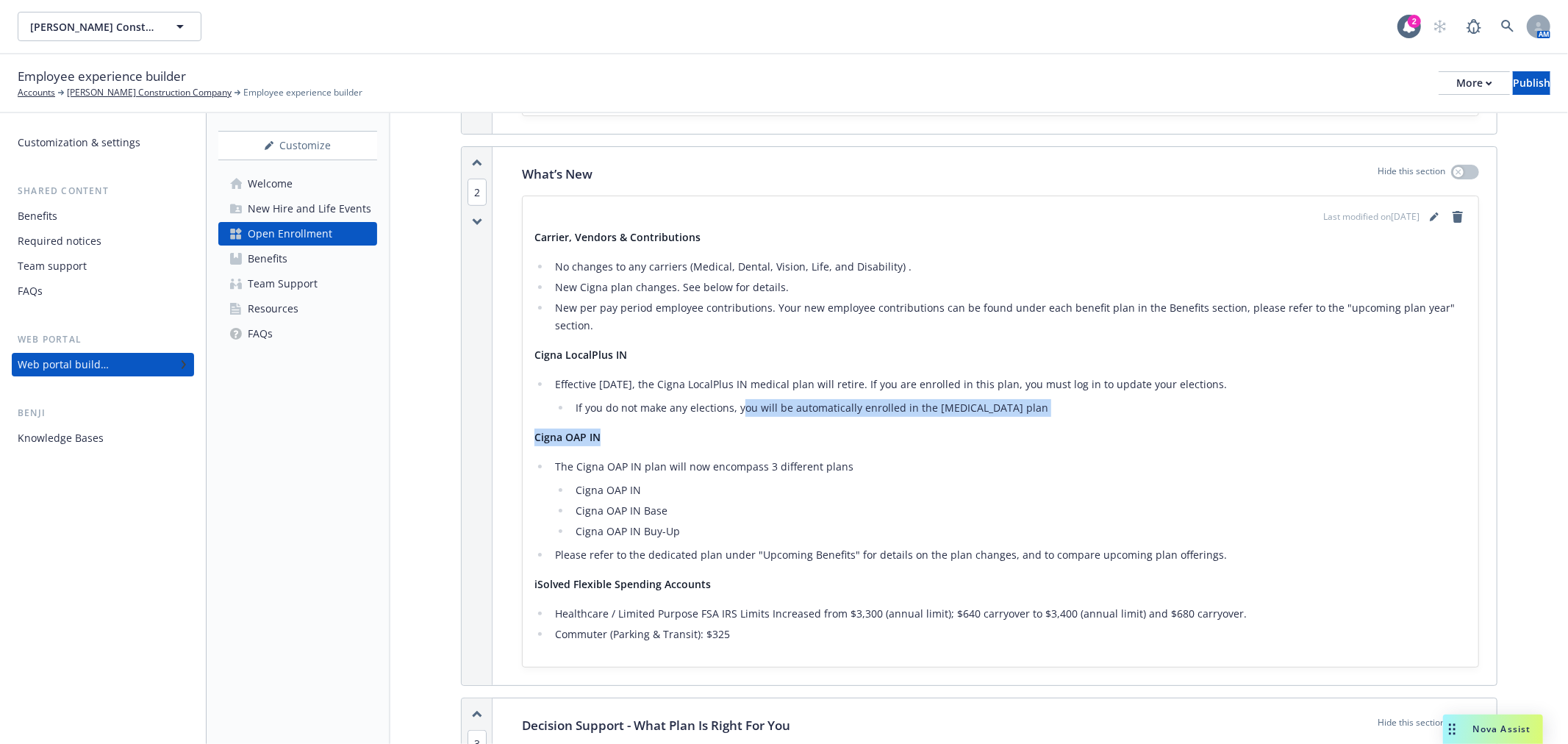
drag, startPoint x: 740, startPoint y: 408, endPoint x: 1003, endPoint y: 416, distance: 263.1
click at [1003, 416] on div "Carrier, Vendors & Contributions No changes to any carriers (Medical, Dental, V…" at bounding box center [1000, 436] width 932 height 415
click at [1430, 217] on icon "editPencil" at bounding box center [1433, 218] width 7 height 7
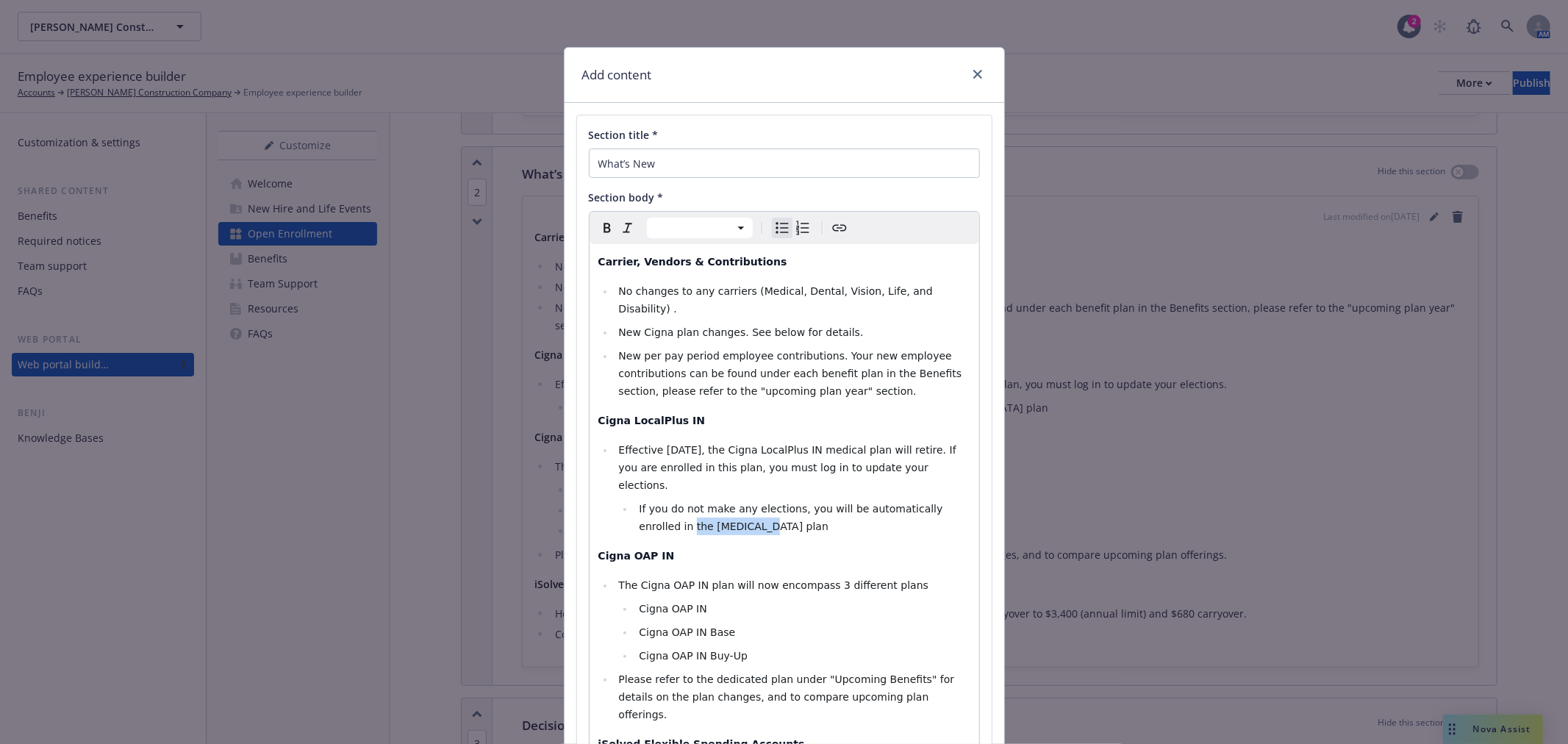
drag, startPoint x: 707, startPoint y: 492, endPoint x: 633, endPoint y: 483, distance: 74.5
click at [634, 500] on li "If you do not make any elections, you will be automatically enrolled in the [ME…" at bounding box center [802, 517] width 335 height 35
click at [815, 580] on span "The Cigna OAP IN plan will now encompass 3 different plans" at bounding box center [773, 585] width 310 height 12
click at [797, 502] on div "Carrier, Vendors & Contributions No changes to any carriers (Medical, Dental, V…" at bounding box center [785, 562] width 390 height 635
click at [790, 503] on div "Carrier, Vendors & Contributions No changes to any carriers (Medical, Dental, V…" at bounding box center [785, 562] width 390 height 635
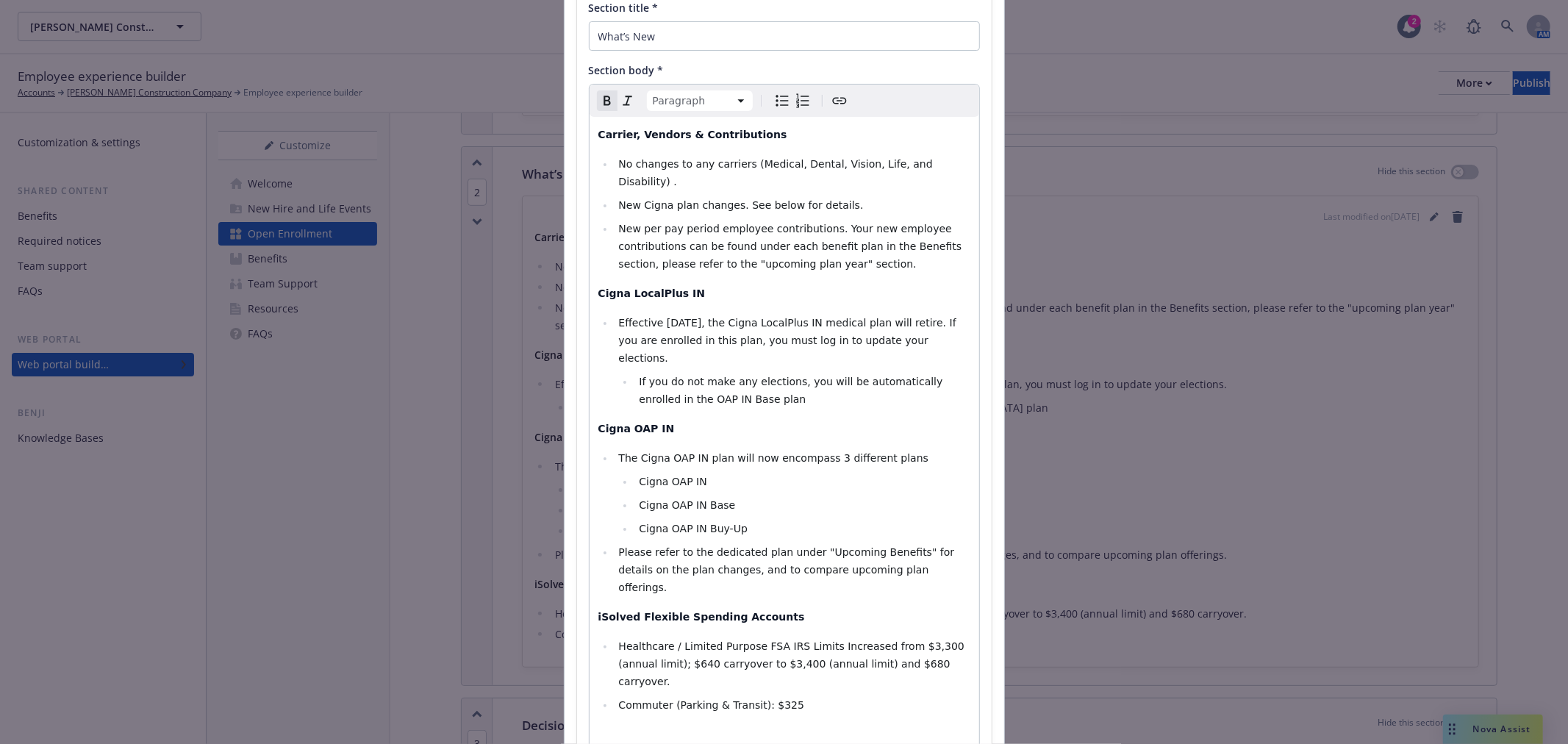
scroll to position [203, 0]
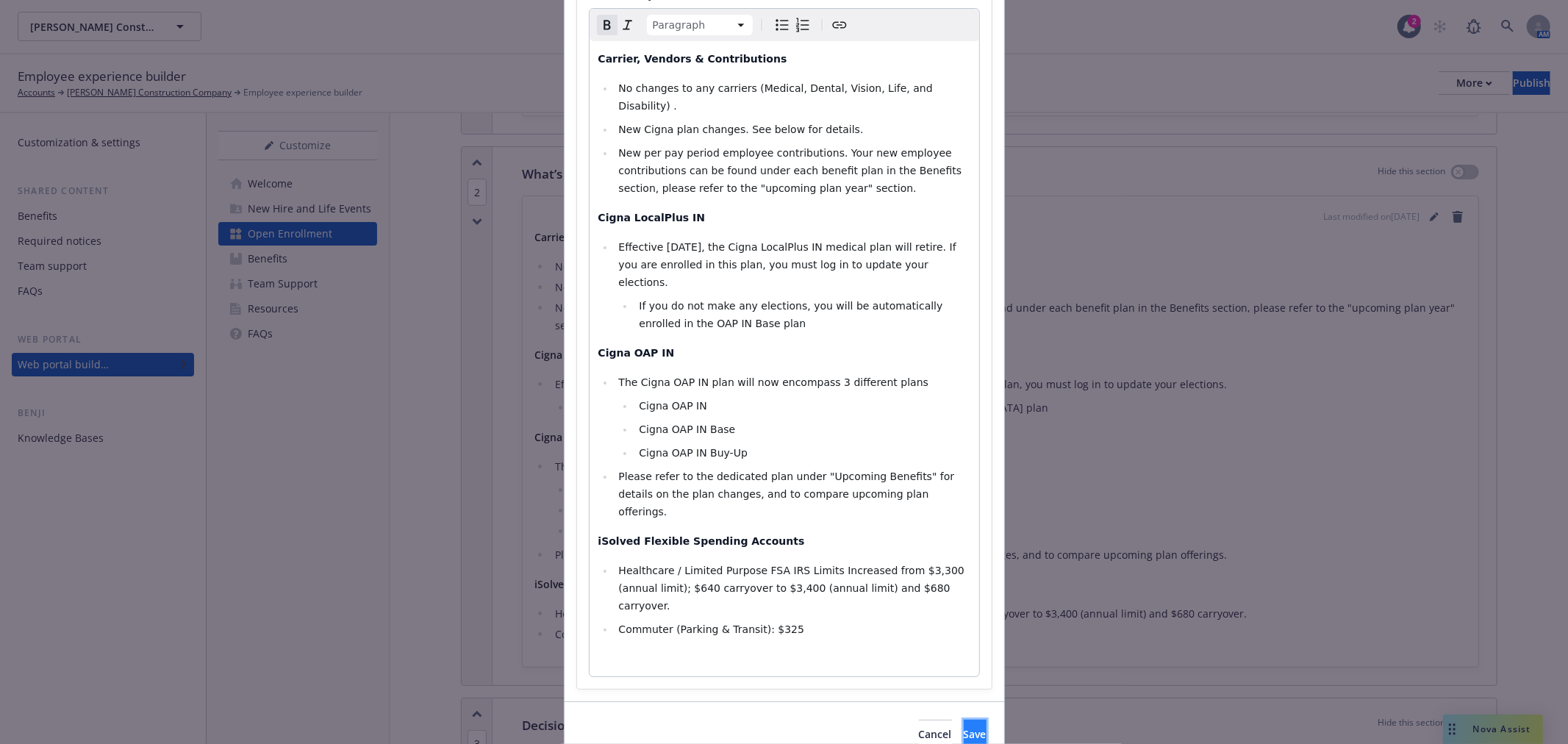
click at [964, 727] on span "Save" at bounding box center [975, 734] width 23 height 14
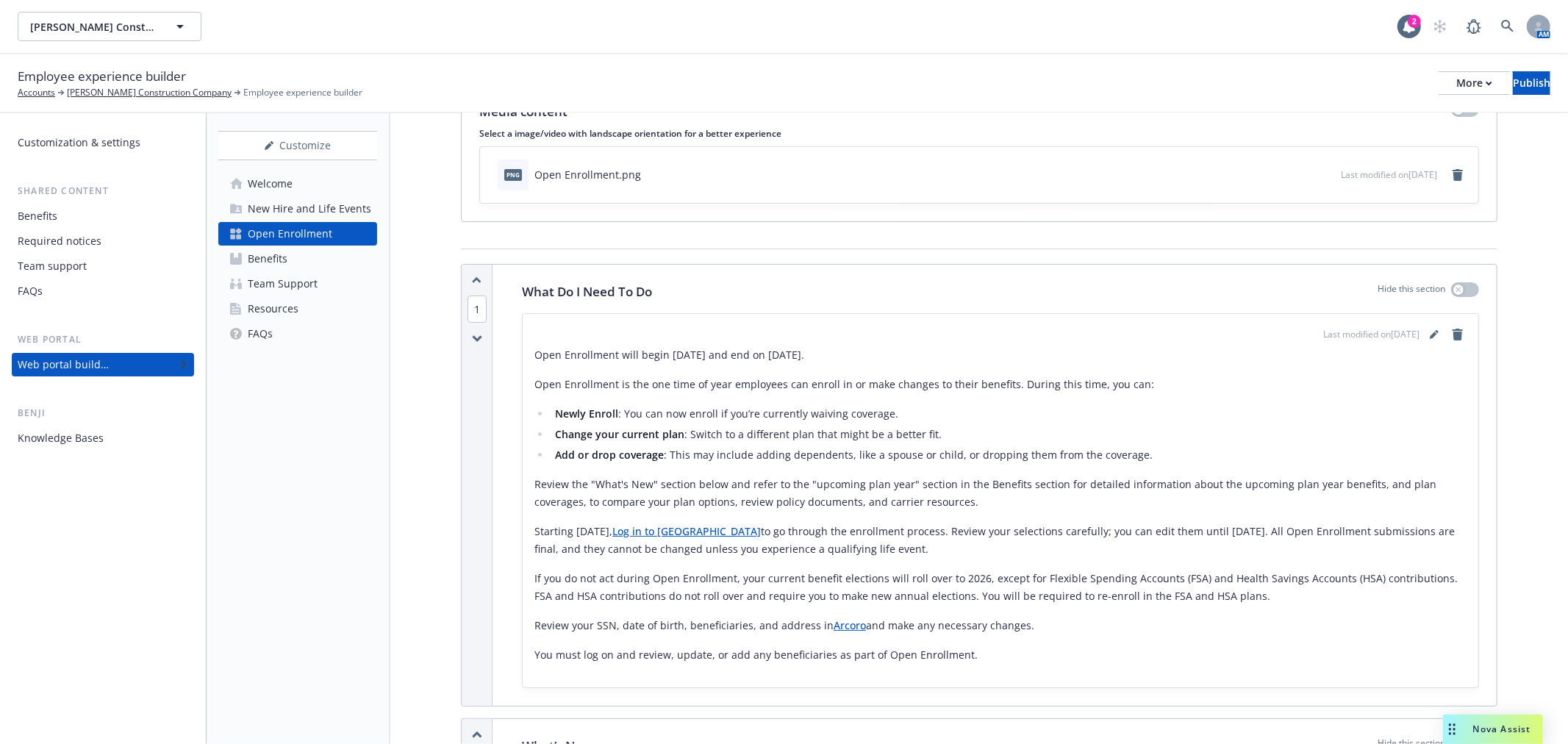
scroll to position [0, 0]
